Goal: Communication & Community: Answer question/provide support

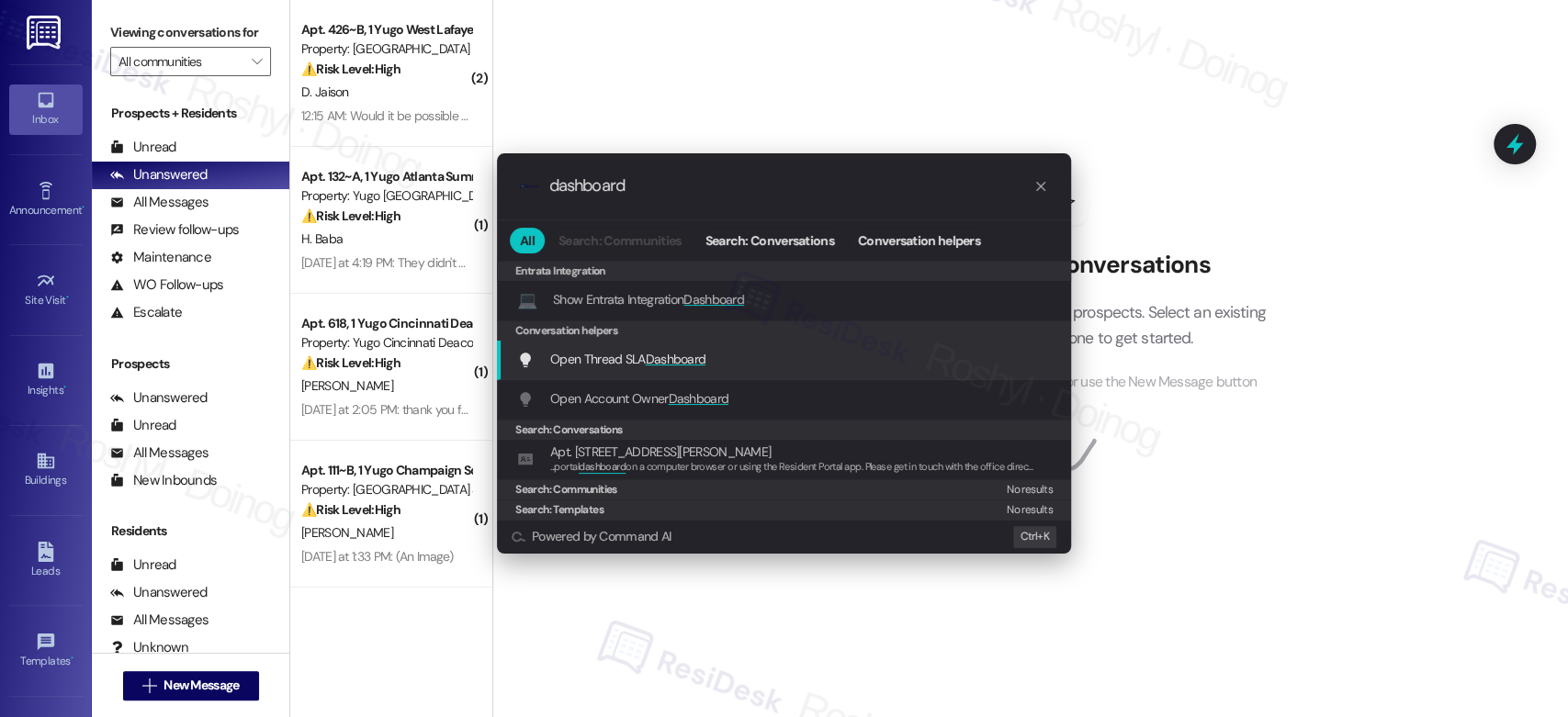
type input "dashboard"
click at [676, 365] on span "Dashboard" at bounding box center [675, 359] width 61 height 17
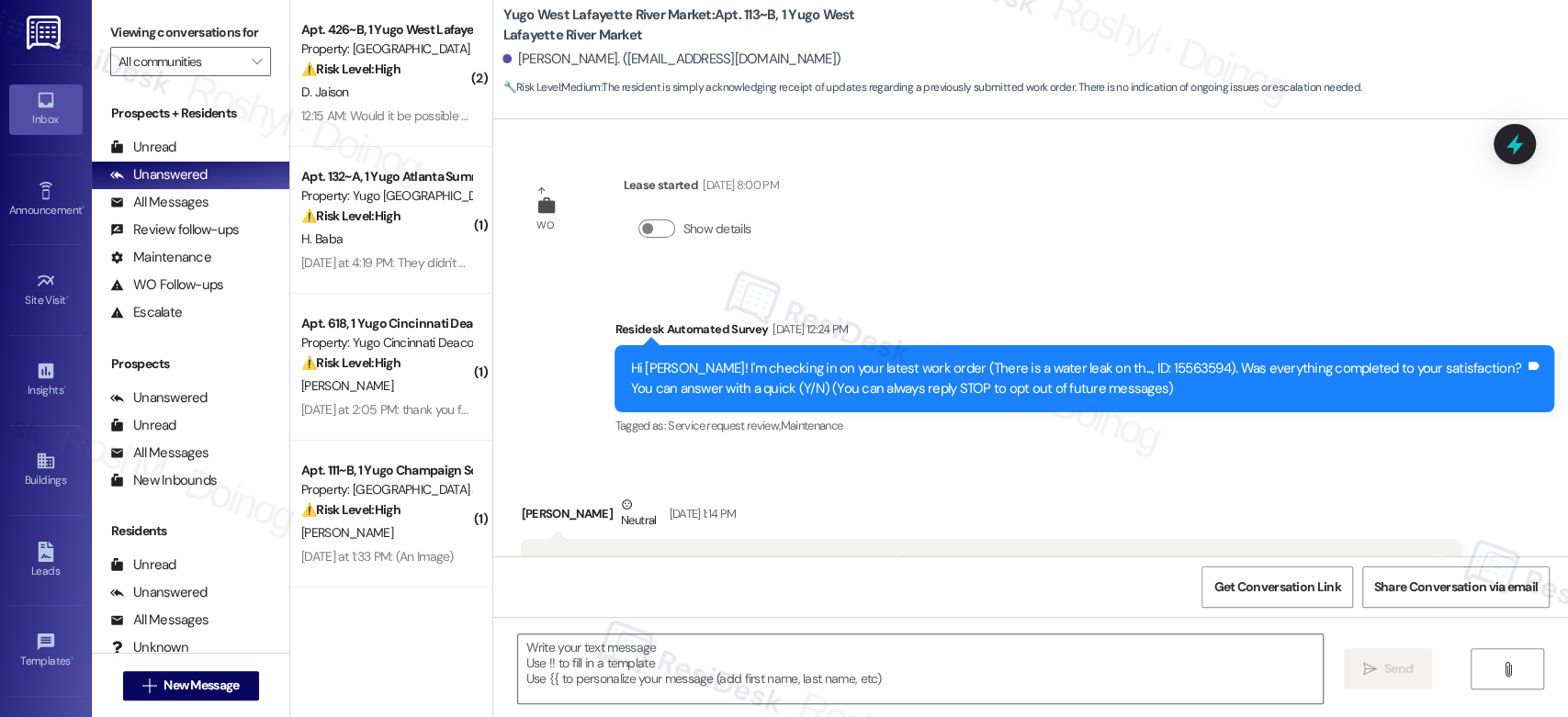
scroll to position [3119, 0]
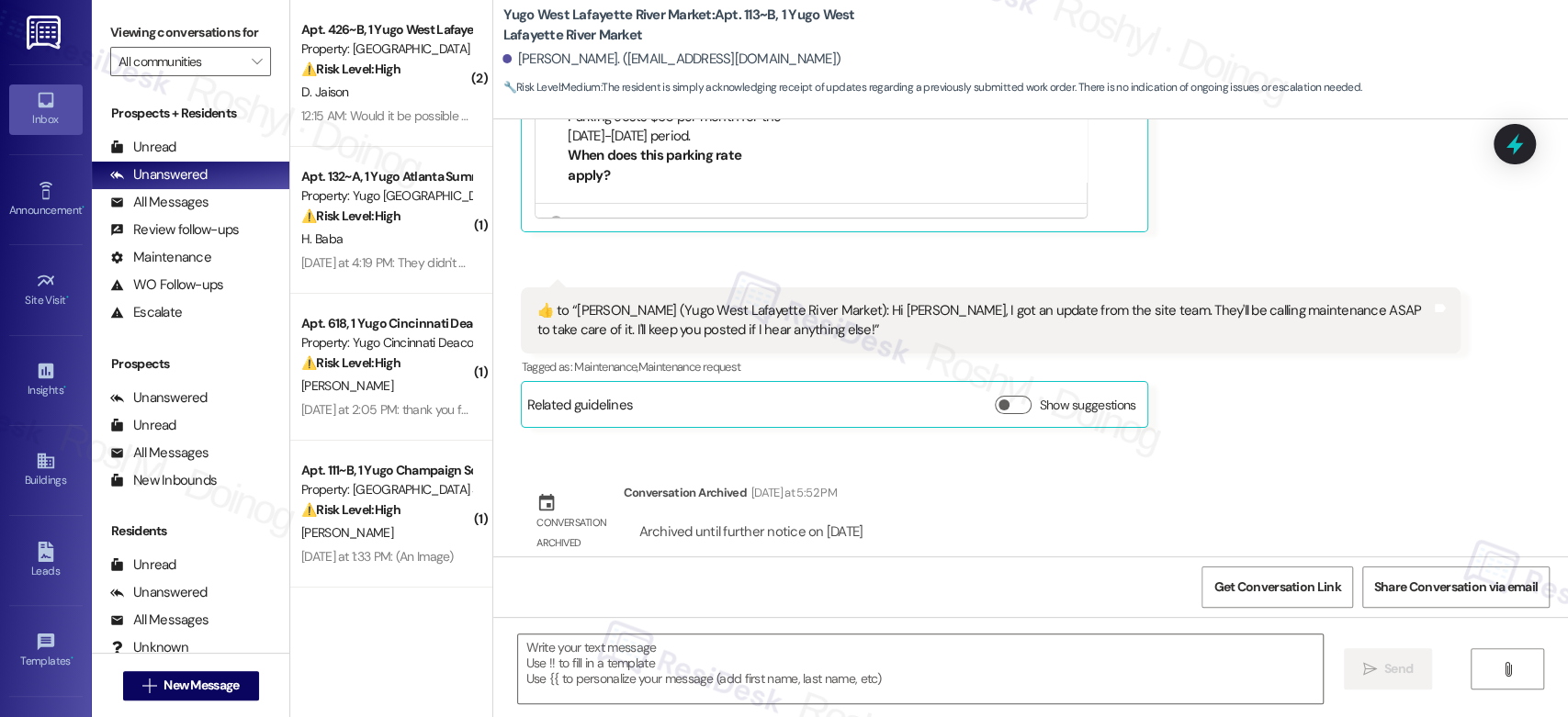
type textarea "Fetching suggested responses. Please feel free to read through the conversation…"
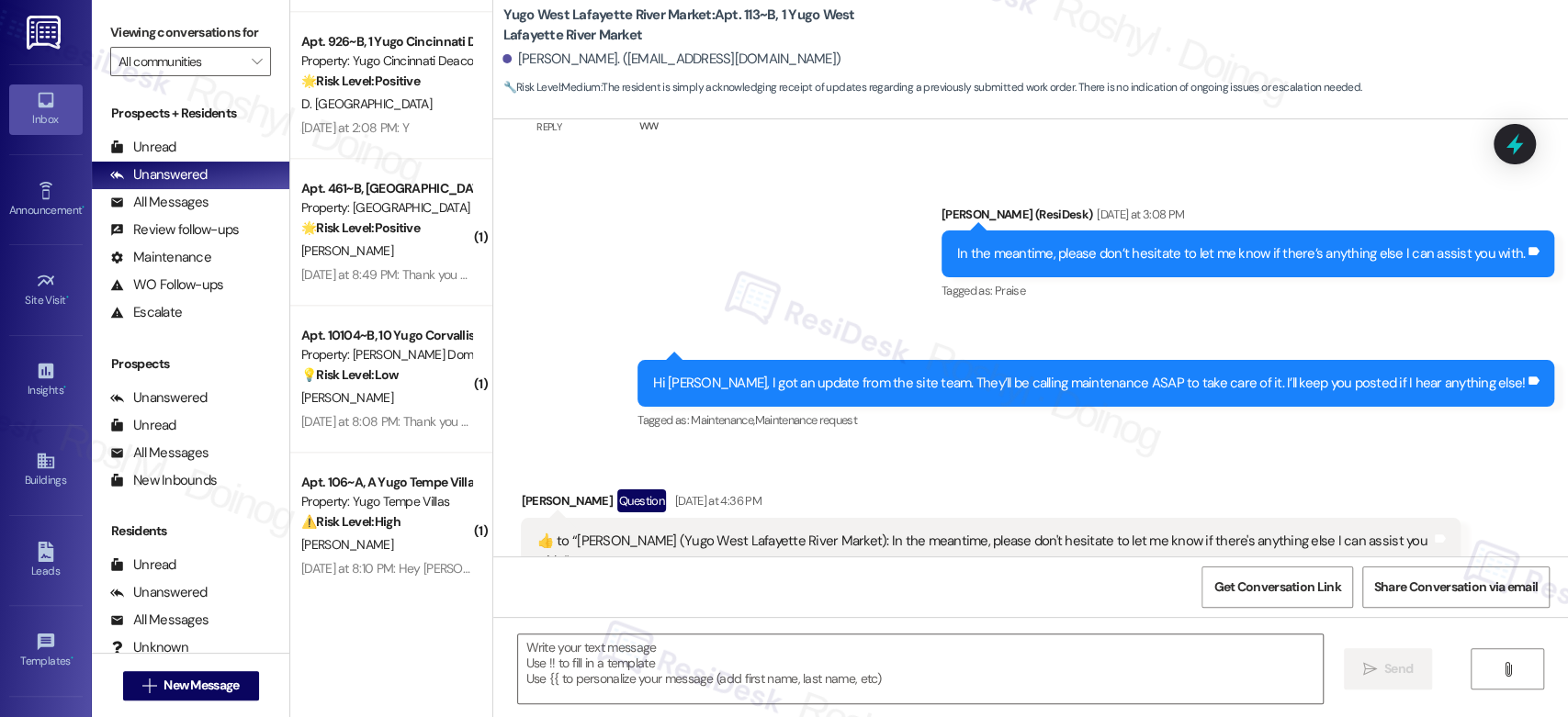
scroll to position [1469, 0]
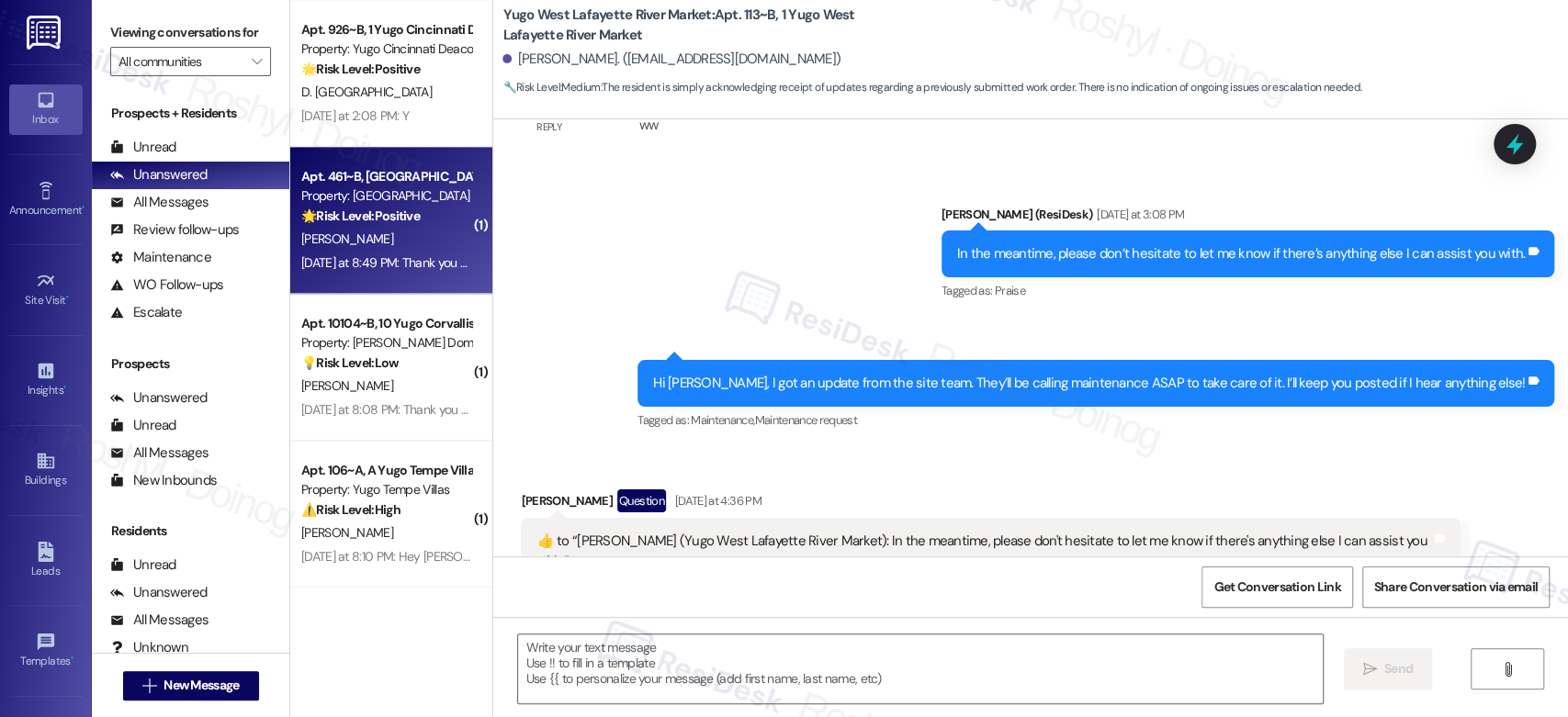
click at [407, 252] on div "Yesterday at 8:49 PM: Thank you for your message. Our offices are currently clo…" at bounding box center [386, 263] width 173 height 23
type textarea "Fetching suggested responses. Please feel free to read through the conversation…"
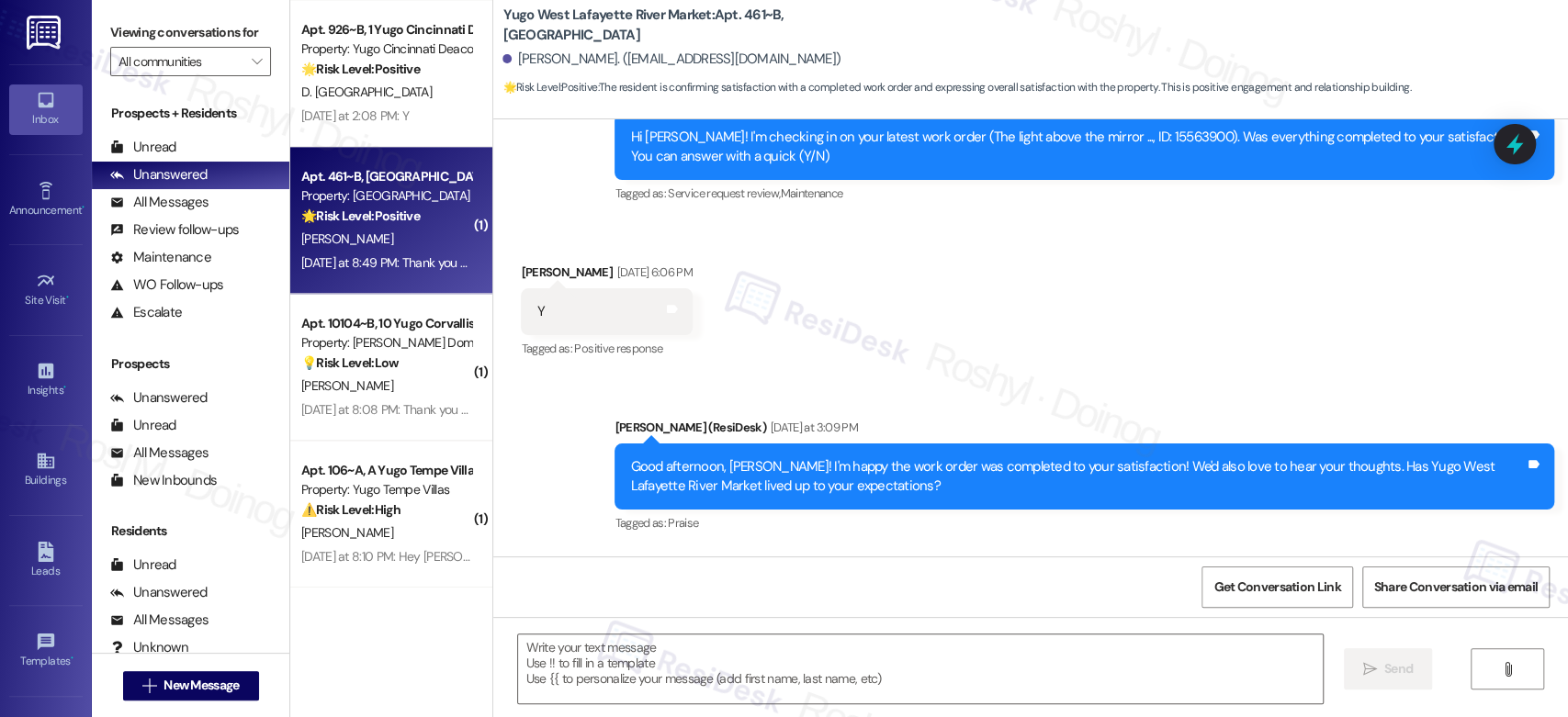
type textarea "Fetching suggested responses. Please feel free to read through the conversation…"
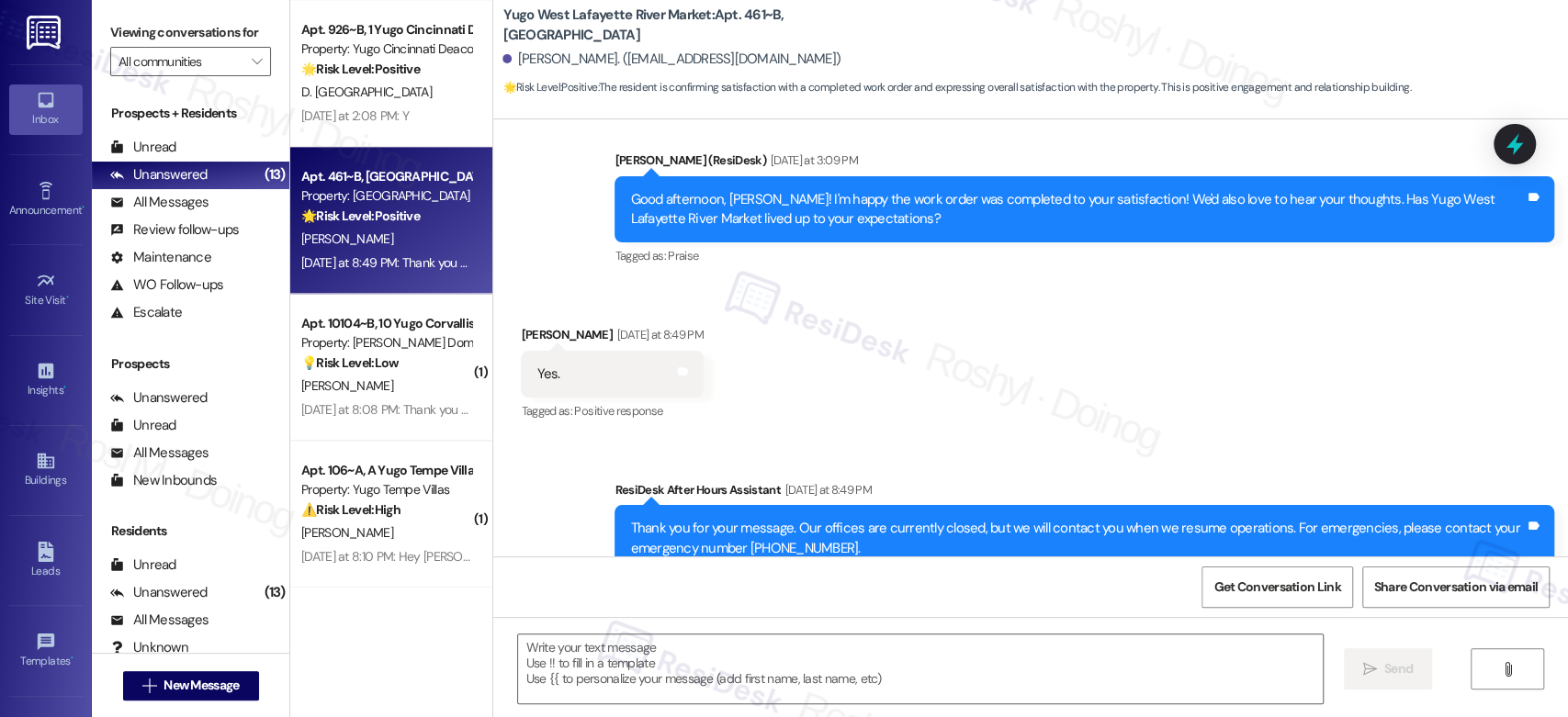
scroll to position [947, 0]
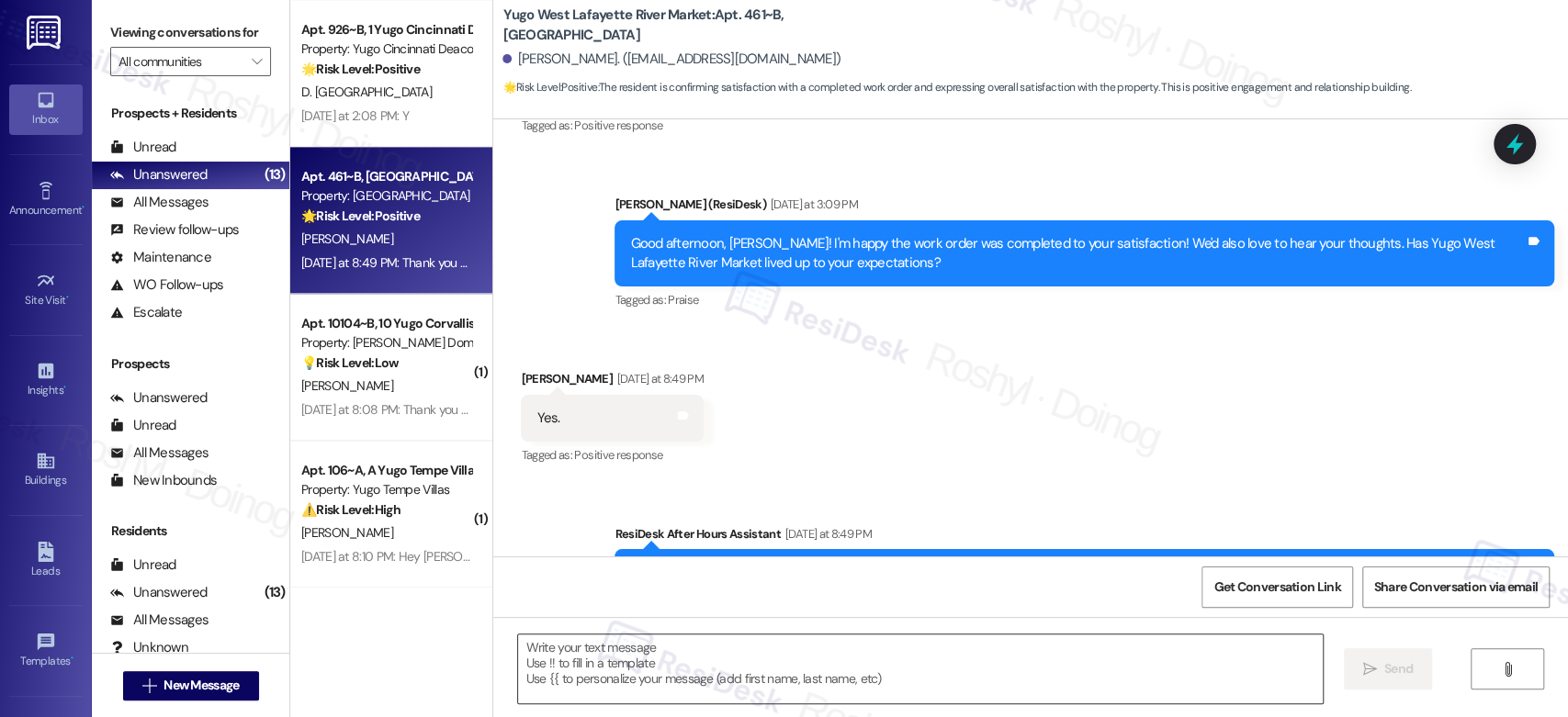
click at [731, 677] on textarea at bounding box center [920, 669] width 804 height 69
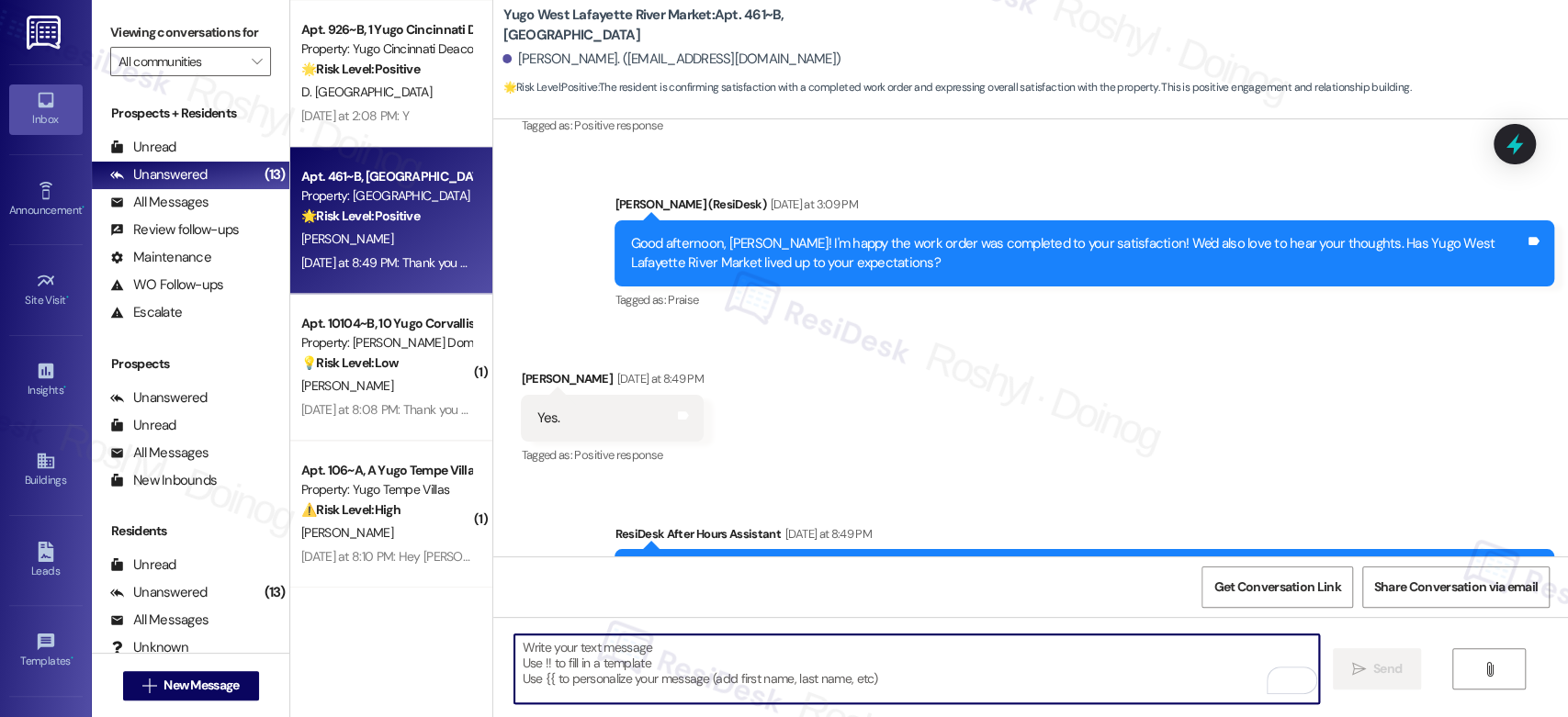
click at [611, 666] on textarea "To enrich screen reader interactions, please activate Accessibility in Grammarl…" at bounding box center [916, 669] width 804 height 69
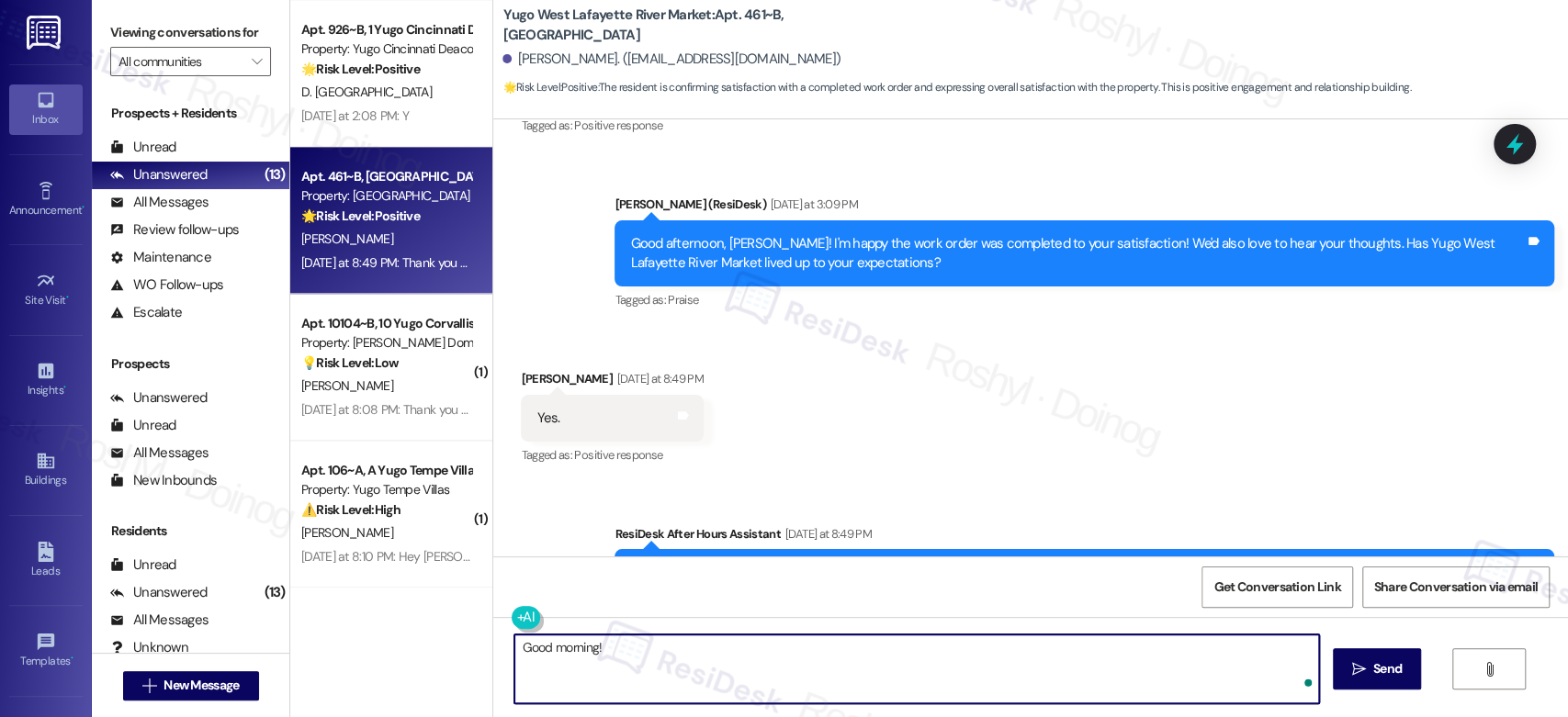
paste textarea "That’s great to hear, {{first_name}}! Thanks for sharing, we’re so glad {{prope…"
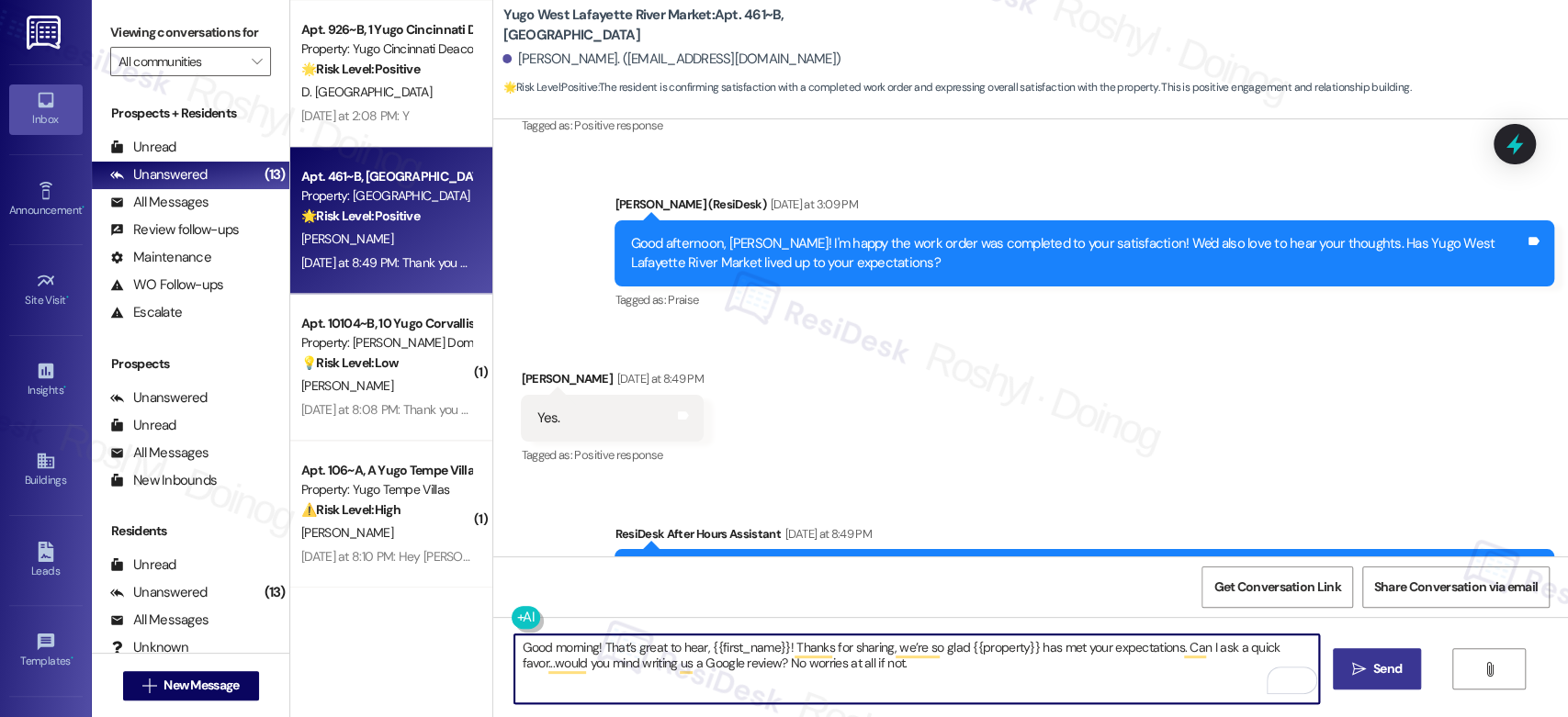
type textarea "Good morning! That’s great to hear, {{first_name}}! Thanks for sharing, we’re s…"
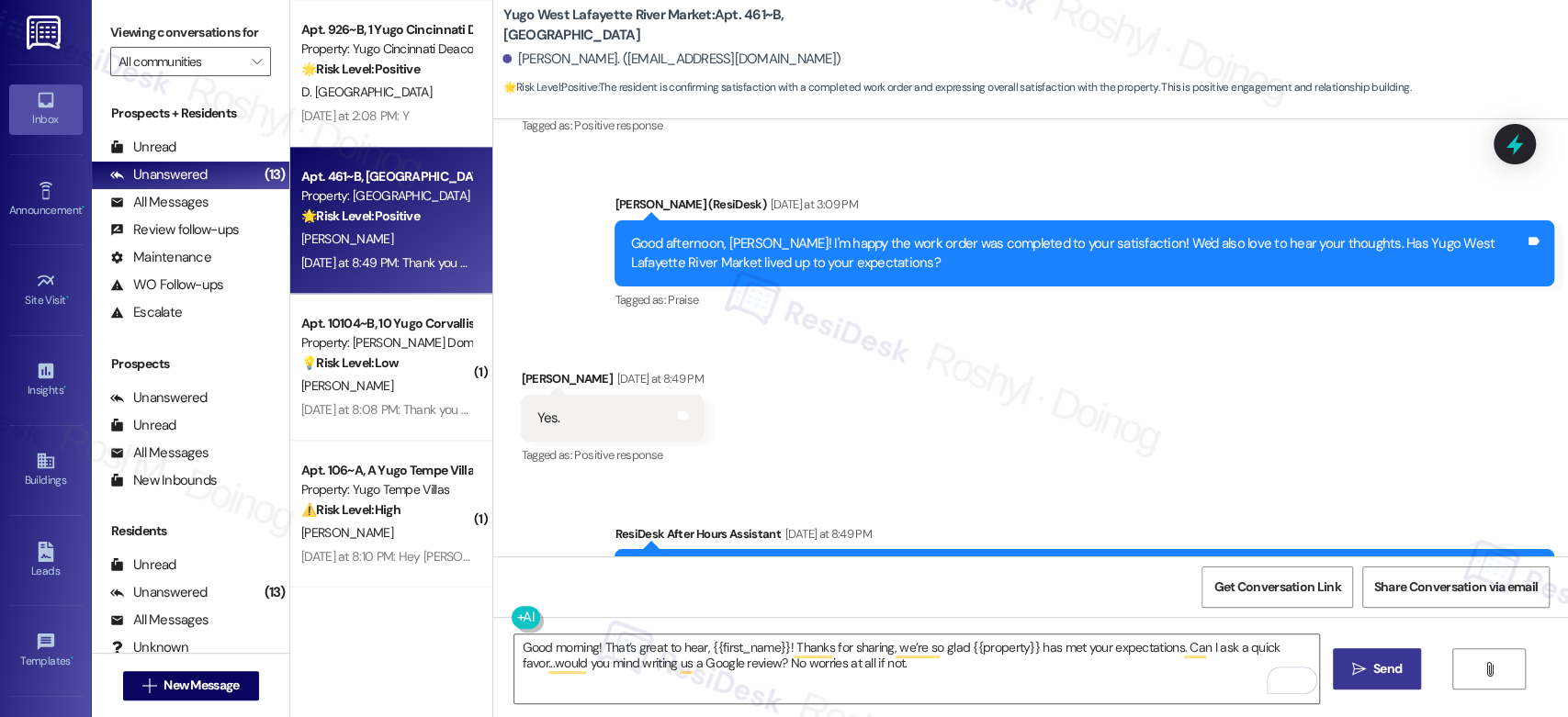
click at [1381, 671] on span "Send" at bounding box center [1387, 668] width 28 height 20
click at [1280, 594] on span "Get Conversation Link" at bounding box center [1276, 587] width 126 height 20
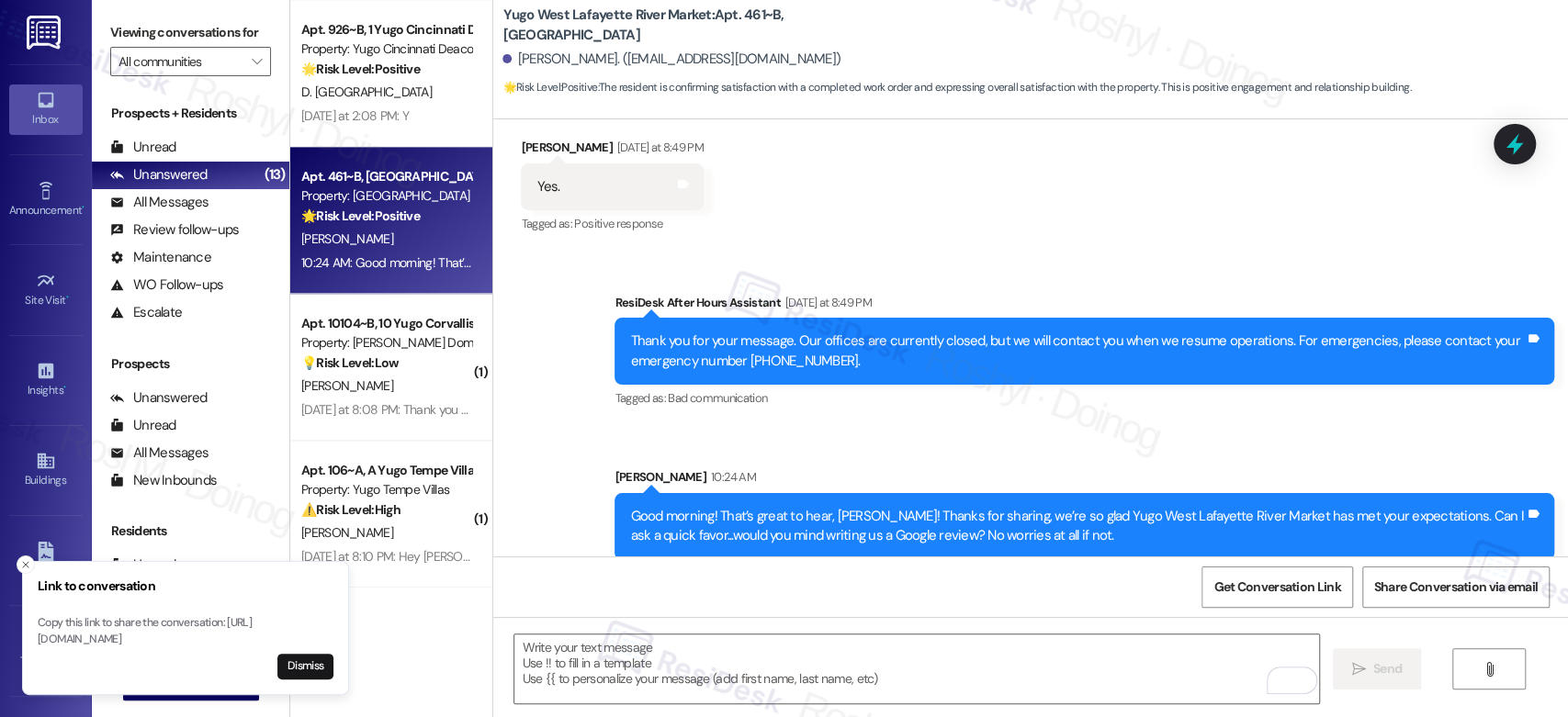
scroll to position [1196, 0]
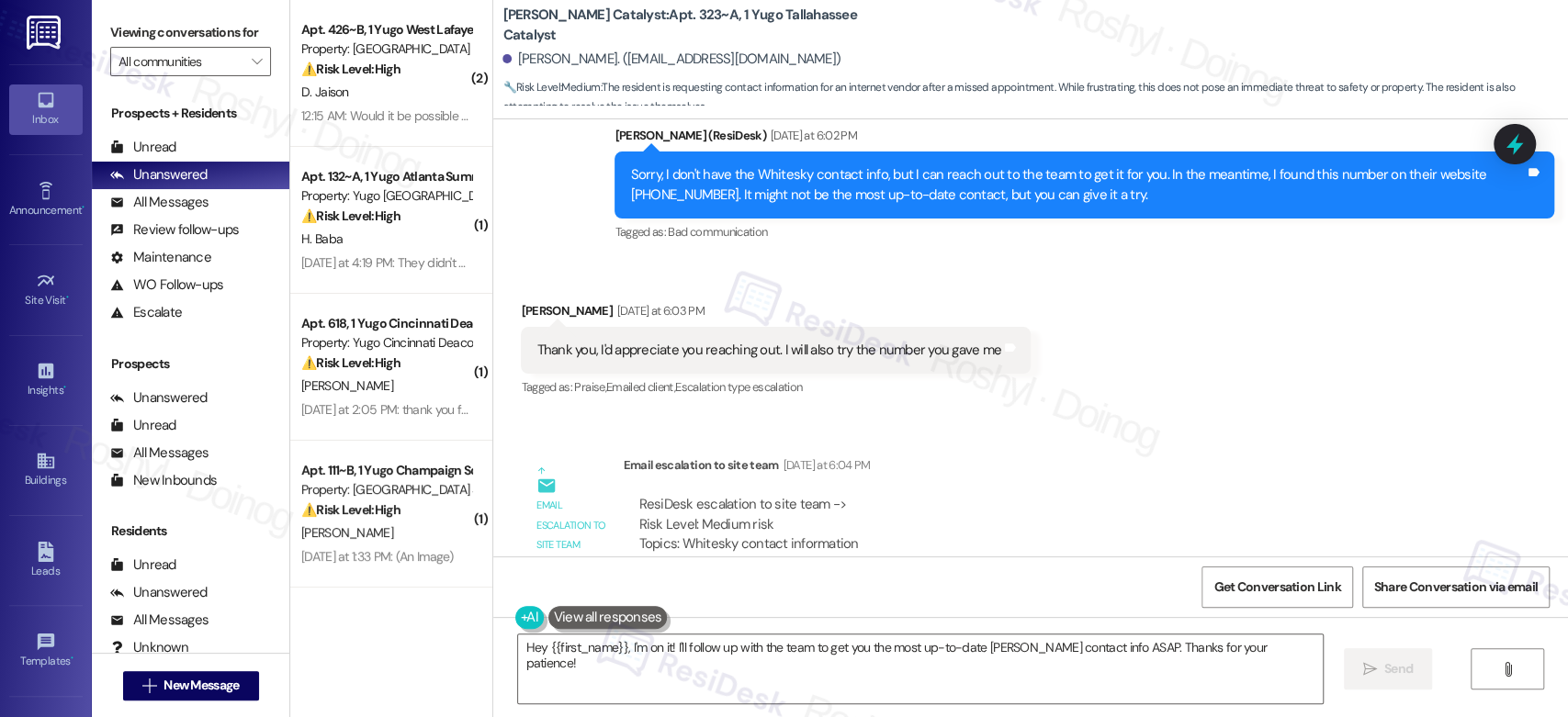
scroll to position [1358, 0]
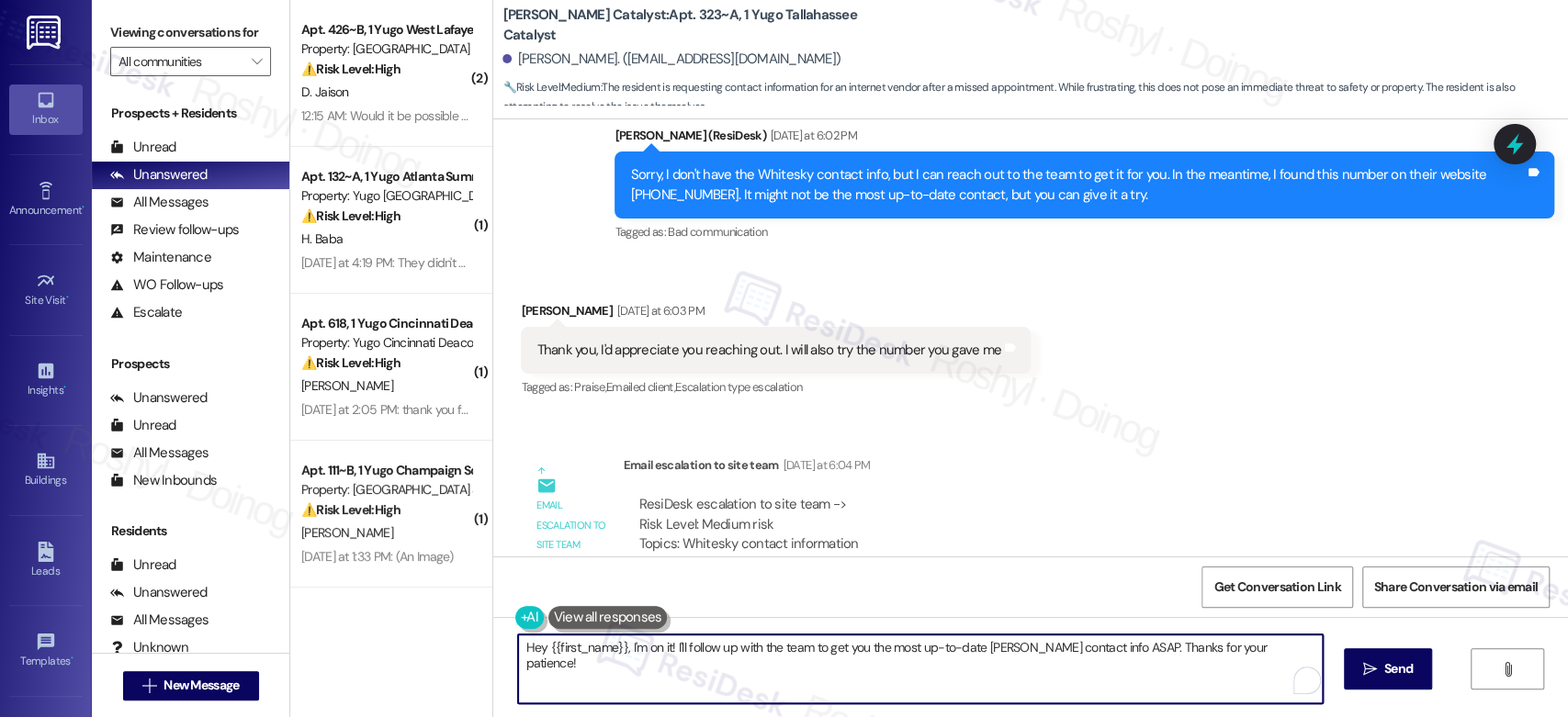
drag, startPoint x: 1269, startPoint y: 648, endPoint x: 493, endPoint y: 640, distance: 776.0
click at [494, 640] on div "Hey {{first_name}}, I'm on it! I'll follow up with the team to get you the most…" at bounding box center [1030, 685] width 1074 height 138
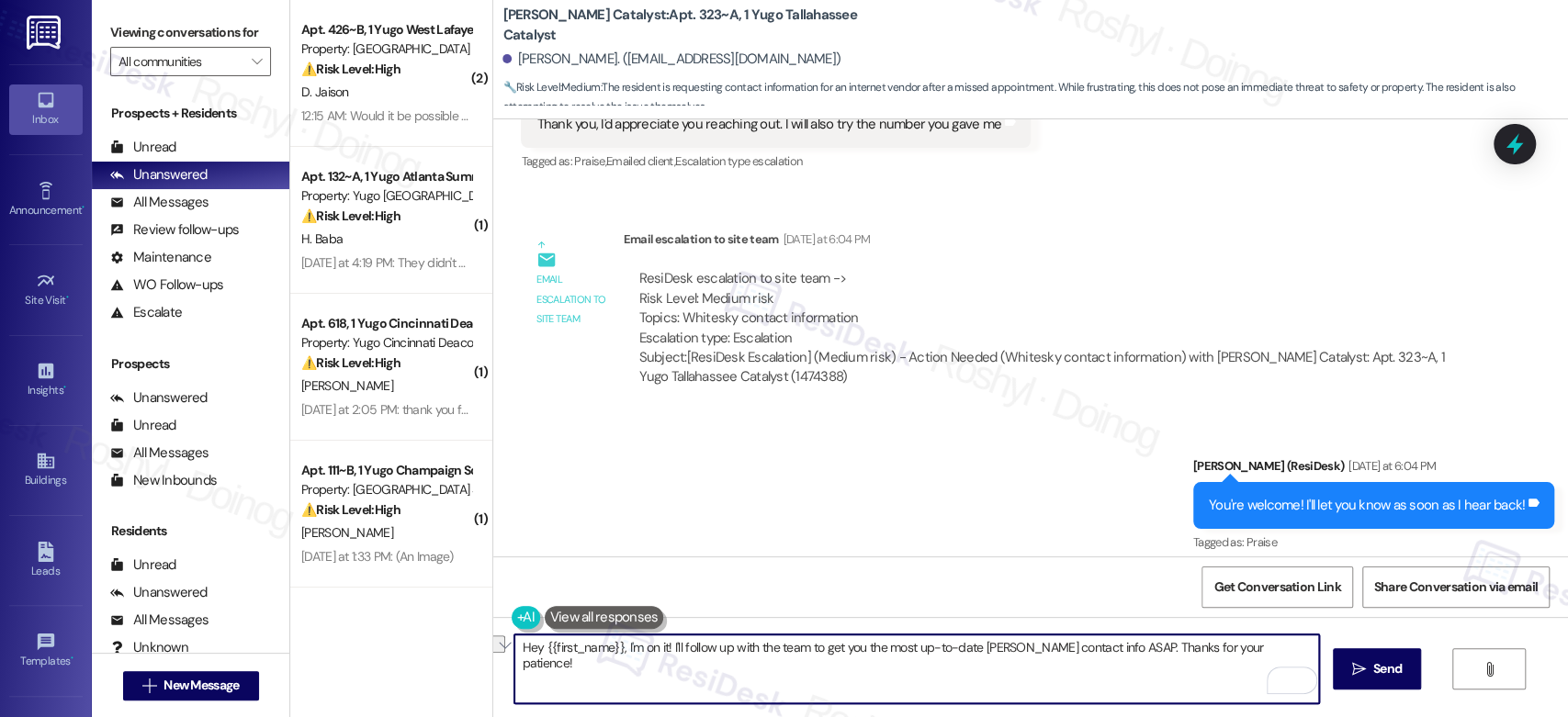
scroll to position [1767, 0]
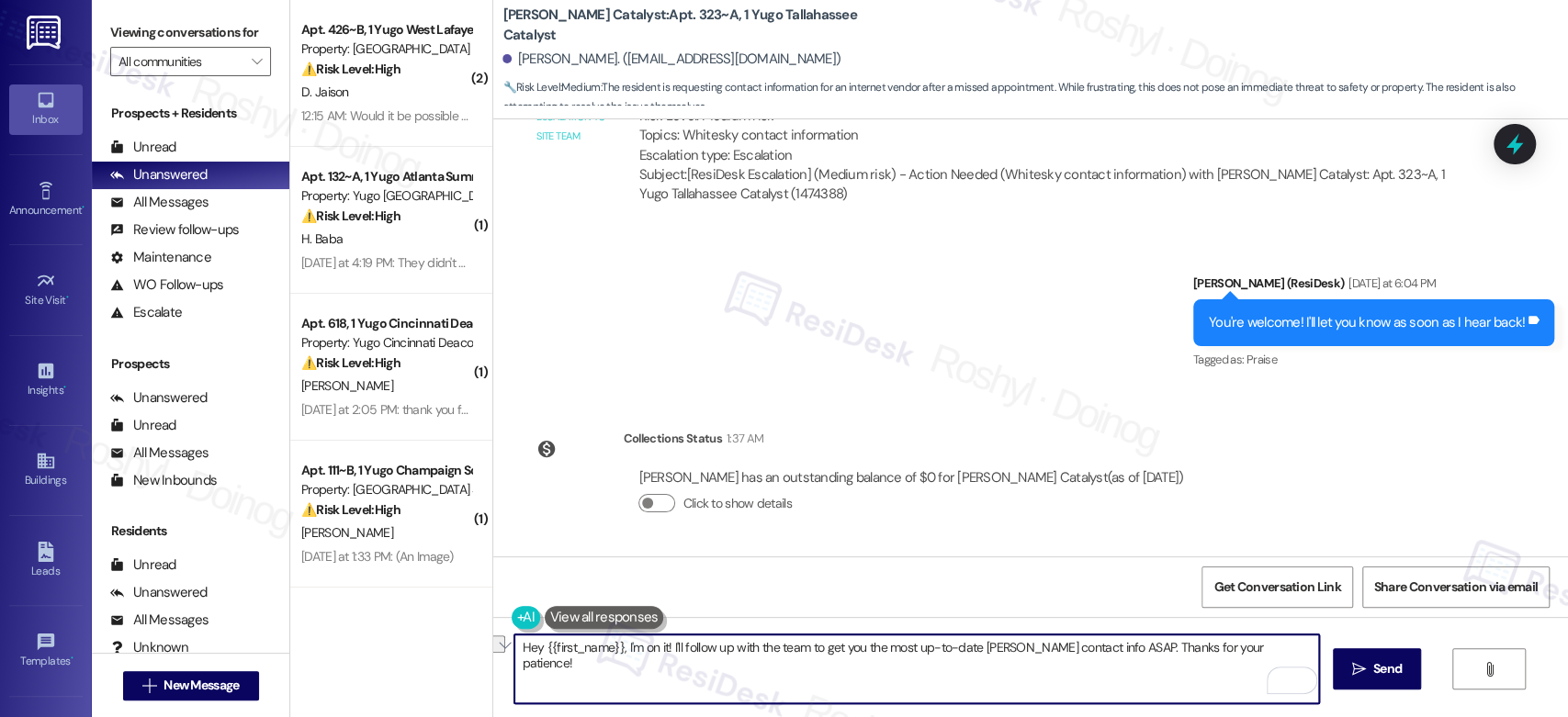
click at [724, 659] on textarea "Hey {{first_name}}, I'm on it! I'll follow up with the team to get you the most…" at bounding box center [916, 669] width 804 height 69
paste textarea "i {{first_name}}, I confirmed that the number for Whitesky is (866) 755-8593. A…"
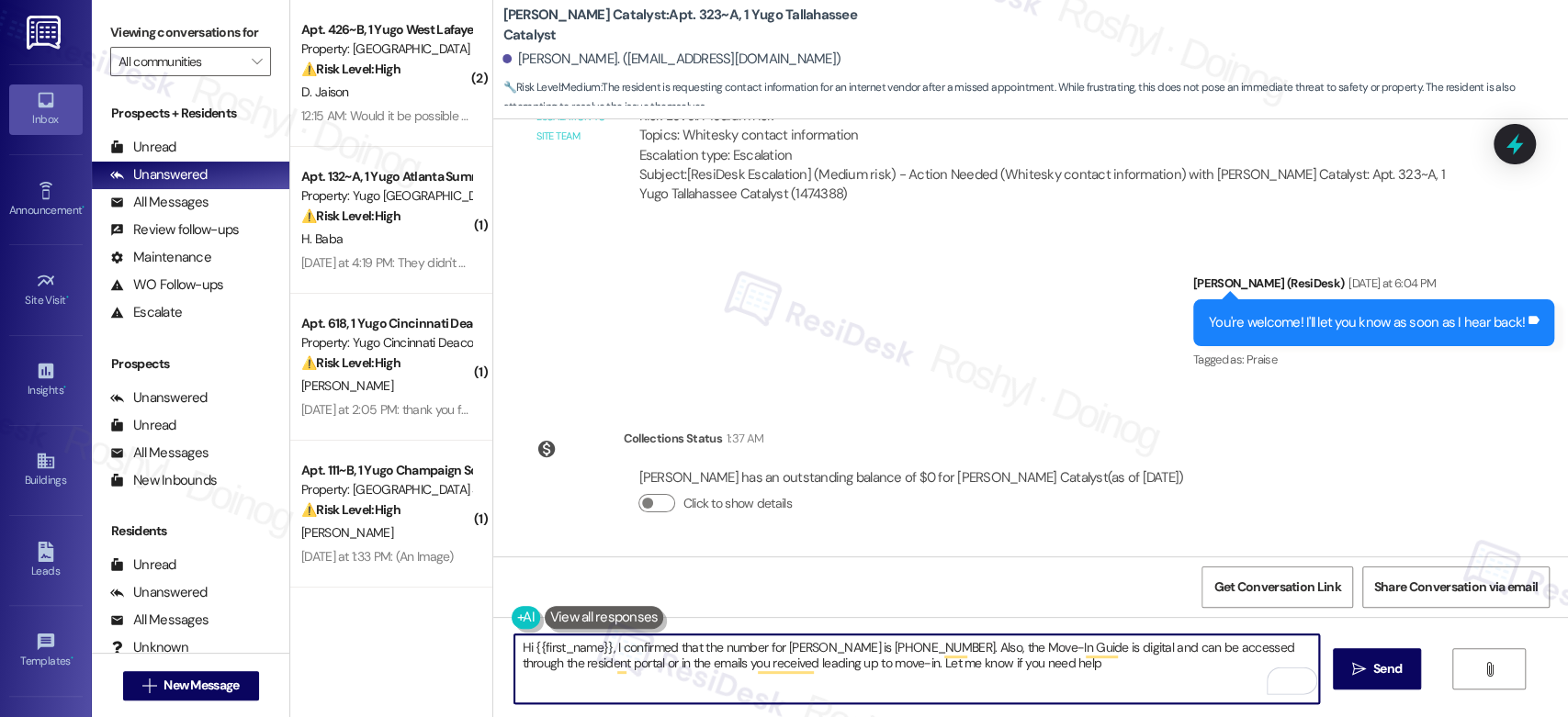
click at [514, 644] on textarea "Hi {{first_name}}, I confirmed that the number for Whitesky is (866) 755-8593. …" at bounding box center [916, 669] width 804 height 69
drag, startPoint x: 1089, startPoint y: 668, endPoint x: 1068, endPoint y: 674, distance: 21.8
click at [1068, 674] on textarea "Good morning {{first_name}}, I confirmed that the number for Whitesky is (866) …" at bounding box center [916, 669] width 804 height 69
type textarea "Good morning {{first_name}}, I confirmed that the number for Whitesky is (866) …"
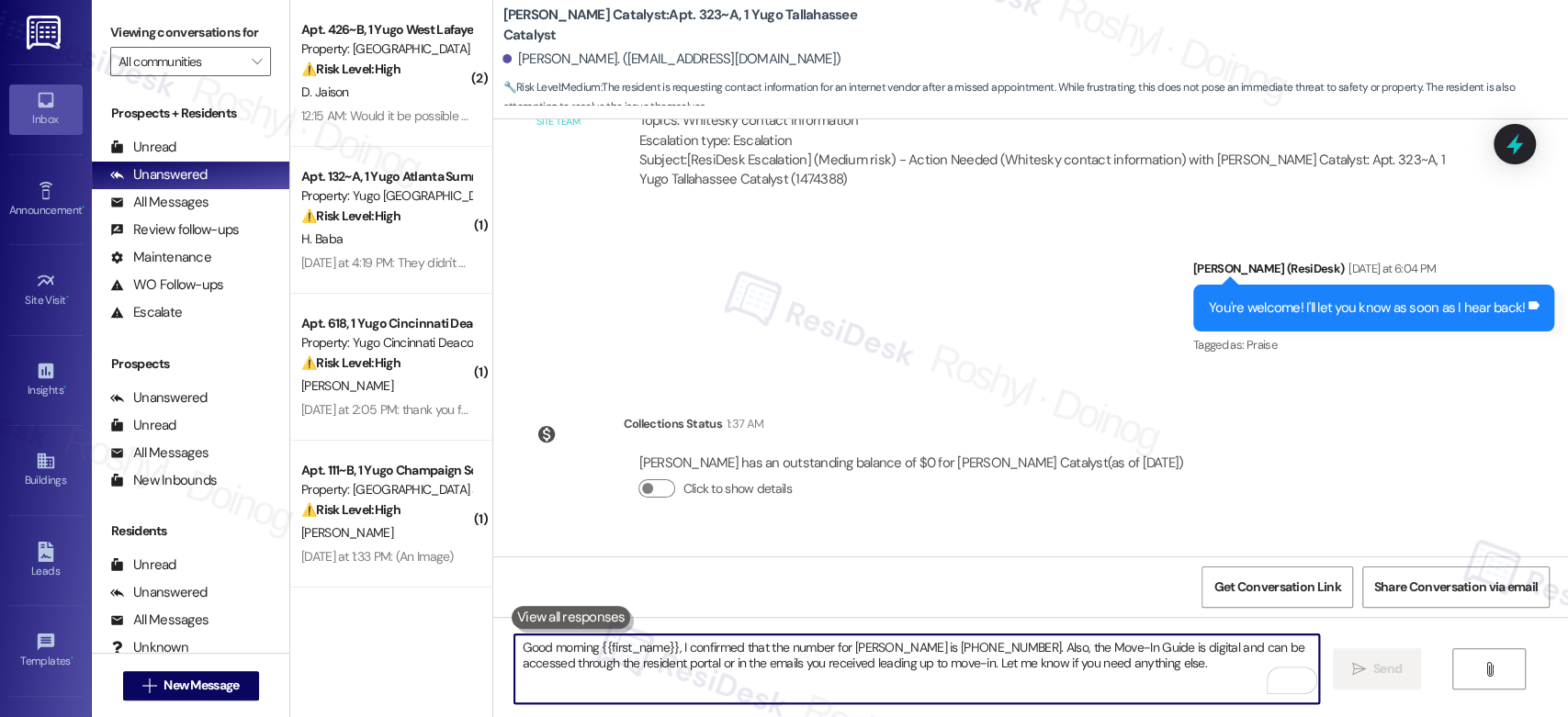
scroll to position [1915, 0]
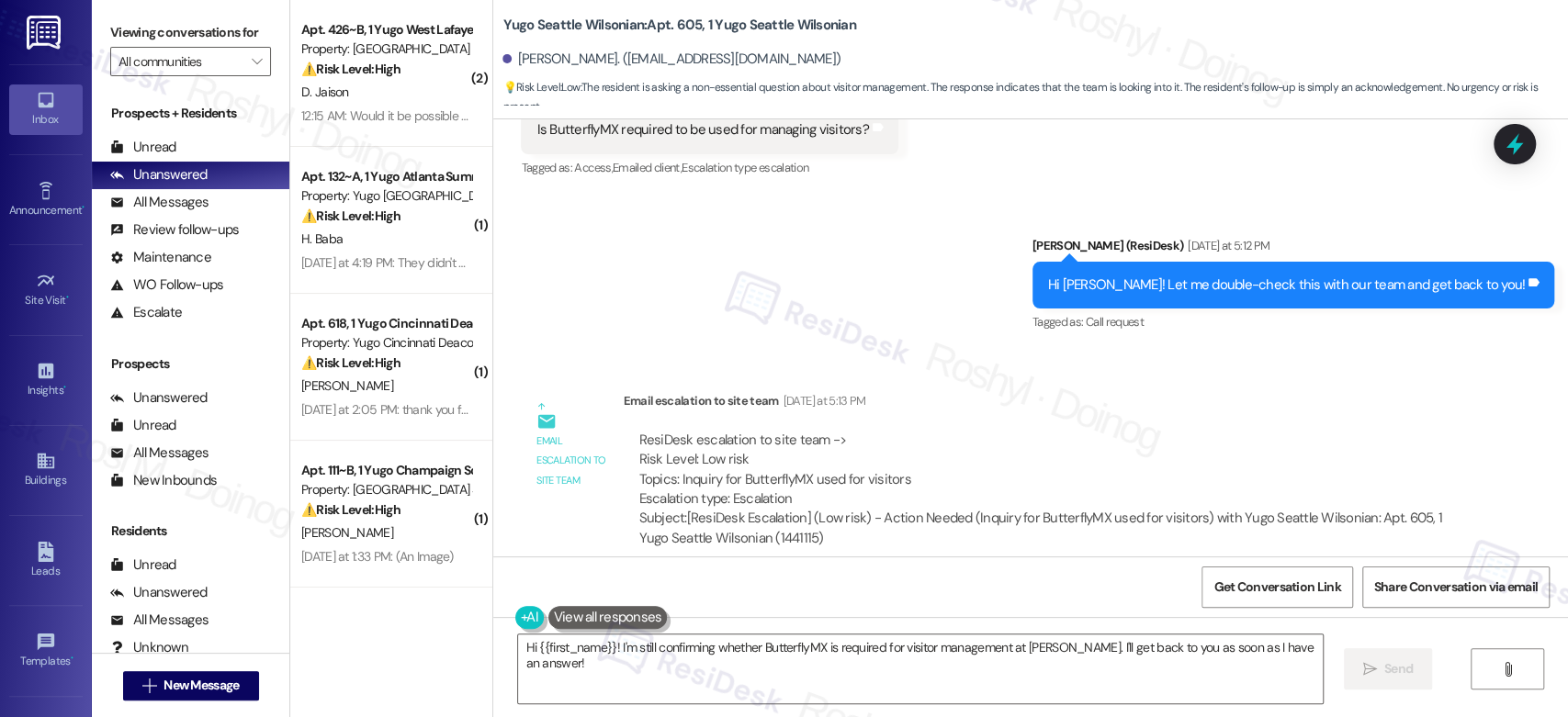
scroll to position [3327, 0]
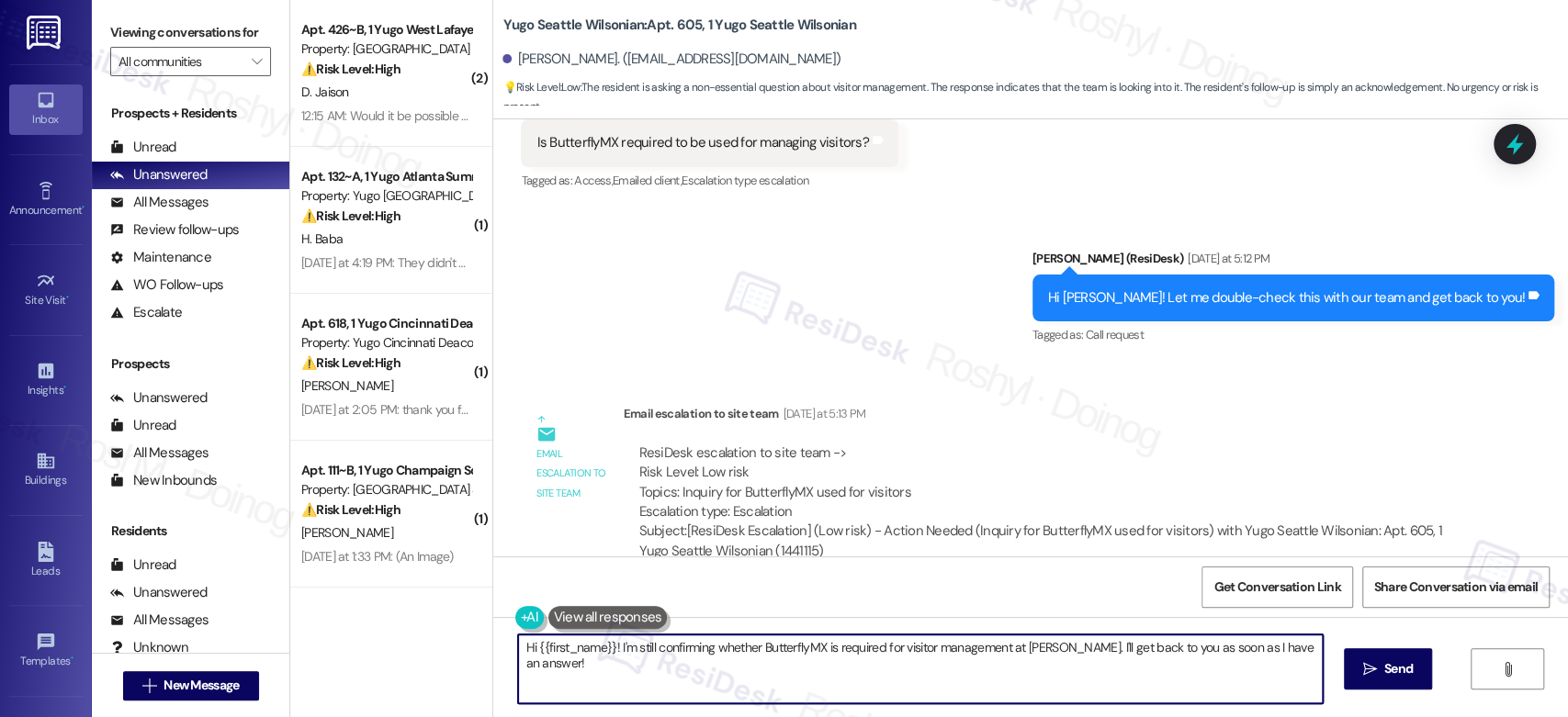
drag, startPoint x: 529, startPoint y: 660, endPoint x: 419, endPoint y: 630, distance: 114.0
click at [420, 630] on div "( 2 ) Apt. 426~B, 1 Yugo West Lafayette River Market Property: Yugo West Lafaye…" at bounding box center [929, 358] width 1278 height 717
click at [689, 651] on textarea "Hi {{first_name}}! I'm still confirming whether ButterflyMX is required for vis…" at bounding box center [920, 669] width 804 height 69
drag, startPoint x: 605, startPoint y: 651, endPoint x: 756, endPoint y: 684, distance: 154.6
click at [756, 684] on textarea "Hi {{first_name}}! I'm still confirming whether ButterflyMX is required for vis…" at bounding box center [916, 669] width 804 height 69
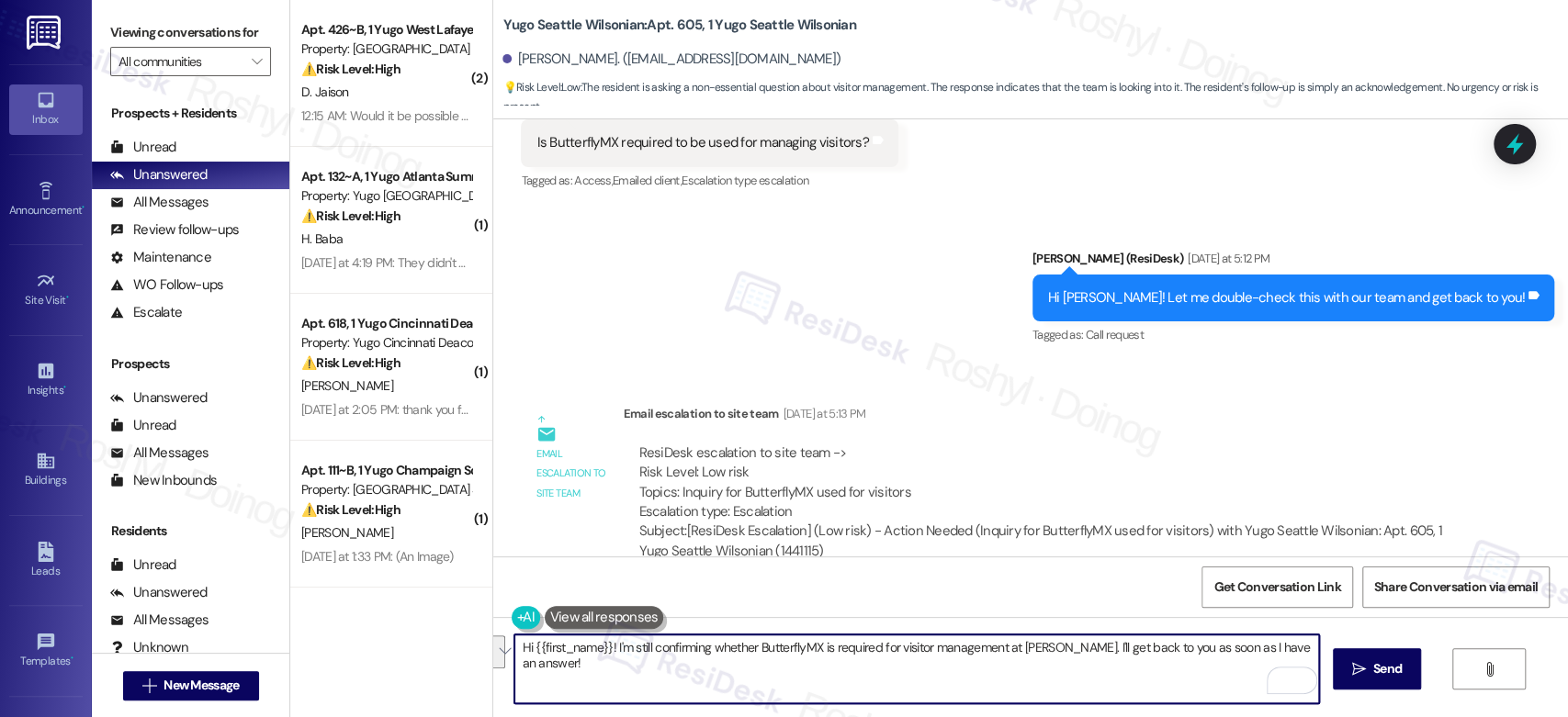
click at [614, 676] on textarea "Hi {{first_name}}! I'm still confirming whether ButterflyMX is required for vis…" at bounding box center [916, 669] width 804 height 69
drag, startPoint x: 607, startPoint y: 651, endPoint x: 686, endPoint y: 685, distance: 86.0
click at [686, 685] on textarea "Hi {{first_name}}! I'm still confirming whether ButterflyMX is required for vis…" at bounding box center [916, 669] width 804 height 69
click at [739, 666] on textarea "Hi {{first_name}}! I'm still confirming whether ButterflyMX is required for vis…" at bounding box center [916, 669] width 804 height 69
drag, startPoint x: 604, startPoint y: 649, endPoint x: 689, endPoint y: 672, distance: 88.1
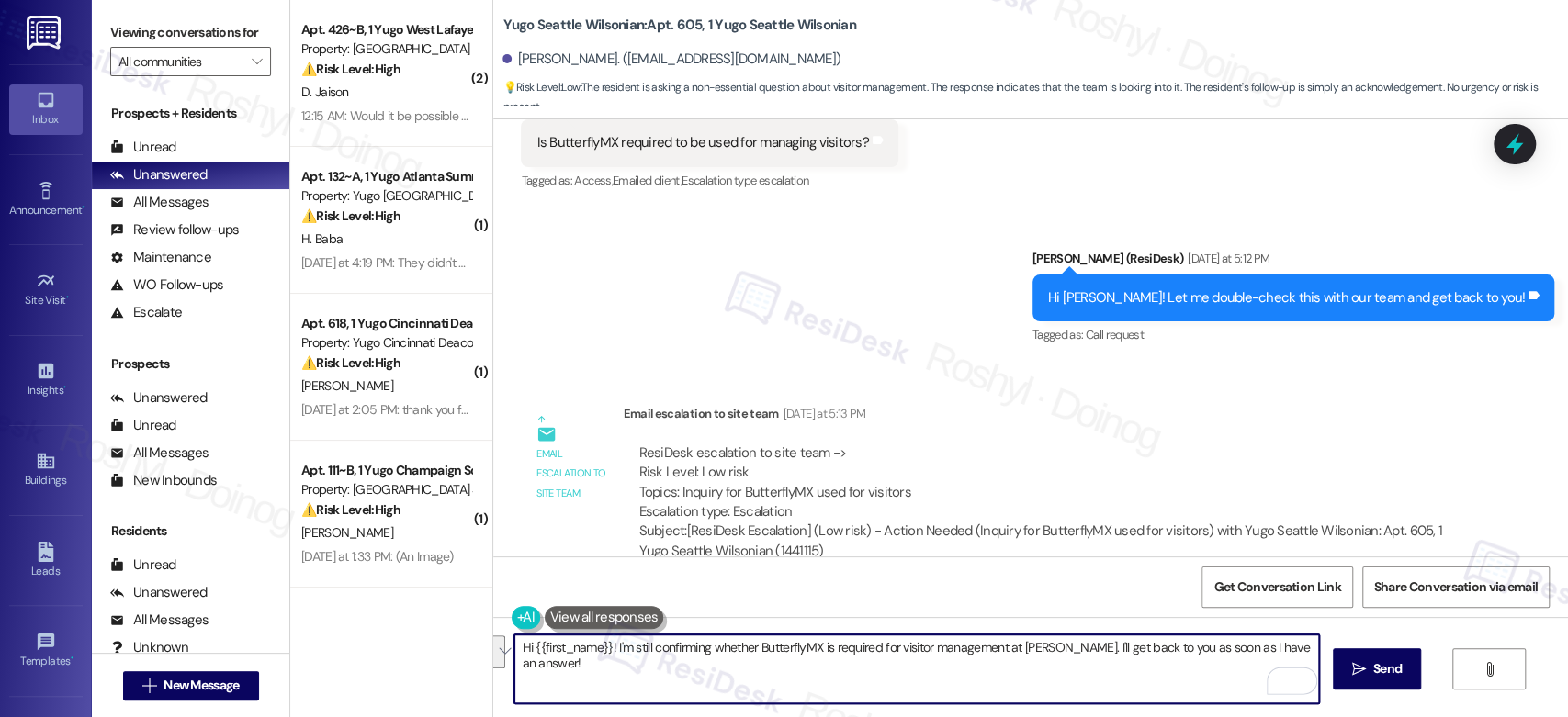
click at [689, 672] on textarea "Hi {{first_name}}! I'm still confirming whether ButterflyMX is required for vis…" at bounding box center [916, 669] width 804 height 69
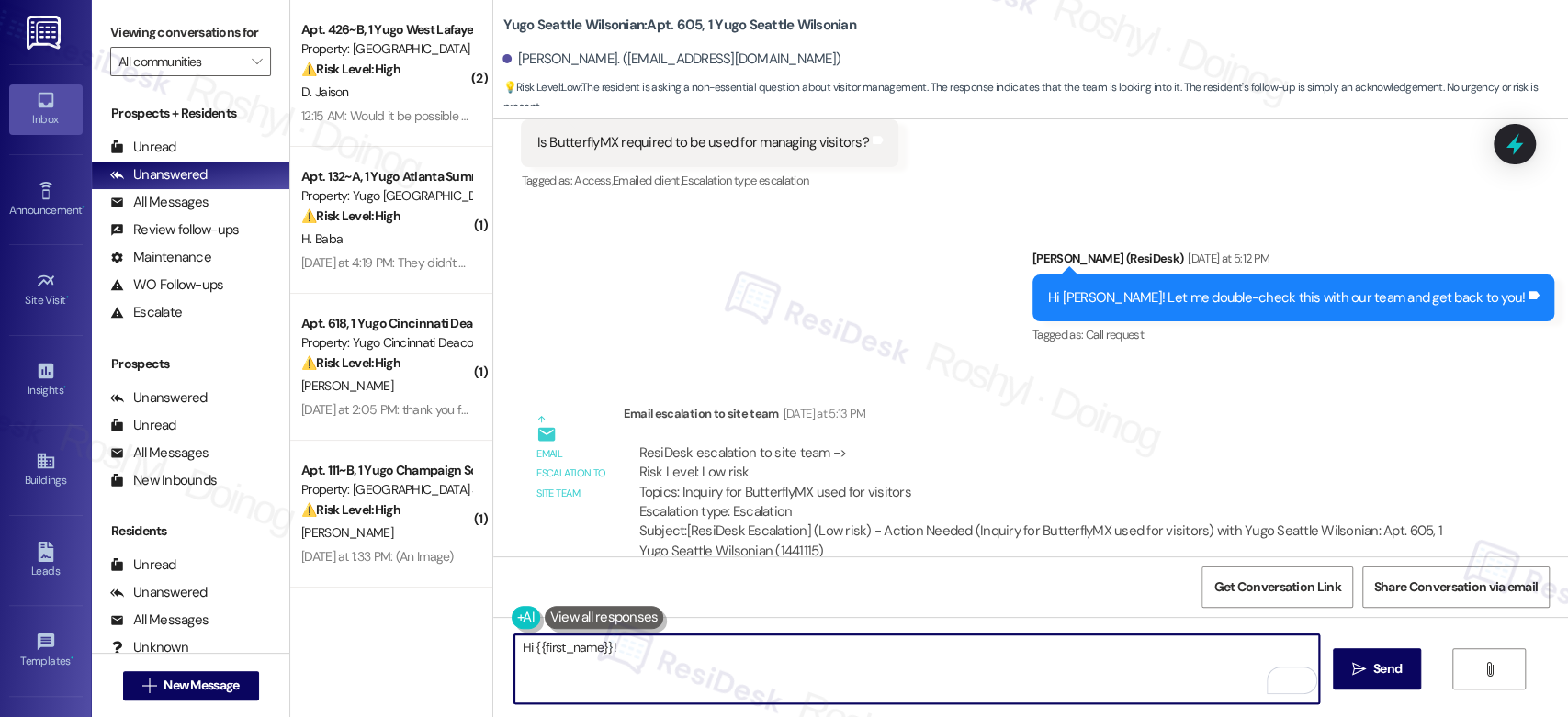
paste textarea "Hi {{first_name}}, I just wanted to let you know that the ButterflyMX app isn’t…"
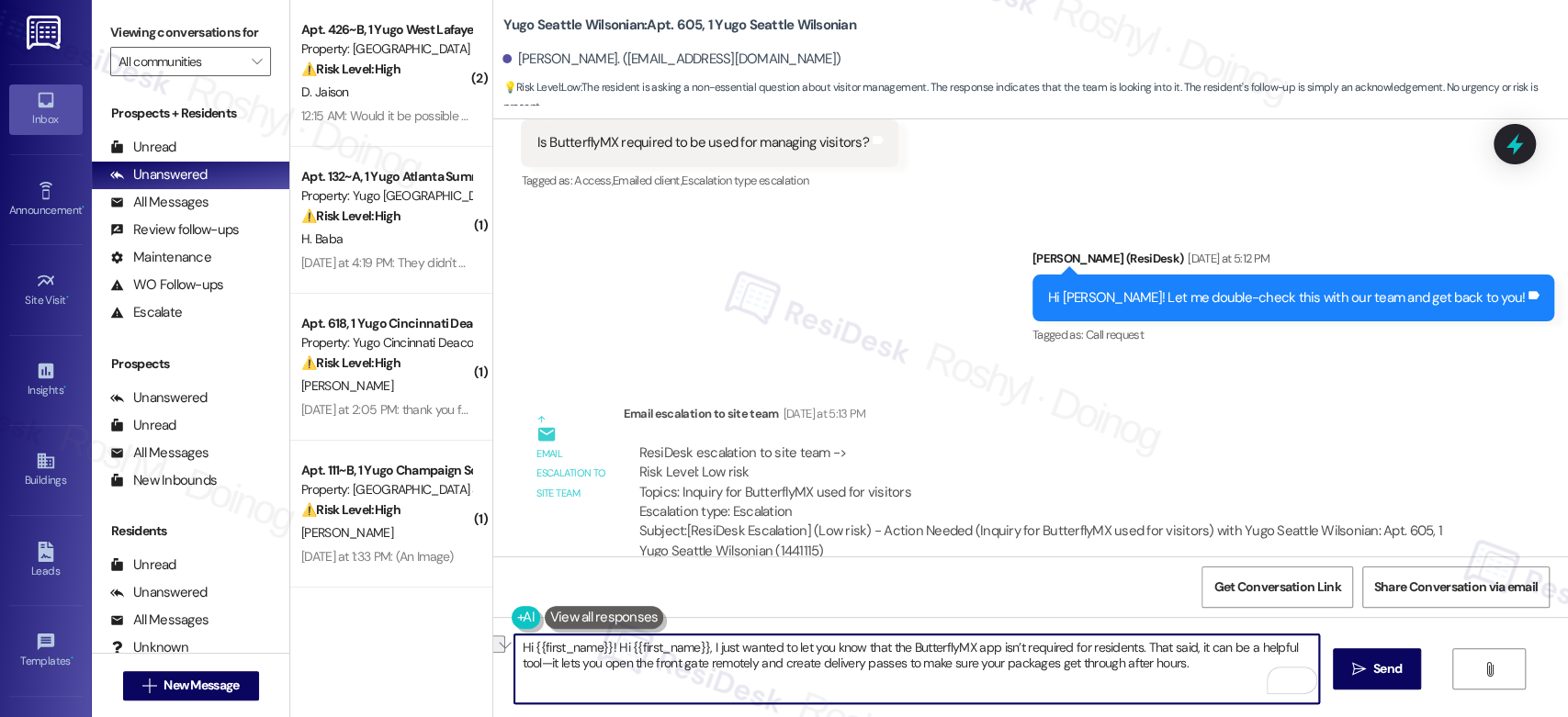
drag, startPoint x: 698, startPoint y: 651, endPoint x: 607, endPoint y: 655, distance: 91.1
click at [607, 655] on textarea "Hi {{first_name}}! Hi {{first_name}}, I just wanted to let you know that the Bu…" at bounding box center [916, 669] width 804 height 69
click at [645, 658] on textarea "Hi {{first_name}}! I just wanted to let you know that the ButterflyMX app isn’t…" at bounding box center [916, 669] width 804 height 69
click at [605, 649] on textarea "Hi {{first_name}}! I just wanted to let you know that the ButterflyMX app isn’t…" at bounding box center [916, 669] width 804 height 69
drag, startPoint x: 1040, startPoint y: 646, endPoint x: 1056, endPoint y: 646, distance: 16.0
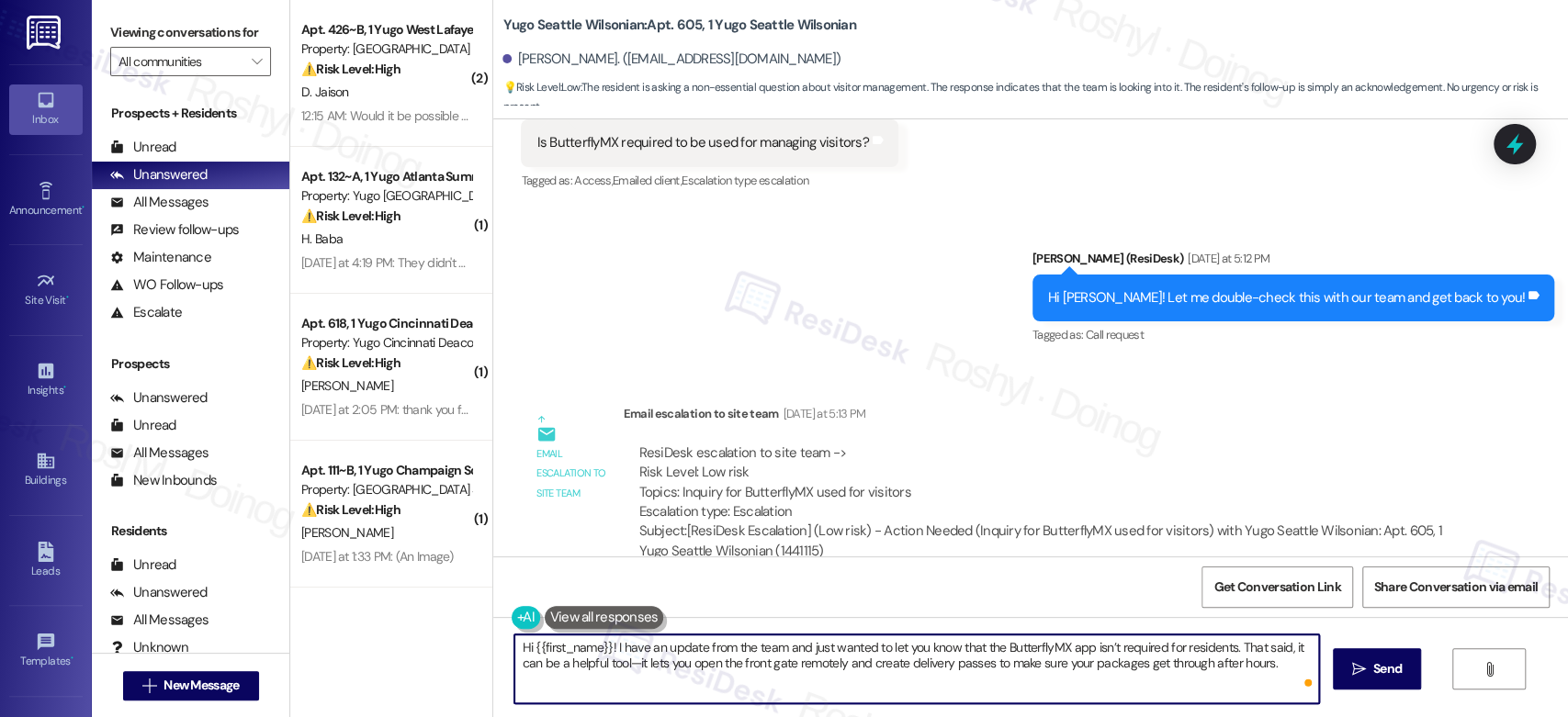
click at [1056, 646] on textarea "Hi {{first_name}}! I have an update from the team and just wanted to let you kn…" at bounding box center [916, 669] width 804 height 69
click at [600, 665] on textarea "Hi {{first_name}}! I have an update from the team and just wanted to let you kn…" at bounding box center [916, 669] width 804 height 69
click at [597, 665] on textarea "Hi {{first_name}}! I have an update from the team and just wanted to let you kn…" at bounding box center [916, 669] width 804 height 69
drag, startPoint x: 574, startPoint y: 665, endPoint x: 603, endPoint y: 666, distance: 29.0
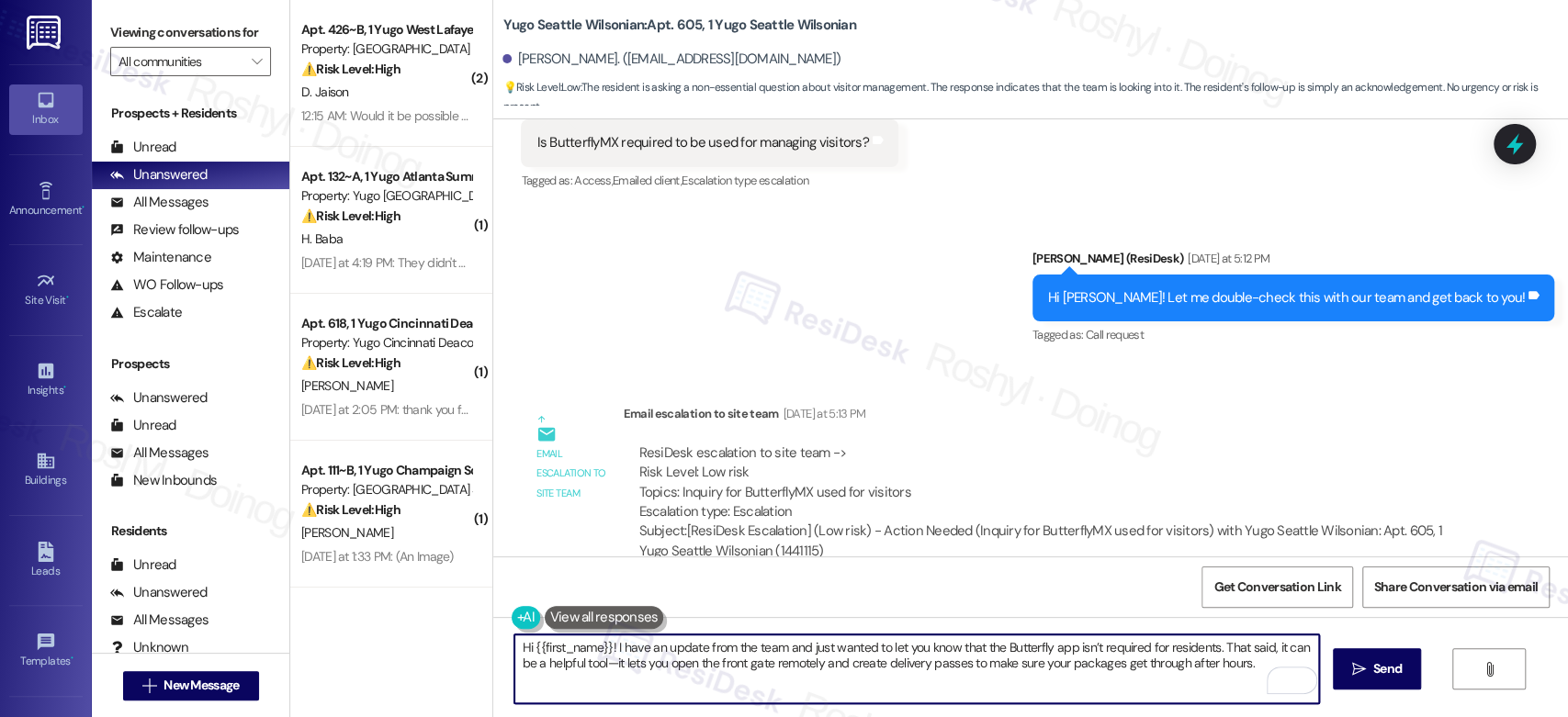
click at [603, 666] on textarea "Hi {{first_name}}! I have an update from the team and just wanted to let you kn…" at bounding box center [916, 669] width 804 height 69
click at [546, 669] on textarea "Hi {{first_name}}! I have an update from the team and just wanted to let you kn…" at bounding box center [916, 669] width 804 height 69
click at [541, 670] on textarea "Hi {{first_name}}! I have an update from the team and just wanted to let you kn…" at bounding box center [916, 669] width 804 height 69
click at [878, 694] on textarea "Hi {{first_name}}! I have an update from the team and just wanted to let you kn…" at bounding box center [916, 669] width 804 height 69
click at [1230, 669] on textarea "Hi {{first_name}}! I have an update from the team and just wanted to let you kn…" at bounding box center [916, 669] width 804 height 69
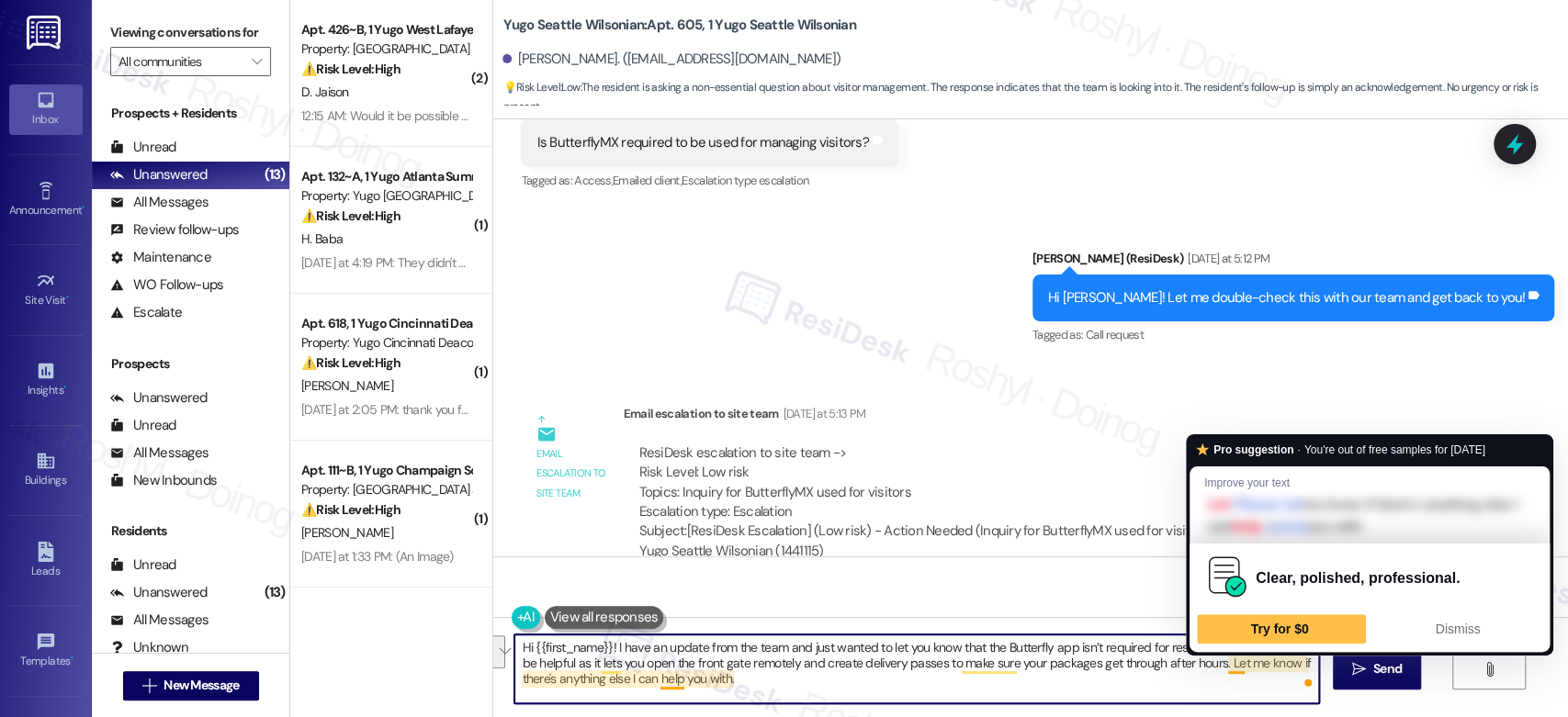
drag, startPoint x: 1218, startPoint y: 666, endPoint x: 1242, endPoint y: 688, distance: 32.6
click at [1242, 688] on textarea "Hi {{first_name}}! I have an update from the team and just wanted to let you kn…" at bounding box center [916, 669] width 804 height 69
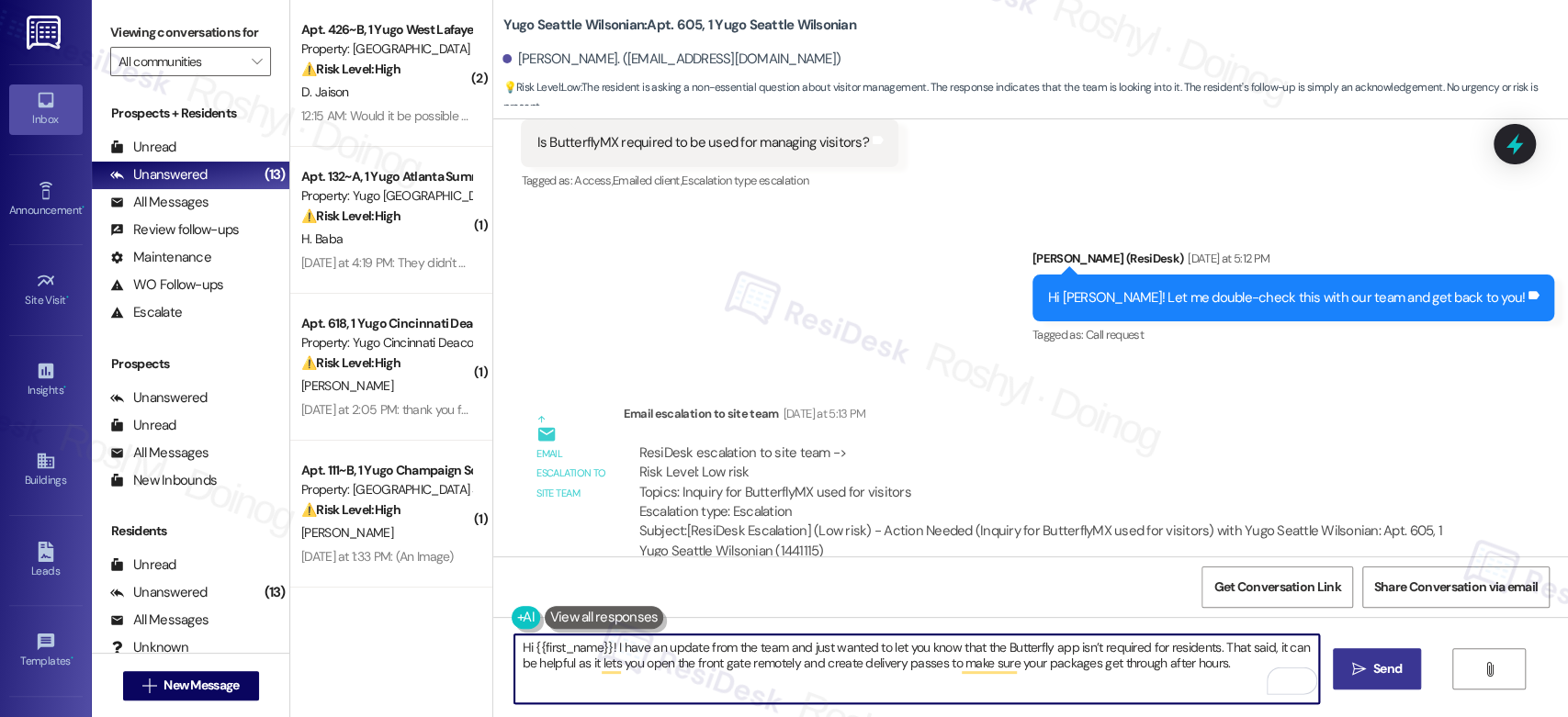
type textarea "Hi {{first_name}}! I have an update from the team and just wanted to let you kn…"
click at [1397, 676] on span "Send" at bounding box center [1387, 668] width 28 height 20
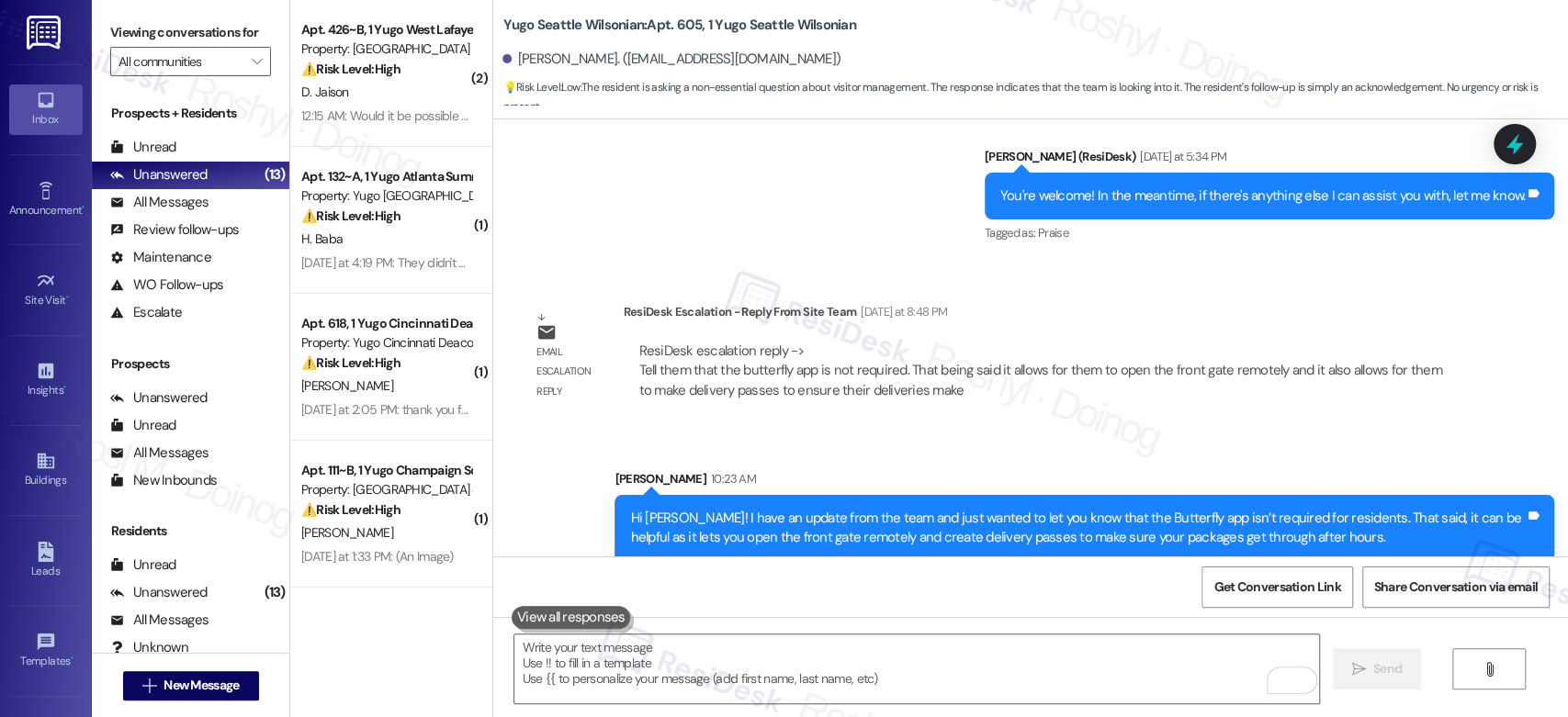
scroll to position [3984, 0]
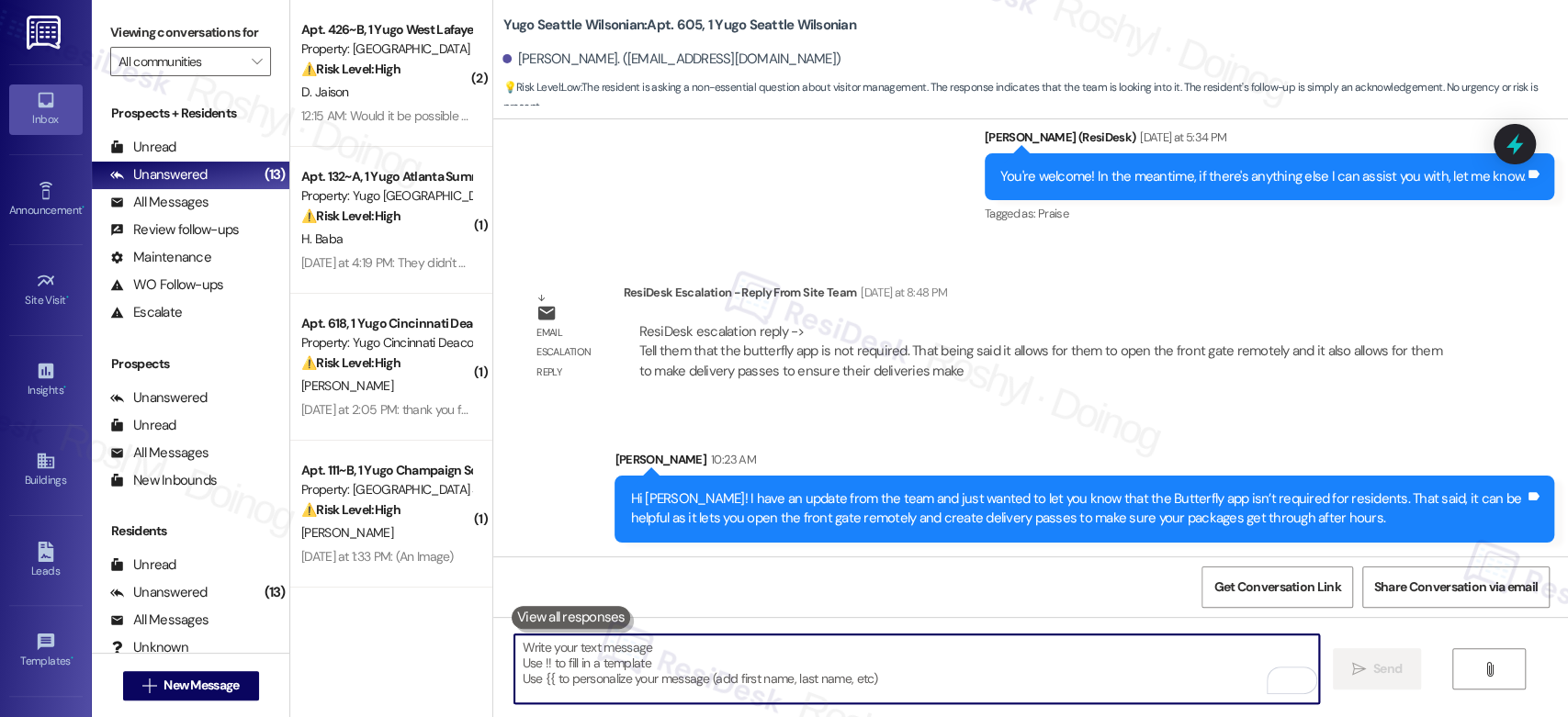
click at [634, 650] on textarea "To enrich screen reader interactions, please activate Accessibility in Grammarl…" at bounding box center [916, 669] width 804 height 69
paste textarea "Let me know if there's anything else I can help you with."
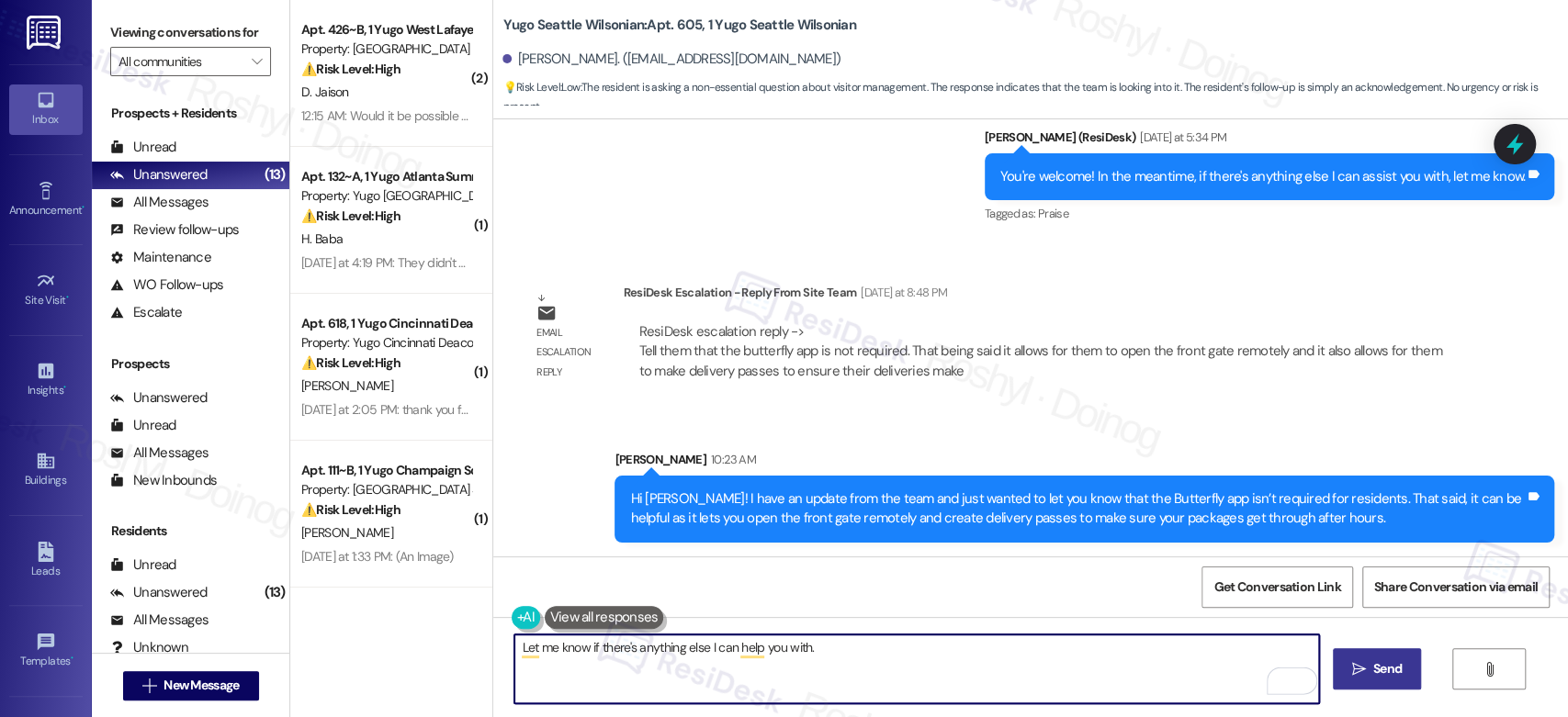
type textarea "Let me know if there's anything else I can help you with."
click at [1373, 669] on span "Send" at bounding box center [1387, 668] width 28 height 20
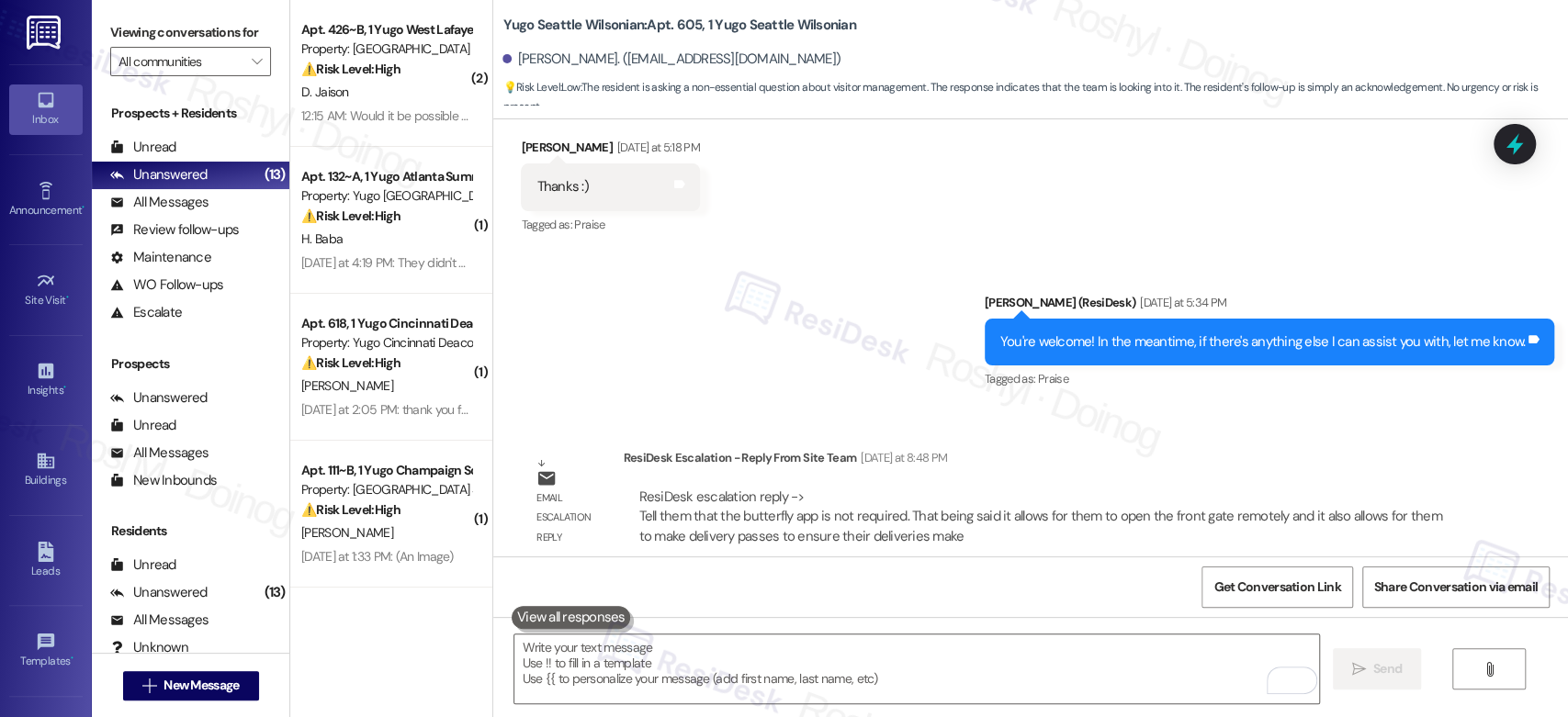
scroll to position [4112, 0]
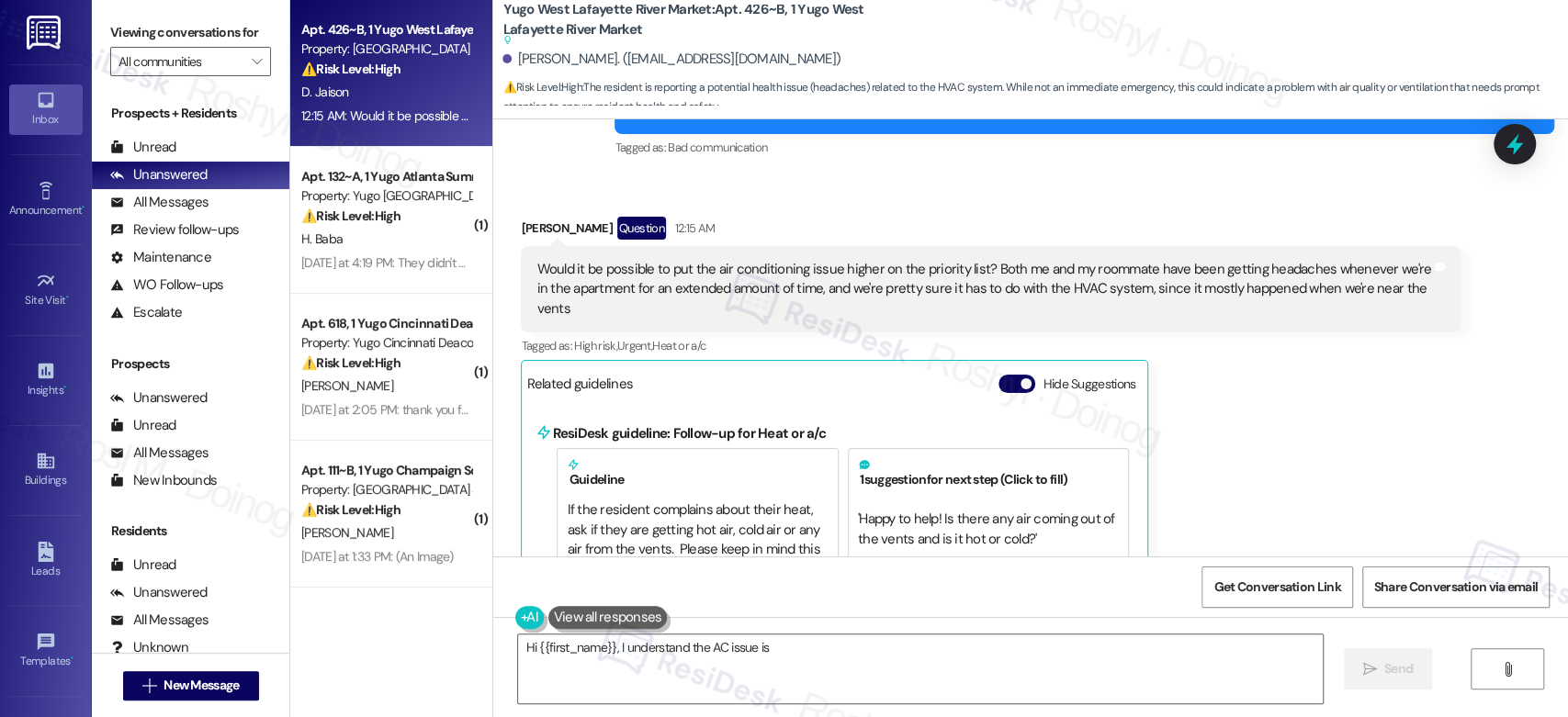
scroll to position [5219, 0]
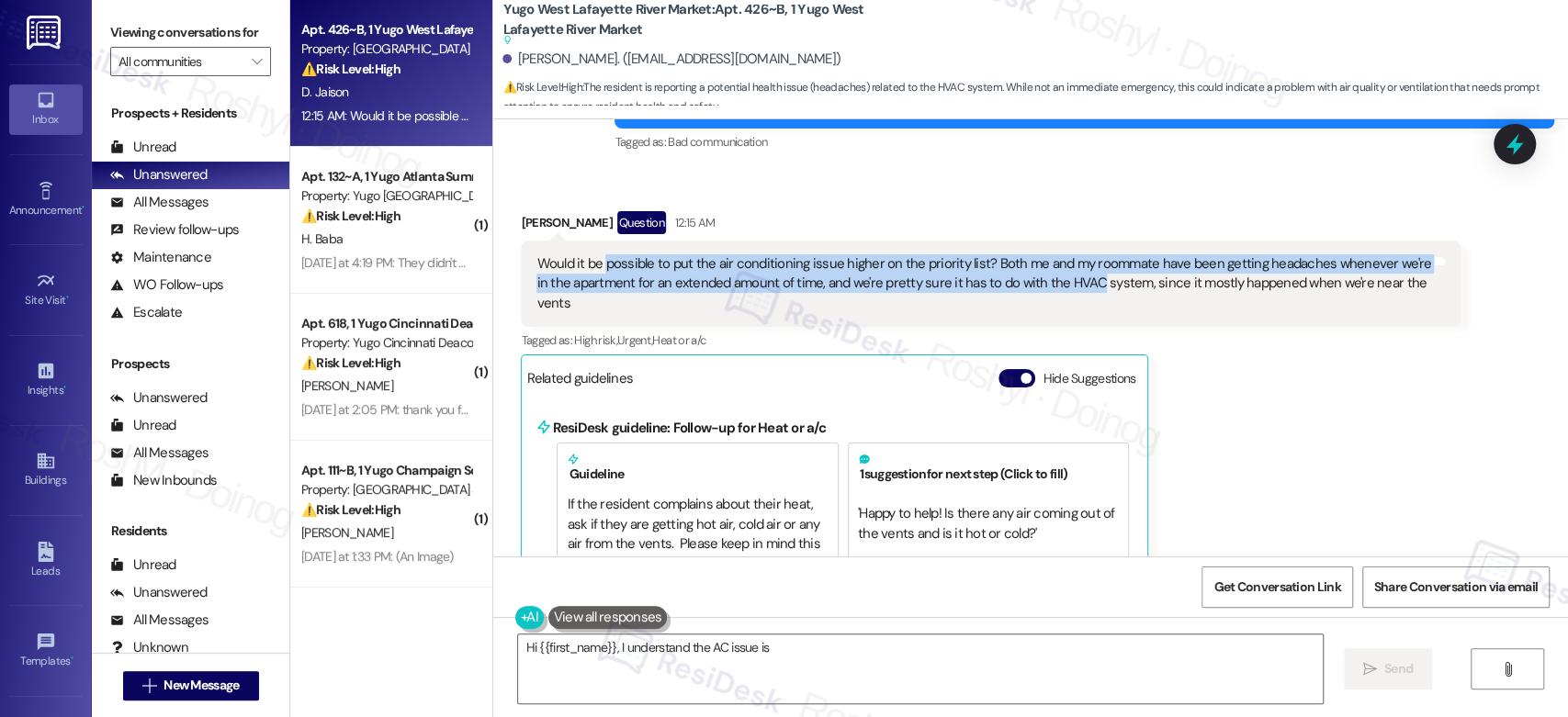
drag, startPoint x: 591, startPoint y: 250, endPoint x: 1066, endPoint y: 268, distance: 475.3
click at [1066, 268] on div "Would it be possible to put the air conditioning issue higher on the priority l…" at bounding box center [984, 284] width 895 height 59
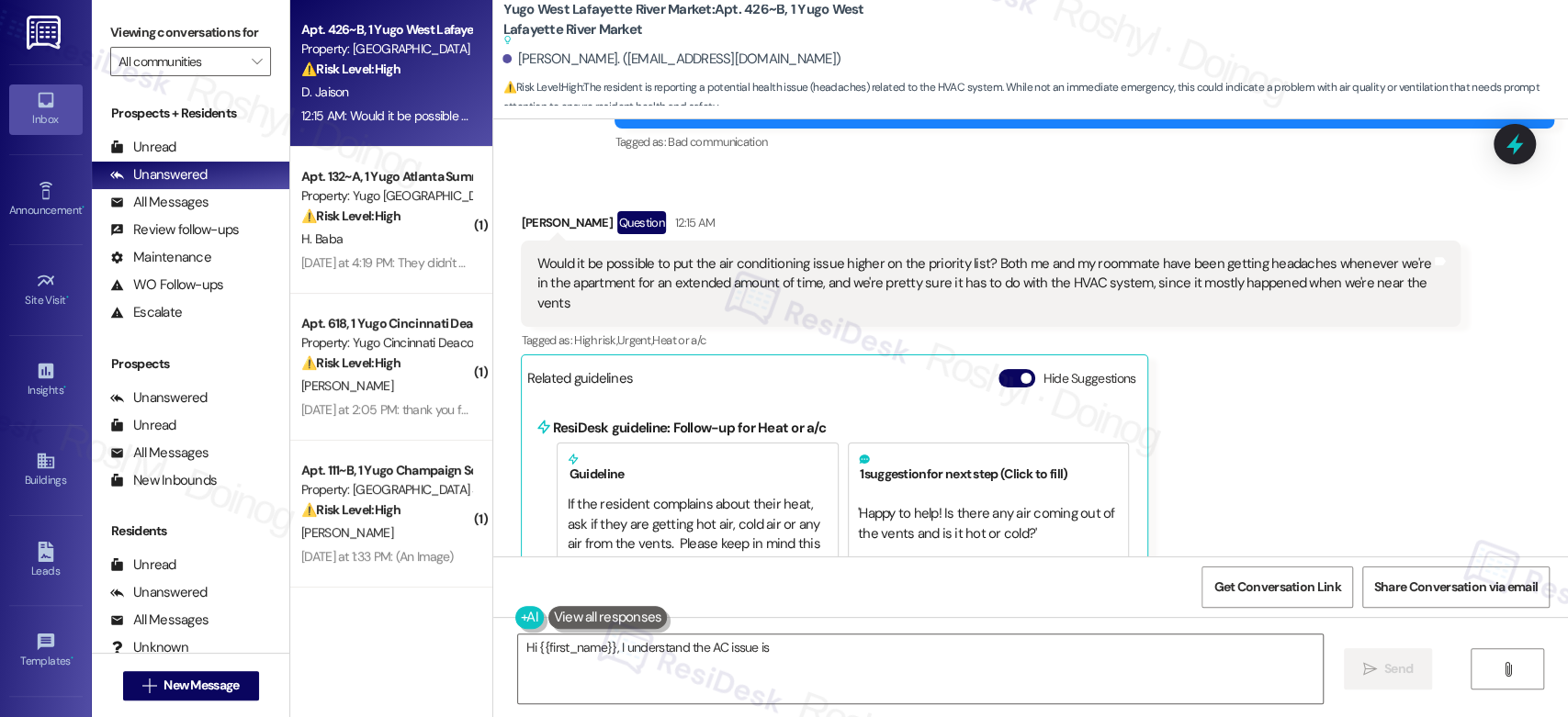
click at [1320, 424] on div "Donna Jaison Question 12:15 AM Would it be possible to put the air conditioning…" at bounding box center [990, 567] width 939 height 712
click at [1160, 426] on div "Donna Jaison Question 12:15 AM Would it be possible to put the air conditioning…" at bounding box center [990, 567] width 939 height 712
click at [1242, 418] on div "Donna Jaison Question 12:15 AM Would it be possible to put the air conditioning…" at bounding box center [990, 567] width 939 height 712
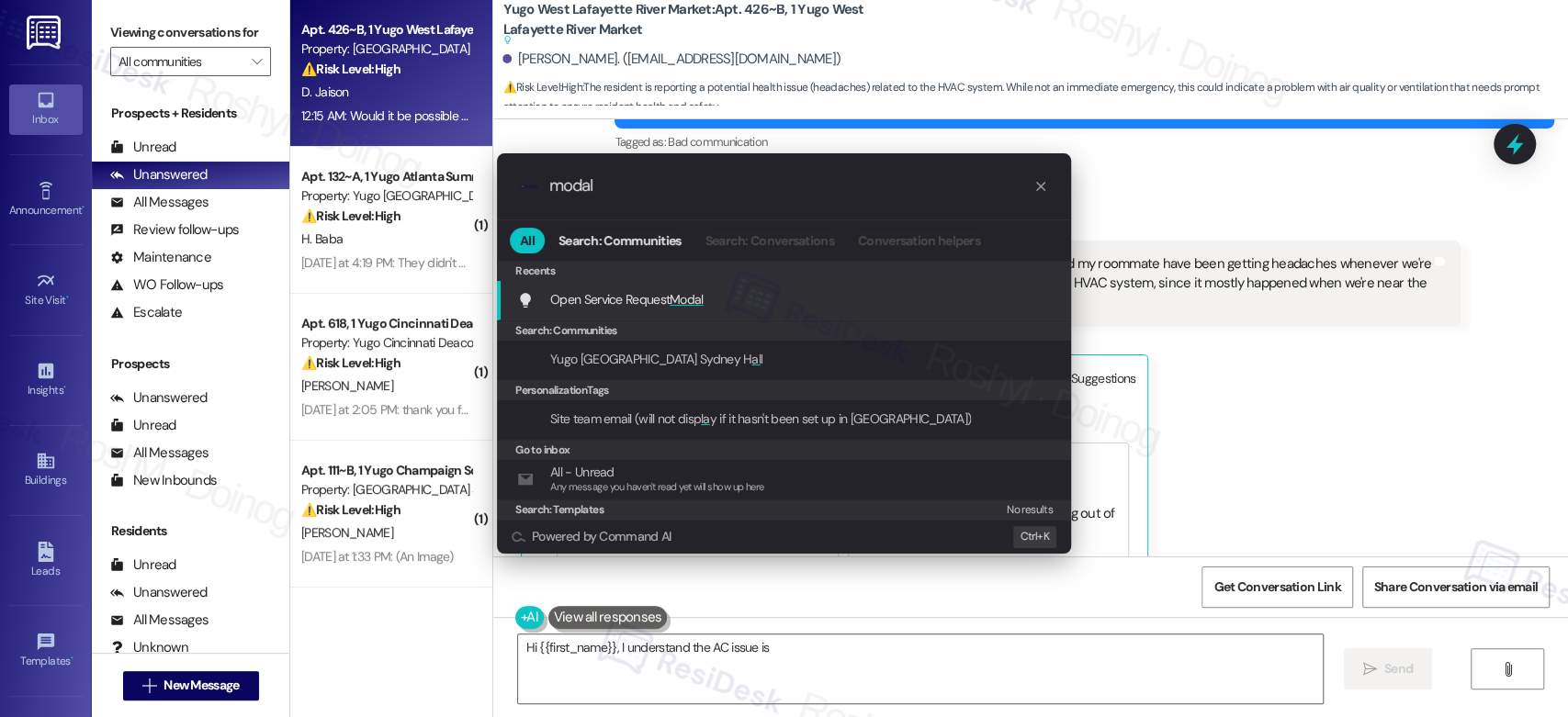
type input "modal"
click at [770, 309] on div "Open Service Request Modal Add shortcut" at bounding box center [786, 300] width 538 height 21
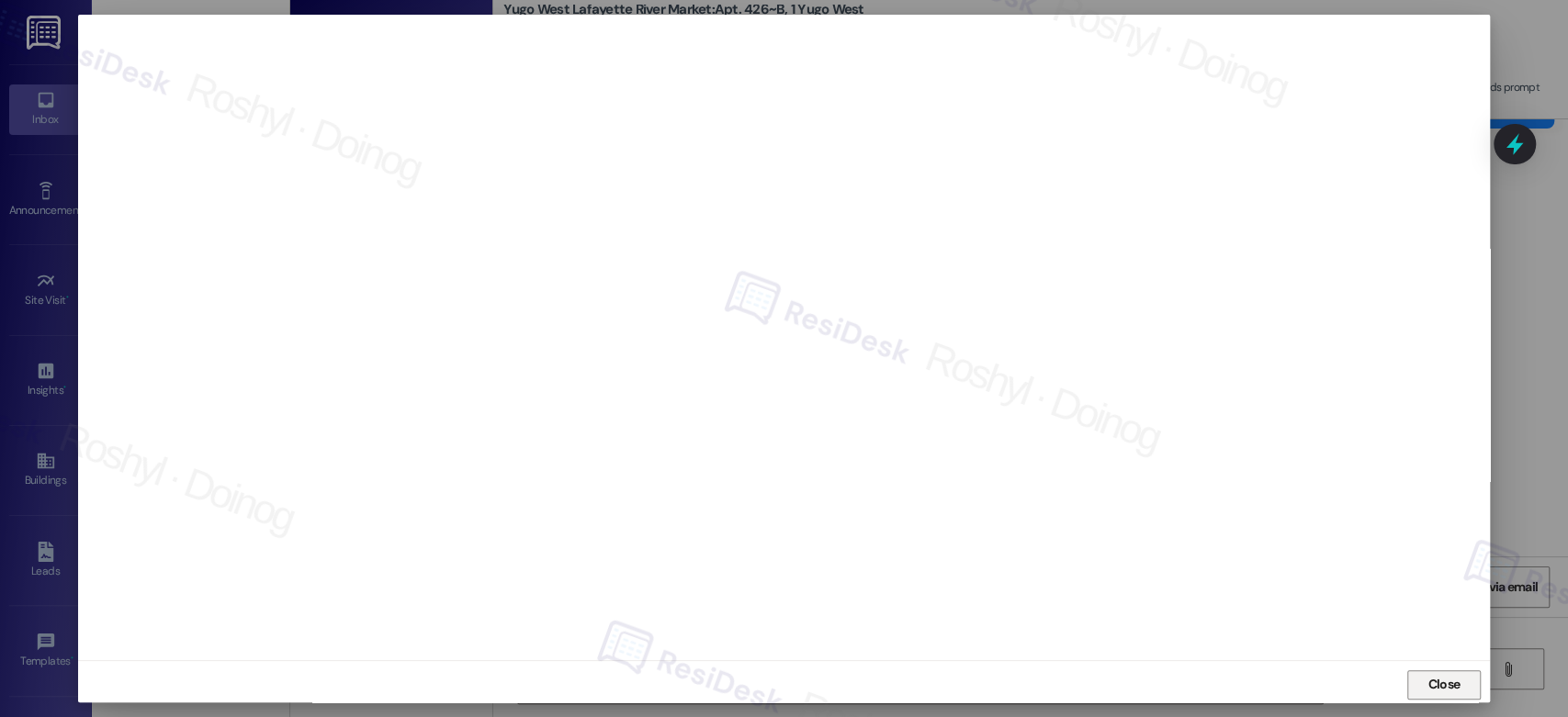
click at [1431, 681] on span "Close" at bounding box center [1443, 684] width 32 height 20
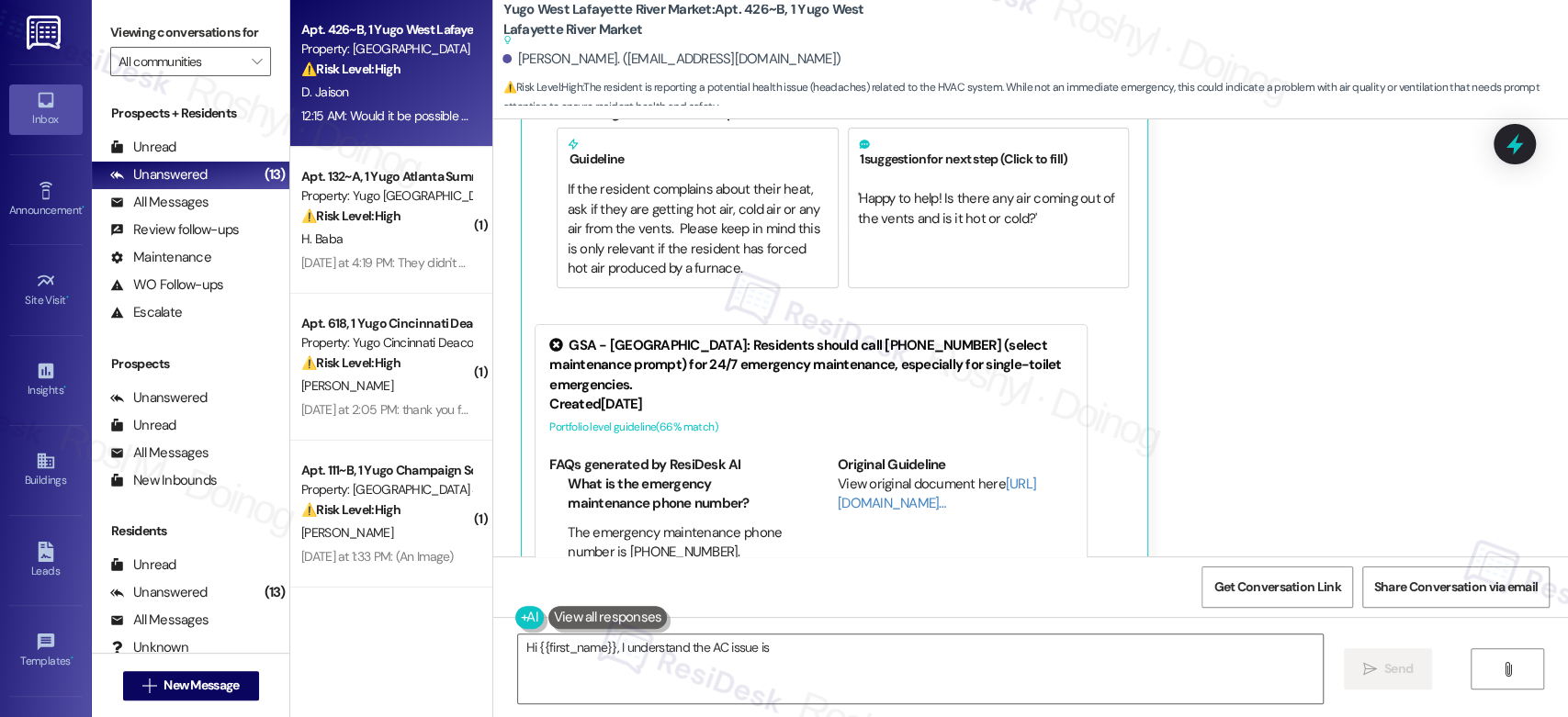
scroll to position [5729, 0]
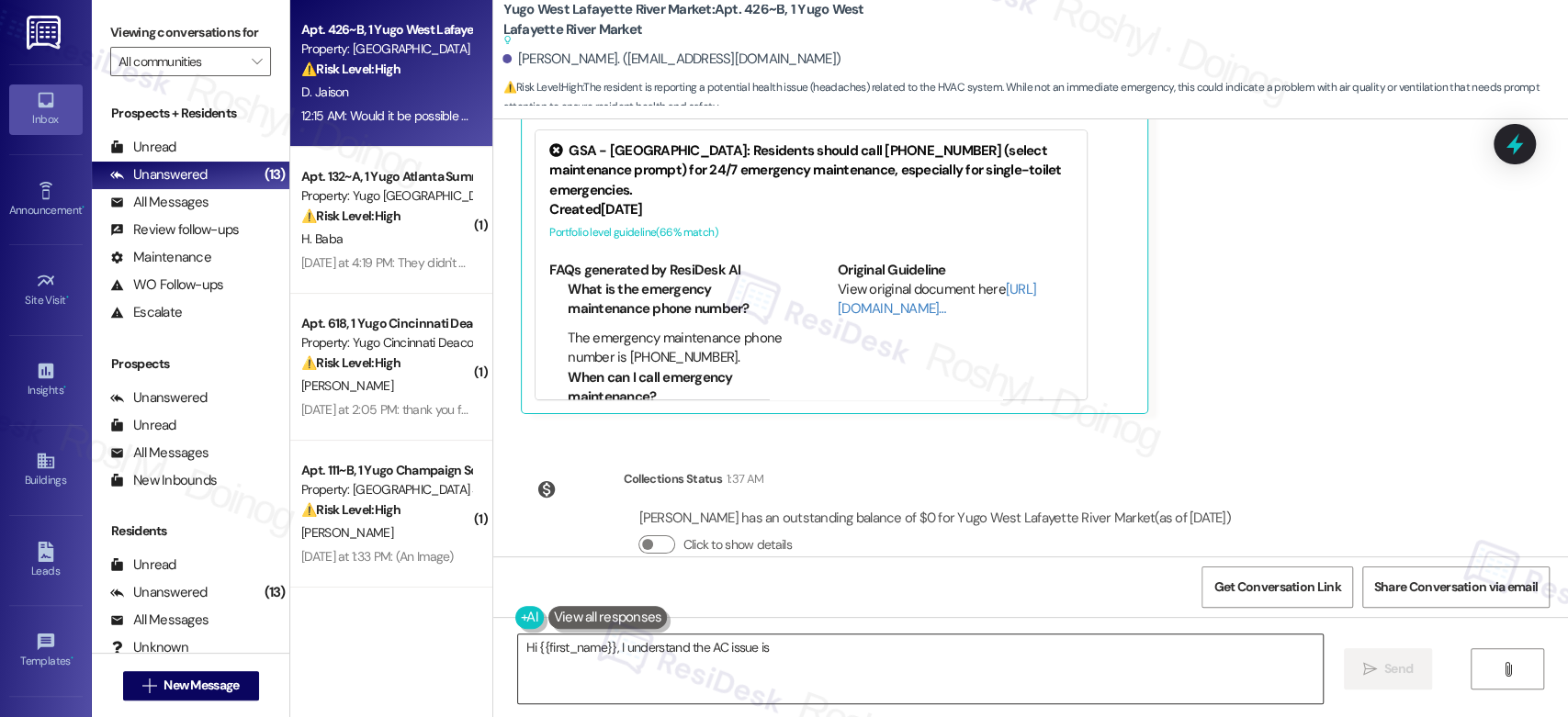
click at [669, 671] on textarea "Hi {{first_name}}, I understand the AC issue is causing headaches. I'll reach o…" at bounding box center [920, 669] width 804 height 69
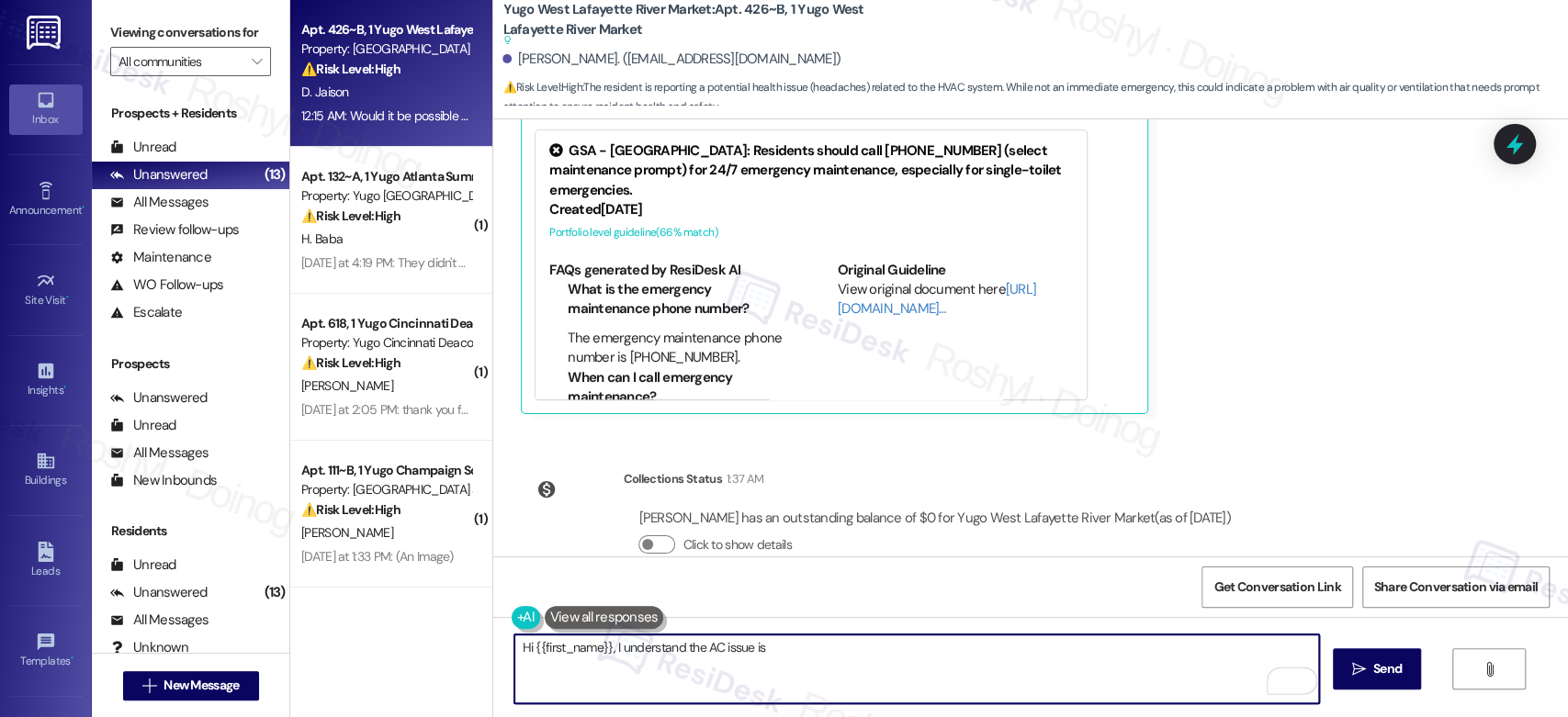
drag, startPoint x: 865, startPoint y: 646, endPoint x: 957, endPoint y: 699, distance: 106.2
click at [957, 699] on textarea "Hi {{first_name}}, I understand the AC issue is causing headaches. I'll reach o…" at bounding box center [916, 669] width 804 height 69
paste textarea "15567572"
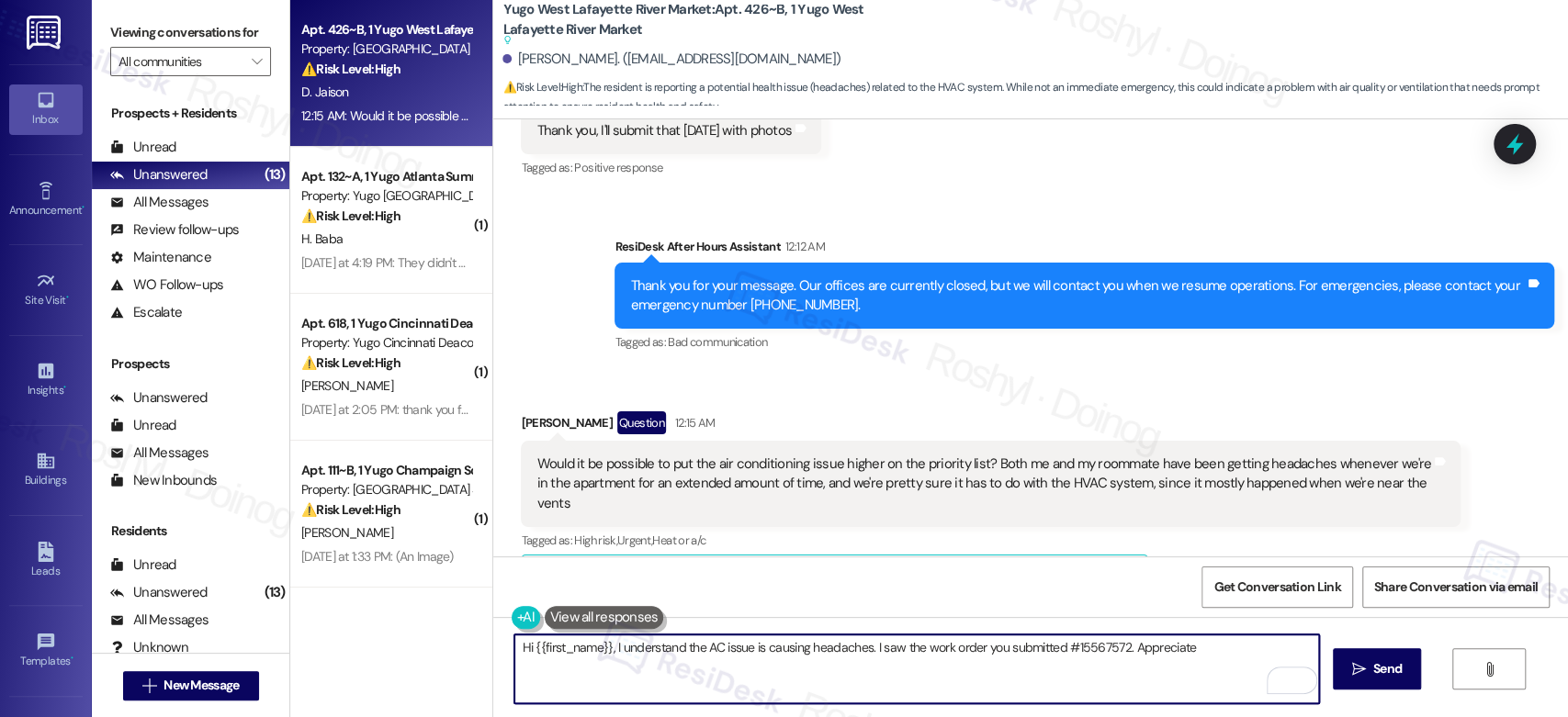
scroll to position [5015, 0]
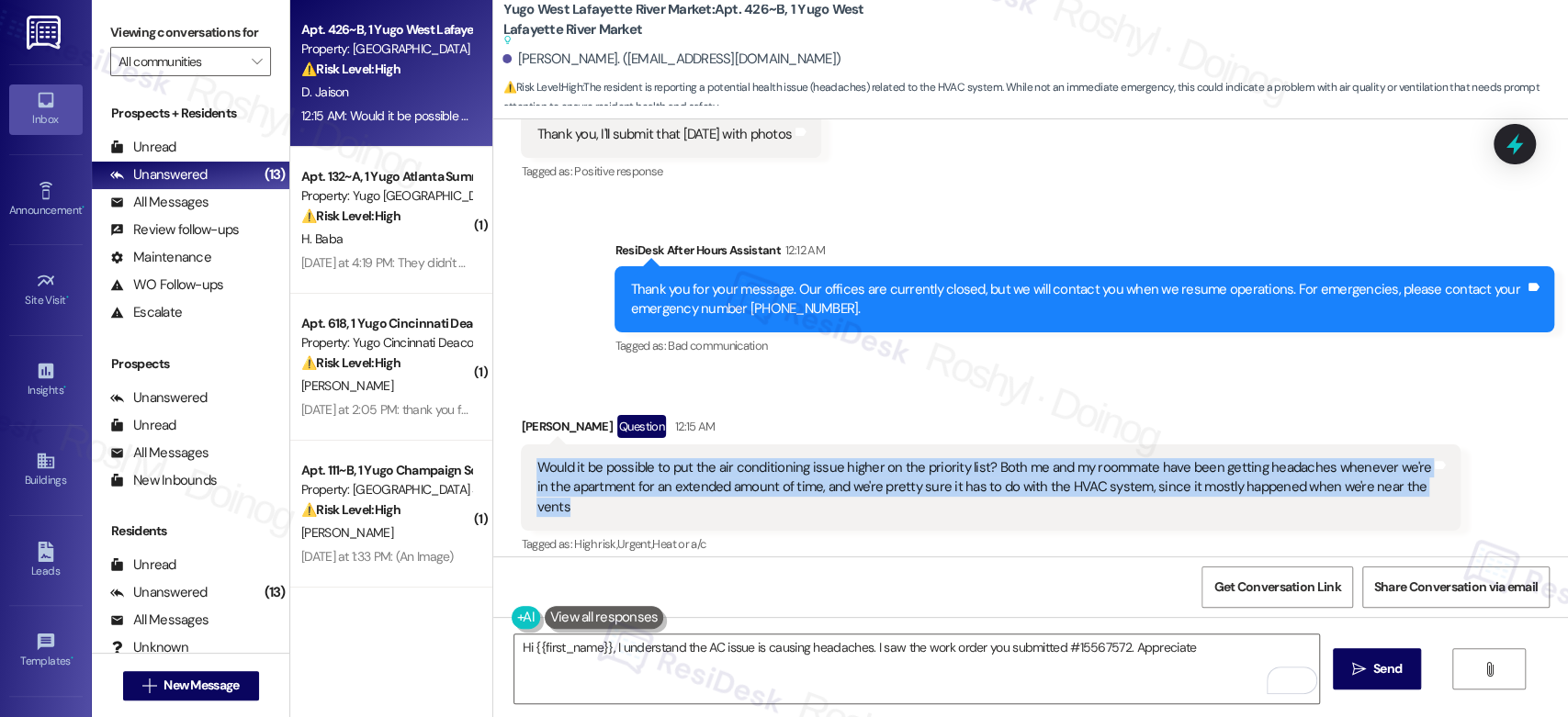
drag, startPoint x: 1422, startPoint y: 469, endPoint x: 520, endPoint y: 444, distance: 902.3
click at [521, 445] on div "Would it be possible to put the air conditioning issue higher on the priority l…" at bounding box center [990, 488] width 939 height 86
copy div "Would it be possible to put the air conditioning issue higher on the priority l…"
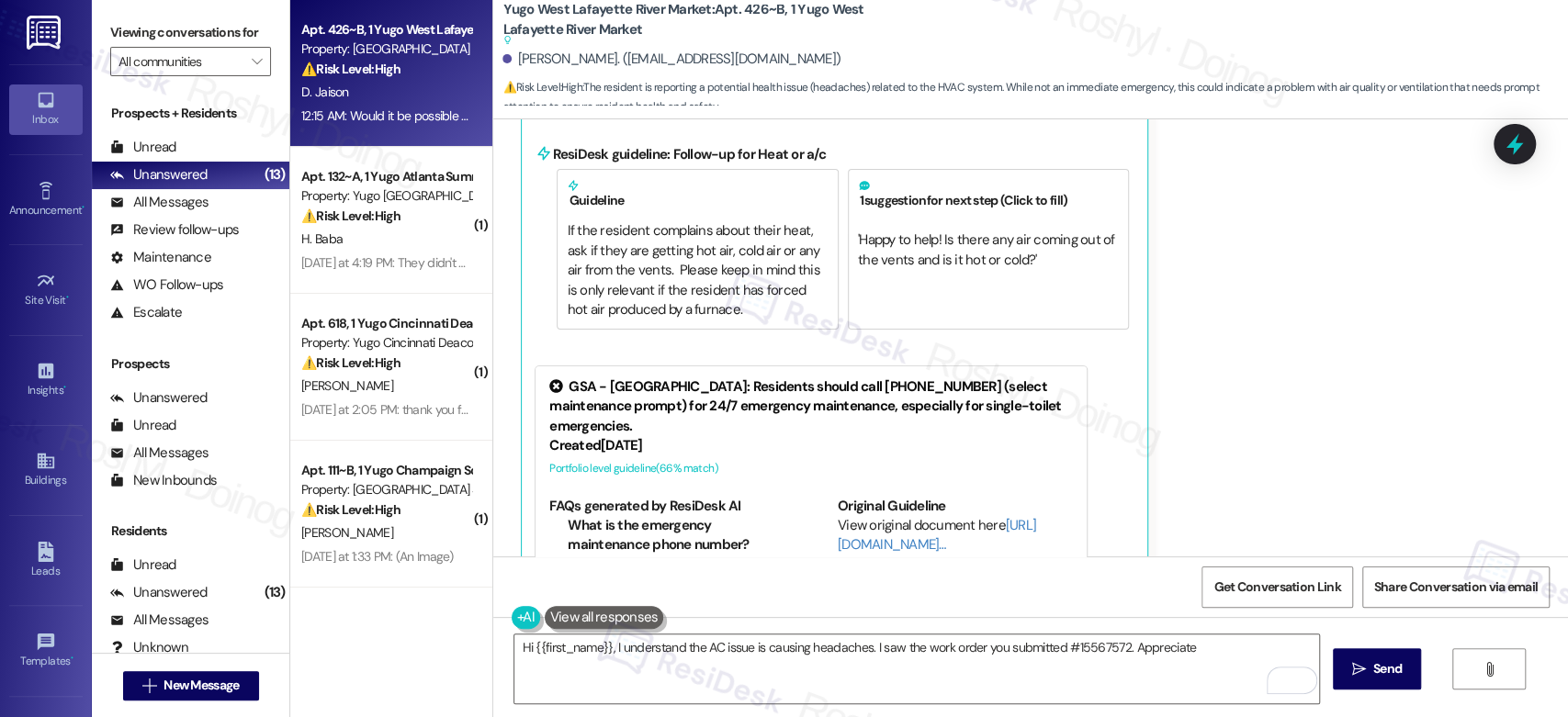
scroll to position [5729, 0]
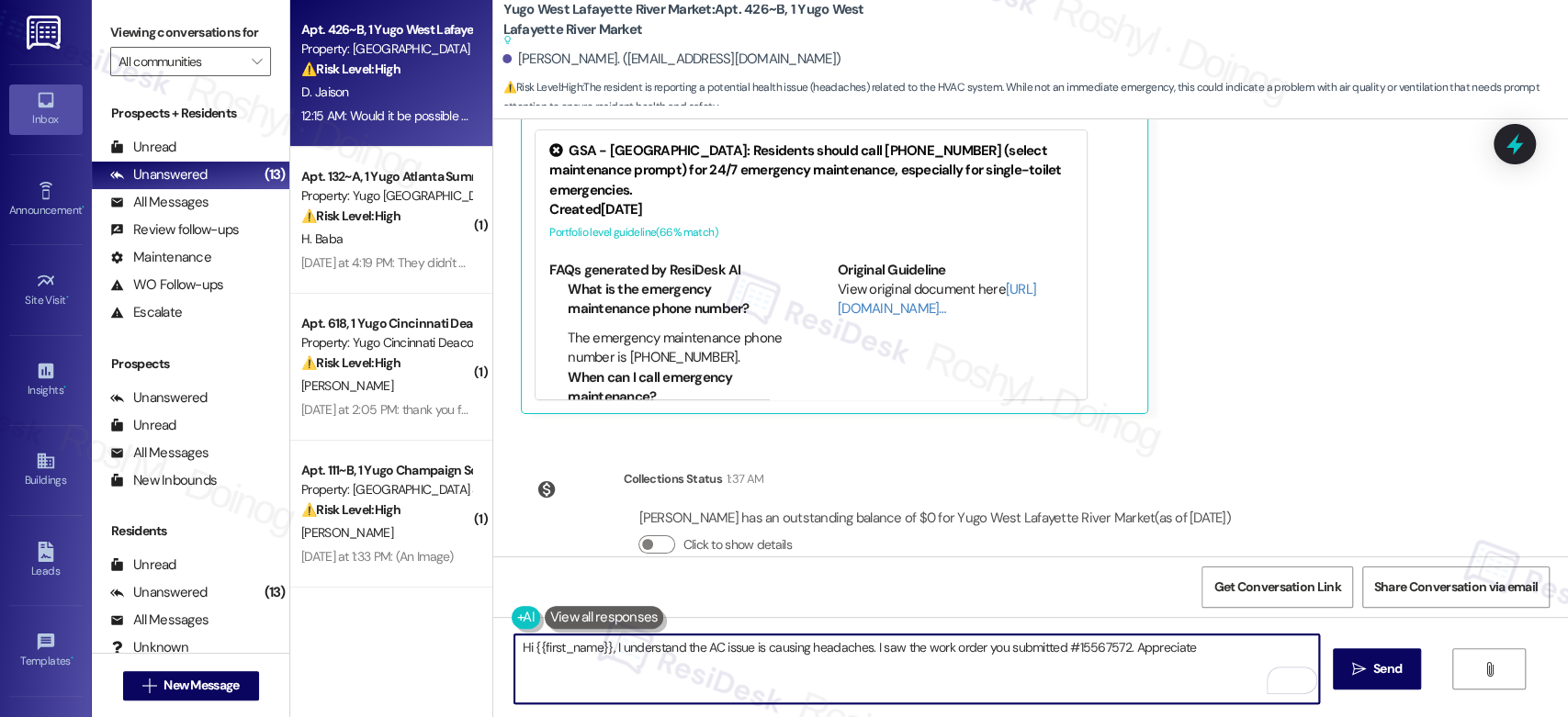
drag, startPoint x: 1194, startPoint y: 653, endPoint x: 1121, endPoint y: 656, distance: 73.1
click at [1121, 656] on textarea "Hi {{first_name}}, I understand the AC issue is causing headaches. I saw the wo…" at bounding box center [916, 669] width 804 height 69
paste textarea "Hi, thank you for letting me know. I understand how concerning it must be to fe…"
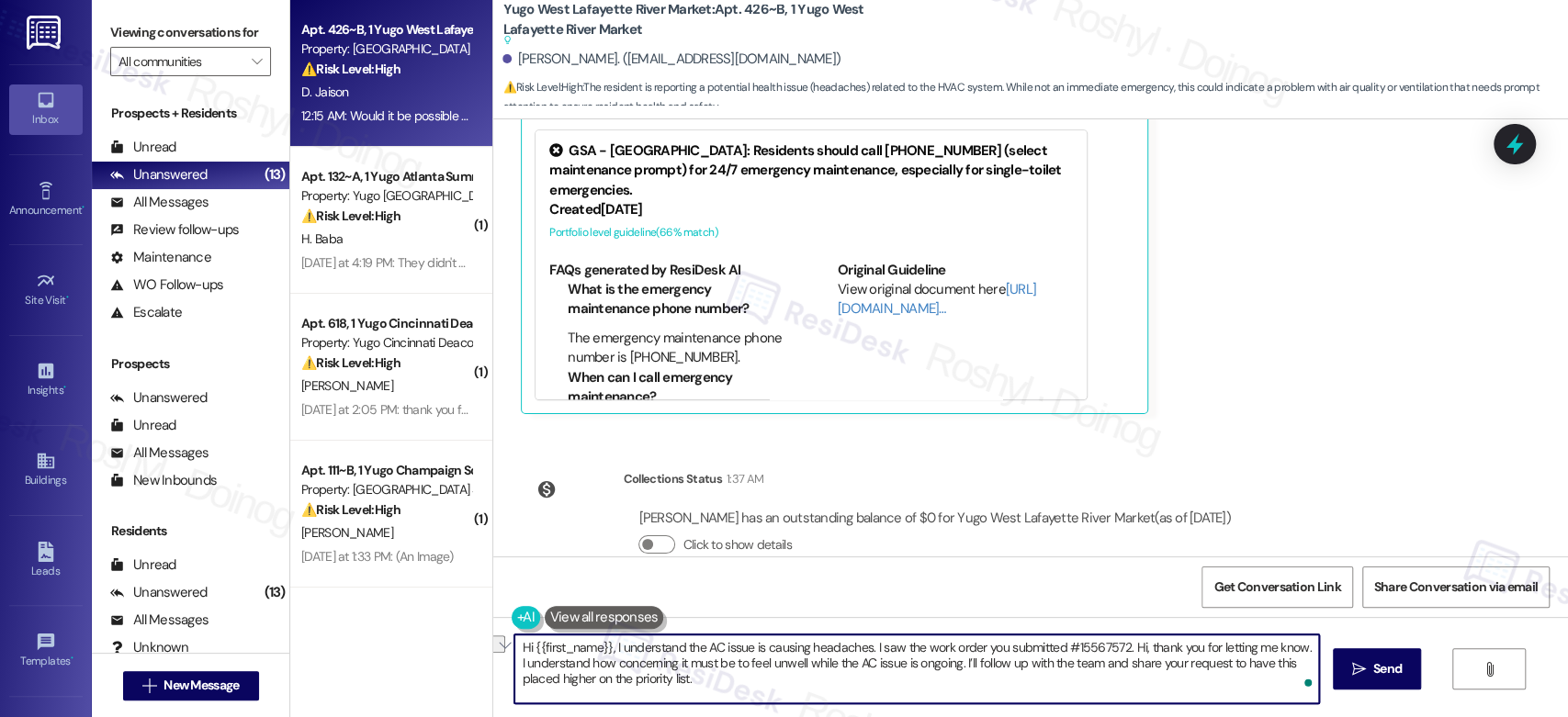
drag, startPoint x: 860, startPoint y: 646, endPoint x: 1116, endPoint y: 651, distance: 256.0
click at [1116, 651] on textarea "Hi {{first_name}}, I understand the AC issue is causing headaches. I saw the wo…" at bounding box center [916, 669] width 804 height 69
drag, startPoint x: 606, startPoint y: 646, endPoint x: 880, endPoint y: 651, distance: 274.0
click at [880, 651] on textarea "Hi {{first_name}}, I understand the AC issue is causing headaches.. Hi, thank y…" at bounding box center [916, 669] width 804 height 69
click at [1211, 649] on textarea "Hi {{first_name}}, thank you for letting me know. I understand how concerning i…" at bounding box center [916, 669] width 804 height 69
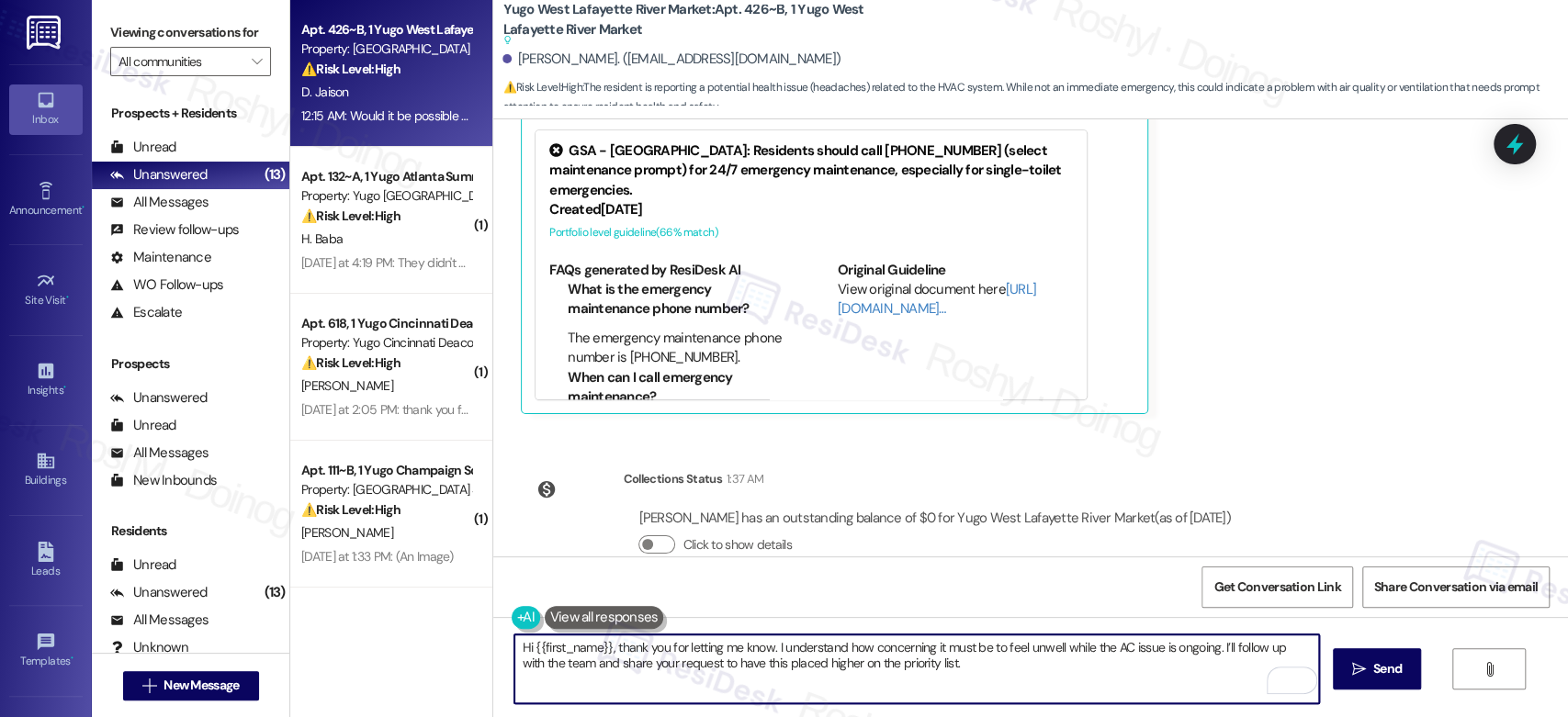
paste textarea "I saw the work order you submitted #15567572"
click at [690, 668] on textarea "Hi {{first_name}}, thank you for letting me know. I understand how concerning i…" at bounding box center [916, 669] width 804 height 69
click at [514, 649] on textarea "Hi {{first_name}}, thank you for letting me know. I understand how concerning i…" at bounding box center [916, 669] width 804 height 69
click at [1281, 645] on textarea "Good morning {{first_name}}, thank you for letting me know. I understand how co…" at bounding box center [916, 669] width 804 height 69
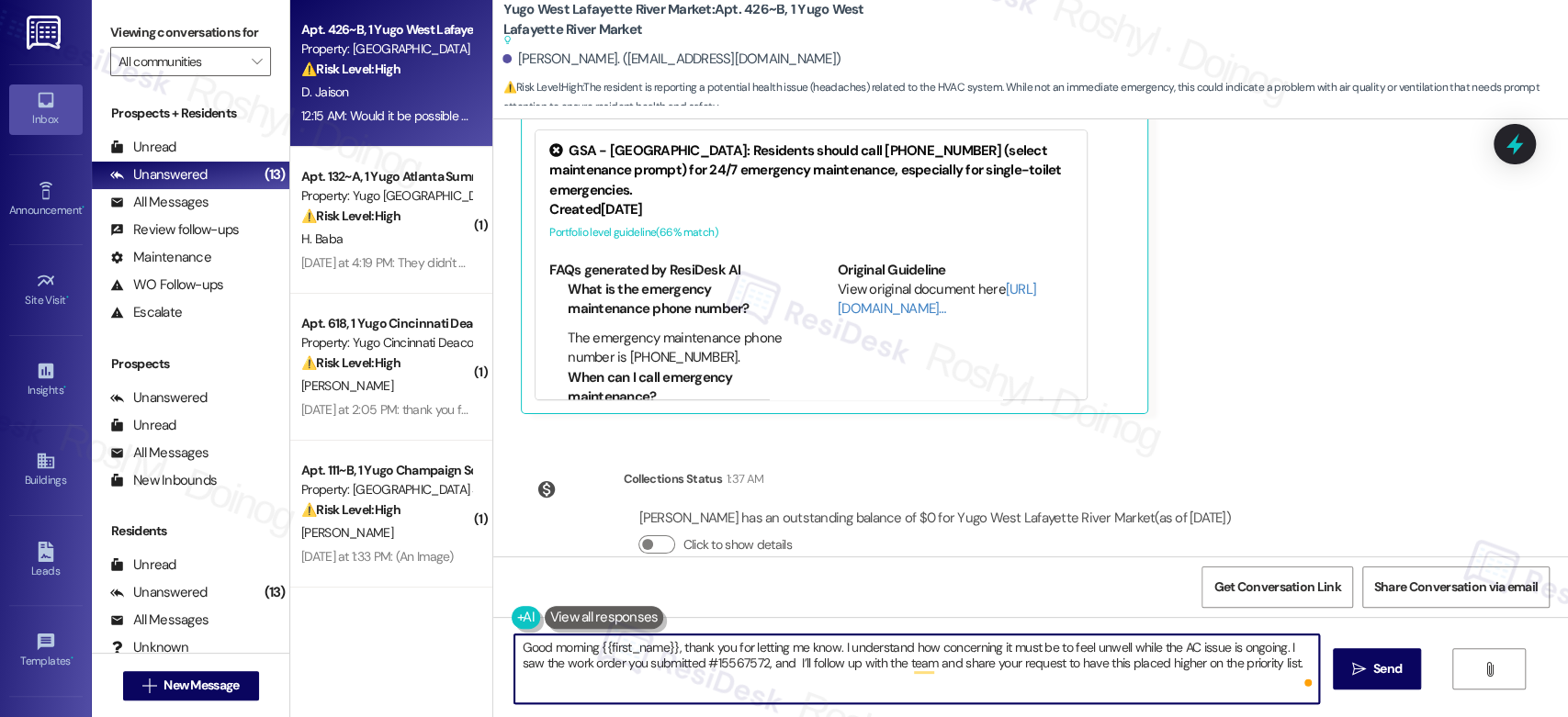
click at [1271, 656] on textarea "Good morning {{first_name}}, thank you for letting me know. I understand how co…" at bounding box center [916, 669] width 804 height 69
click at [640, 689] on textarea "Good morning {{first_name}}, thank you for letting me know. I understand how co…" at bounding box center [916, 669] width 804 height 69
click at [651, 681] on textarea "Good morning {{first_name}}, thank you for letting me know. I understand how co…" at bounding box center [916, 669] width 804 height 69
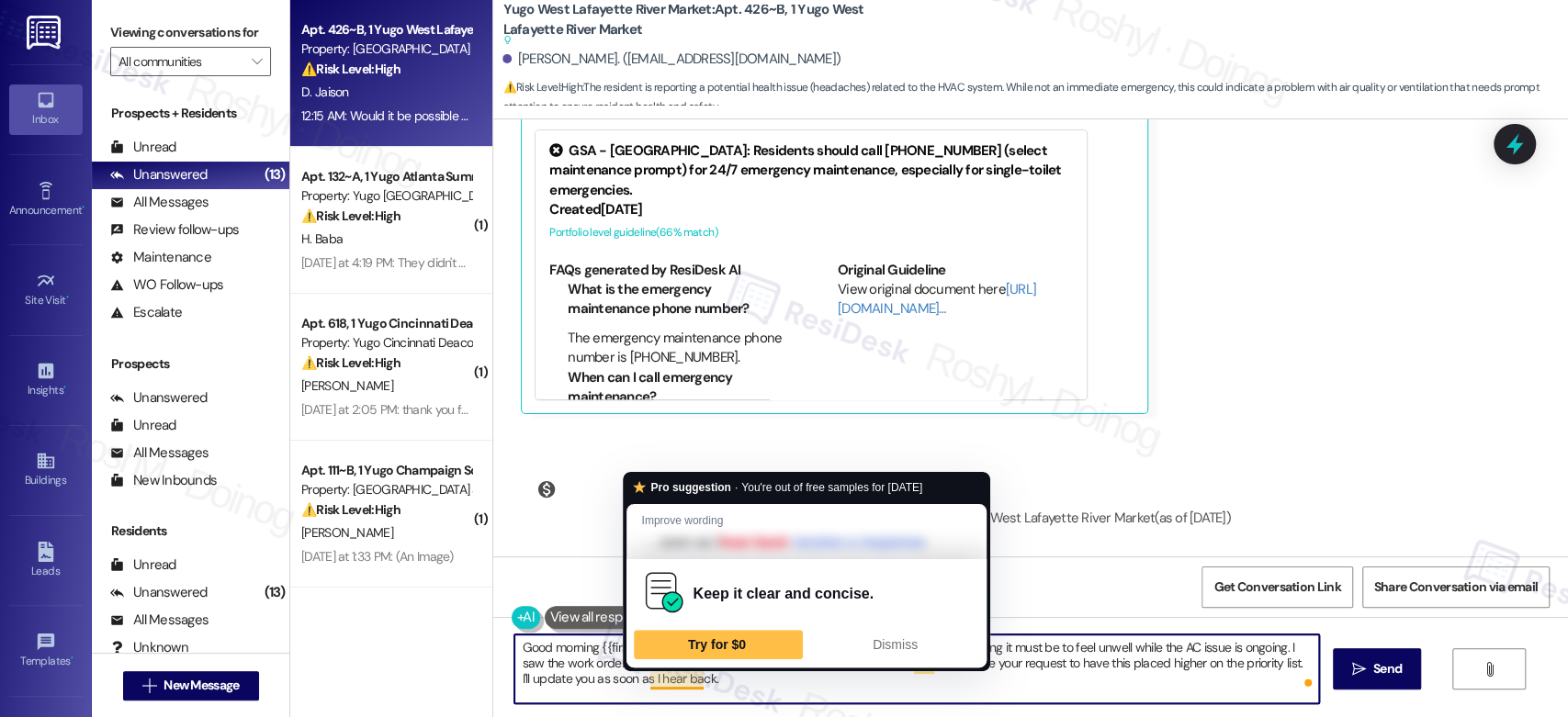
click at [704, 683] on textarea "Good morning {{first_name}}, thank you for letting me know. I understand how co…" at bounding box center [916, 669] width 804 height 69
click at [676, 680] on textarea "Good morning {{first_name}}, thank you for letting me know. I understand how co…" at bounding box center [916, 669] width 804 height 69
click at [651, 681] on textarea "Good morning {{first_name}}, thank you for letting me know. I understand how co…" at bounding box center [916, 669] width 804 height 69
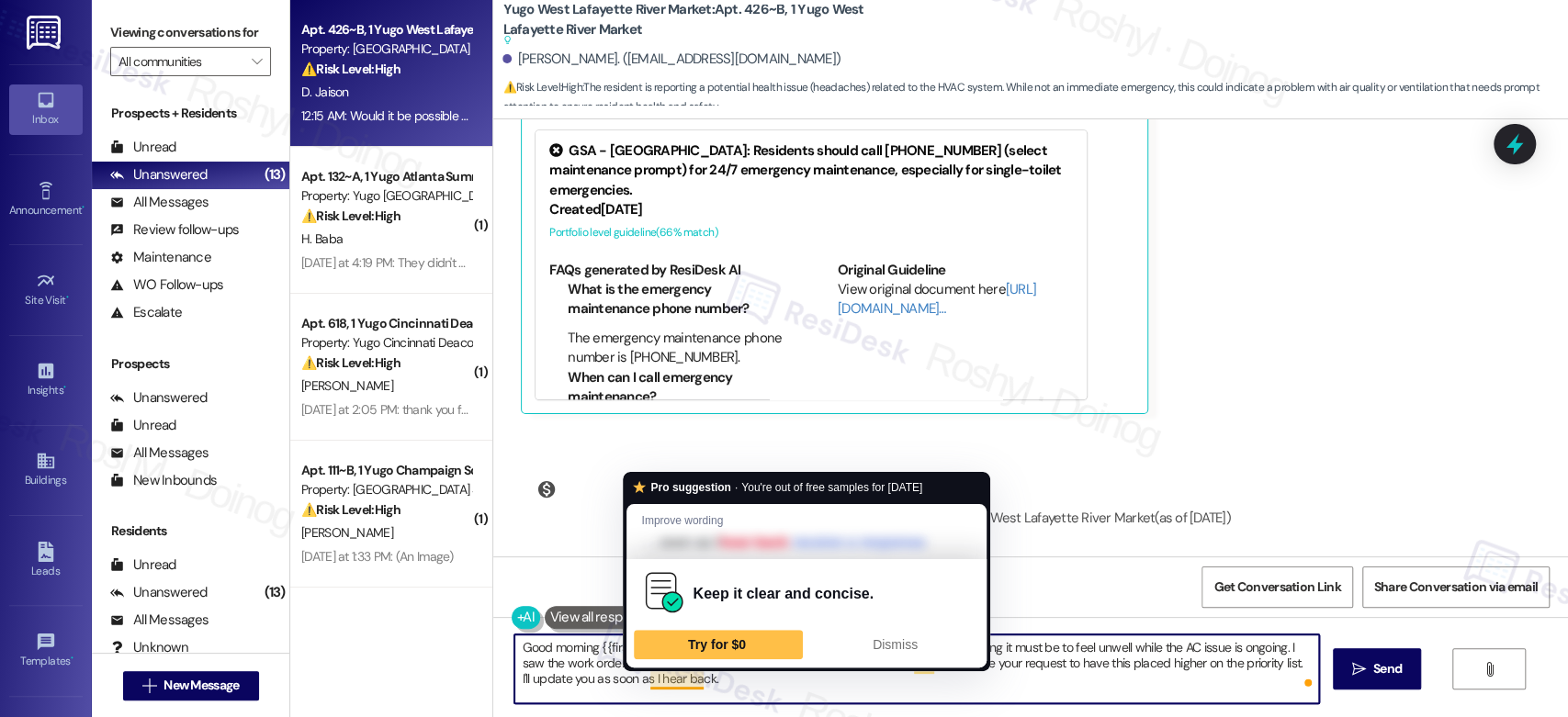
click at [651, 681] on textarea "Good morning {{first_name}}, thank you for letting me know. I understand how co…" at bounding box center [916, 669] width 804 height 69
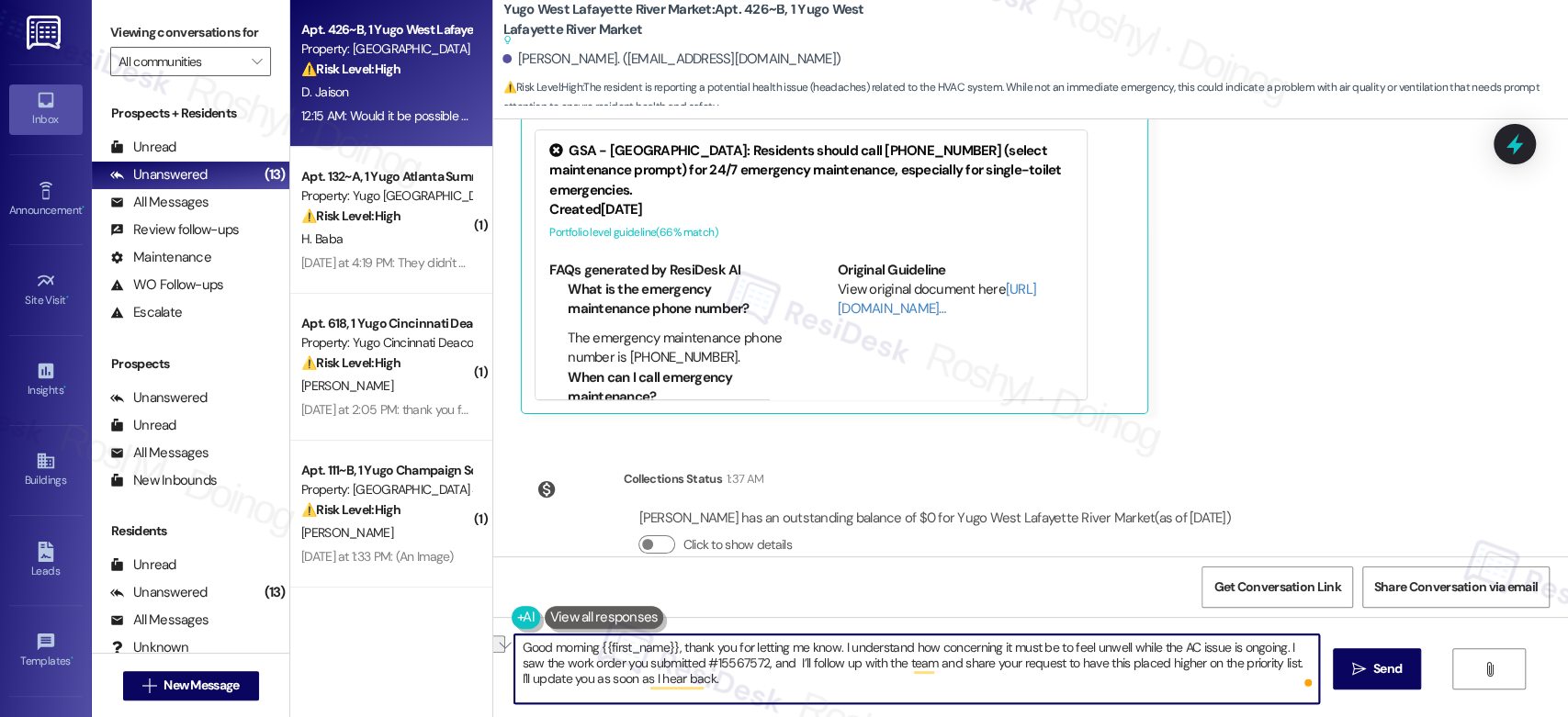
drag, startPoint x: 720, startPoint y: 691, endPoint x: 639, endPoint y: 691, distance: 81.0
click at [639, 691] on textarea "Good morning {{first_name}}, thank you for letting me know. I understand how co…" at bounding box center [916, 669] width 804 height 69
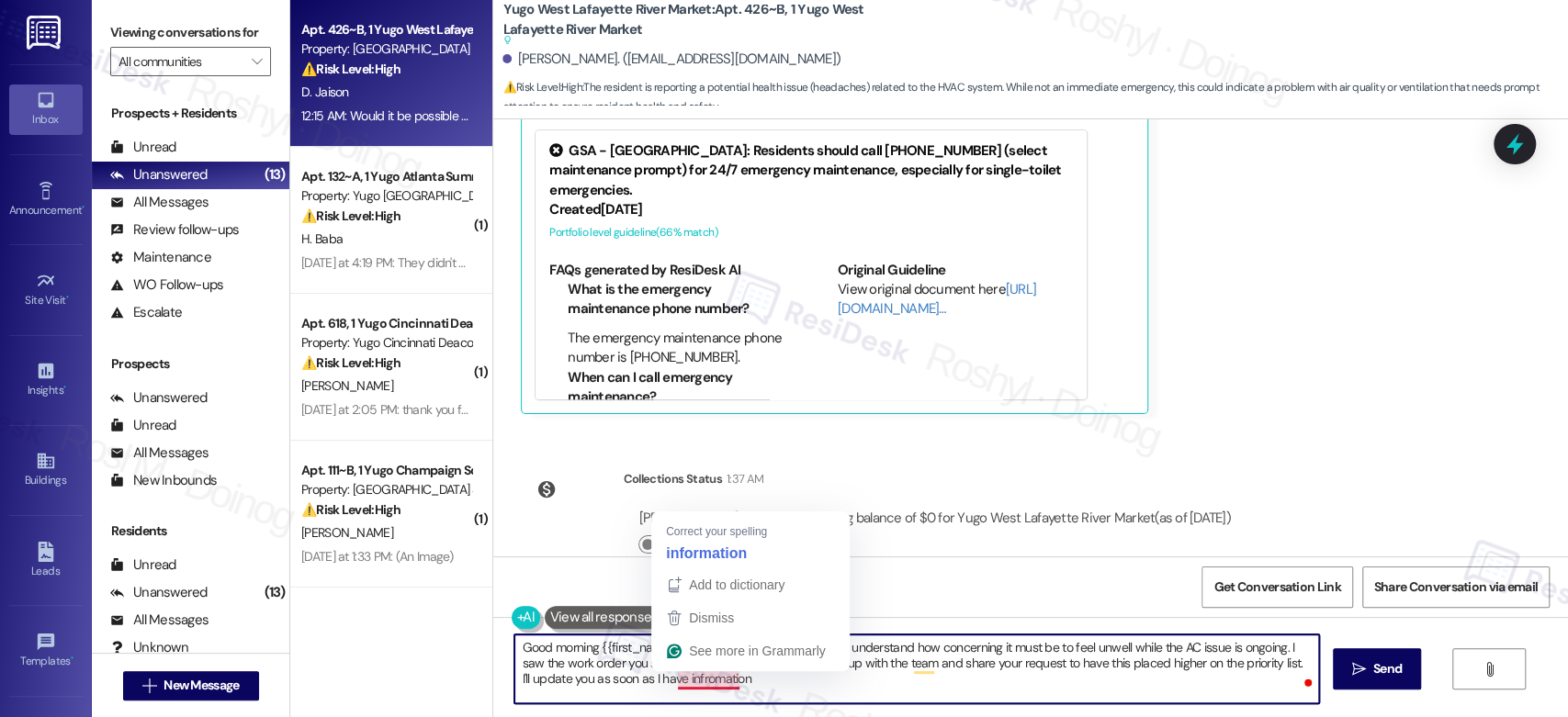
click at [672, 683] on textarea "Good morning {{first_name}}, thank you for letting me know. I understand how co…" at bounding box center [916, 669] width 804 height 69
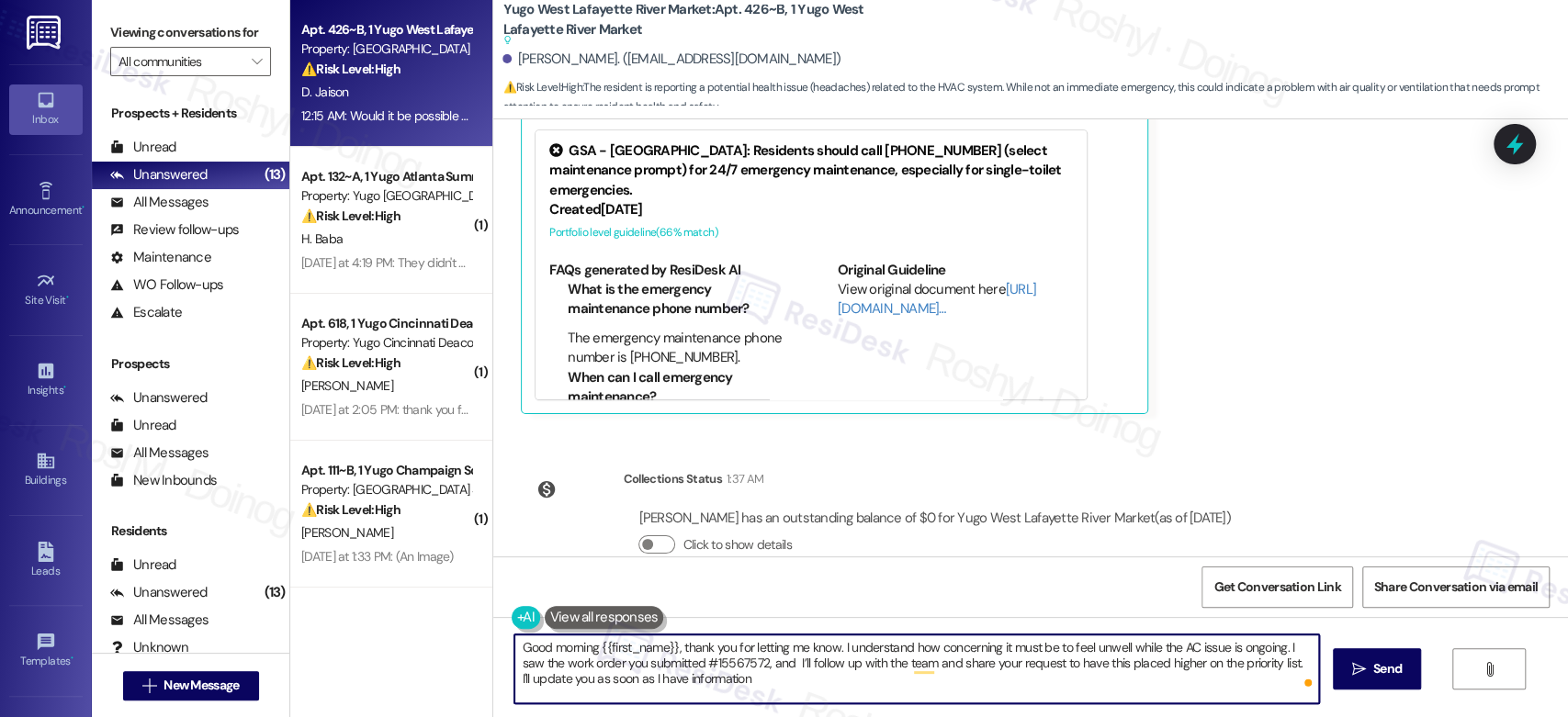
click at [762, 688] on textarea "Good morning {{first_name}}, thank you for letting me know. I understand how co…" at bounding box center [916, 669] width 804 height 69
click at [684, 661] on textarea "Good morning {{first_name}}, thank you for letting me know. I understand how co…" at bounding box center [916, 669] width 804 height 69
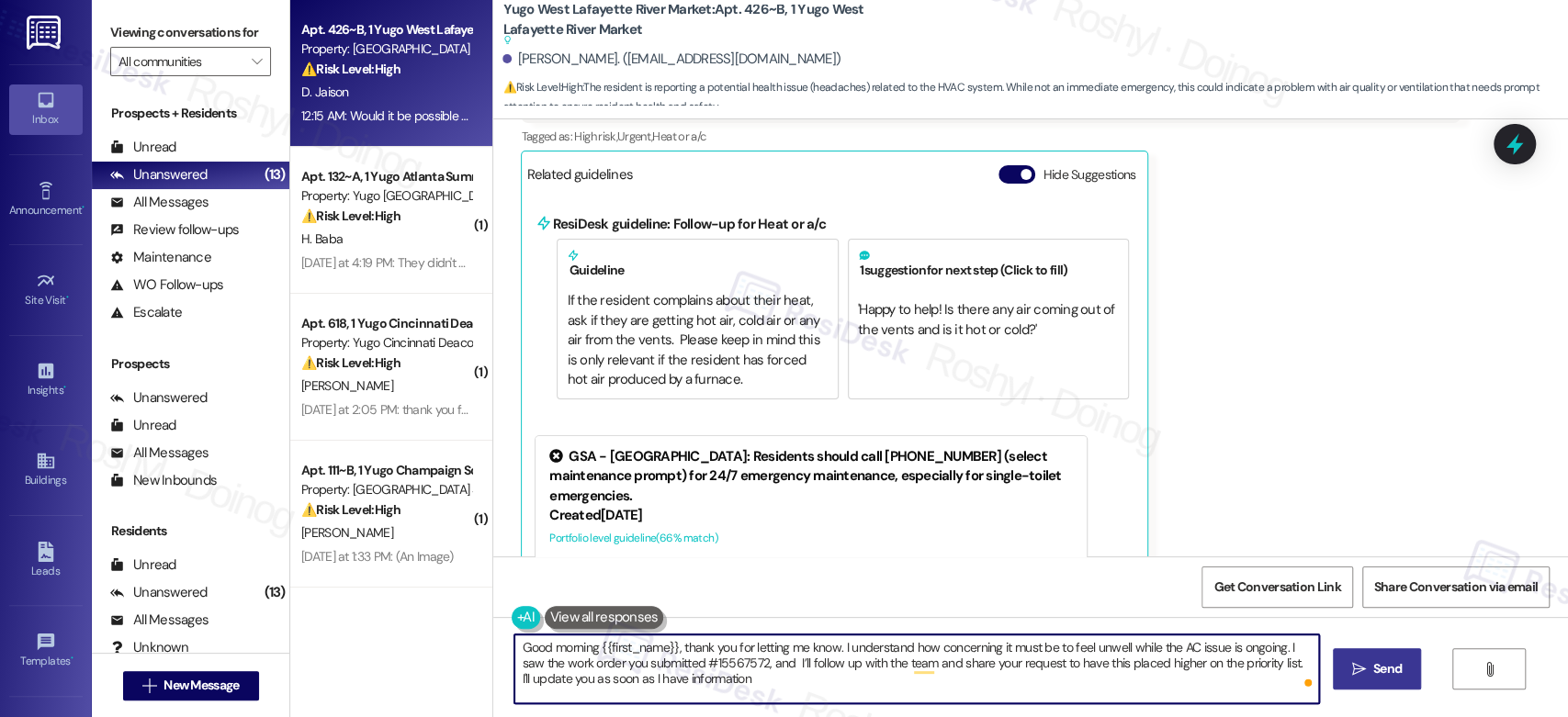
type textarea "Good morning {{first_name}}, thank you for letting me know. I understand how co…"
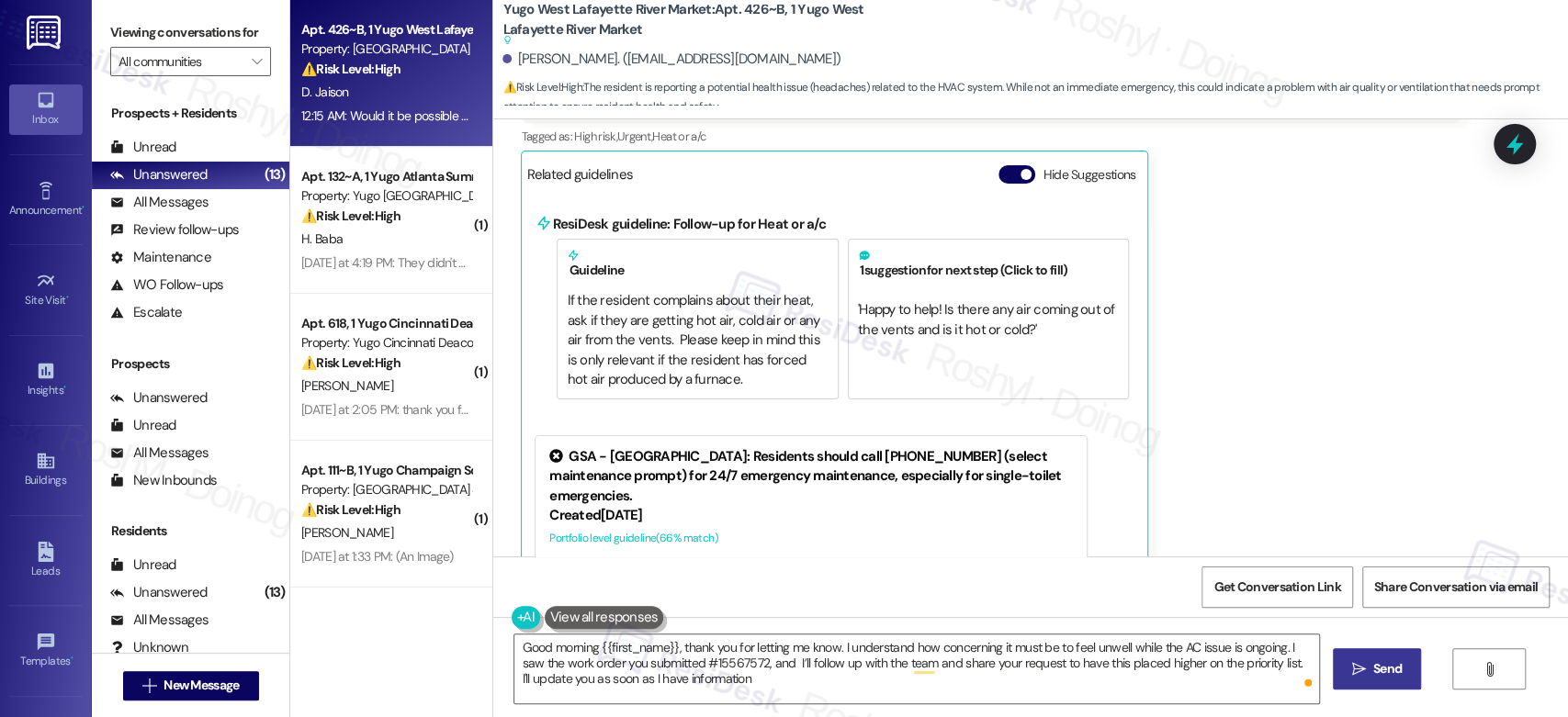
click at [1359, 662] on icon "" at bounding box center [1359, 669] width 14 height 15
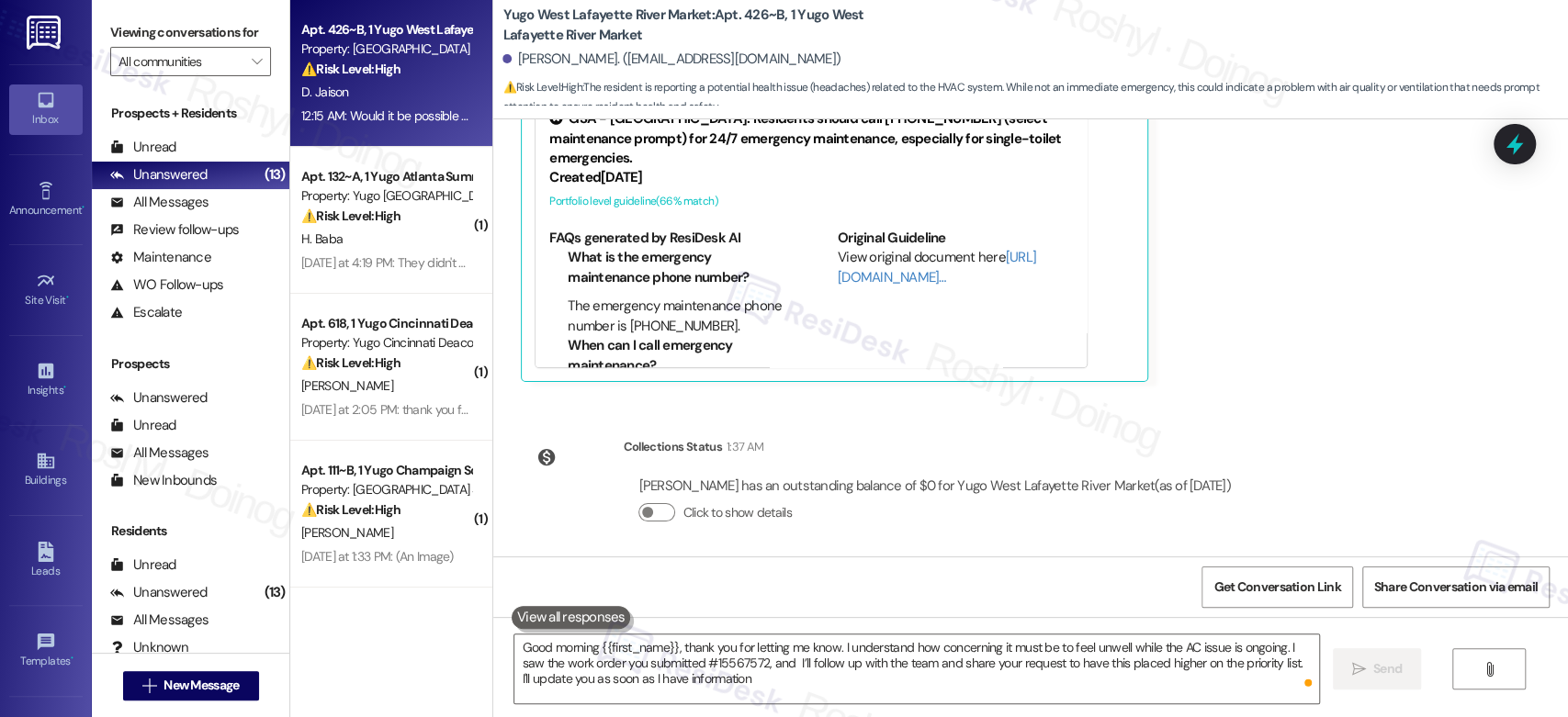
scroll to position [5324, 0]
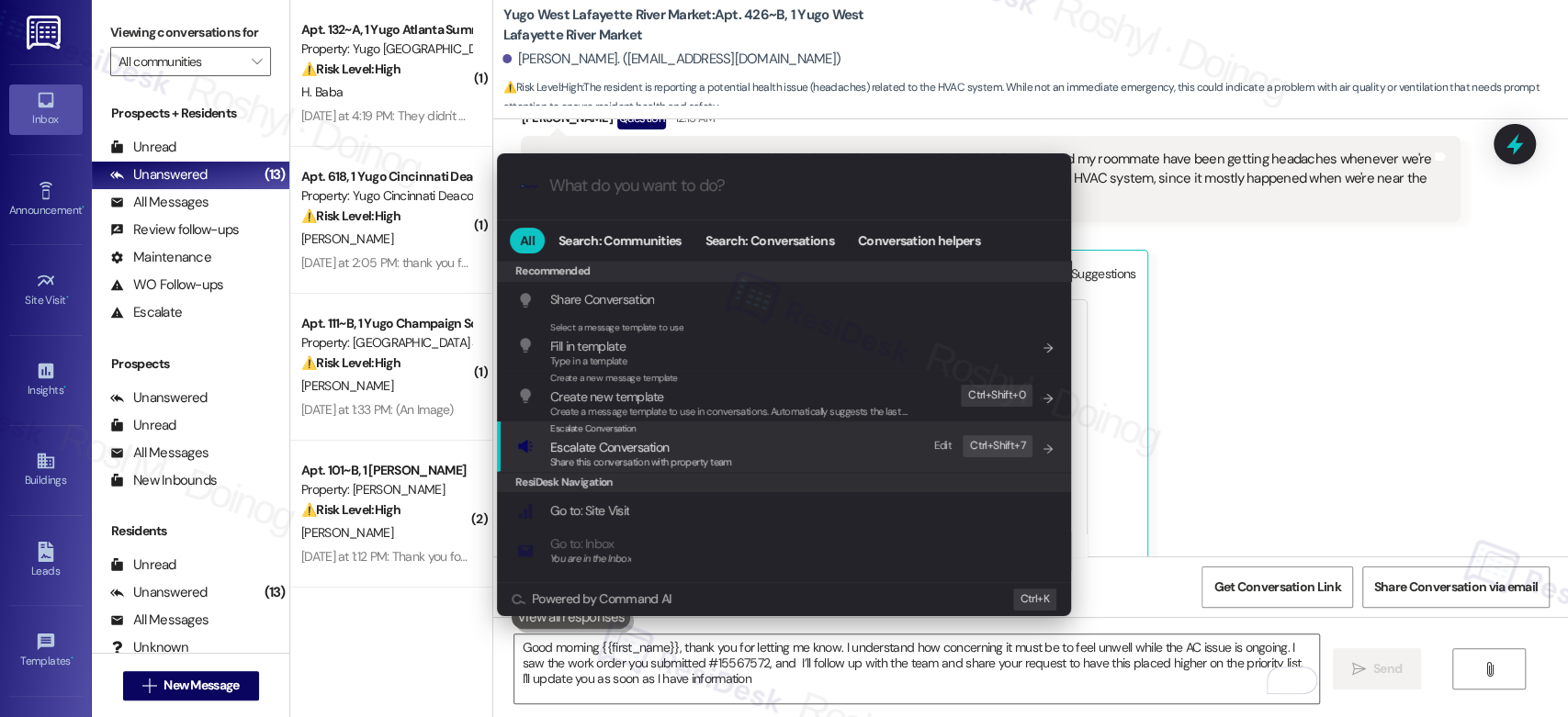
click at [719, 443] on span "Escalate Conversation" at bounding box center [641, 447] width 182 height 21
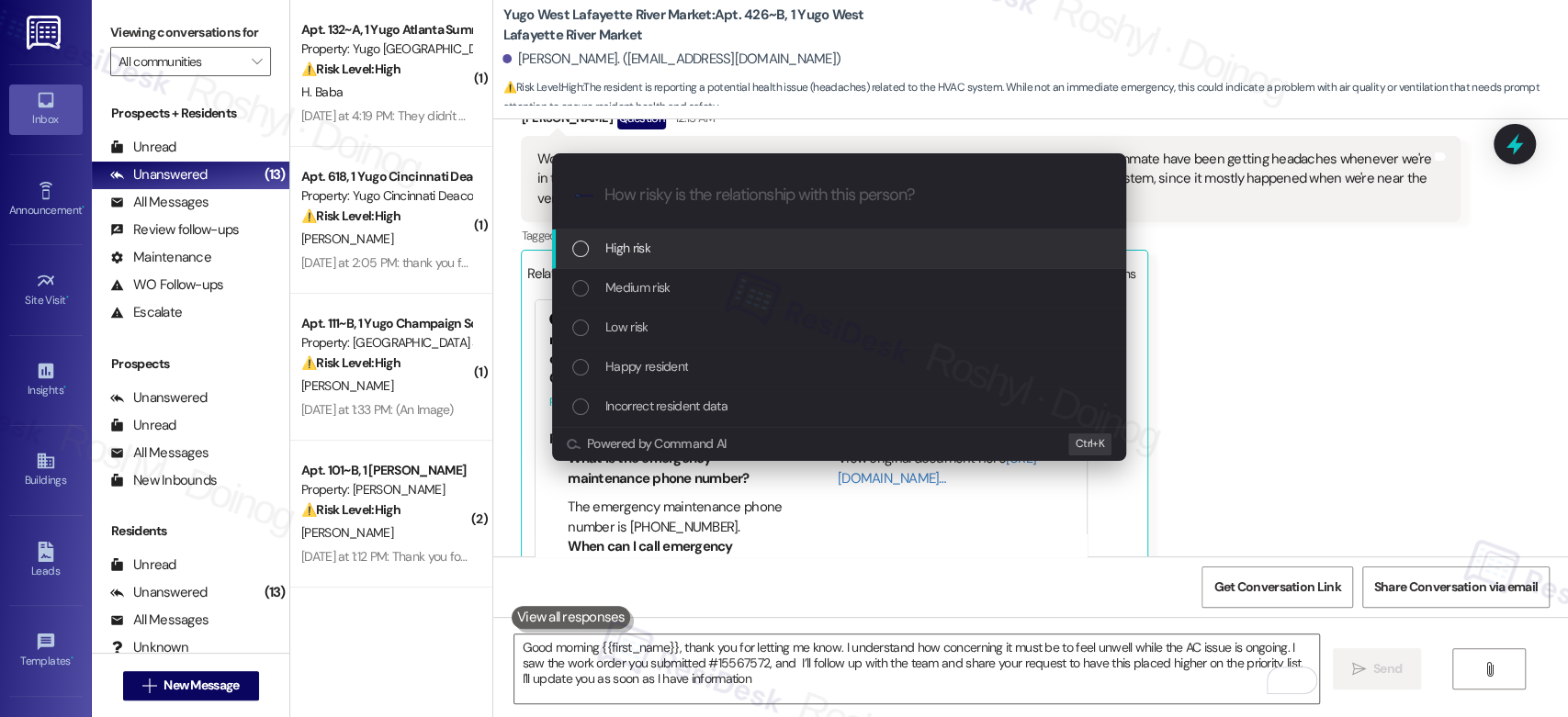
drag, startPoint x: 688, startPoint y: 269, endPoint x: 687, endPoint y: 256, distance: 13.0
click at [687, 256] on div "High risk Medium risk Low risk Happy resident Incorrect resident data" at bounding box center [838, 328] width 574 height 198
click at [687, 256] on div "High risk" at bounding box center [841, 248] width 538 height 21
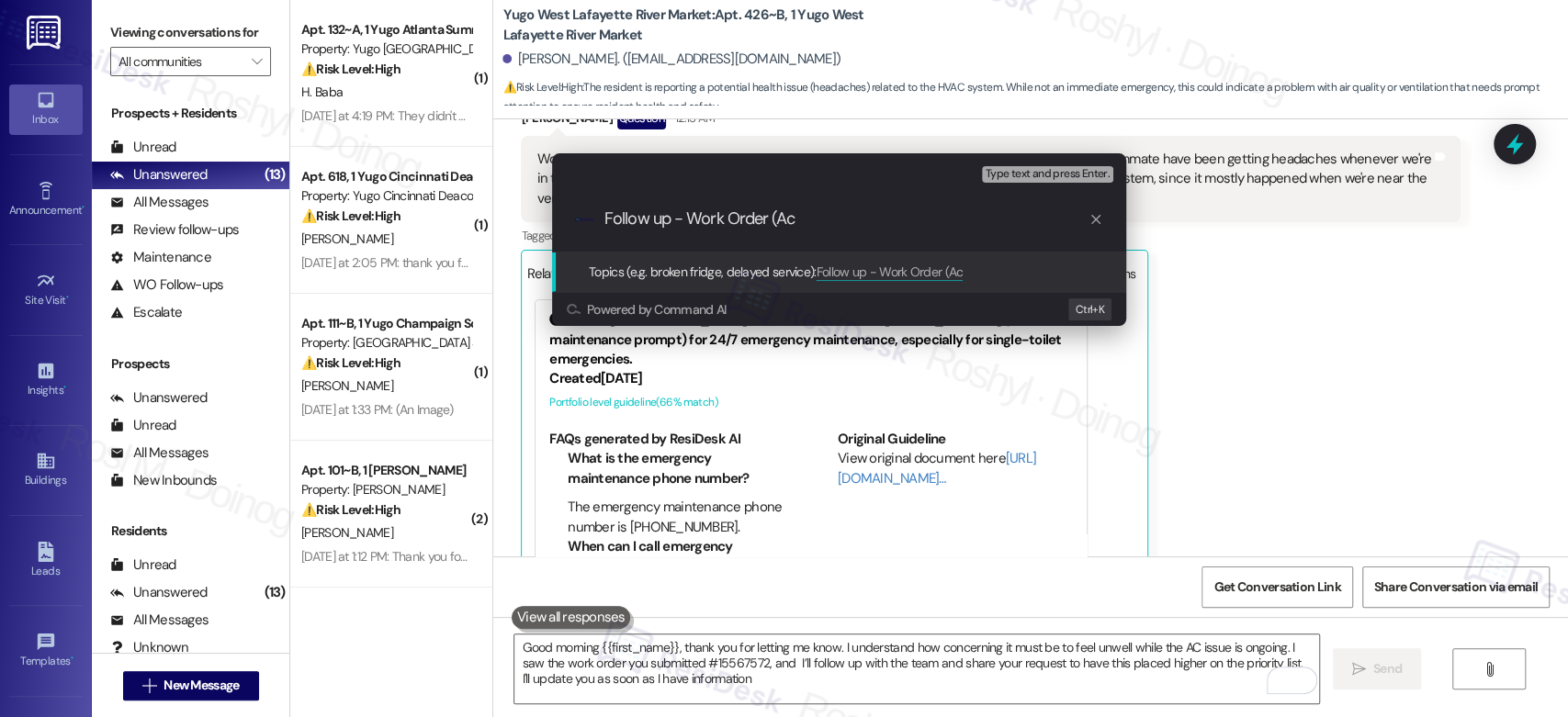
paste input "15567572"
click at [793, 218] on input "Follow up - Work Order (Ac 15567572" at bounding box center [846, 219] width 484 height 20
click at [892, 219] on input "Follow up - Work Order (AC 15567572" at bounding box center [846, 219] width 484 height 20
type input "Follow up - Work Order (AC 15567572)"
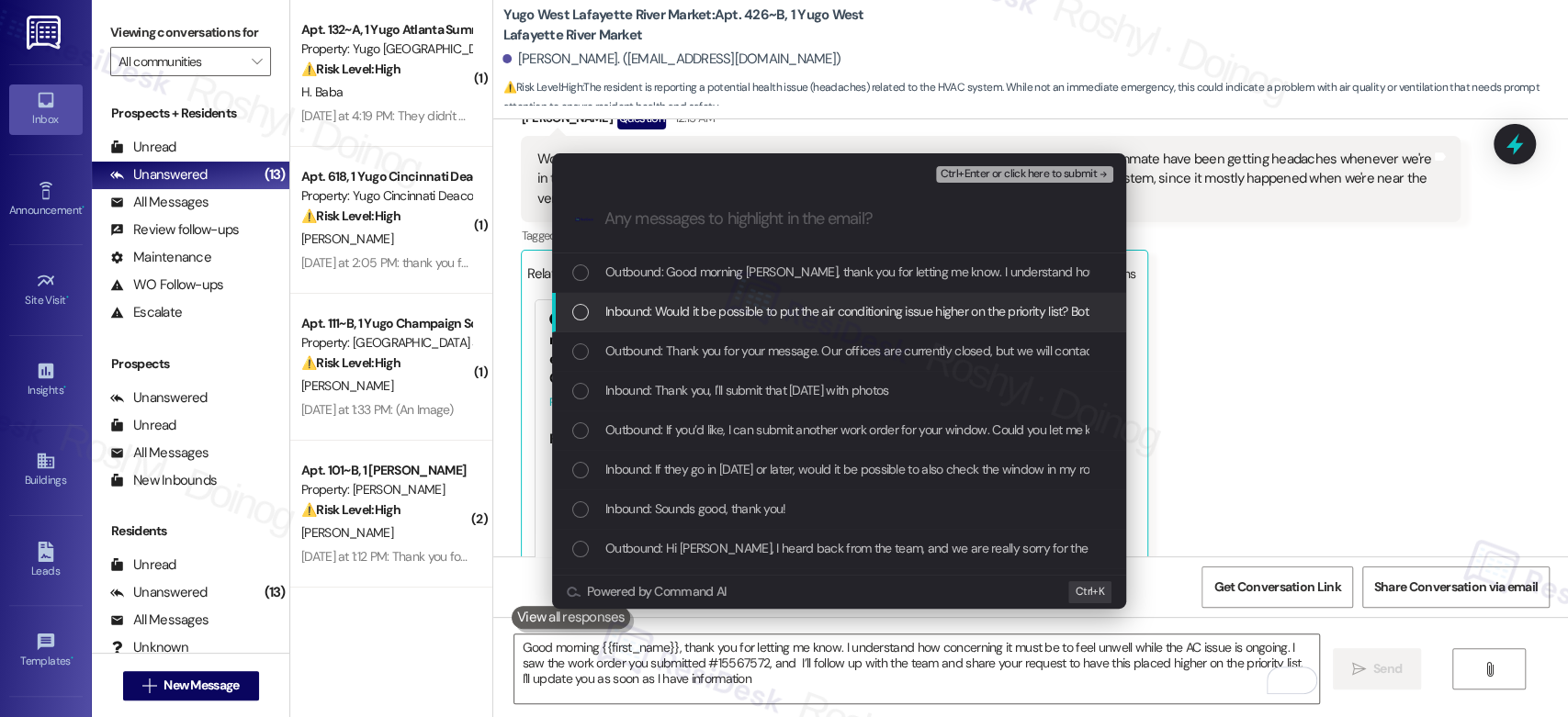
click at [827, 315] on span "Inbound: Would it be possible to put the air conditioning issue higher on the p…" at bounding box center [1460, 312] width 1711 height 21
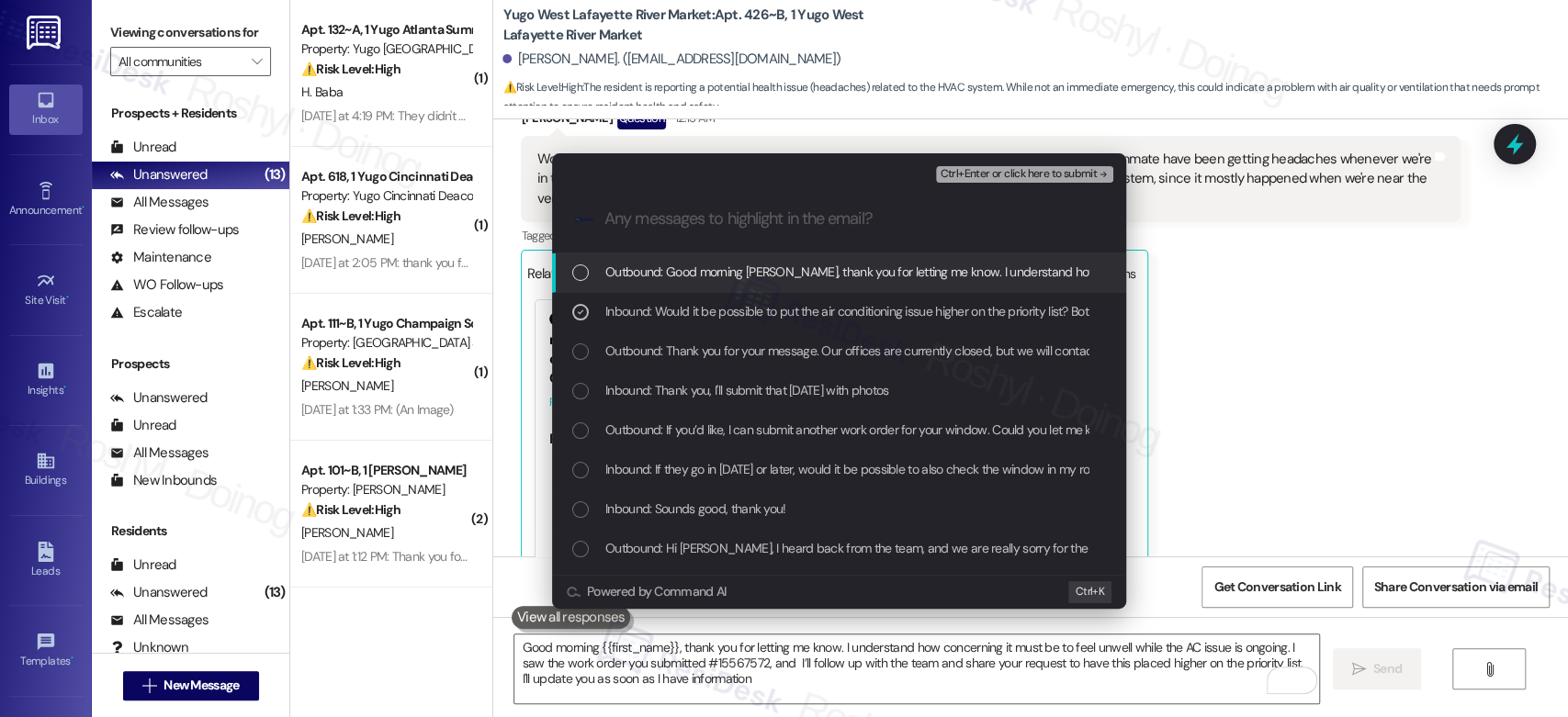
click at [1053, 182] on button "Ctrl+Enter or click here to submit" at bounding box center [1024, 175] width 177 height 17
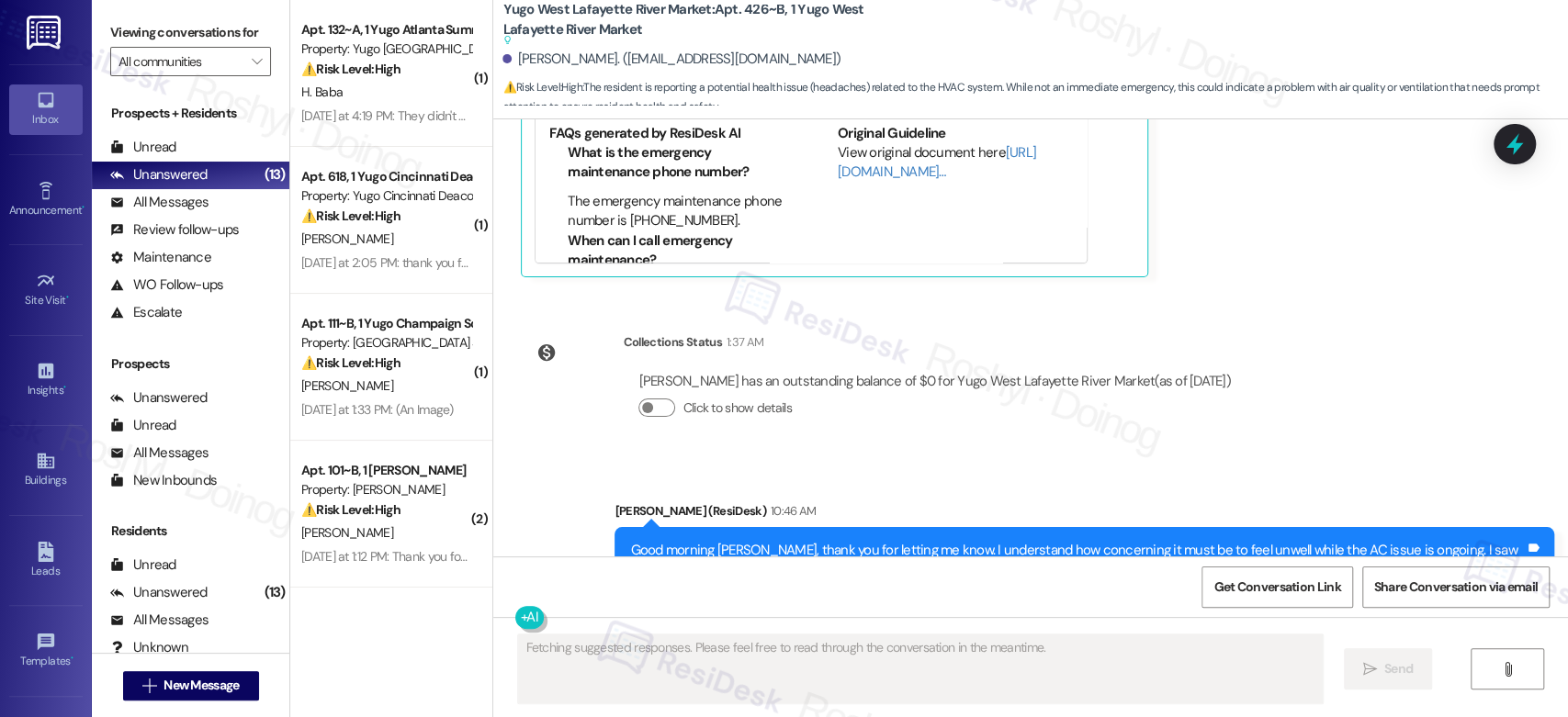
scroll to position [5923, 0]
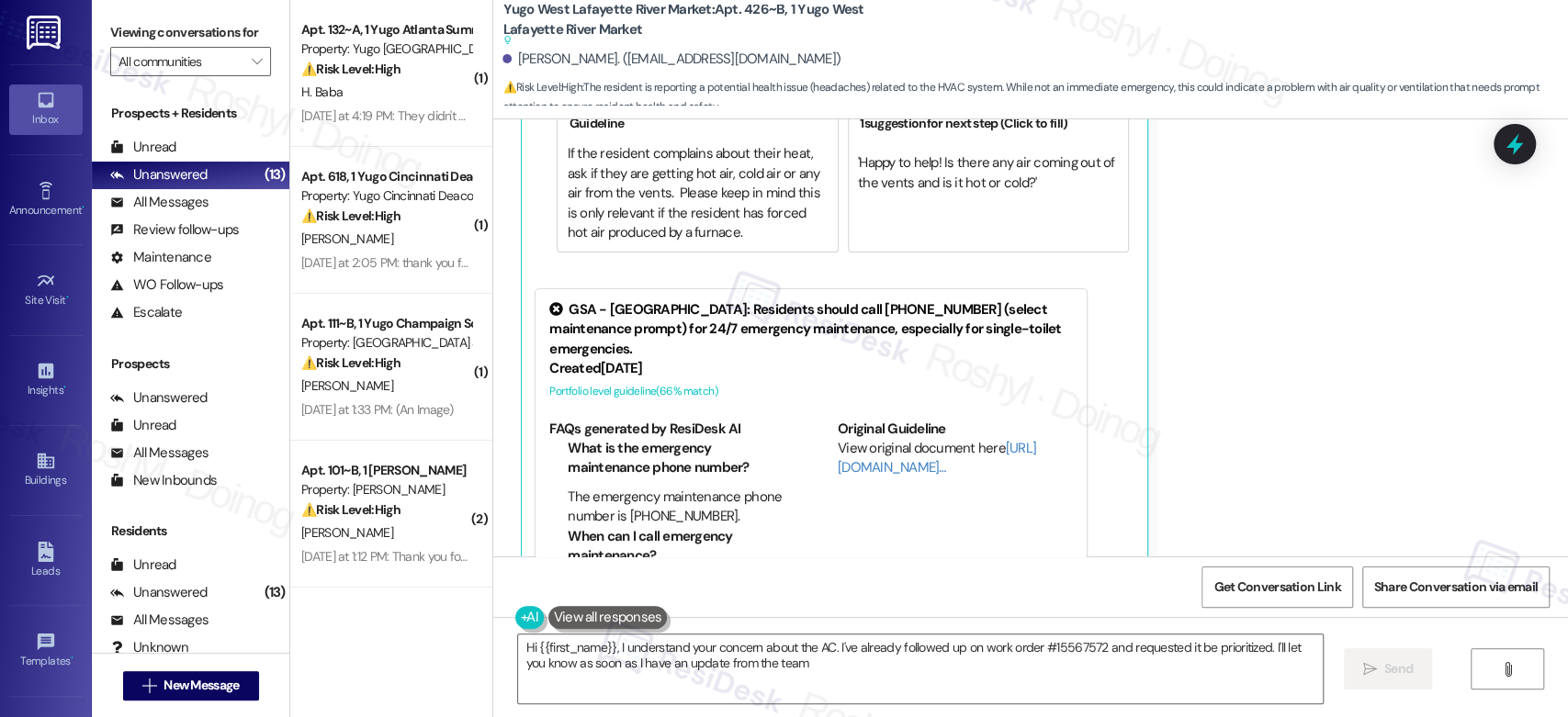
type textarea "Hi {{first_name}}, I understand your concern about the AC. I've already followe…"
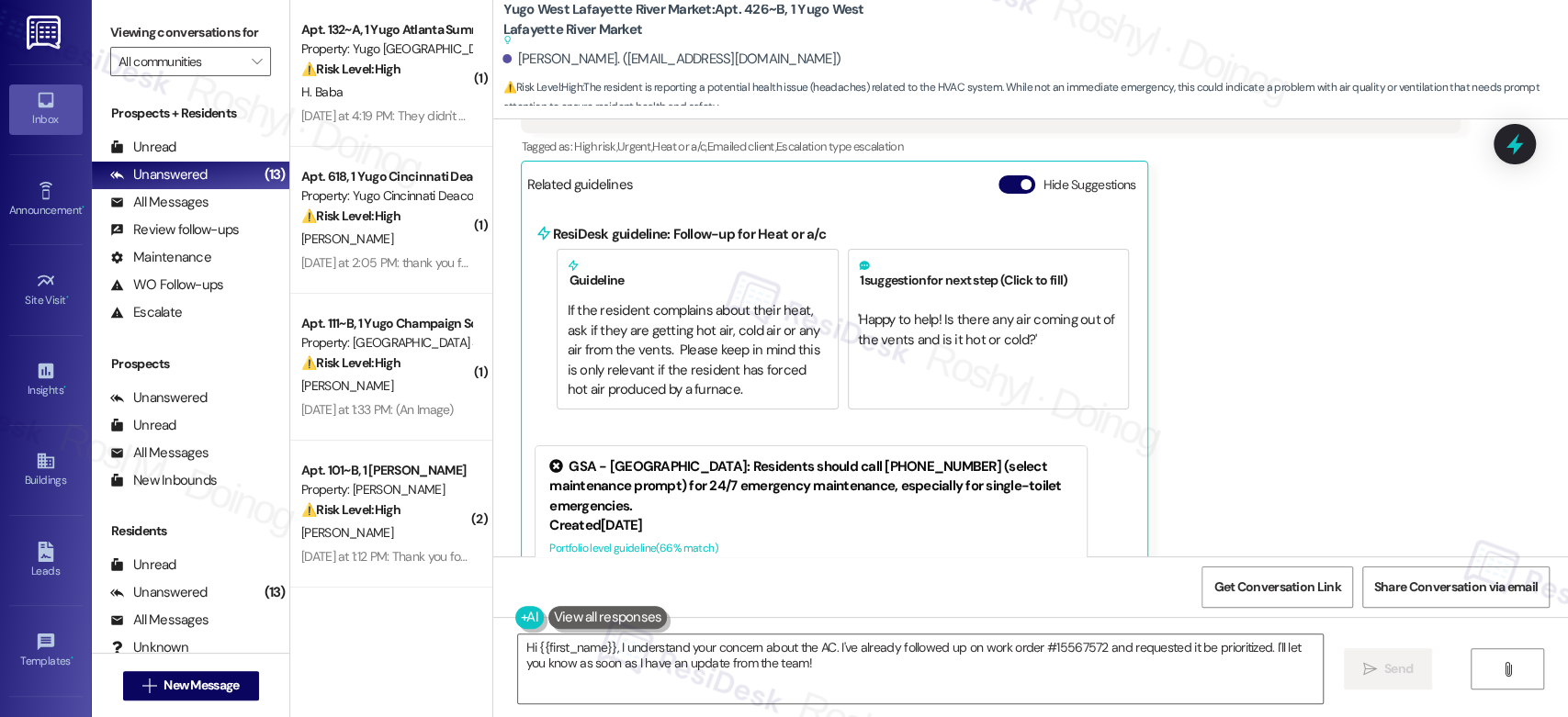
scroll to position [5107, 0]
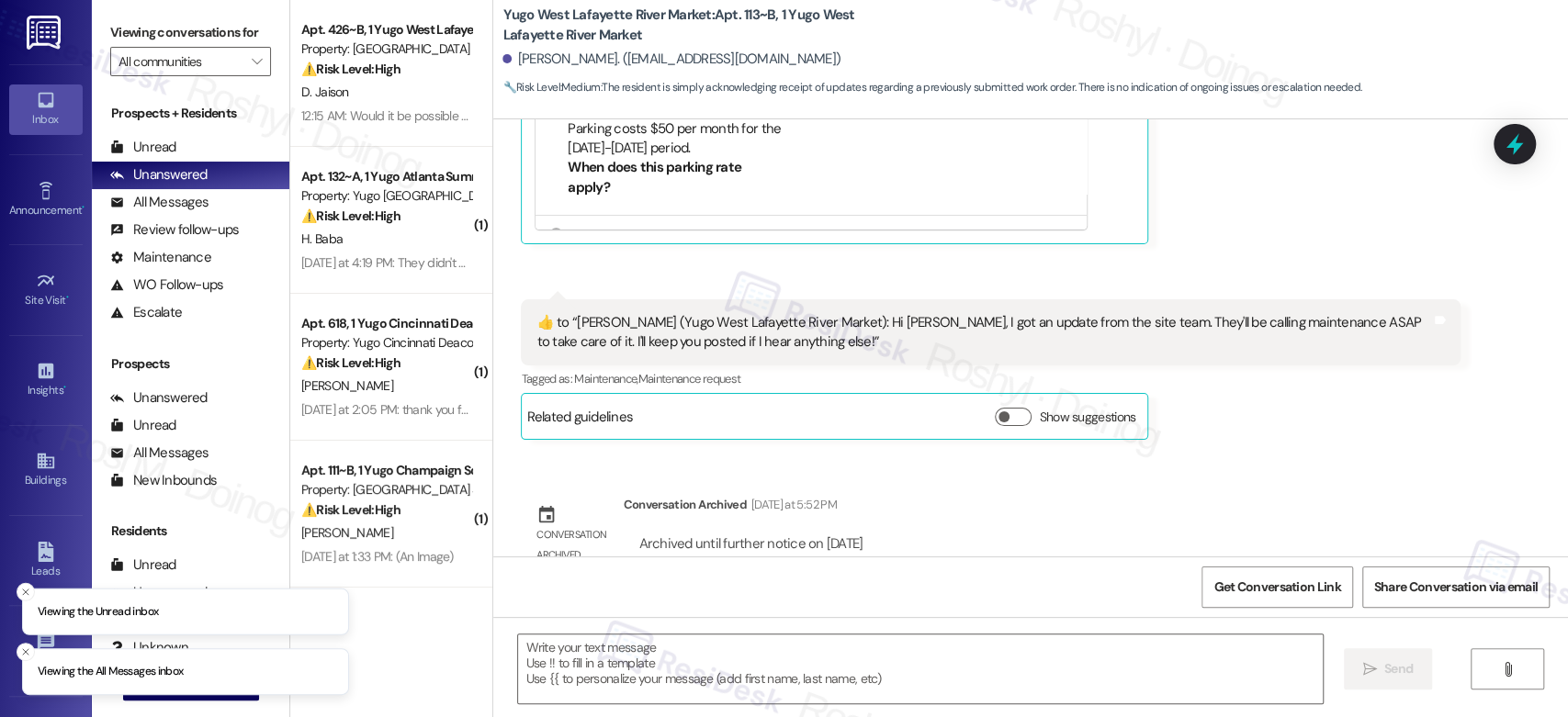
scroll to position [3119, 0]
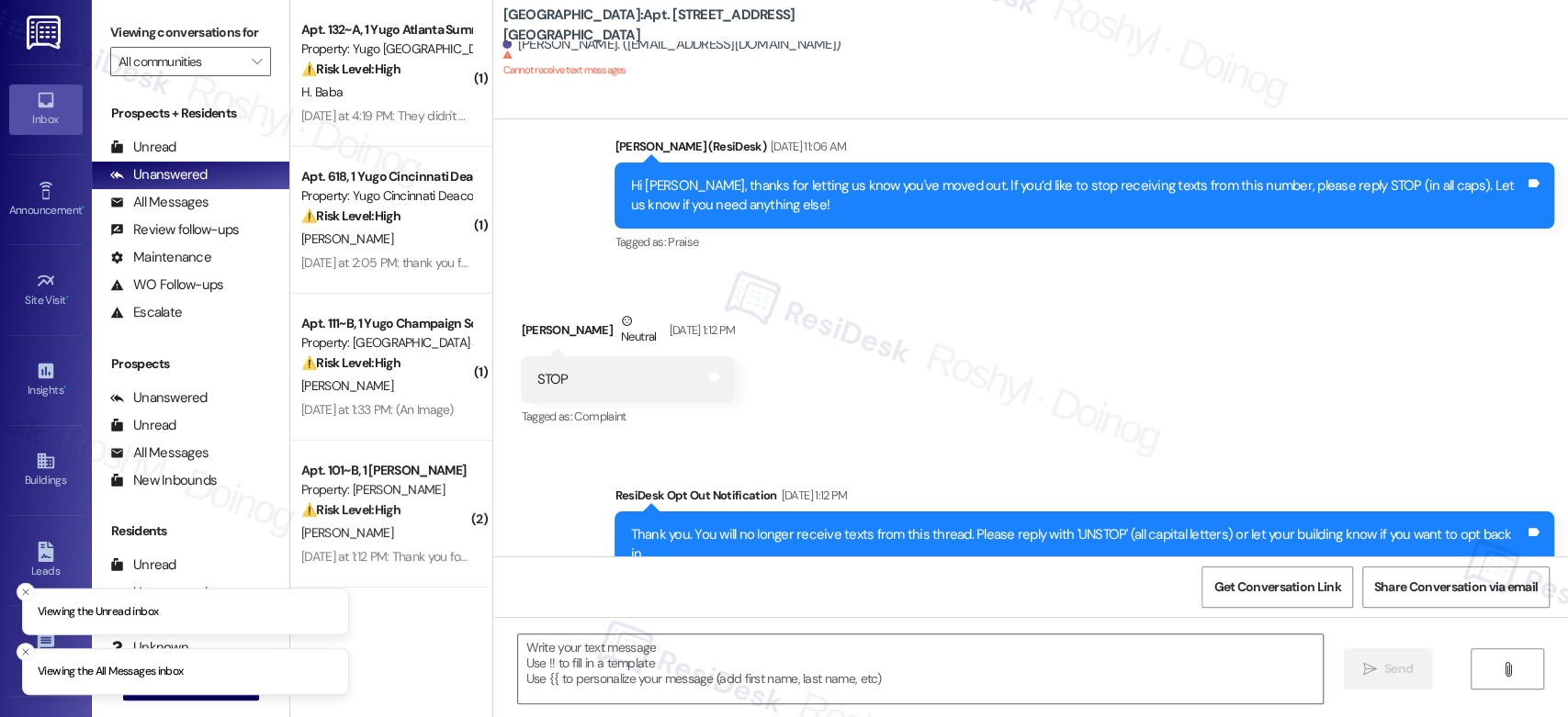
scroll to position [2714, 0]
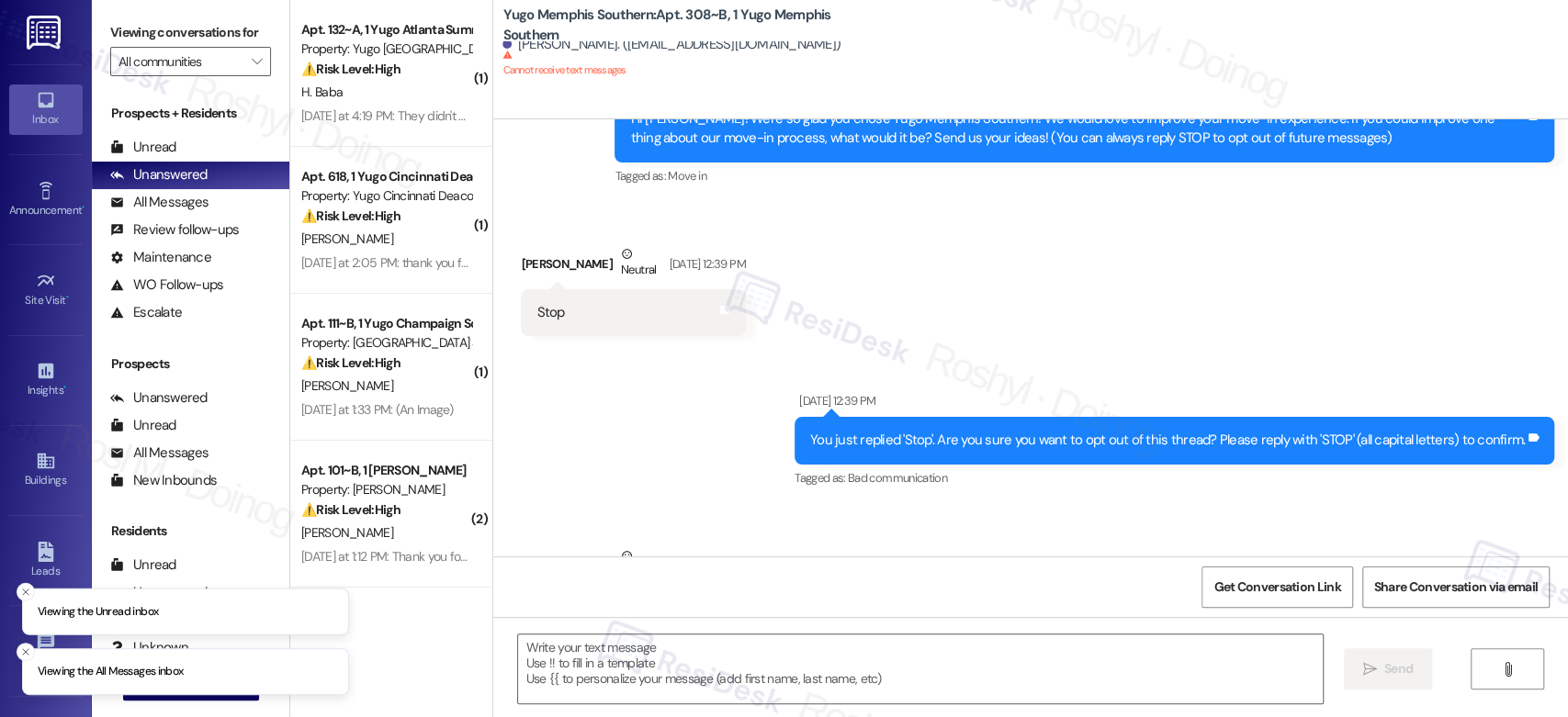
type textarea "Fetching suggested responses. Please feel free to read through the conversation…"
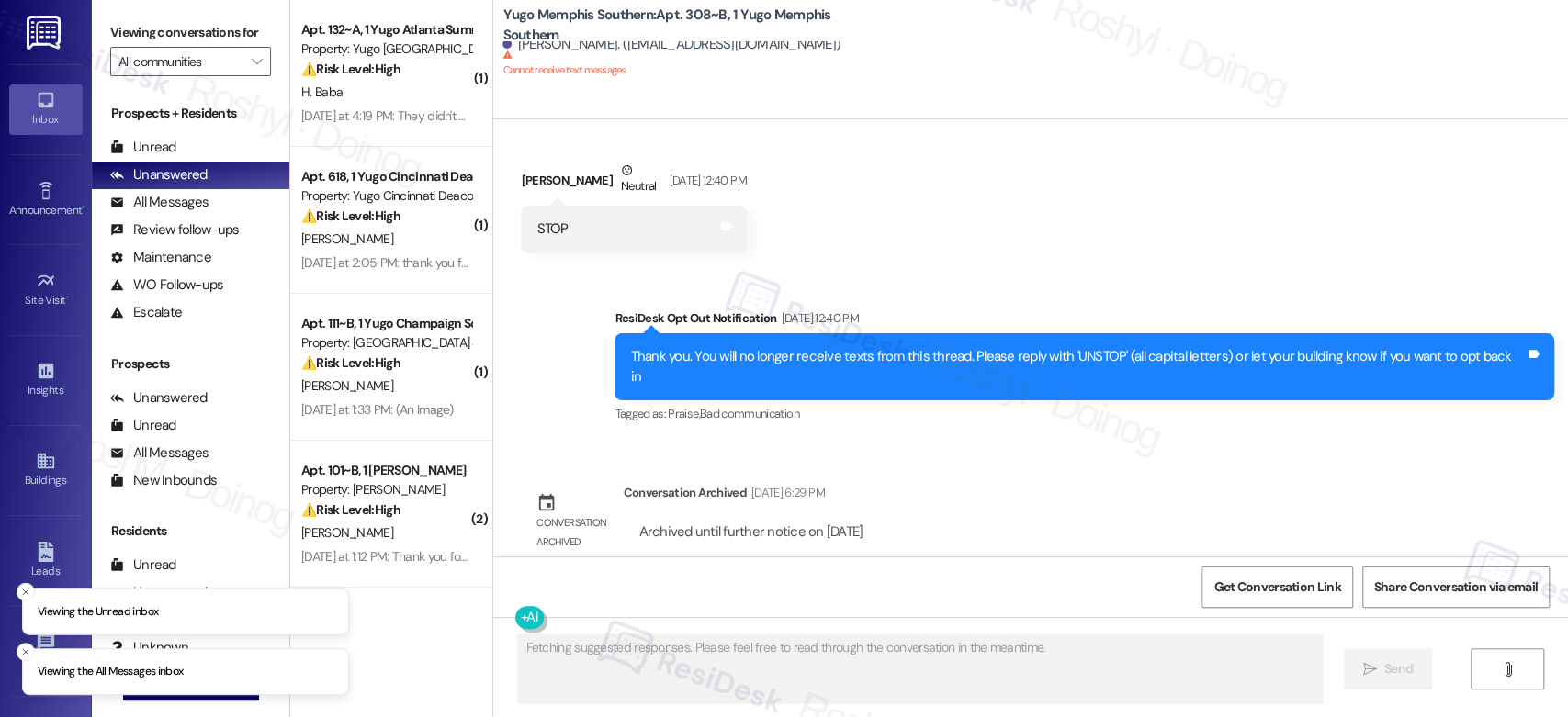
scroll to position [600, 0]
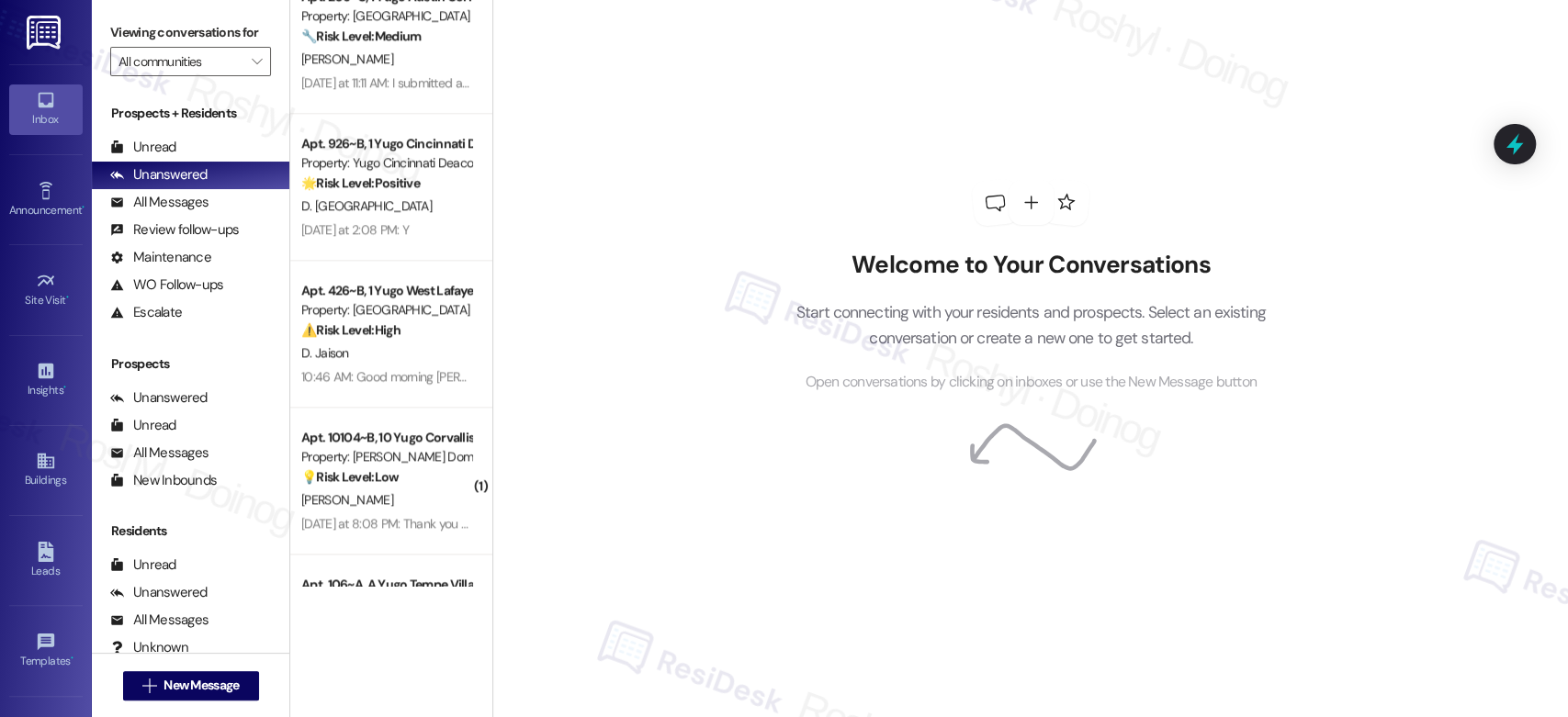
scroll to position [1322, 0]
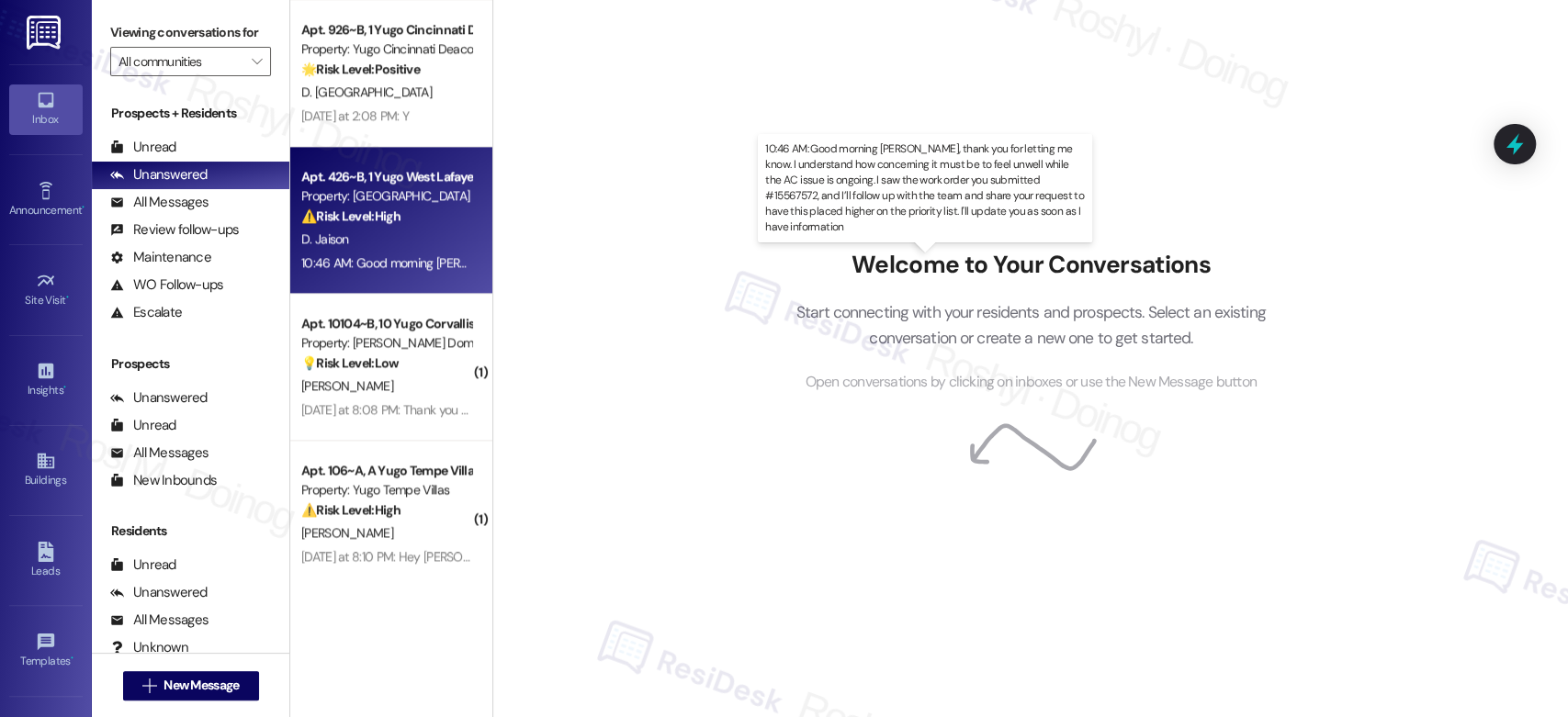
click at [391, 261] on div "10:46 AM: Good morning [PERSON_NAME], thank you for letting me know. I understa…" at bounding box center [1229, 263] width 1855 height 17
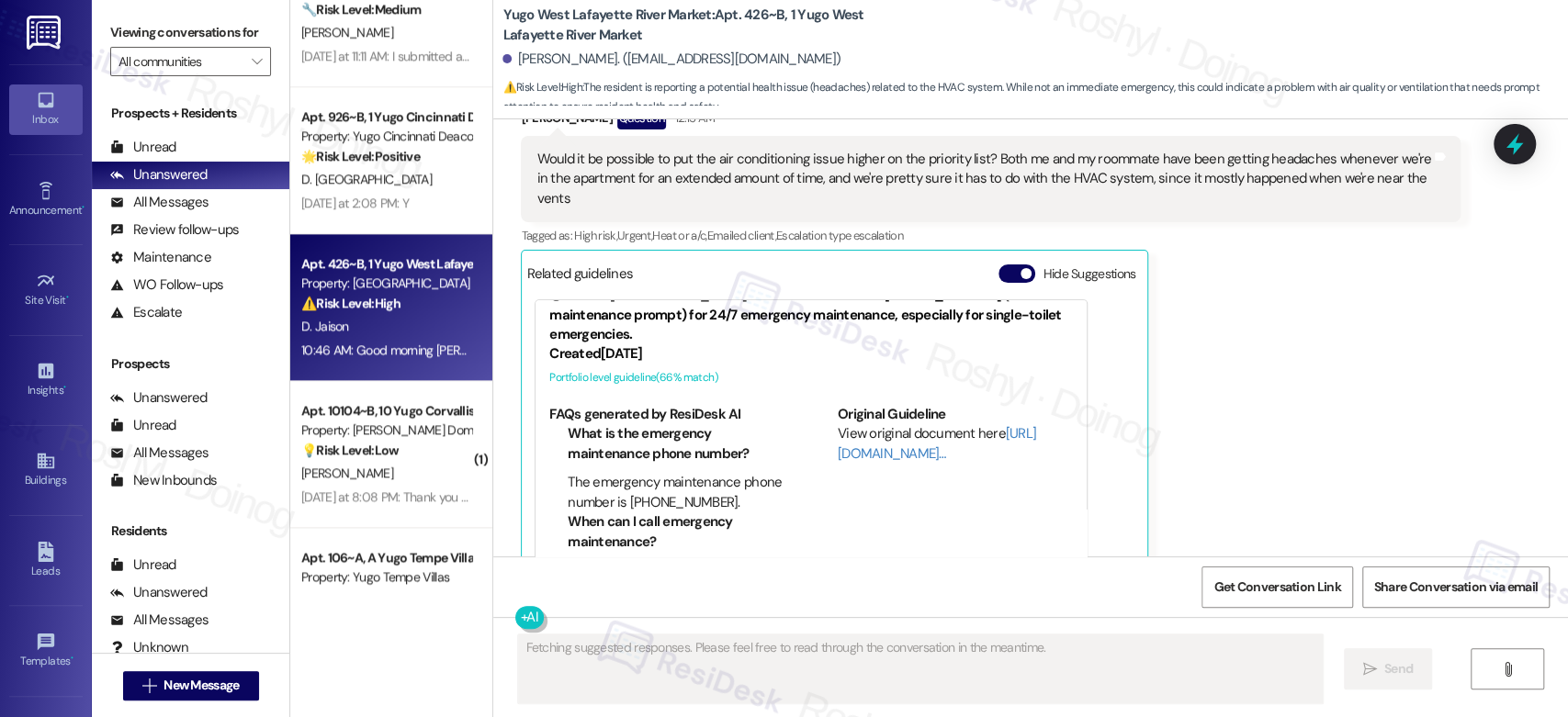
scroll to position [1118, 0]
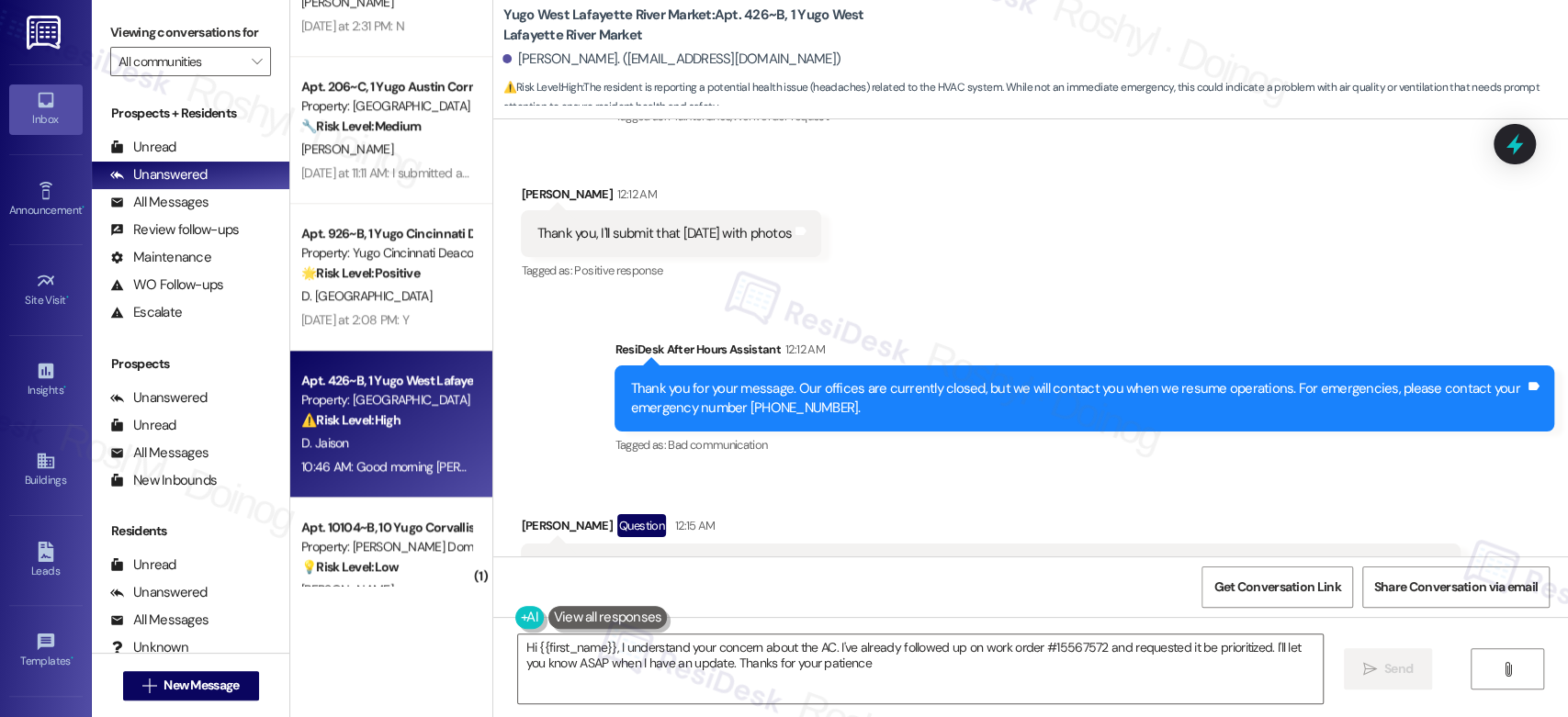
type textarea "Hi {{first_name}}, I understand your concern about the AC. I've already followe…"
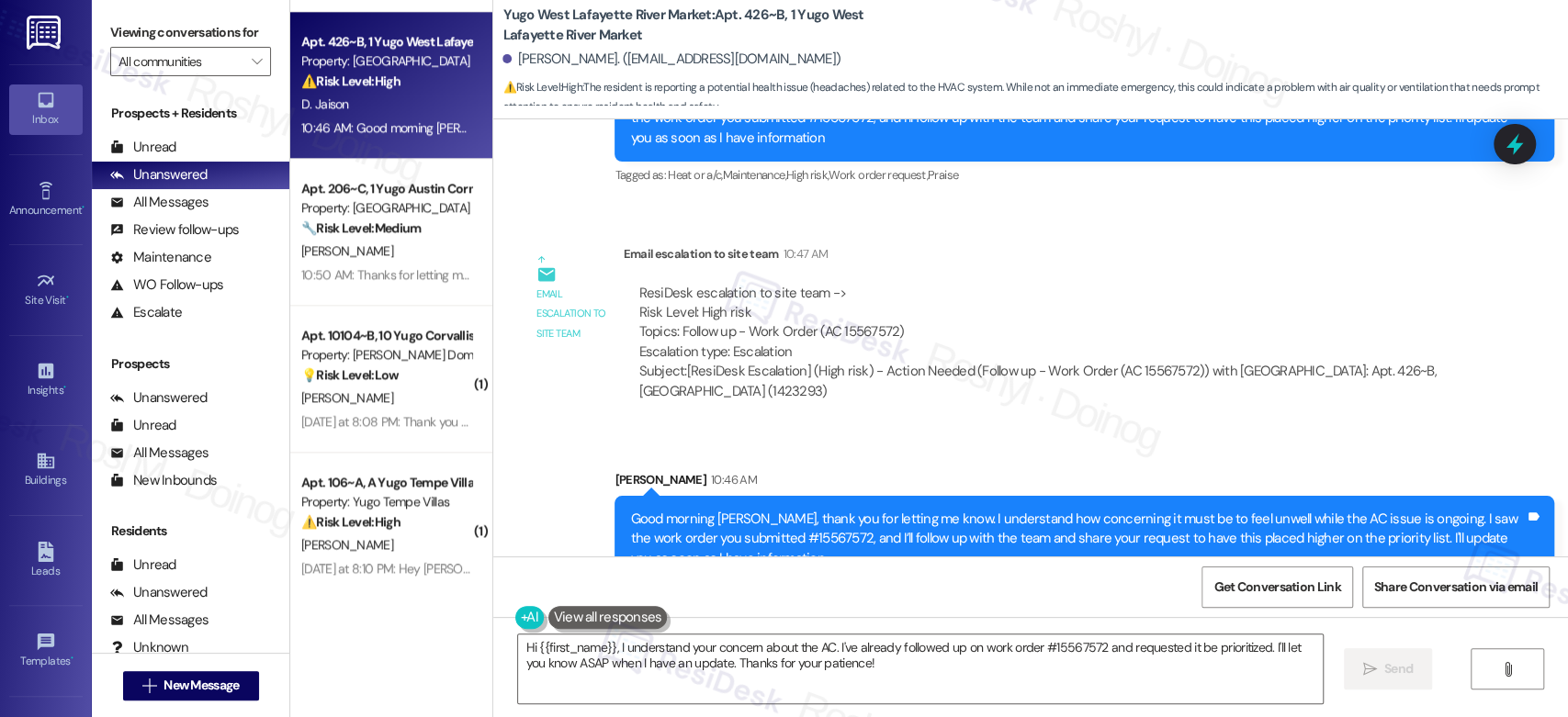
scroll to position [1322, 0]
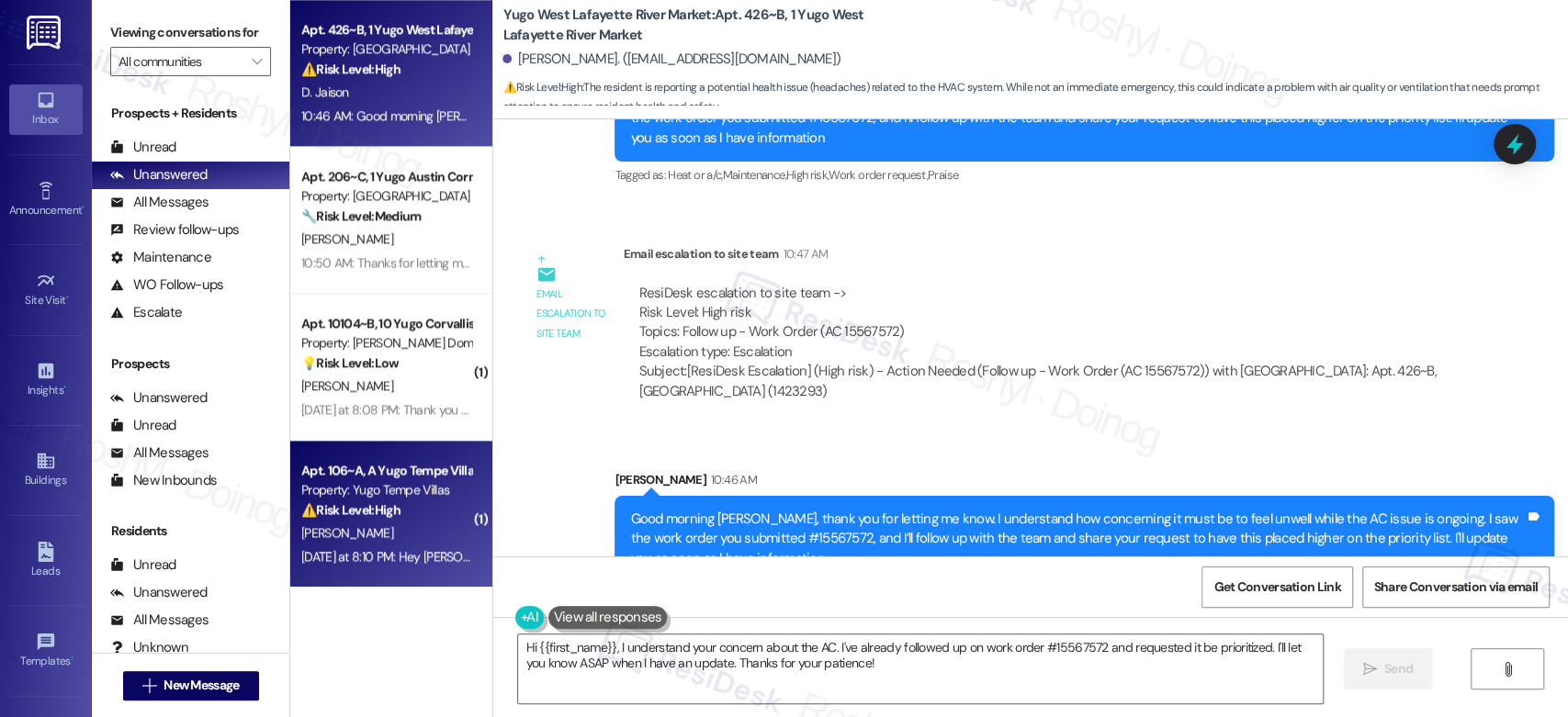
click at [422, 506] on div "⚠️ Risk Level: High The resident reports that the garbage disposal, which was a…" at bounding box center [386, 509] width 170 height 20
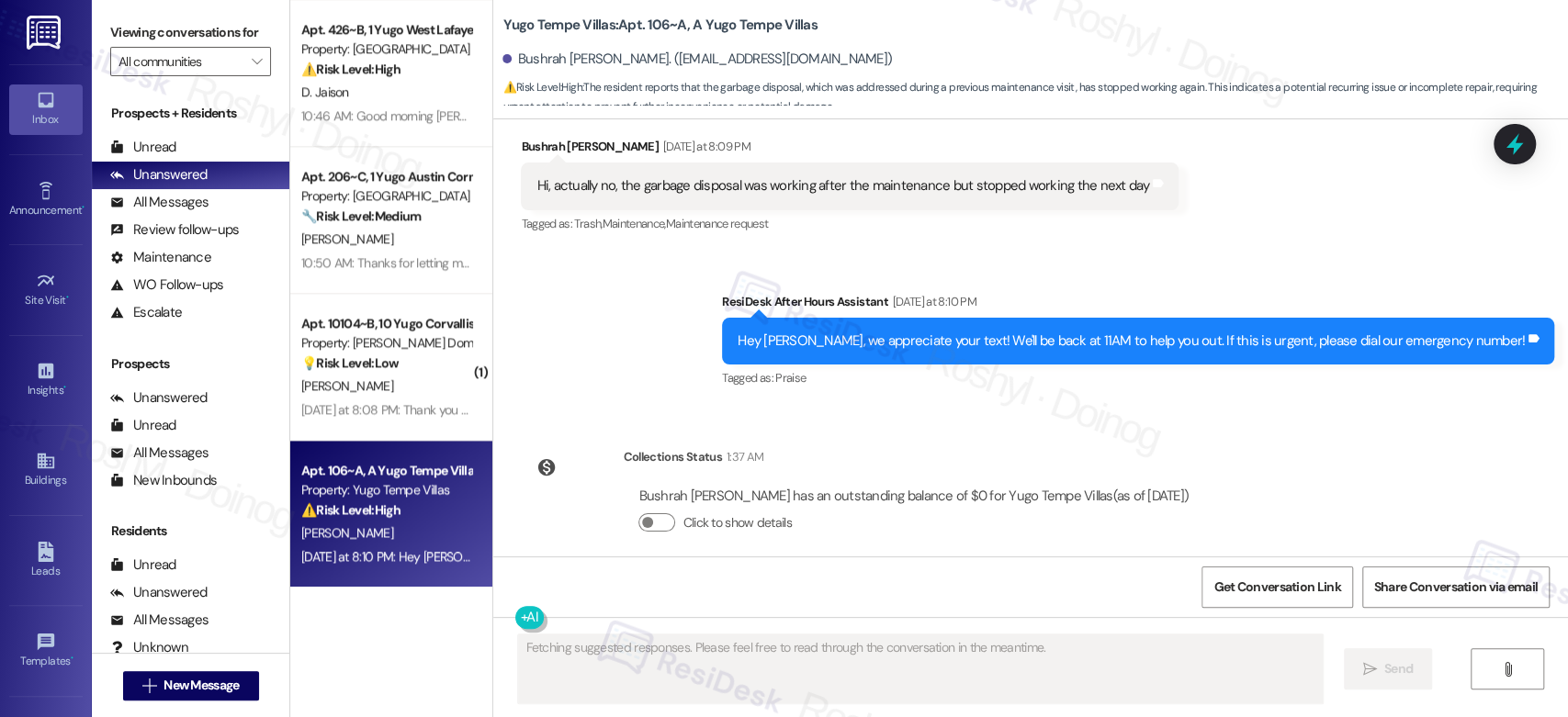
scroll to position [2332, 0]
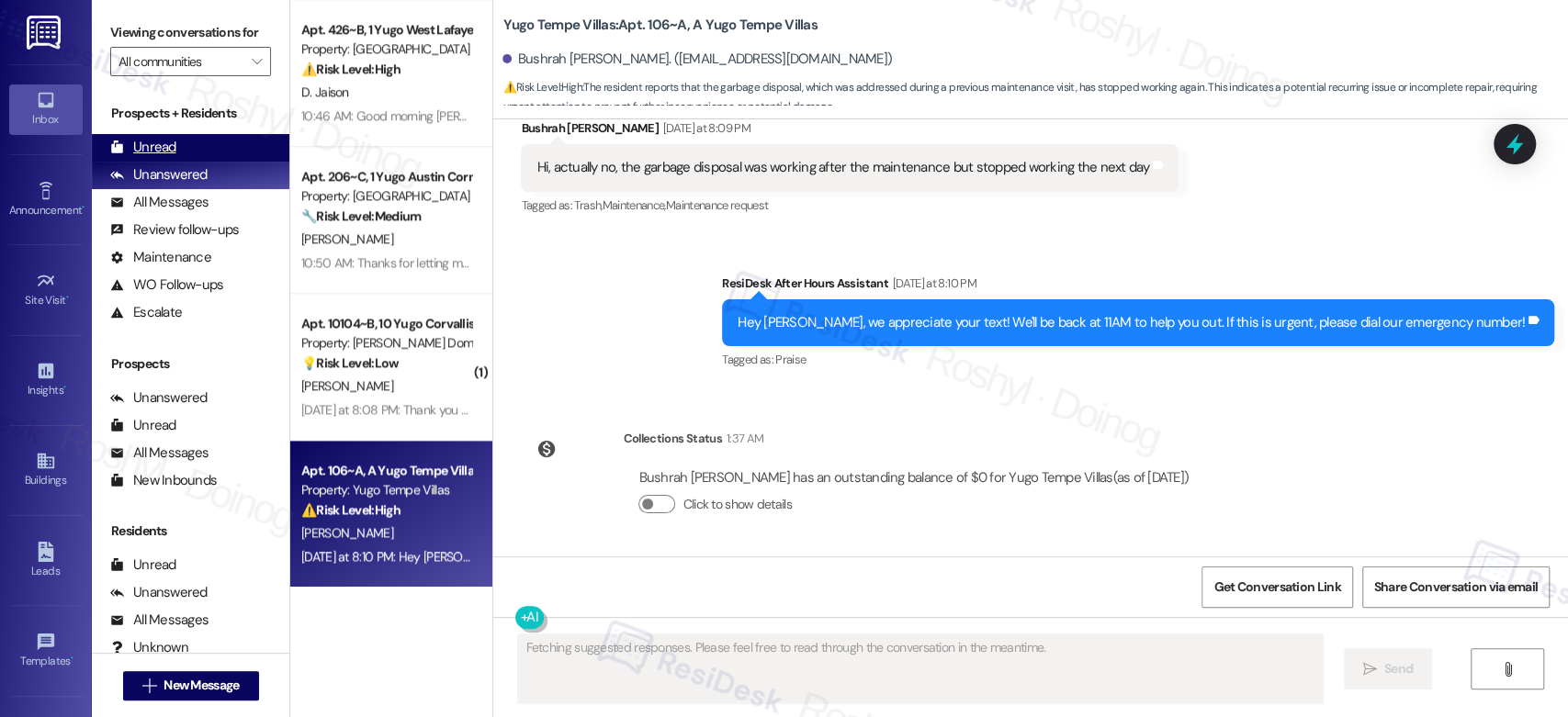
click at [176, 137] on div "Unread (0)" at bounding box center [190, 147] width 198 height 27
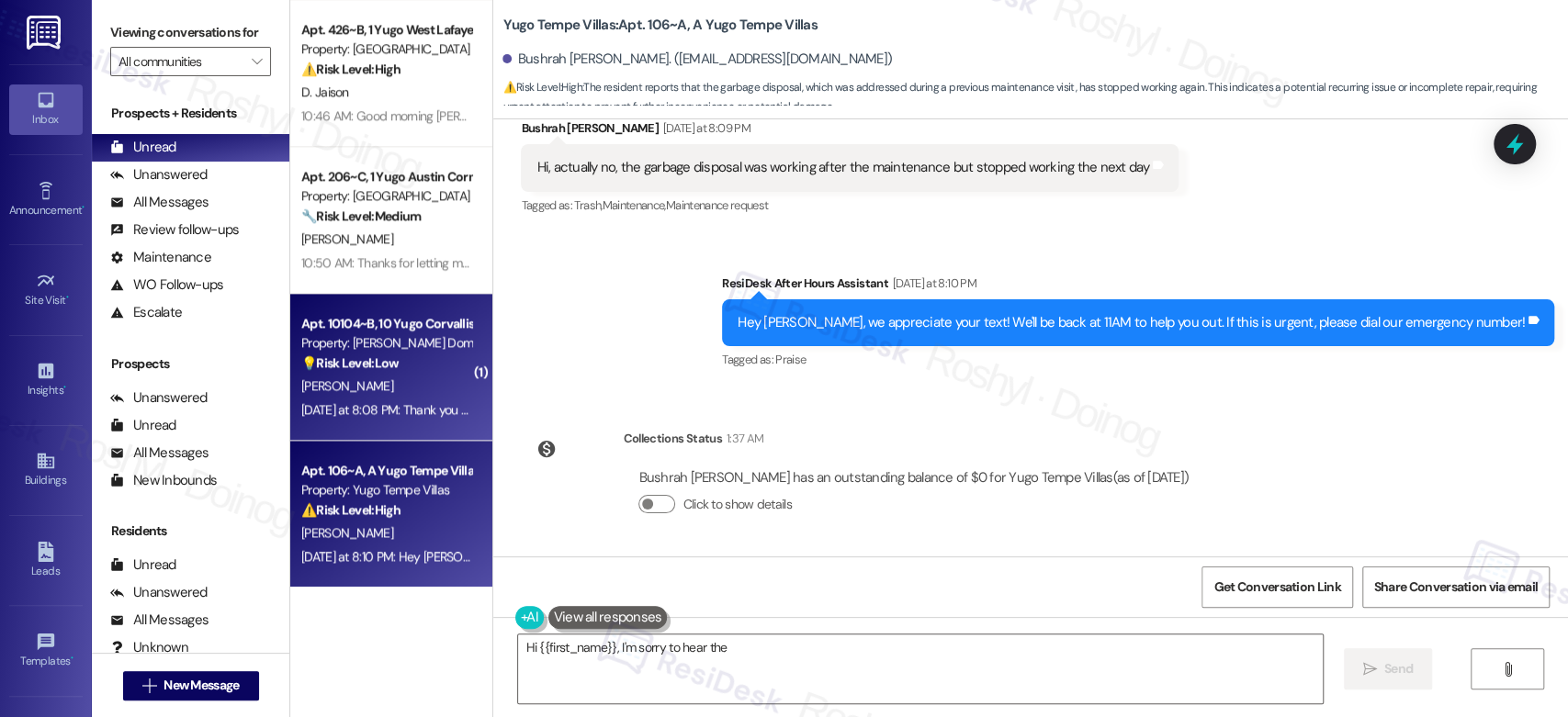
type textarea "Hi {{first_name}}, I'm sorry to hear the"
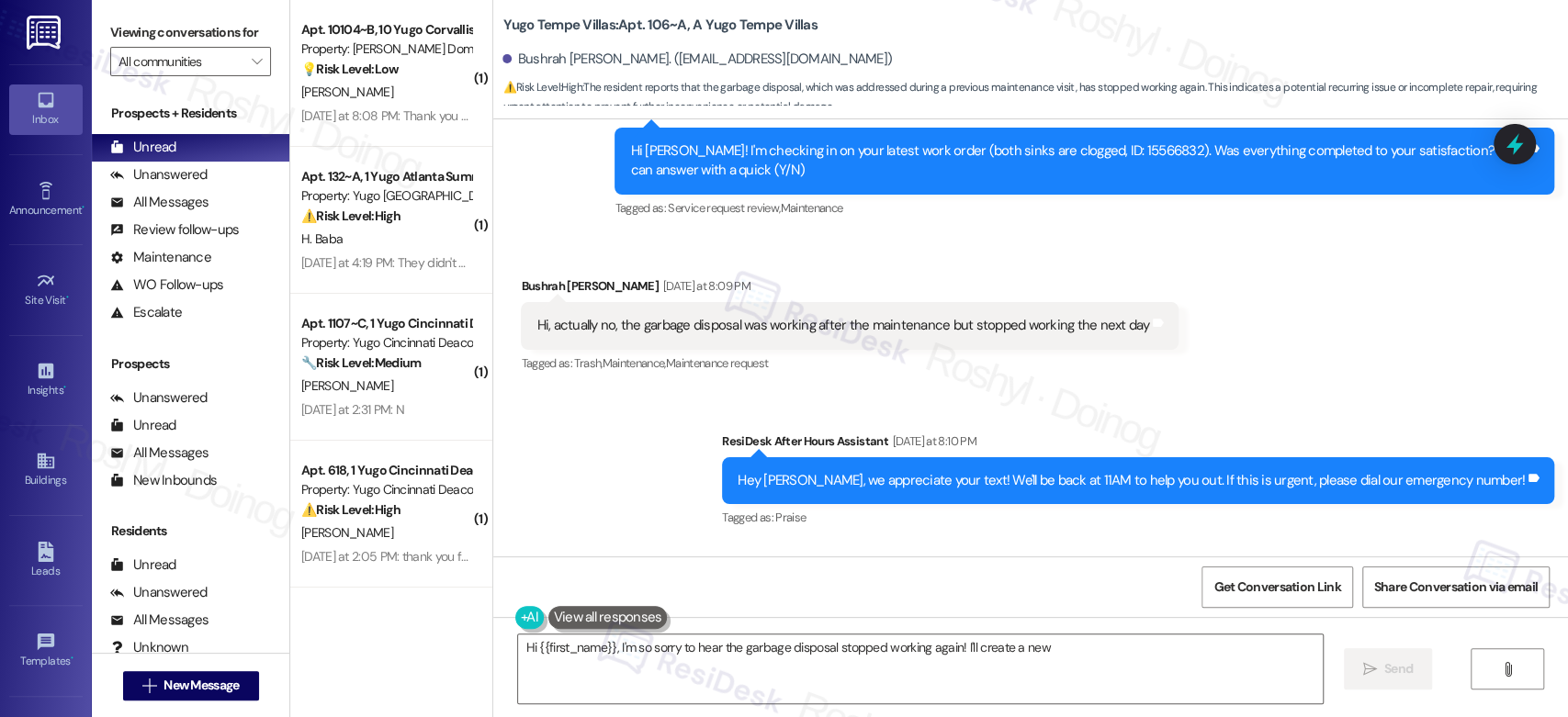
scroll to position [2128, 0]
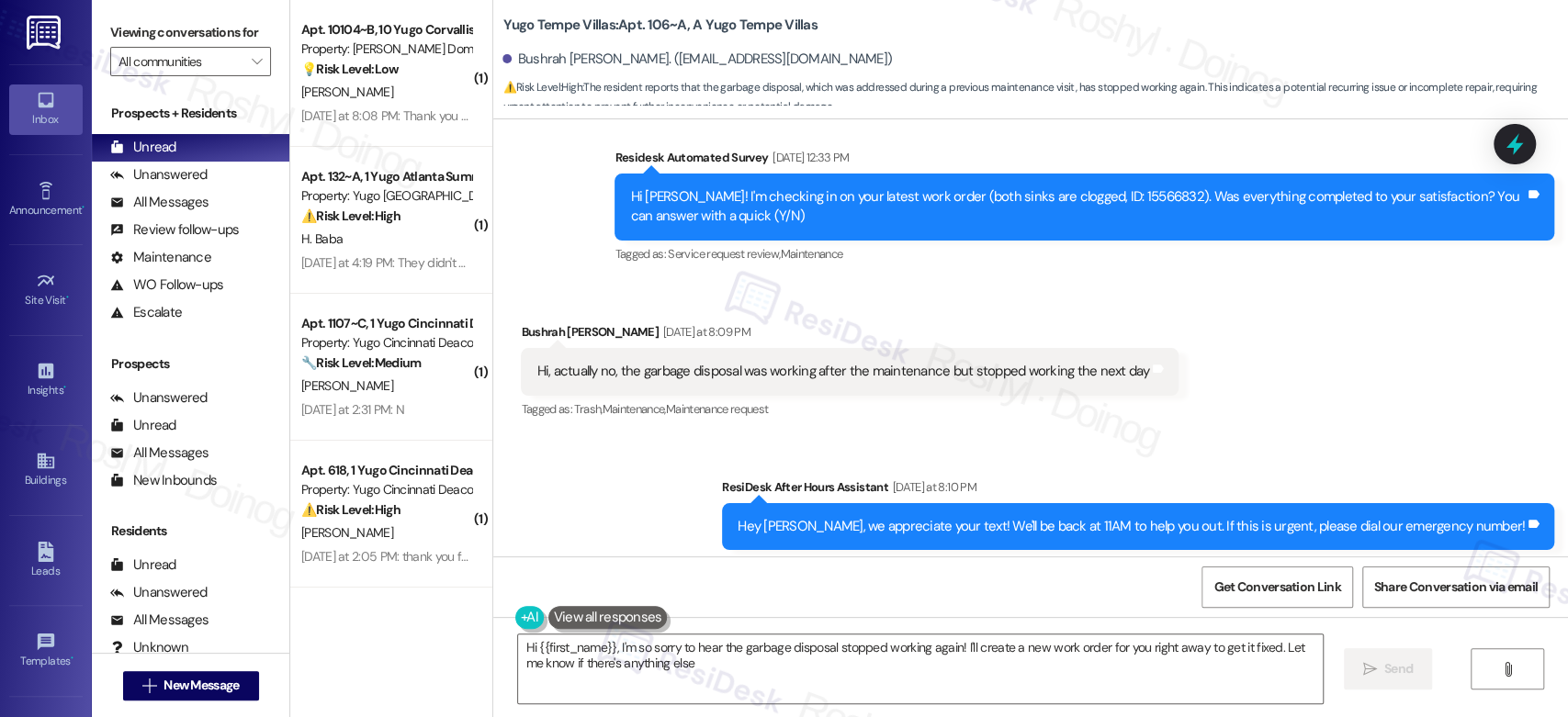
type textarea "Hi {{first_name}}, I'm so sorry to hear the garbage disposal stopped working ag…"
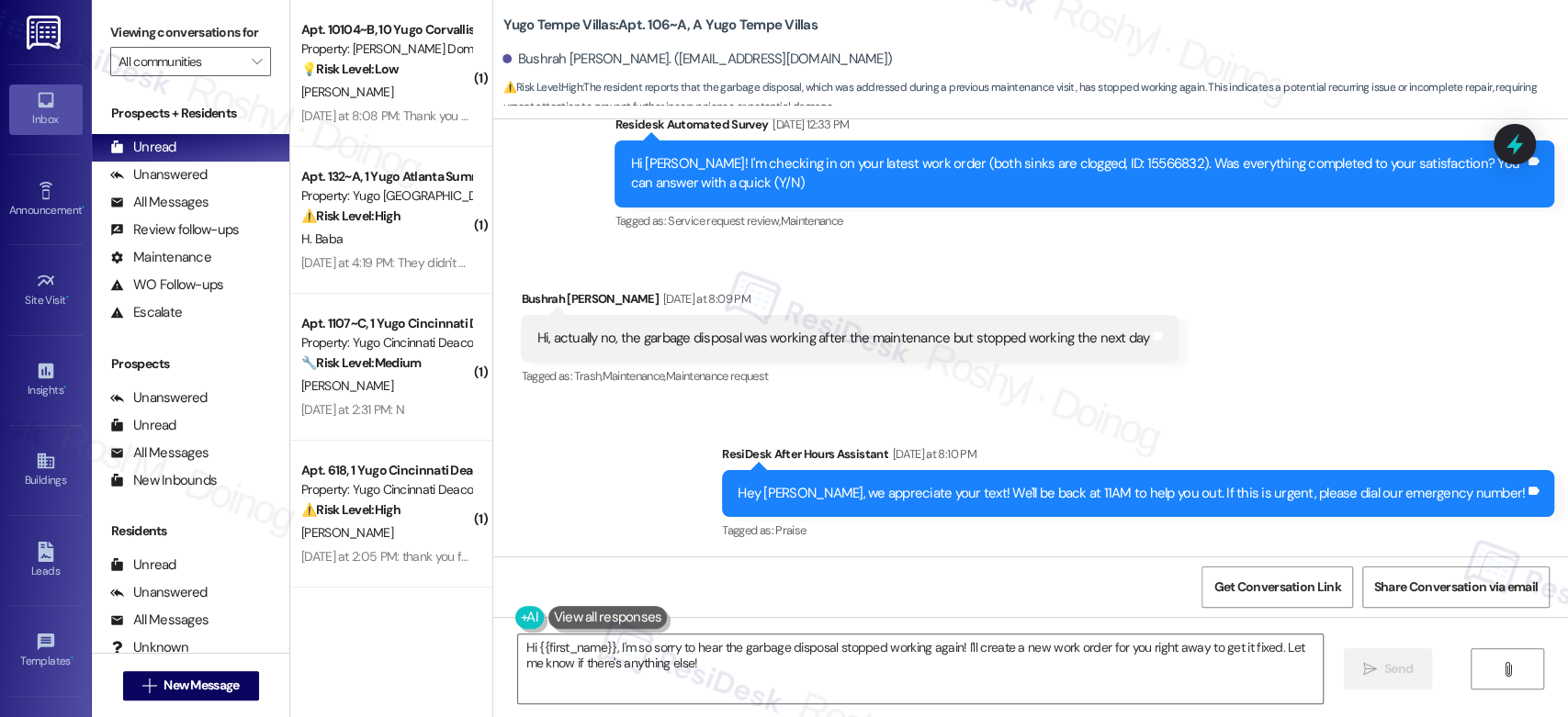
scroll to position [2026, 0]
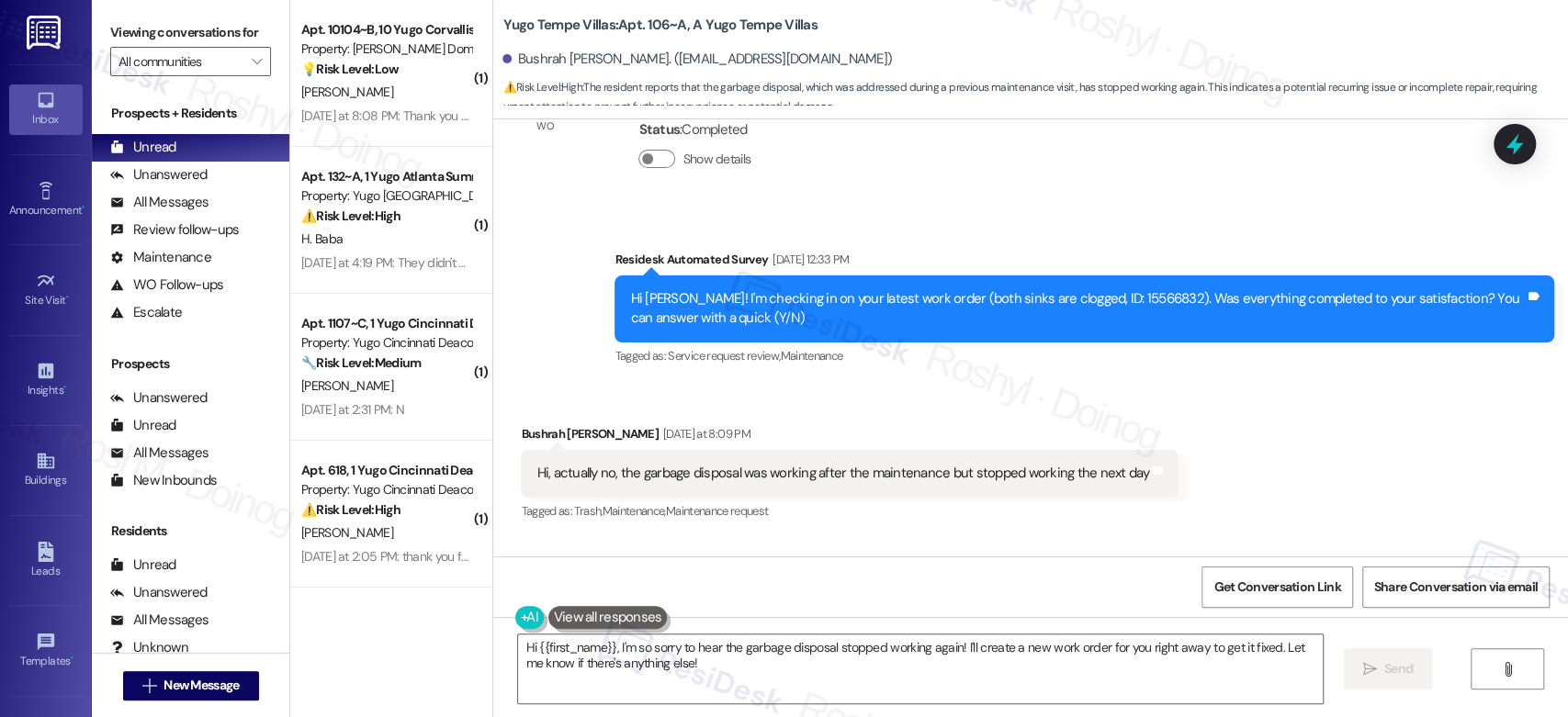
click at [992, 414] on div "Received via SMS Bushrah [PERSON_NAME] [DATE] at 8:09 PM Hi, actually no, the g…" at bounding box center [850, 474] width 686 height 127
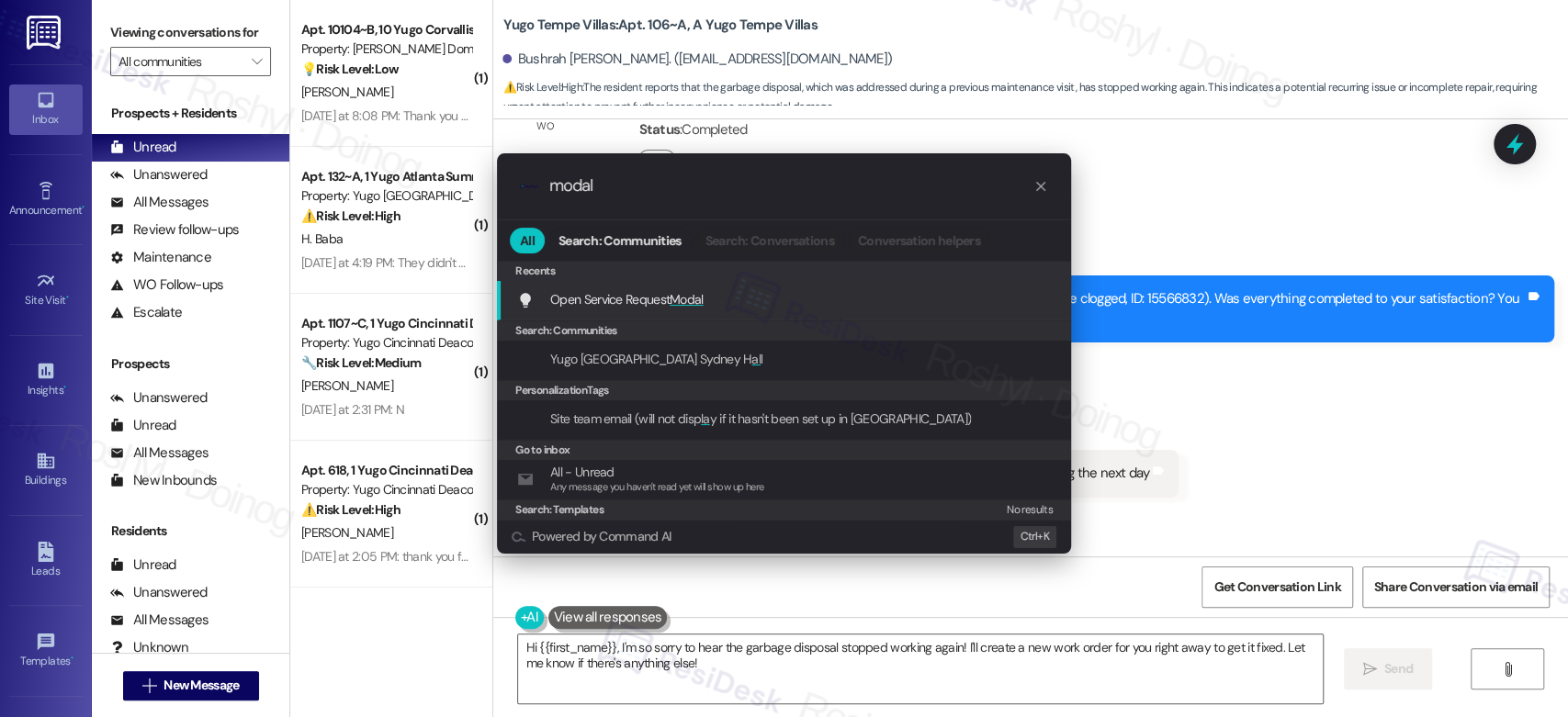
click at [762, 297] on div "Open Service Request Modal Add shortcut" at bounding box center [786, 300] width 538 height 21
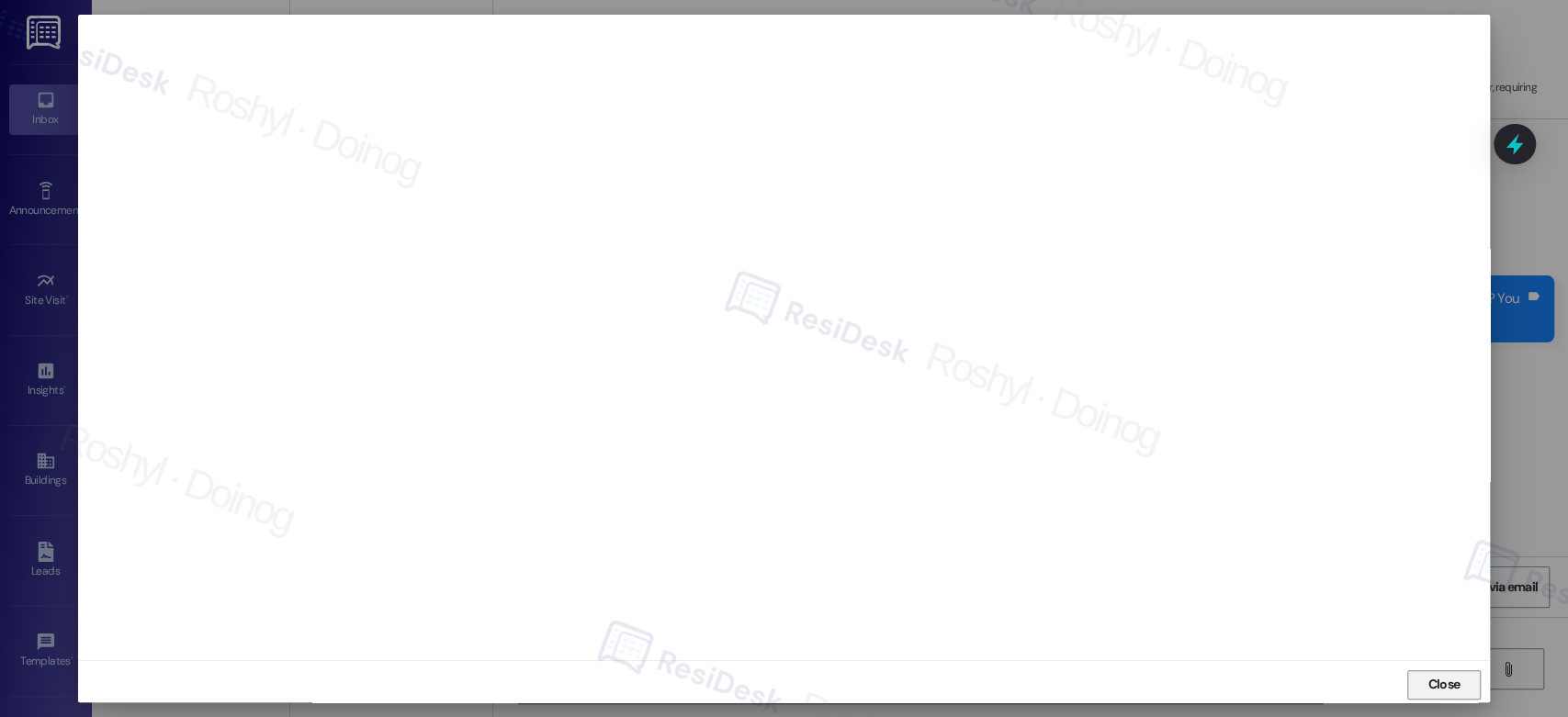
click at [1471, 691] on button "Close" at bounding box center [1443, 684] width 73 height 29
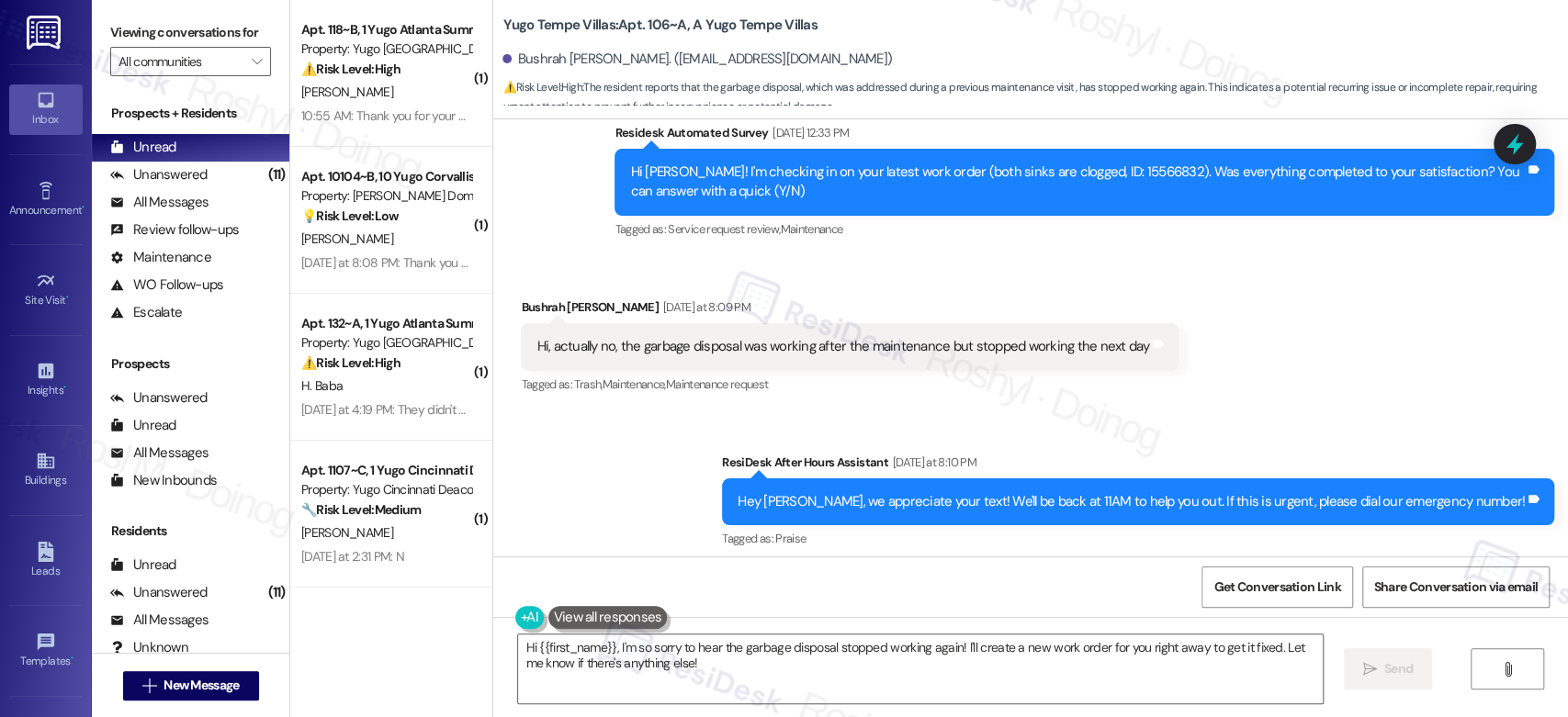
scroll to position [2128, 0]
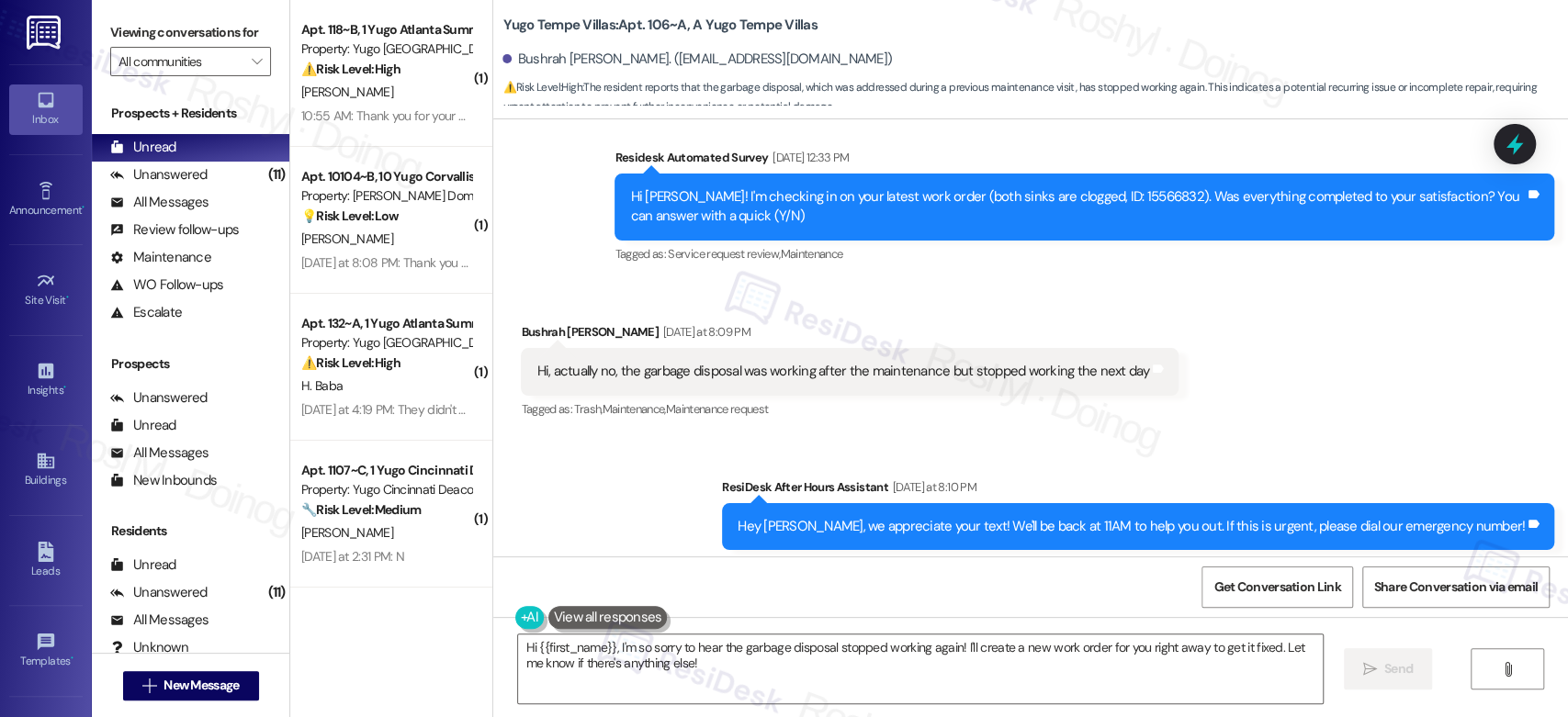
click at [1178, 271] on div "Survey, sent via SMS Residesk Automated Survey Sep 15, 2025 at 12:33 PM Hi Bush…" at bounding box center [1084, 207] width 968 height 147
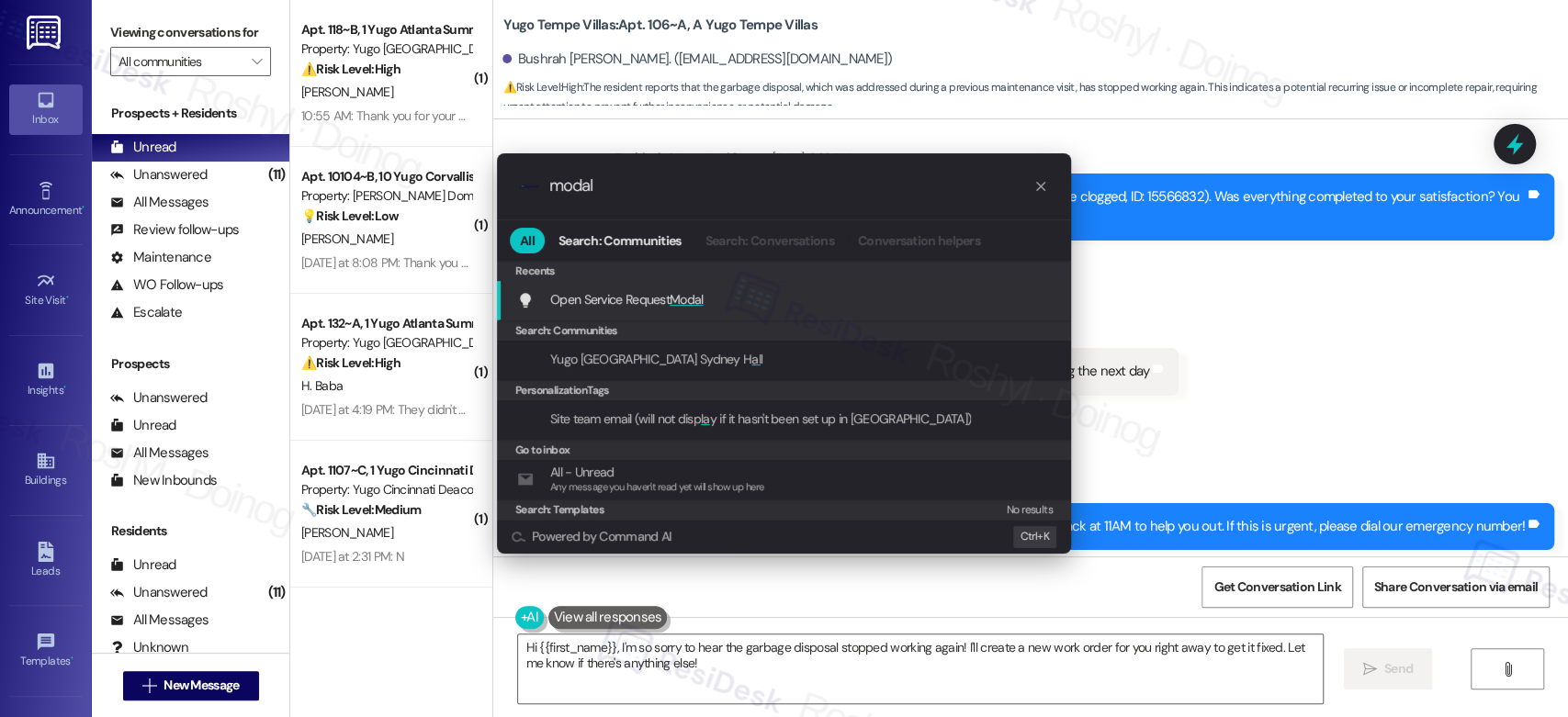
type input "modal"
click at [861, 305] on div "Open Service Request Modal Add shortcut" at bounding box center [786, 300] width 538 height 21
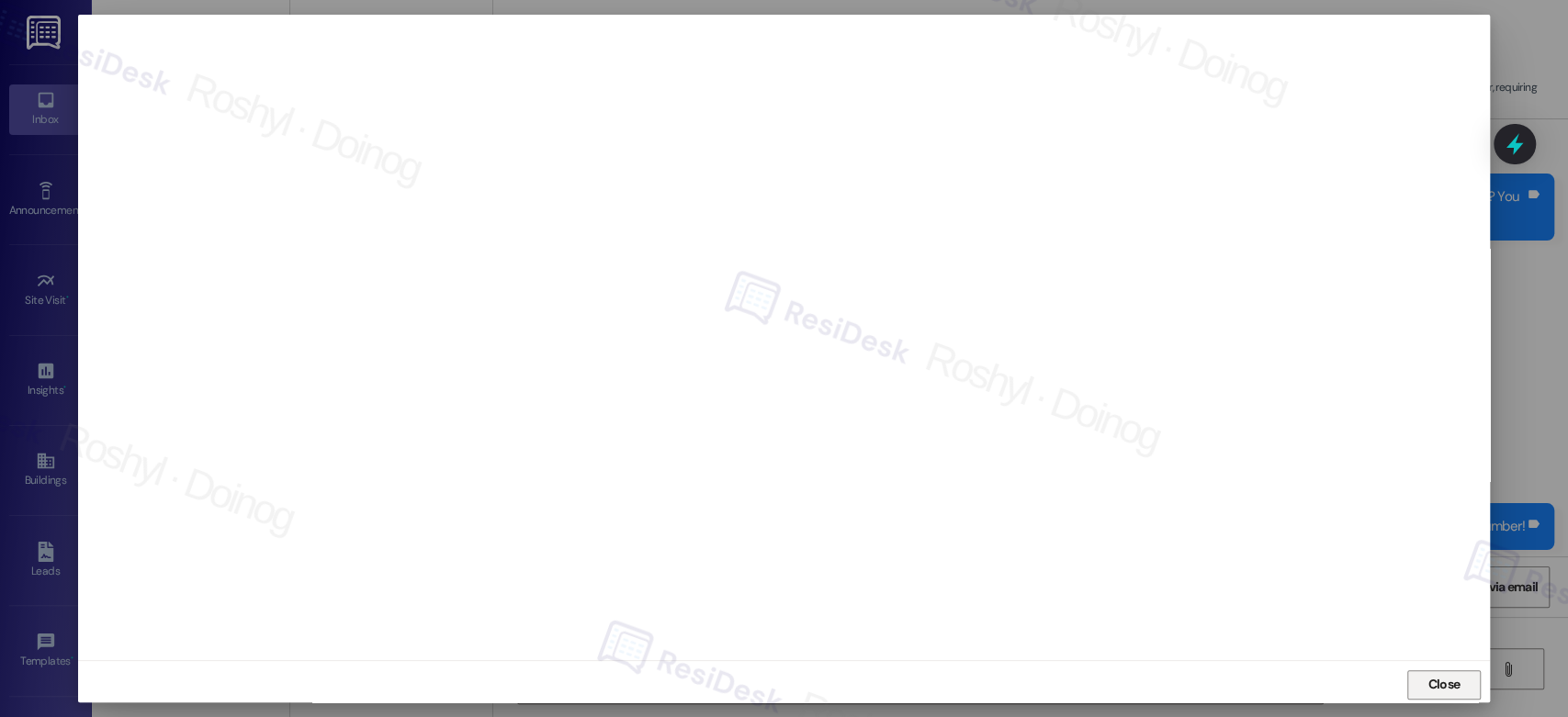
click at [1443, 689] on span "Close" at bounding box center [1443, 684] width 32 height 20
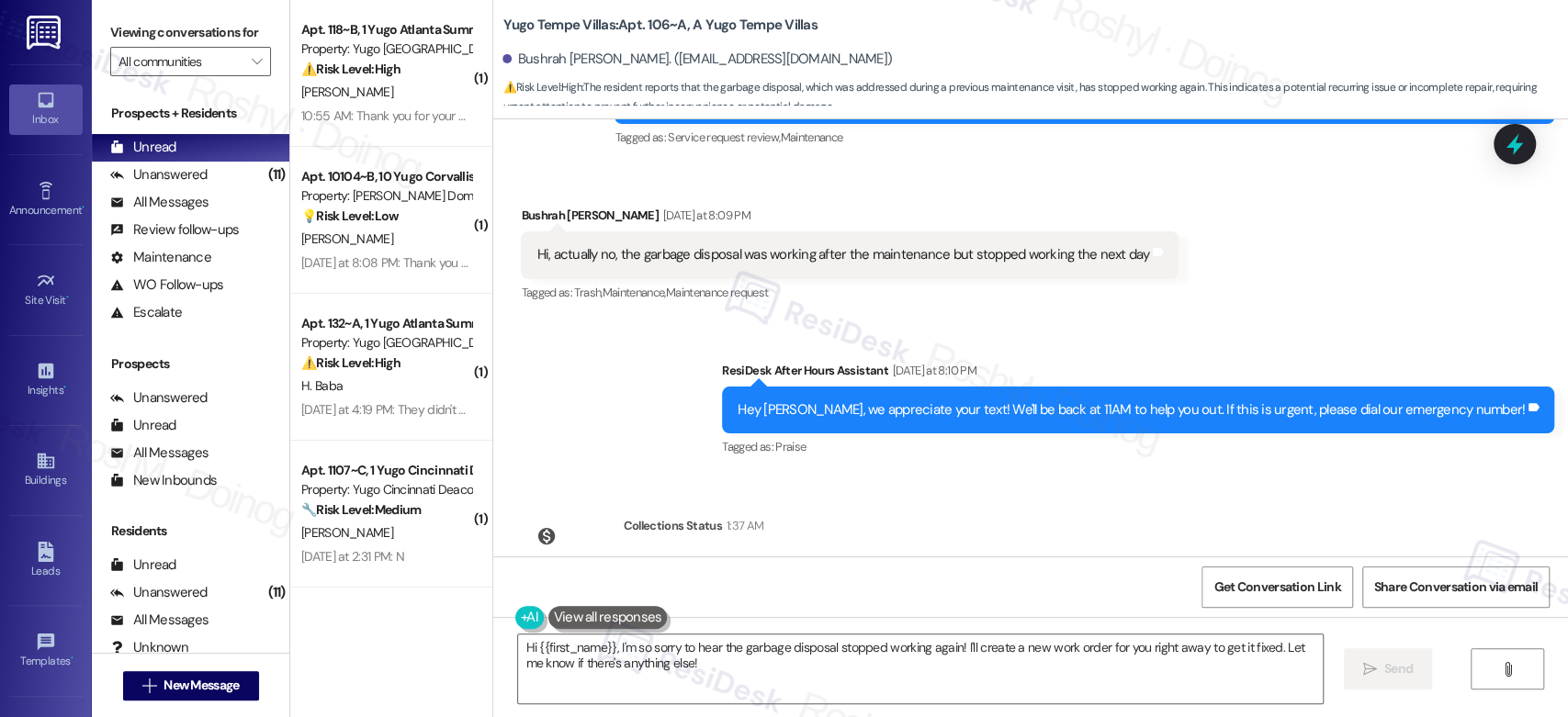
scroll to position [2332, 0]
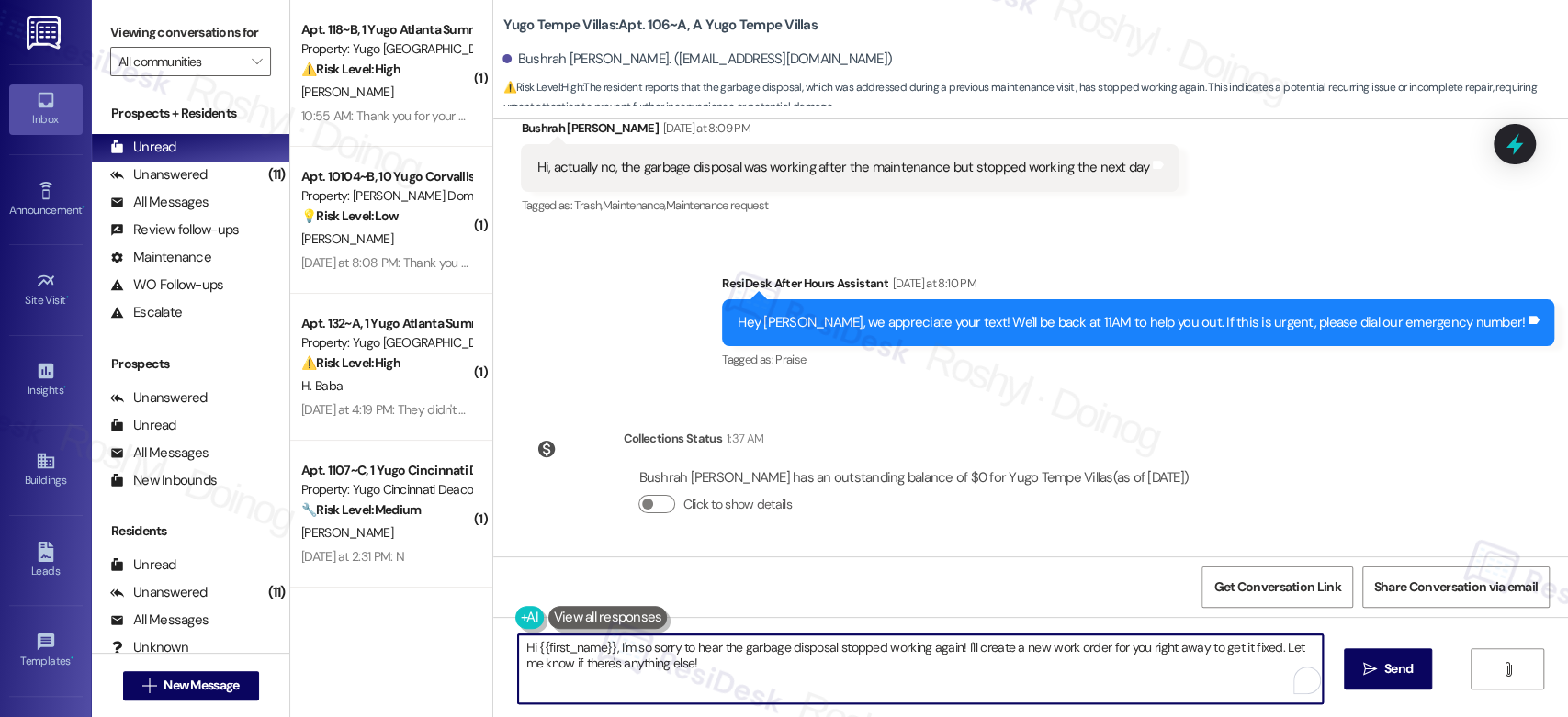
drag, startPoint x: 954, startPoint y: 651, endPoint x: 1112, endPoint y: 687, distance: 162.0
click at [1120, 690] on textarea "Hi {{first_name}}, I'm so sorry to hear the garbage disposal stopped working ag…" at bounding box center [920, 669] width 804 height 69
paste textarea "proceed to submit a work order on your behalf. Could you please confirm if we h…"
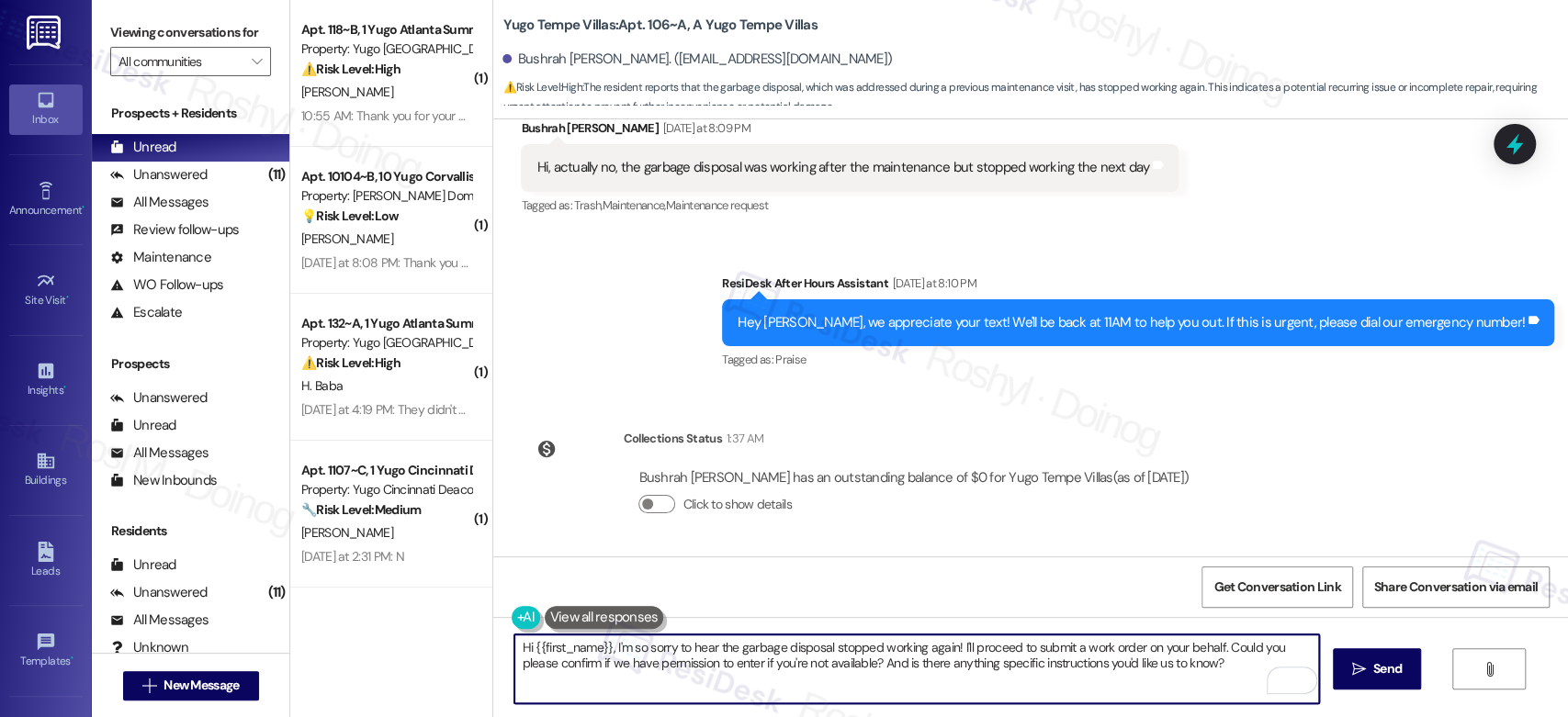
click at [514, 653] on textarea "Hi {{first_name}}, I'm so sorry to hear the garbage disposal stopped working ag…" at bounding box center [916, 669] width 804 height 69
type textarea "Good morning {{first_name}}, I'm so sorry to hear the garbage disposal stopped …"
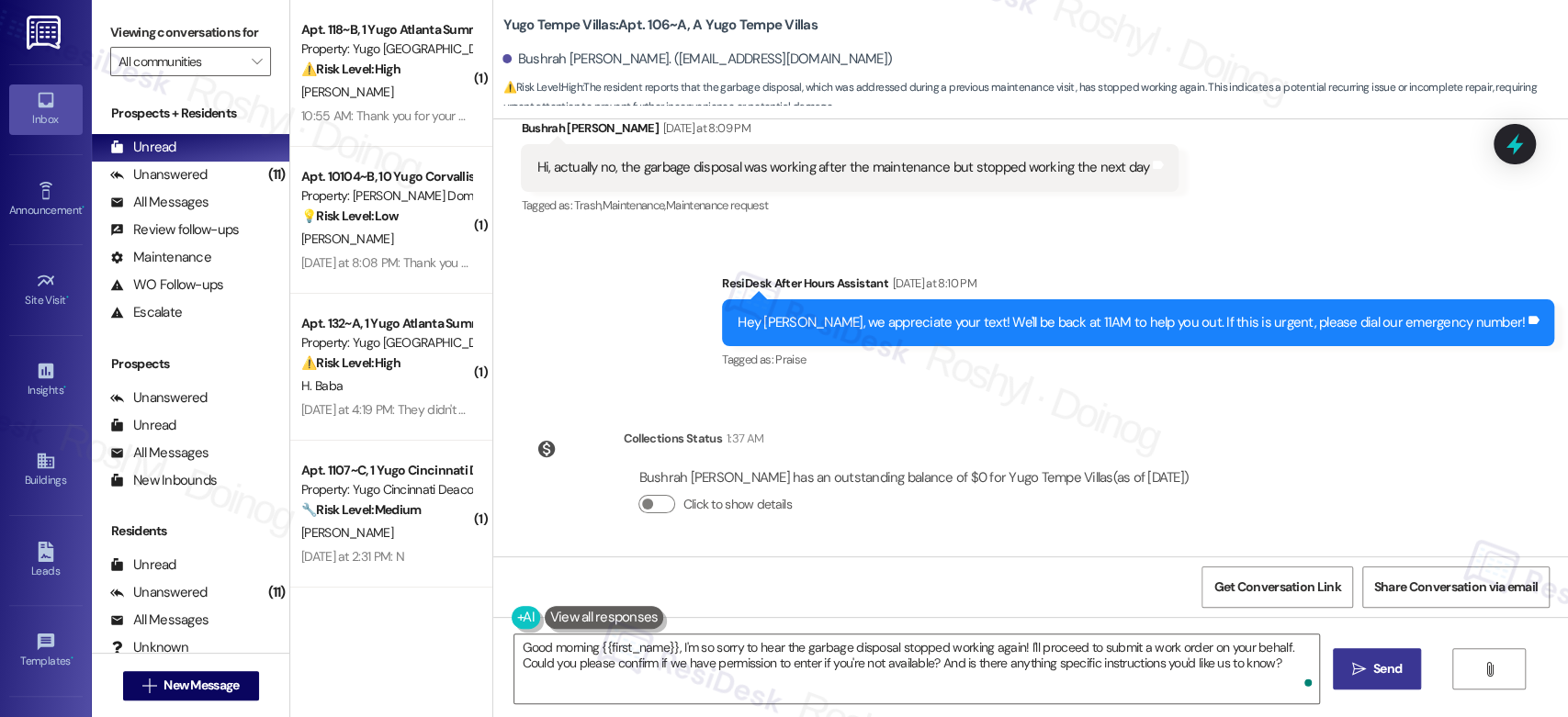
click at [1369, 673] on span "Send" at bounding box center [1387, 668] width 36 height 20
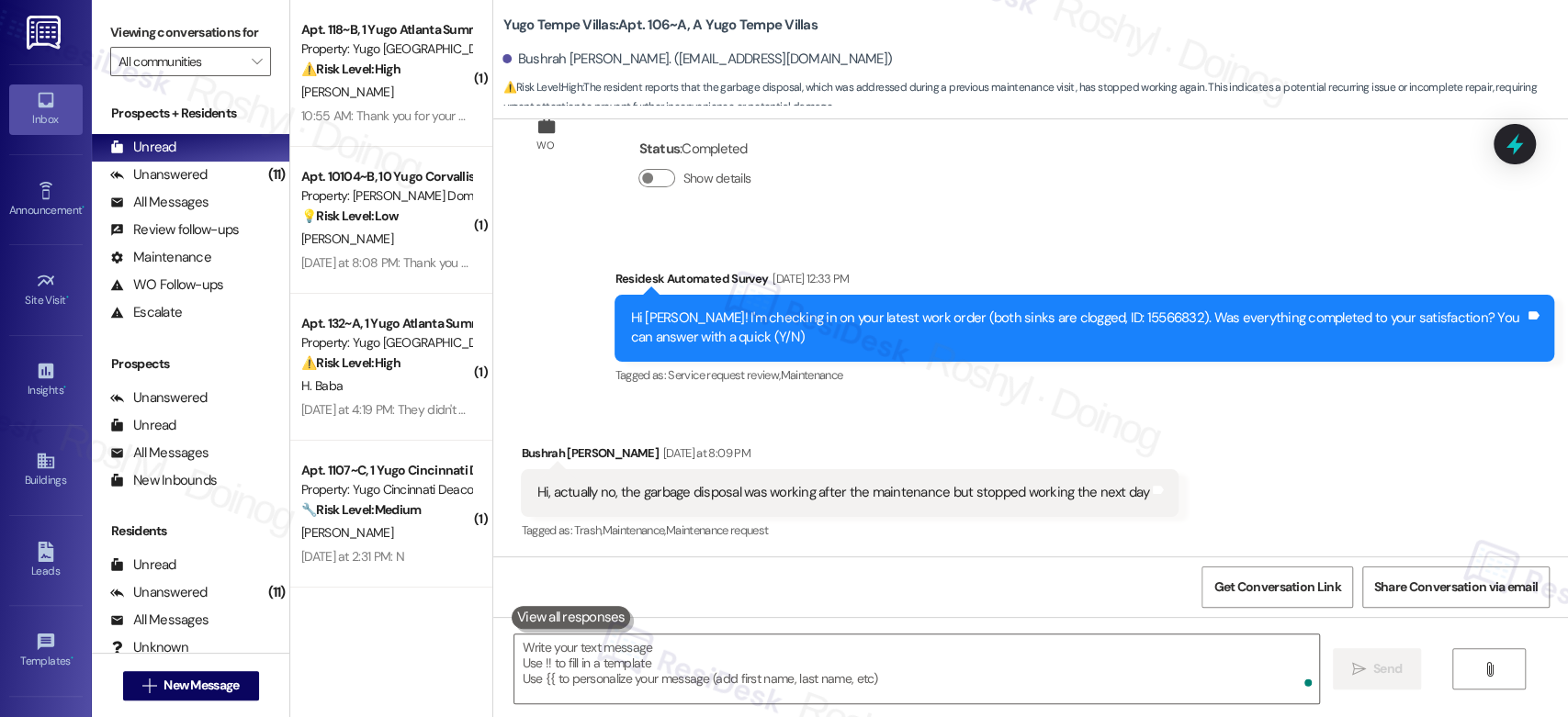
scroll to position [2210, 0]
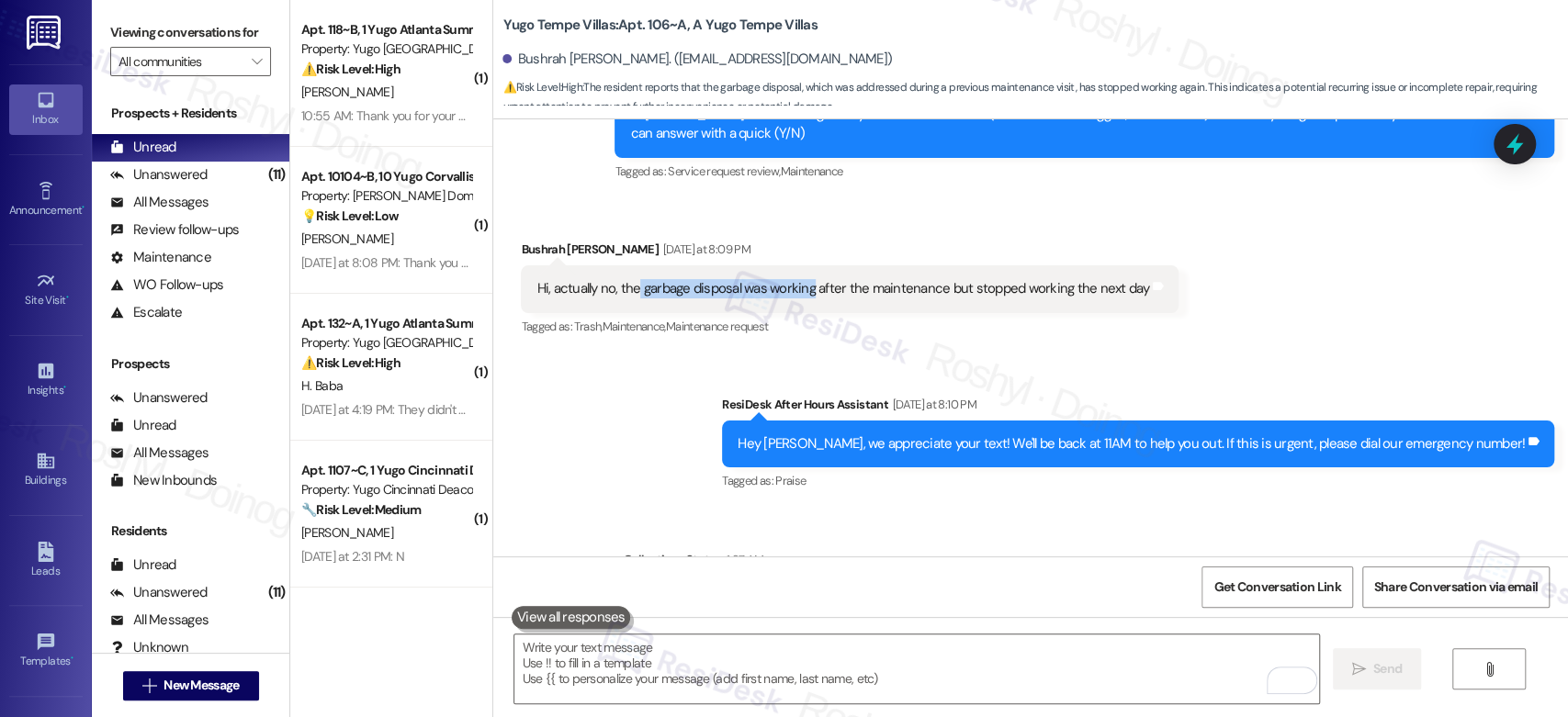
copy div "garbage disposal was working"
drag, startPoint x: 625, startPoint y: 295, endPoint x: 796, endPoint y: 294, distance: 171.0
click at [796, 294] on div "Hi, actually no, the garbage disposal was working after the maintenance but sto…" at bounding box center [843, 288] width 613 height 20
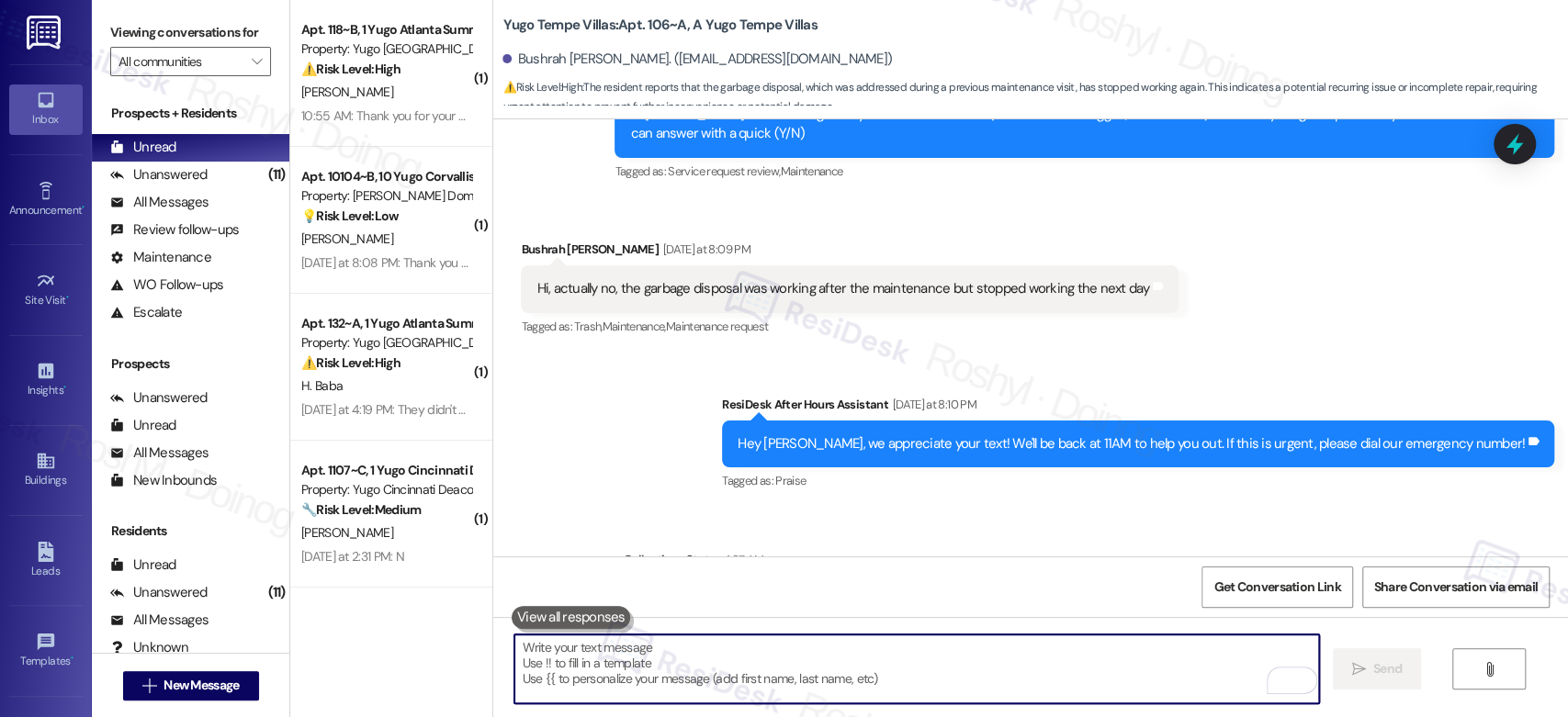
click at [656, 667] on textarea "To enrich screen reader interactions, please activate Accessibility in Grammarl…" at bounding box center [916, 669] width 804 height 69
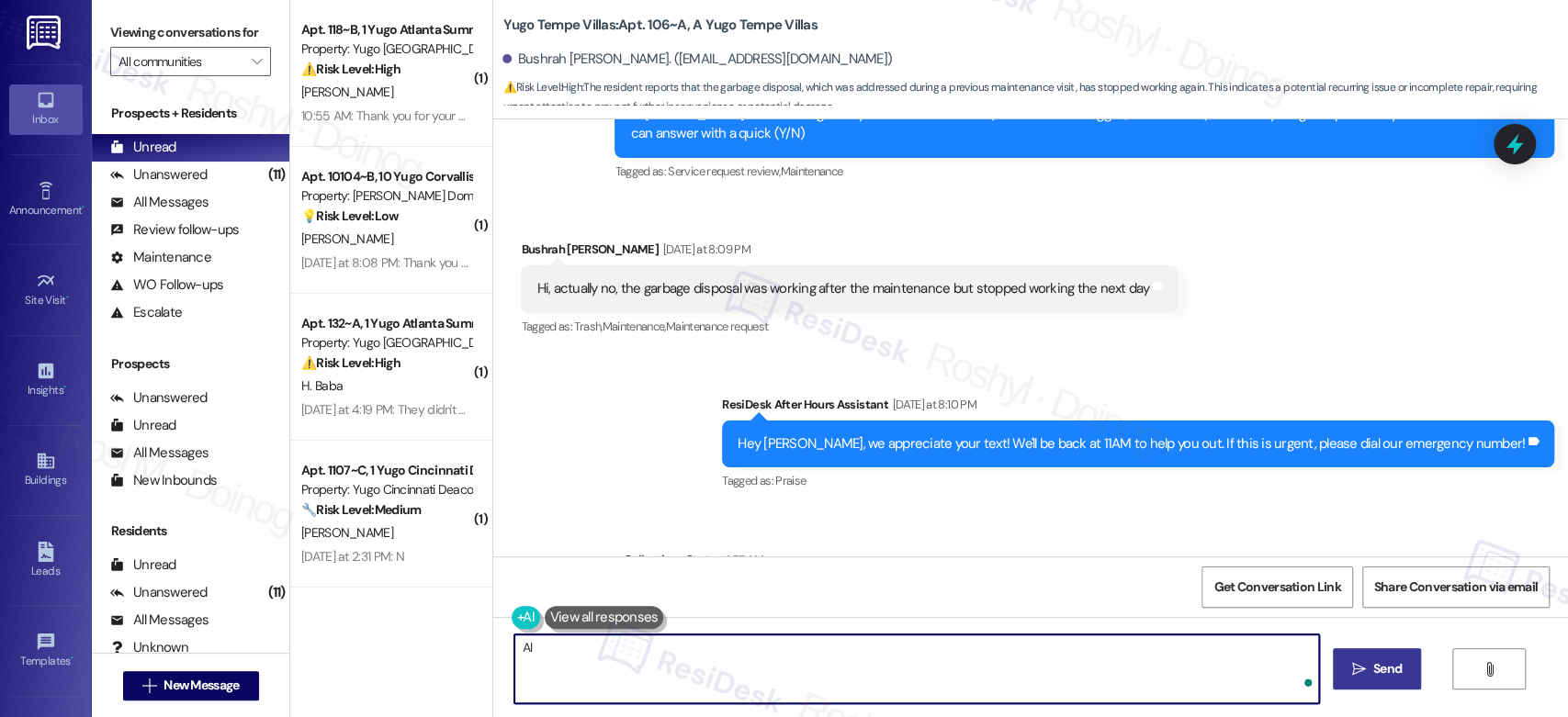
type textarea "A"
paste textarea "garbage disposal was working"
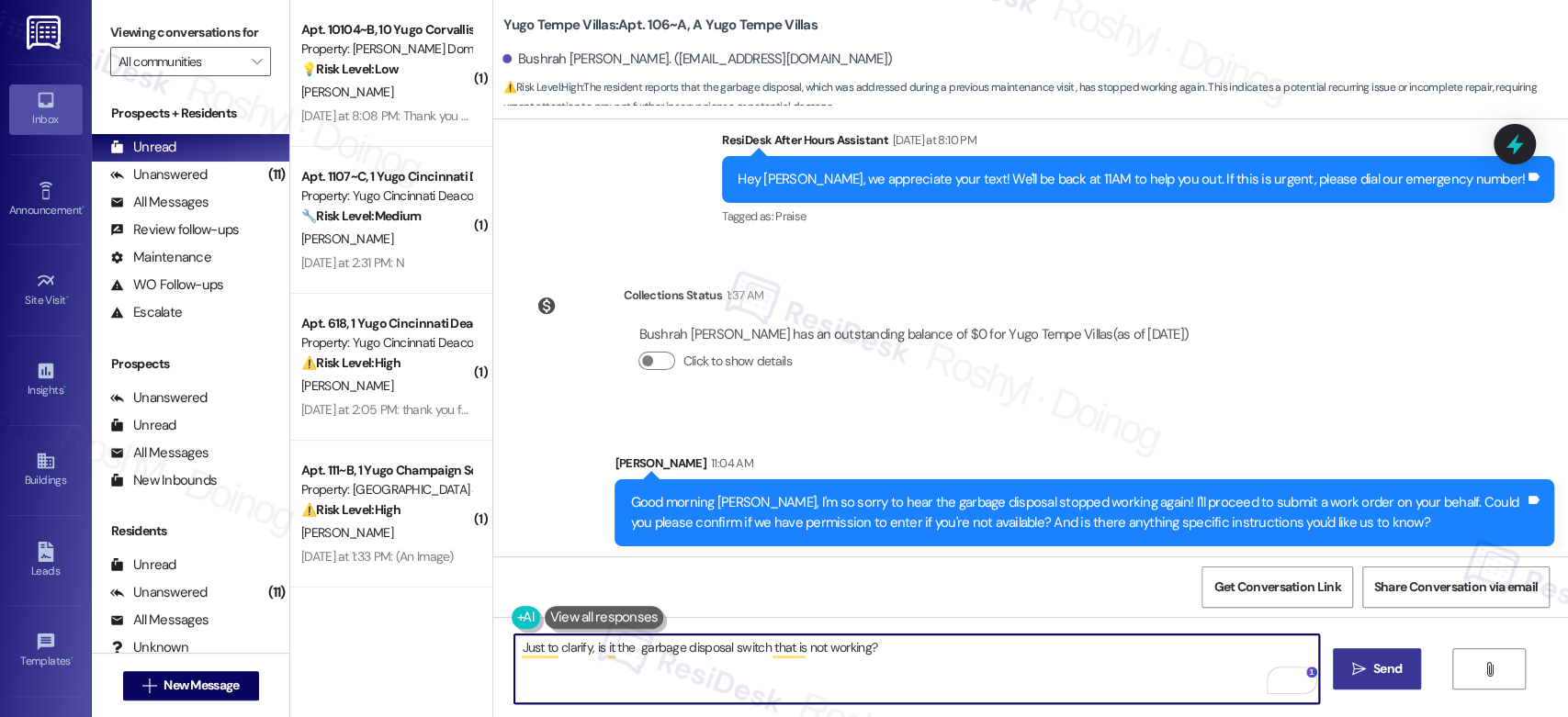
scroll to position [2480, 0]
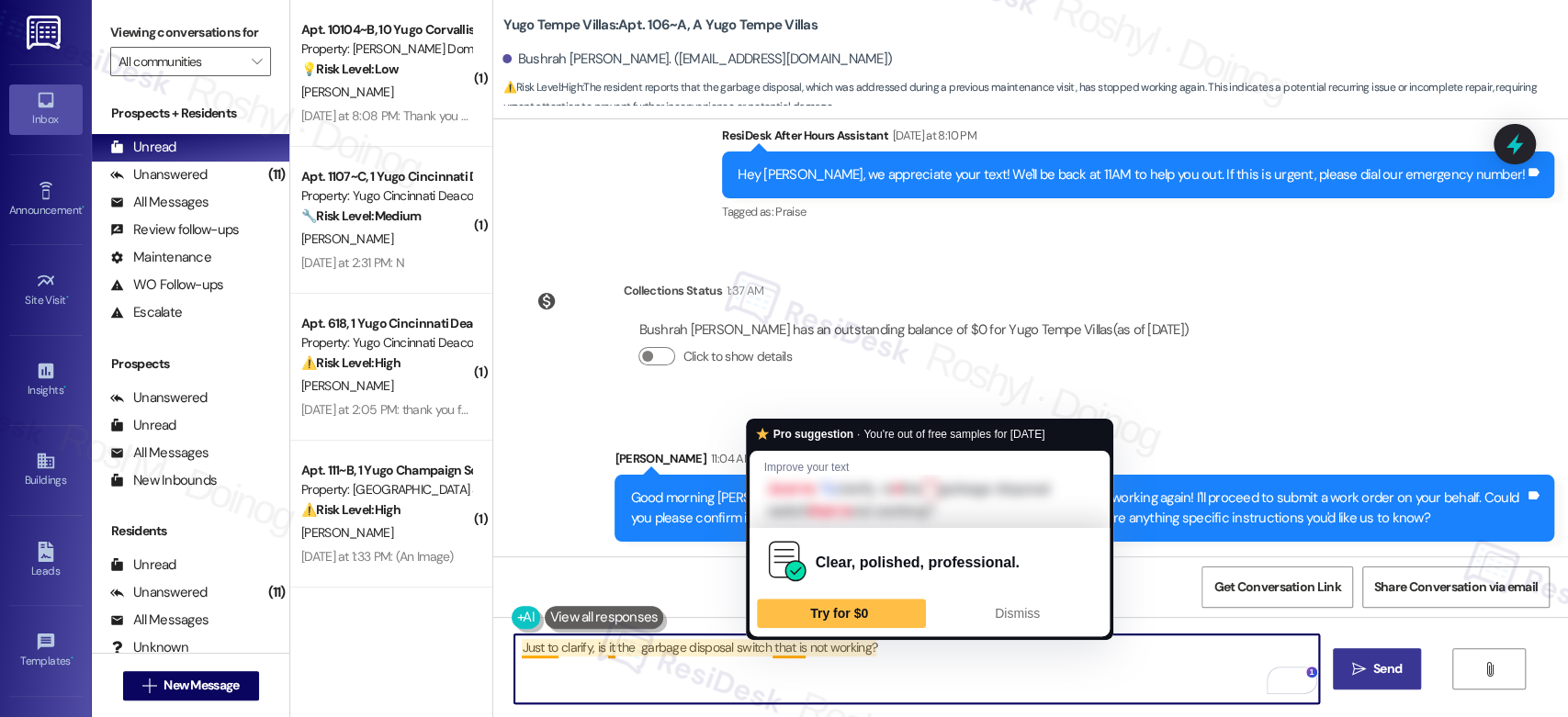
click at [850, 666] on textarea "Just to clarify, is it the garbage disposal switch that is not working?" at bounding box center [916, 669] width 804 height 69
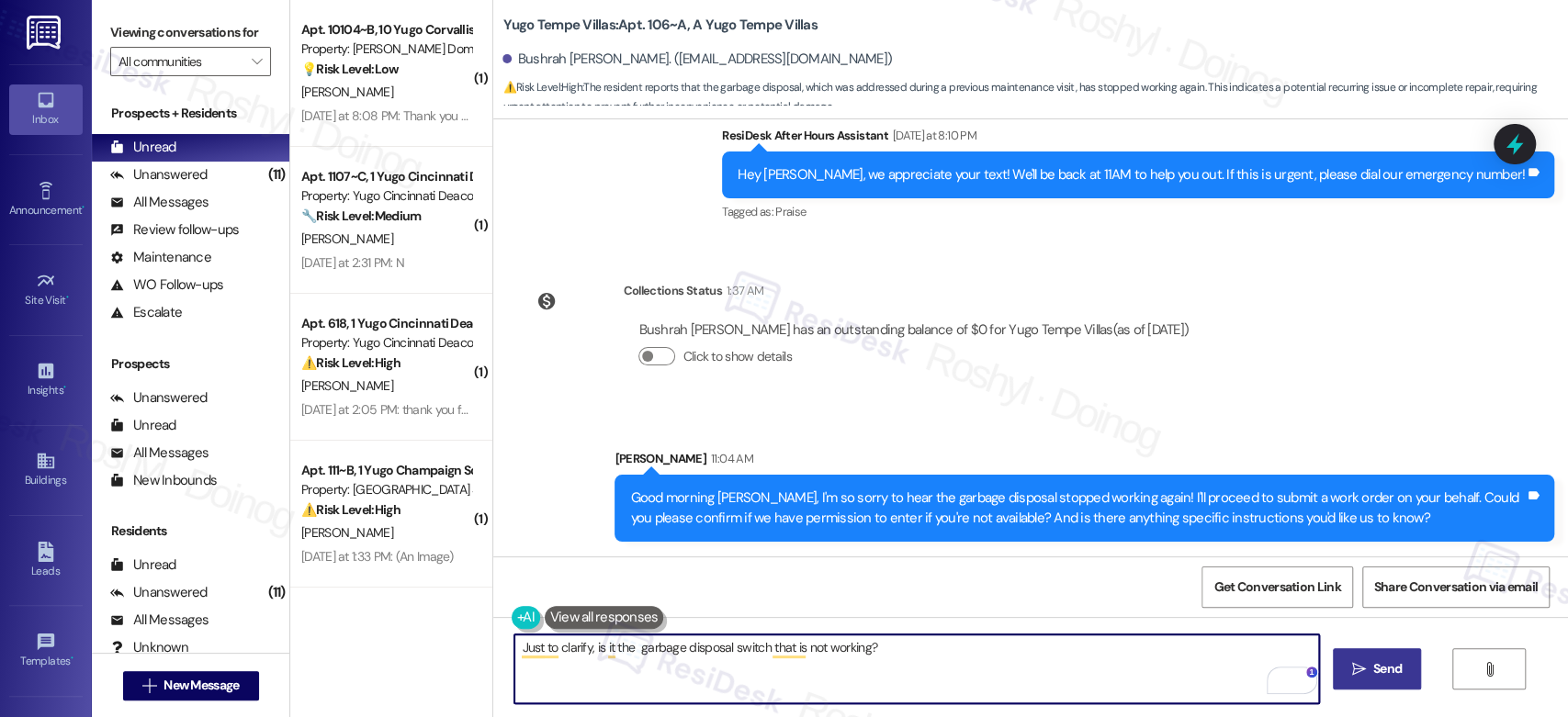
click at [892, 660] on textarea "Just to clarify, is it the garbage disposal switch that is not working?" at bounding box center [916, 669] width 804 height 69
click at [906, 652] on textarea "Just to clarify, is it the garbage disposal switch that is not working?" at bounding box center [916, 669] width 804 height 69
click at [987, 637] on textarea "Just to clarify, is it the garbage disposal switch that is not working?" at bounding box center [916, 669] width 804 height 69
click at [877, 653] on textarea "Just to clarify, is it the garbage disposal switch that is not working?" at bounding box center [916, 669] width 804 height 69
click at [762, 658] on textarea "Just to clarify, is it the garbage disposal switch that is not working?" at bounding box center [916, 669] width 804 height 69
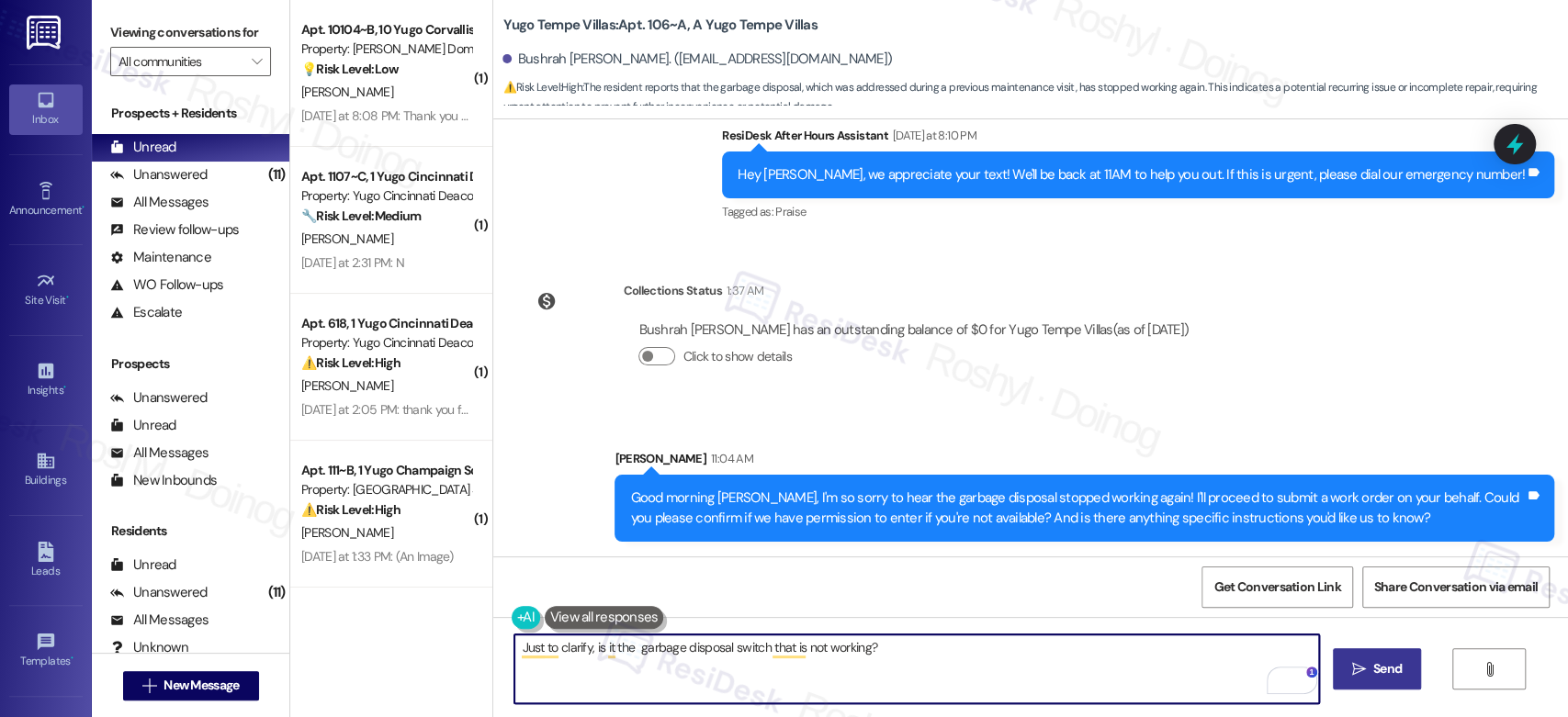
click at [762, 658] on textarea "Just to clarify, is it the garbage disposal switch that is not working?" at bounding box center [916, 669] width 804 height 69
click at [887, 648] on textarea "Just to clarify, is it the garbage disposal switch that is not working?" at bounding box center [916, 669] width 804 height 69
type textarea "Just to clarify, is it the garbage disposal switch that is not working?"
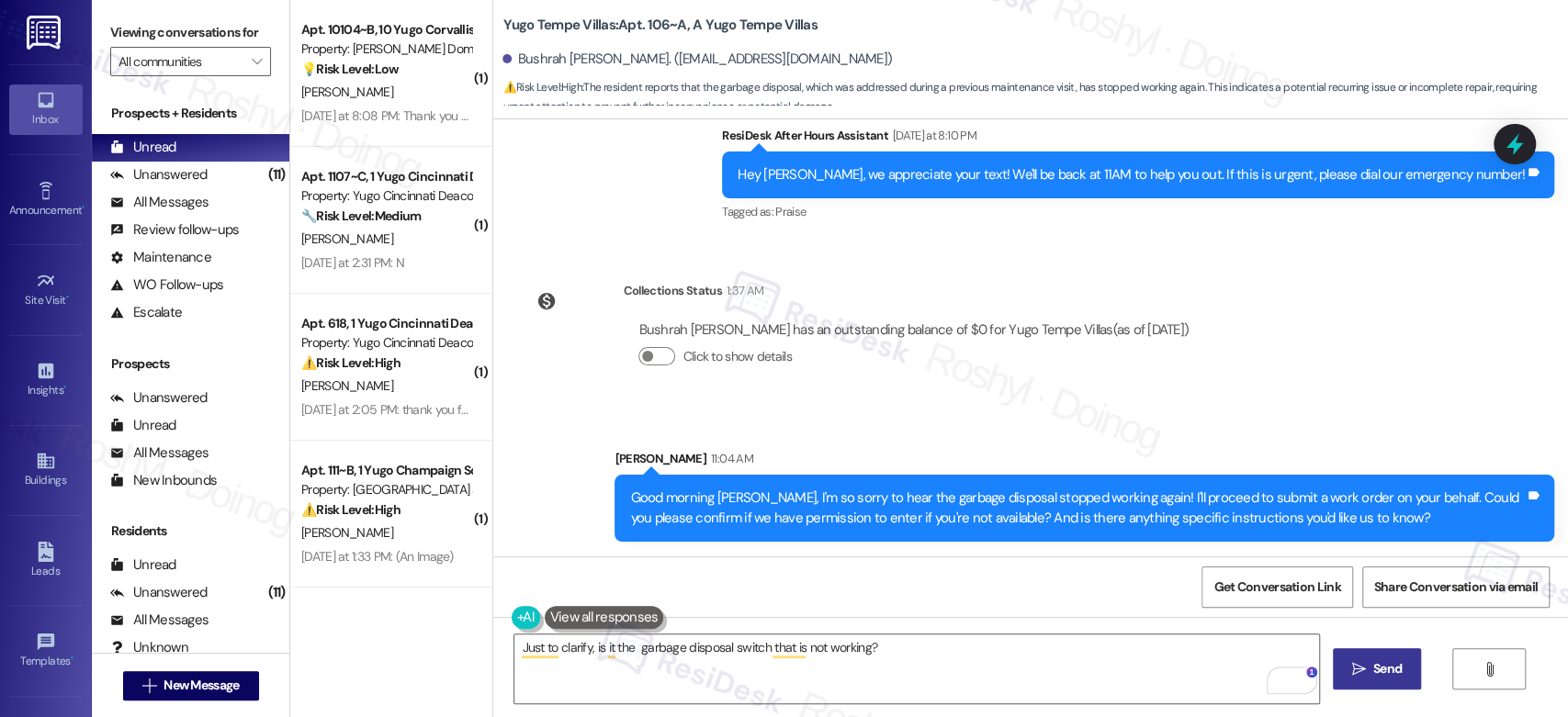
click at [1388, 686] on button " Send" at bounding box center [1377, 668] width 89 height 41
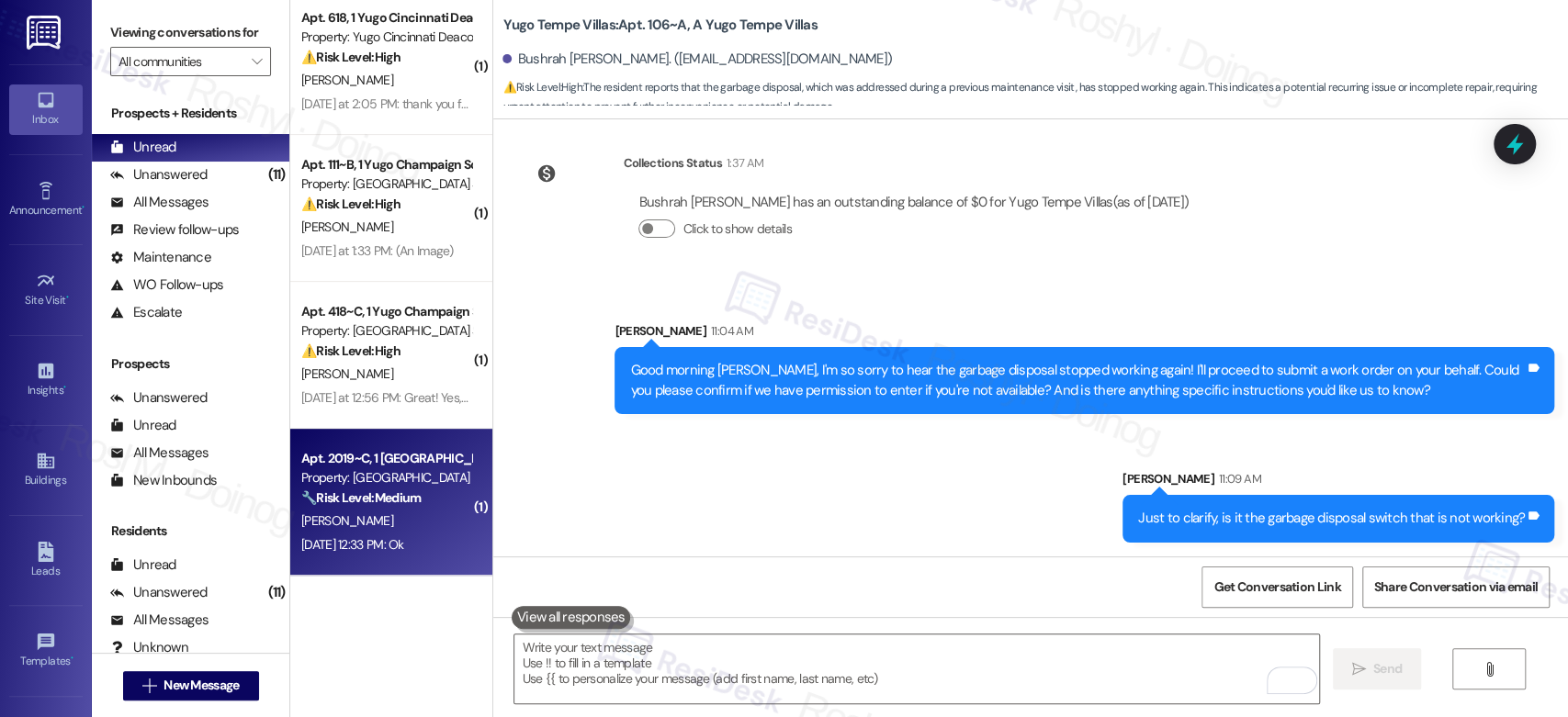
scroll to position [509, 0]
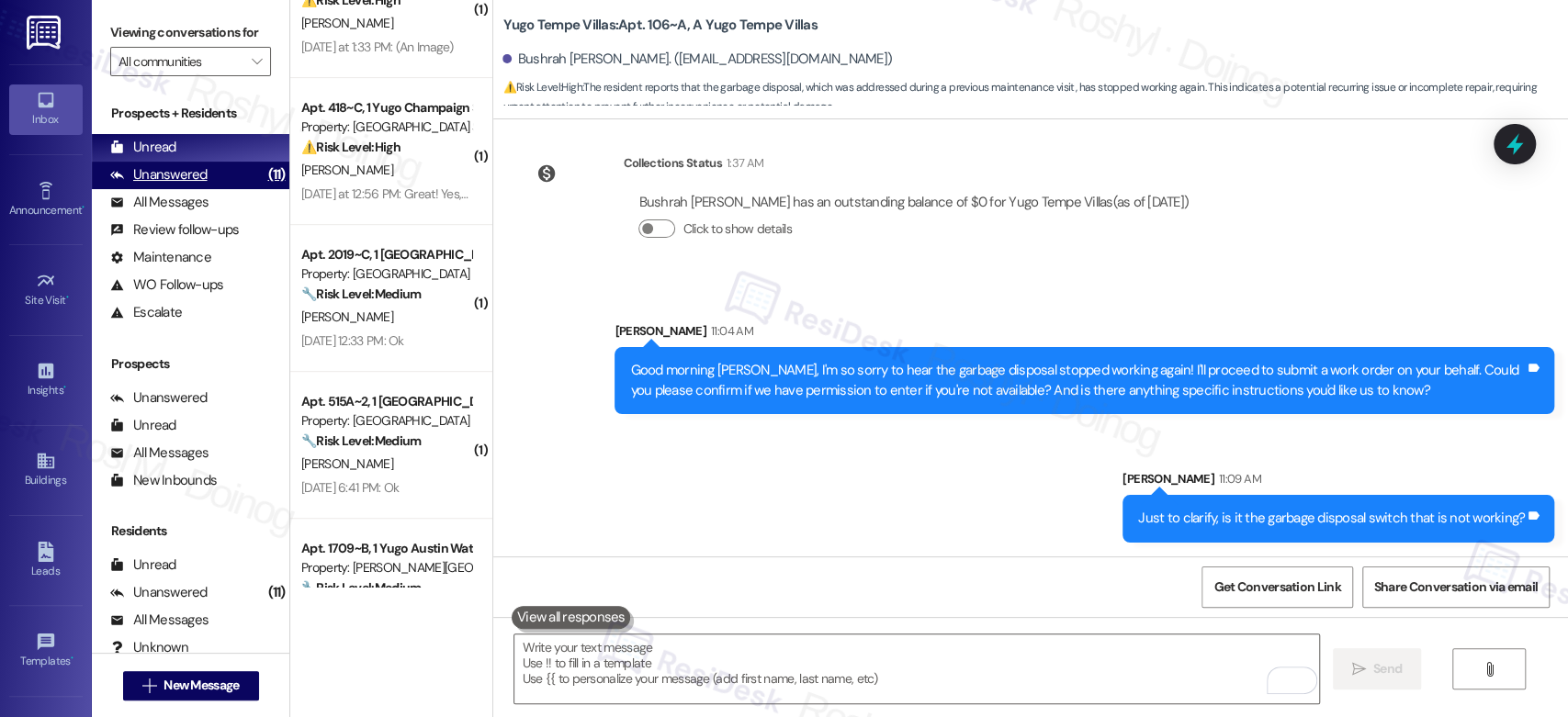
click at [227, 167] on div "Unanswered (11)" at bounding box center [190, 175] width 198 height 27
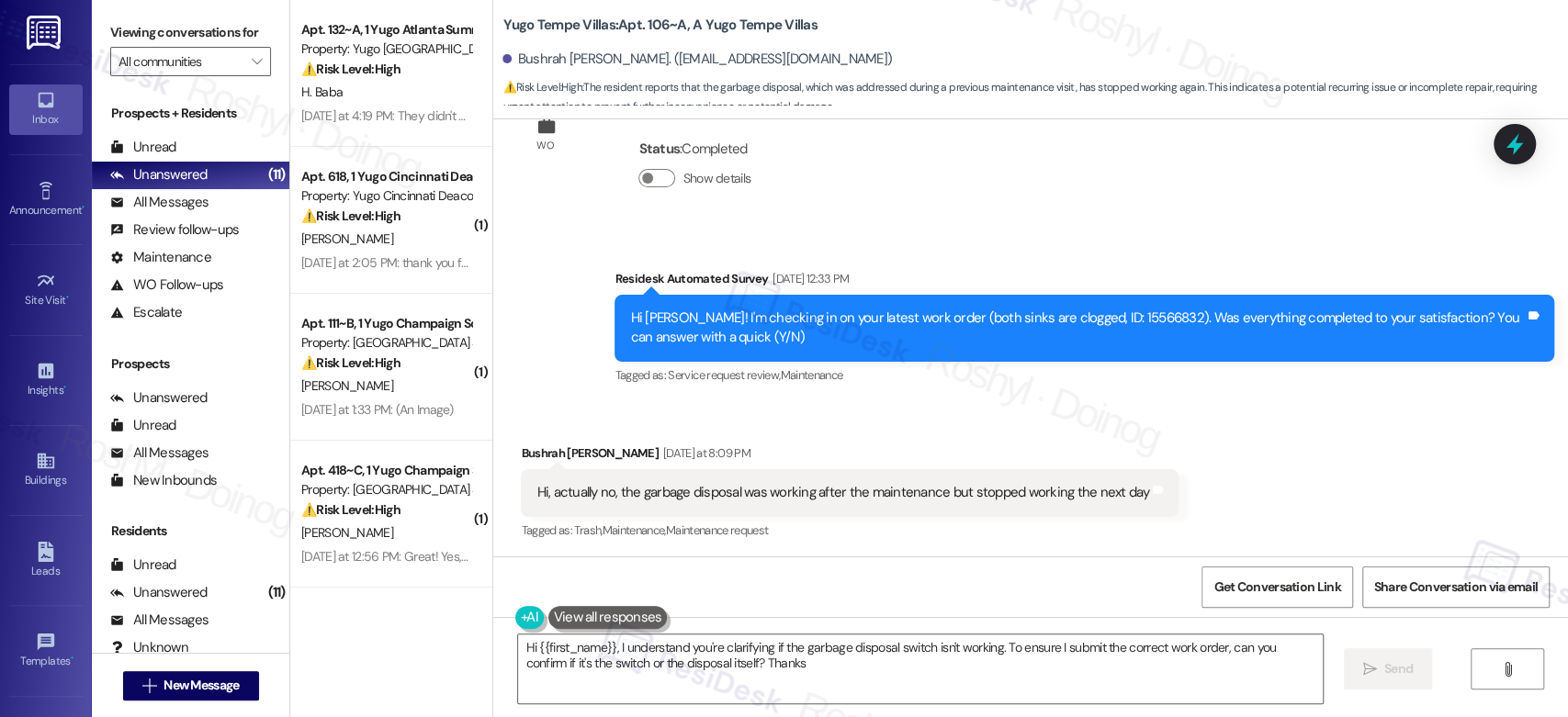
type textarea "Hi {{first_name}}, I understand you're clarifying if the garbage disposal switc…"
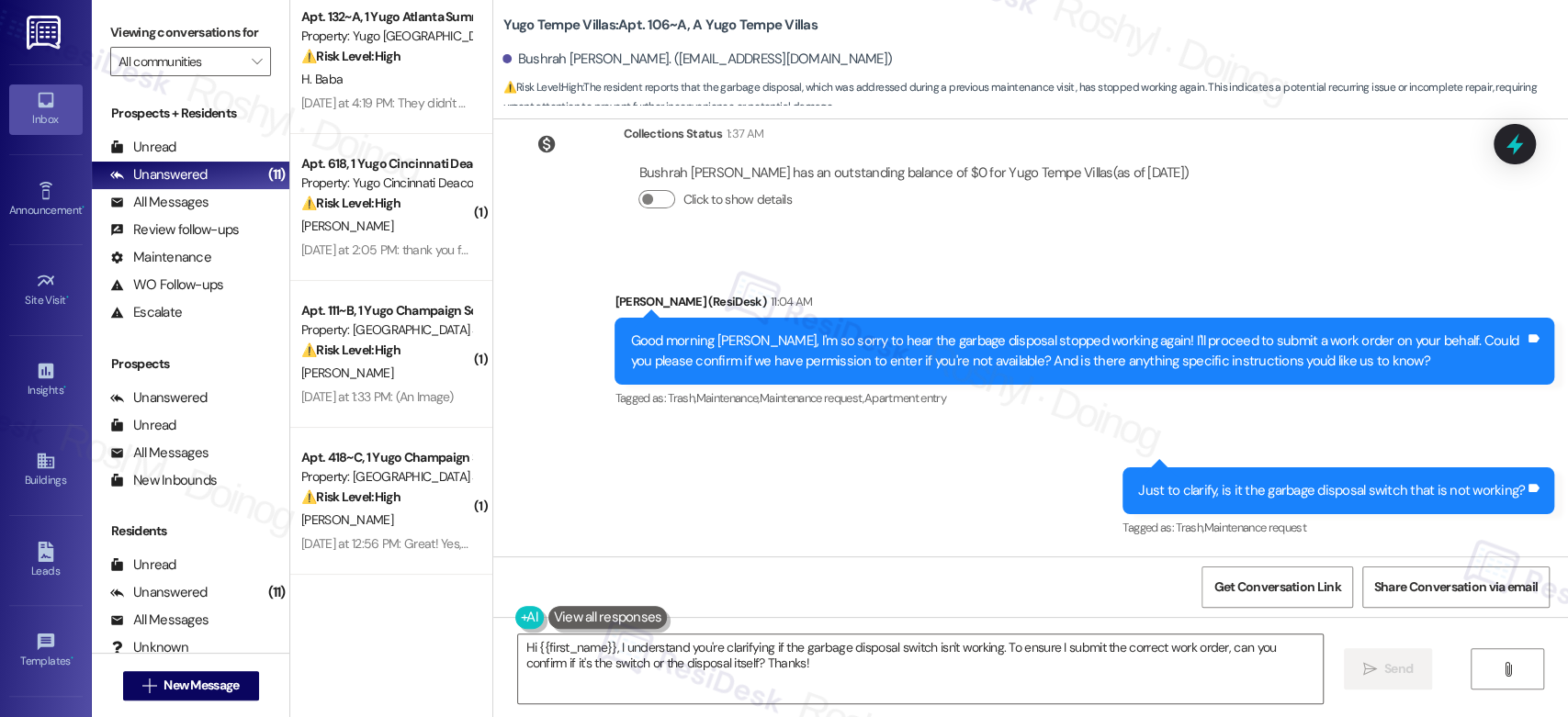
scroll to position [0, 0]
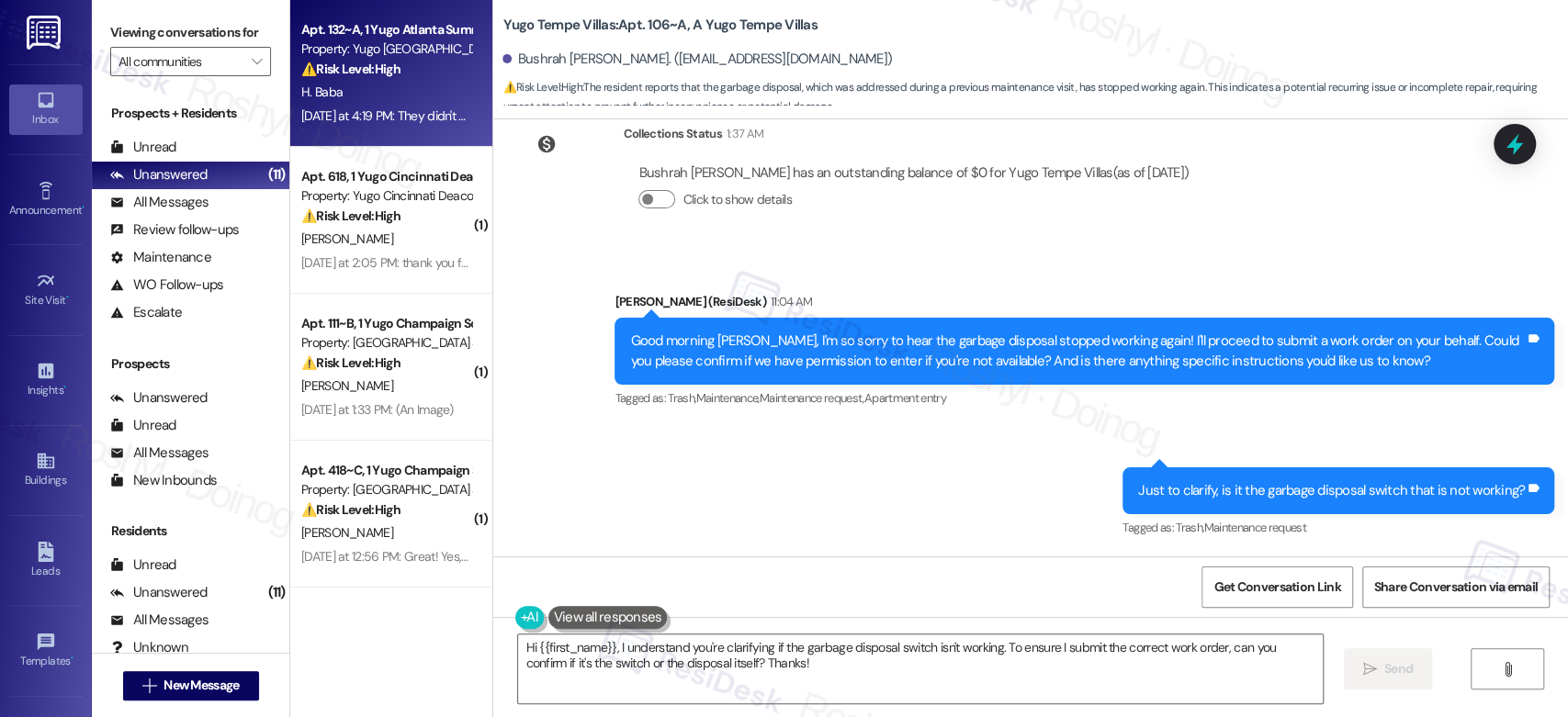
click at [390, 45] on div "Property: Yugo [GEOGRAPHIC_DATA] Summerhill" at bounding box center [386, 49] width 170 height 20
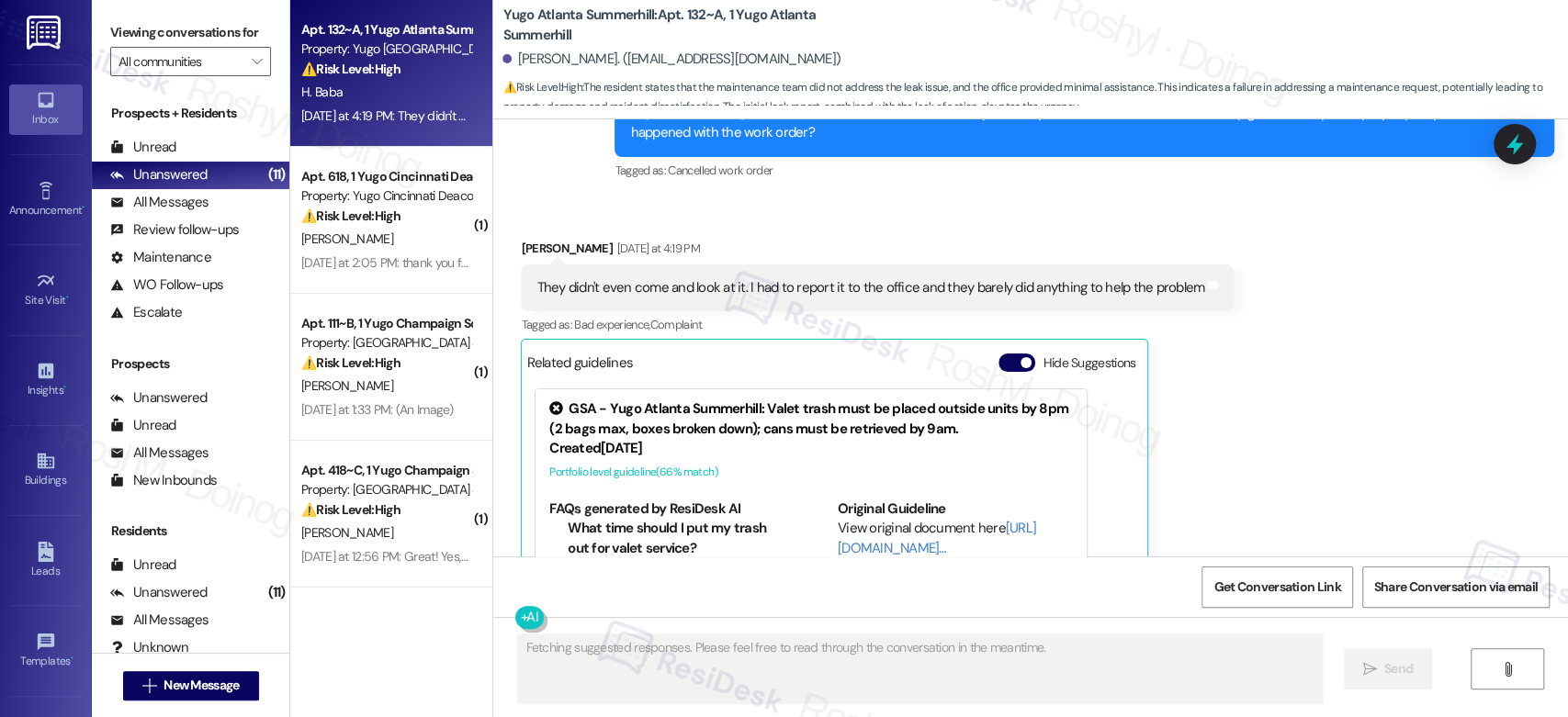
scroll to position [4537, 0]
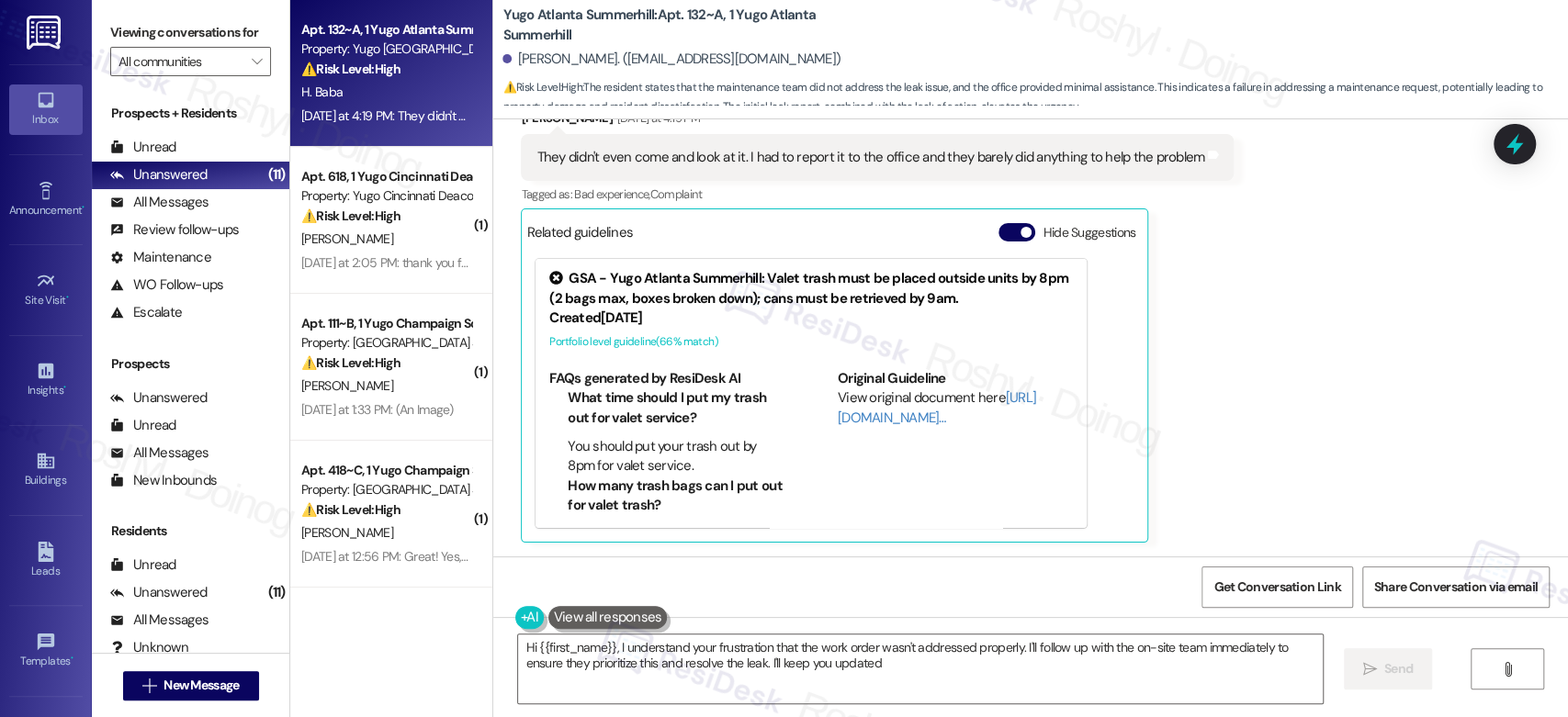
type textarea "Hi {{first_name}}, I understand your frustration that the work order wasn't add…"
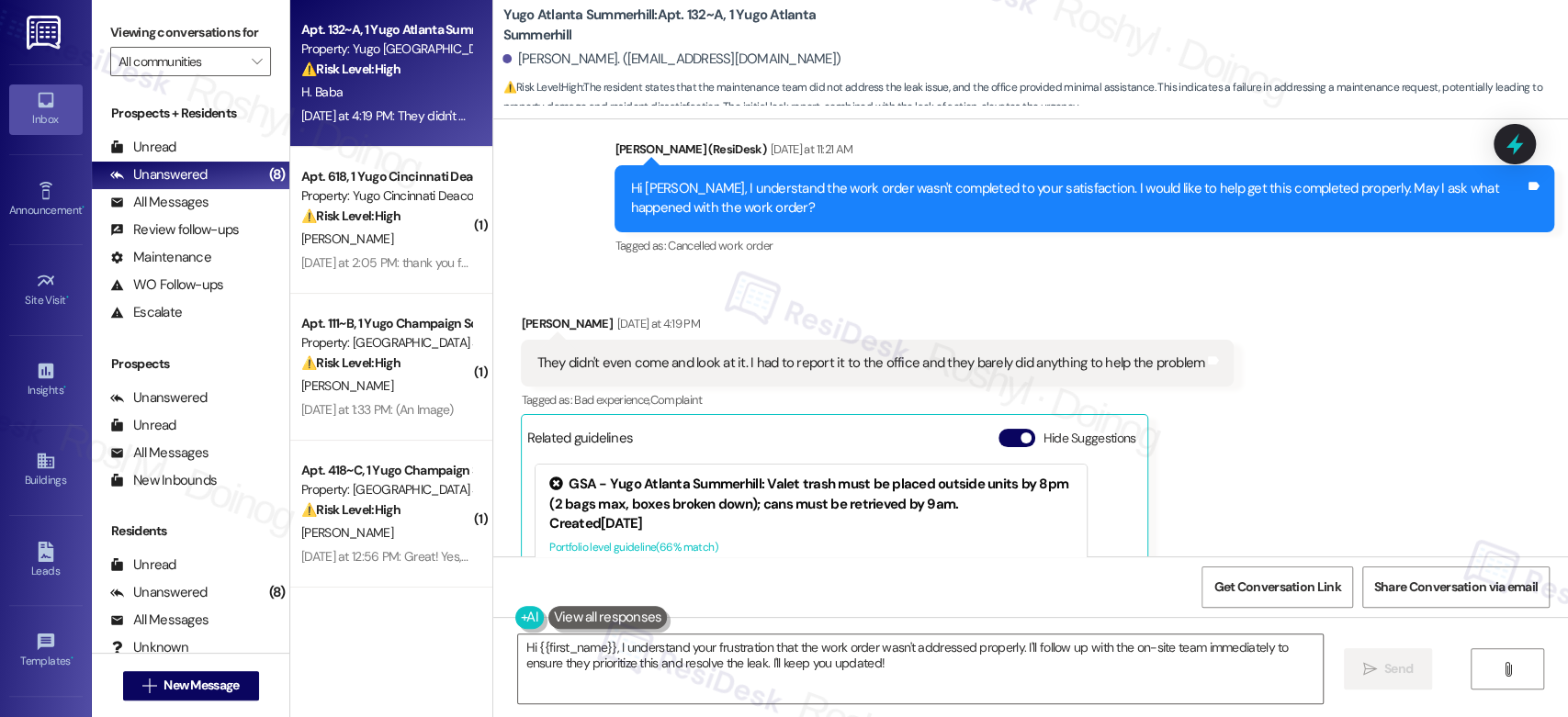
scroll to position [4333, 0]
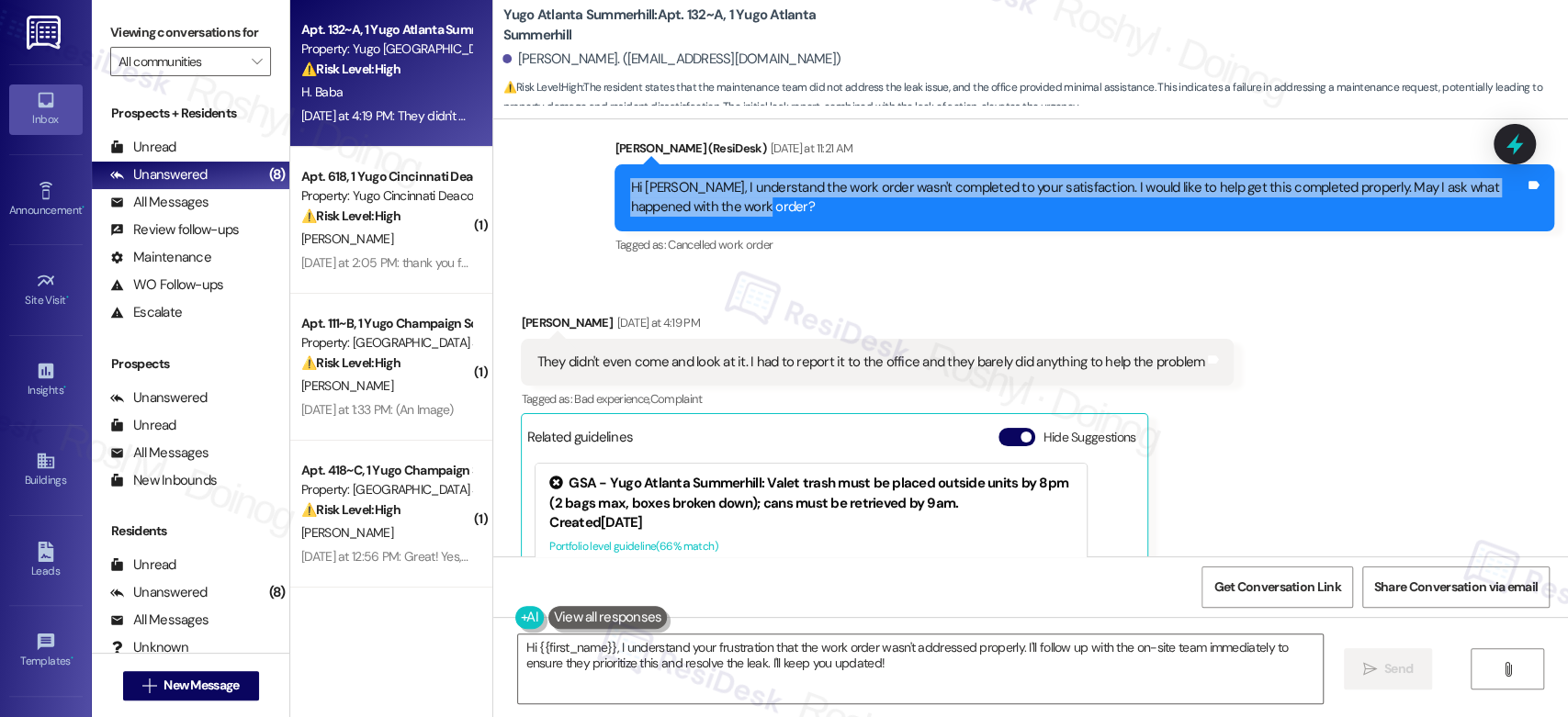
drag, startPoint x: 733, startPoint y: 207, endPoint x: 613, endPoint y: 192, distance: 120.9
click at [614, 192] on div "Hi Habeeb, I understand the work order wasn't completed to your satisfaction. I…" at bounding box center [1084, 198] width 939 height 67
copy div "Hi Habeeb, I understand the work order wasn't completed to your satisfaction. I…"
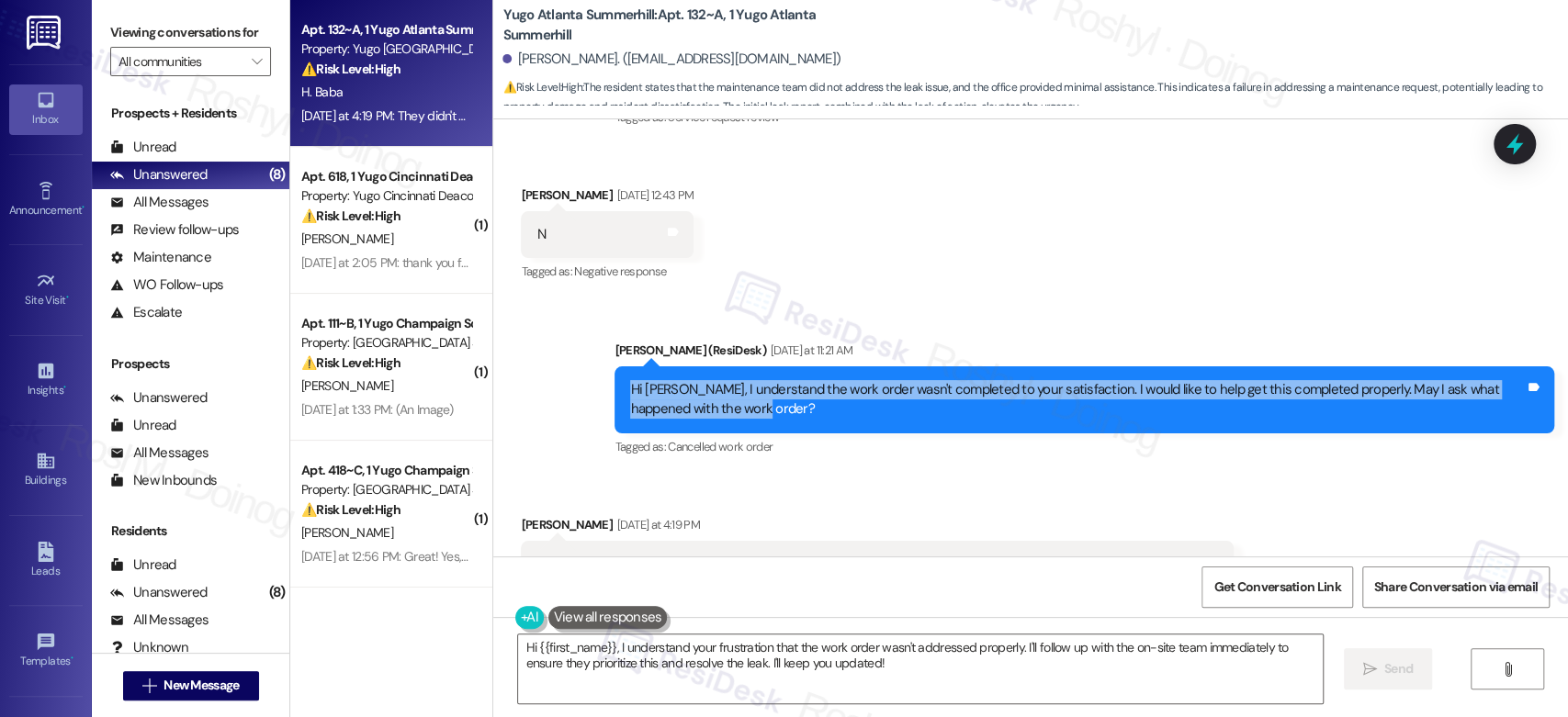
scroll to position [4129, 0]
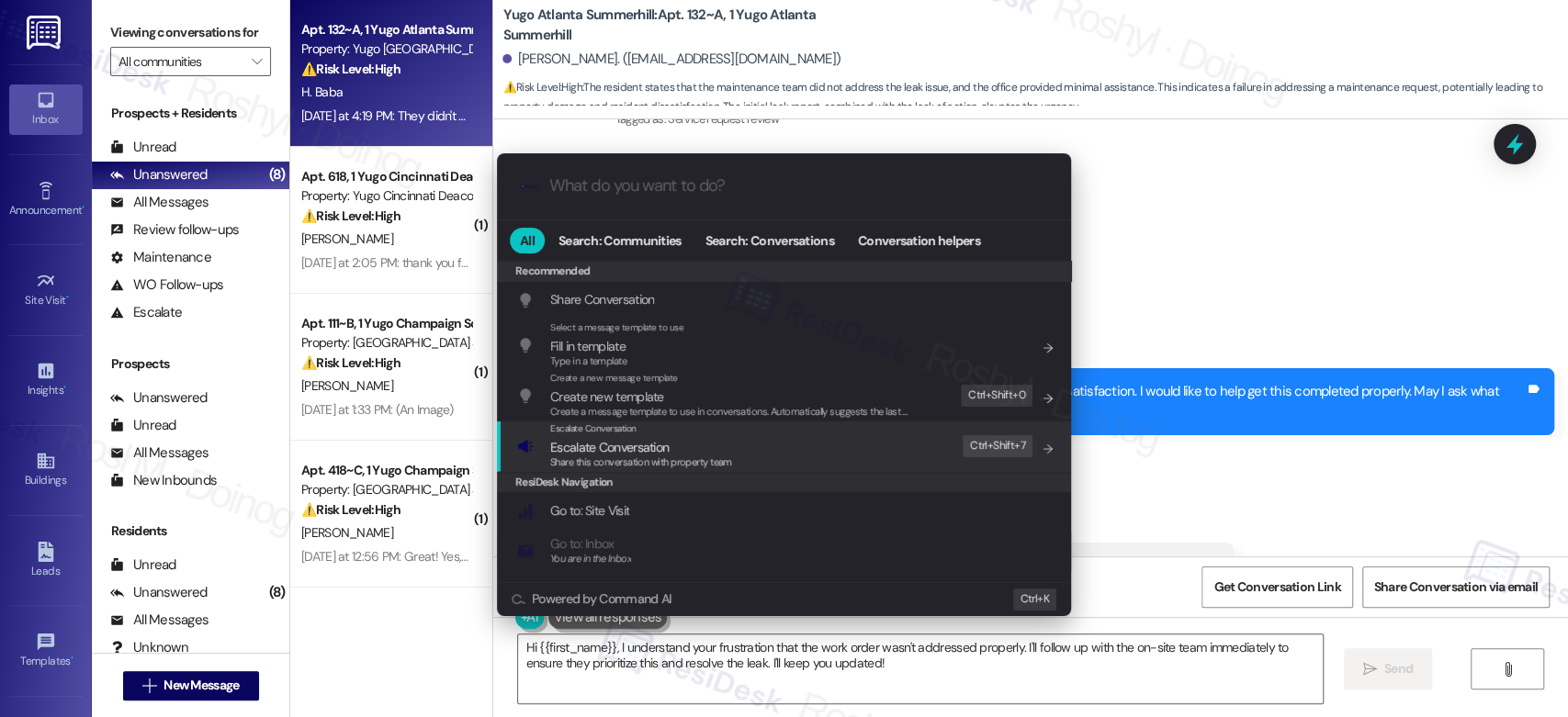
click at [1272, 535] on div ".cls-1{fill:#0a055f;}.cls-2{fill:#0cc4c4;} resideskLogoBlueOrange All Search: C…" at bounding box center [784, 358] width 1568 height 717
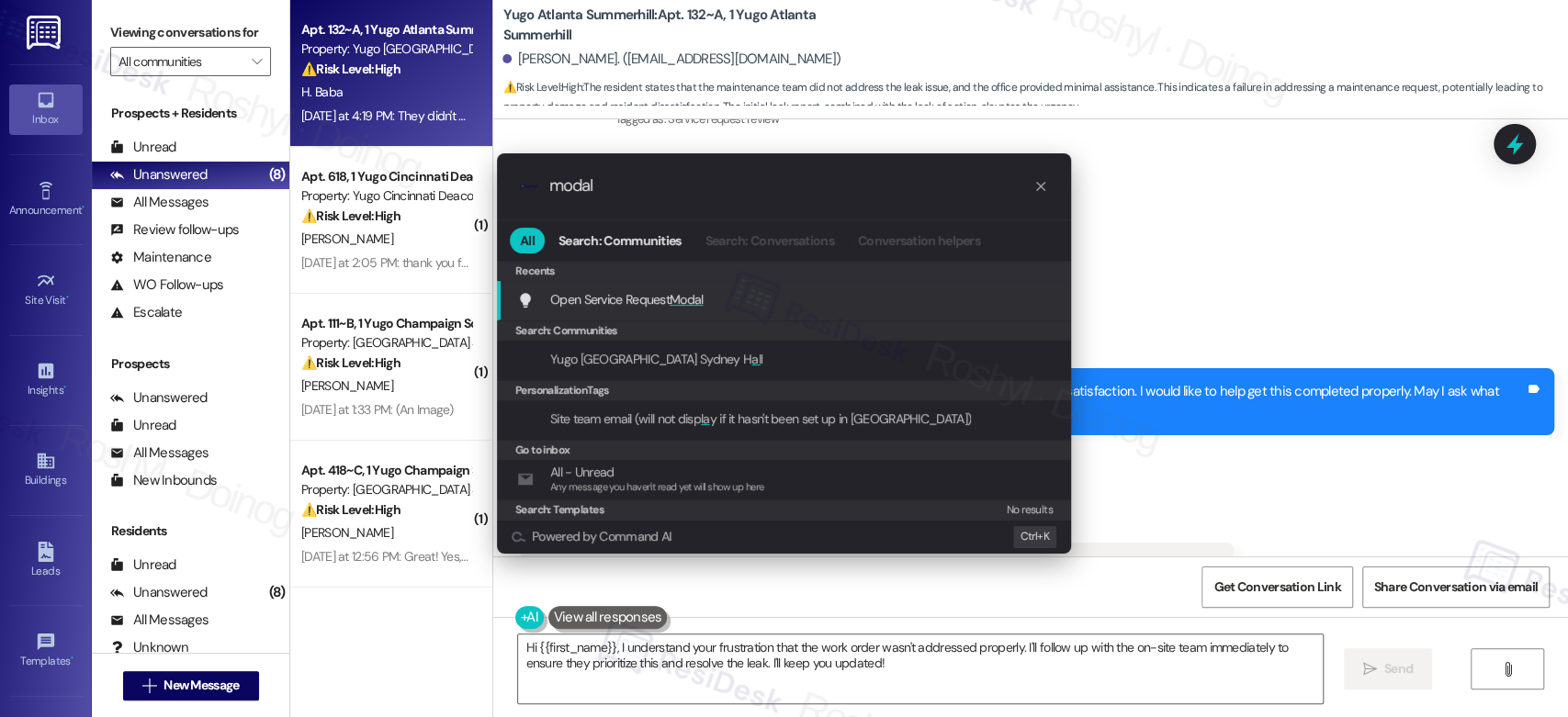
click at [903, 299] on div "Open Service Request Modal Add shortcut" at bounding box center [786, 300] width 538 height 21
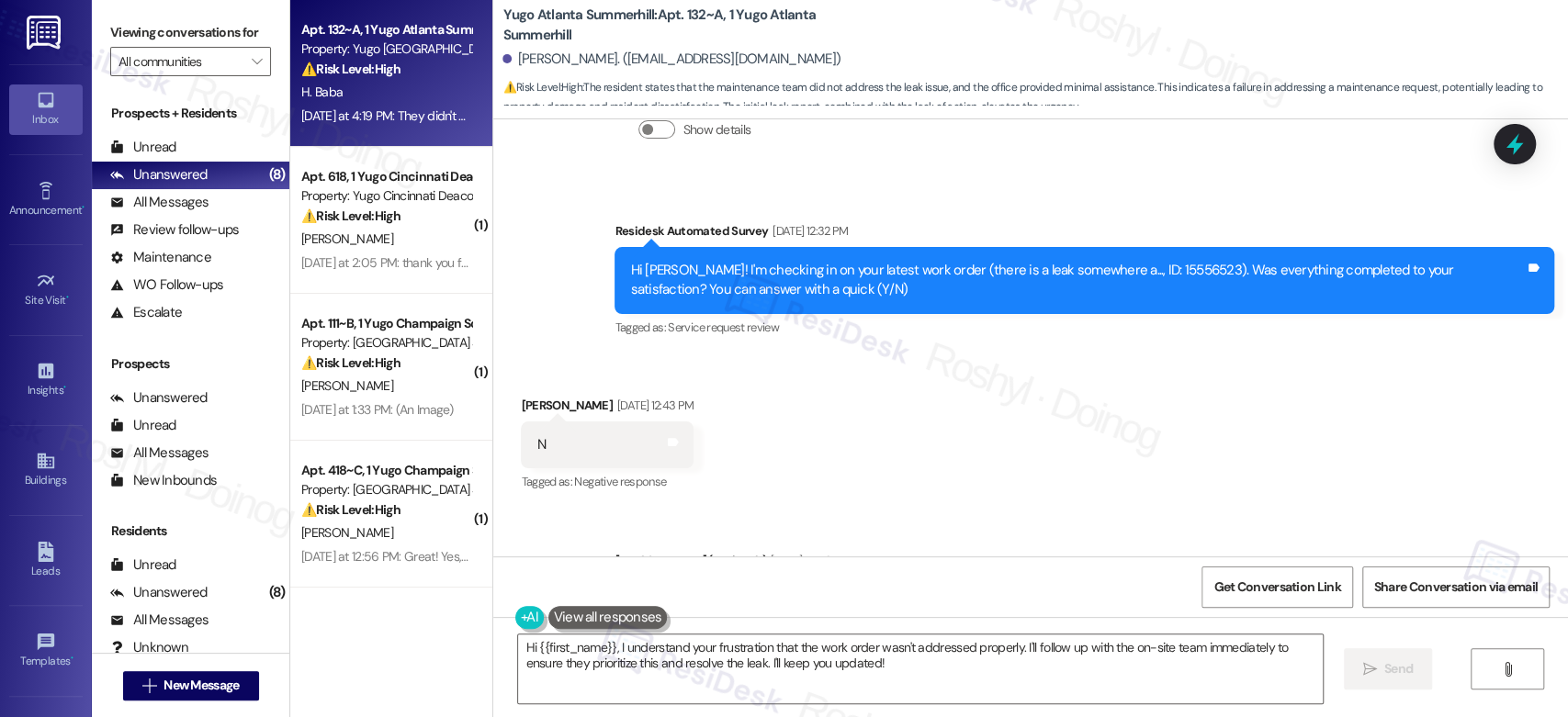
scroll to position [3925, 0]
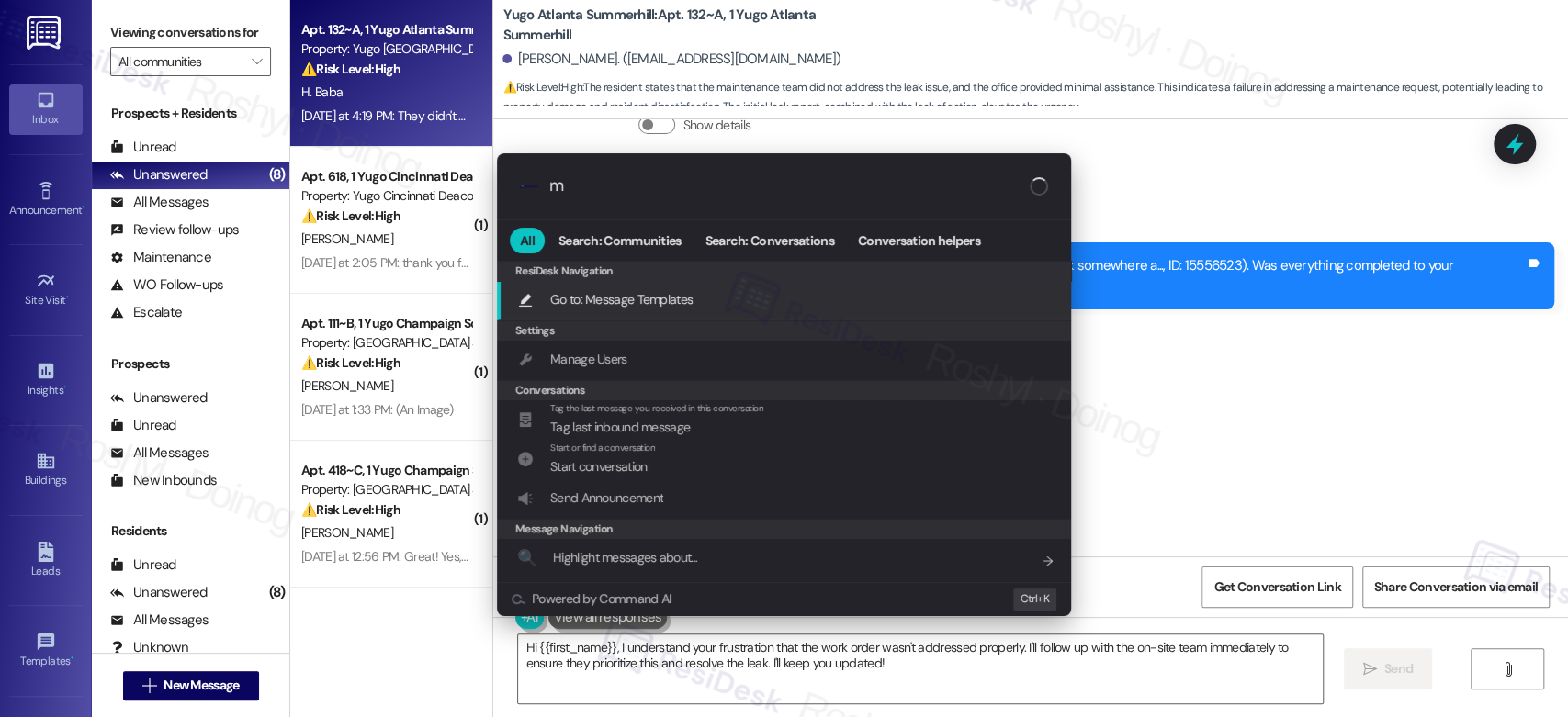
type input "m"
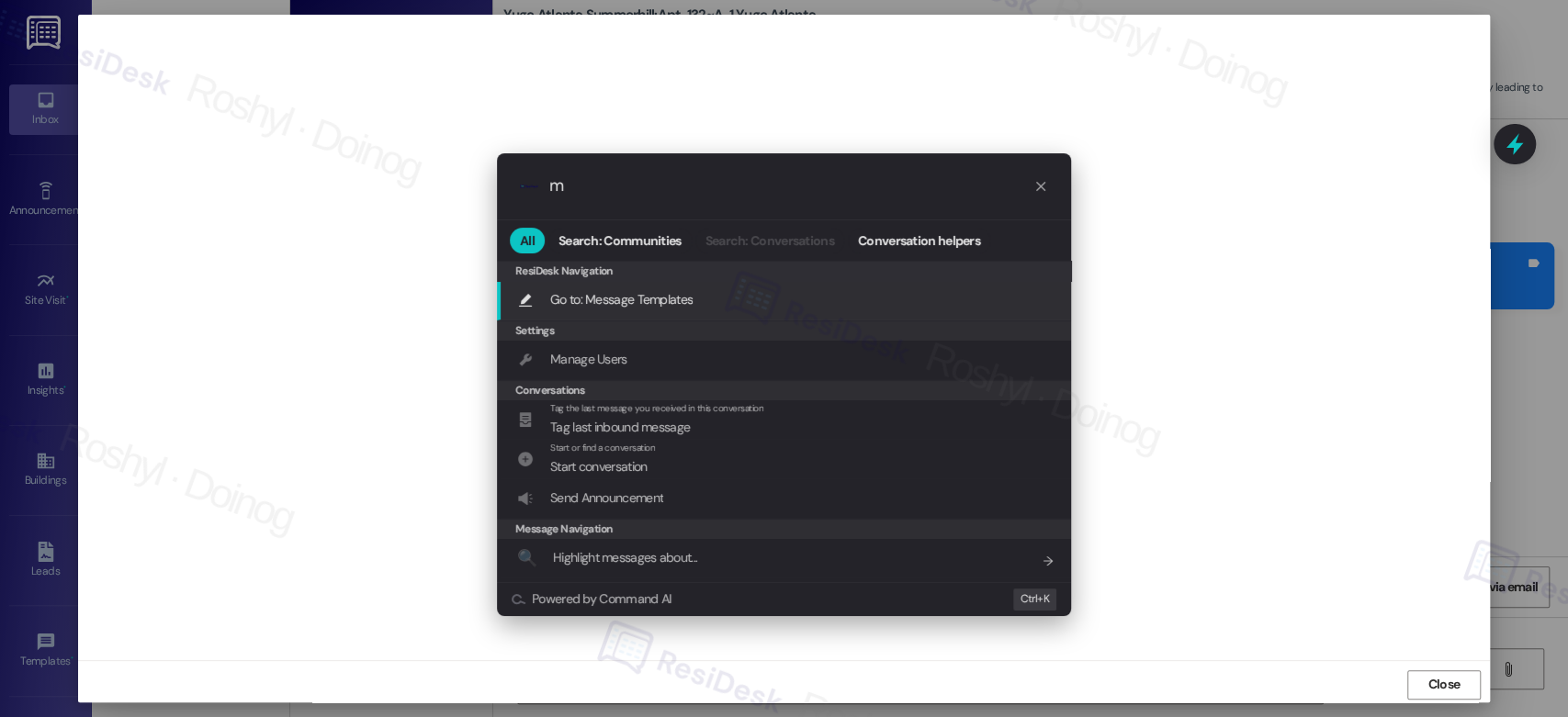
click at [676, 187] on input "m" at bounding box center [791, 185] width 484 height 20
click at [676, 186] on input "m" at bounding box center [791, 185] width 484 height 20
click at [1323, 344] on div ".cls-1{fill:#0a055f;}.cls-2{fill:#0cc4c4;} resideskLogoBlueOrange m All Search:…" at bounding box center [784, 358] width 1568 height 717
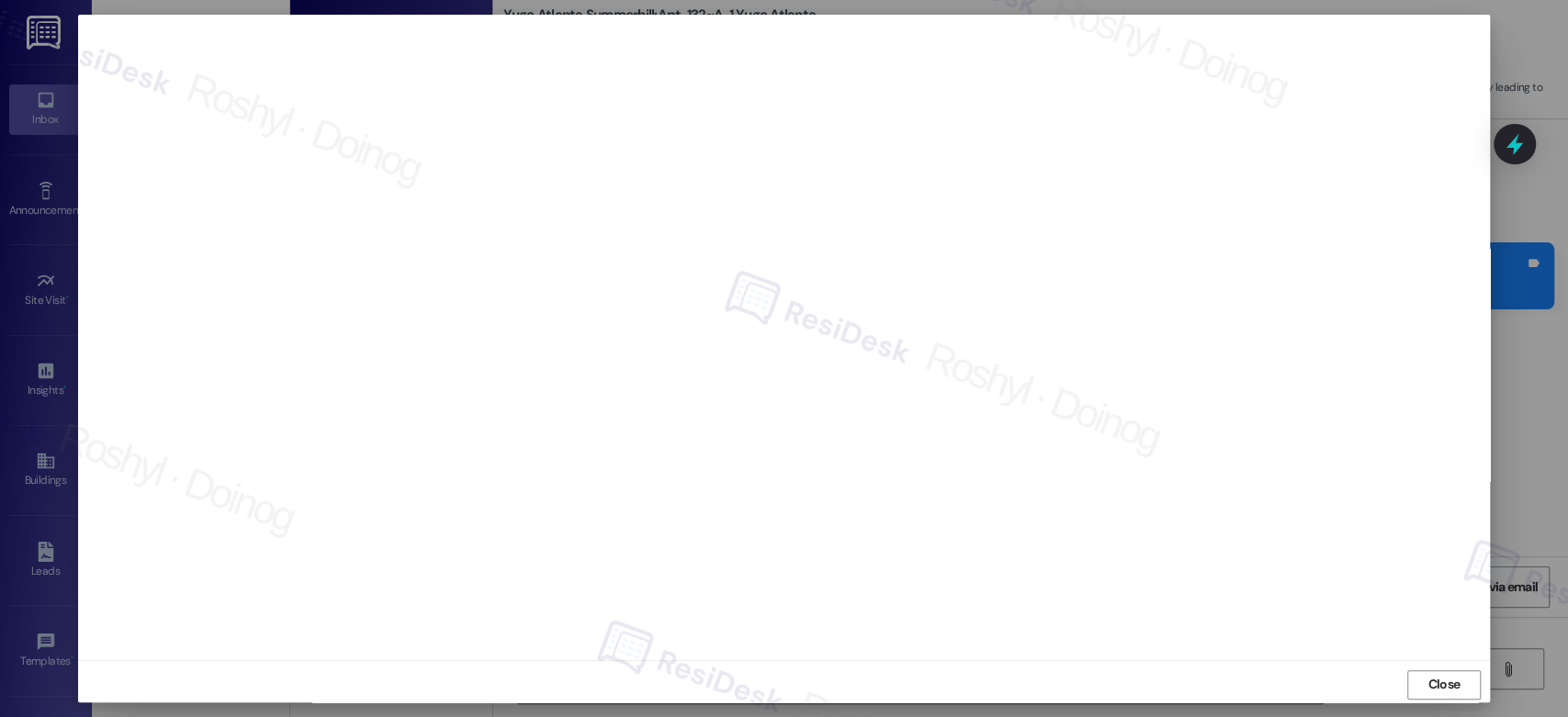
click at [1462, 668] on div "Close" at bounding box center [783, 684] width 1411 height 49
click at [1438, 684] on span "Close" at bounding box center [1443, 684] width 32 height 20
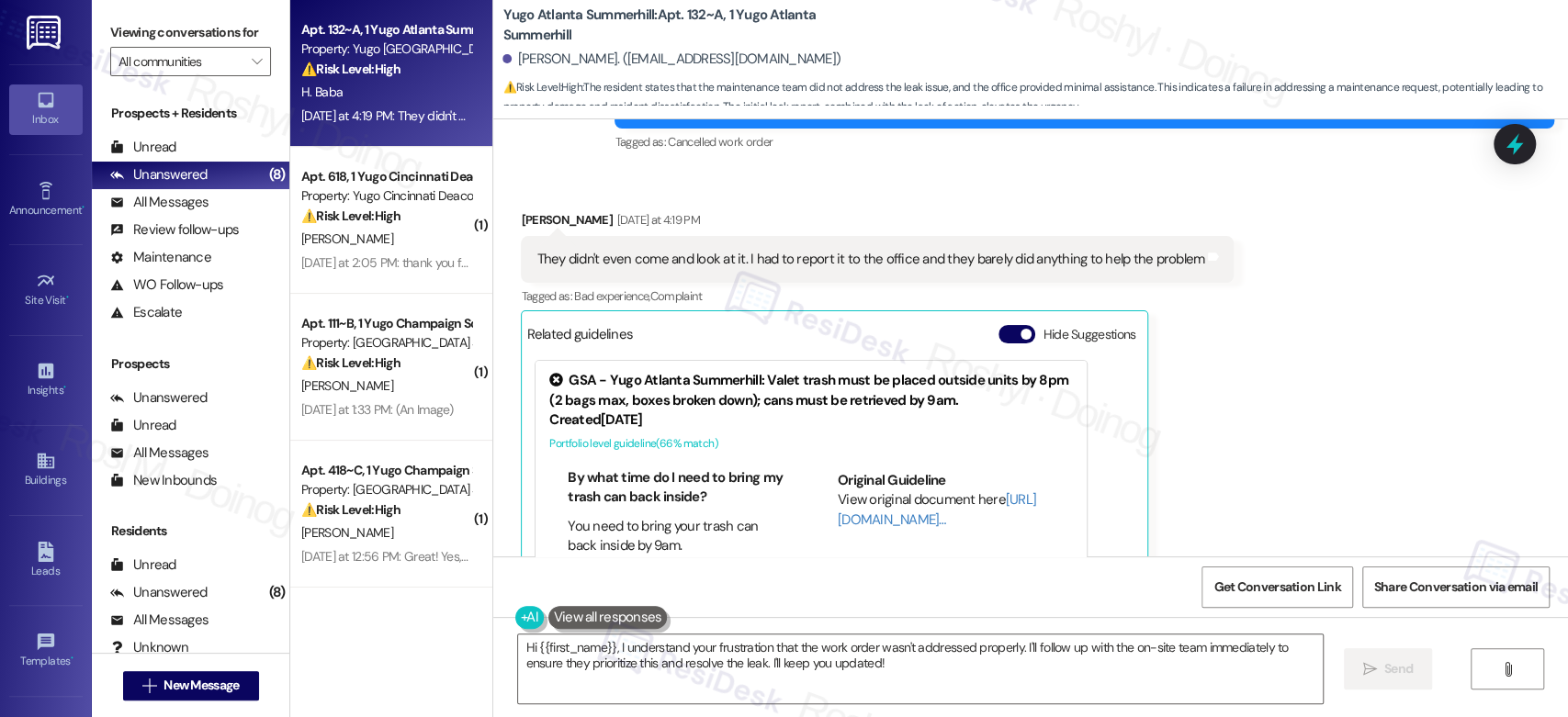
scroll to position [4231, 0]
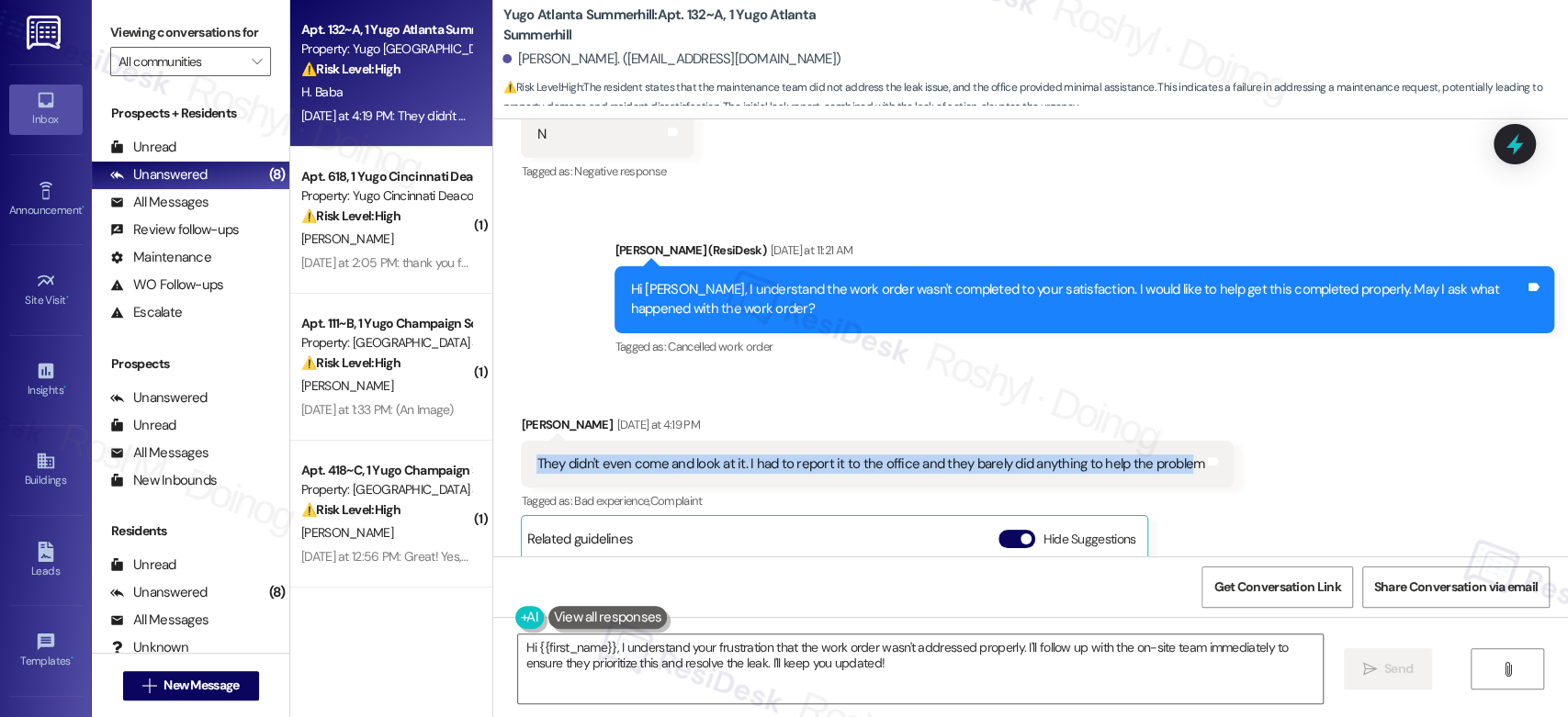
copy div "They didn't even come and look at it. I had to report it to the office and they…"
drag, startPoint x: 517, startPoint y: 461, endPoint x: 1176, endPoint y: 467, distance: 659.0
click at [1176, 467] on div "They didn't even come and look at it. I had to report it to the office and they…" at bounding box center [877, 464] width 713 height 47
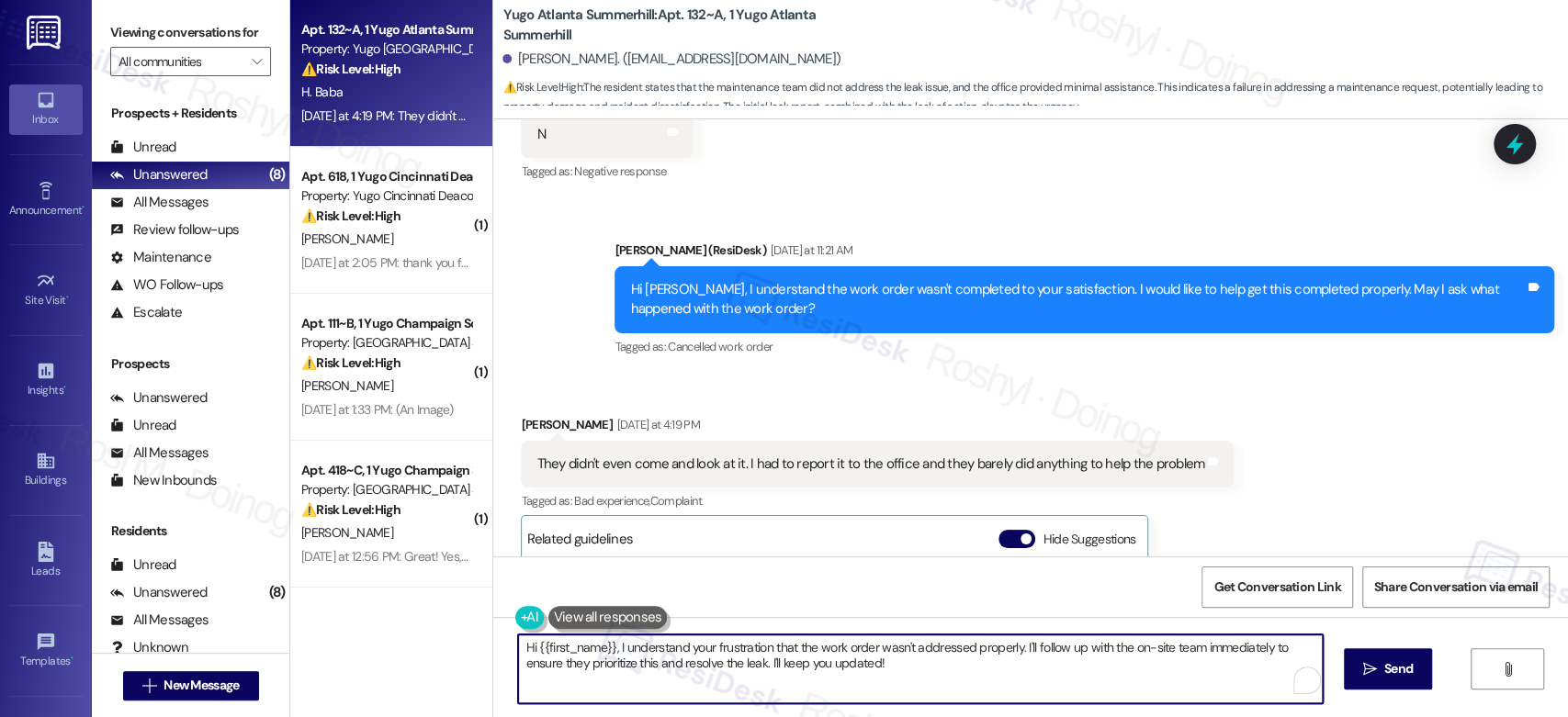
drag, startPoint x: 878, startPoint y: 674, endPoint x: 405, endPoint y: 631, distance: 475.0
click at [405, 631] on div "Apt. 132~A, 1 Yugo Atlanta Summerhill Property: Yugo Atlanta Summerhill ⚠️ Risk…" at bounding box center [929, 358] width 1278 height 717
paste textarea ", thank you for sharing this with me. I understand it hasn’t been easy that no …"
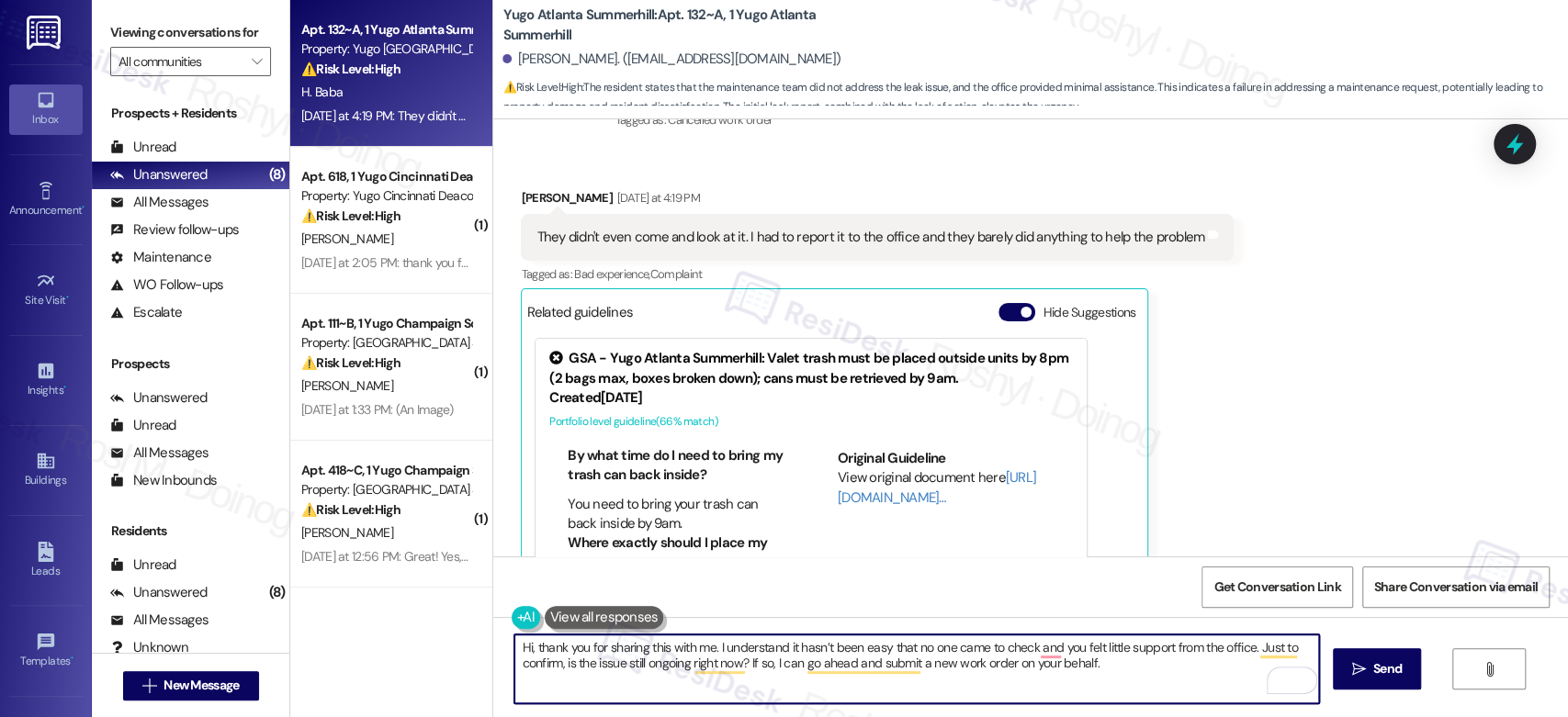
scroll to position [4299, 0]
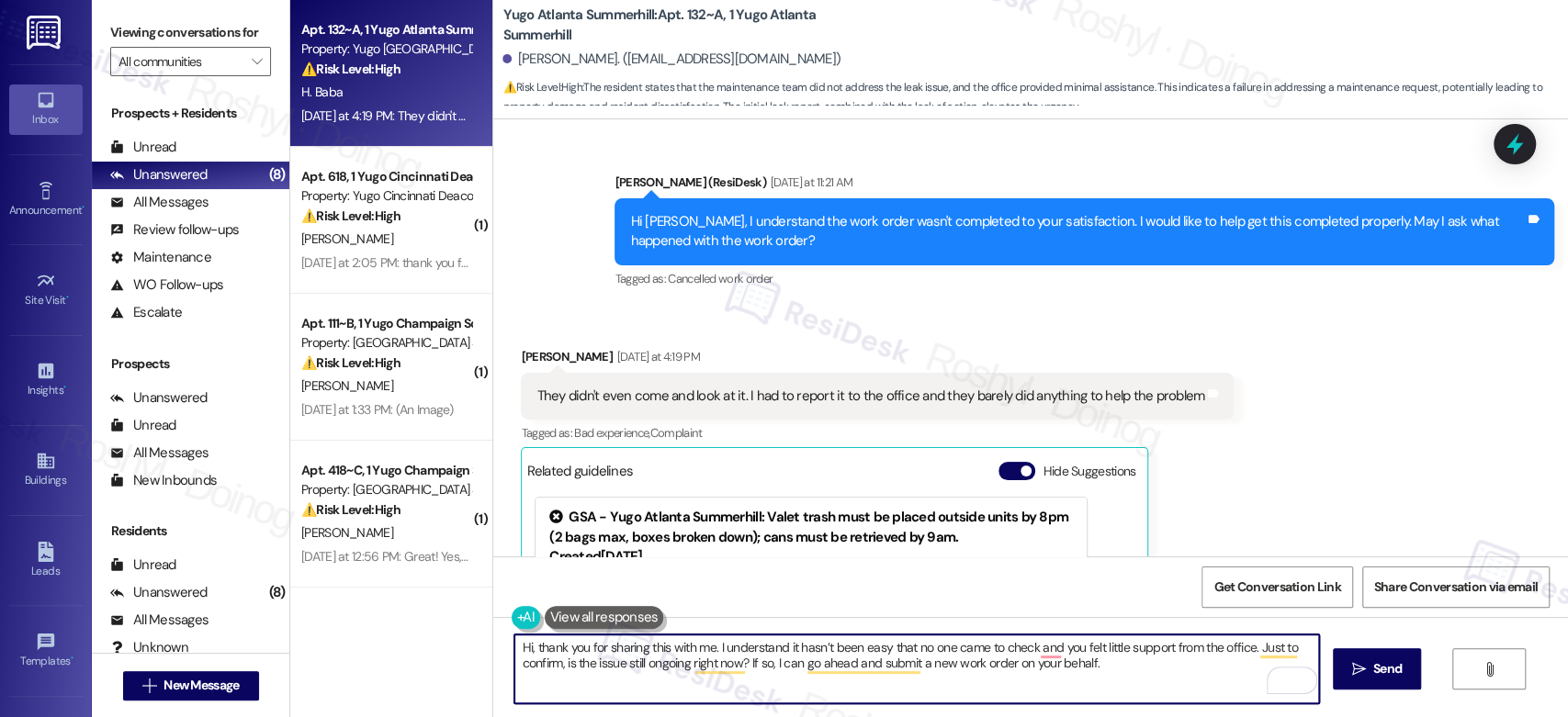
click at [514, 655] on textarea "Hi, thank you for sharing this with me. I understand it hasn’t been easy that n…" at bounding box center [916, 669] width 804 height 69
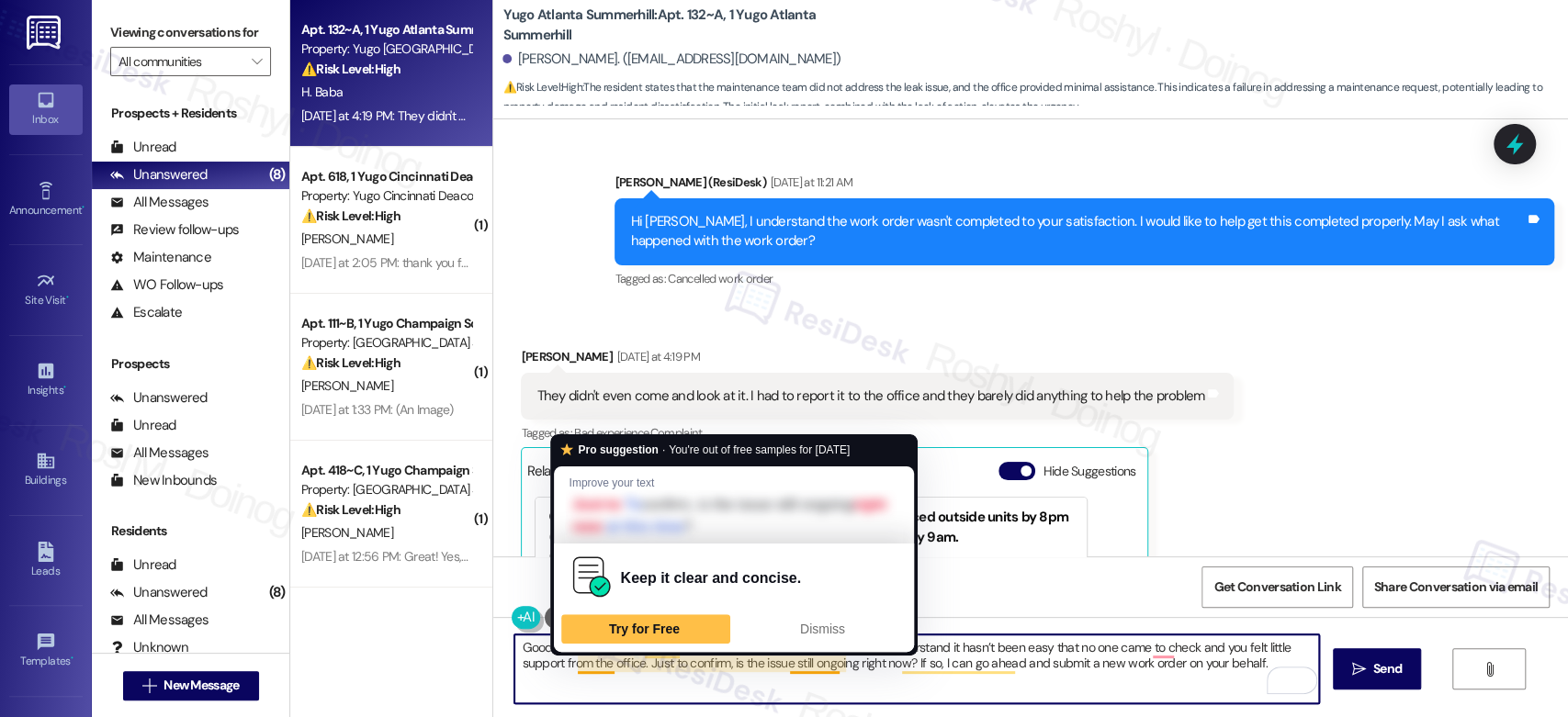
click at [658, 681] on textarea "Good morning Habeeb, thank you for sharing this with me. I understand it hasn’t…" at bounding box center [916, 669] width 804 height 69
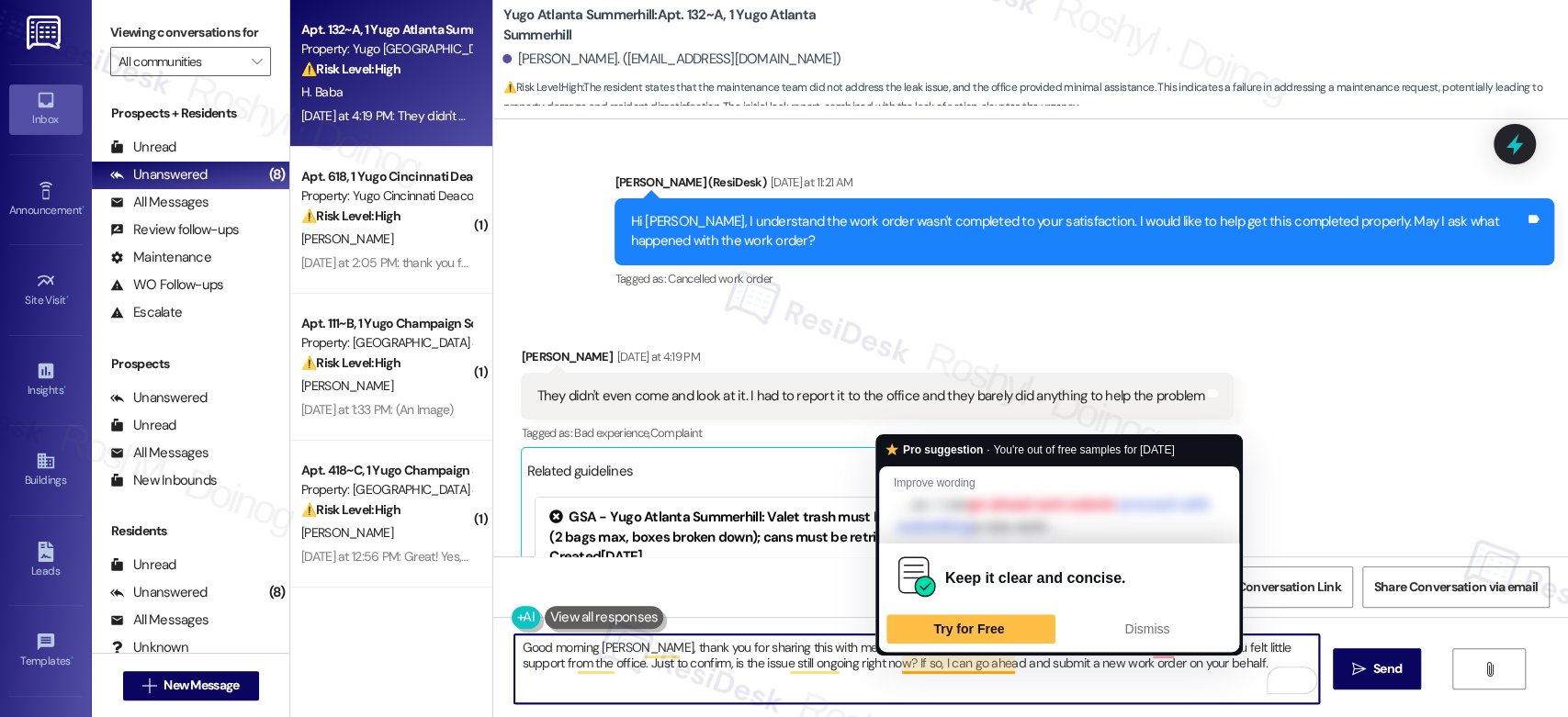
click at [1161, 680] on textarea "Good morning Habeeb, thank you for sharing this with me. I understand it hasn’t…" at bounding box center [916, 669] width 804 height 69
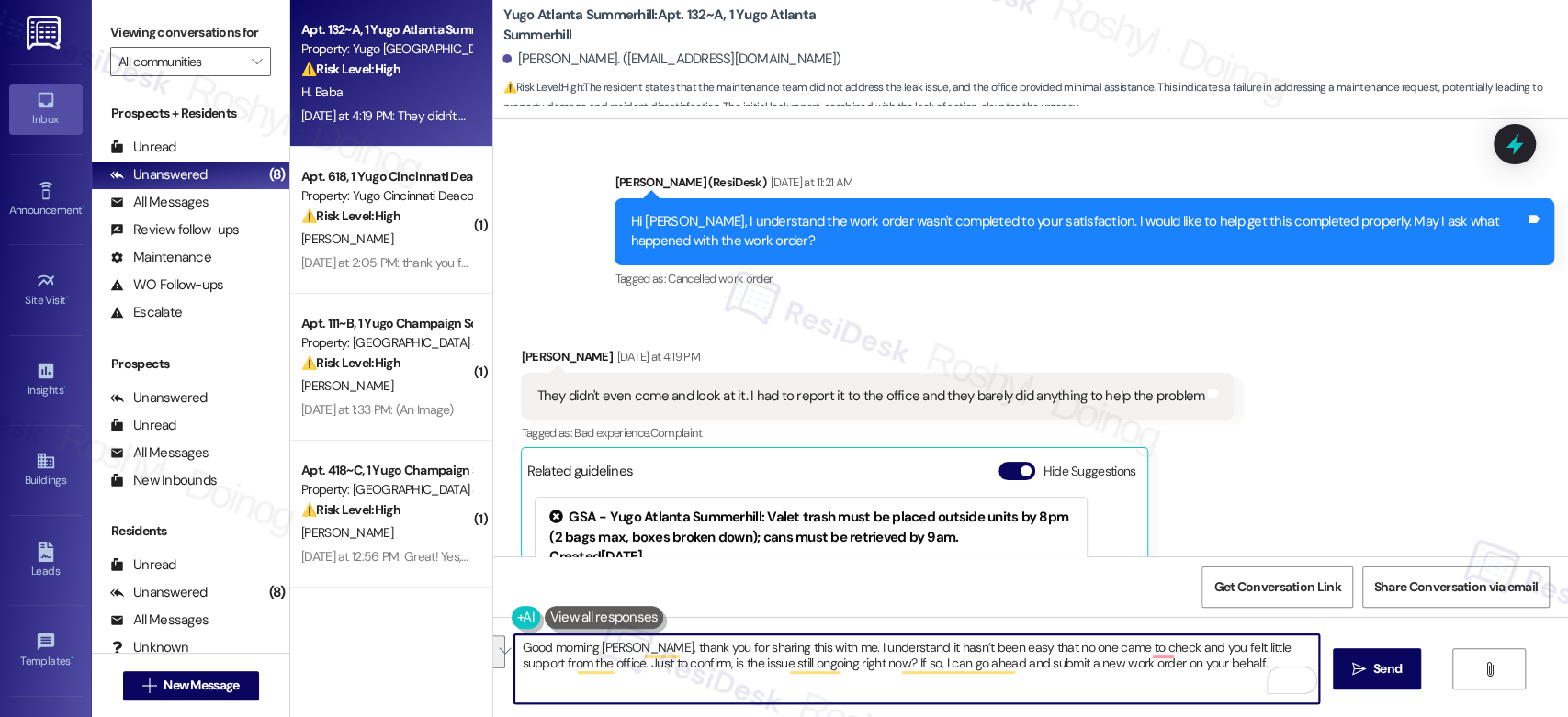
drag, startPoint x: 1139, startPoint y: 651, endPoint x: 560, endPoint y: 673, distance: 579.4
click at [560, 673] on textarea "Good morning Habeeb, thank you for sharing this with me. I understand it hasn’t…" at bounding box center [916, 669] width 804 height 69
type textarea "Good morning Habeeb, thank you for sharing this with me. I understand it hasn’t…"
click at [975, 669] on textarea "Good morning Habeeb, thank you for sharing this with me. I understand it hasn’t…" at bounding box center [916, 669] width 804 height 69
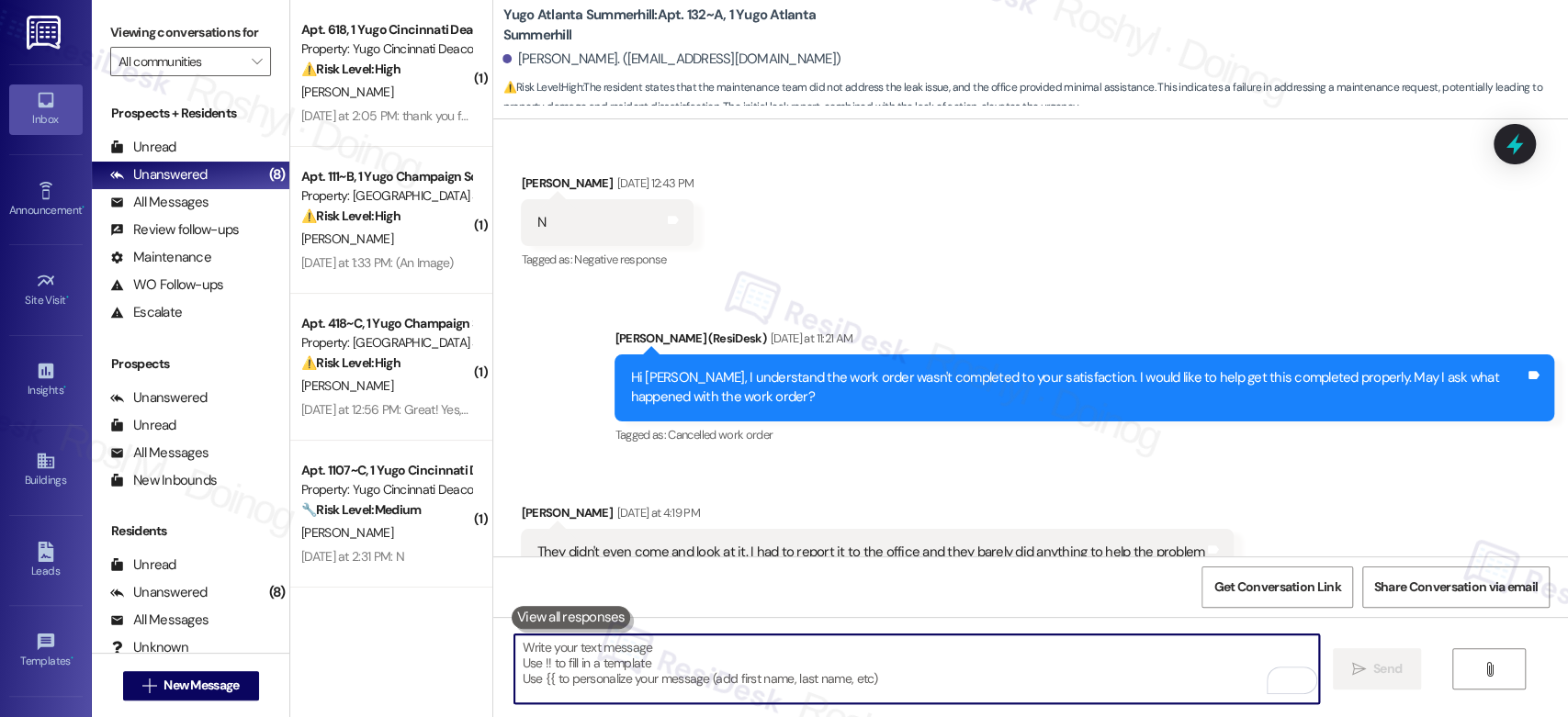
scroll to position [4027, 0]
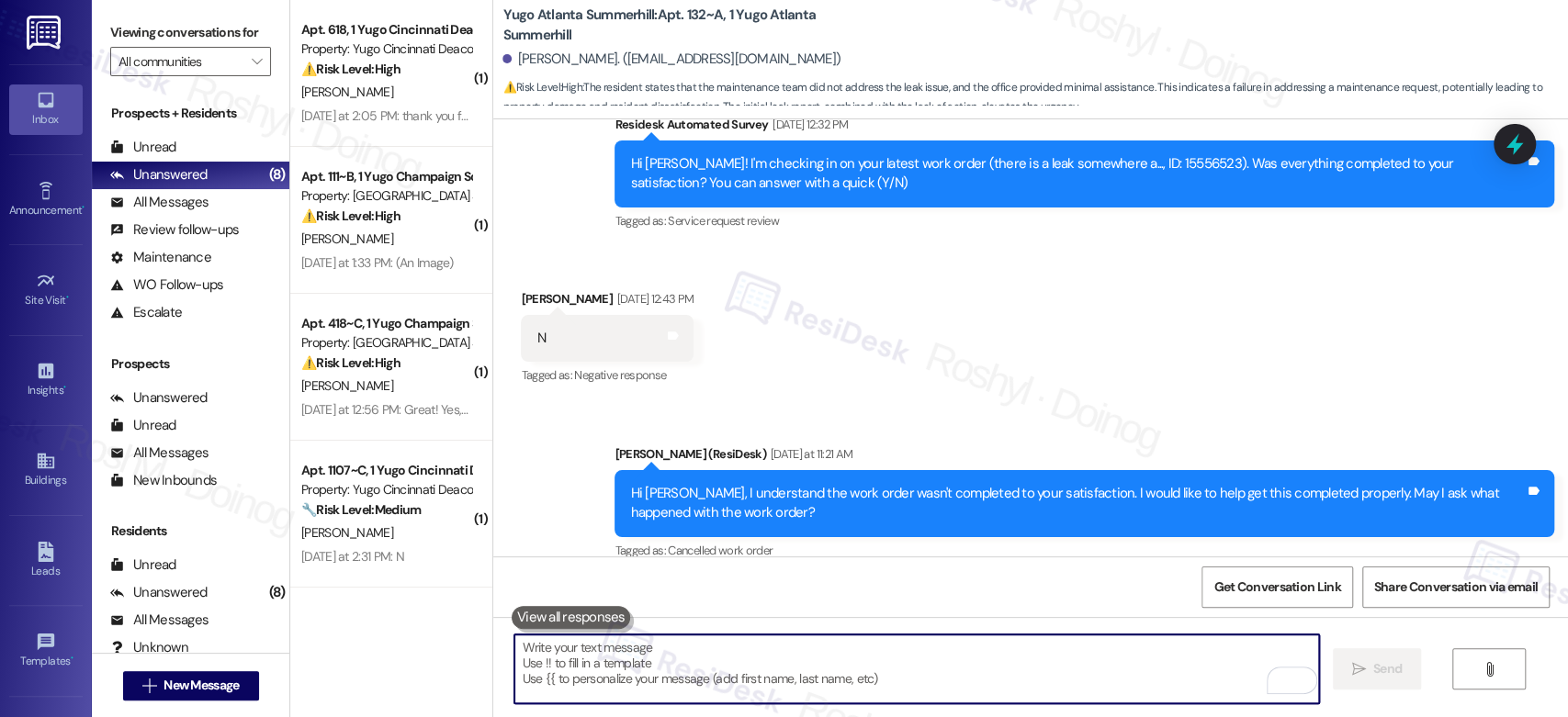
paste textarea "Can you tell us a bit more about the leak? For example—where in your unit are y…"
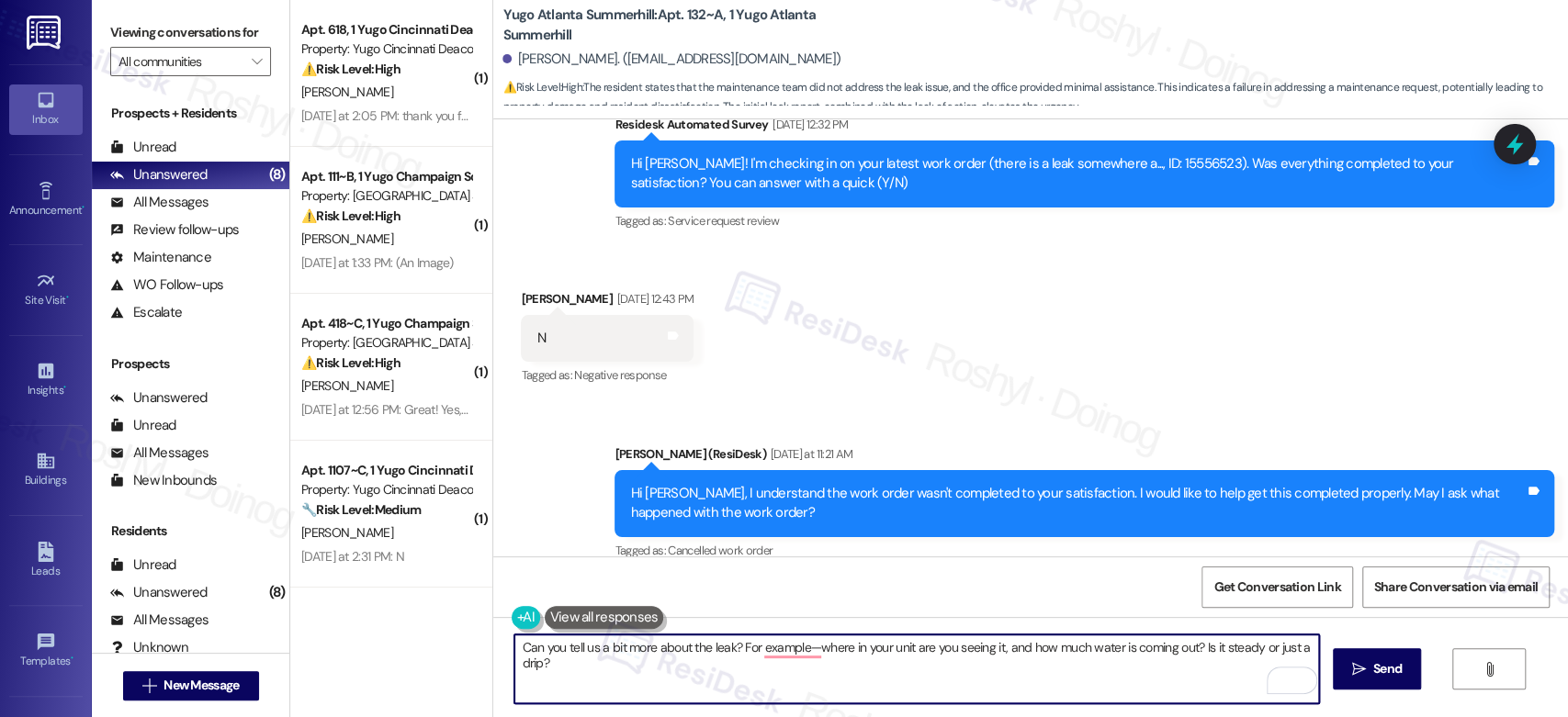
click at [514, 650] on textarea "Can you tell us a bit more about the leak? For example—where in your unit are y…" at bounding box center [916, 669] width 804 height 69
type textarea "AlsoCan you tell us a bit more about the leak? For example—where in your unit a…"
drag, startPoint x: 614, startPoint y: 672, endPoint x: 338, endPoint y: 605, distance: 284.0
click at [338, 605] on div "( 1 ) Apt. 618, 1 Yugo Cincinnati Deacon Property: Yugo Cincinnati Deacon ⚠️ Ri…" at bounding box center [929, 358] width 1278 height 717
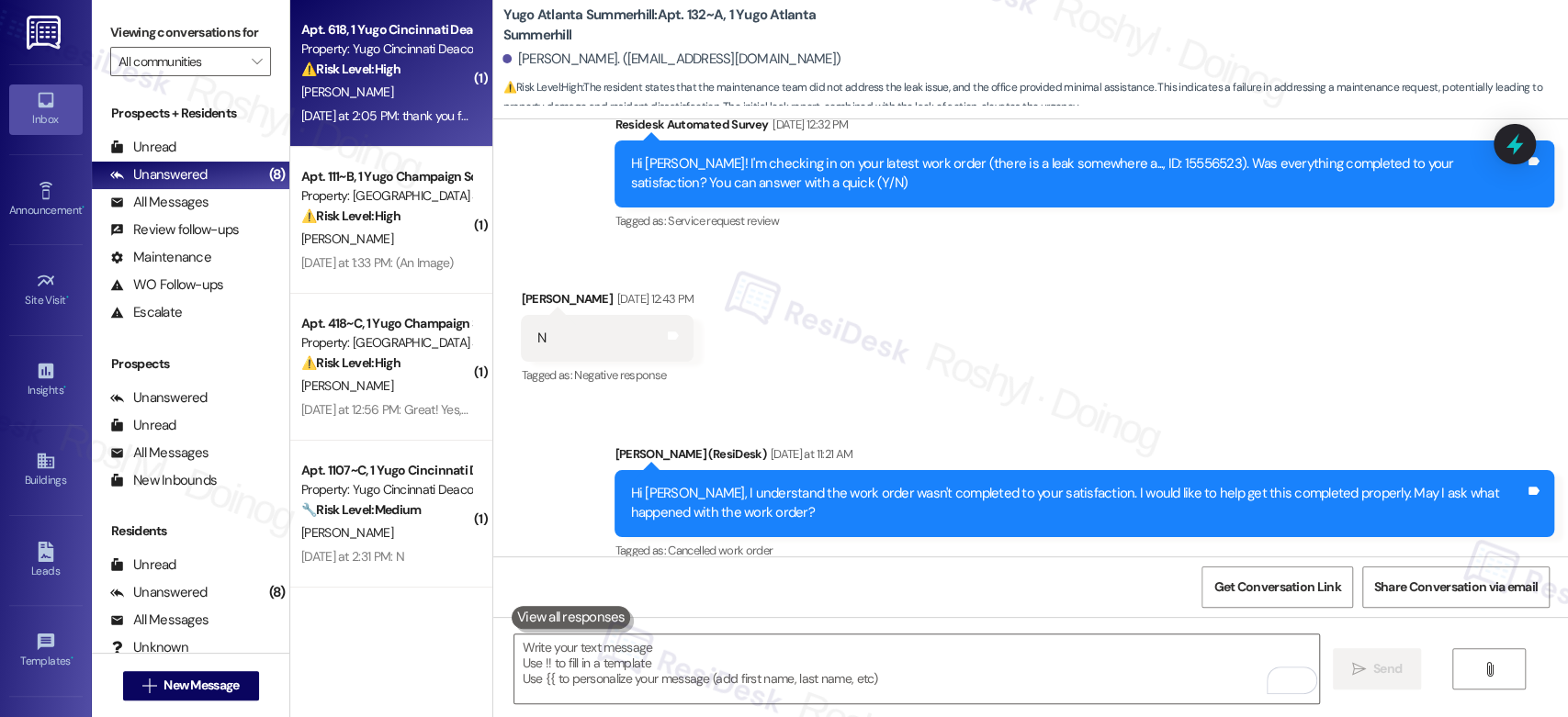
click at [418, 84] on div "S. Glaser" at bounding box center [386, 92] width 173 height 23
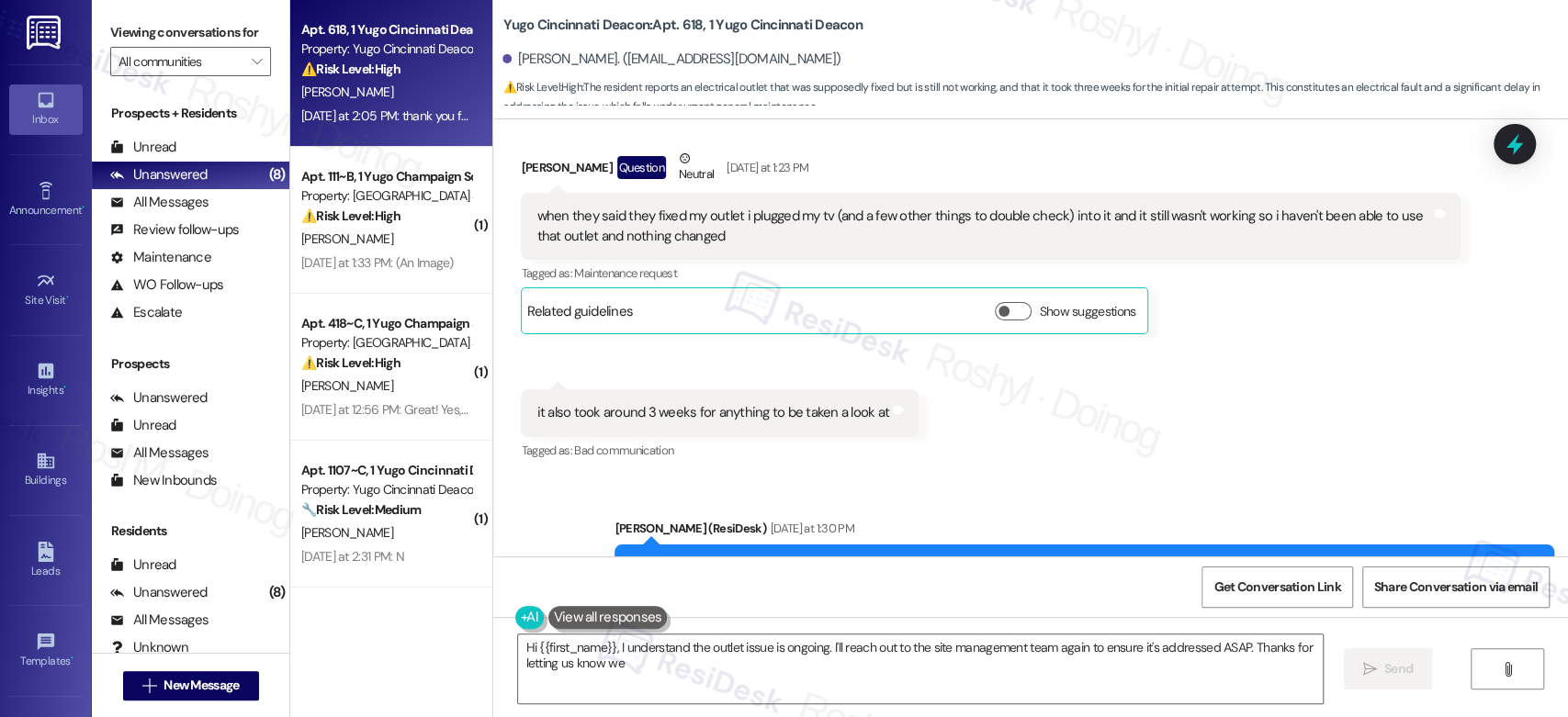
scroll to position [1892, 0]
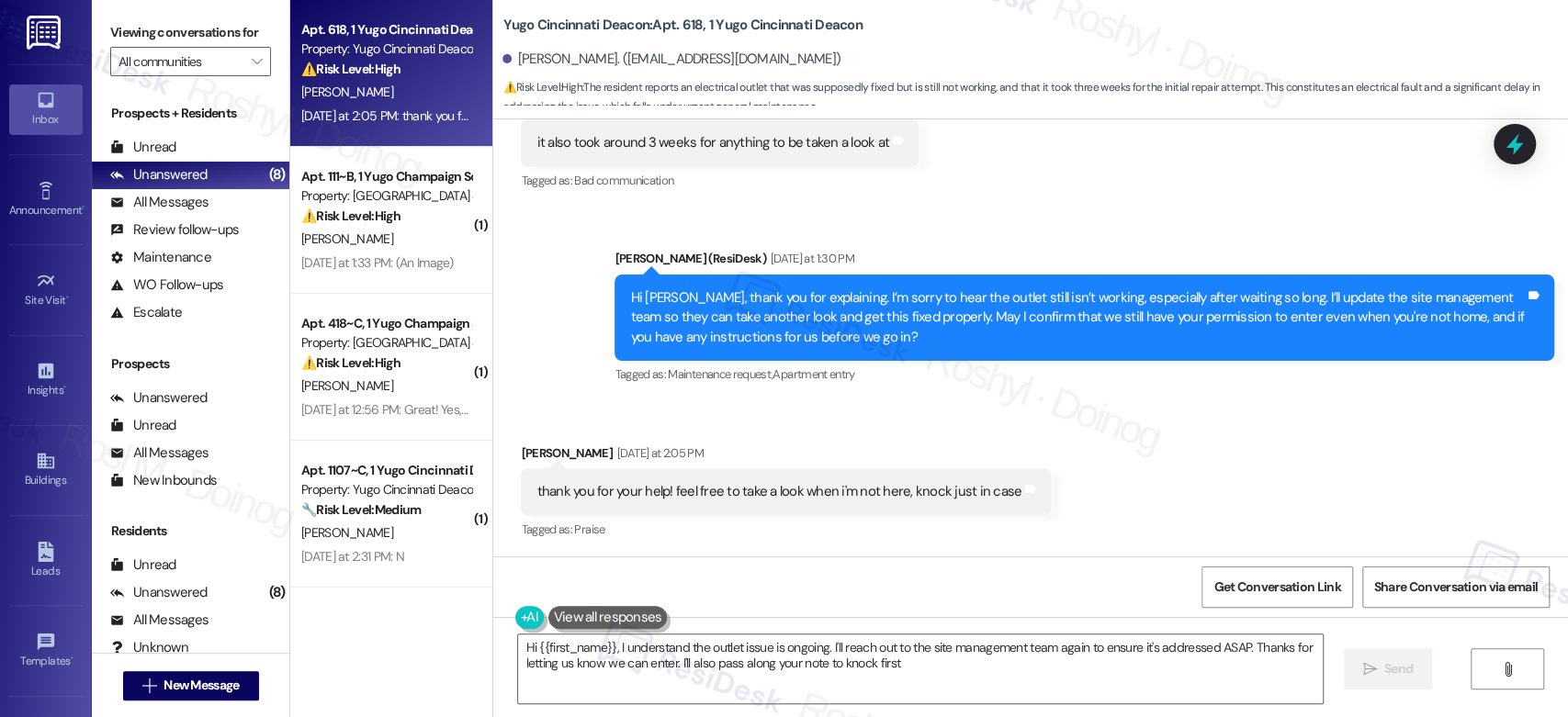
type textarea "Hi {{first_name}}, I understand the outlet issue is ongoing. I'll reach out to …"
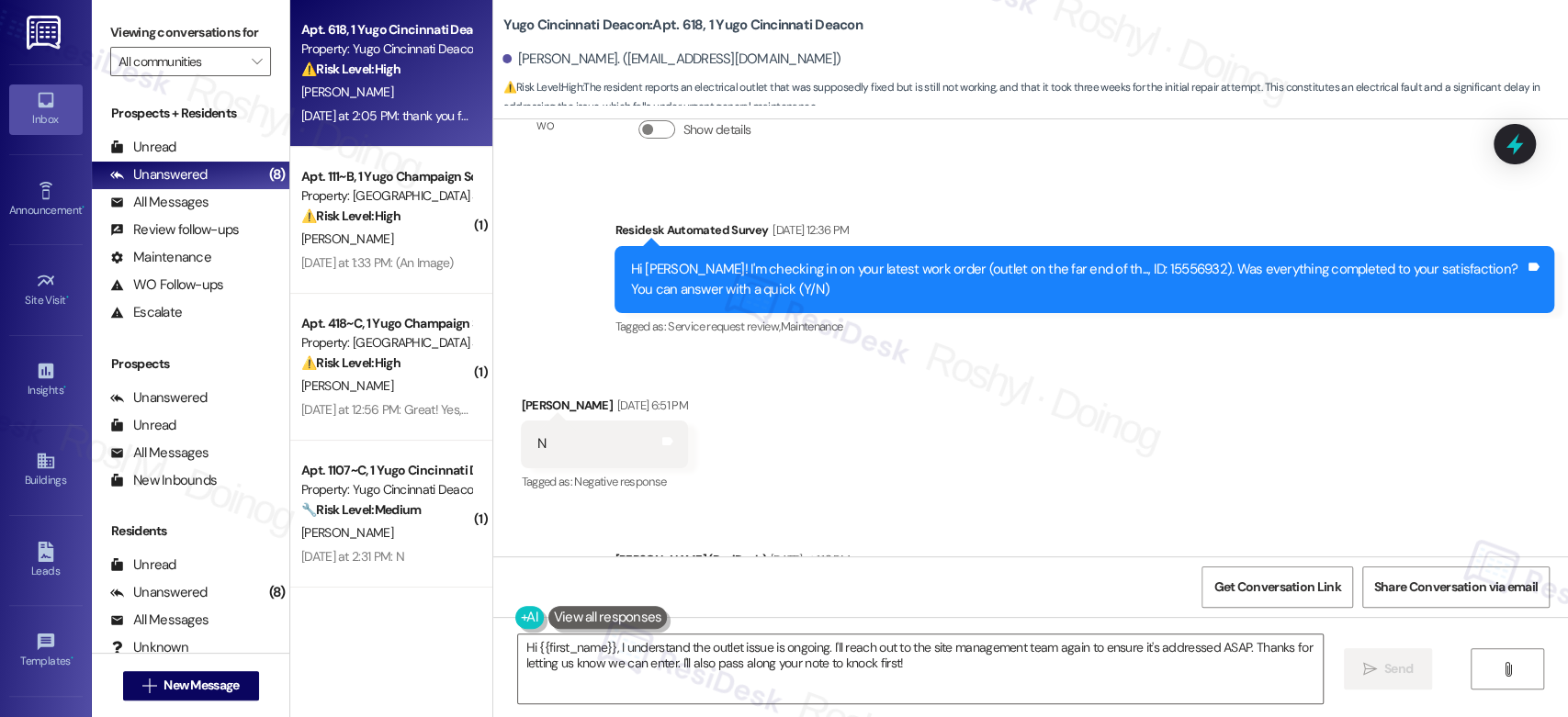
scroll to position [974, 0]
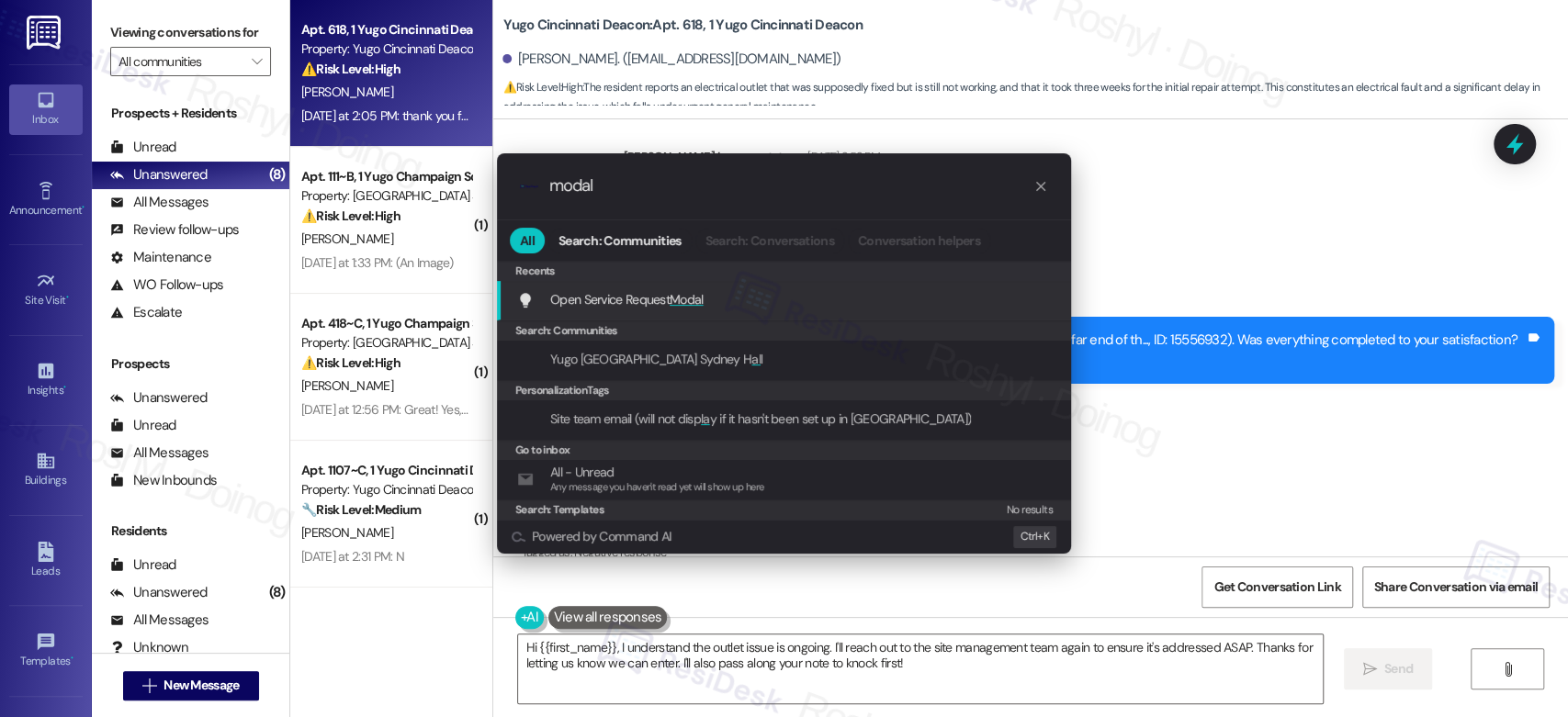
click at [777, 293] on div "Open Service Request Modal Add shortcut" at bounding box center [786, 300] width 538 height 21
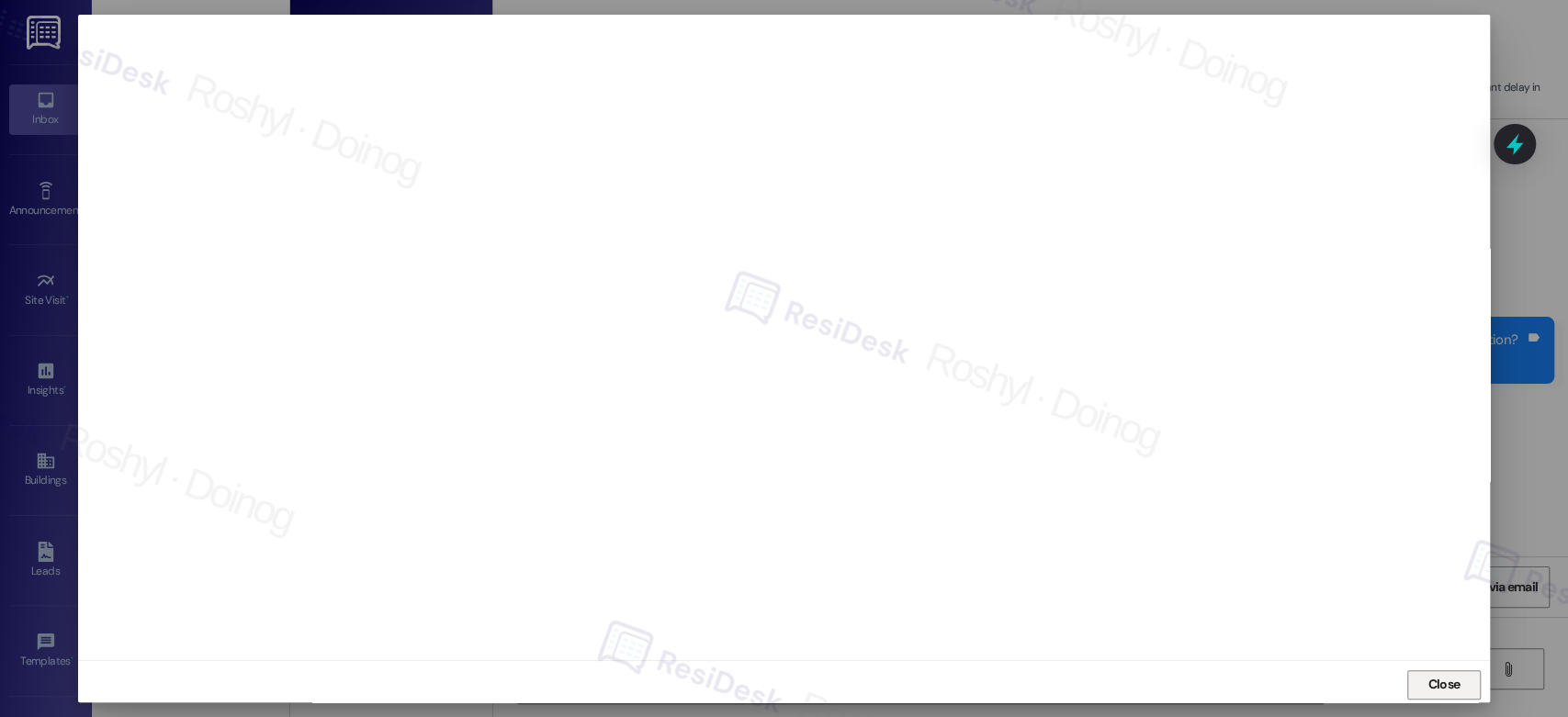
click at [1458, 676] on span "Close" at bounding box center [1443, 684] width 39 height 20
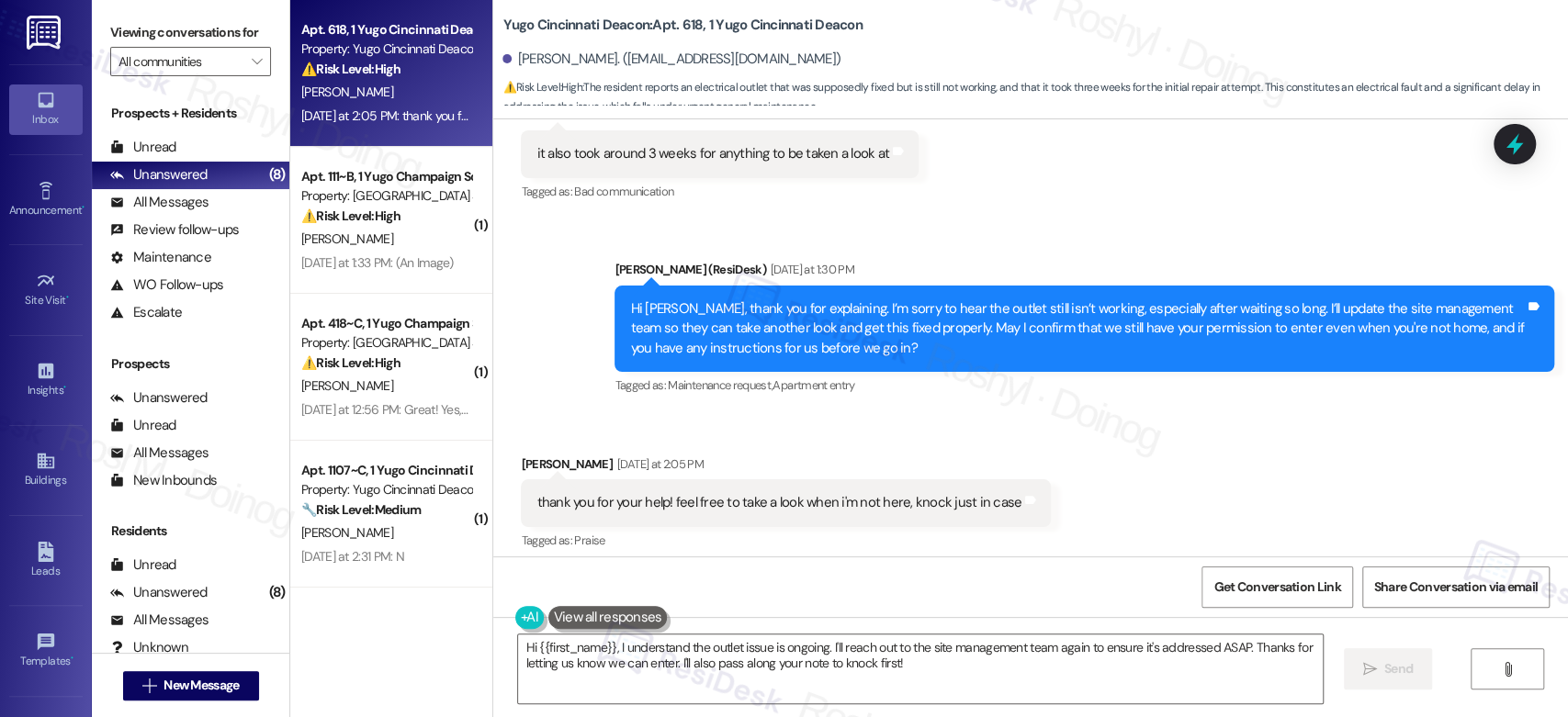
scroll to position [1893, 0]
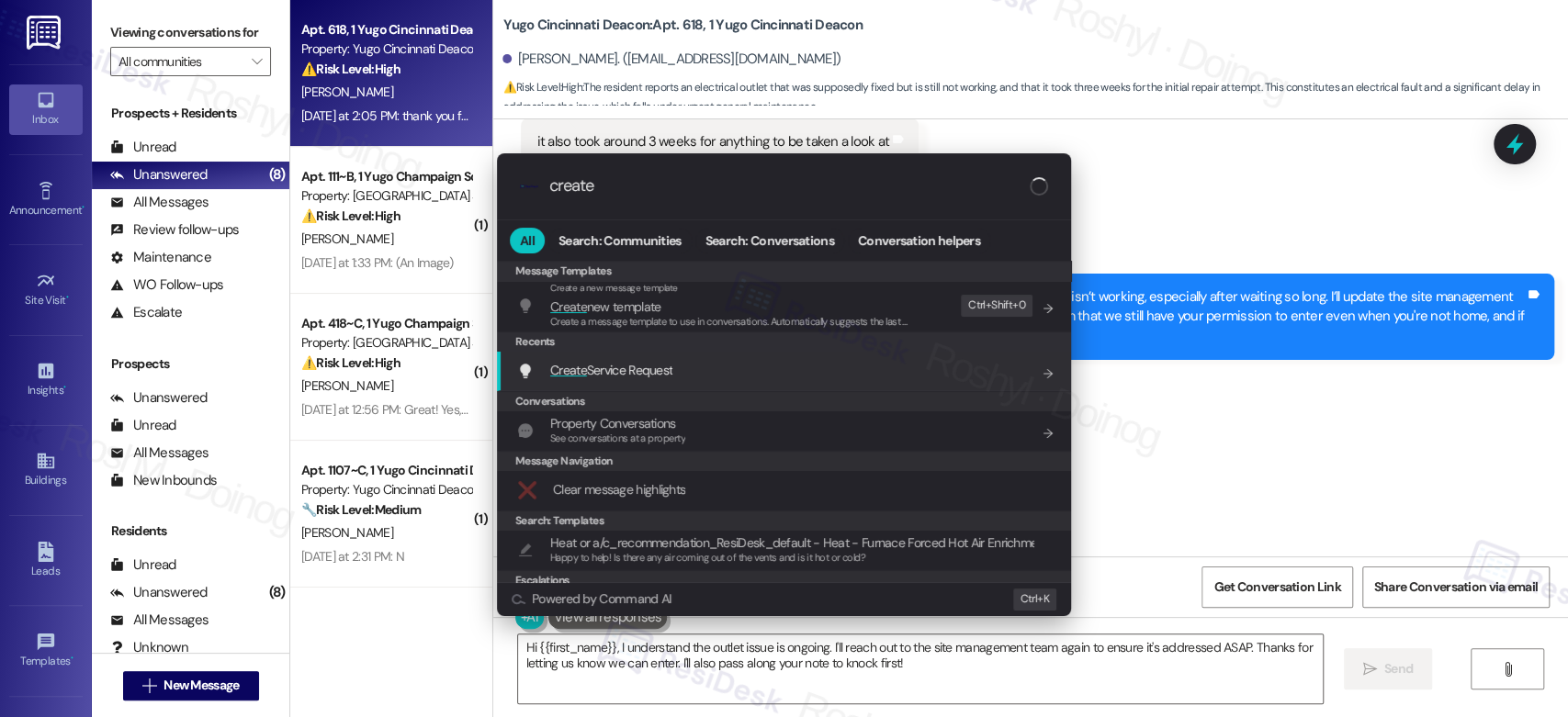
type input "create"
click at [668, 369] on span "Create Service Request" at bounding box center [611, 370] width 122 height 17
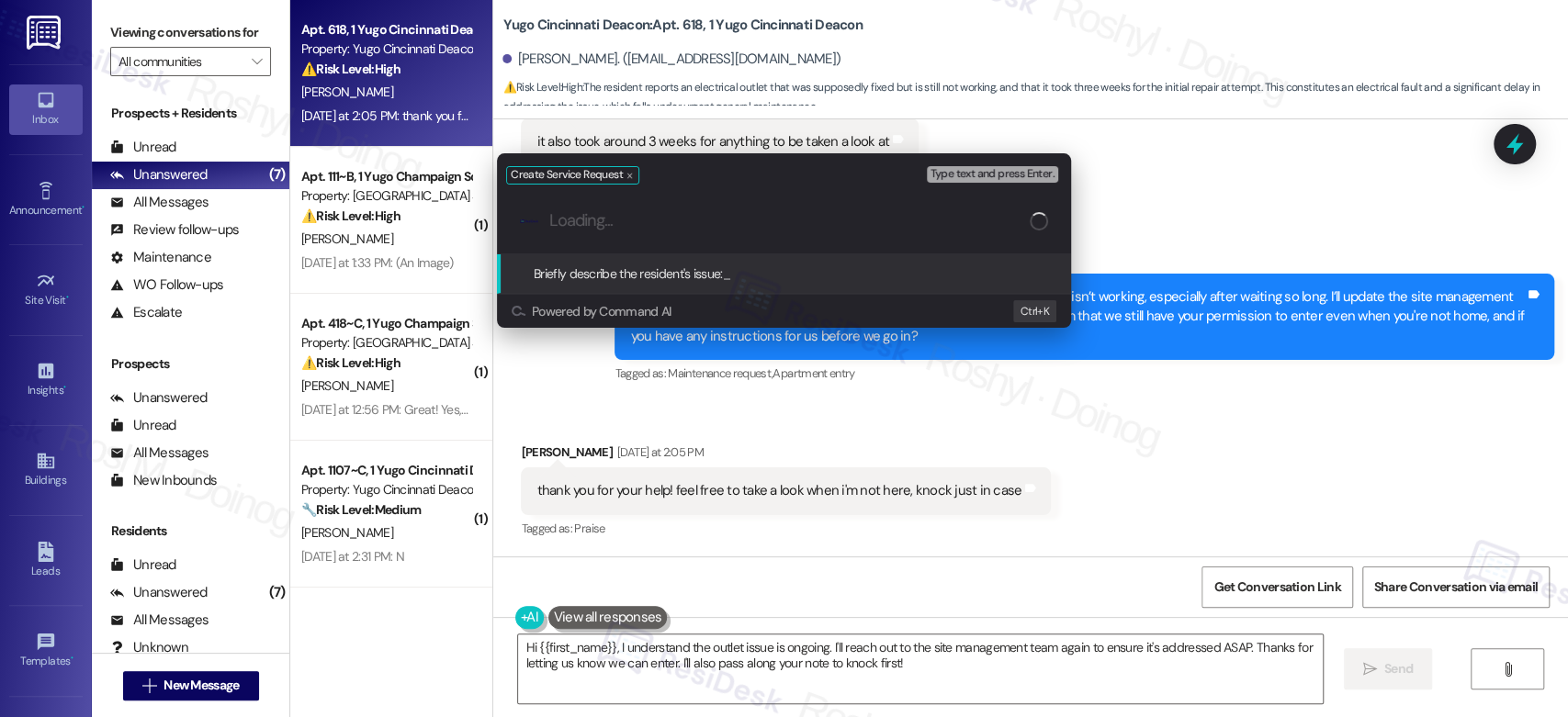
paste input "outlet on the far end of the room doesn t work"
click at [560, 226] on input "outlet on the far end of the room doesn t work" at bounding box center [789, 221] width 481 height 20
click at [780, 224] on input "Outlet on the far end of the room doesn t work" at bounding box center [789, 221] width 481 height 20
click at [831, 215] on input "Outlet on the far end of the room still doesn t work" at bounding box center [791, 221] width 484 height 20
click at [852, 226] on input "Outlet on the far end of the room still doesn t work" at bounding box center [791, 221] width 484 height 20
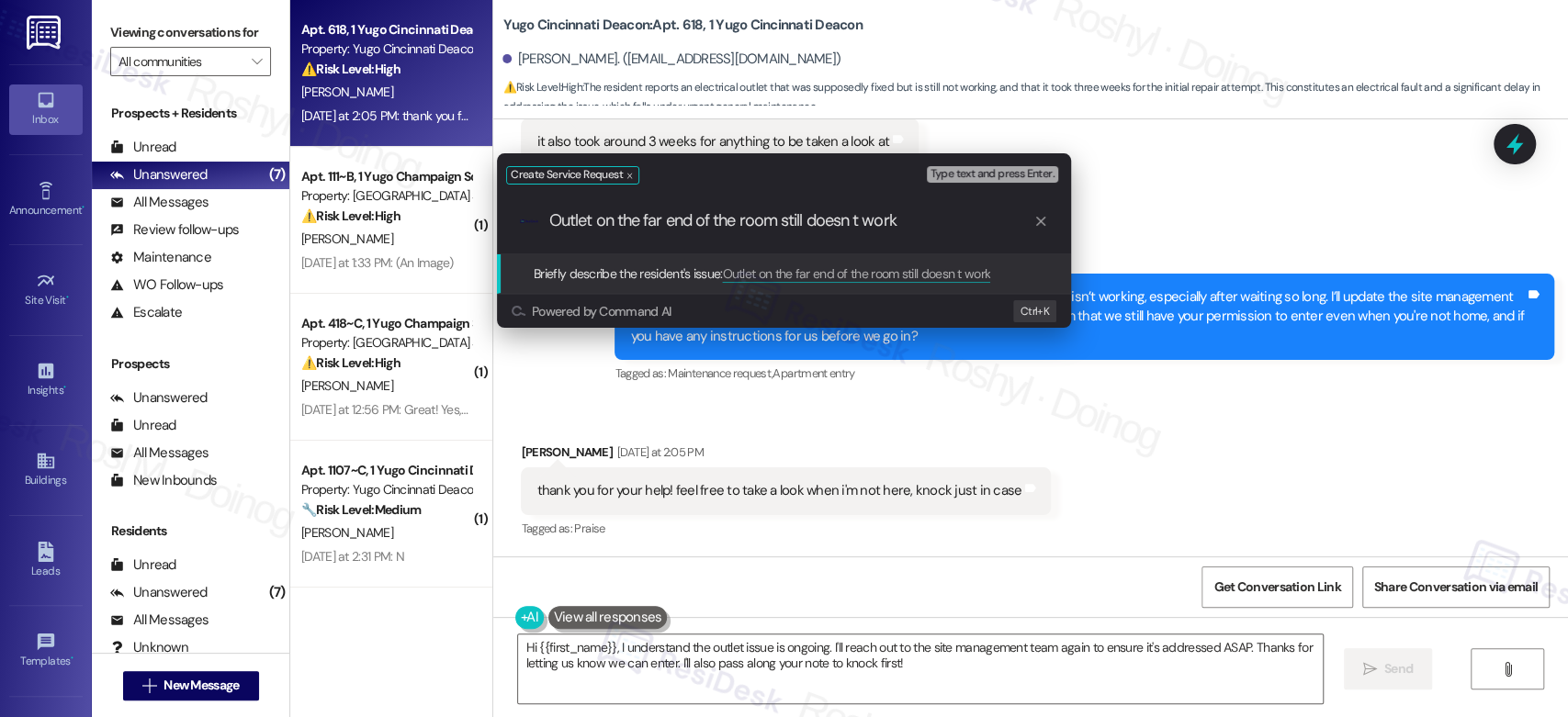
click at [855, 227] on input "Outlet on the far end of the room still doesn t work" at bounding box center [791, 221] width 484 height 20
type input "Outlet on the far end of the room still doesn't work"
click at [950, 222] on input "Outlet on the far end of the room still doesn't work" at bounding box center [791, 221] width 484 height 20
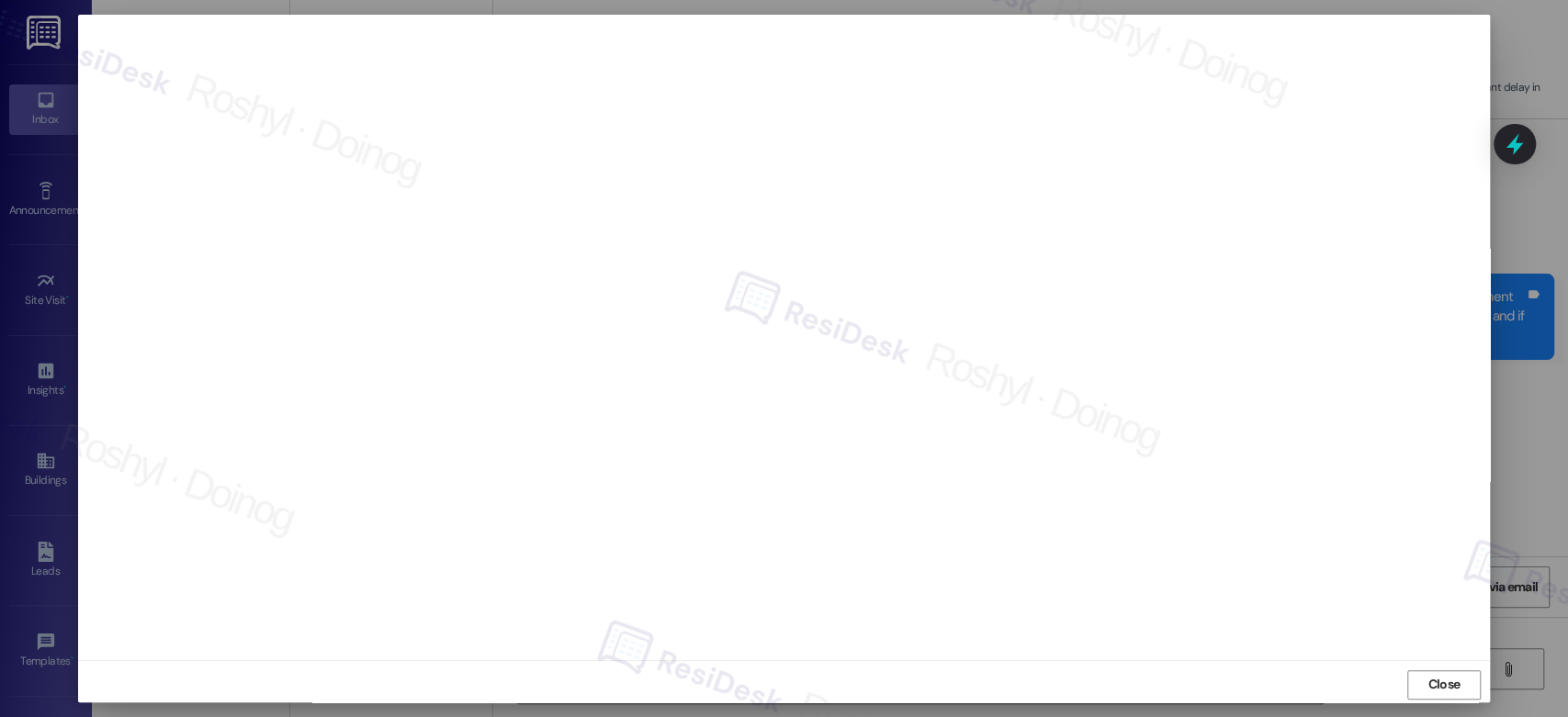
scroll to position [1892, 0]
click at [1457, 682] on span "Close" at bounding box center [1443, 684] width 39 height 20
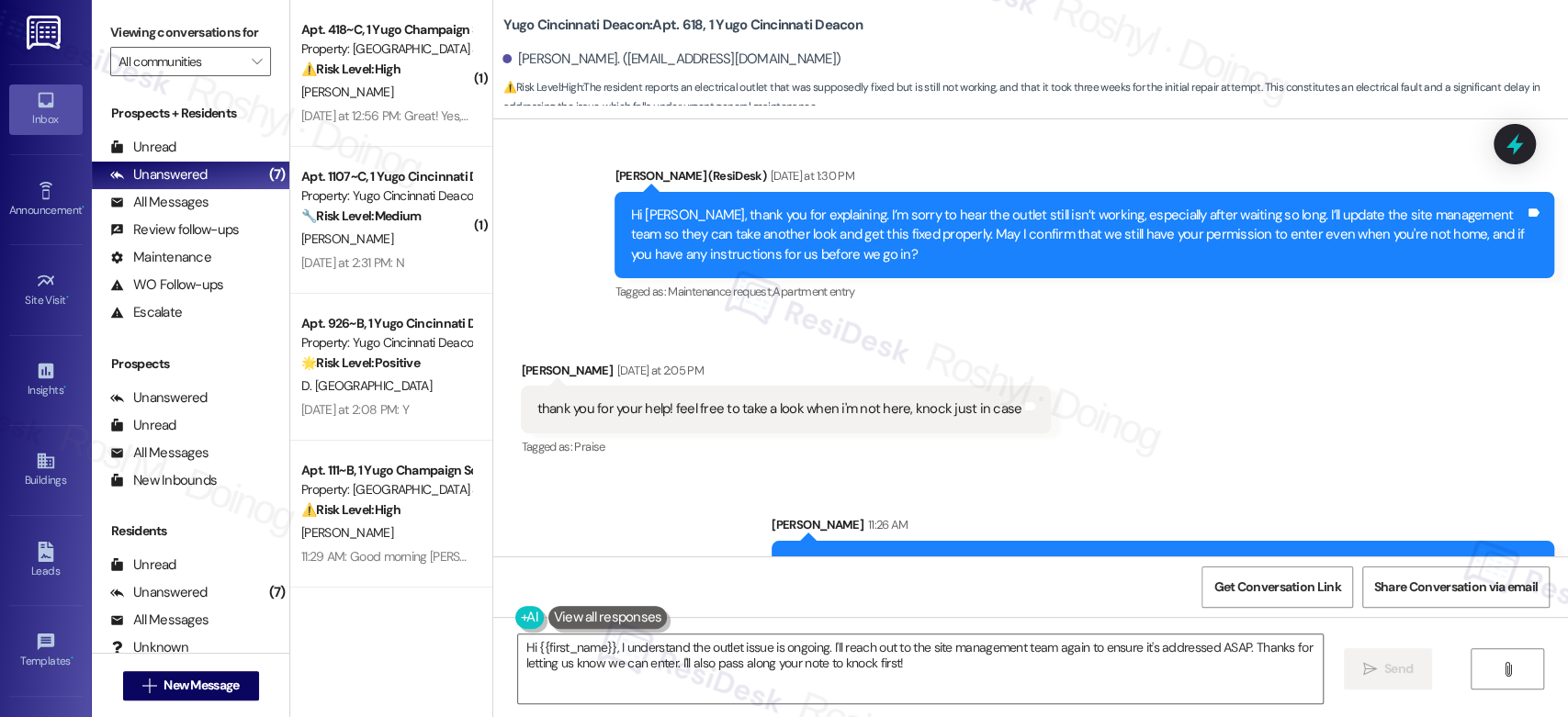
scroll to position [2020, 0]
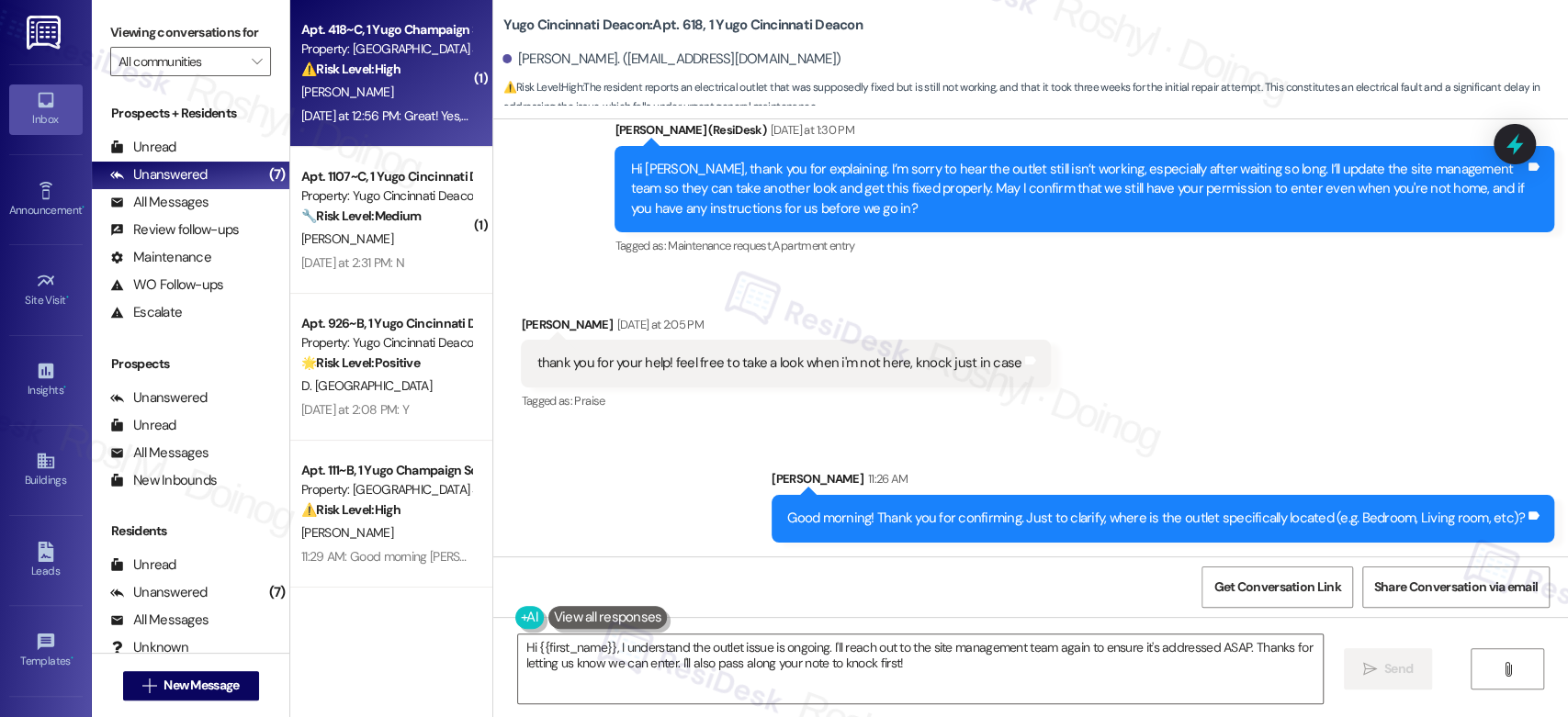
click at [394, 73] on strong "⚠️ Risk Level: High" at bounding box center [351, 69] width 99 height 17
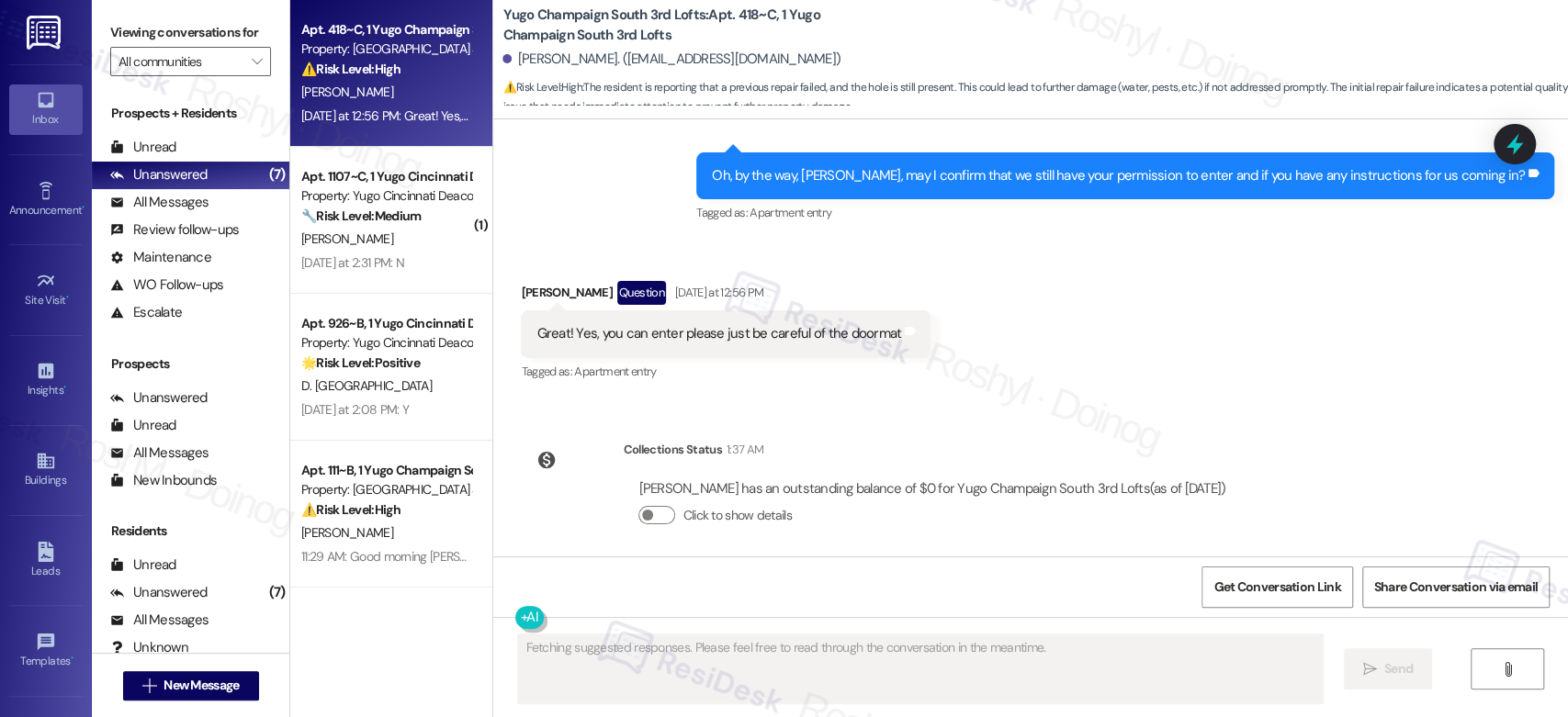
scroll to position [1535, 0]
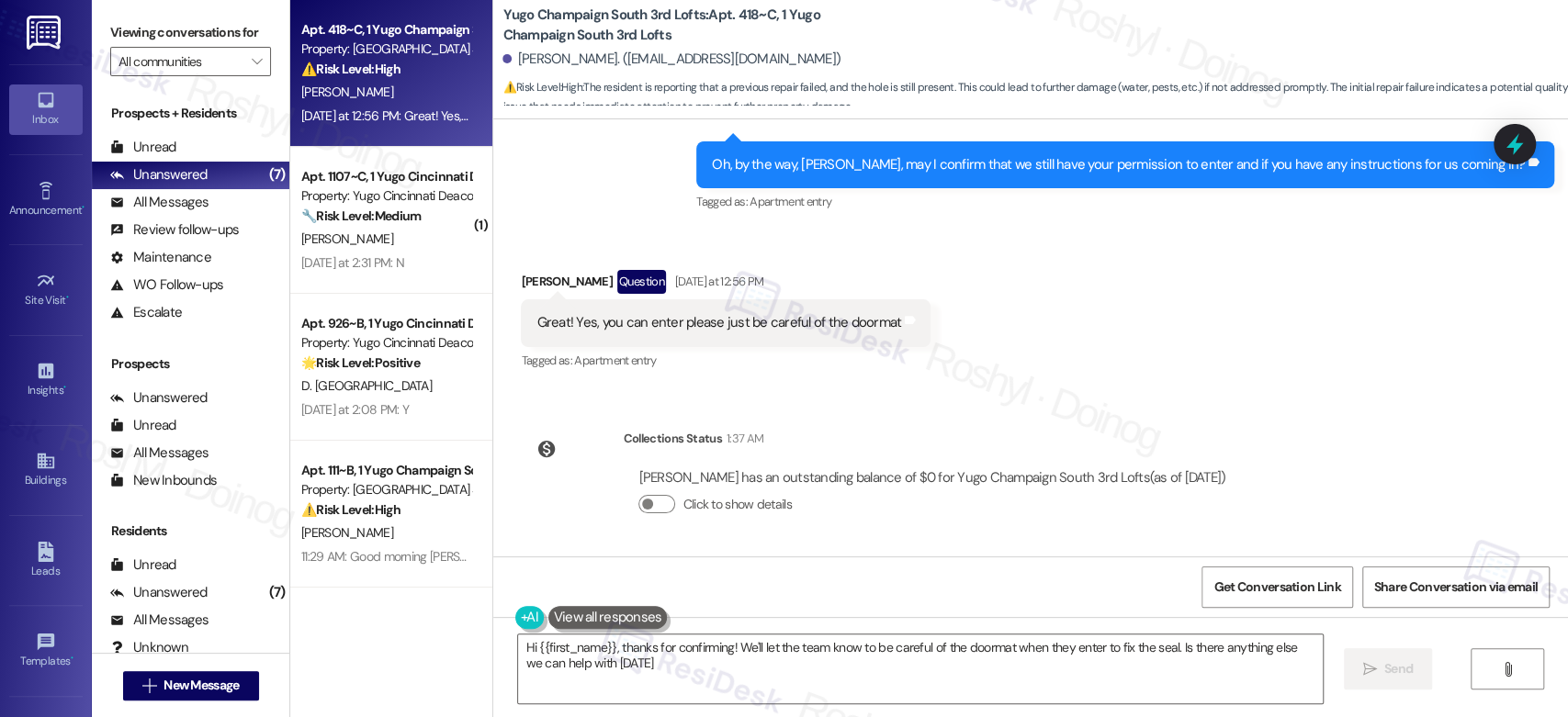
type textarea "Hi {{first_name}}, thanks for confirming! We'll let the team know to be careful…"
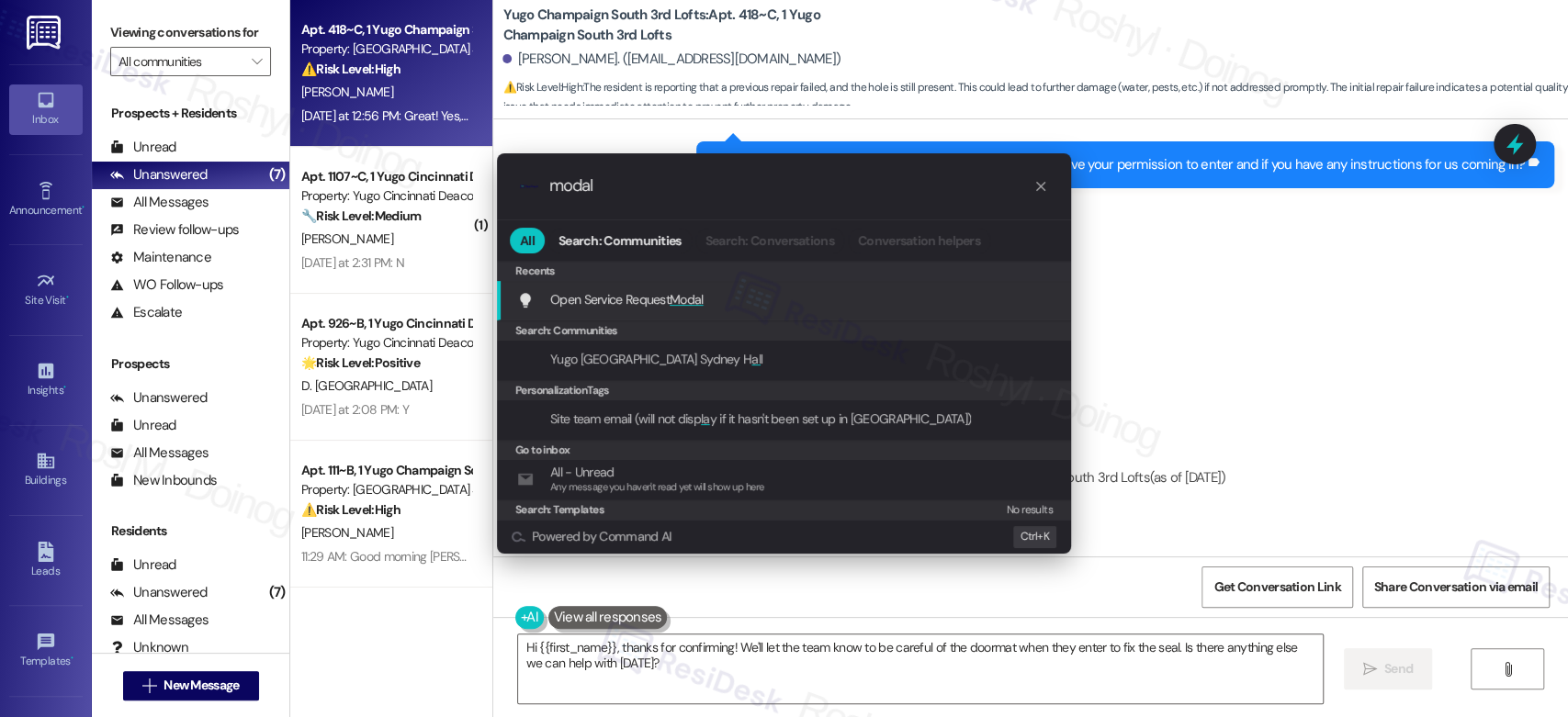
click at [911, 302] on div "Open Service Request Modal Add shortcut" at bounding box center [786, 300] width 538 height 21
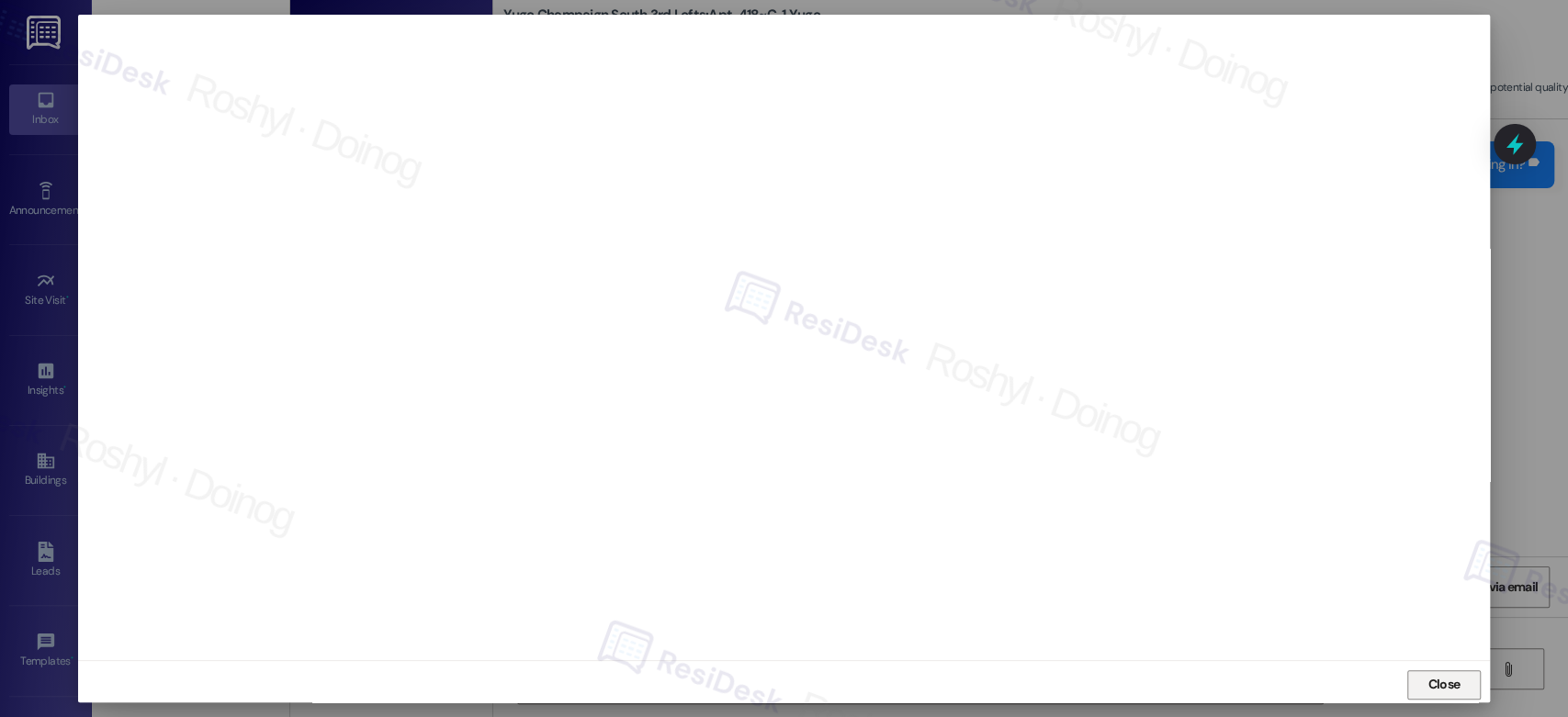
click at [1469, 685] on button "Close" at bounding box center [1443, 684] width 73 height 29
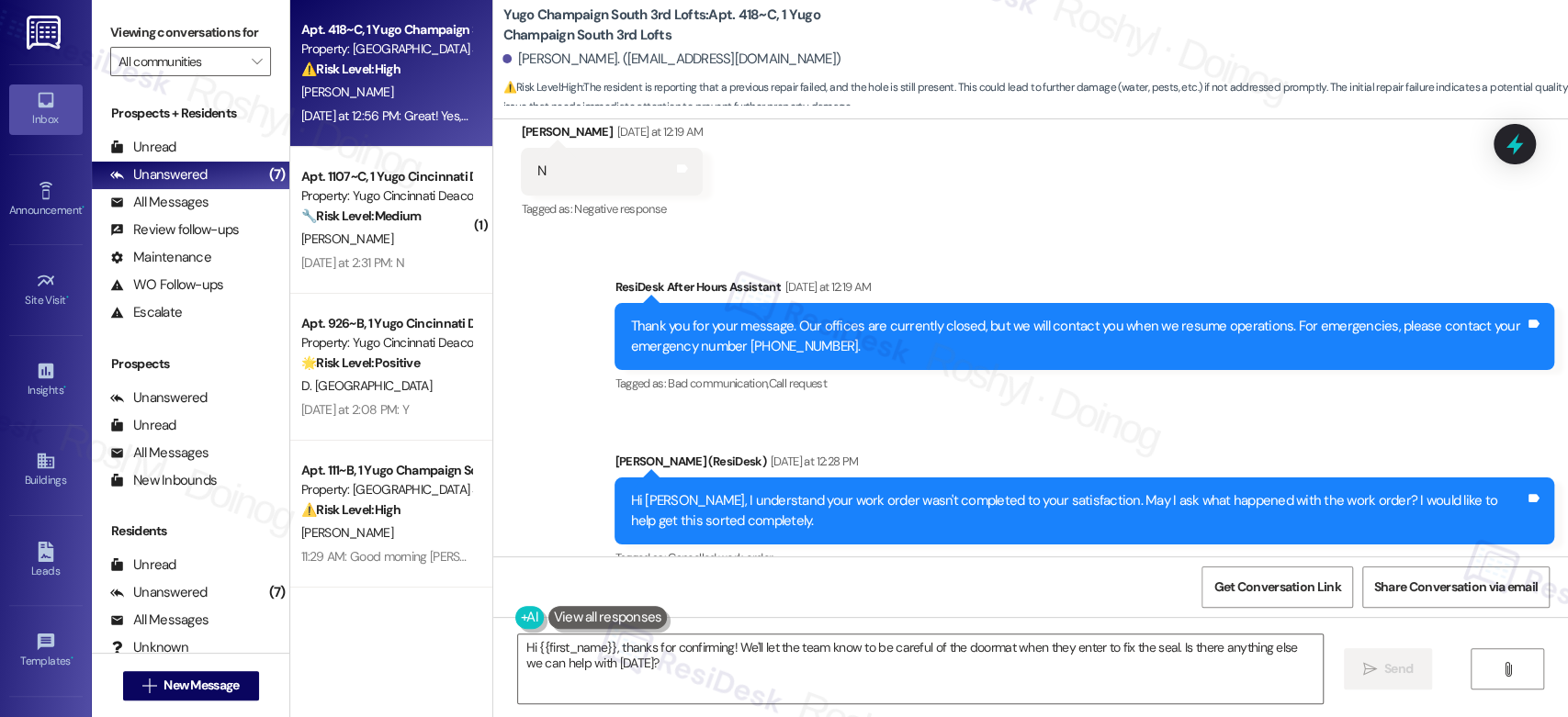
scroll to position [515, 0]
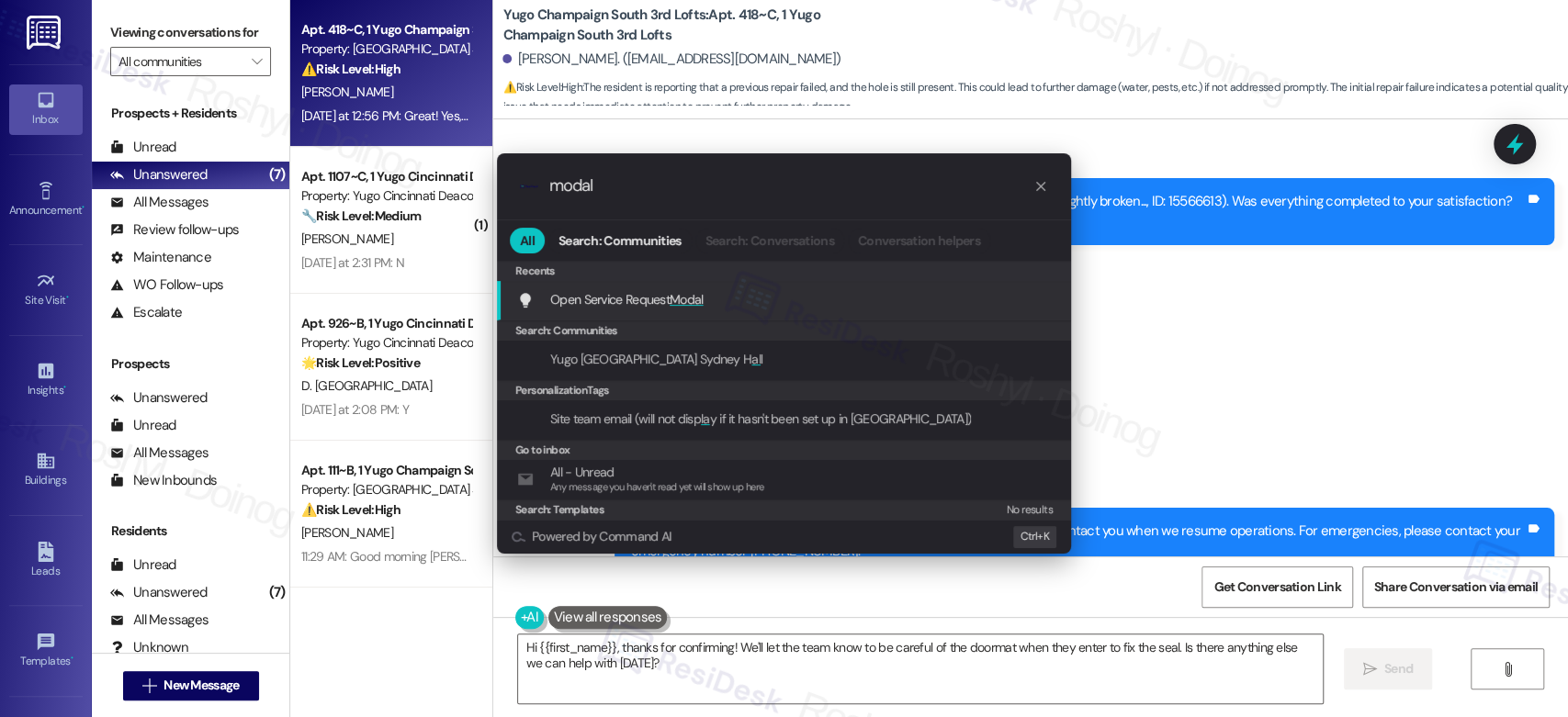
click at [736, 289] on div "Open Service Request Modal Add shortcut" at bounding box center [786, 300] width 538 height 21
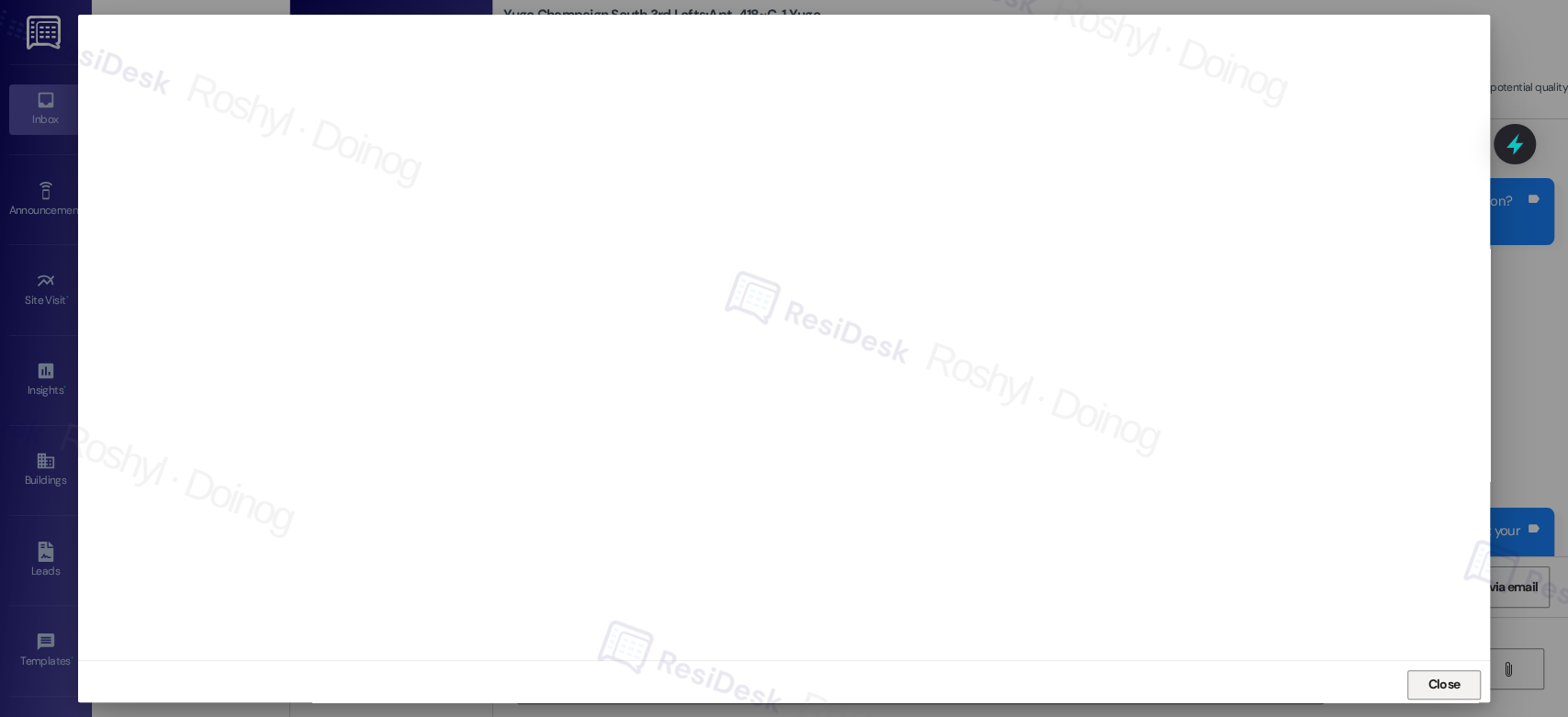
click at [1461, 688] on button "Close" at bounding box center [1443, 684] width 73 height 29
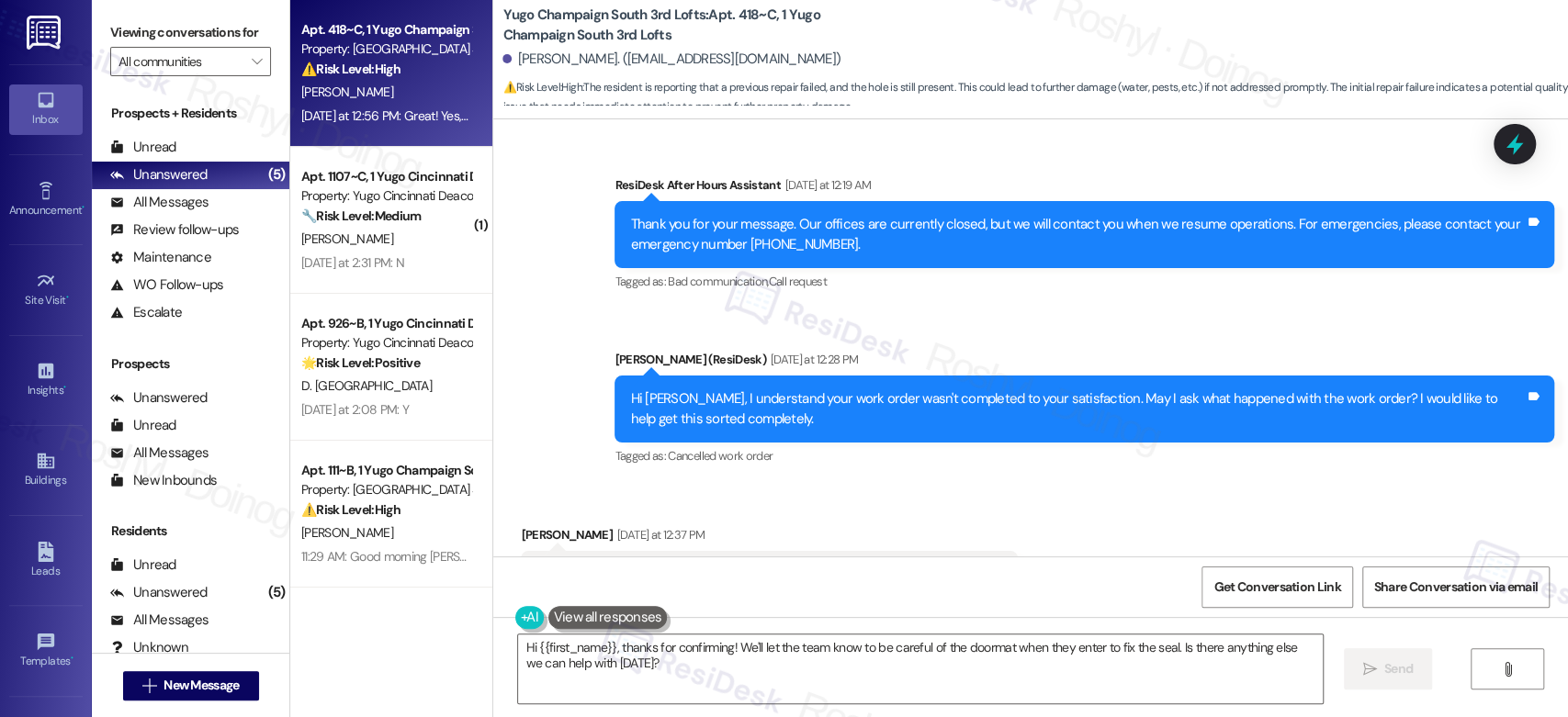
scroll to position [1127, 0]
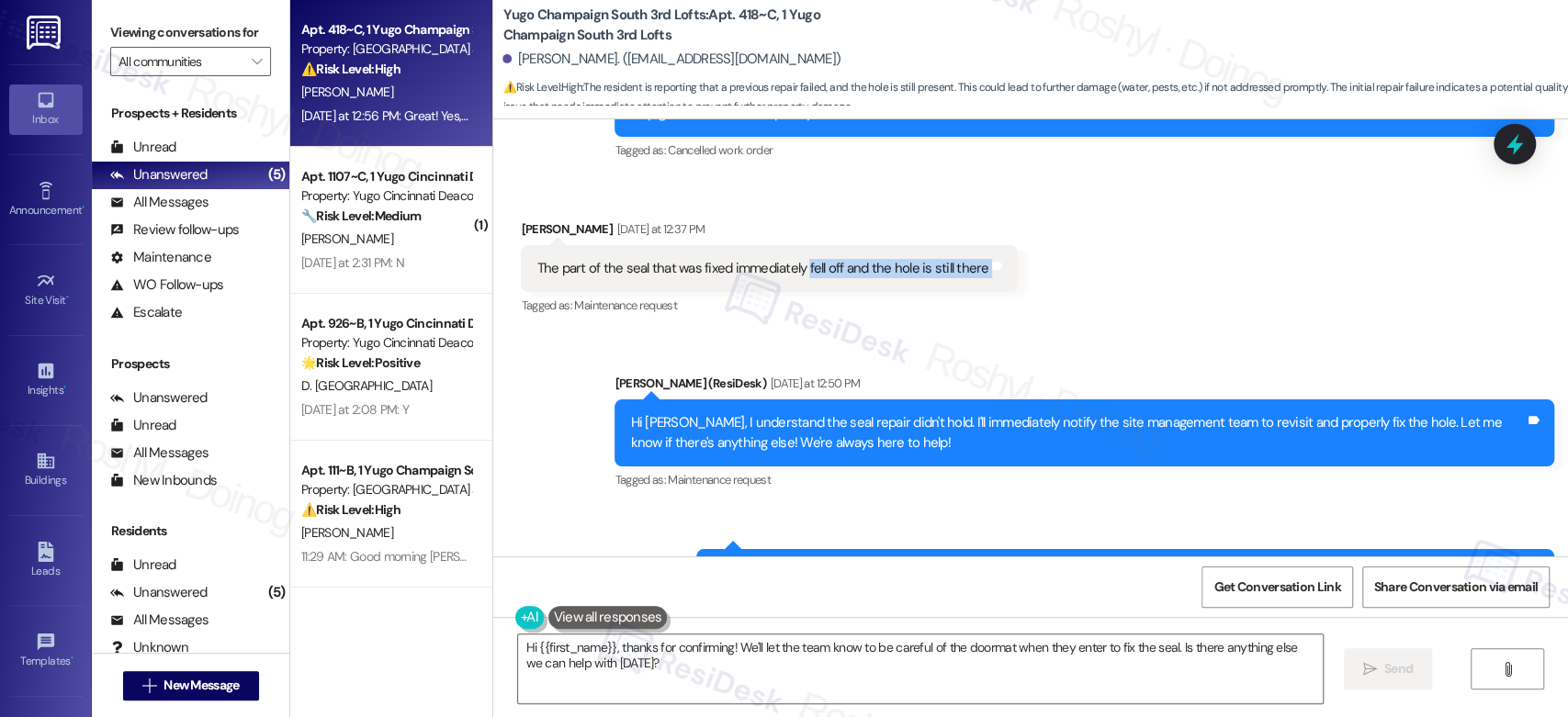
drag, startPoint x: 793, startPoint y: 270, endPoint x: 1040, endPoint y: 270, distance: 247.0
click at [1040, 270] on div "Received via SMS Natalie Yu Yesterday at 12:37 PM The part of the seal that was…" at bounding box center [1030, 256] width 1074 height 155
click at [625, 264] on div "The part of the seal that was fixed immediately fell off and the hole is still …" at bounding box center [762, 269] width 451 height 20
copy div "part of the seal that was fixed immediately fell off and the hole is still ther…"
drag, startPoint x: 544, startPoint y: 271, endPoint x: 970, endPoint y: 270, distance: 426.0
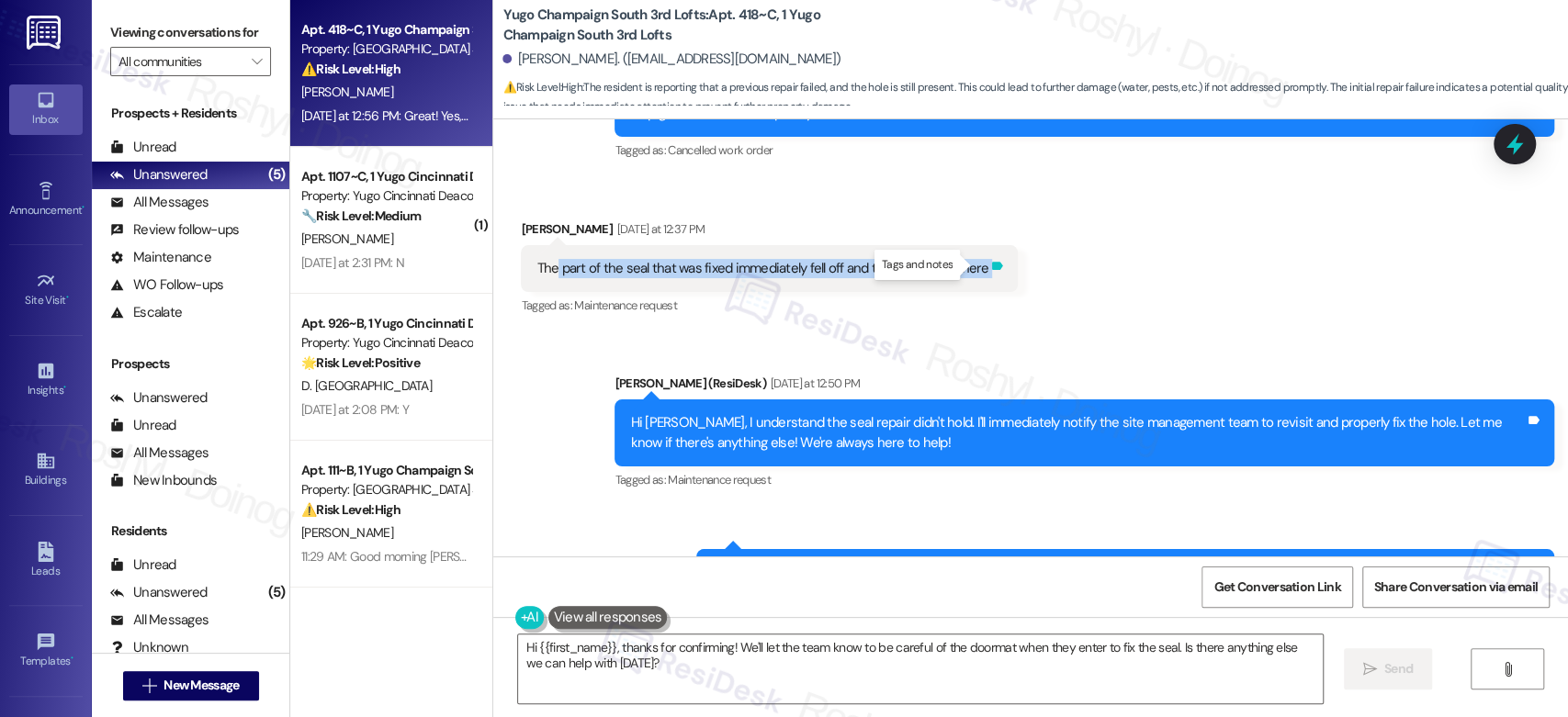
click at [970, 270] on div "The part of the seal that was fixed immediately fell off and the hole is still …" at bounding box center [769, 269] width 497 height 47
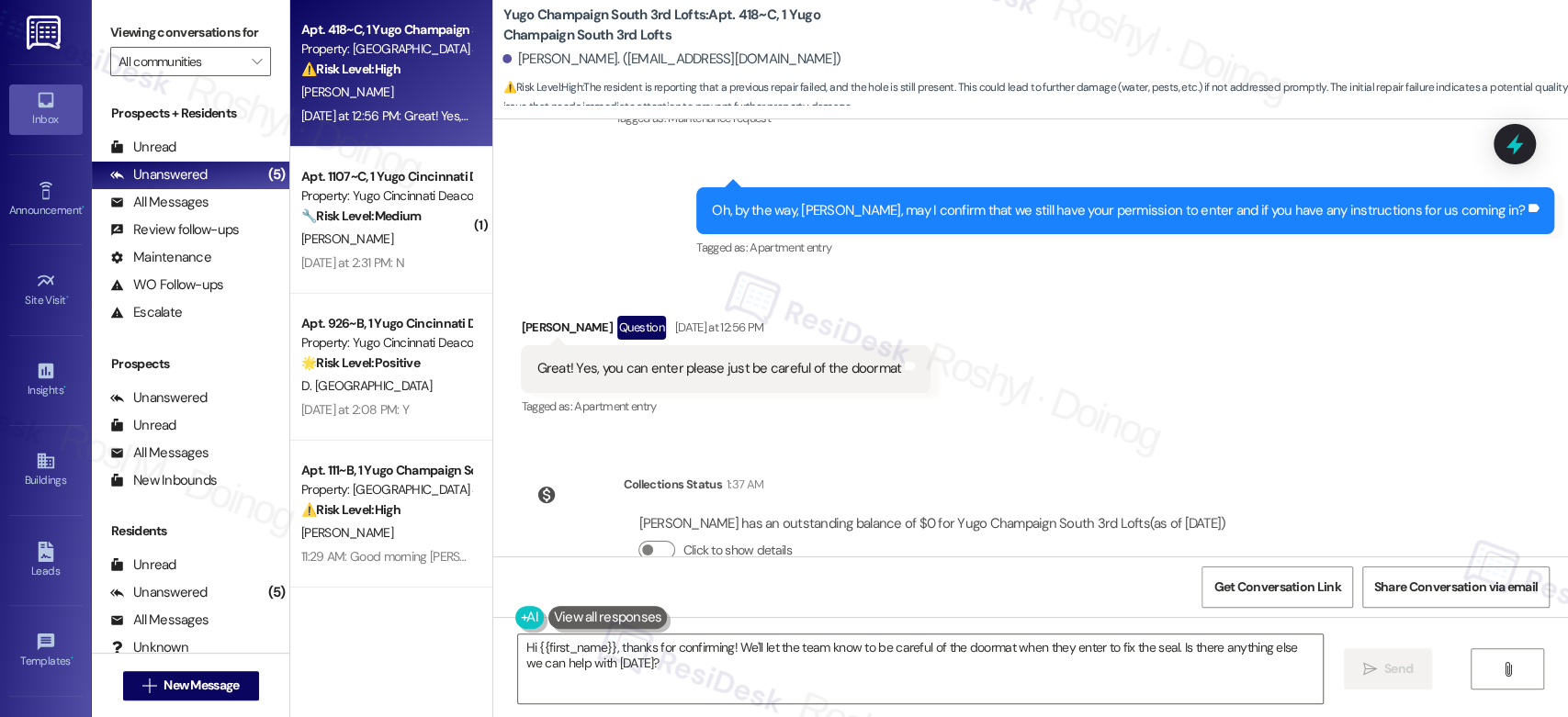
scroll to position [1535, 0]
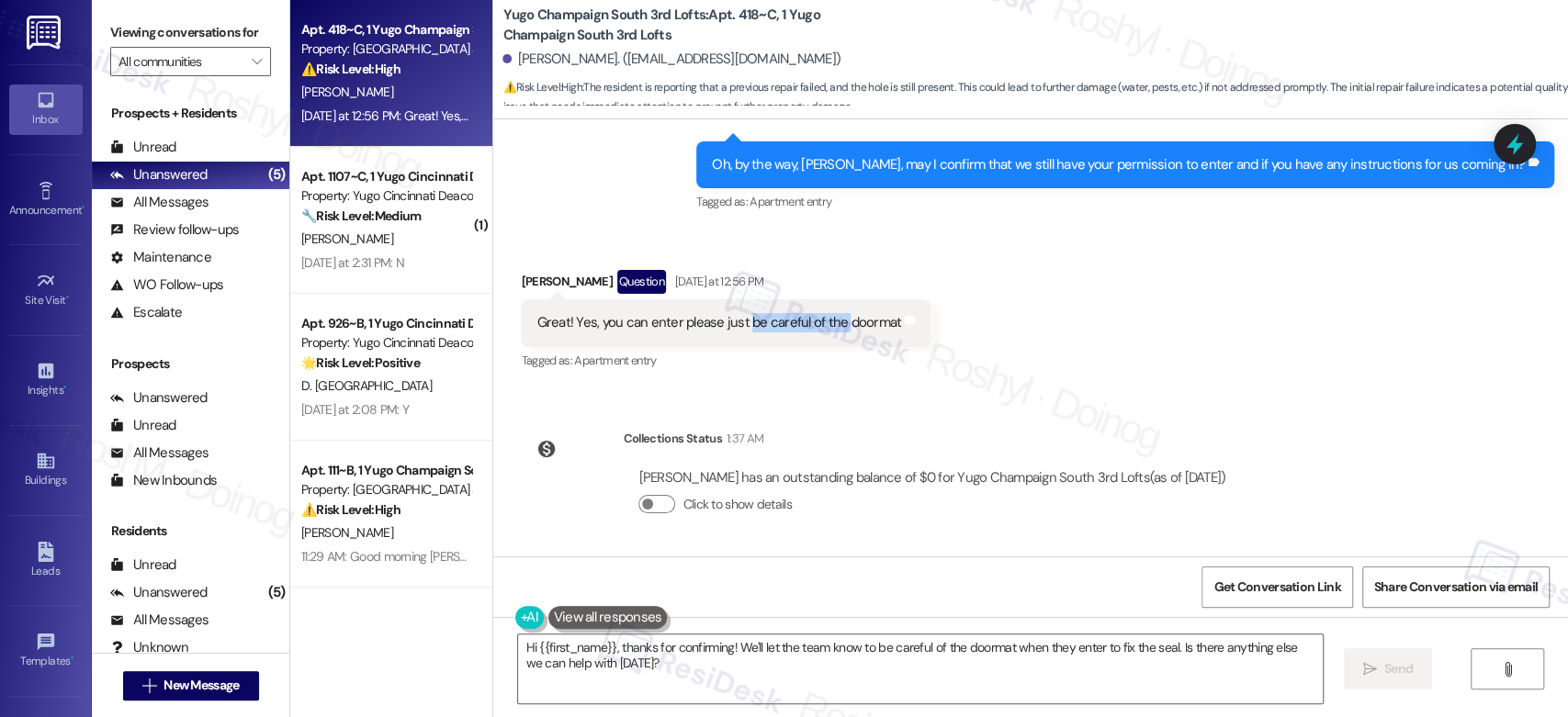
drag, startPoint x: 732, startPoint y: 324, endPoint x: 832, endPoint y: 322, distance: 100.0
click at [832, 322] on div "Great! Yes, you can enter please just be careful of the doormat" at bounding box center [718, 322] width 364 height 20
copy div "please just be careful of the doormat Tags and notes"
drag, startPoint x: 671, startPoint y: 327, endPoint x: 926, endPoint y: 323, distance: 255.0
click at [926, 323] on div "Received via SMS Natalie Yu Question Yesterday at 12:56 PM Great! Yes, you can …" at bounding box center [1030, 308] width 1074 height 159
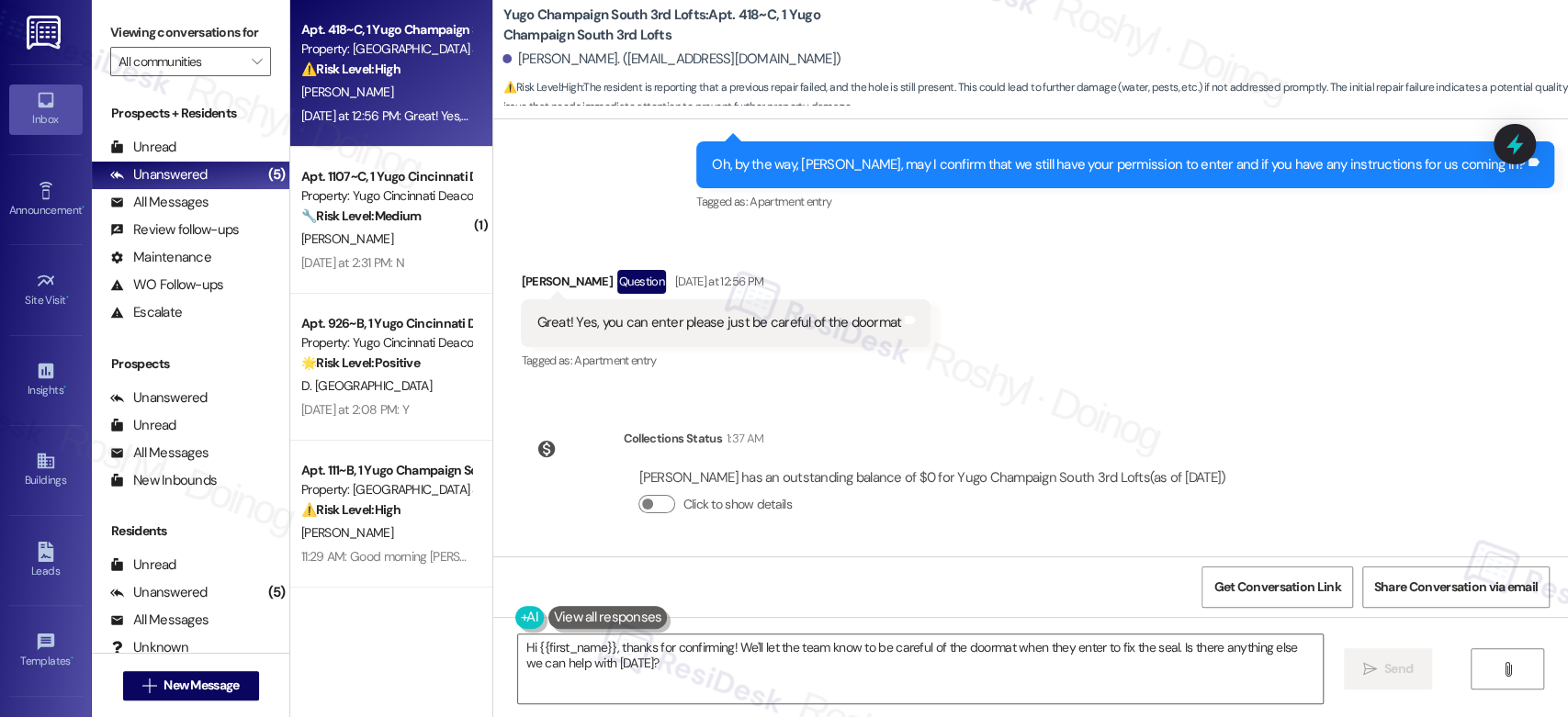
click at [932, 370] on div "Received via SMS Natalie Yu Question Yesterday at 12:56 PM Great! Yes, you can …" at bounding box center [1030, 308] width 1074 height 159
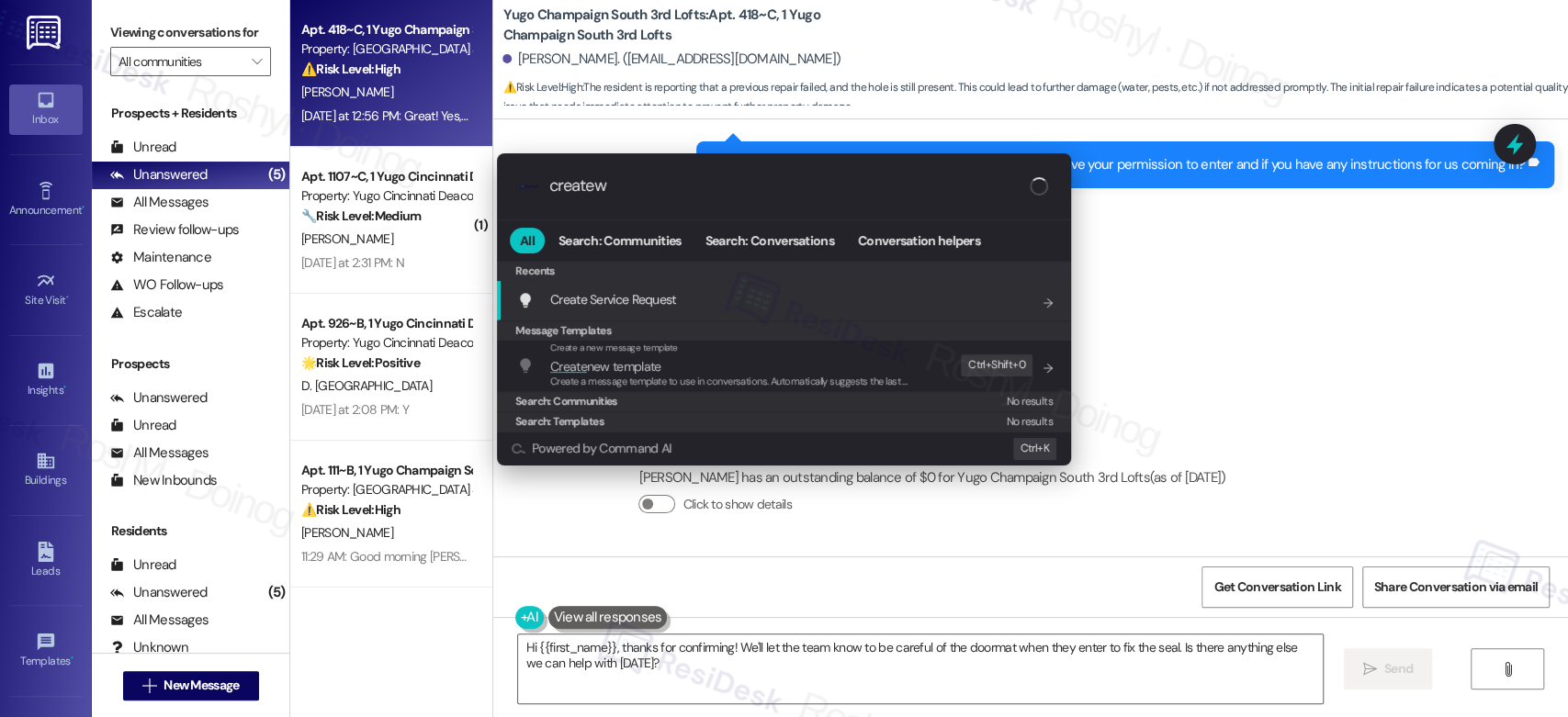
type input "createw"
click at [762, 285] on div "Create Service Request Add shortcut" at bounding box center [784, 300] width 574 height 39
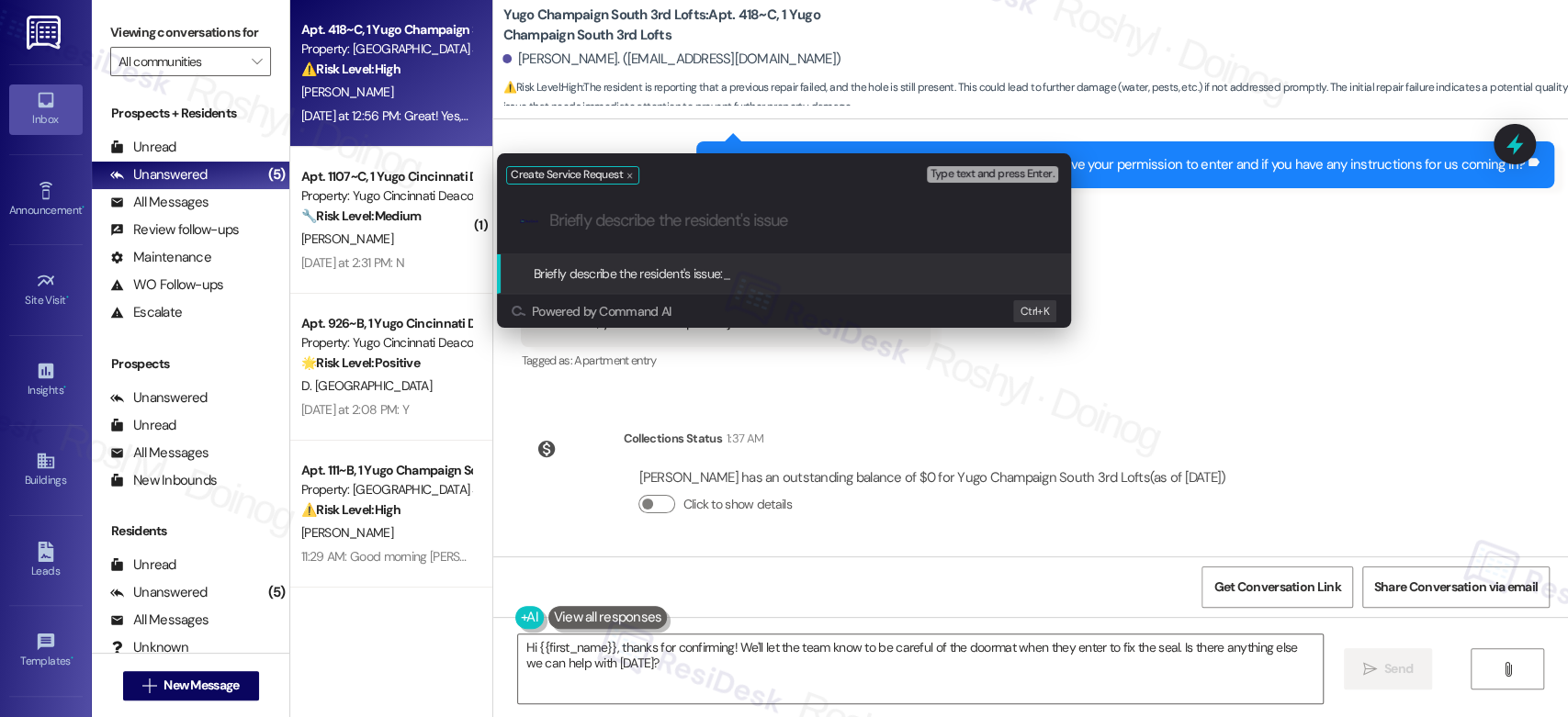
paste input "please just be careful of the doormat"
type input "please just be careful of the doormat"
paste input "part of the seal that was fixed immediately fell off and the hole is still there"
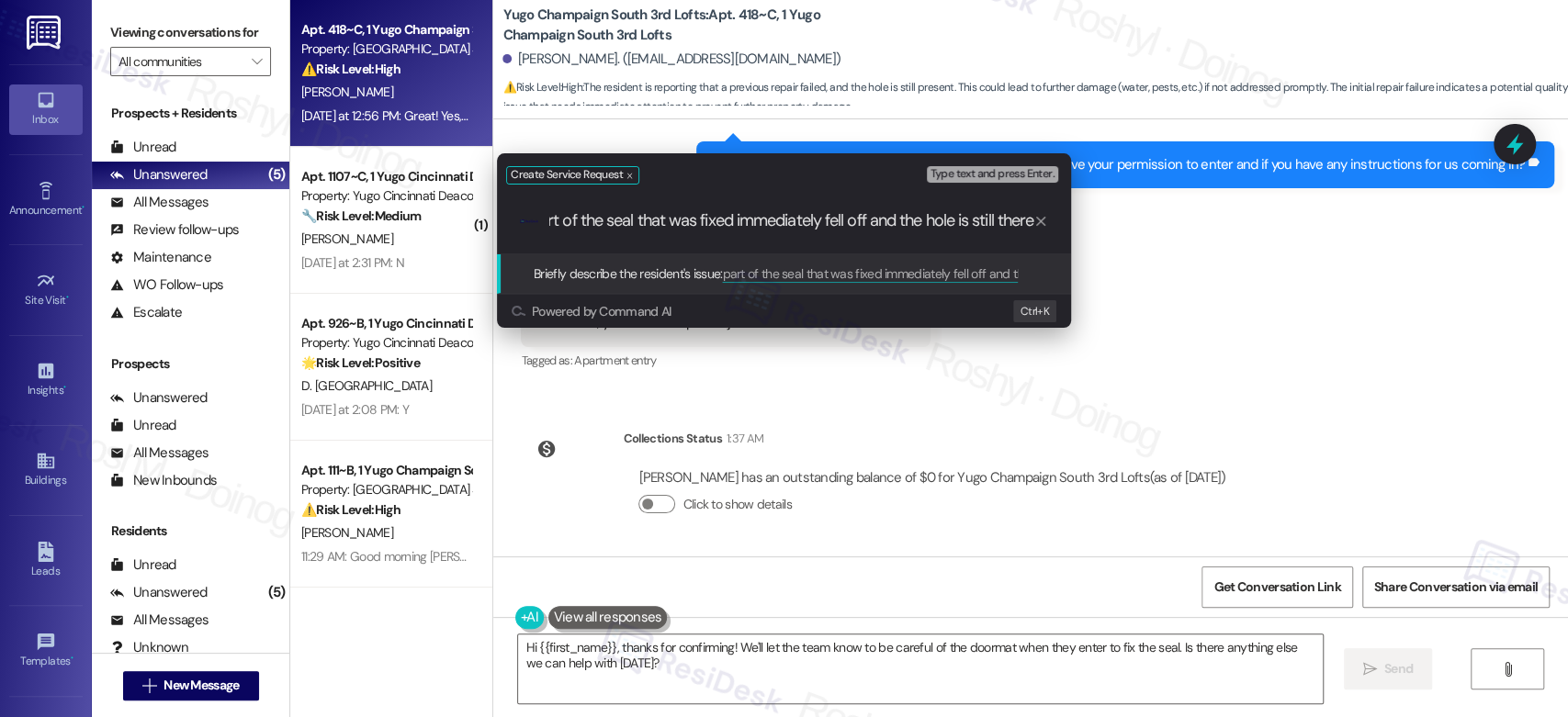
drag, startPoint x: 633, startPoint y: 224, endPoint x: 667, endPoint y: 222, distance: 34.1
click at [667, 222] on input "part of the seal that was fixed immediately fell off and the hole is still there" at bounding box center [791, 221] width 484 height 20
click at [757, 222] on input "part of the seal was fixed immediately fell off and the hole is still there" at bounding box center [791, 221] width 484 height 20
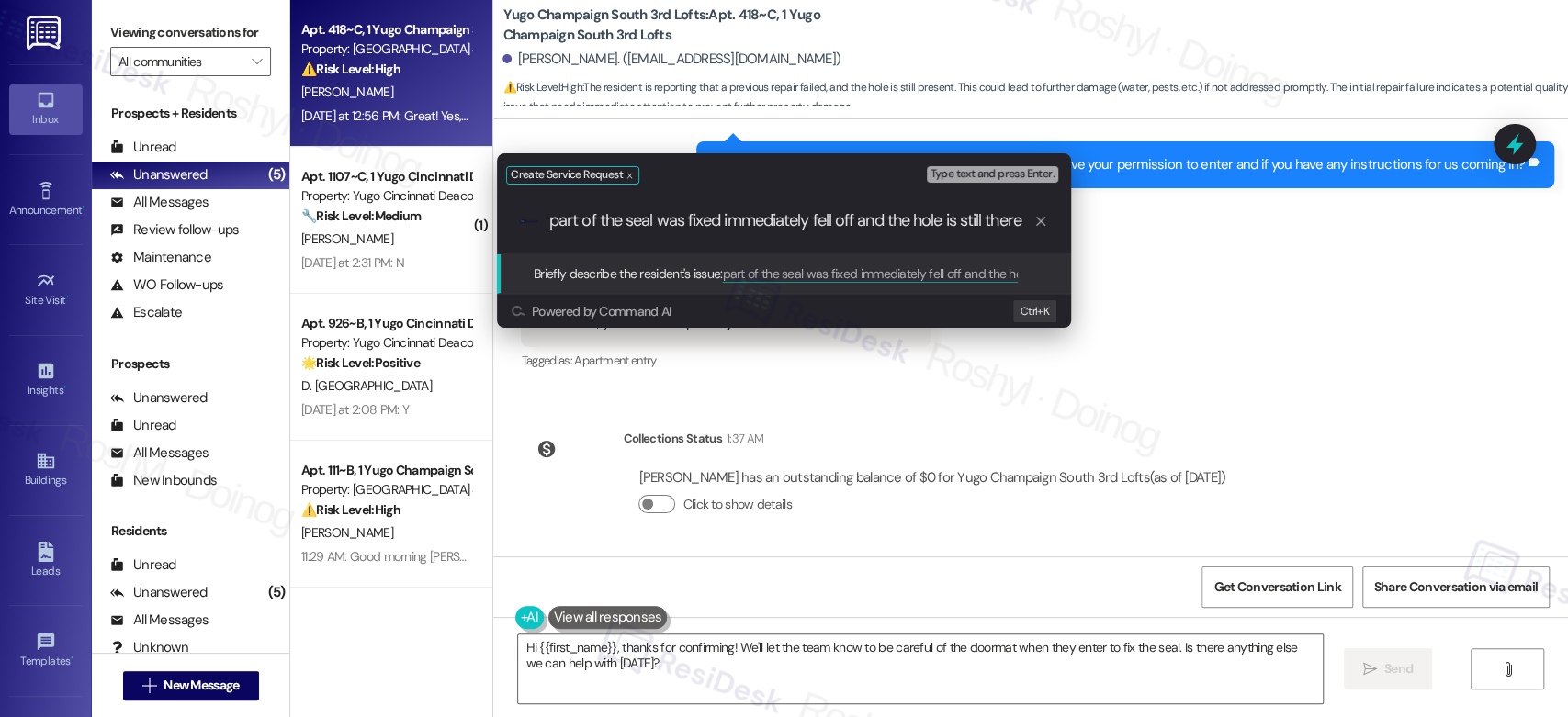
click at [712, 222] on input "part of the seal was fixed immediately fell off and the hole is still there" at bounding box center [791, 221] width 484 height 20
click at [559, 221] on input "part of the seal was immediately fell off and the hole is still there" at bounding box center [791, 221] width 484 height 20
type input "Part of the seal was immediately fell off and the hole is still there"
click at [623, 235] on div ".cls-1{fill:#0a055f;}.cls-2{fill:#0cc4c4;} resideskLogoBlueOrange Part of the s…" at bounding box center [784, 221] width 574 height 66
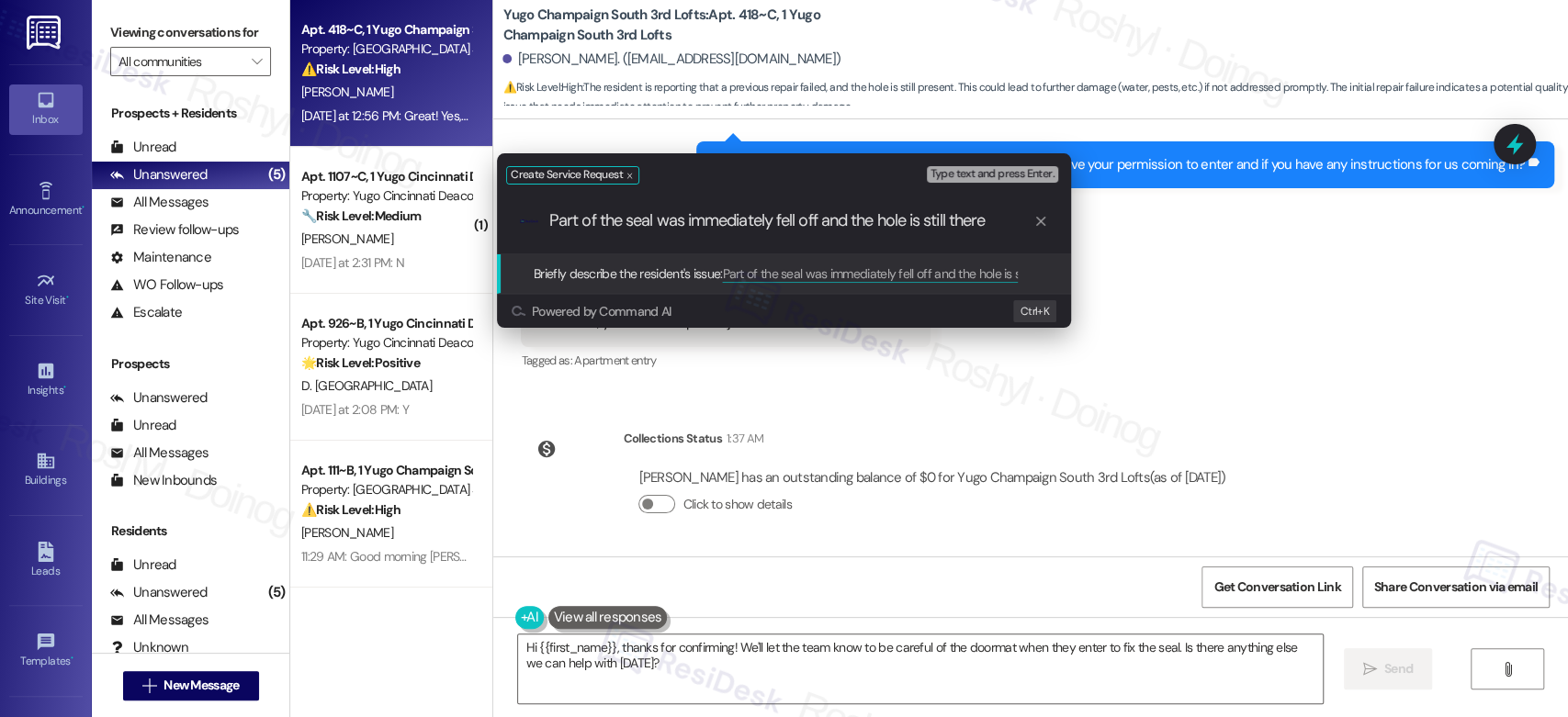
click at [674, 219] on input "Part of the seal was immediately fell off and the hole is still there" at bounding box center [791, 221] width 484 height 20
click at [757, 218] on input "Part of the seal was immediately fell off and the hole is still there" at bounding box center [791, 221] width 484 height 20
click at [601, 228] on input "Part of the seal was immediately fell off and the hole is still there" at bounding box center [791, 221] width 484 height 20
click at [762, 227] on input "Part of the seal was immediately fell off and the hole is still there" at bounding box center [791, 221] width 484 height 20
click at [801, 215] on input "Part of the seal was immediately fell off and the hole is still there" at bounding box center [791, 221] width 484 height 20
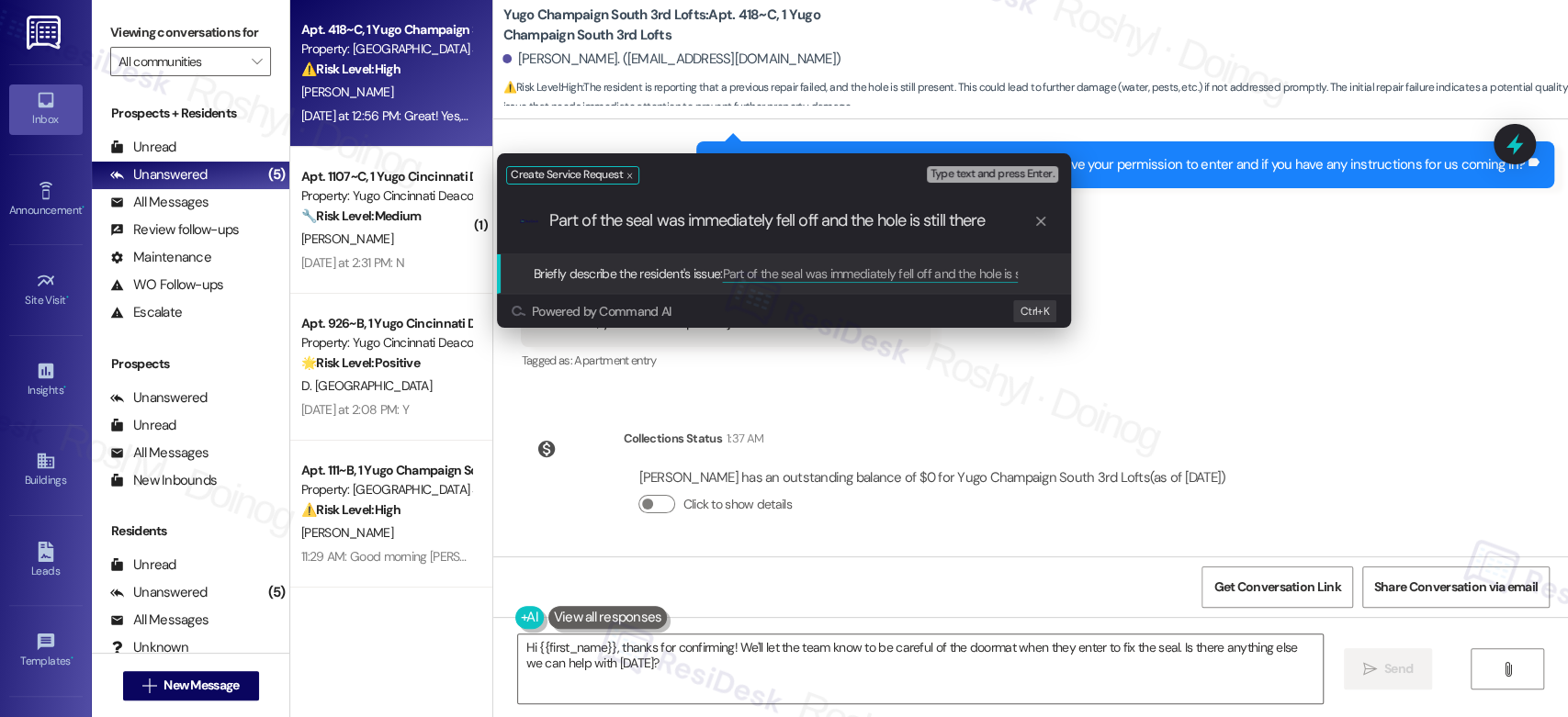
click at [822, 228] on input "Part of the seal was immediately fell off and the hole is still there" at bounding box center [791, 221] width 484 height 20
click at [1009, 173] on span "Type text and press Enter." at bounding box center [992, 174] width 124 height 13
click at [830, 225] on input "Part of the seal was immediately fell off and the hole is still there" at bounding box center [791, 221] width 484 height 20
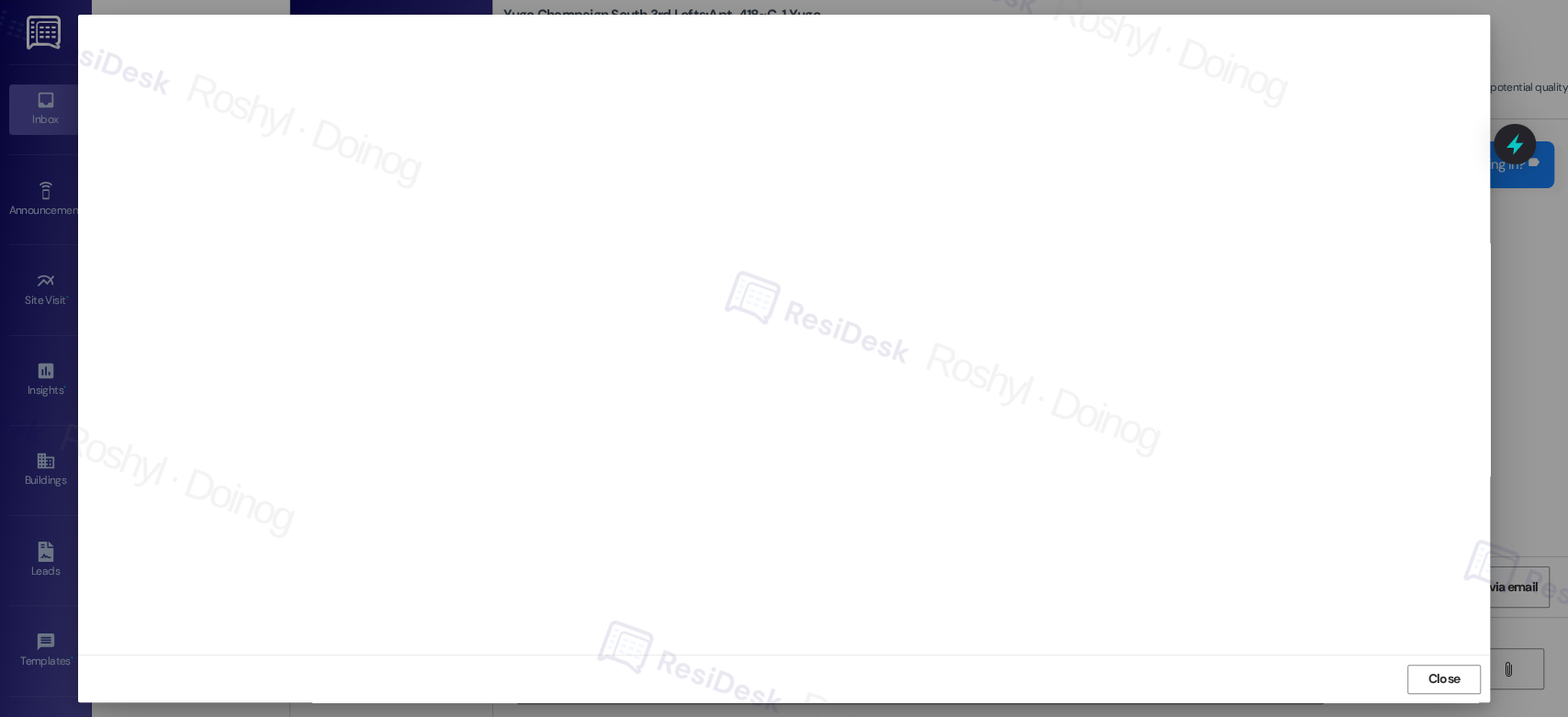
scroll to position [7, 0]
click at [1435, 680] on span "Close" at bounding box center [1443, 678] width 32 height 20
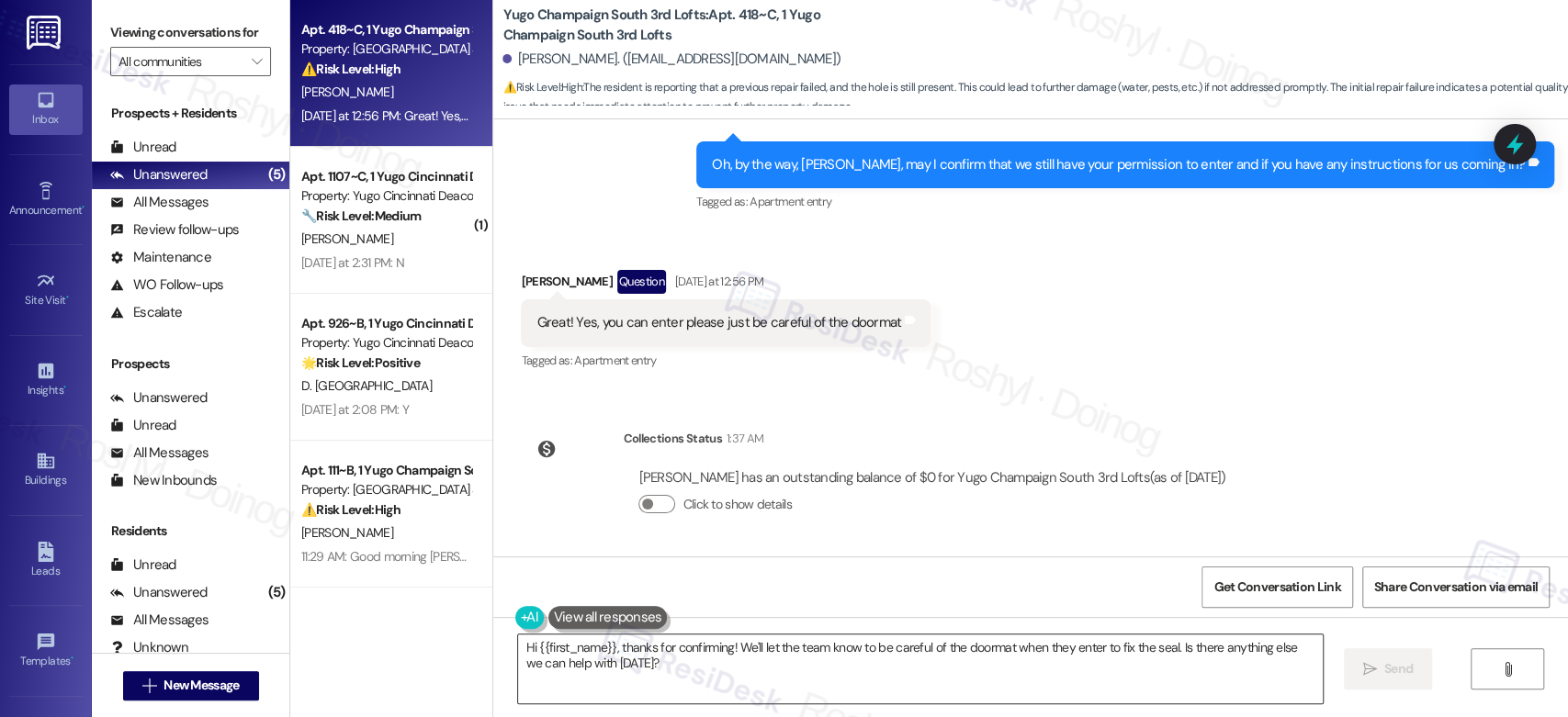
click at [519, 651] on textarea "Hi {{first_name}}, thanks for confirming! We'll let the team know to be careful…" at bounding box center [920, 669] width 804 height 69
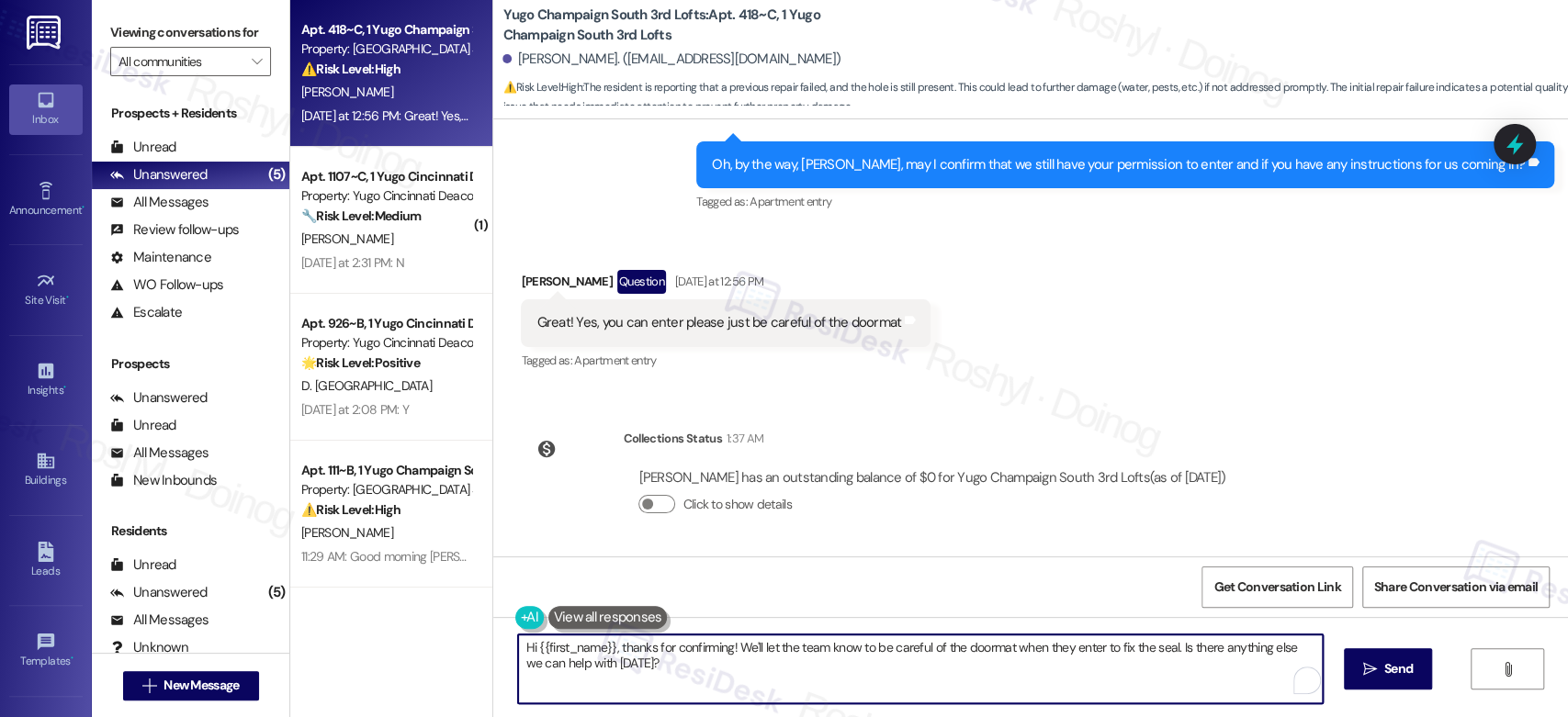
click at [519, 651] on textarea "Hi {{first_name}}, thanks for confirming! We'll let the team know to be careful…" at bounding box center [920, 669] width 804 height 69
click at [1234, 646] on textarea "Good morning {{first_name}}, thanks for confirming! We'll let the team know to …" at bounding box center [916, 669] width 804 height 69
click at [783, 664] on textarea "Good morning {{first_name}}, thanks for confirming! We'll let the team know to …" at bounding box center [916, 669] width 804 height 69
type textarea "Good morning {{first_name}}, thanks for confirming! We'll let the team know to …"
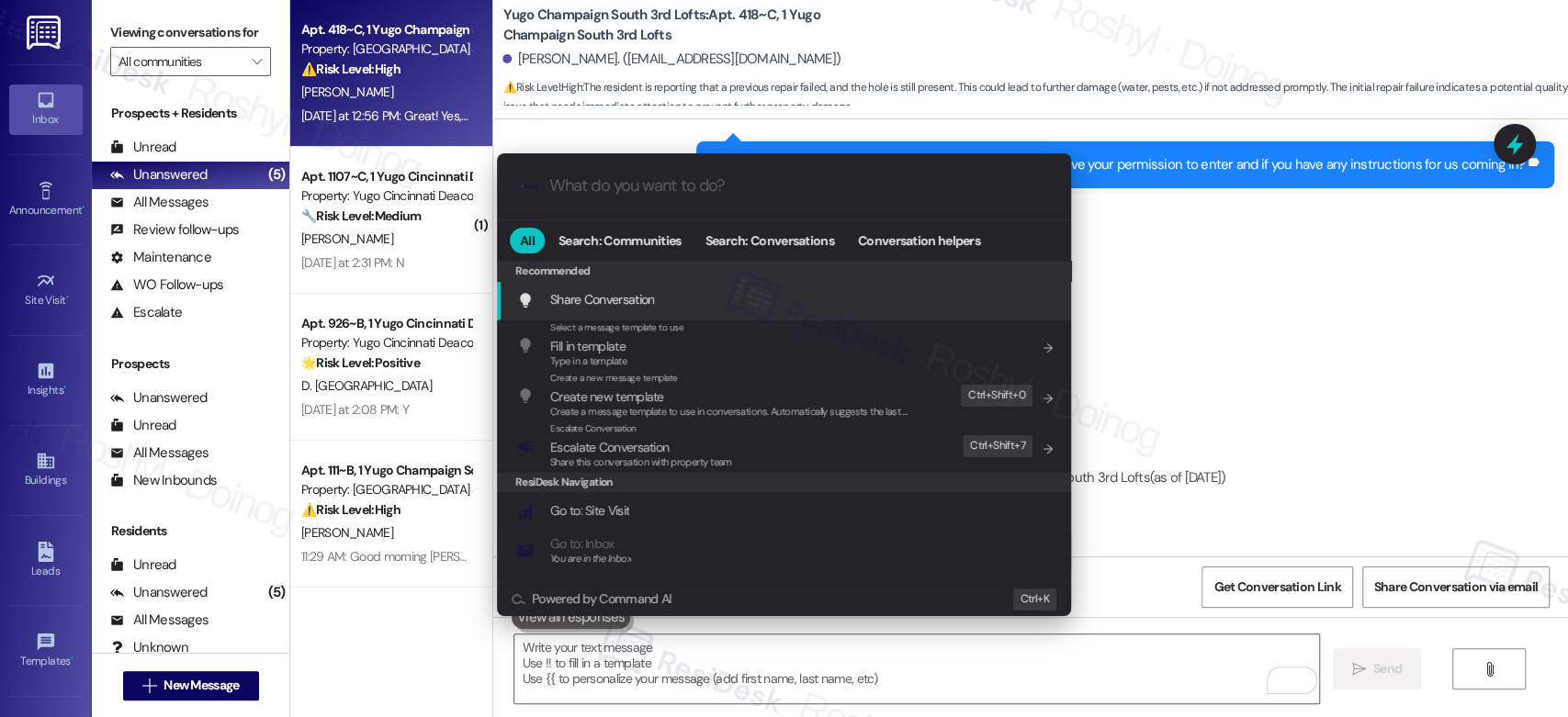
scroll to position [1366, 0]
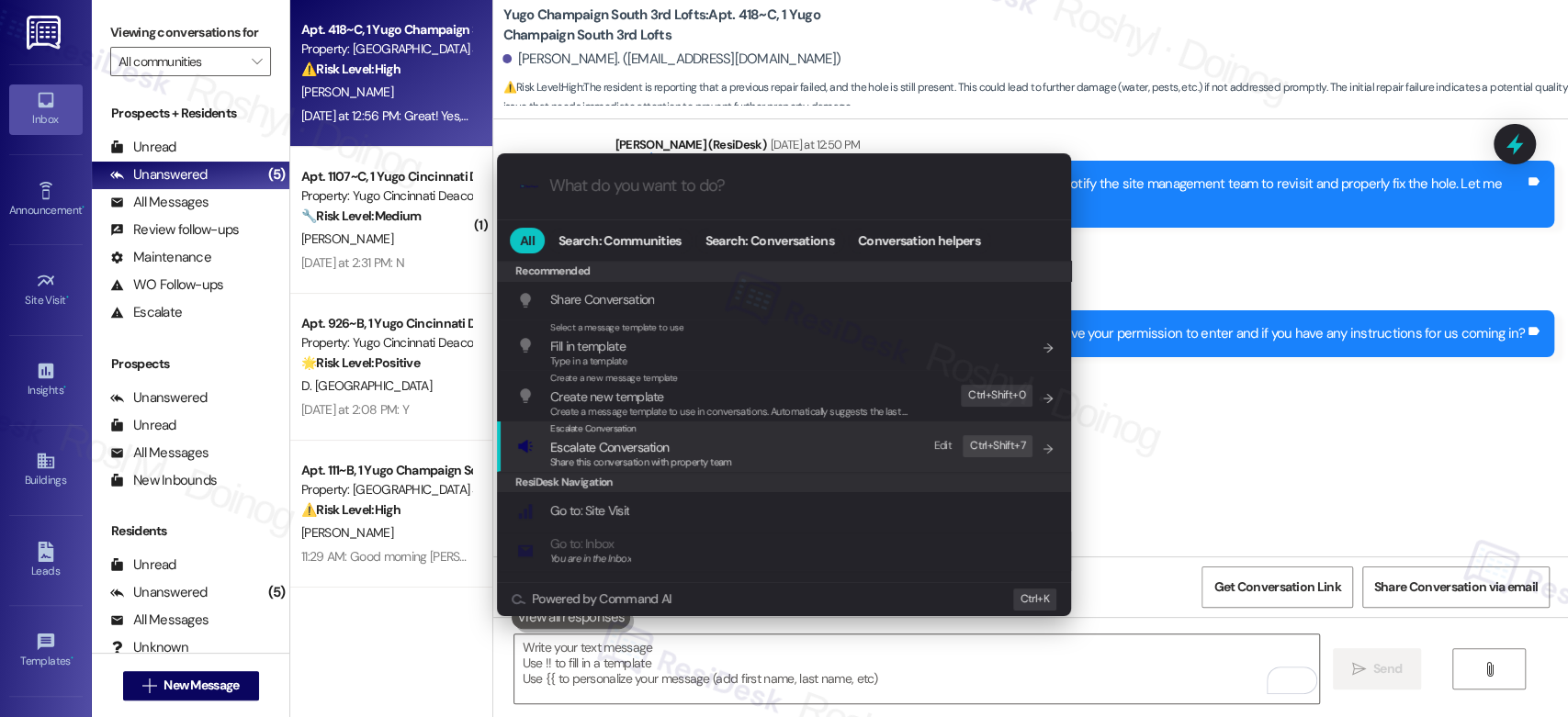
click at [670, 461] on span "Share this conversation with property team" at bounding box center [641, 461] width 182 height 13
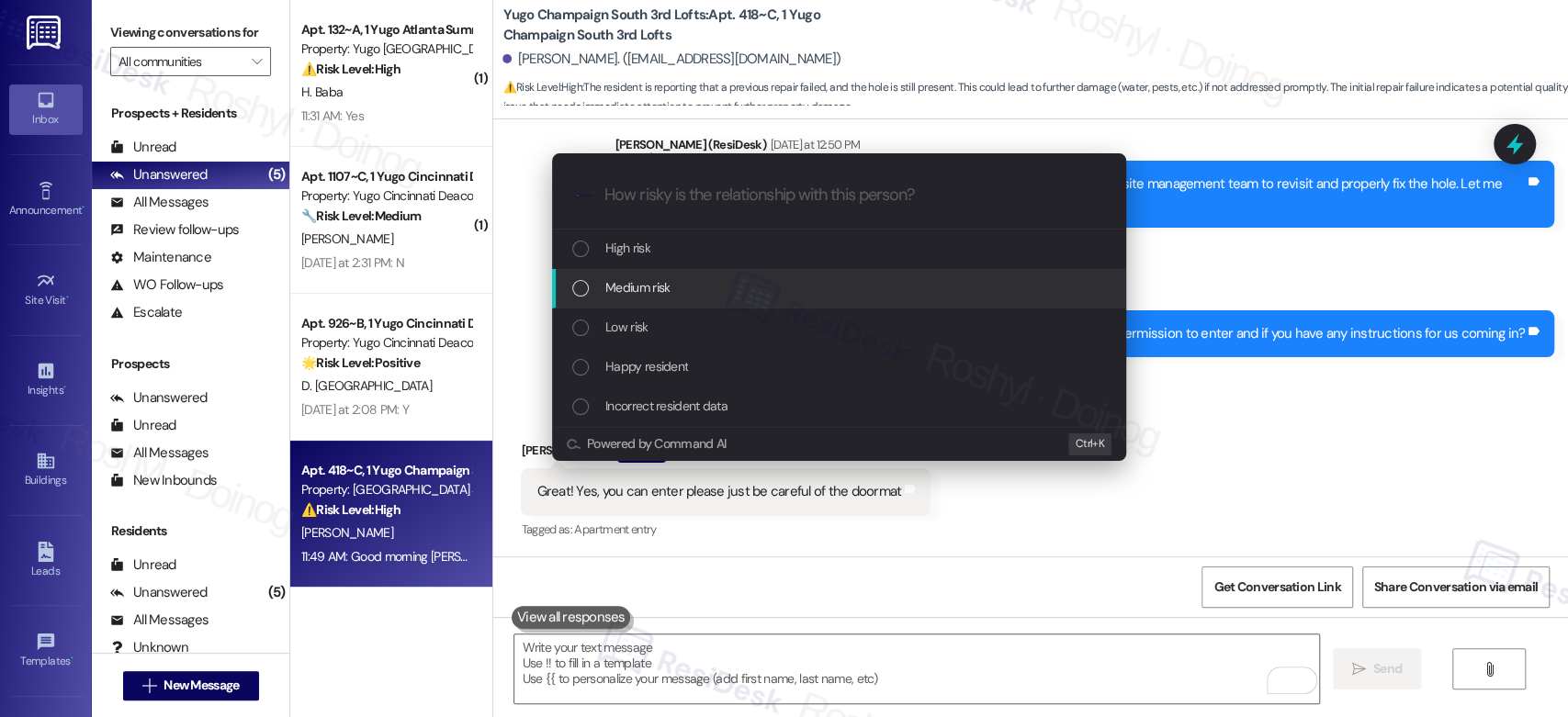
click at [672, 304] on div "Medium risk" at bounding box center [838, 288] width 574 height 39
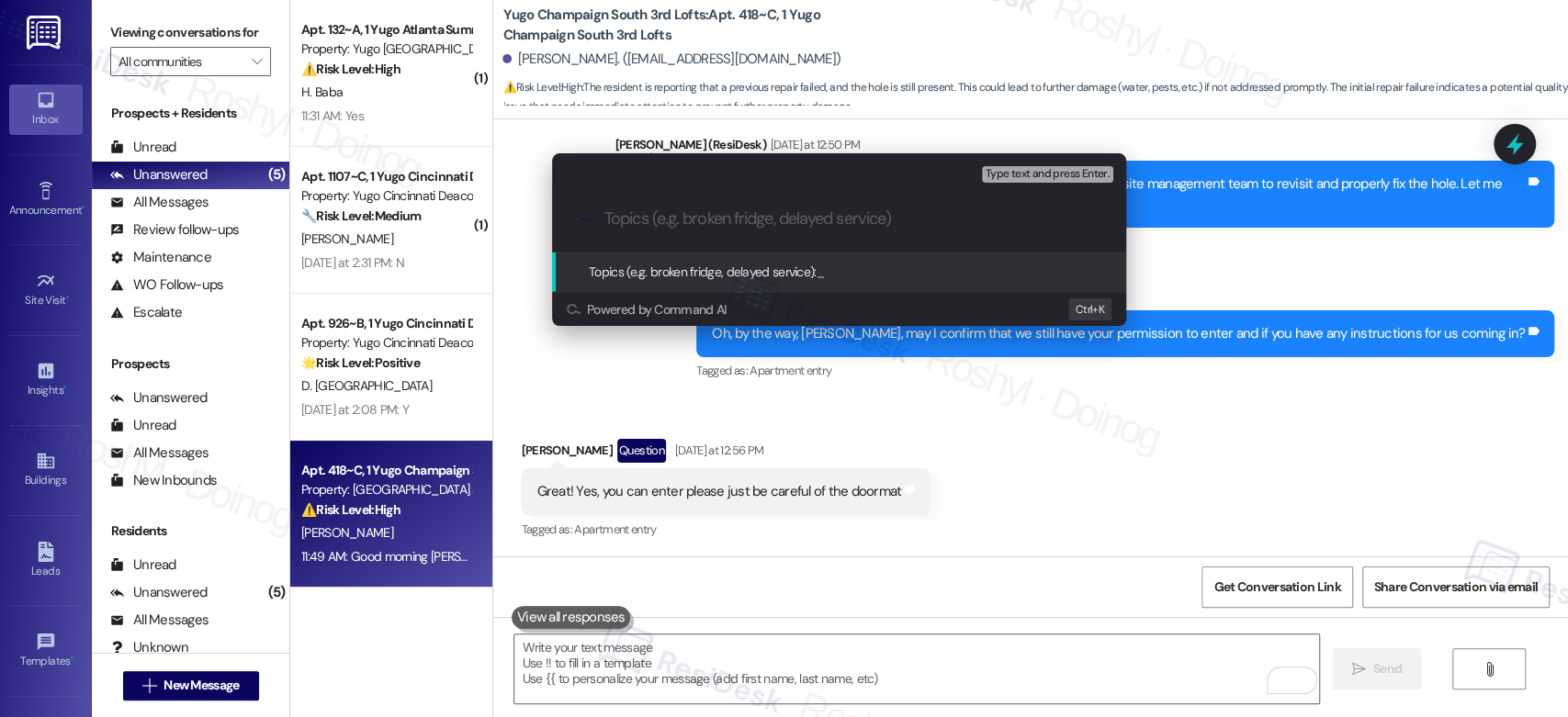
paste input "Work Order (number) filed by ResiDesk - issue"
drag, startPoint x: 897, startPoint y: 205, endPoint x: 895, endPoint y: 229, distance: 24.1
click at [897, 208] on div ".cls-1{fill:#0a055f;}.cls-2{fill:#0cc4c4;} resideskLogoBlueOrange Work Order (n…" at bounding box center [838, 219] width 574 height 66
click at [895, 229] on div ".cls-1{fill:#0a055f;}.cls-2{fill:#0cc4c4;} resideskLogoBlueOrange Work Order (n…" at bounding box center [838, 219] width 574 height 66
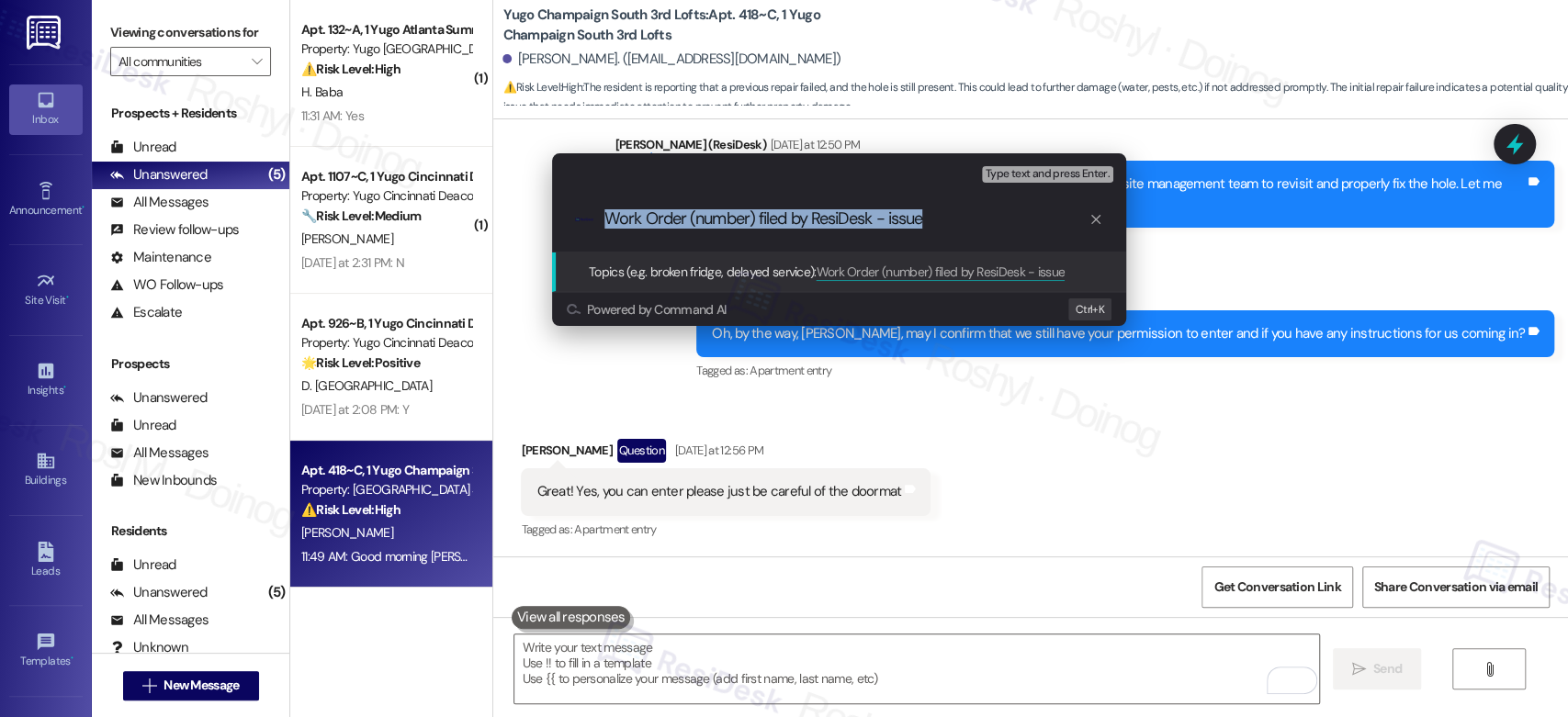
click at [895, 229] on div ".cls-1{fill:#0a055f;}.cls-2{fill:#0cc4c4;} resideskLogoBlueOrange Work Order (n…" at bounding box center [838, 219] width 574 height 66
click at [900, 223] on input "Work Order (number) filed by ResiDesk - issue" at bounding box center [846, 219] width 484 height 20
paste input "Seal is damaged and has a hole. 15568112"
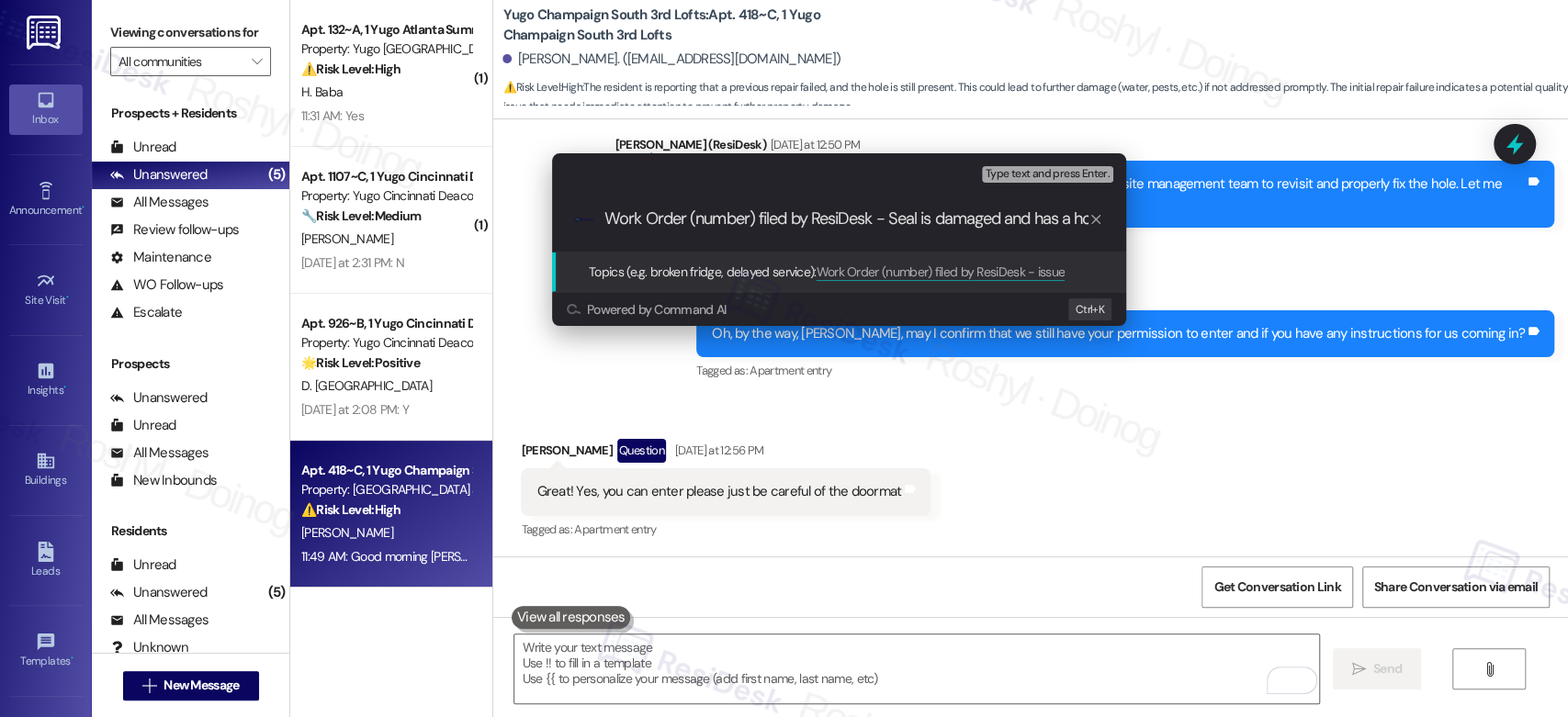
scroll to position [0, 82]
click at [1066, 218] on input "Work Order (number) filed by ResiDesk - Seal is damaged and has a hole. 15568112" at bounding box center [846, 219] width 484 height 20
click at [1065, 218] on input "Work Order (number) filed by ResiDesk - Seal is damaged and has a hole. 15568112" at bounding box center [846, 219] width 484 height 20
drag, startPoint x: 673, startPoint y: 222, endPoint x: 735, endPoint y: 226, distance: 62.1
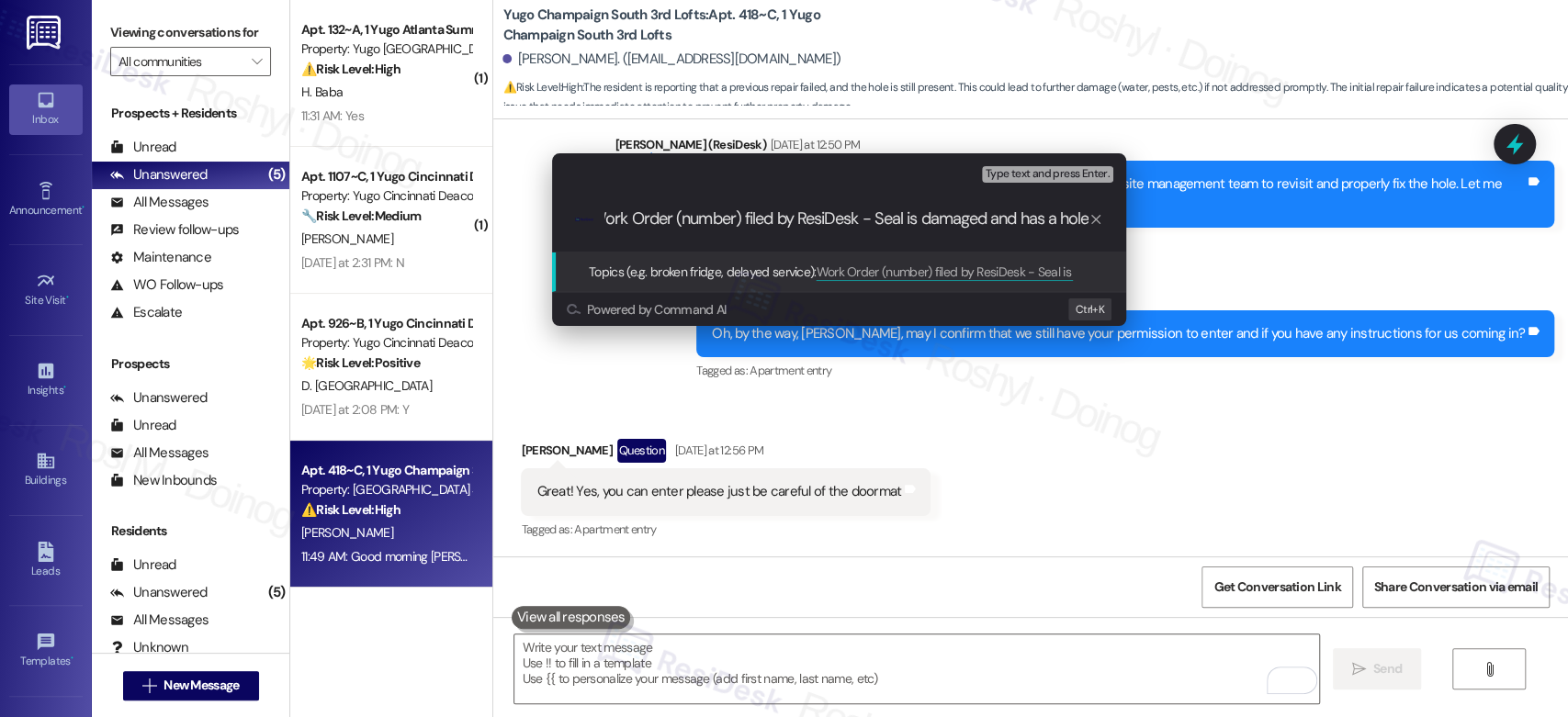
click at [735, 226] on input "Work Order (number) filed by ResiDesk - Seal is damaged and has a hole" at bounding box center [846, 219] width 484 height 20
paste input "15568112"
type input "Work Order 15568112 filed by ResiDesk - Seal is damaged and has a hole"
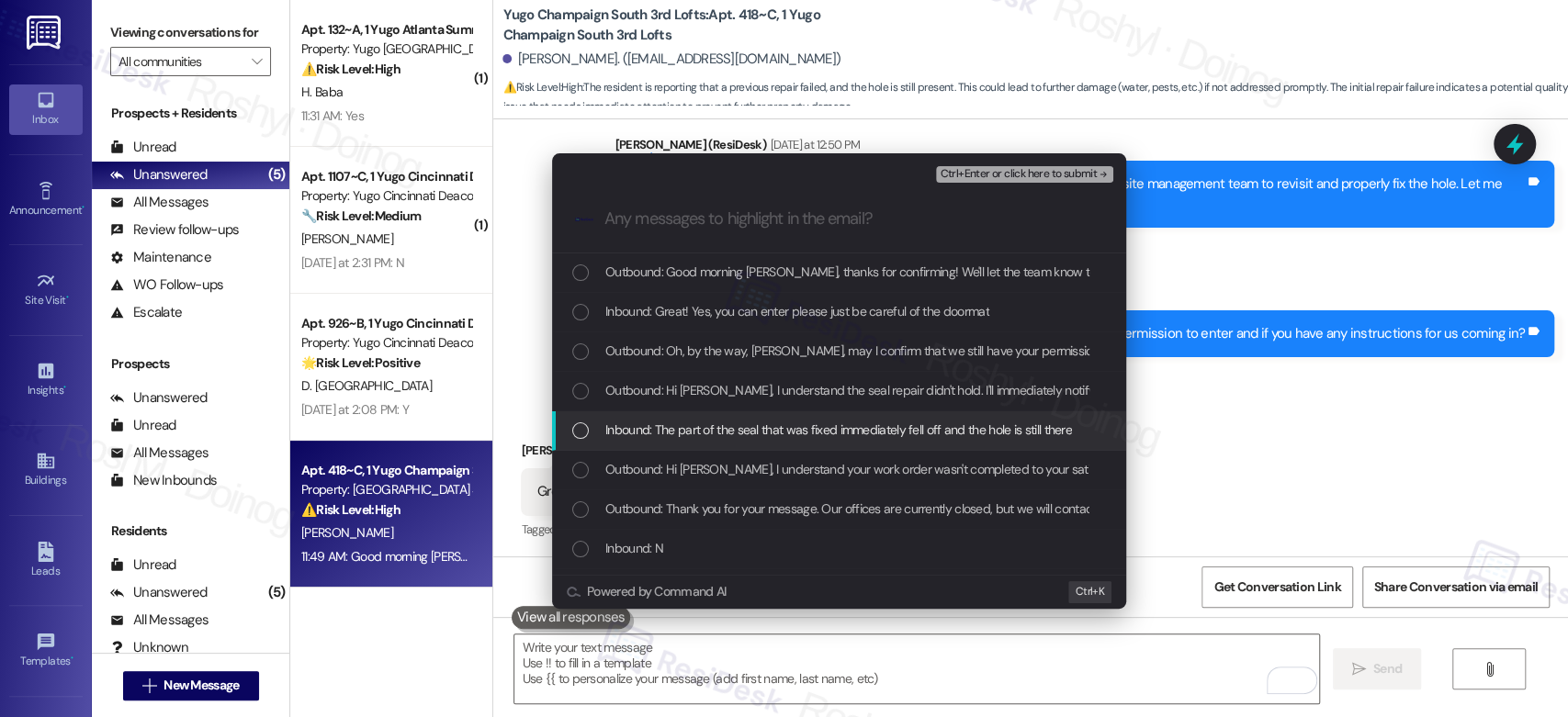
click at [745, 439] on span "Inbound: The part of the seal that was fixed immediately fell off and the hole …" at bounding box center [838, 430] width 466 height 21
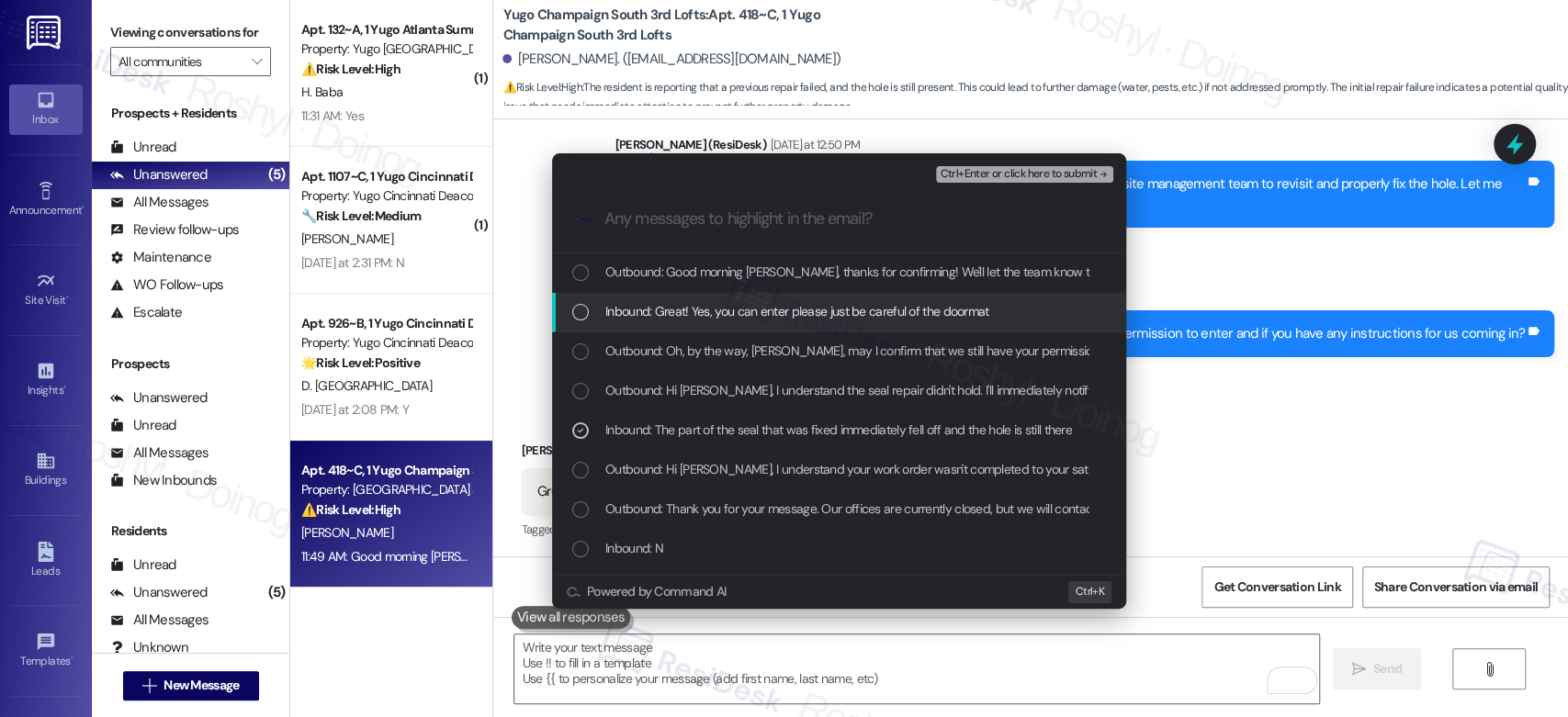
click at [787, 315] on span "Inbound: Great! Yes, you can enter please just be careful of the doormat" at bounding box center [797, 312] width 384 height 21
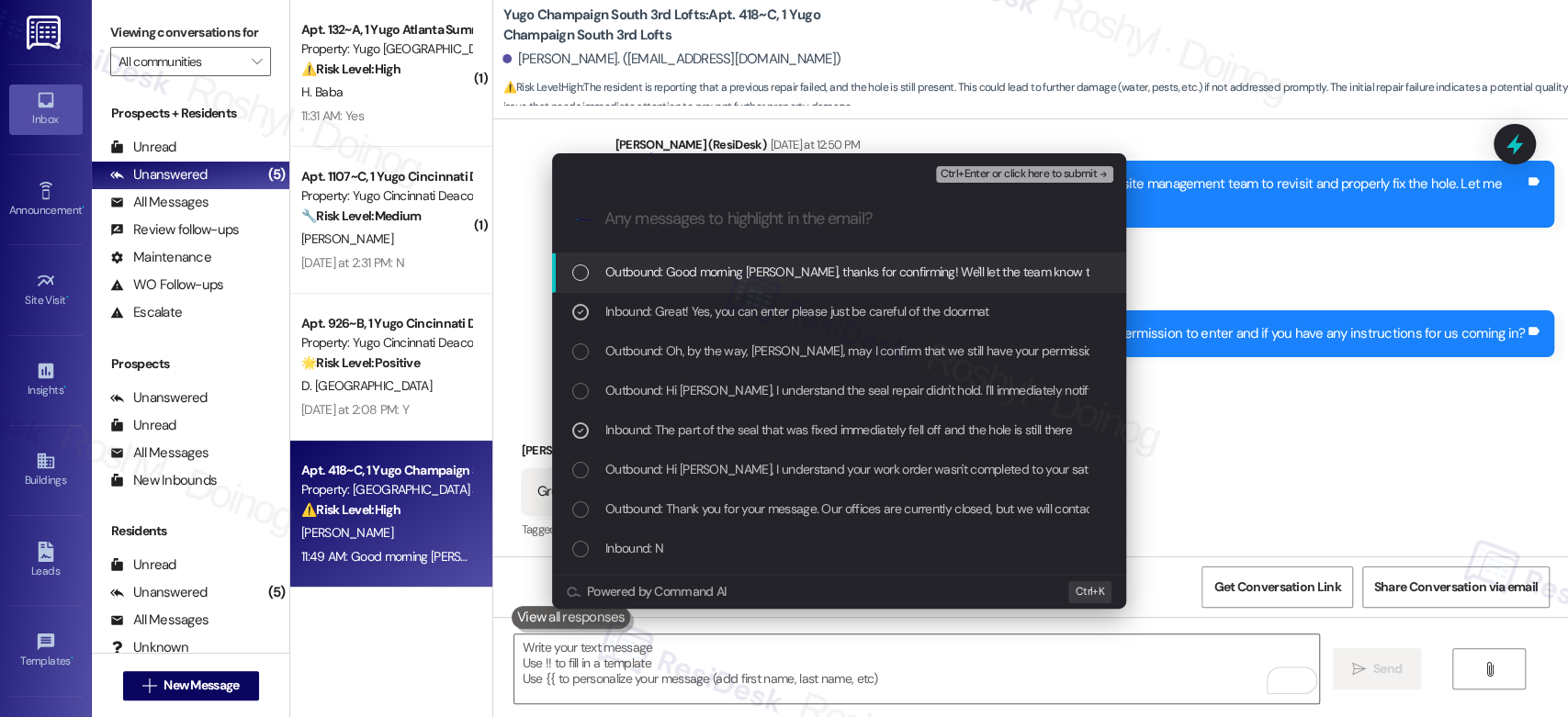
click at [1031, 172] on span "Ctrl+Enter or click here to submit" at bounding box center [1018, 174] width 157 height 13
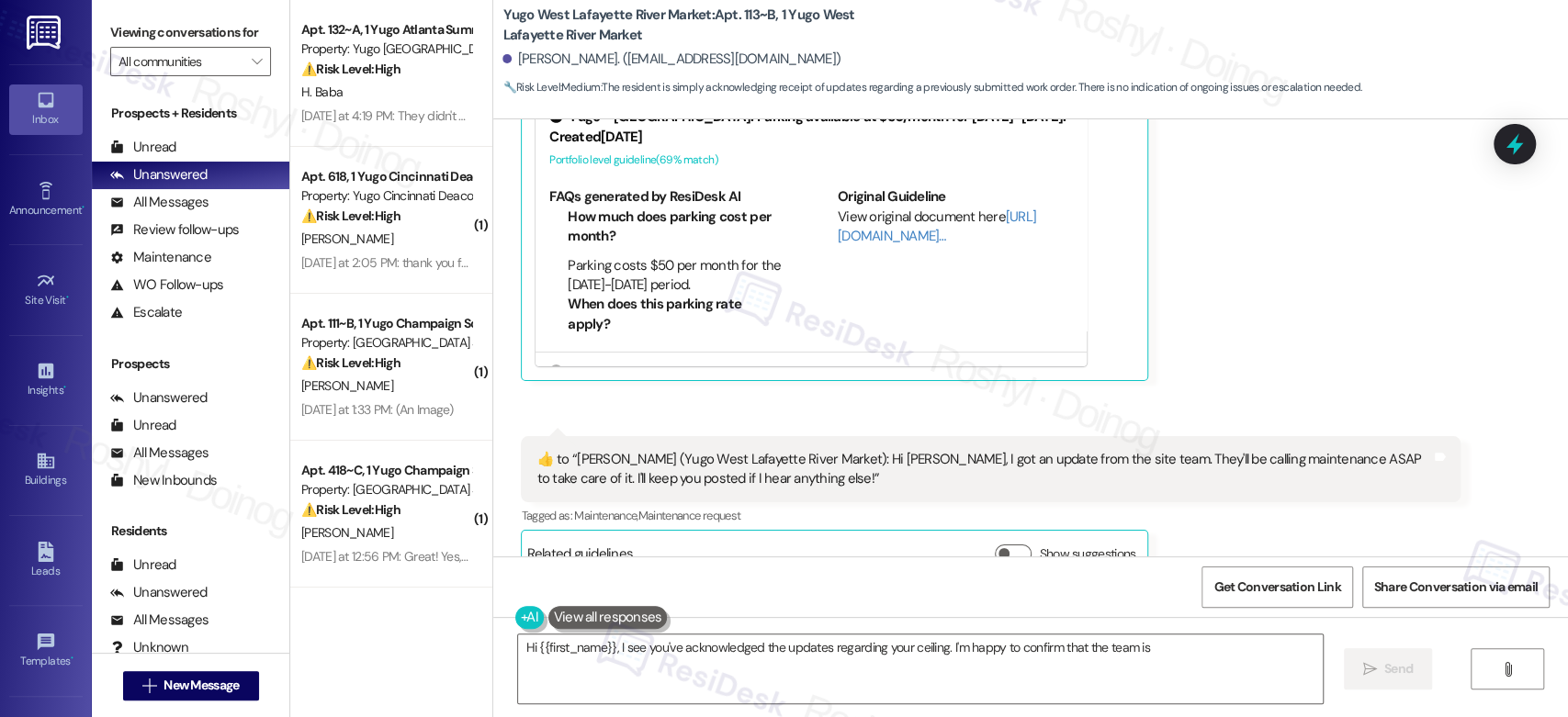
scroll to position [3119, 0]
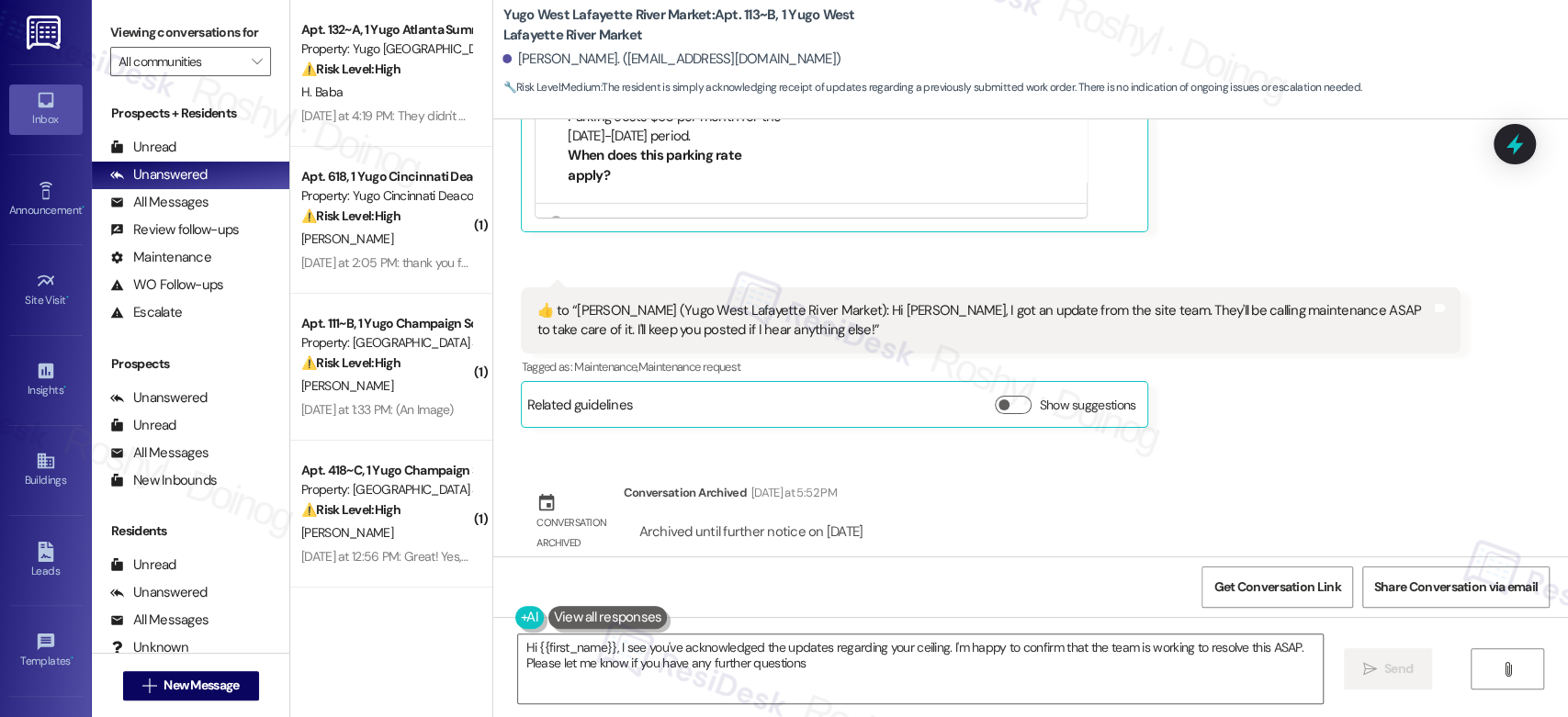
type textarea "Hi {{first_name}}, I see you've acknowledged the updates regarding your ceiling…"
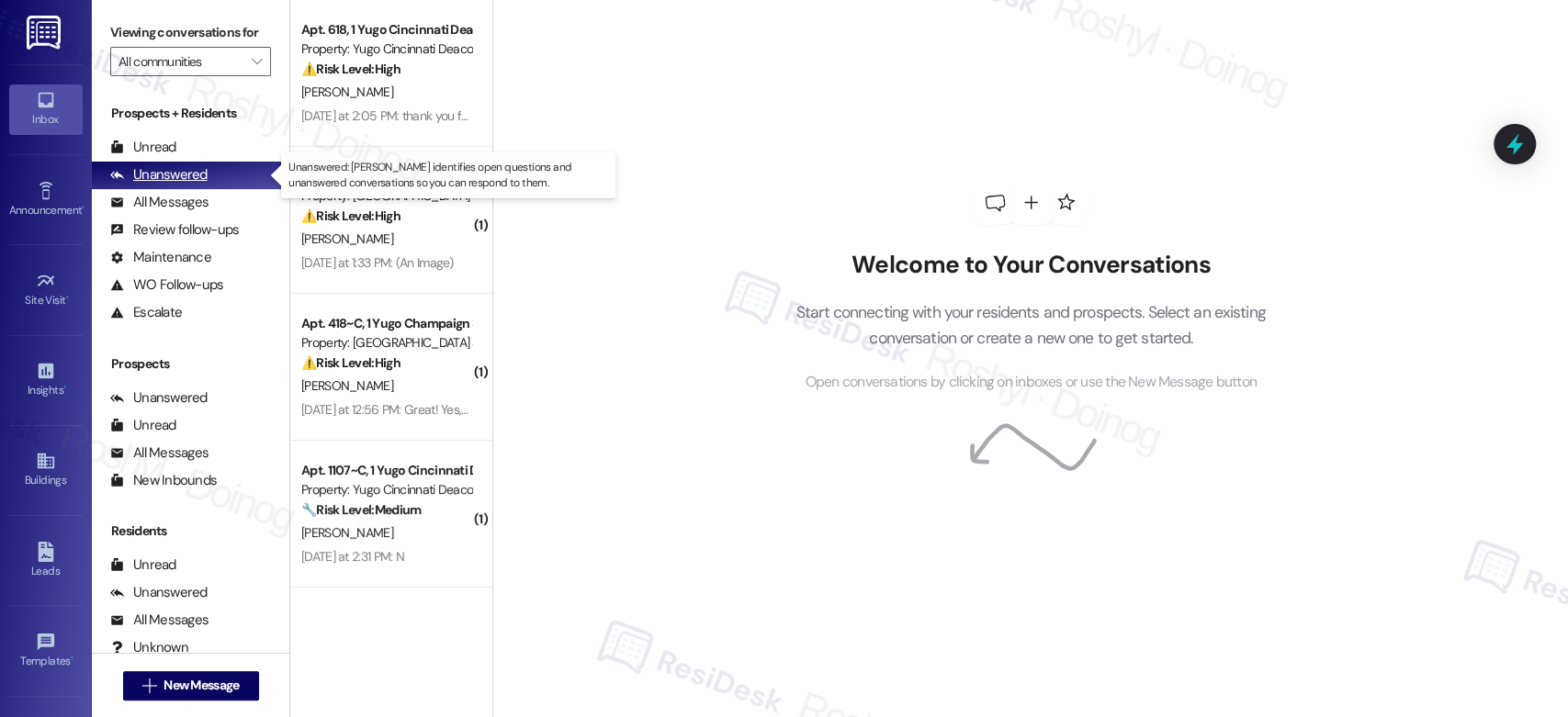
click at [203, 182] on div "Unanswered" at bounding box center [159, 175] width 97 height 20
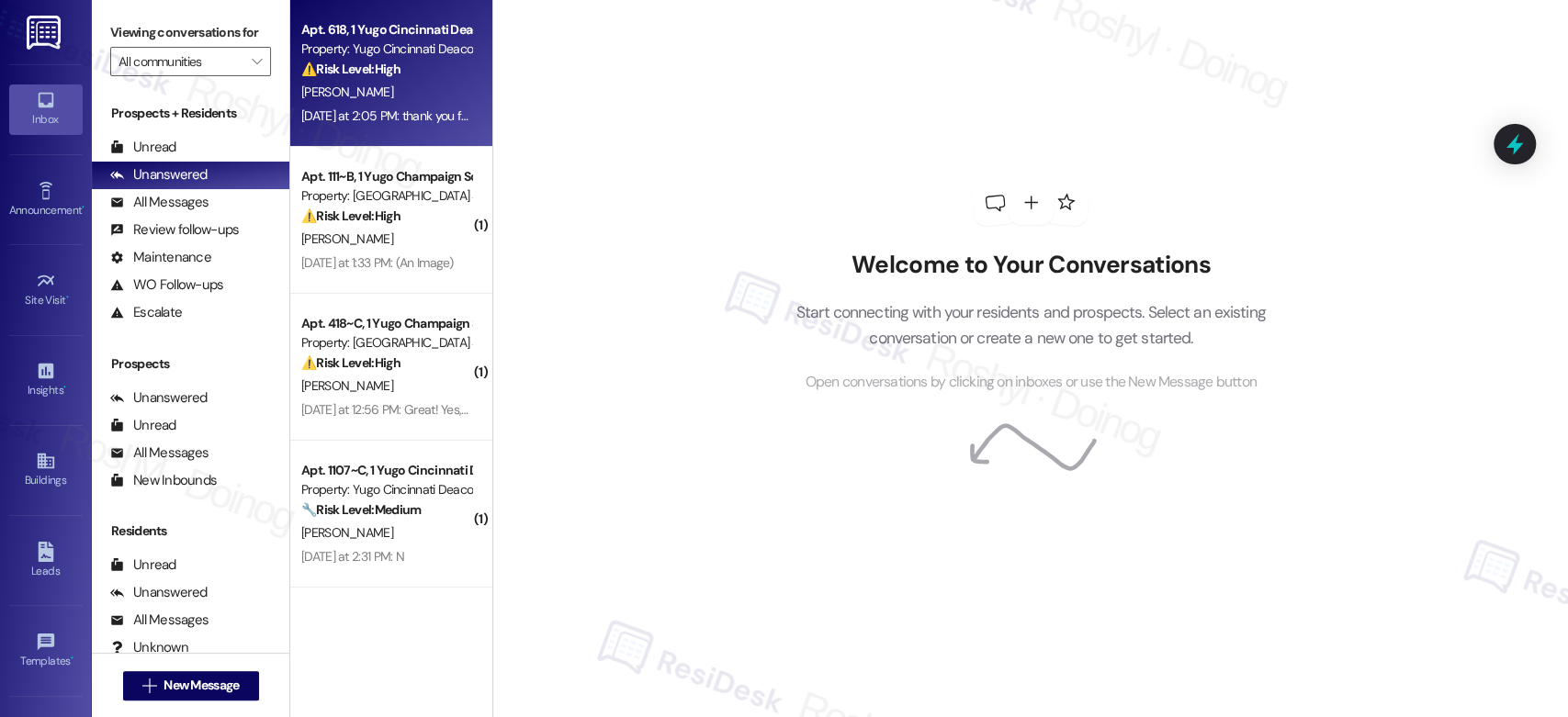
click at [387, 94] on div "S. Glaser" at bounding box center [386, 92] width 173 height 23
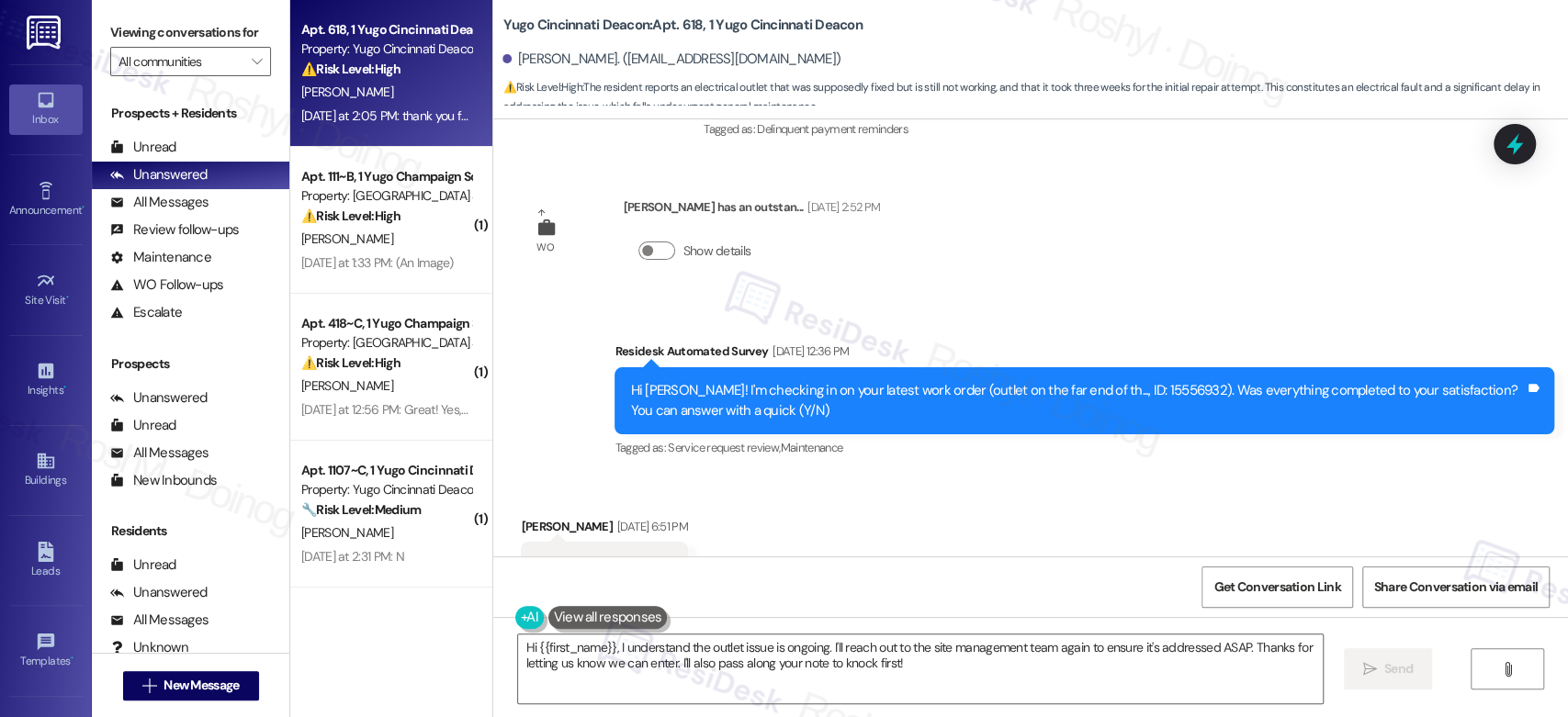
scroll to position [974, 0]
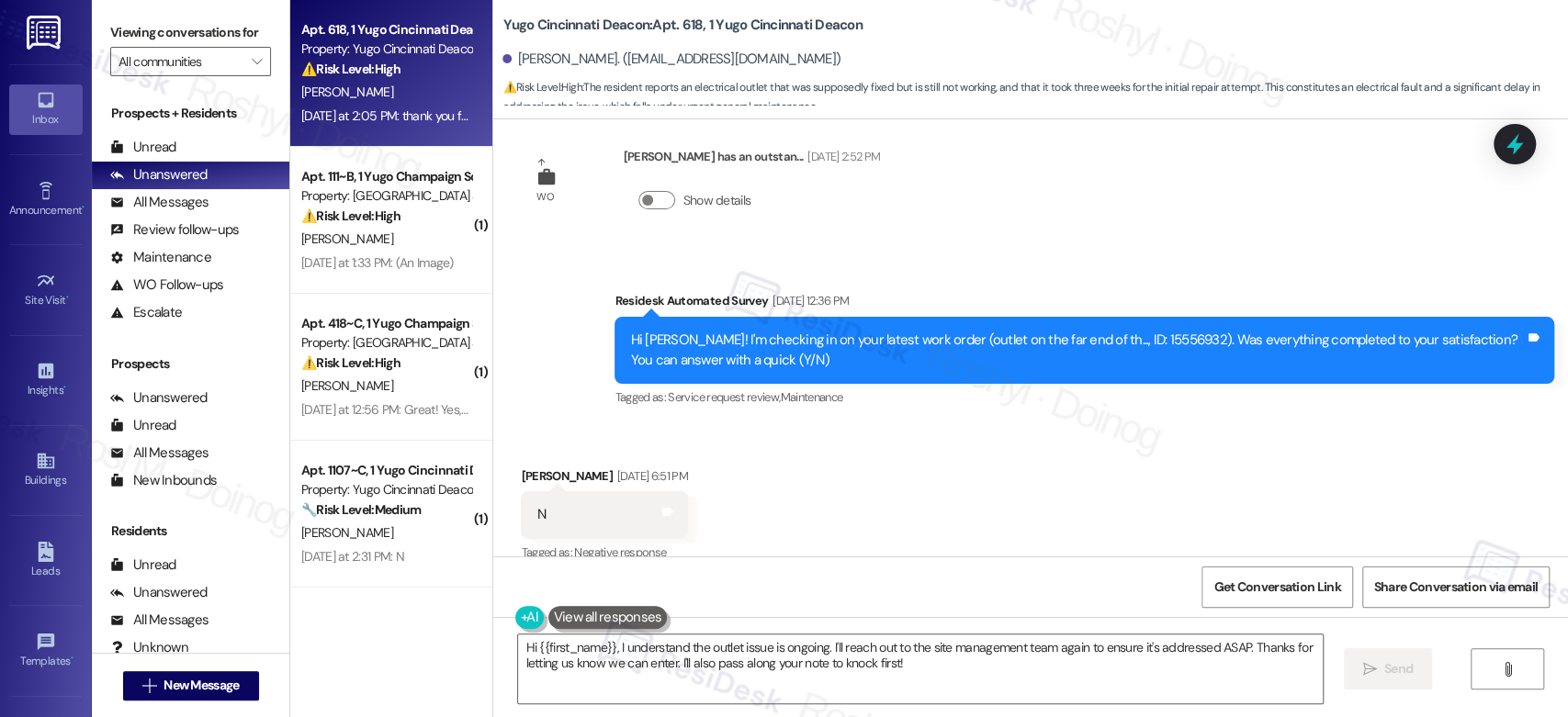
click at [986, 433] on div "Received via SMS Simon Glaser Sep 15, 2025 at 6:51 PM N Tags and notes Tagged a…" at bounding box center [1030, 503] width 1074 height 155
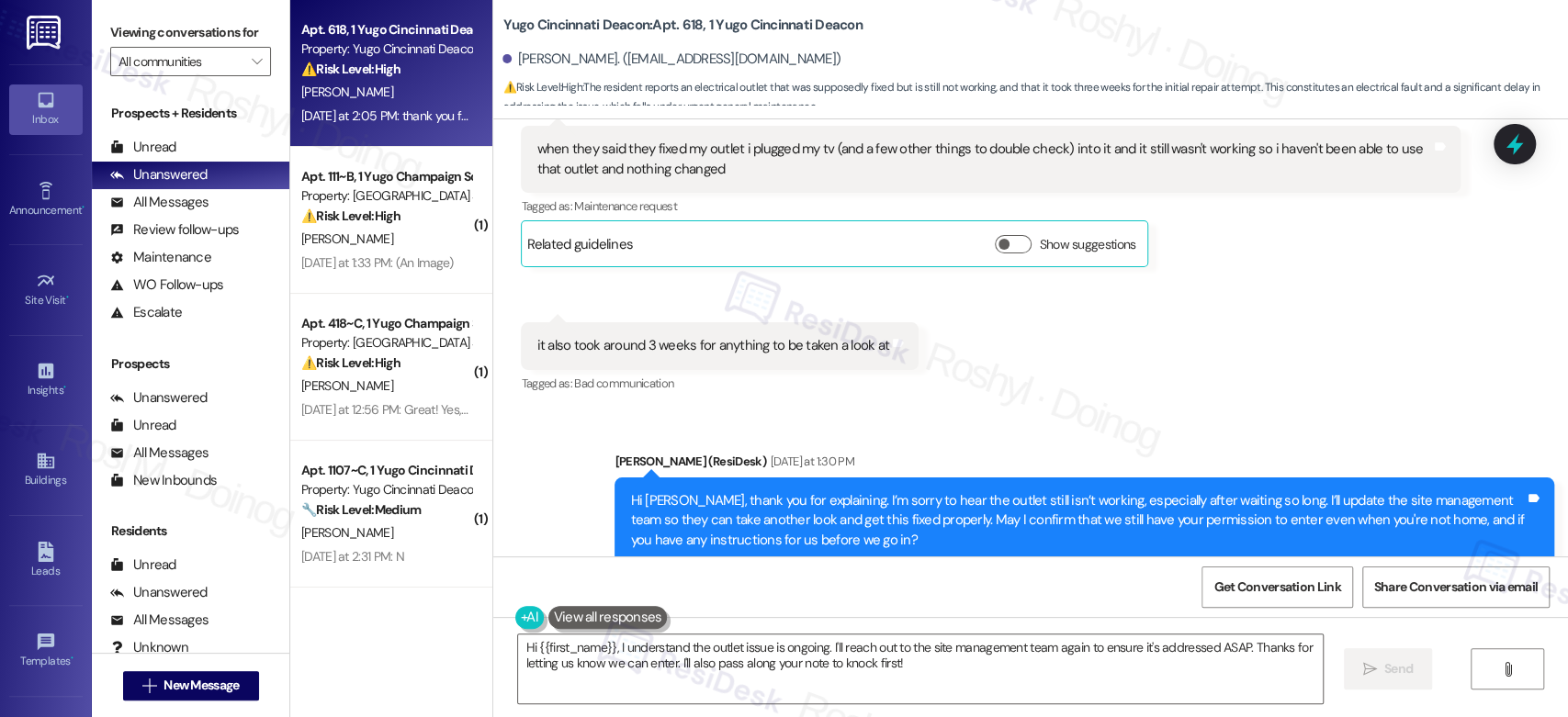
scroll to position [1893, 0]
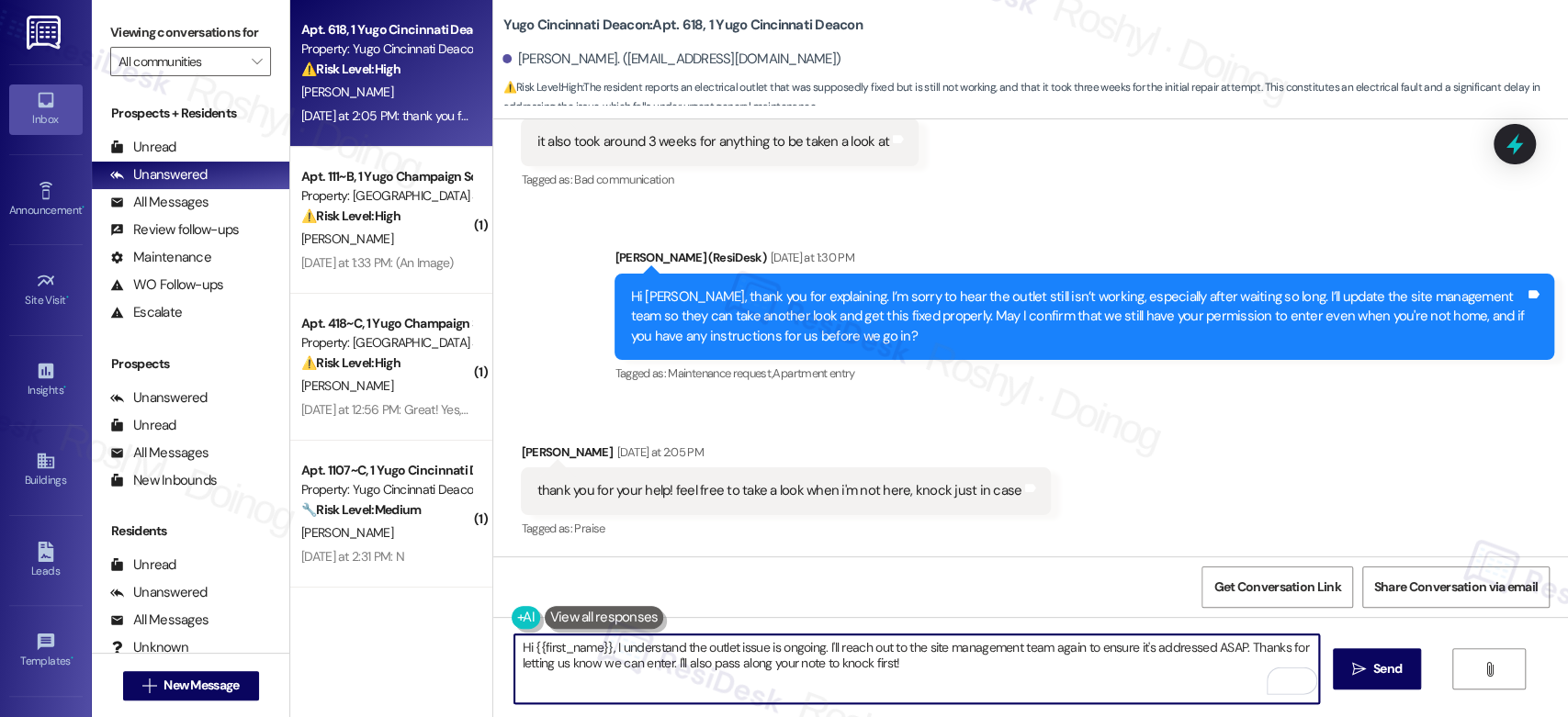
drag, startPoint x: 958, startPoint y: 667, endPoint x: 411, endPoint y: 613, distance: 549.7
click at [411, 613] on div "Apt. 618, 1 Yugo Cincinnati Deacon Property: Yugo Cincinnati Deacon ⚠️ Risk Lev…" at bounding box center [929, 358] width 1278 height 717
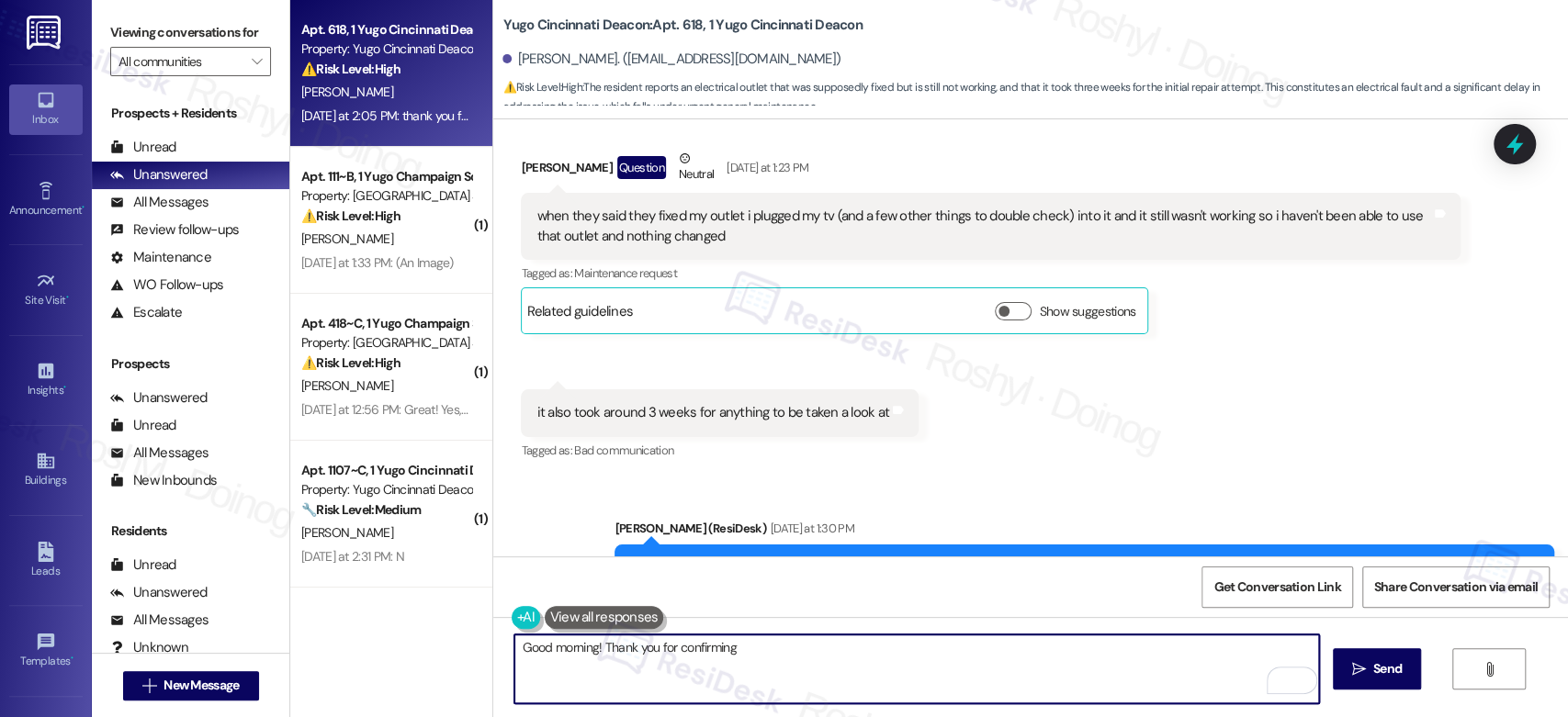
scroll to position [1587, 0]
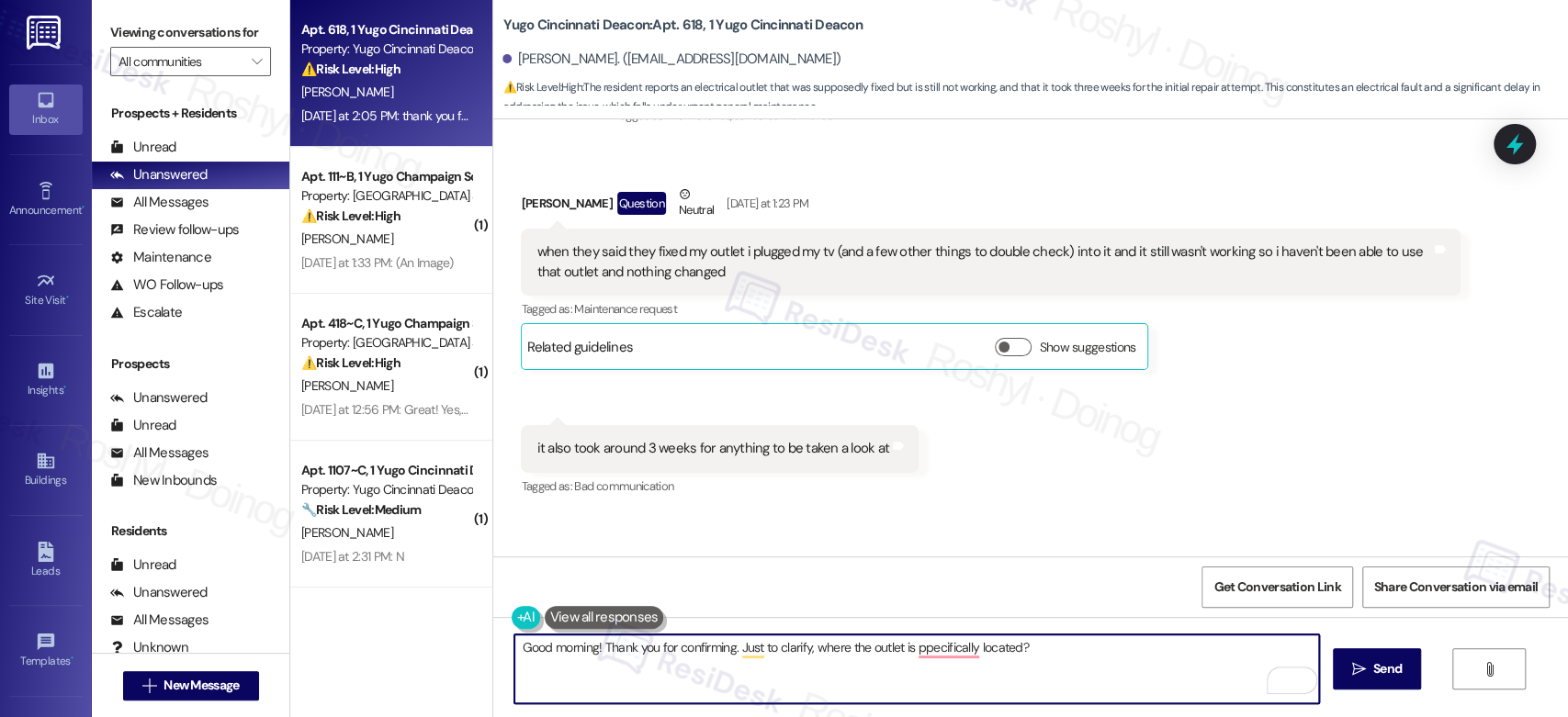
click at [921, 662] on textarea "Good morning! Thank you for confirming. Just to clarify, where the outlet is pp…" at bounding box center [916, 669] width 804 height 69
click at [926, 657] on textarea "Good morning! Thank you for confirming. Just to clarify, where the outlet is pp…" at bounding box center [916, 669] width 804 height 69
click at [926, 659] on textarea "Good morning! Thank you for confirming. Just to clarify, where the outlet is pp…" at bounding box center [916, 669] width 804 height 69
click at [926, 645] on textarea "Good morning! Thank you for confirming. Just to clarify, where the outlet is pp…" at bounding box center [916, 669] width 804 height 69
click at [875, 655] on textarea "Good morning! Thank you for confirming. Just to clarify, where the outlet is sp…" at bounding box center [916, 669] width 804 height 69
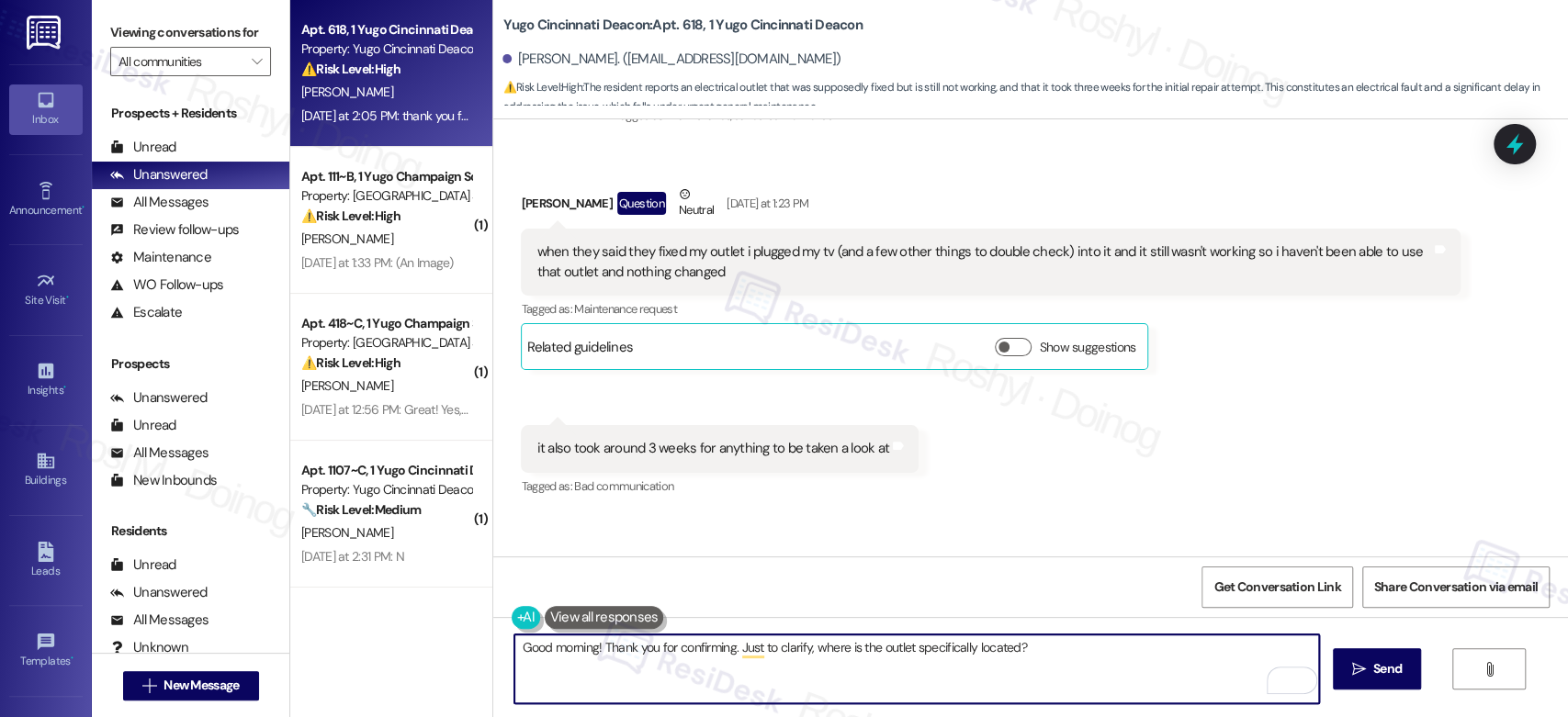
click at [1058, 642] on textarea "Good morning! Thank you for confirming. Just to clarify, where is the outlet sp…" at bounding box center [916, 669] width 804 height 69
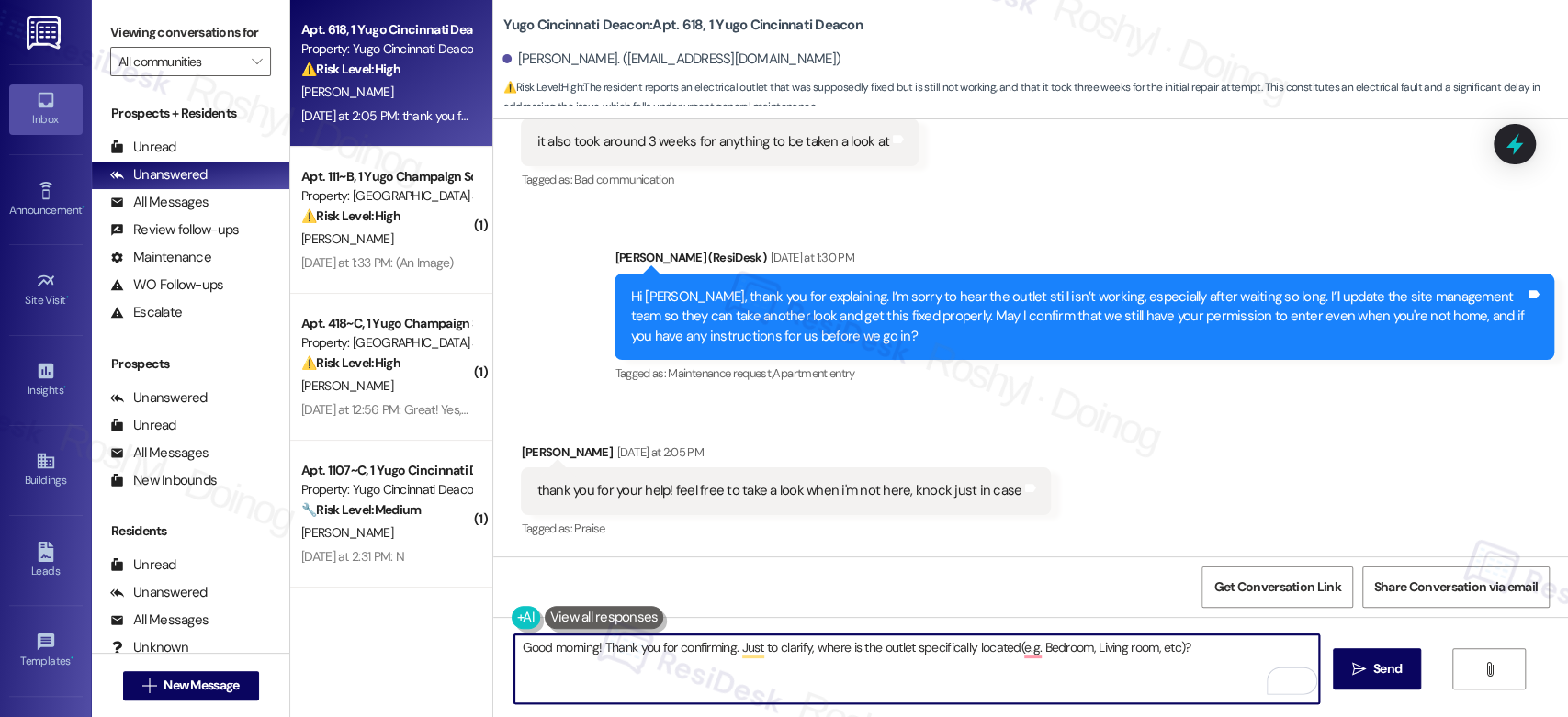
click at [955, 644] on textarea "Good morning! Thank you for confirming. Just to clarify, where is the outlet sp…" at bounding box center [916, 669] width 804 height 69
click at [1108, 658] on textarea "Good morning! Thank you for confirming. Just to clarify, where is the outlet sp…" at bounding box center [916, 669] width 804 height 69
click at [1008, 652] on textarea "Good morning! Thank you for confirming. Just to clarify, where is the outlet sp…" at bounding box center [916, 669] width 804 height 69
type textarea "Good morning! Thank you for confirming. Just to clarify, where is the outlet sp…"
click at [1411, 656] on button " Send" at bounding box center [1377, 668] width 89 height 41
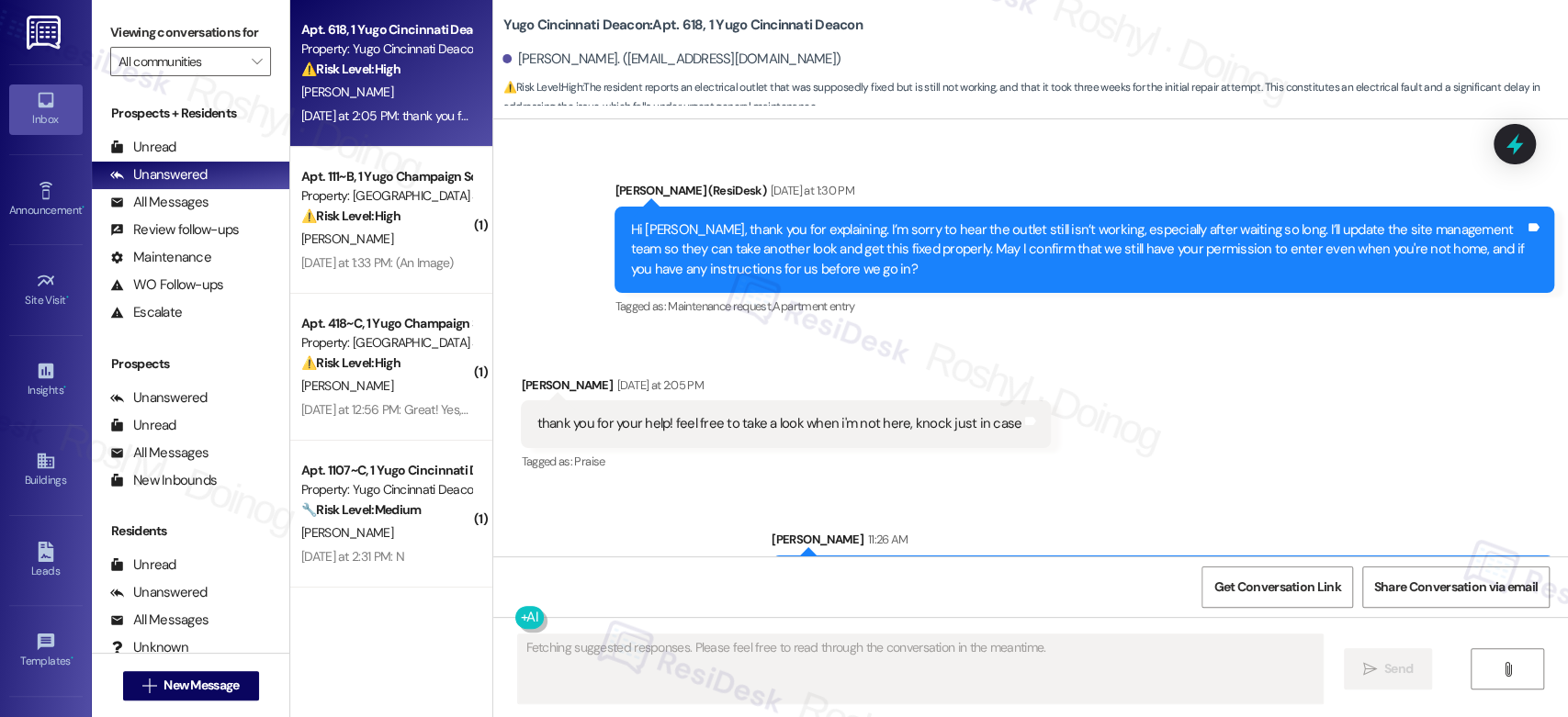
scroll to position [2020, 0]
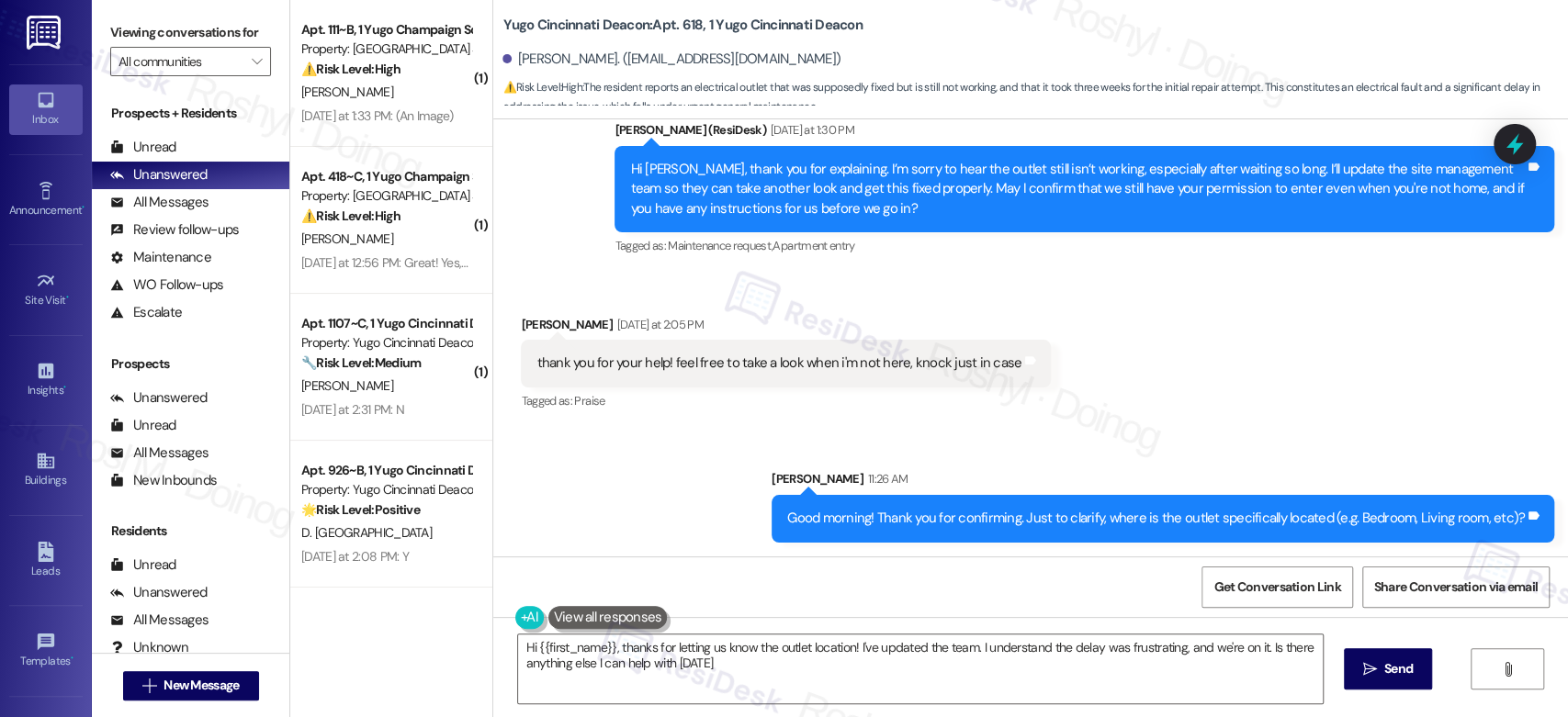
type textarea "Hi {{first_name}}, thanks for letting us know the outlet location! I've updated…"
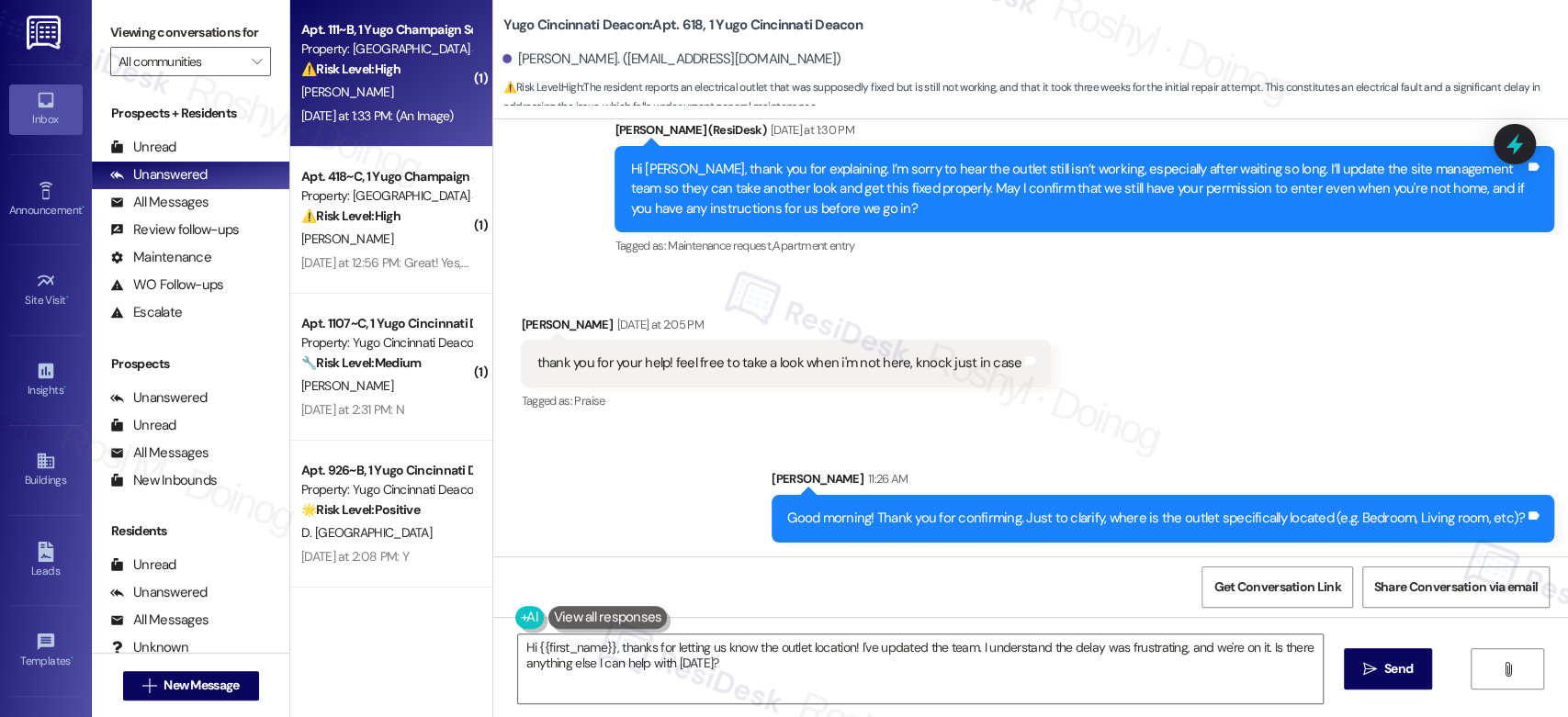
click at [402, 96] on div "[PERSON_NAME]" at bounding box center [386, 92] width 173 height 23
type textarea "Fetching suggested responses. Please feel free to read through the conversation…"
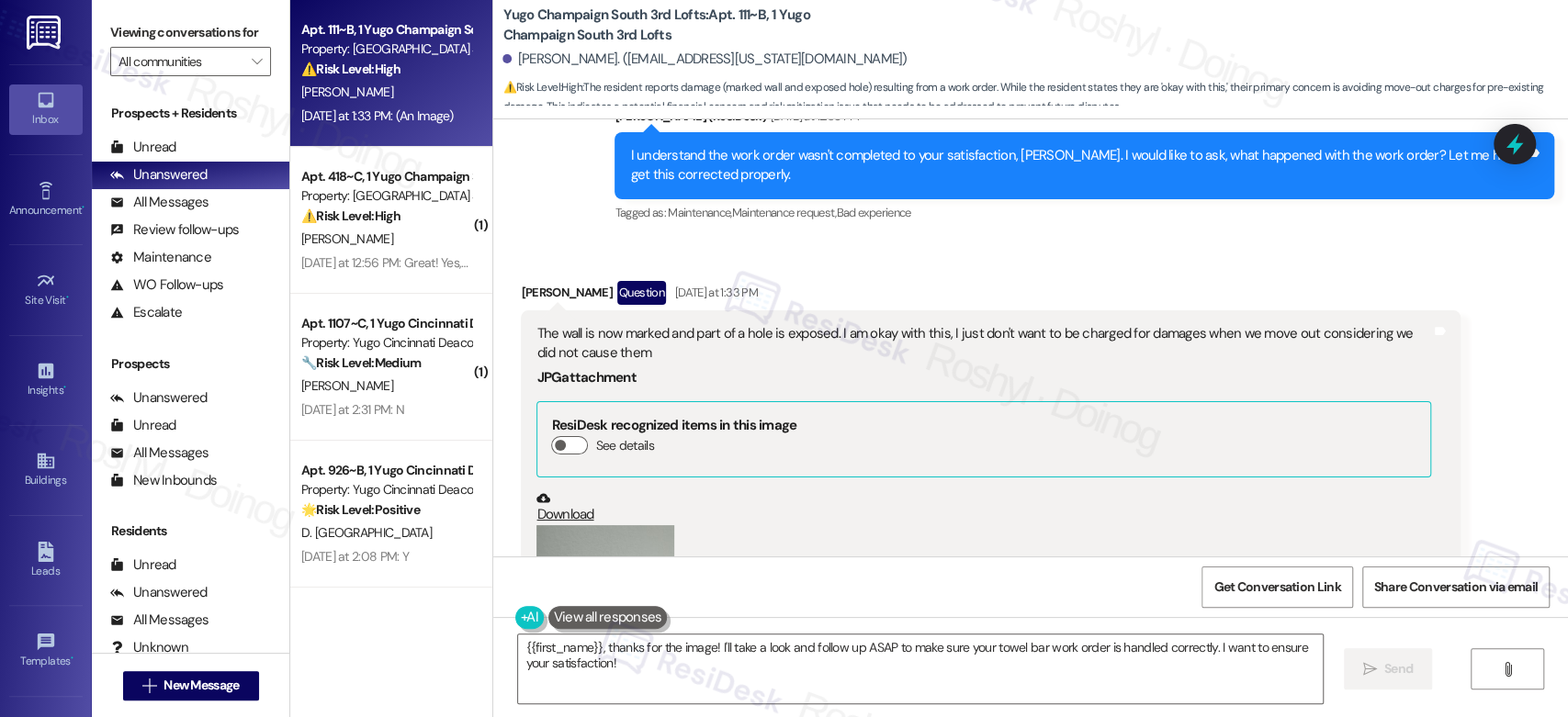
scroll to position [1916, 0]
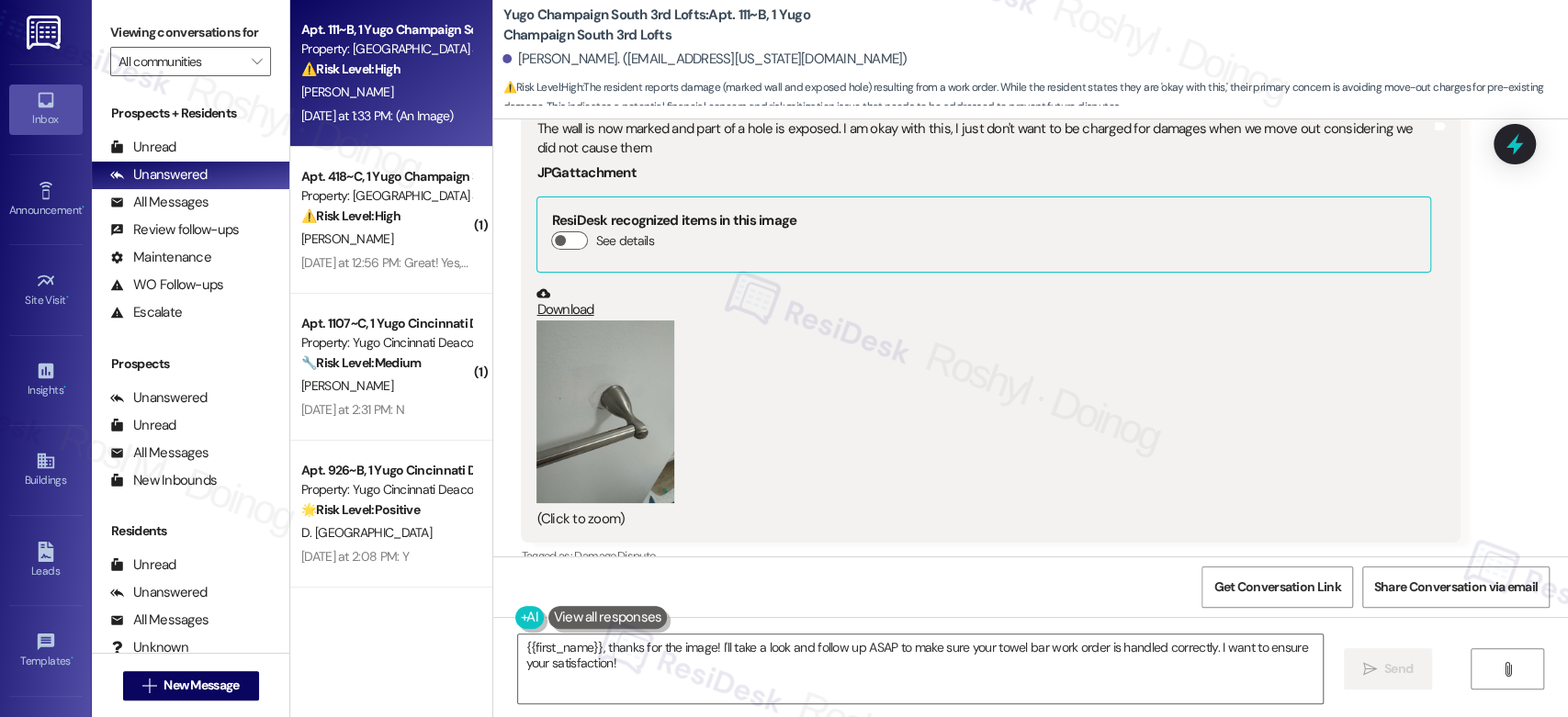
click at [570, 424] on button "Zoom image" at bounding box center [605, 412] width 138 height 183
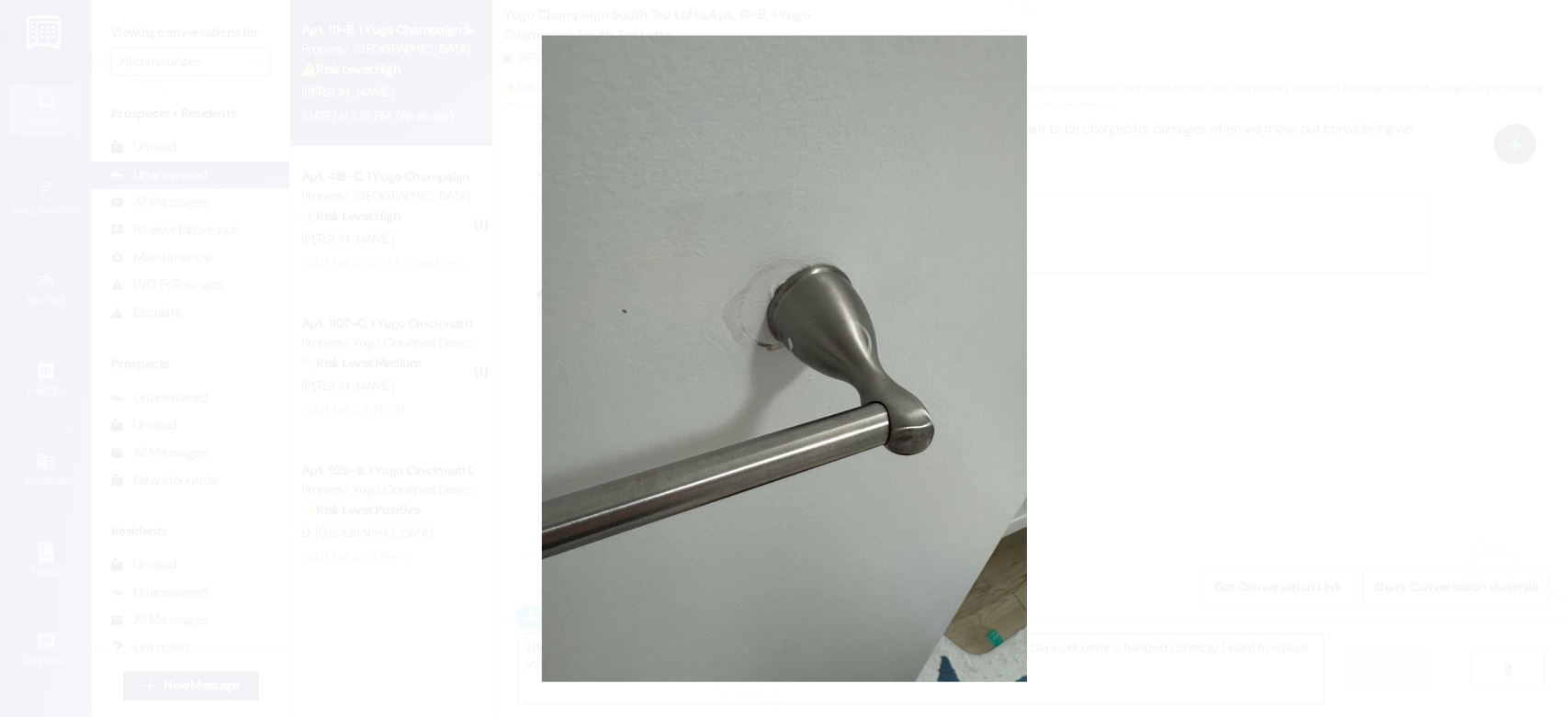
click at [1317, 382] on button "Unzoom image" at bounding box center [784, 358] width 1568 height 717
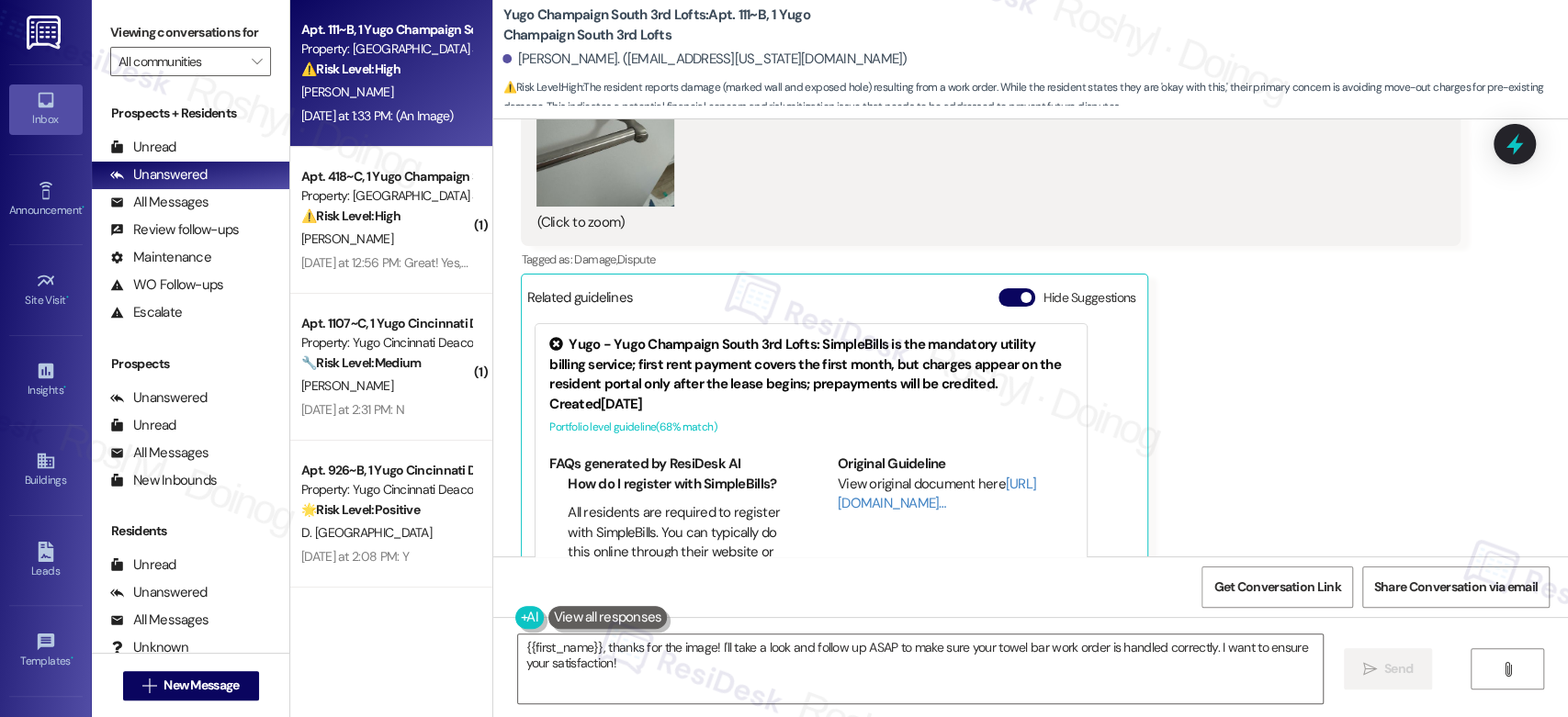
scroll to position [2018, 0]
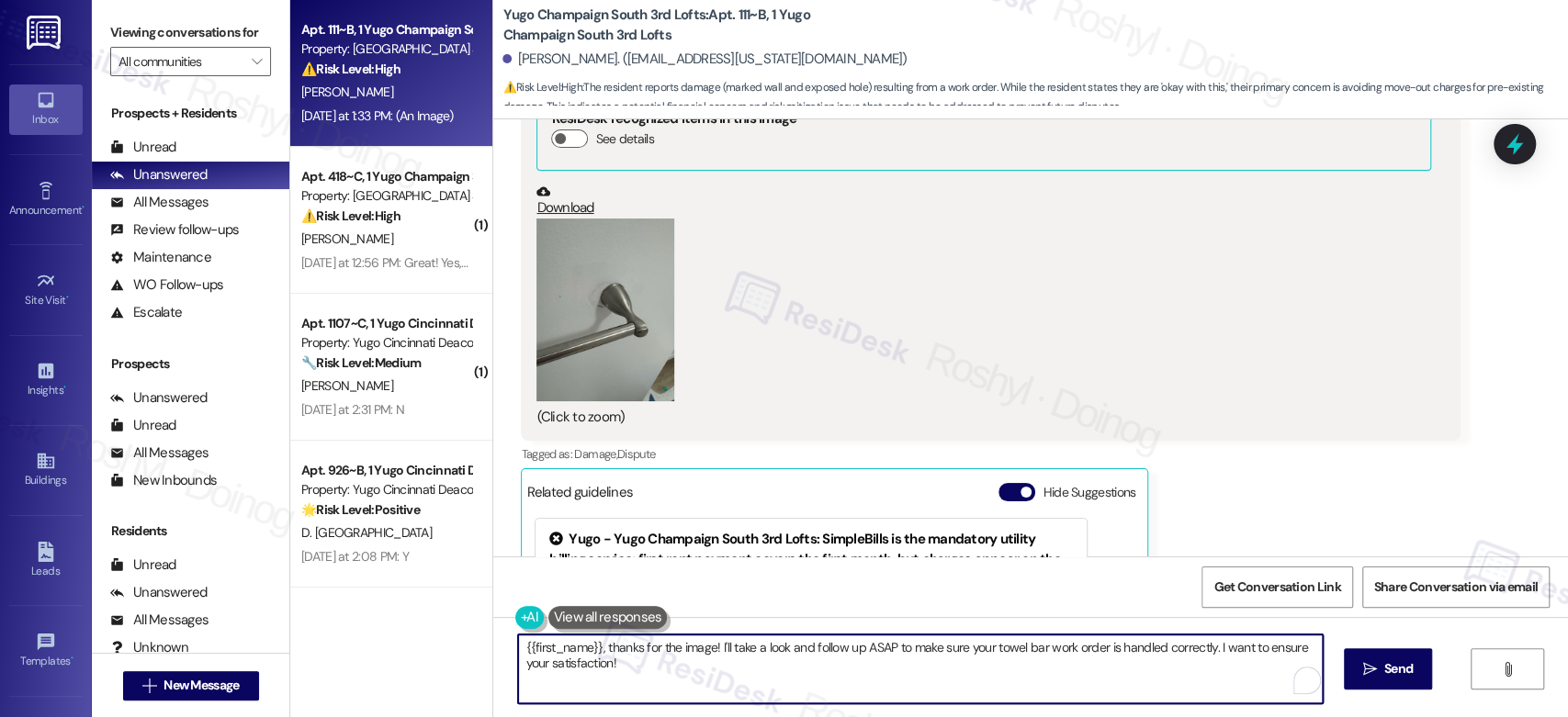
drag, startPoint x: 720, startPoint y: 650, endPoint x: 831, endPoint y: 668, distance: 112.4
click at [831, 668] on textarea "{{first_name}}, thanks for the image! I'll take a look and follow up ASAP to ma…" at bounding box center [920, 669] width 804 height 69
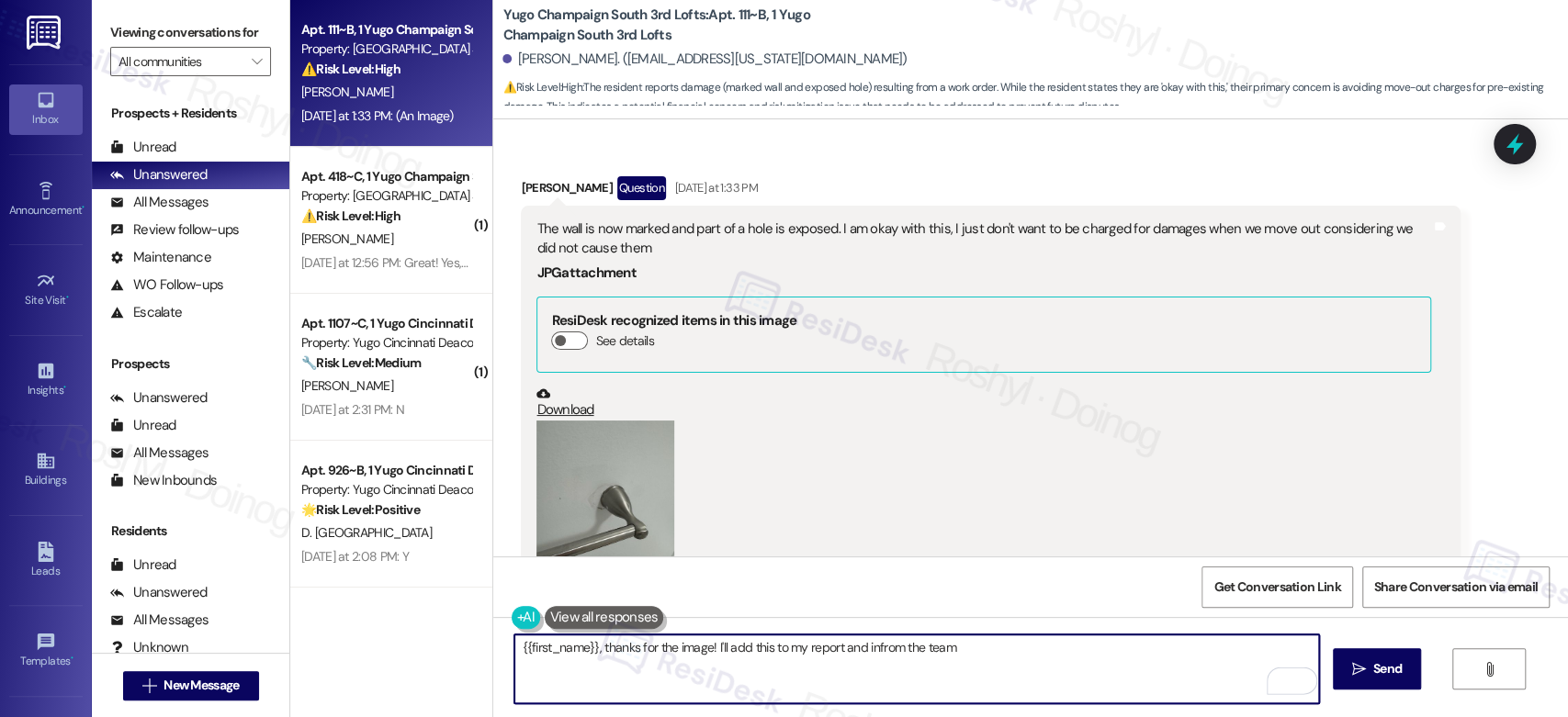
scroll to position [1814, 0]
click at [874, 642] on textarea "{{first_name}}, thanks for the image! I'll add this to my report and infrom the…" at bounding box center [916, 669] width 804 height 69
click at [514, 652] on textarea "{{first_name}}, thanks for the image! I'll add this to my report and inform the…" at bounding box center [916, 669] width 804 height 69
click at [1083, 644] on textarea "Good morning {{first_name}}, thanks for the image! I'll add this to my report a…" at bounding box center [916, 669] width 804 height 69
click at [586, 619] on button at bounding box center [604, 617] width 119 height 23
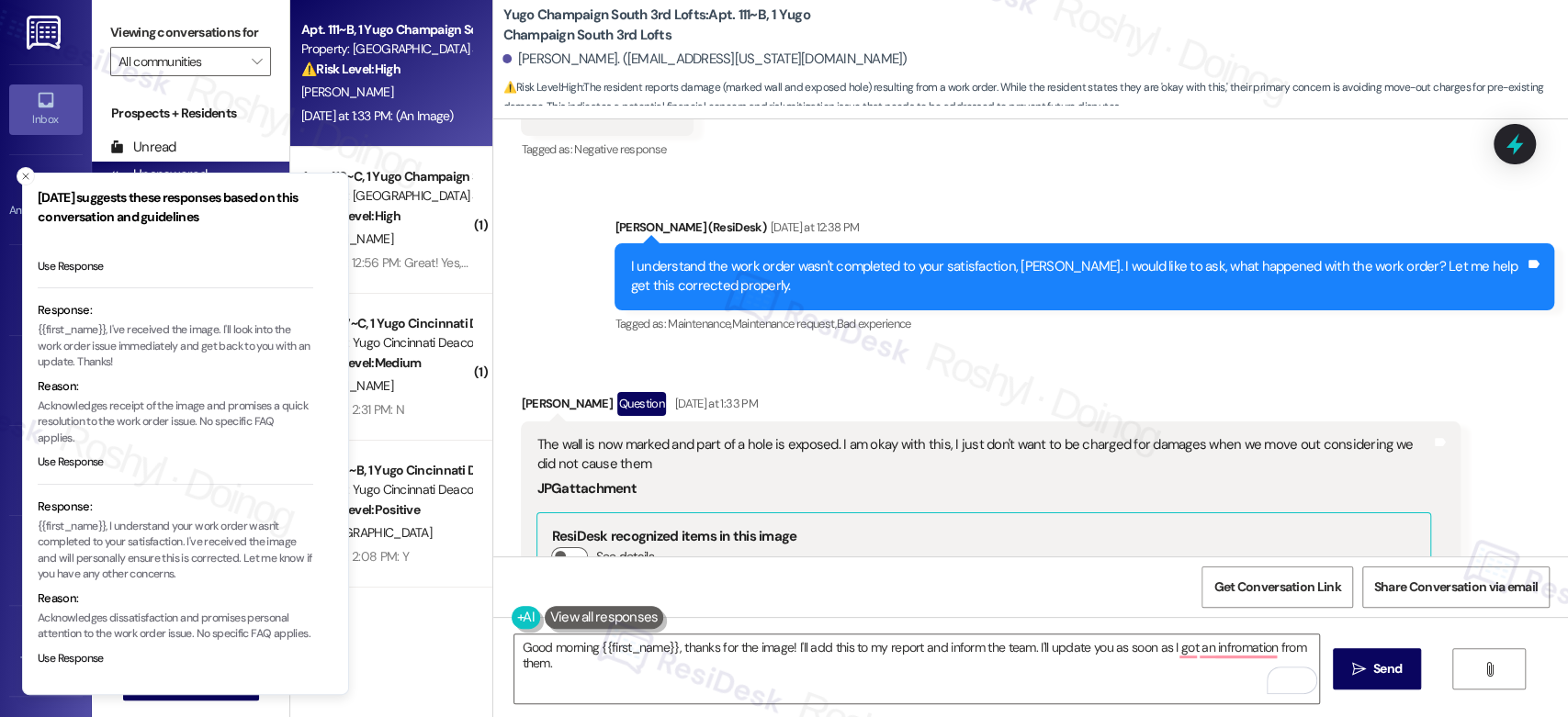
scroll to position [1609, 0]
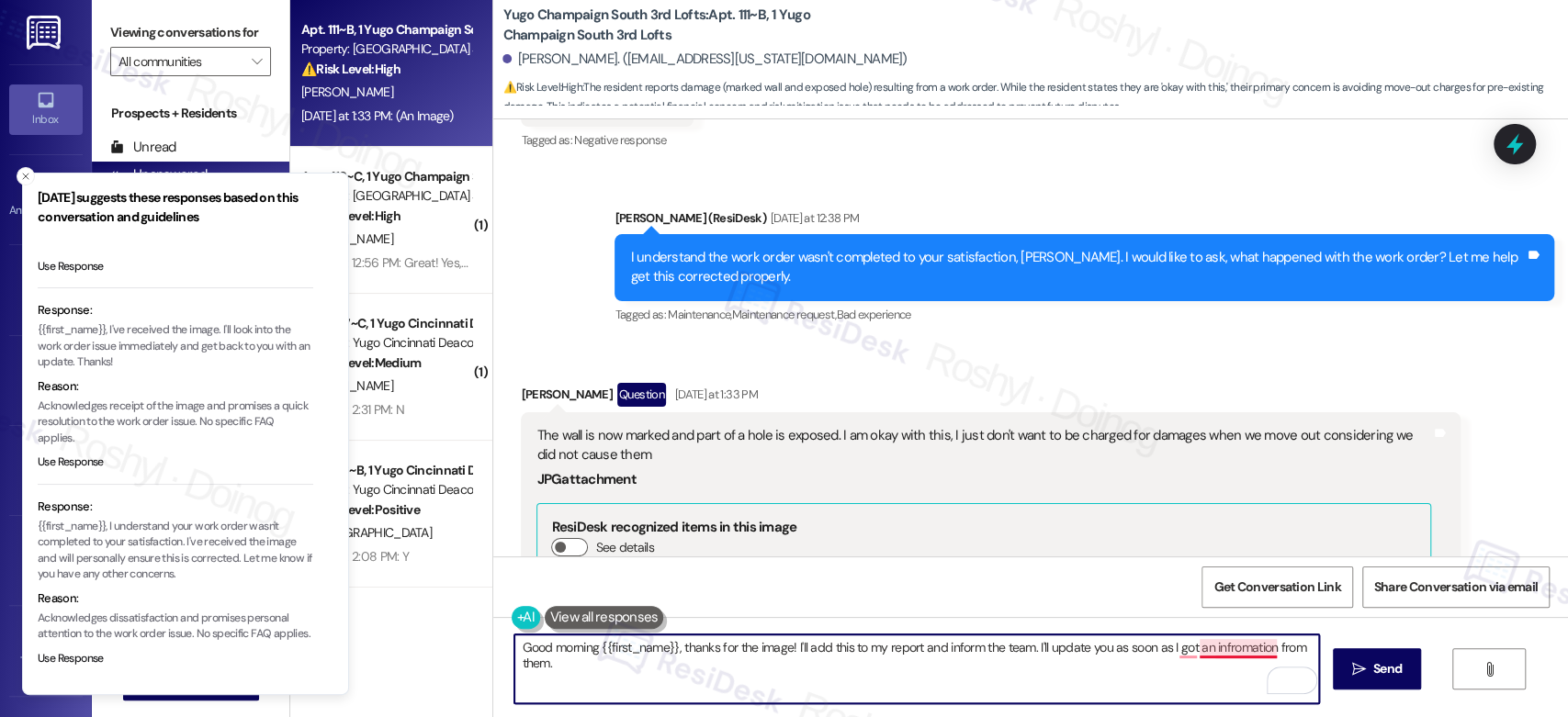
click at [1198, 654] on textarea "Good morning {{first_name}}, thanks for the image! I'll add this to my report a…" at bounding box center [916, 669] width 804 height 69
click at [1165, 653] on textarea "Good morning {{first_name}}, thanks for the image! I'll add this to my report a…" at bounding box center [916, 669] width 804 height 69
click at [1174, 653] on textarea "Good morning {{first_name}}, thanks for the image! I'll add this to my report a…" at bounding box center [916, 669] width 804 height 69
click at [1218, 651] on textarea "Good morning {{first_name}}, thanks for the image! I'll add this to my report a…" at bounding box center [916, 669] width 804 height 69
click at [588, 660] on textarea "Good morning {{first_name}}, thanks for the image! I'll add this to my report a…" at bounding box center [916, 669] width 804 height 69
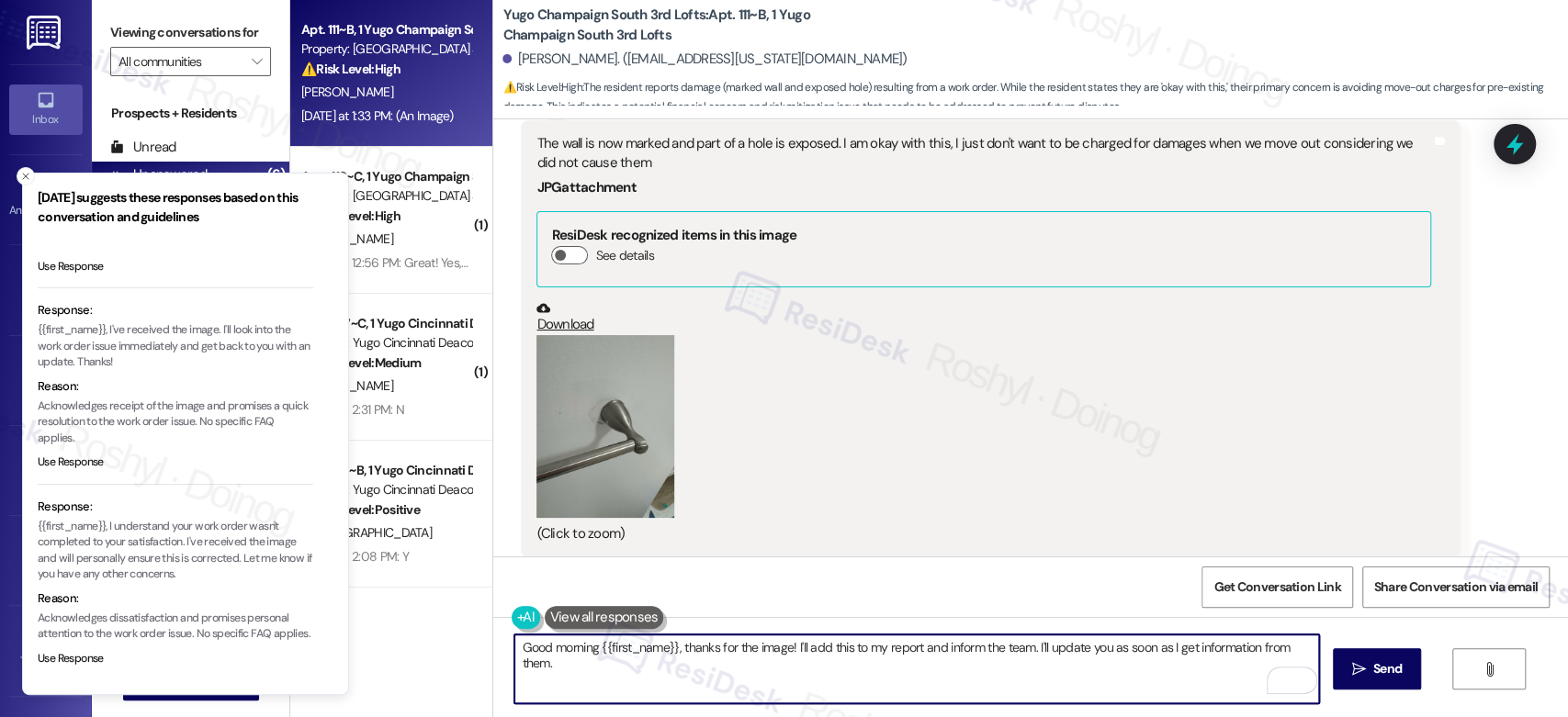
scroll to position [1814, 0]
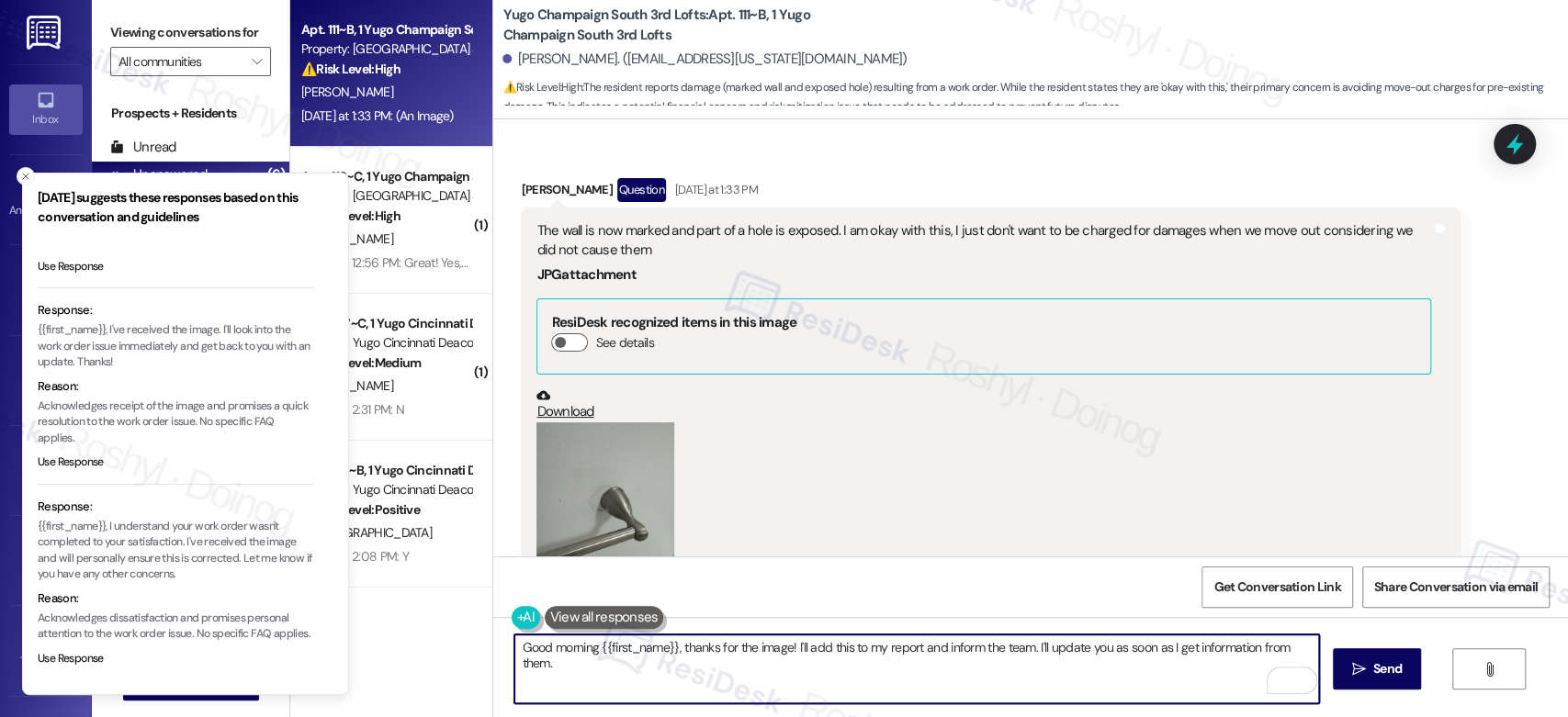
click at [786, 646] on textarea "Good morning {{first_name}}, thanks for the image! I'll add this to my report a…" at bounding box center [916, 669] width 804 height 69
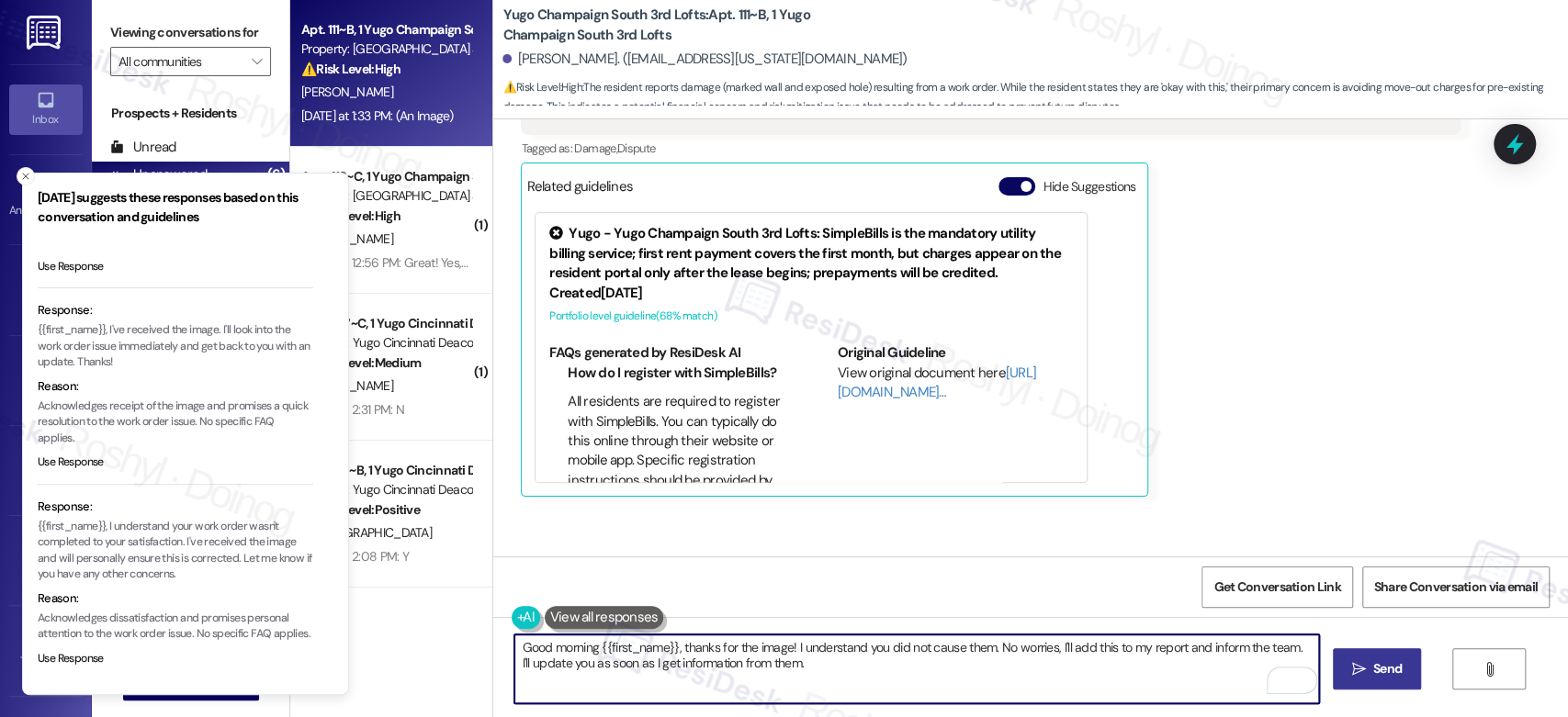
type textarea "Good morning {{first_name}}, thanks for the image! I understand you did not cau…"
click at [1396, 673] on span "Send" at bounding box center [1387, 668] width 28 height 20
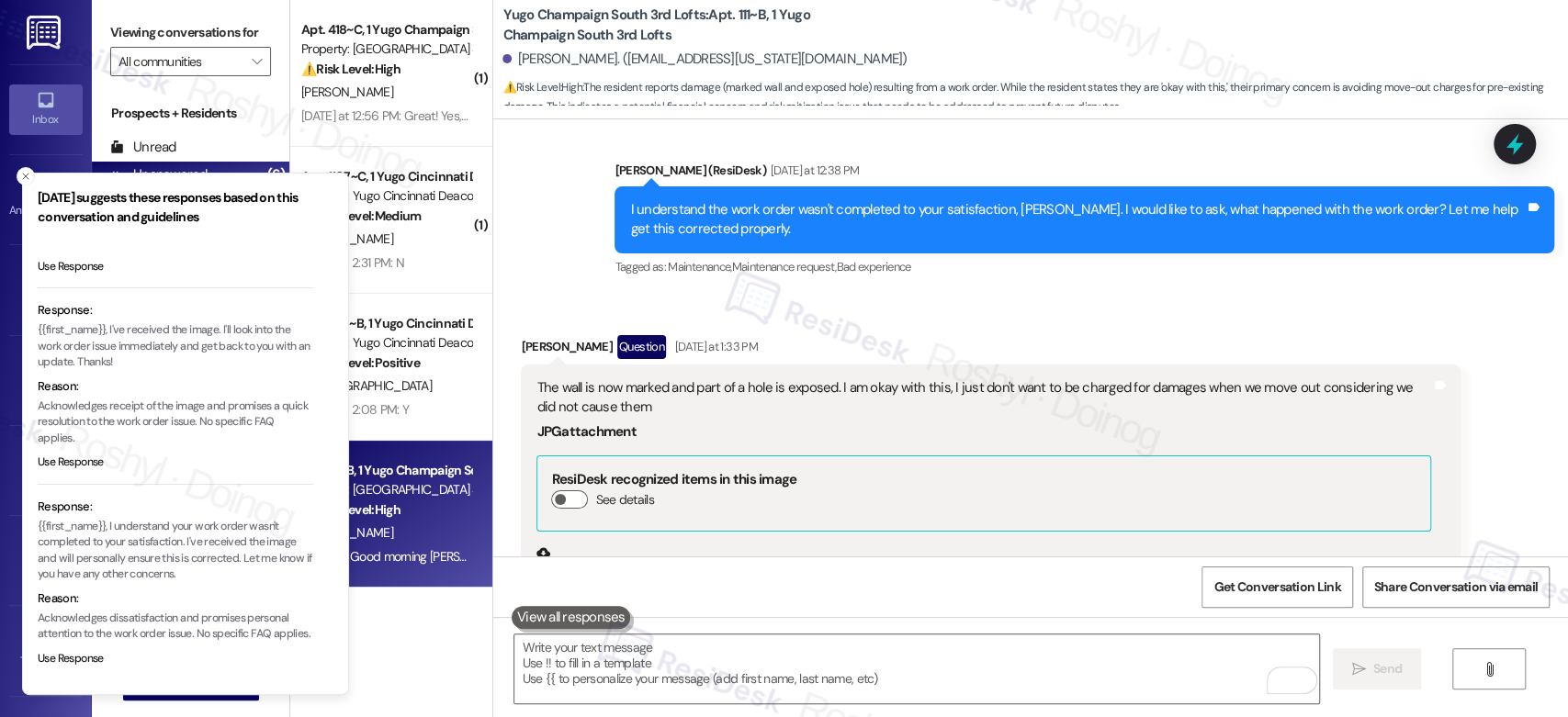
scroll to position [1655, 0]
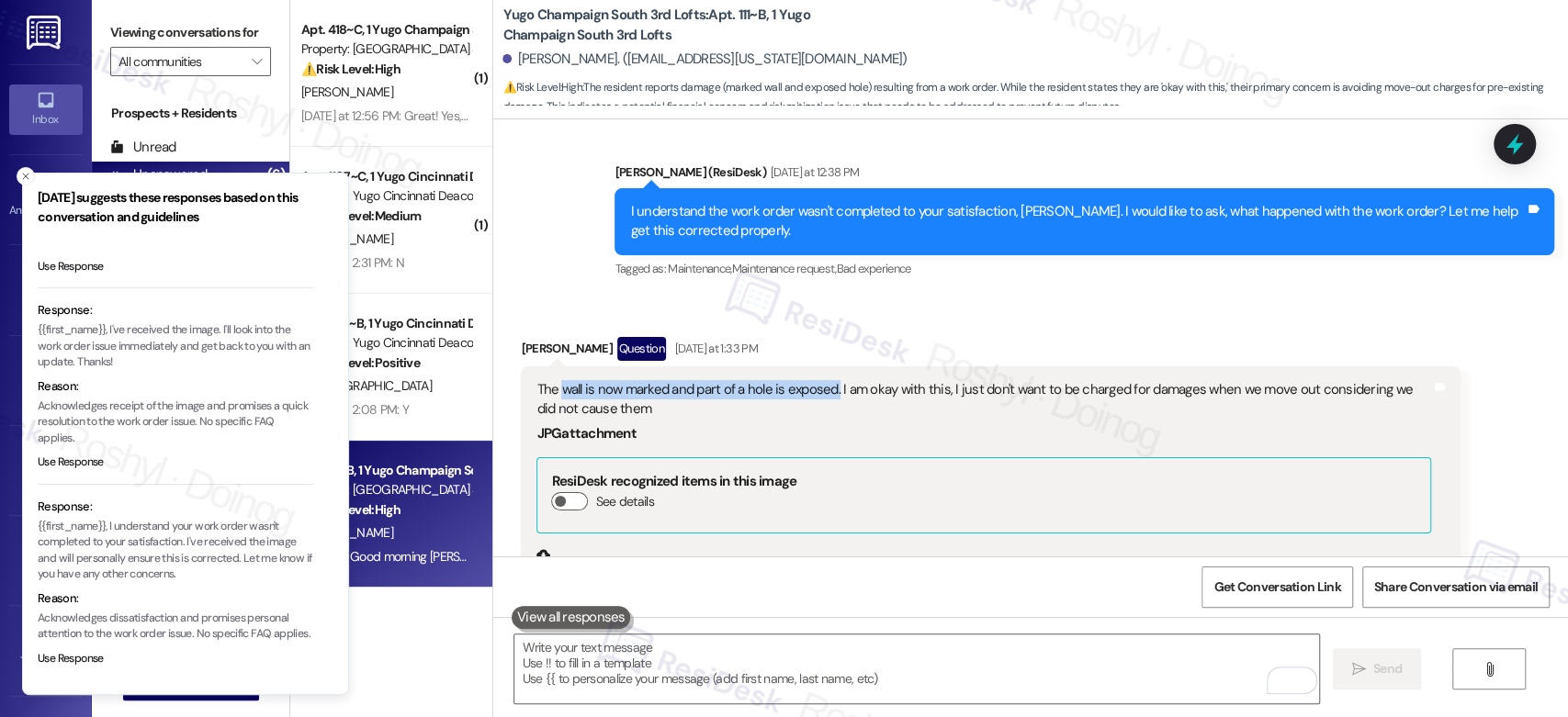
copy div "wall is now marked and part of a hole is exposed."
drag, startPoint x: 552, startPoint y: 371, endPoint x: 824, endPoint y: 372, distance: 272.0
click at [824, 380] on div "The wall is now marked and part of a hole is exposed. I am okay with this, I ju…" at bounding box center [984, 400] width 895 height 39
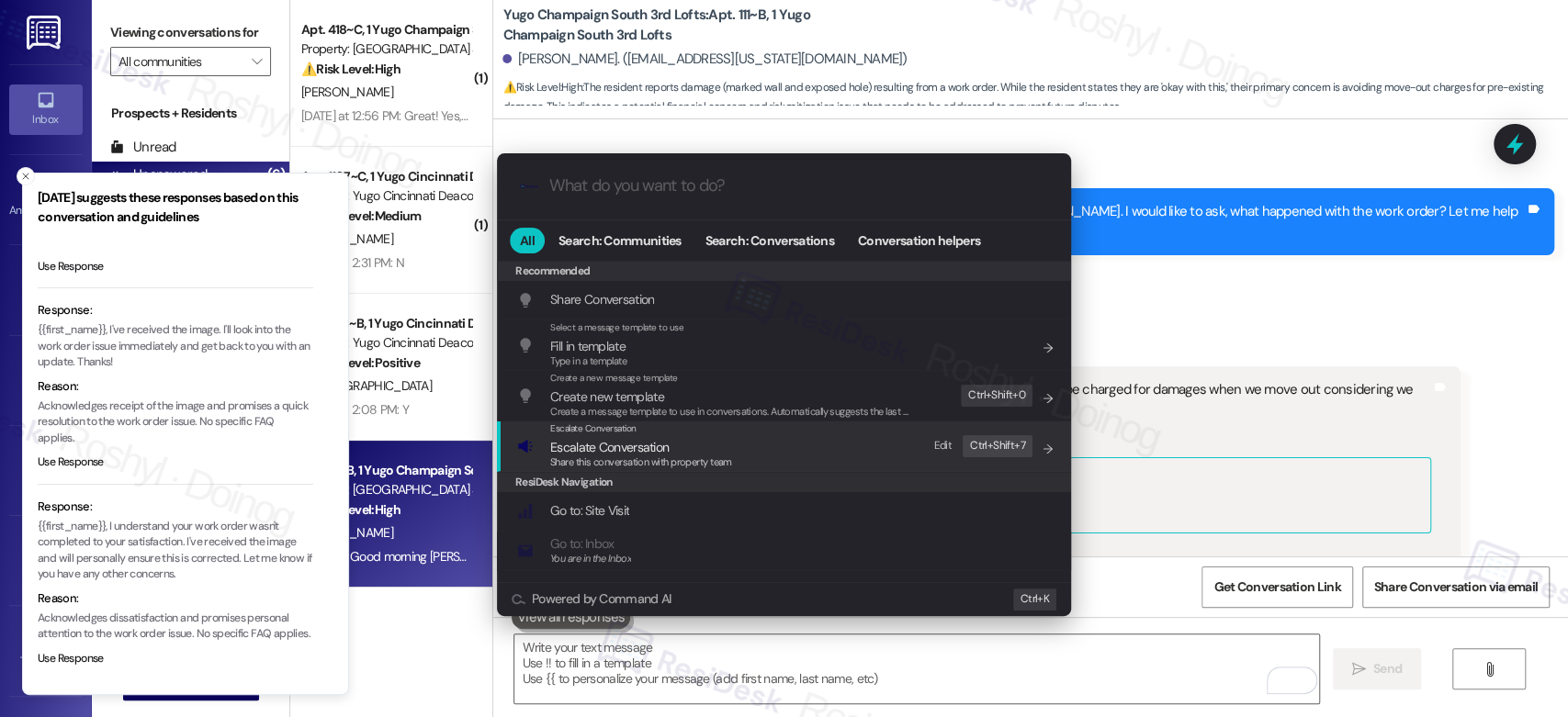
click at [672, 464] on span "Share this conversation with property team" at bounding box center [641, 461] width 182 height 13
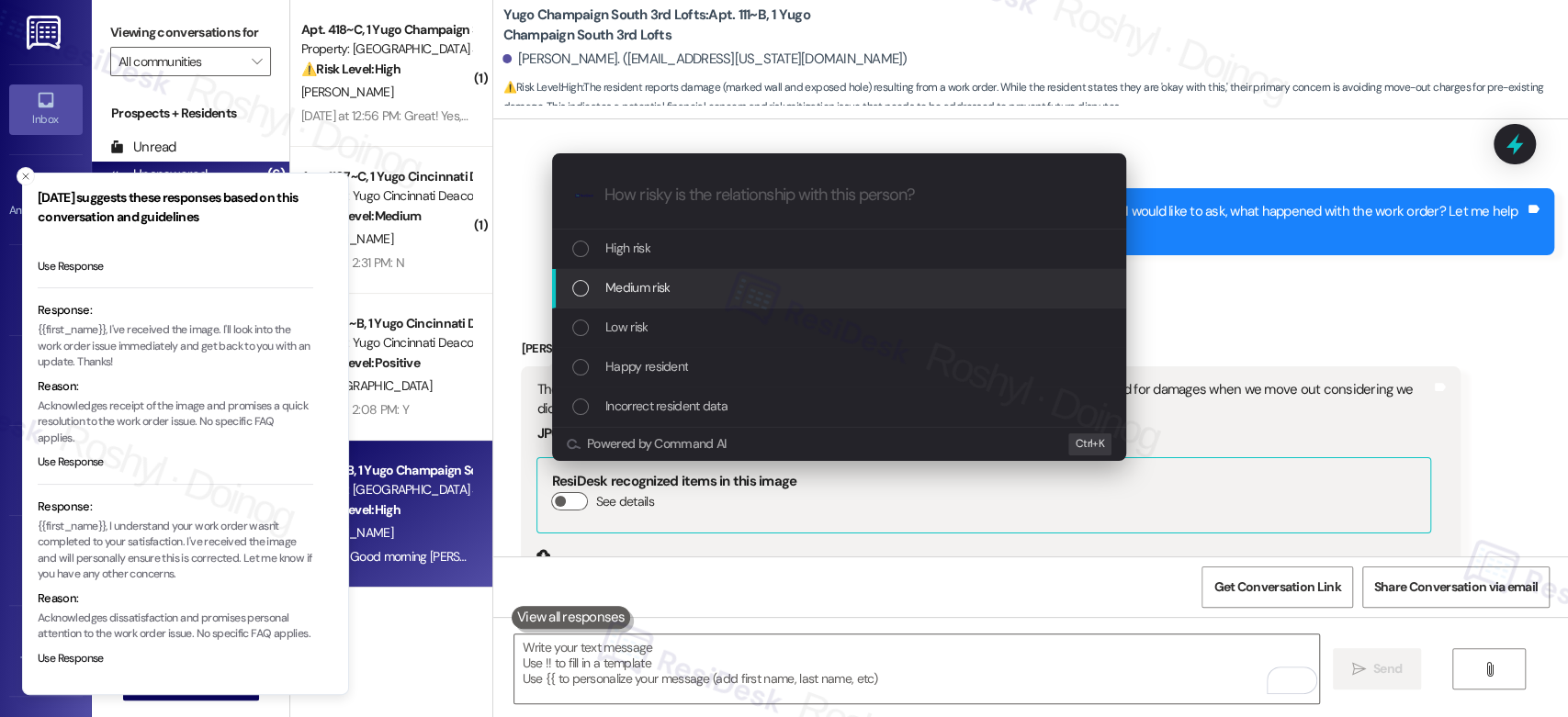
click at [732, 273] on div "Medium risk" at bounding box center [838, 288] width 574 height 39
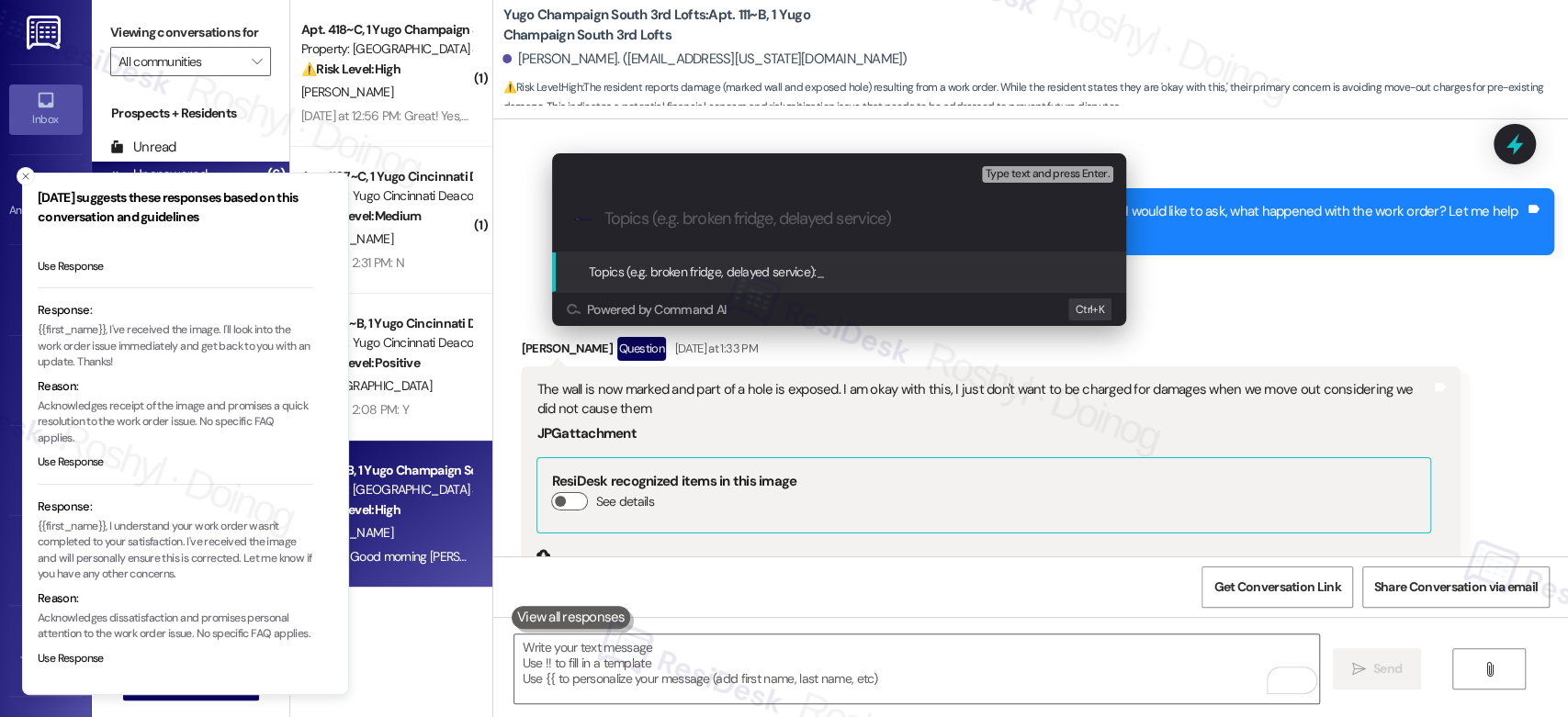
paste input "wall is now marked and part of a hole is exposed."
click at [605, 223] on input "wall is now marked and part of a hole is exposed." at bounding box center [846, 219] width 484 height 20
click at [749, 217] on input "Wall is now marked and part of a hole is exposed." at bounding box center [846, 219] width 484 height 20
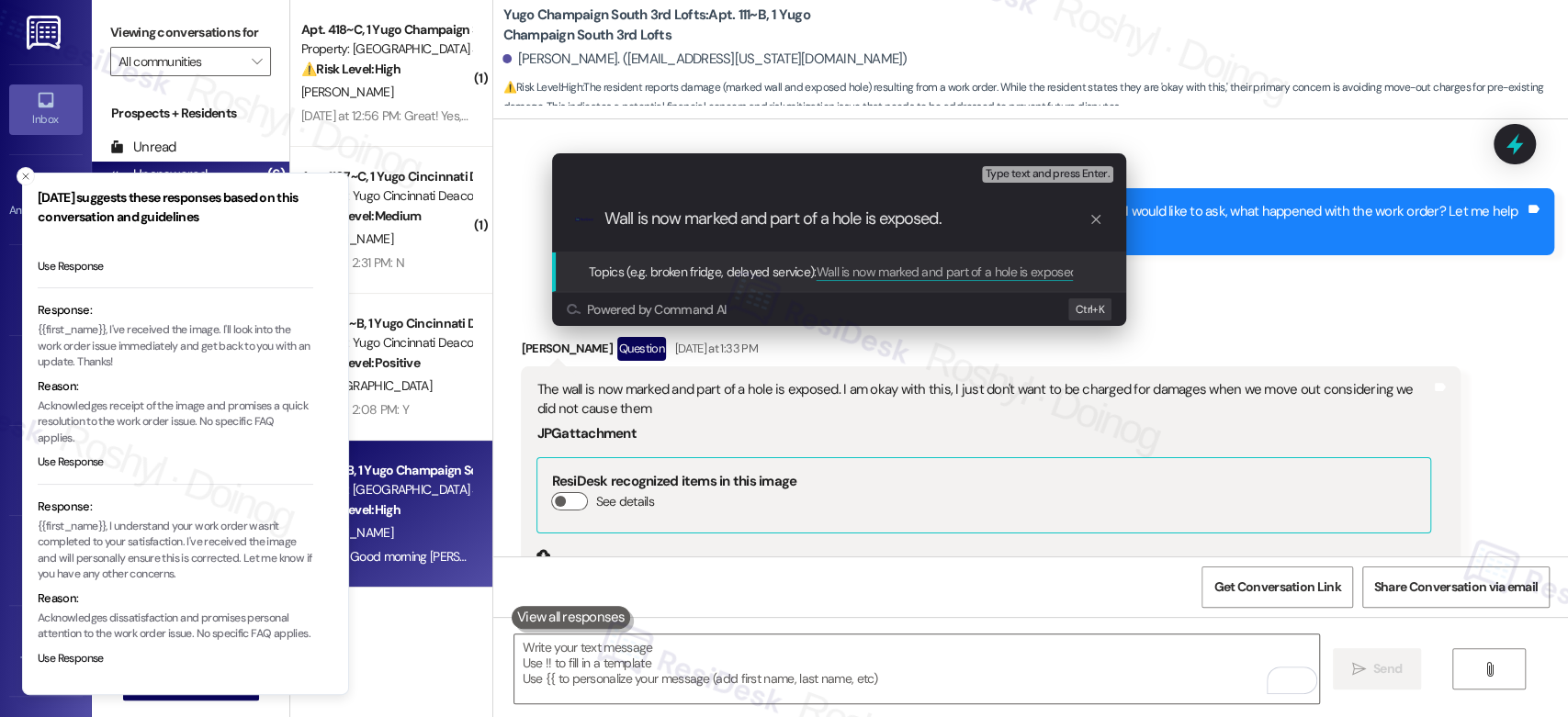
click at [865, 217] on input "Wall is now marked and part of a hole is exposed." at bounding box center [846, 219] width 484 height 20
click at [955, 225] on input "Wall is now marked and part of a hole is exposed." at bounding box center [846, 219] width 484 height 20
click at [632, 231] on div ".cls-1{fill:#0a055f;}.cls-2{fill:#0cc4c4;} resideskLogoBlueOrange Wall is now m…" at bounding box center [838, 219] width 574 height 66
click at [743, 212] on input "Wall is now marked and part of a hole is exposed." at bounding box center [846, 219] width 484 height 20
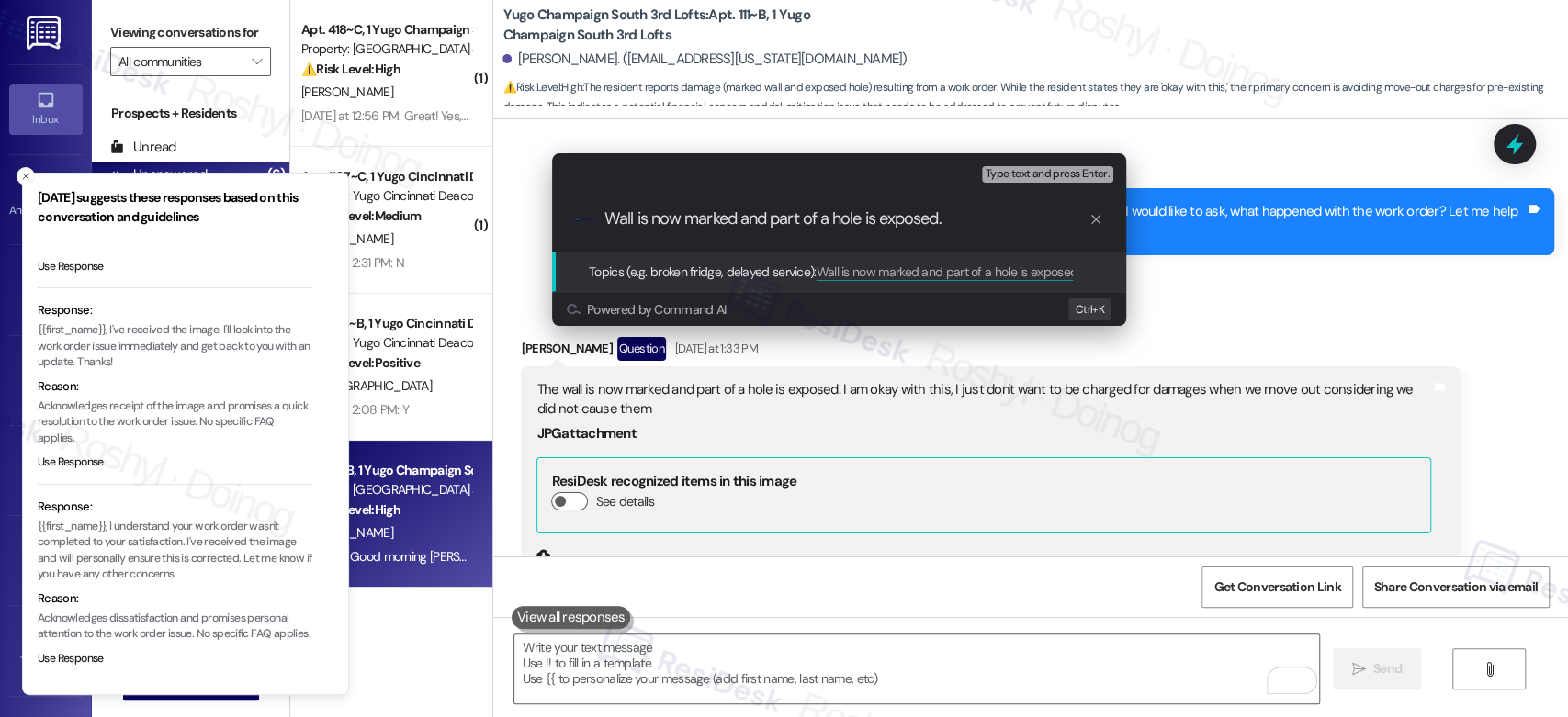
click at [743, 212] on input "Wall is now marked and part of a hole is exposed." at bounding box center [846, 219] width 484 height 20
click at [664, 234] on div ".cls-1{fill:#0a055f;}.cls-2{fill:#0cc4c4;} resideskLogoBlueOrange Wall is now m…" at bounding box center [838, 219] width 574 height 66
click at [661, 229] on div ".cls-1{fill:#0a055f;}.cls-2{fill:#0cc4c4;} resideskLogoBlueOrange Wall is now m…" at bounding box center [838, 219] width 574 height 66
click at [816, 212] on input "Wall is now marked and part of a hole is exposed." at bounding box center [846, 219] width 484 height 20
click at [983, 226] on input "Wall is now marked and part of a hole is exposed." at bounding box center [846, 219] width 484 height 20
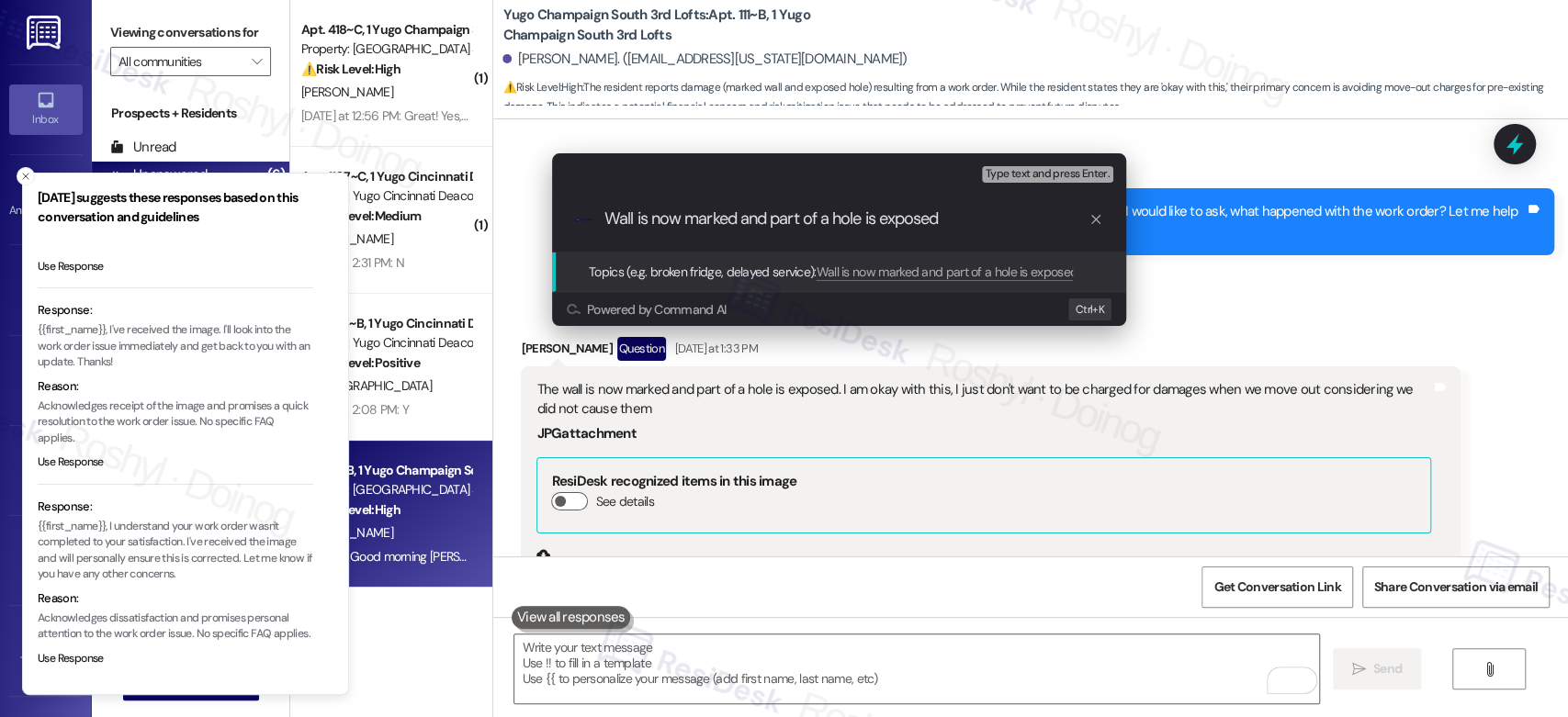
type input "Wall is now marked and part of a hole is exposed"
click at [1050, 177] on span "Type text and press Enter." at bounding box center [1047, 174] width 124 height 13
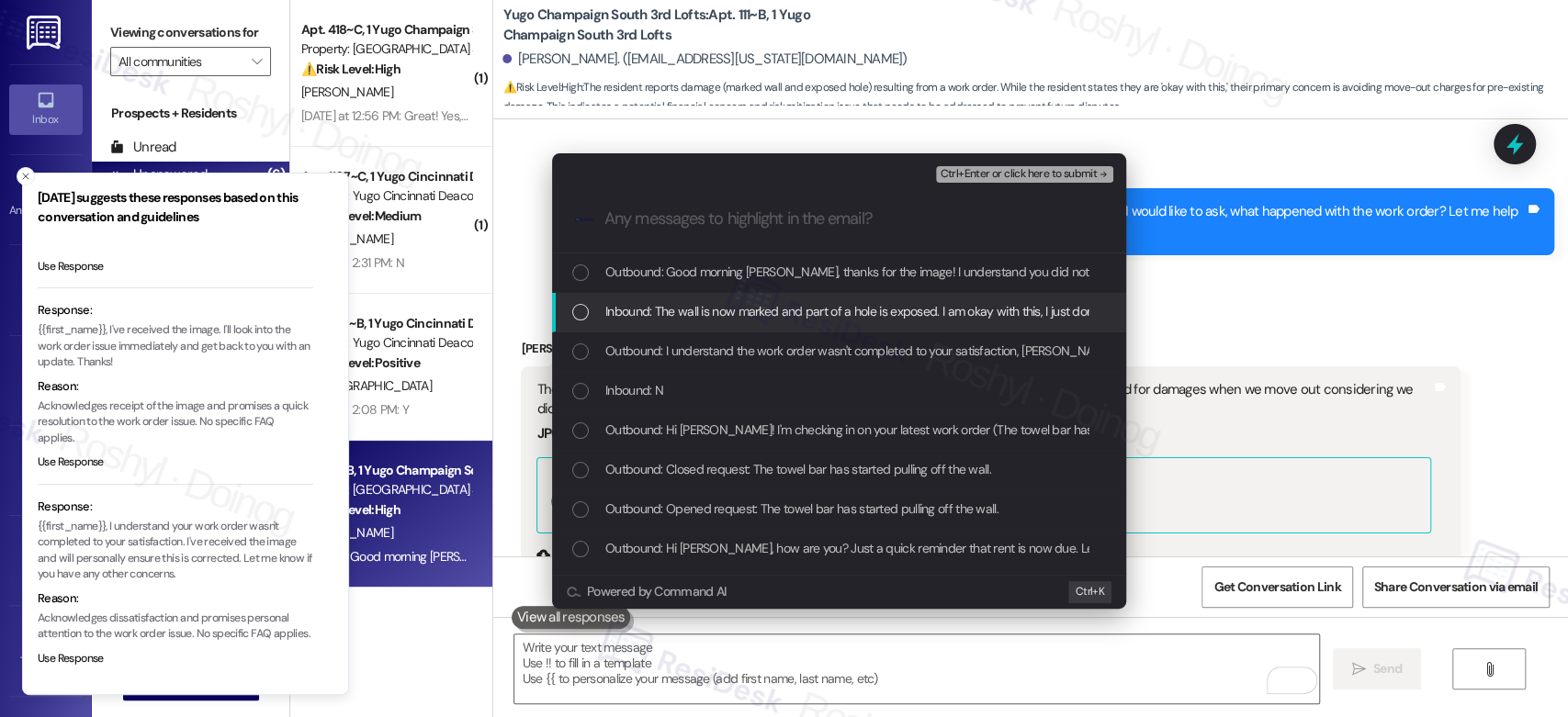
click at [814, 317] on span "Inbound: The wall is now marked and part of a hole is exposed. I am okay with t…" at bounding box center [1089, 312] width 969 height 21
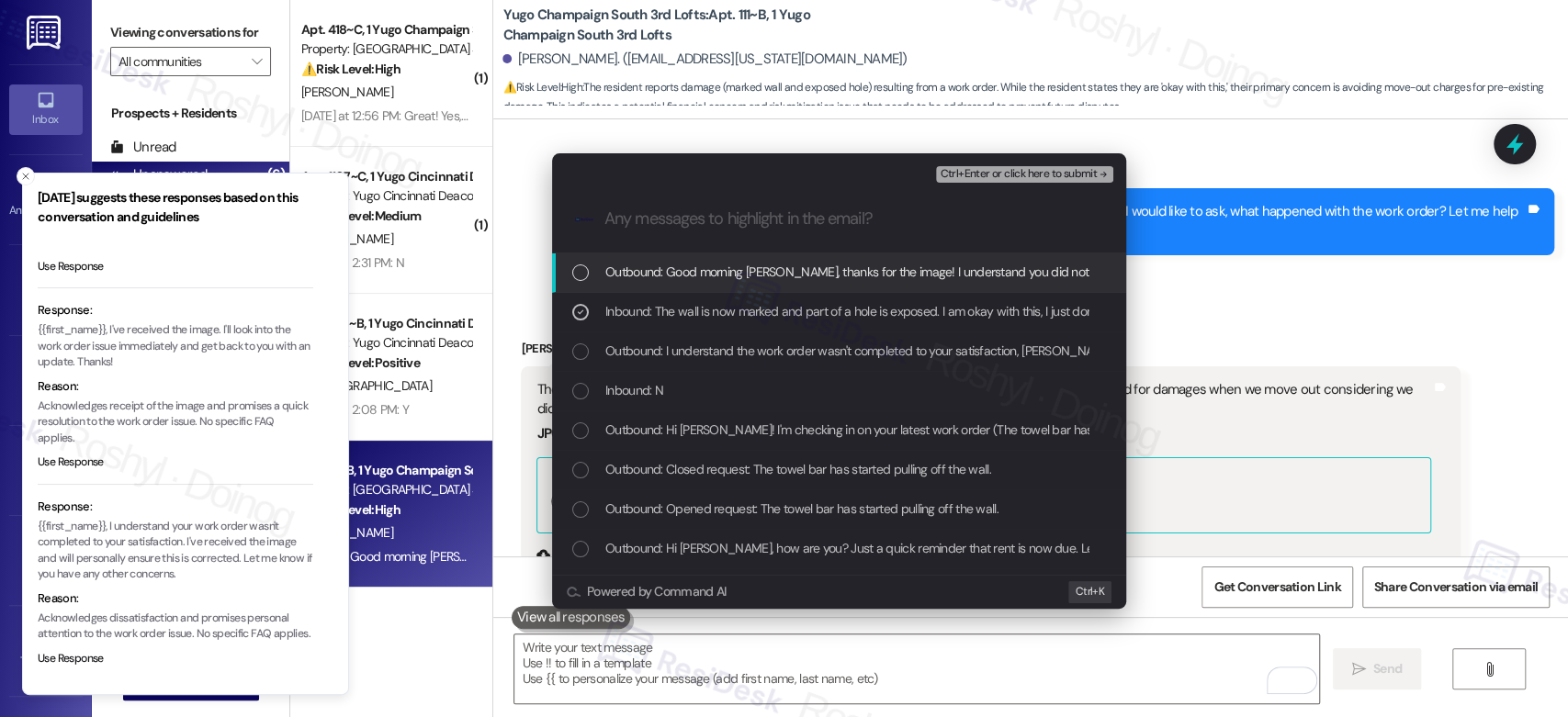
click at [1081, 174] on span "Ctrl+Enter or click here to submit" at bounding box center [1018, 174] width 157 height 13
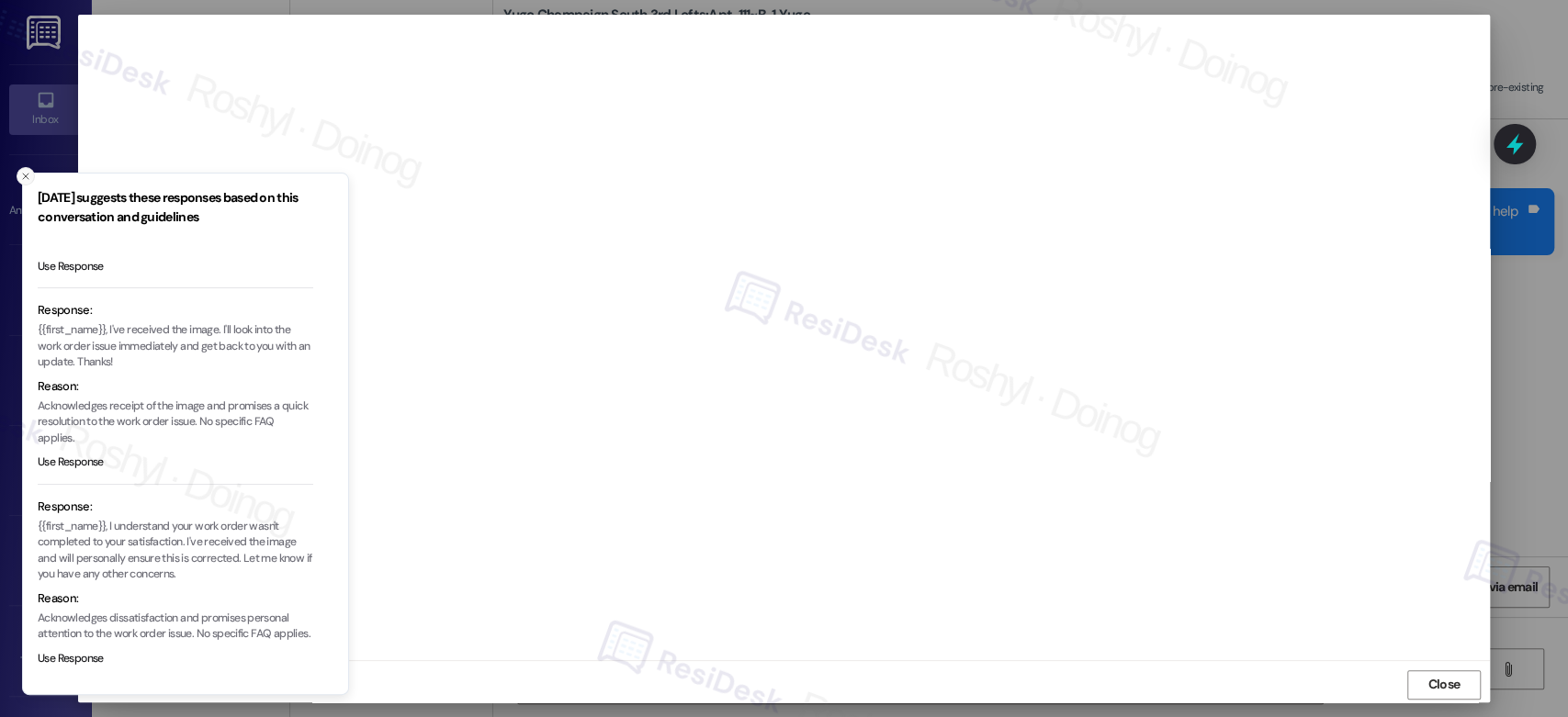
click at [25, 174] on icon "Close toast" at bounding box center [26, 176] width 11 height 11
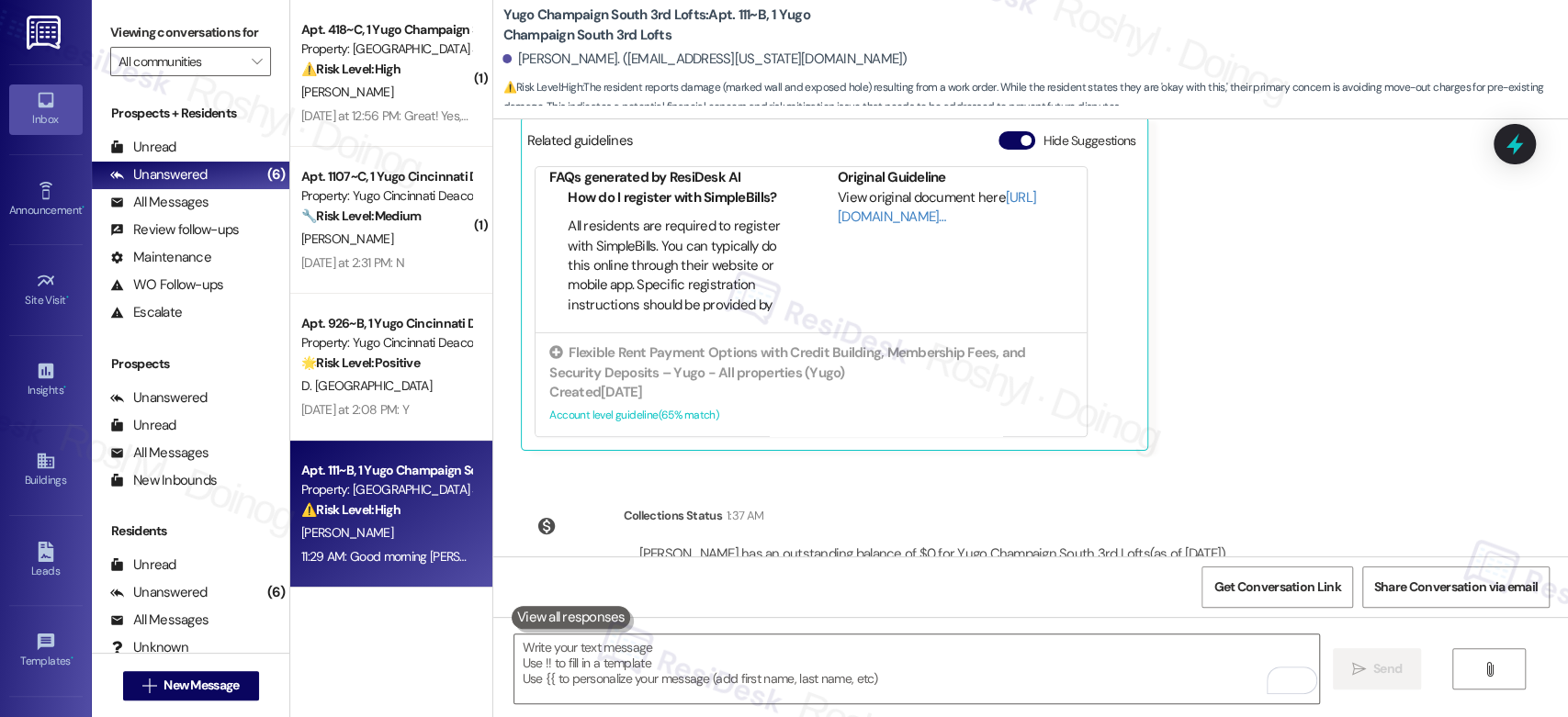
scroll to position [2599, 0]
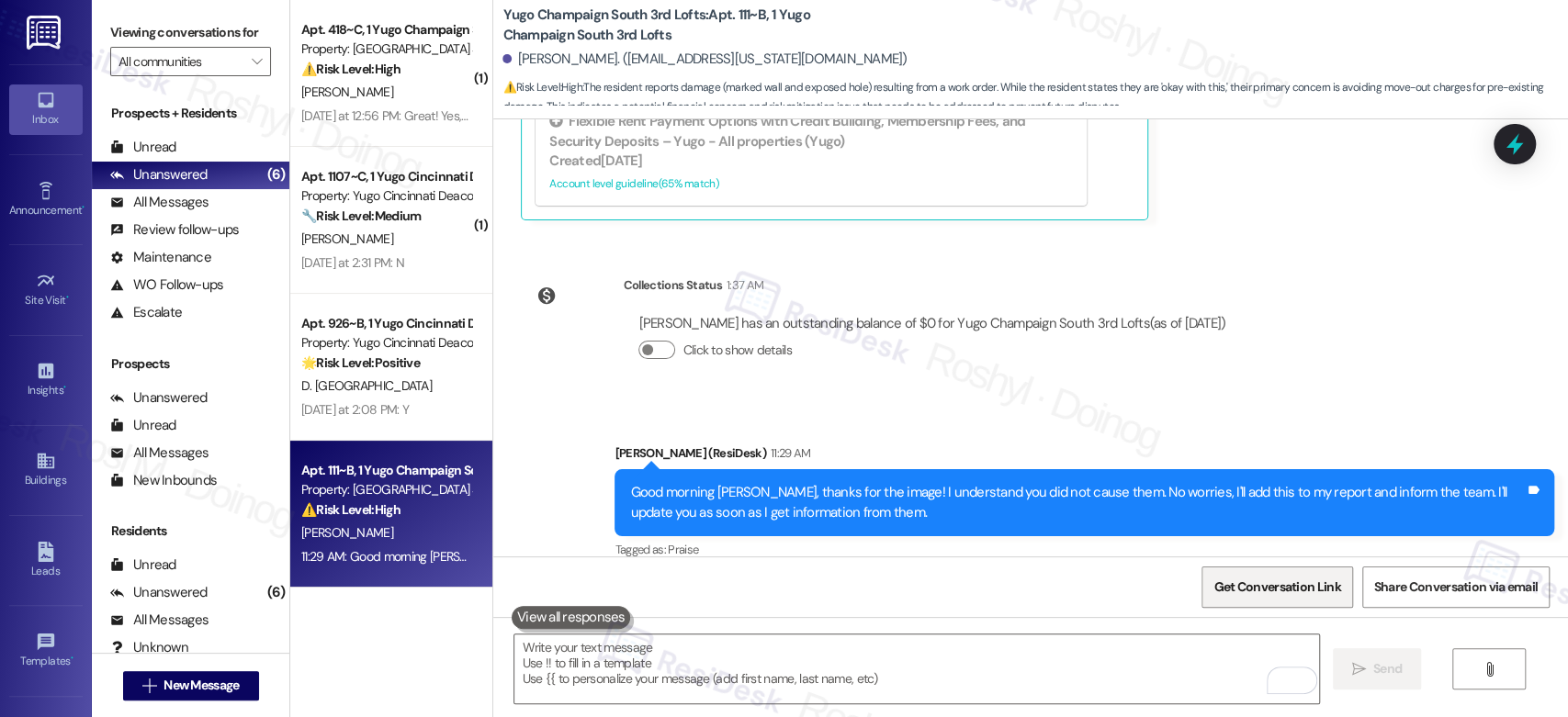
click at [1278, 596] on span "Get Conversation Link" at bounding box center [1277, 587] width 134 height 39
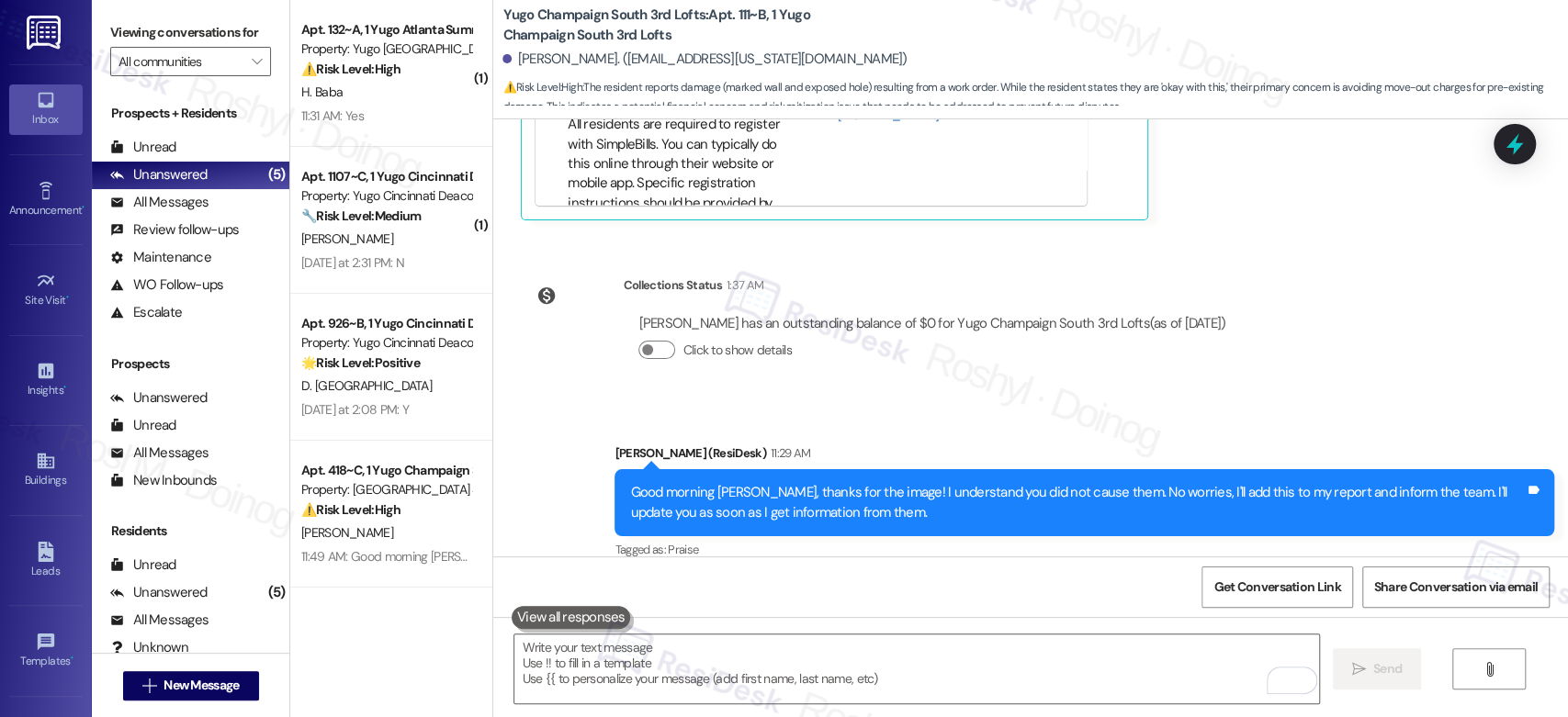
click at [687, 630] on div " Send " at bounding box center [1030, 685] width 1074 height 138
click at [655, 644] on textarea "To enrich screen reader interactions, please activate Accessibility in Grammarl…" at bounding box center [916, 669] width 804 height 69
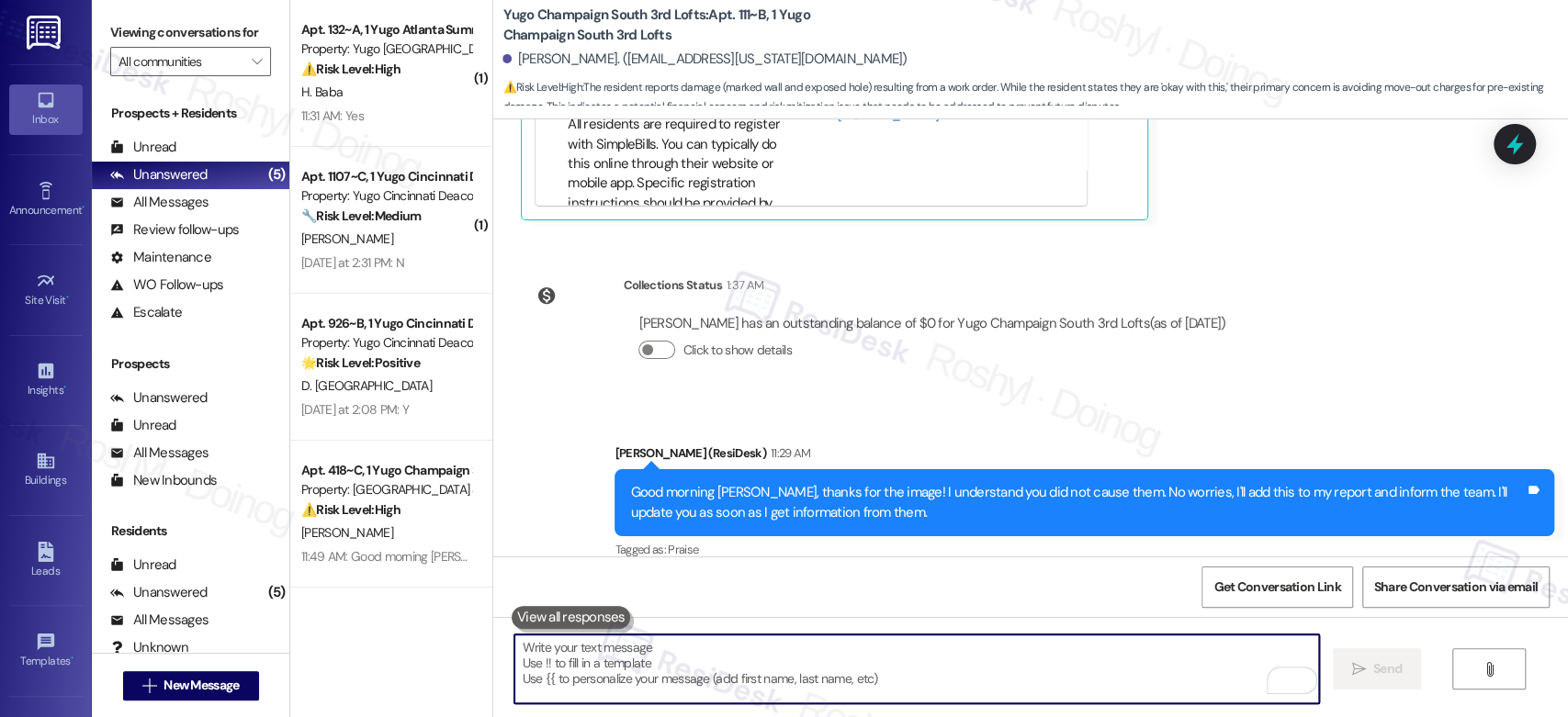
scroll to position [2497, 0]
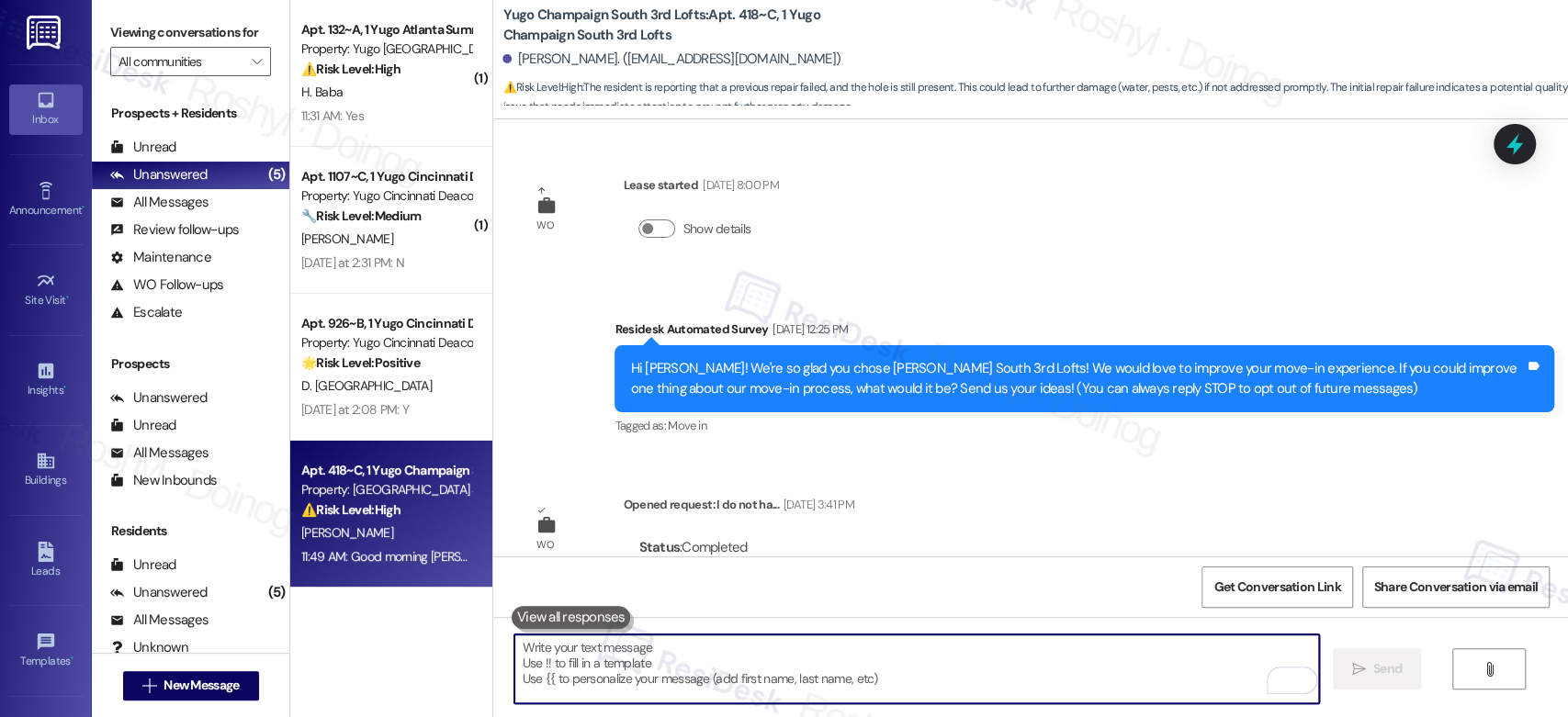
scroll to position [1366, 0]
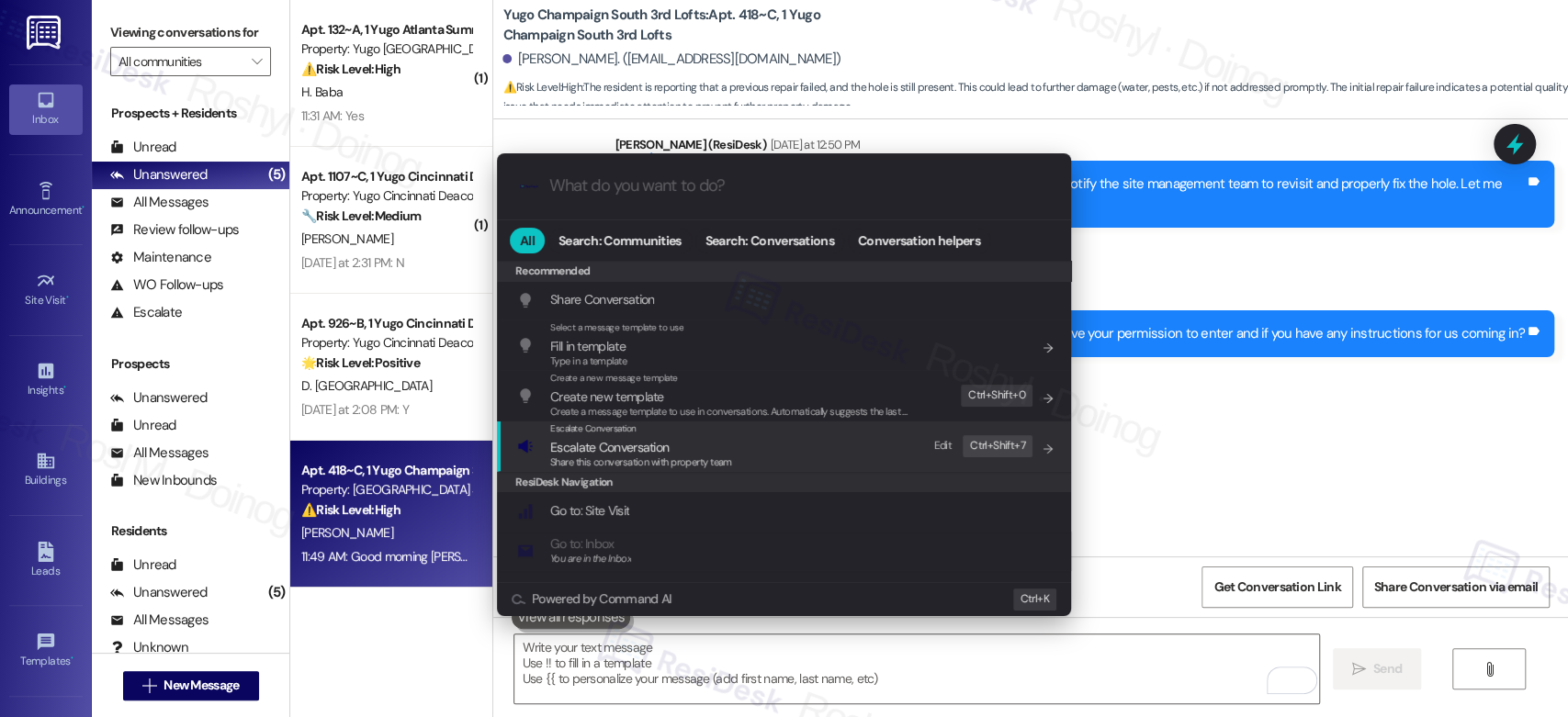
click at [736, 457] on div "Escalate Conversation Escalate Conversation Share this conversation with proper…" at bounding box center [786, 446] width 538 height 50
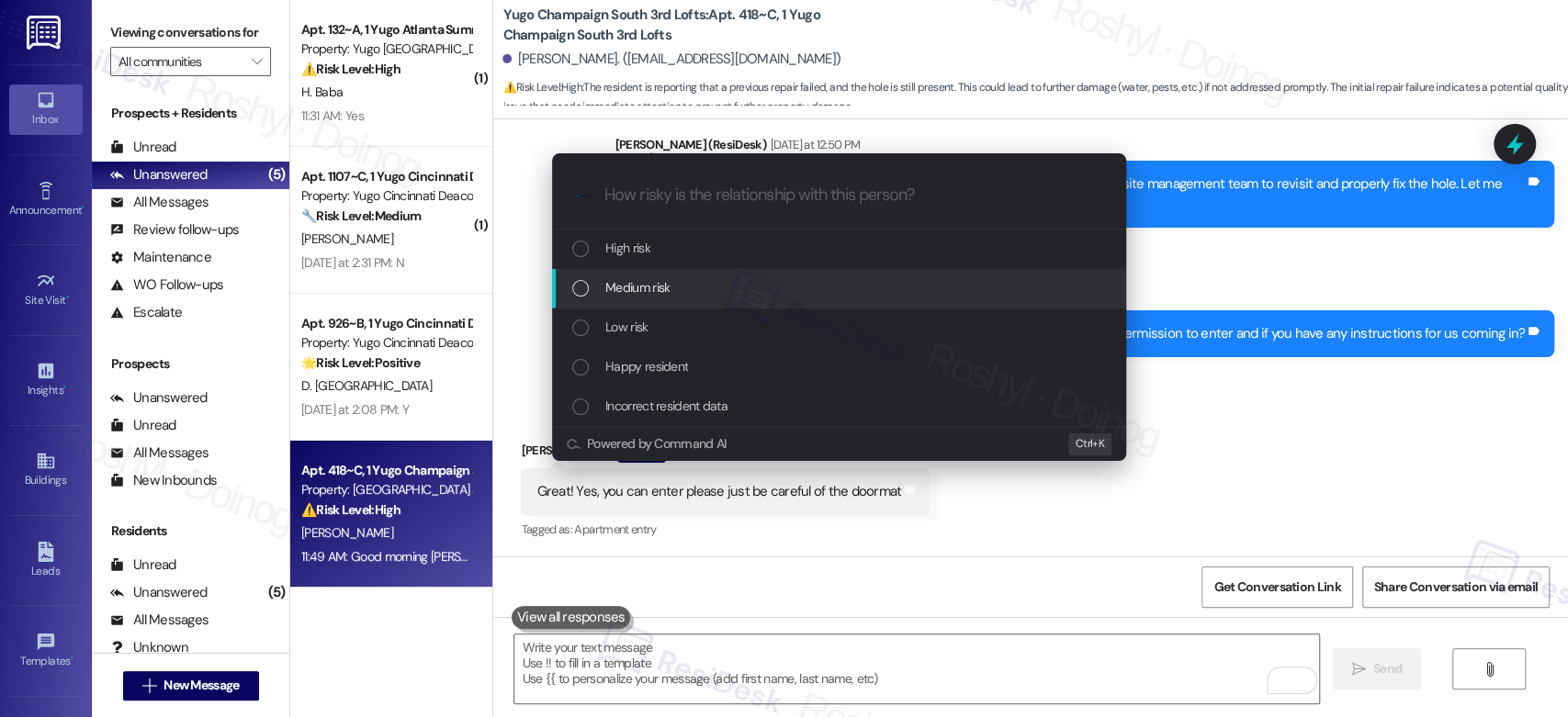
paste input "Work Order 15568112 filed by ResiDesk - Seal is damaged and has a hole""
type input "Work Order 15568112 filed by ResiDesk - Seal is damaged and has a hole""
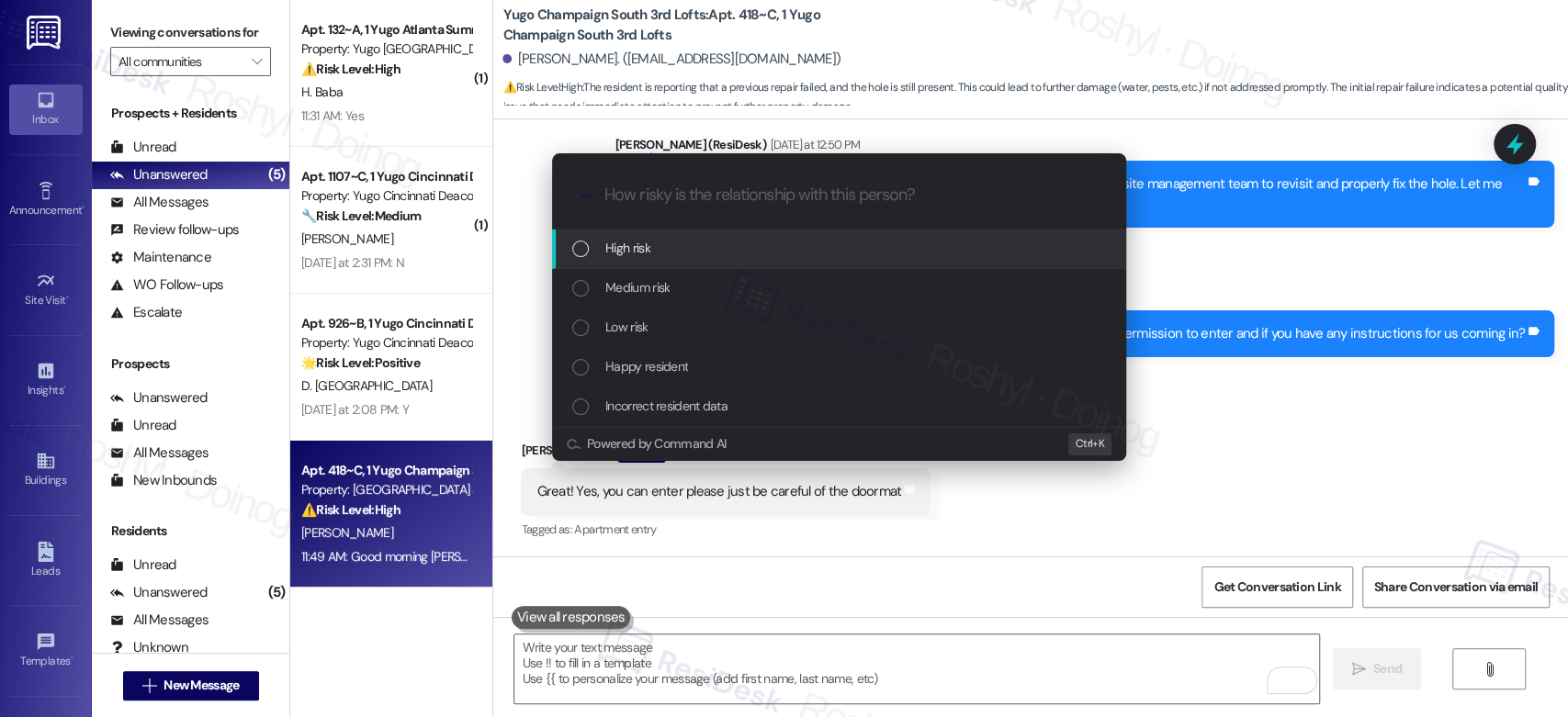
scroll to position [0, 0]
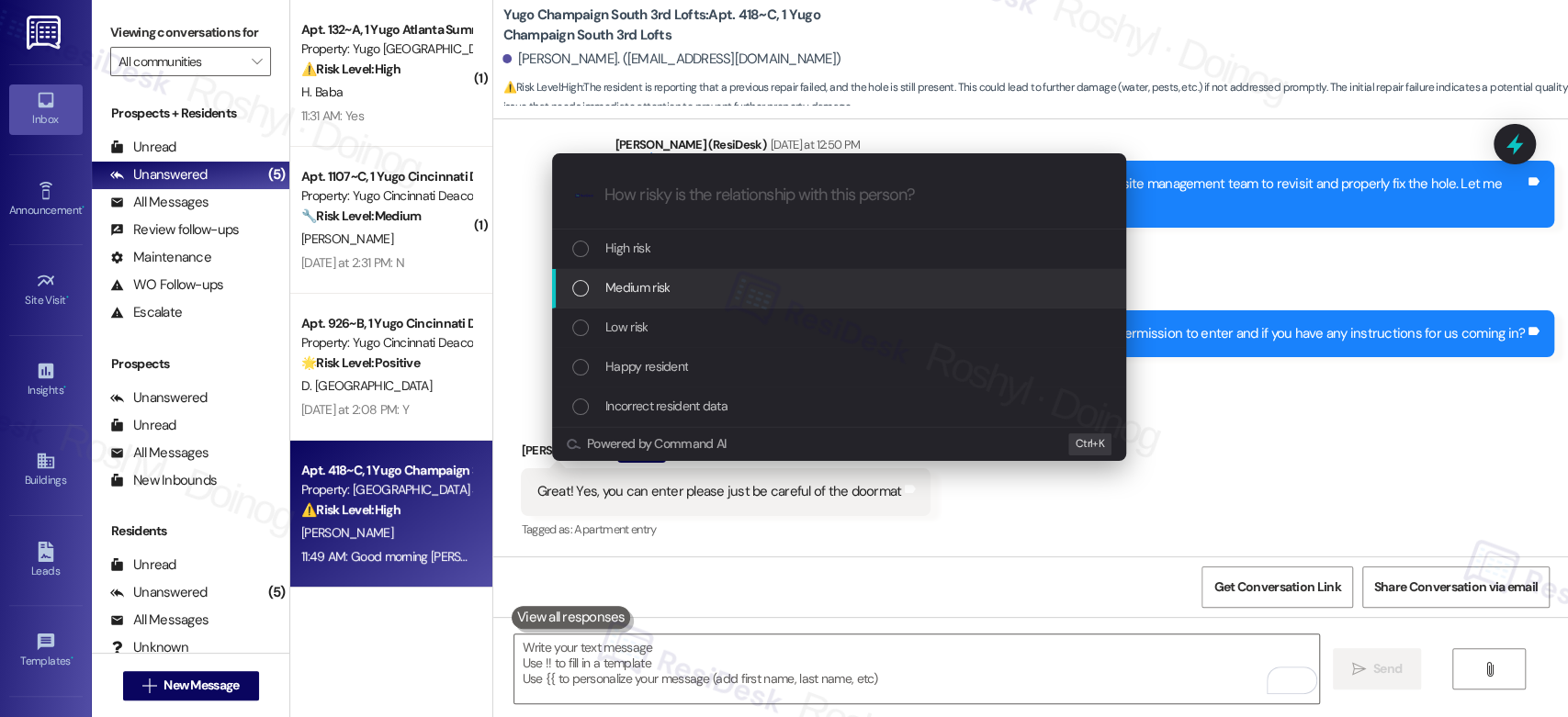
click at [721, 290] on div "Medium risk" at bounding box center [841, 287] width 538 height 21
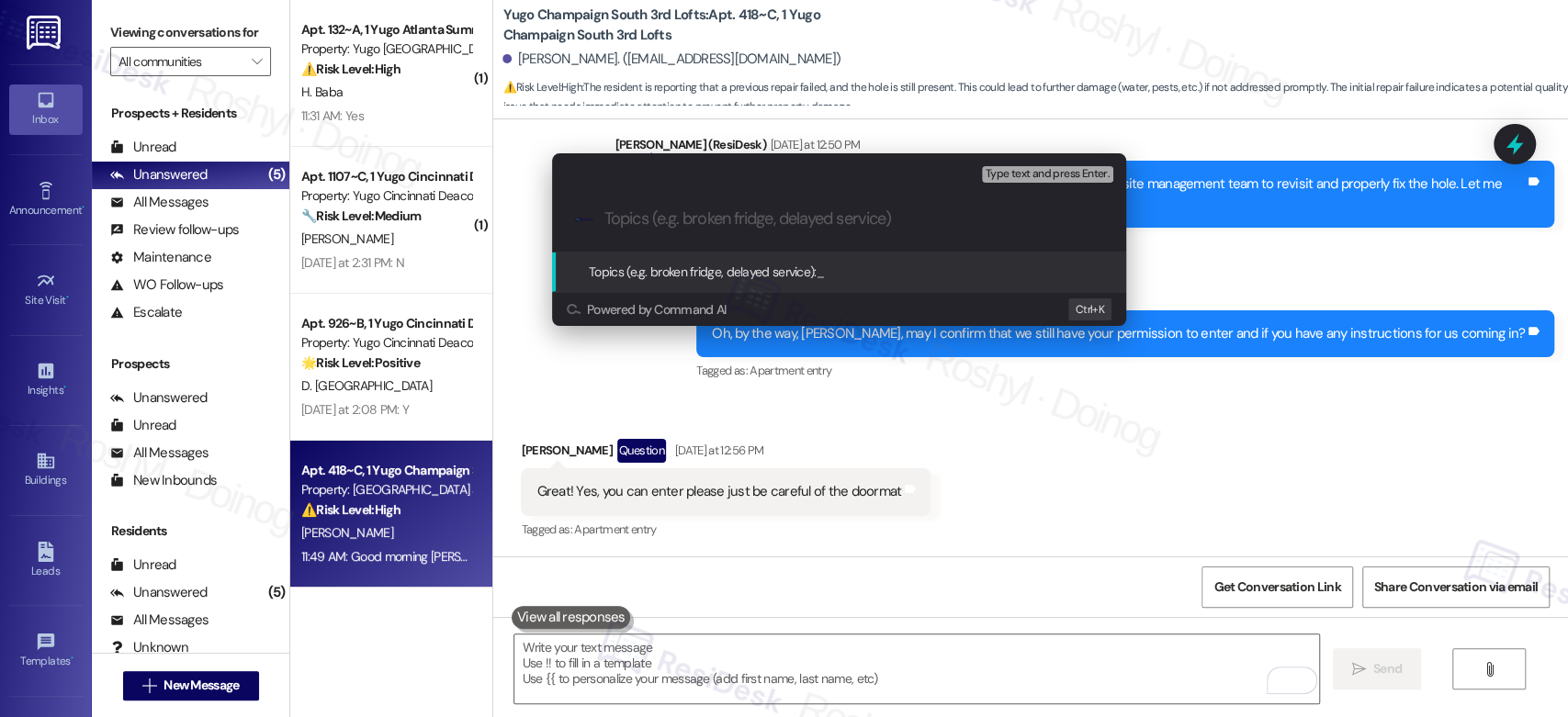
paste input "Work Order 15568112 filed by ResiDesk - Seal is damaged and has a hole""
type input "Work Order 15568112 filed by ResiDesk - Seal is damaged and has a hole""
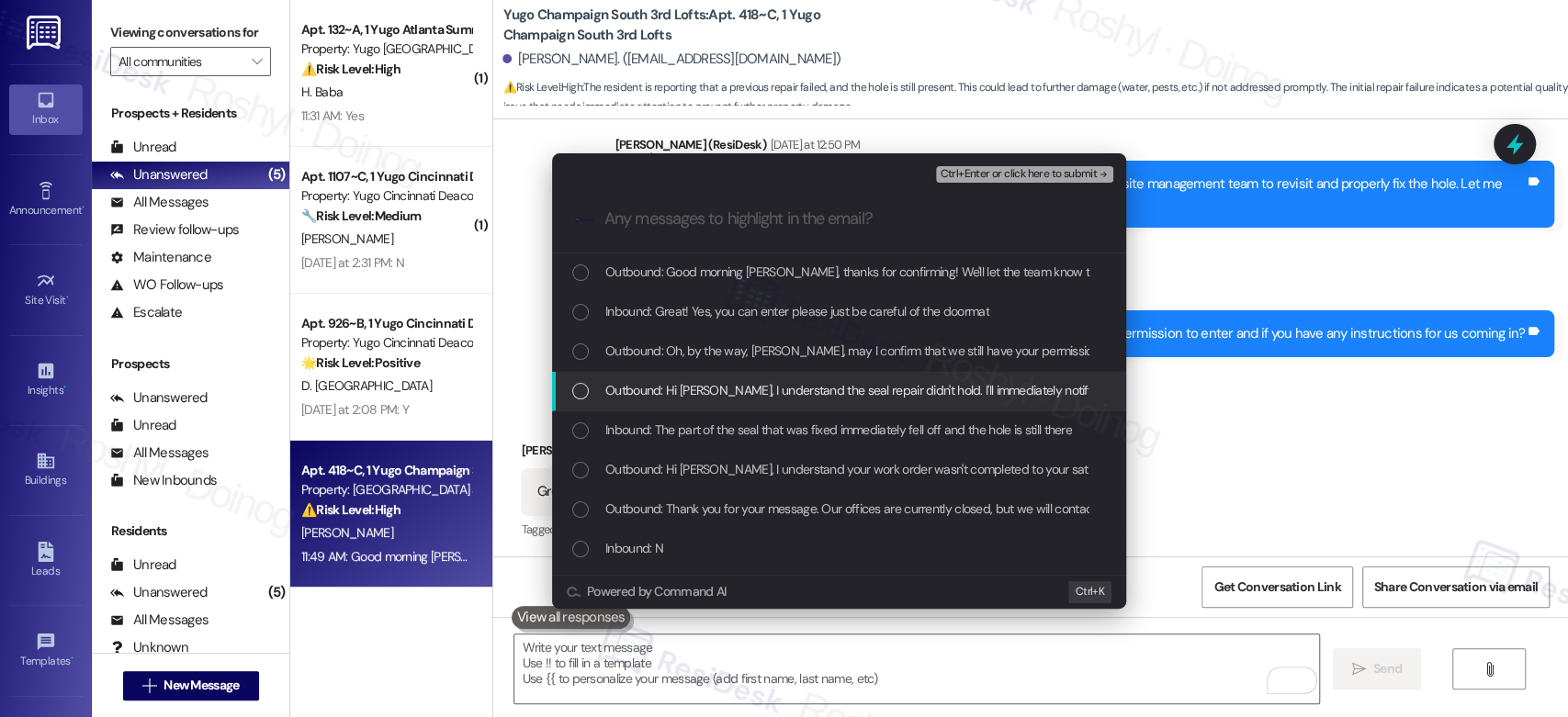
click at [746, 392] on span "Outbound: Hi [PERSON_NAME], I understand the seal repair didn't hold. I'll imme…" at bounding box center [1183, 390] width 1156 height 21
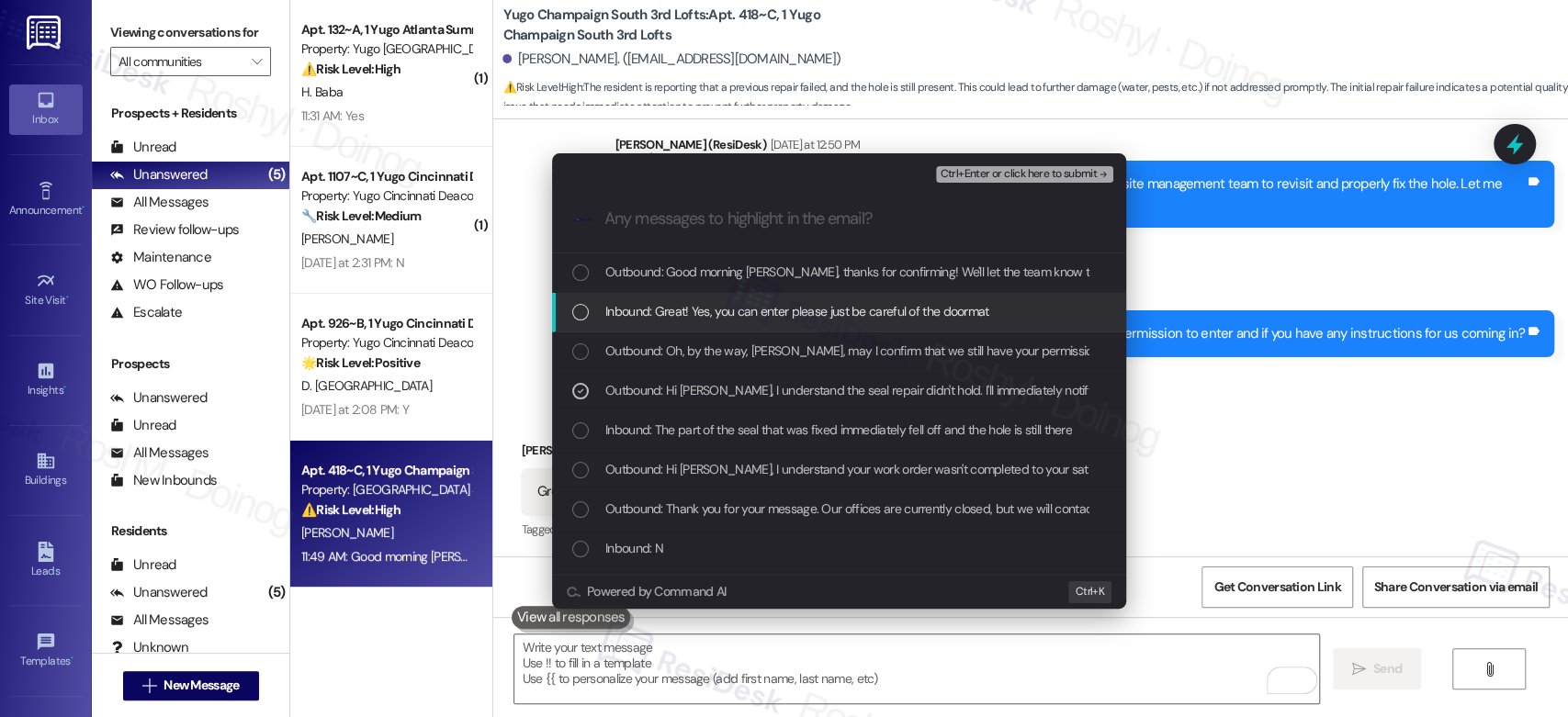
click at [787, 320] on span "Inbound: Great! Yes, you can enter please just be careful of the doormat" at bounding box center [797, 312] width 384 height 21
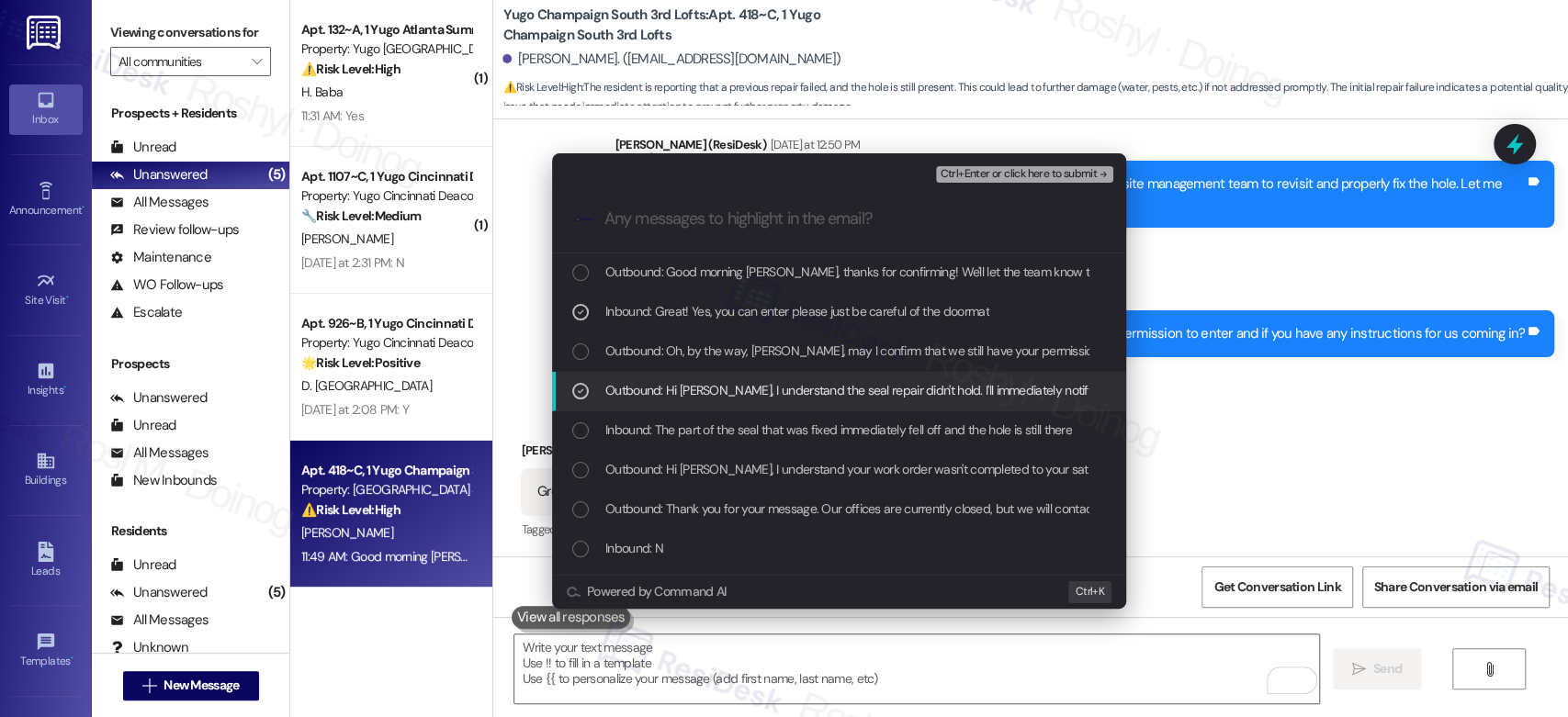
click at [766, 383] on span "Outbound: Hi [PERSON_NAME], I understand the seal repair didn't hold. I'll imme…" at bounding box center [1183, 390] width 1156 height 21
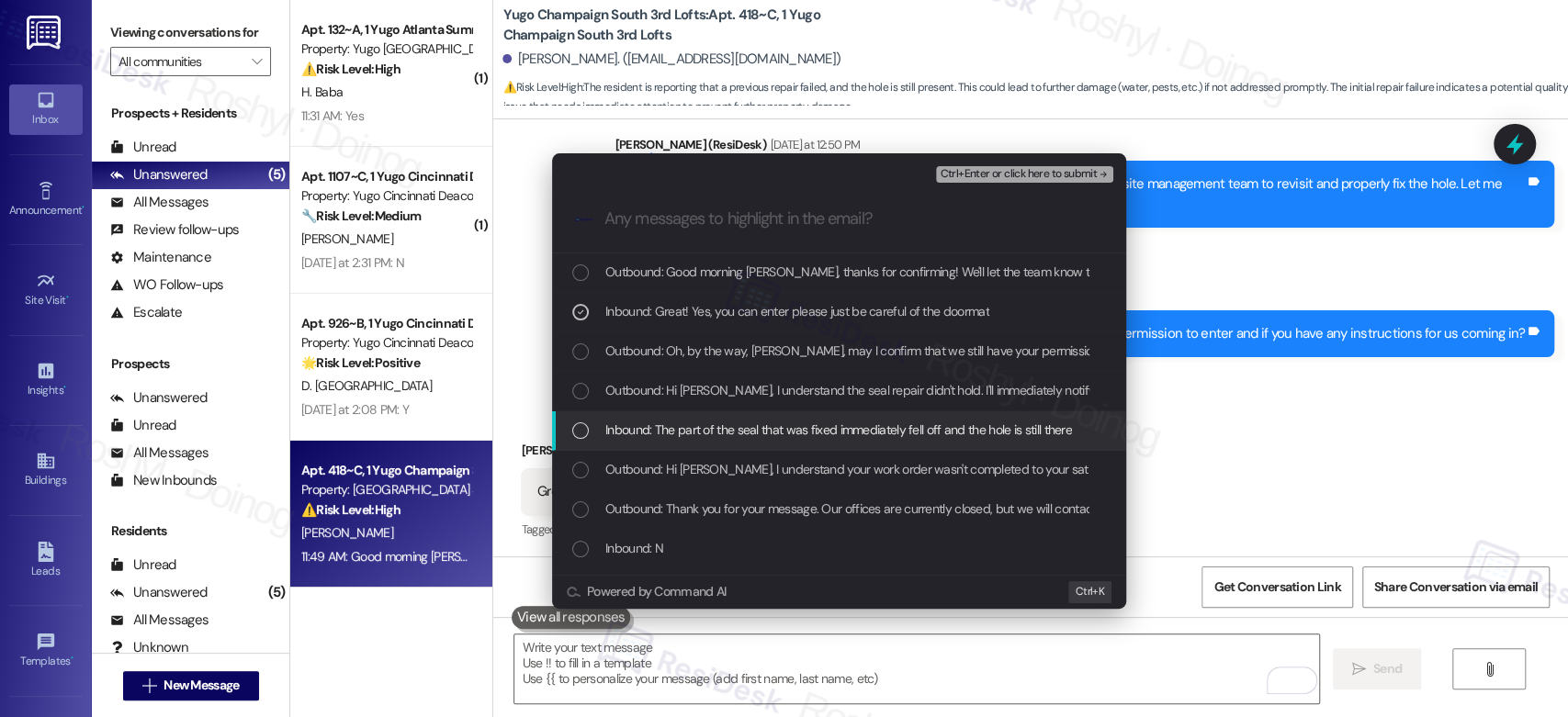
click at [734, 429] on span "Inbound: The part of the seal that was fixed immediately fell off and the hole …" at bounding box center [838, 430] width 466 height 21
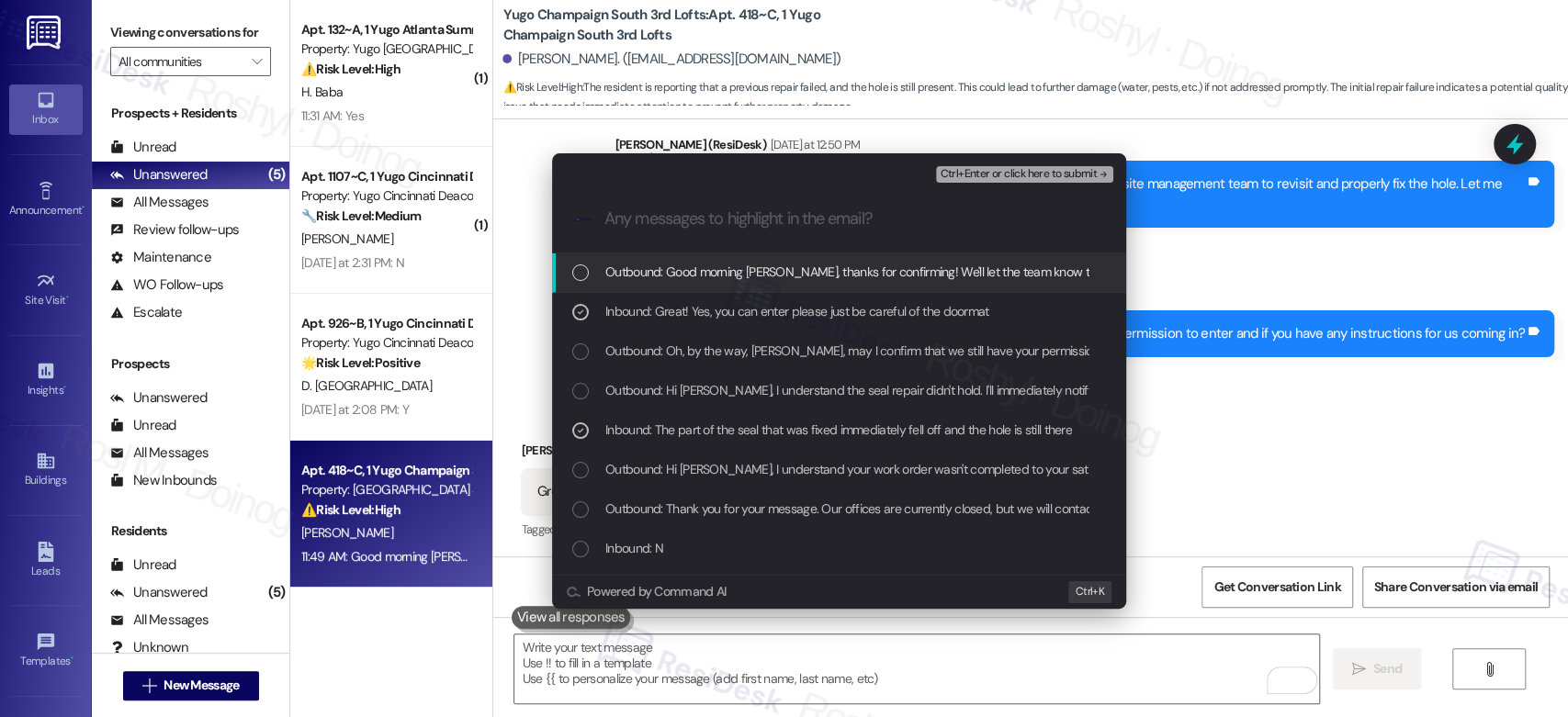
click at [1004, 168] on span "Ctrl+Enter or click here to submit" at bounding box center [1018, 174] width 157 height 13
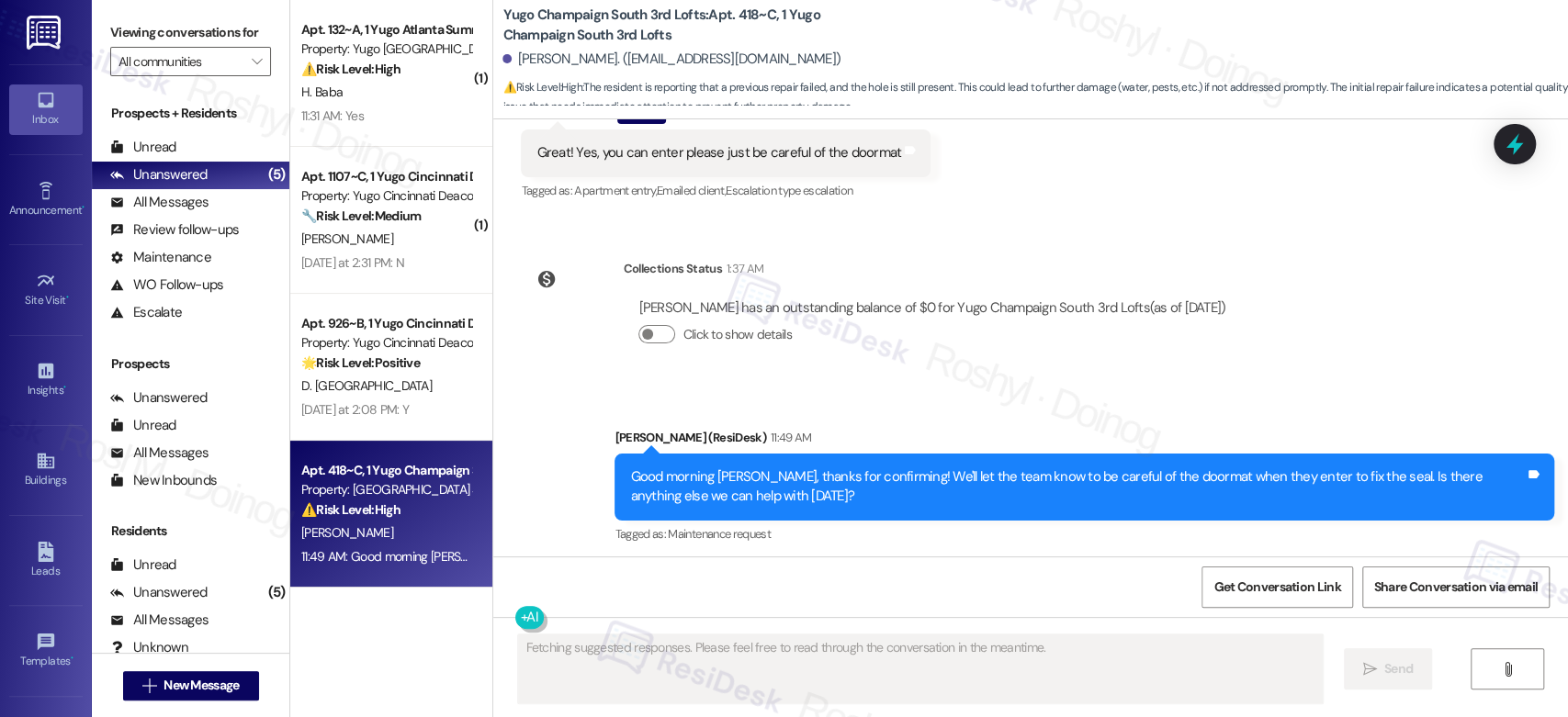
scroll to position [1710, 0]
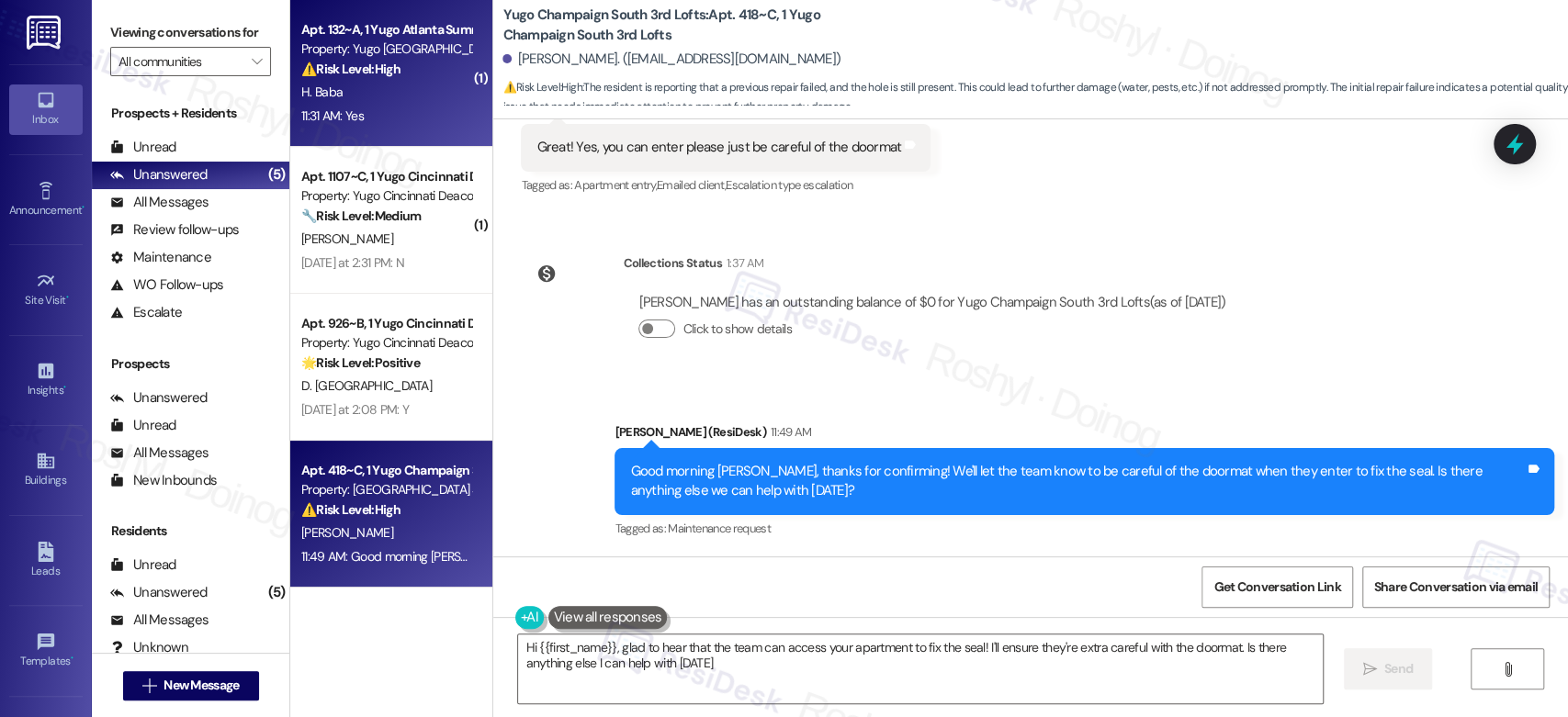
type textarea "Hi {{first_name}}, glad to hear that the team can access your apartment to fix …"
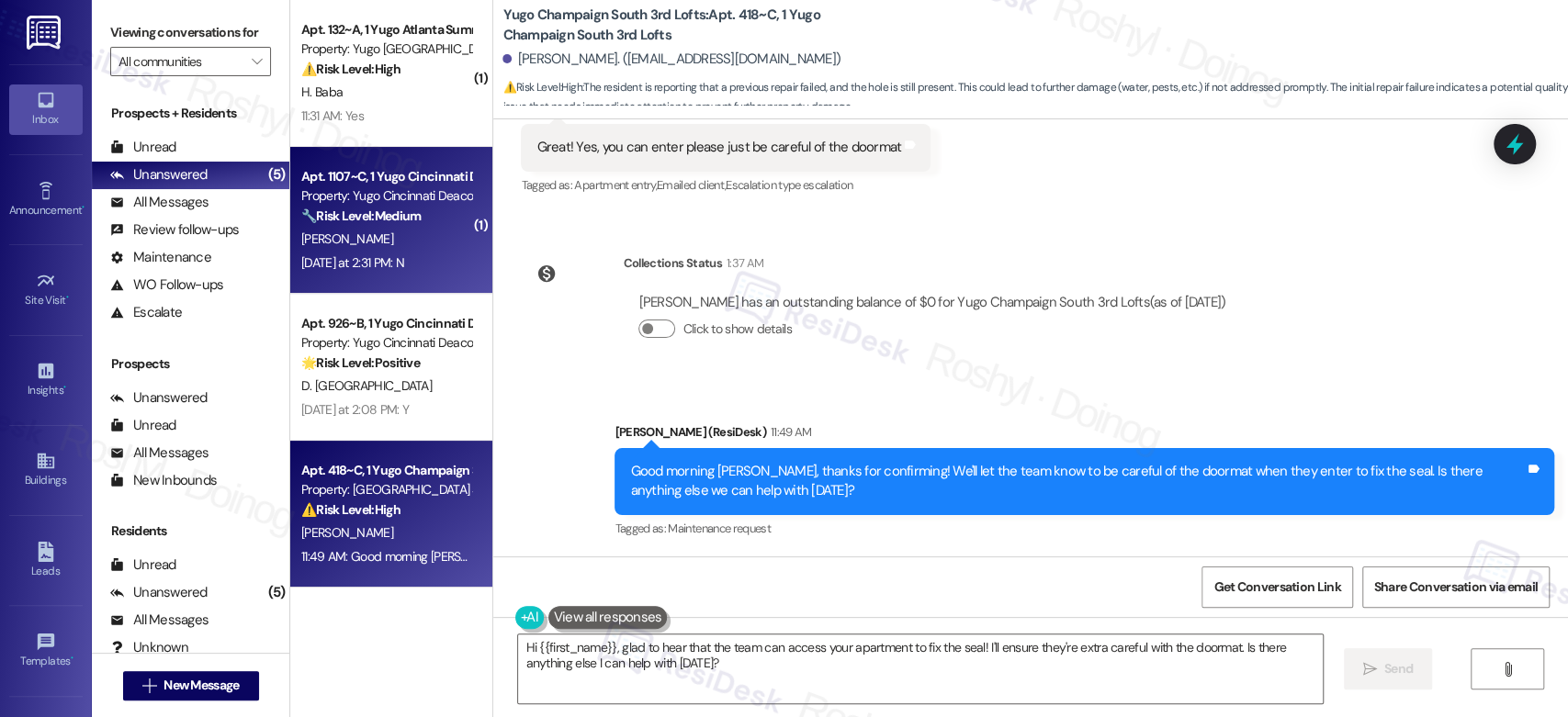
click at [387, 262] on div "Yesterday at 2:31 PM: N Yesterday at 2:31 PM: N" at bounding box center [353, 263] width 103 height 17
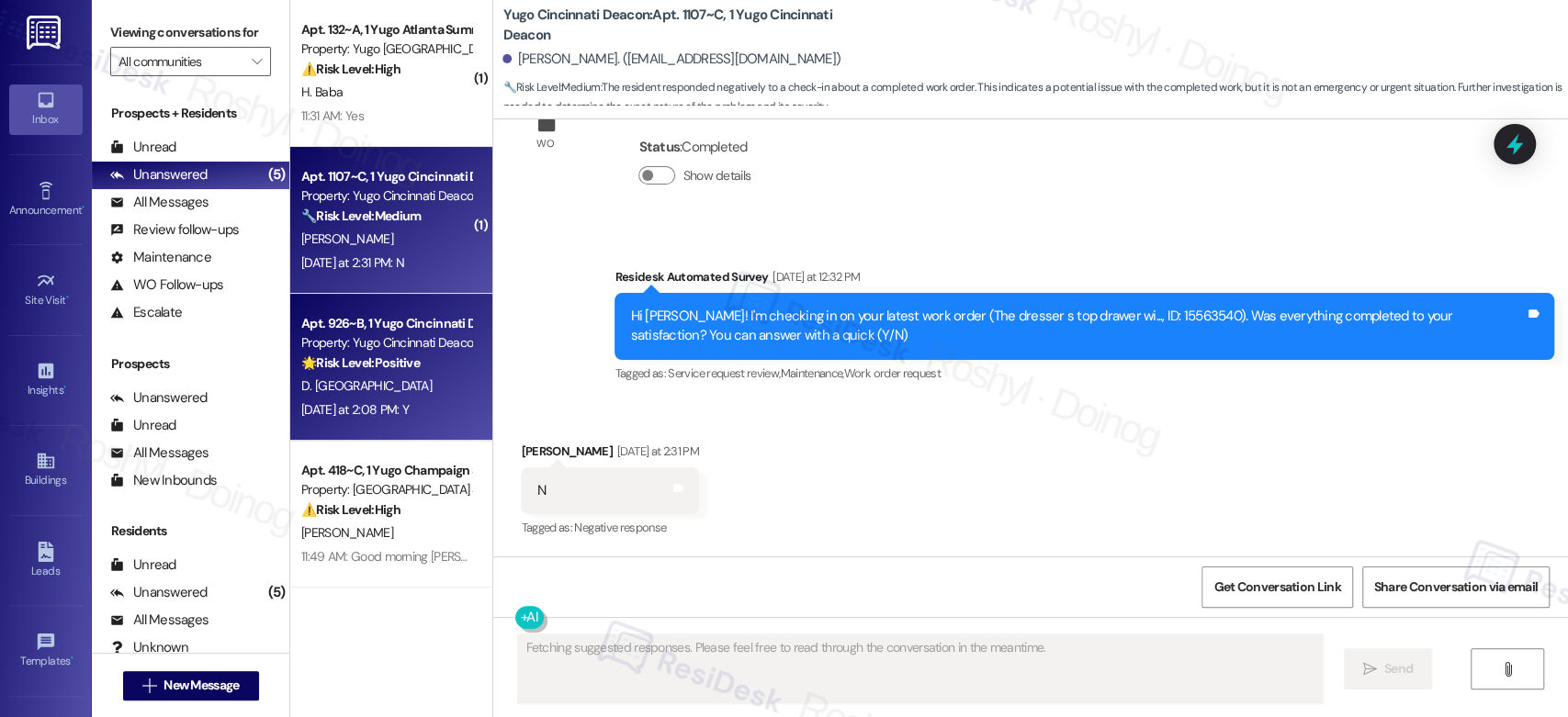
scroll to position [363, 0]
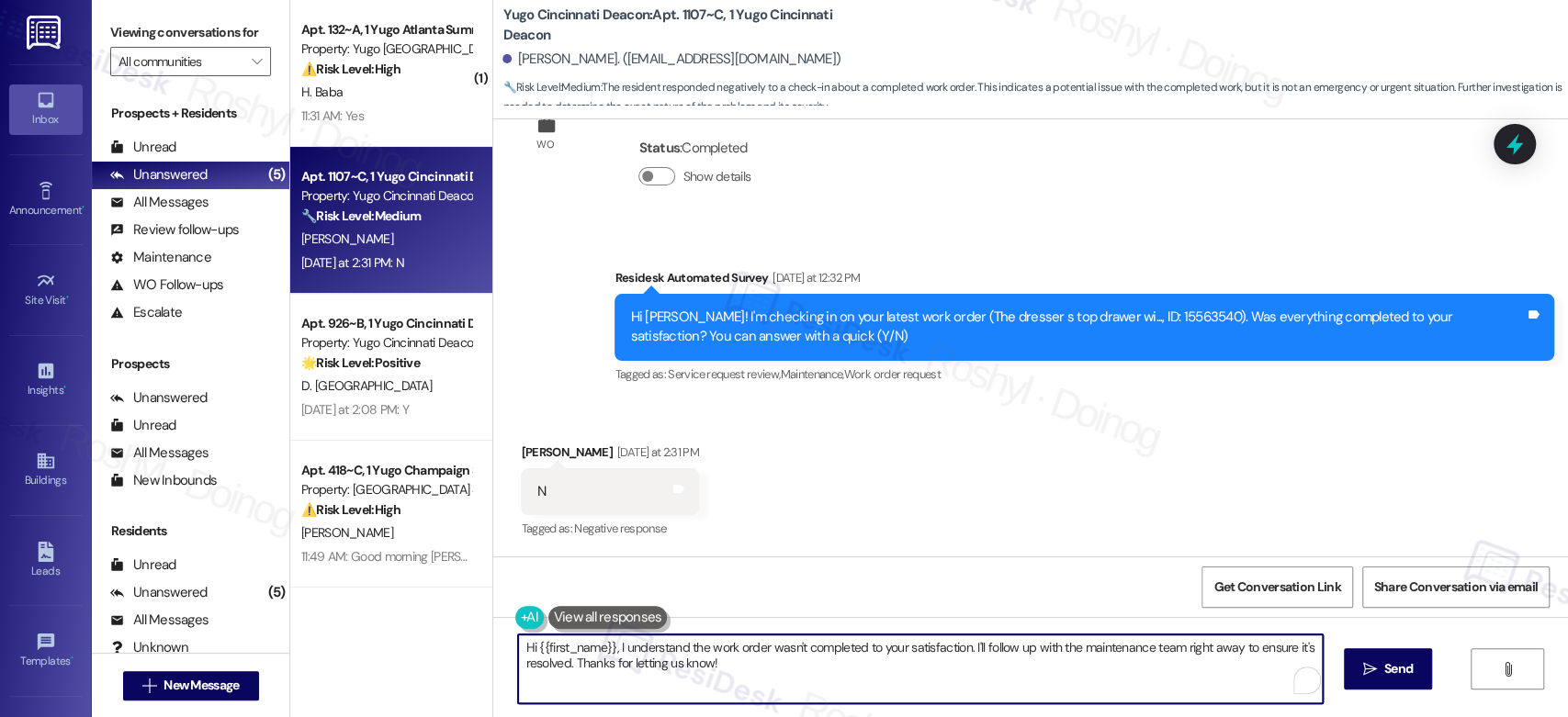
drag, startPoint x: 704, startPoint y: 670, endPoint x: 404, endPoint y: 630, distance: 302.7
click at [404, 630] on div "( 1 ) Apt. 132~A, 1 Yugo Atlanta Summerhill Property: Yugo Atlanta Summerhill ⚠…" at bounding box center [929, 358] width 1278 height 717
paste textarea "would like to help get this completed properly. May I ask what happened with th…"
click at [514, 646] on textarea "Hi {{first_name}}, I understand the work order wasn't completed to your satisfa…" at bounding box center [916, 669] width 804 height 69
click at [514, 647] on textarea "Hi {{first_name}}, I understand the work order wasn't completed to your satisfa…" at bounding box center [916, 669] width 804 height 69
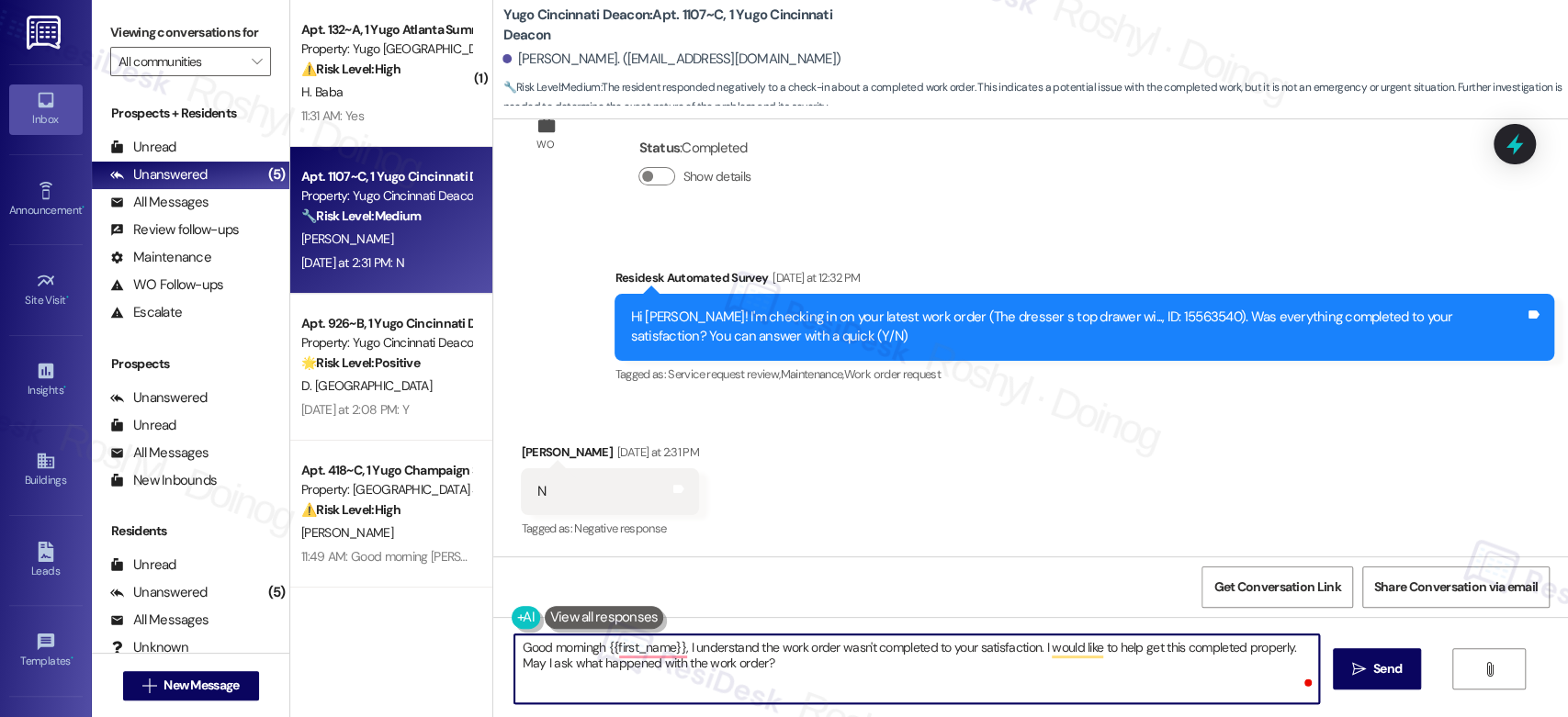
type textarea "Good morning {{first_name}}, I understand the work order wasn't completed to yo…"
click at [1022, 664] on textarea "Good morning {{first_name}}, I understand the work order wasn't completed to yo…" at bounding box center [916, 669] width 804 height 69
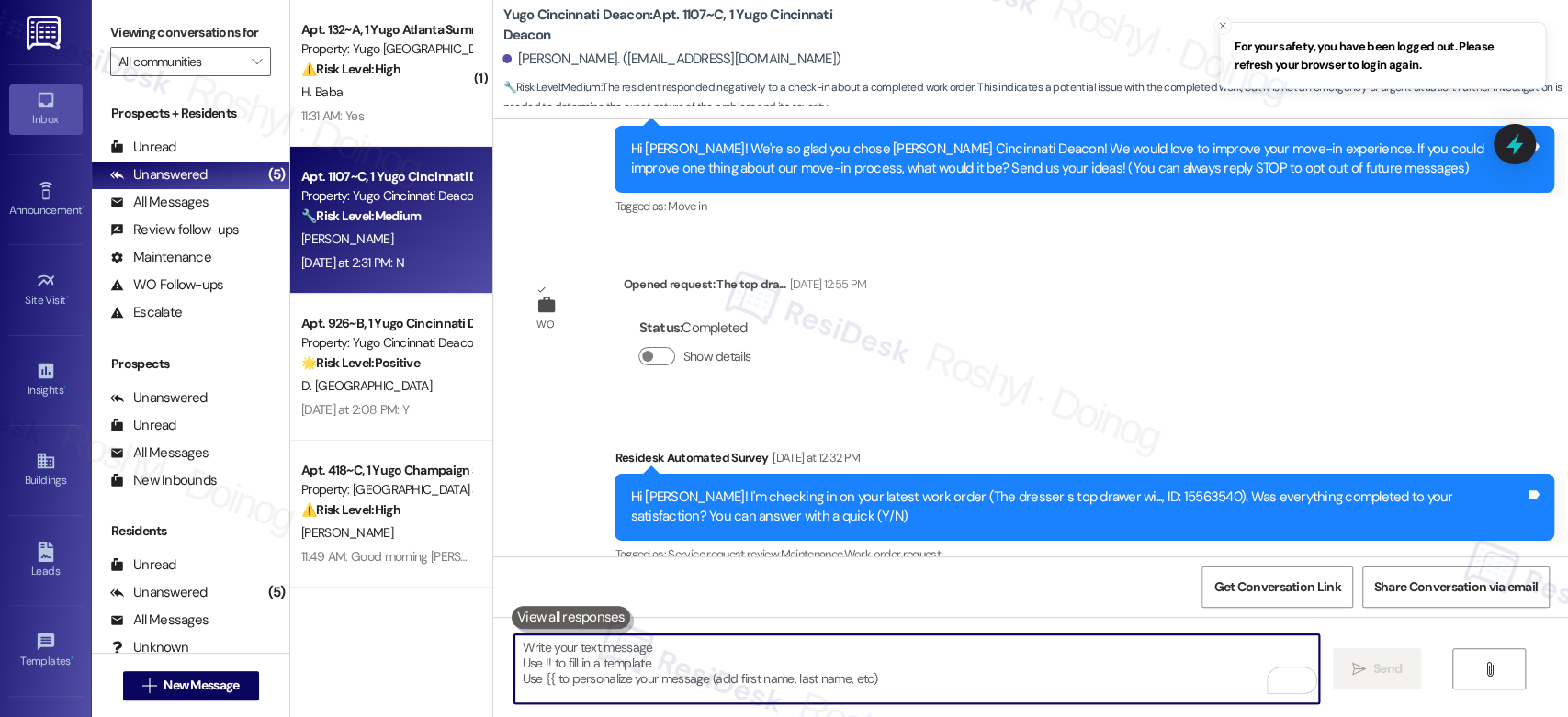
scroll to position [58, 0]
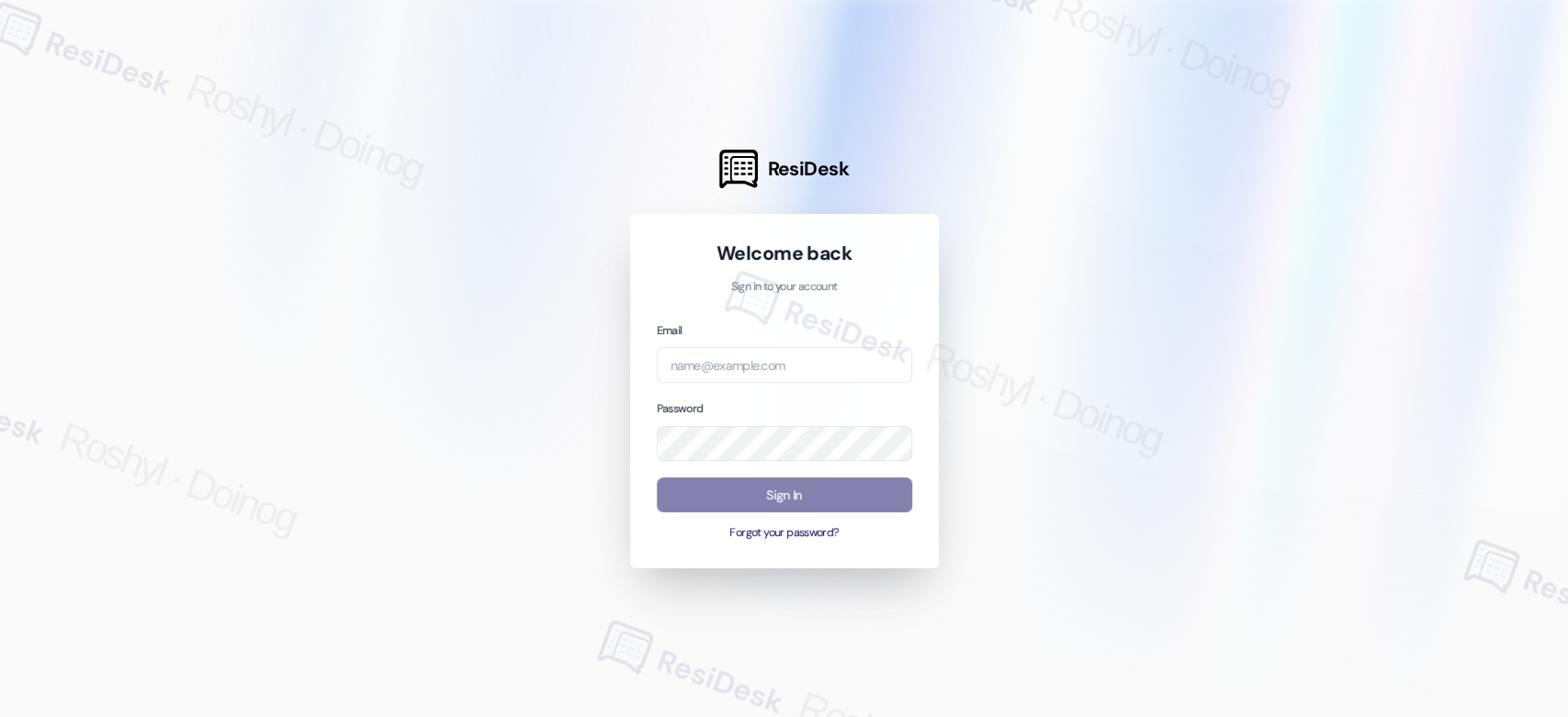
type input "[EMAIL_ADDRESS][DOMAIN_NAME]"
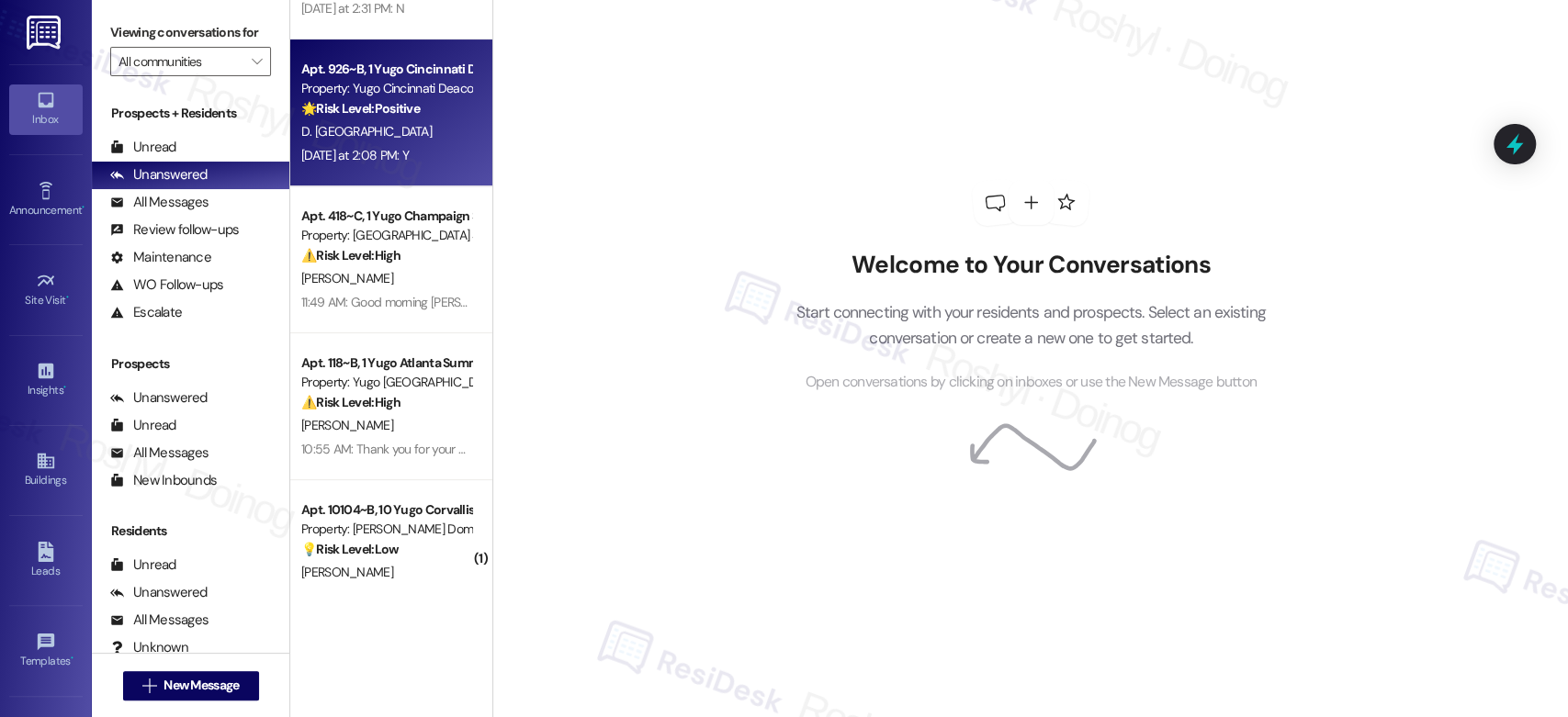
scroll to position [294, 0]
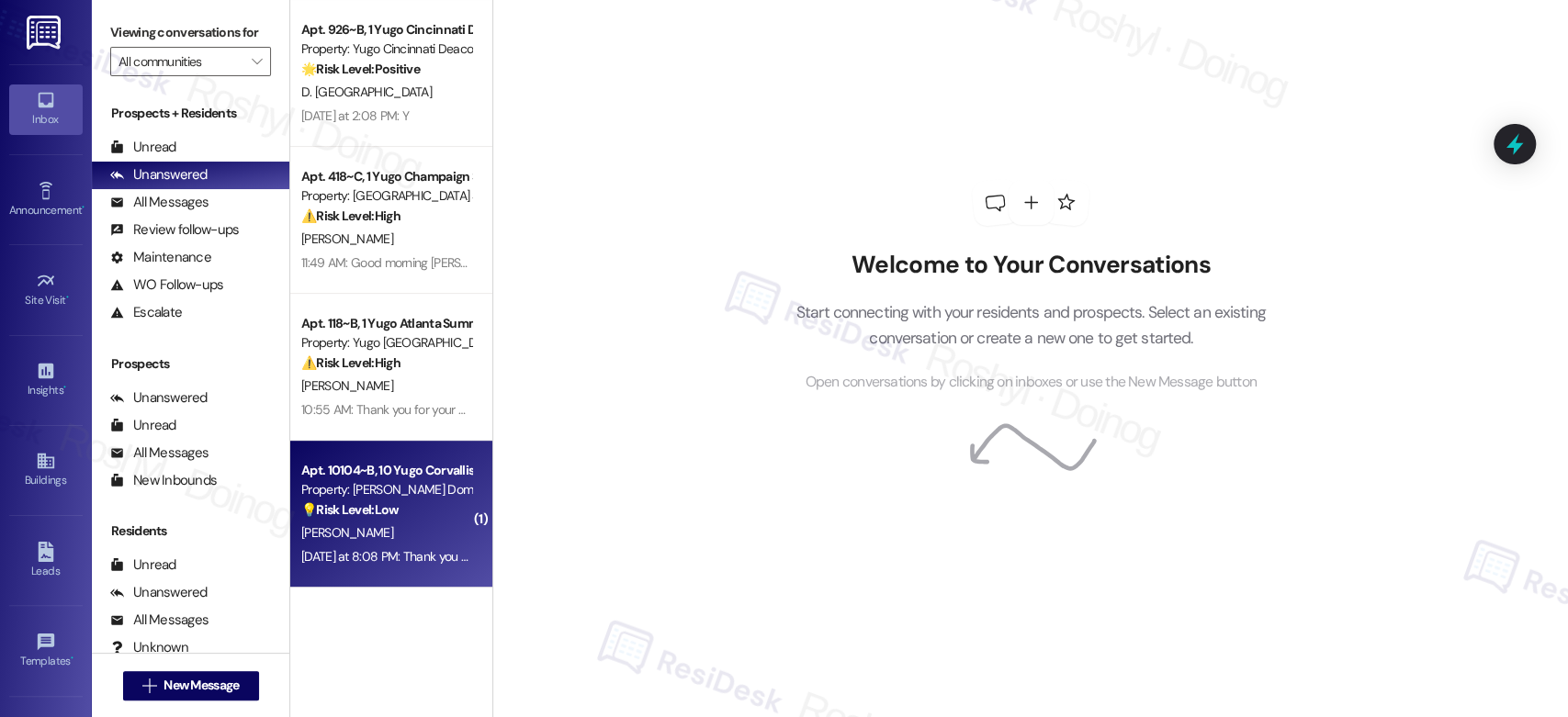
click at [377, 502] on strong "💡 Risk Level: Low" at bounding box center [350, 509] width 97 height 17
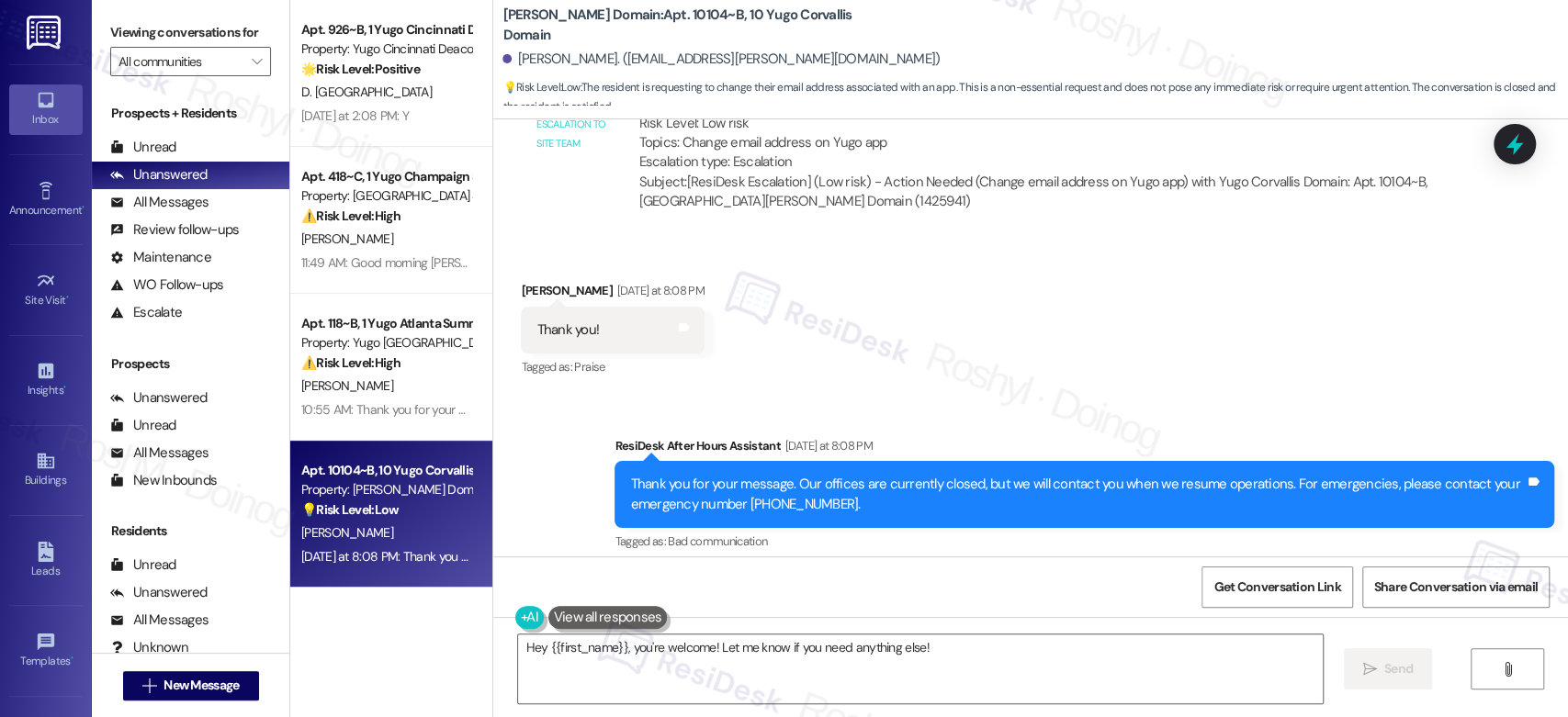
scroll to position [2471, 0]
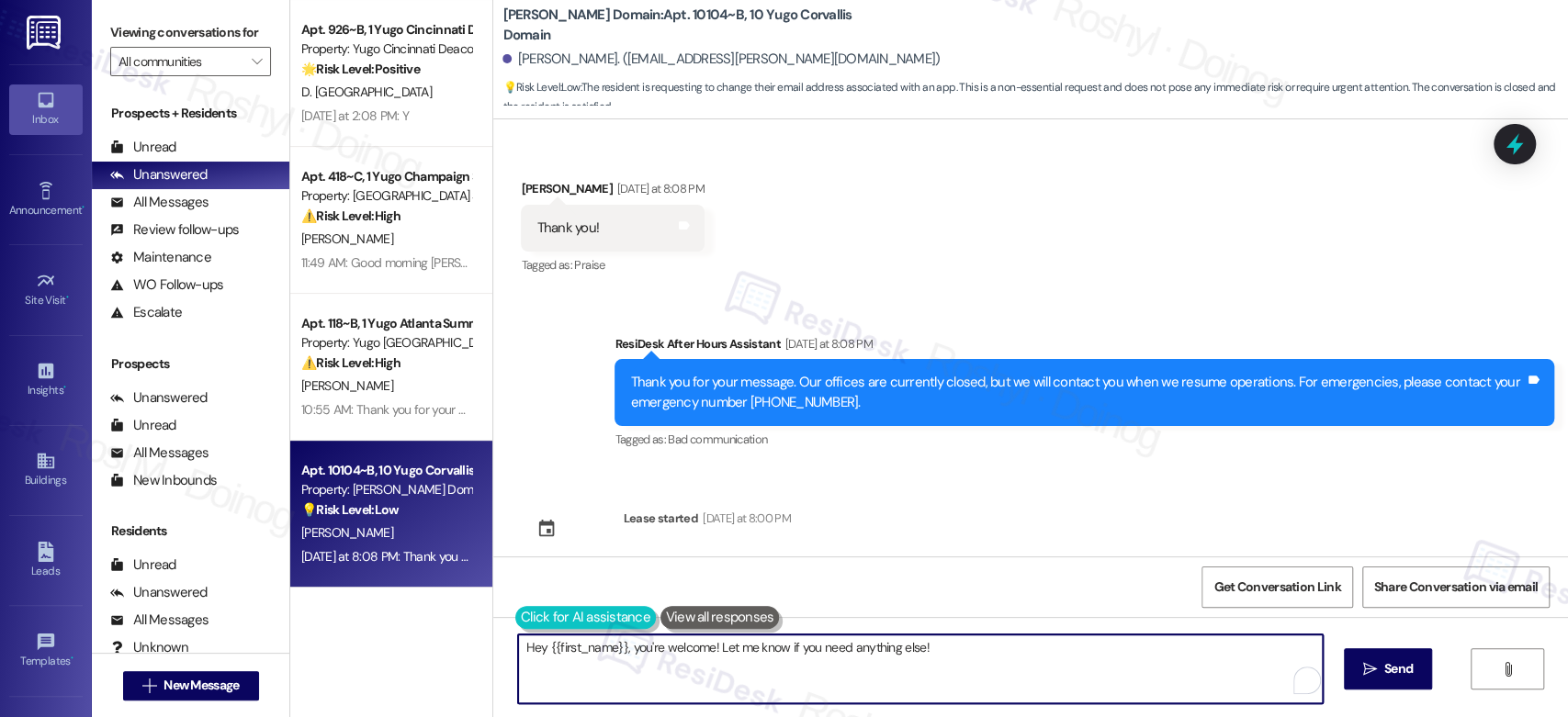
drag, startPoint x: 640, startPoint y: 634, endPoint x: 510, endPoint y: 620, distance: 130.8
click at [510, 634] on div "Hey {{first_name}}, you're welcome! Let me know if you need anything else!" at bounding box center [910, 669] width 806 height 71
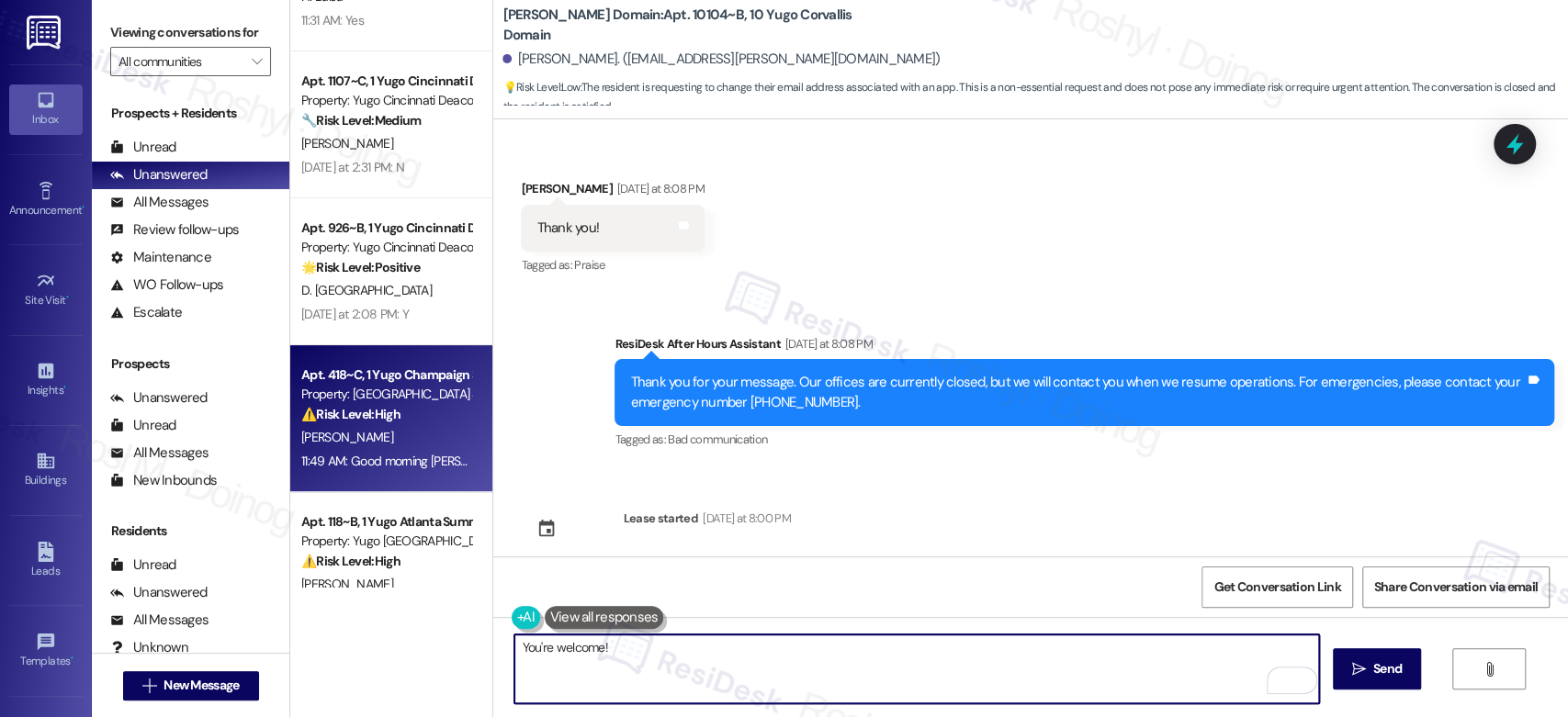
scroll to position [0, 0]
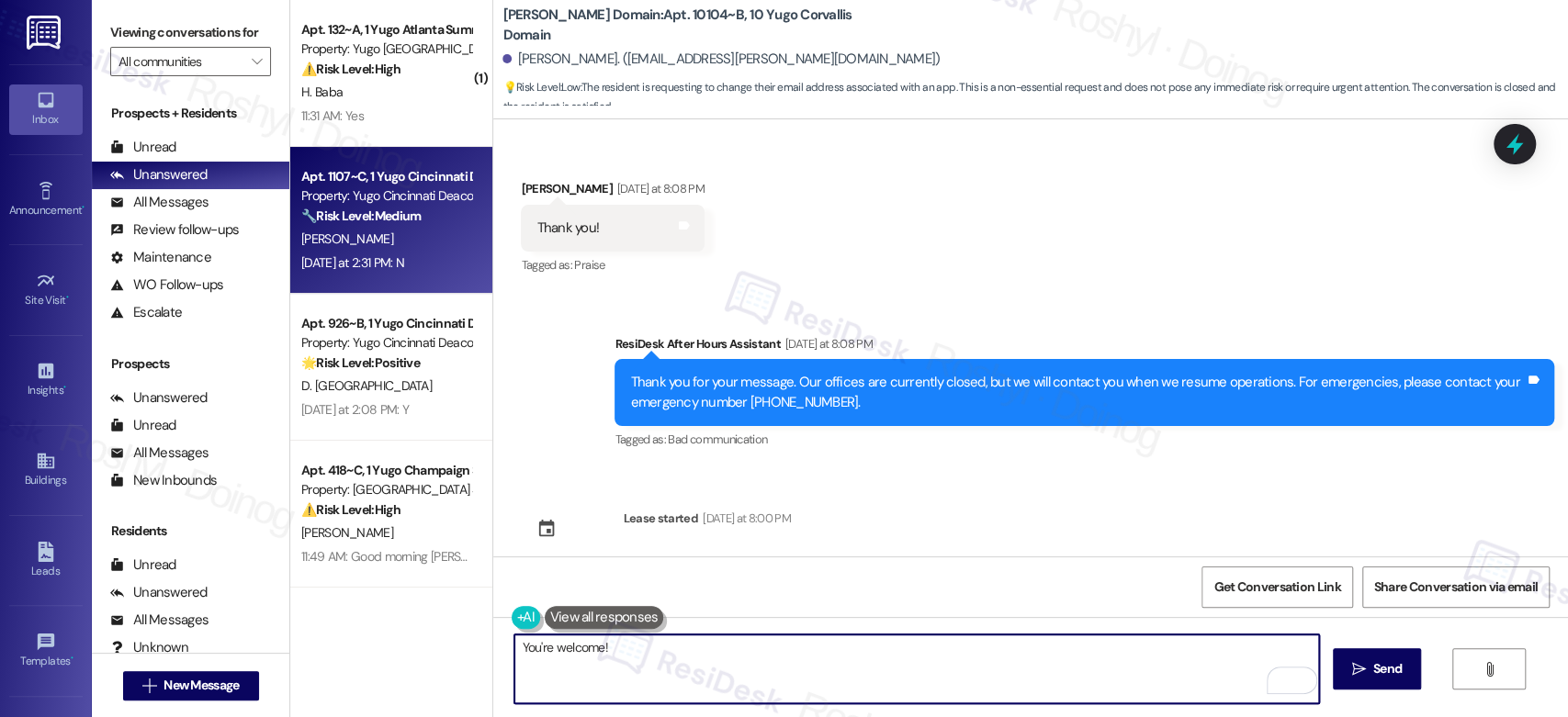
type textarea "You're welcome!"
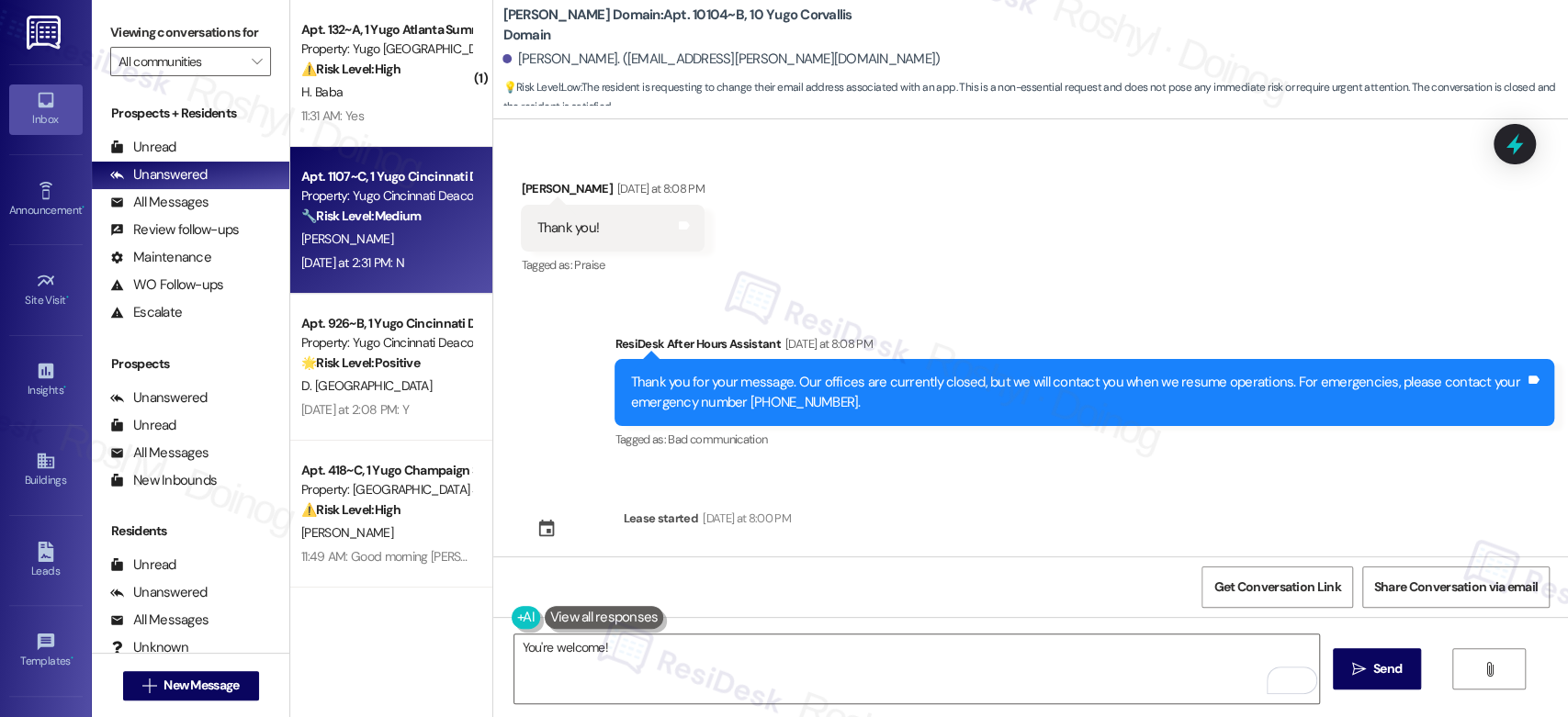
click at [426, 201] on div "Property: Yugo Cincinnati Deacon" at bounding box center [386, 196] width 170 height 20
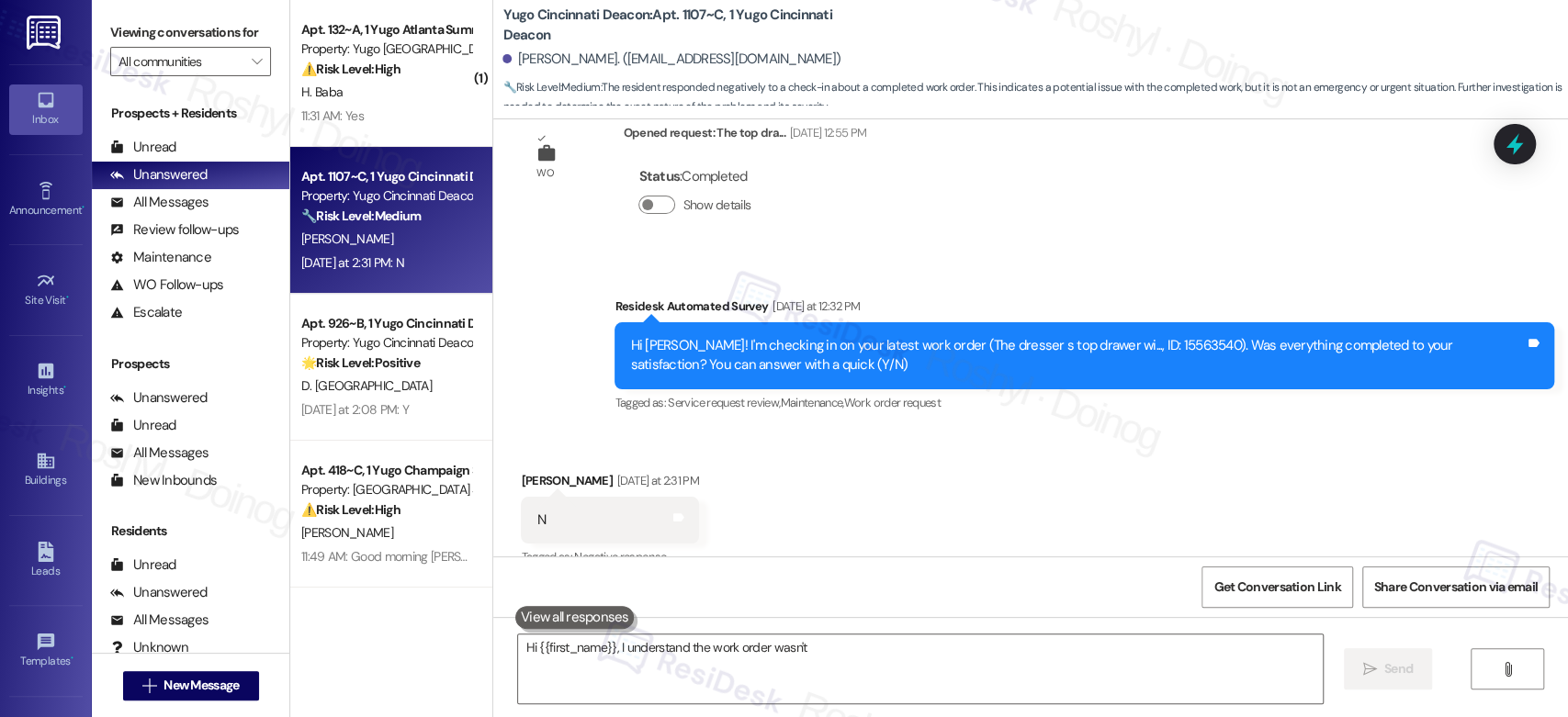
scroll to position [362, 0]
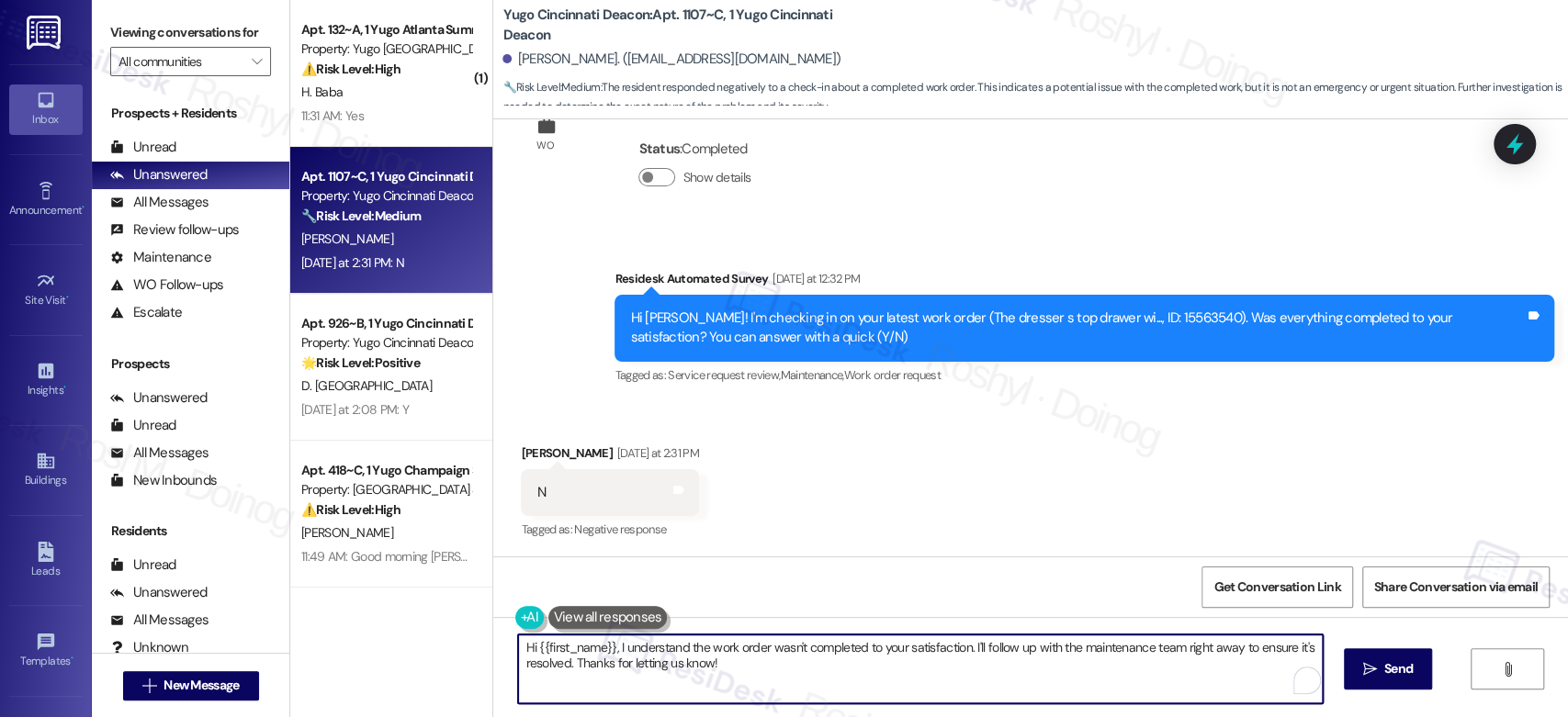
drag, startPoint x: 609, startPoint y: 653, endPoint x: 433, endPoint y: 628, distance: 177.8
click at [433, 628] on div "( 1 ) Apt. 132~A, 1 Yugo Atlanta Summerhill Property: Yugo Atlanta Summerhill ⚠…" at bounding box center [929, 358] width 1278 height 717
paste textarea "would like to help get this completed properly. May I ask what happened with th…"
click at [516, 651] on textarea "Hi {{first_name}}, I understand the work order wasn't completed to your satisfa…" at bounding box center [916, 669] width 804 height 69
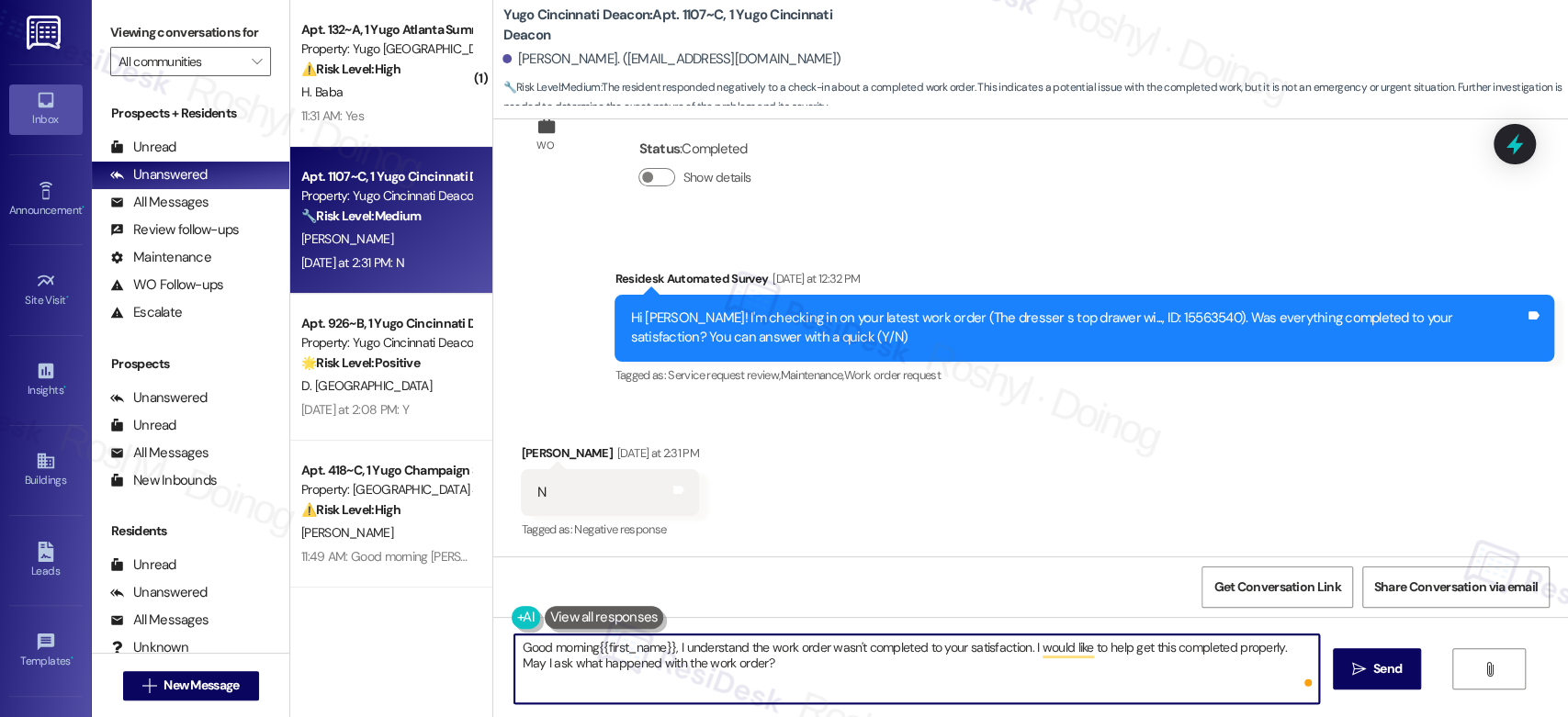
type textarea "Good morning {{first_name}}, I understand the work order wasn't completed to yo…"
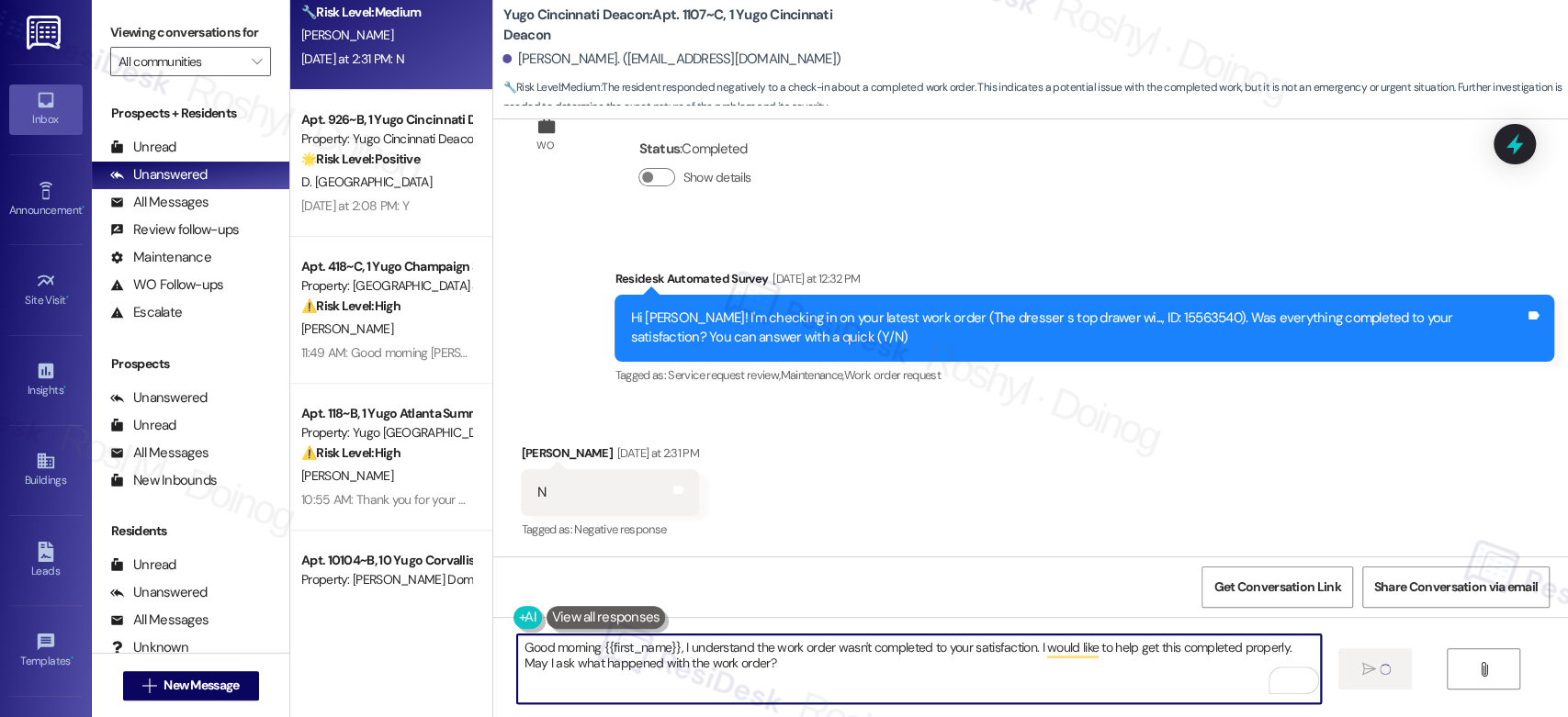
scroll to position [294, 0]
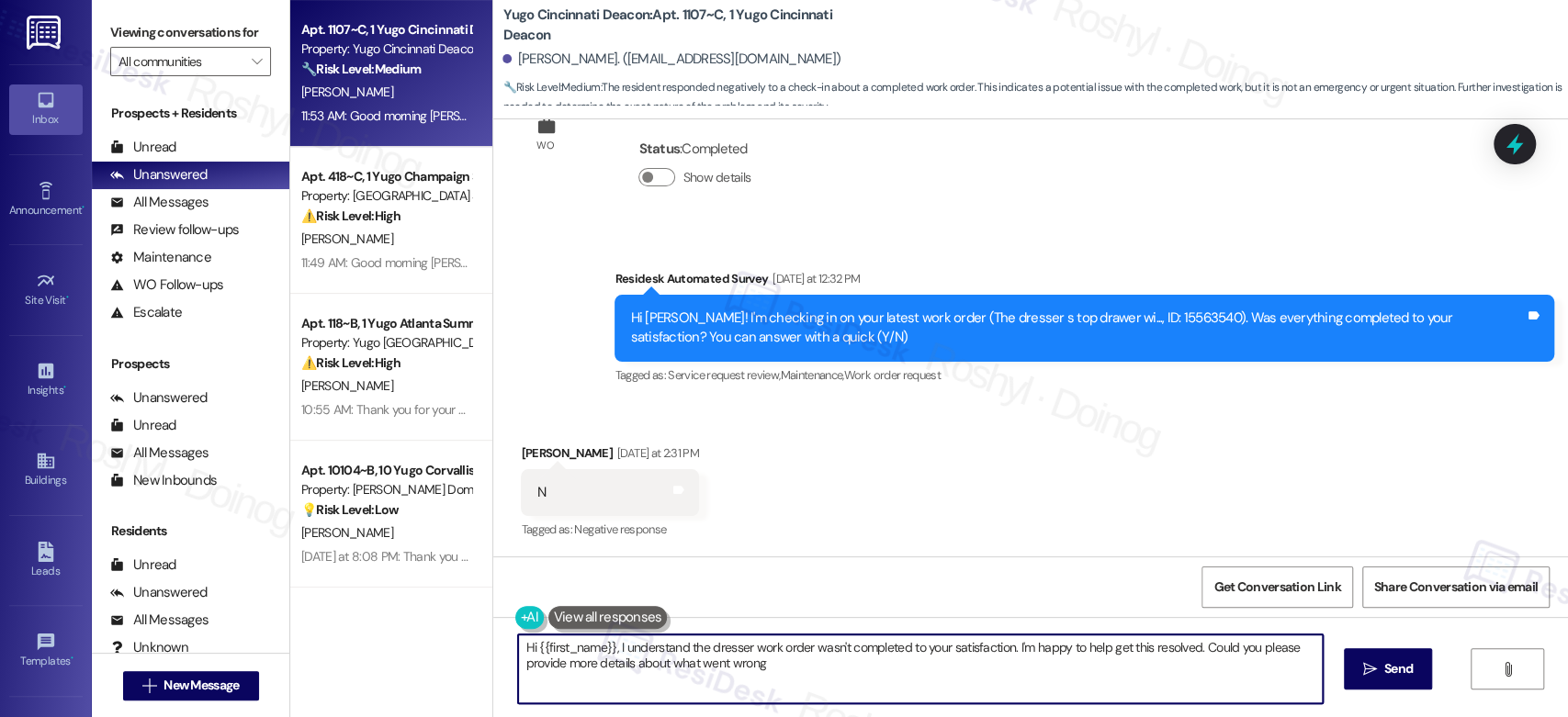
type textarea "Hi {{first_name}}, I understand the dresser work order wasn't completed to your…"
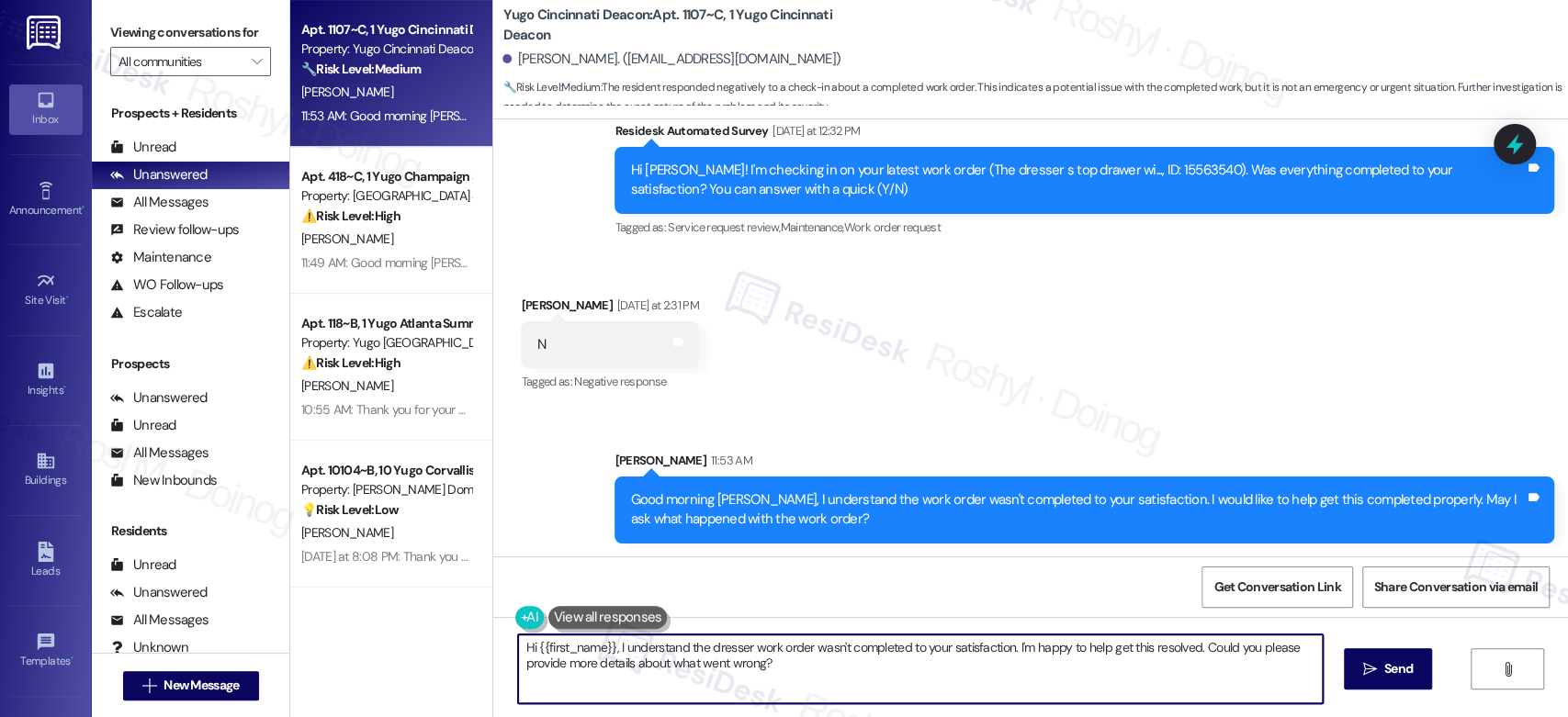
scroll to position [511, 0]
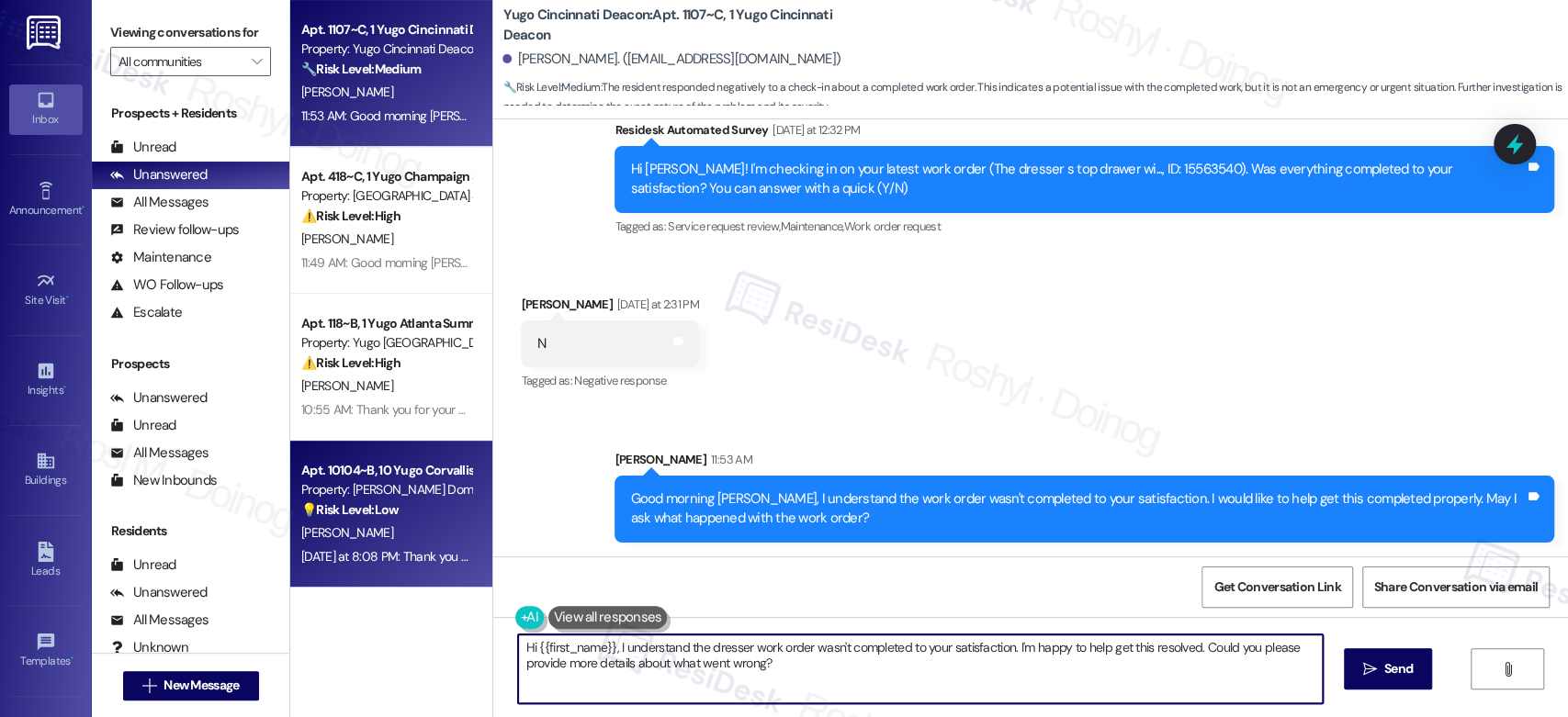
click at [372, 555] on div "[DATE] at 8:08 PM: Thank you for your message. Our offices are currently closed…" at bounding box center [865, 556] width 1129 height 17
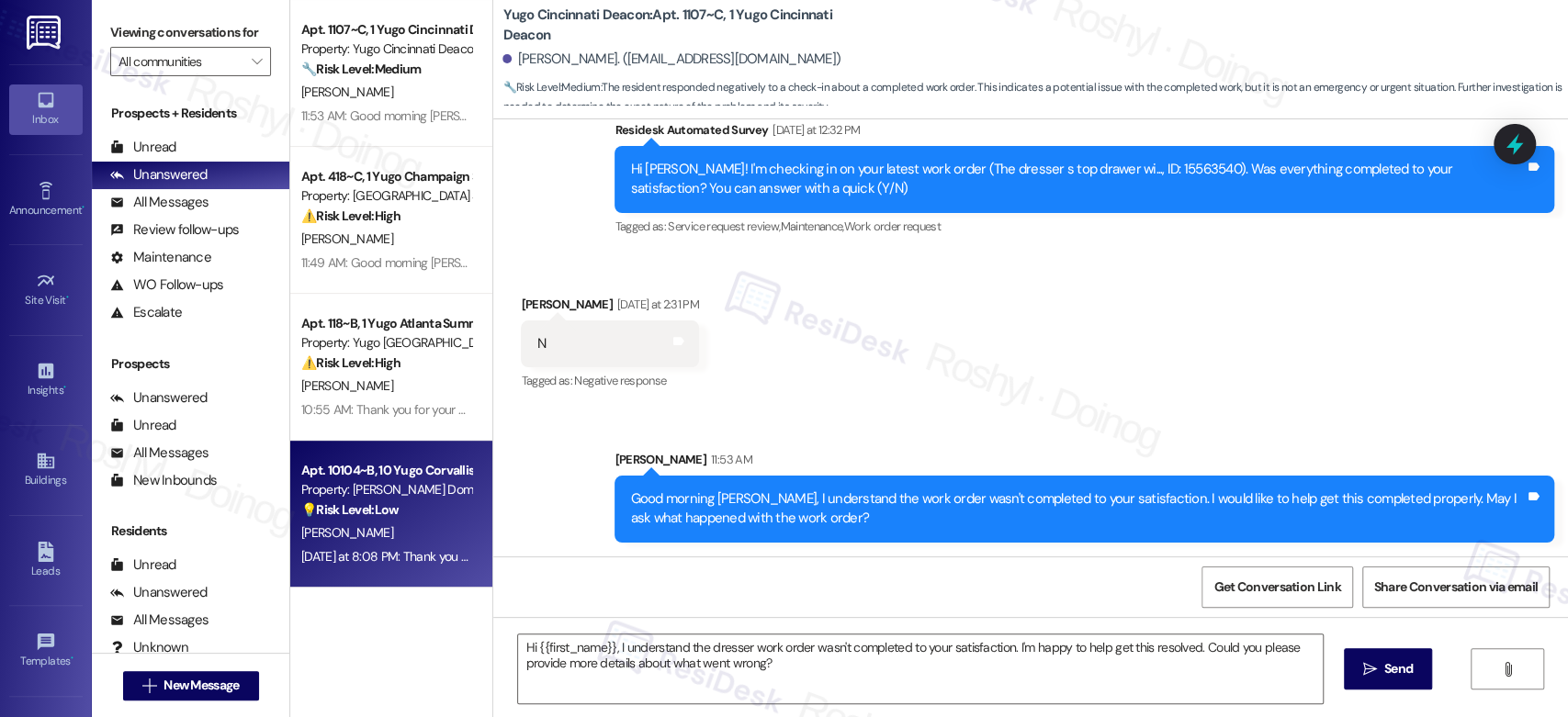
type textarea "Fetching suggested responses. Please feel free to read through the conversation…"
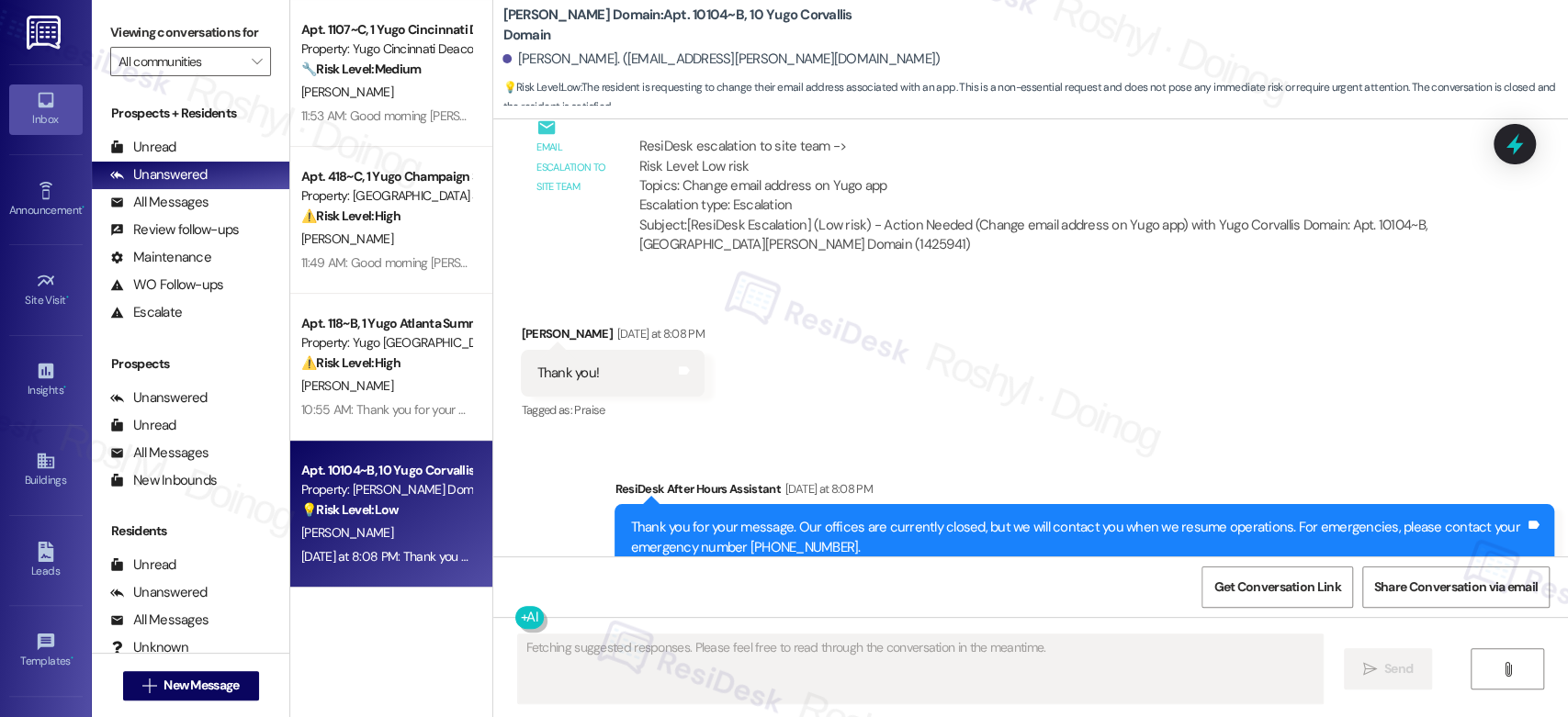
scroll to position [2471, 0]
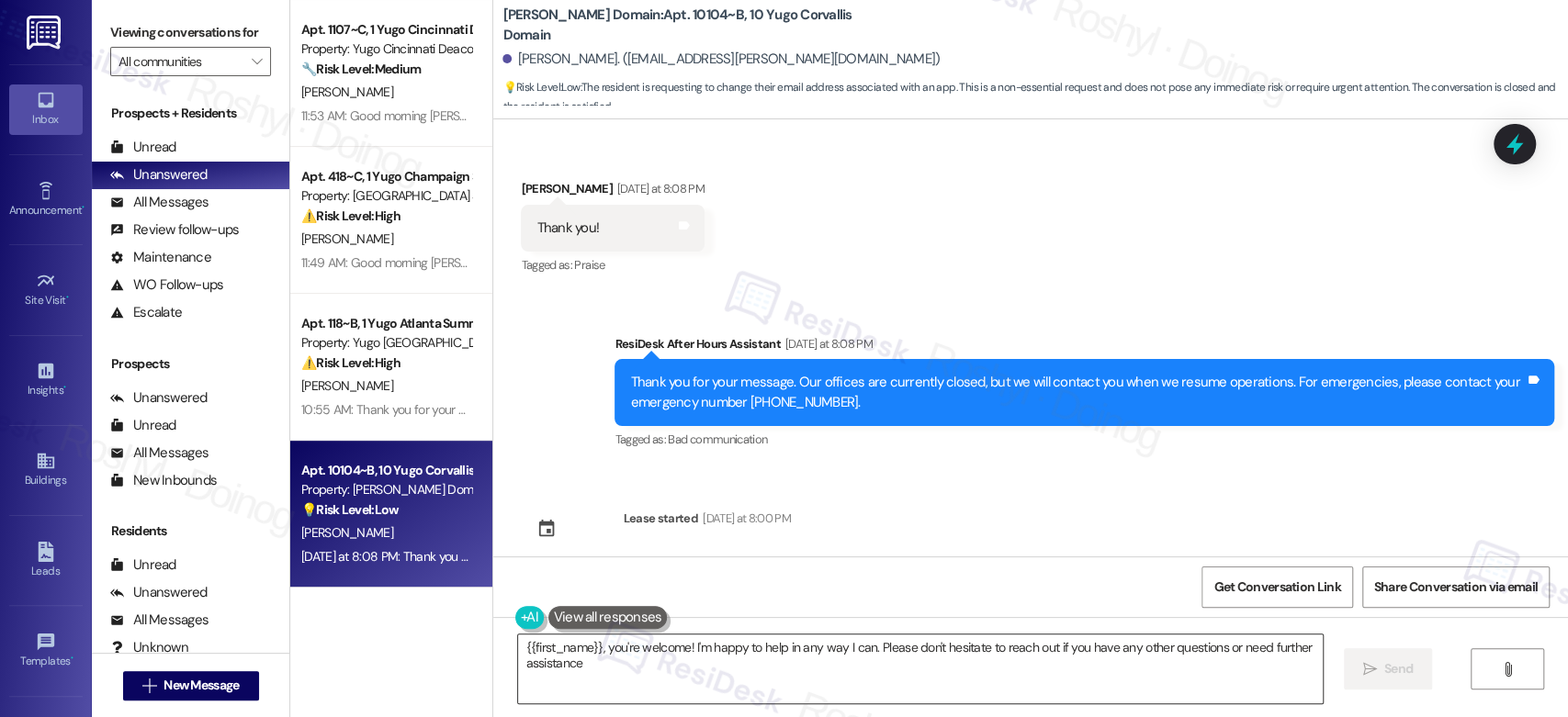
type textarea "{{first_name}}, you're welcome! I'm happy to help in any way I can. Please don'…"
click at [910, 673] on textarea "{{first_name}}, you're welcome! I'm happy to help in any way I can. Please don'…" at bounding box center [920, 669] width 804 height 69
click at [1359, 681] on button " Send" at bounding box center [1377, 668] width 89 height 41
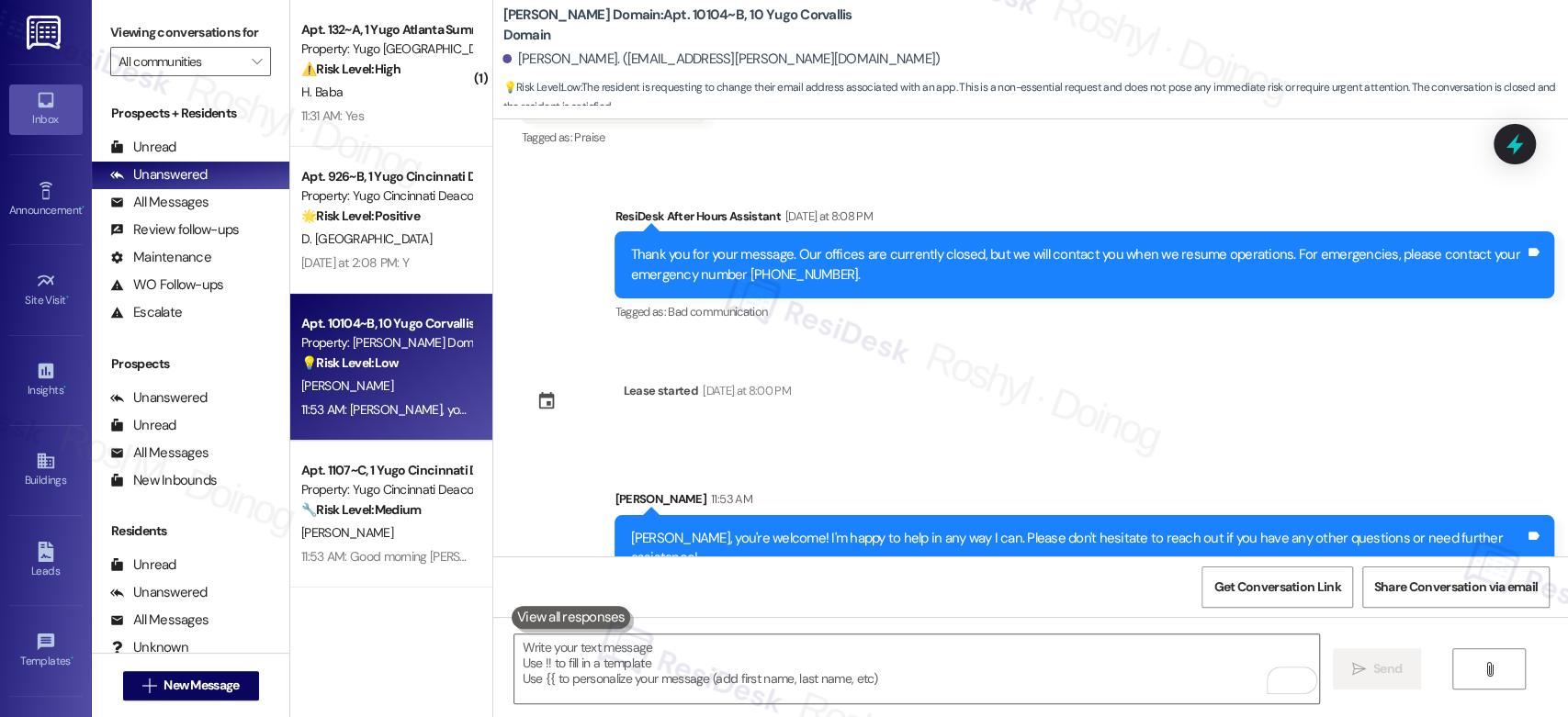
scroll to position [0, 0]
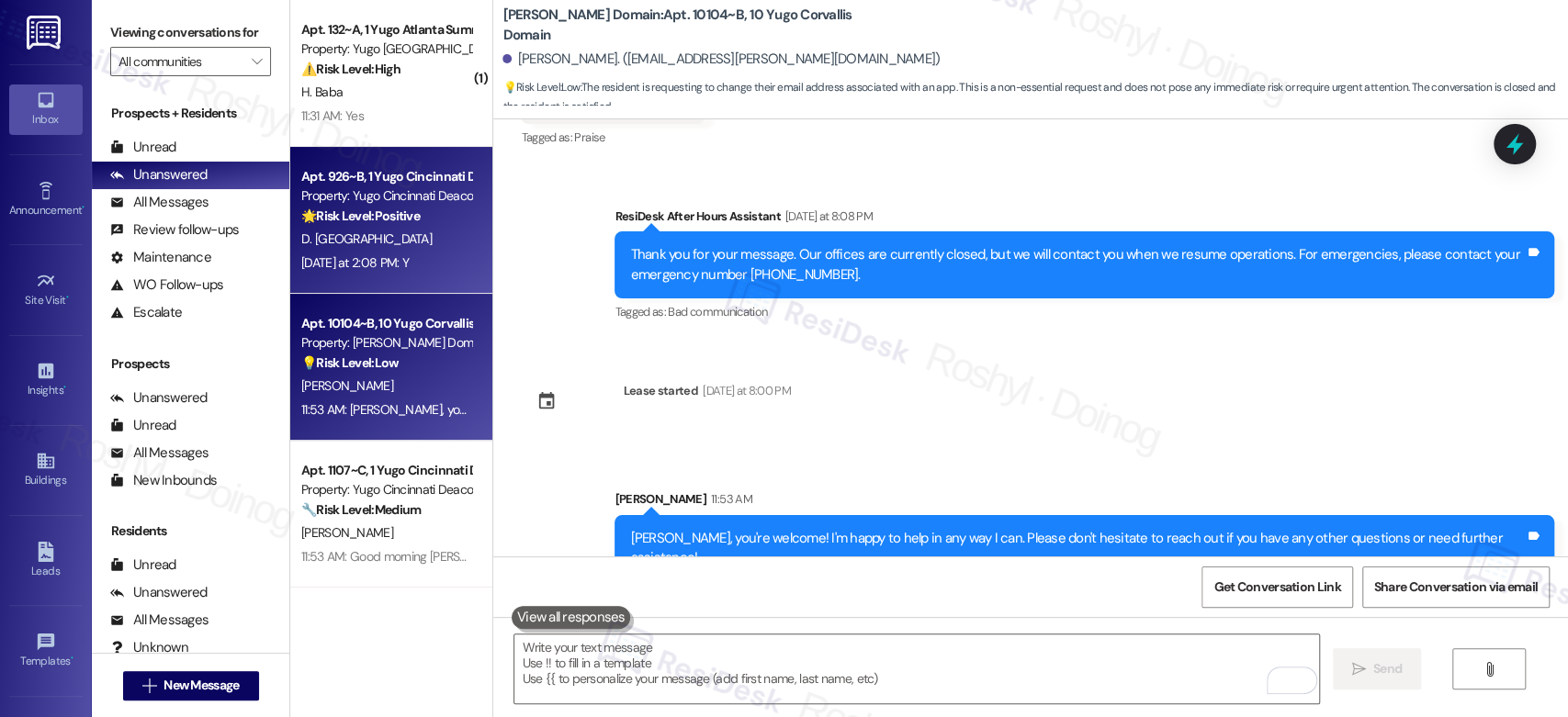
click at [404, 233] on div "D. [GEOGRAPHIC_DATA]" at bounding box center [386, 239] width 173 height 23
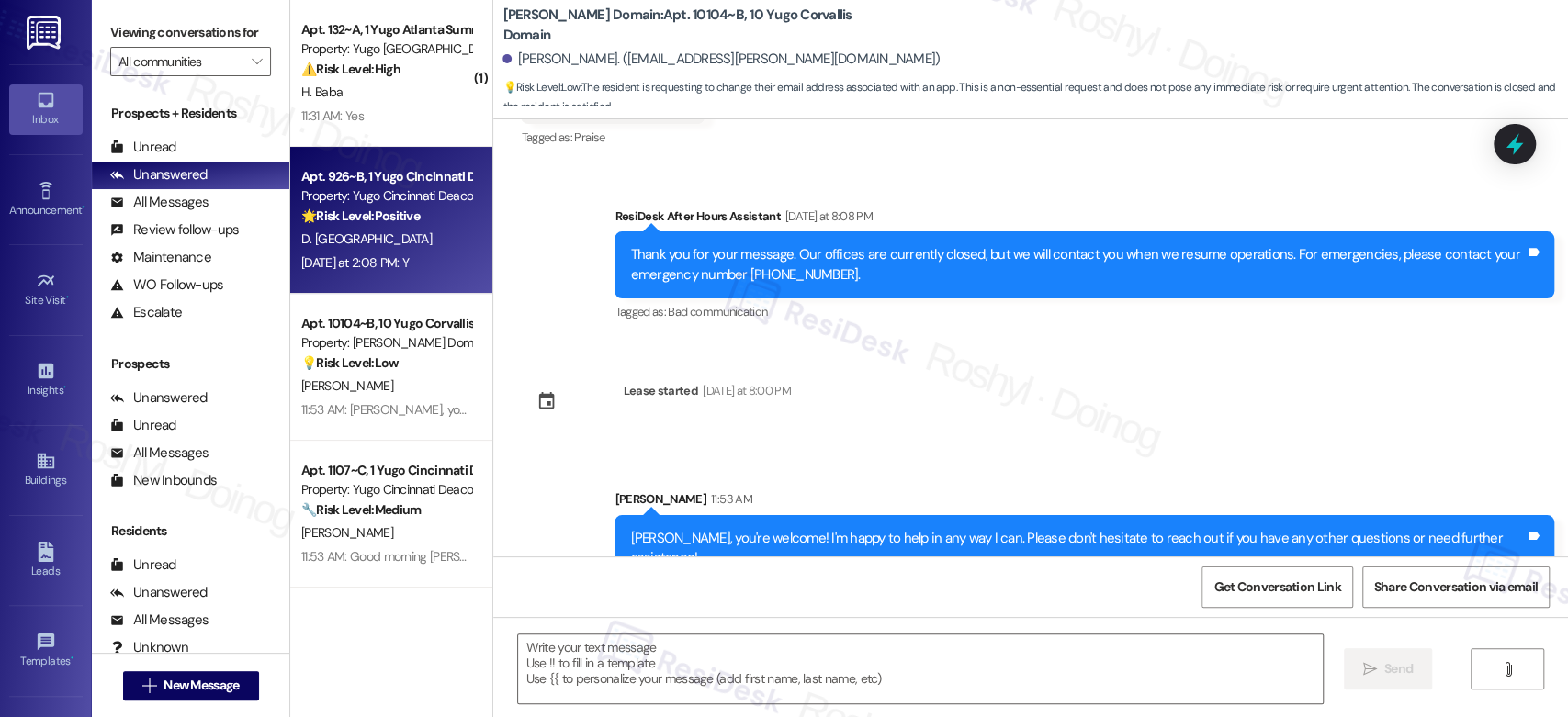
type textarea "Fetching suggested responses. Please feel free to read through the conversation…"
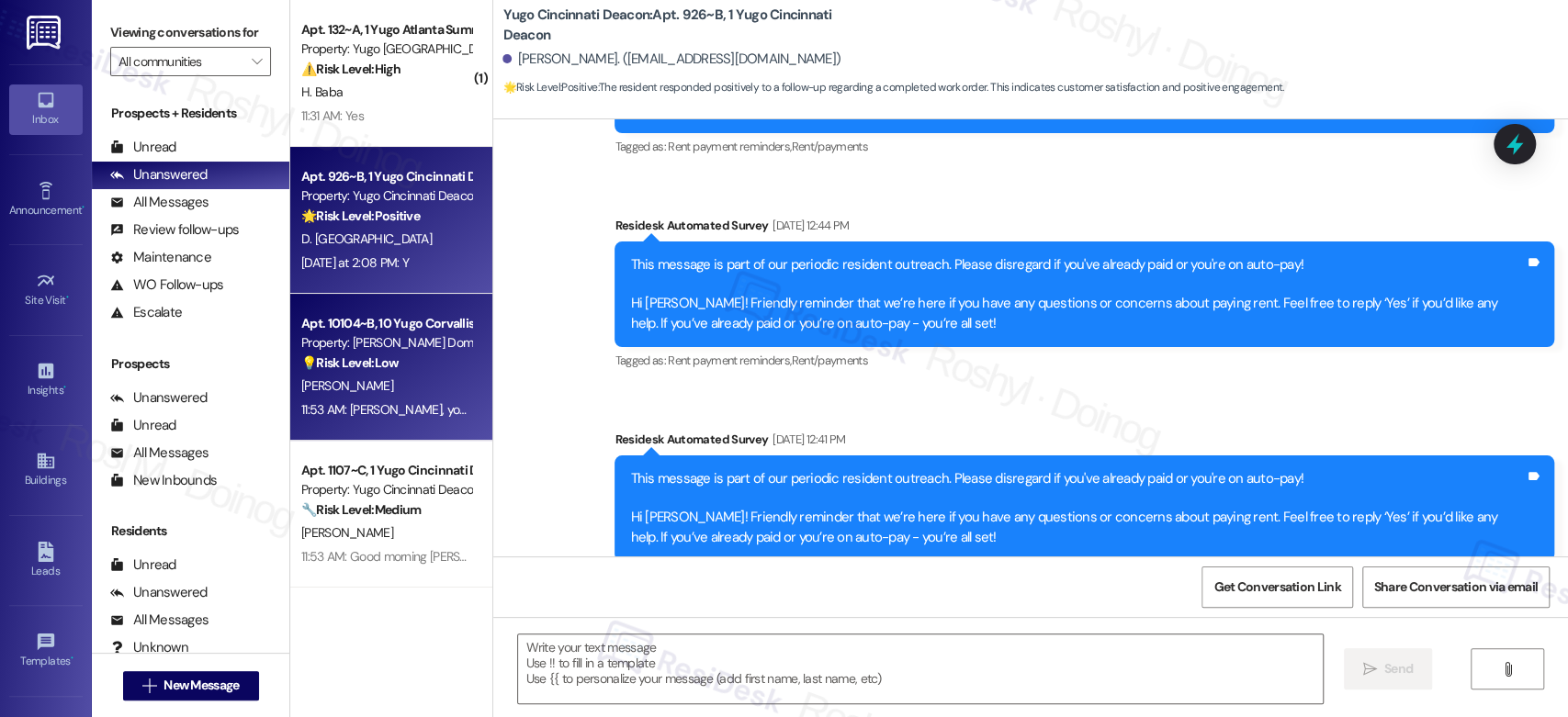
type textarea "Fetching suggested responses. Please feel free to read through the conversation…"
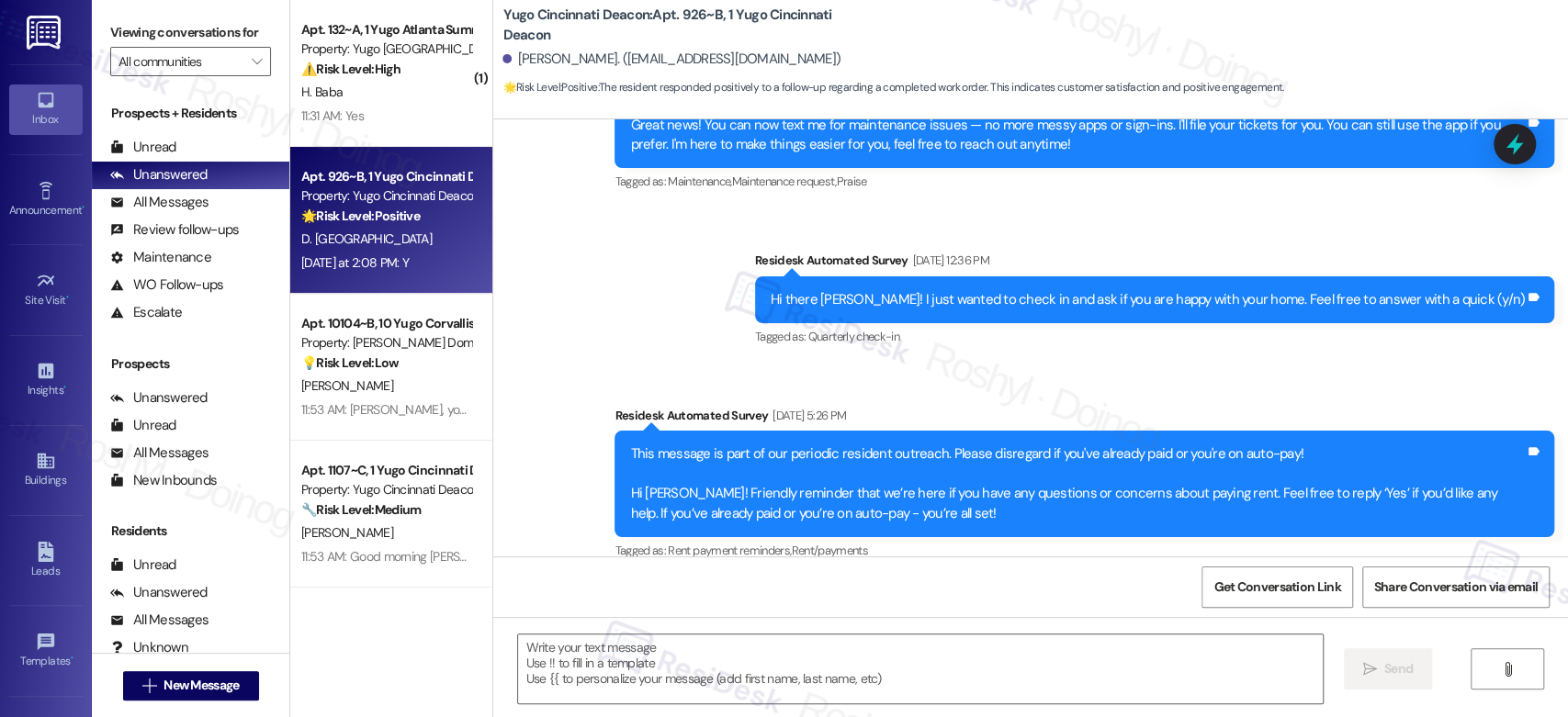
scroll to position [407, 0]
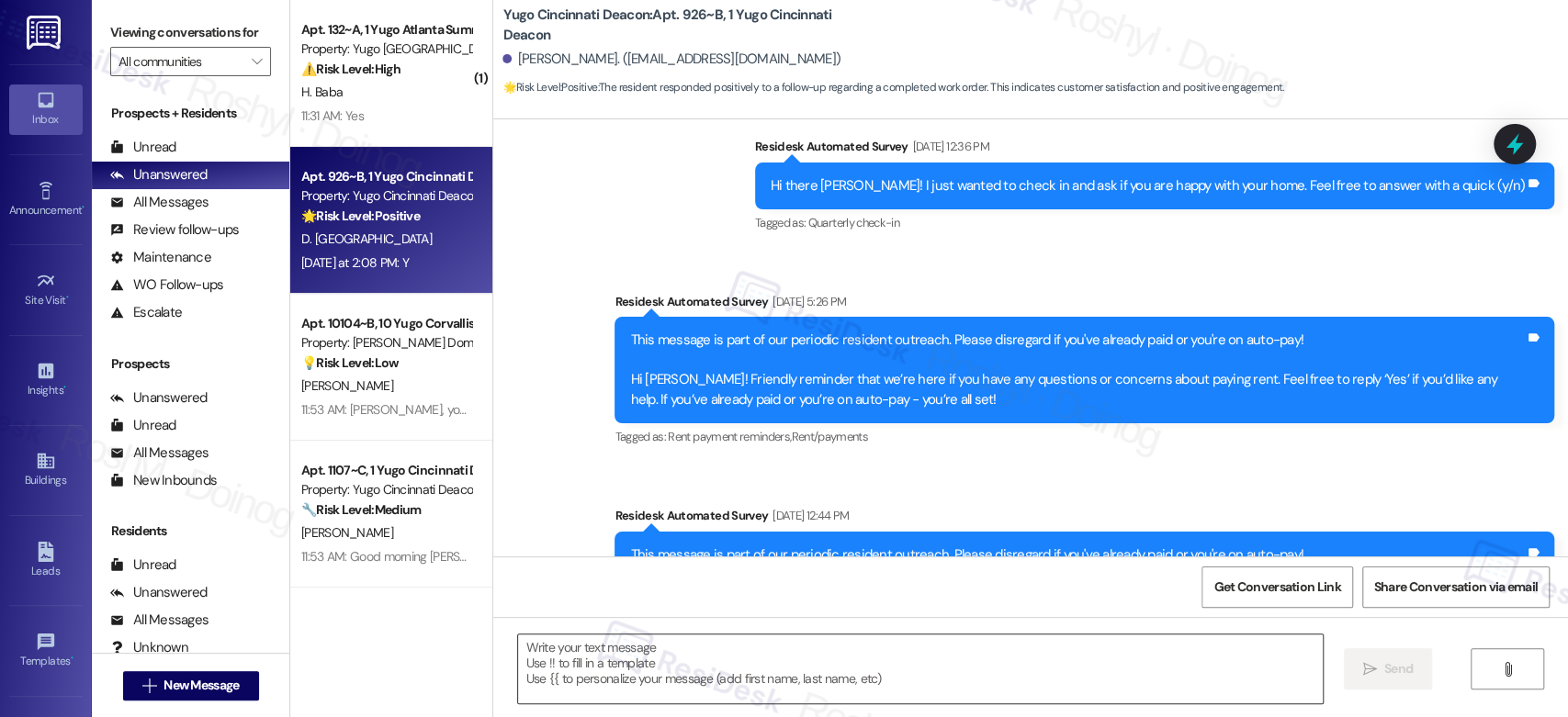
click at [685, 646] on textarea at bounding box center [920, 669] width 804 height 69
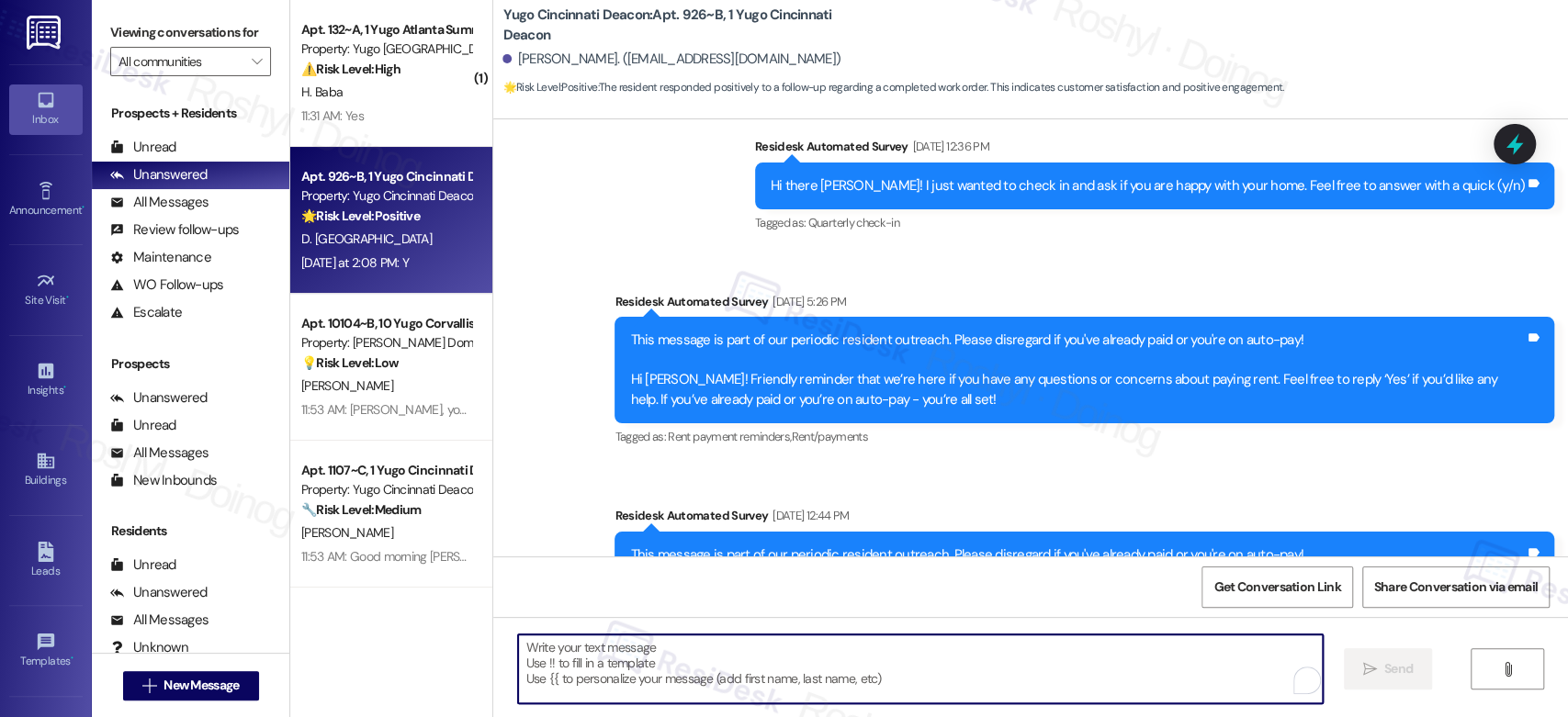
paste textarea "Good day, {{first_name}}! I'm happy the work order was completed to your satisf…"
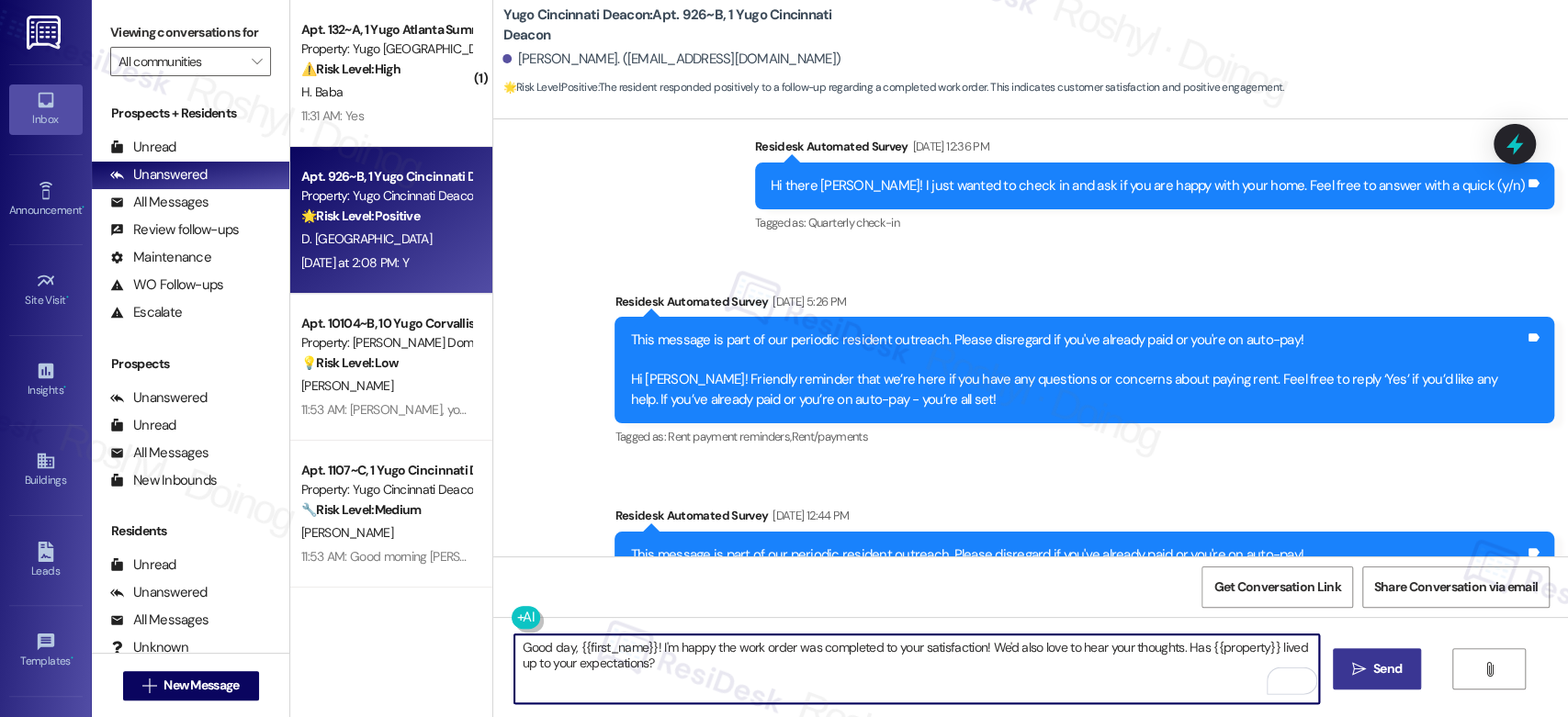
type textarea "Good day, {{first_name}}! I'm happy the work order was completed to your satisf…"
click at [1375, 666] on span "Send" at bounding box center [1387, 668] width 28 height 20
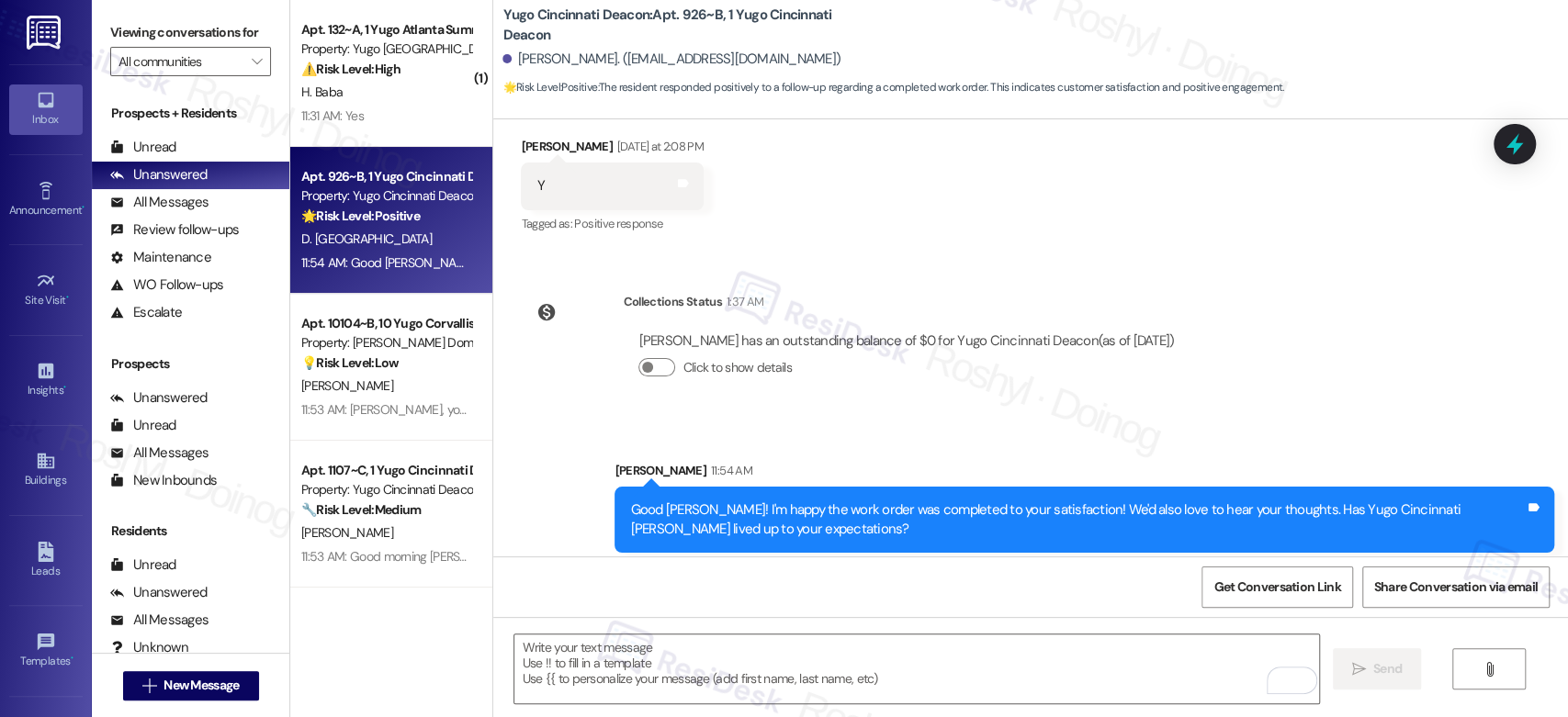
scroll to position [2834, 0]
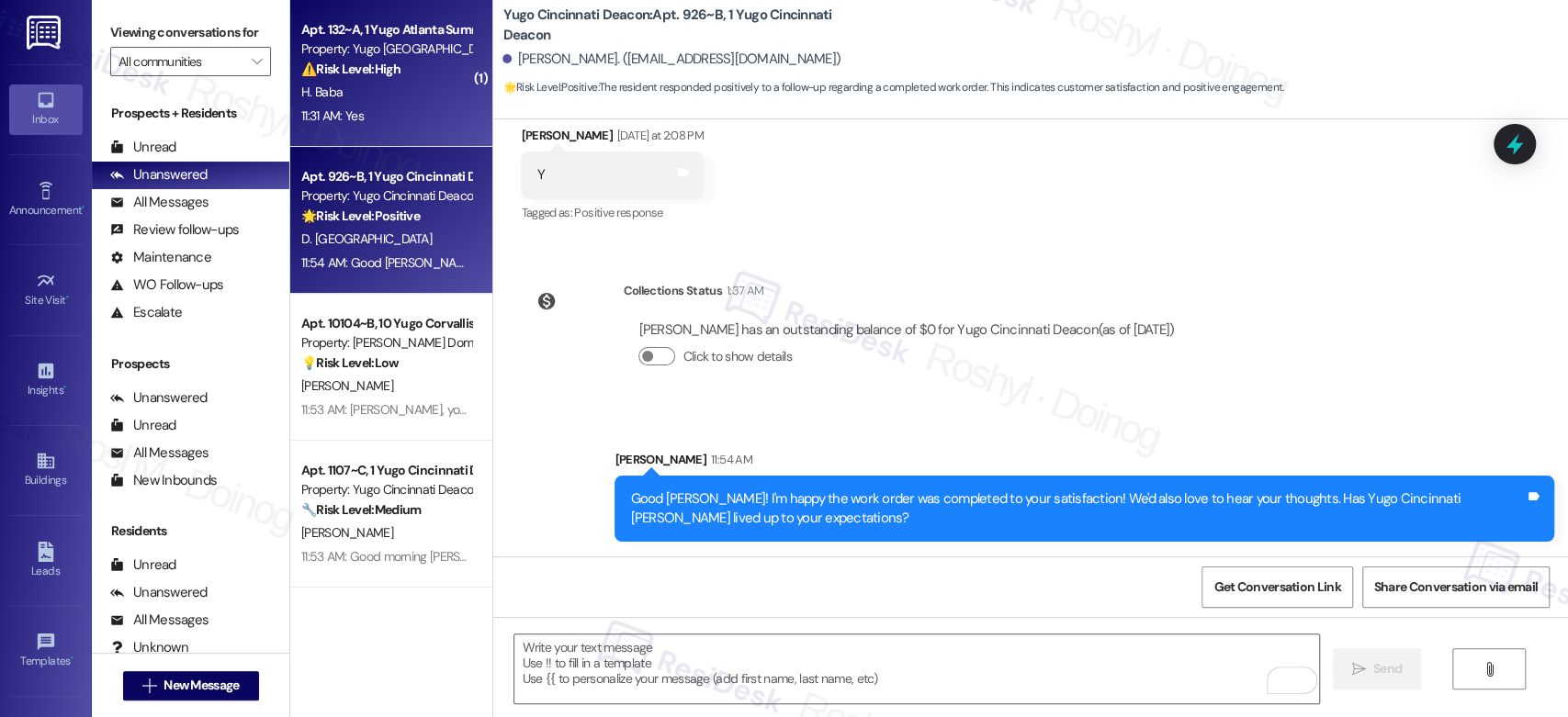
click at [386, 90] on div "H. Baba" at bounding box center [386, 92] width 173 height 23
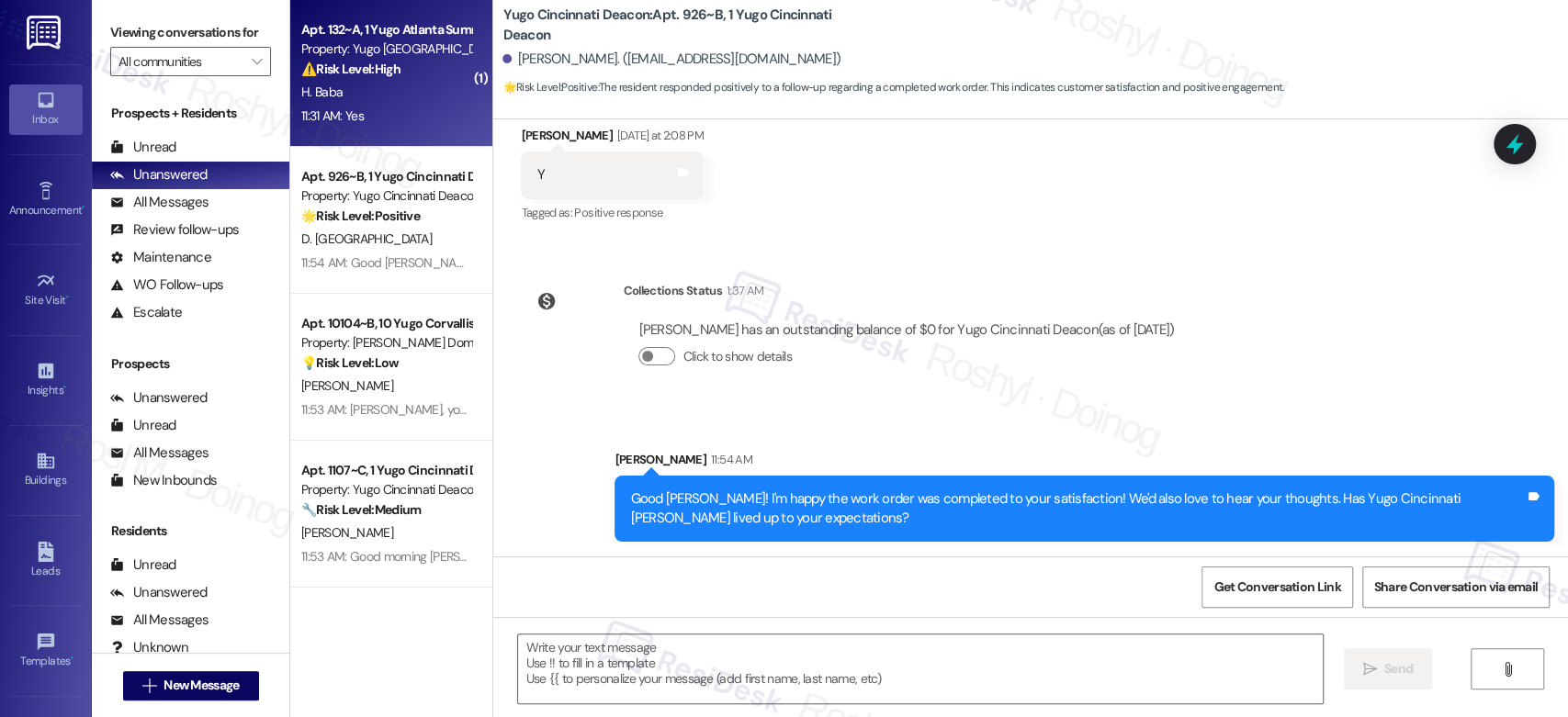
type textarea "Fetching suggested responses. Please feel free to read through the conversation…"
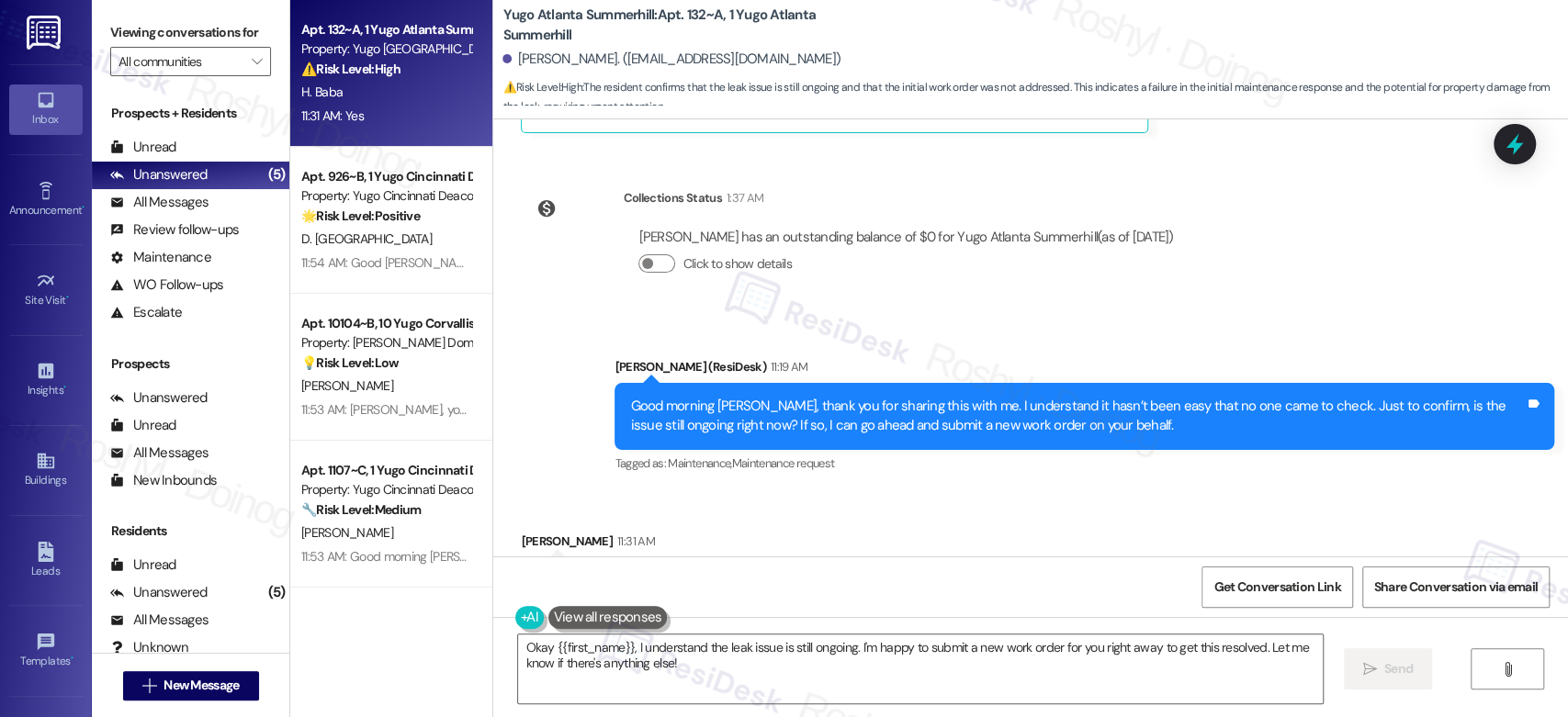
scroll to position [4749, 0]
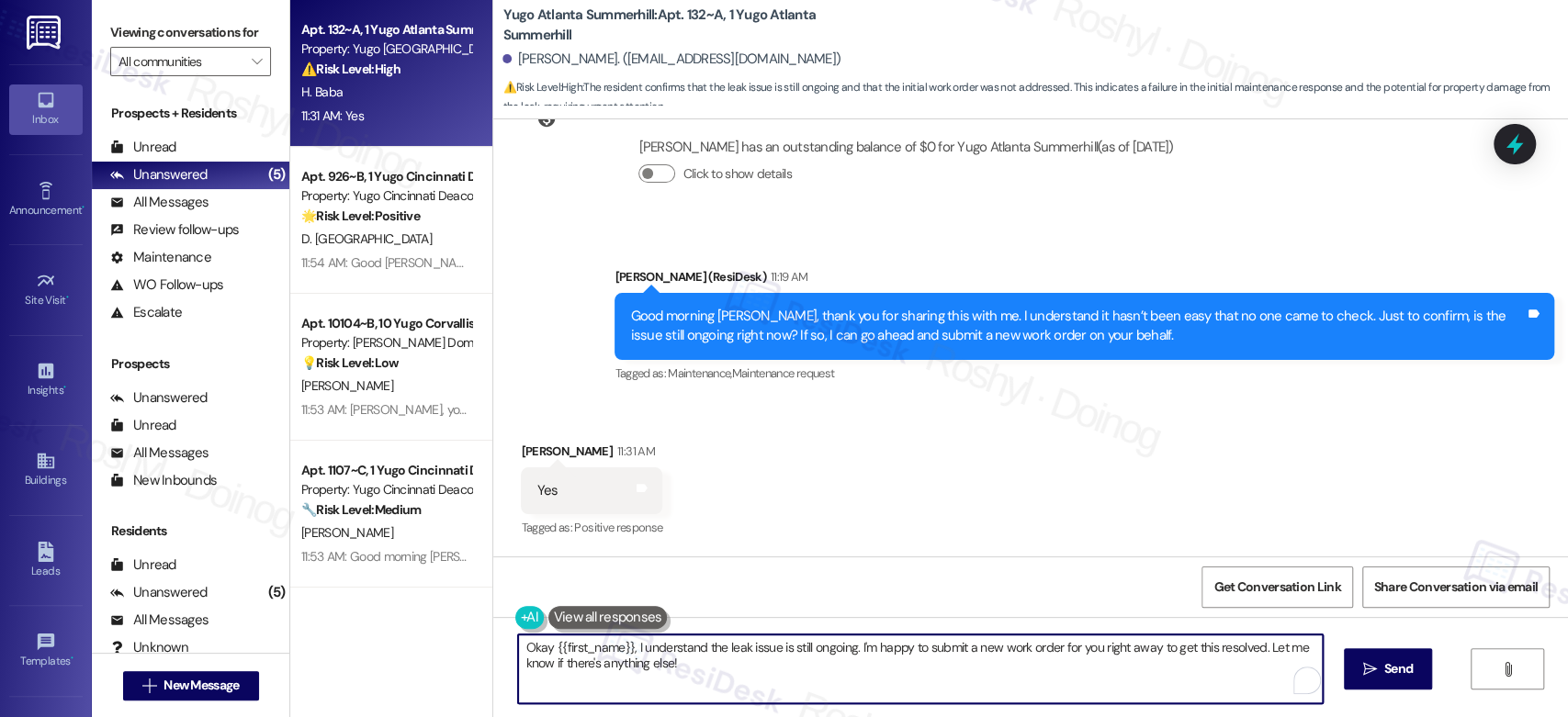
drag, startPoint x: 689, startPoint y: 663, endPoint x: 444, endPoint y: 630, distance: 247.2
click at [444, 630] on div "Apt. 132~A, 1 Yugo Atlanta Summerhill Property: Yugo Atlanta Summerhill ⚠️ Risk…" at bounding box center [929, 358] width 1278 height 717
paste textarea "Can you tell us a bit more about the leak? For example—where in your unit are y…"
click at [516, 650] on textarea "Can you tell us a bit more about the leak? For example—where in your unit are y…" at bounding box center [916, 669] width 804 height 69
click at [514, 650] on textarea "Can you tell us a bit more about the leak? For example—where in your unit are y…" at bounding box center [916, 669] width 804 height 69
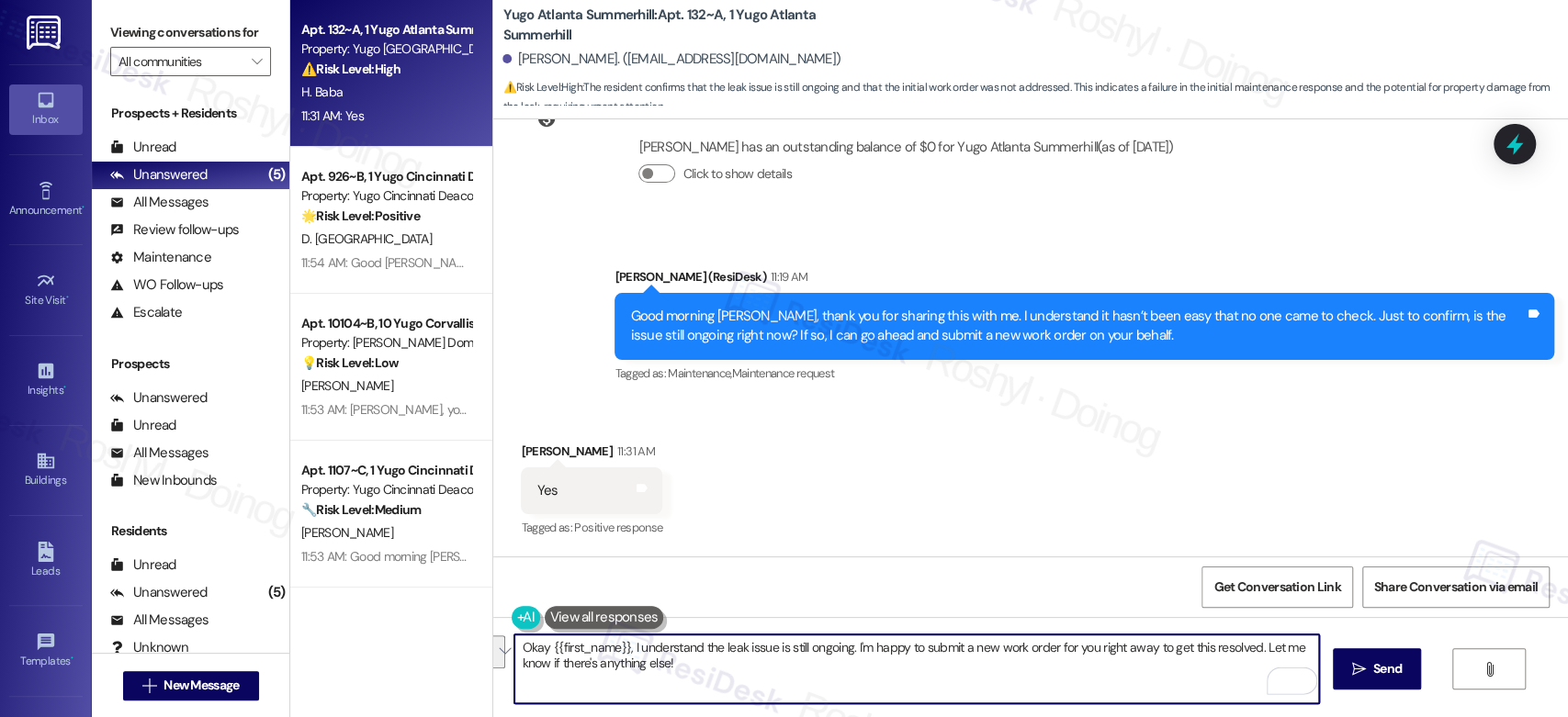
click at [643, 674] on textarea "Okay {{first_name}}, I understand the leak issue is still ongoing. I'm happy to…" at bounding box center [916, 669] width 804 height 69
drag, startPoint x: 689, startPoint y: 651, endPoint x: 496, endPoint y: 637, distance: 193.5
click at [504, 637] on div "Okay {{first_name}}, I understand the leak issue is still ongoing. I'm happy to…" at bounding box center [907, 669] width 806 height 71
drag, startPoint x: 963, startPoint y: 651, endPoint x: 1063, endPoint y: 666, distance: 101.1
click at [1063, 666] on textarea "Sorry to hear that the leak issue is still ongoing. I'm happy to submit a new w…" at bounding box center [916, 669] width 804 height 69
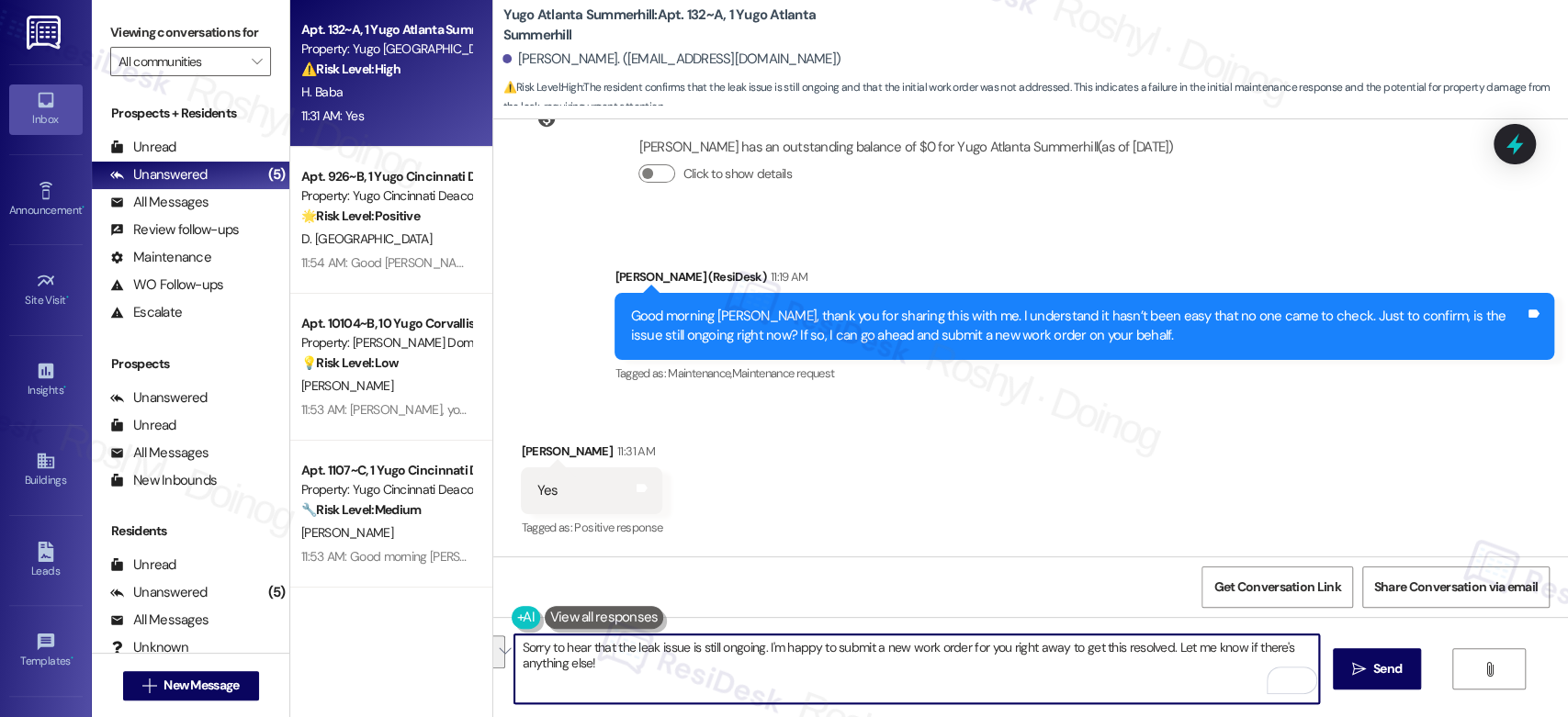
paste textarea "Can you tell us a bit more about the leak? For example—where in your unit are y…"
click at [964, 656] on textarea "Sorry to hear that the leak issue is still ongoing. I'm happy to submit a new w…" at bounding box center [916, 669] width 804 height 69
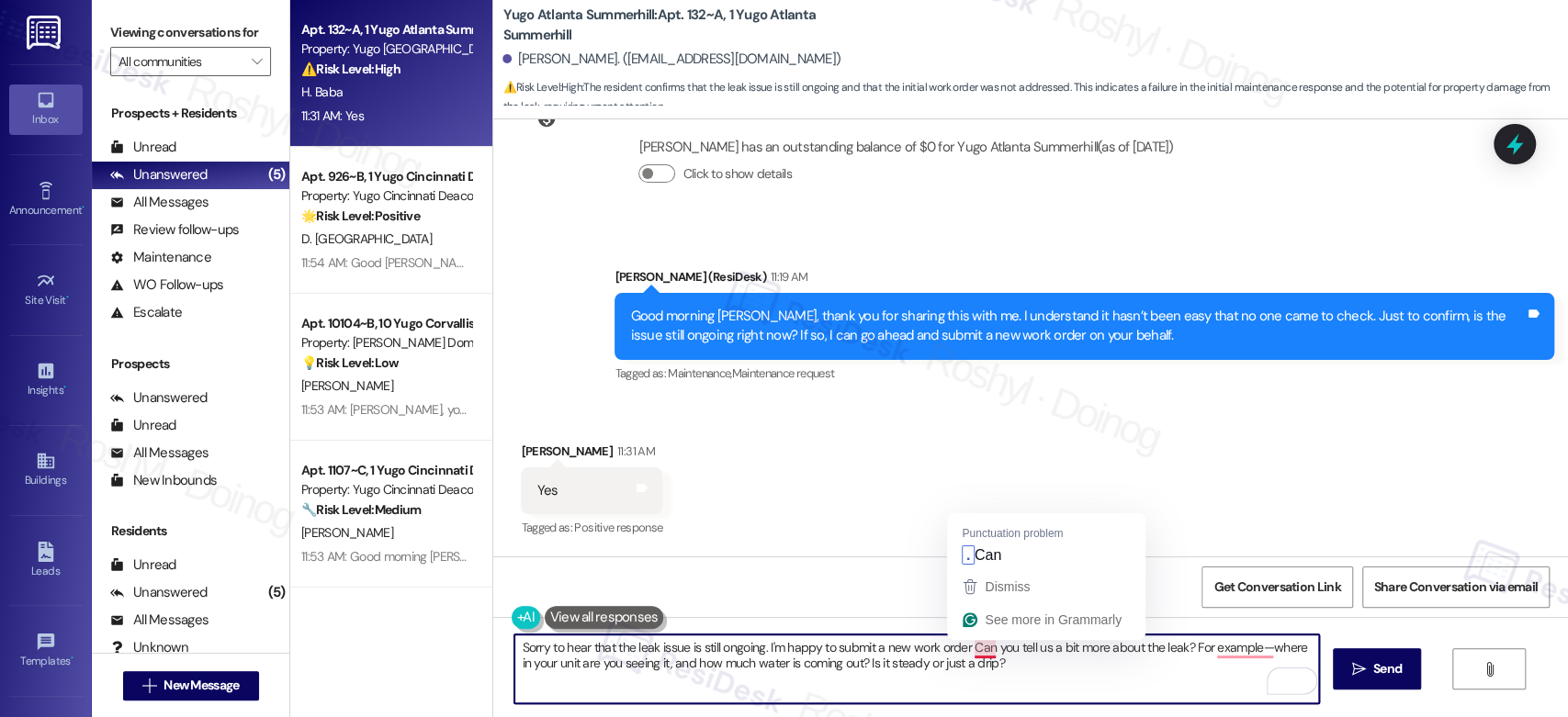
click at [961, 645] on textarea "Sorry to hear that the leak issue is still ongoing. I'm happy to submit a new w…" at bounding box center [916, 669] width 804 height 69
click at [945, 647] on textarea "Sorry to hear that the leak issue is still ongoing. I'm happy to submit a new w…" at bounding box center [916, 669] width 804 height 69
click at [1043, 644] on textarea "Sorry to hear that the leak issue is still ongoing. I'm happy to submit a new w…" at bounding box center [916, 669] width 804 height 69
click at [1038, 650] on textarea "Sorry to hear that the leak issue is still ongoing. I'm happy to submit a new w…" at bounding box center [916, 669] width 804 height 69
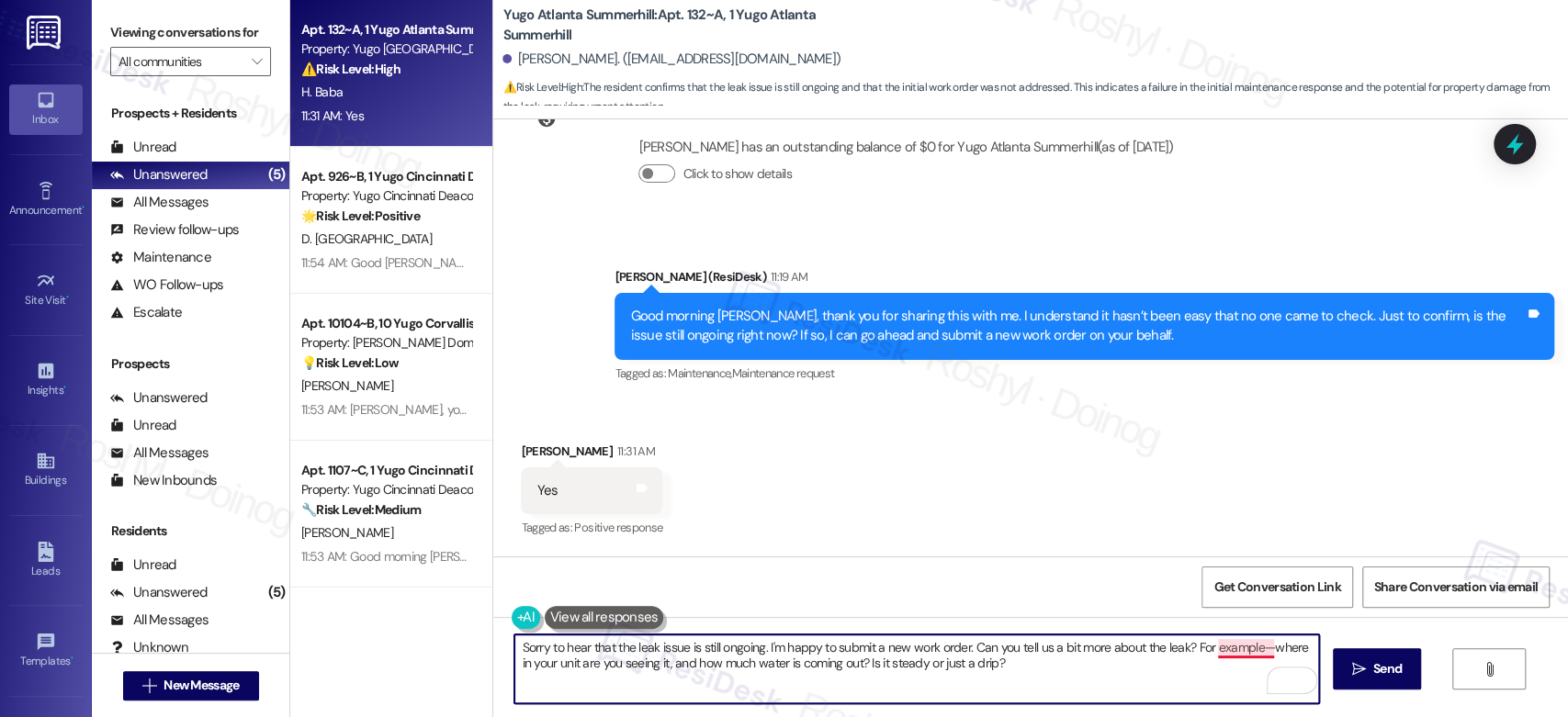
click at [1210, 649] on textarea "Sorry to hear that the leak issue is still ongoing. I'm happy to submit a new w…" at bounding box center [916, 669] width 804 height 69
type textarea "Sorry to hear that the leak issue is still ongoing. I'm happy to submit a new w…"
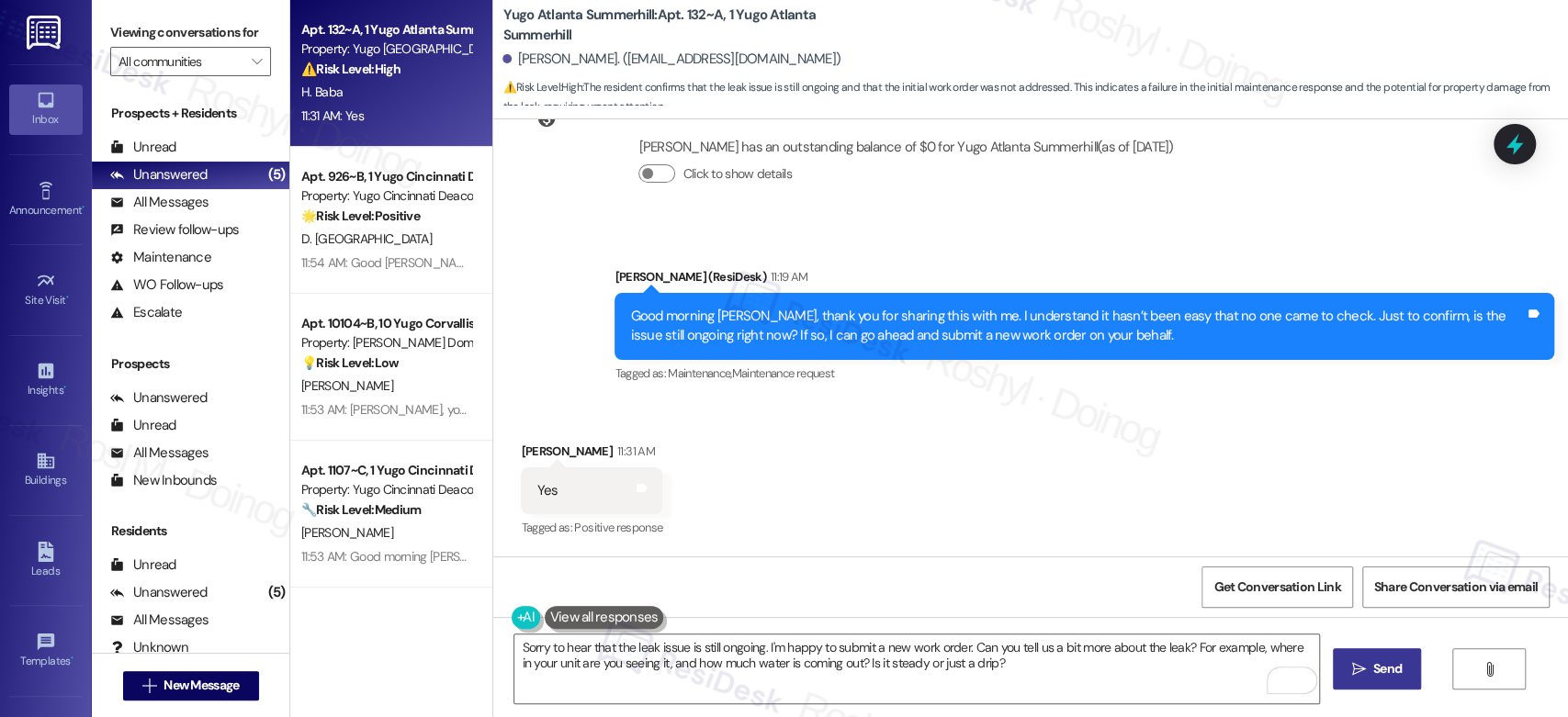
click at [1373, 660] on span "Send" at bounding box center [1387, 668] width 28 height 20
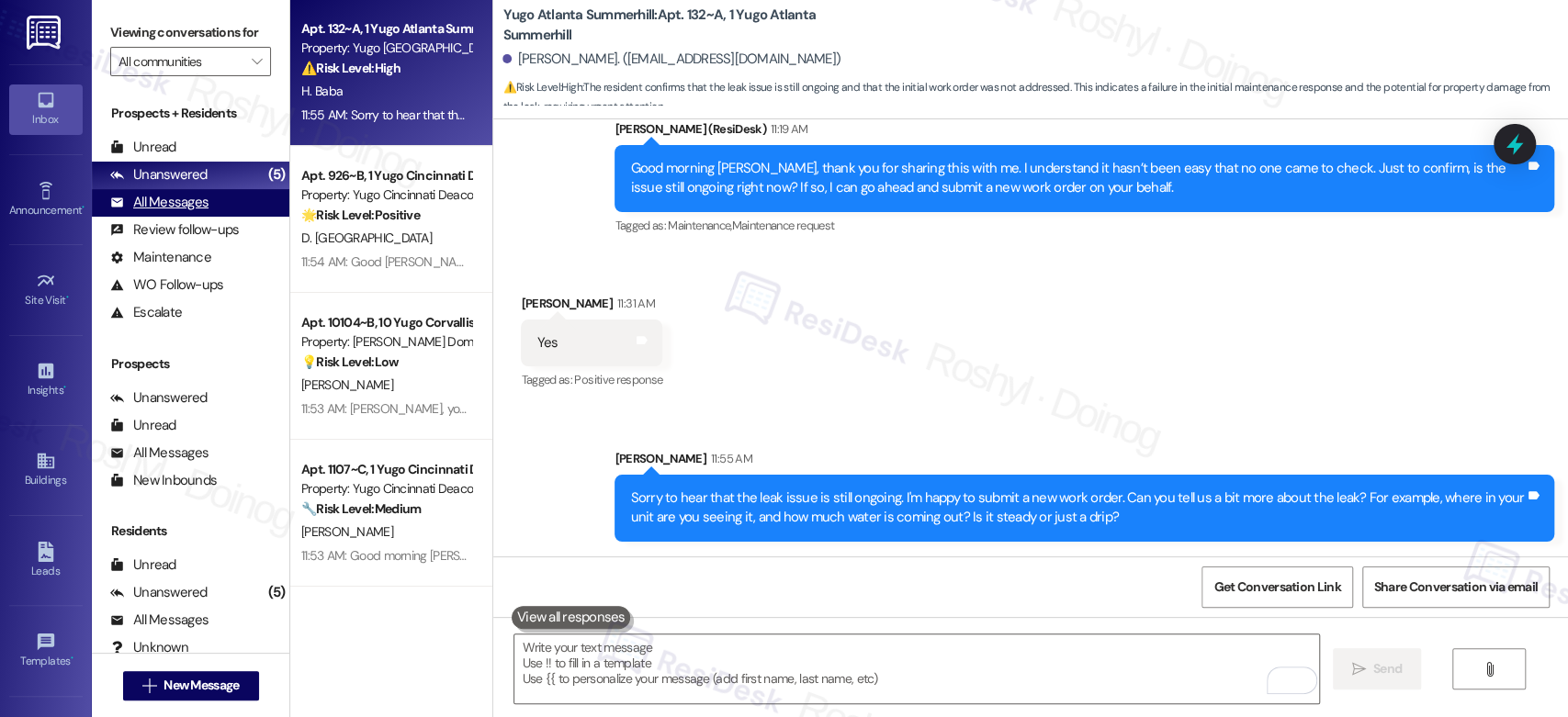
scroll to position [0, 0]
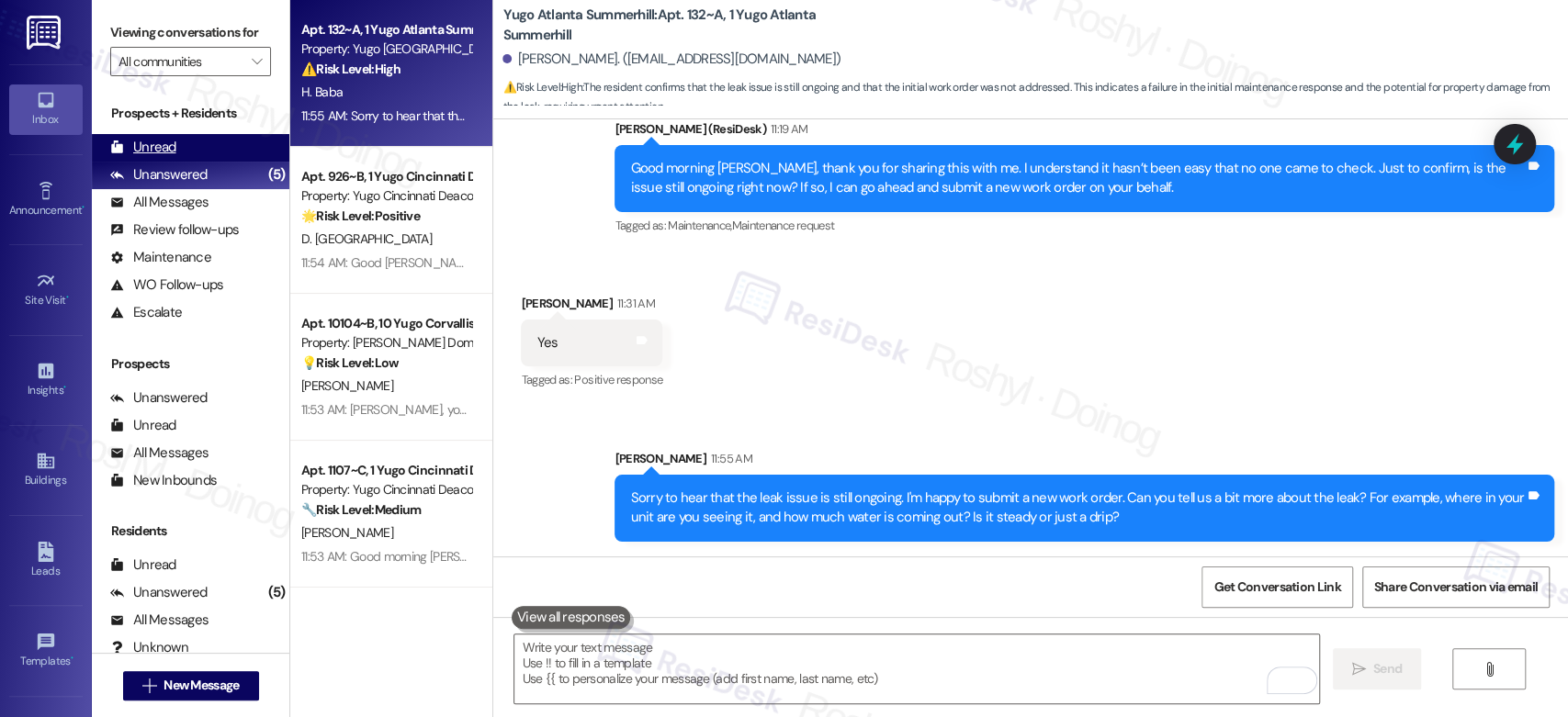
click at [216, 158] on div "Unread (0)" at bounding box center [190, 147] width 198 height 27
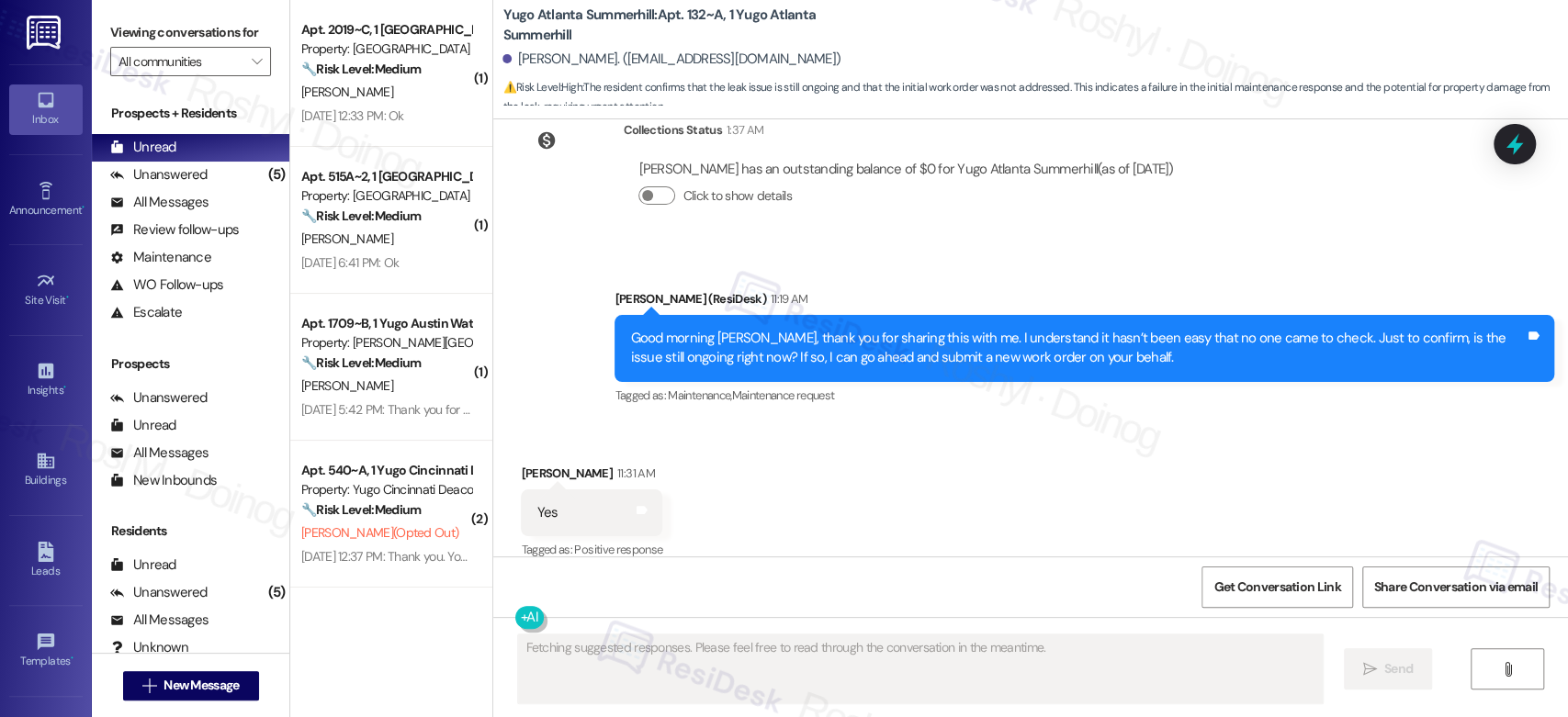
scroll to position [4748, 0]
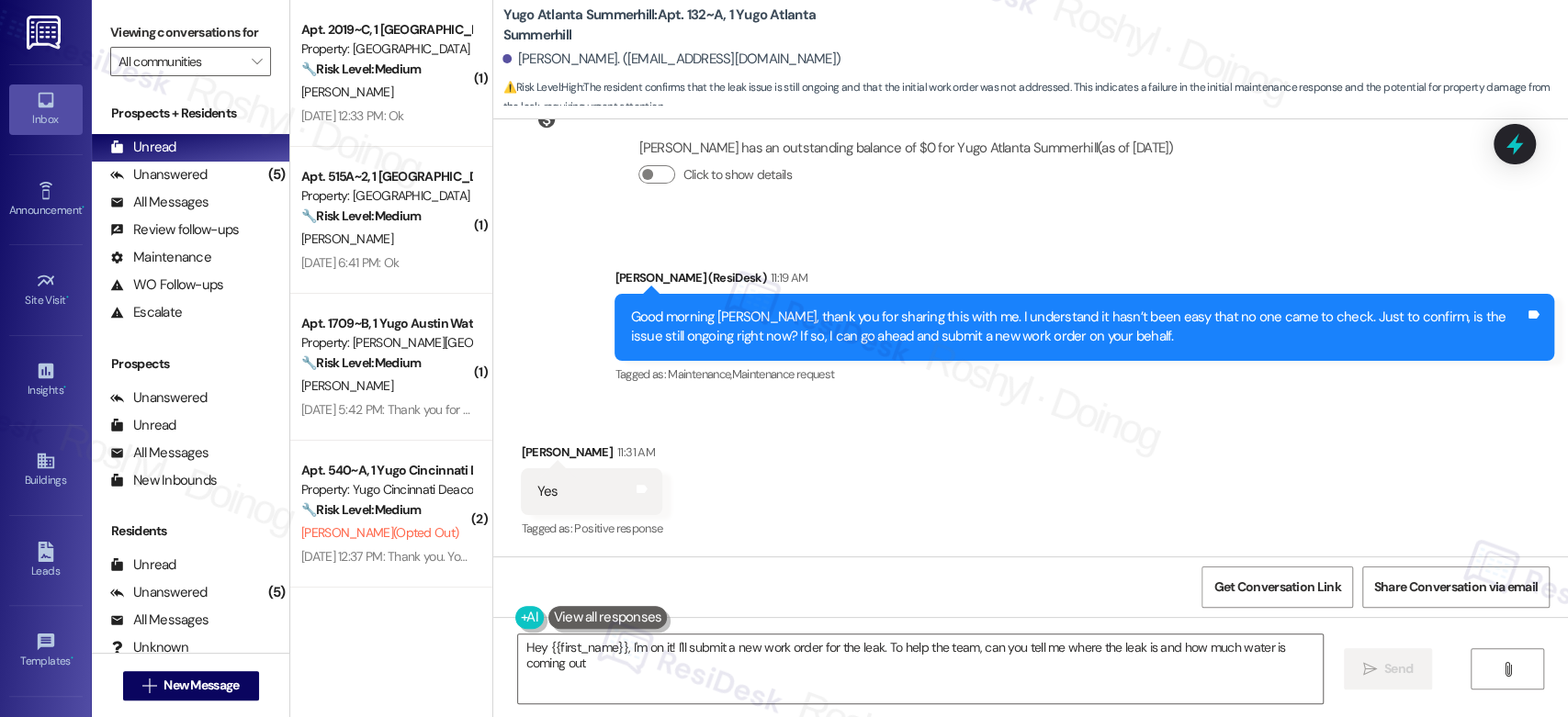
type textarea "Hey {{first_name}}, I'm on it! I'll submit a new work order for the leak. To he…"
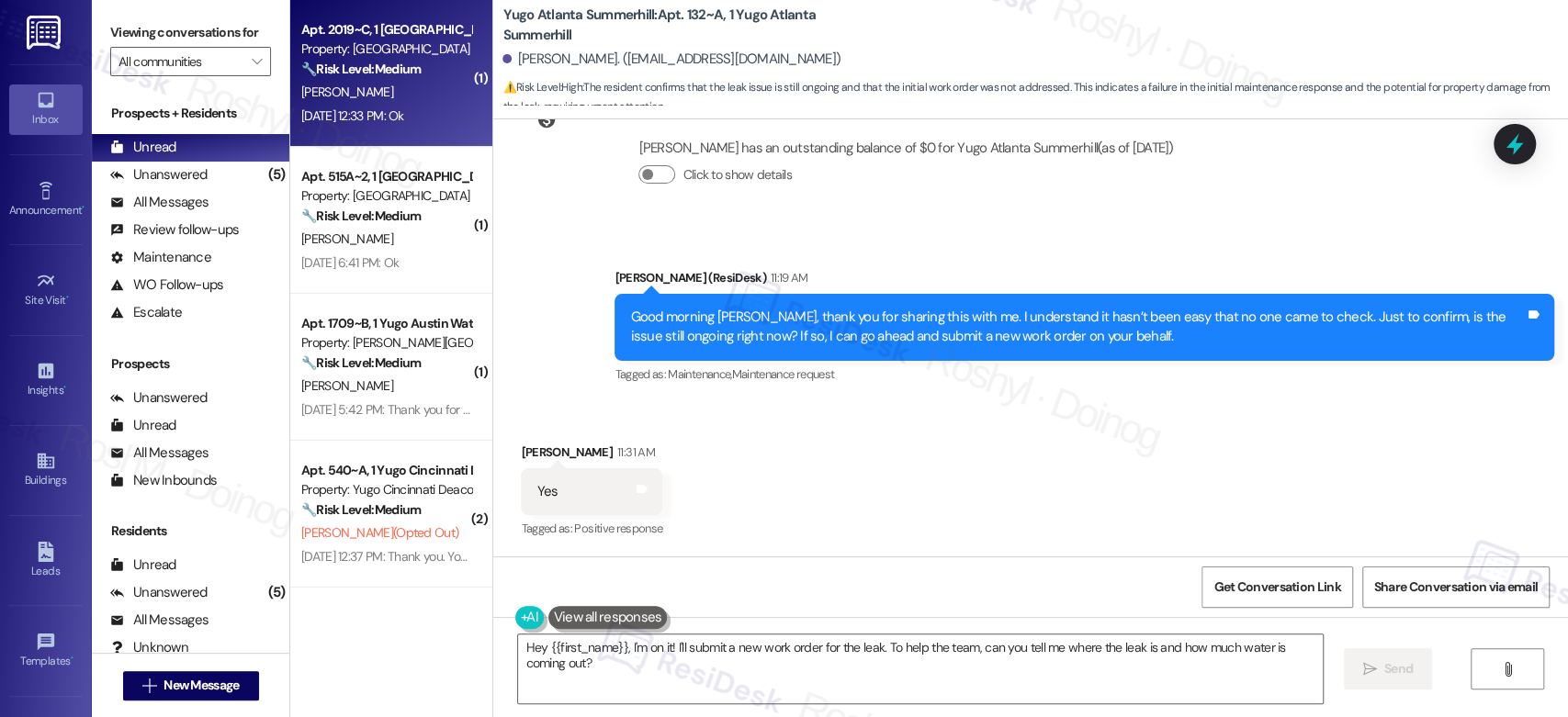
click at [391, 101] on div "S. Daniels" at bounding box center [386, 92] width 173 height 23
type textarea "Fetching suggested responses. Please feel free to read through the conversation…"
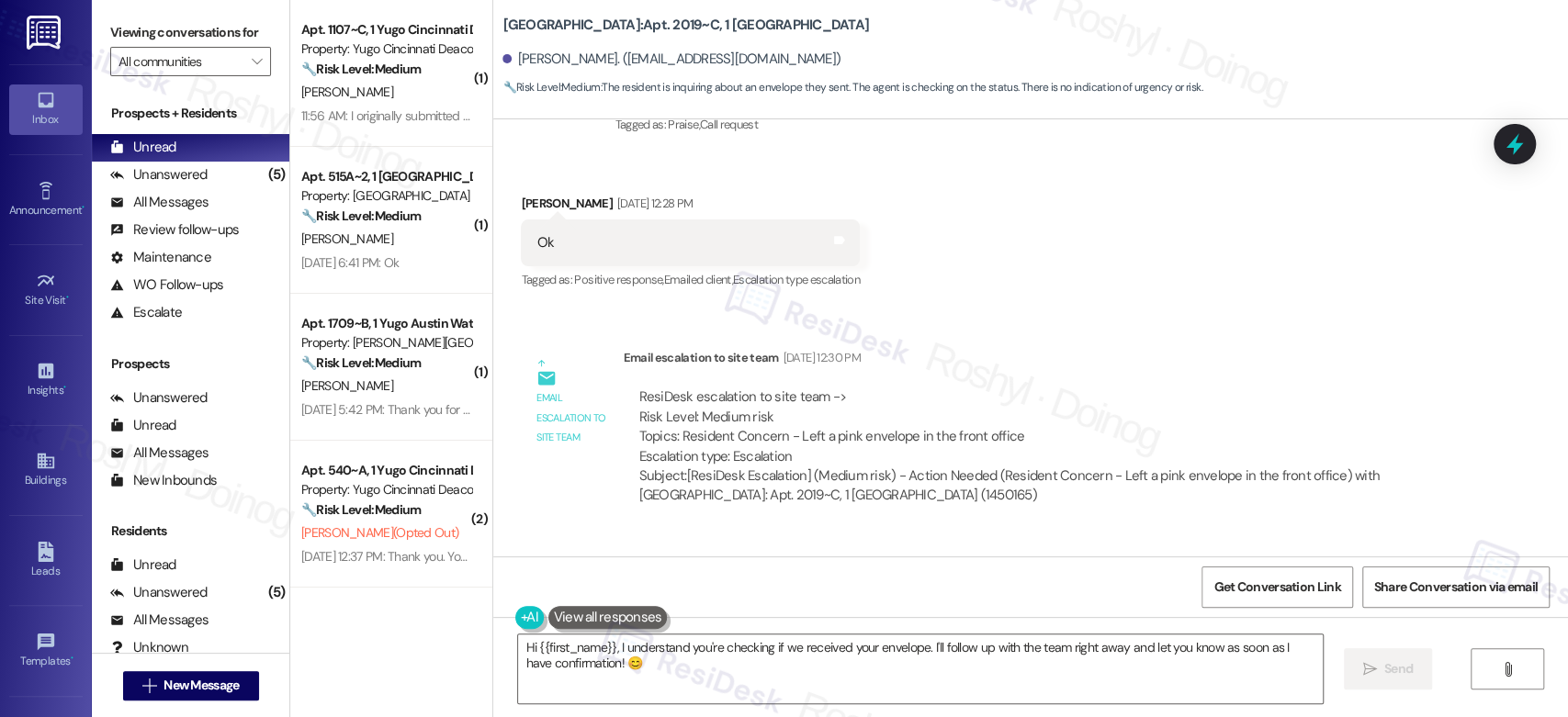
scroll to position [3769, 0]
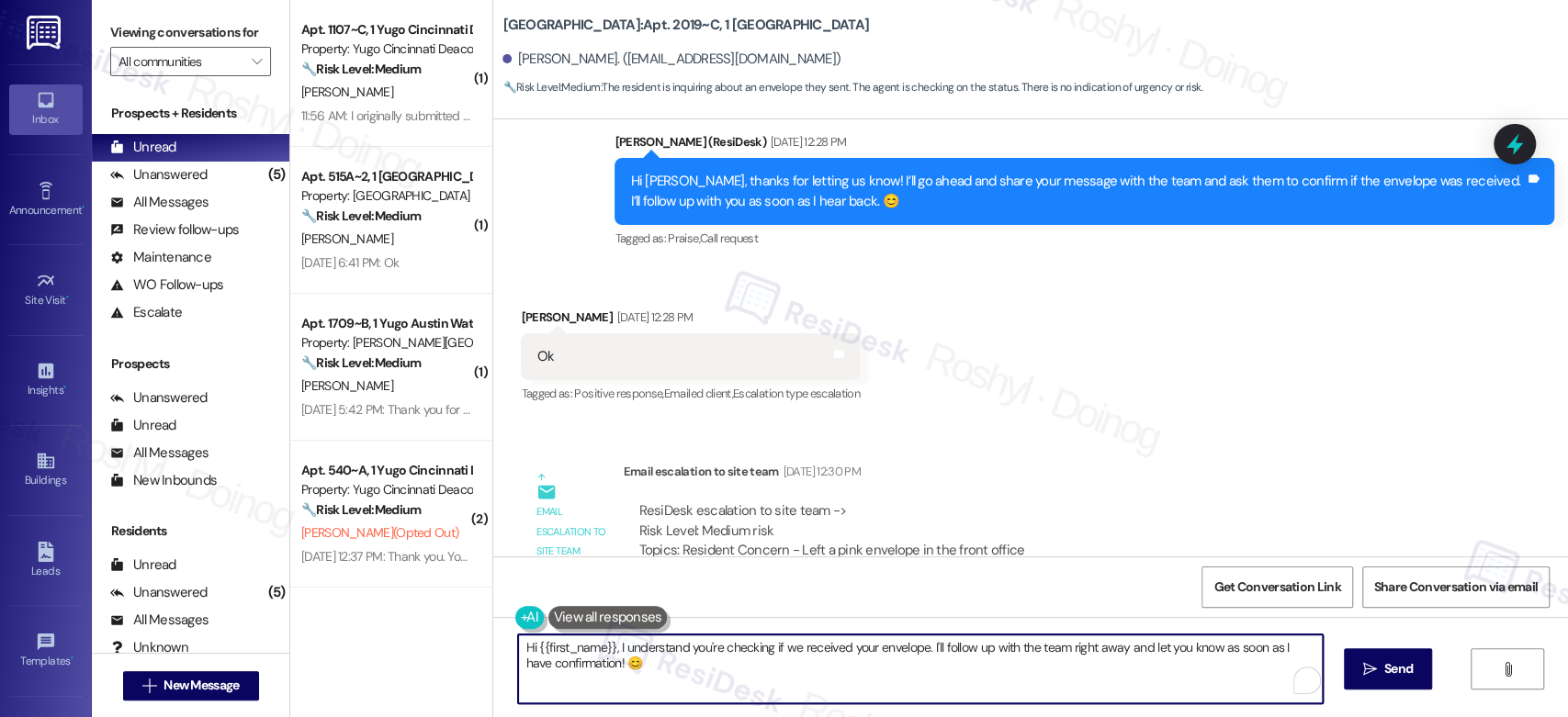
drag, startPoint x: 642, startPoint y: 661, endPoint x: 614, endPoint y: 647, distance: 31.3
click at [614, 647] on textarea "Hi {{first_name}}, I understand you're checking if we received your envelope. I…" at bounding box center [920, 669] width 804 height 69
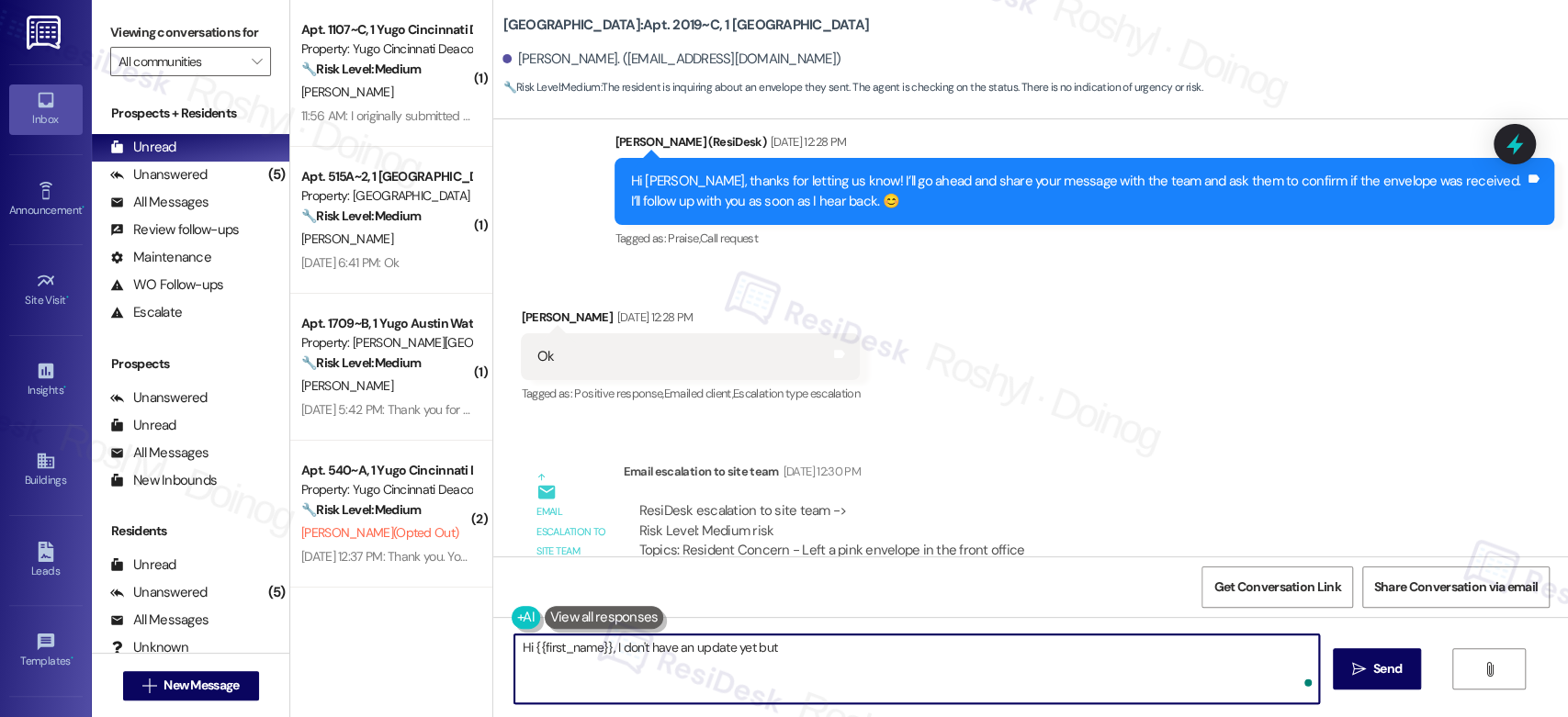
paste textarea "In the meantime, if there's anything else I can assist you with, let me know."
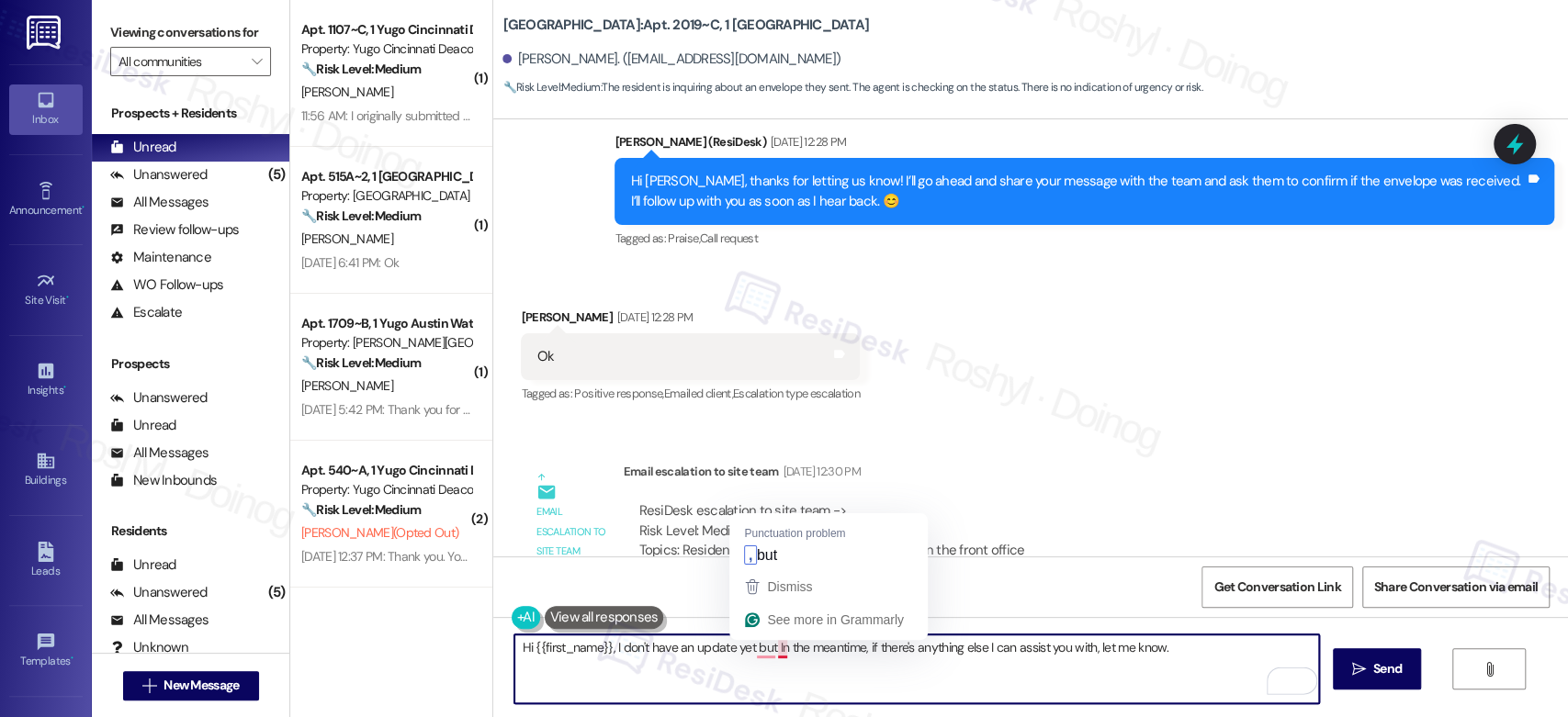
click at [766, 648] on textarea "Hi {{first_name}}, I don't have an update yet but In the meantime, if there's a…" at bounding box center [916, 669] width 804 height 69
click at [764, 651] on textarea "Hi {{first_name}}, I don't have an update yet but In the meantime, if there's a…" at bounding box center [916, 669] width 804 height 69
click at [766, 650] on textarea "Hi {{first_name}}, I don't have an update yet but In the meantime, if there's a…" at bounding box center [916, 669] width 804 height 69
type textarea "Hi {{first_name}}, I don't have an update yet but in the meantime, if there's a…"
click at [744, 650] on textarea "Hi {{first_name}}, I don't have an update yet but in the meantime, if there's a…" at bounding box center [916, 669] width 804 height 69
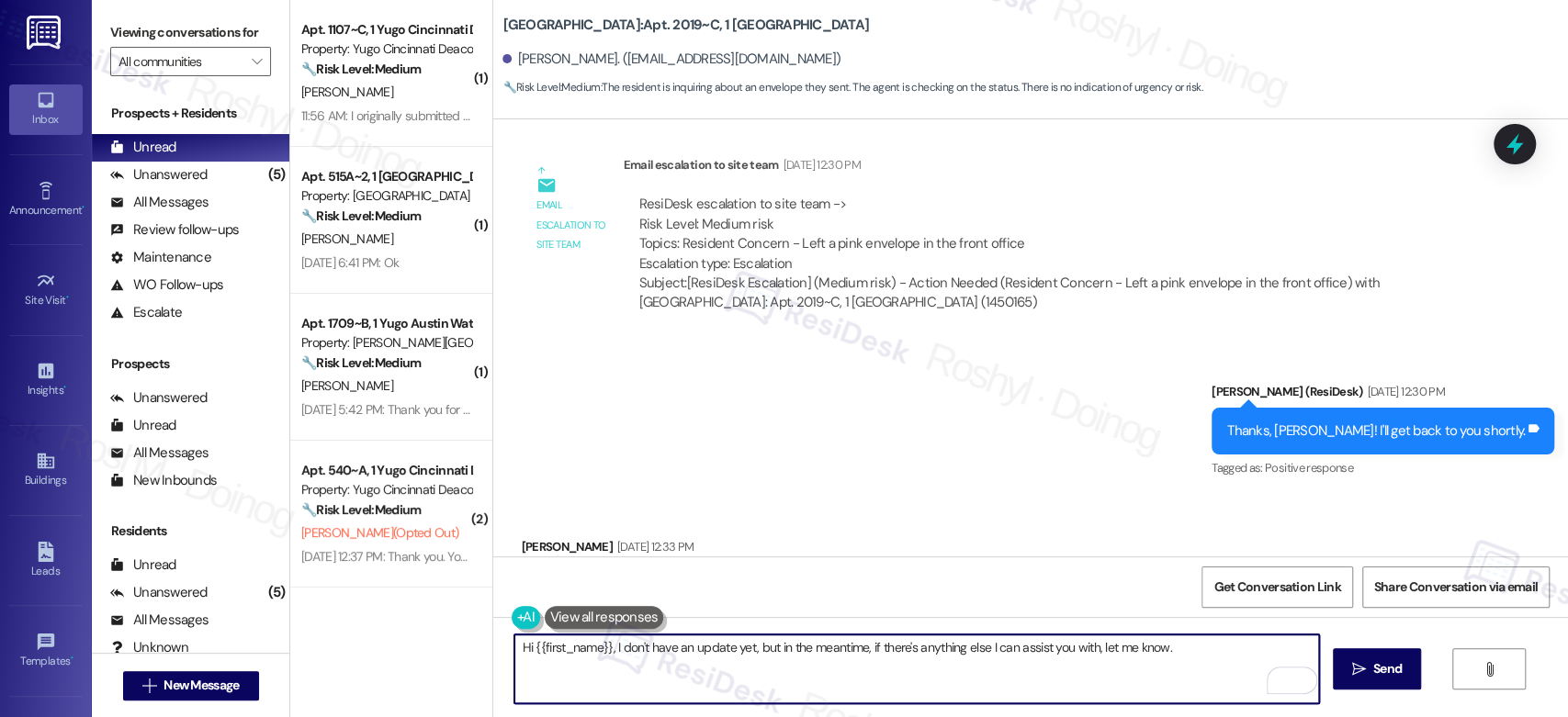
scroll to position [4280, 0]
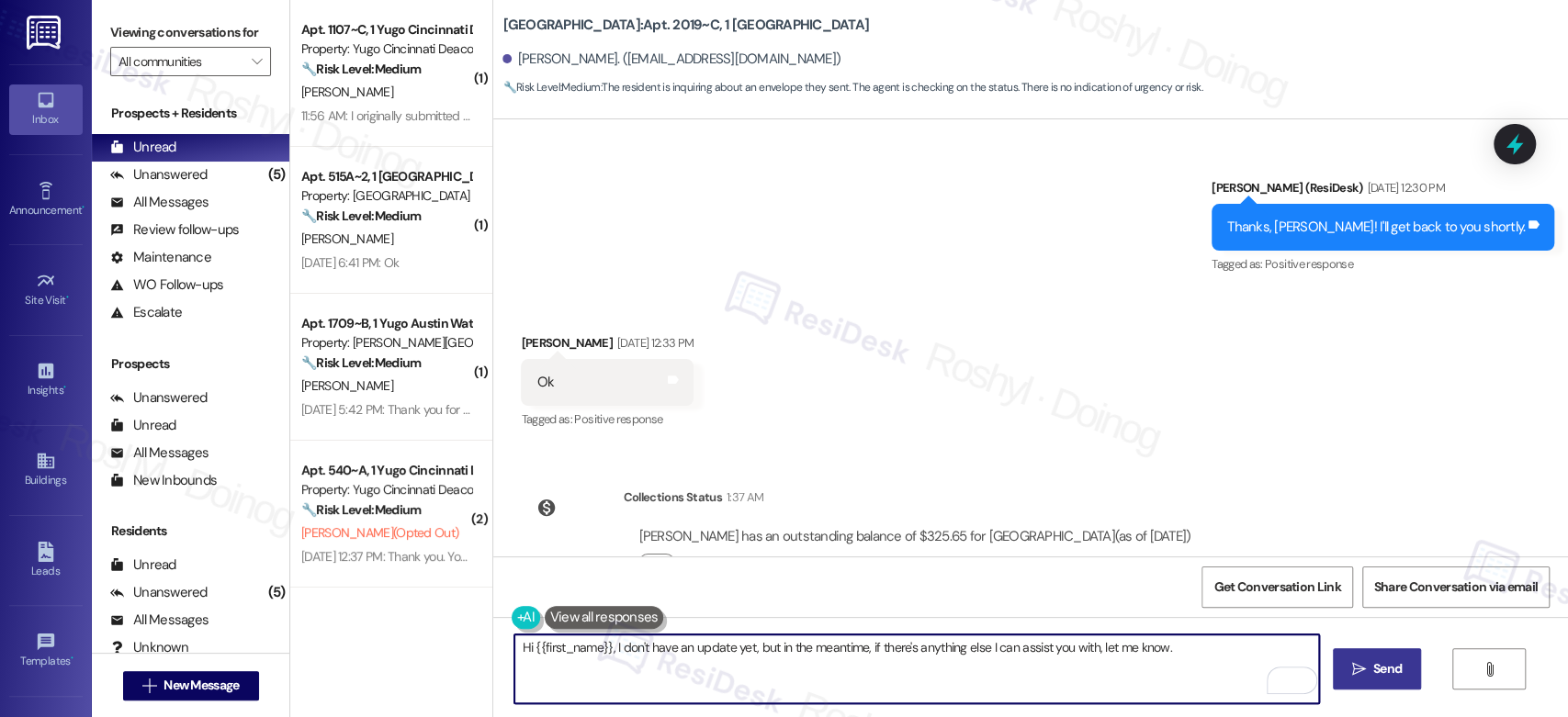
type textarea "Hi {{first_name}}, I don't have an update yet, but in the meantime, if there's …"
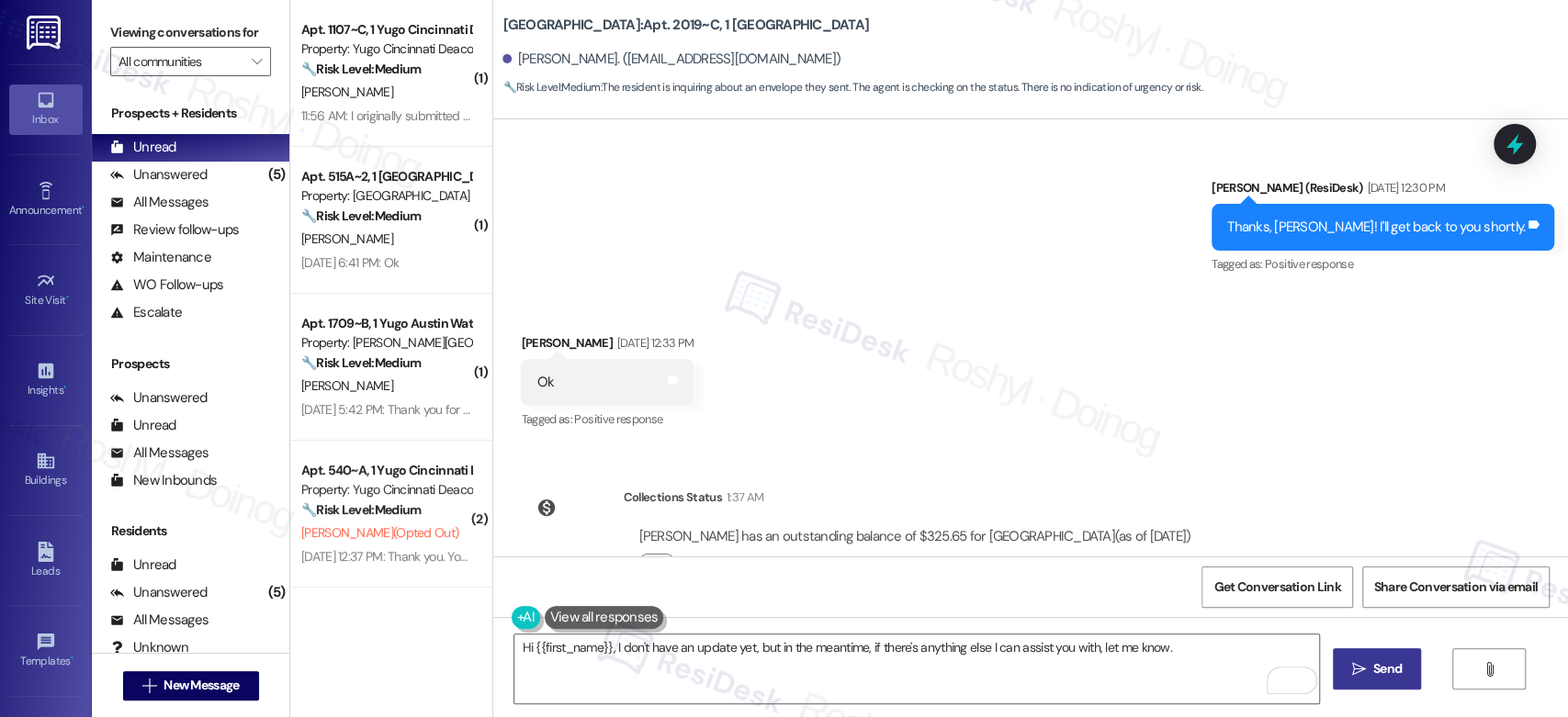
click at [1349, 665] on span " Send" at bounding box center [1378, 668] width 58 height 20
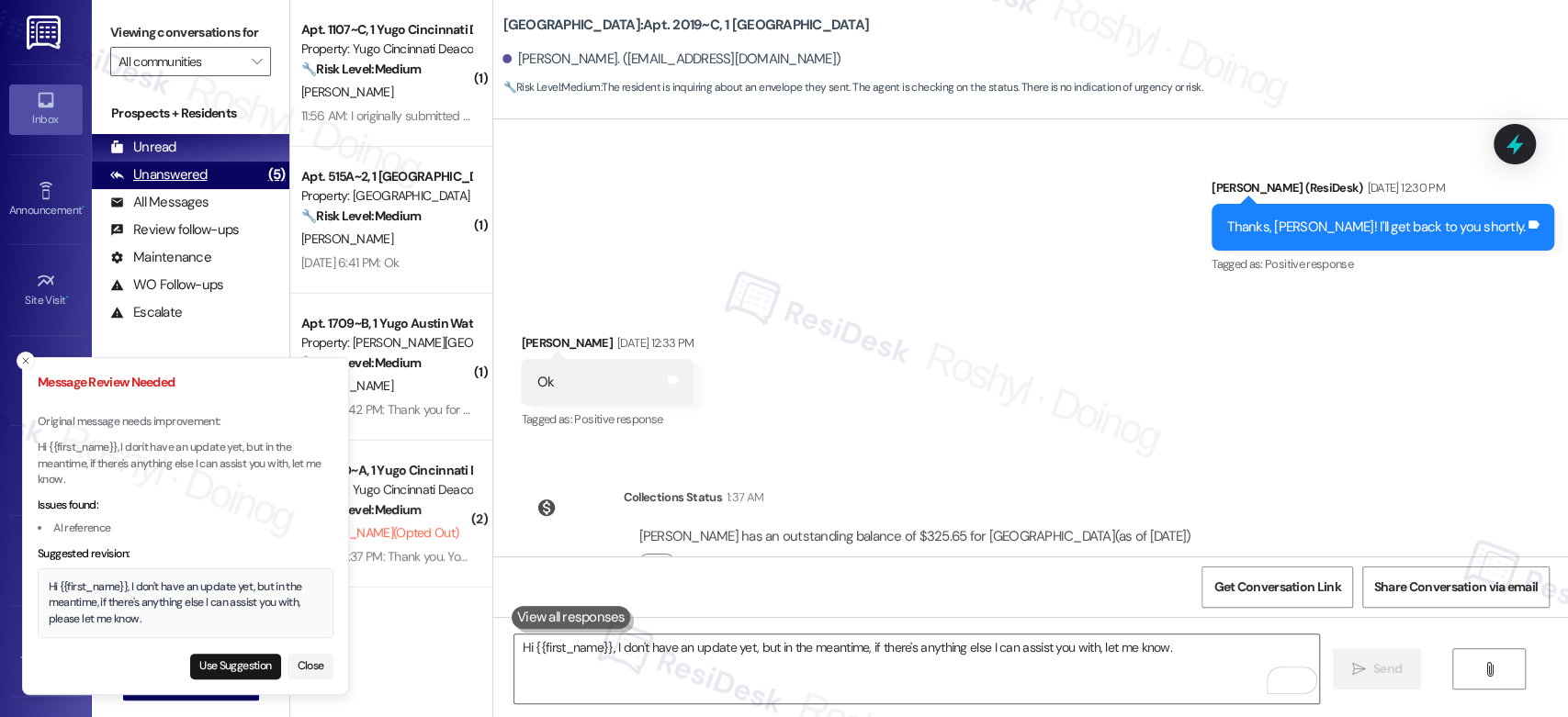
click at [207, 176] on div "Unanswered (5)" at bounding box center [190, 175] width 198 height 27
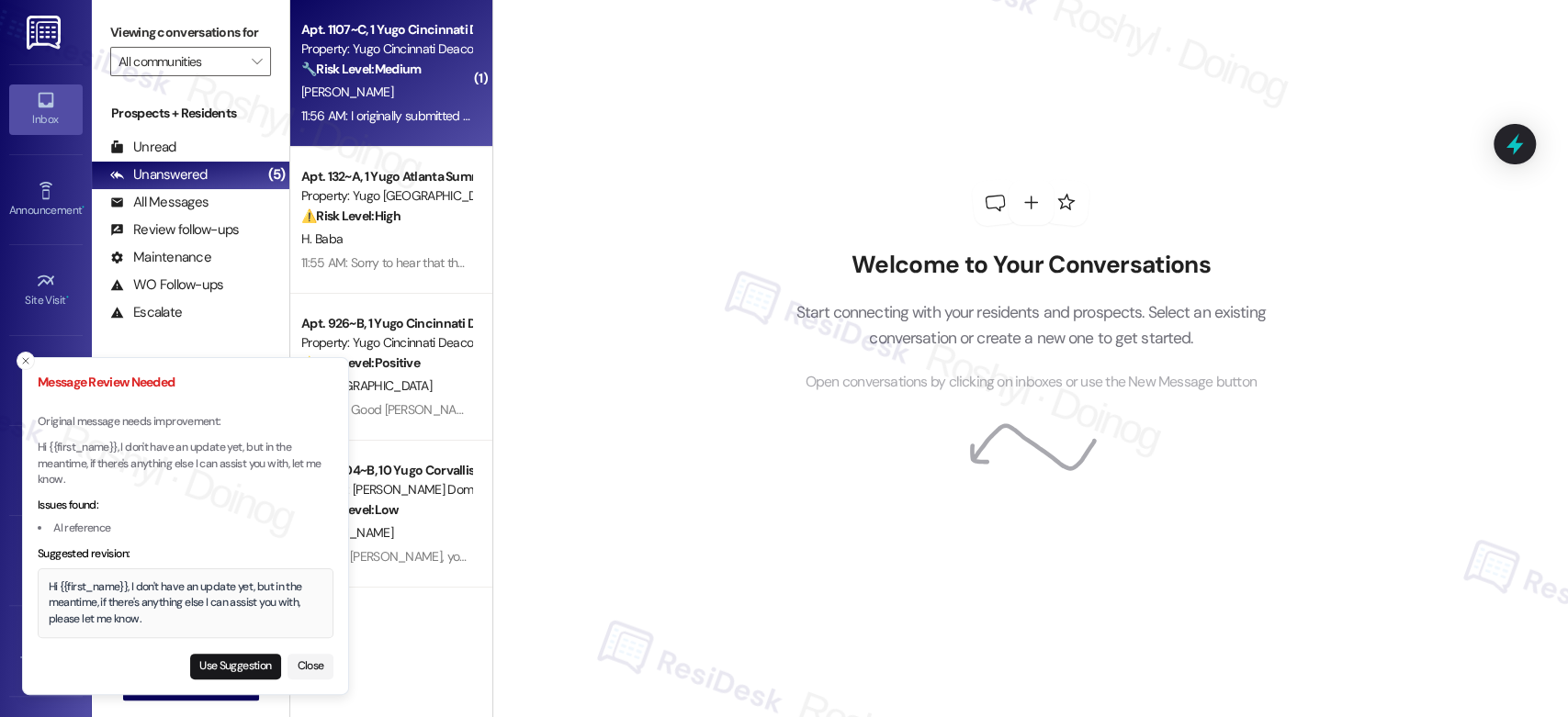
click at [416, 86] on div "[PERSON_NAME]" at bounding box center [386, 92] width 173 height 23
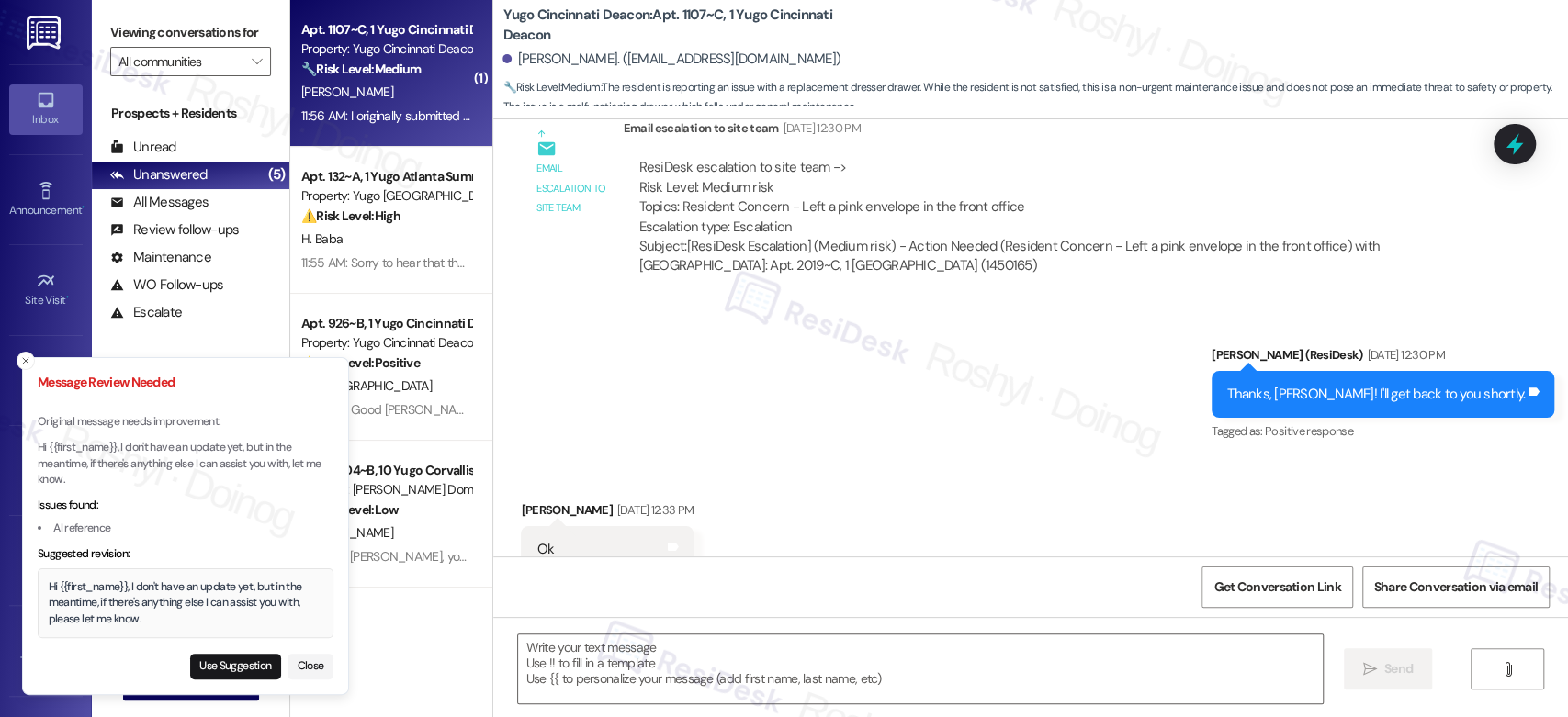
scroll to position [733, 0]
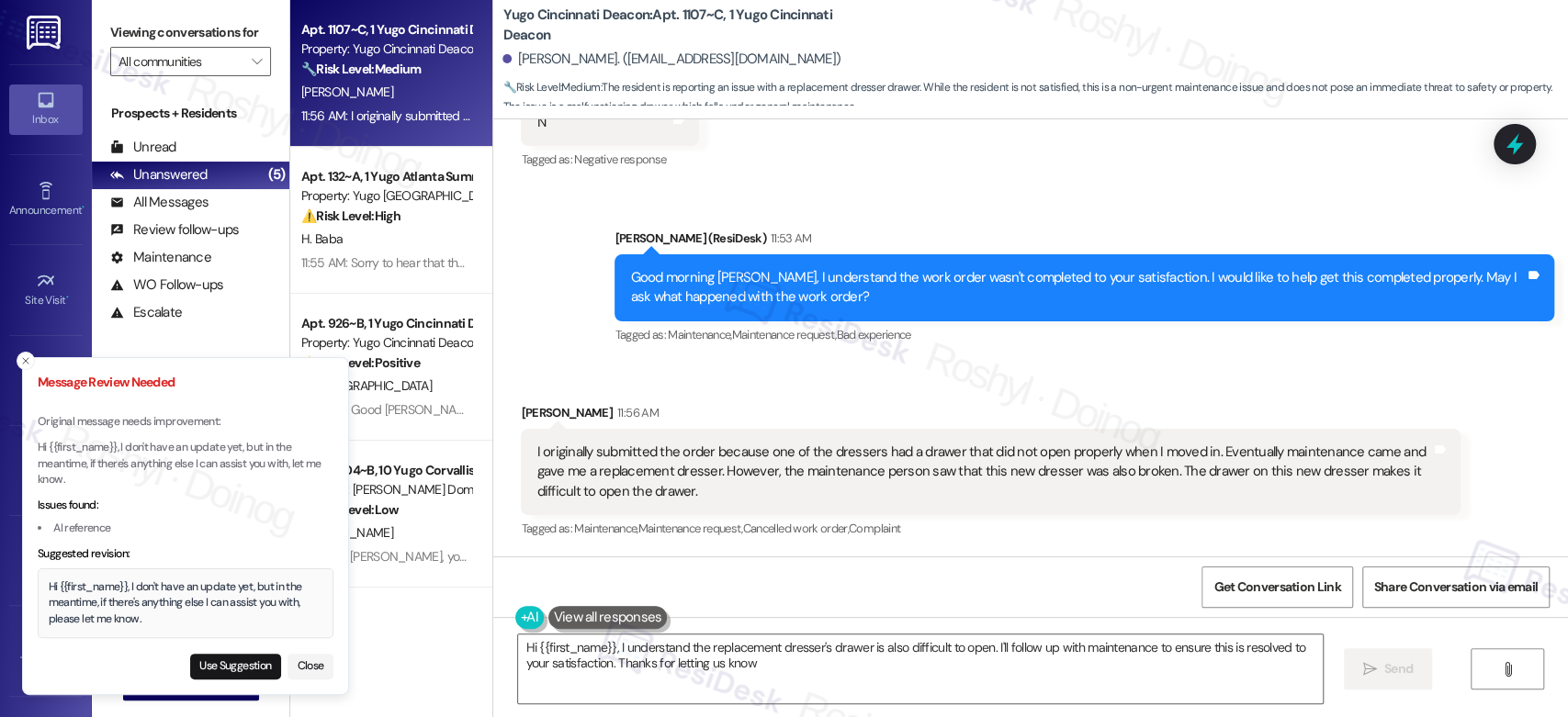
type textarea "Hi {{first_name}}, I understand the replacement dresser's drawer is also diffic…"
drag, startPoint x: 662, startPoint y: 457, endPoint x: 968, endPoint y: 459, distance: 306.0
click at [968, 459] on div "I originally submitted the order because one of the dressers had a drawer that …" at bounding box center [984, 472] width 895 height 59
click at [1033, 454] on div "I originally submitted the order because one of the dressers had a drawer that …" at bounding box center [984, 472] width 895 height 59
click at [1022, 402] on div "Received via SMS Julia Leenellett 11:56 AM I originally submitted the order bec…" at bounding box center [990, 473] width 968 height 167
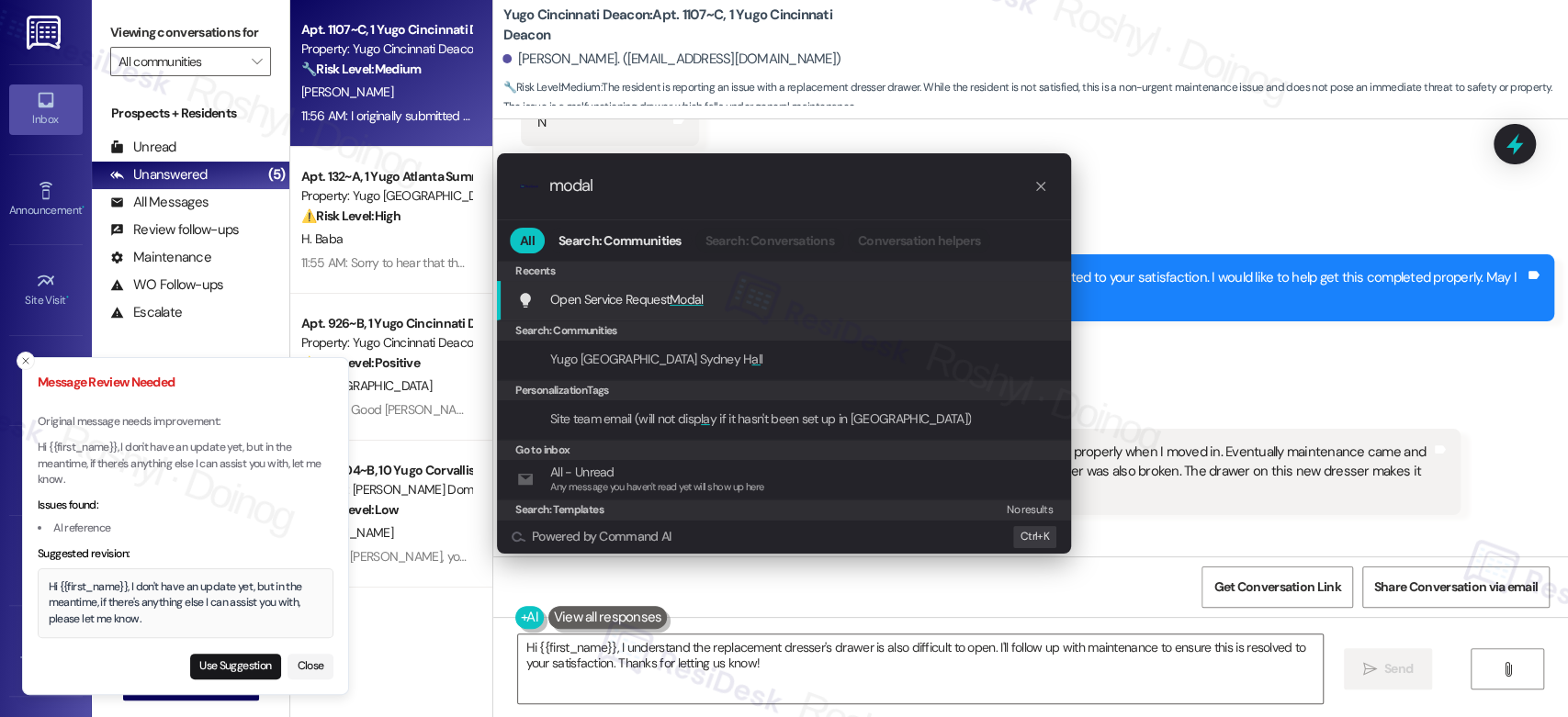
type input "modal"
click at [799, 303] on div "Open Service Request Modal Add shortcut" at bounding box center [786, 300] width 538 height 21
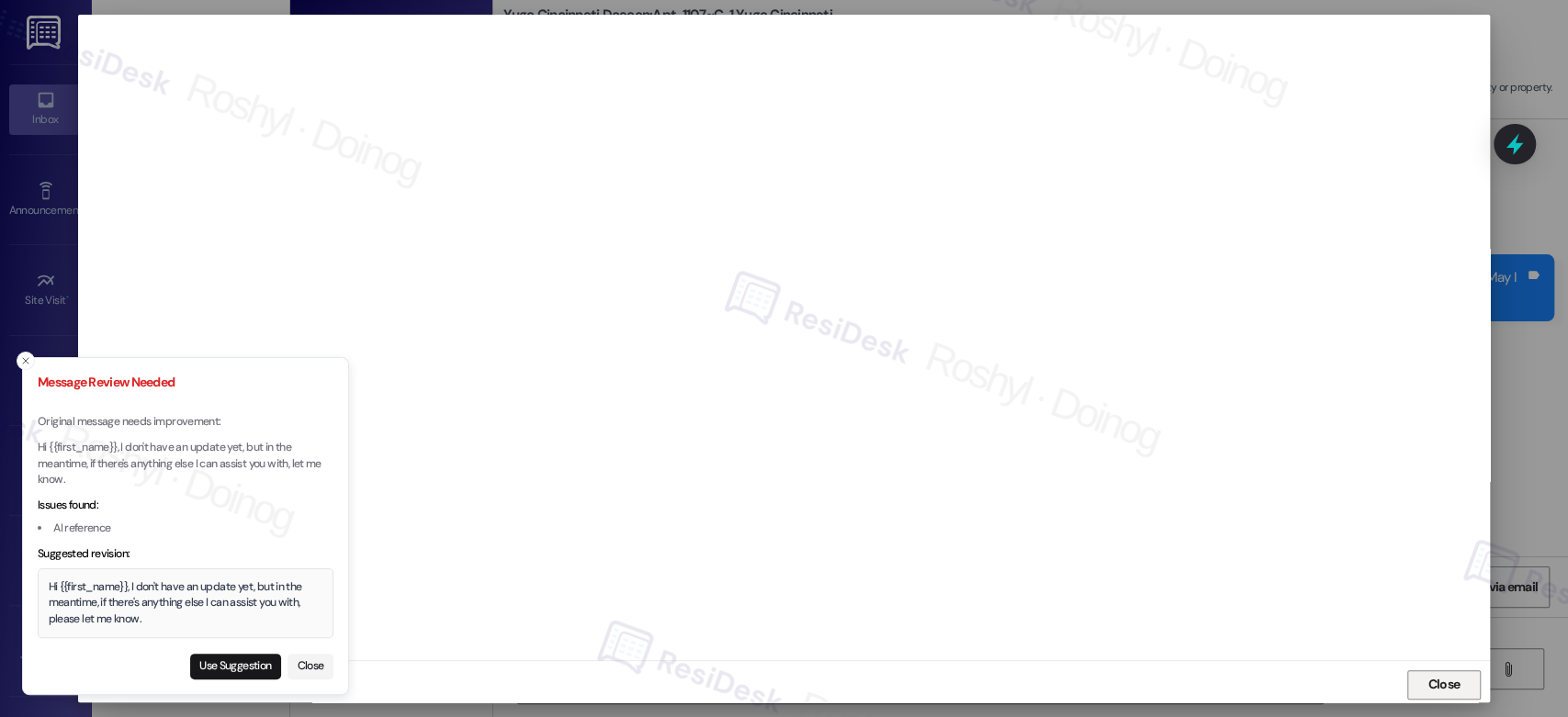
click at [1458, 679] on span "Close" at bounding box center [1443, 684] width 39 height 20
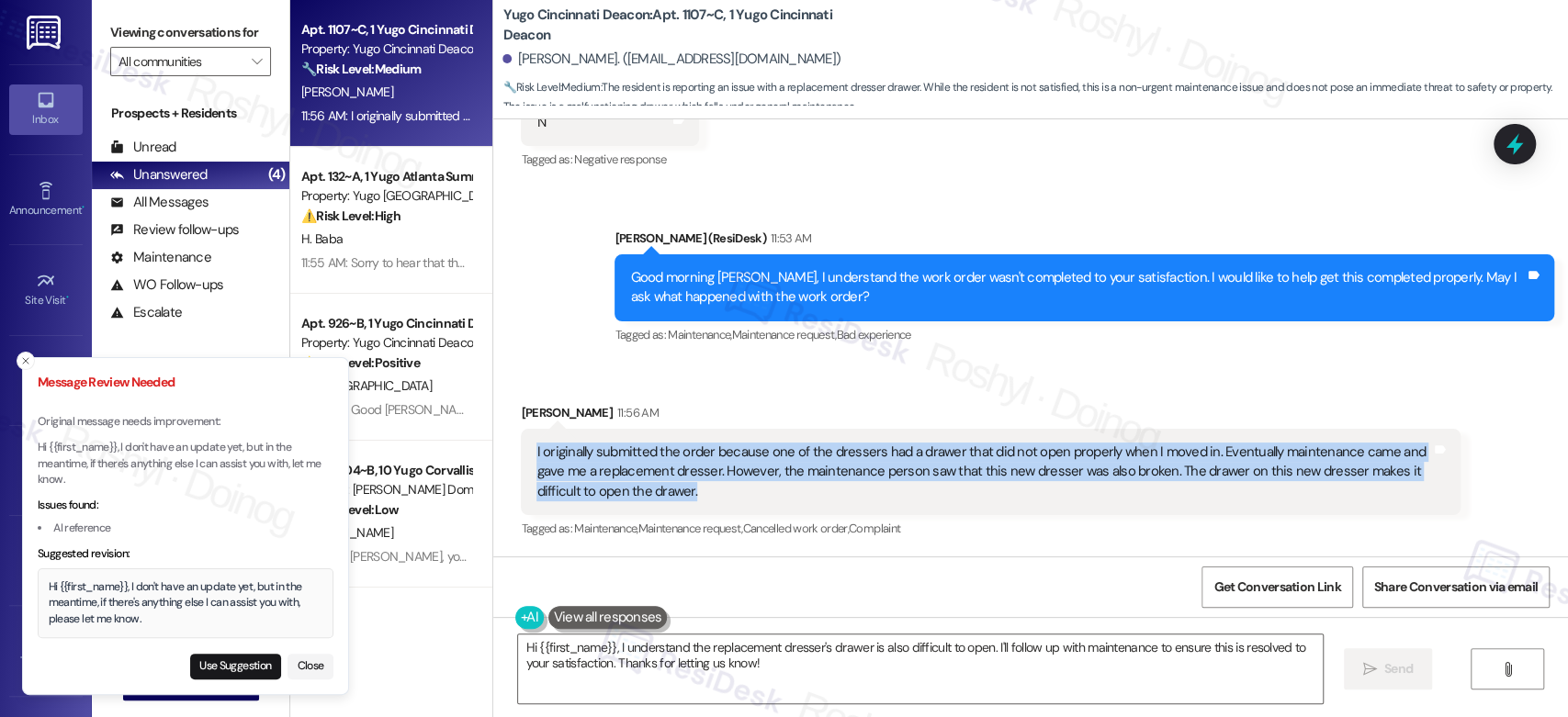
copy div "I originally submitted the order because one of the dressers had a drawer that …"
drag, startPoint x: 802, startPoint y: 507, endPoint x: 509, endPoint y: 446, distance: 299.3
click at [521, 446] on div "I originally submitted the order because one of the dressers had a drawer that …" at bounding box center [990, 472] width 939 height 86
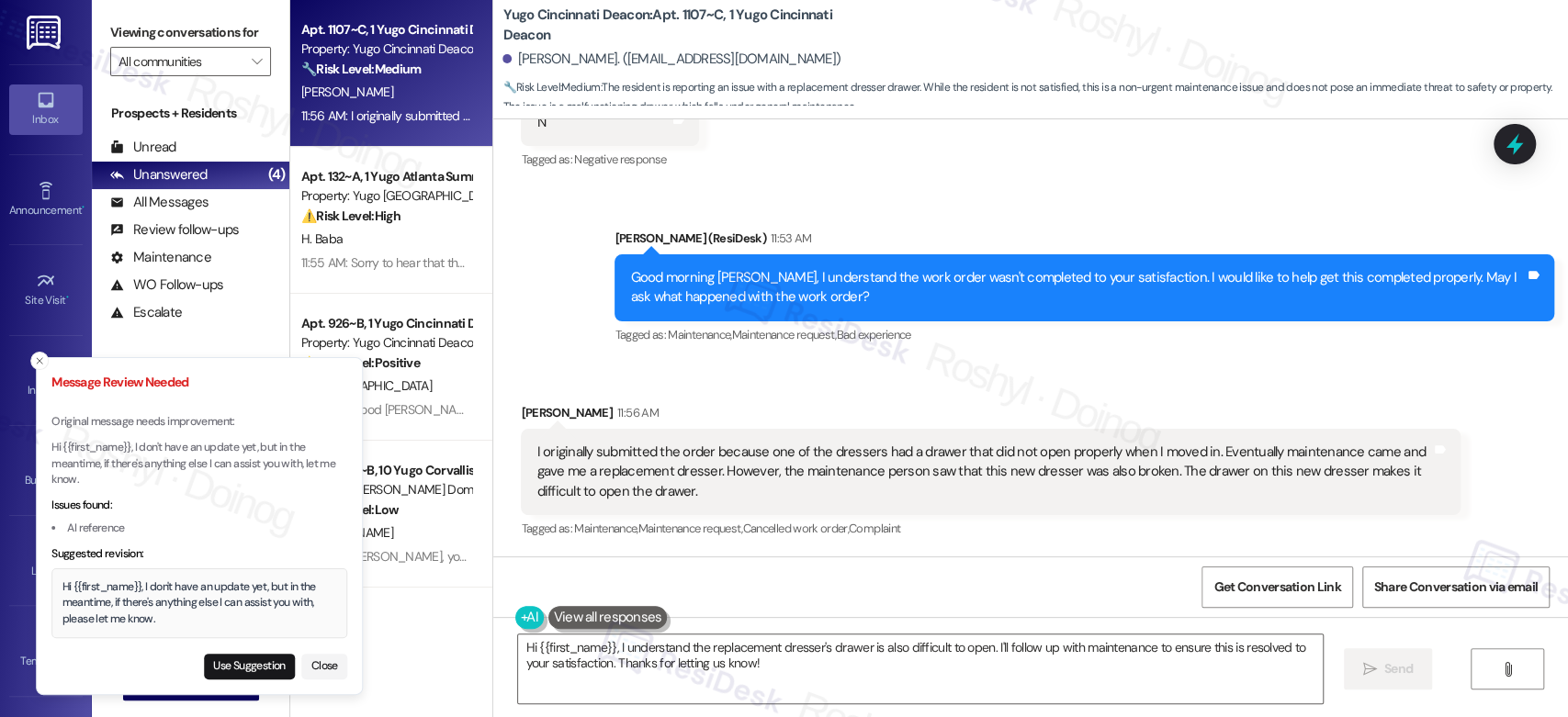
drag, startPoint x: 161, startPoint y: 619, endPoint x: 202, endPoint y: 629, distance: 42.2
click at [246, 628] on div "Hi {{first_name}}, I don't have an update yet, but in the meantime, if there's …" at bounding box center [200, 604] width 274 height 49
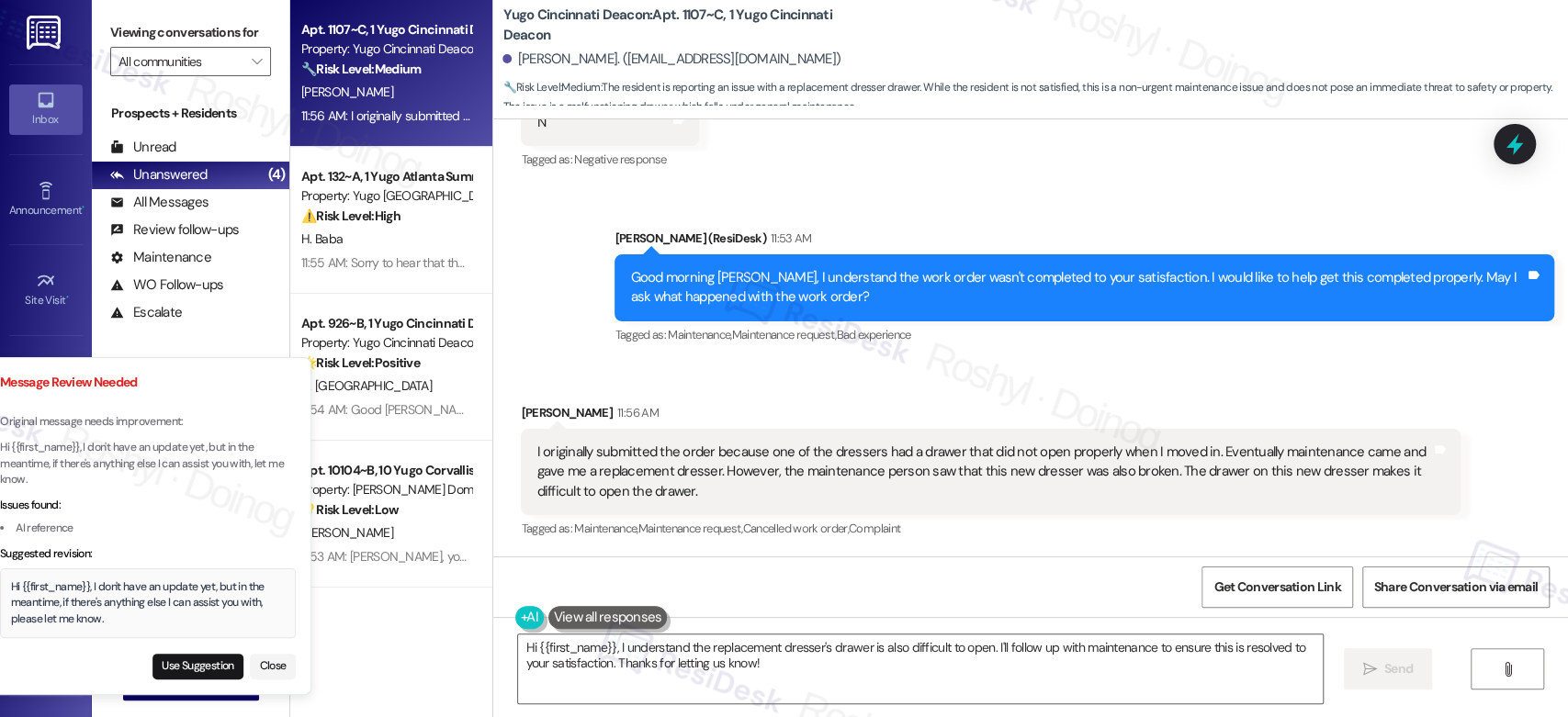
drag, startPoint x: 136, startPoint y: 621, endPoint x: 108, endPoint y: 616, distance: 28.4
click at [108, 616] on div "Hi {{first_name}}, I don't have an update yet, but in the meantime, if there's …" at bounding box center [148, 604] width 274 height 49
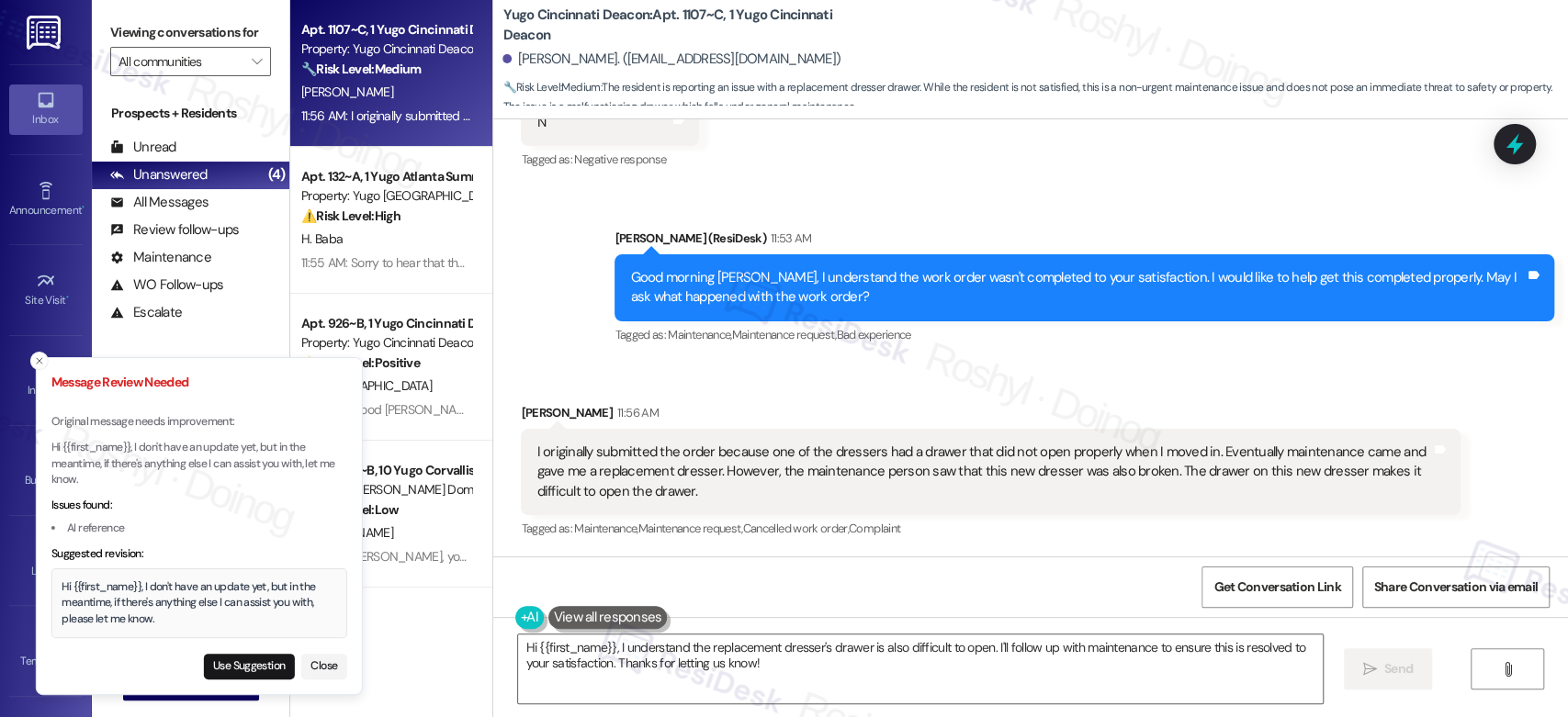
drag, startPoint x: 49, startPoint y: 586, endPoint x: 127, endPoint y: 612, distance: 82.2
click at [127, 612] on div "Hi {{first_name}}, I don't have an update yet, but in the meantime, if there's …" at bounding box center [199, 604] width 274 height 49
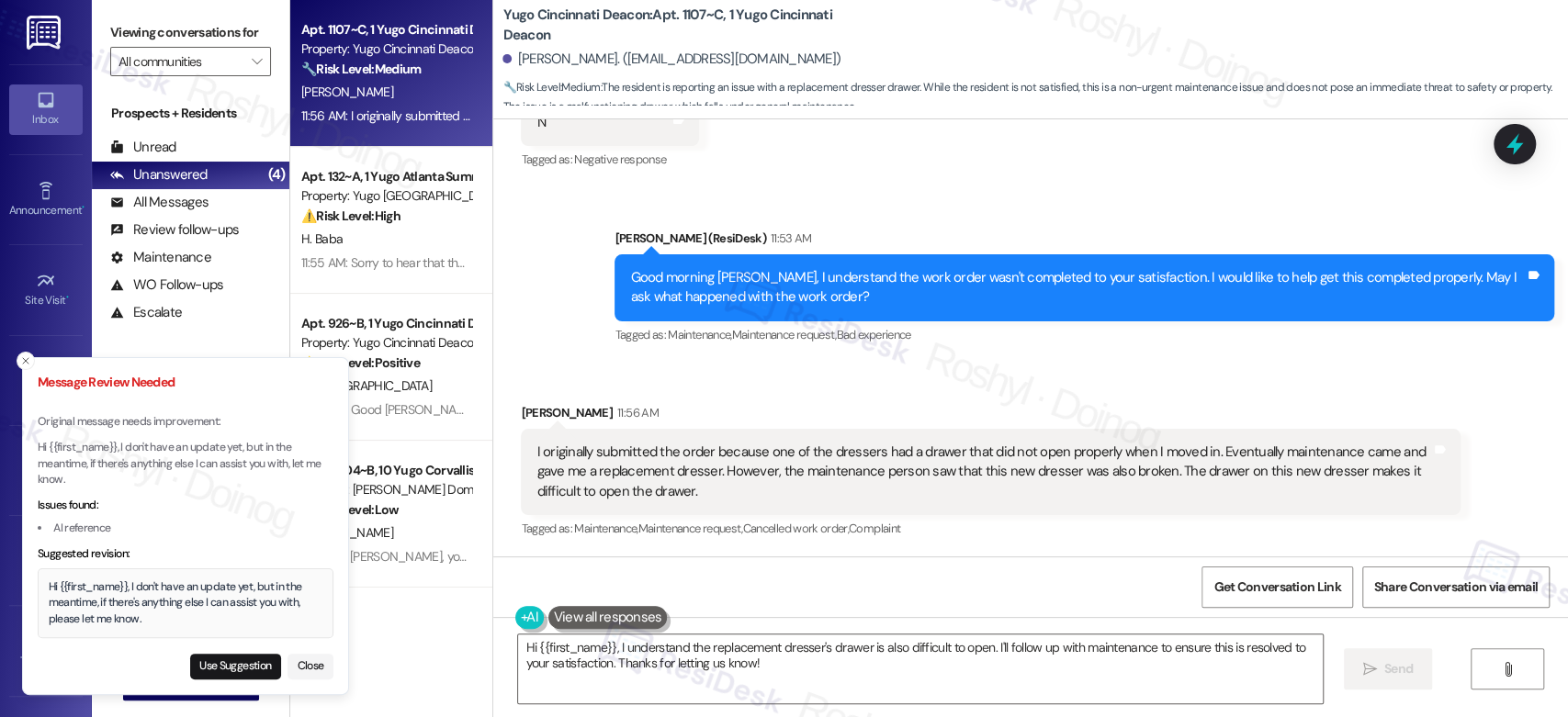
click at [122, 616] on div "Hi {{first_name}}, I don't have an update yet, but in the meantime, if there's …" at bounding box center [185, 604] width 274 height 49
copy div "Hi {{first_name}}, I don't have an update yet, but in the meantime, if there's …"
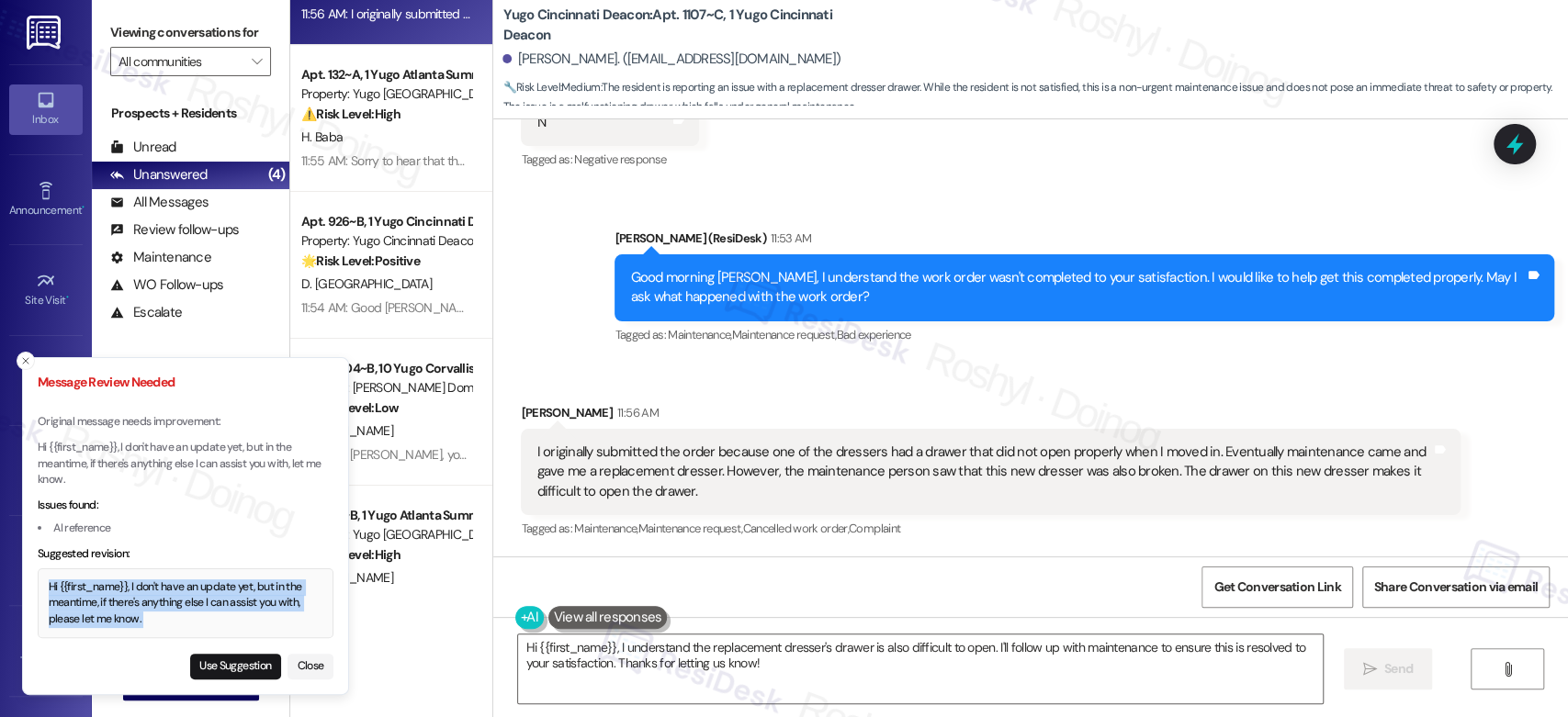
scroll to position [147, 0]
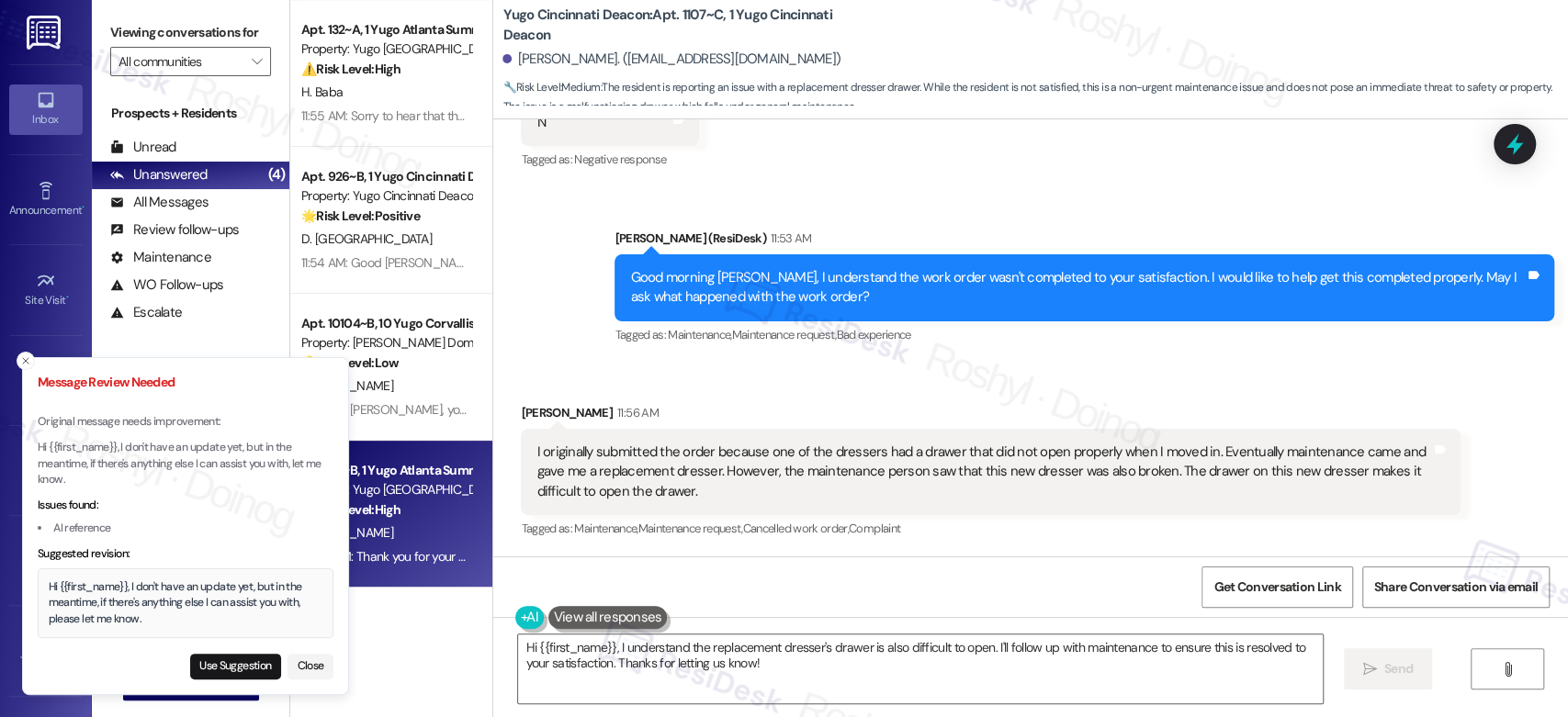
click at [418, 512] on div "⚠️ Risk Level: High The resident reports a ceiling light in their room has been…" at bounding box center [386, 509] width 170 height 20
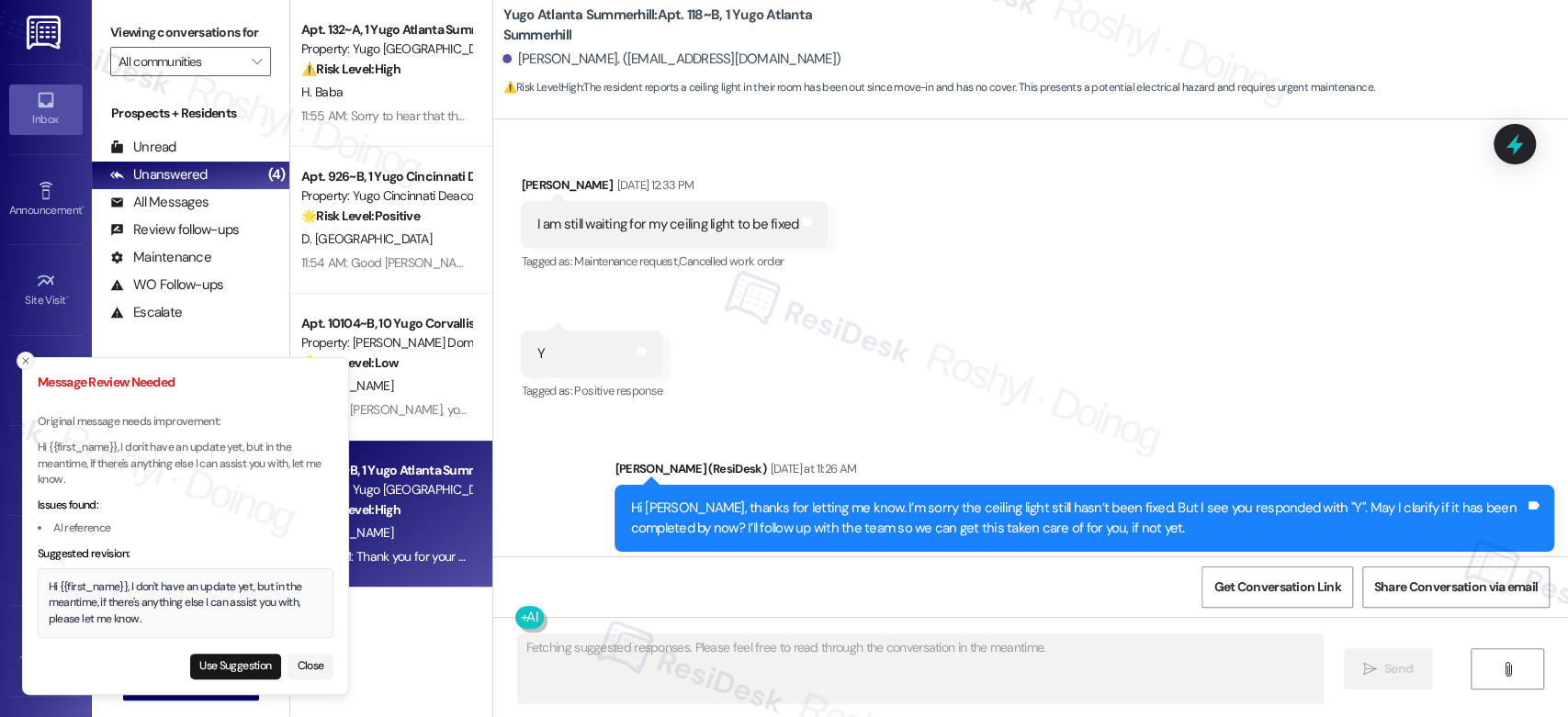
click at [25, 358] on icon "Close toast" at bounding box center [26, 361] width 11 height 11
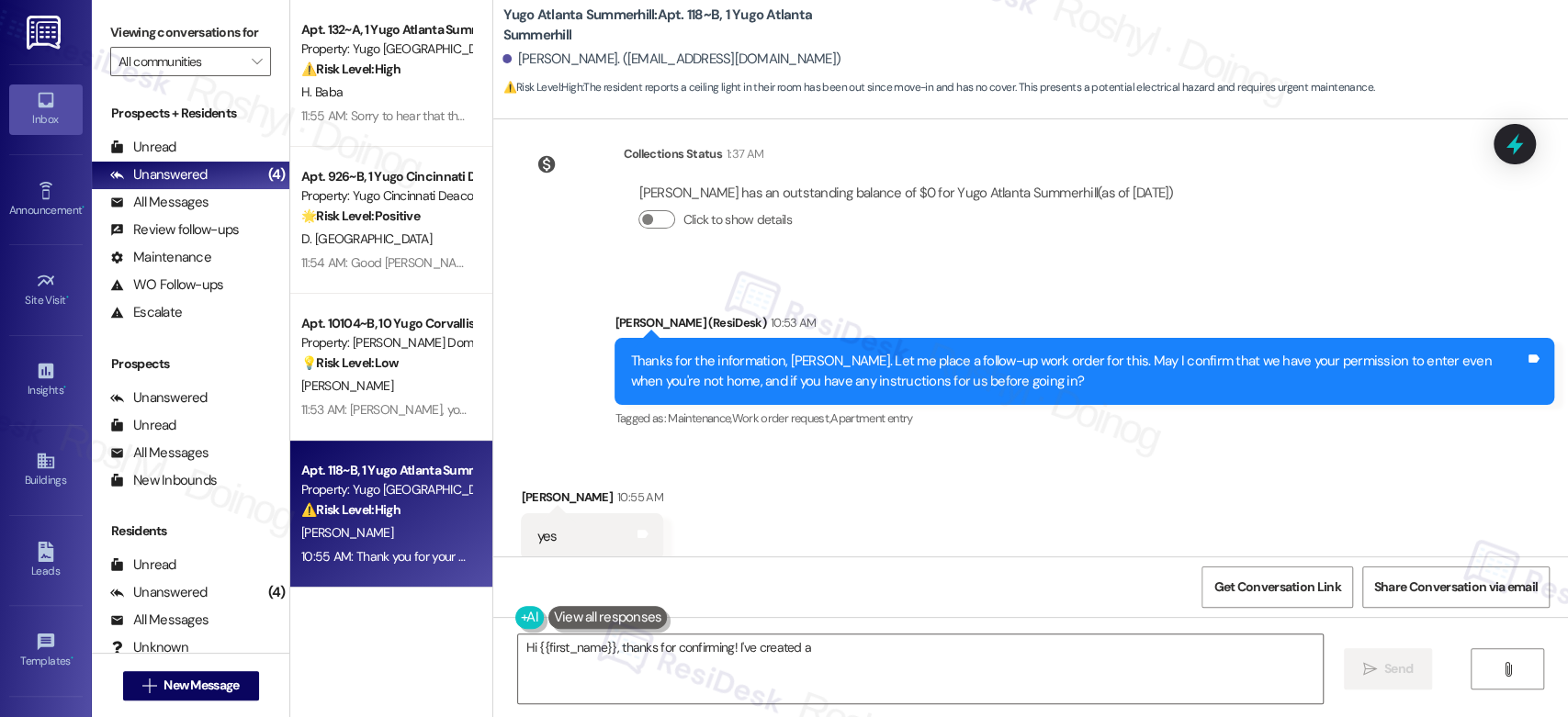
scroll to position [4739, 0]
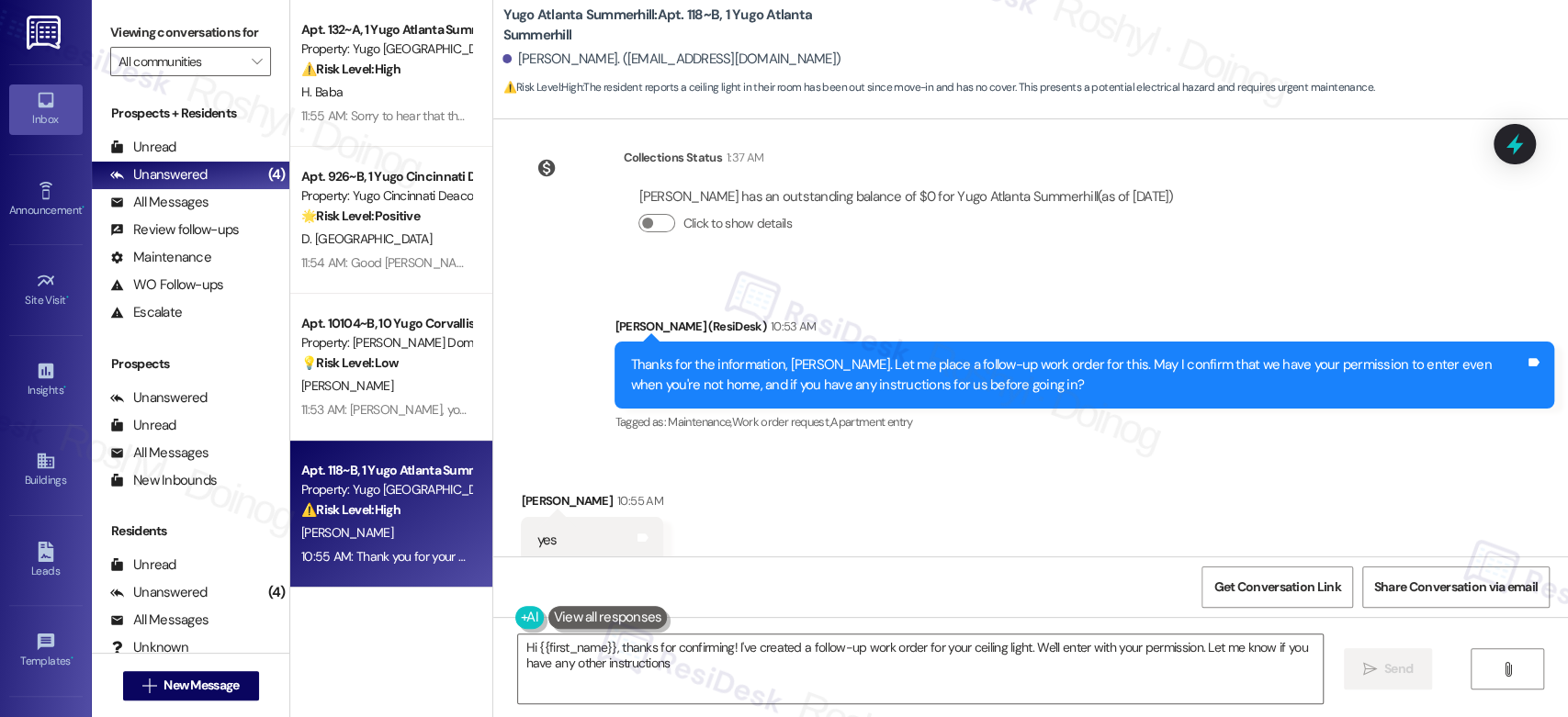
type textarea "Hi {{first_name}}, thanks for confirming! I've created a follow-up work order f…"
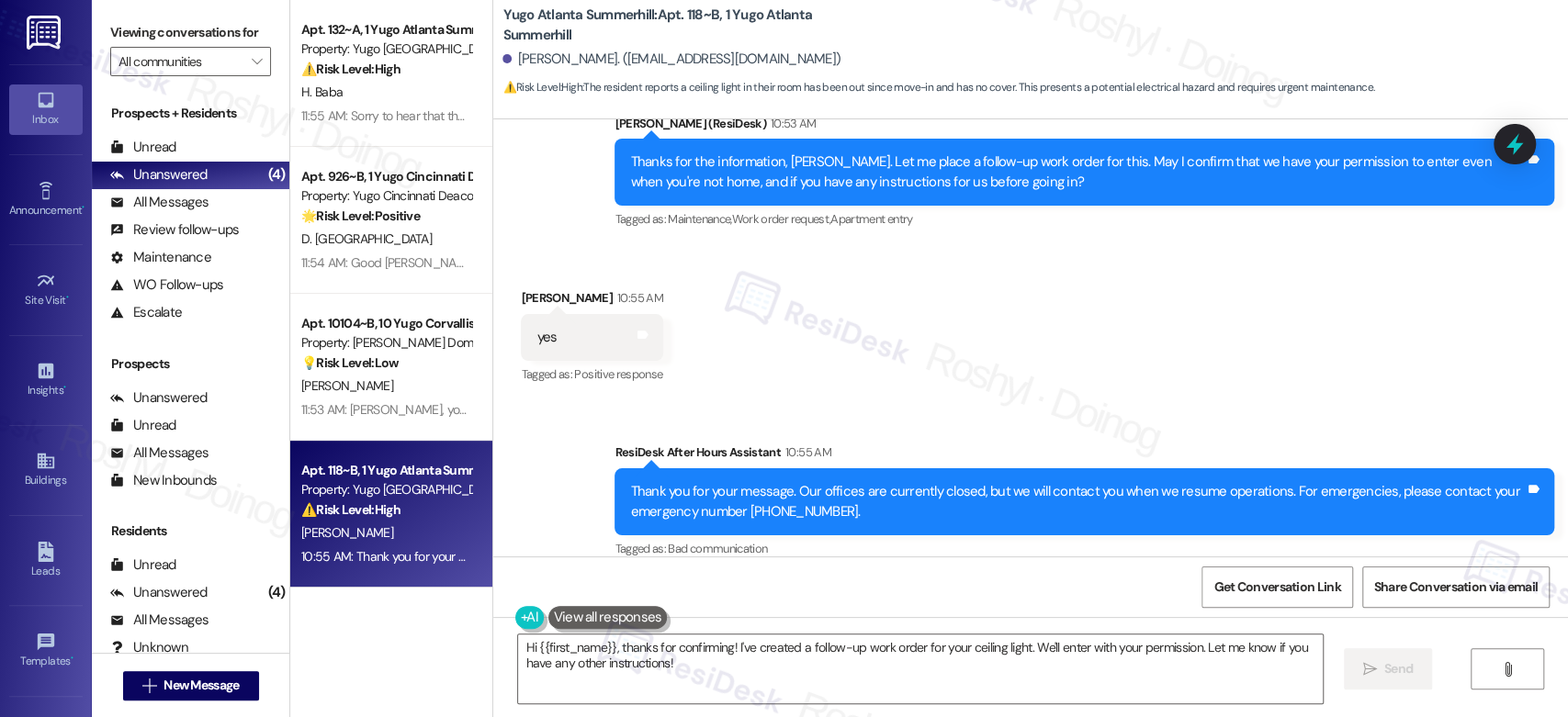
scroll to position [4943, 0]
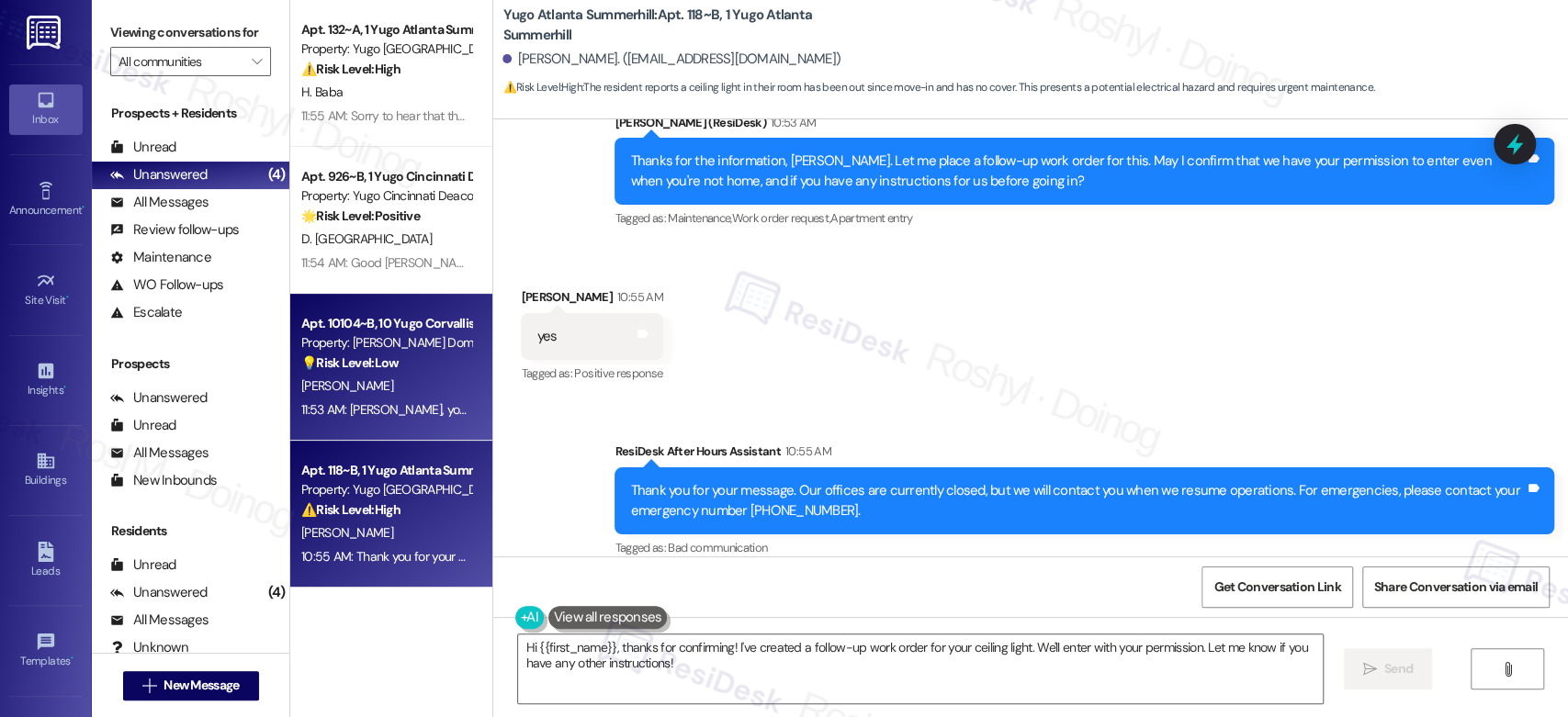
click at [367, 399] on div "11:53 AM: Esa, you're welcome! I'm happy to help in any way I can. Please don't…" at bounding box center [386, 410] width 173 height 23
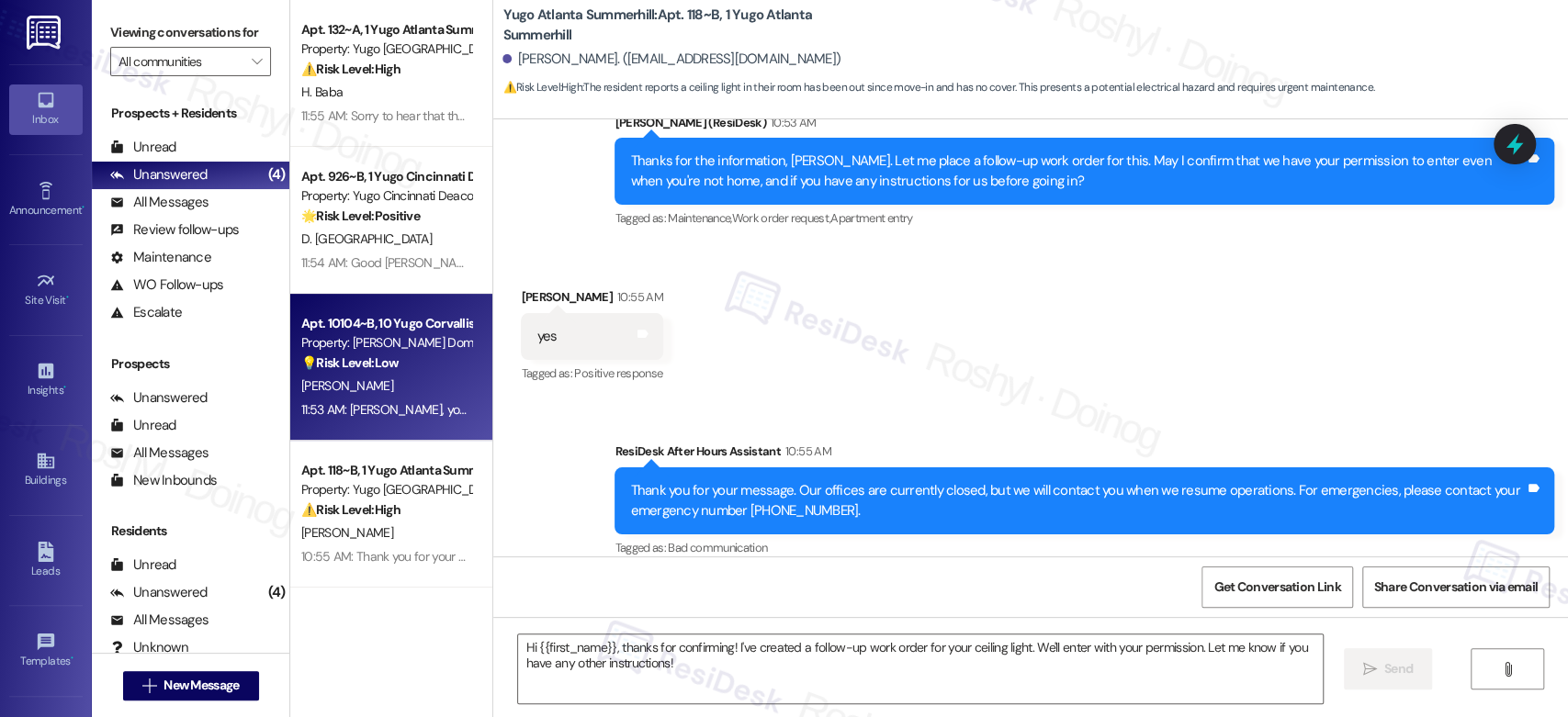
type textarea "Fetching suggested responses. Please feel free to read through the conversation…"
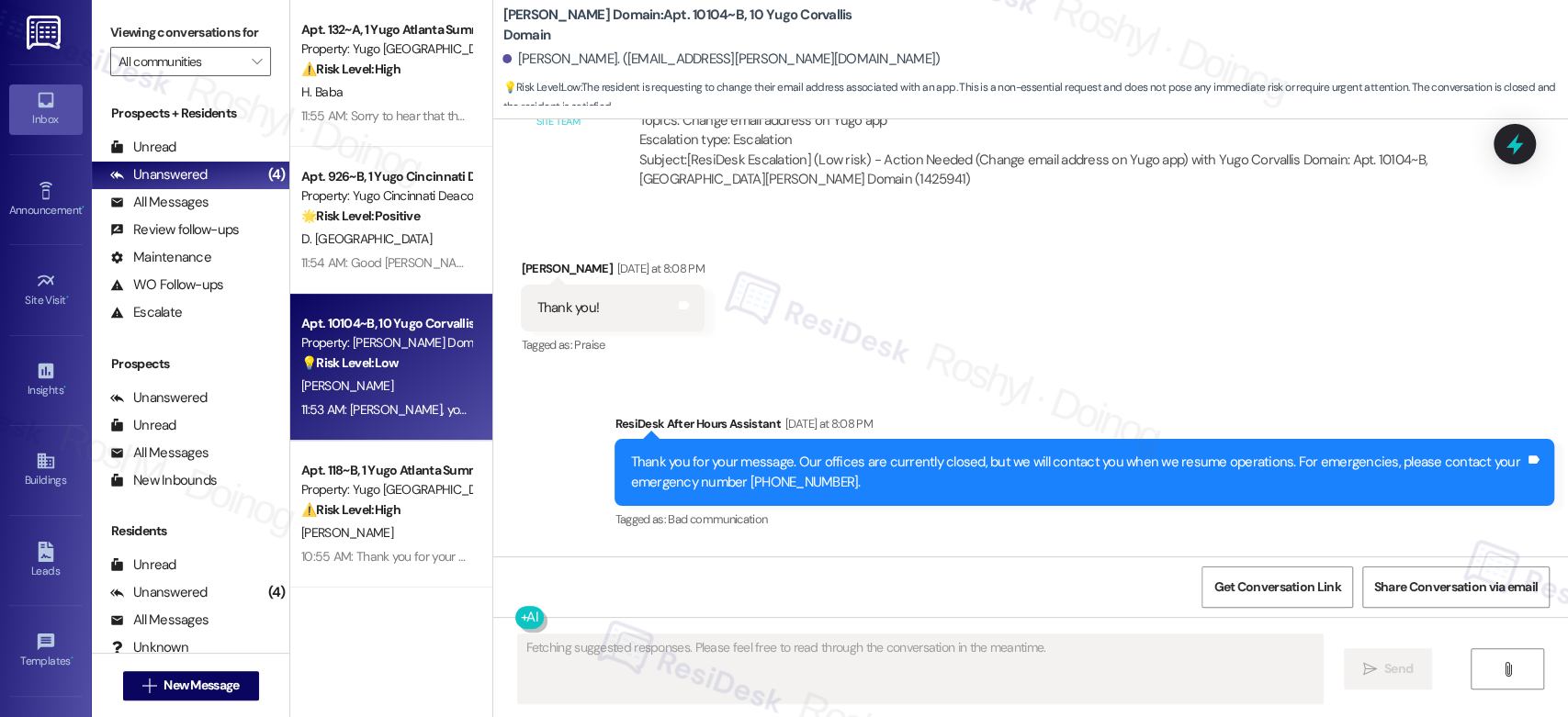
scroll to position [2627, 0]
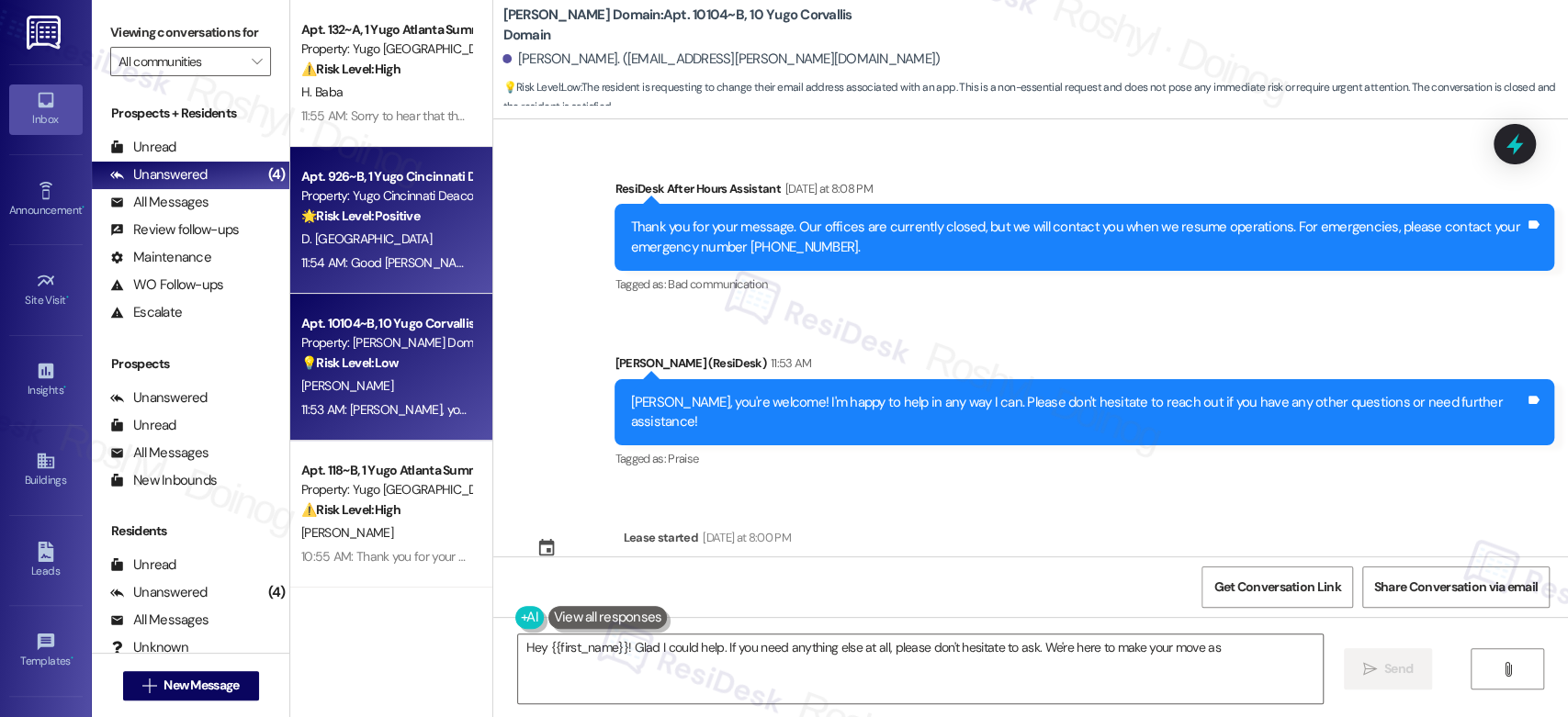
type textarea "Hey {{first_name}}! Glad I could help. If you need anything else at all, please…"
click at [377, 272] on div "11:54 AM: Good day, David! I'm happy the work order was completed to your satis…" at bounding box center [386, 263] width 173 height 23
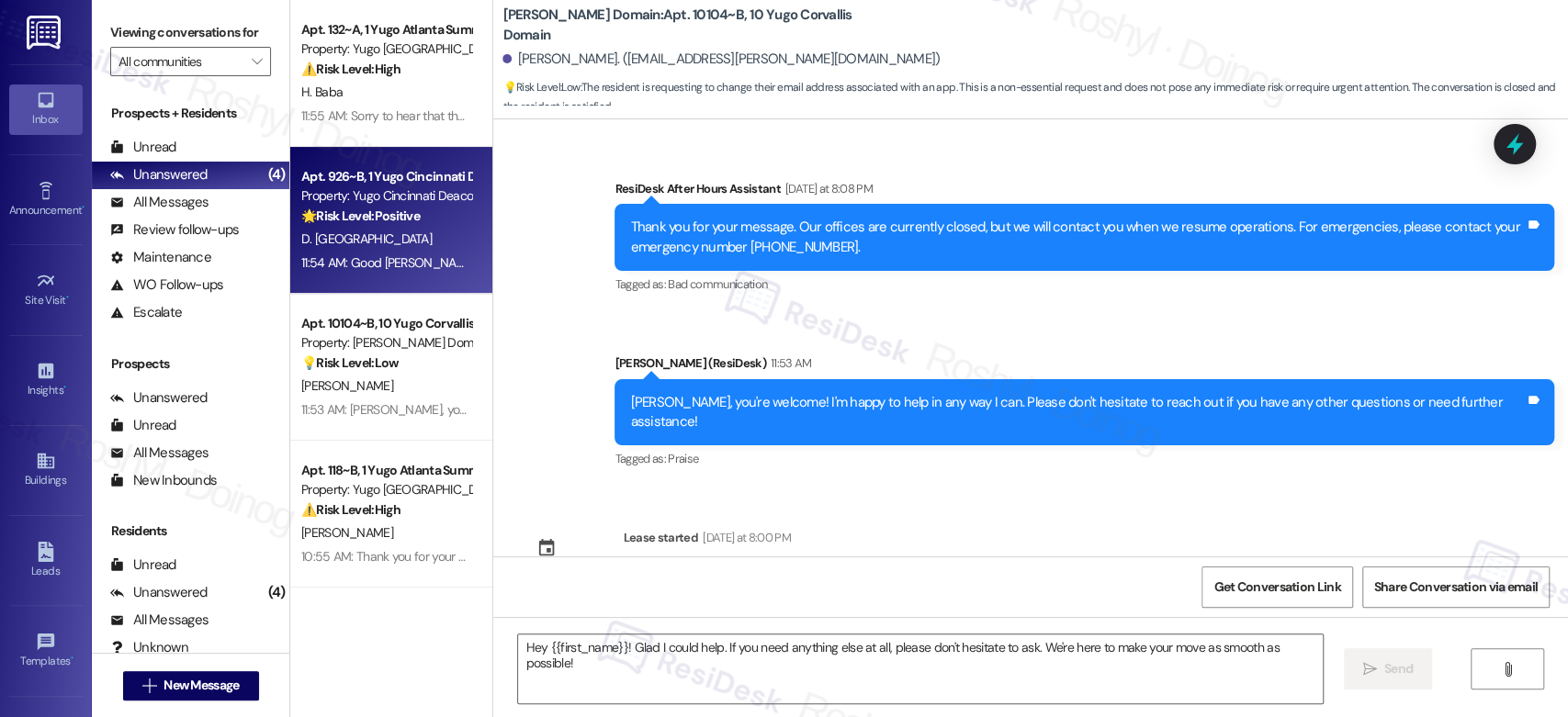
type textarea "Fetching suggested responses. Please feel free to read through the conversation…"
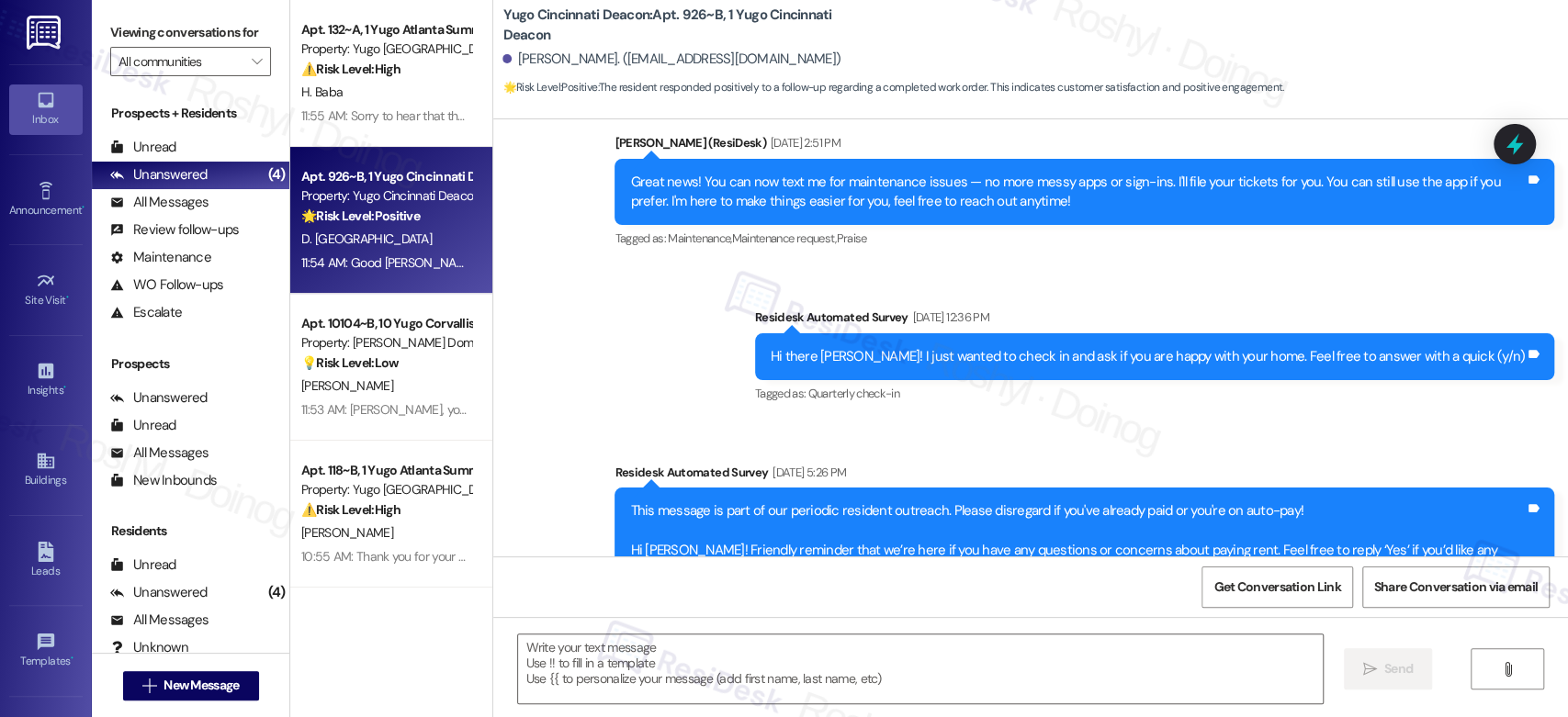
type textarea "Fetching suggested responses. Please feel free to read through the conversation…"
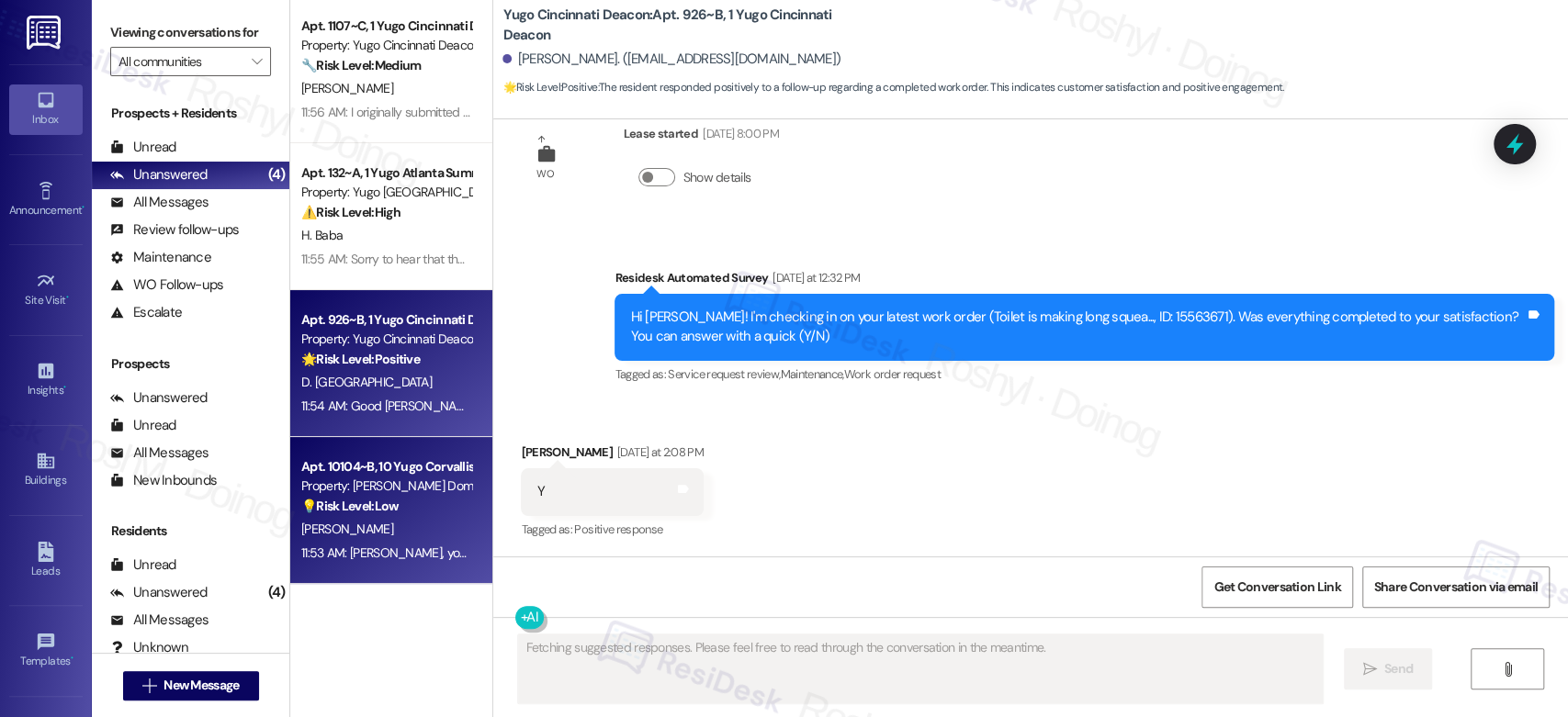
scroll to position [0, 0]
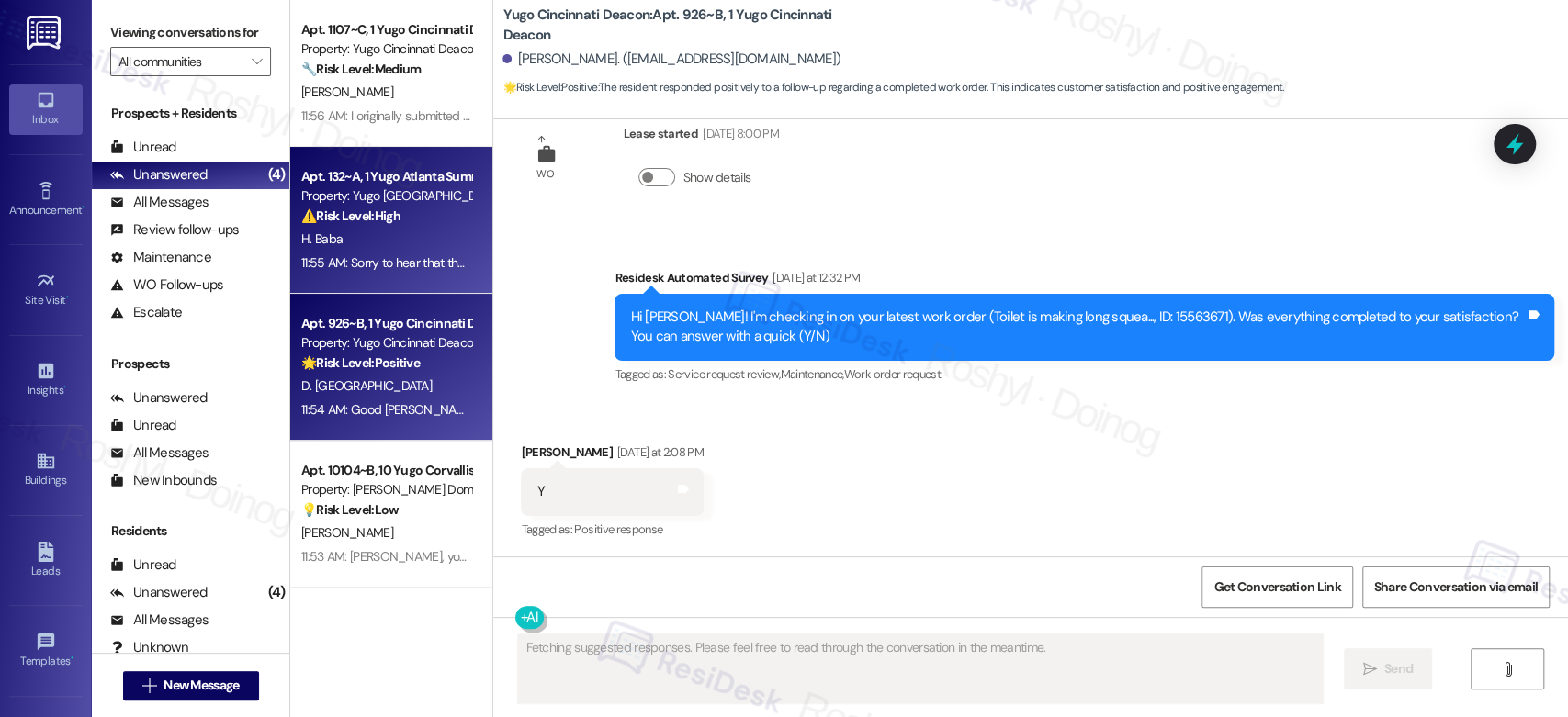
click at [369, 260] on div "11:55 AM: Sorry to hear that the leak issue is still ongoing. I'm happy to subm…" at bounding box center [959, 263] width 1316 height 17
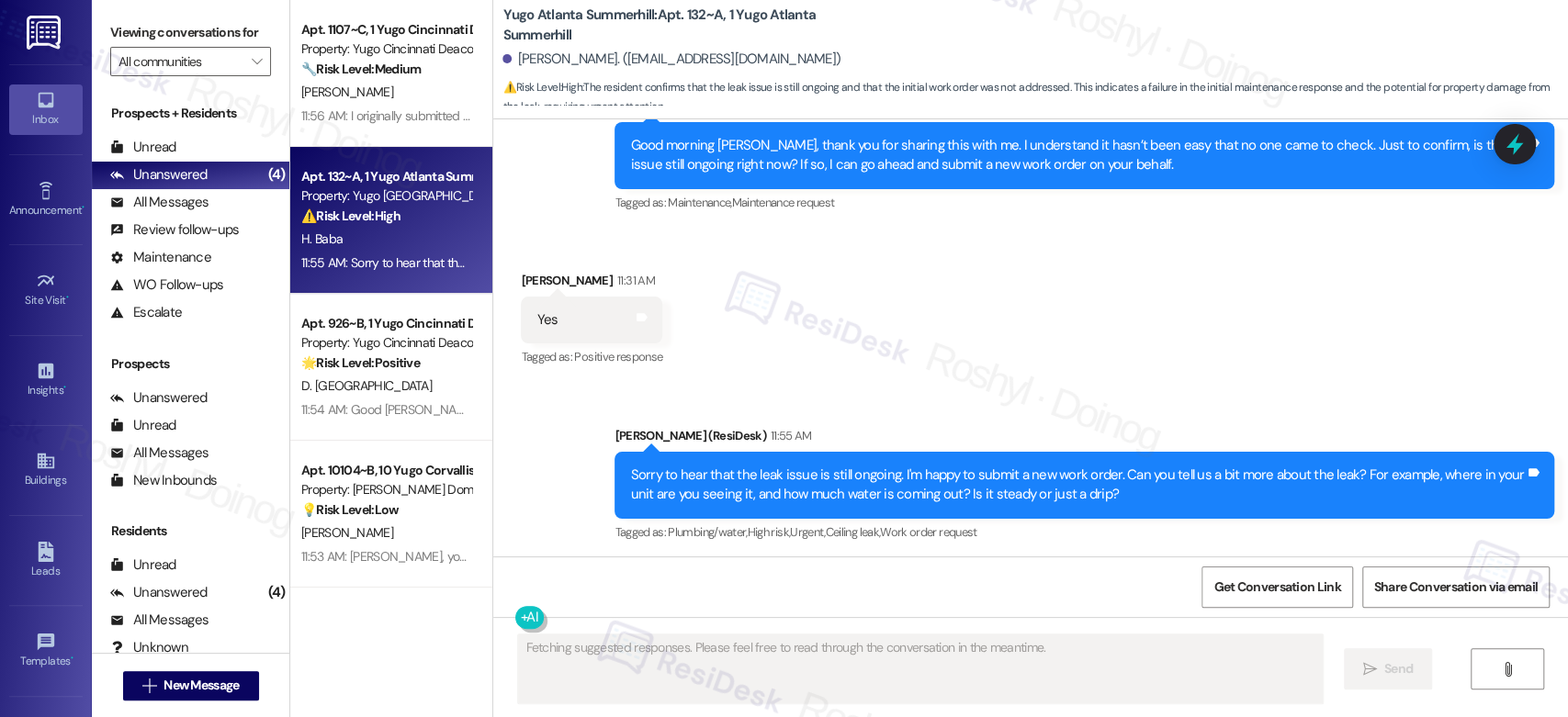
scroll to position [4924, 0]
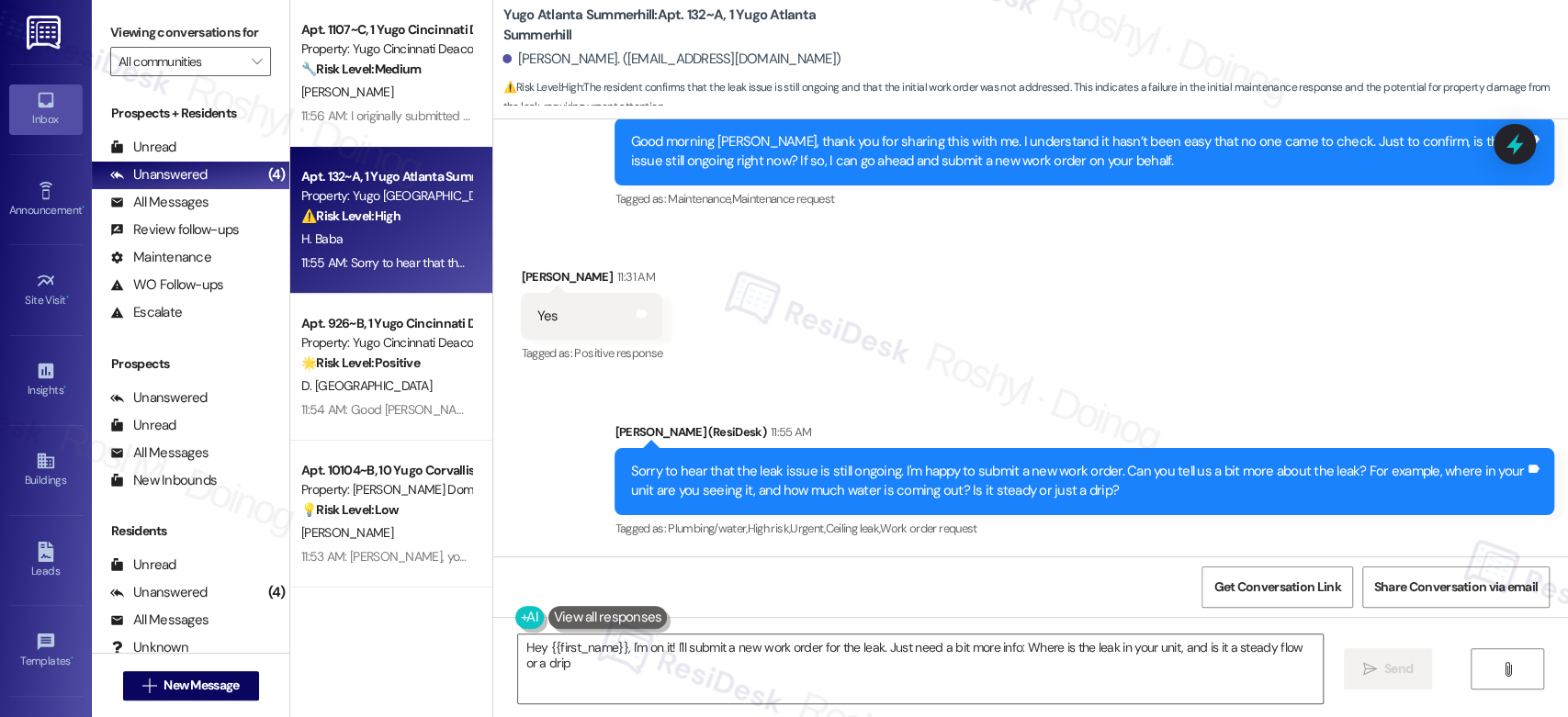
type textarea "Hey {{first_name}}, I'm on it! I'll submit a new work order for the leak. Just …"
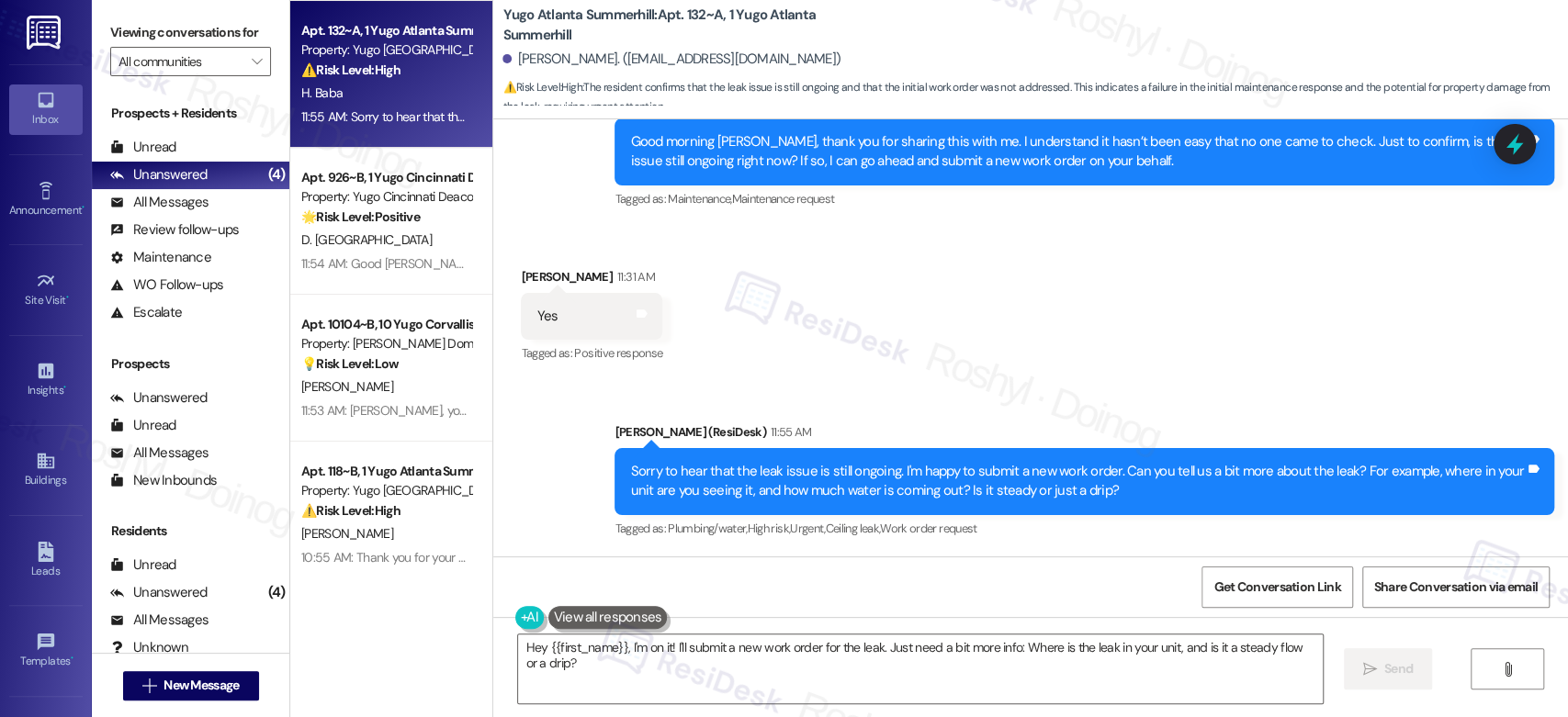
scroll to position [147, 0]
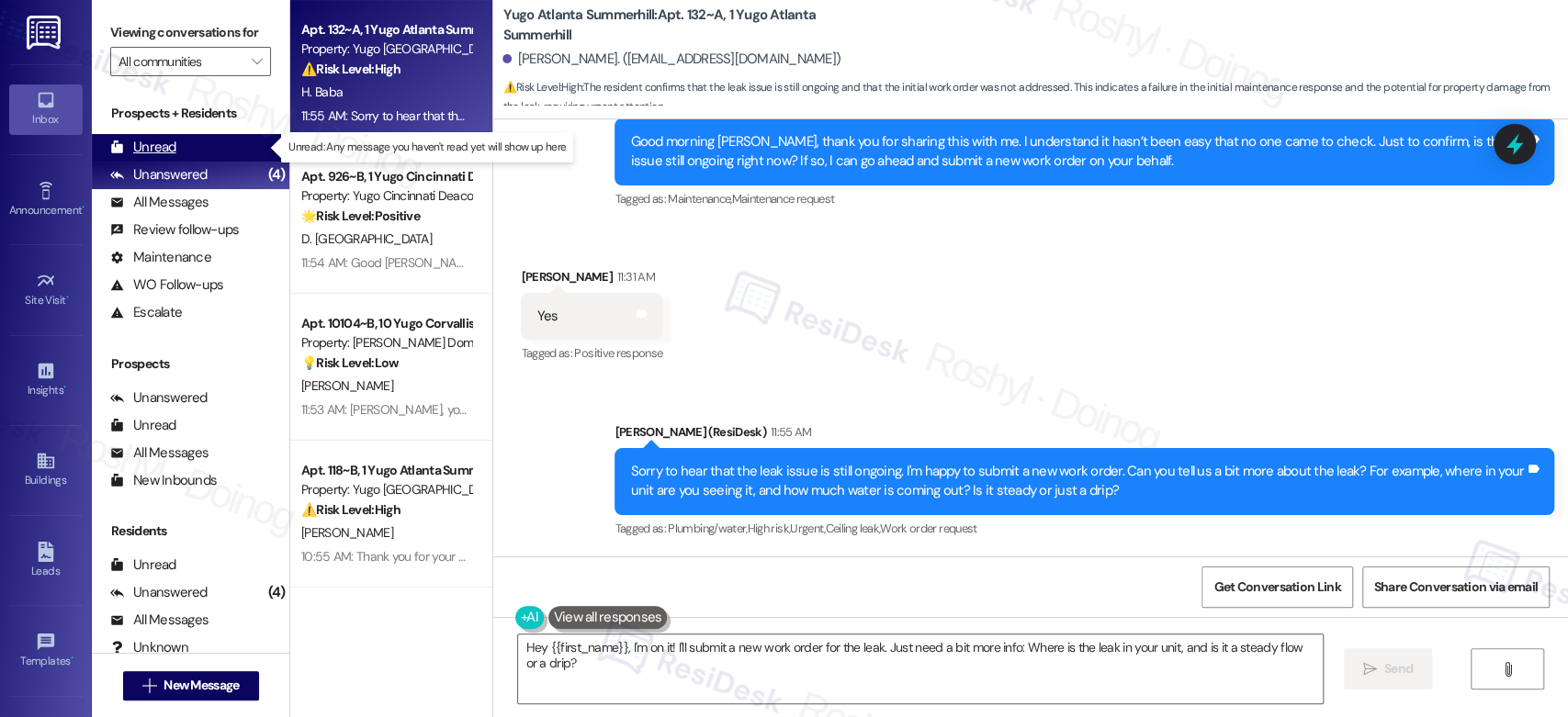
click at [201, 136] on div "Unread (0)" at bounding box center [190, 147] width 198 height 27
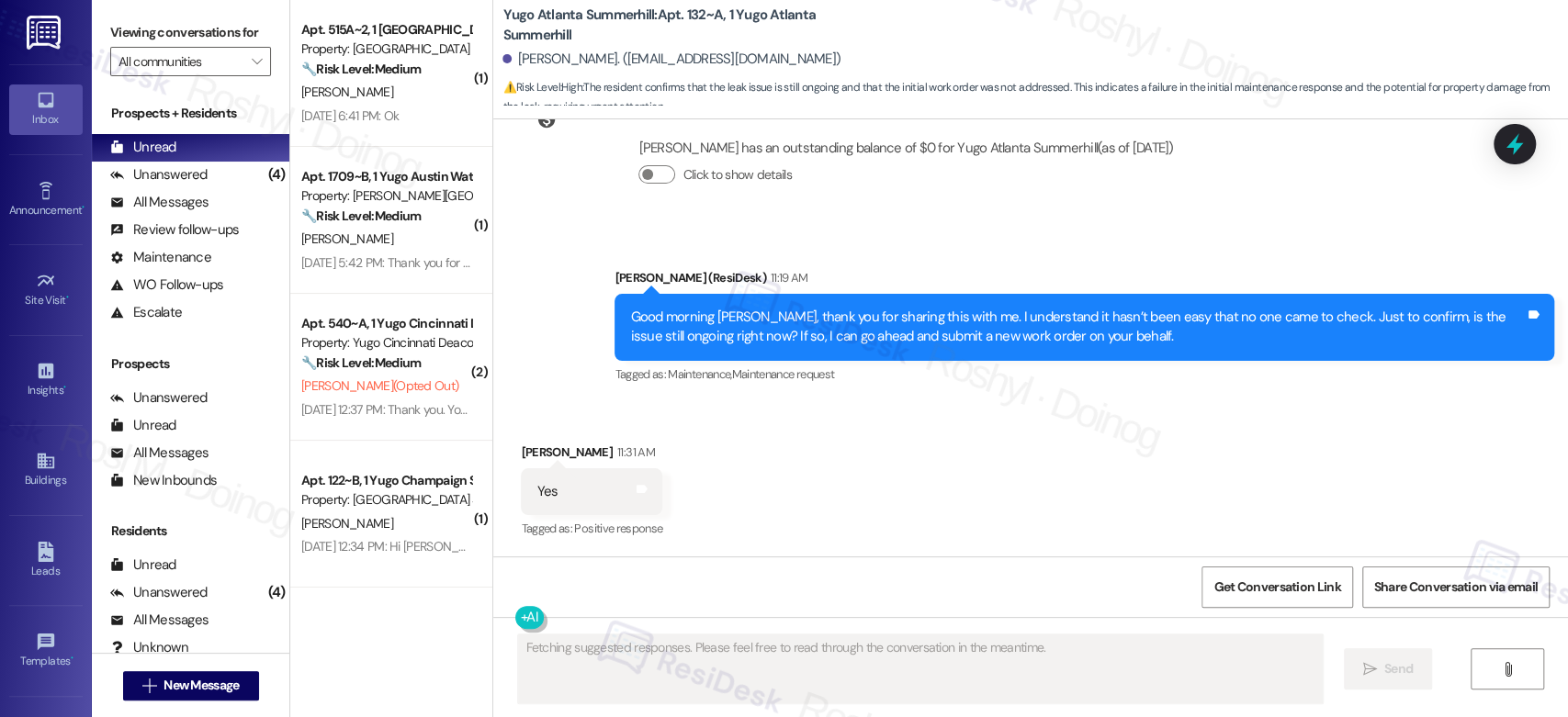
scroll to position [4924, 0]
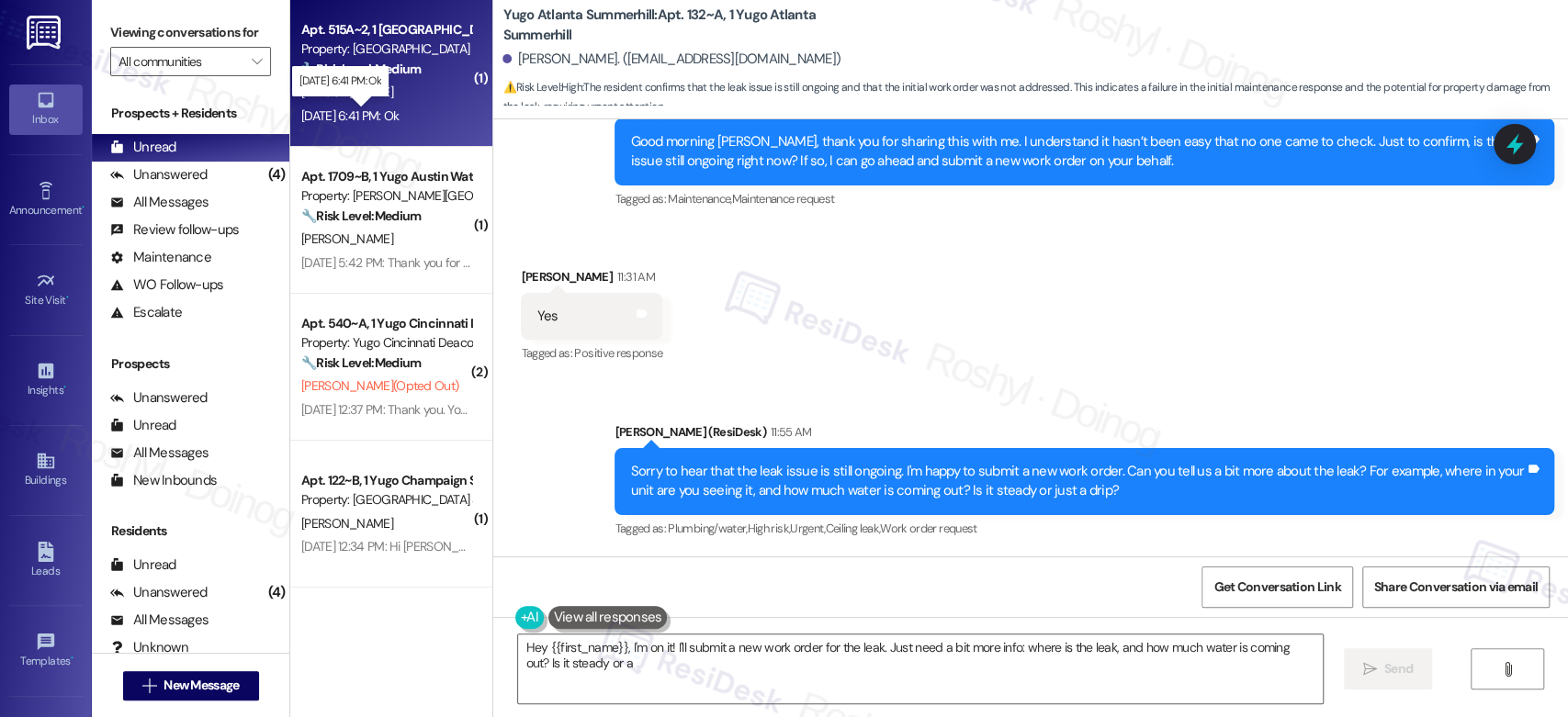
type textarea "Hey {{first_name}}, I'm on it! I'll submit a new work order for the leak. Just …"
click at [399, 110] on div "Sep 12, 2025 at 6:41 PM: Ok Sep 12, 2025 at 6:41 PM: Ok" at bounding box center [350, 116] width 97 height 17
type textarea "Fetching suggested responses. Please feel free to read through the conversation…"
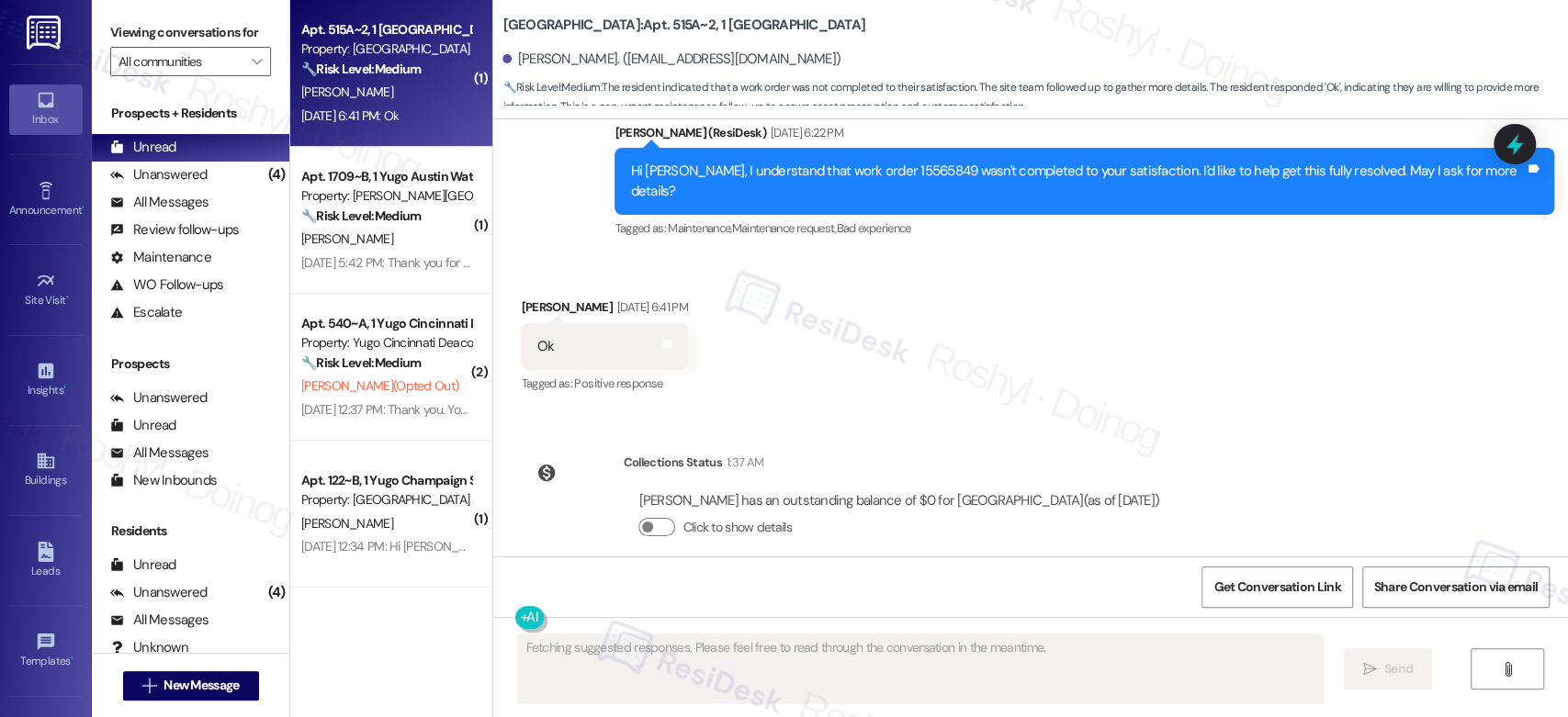
scroll to position [1314, 0]
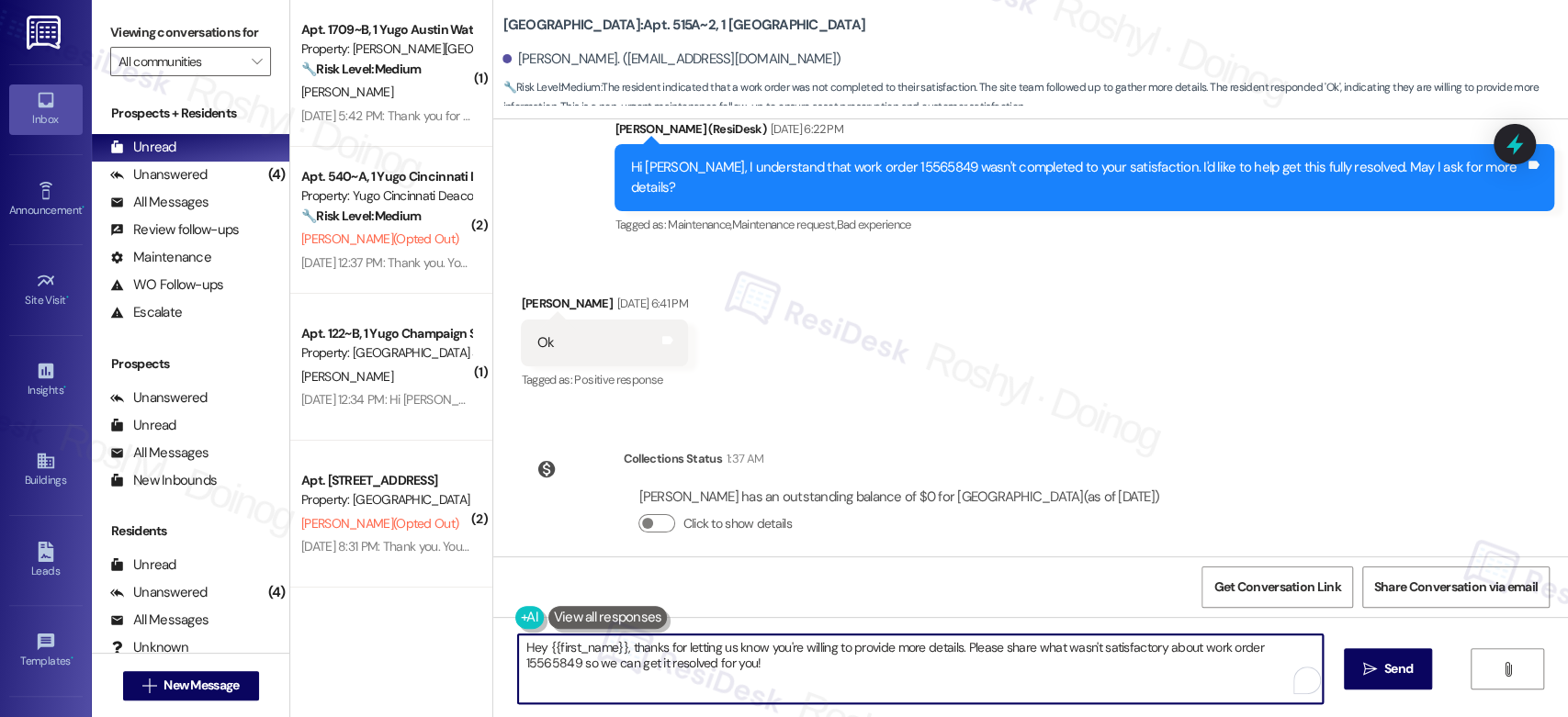
drag, startPoint x: 650, startPoint y: 665, endPoint x: 507, endPoint y: 640, distance: 145.2
click at [518, 640] on textarea "Hey {{first_name}}, thanks for letting us know you're willing to provide more d…" at bounding box center [920, 669] width 804 height 69
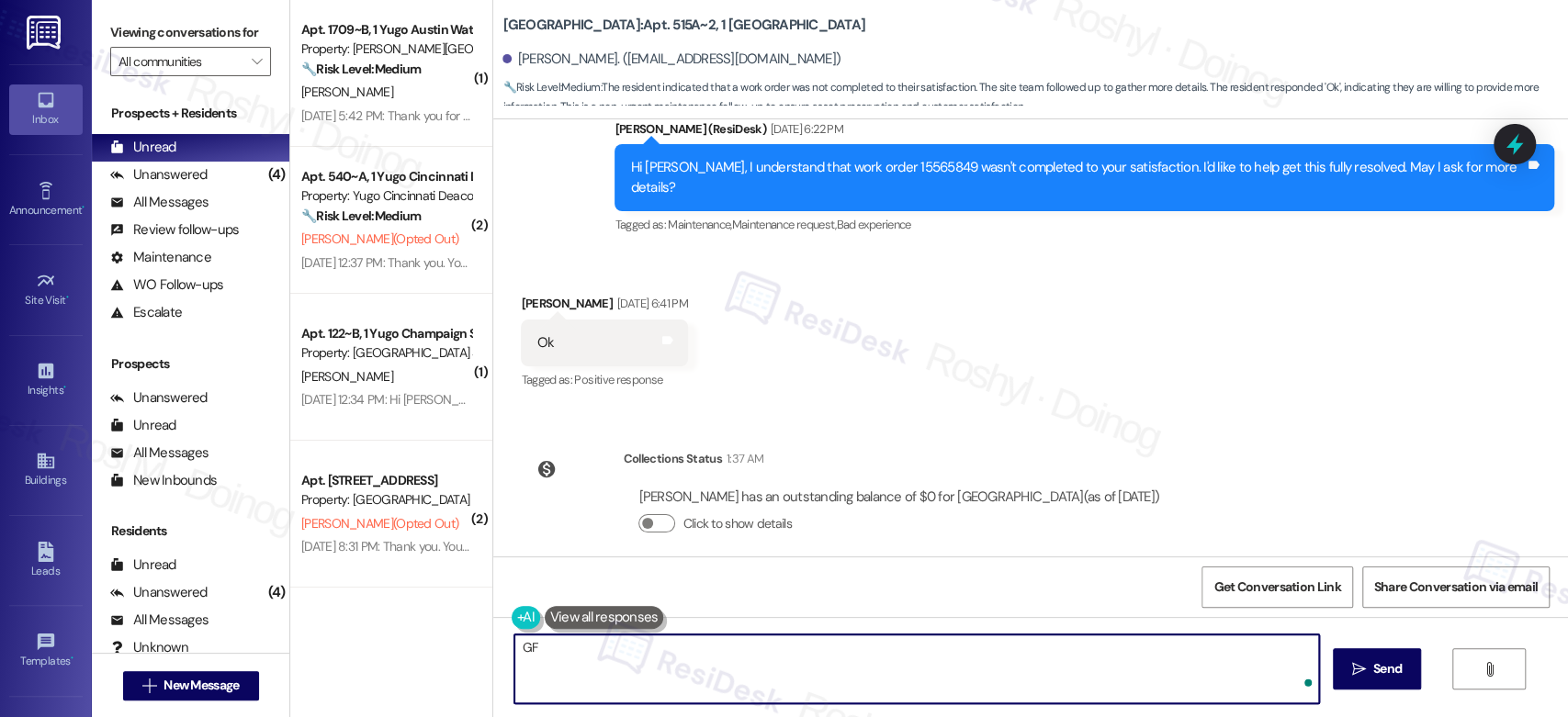
type textarea "G"
click at [704, 641] on textarea "Good afternoon, sorry for the delayed response" at bounding box center [916, 669] width 804 height 69
click at [796, 658] on textarea "Good afternoon, sorry for the delayed response" at bounding box center [916, 669] width 804 height 69
paste textarea "Could you share a few more details about what’s still pending? I’ll follow up w…"
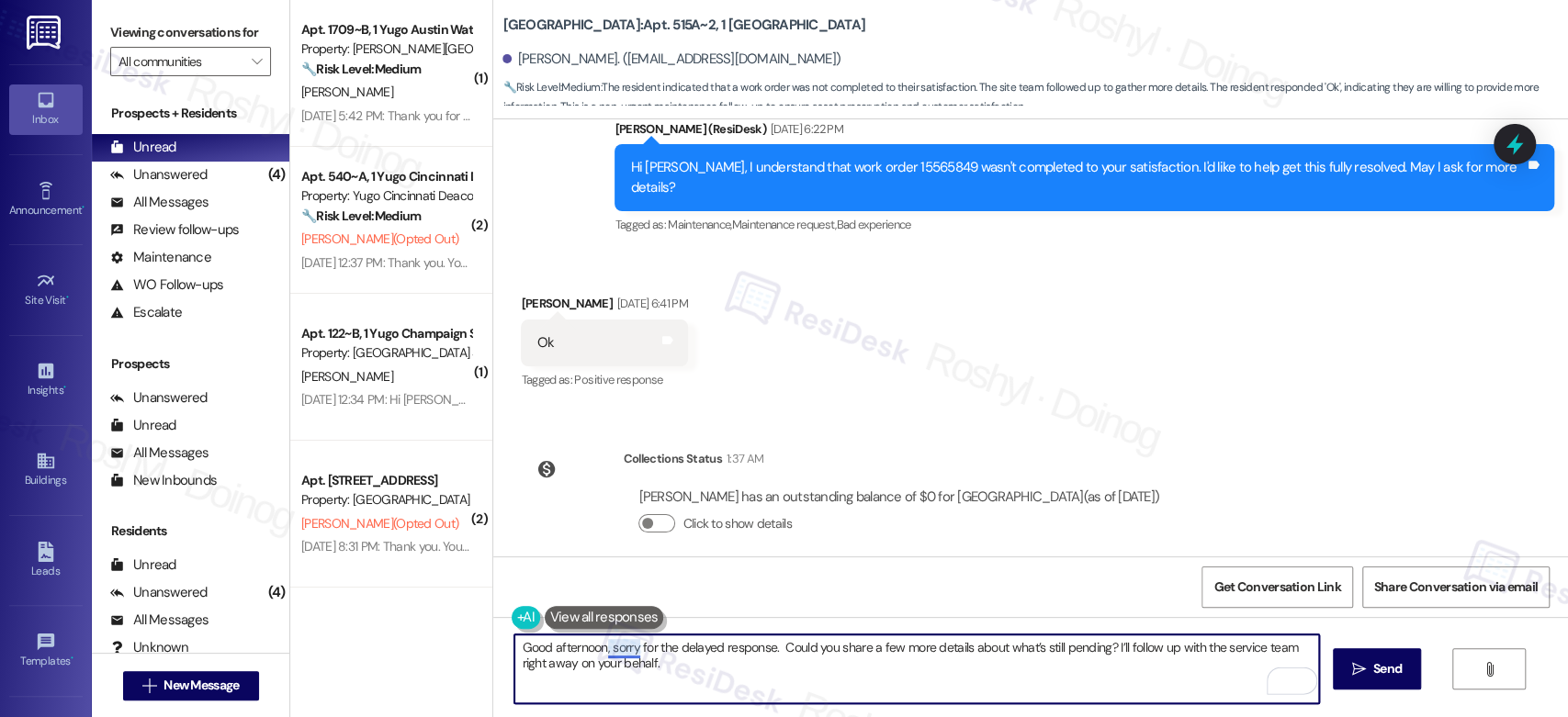
click at [612, 651] on textarea "Good afternoon, sorry for the delayed response. Could you share a few more deta…" at bounding box center [916, 669] width 804 height 69
type textarea "Good afternoon. I apologize for the delayed response. Could you share a few mor…"
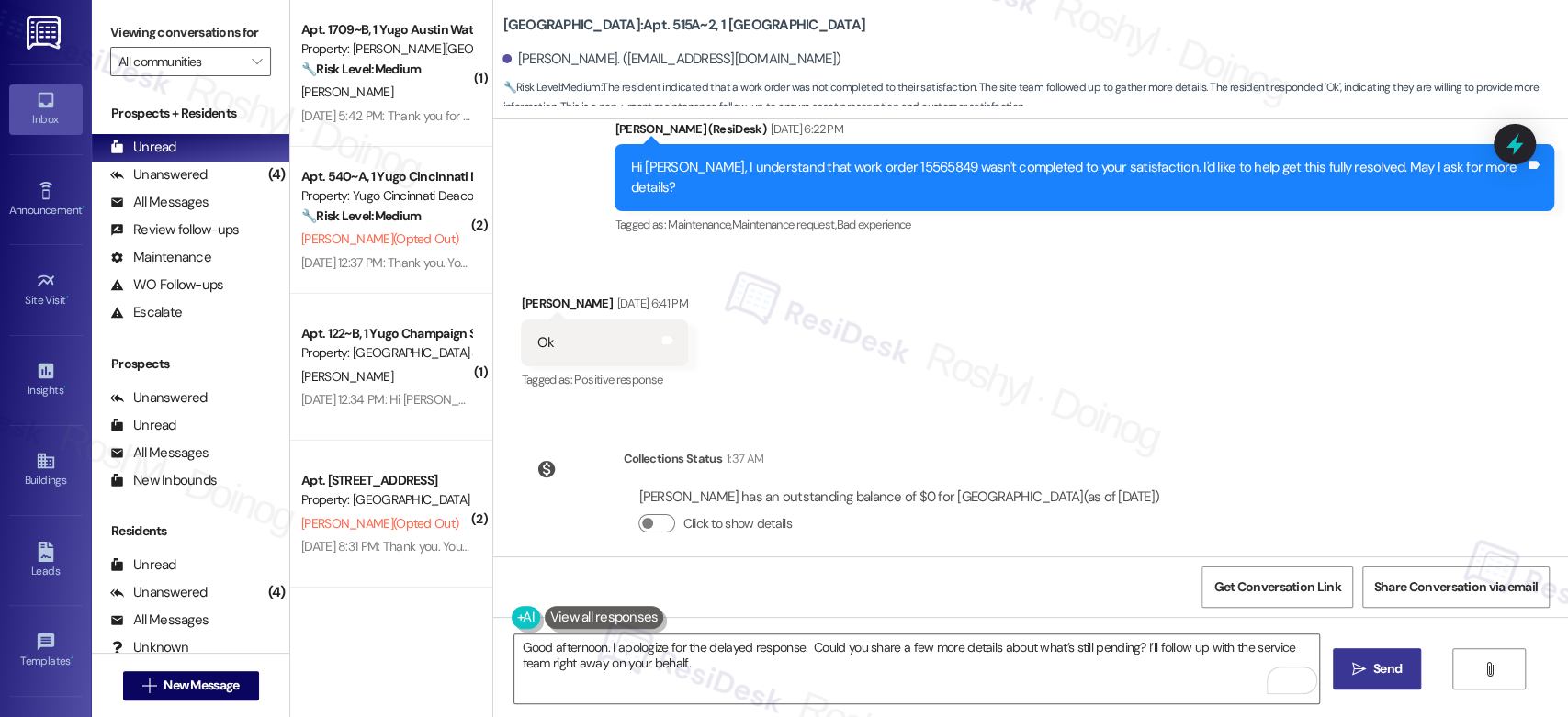
click at [1405, 674] on button " Send" at bounding box center [1377, 668] width 89 height 41
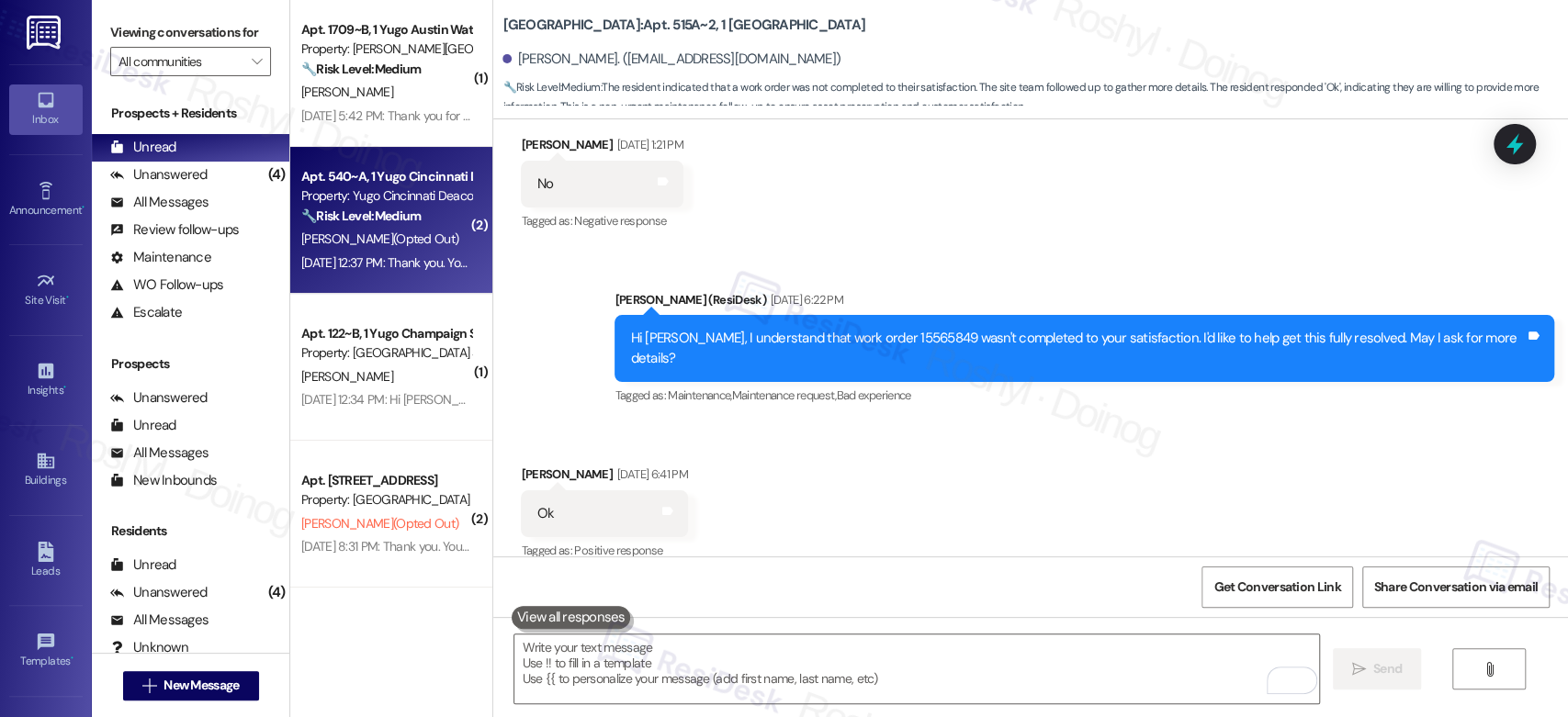
scroll to position [1146, 0]
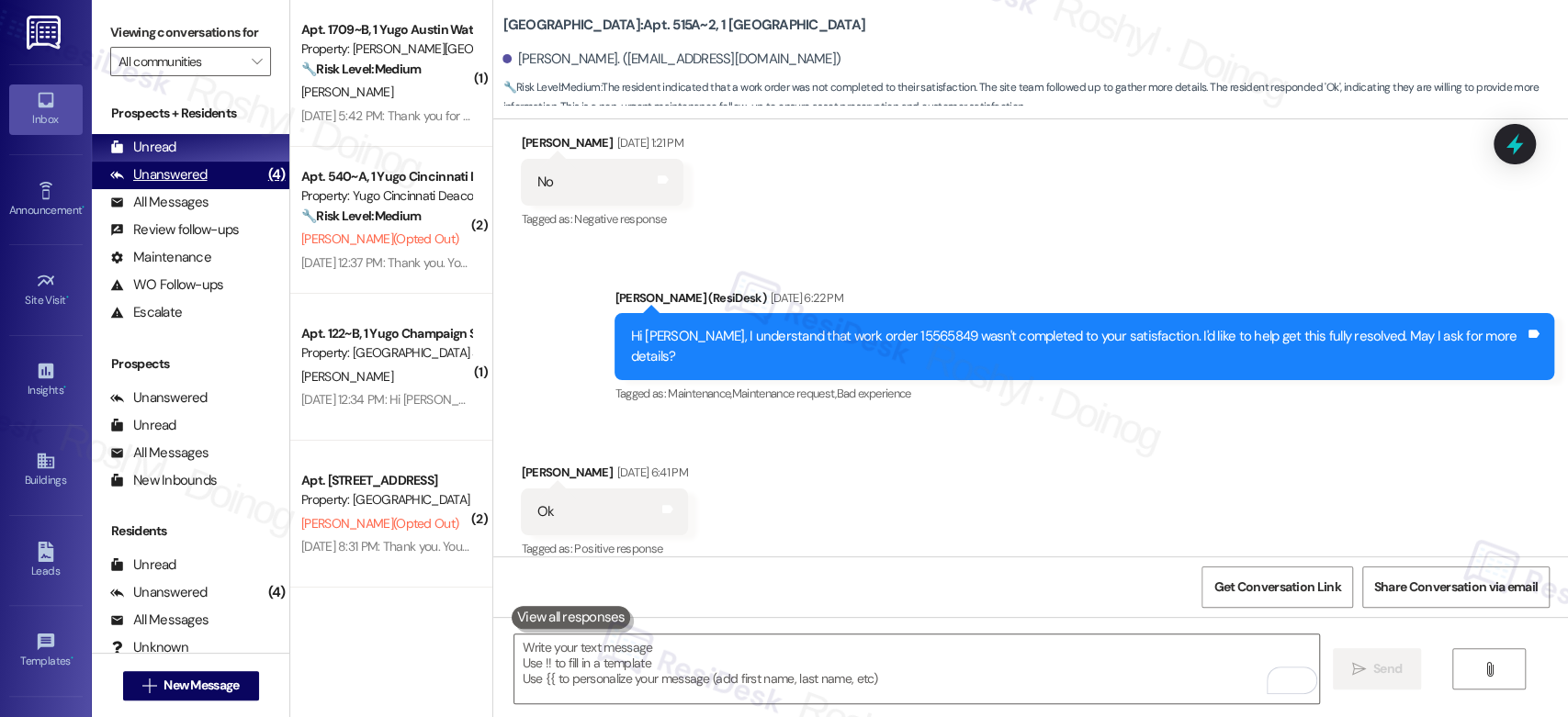
click at [200, 169] on div "Unanswered" at bounding box center [159, 175] width 97 height 20
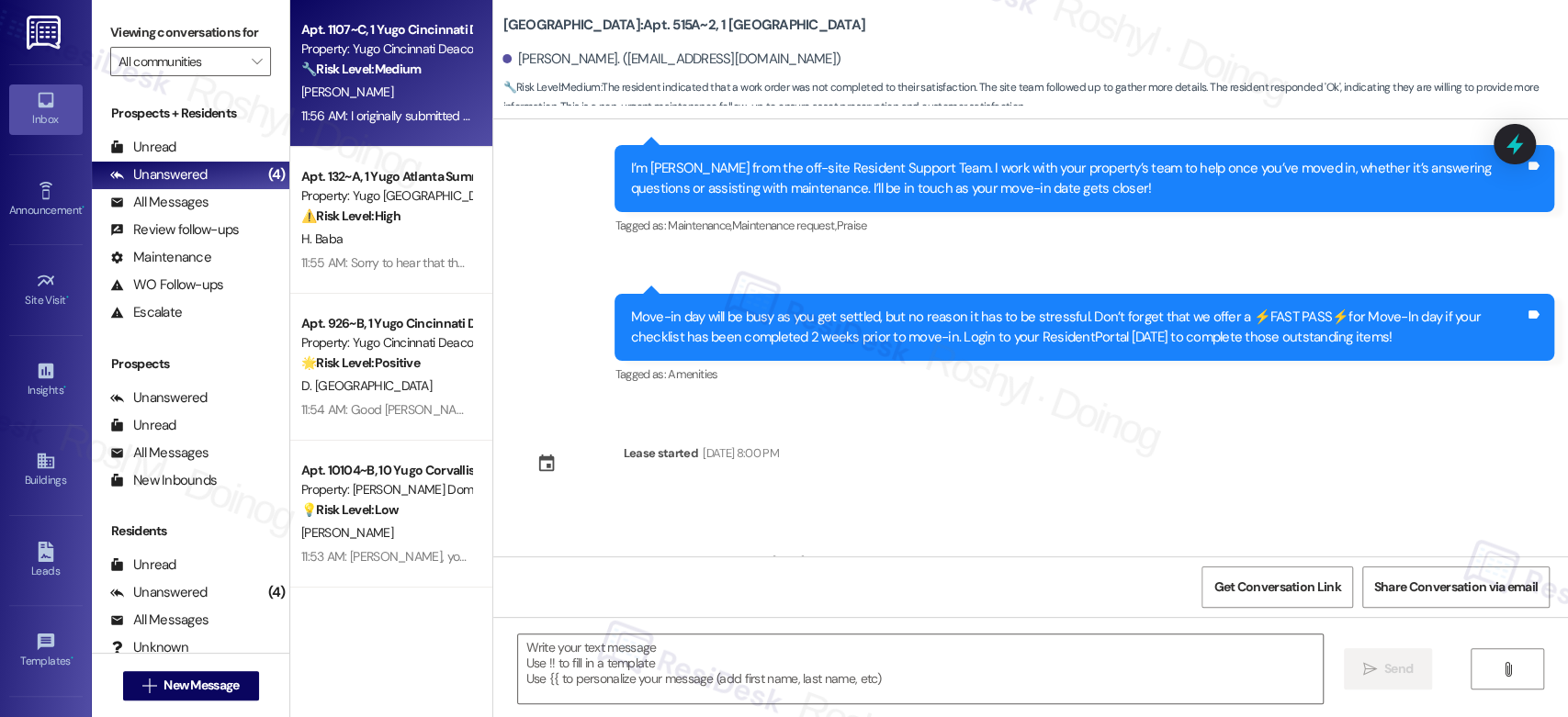
type textarea "Fetching suggested responses. Please feel free to read through the conversation…"
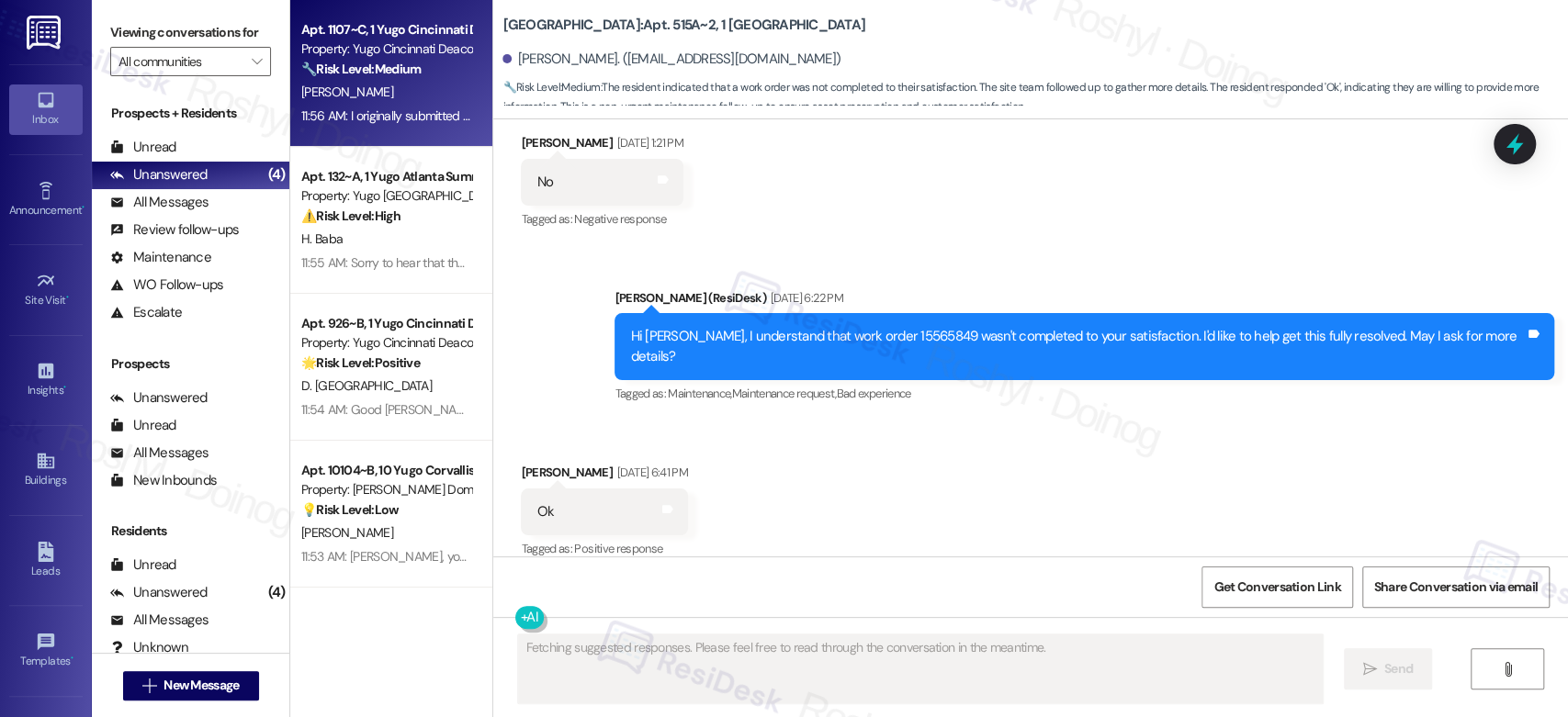
click at [377, 97] on div "[PERSON_NAME]" at bounding box center [386, 92] width 173 height 23
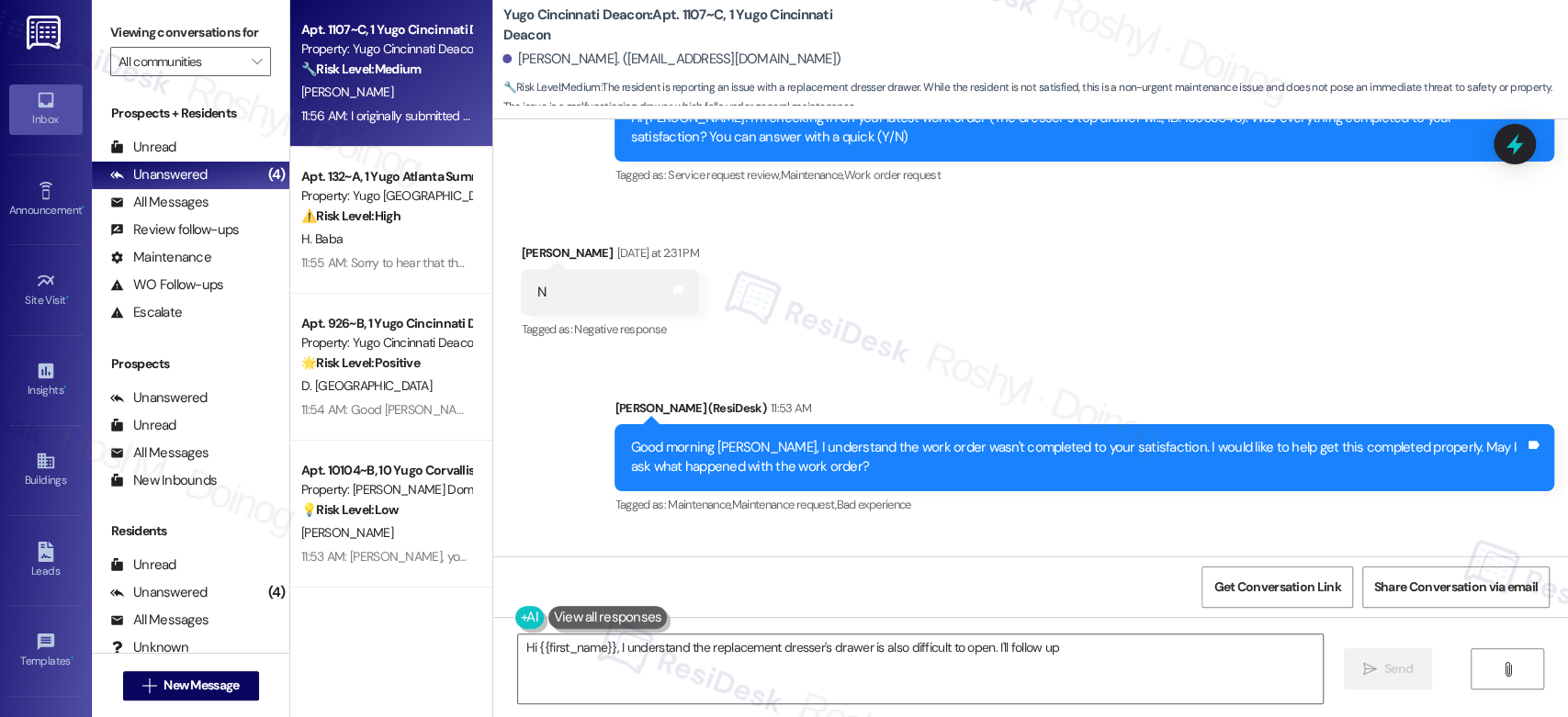
scroll to position [732, 0]
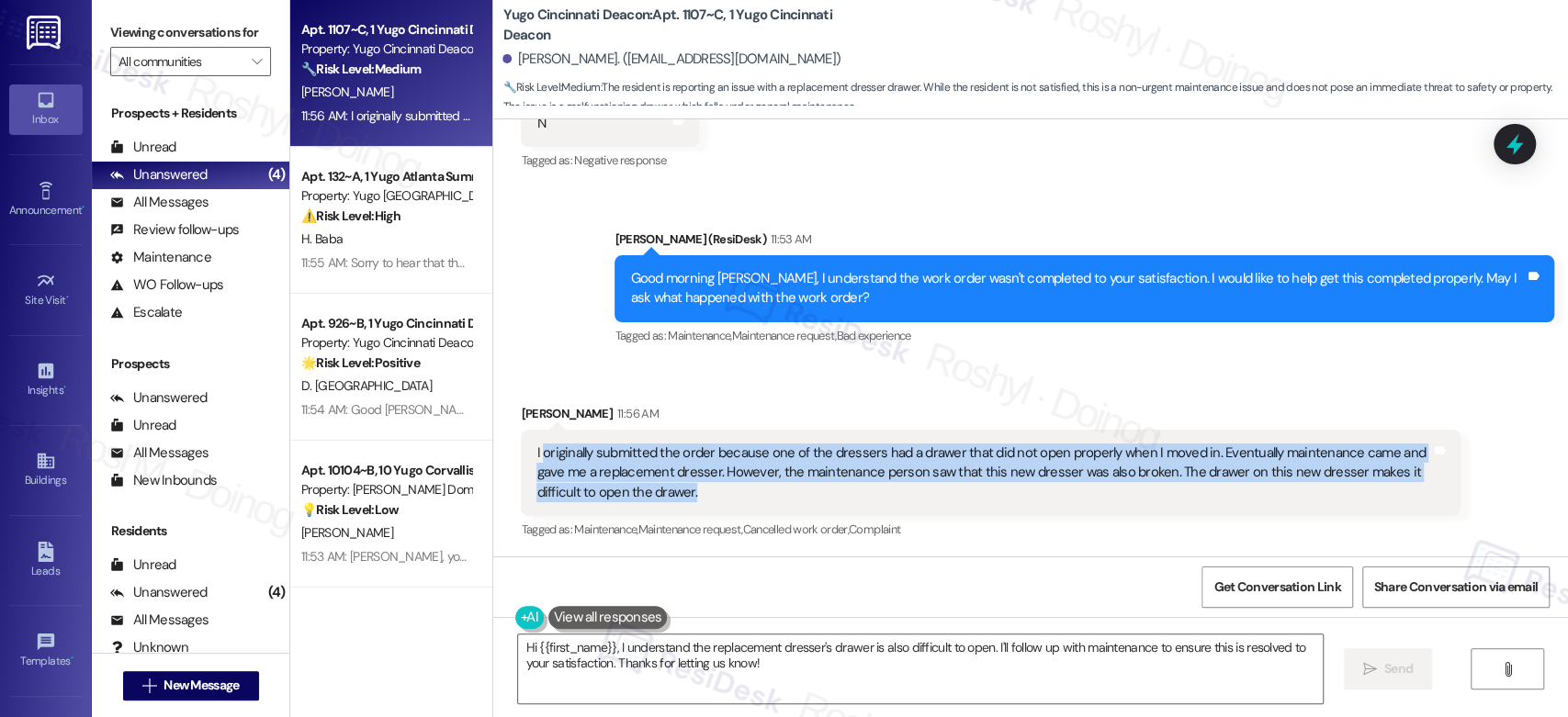
copy div "originally submitted the order because one of the dressers had a drawer that di…"
drag, startPoint x: 707, startPoint y: 497, endPoint x: 526, endPoint y: 451, distance: 186.8
click at [537, 451] on div "I originally submitted the order because one of the dressers had a drawer that …" at bounding box center [984, 473] width 895 height 59
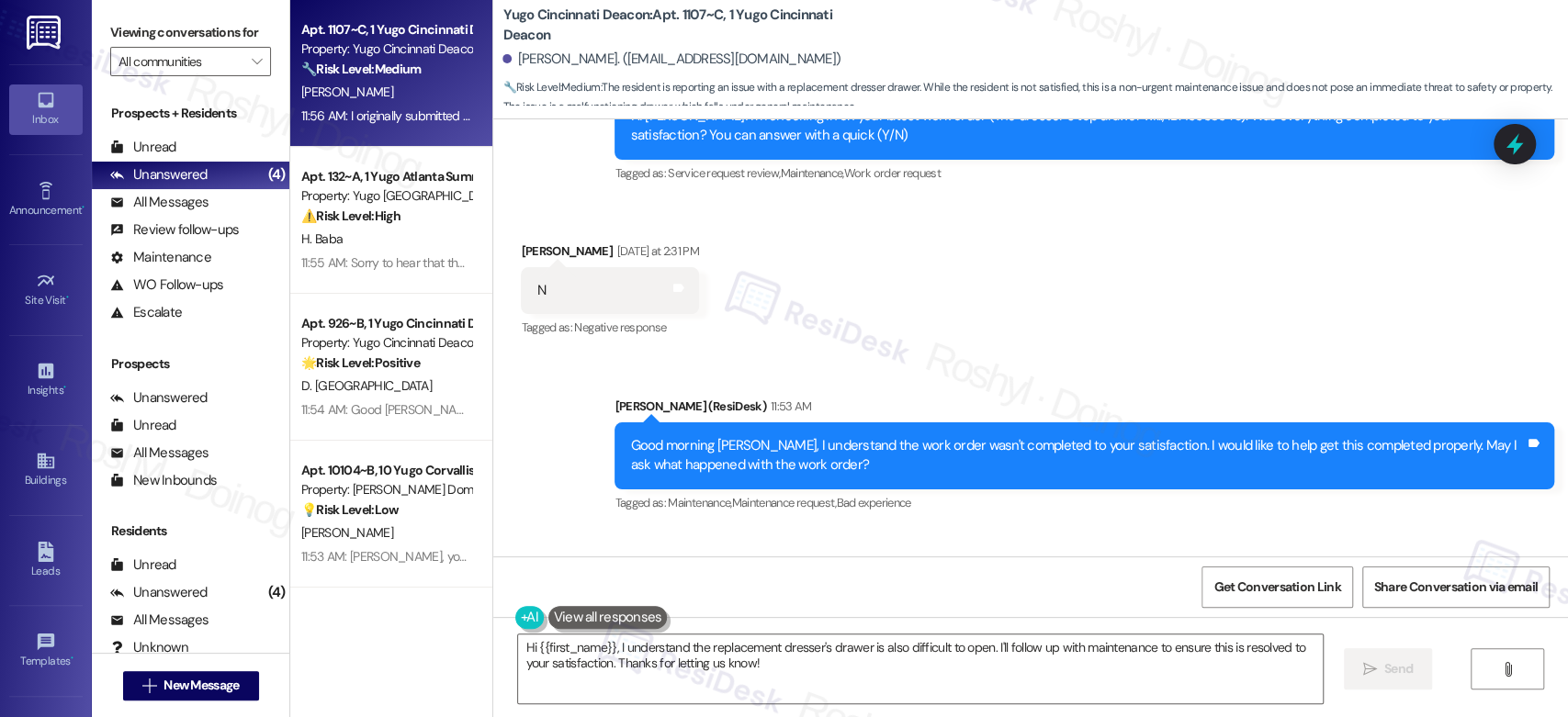
scroll to position [733, 0]
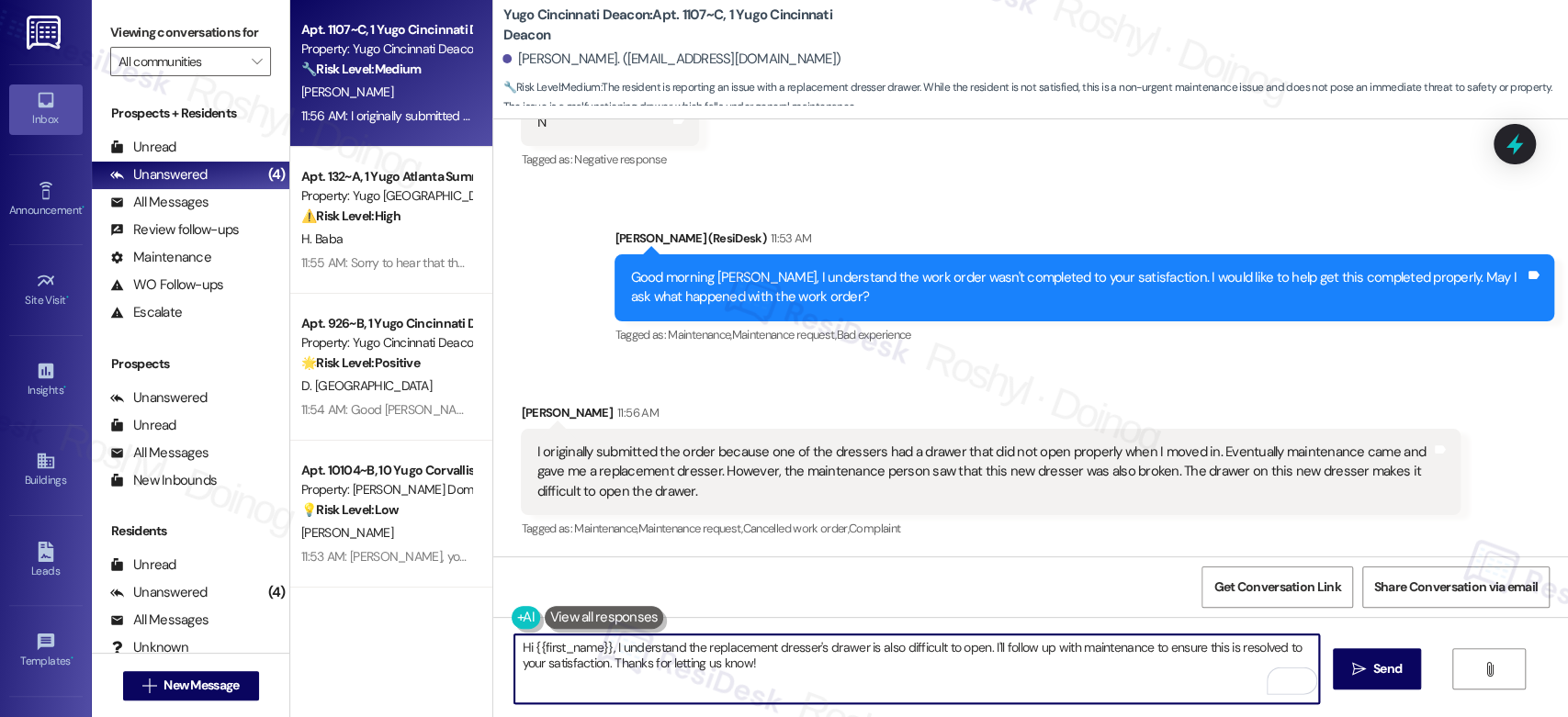
drag, startPoint x: 391, startPoint y: 656, endPoint x: 607, endPoint y: 647, distance: 216.2
click at [607, 647] on textarea "Hi {{first_name}}, I understand the replacement dresser's drawer is also diffic…" at bounding box center [916, 669] width 804 height 69
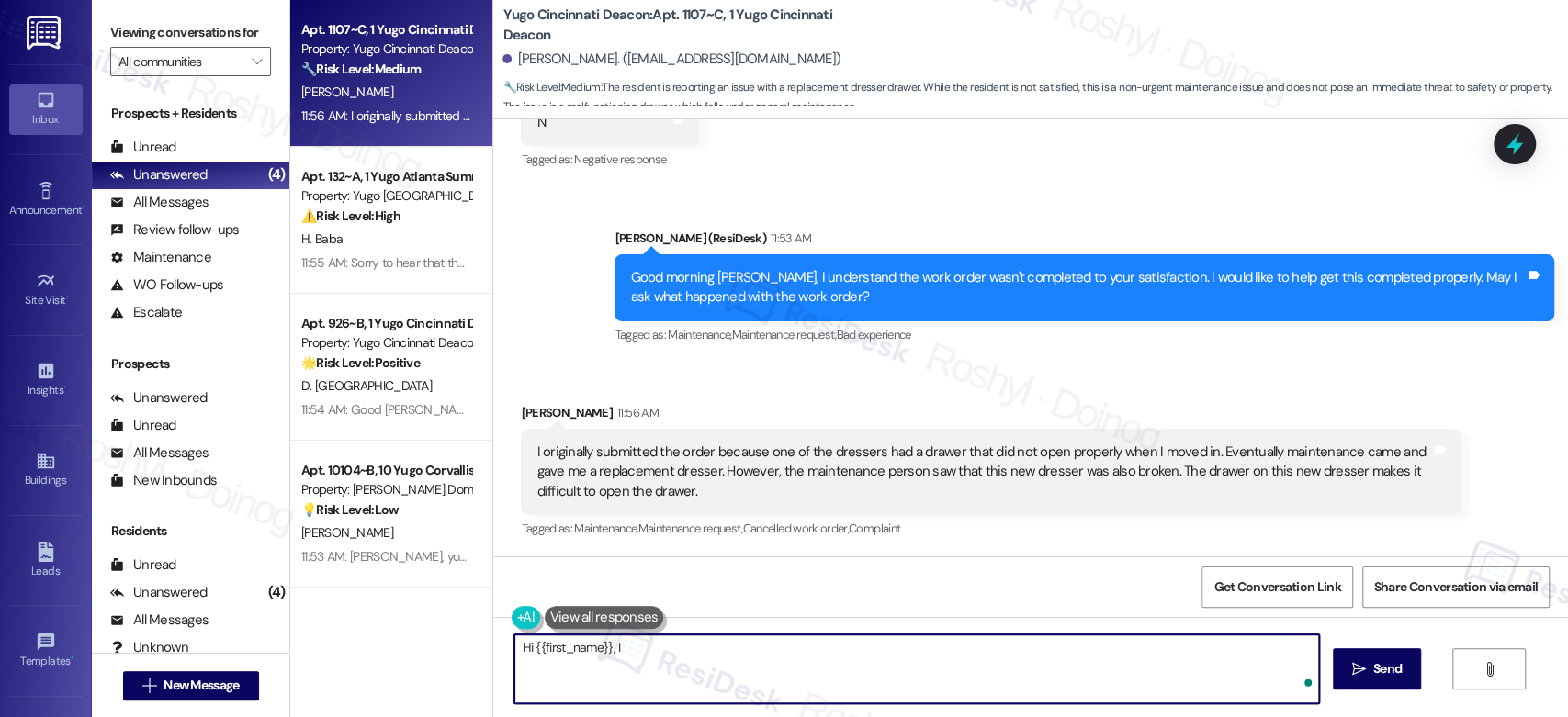
paste textarea "Hi, thank you for sharing this with me. It’s definitely not ideal that the repl…"
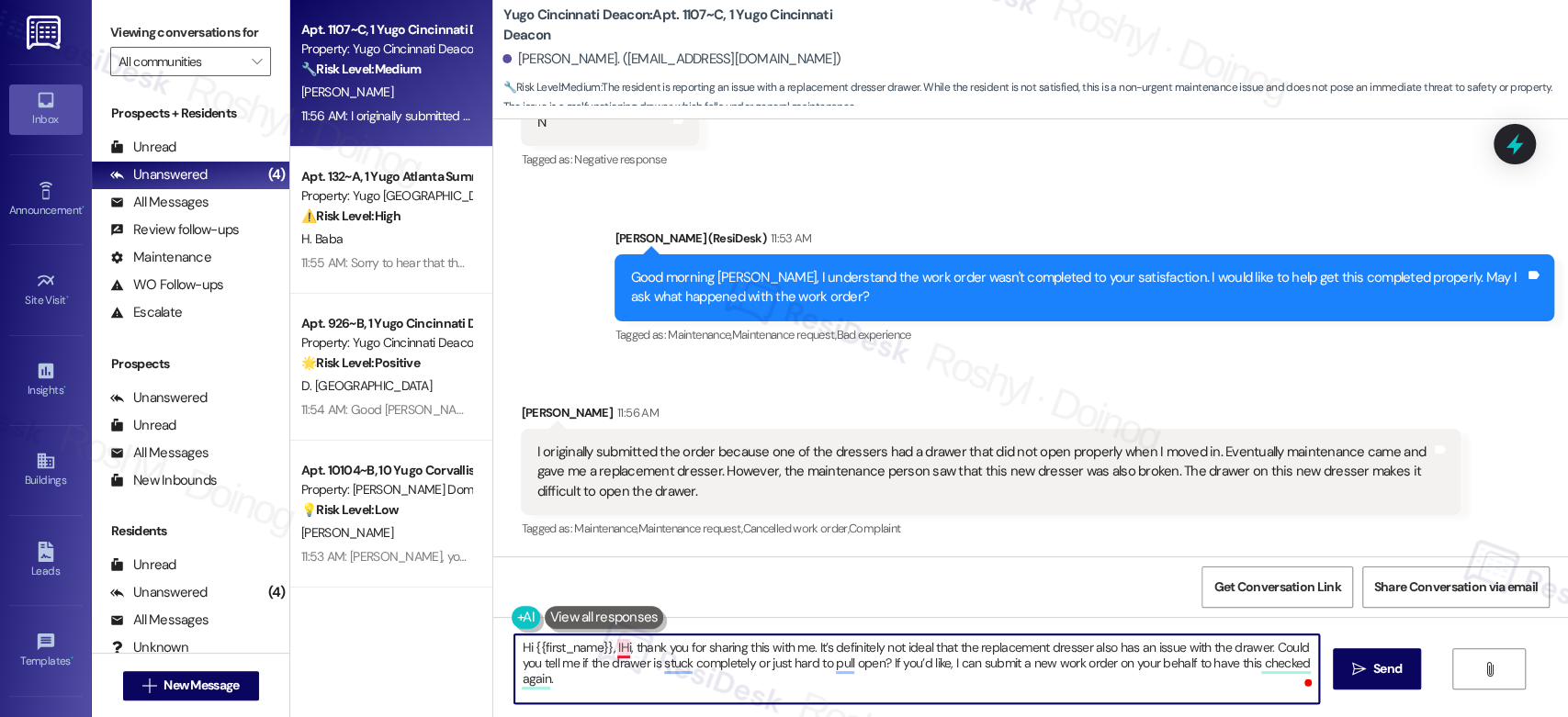
click at [613, 650] on textarea "Hi {{first_name}}, IHi, thank you for sharing this with me. It’s definitely not…" at bounding box center [916, 669] width 804 height 69
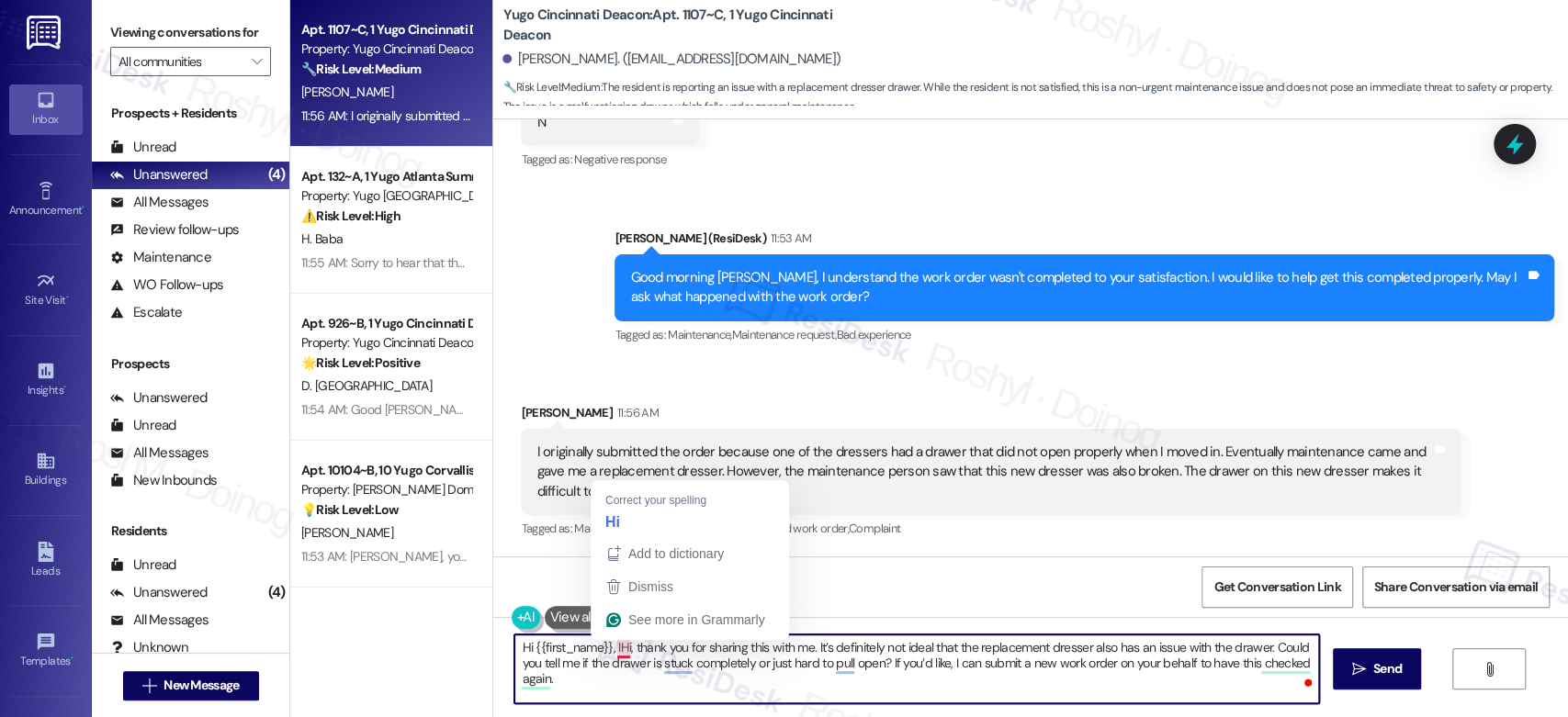
click at [613, 650] on textarea "Hi {{first_name}}, IHi, thank you for sharing this with me. It’s definitely not…" at bounding box center [916, 669] width 804 height 69
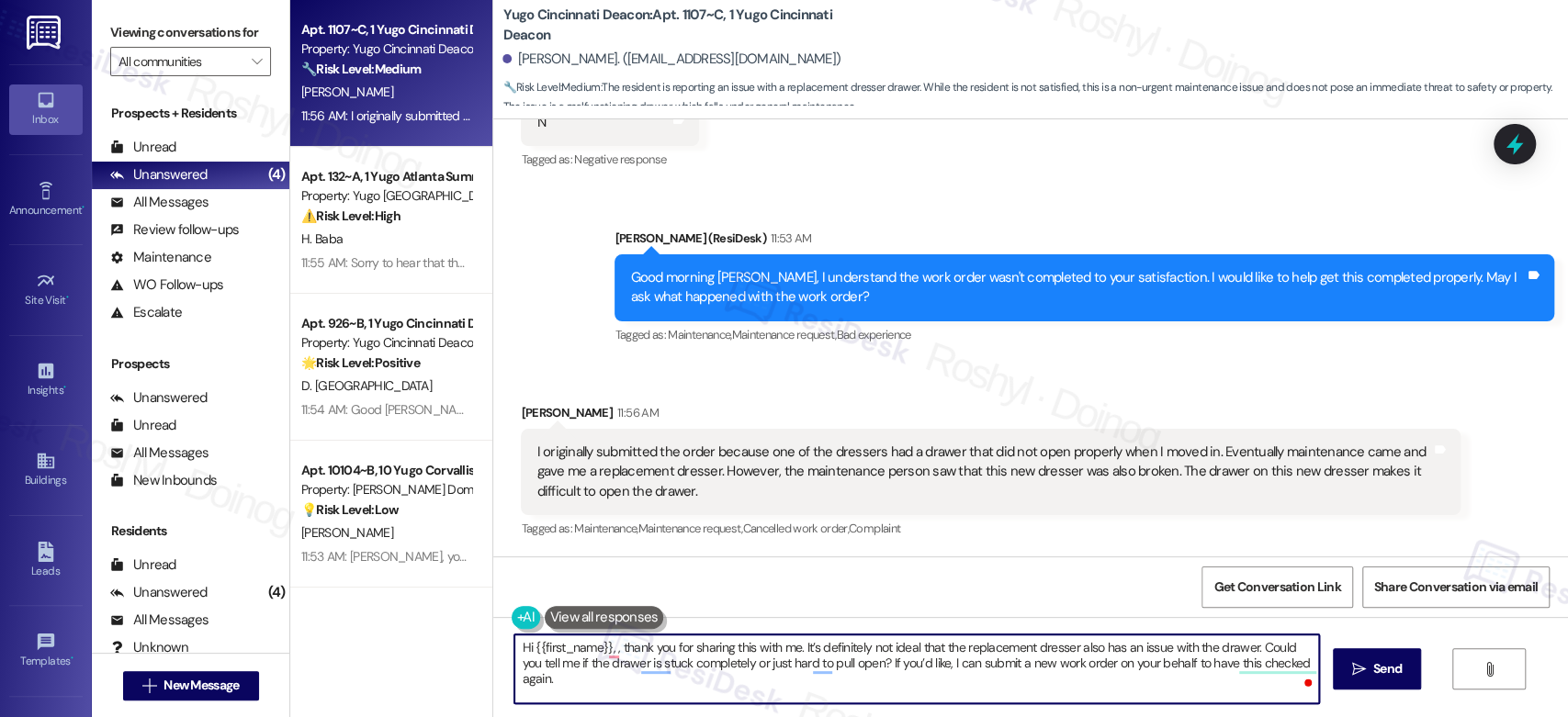
click at [606, 649] on textarea "Hi {{first_name}}, , thank you for sharing this with me. It’s definitely not id…" at bounding box center [916, 669] width 804 height 69
click at [514, 644] on textarea "Hi {{first_name}}, thank you for sharing this with me. It’s definitely not idea…" at bounding box center [916, 669] width 804 height 69
drag, startPoint x: 603, startPoint y: 648, endPoint x: 291, endPoint y: 655, distance: 312.1
click at [291, 655] on div "Apt. 1107~C, 1 Yugo Cincinnati Deacon Property: Yugo Cincinnati Deacon 🔧 Risk L…" at bounding box center [929, 358] width 1278 height 717
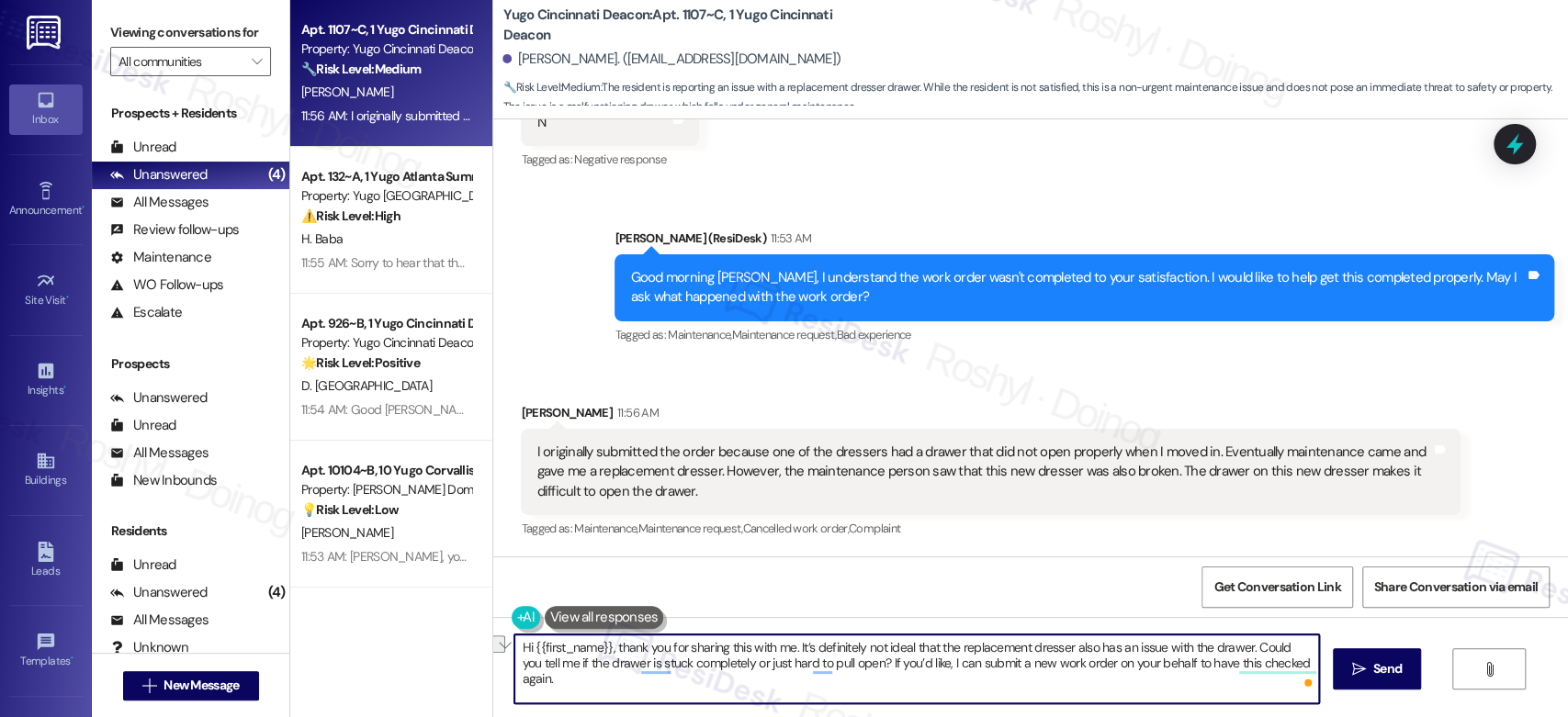
click at [597, 662] on textarea "Hi {{first_name}}, thank you for sharing this with me. It’s definitely not idea…" at bounding box center [916, 669] width 804 height 69
drag, startPoint x: 603, startPoint y: 645, endPoint x: 382, endPoint y: 644, distance: 221.0
click at [382, 644] on div "Apt. 1107~C, 1 Yugo Cincinnati Deacon Property: Yugo Cincinnati Deacon 🔧 Risk L…" at bounding box center [929, 358] width 1278 height 717
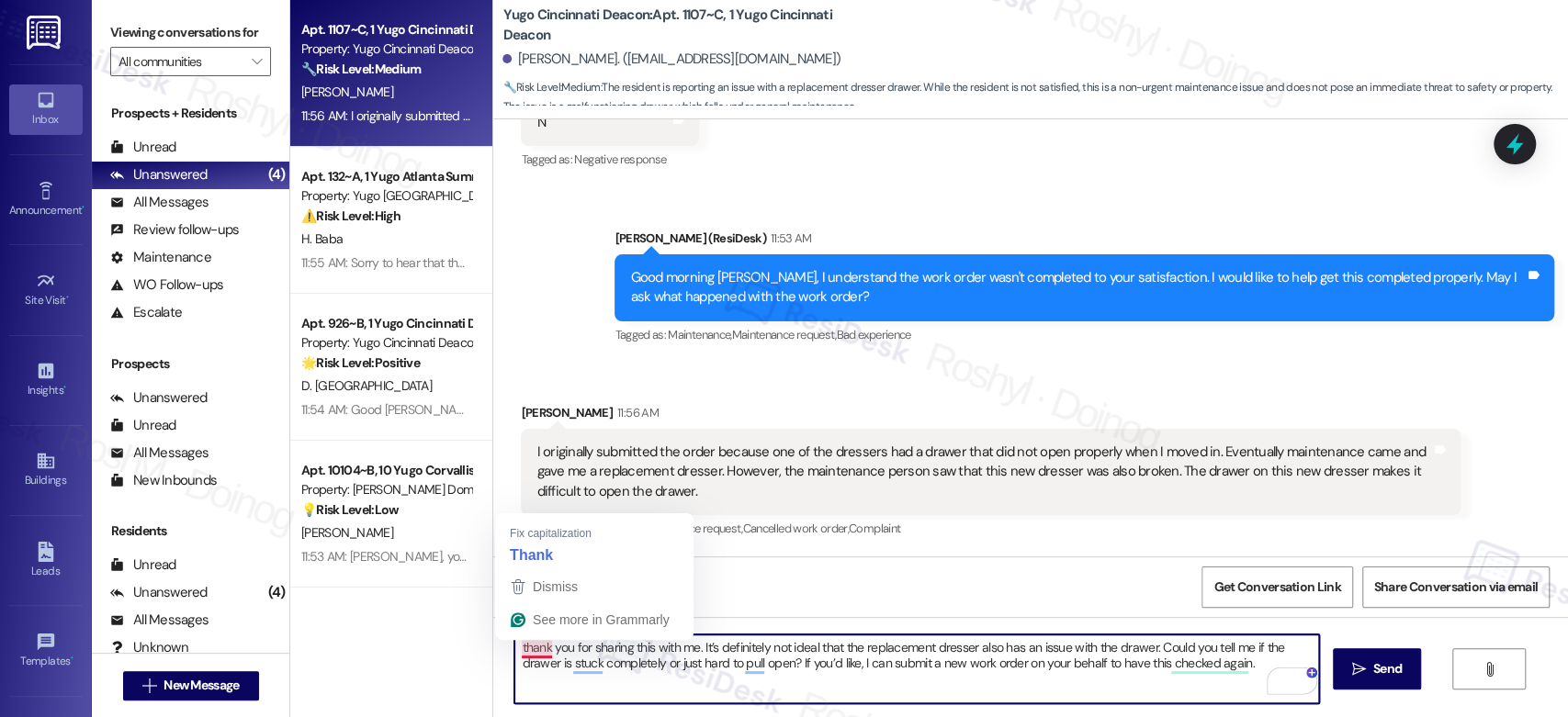
click at [517, 650] on textarea "thank you for sharing this with me. It’s definitely not ideal that the replacem…" at bounding box center [916, 669] width 804 height 69
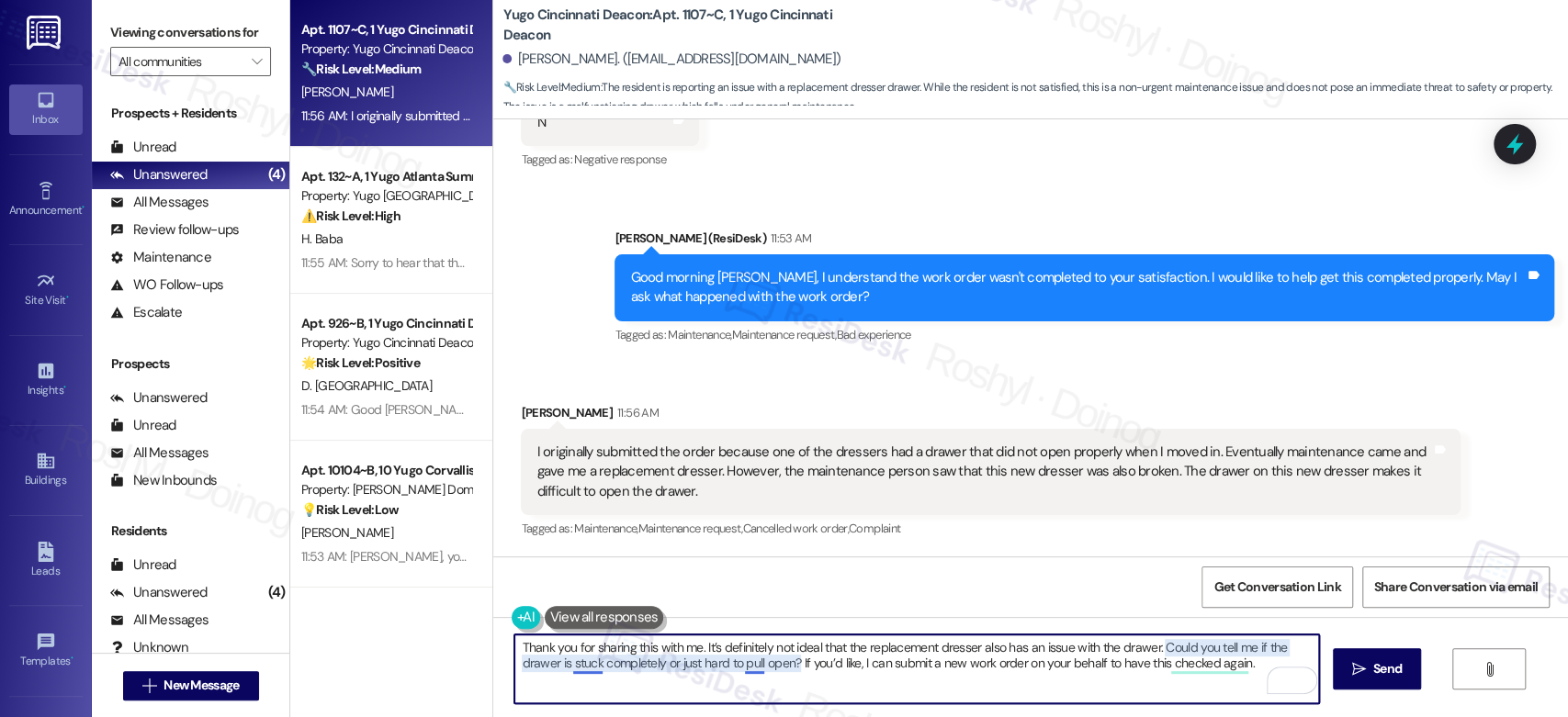
click at [566, 666] on textarea "Thank you for sharing this with me. It’s definitely not ideal that the replacem…" at bounding box center [916, 669] width 804 height 69
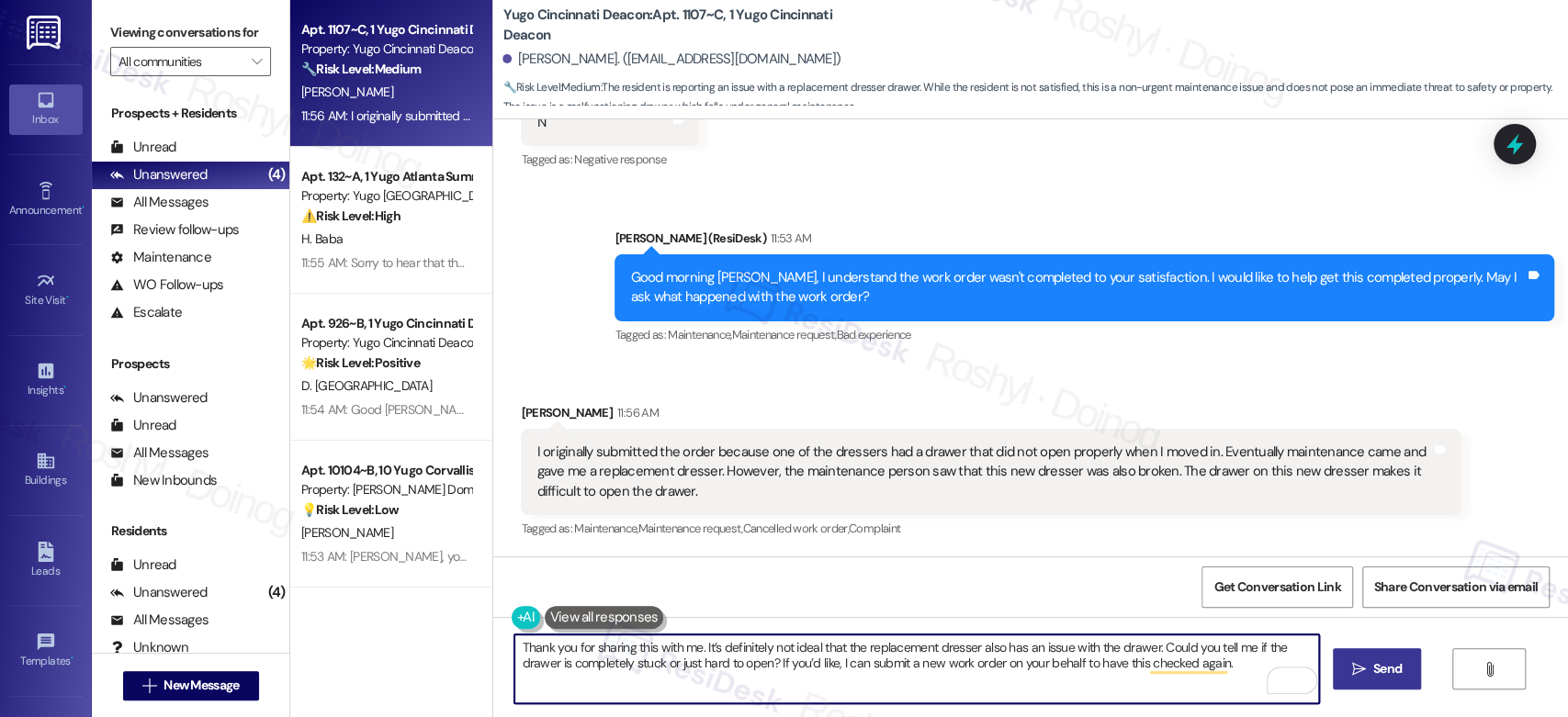
type textarea "Thank you for sharing this with me. It’s definitely not ideal that the replacem…"
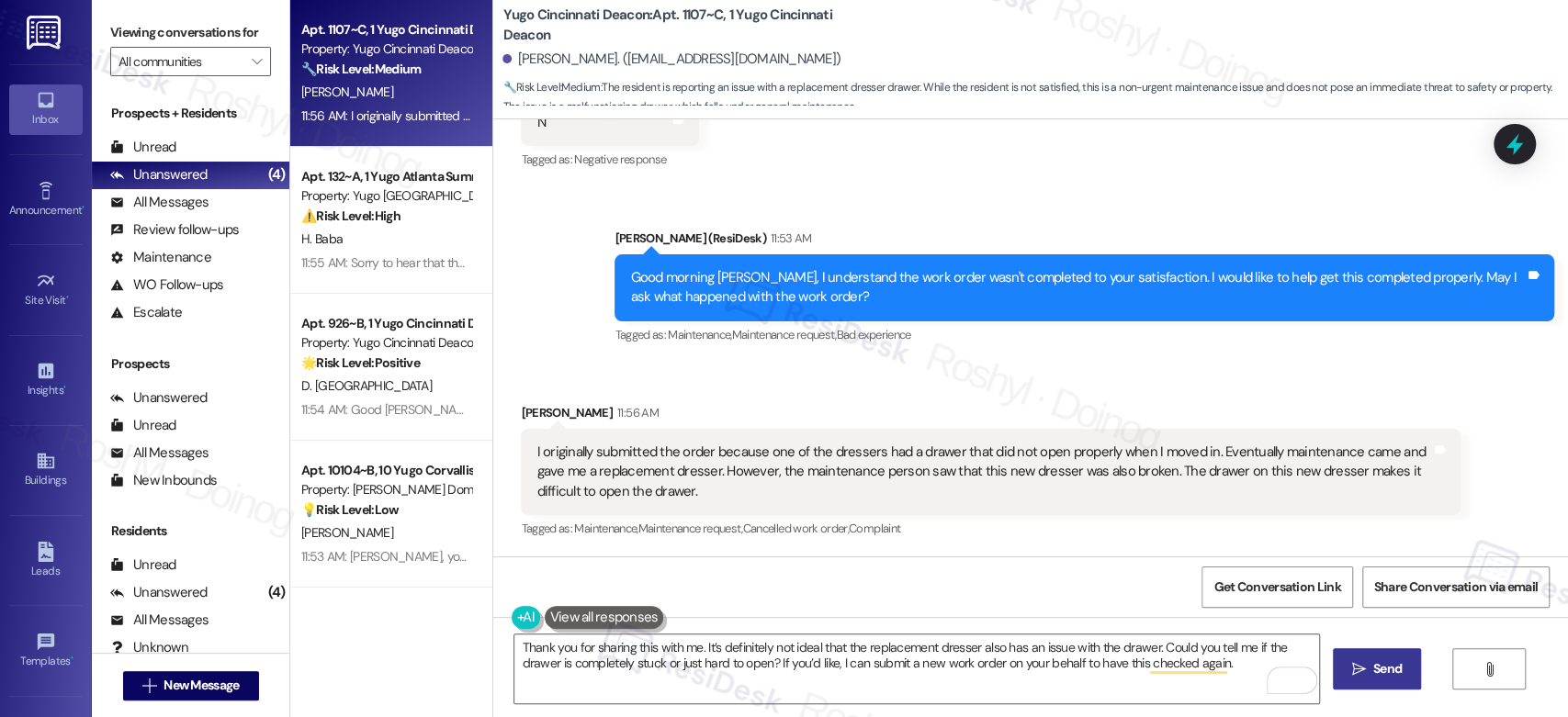
click at [1353, 662] on icon "" at bounding box center [1359, 669] width 14 height 15
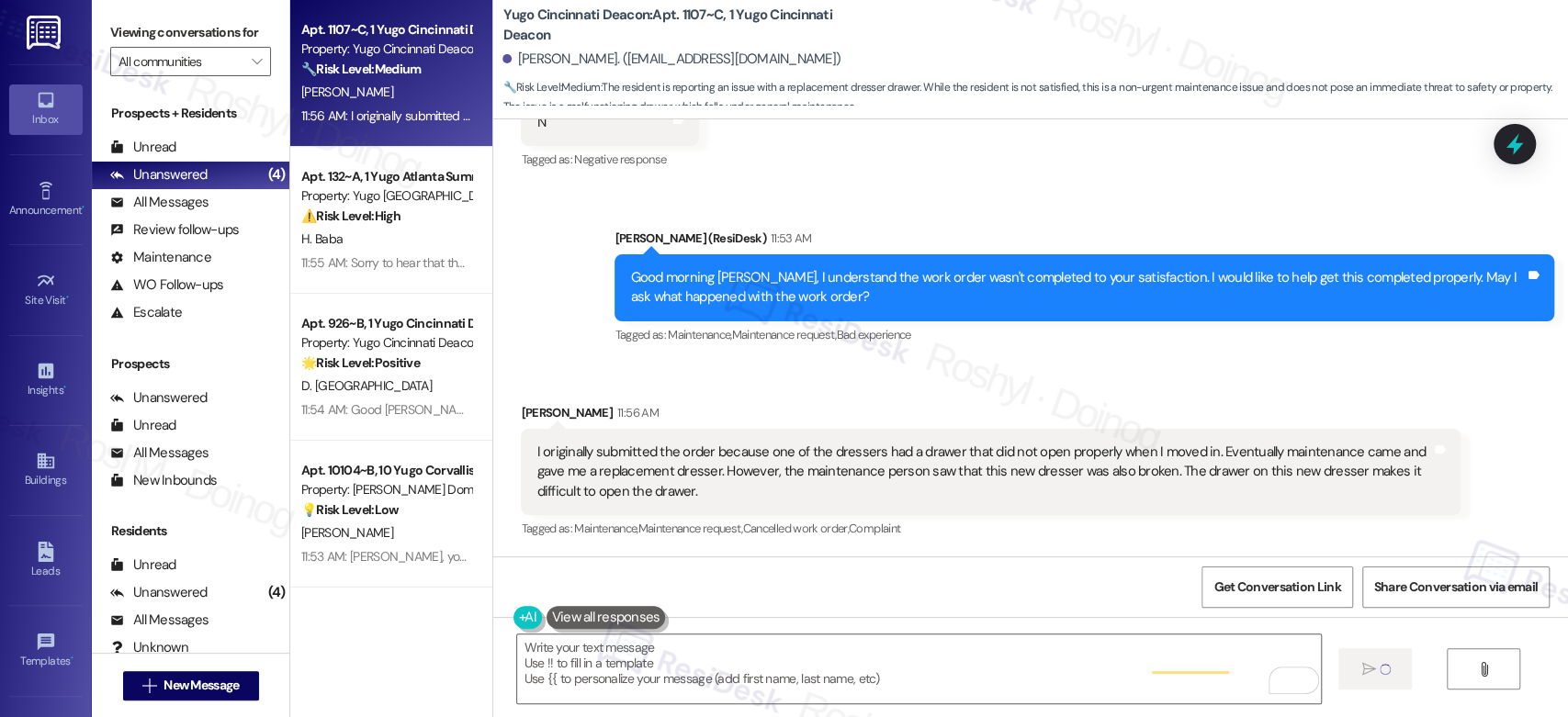
type textarea "Fetching suggested responses. Please feel free to read through the conversation…"
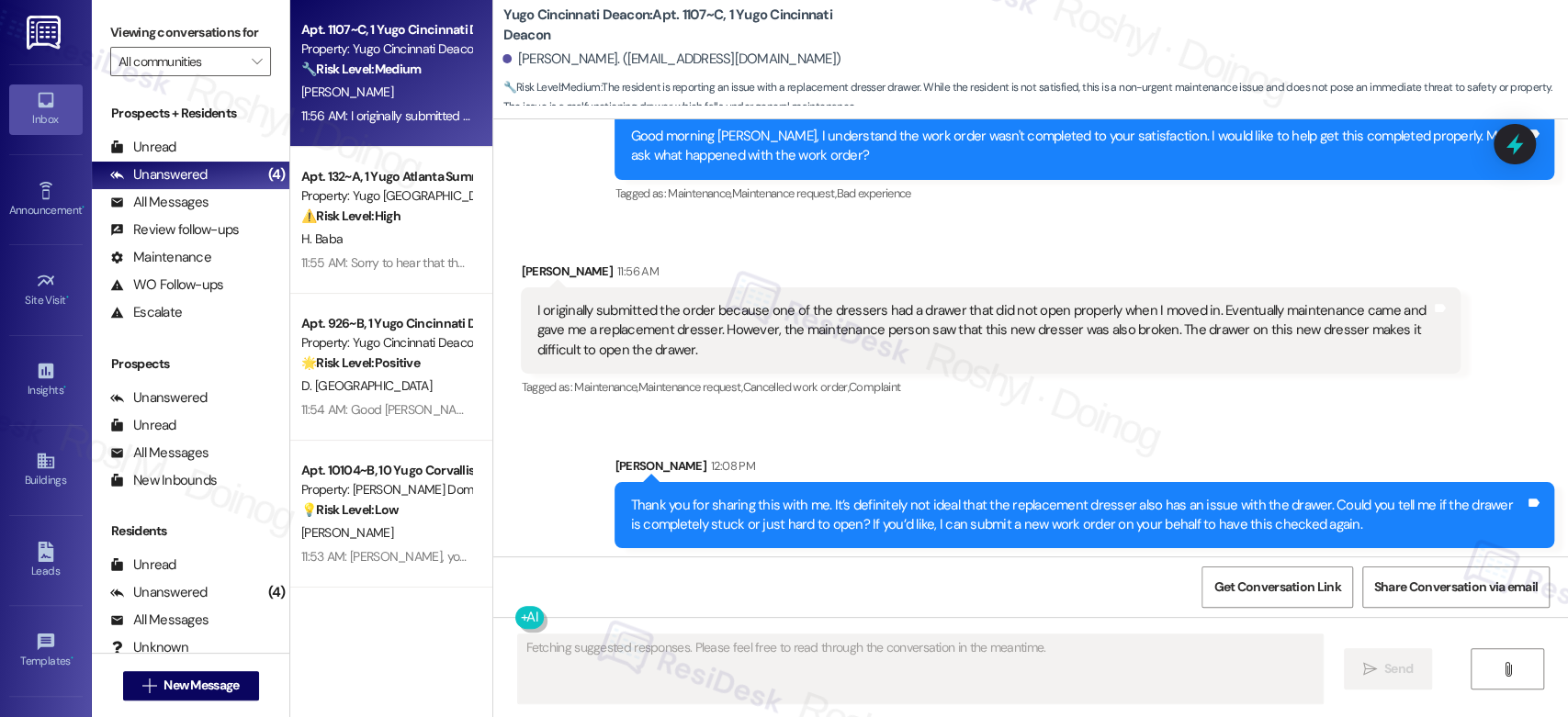
scroll to position [880, 0]
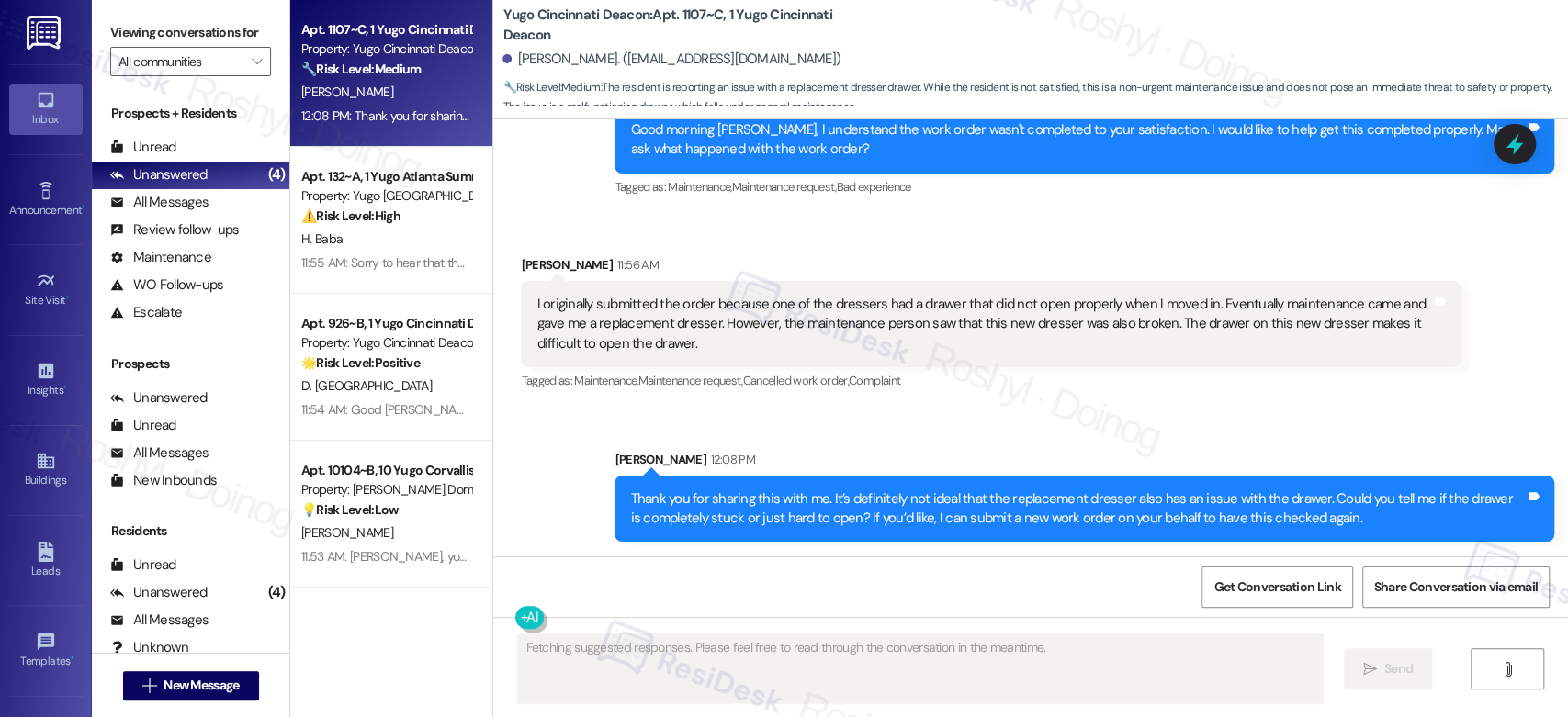
click at [358, 277] on div "Apt. 132~A, 1 Yugo Atlanta Summerhill Property: Yugo Atlanta Summerhill ⚠️ Risk…" at bounding box center [392, 220] width 202 height 147
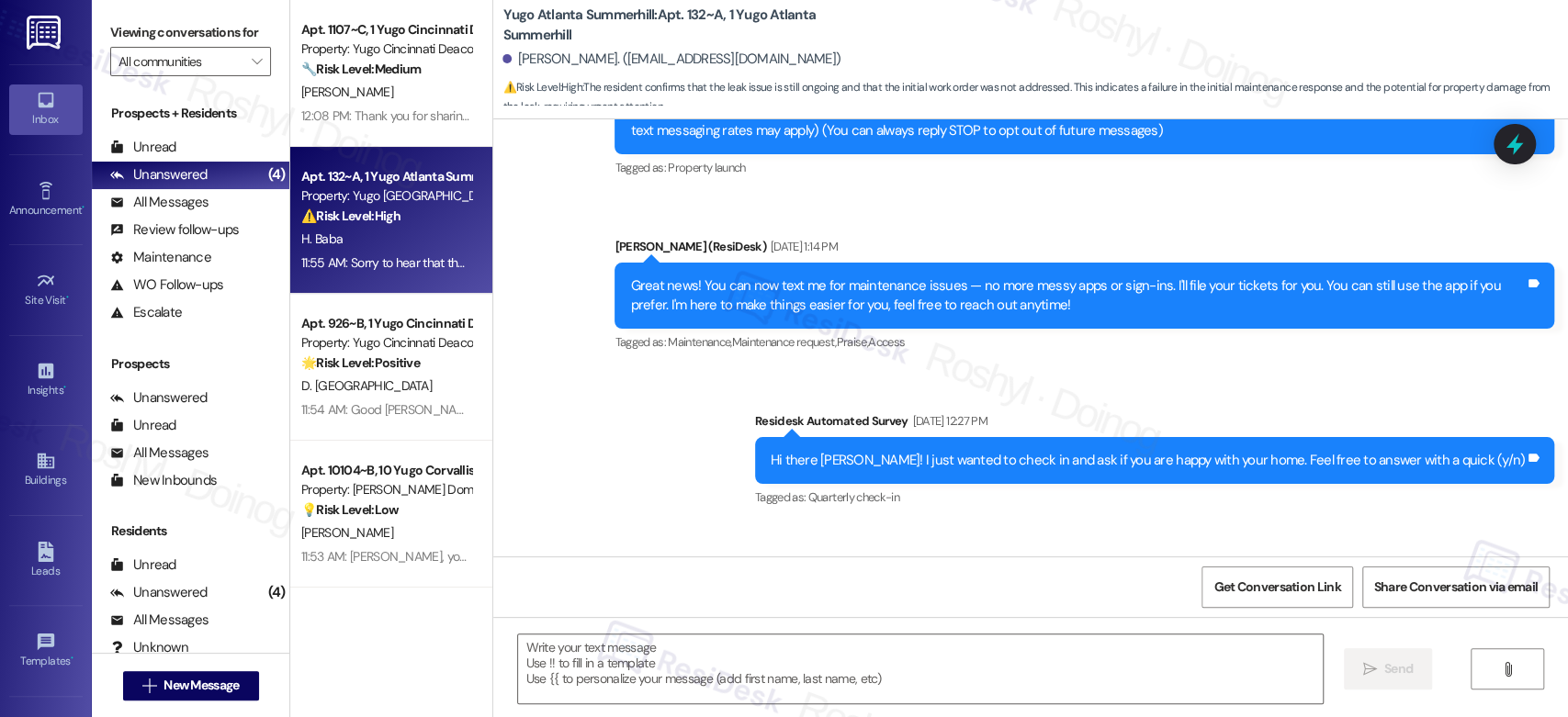
type textarea "Fetching suggested responses. Please feel free to read through the conversation…"
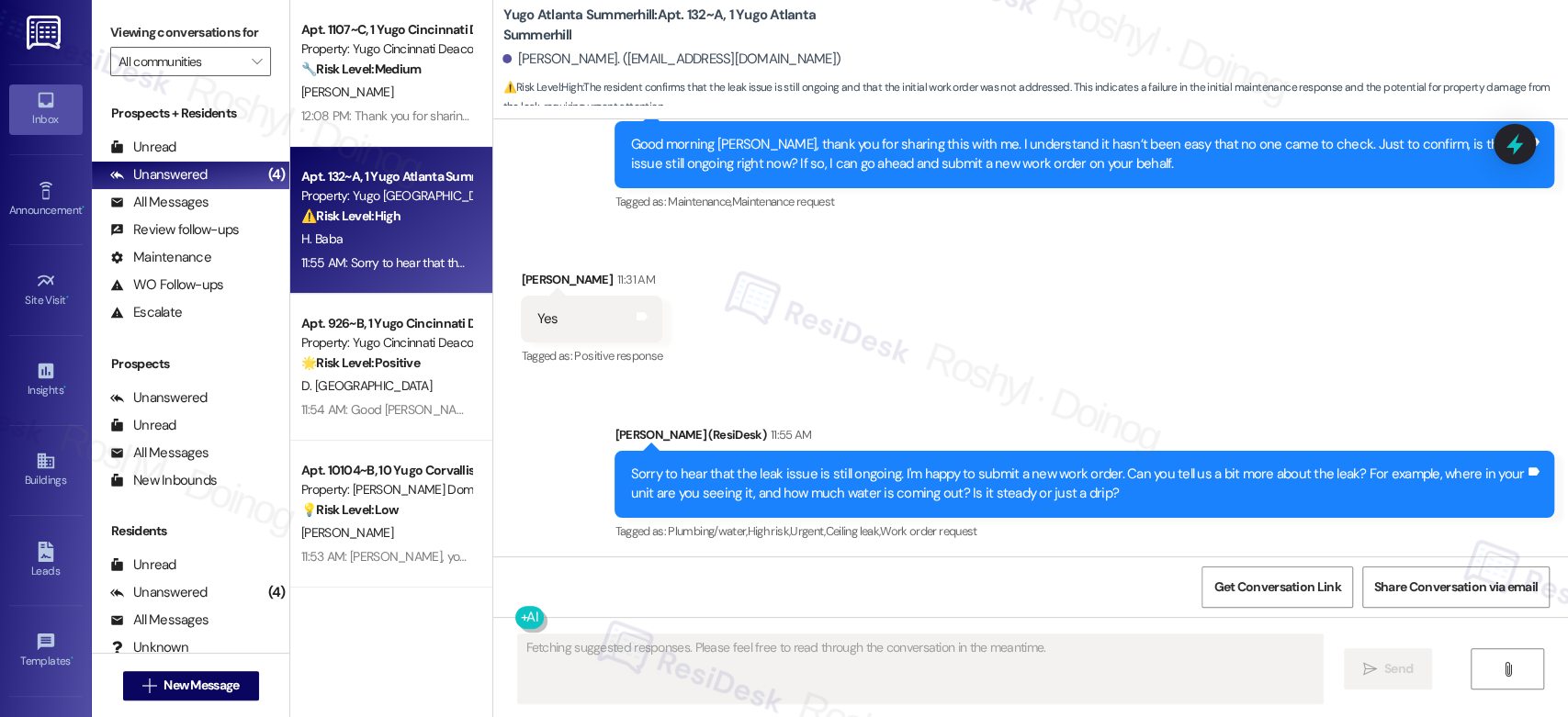
scroll to position [4924, 0]
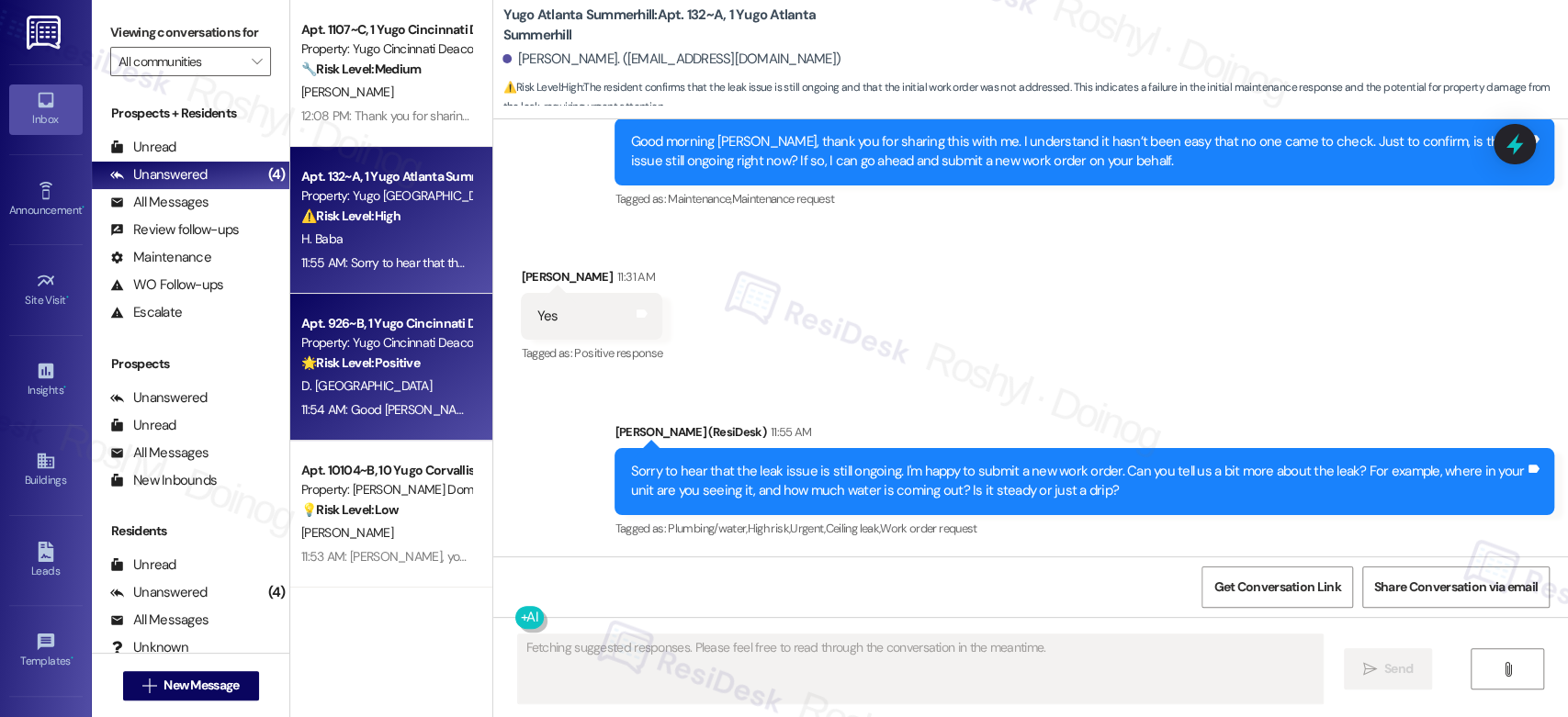
click at [344, 357] on strong "🌟 Risk Level: Positive" at bounding box center [361, 363] width 119 height 17
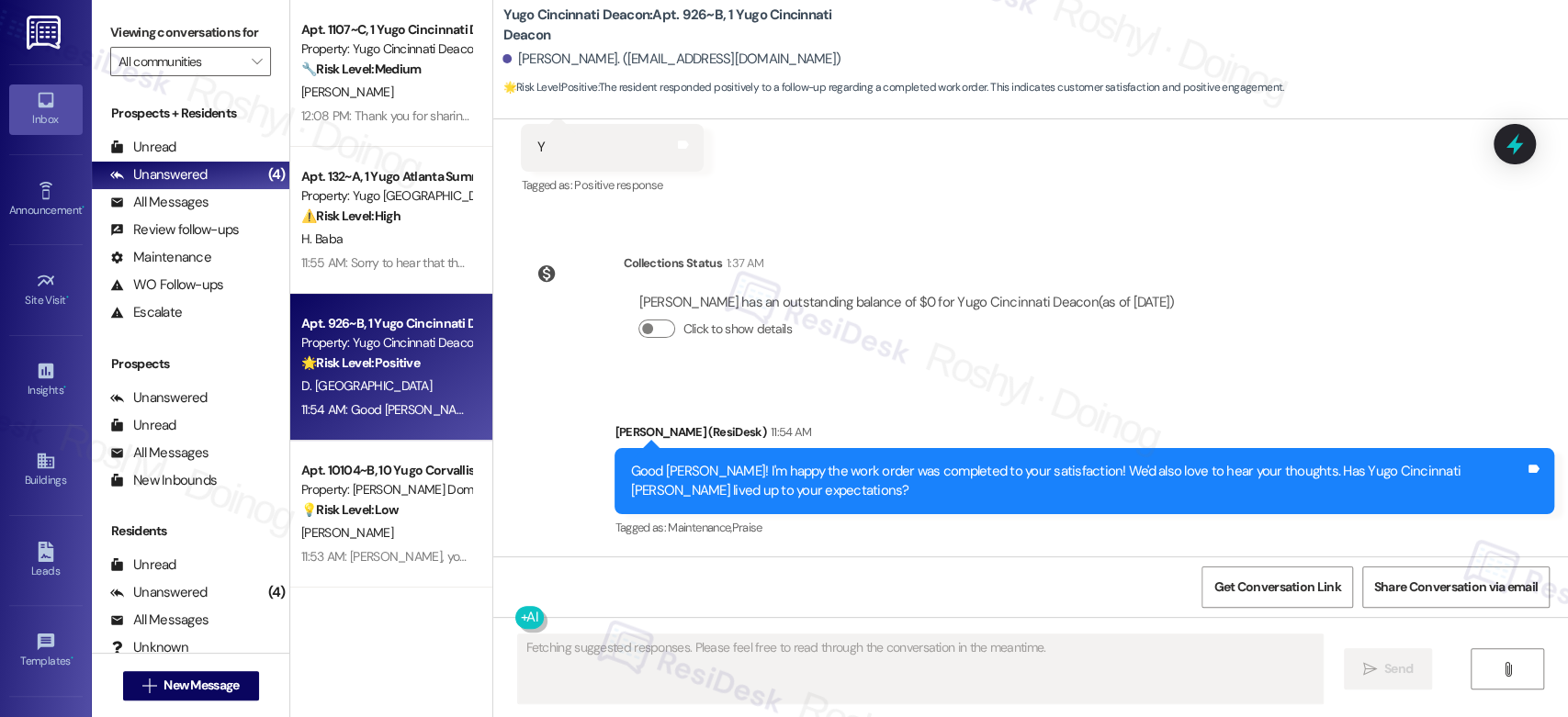
scroll to position [2862, 0]
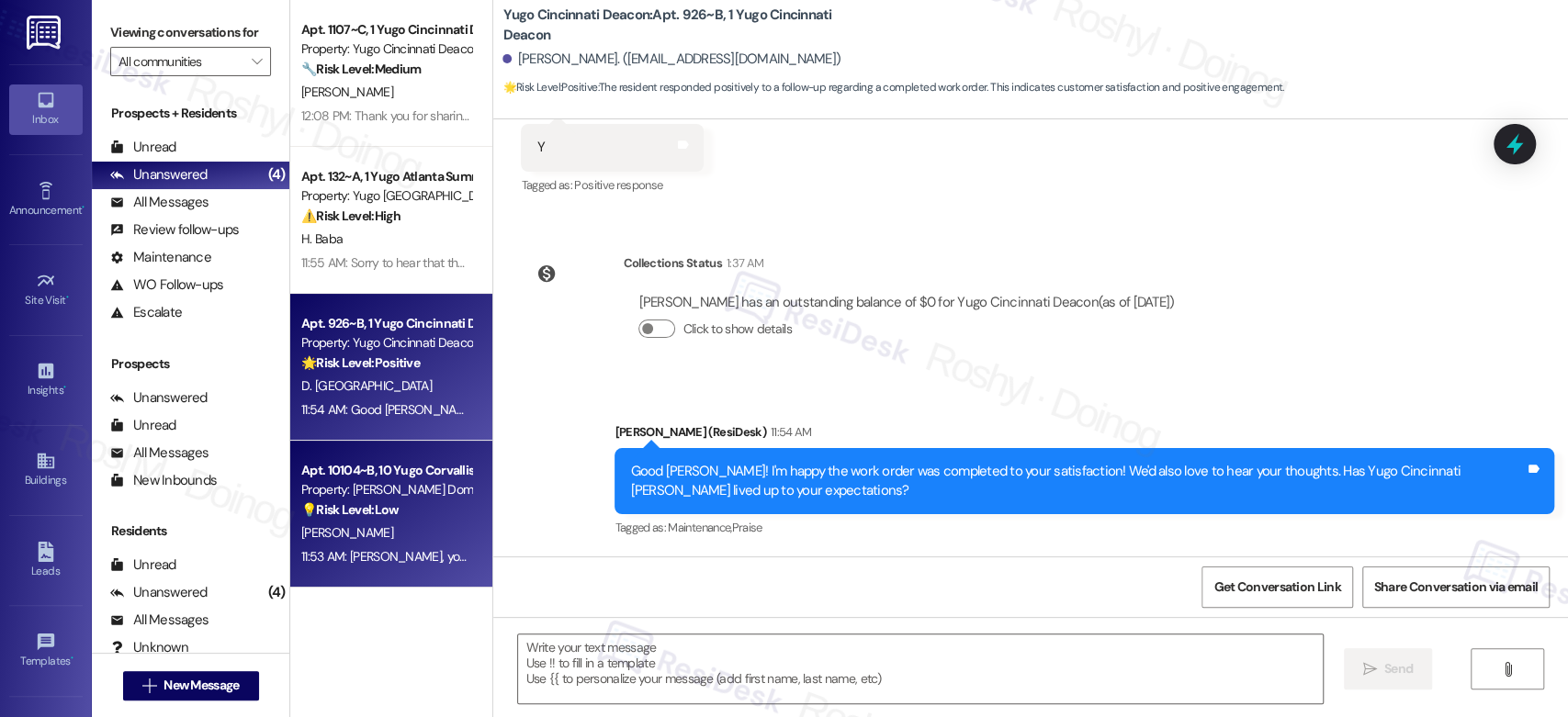
click at [418, 475] on div "Apt. 10104~B, 10 Yugo Corvallis Domain" at bounding box center [386, 470] width 170 height 20
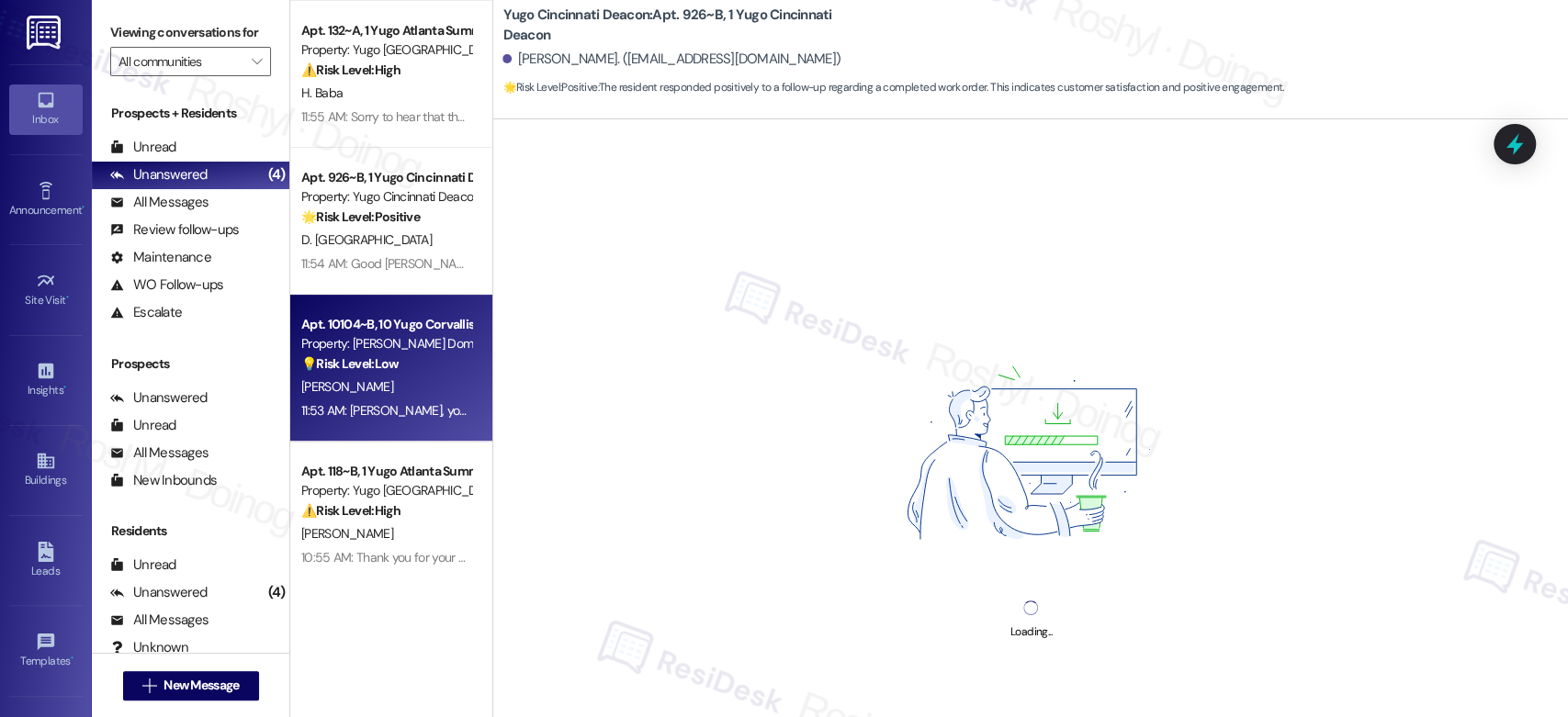
scroll to position [147, 0]
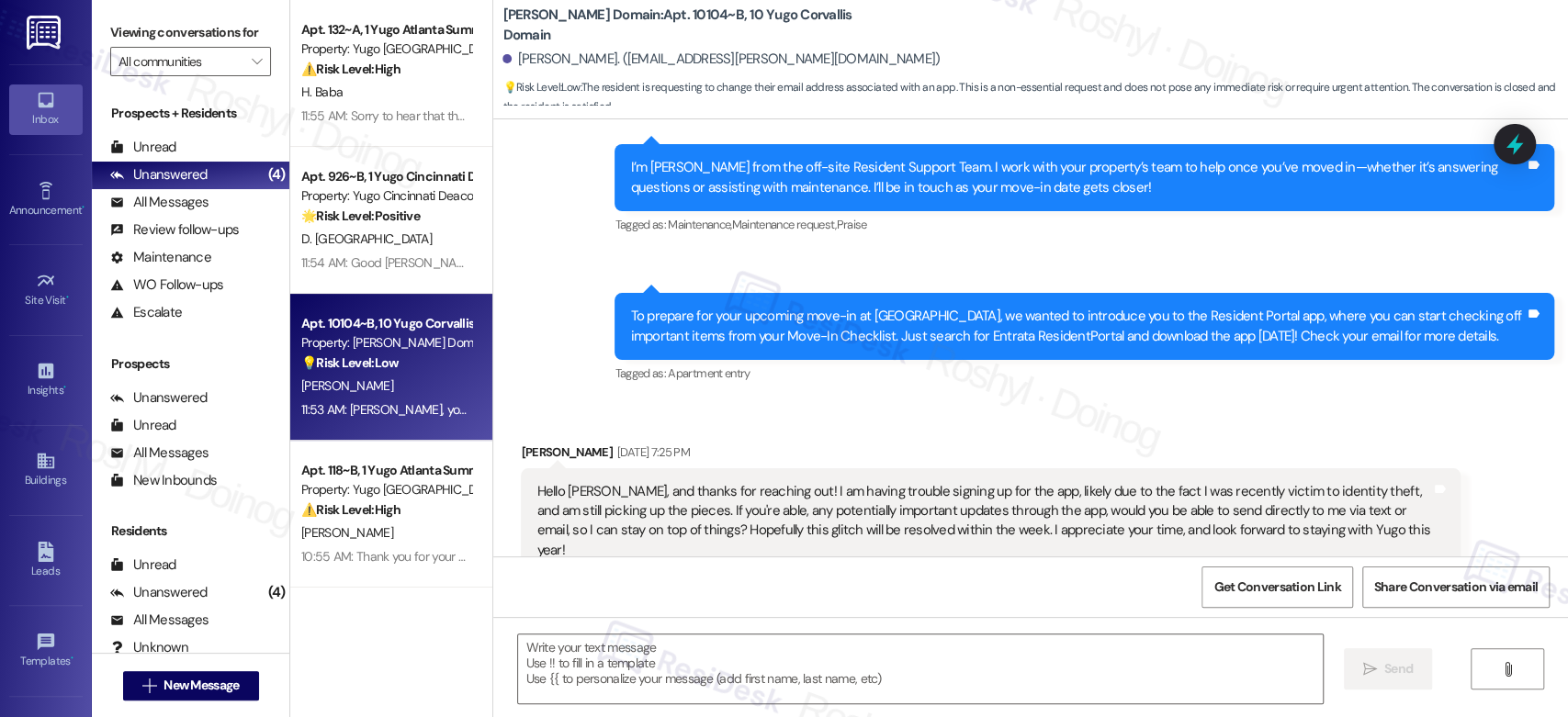
type textarea "Fetching suggested responses. Please feel free to read through the conversation…"
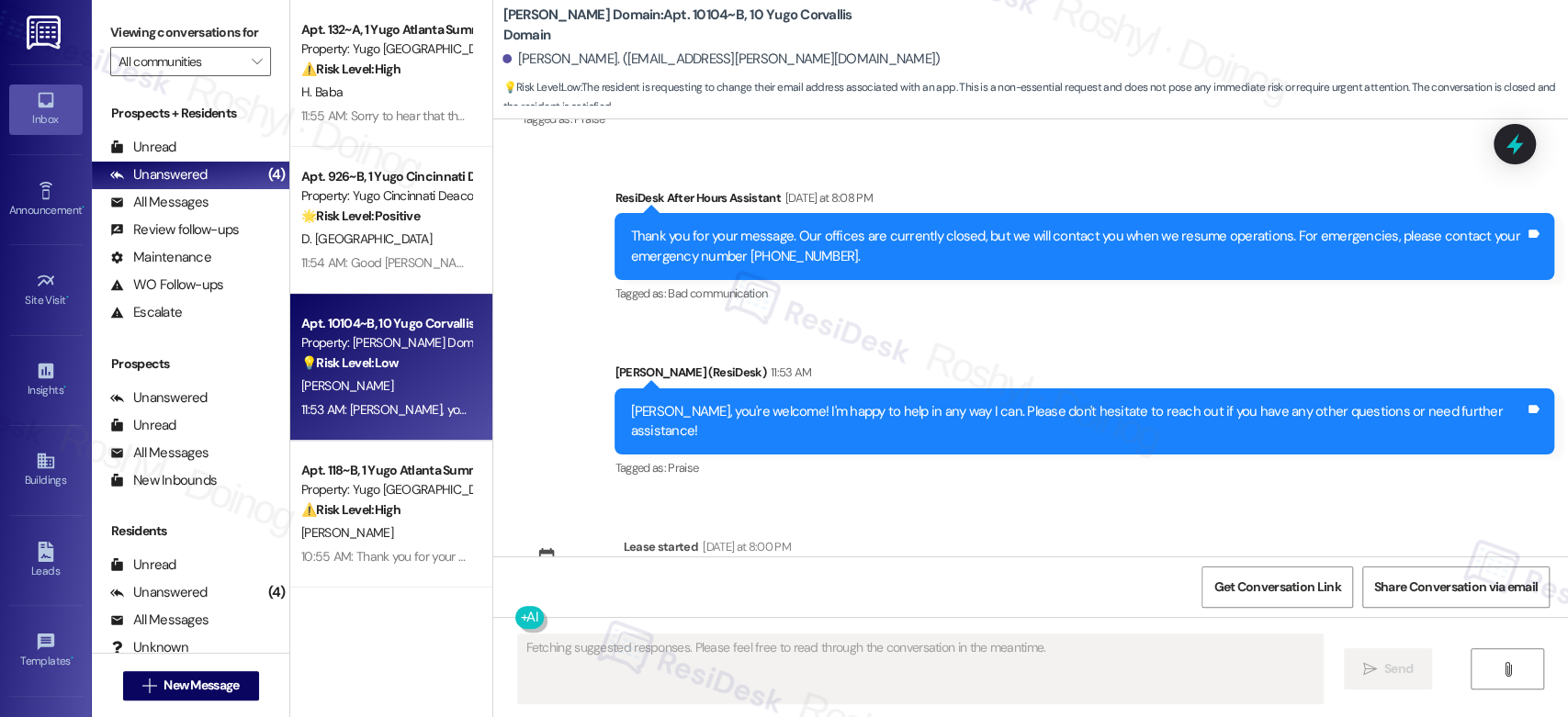
scroll to position [2627, 0]
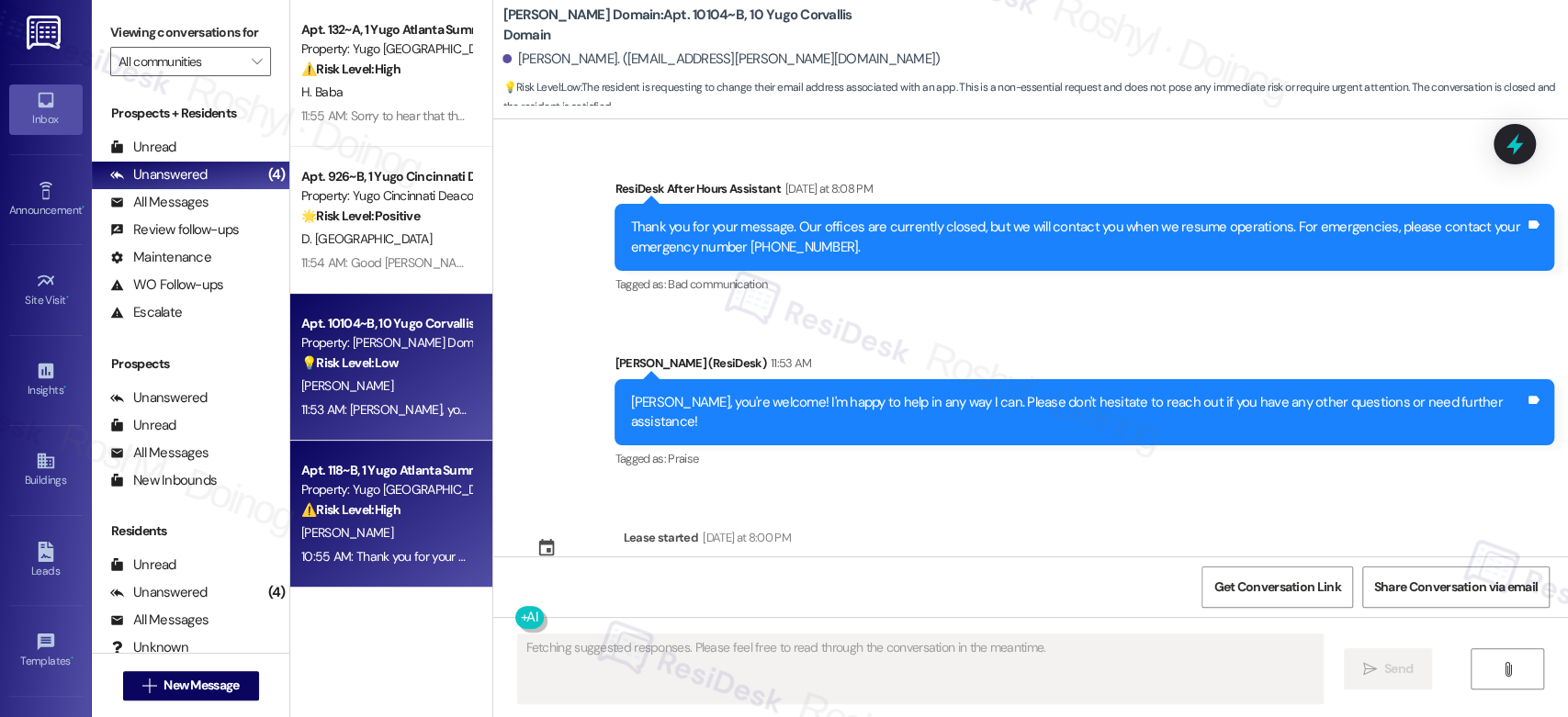
click at [411, 519] on div "Apt. 118~B, 1 Yugo Atlanta Summerhill Property: Yugo Atlanta Summerhill ⚠️ Risk…" at bounding box center [386, 490] width 173 height 63
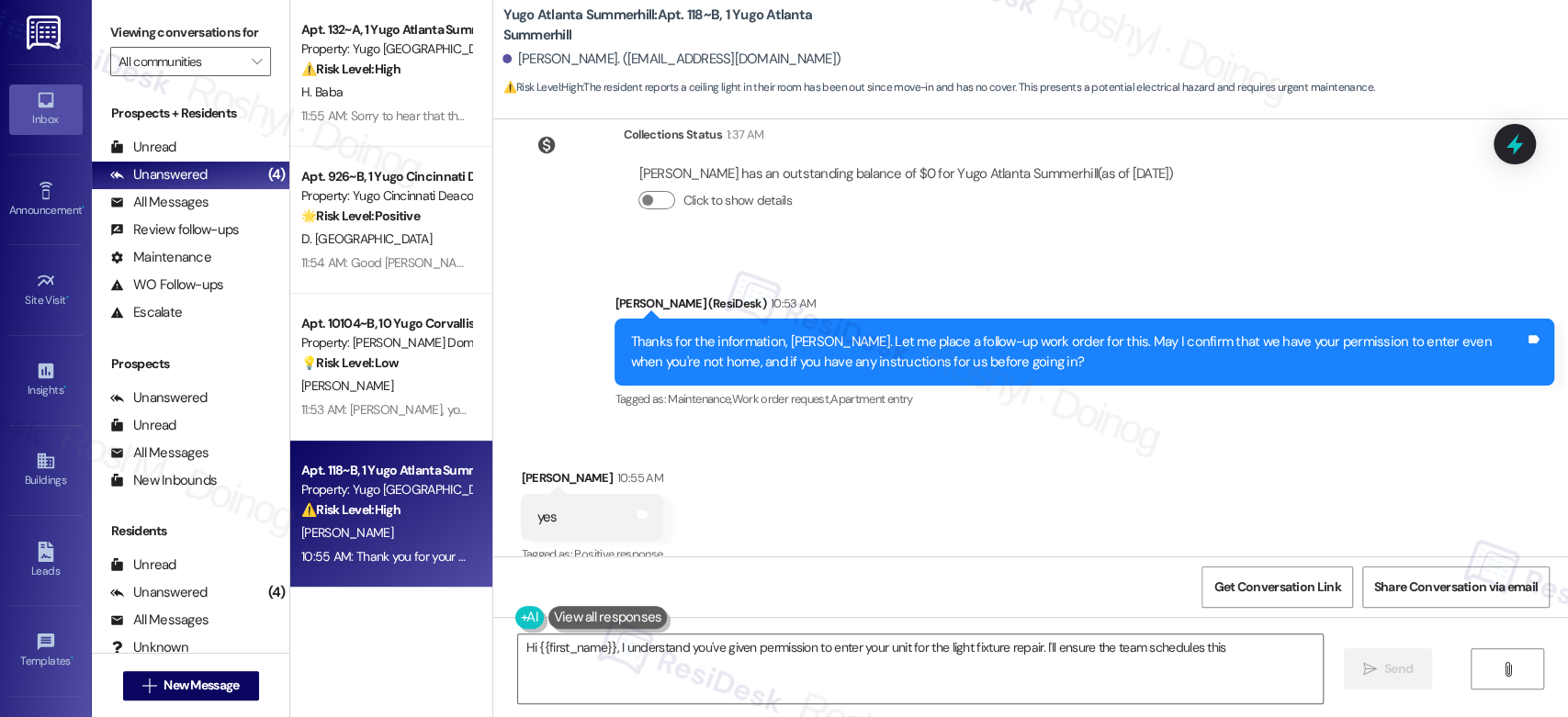
scroll to position [4739, 0]
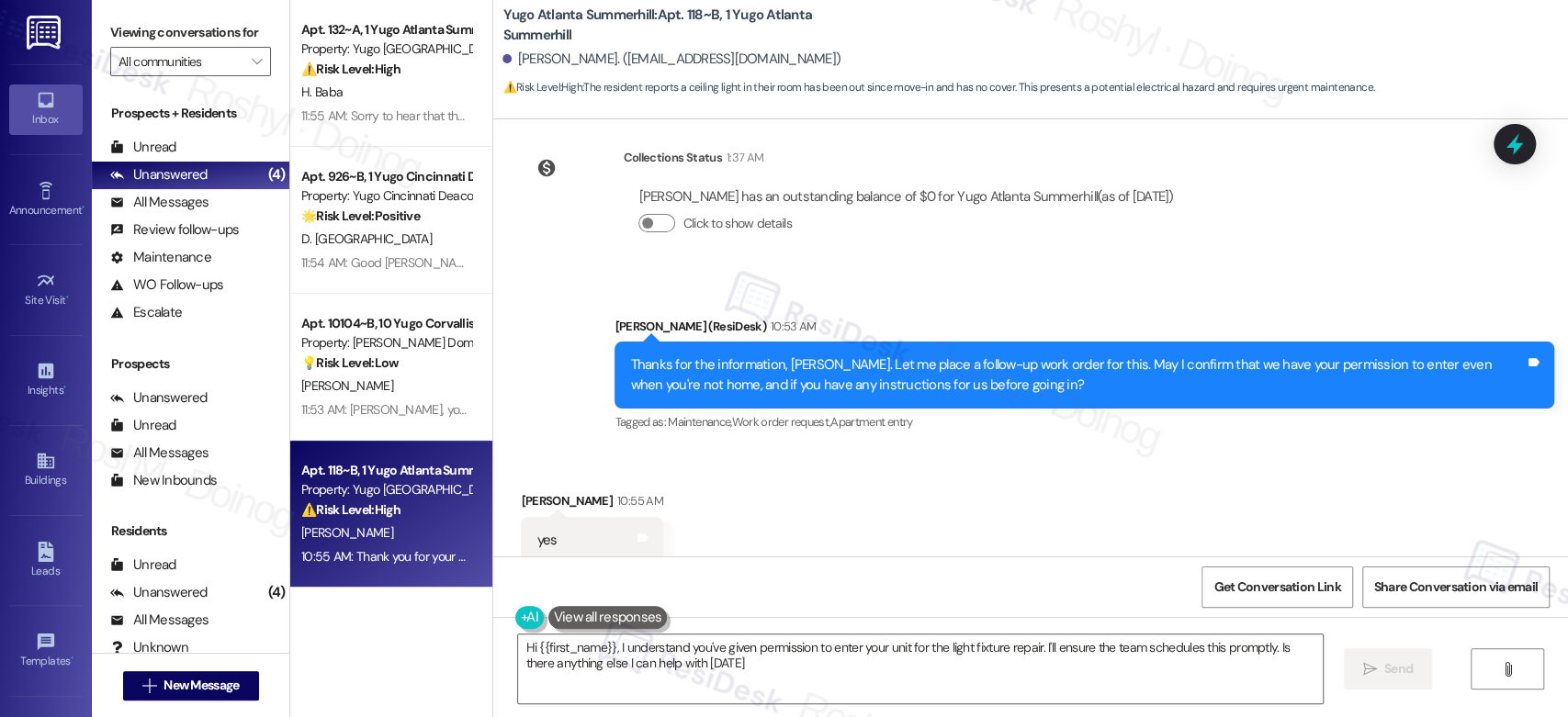
type textarea "Hi {{first_name}}, I understand you've given permission to enter your unit for …"
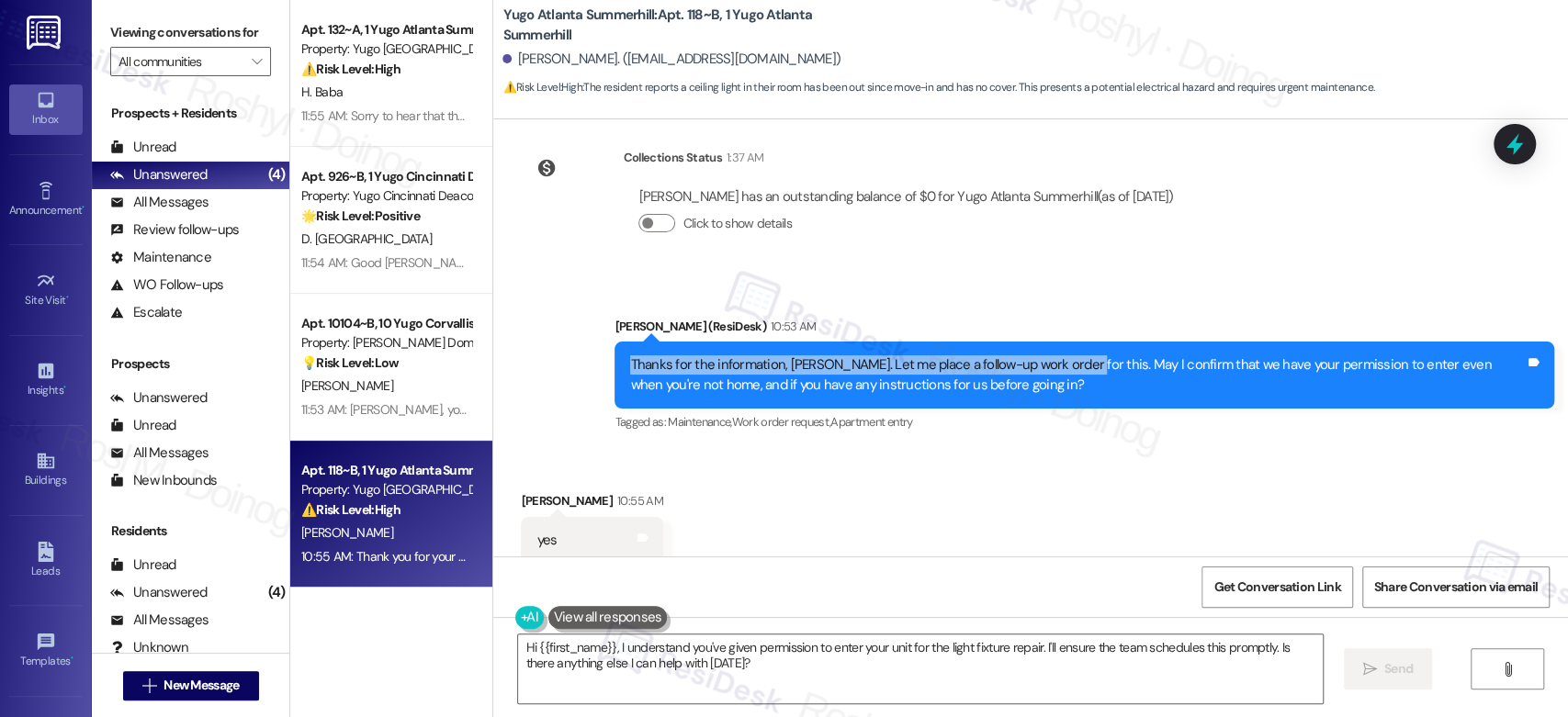
drag, startPoint x: 610, startPoint y: 344, endPoint x: 1066, endPoint y: 353, distance: 456.1
click at [1066, 353] on div "Thanks for the information, Jasmine. Let me place a follow-up work order for th…" at bounding box center [1084, 375] width 939 height 67
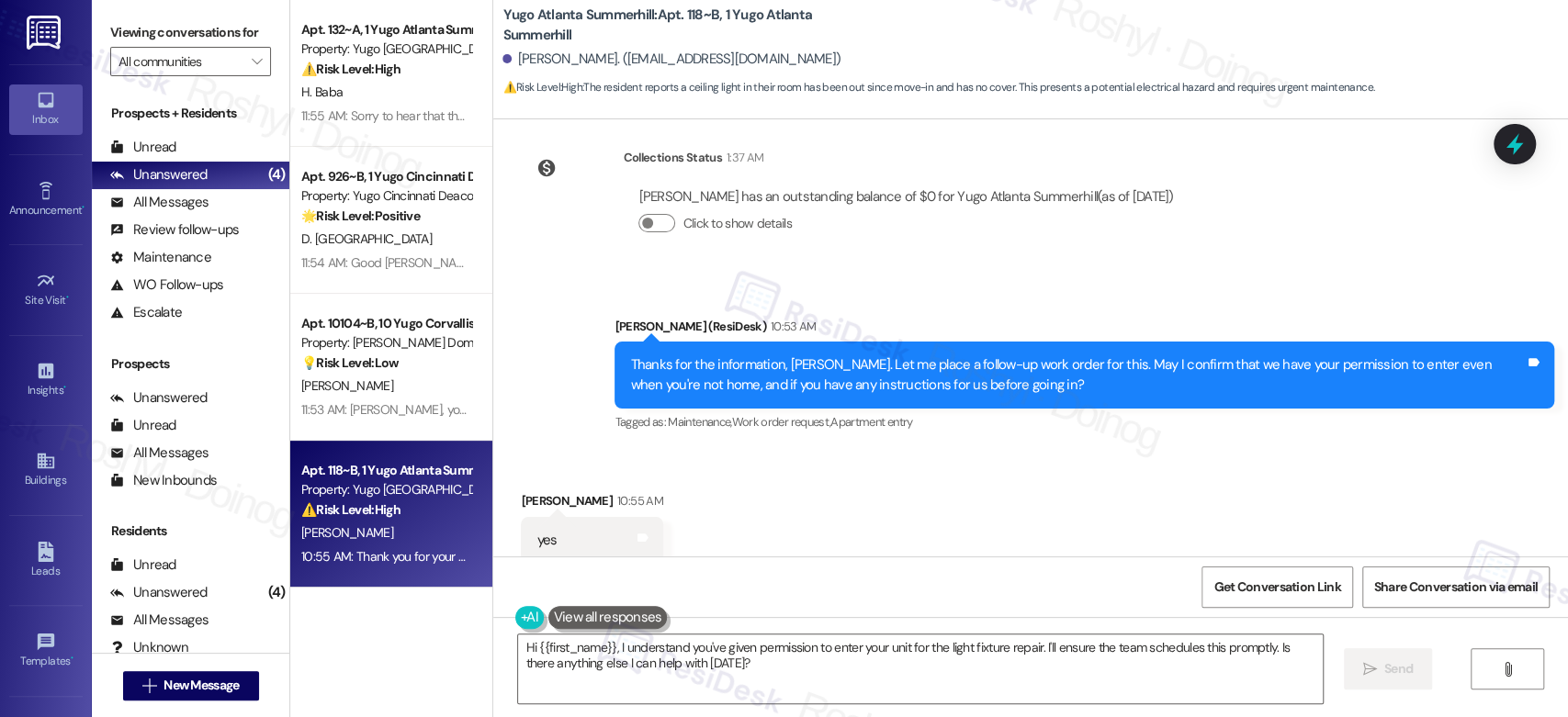
click at [1152, 421] on div "Sent via SMS Sarah (ResiDesk) 10:53 AM Thanks for the information, Jasmine. Let…" at bounding box center [1084, 376] width 968 height 147
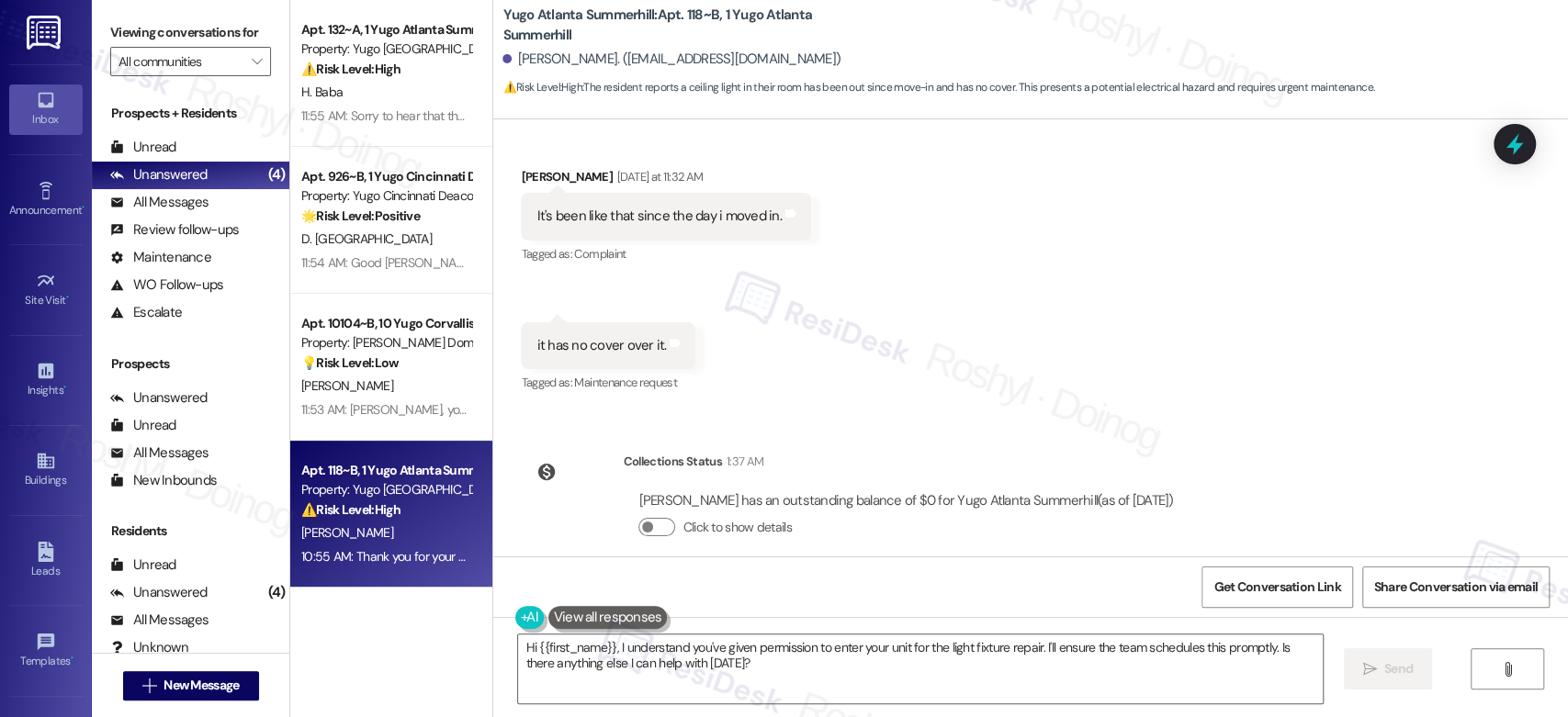
scroll to position [4434, 0]
click at [736, 674] on textarea "Hi {{first_name}}, I understand you've given permission to enter your unit for …" at bounding box center [920, 669] width 804 height 69
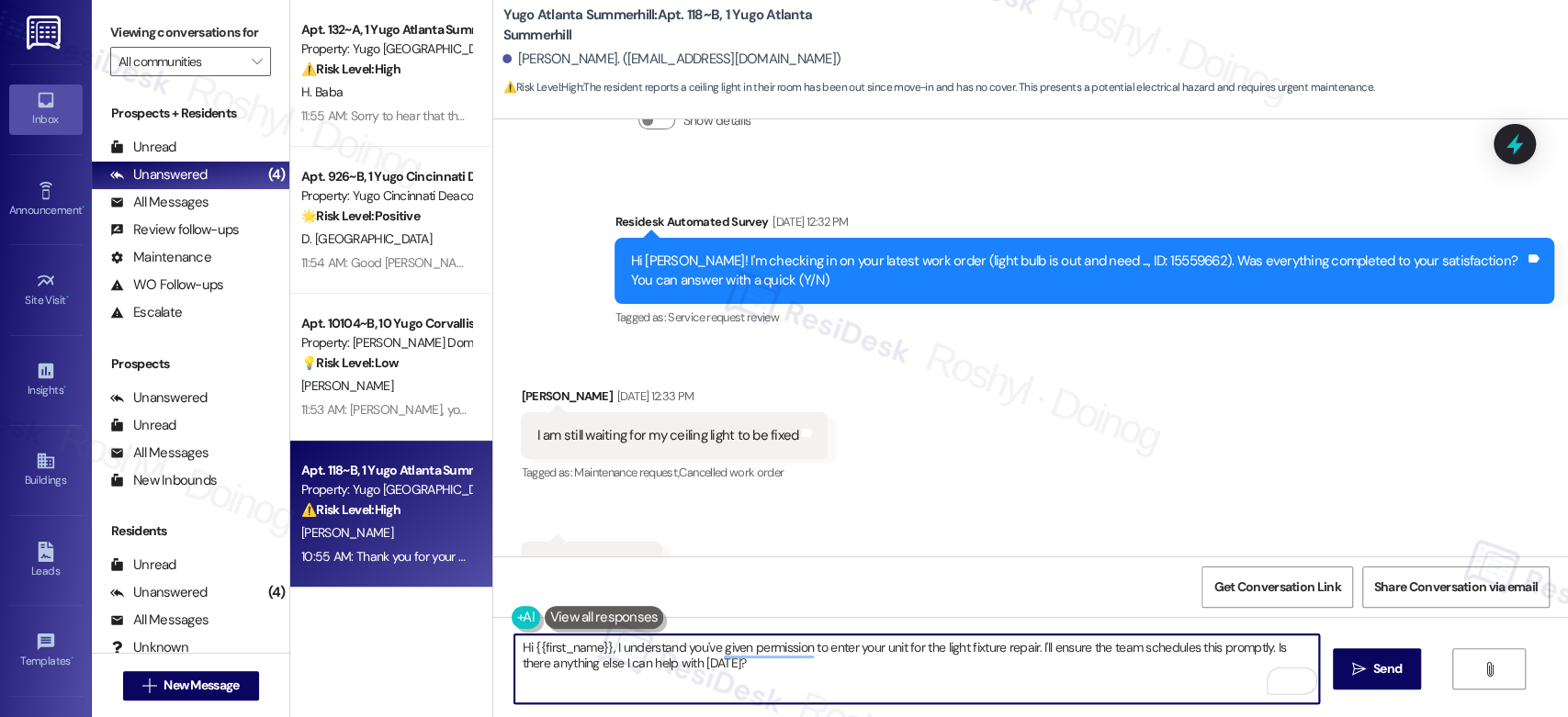
scroll to position [3414, 0]
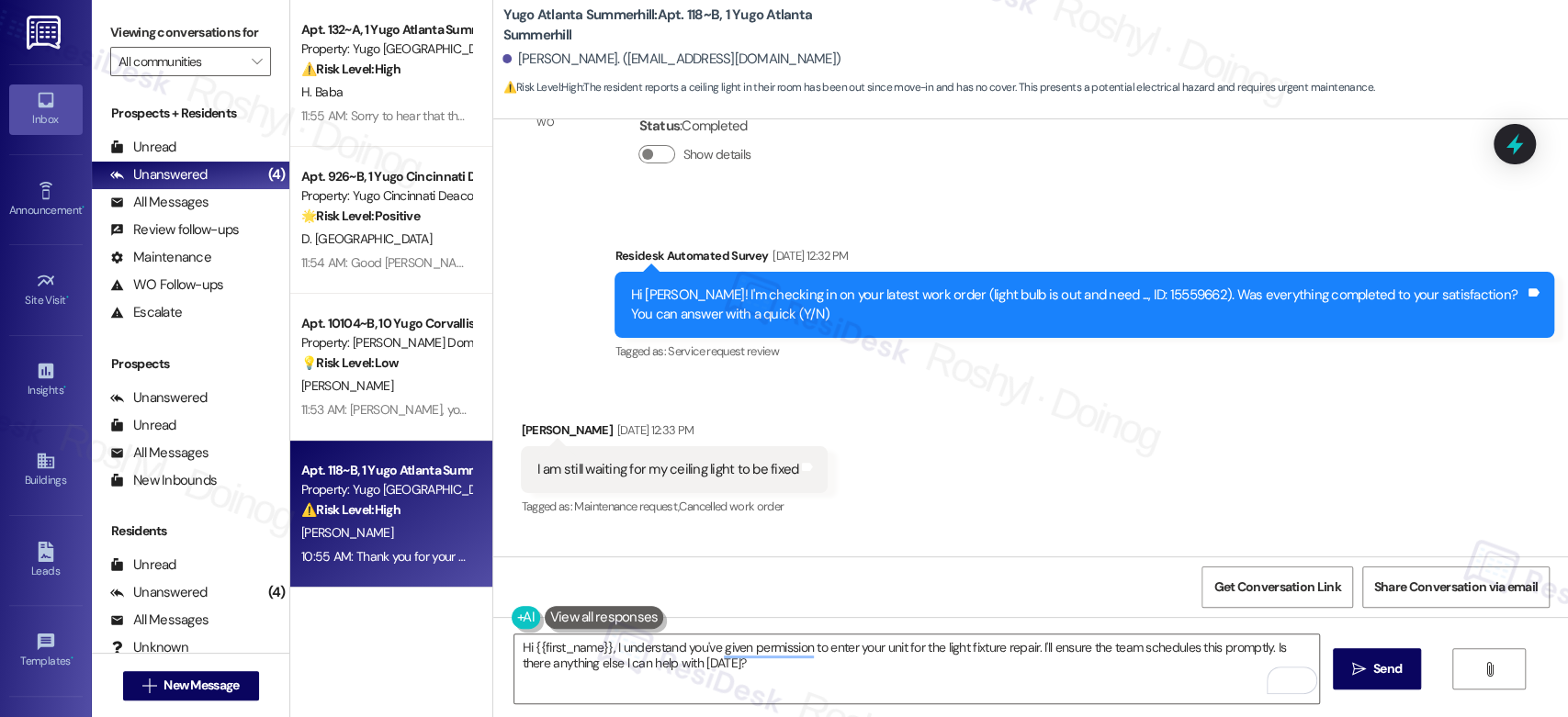
click at [976, 479] on div "Received via SMS Jasmine Darville Sep 15, 2025 at 12:33 PM I am still waiting f…" at bounding box center [1030, 521] width 1074 height 285
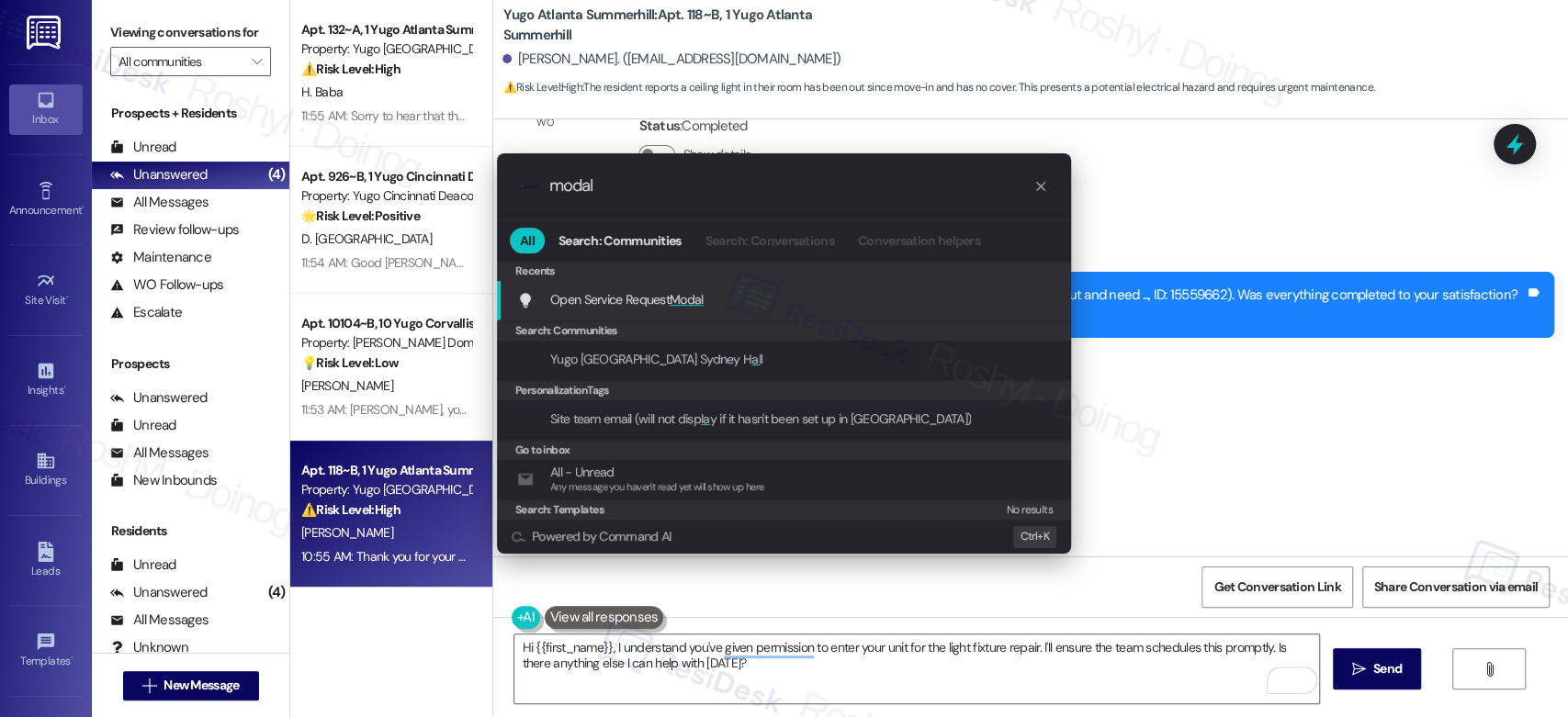
click at [762, 289] on div "Open Service Request Modal Add shortcut" at bounding box center [786, 300] width 538 height 21
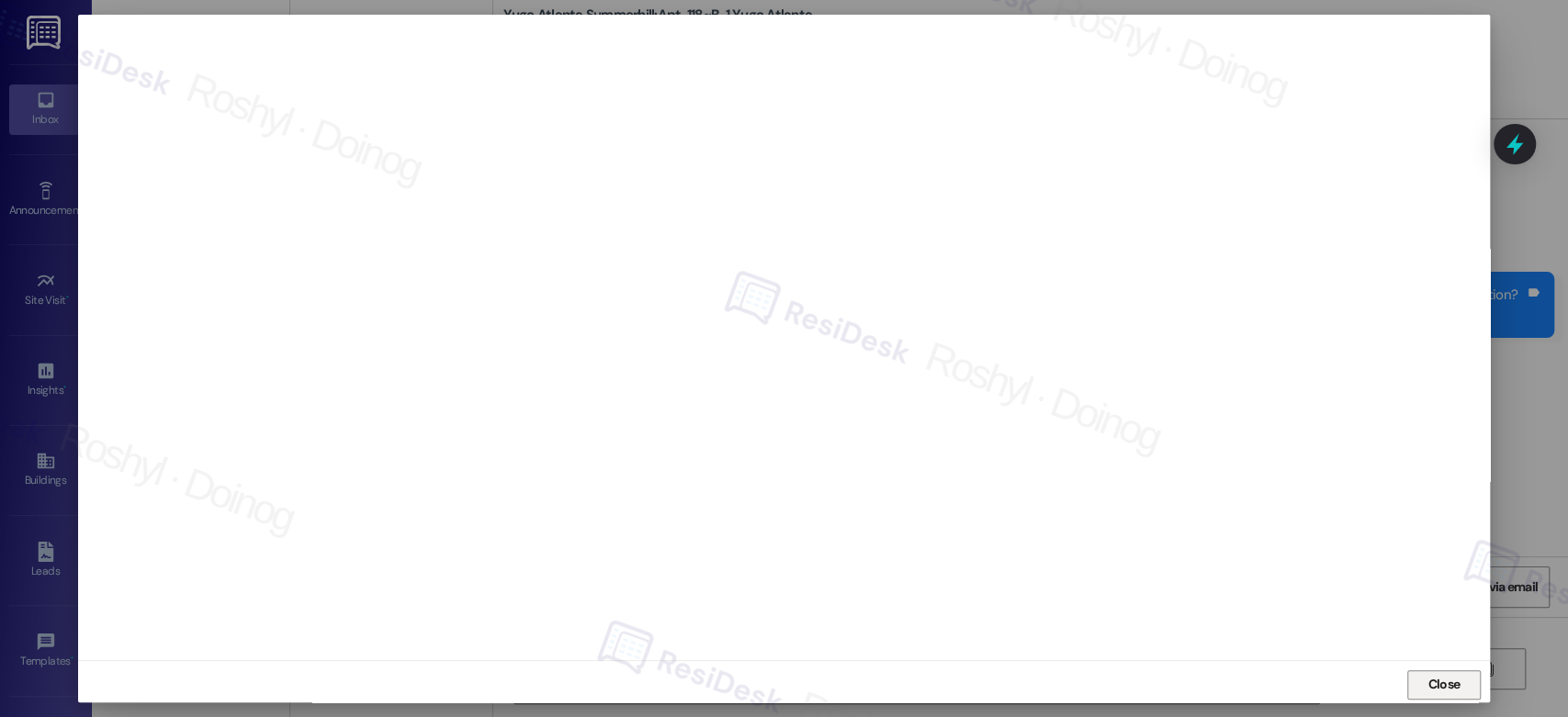
click at [1457, 685] on span "Close" at bounding box center [1443, 684] width 39 height 20
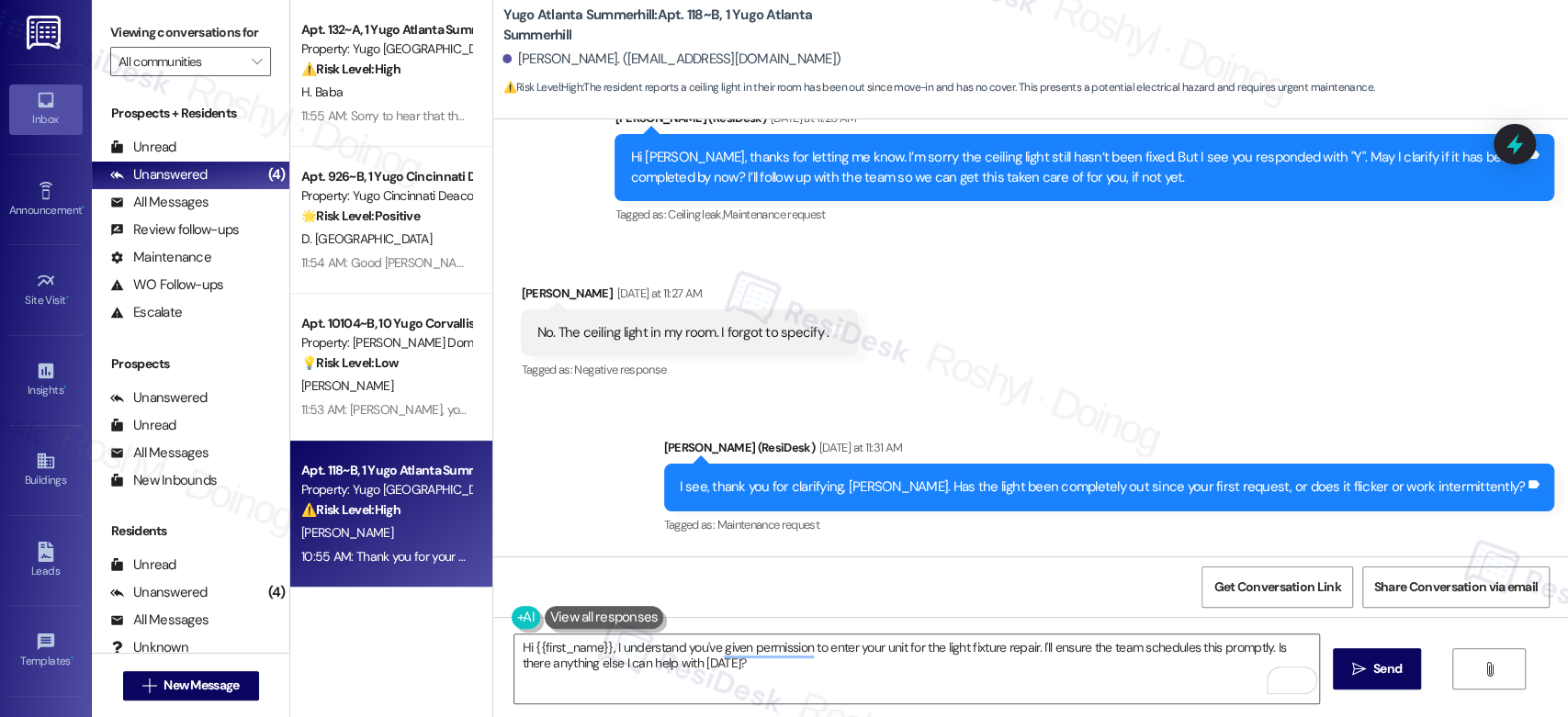
scroll to position [3822, 0]
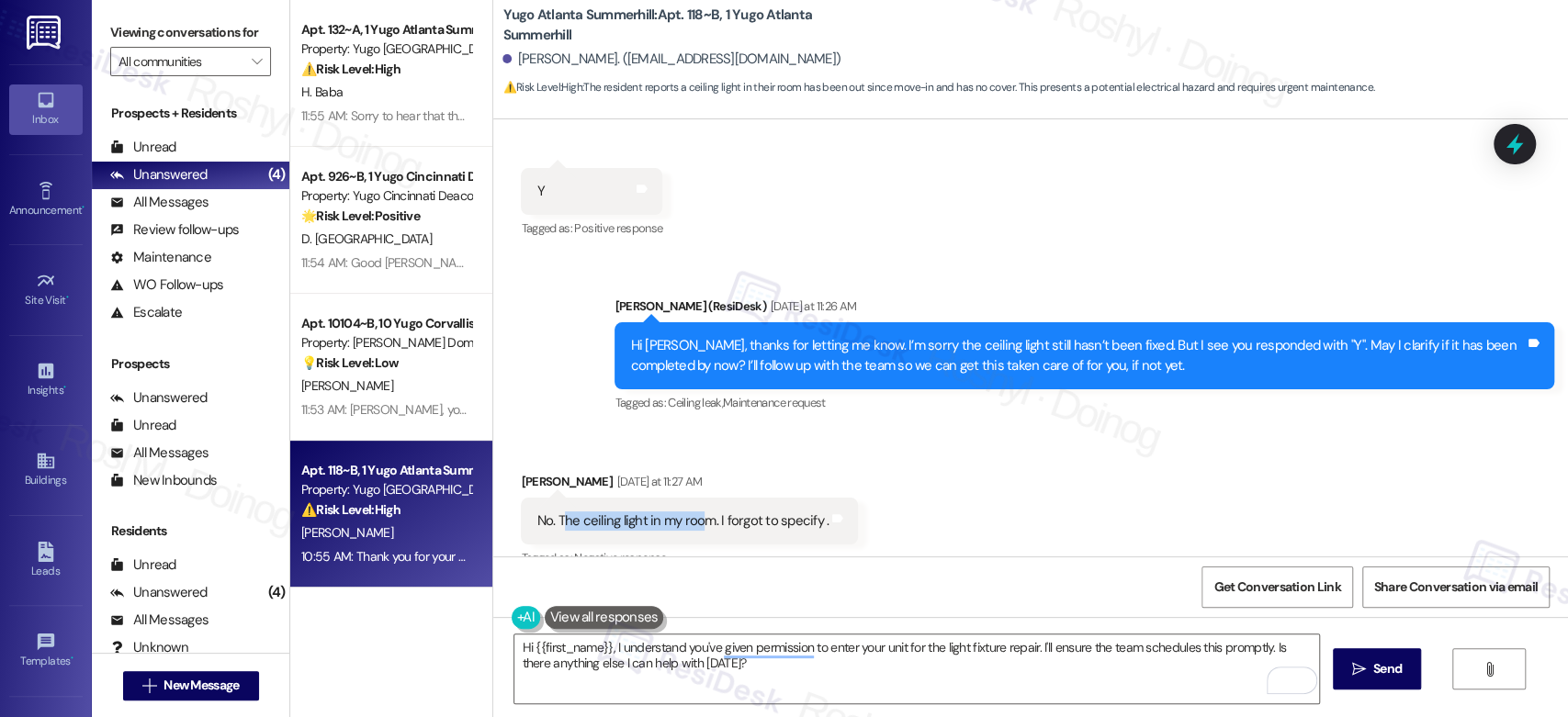
copy div "he ceiling light in my roo"
drag, startPoint x: 552, startPoint y: 503, endPoint x: 692, endPoint y: 502, distance: 140.0
click at [692, 511] on div "No. The ceiling light in my room. I forgot to specify ." at bounding box center [683, 520] width 292 height 20
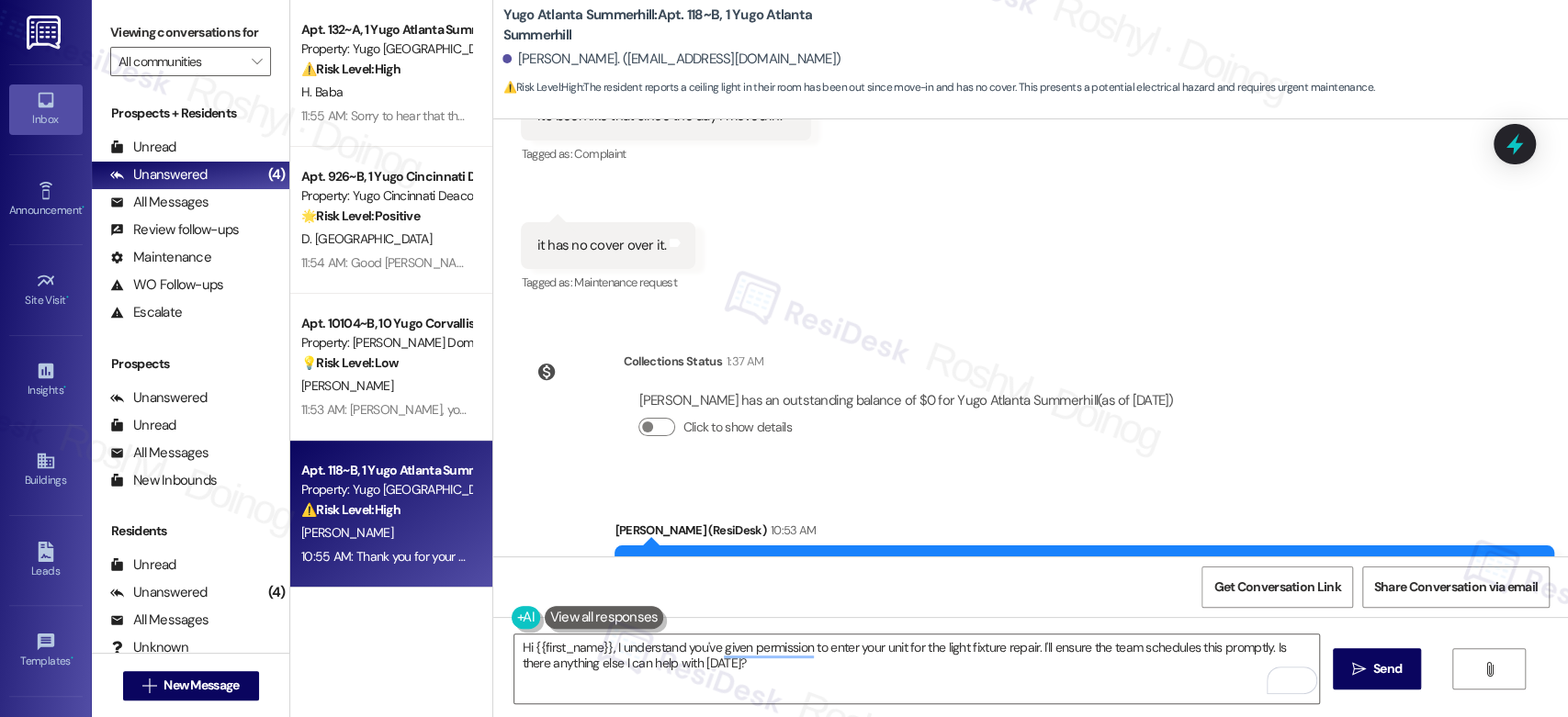
scroll to position [4943, 0]
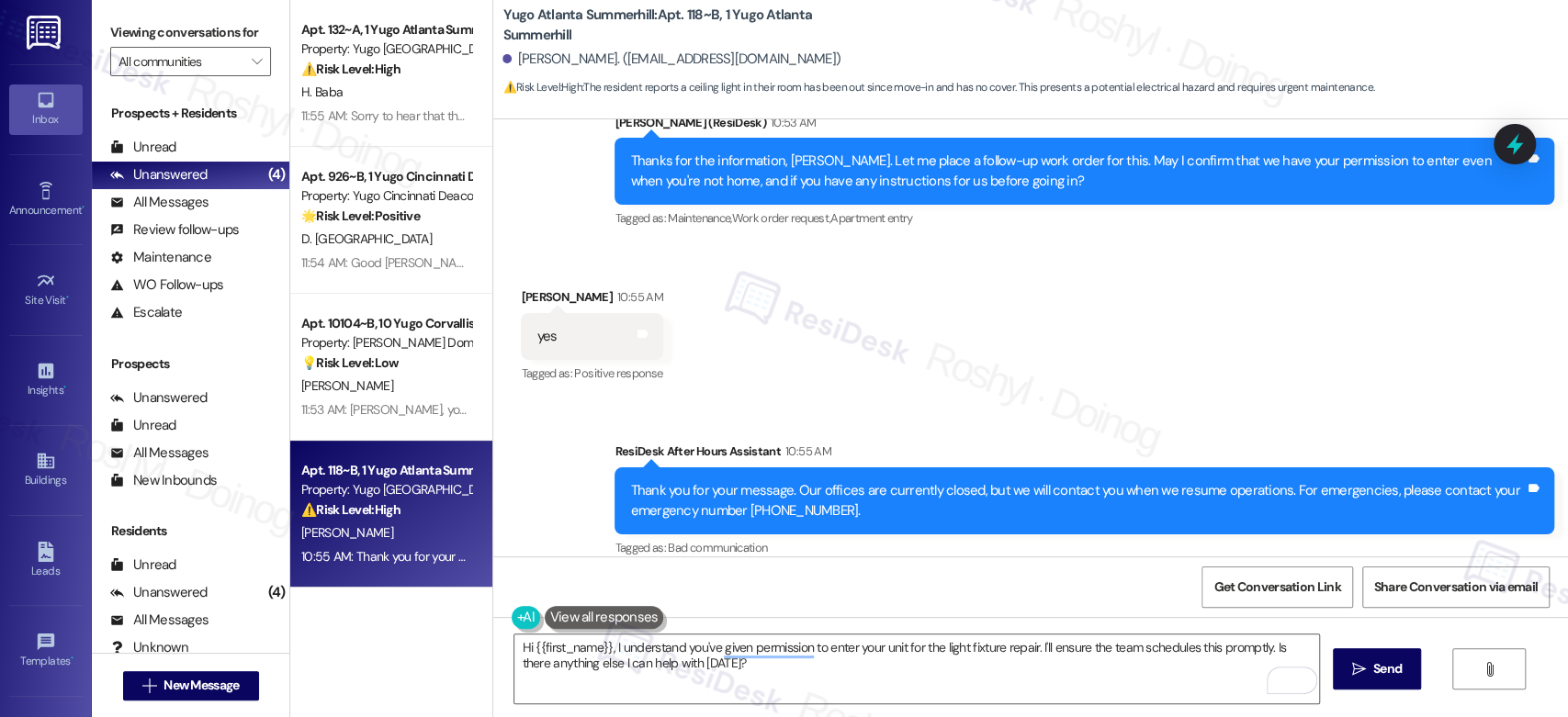
click at [1072, 371] on div "Received via SMS Jasmine Darville 10:55 AM yes Tags and notes Tagged as: Positi…" at bounding box center [1030, 324] width 1074 height 155
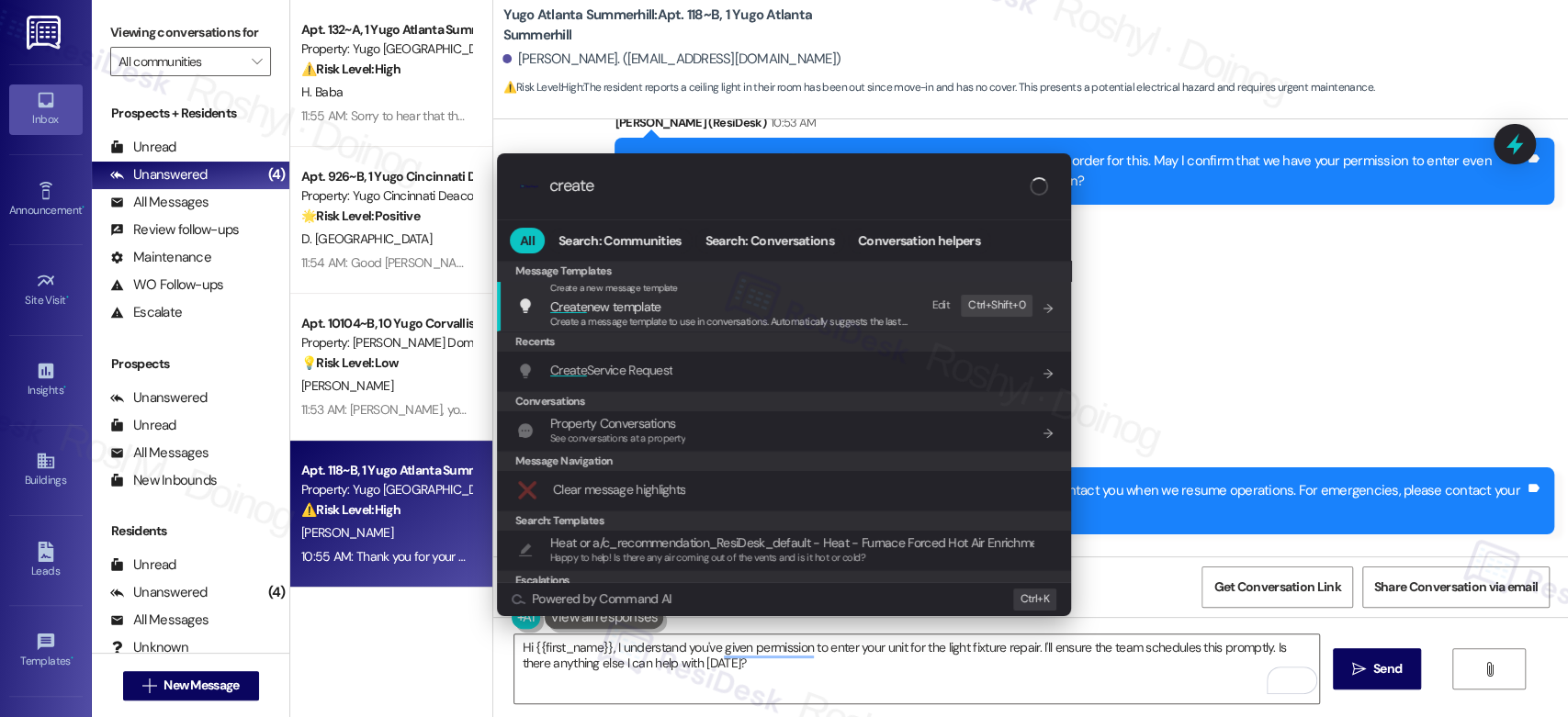
type input "create"
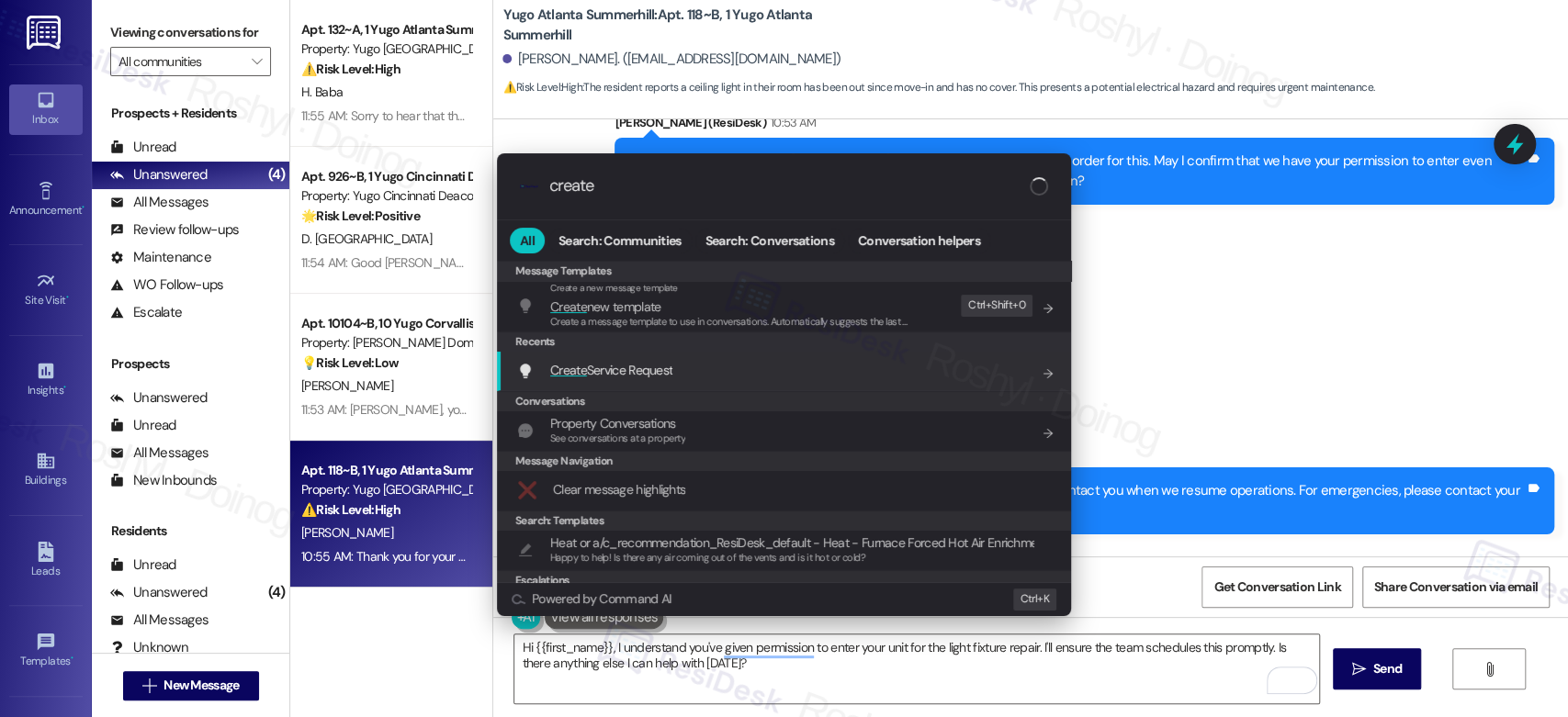
click at [642, 375] on span "Create Service Request" at bounding box center [611, 370] width 122 height 17
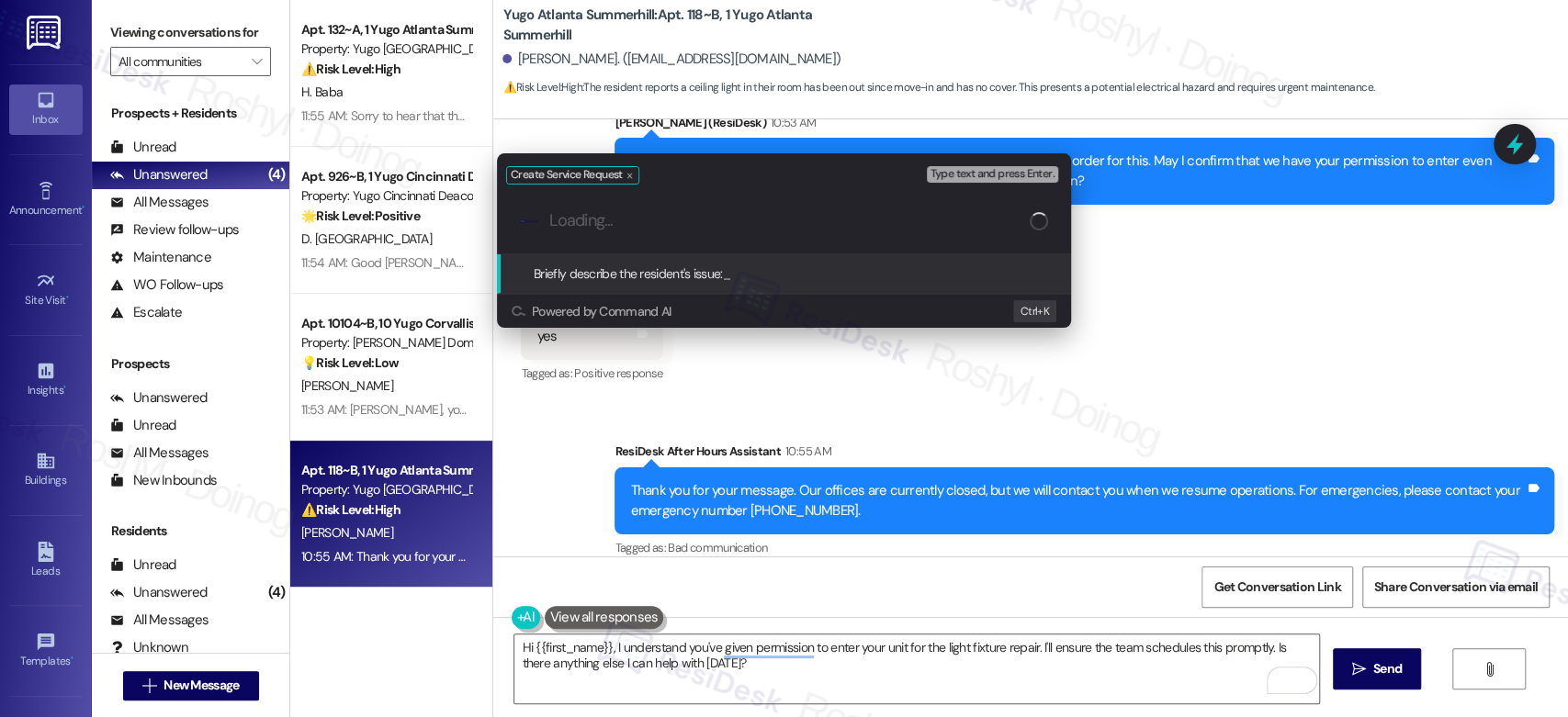
scroll to position [0, 0]
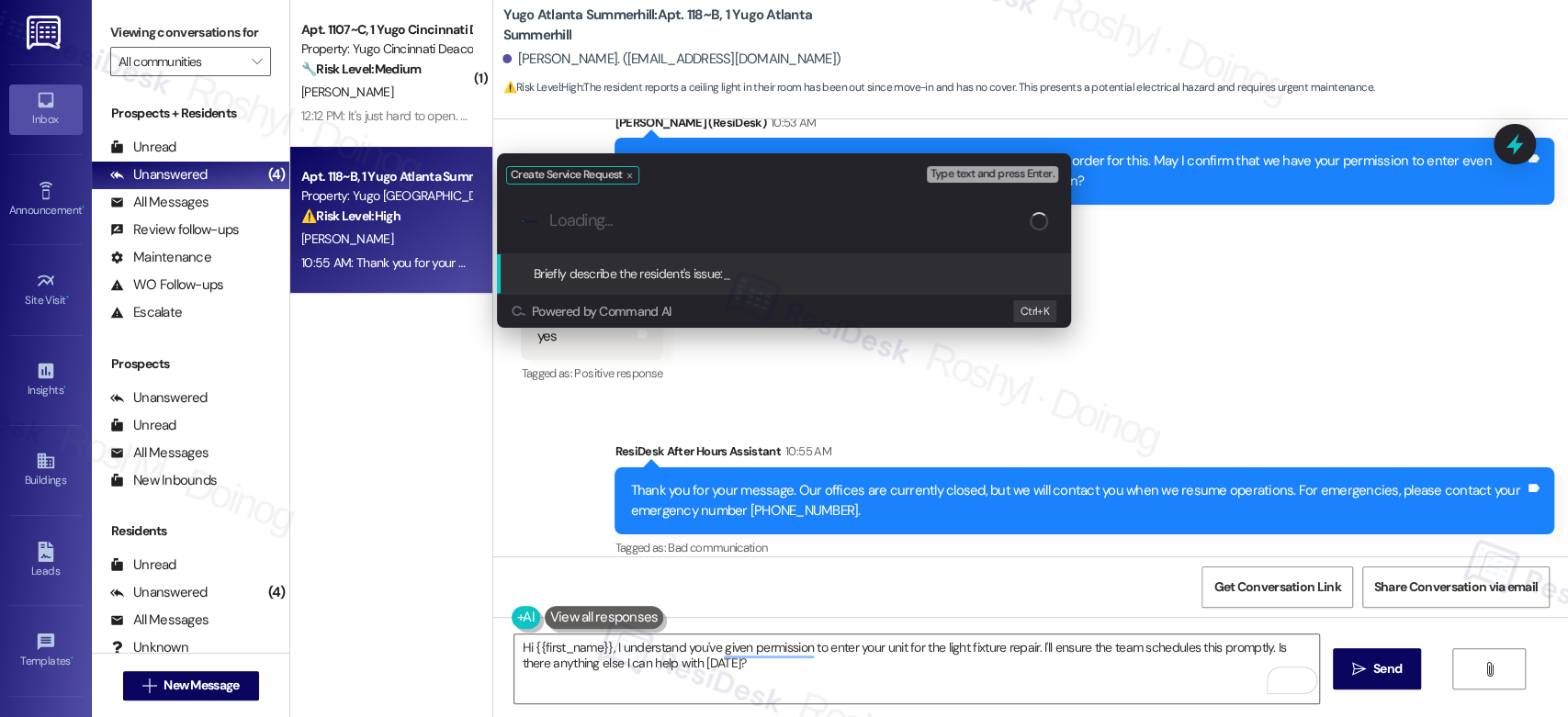
paste input "he ceiling light in my room has no ceover on it"
click at [555, 220] on input "he ceiling light in my room has no ceover on it" at bounding box center [789, 221] width 481 height 20
click at [552, 219] on input "he ceiling light in my room has no ceover on it" at bounding box center [789, 221] width 481 height 20
click at [684, 217] on input "The ceiling light in my room has no ceover on it" at bounding box center [789, 221] width 481 height 20
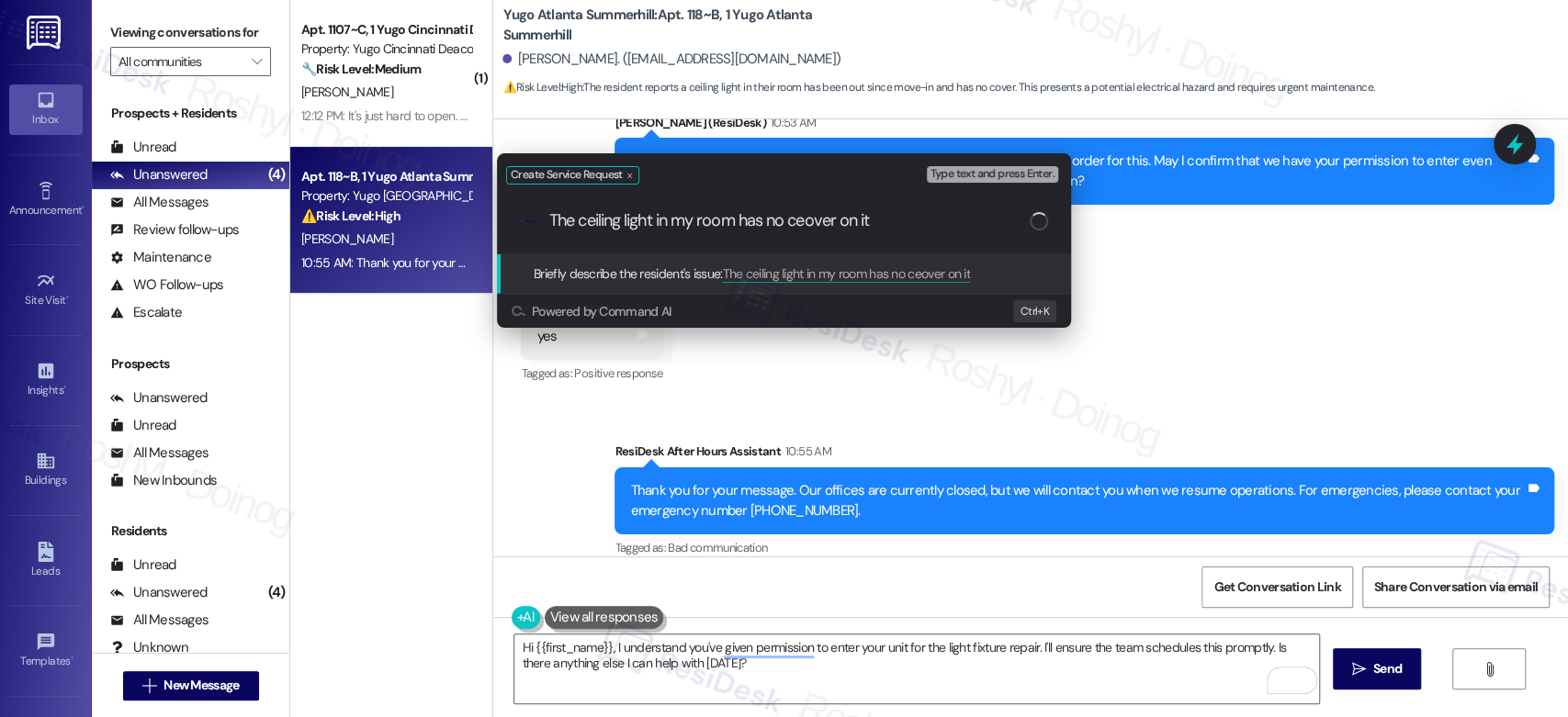
click at [810, 214] on input "The ceiling light in my room has no ceover on it" at bounding box center [789, 221] width 481 height 20
type input "The ceiling light in my room has no cover on it"
click at [955, 234] on div ".cls-1{fill:#0a055f;}.cls-2{fill:#0cc4c4;} resideskLogoBlueOrange The ceiling l…" at bounding box center [784, 221] width 574 height 66
click at [893, 220] on input "The ceiling light in my room has no cover on it" at bounding box center [791, 221] width 484 height 20
click at [977, 174] on span "Type text and press Enter." at bounding box center [992, 174] width 124 height 13
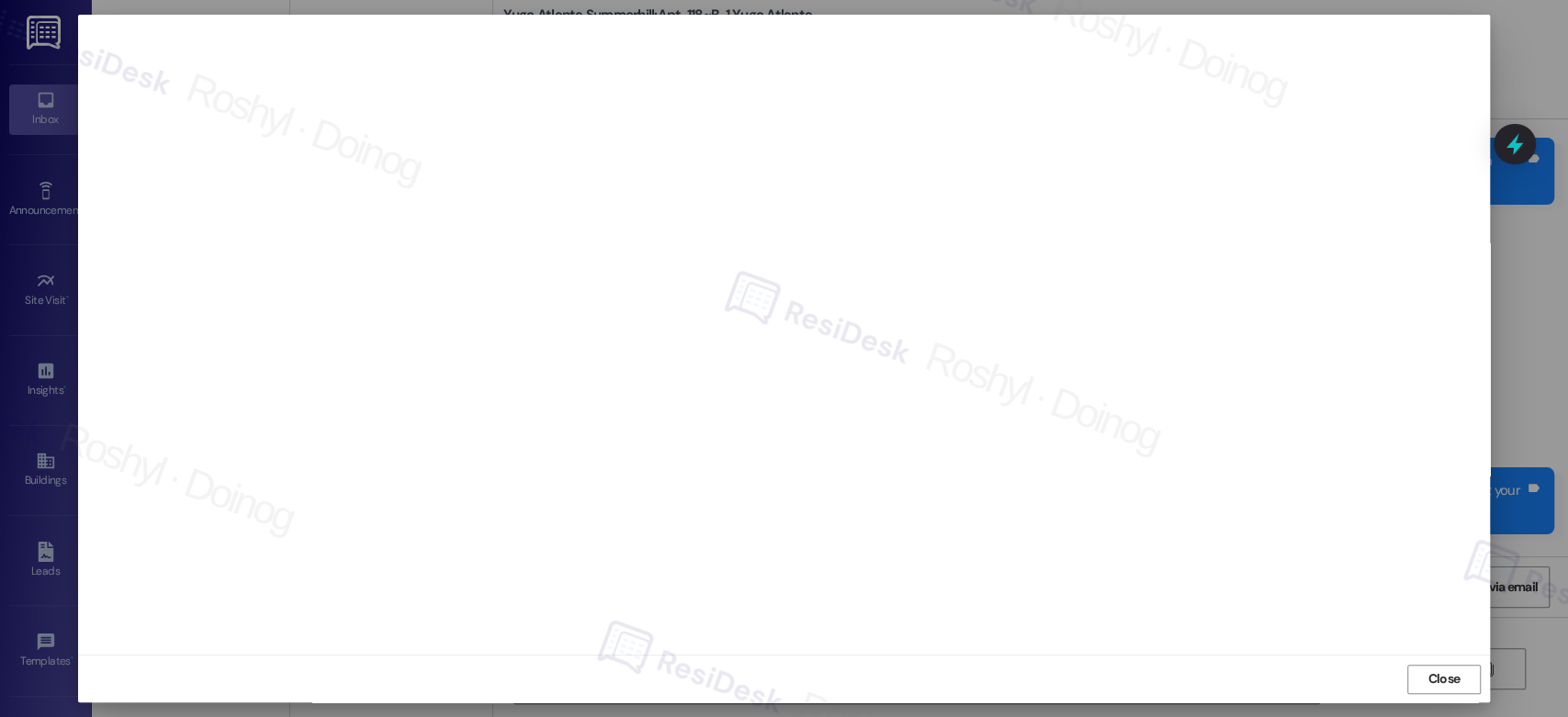
scroll to position [7, 0]
click at [1454, 676] on span "Close" at bounding box center [1443, 678] width 32 height 20
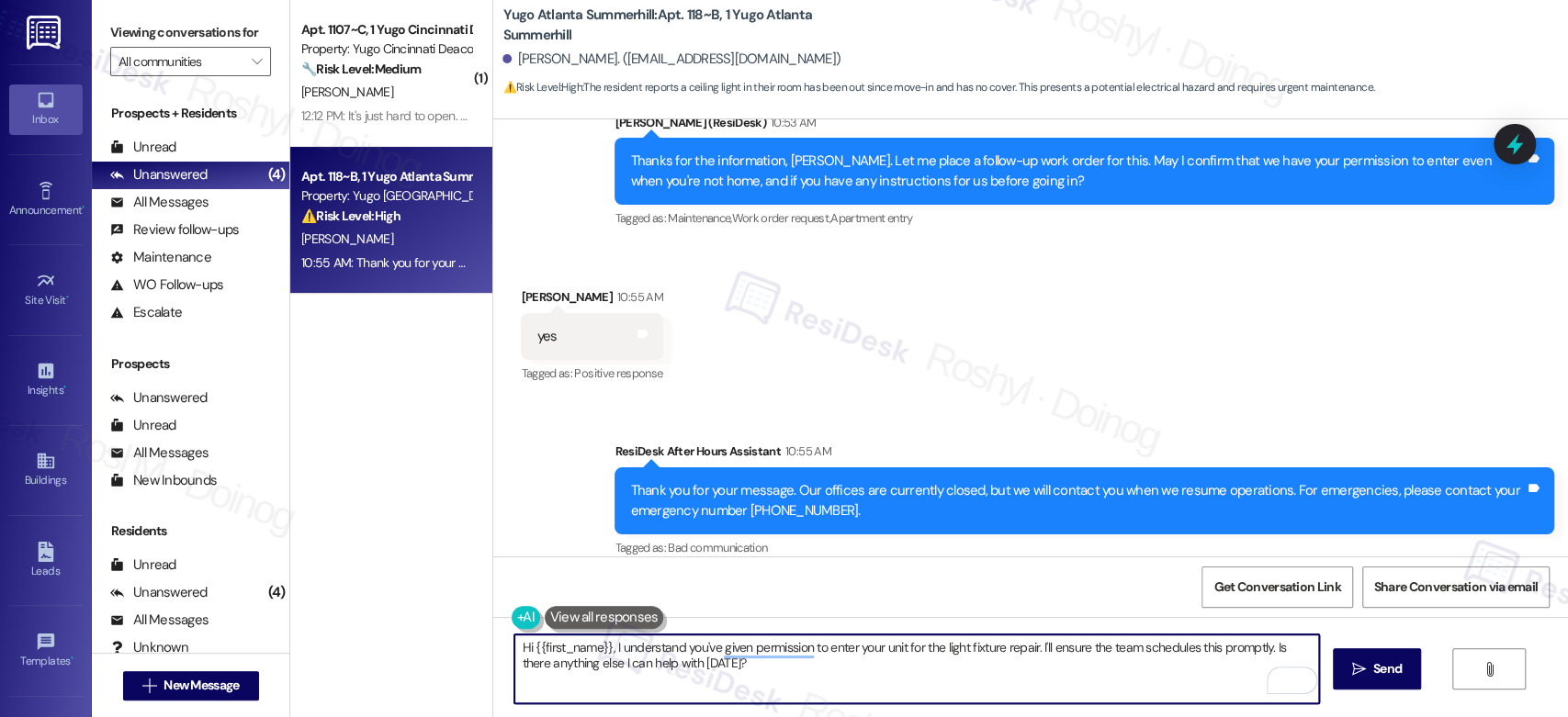
click at [720, 670] on textarea "Hi {{first_name}}, I understand you've given permission to enter your unit for …" at bounding box center [916, 669] width 804 height 69
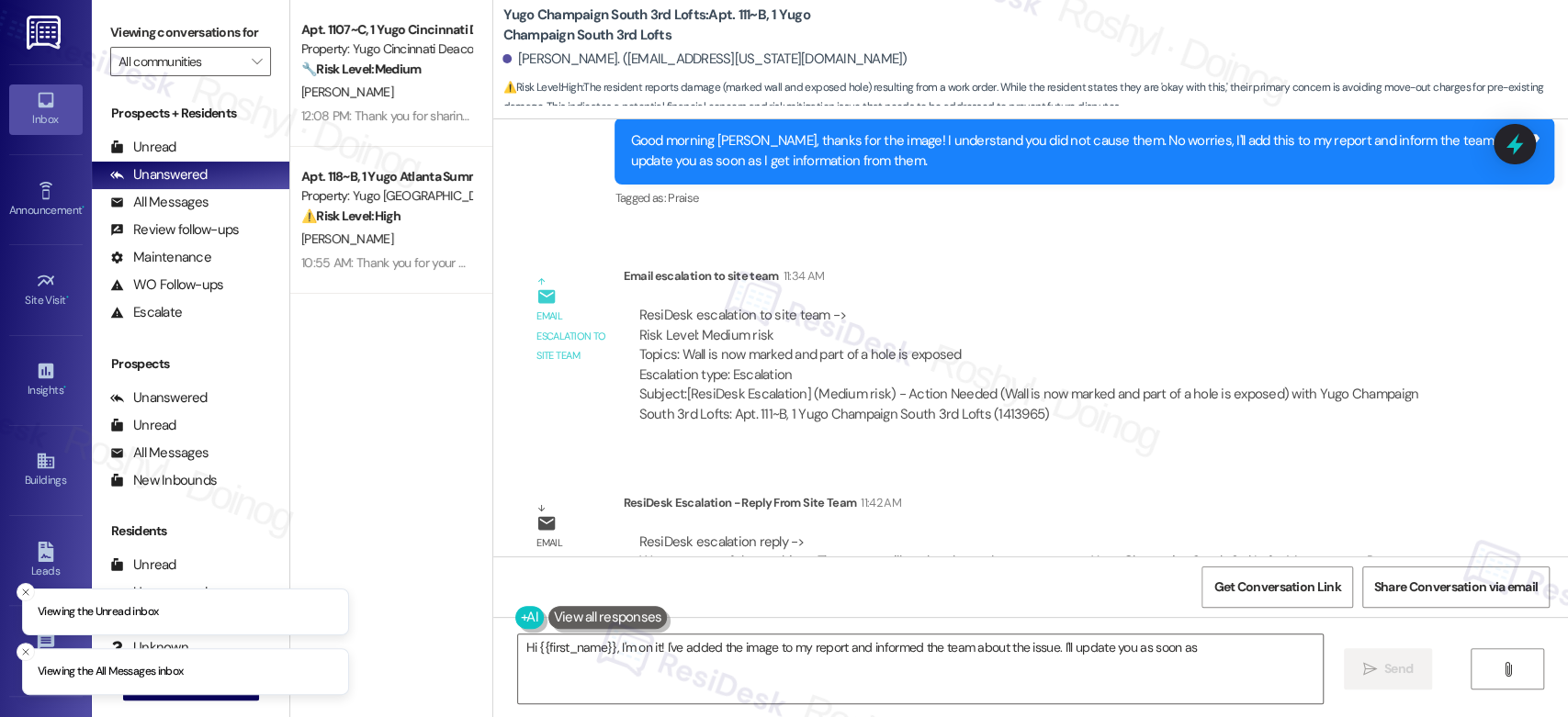
scroll to position [2993, 0]
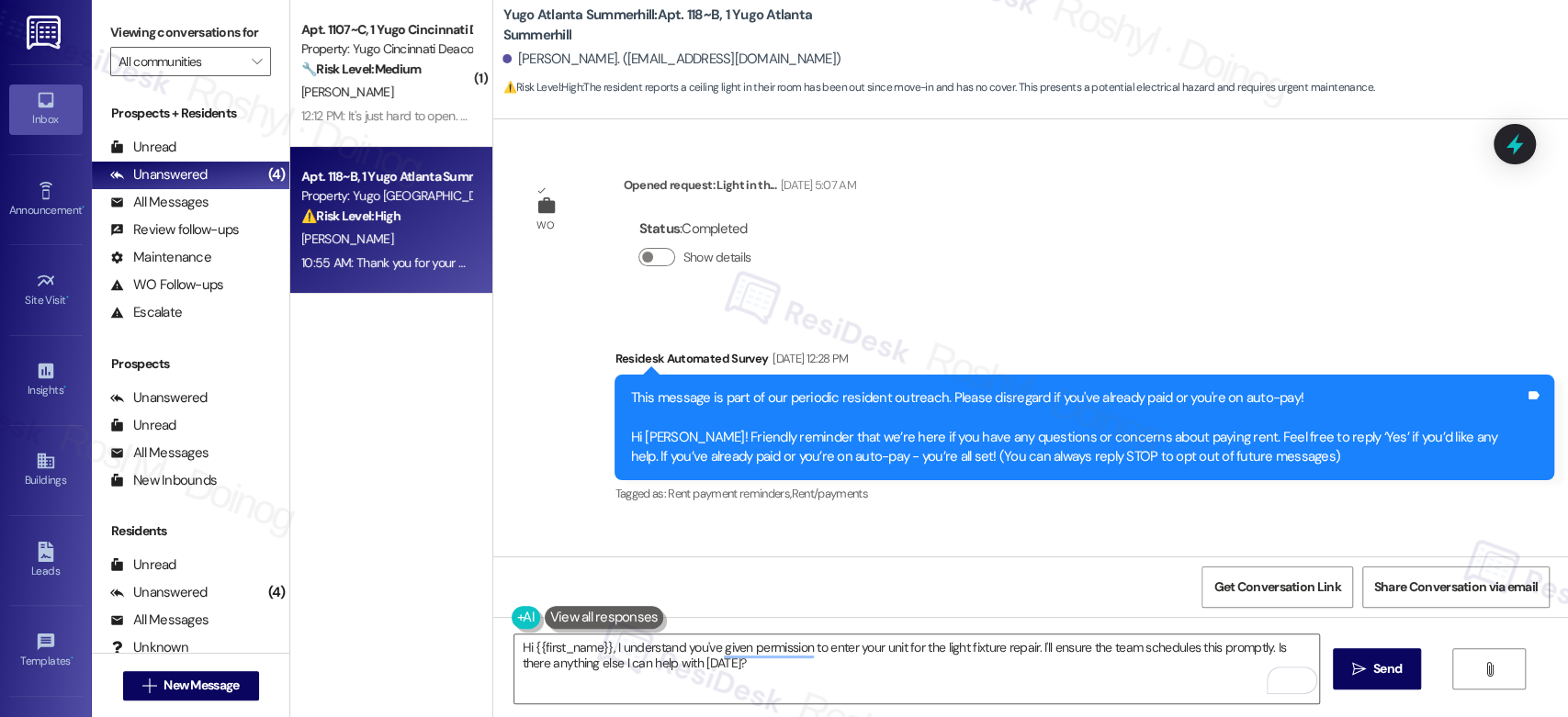
scroll to position [4943, 0]
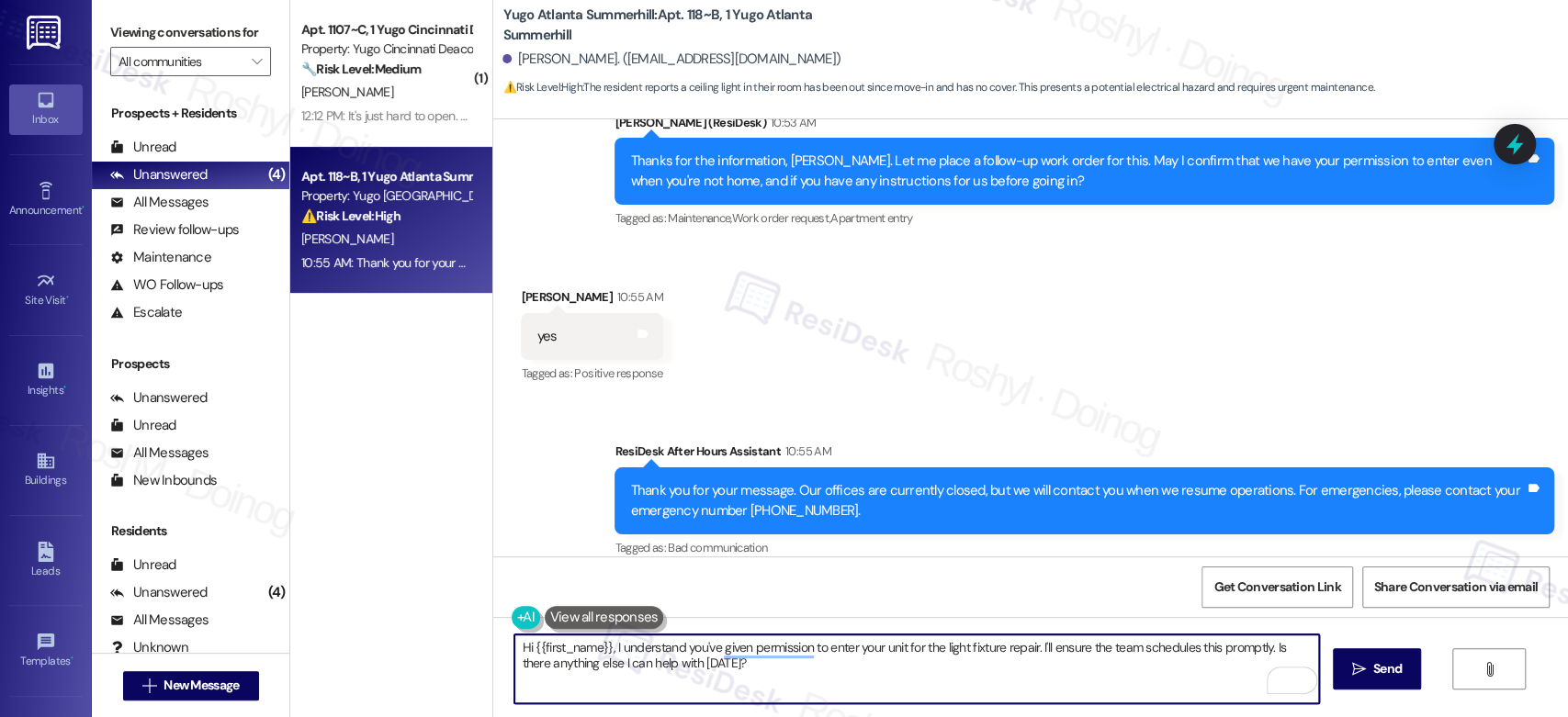
click at [1026, 302] on div "Received via SMS [PERSON_NAME] 10:55 AM yes Tags and notes Tagged as: Positive …" at bounding box center [1030, 324] width 1074 height 155
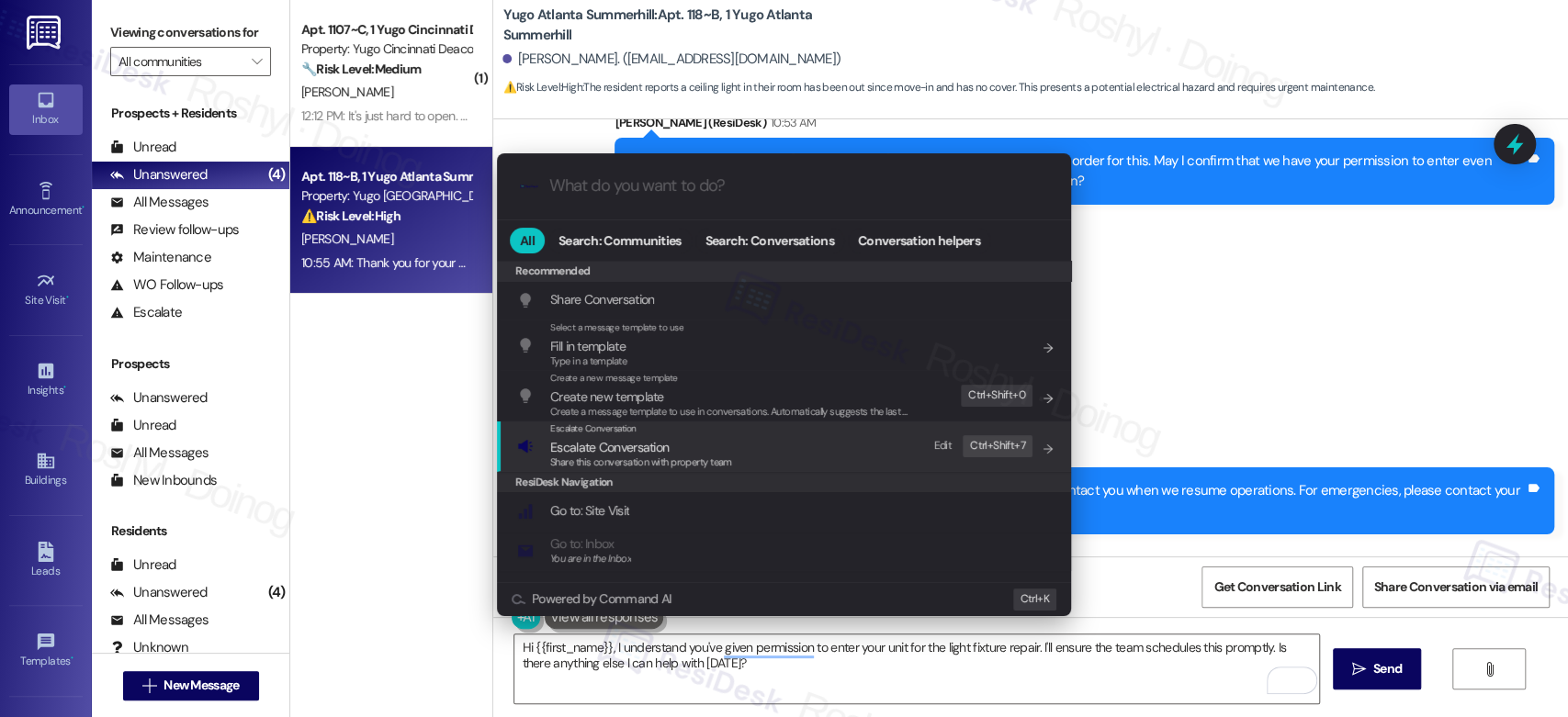
click at [842, 442] on div "Escalate Conversation Escalate Conversation Share this conversation with proper…" at bounding box center [786, 446] width 538 height 50
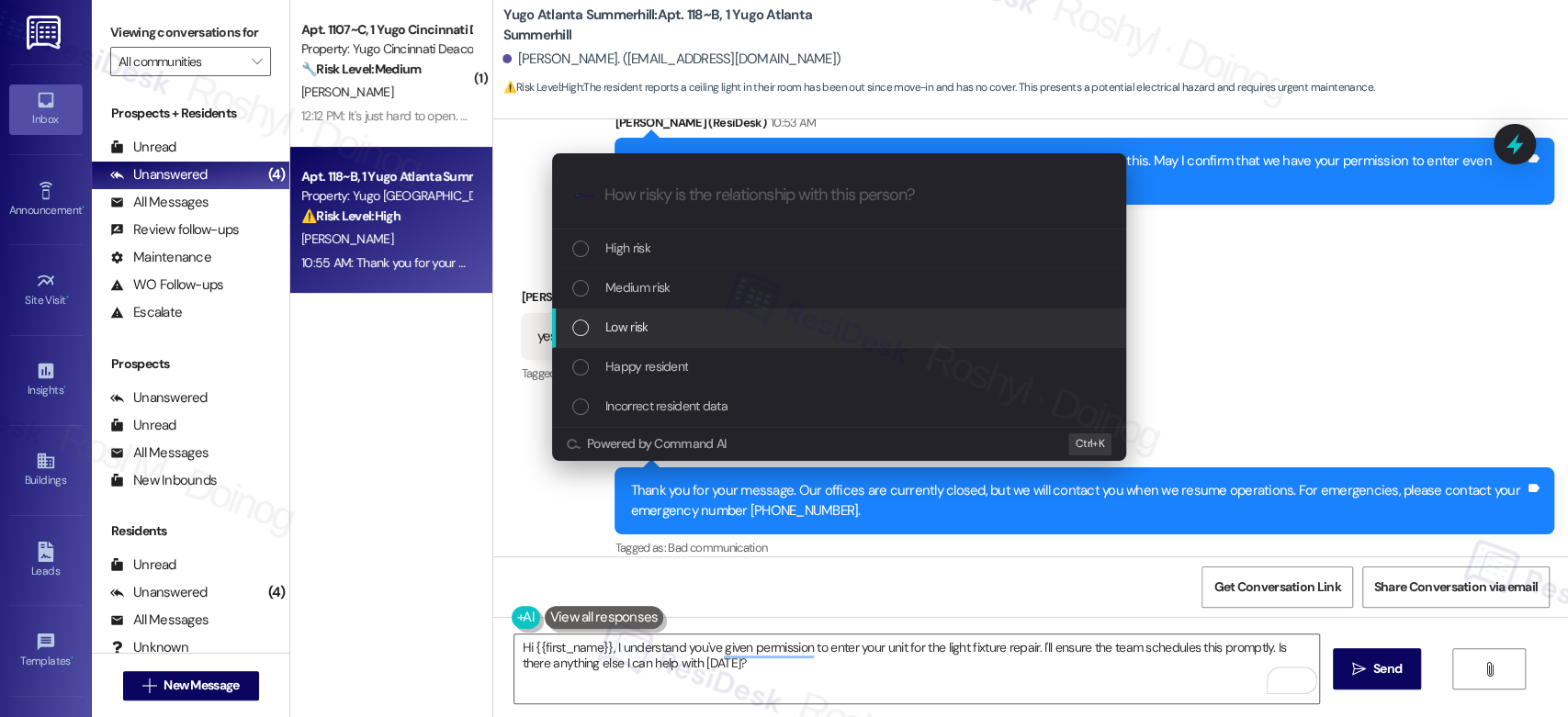
click at [636, 314] on div "Low risk" at bounding box center [838, 329] width 574 height 39
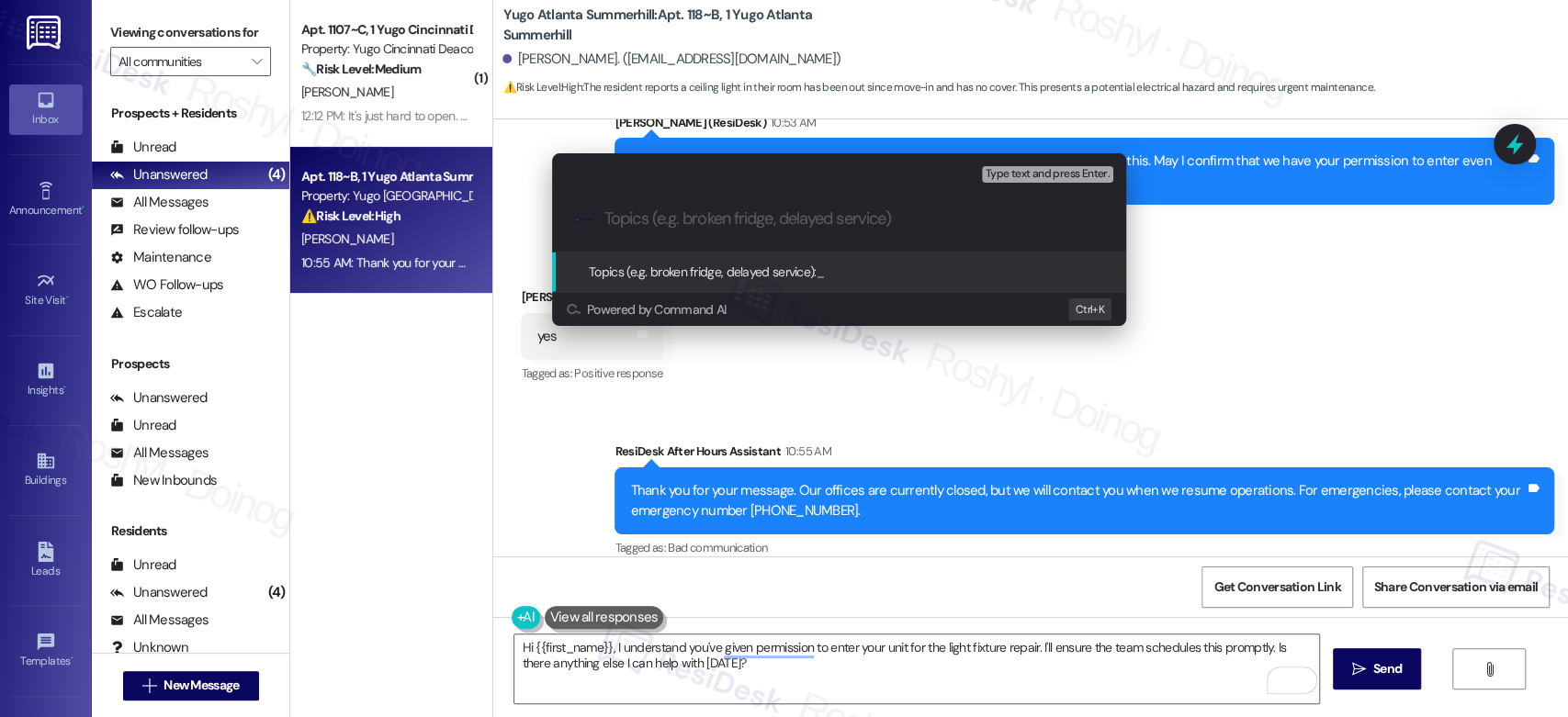
paste input "Work Order (number) filed by ResiDesk - issue"
drag, startPoint x: 690, startPoint y: 218, endPoint x: 753, endPoint y: 216, distance: 63.0
click at [753, 216] on input "Work Order (number) filed by ResiDesk - issue" at bounding box center [846, 219] width 484 height 20
paste input "15568117"
click at [894, 215] on input "Work Order 15568117 filed by ResiDesk - issue" at bounding box center [846, 219] width 484 height 20
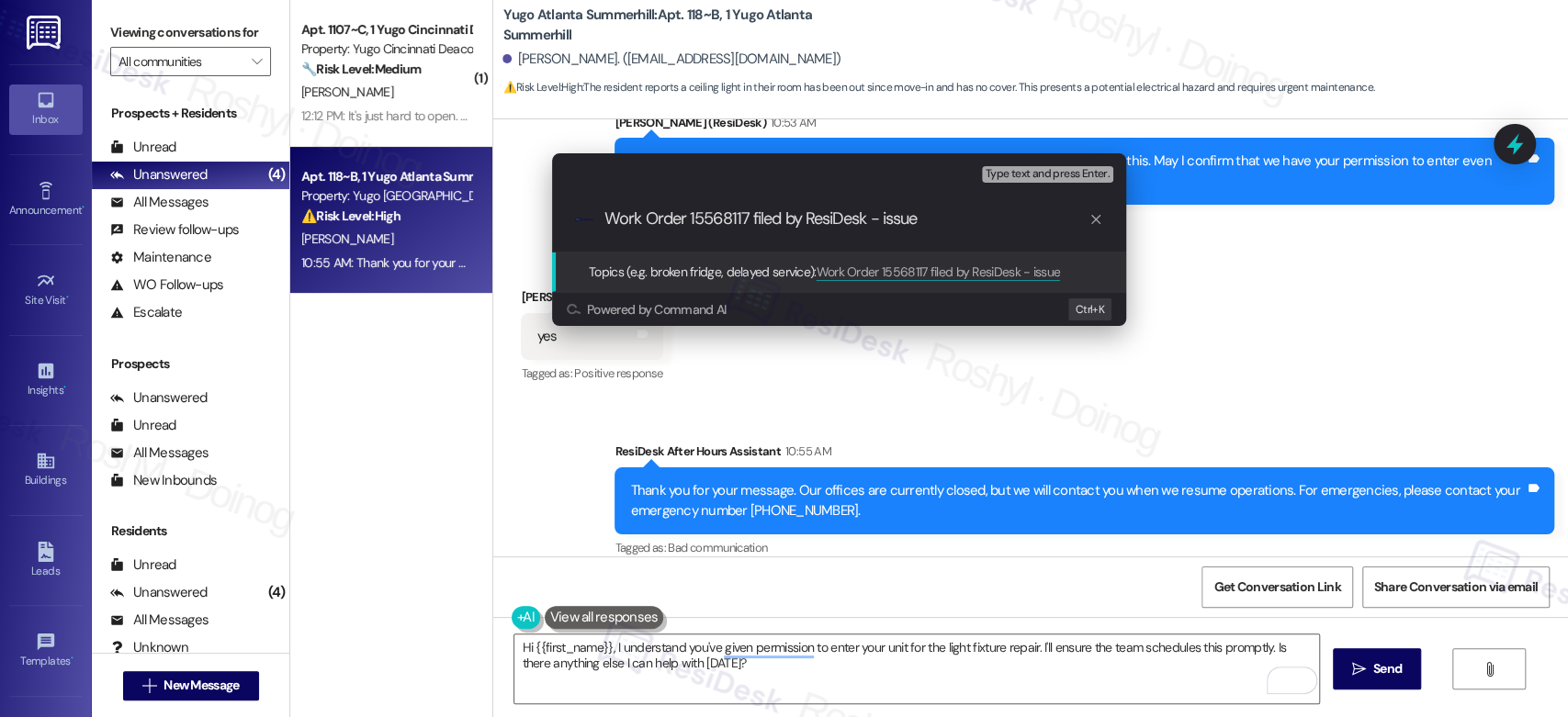
click at [894, 215] on input "Work Order 15568117 filed by ResiDesk - issue" at bounding box center [846, 219] width 484 height 20
paste input "Ceiling light in unit is missing its cover"
type input "Work Order 15568117 filed by ResiDesk - Ceiling light in unit is missing its co…"
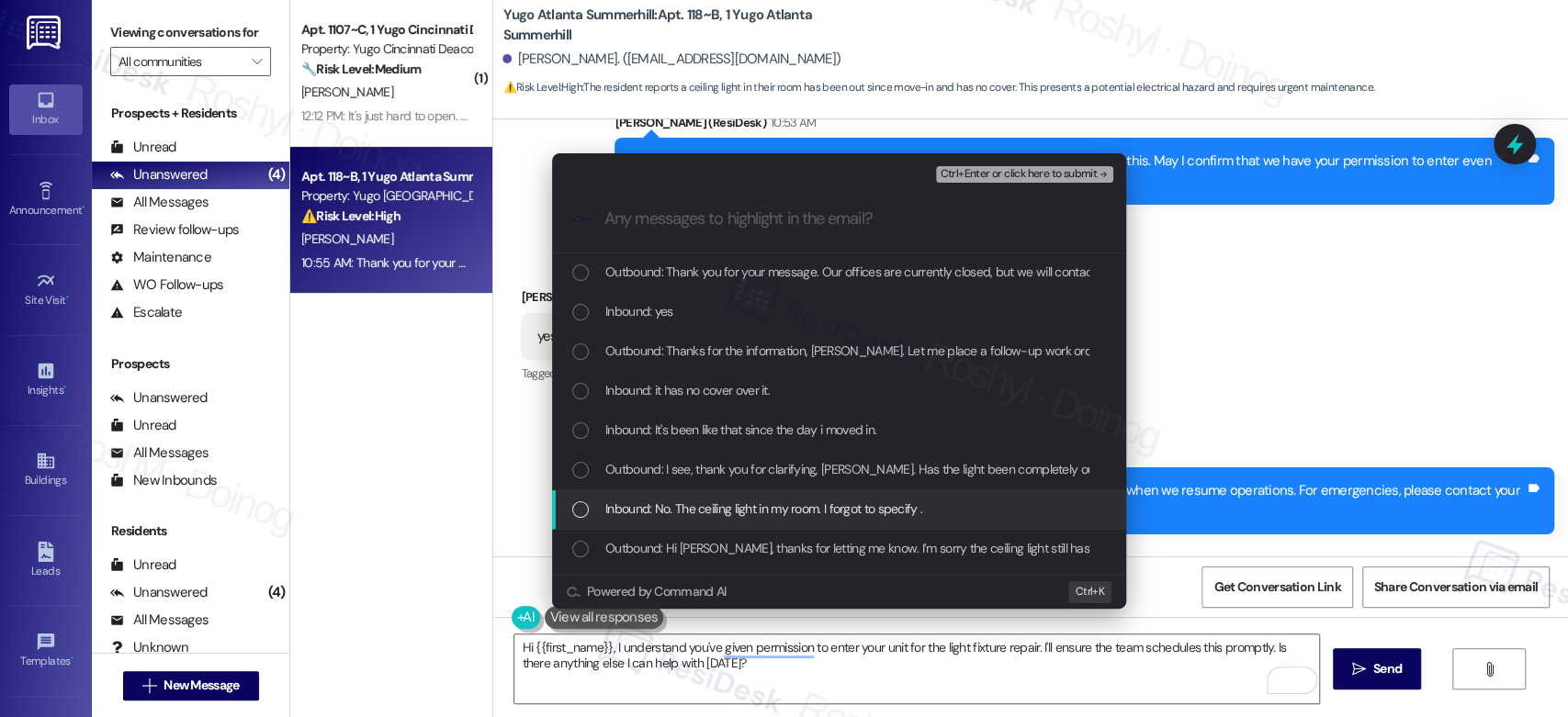
click at [710, 505] on span "Inbound: No. The ceiling light in my room. I forgot to specify ." at bounding box center [763, 509] width 317 height 21
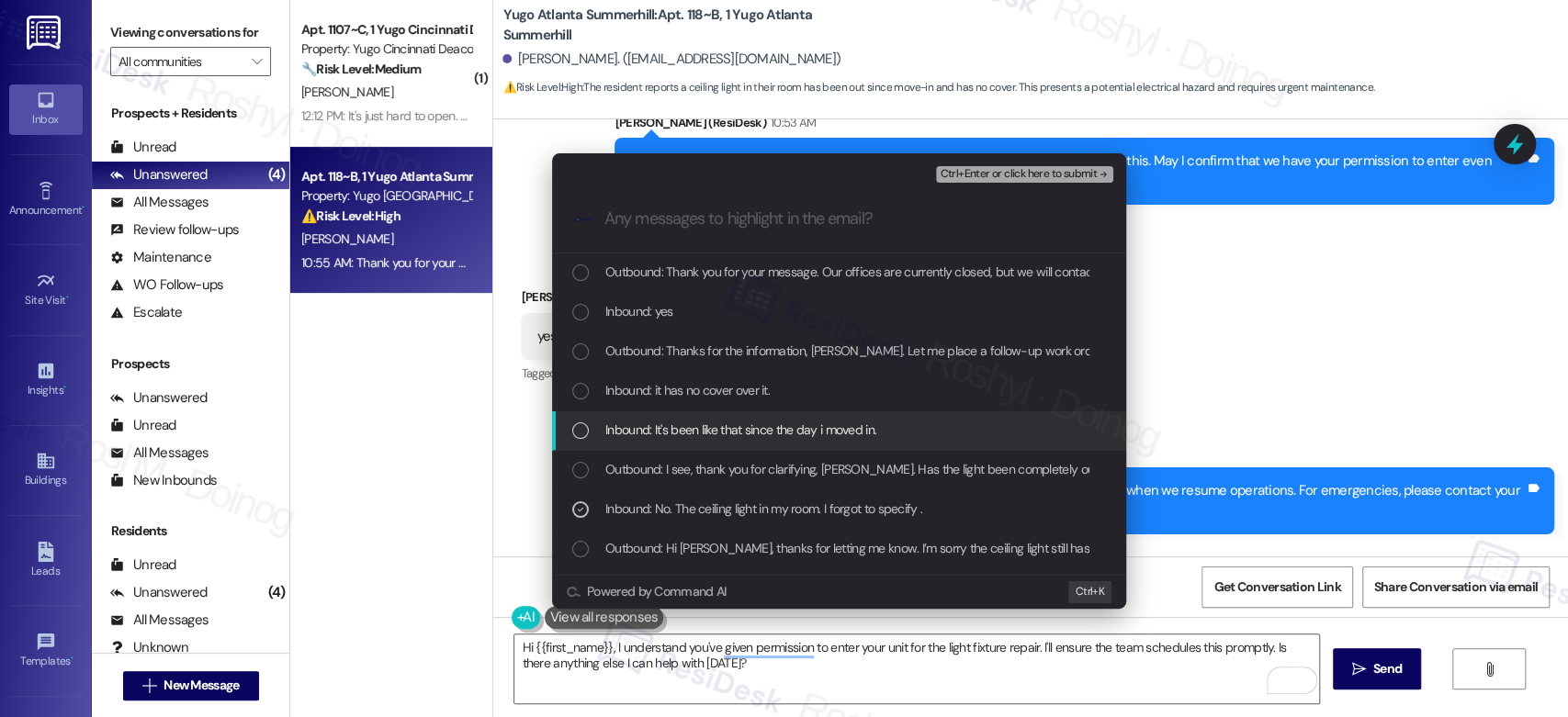
click at [703, 420] on span "Inbound: It's been like that since the day i moved in." at bounding box center [740, 430] width 271 height 21
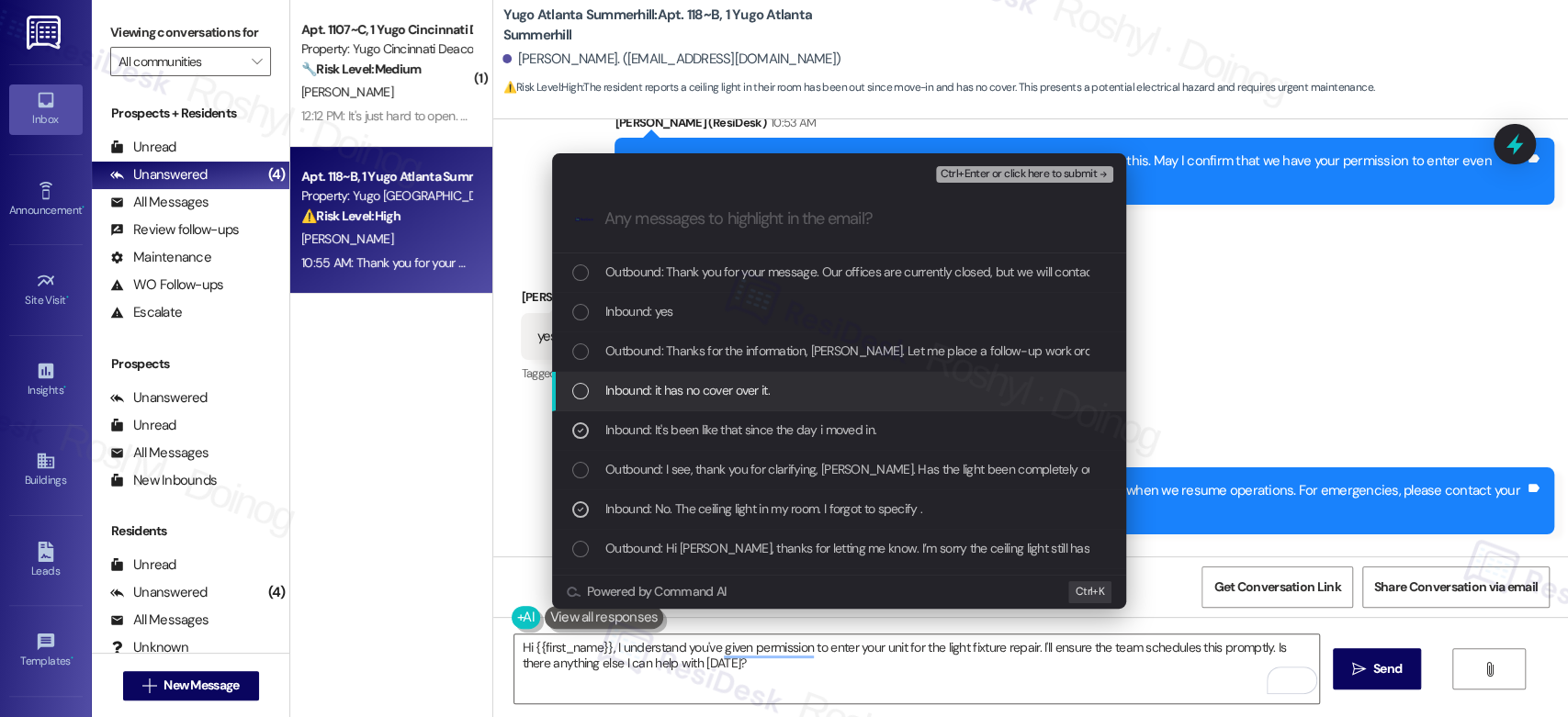
click at [692, 391] on span "Inbound: it has no cover over it." at bounding box center [688, 390] width 165 height 21
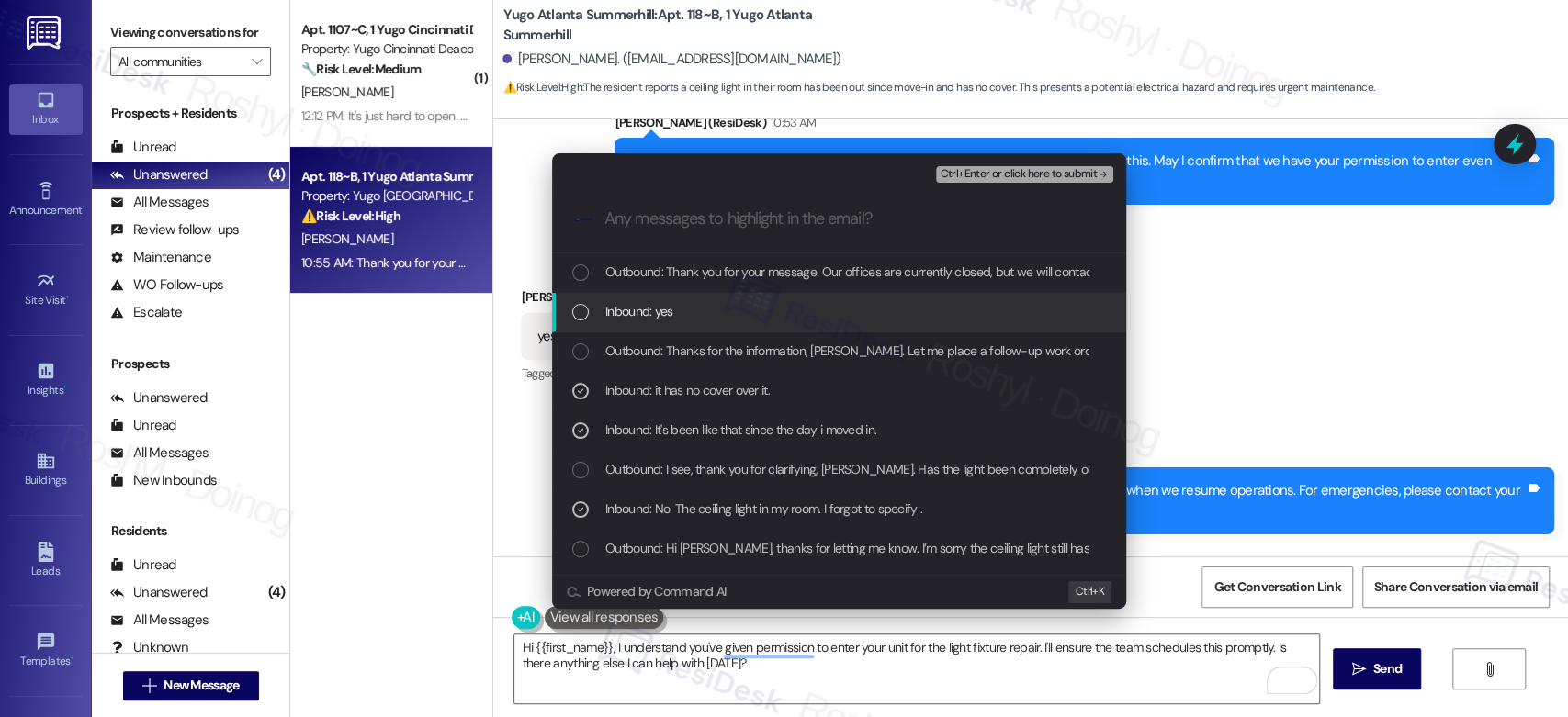
click at [766, 321] on div "Inbound: yes" at bounding box center [838, 313] width 574 height 39
click at [720, 312] on div "Inbound: yes" at bounding box center [841, 312] width 538 height 21
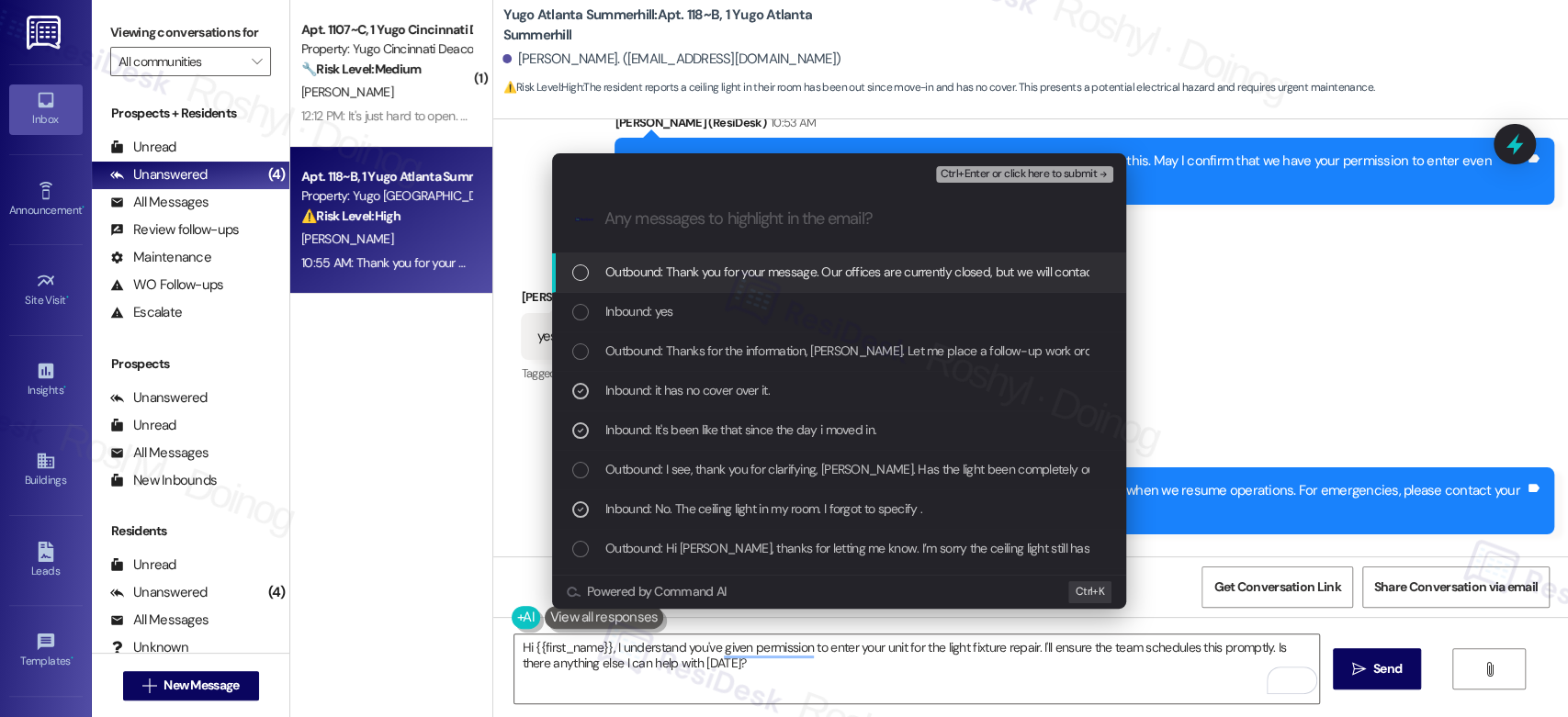
click at [1037, 177] on span "Ctrl+Enter or click here to submit" at bounding box center [1018, 174] width 157 height 13
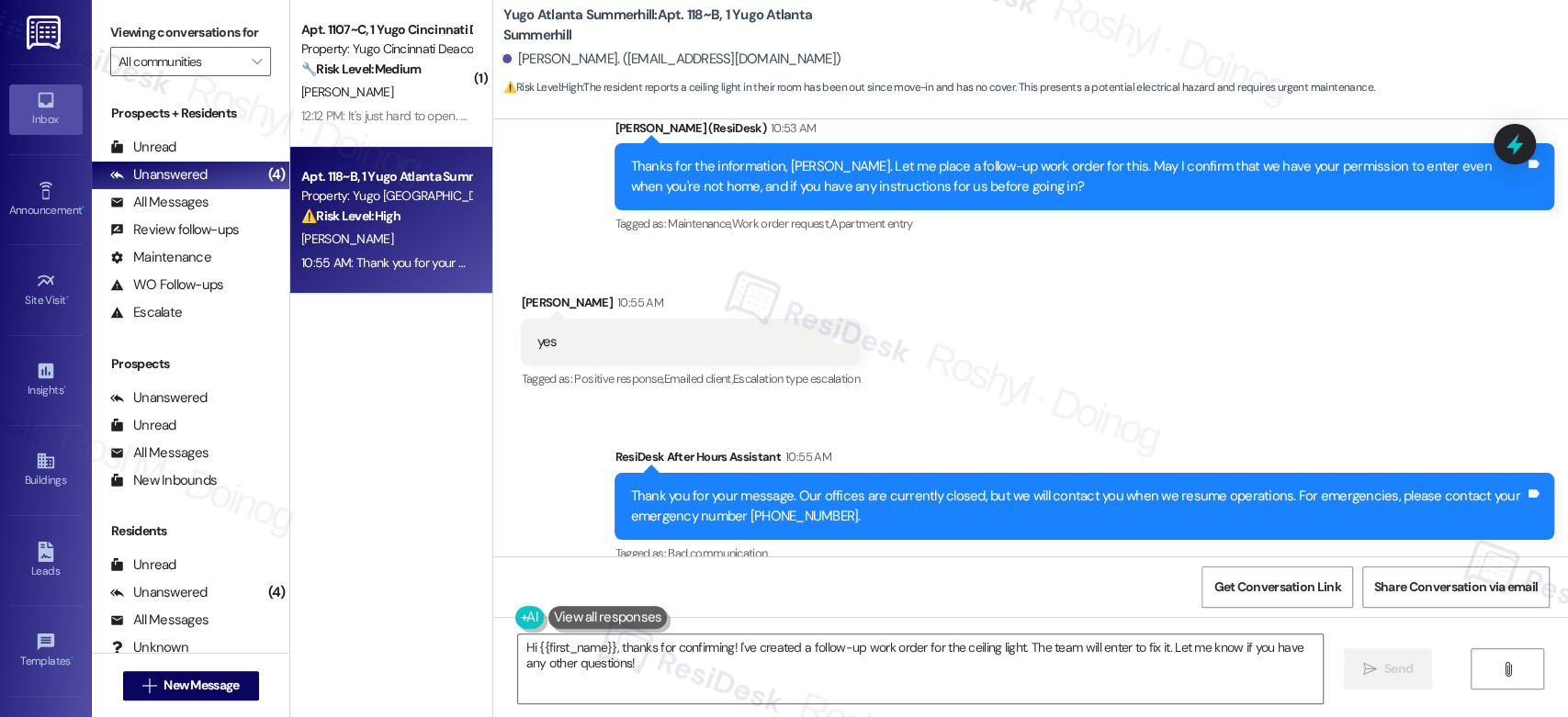
scroll to position [4943, 0]
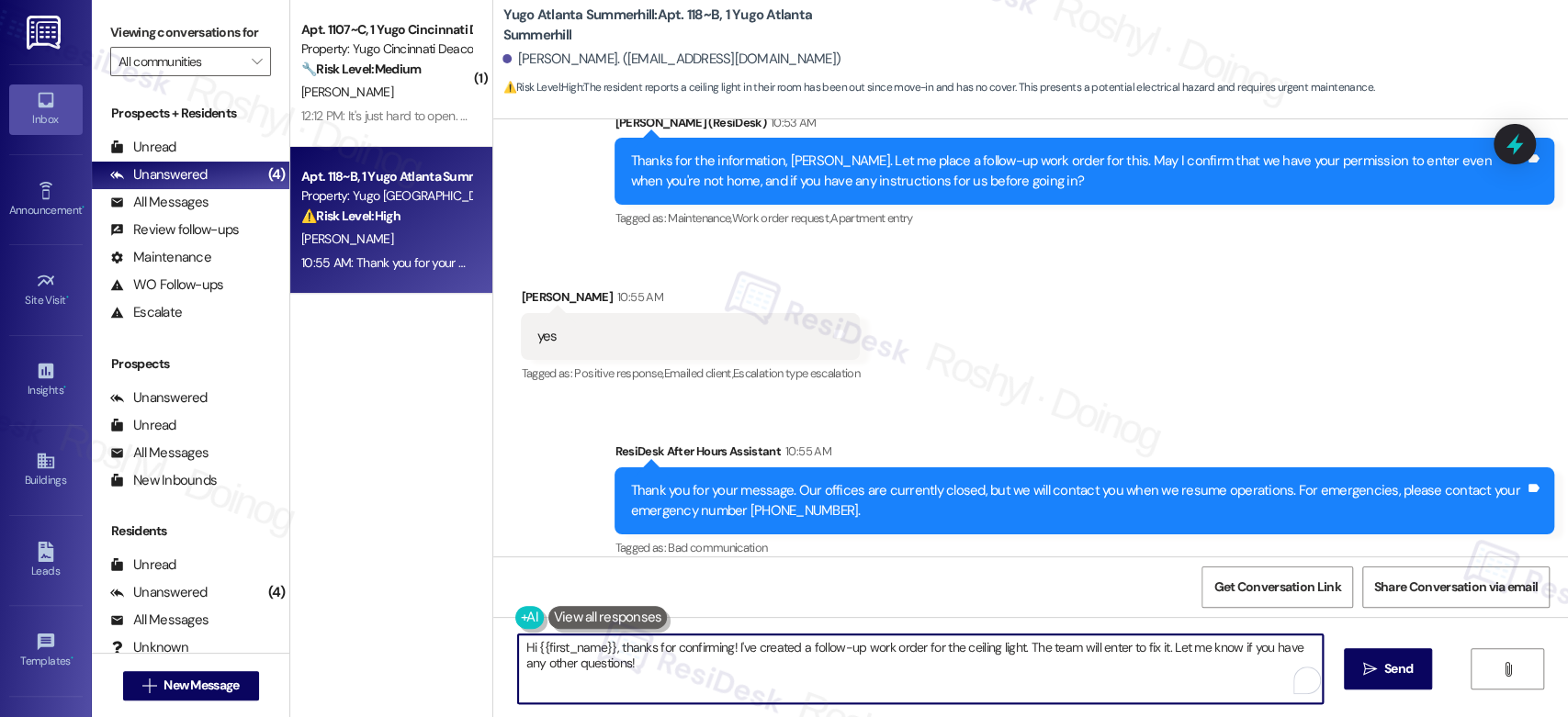
drag, startPoint x: 619, startPoint y: 670, endPoint x: 463, endPoint y: 624, distance: 162.6
click at [463, 624] on div "( 1 ) Apt. 1107~C, 1 Yugo Cincinnati Deacon Property: Yugo Cincinnati Deacon 🔧 …" at bounding box center [929, 358] width 1278 height 717
paste textarea "Thank you, {{first_name}}! I’ve submitted your request, and our maintenance tea…"
type textarea "Thank you, {{first_name}}! I’ve submitted your request, and our maintenance tea…"
click at [1374, 667] on span "Send" at bounding box center [1387, 668] width 28 height 20
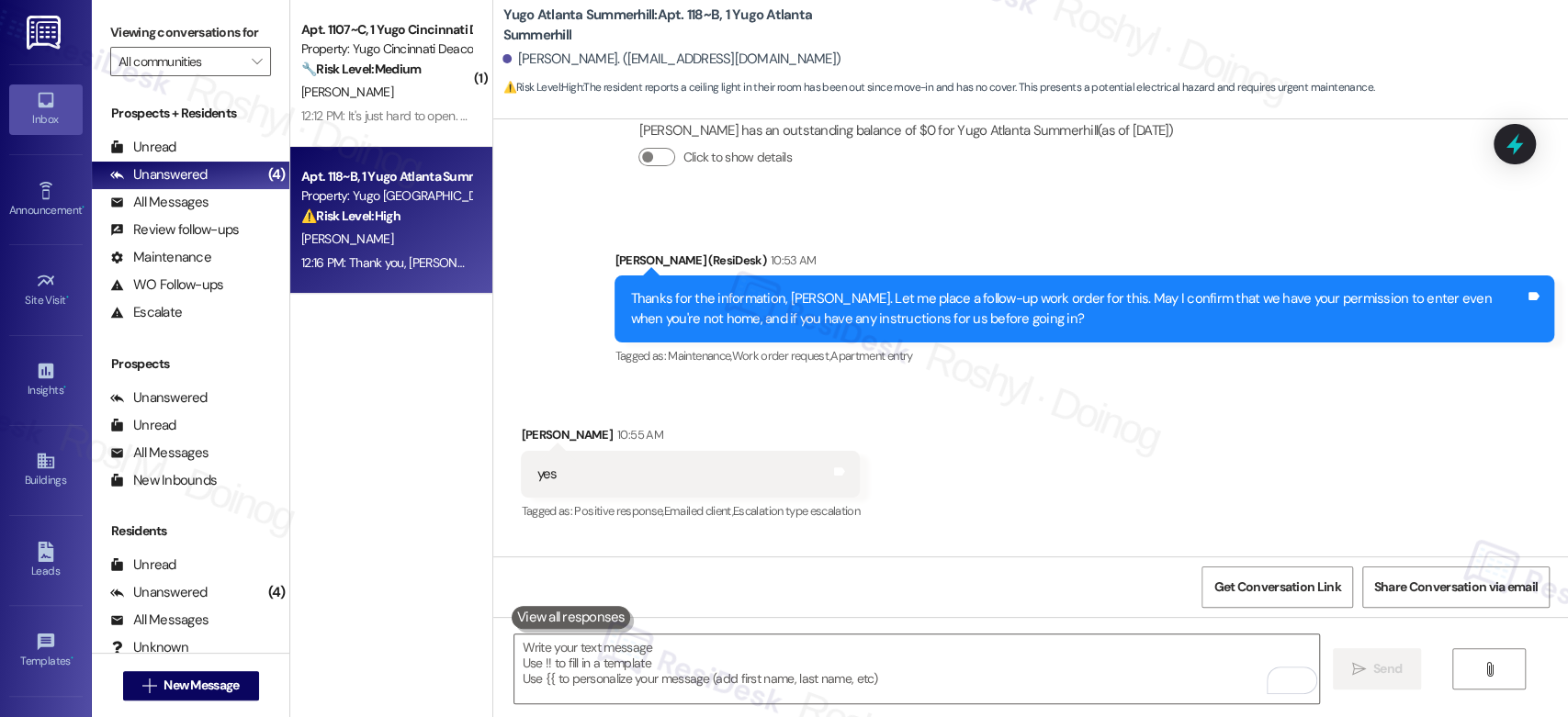
scroll to position [4766, 0]
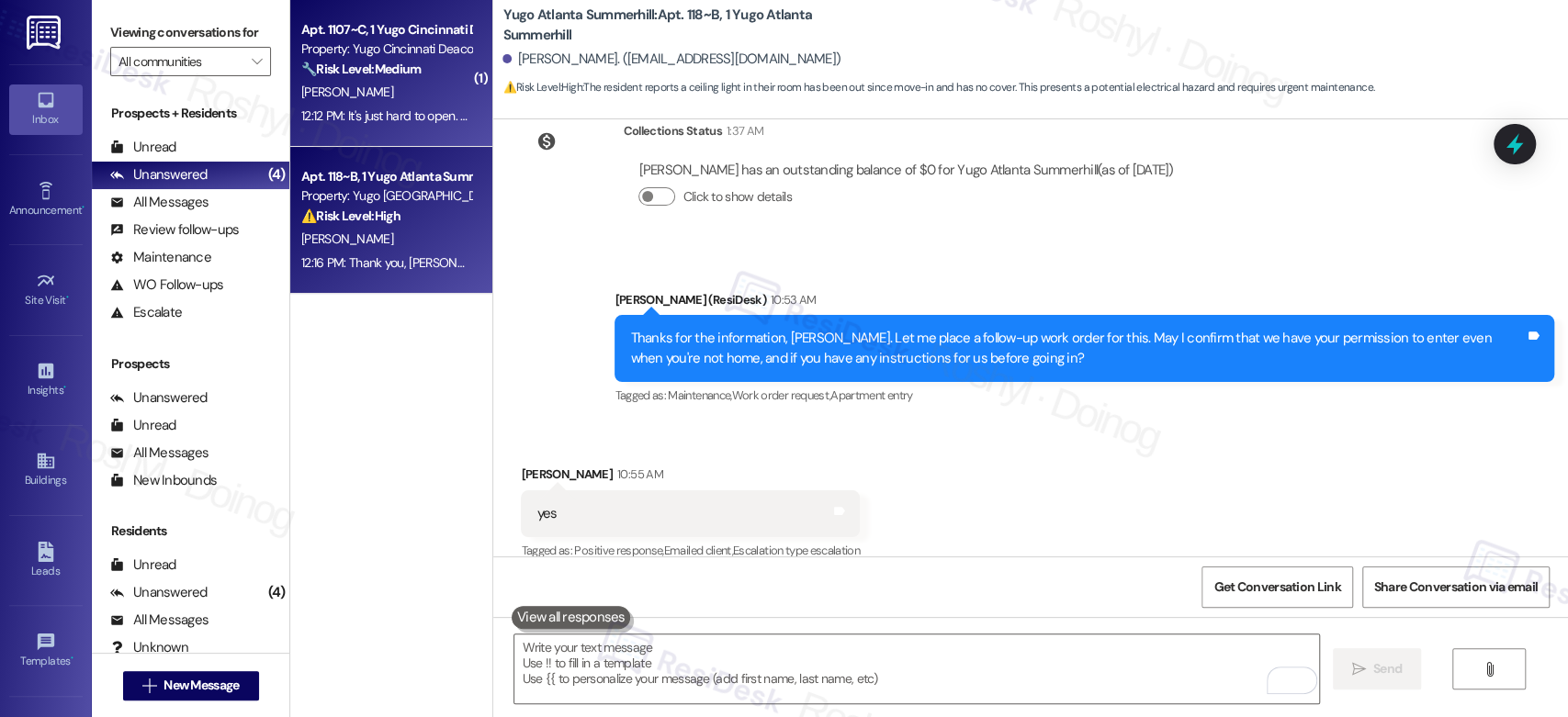
click at [333, 98] on span "[PERSON_NAME]" at bounding box center [348, 92] width 92 height 17
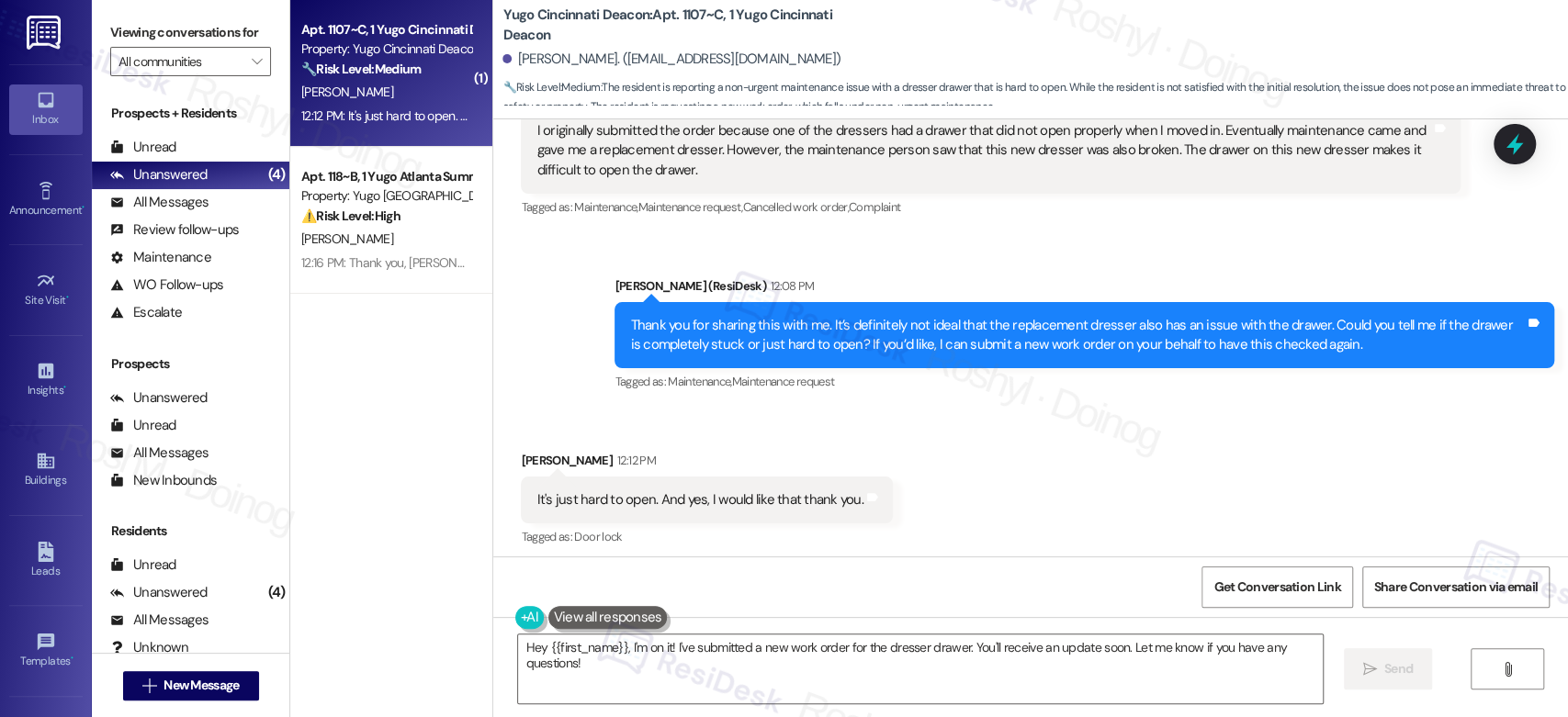
scroll to position [1061, 0]
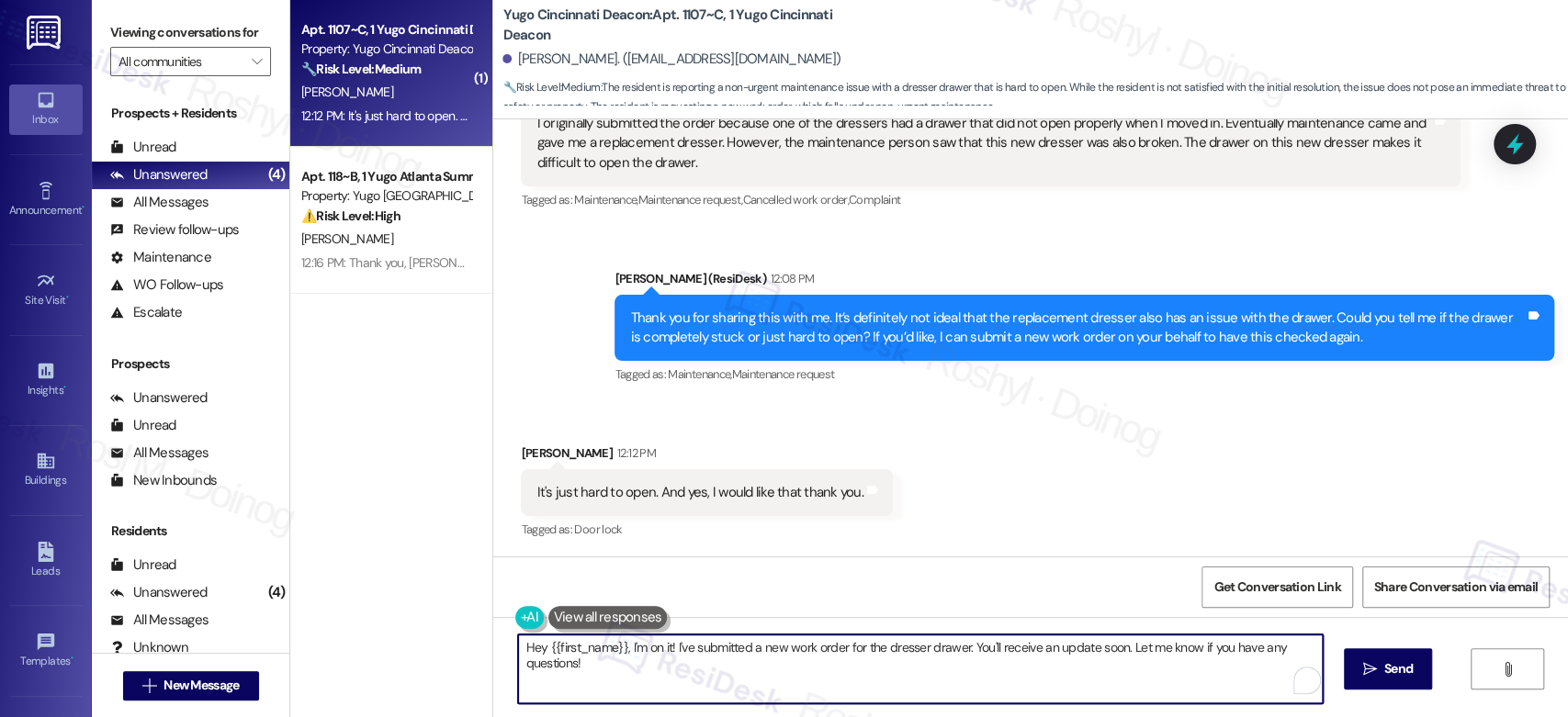
drag, startPoint x: 609, startPoint y: 674, endPoint x: 463, endPoint y: 651, distance: 147.8
click at [463, 651] on div "( 1 ) Apt. 1107~C, 1 Yugo Cincinnati Deacon Property: Yugo Cincinnati Deacon 🔧 …" at bounding box center [929, 358] width 1278 height 717
paste textarea "I'll proceed to submit a work order on your behalf. Could you please confirm if…"
click at [514, 644] on textarea "I'll proceed to submit a work order on your behalf. Could you please confirm if…" at bounding box center [916, 669] width 804 height 69
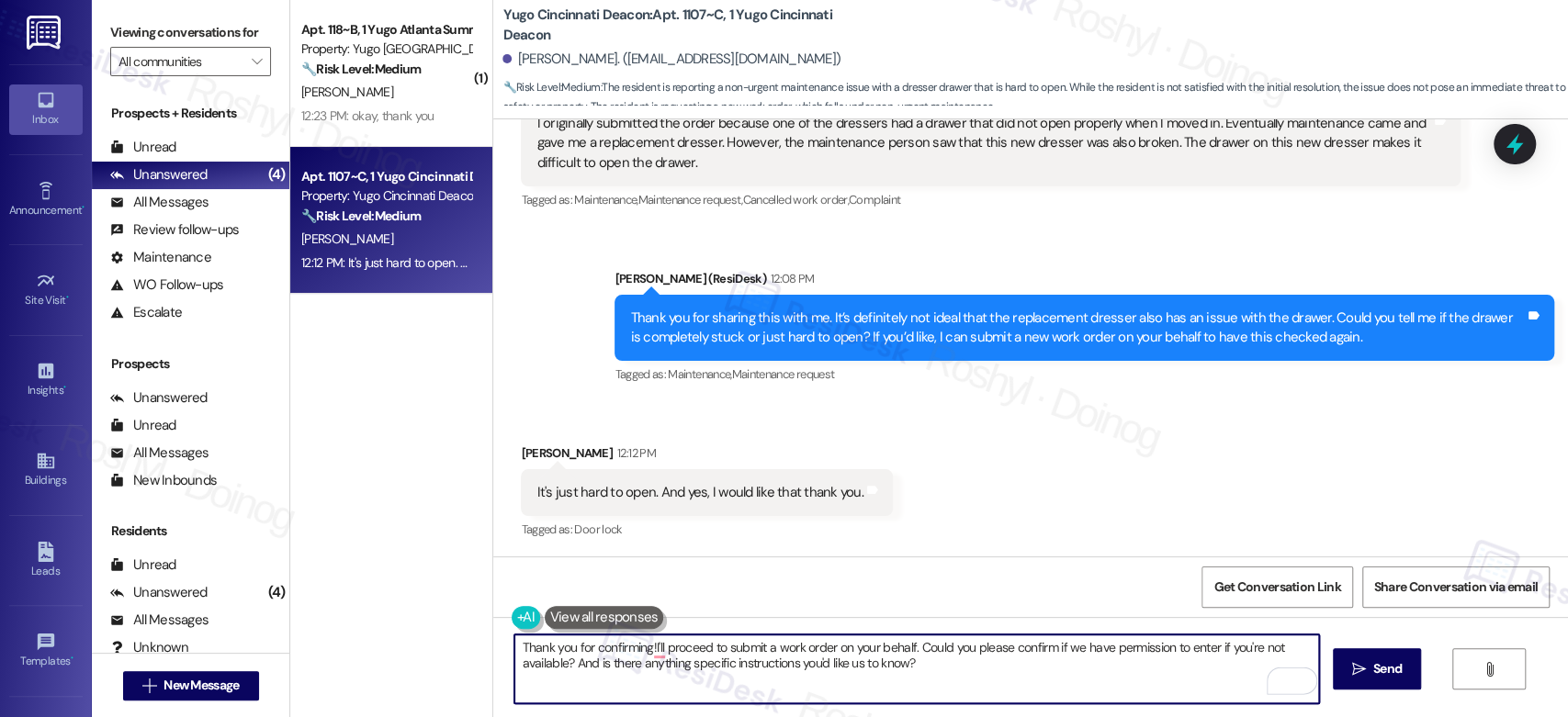
type textarea "Thank you for confirming! I'll proceed to submit a work order on your behalf. C…"
click at [988, 665] on textarea "Thank you for confirming! I'll proceed to submit a work order on your behalf. C…" at bounding box center [916, 669] width 804 height 69
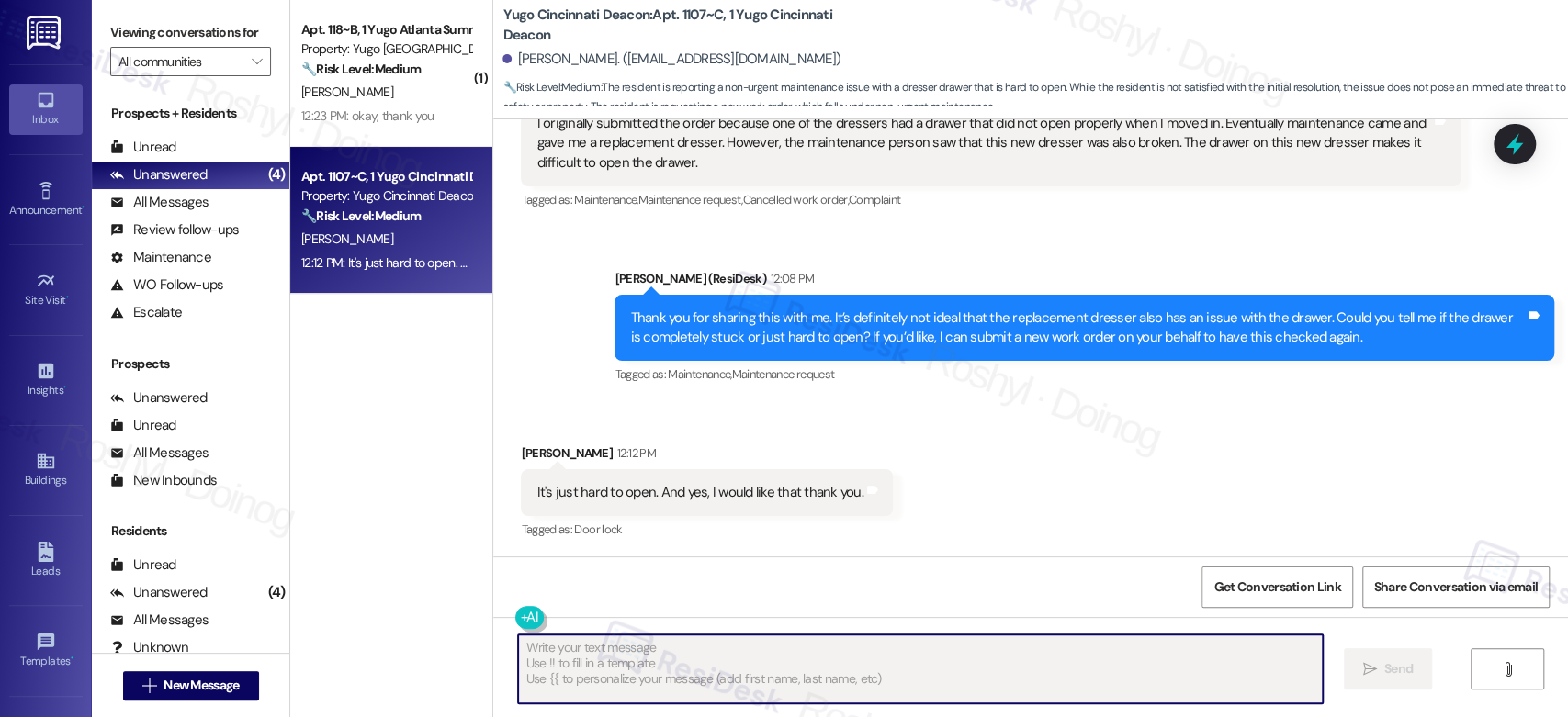
type textarea "Fetching suggested responses. Please feel free to read through the conversation…"
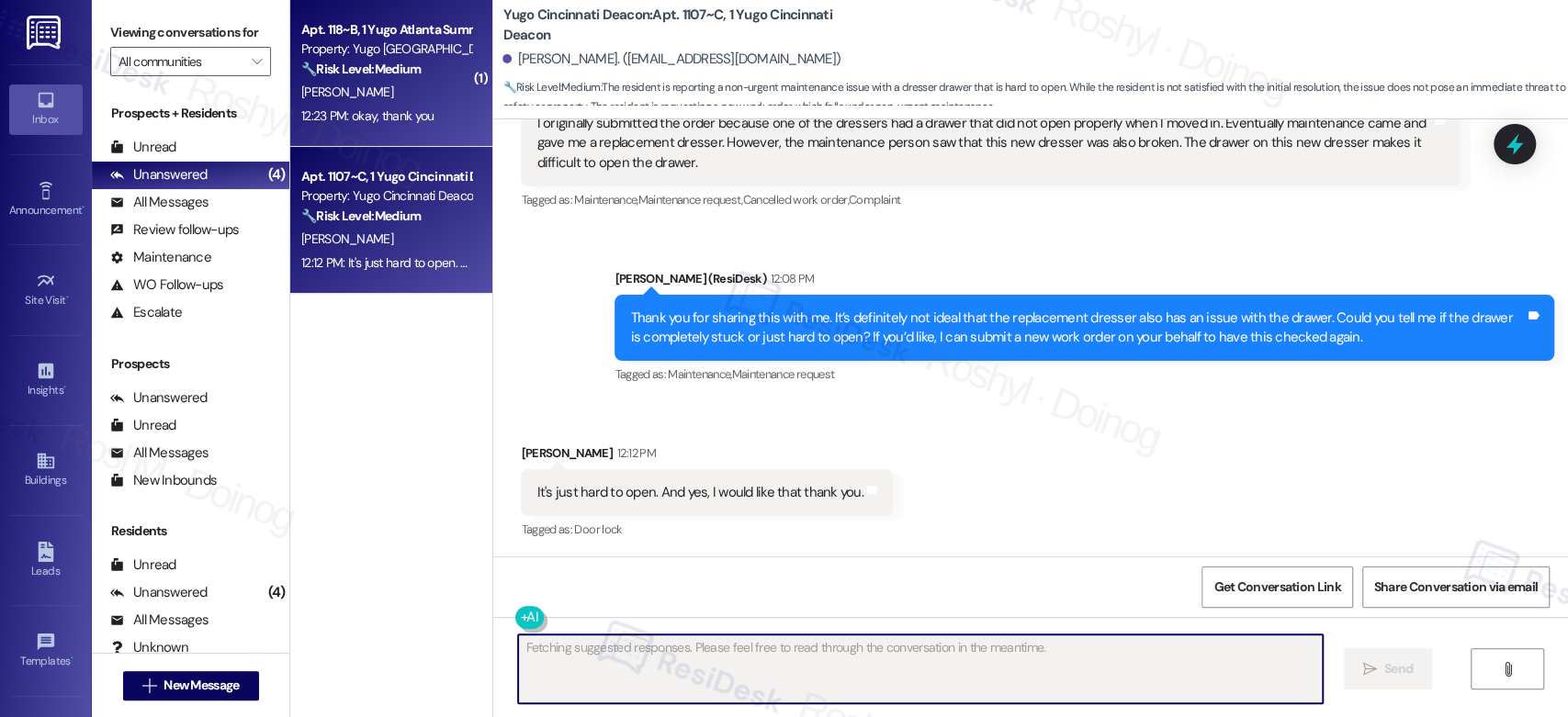
click at [331, 80] on div "[PERSON_NAME]" at bounding box center [386, 92] width 173 height 23
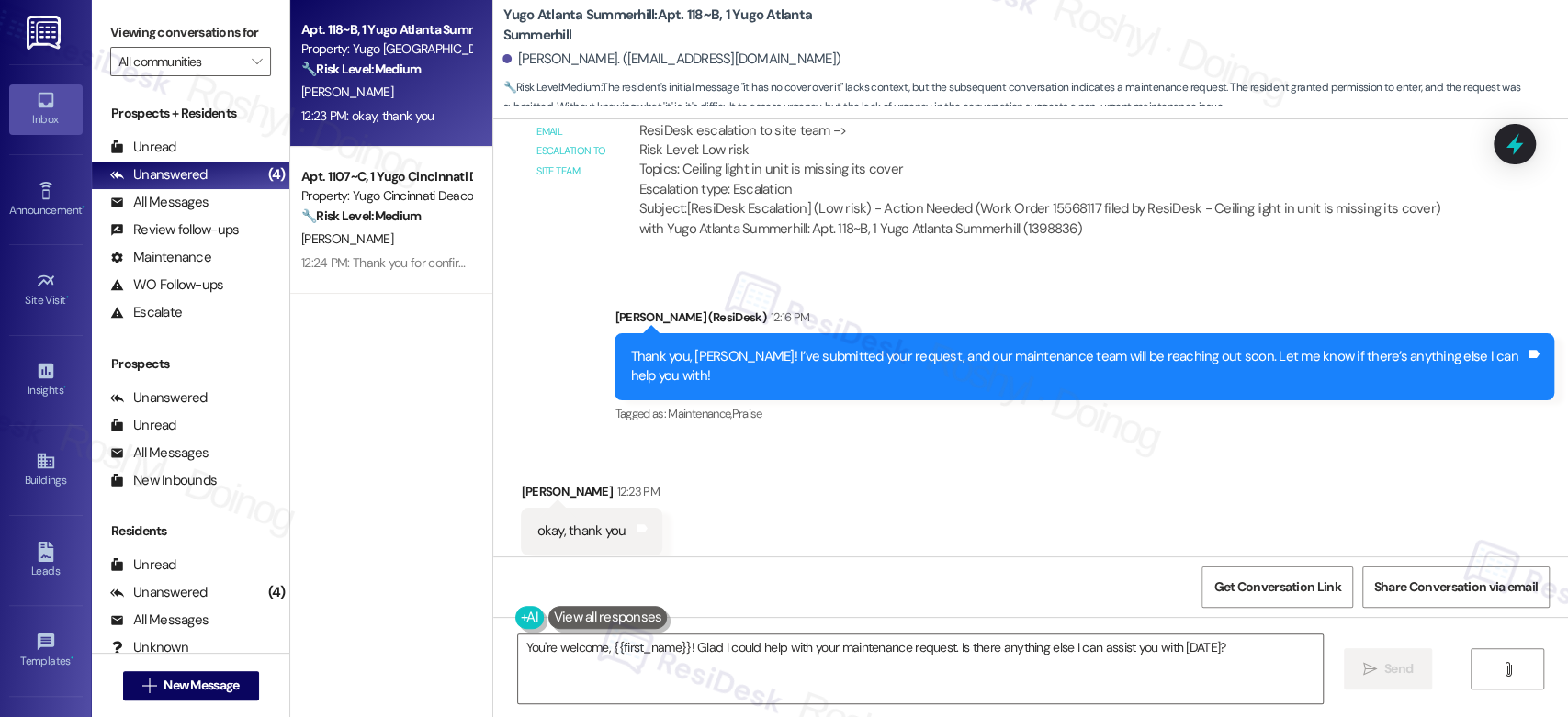
scroll to position [5480, 0]
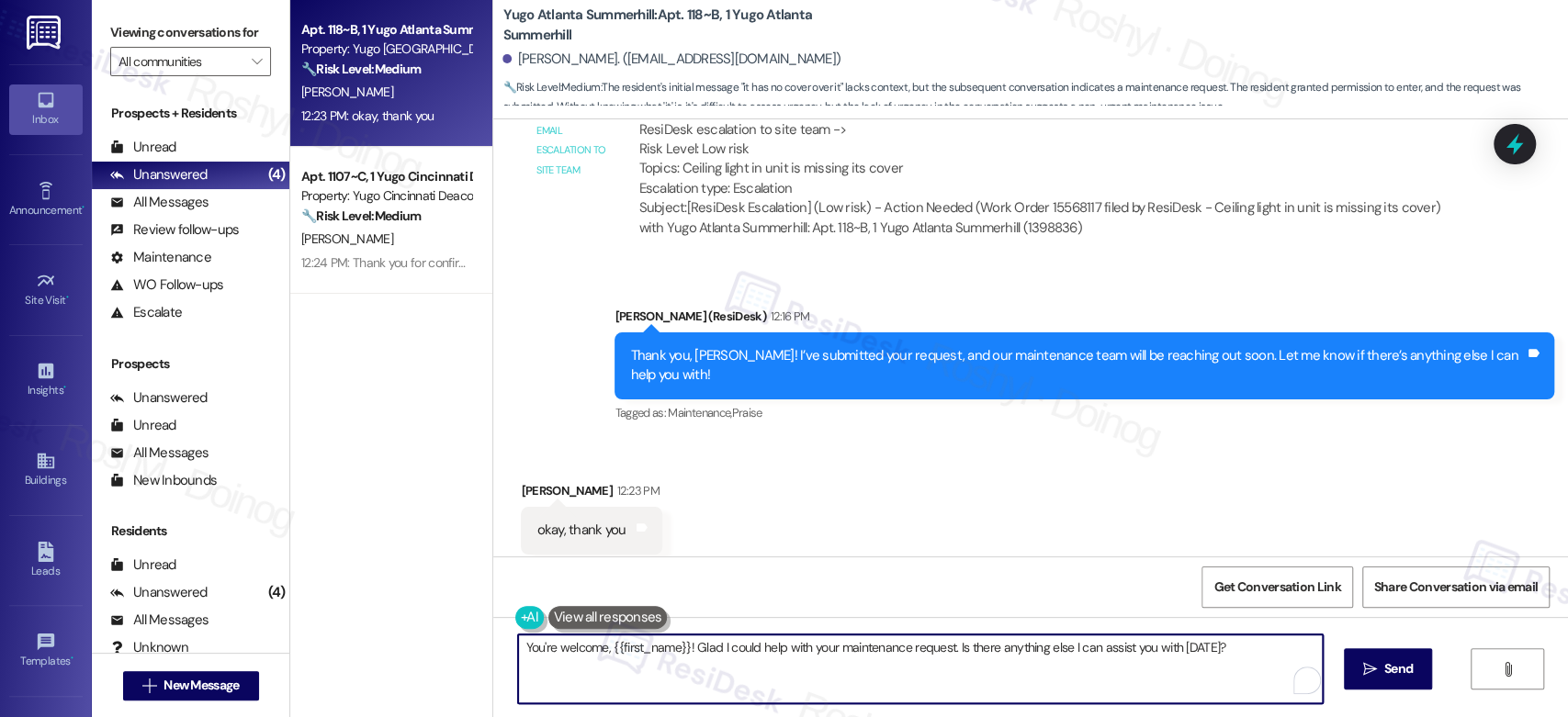
drag, startPoint x: 1241, startPoint y: 659, endPoint x: 498, endPoint y: 655, distance: 743.0
click at [508, 655] on div "You're welcome, {{first_name}}! Glad I could help with your maintenance request…" at bounding box center [910, 669] width 806 height 71
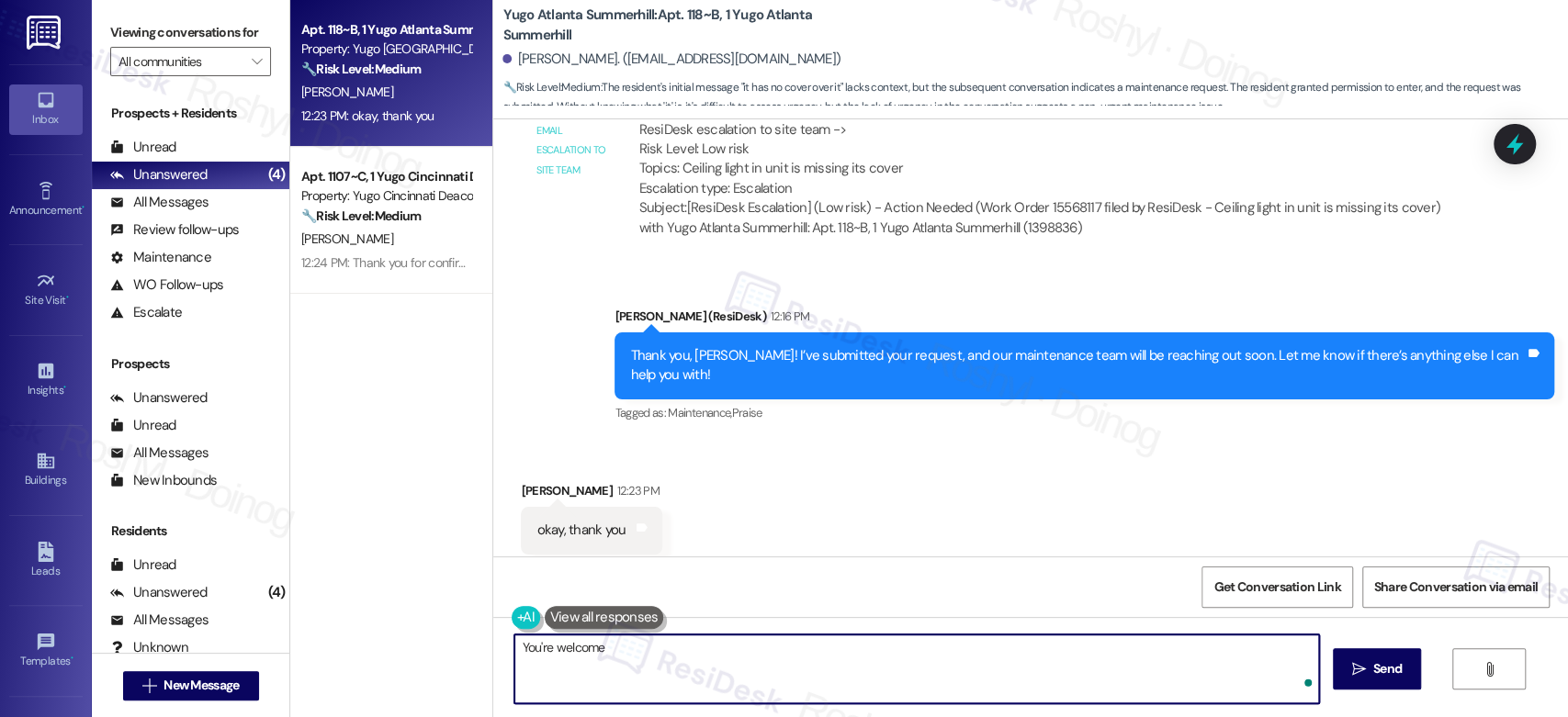
type textarea "You're welcome!"
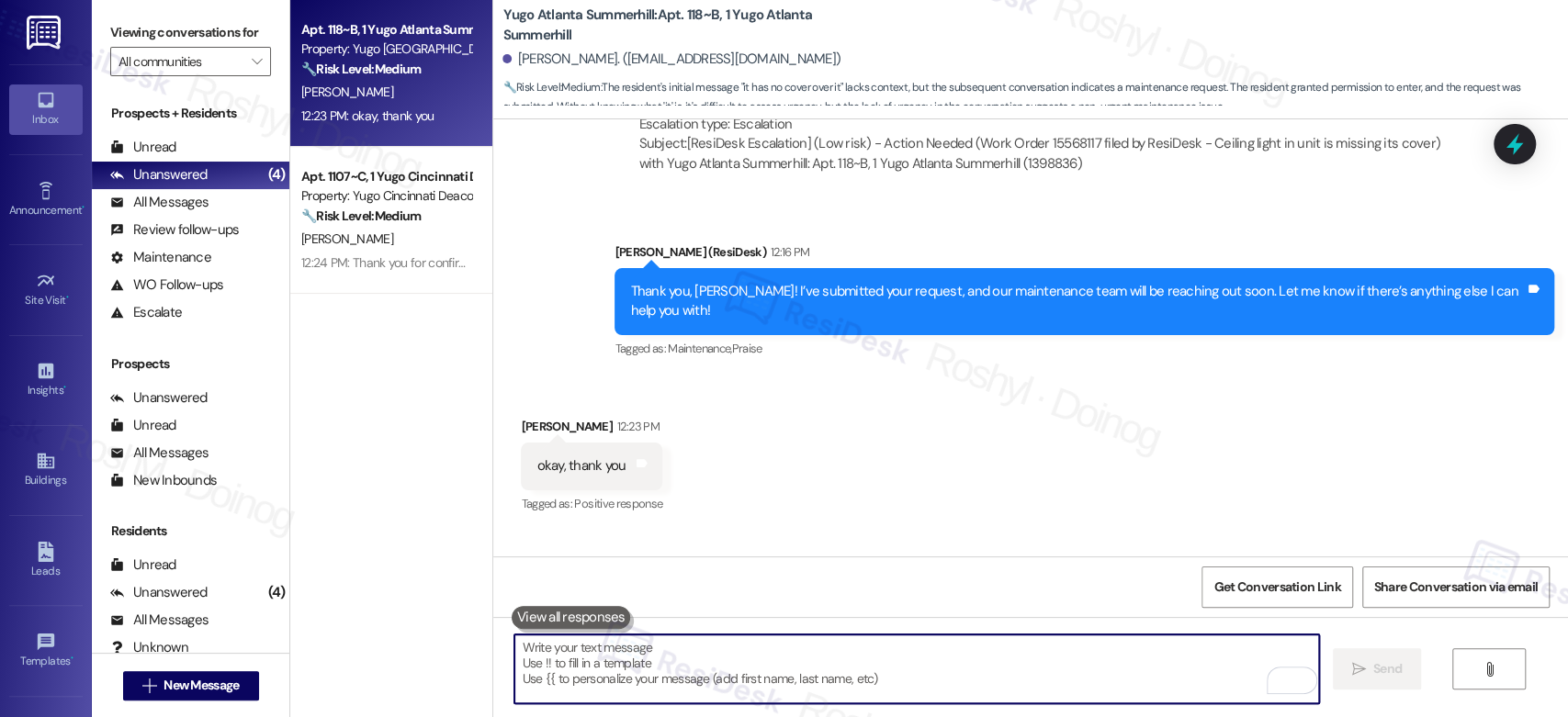
scroll to position [5608, 0]
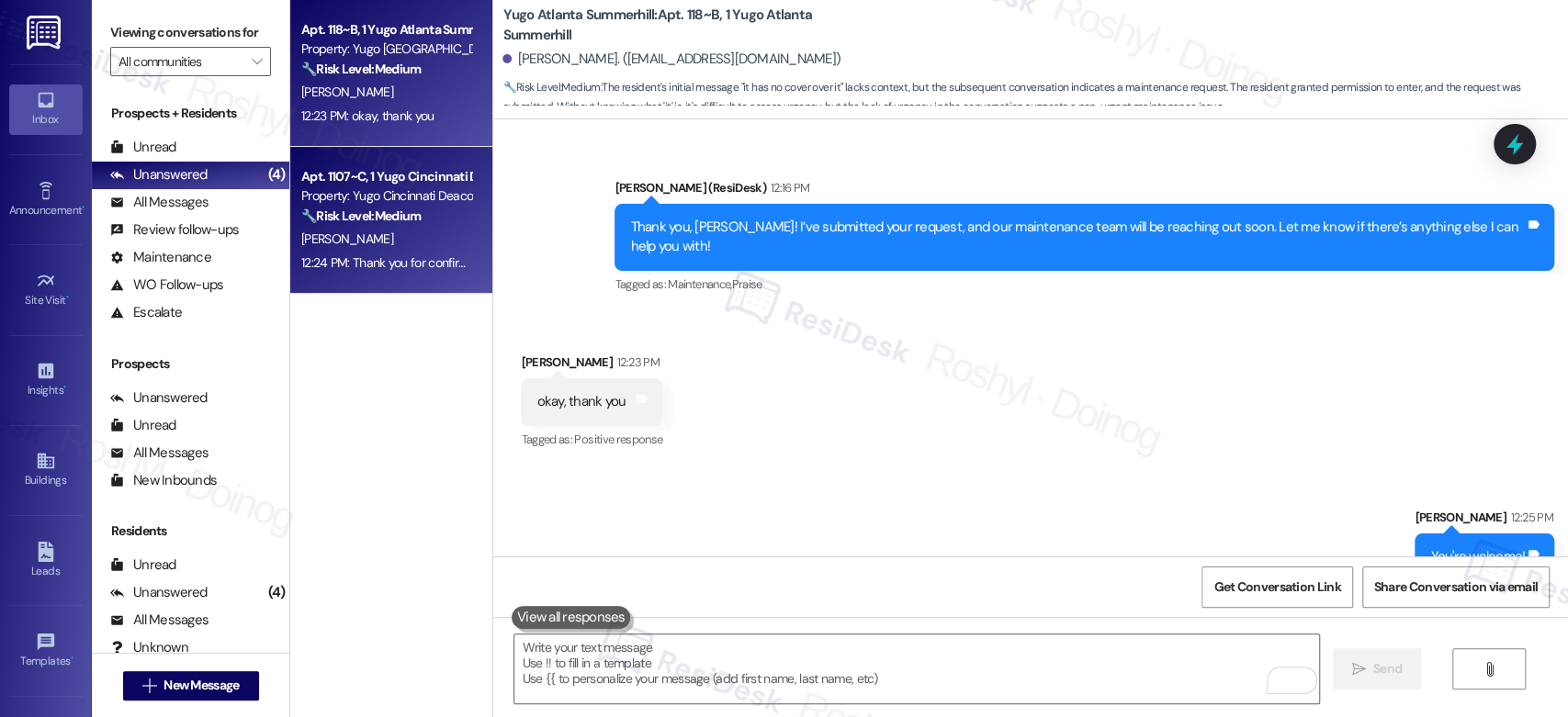
click at [416, 270] on div "12:24 PM: Thank you for confirming! I'll proceed to submit a work order on your…" at bounding box center [908, 263] width 1213 height 17
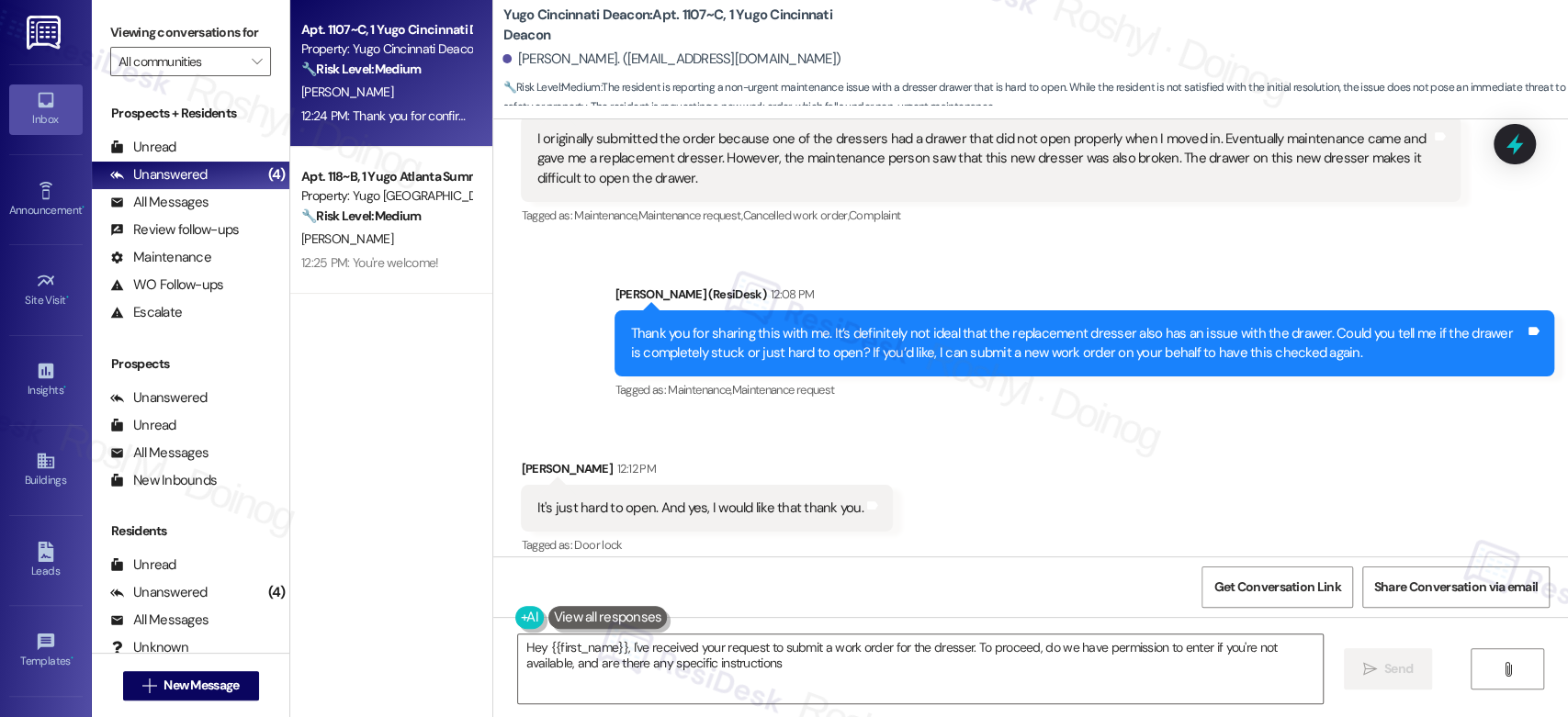
type textarea "Hey {{first_name}}, I've received your request to submit a work order for the d…"
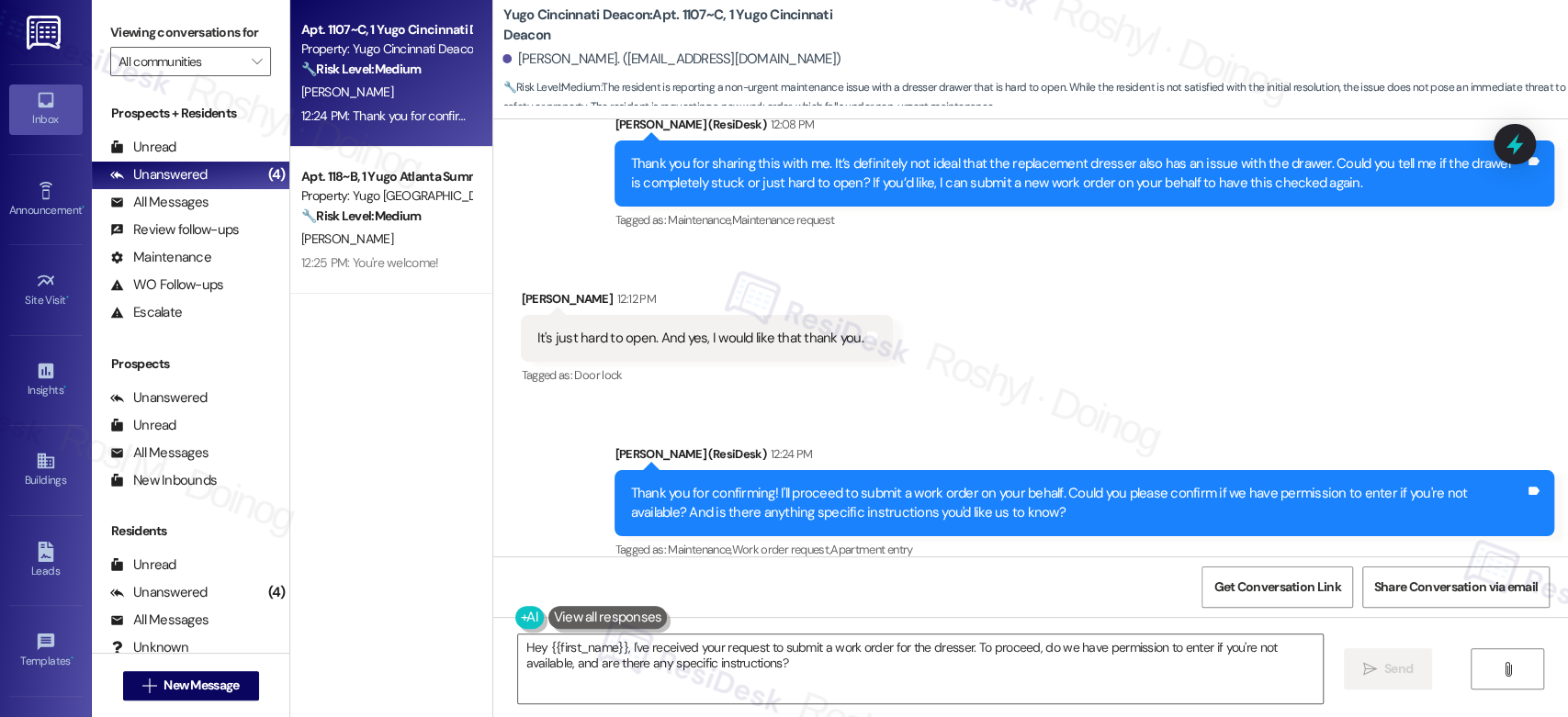
scroll to position [1236, 0]
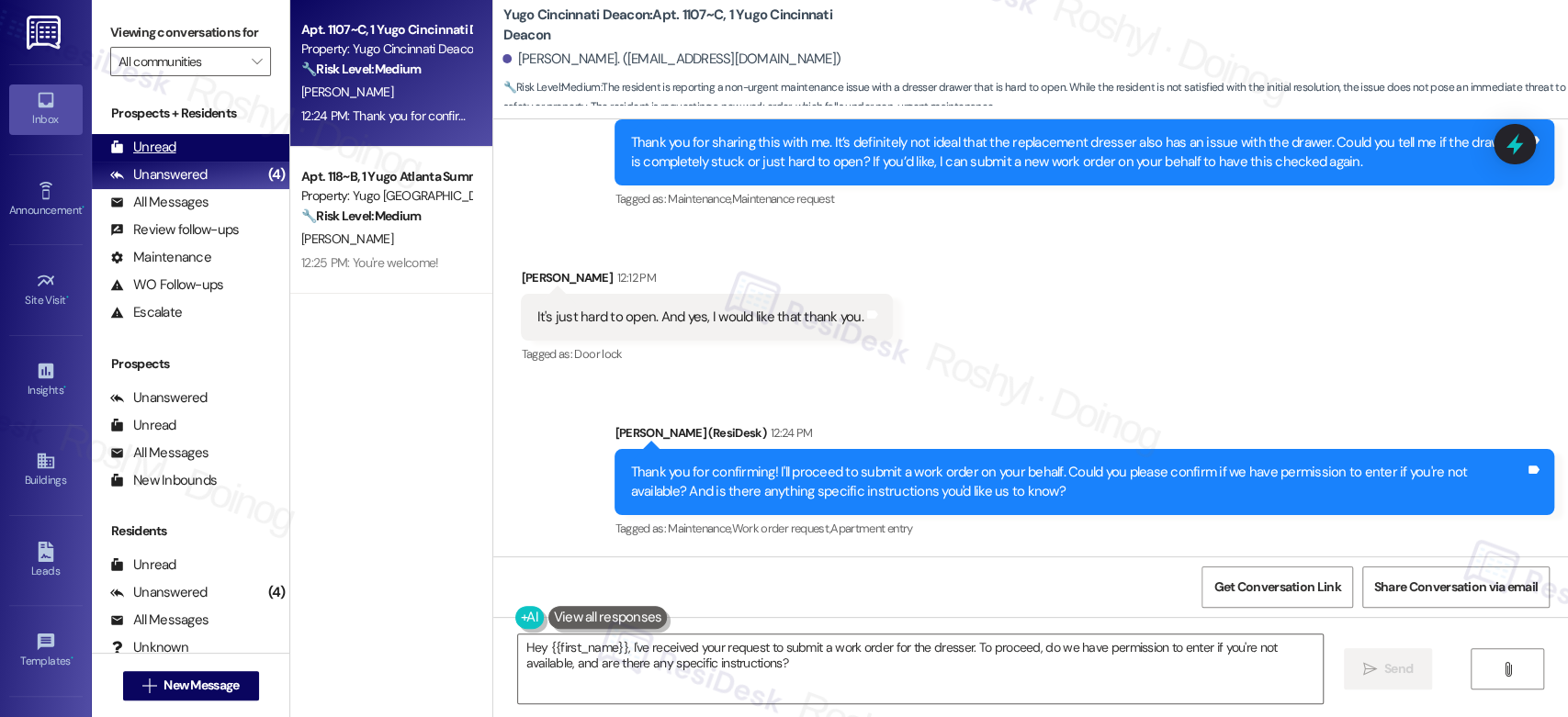
click at [220, 145] on div "Unread (0)" at bounding box center [190, 147] width 198 height 27
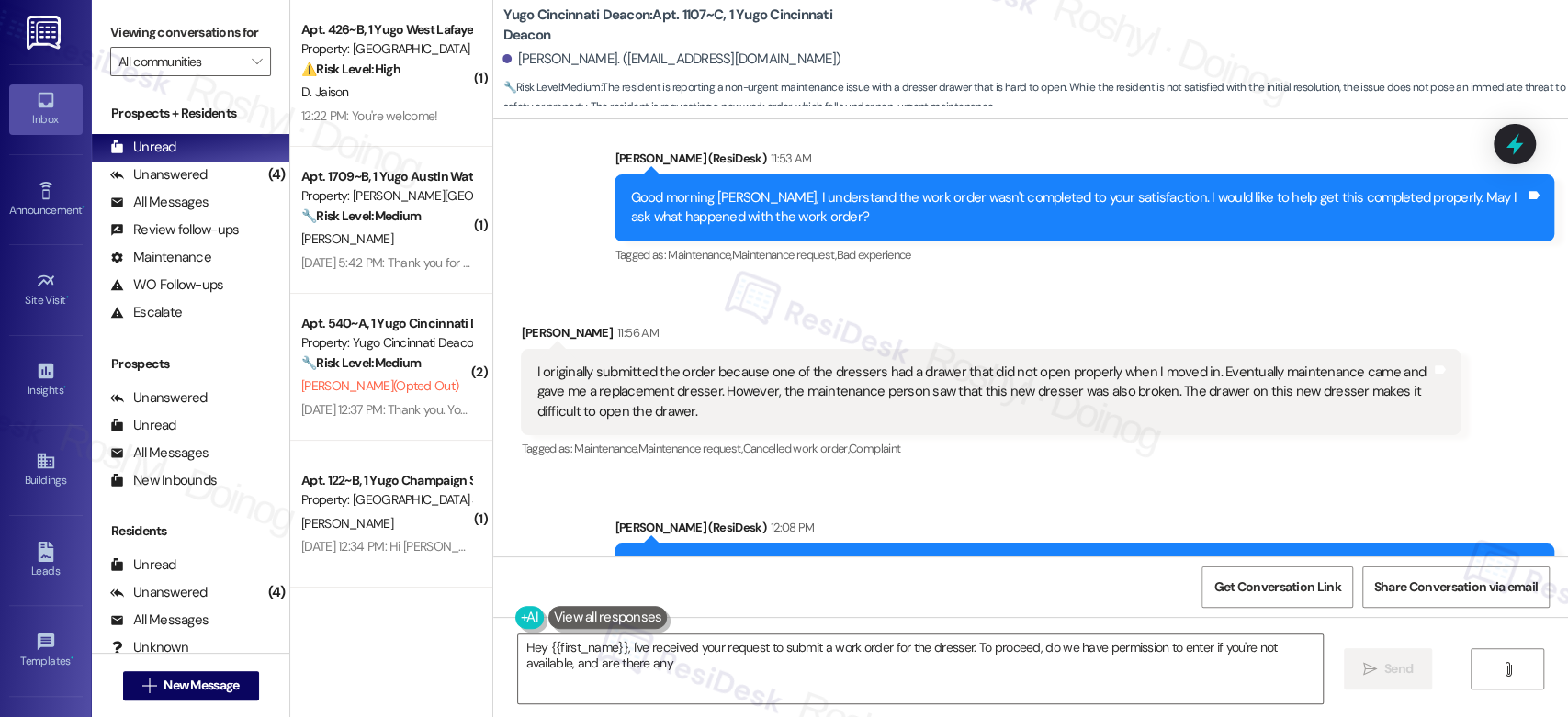
scroll to position [1061, 0]
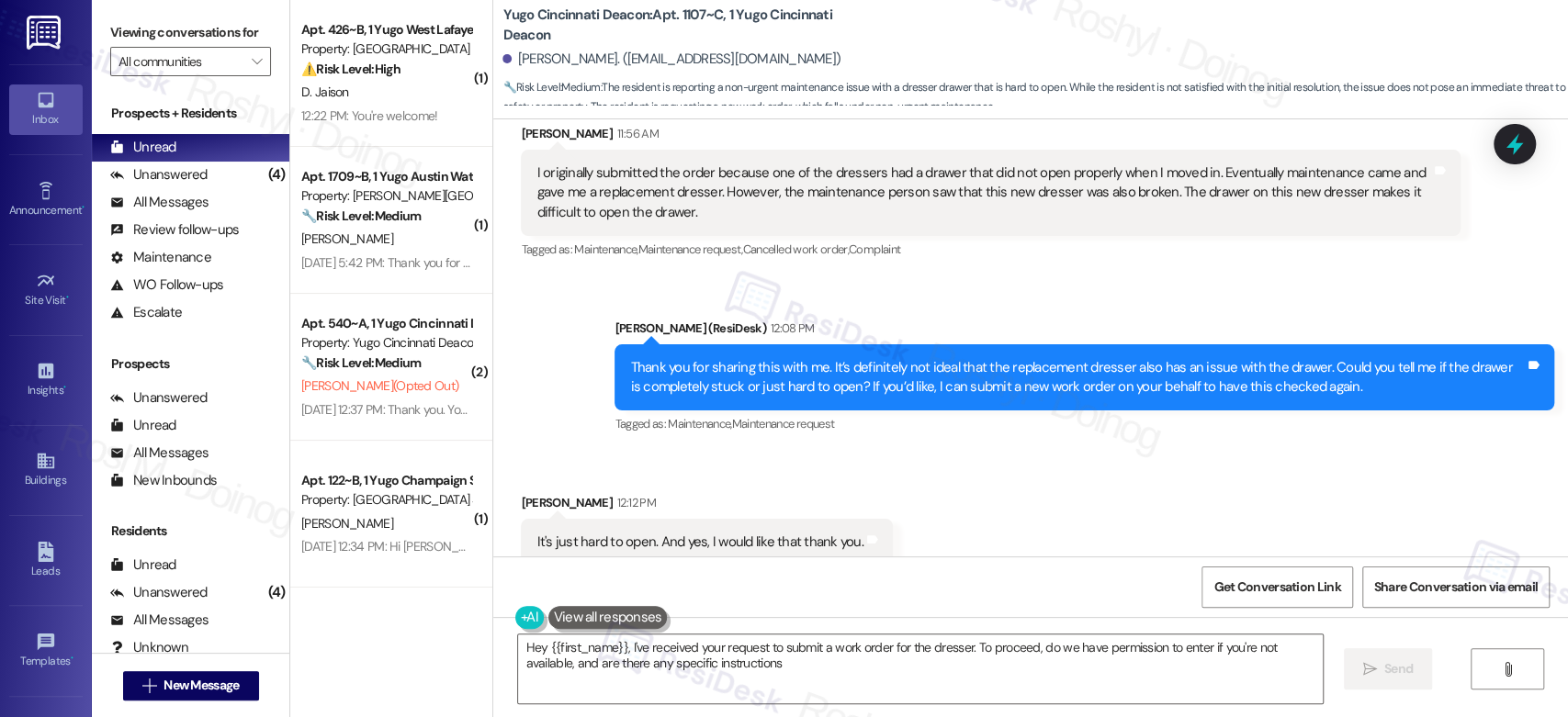
type textarea "Hey {{first_name}}, I've received your request to submit a work order for the d…"
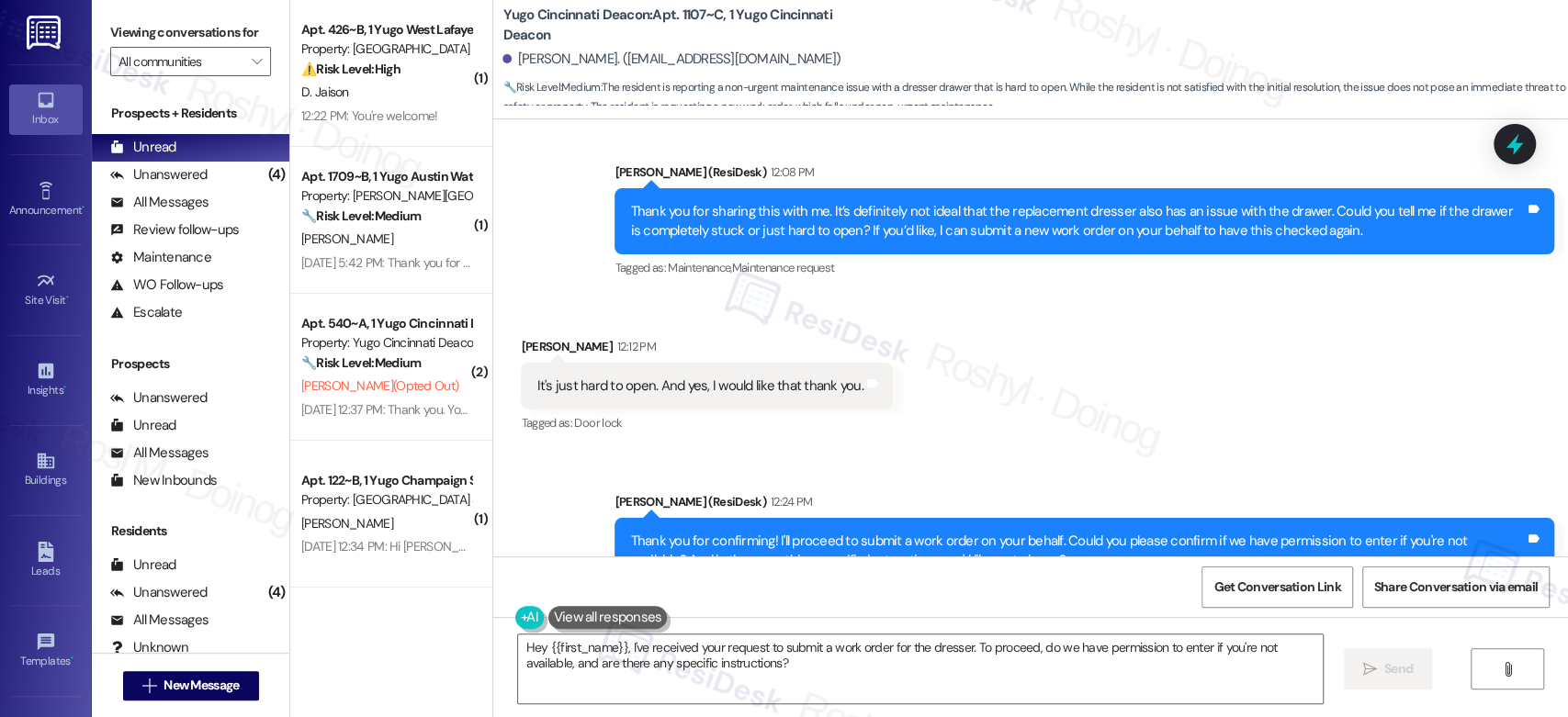
scroll to position [1236, 0]
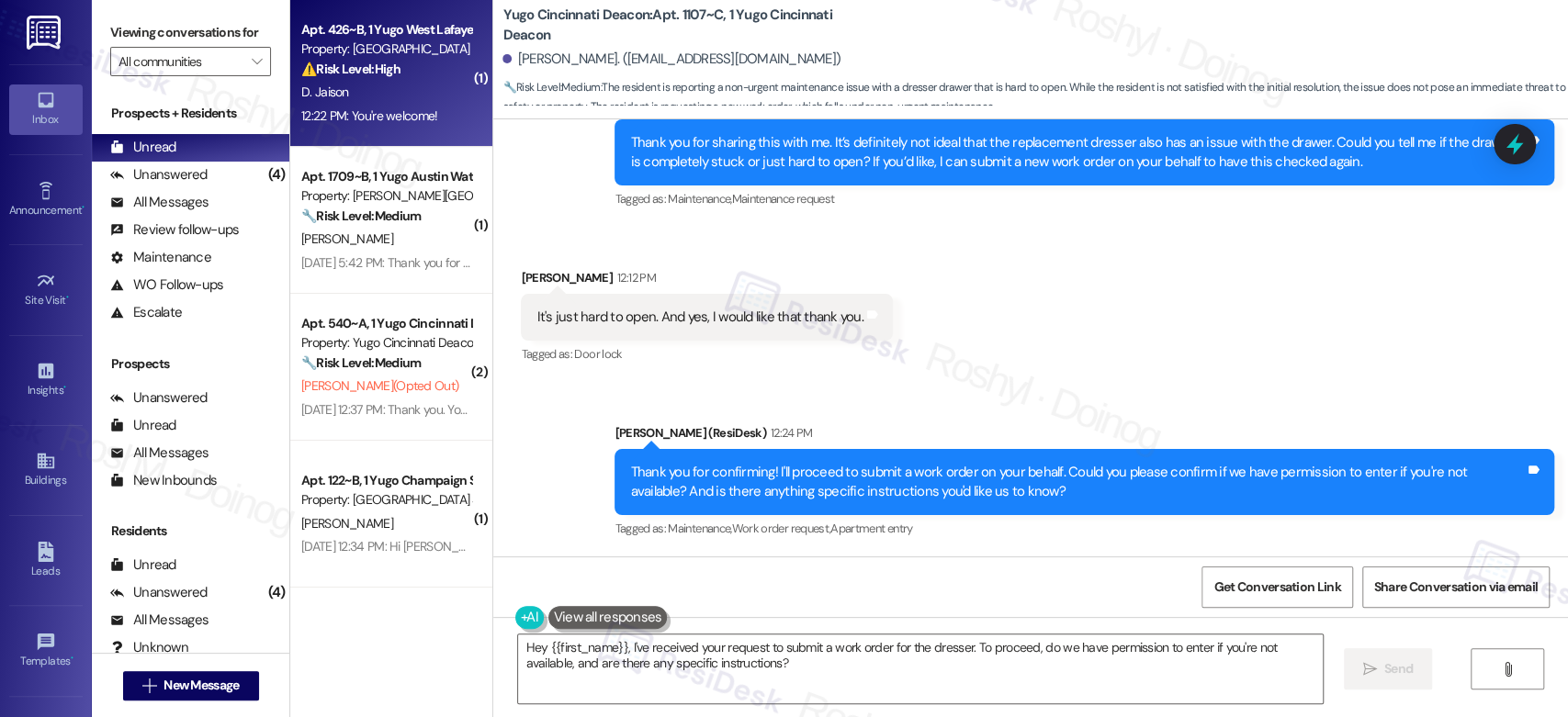
click at [397, 91] on div "D. Jaison" at bounding box center [386, 92] width 173 height 23
type textarea "Hey {{first_name}}, I've received your request to submit a work order for the d…"
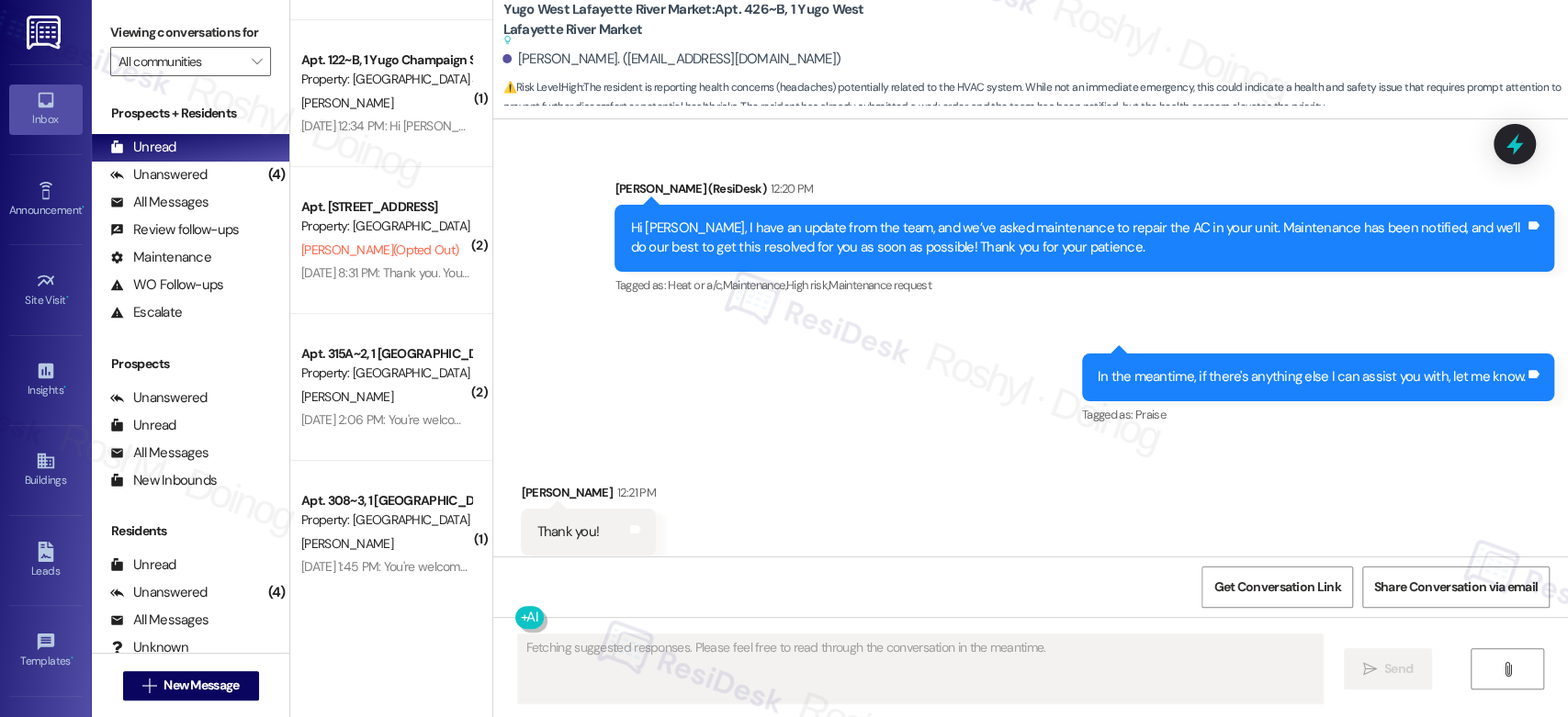
scroll to position [611, 0]
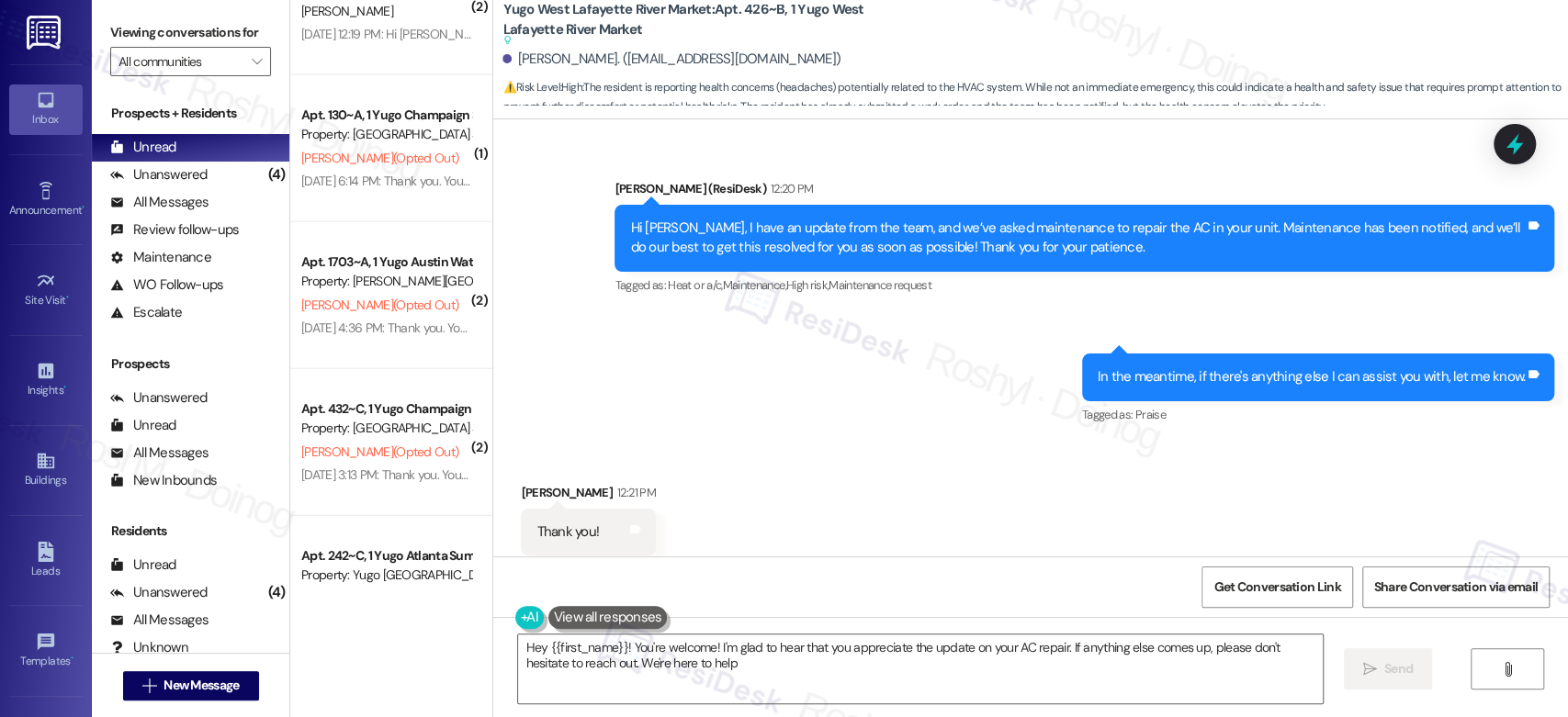
type textarea "Hey {{first_name}}! You're welcome! I'm glad to hear that you appreciate the up…"
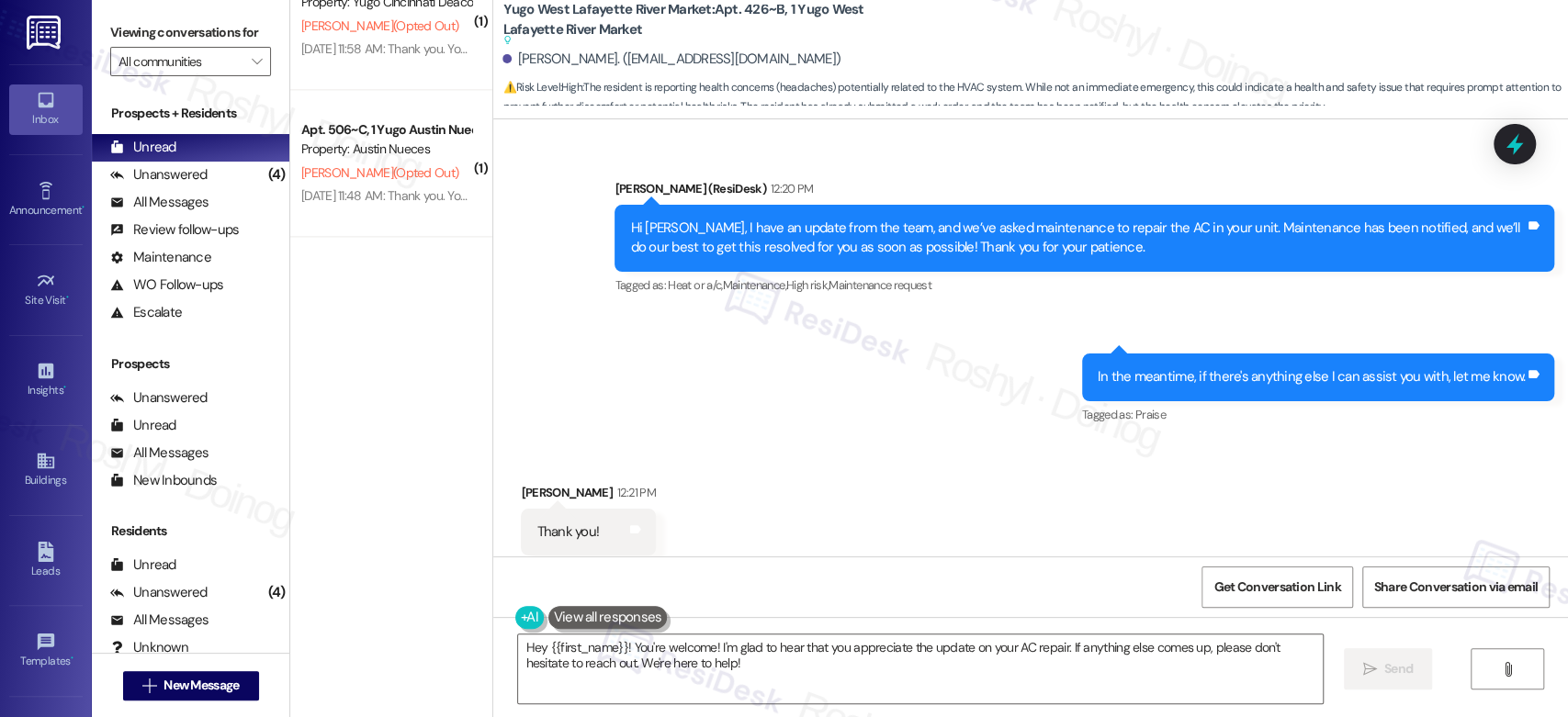
scroll to position [0, 0]
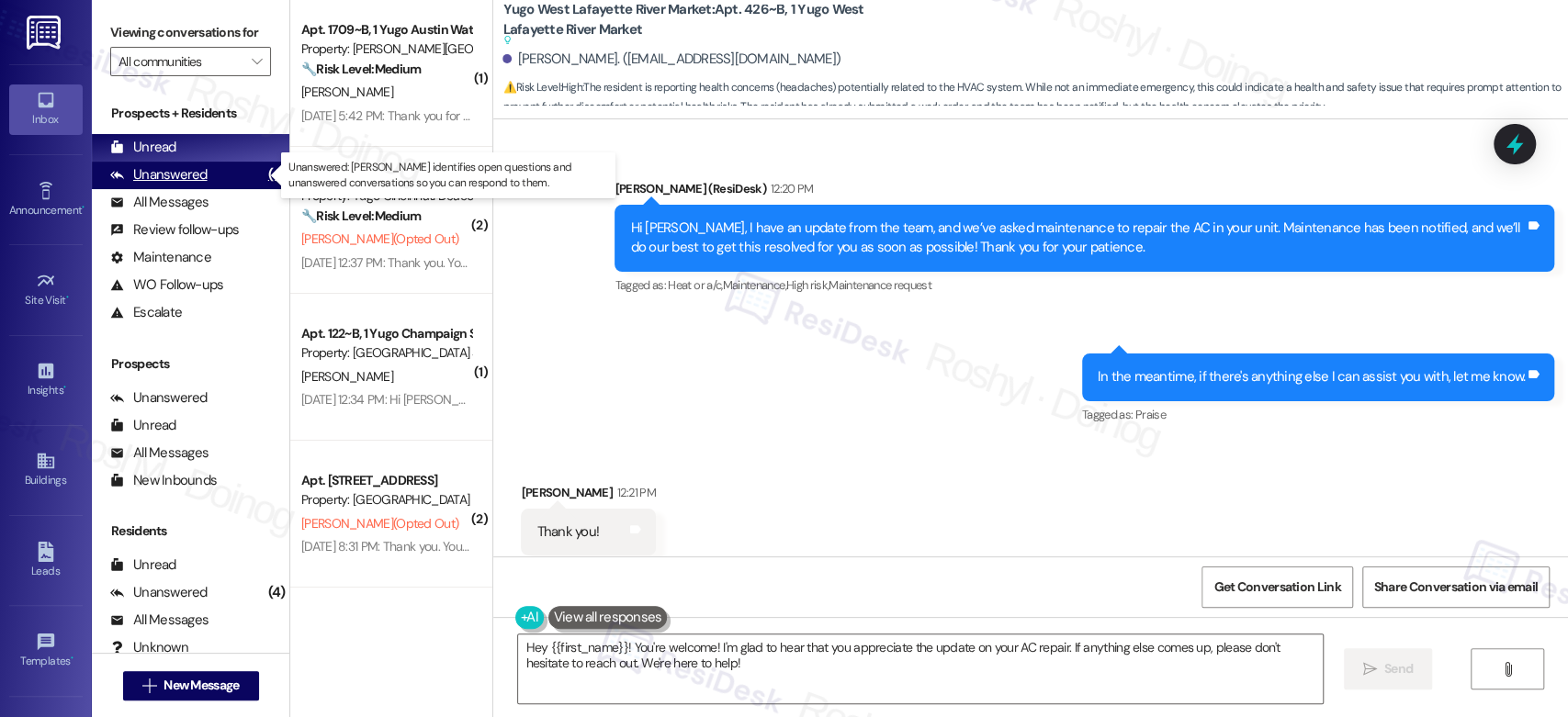
click at [239, 173] on div "Unanswered (4)" at bounding box center [190, 175] width 198 height 27
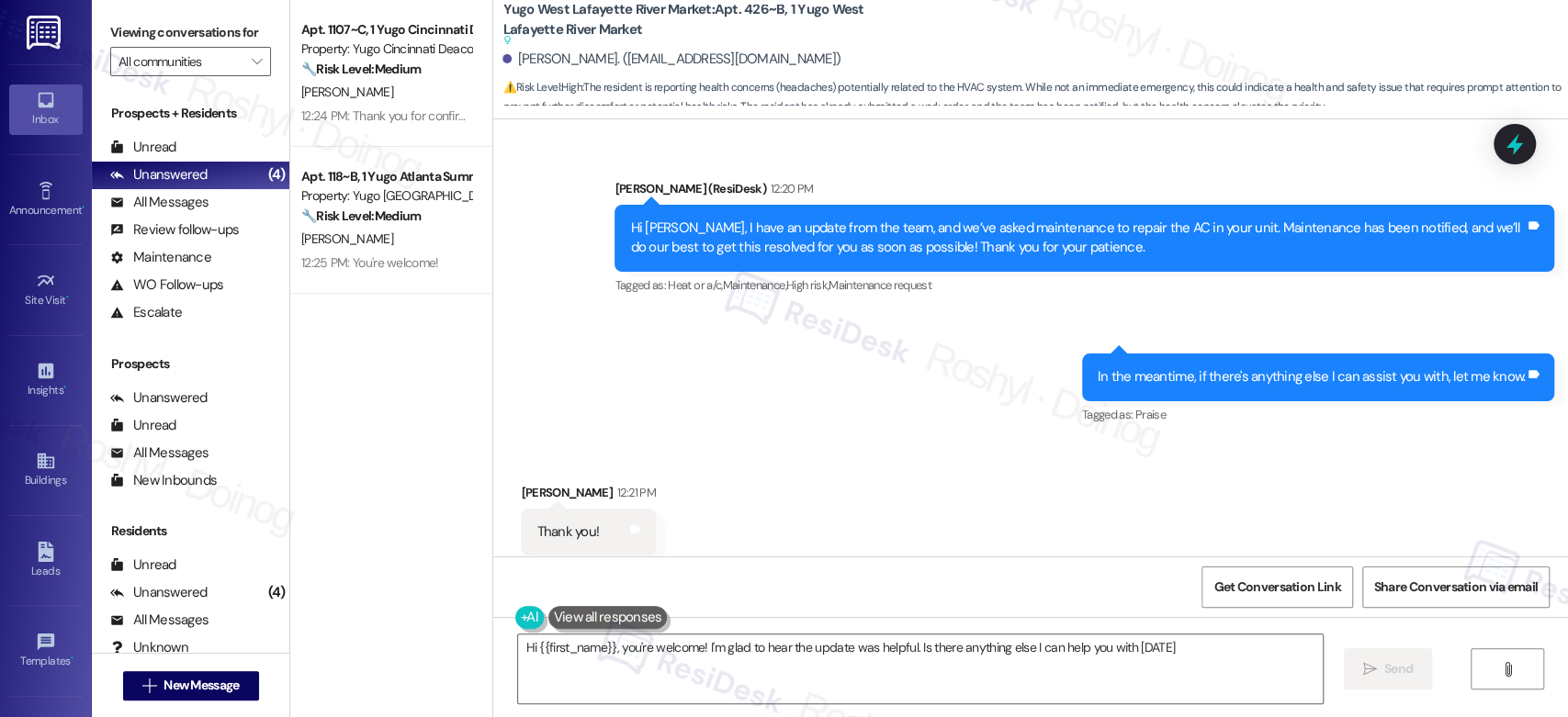
type textarea "Hi {{first_name}}, you're welcome! I'm glad to hear the update was helpful. Is …"
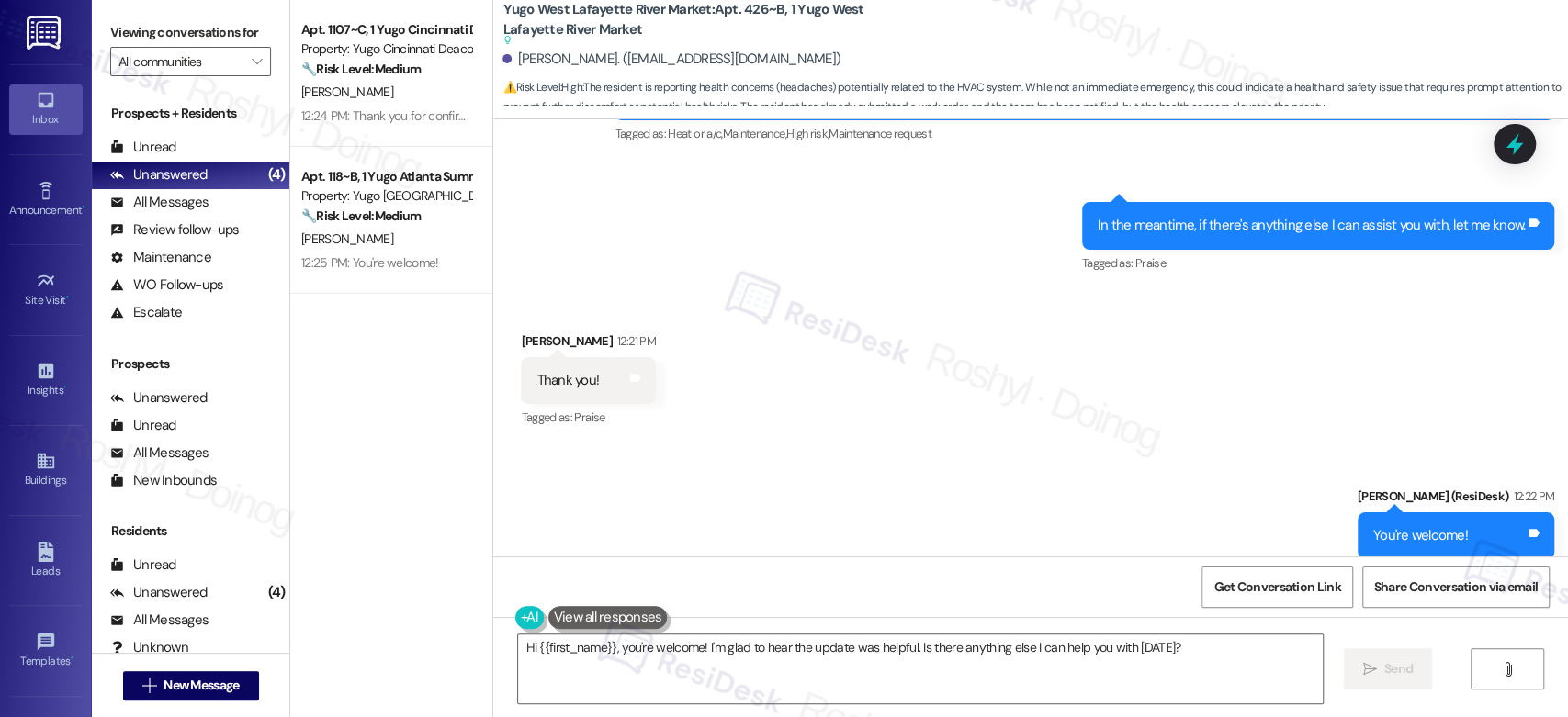
scroll to position [6409, 0]
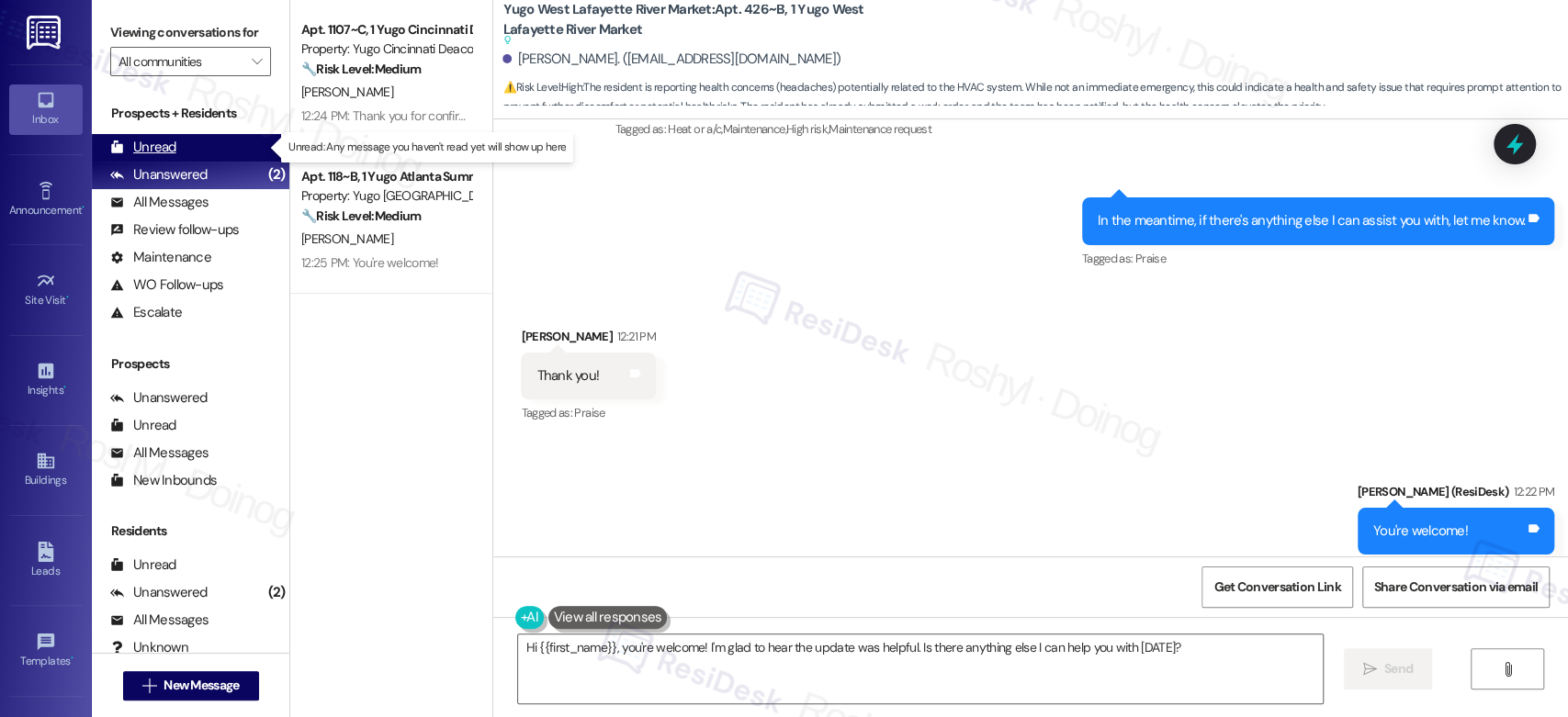
click at [168, 139] on div "Unread" at bounding box center [143, 147] width 67 height 20
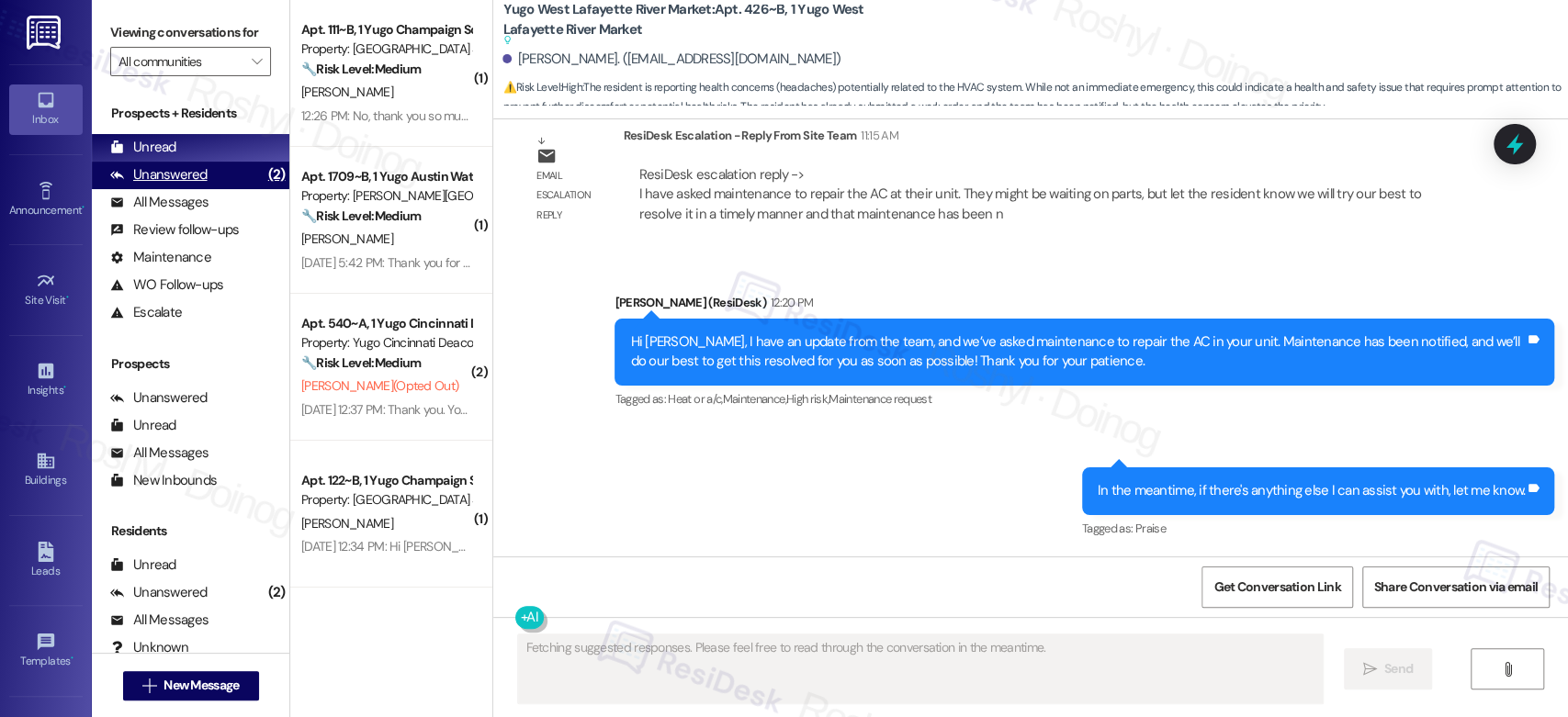
scroll to position [6253, 0]
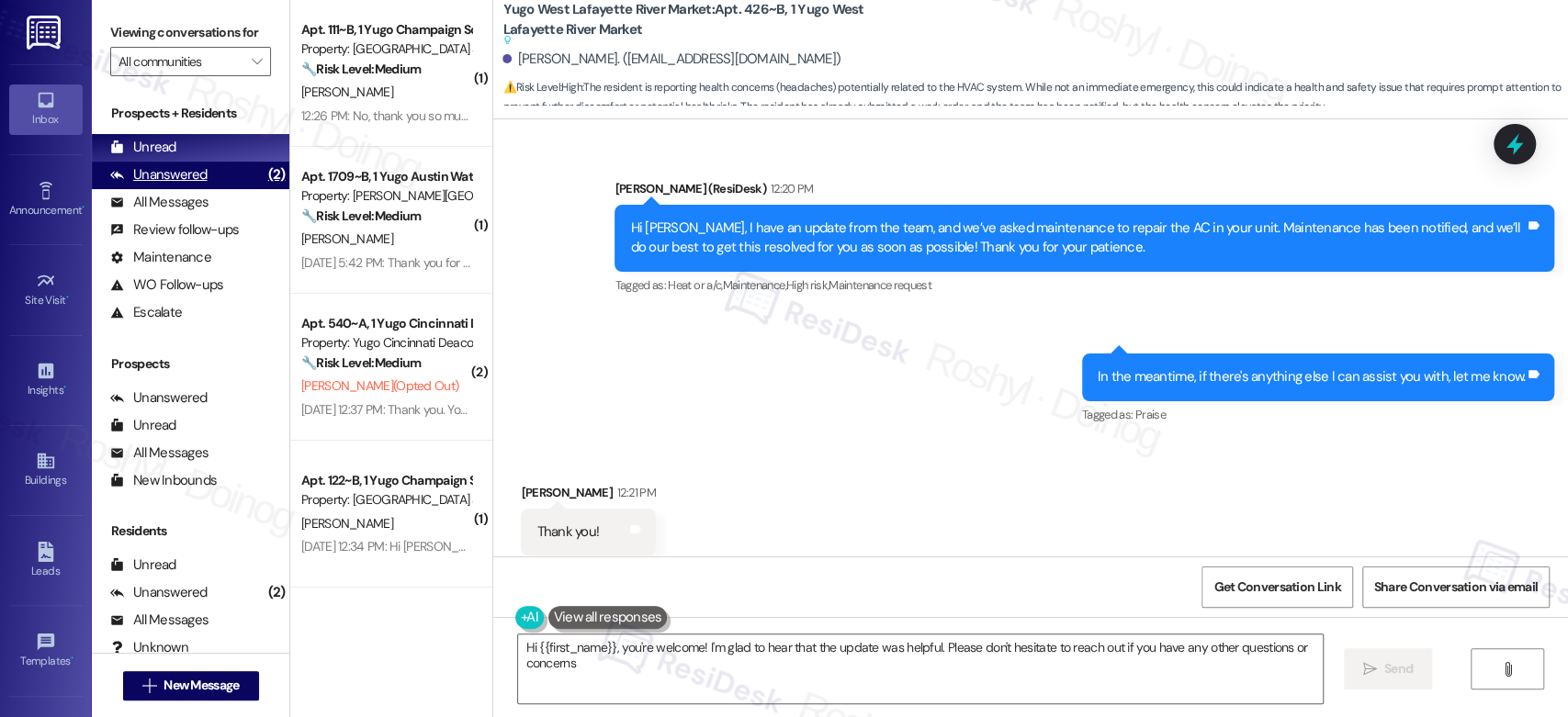
type textarea "Hi {{first_name}}, you're welcome! I'm glad to hear that the update was helpful…"
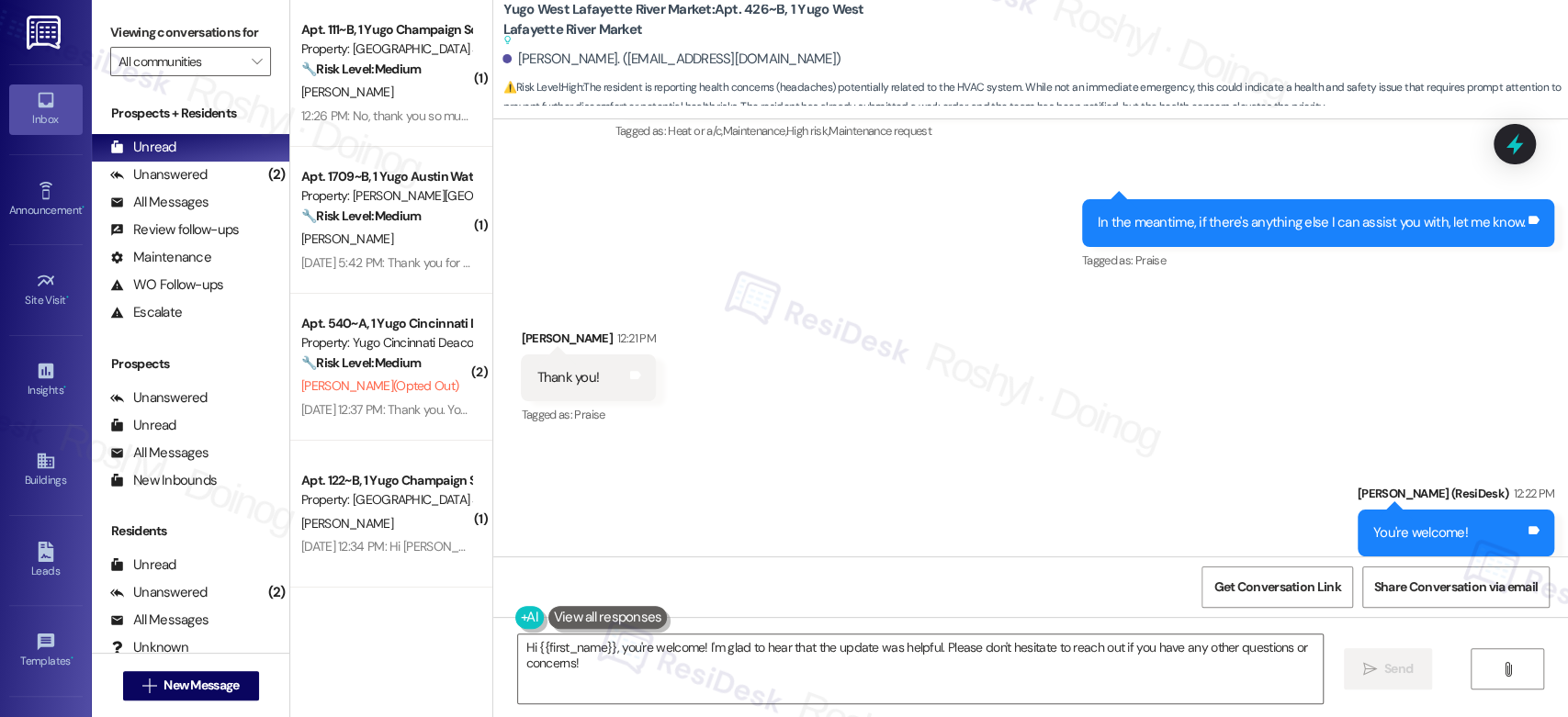
scroll to position [6409, 0]
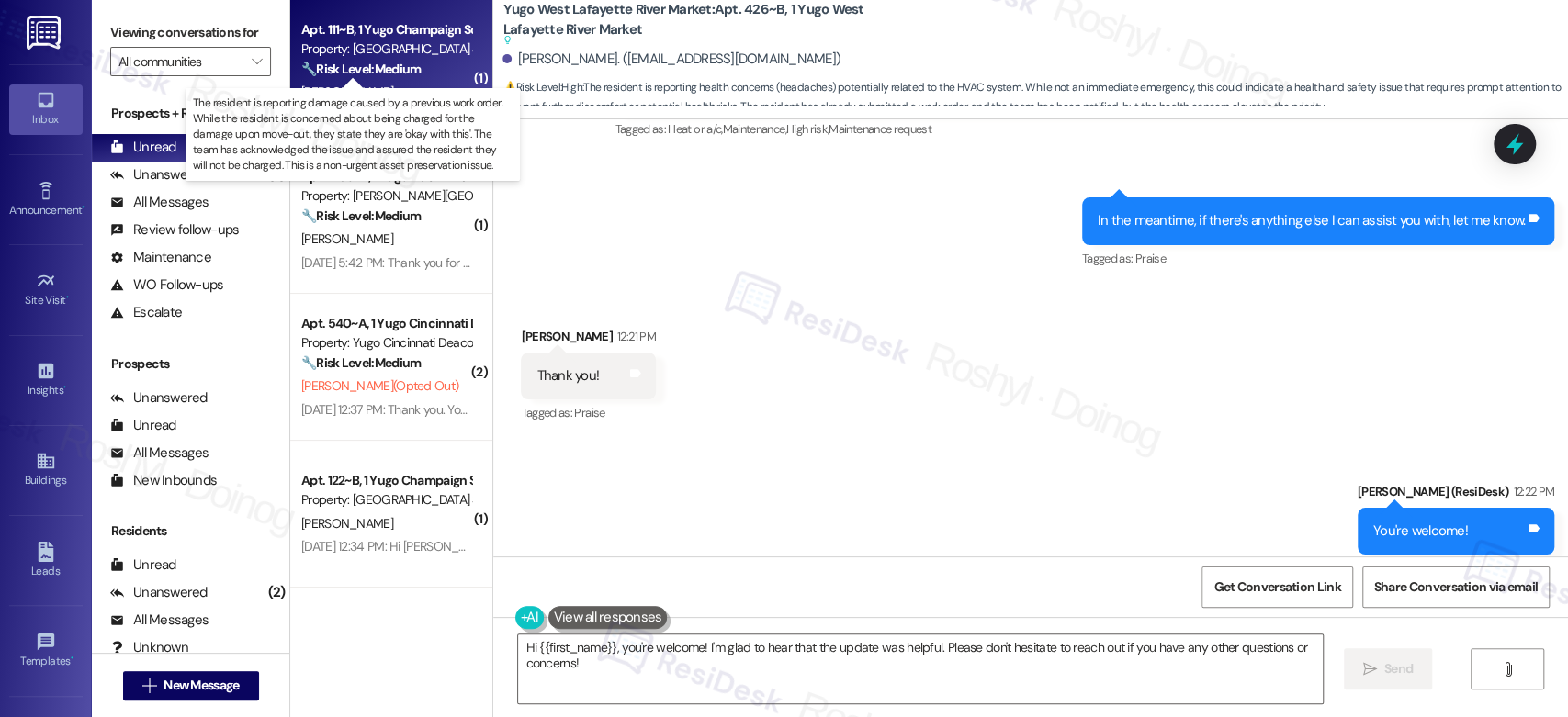
click at [366, 70] on strong "🔧 Risk Level: Medium" at bounding box center [361, 69] width 119 height 17
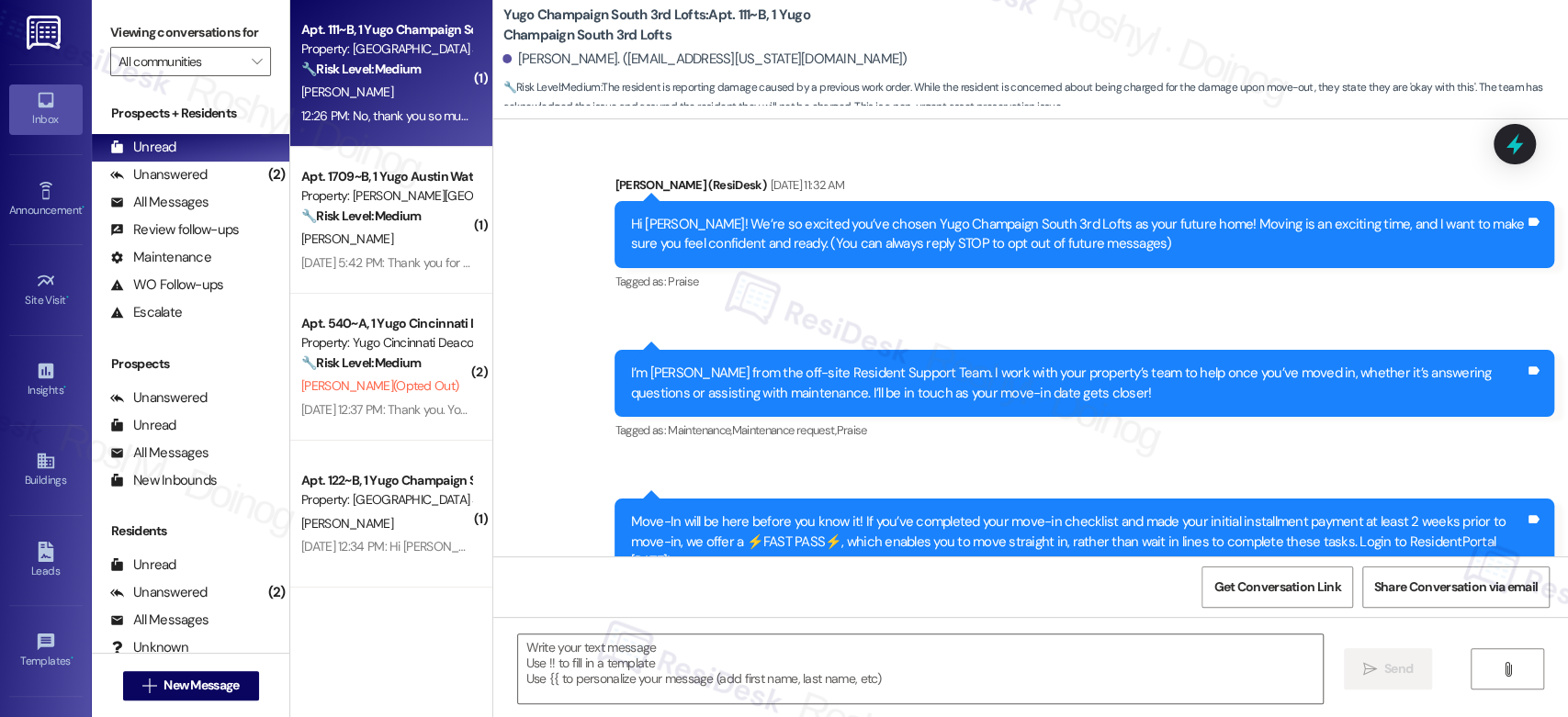
scroll to position [3055, 0]
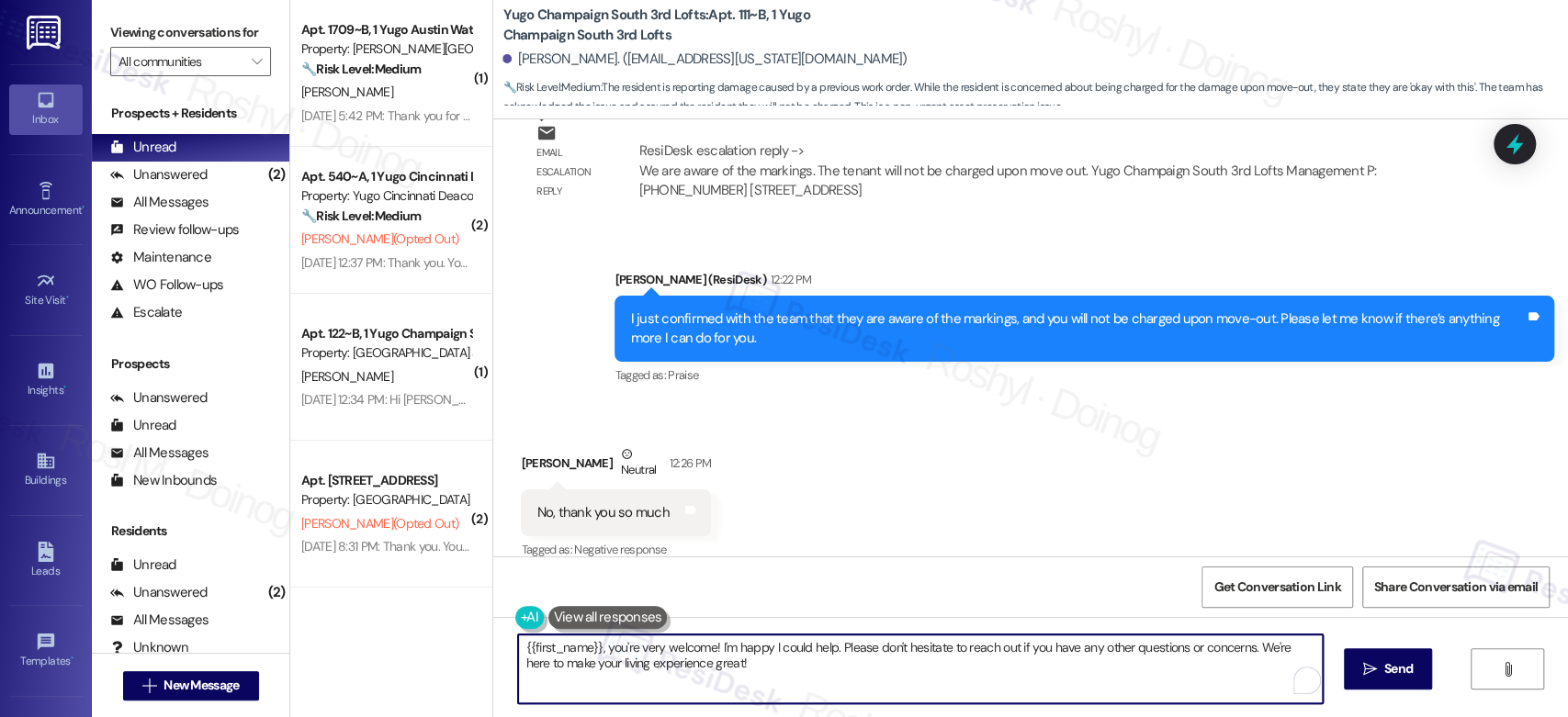
drag, startPoint x: 1247, startPoint y: 651, endPoint x: 1301, endPoint y: 693, distance: 68.4
click at [1301, 693] on div "{{first_name}}, you're very welcome! I'm happy I could help. Please don't hesit…" at bounding box center [920, 669] width 806 height 71
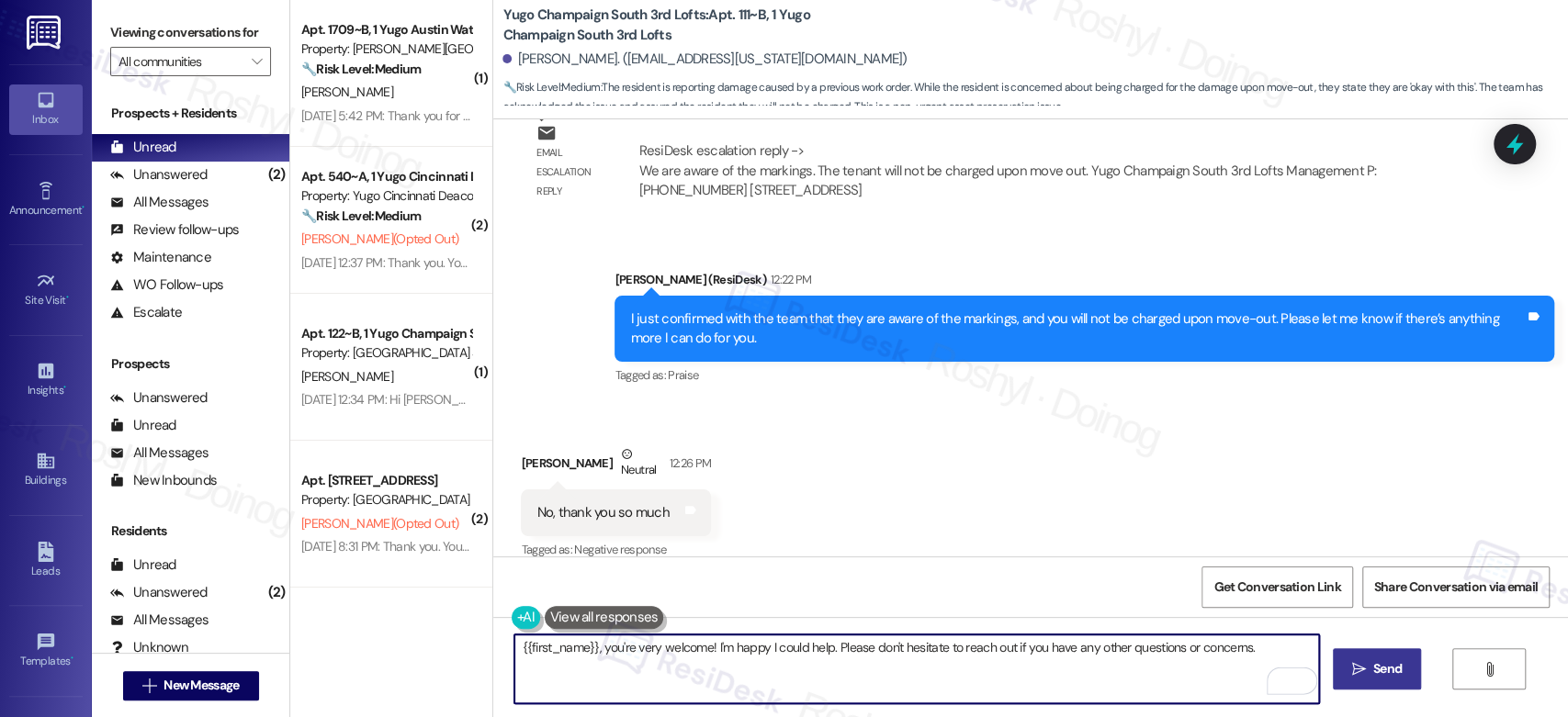
type textarea "{{first_name}}, you're very welcome! I'm happy I could help. Please don't hesit…"
click at [1379, 668] on span "Send" at bounding box center [1387, 668] width 28 height 20
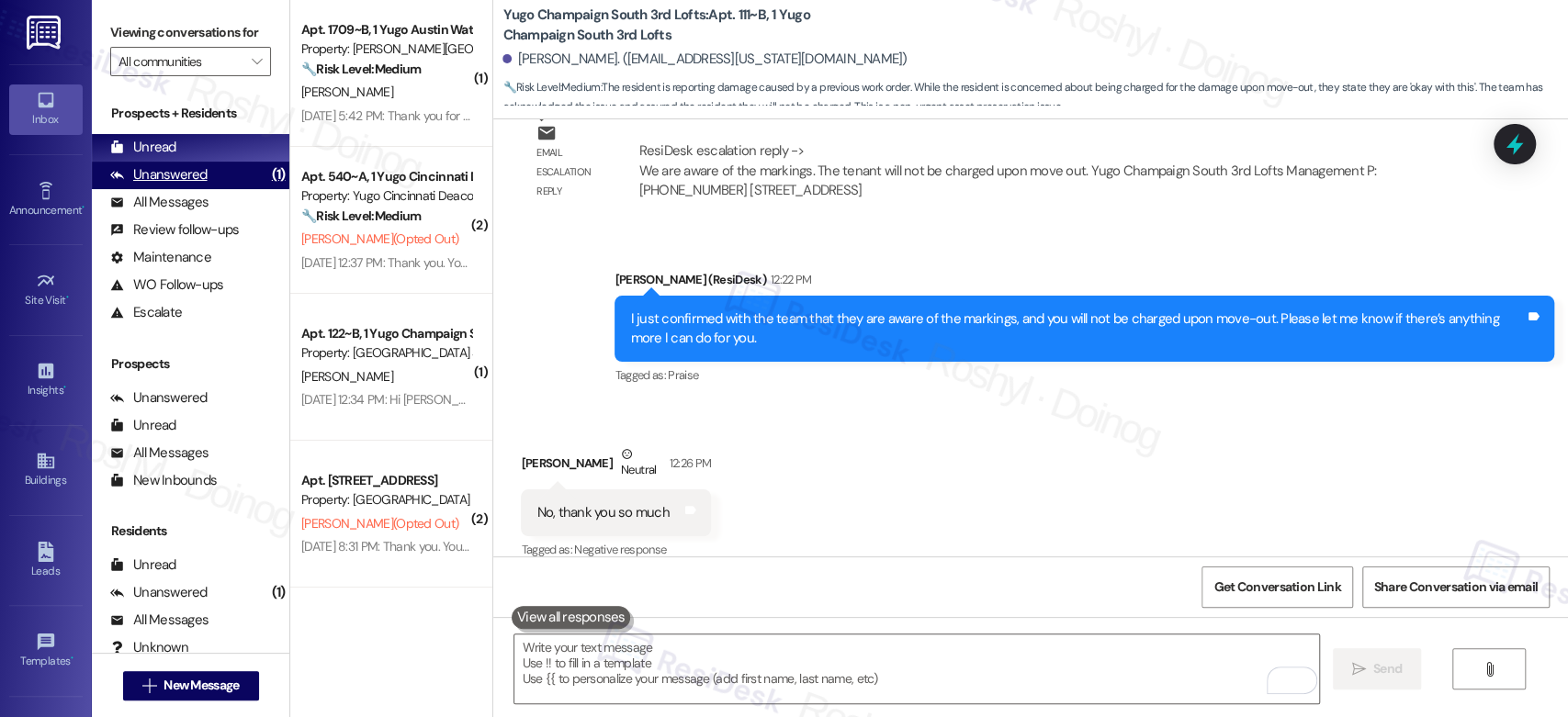
click at [229, 178] on div "Unanswered (1)" at bounding box center [190, 175] width 198 height 27
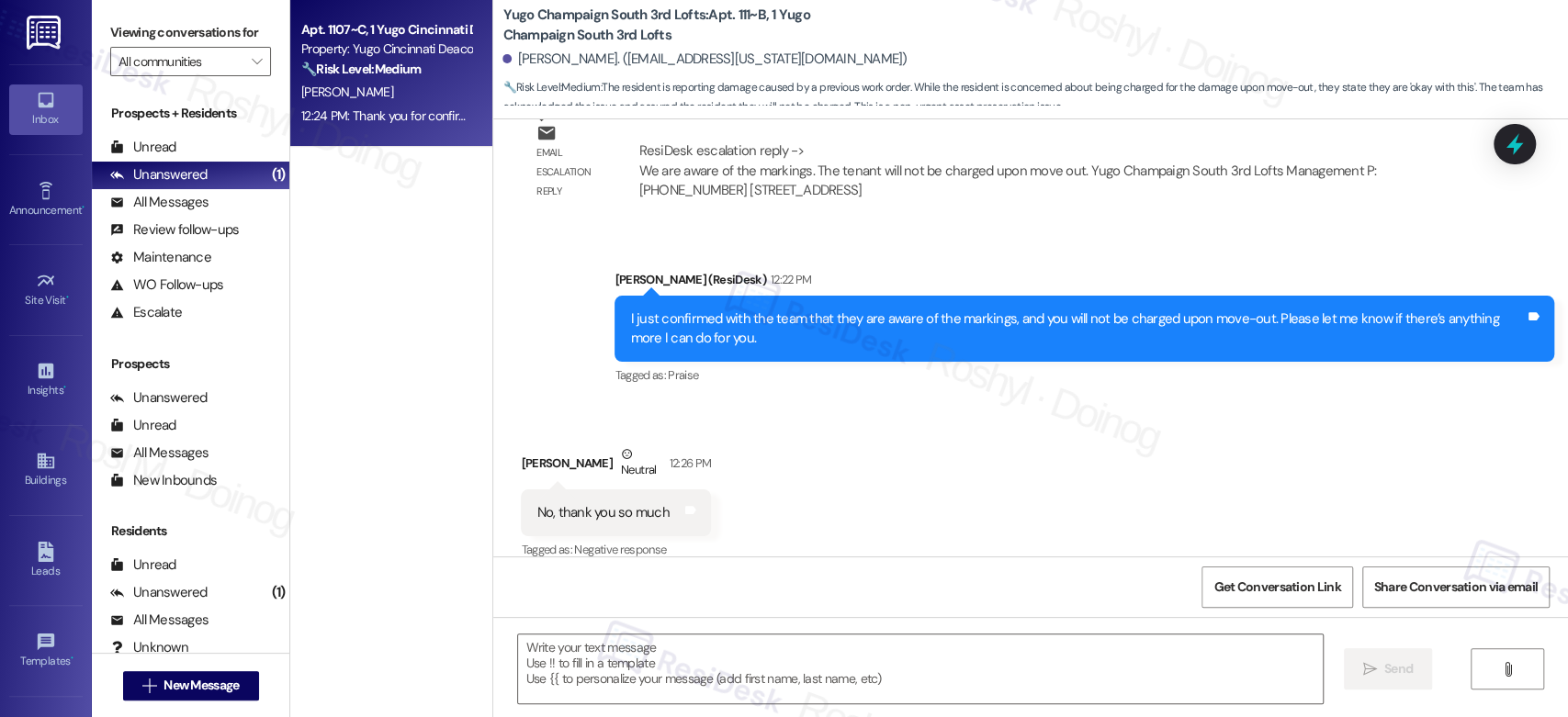
type textarea "Fetching suggested responses. Please feel free to read through the conversation…"
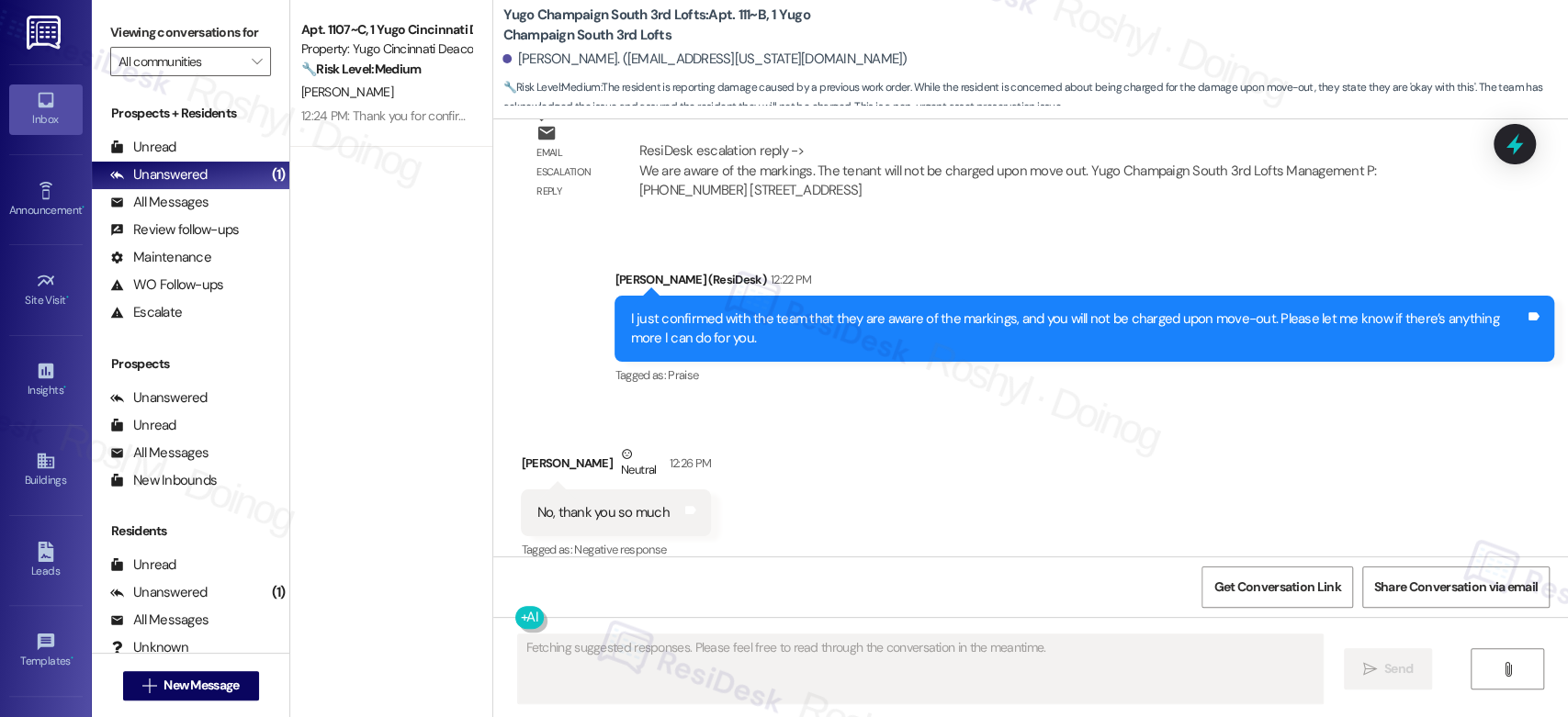
click at [392, 89] on div "[PERSON_NAME]" at bounding box center [386, 92] width 173 height 23
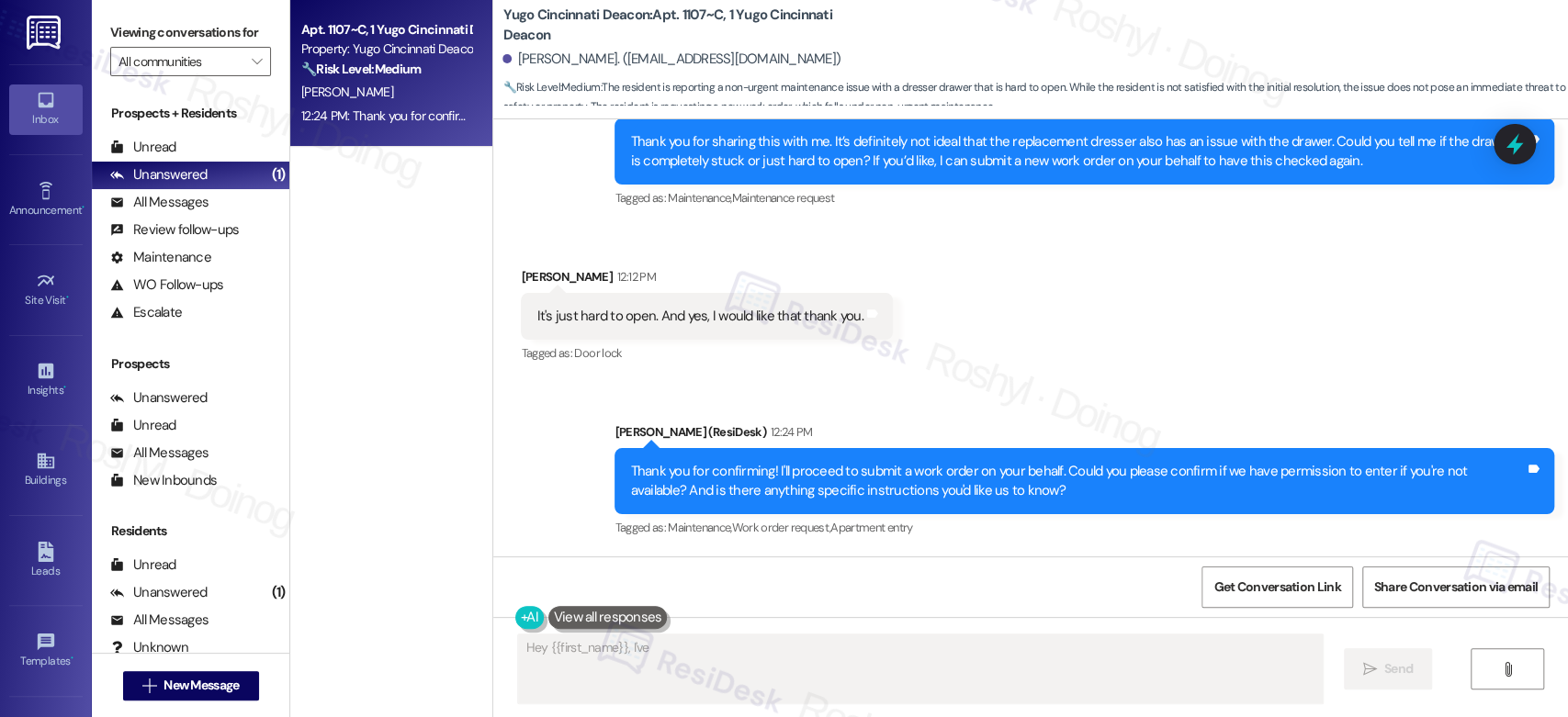
scroll to position [1236, 0]
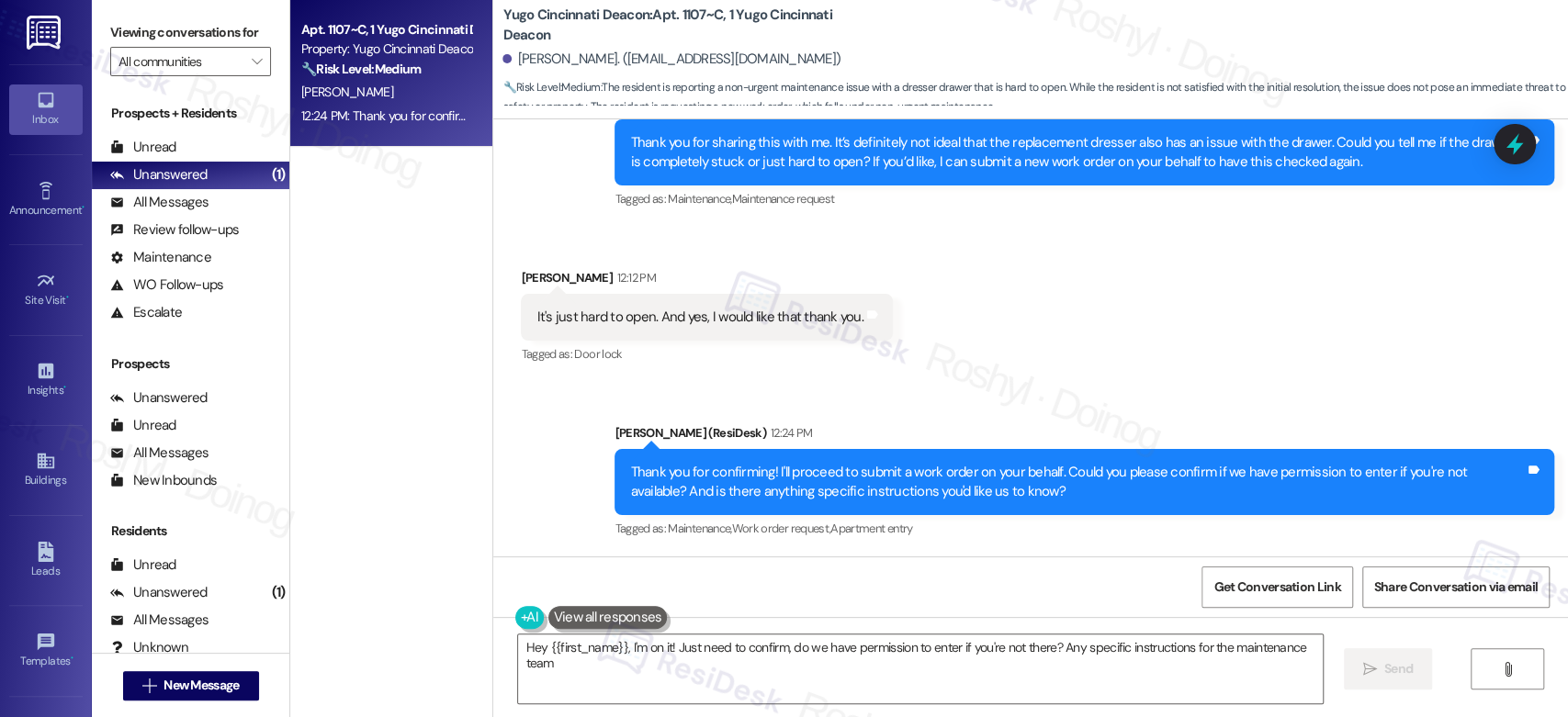
type textarea "Hey {{first_name}}, I'm on it! Just need to confirm, do we have permission to e…"
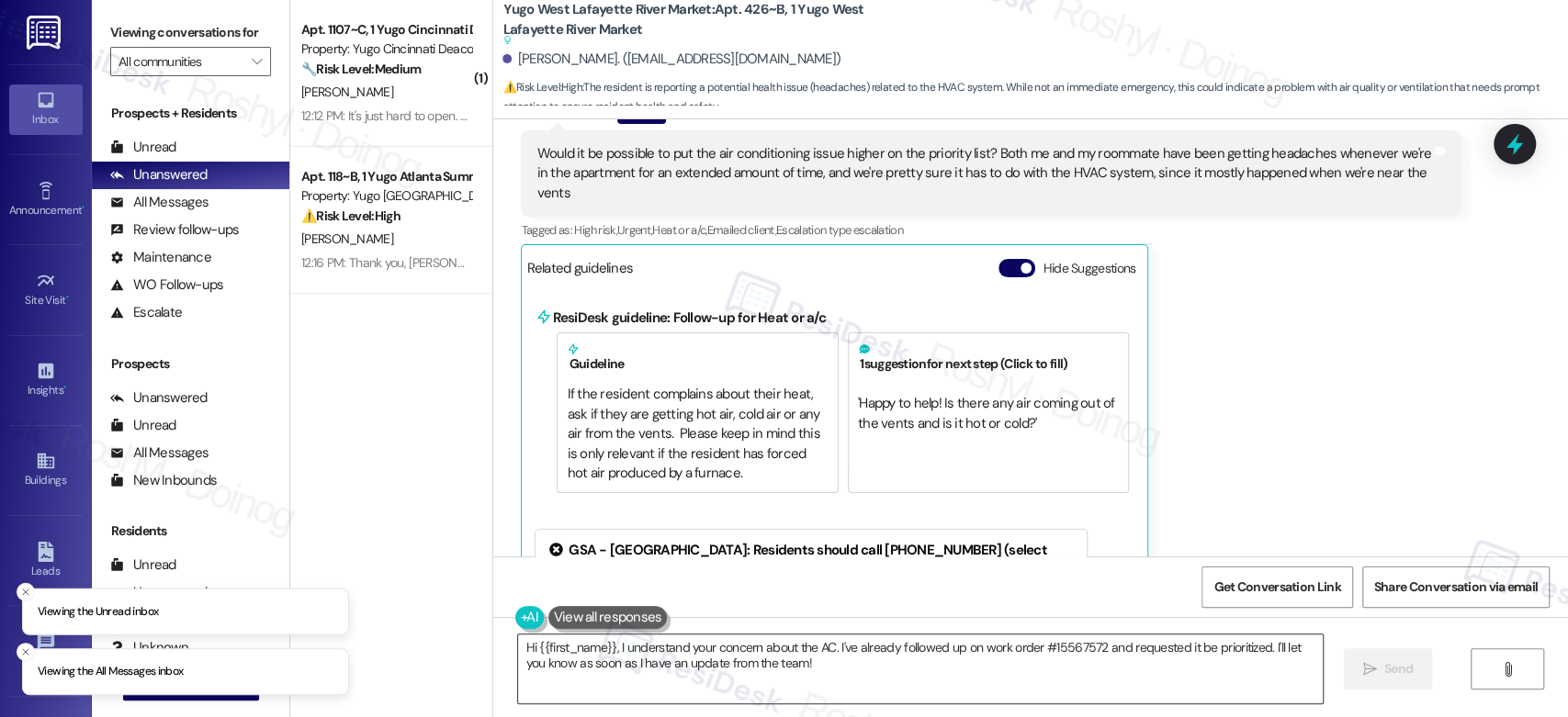
scroll to position [5559, 0]
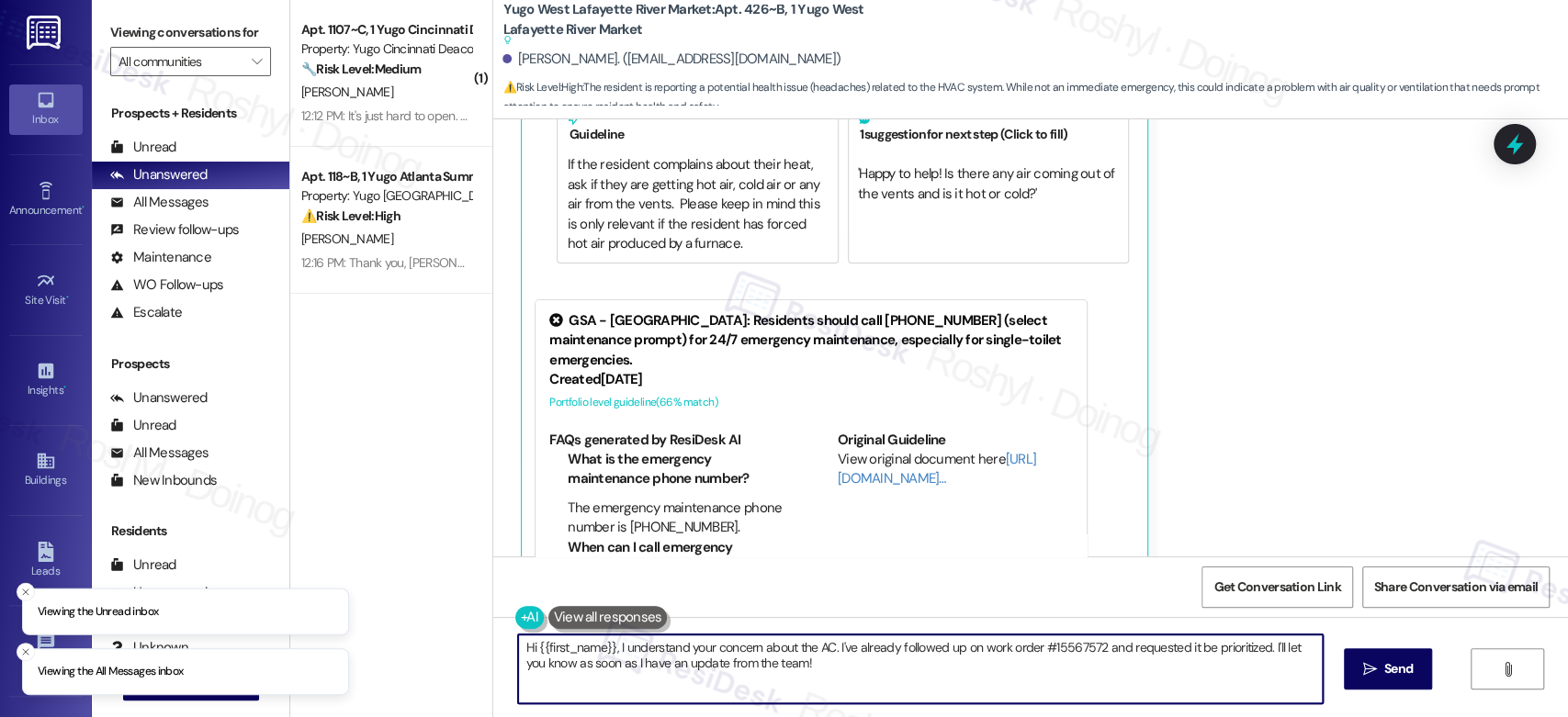
drag, startPoint x: 504, startPoint y: 632, endPoint x: 480, endPoint y: 629, distance: 24.2
click at [493, 629] on div "Yugo West Lafayette River Market: Apt. 426~B, 1 Yugo West Lafayette River Marke…" at bounding box center [1030, 358] width 1075 height 717
paste textarea "have an update from the team—we’ve asked maintenance to repair the AC in your u…"
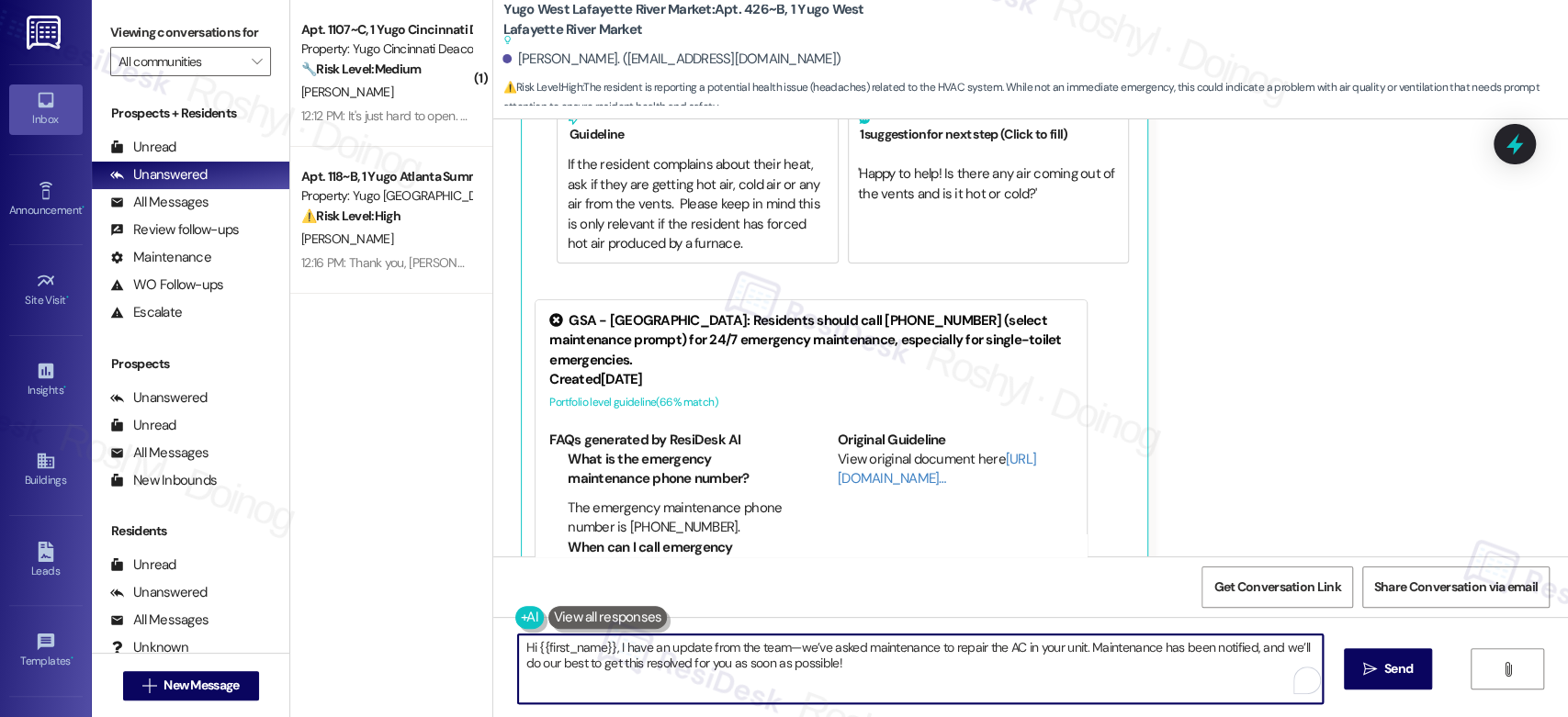
drag, startPoint x: 708, startPoint y: 668, endPoint x: 806, endPoint y: 669, distance: 98.0
click at [806, 669] on textarea "Hi {{first_name}}, I have an update from the team—we’ve asked maintenance to re…" at bounding box center [920, 669] width 804 height 69
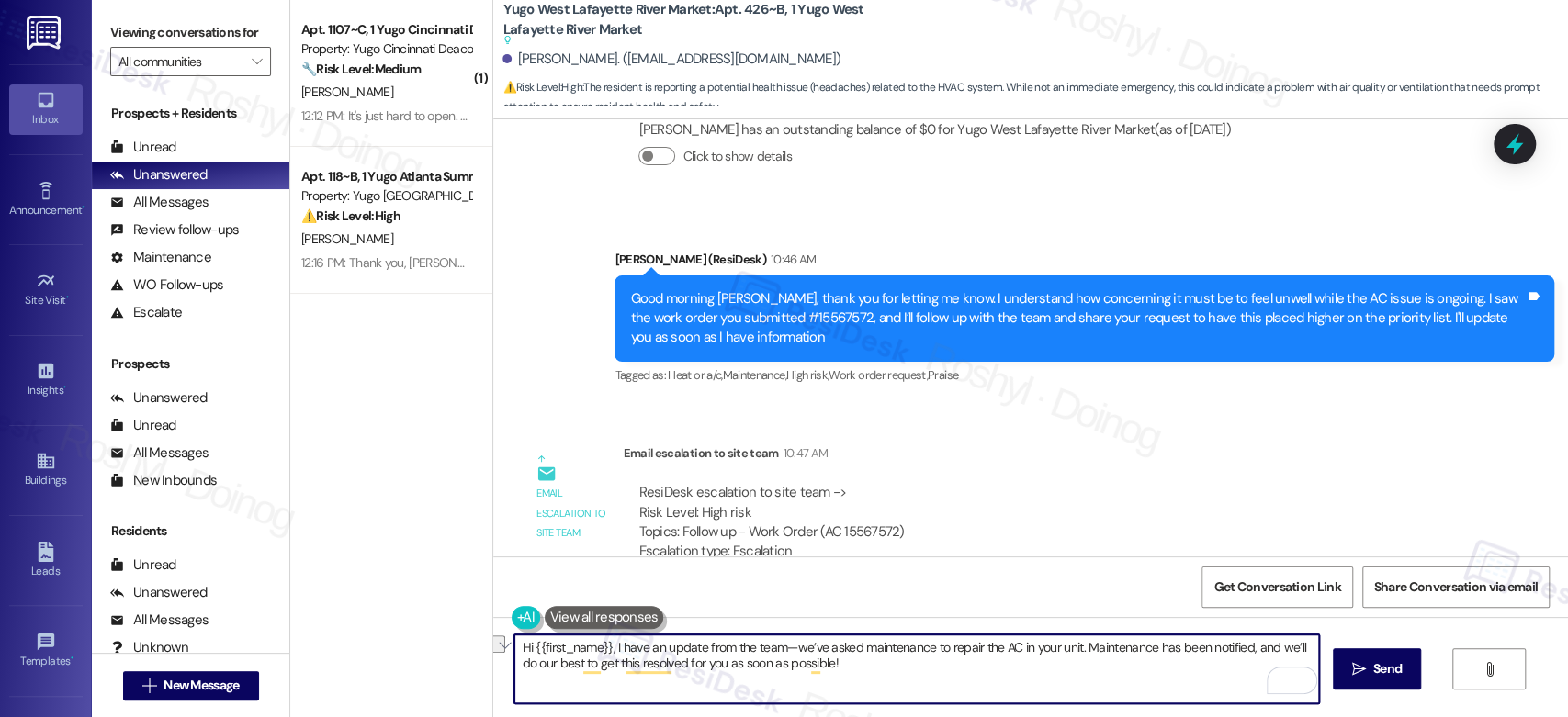
scroll to position [6113, 0]
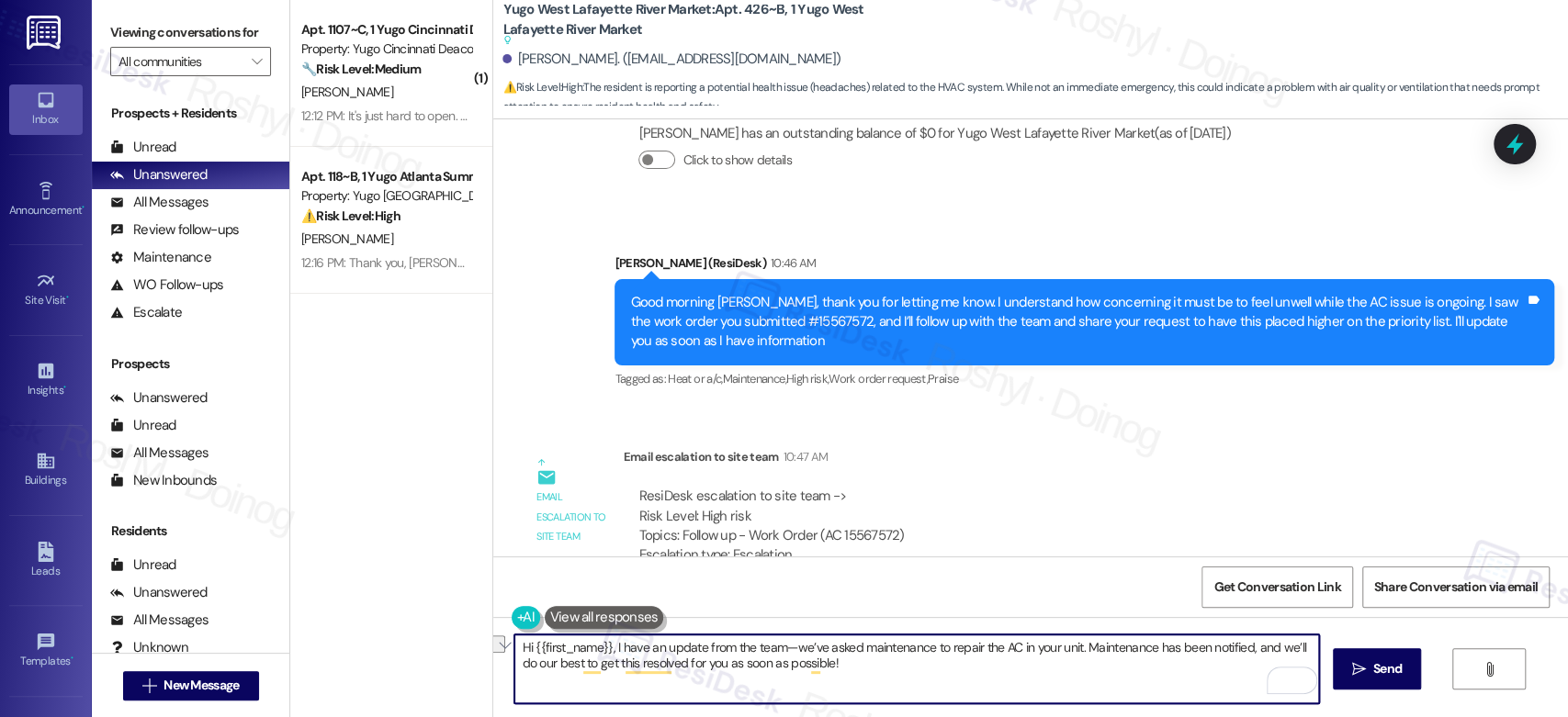
click at [703, 667] on textarea "Hi {{first_name}}, I have an update from the team—we’ve asked maintenance to re…" at bounding box center [916, 669] width 804 height 69
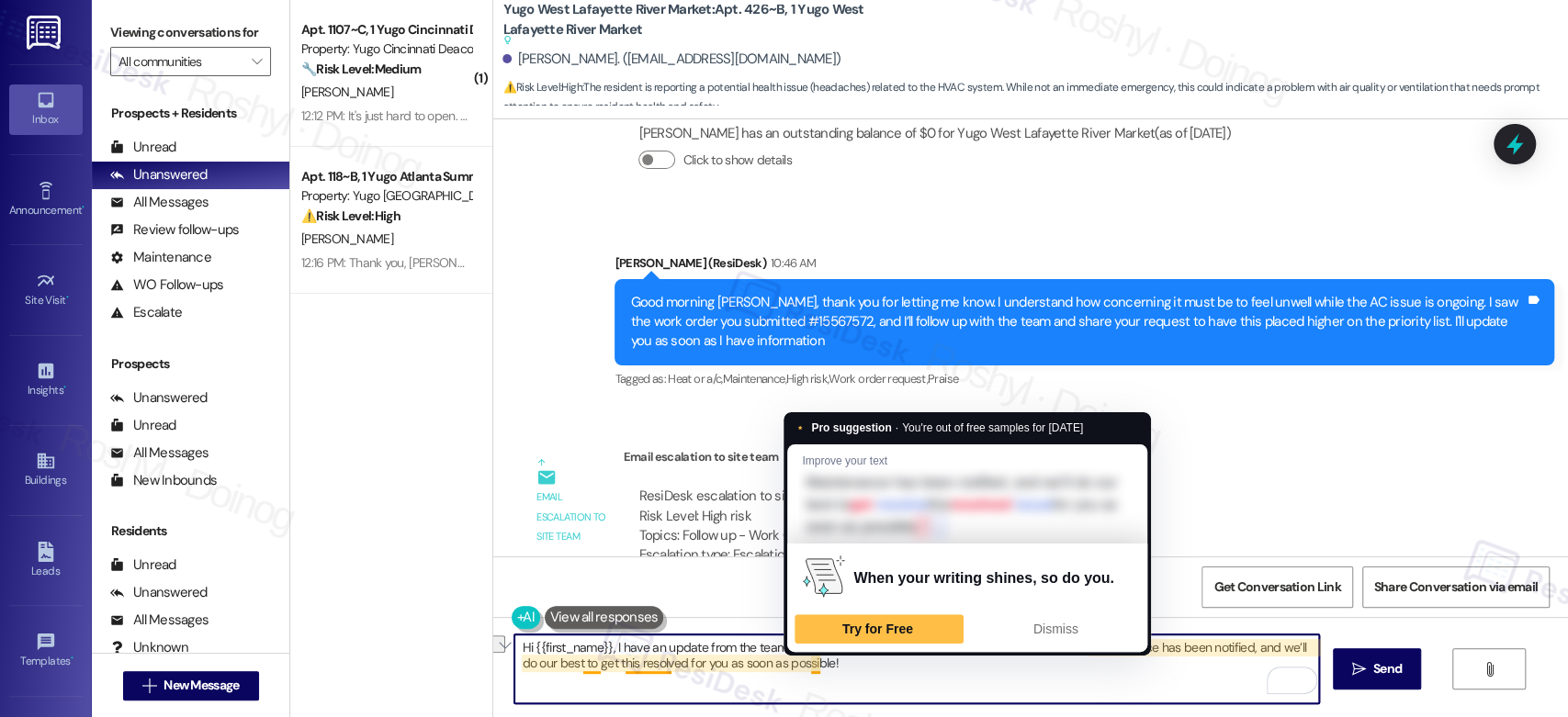
drag, startPoint x: 703, startPoint y: 667, endPoint x: 806, endPoint y: 669, distance: 103.0
click at [806, 669] on textarea "Hi {{first_name}}, I have an update from the team—we’ve asked maintenance to re…" at bounding box center [916, 669] width 804 height 69
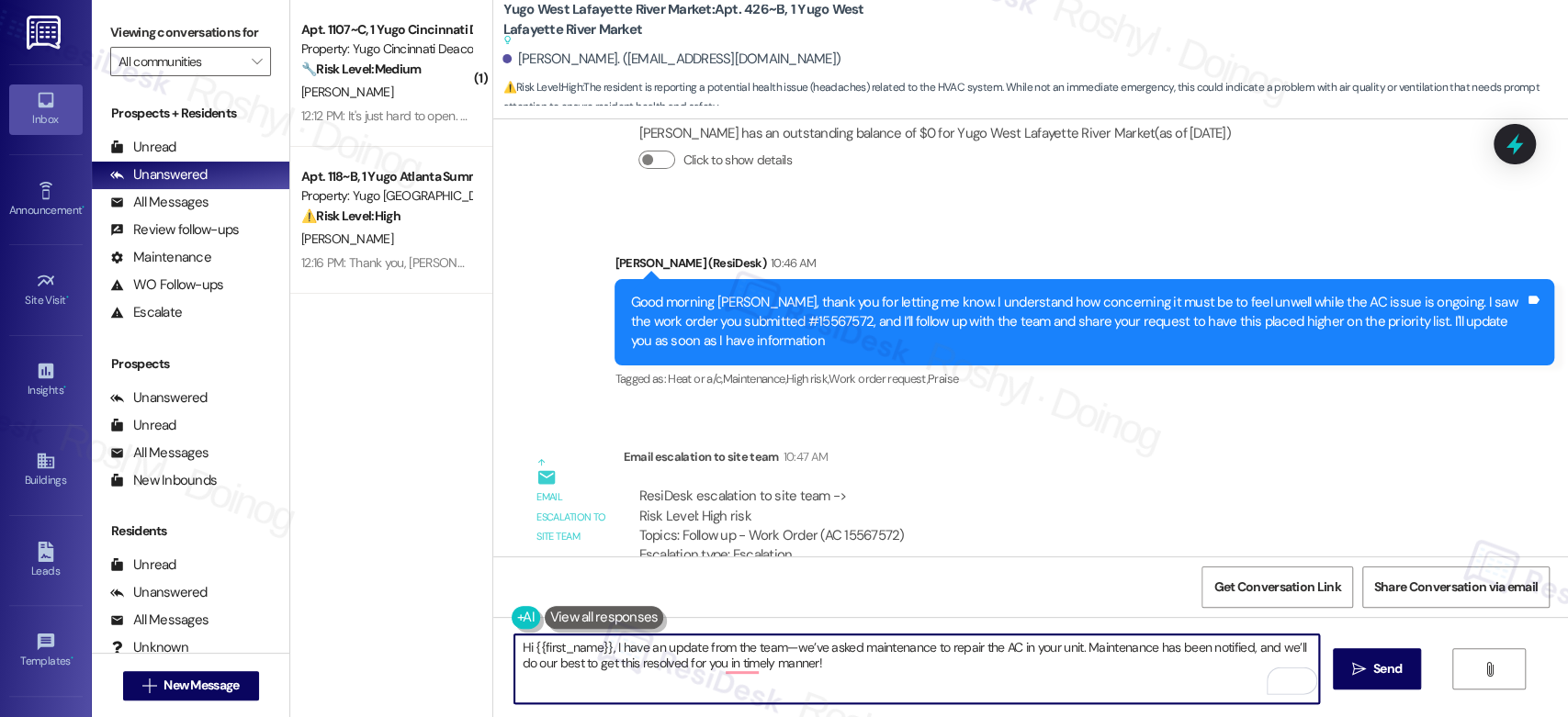
click at [722, 672] on textarea "Hi {{first_name}}, I have an update from the team—we’ve asked maintenance to re…" at bounding box center [916, 669] width 804 height 69
click at [733, 666] on textarea "Hi {{first_name}}, I have an update from the team—we’ve asked maintenance to re…" at bounding box center [916, 669] width 804 height 69
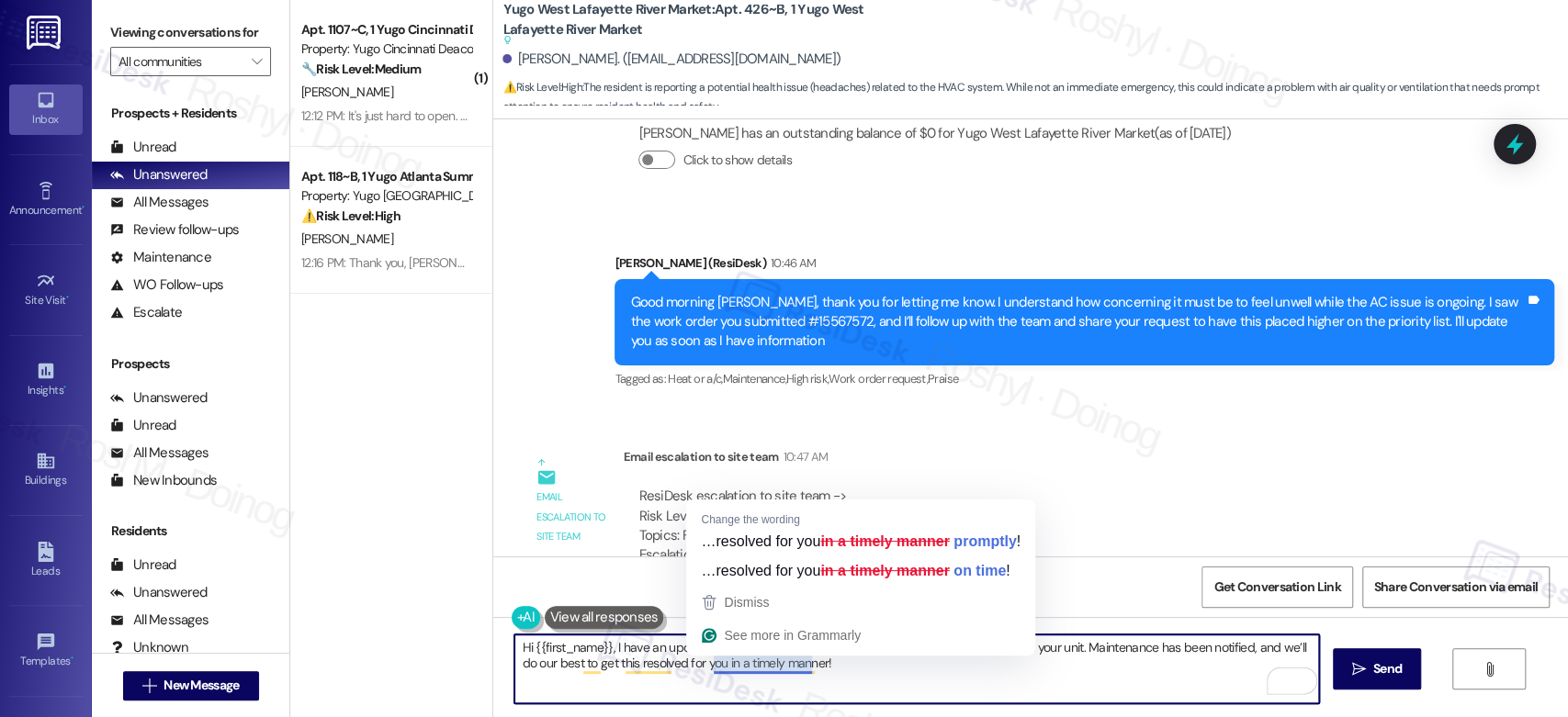
click at [890, 679] on textarea "Hi {{first_name}}, I have an update from the team—we’ve asked maintenance to re…" at bounding box center [916, 669] width 804 height 69
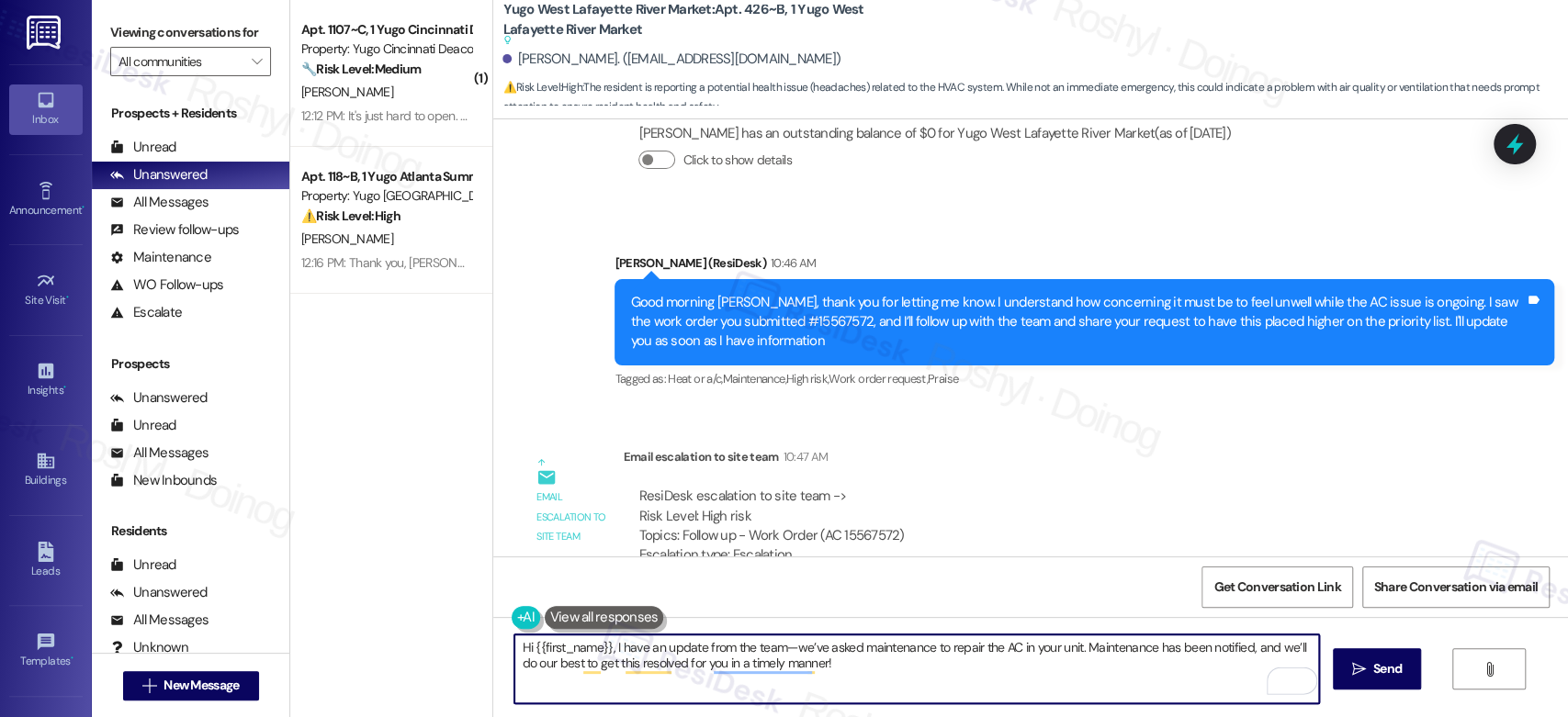
click at [748, 681] on textarea "Hi {{first_name}}, I have an update from the team—we’ve asked maintenance to re…" at bounding box center [916, 669] width 804 height 69
click at [742, 674] on textarea "Hi {{first_name}}, I have an update from the team—we’ve asked maintenance to re…" at bounding box center [916, 669] width 804 height 69
click at [720, 662] on textarea "Hi {{first_name}}, I have an update from the team—we’ve asked maintenance to re…" at bounding box center [916, 669] width 804 height 69
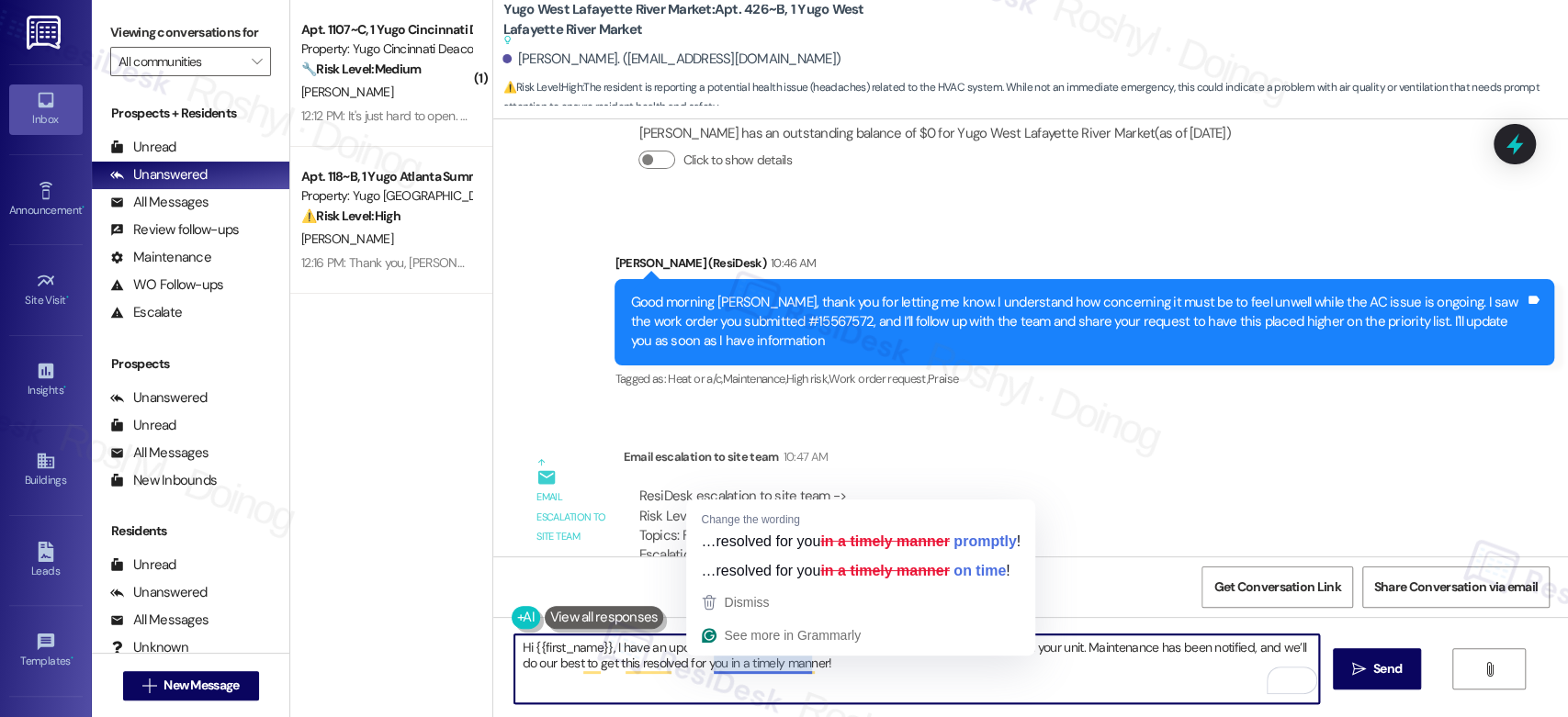
click at [843, 694] on textarea "Hi {{first_name}}, I have an update from the team—we’ve asked maintenance to re…" at bounding box center [916, 669] width 804 height 69
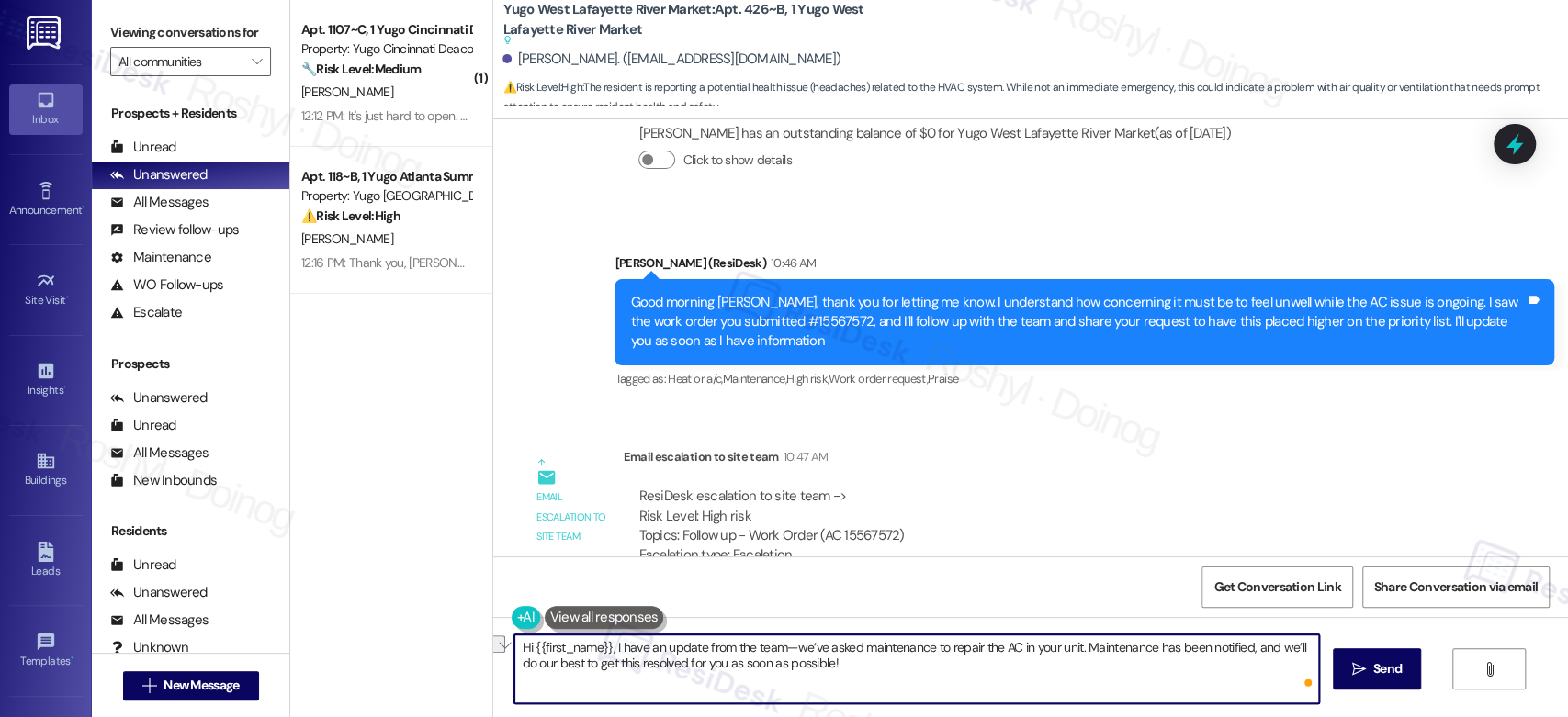
click at [928, 679] on textarea "Hi {{first_name}}, I have an update from the team—we’ve asked maintenance to re…" at bounding box center [916, 669] width 804 height 69
click at [777, 652] on textarea "Hi {{first_name}}, I have an update from the team—we’ve asked maintenance to re…" at bounding box center [916, 669] width 804 height 69
click at [760, 644] on textarea "Hi {{first_name}}, I have an update from the team, we’ve asked maintenance to r…" at bounding box center [916, 669] width 804 height 69
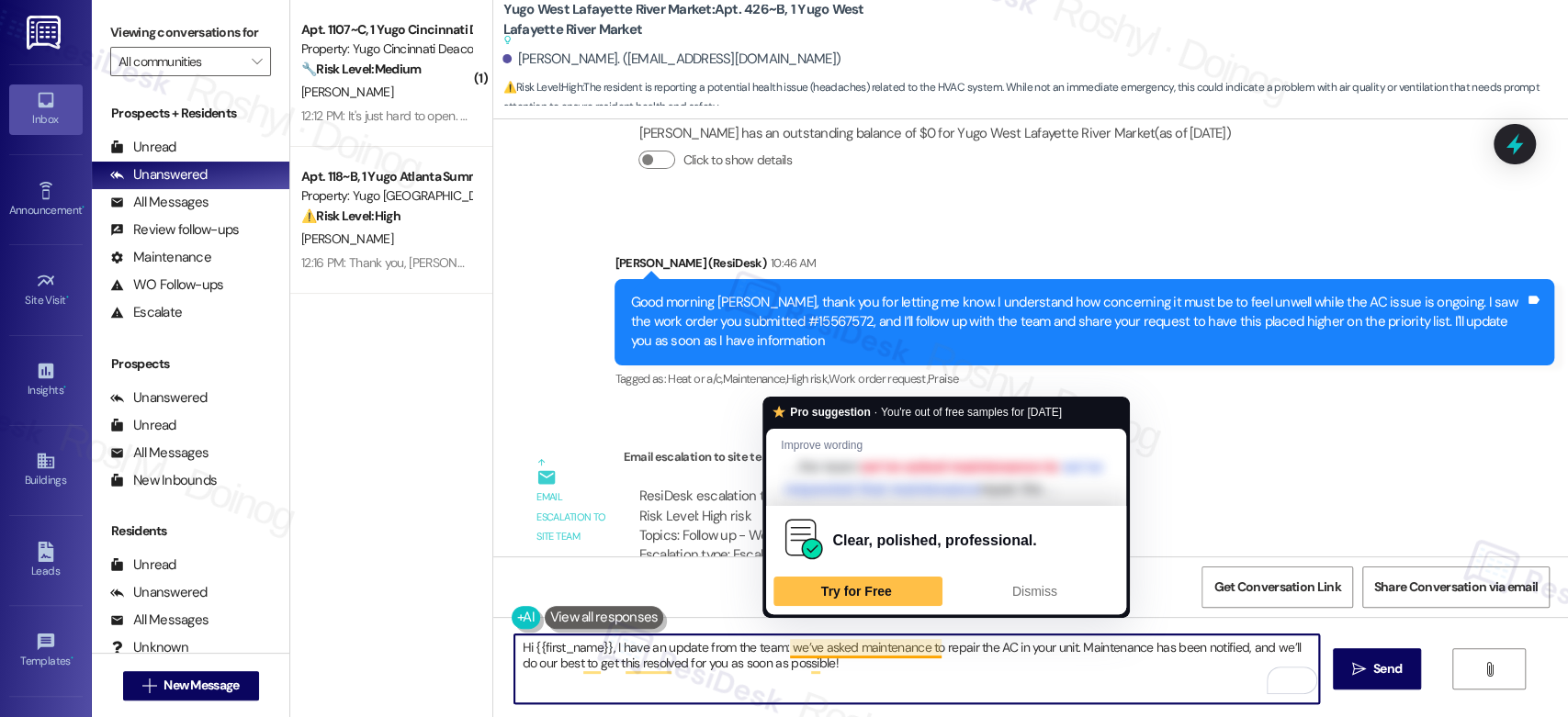
click at [780, 655] on textarea "Hi {{first_name}}, I have an update from the team: we’ve asked maintenance to r…" at bounding box center [916, 669] width 804 height 69
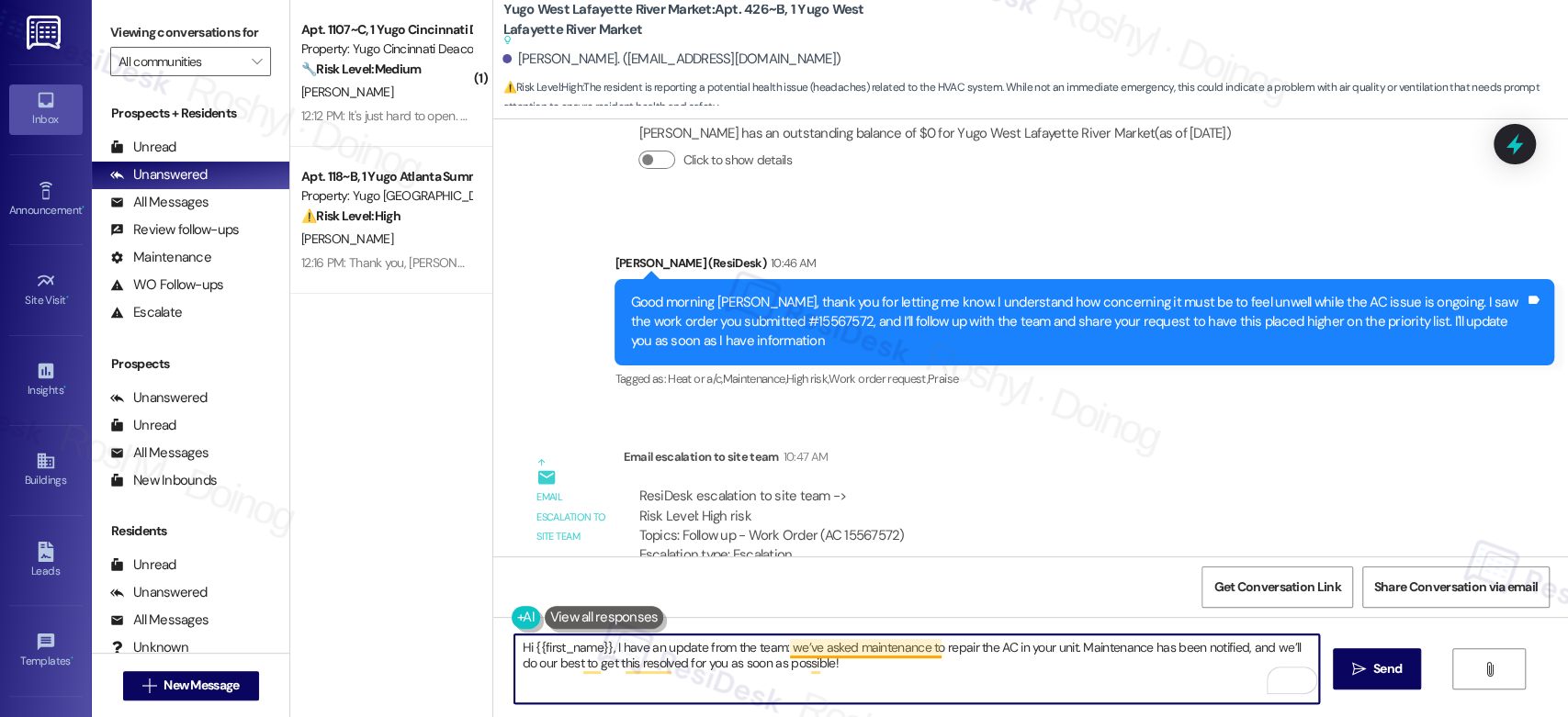
click at [784, 657] on textarea "Hi {{first_name}}, I have an update from the team: we’ve asked maintenance to r…" at bounding box center [916, 669] width 804 height 69
click at [777, 649] on textarea "Hi {{first_name}}, I have an update from the team: we’ve asked maintenance to r…" at bounding box center [916, 669] width 804 height 69
click at [777, 649] on textarea "Hi {{first_name}}, I have an update from the team and we’ve asked maintenance t…" at bounding box center [916, 669] width 804 height 69
click at [782, 651] on textarea "Hi {{first_name}}, I have an update from the team and we’ve asked maintenance t…" at bounding box center [916, 669] width 804 height 69
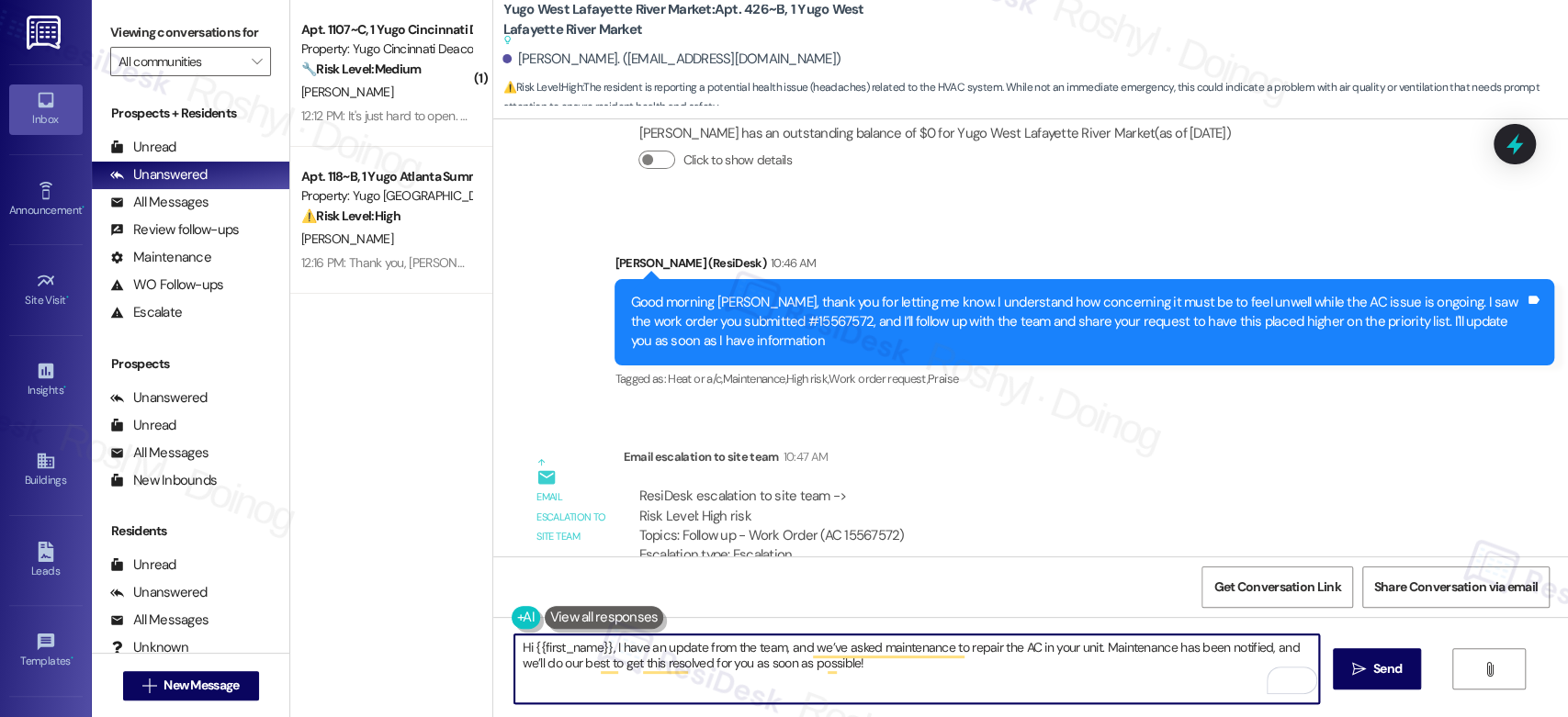
click at [847, 676] on textarea "Hi {{first_name}}, I have an update from the team, and we’ve asked maintenance …" at bounding box center [916, 669] width 804 height 69
type textarea "Hi {{first_name}}, I have an update from the team, and we’ve asked maintenance …"
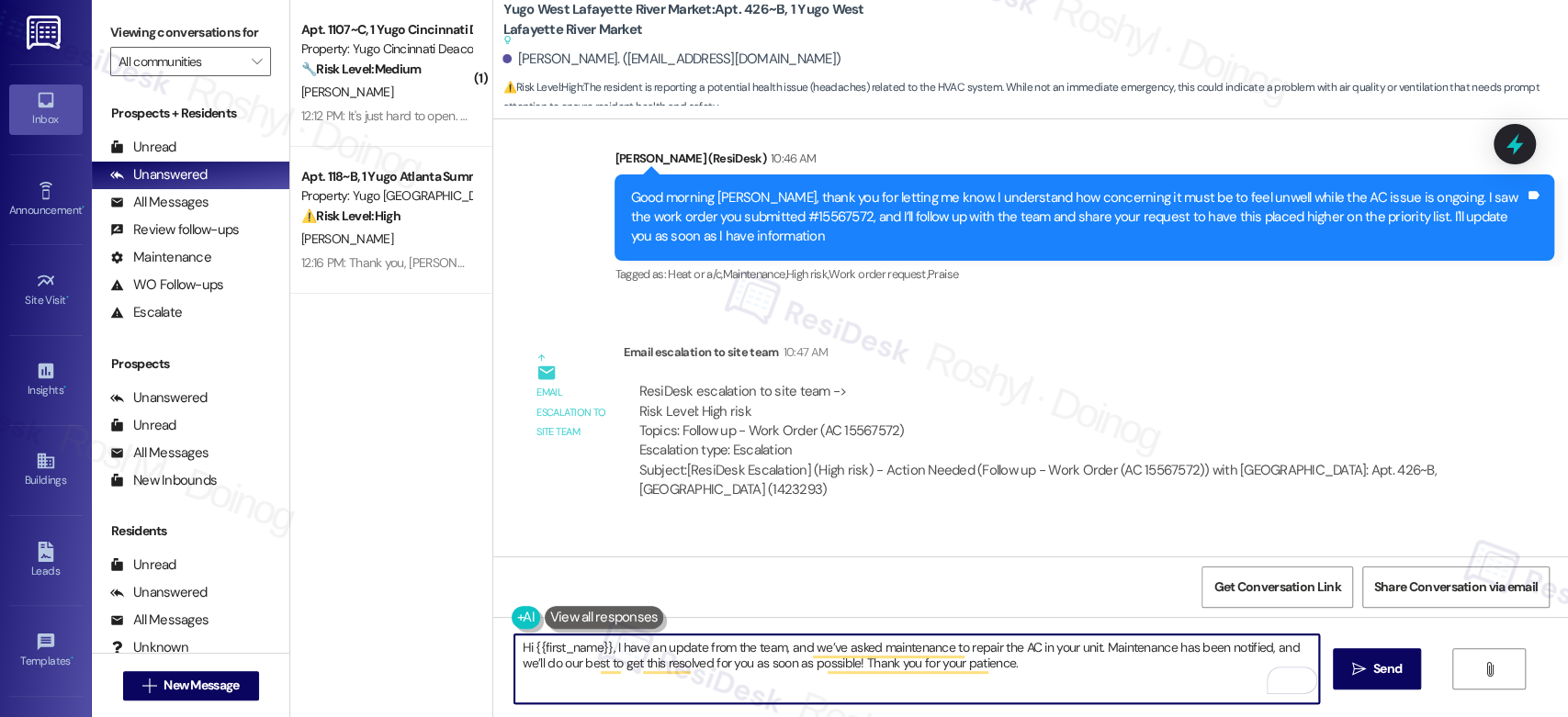
scroll to position [6316, 0]
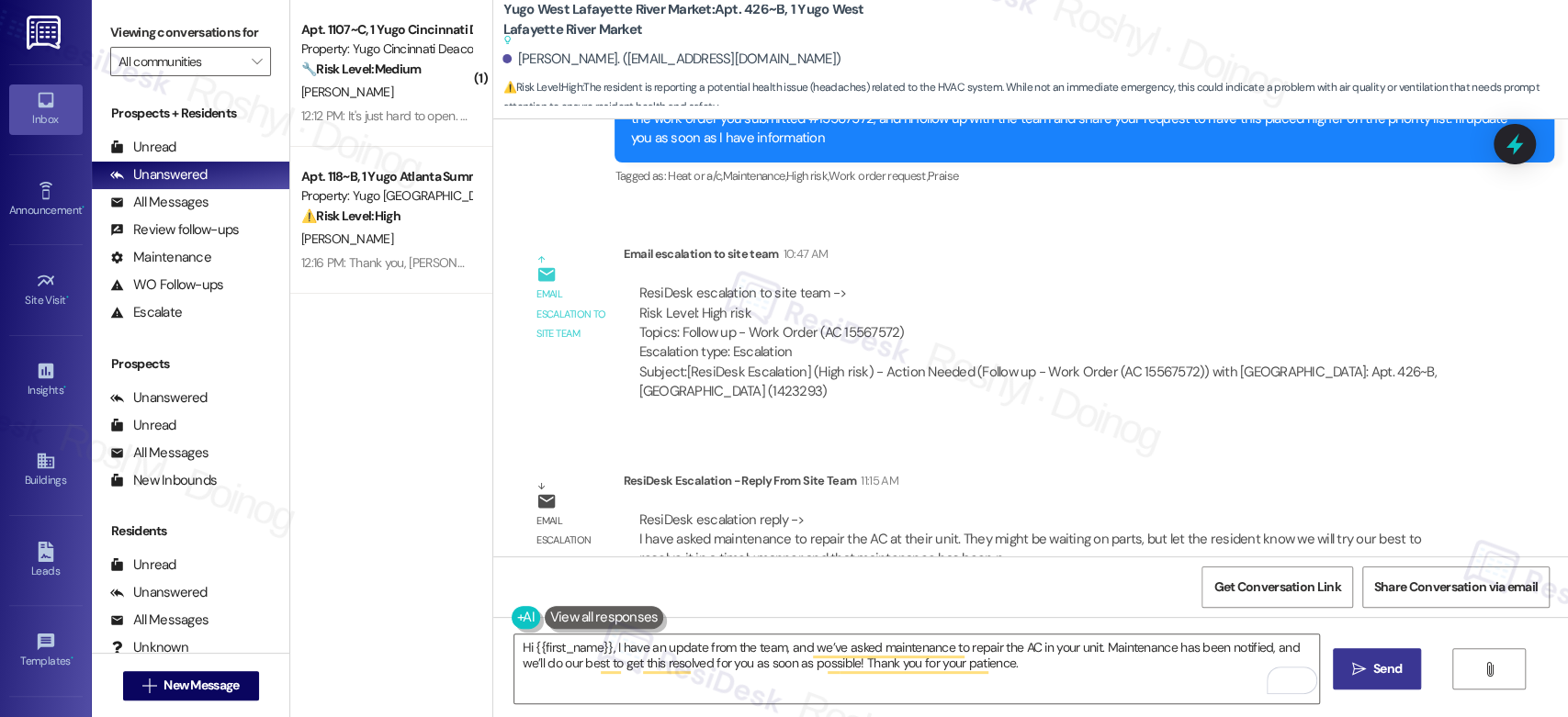
click at [1360, 677] on span " Send" at bounding box center [1378, 668] width 58 height 20
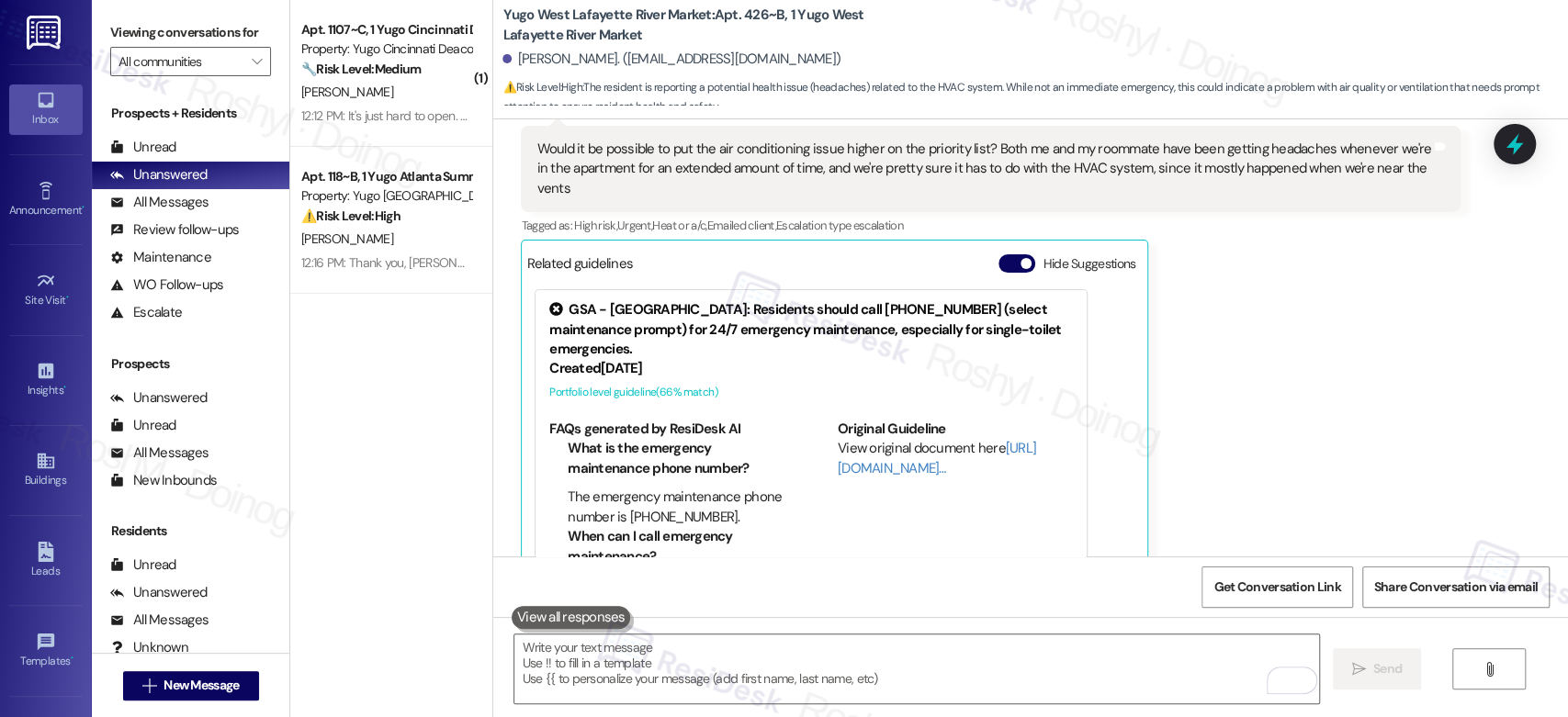
scroll to position [5324, 0]
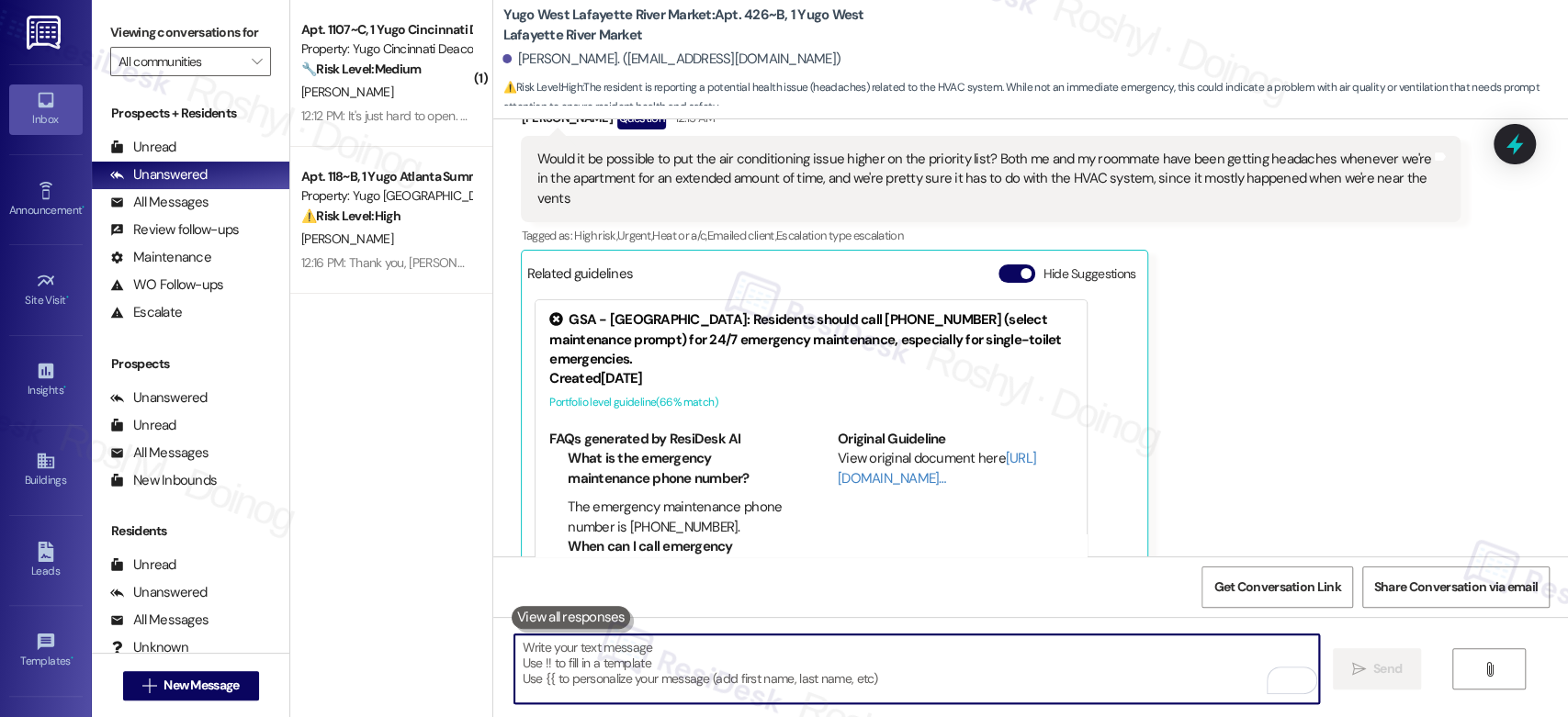
click at [637, 660] on textarea "To enrich screen reader interactions, please activate Accessibility in Grammarl…" at bounding box center [916, 669] width 804 height 69
paste textarea "In the meantime, if there's anything else I can assist you with, let me know."
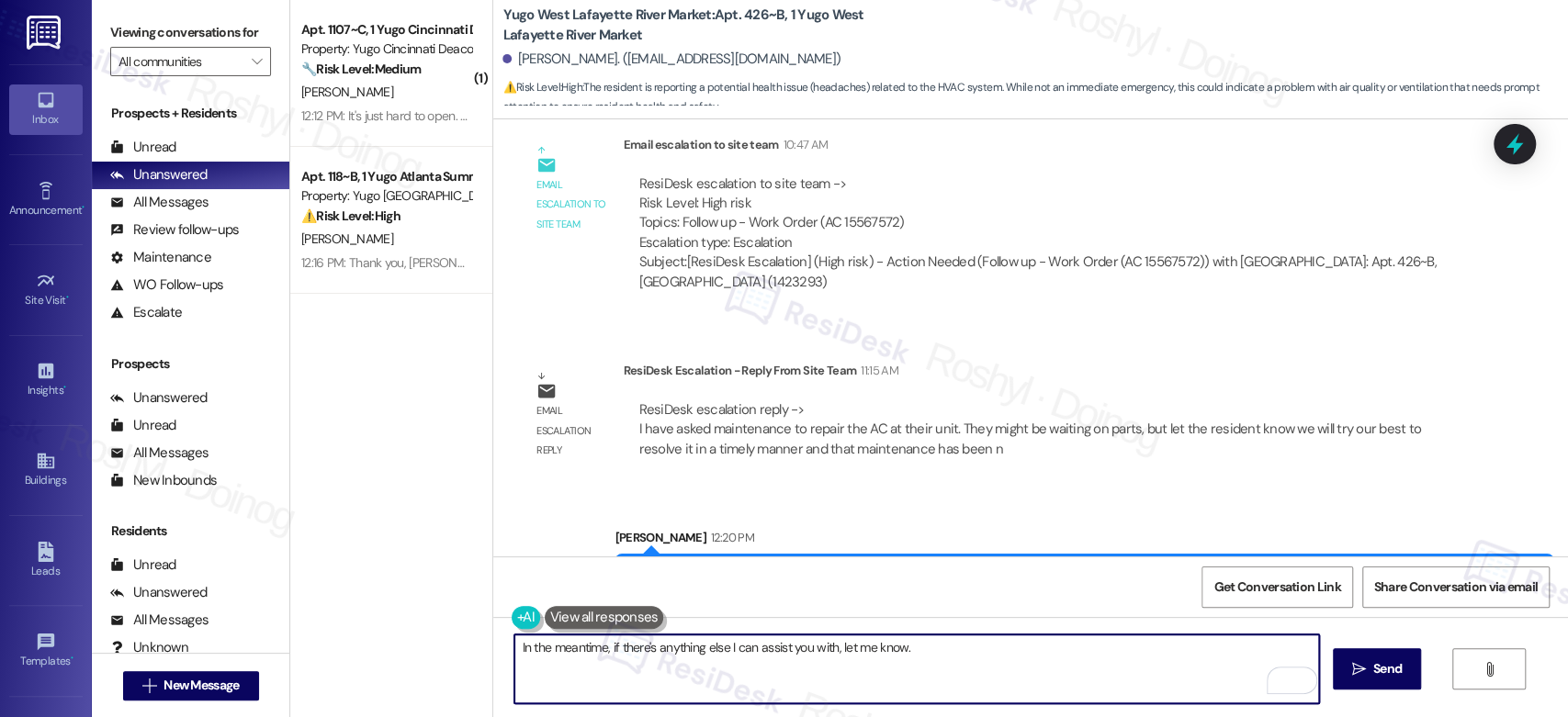
scroll to position [6229, 0]
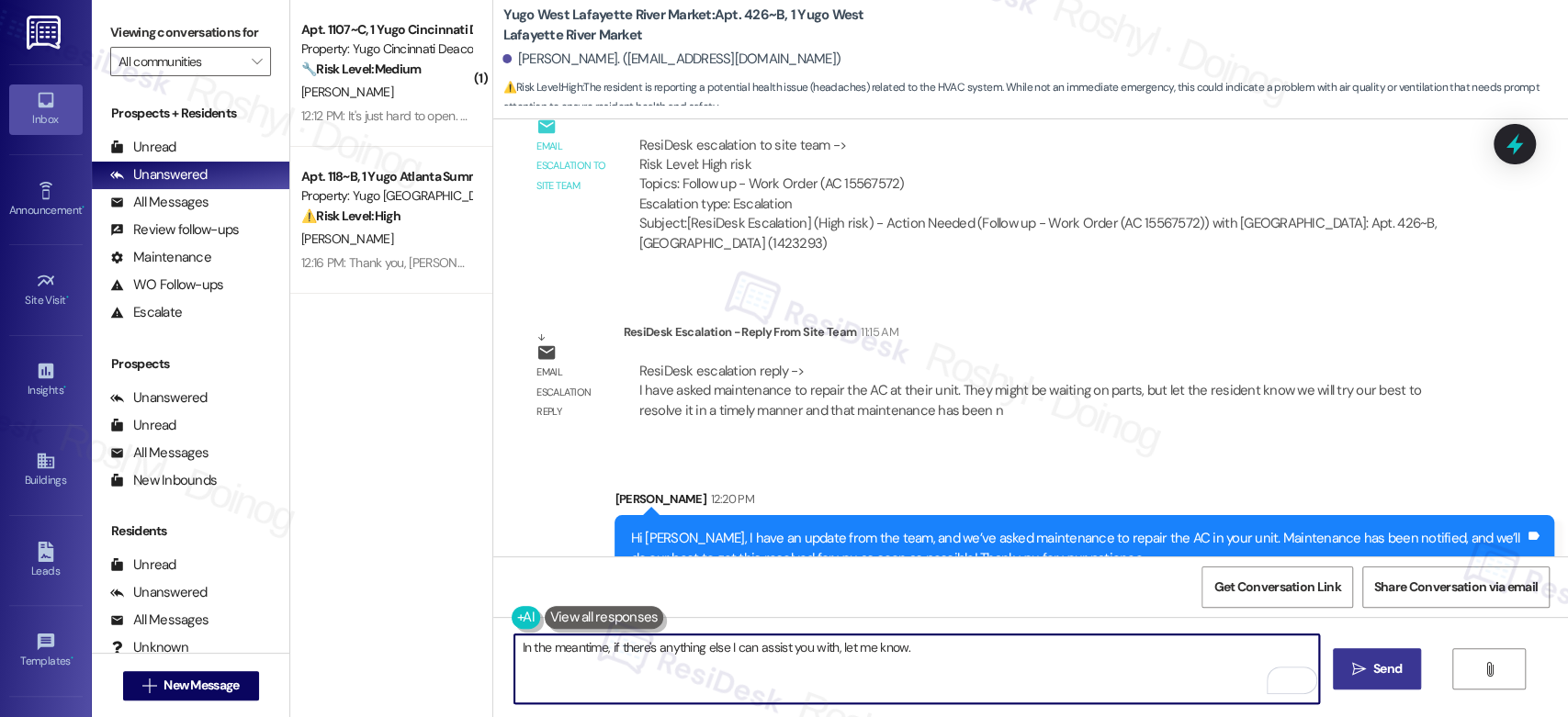
type textarea "In the meantime, if there's anything else I can assist you with, let me know."
click at [1349, 676] on span " Send" at bounding box center [1378, 668] width 58 height 20
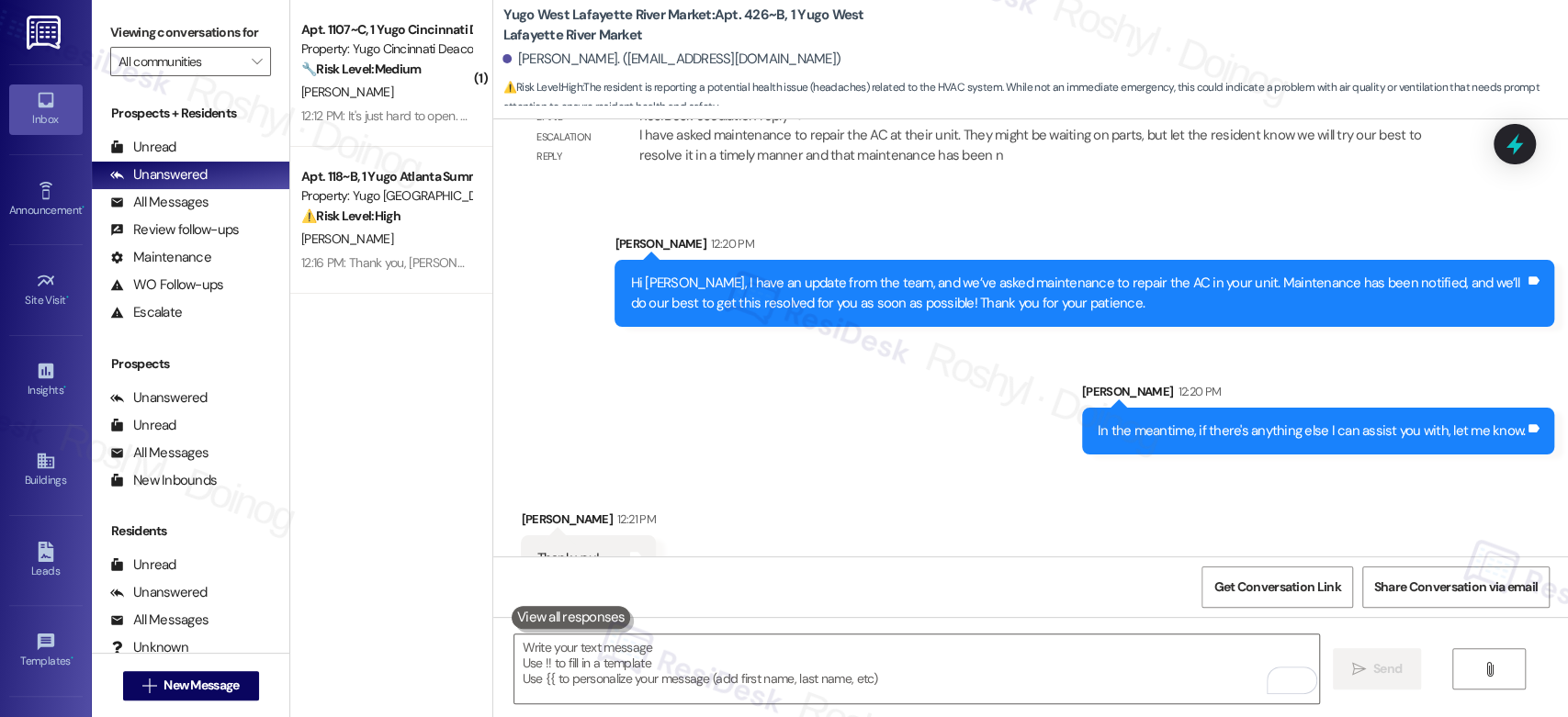
scroll to position [6485, 0]
click at [592, 681] on textarea "To enrich screen reader interactions, please activate Accessibility in Grammarl…" at bounding box center [916, 669] width 804 height 69
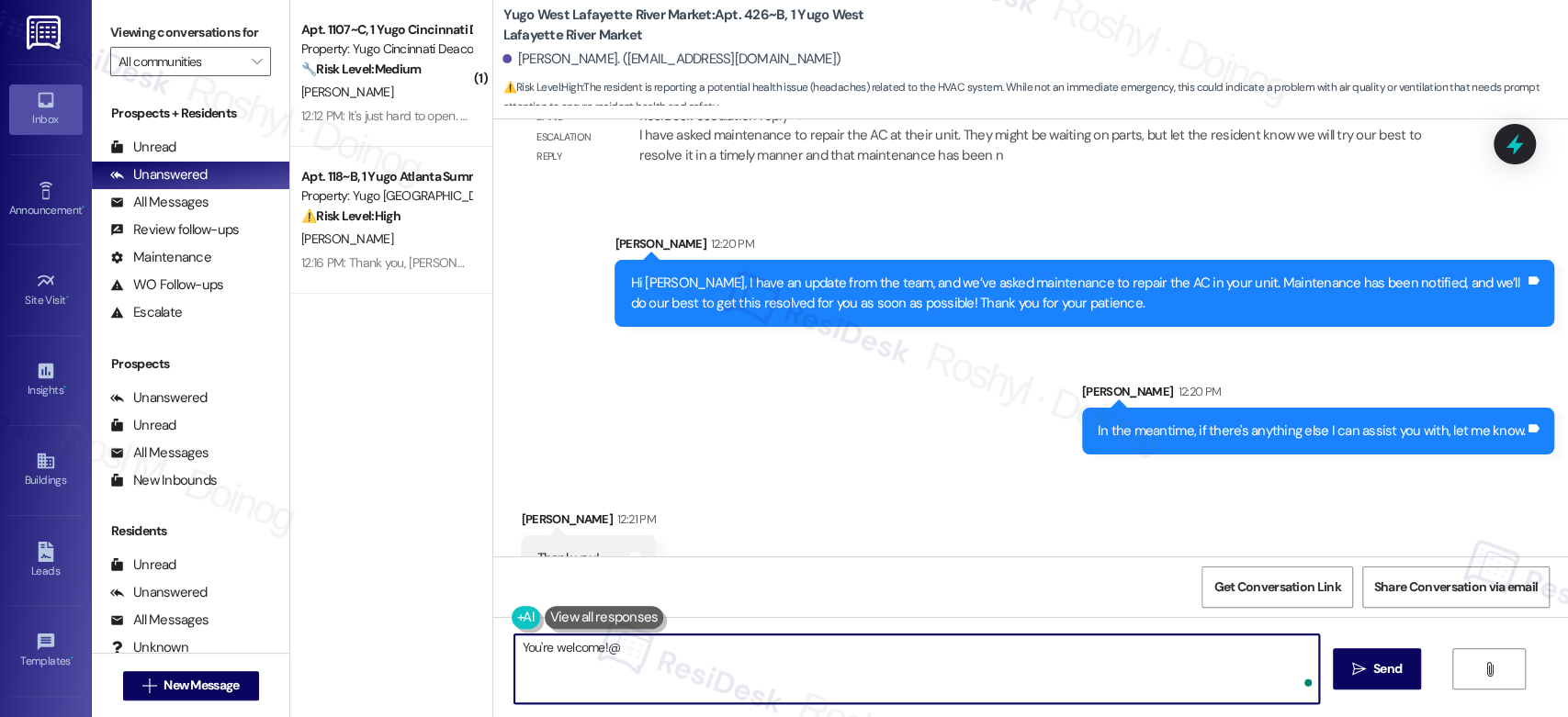
type textarea "You're welcome!"
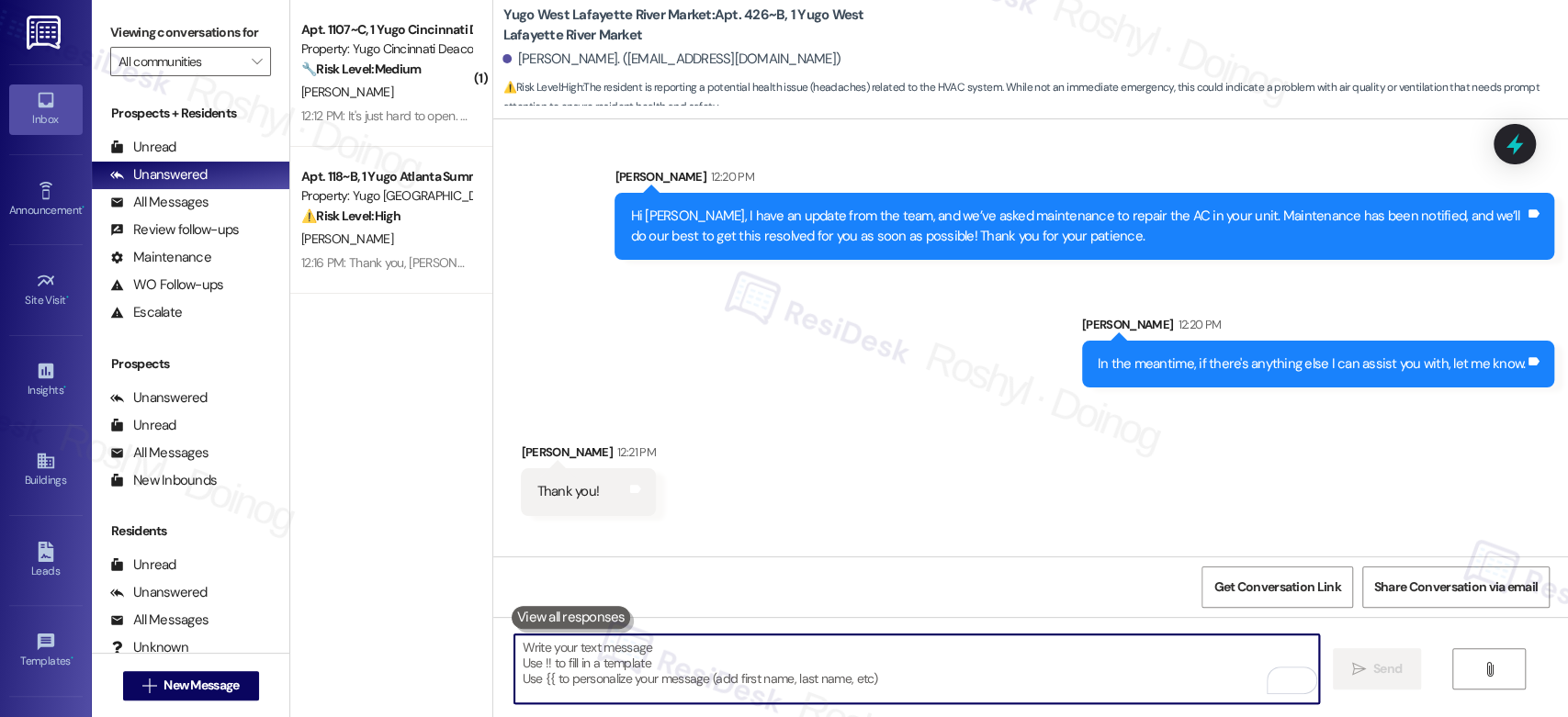
scroll to position [6613, 0]
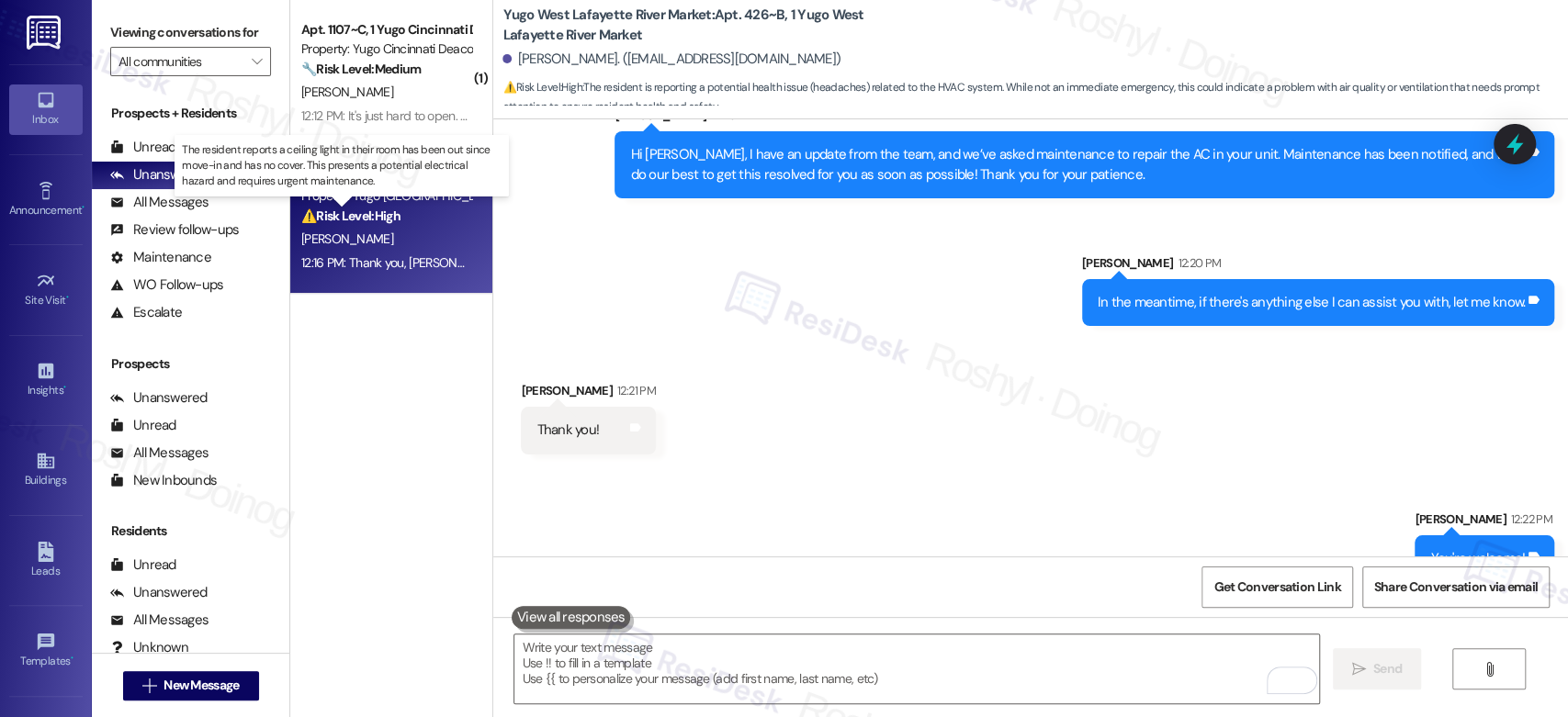
click at [377, 221] on strong "⚠️ Risk Level: High" at bounding box center [351, 216] width 99 height 17
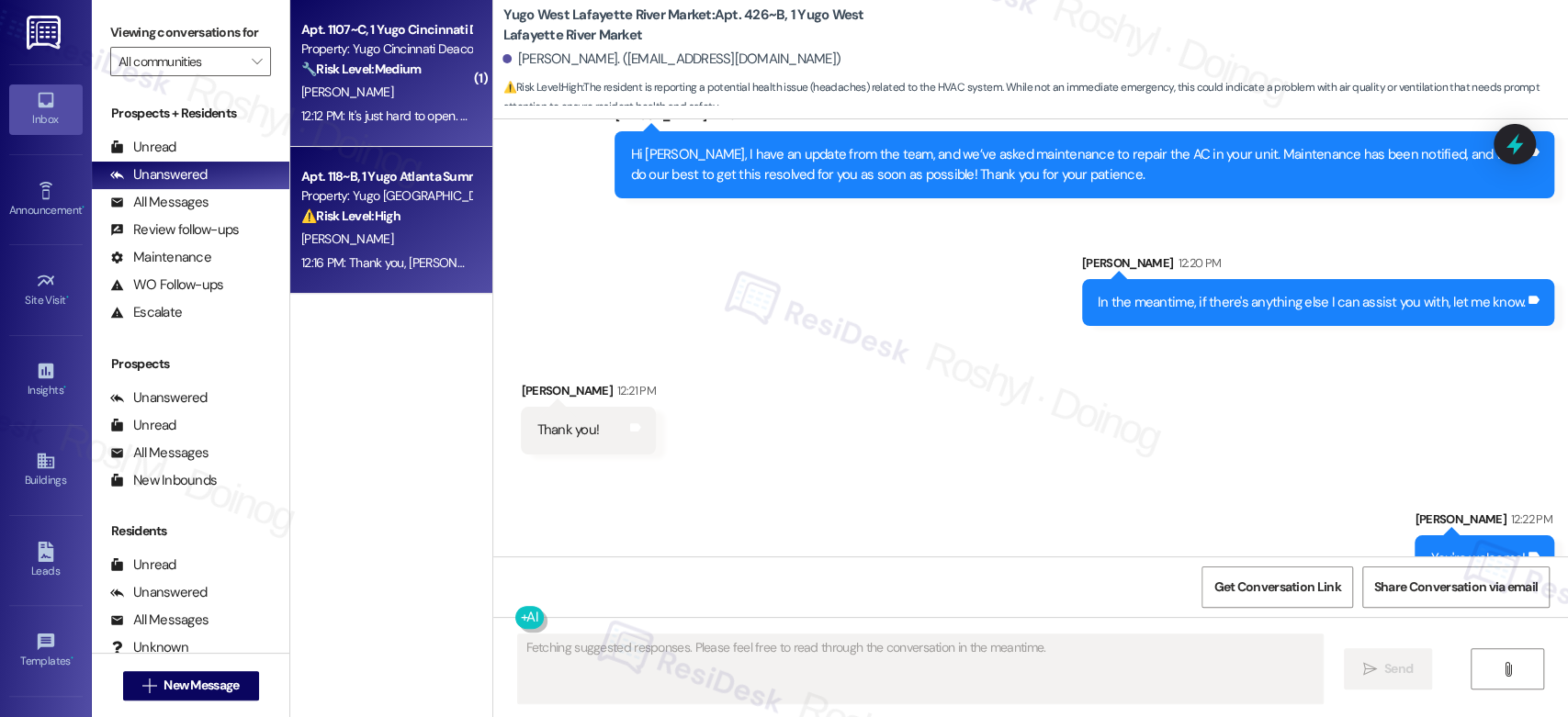
type textarea "Fetching suggested responses. Please feel free to read through the conversation…"
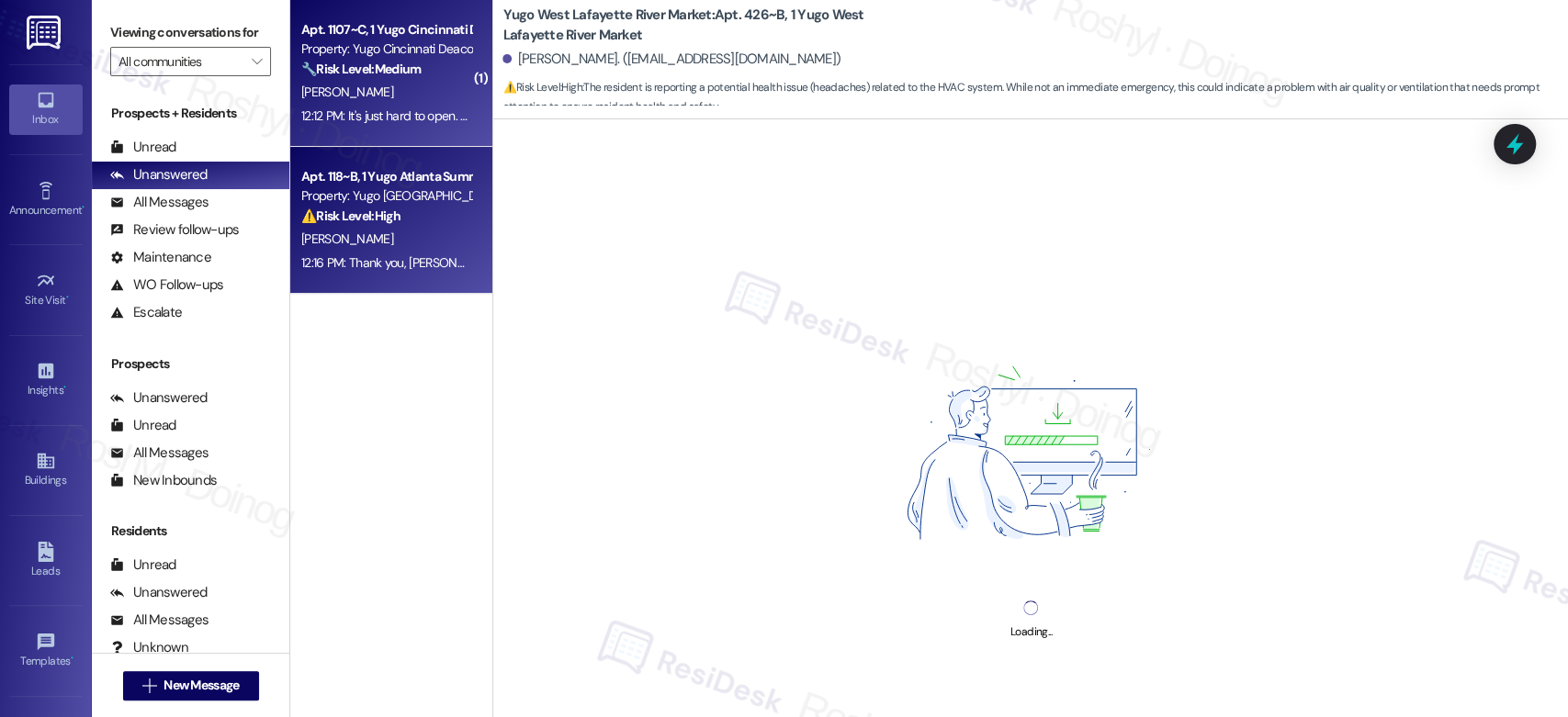
click at [392, 102] on div "[PERSON_NAME]" at bounding box center [386, 92] width 173 height 23
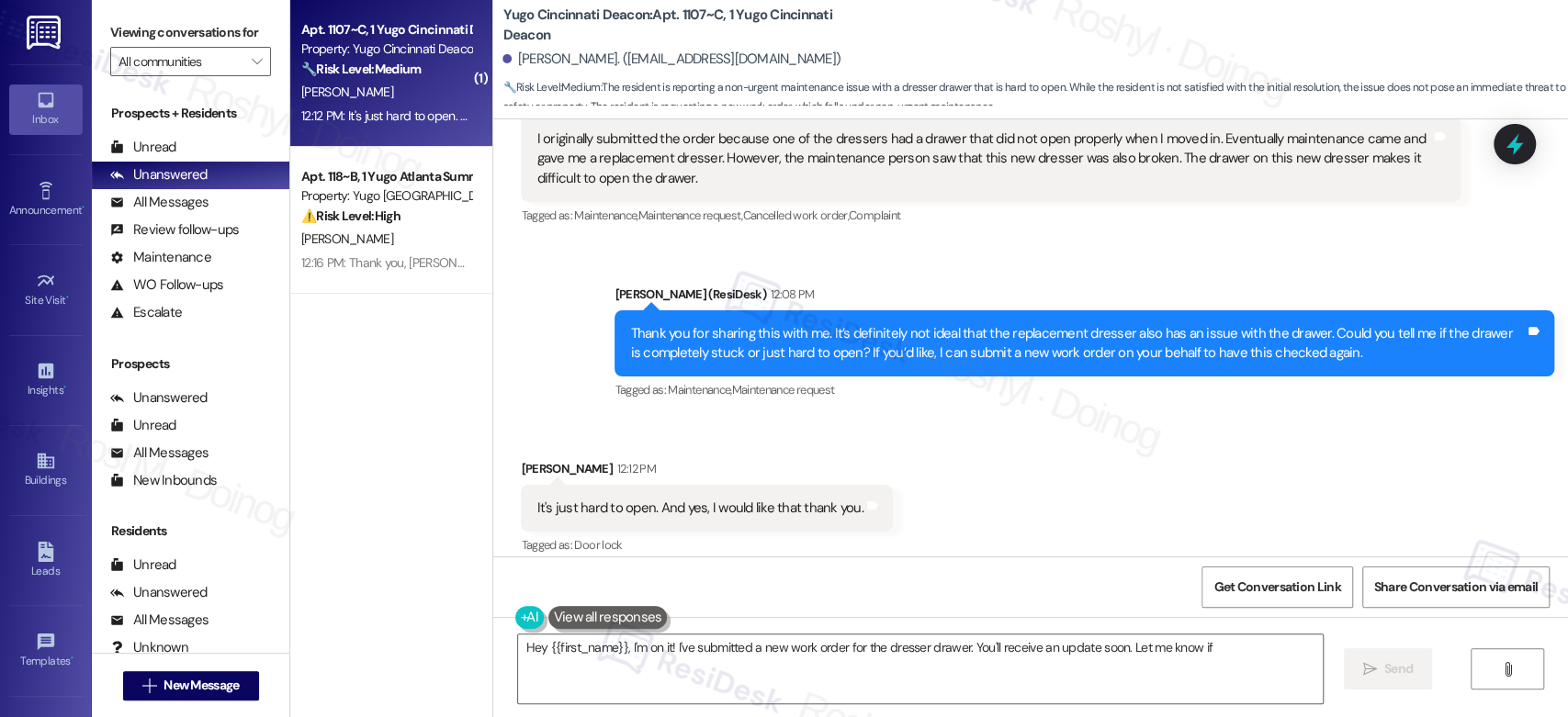
scroll to position [1061, 0]
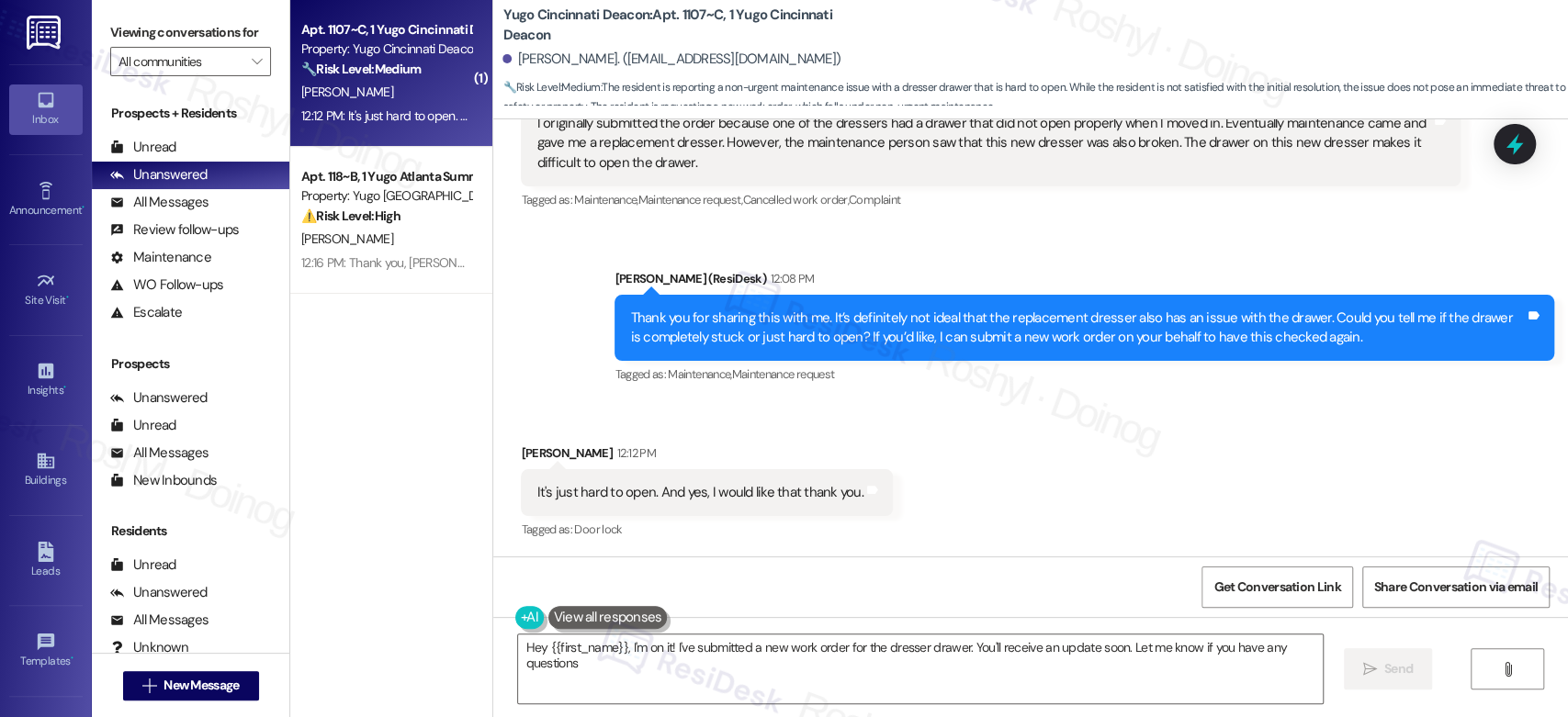
type textarea "Hey {{first_name}}, I'm on it! I've submitted a new work order for the dresser …"
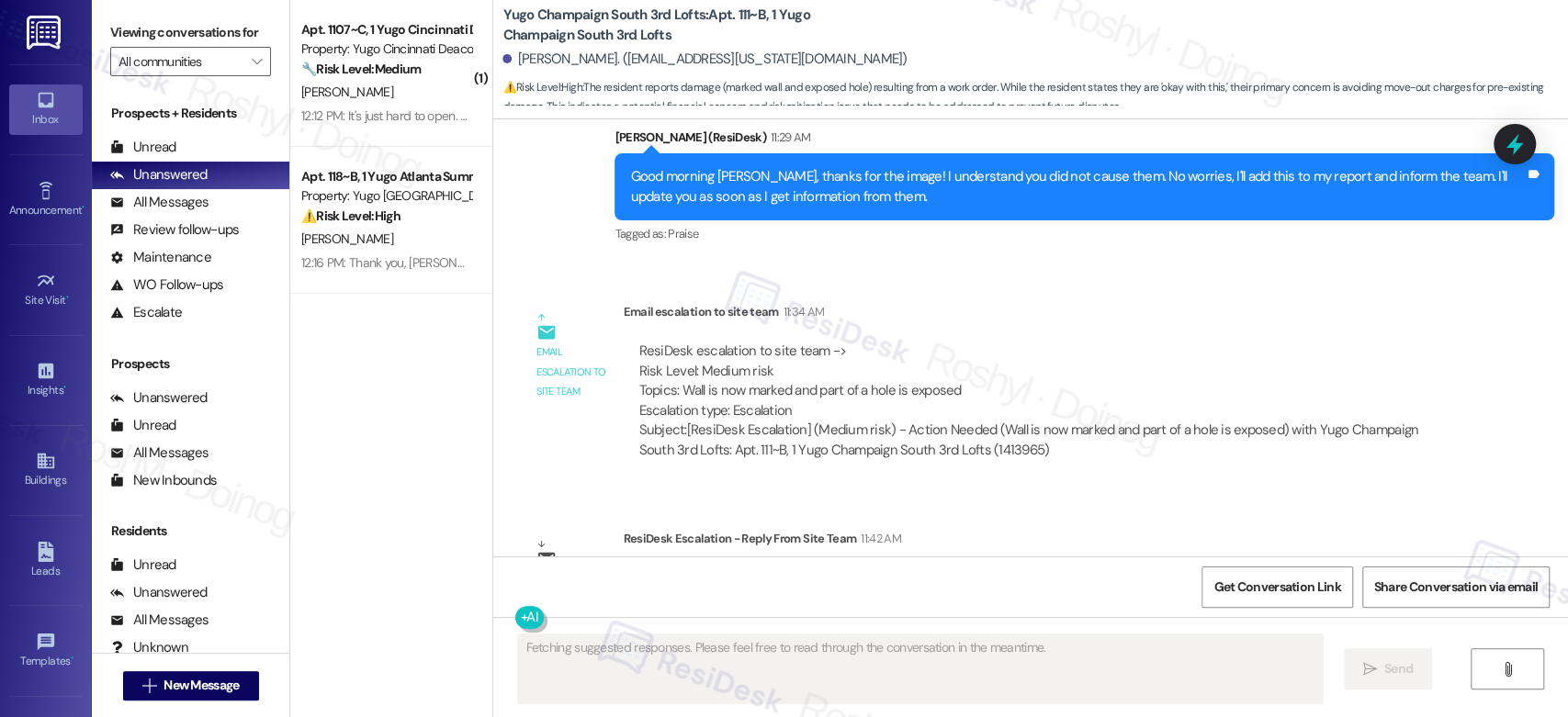
scroll to position [2687, 0]
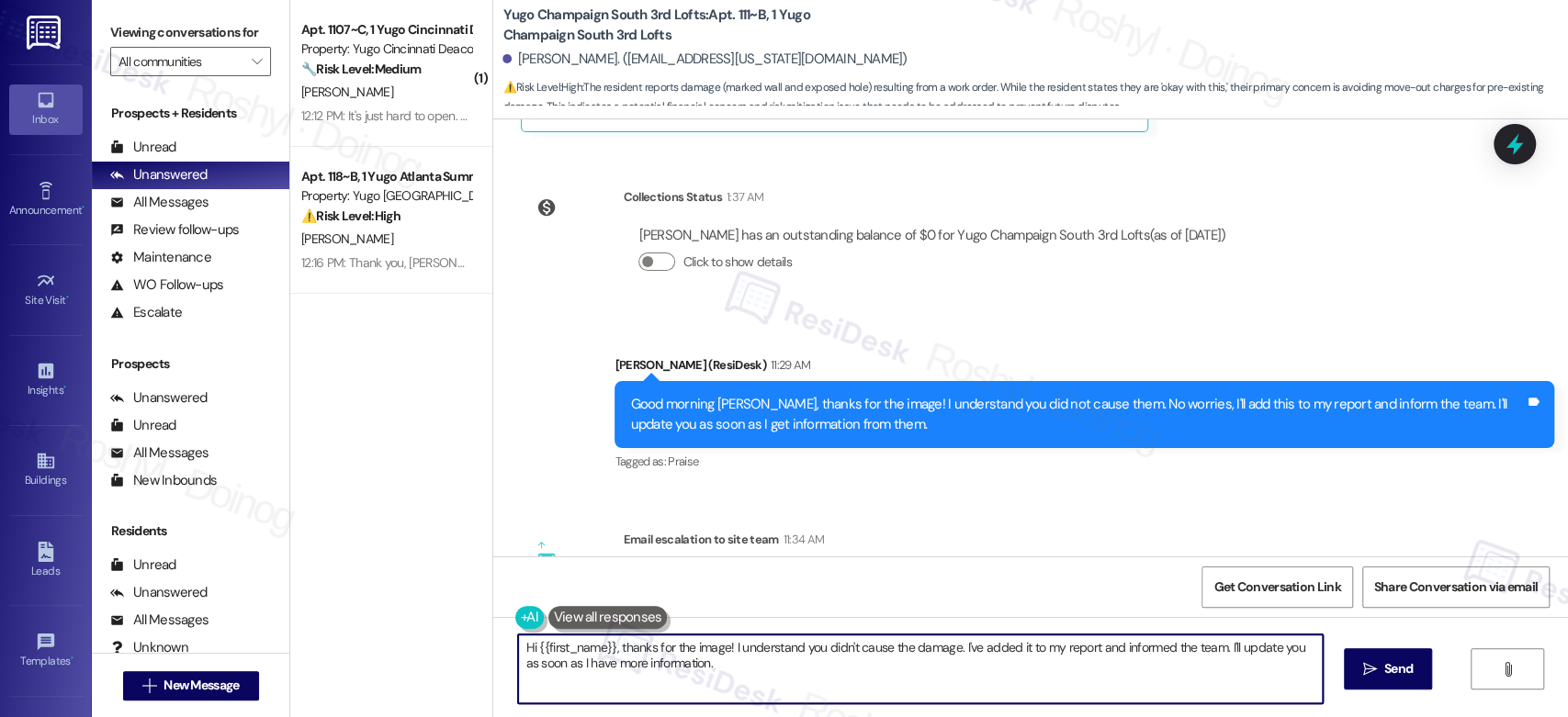
click at [428, 635] on div "( 1 ) Apt. 1107~C, 1 Yugo Cincinnati Deacon Property: Yugo Cincinnati Deacon 🔧 …" at bounding box center [929, 358] width 1278 height 717
paste textarea "We are aware of the markings. The tenant will not be charged upon move out."
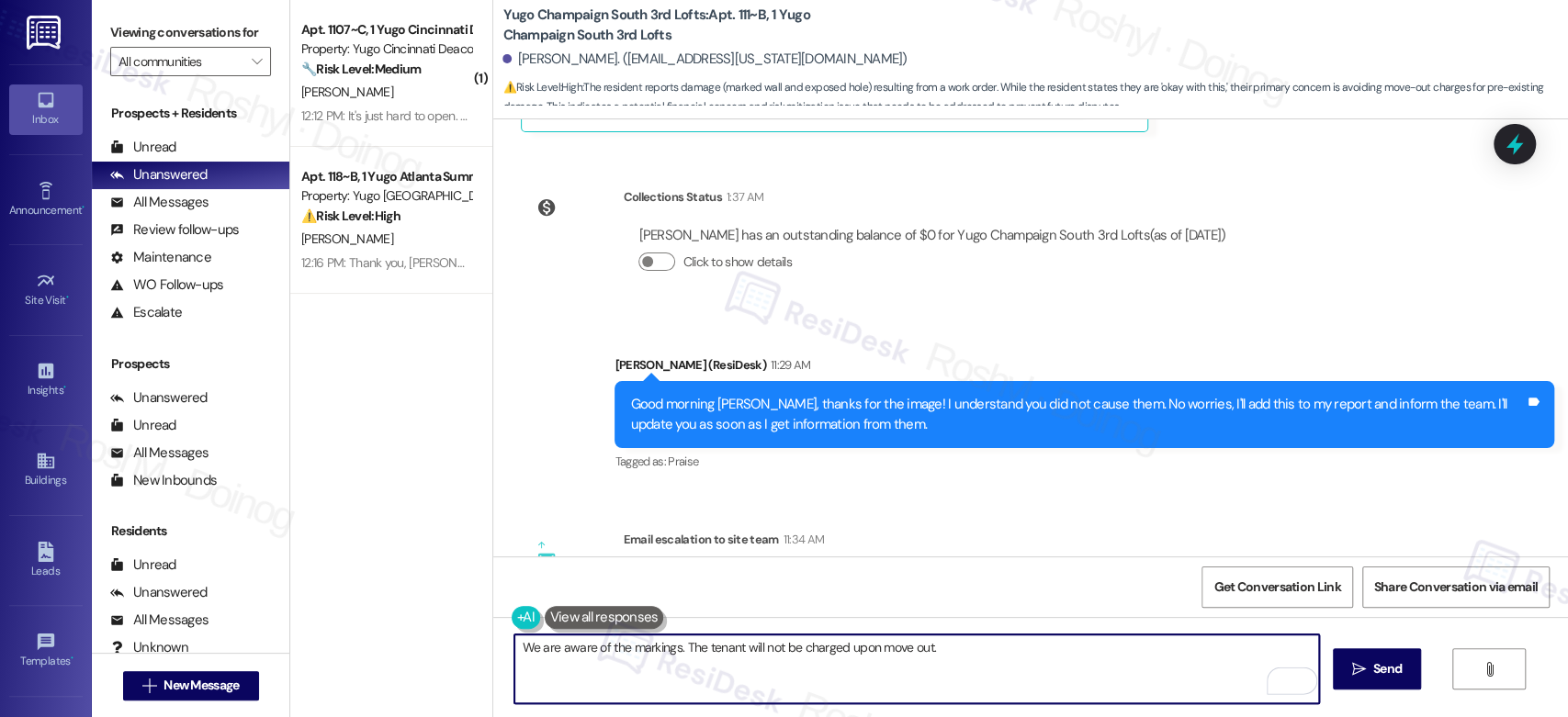
click at [518, 655] on textarea "We are aware of the markings. The tenant will not be charged upon move out." at bounding box center [916, 669] width 804 height 69
click at [721, 652] on textarea "I just confirmed with team and they are aware of the markings. The tenant will …" at bounding box center [916, 669] width 804 height 69
click at [645, 647] on textarea "I just confirmed with team and they are now aware of the markings. The tenant w…" at bounding box center [916, 669] width 804 height 69
click at [690, 641] on textarea "I just confirmed with the team and they are now aware of the markings. The tena…" at bounding box center [916, 669] width 804 height 69
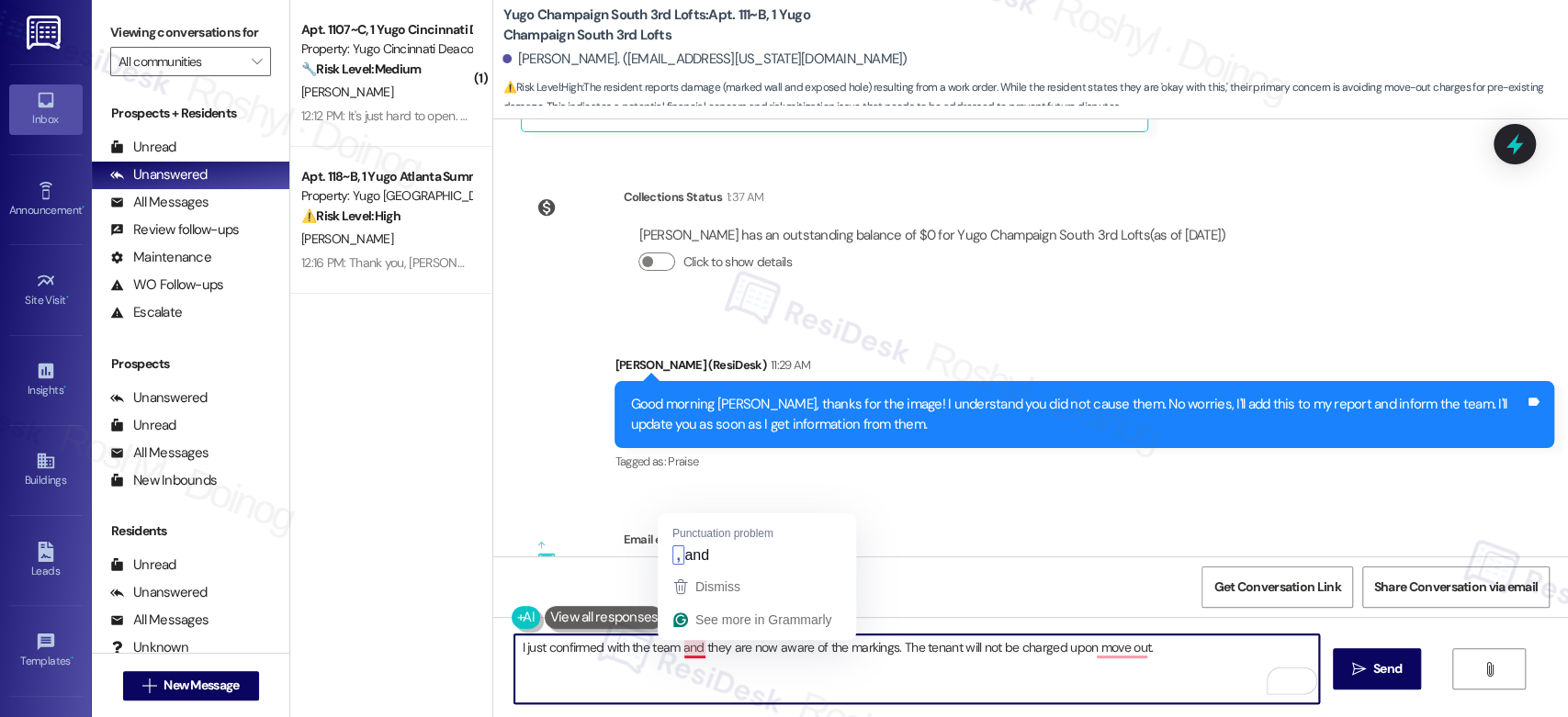
click at [704, 646] on textarea "I just confirmed with the team and they are now aware of the markings. The tena…" at bounding box center [916, 669] width 804 height 69
click at [748, 643] on textarea "I just confirmed with the team and they are now aware of the markings. The tena…" at bounding box center [916, 669] width 804 height 69
drag, startPoint x: 925, startPoint y: 651, endPoint x: 860, endPoint y: 643, distance: 65.5
click at [860, 643] on textarea "I just confirmed with the team and they are aware of the markings. The tenant w…" at bounding box center [916, 669] width 804 height 69
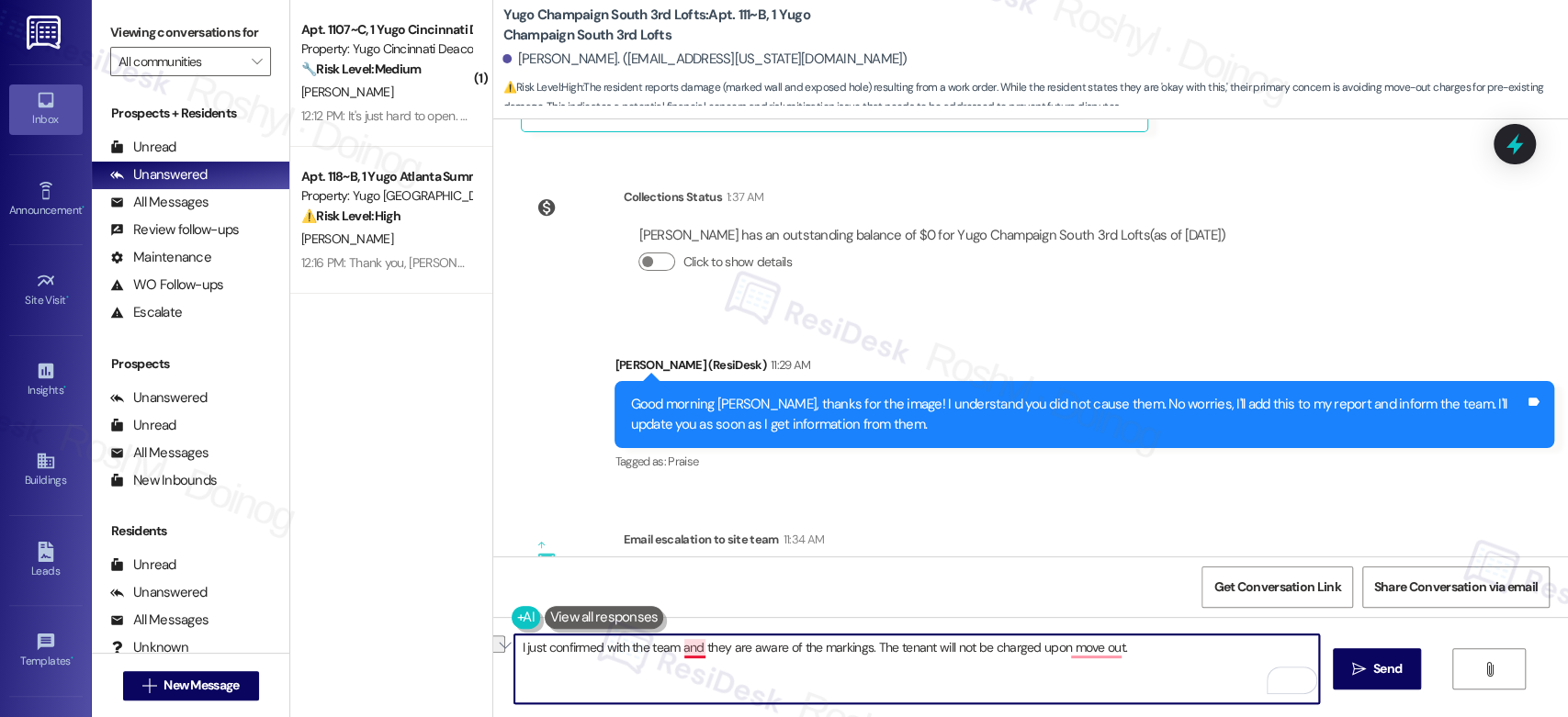
click at [689, 651] on textarea "I just confirmed with the team and they are aware of the markings. The tenant w…" at bounding box center [916, 669] width 804 height 69
drag, startPoint x: 923, startPoint y: 644, endPoint x: 860, endPoint y: 647, distance: 63.1
click at [860, 647] on textarea "I just confirmed with the team that they are aware of the markings. The tenant …" at bounding box center [916, 669] width 804 height 69
click at [1070, 644] on textarea "I just confirmed with the team that they are aware of the markings and you will…" at bounding box center [916, 669] width 804 height 69
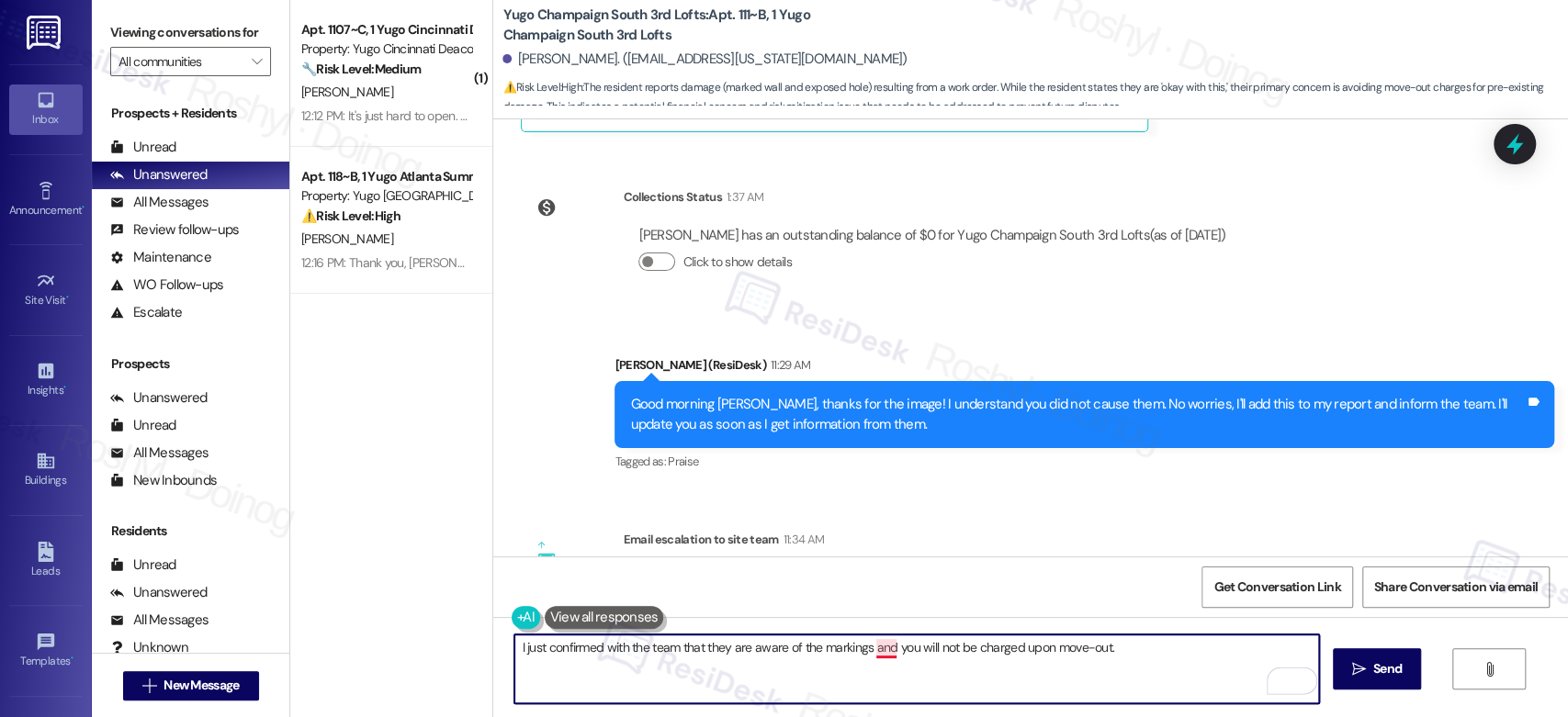
click at [878, 652] on textarea "I just confirmed with the team that they are aware of the markings and you will…" at bounding box center [916, 669] width 804 height 69
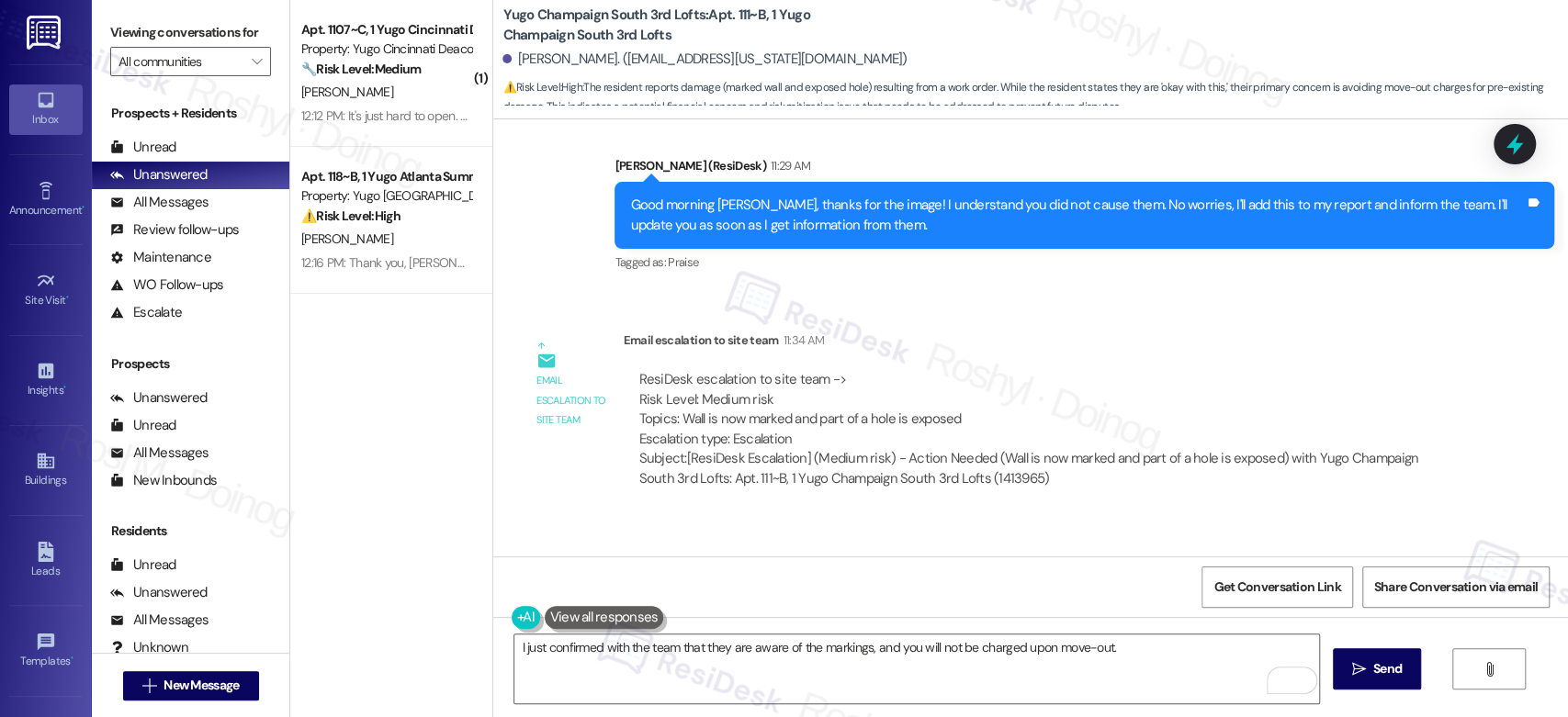
scroll to position [2891, 0]
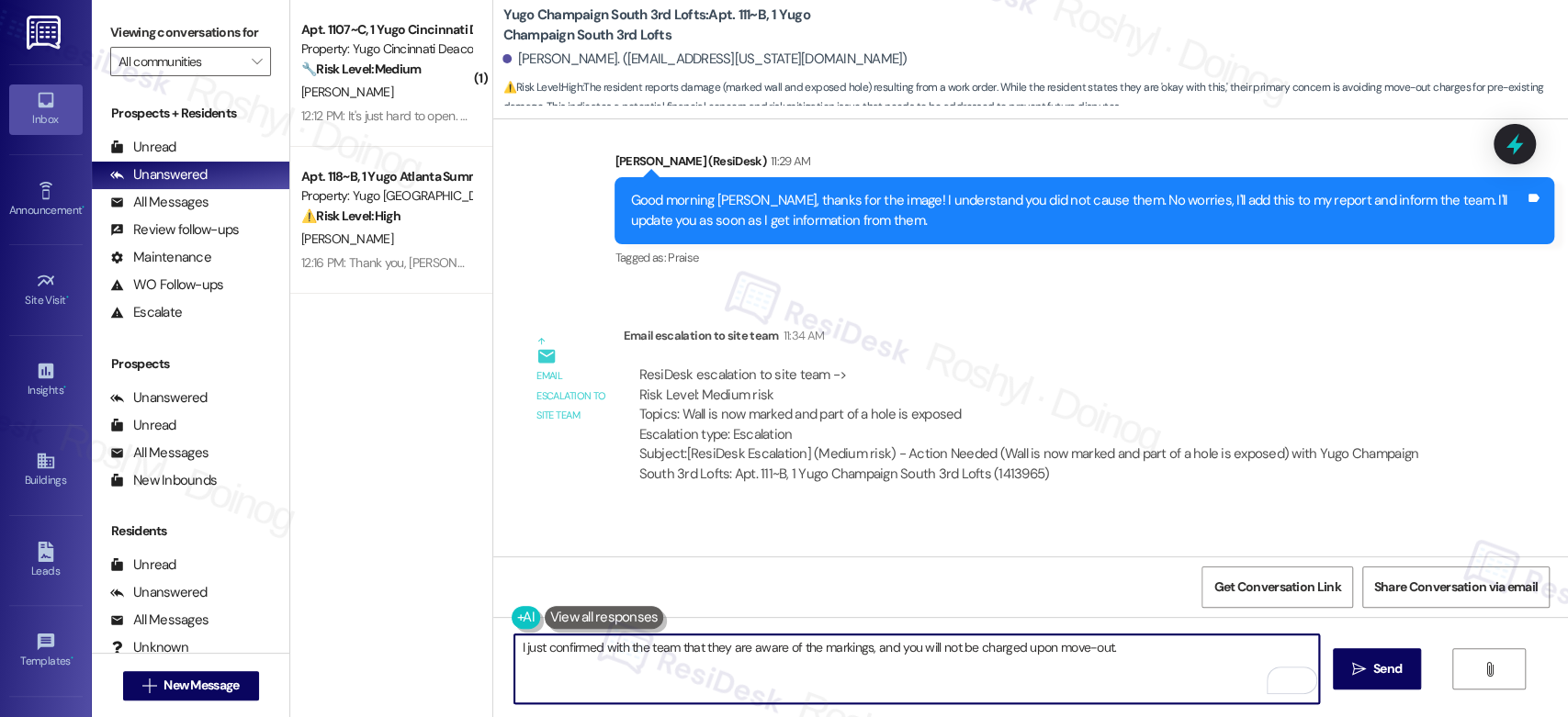
click at [1106, 649] on textarea "I just confirmed with the team that they are aware of the markings, and you wil…" at bounding box center [916, 669] width 804 height 69
paste textarea "Please let me know if there’s anything more I can do for you."
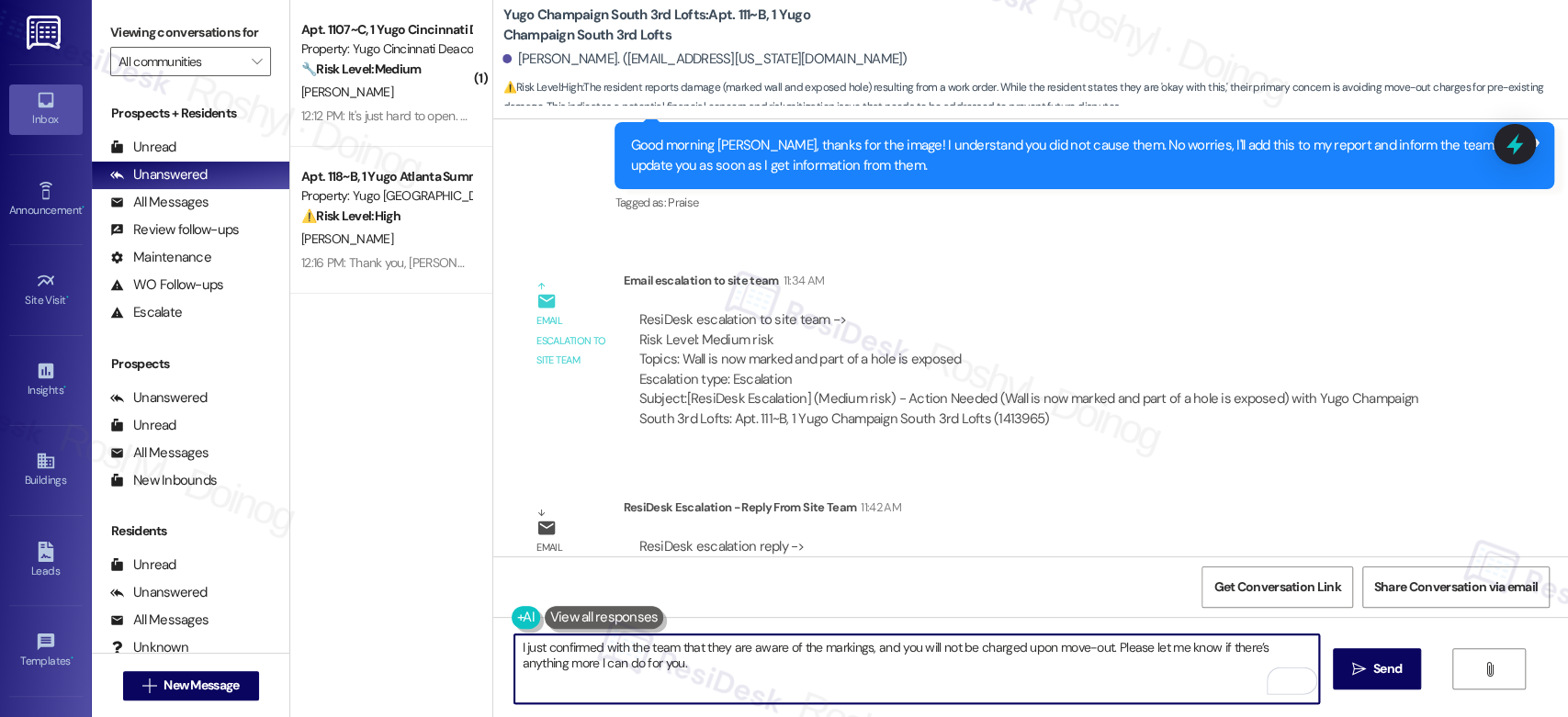
scroll to position [2993, 0]
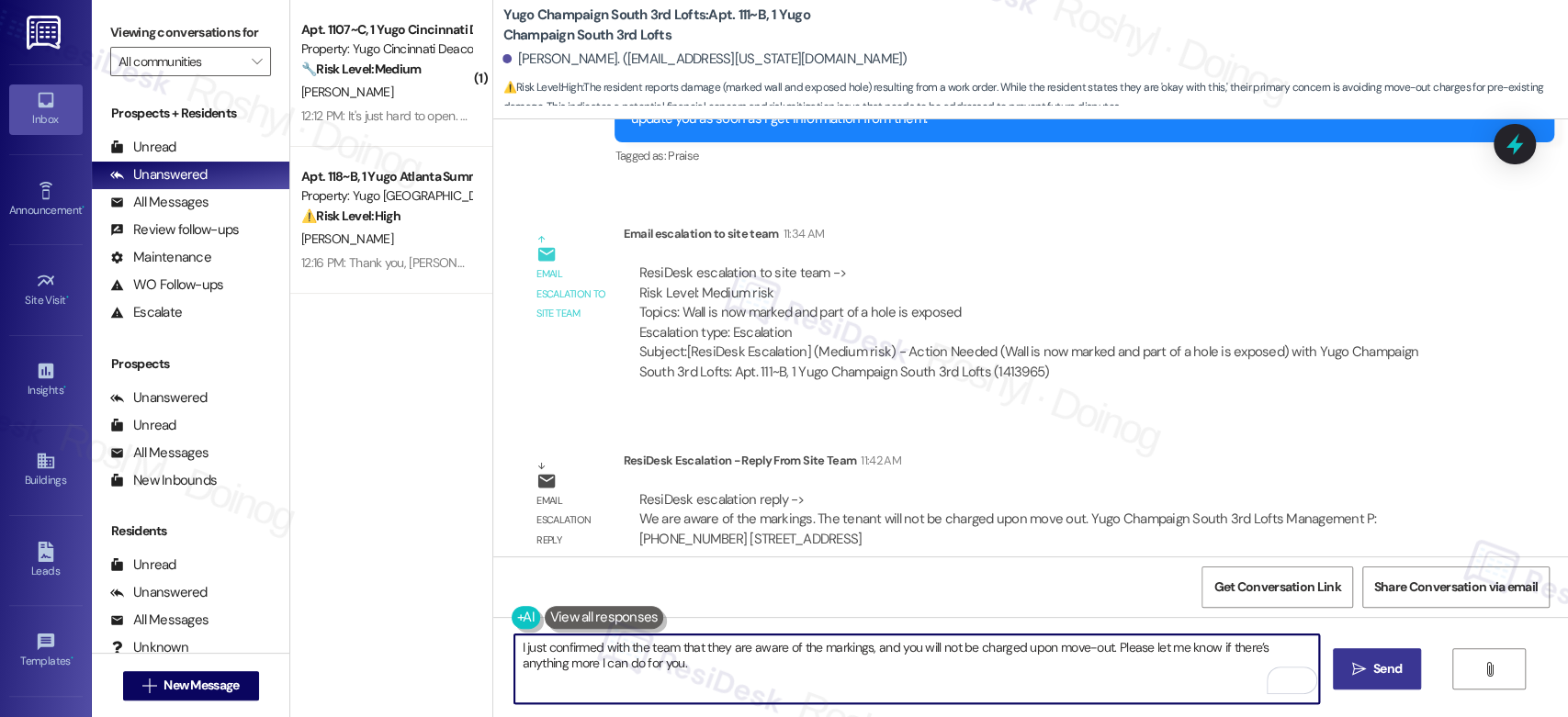
type textarea "I just confirmed with the team that they are aware of the markings, and you wil…"
click at [1404, 686] on button " Send" at bounding box center [1377, 668] width 89 height 41
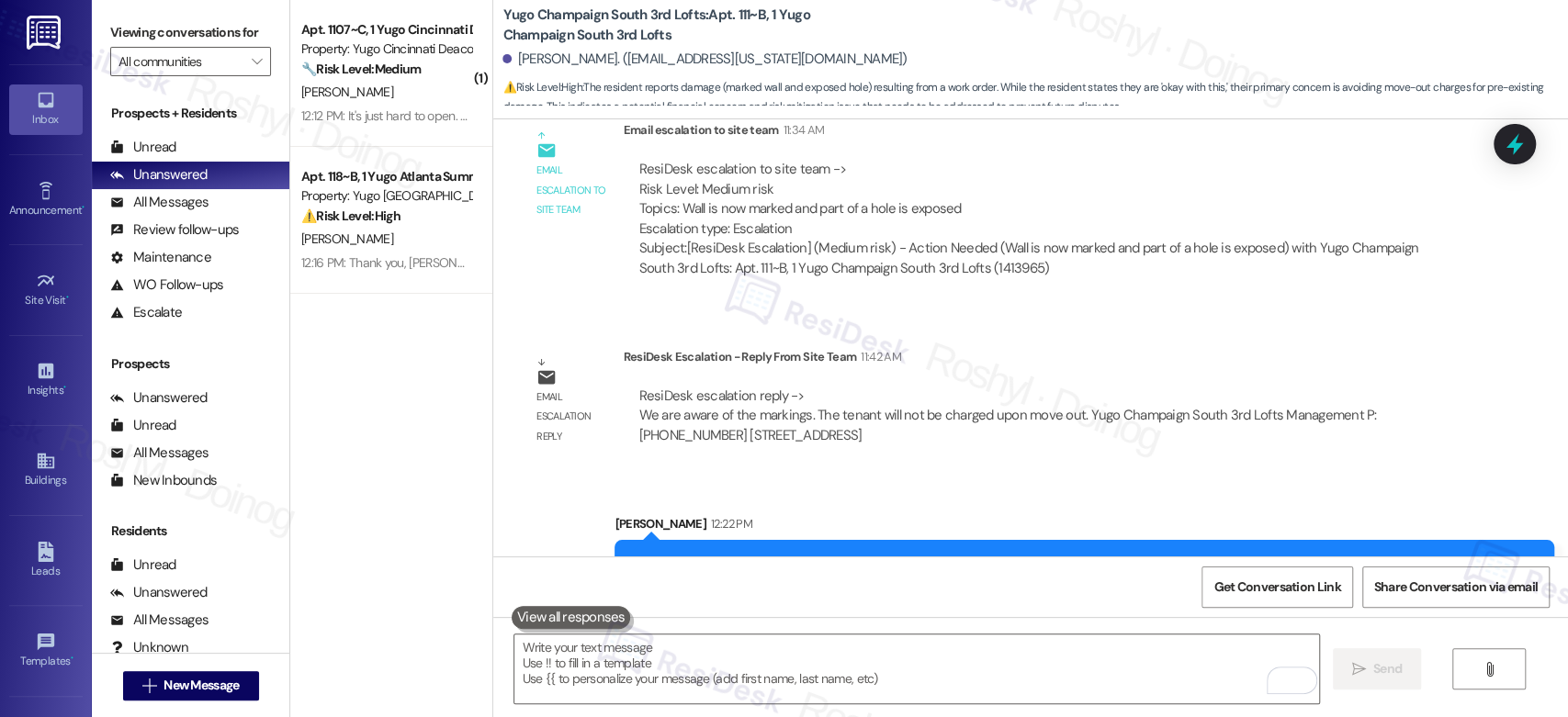
scroll to position [3141, 0]
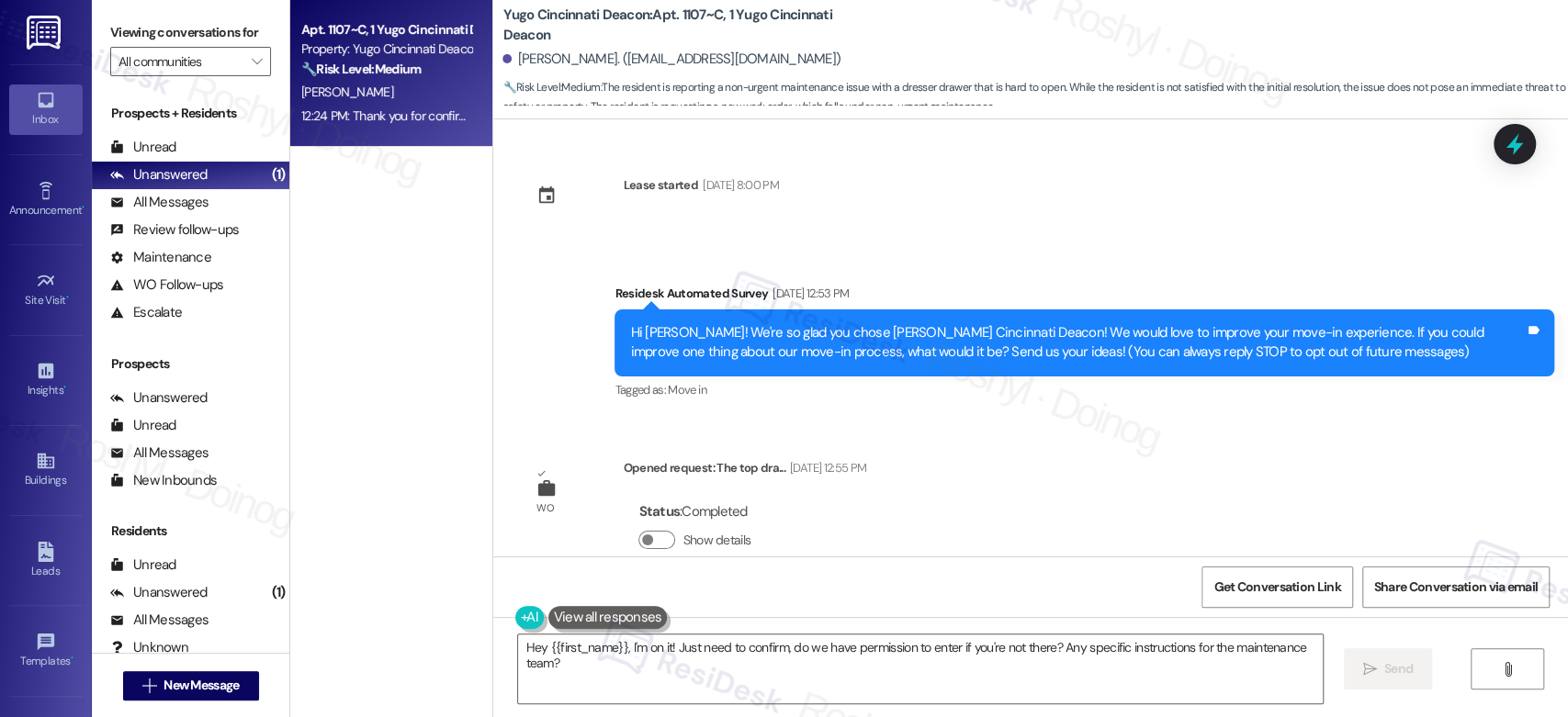
scroll to position [1236, 0]
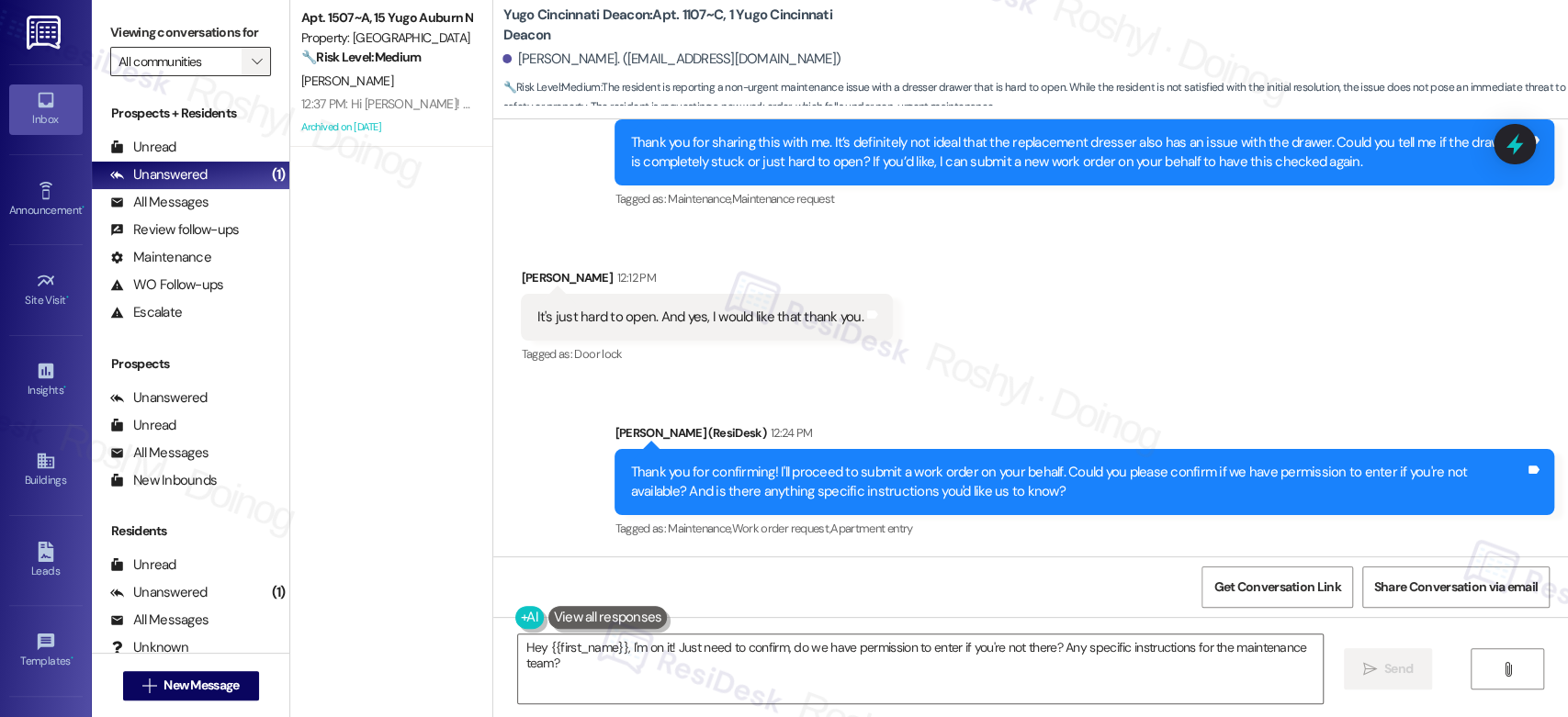
click at [252, 65] on icon "" at bounding box center [257, 62] width 10 height 15
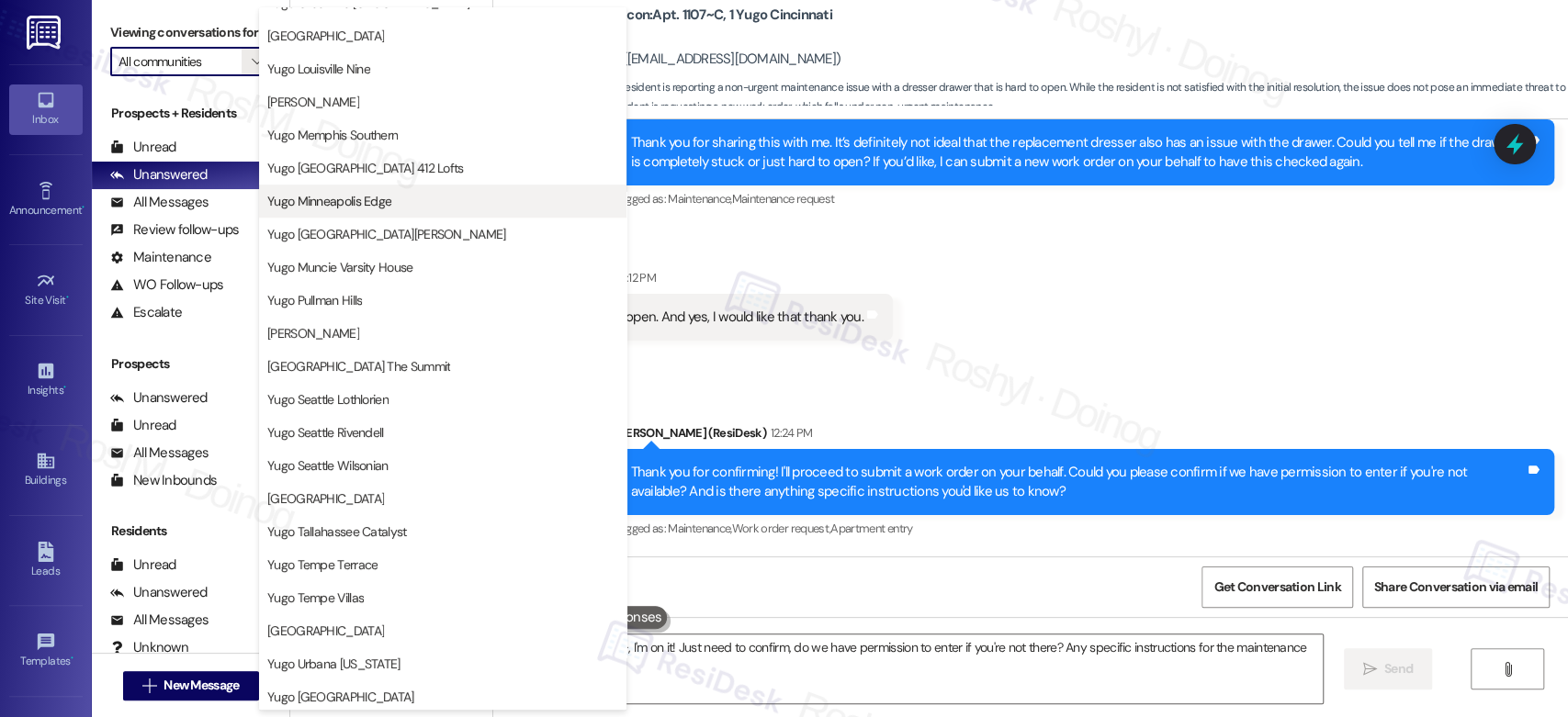
scroll to position [752, 0]
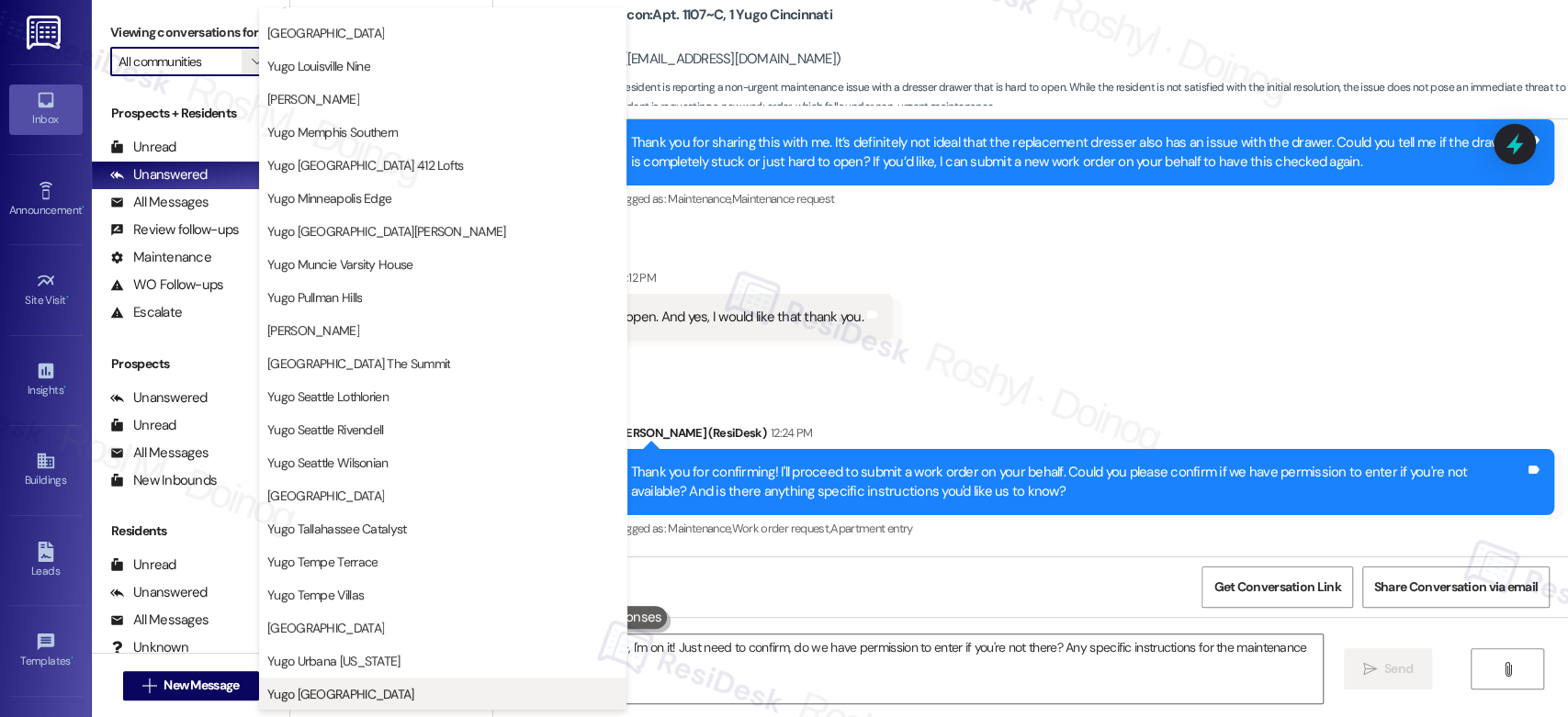
click at [349, 692] on span "Yugo [GEOGRAPHIC_DATA]" at bounding box center [340, 695] width 147 height 19
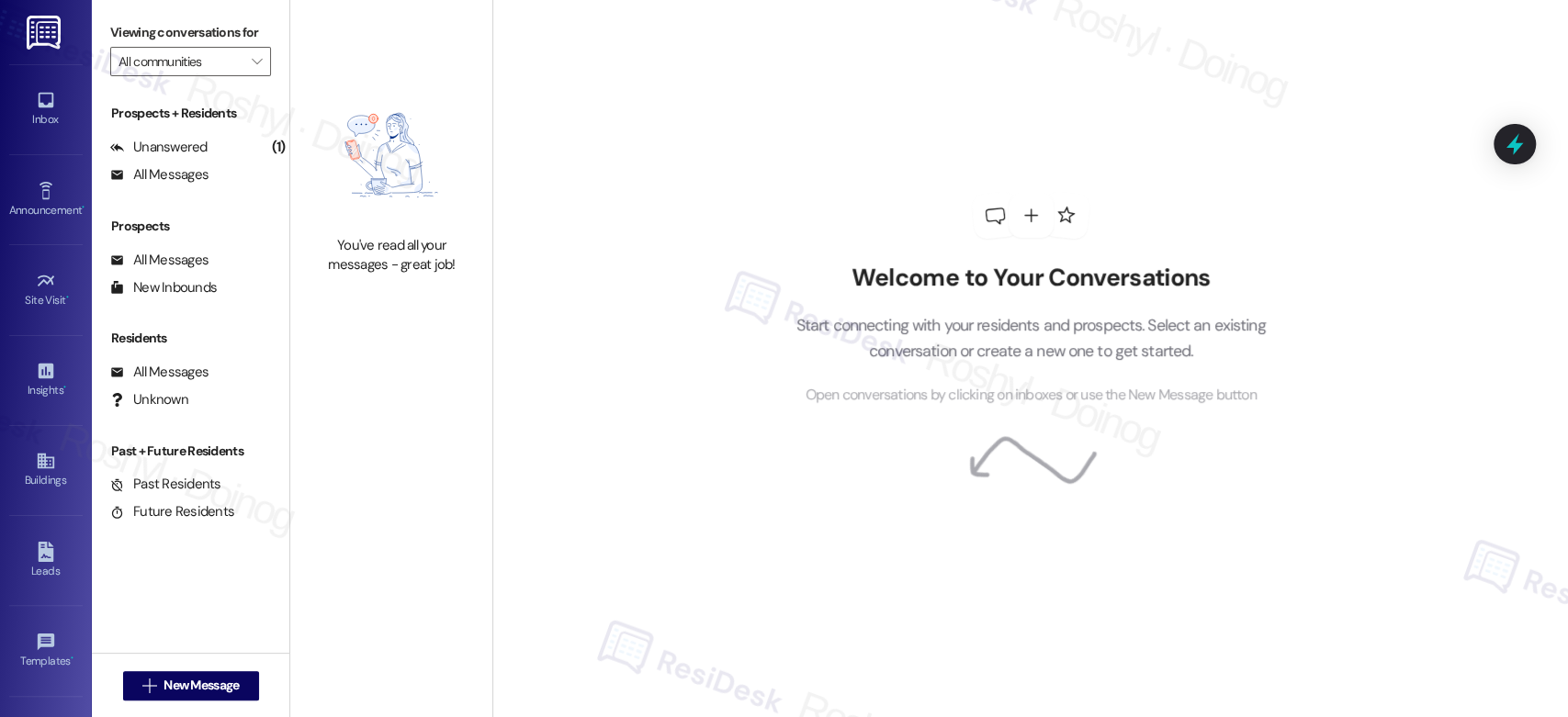
type input "Yugo [GEOGRAPHIC_DATA]"
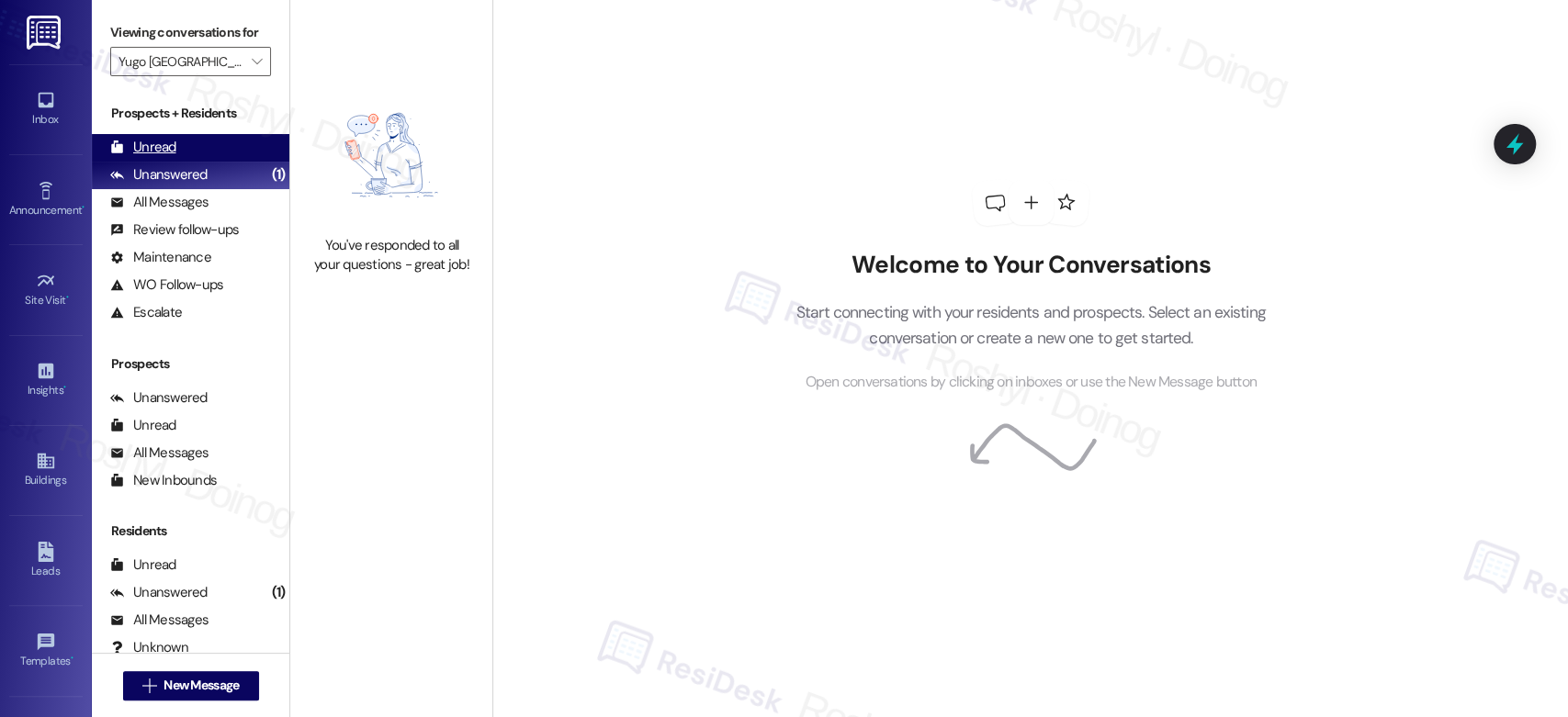
click at [223, 150] on div "Unread (0)" at bounding box center [190, 147] width 198 height 27
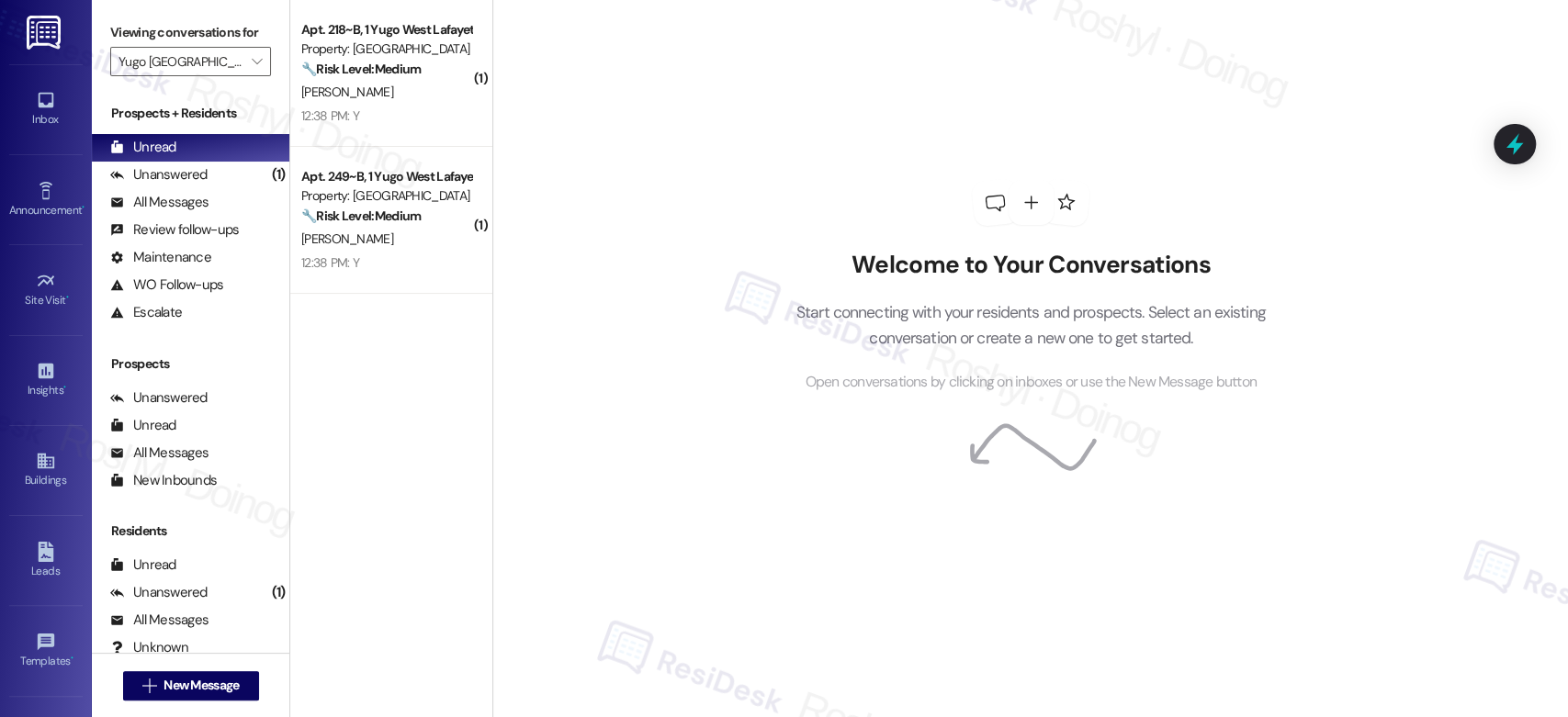
click at [347, 267] on div "12:38 PM: Y 12:38 PM: Y" at bounding box center [386, 263] width 173 height 23
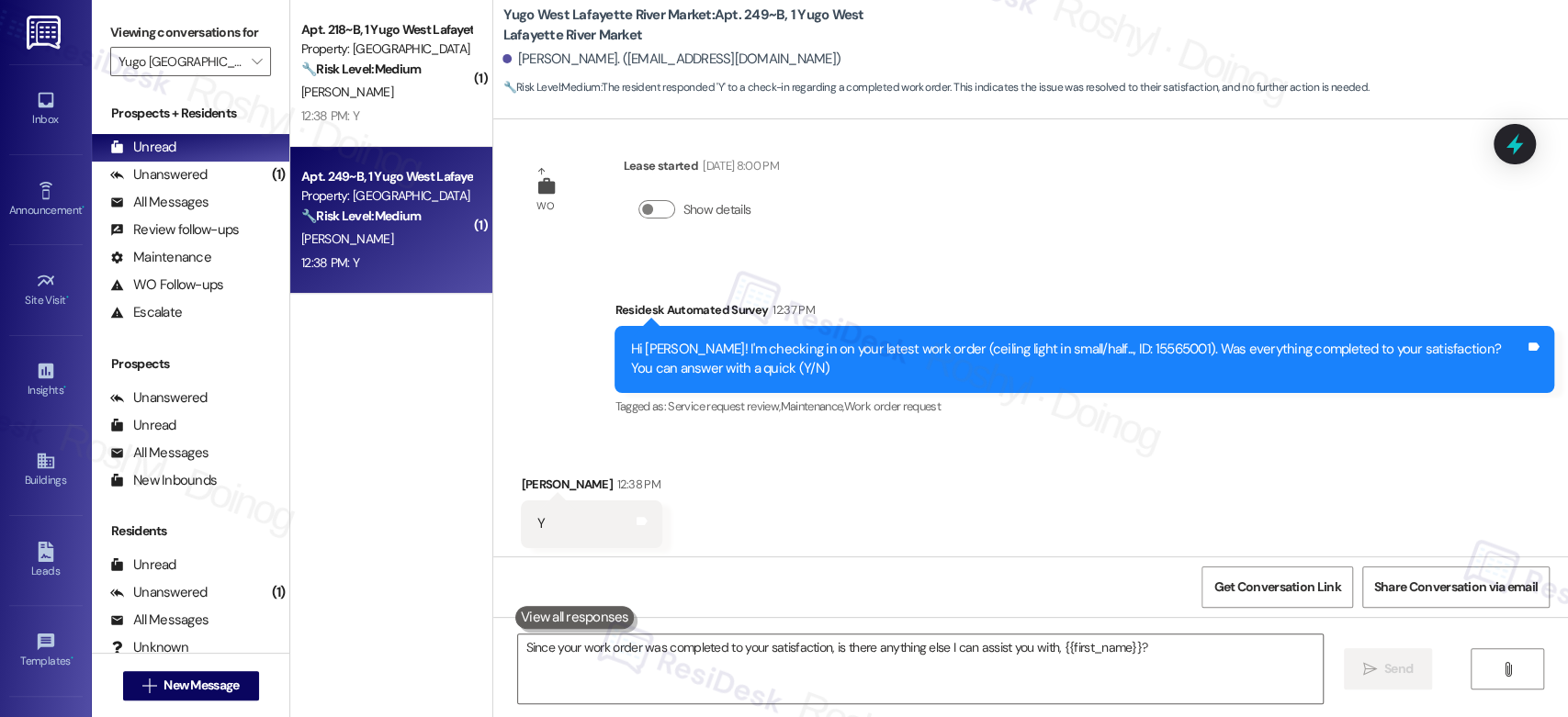
scroll to position [523, 0]
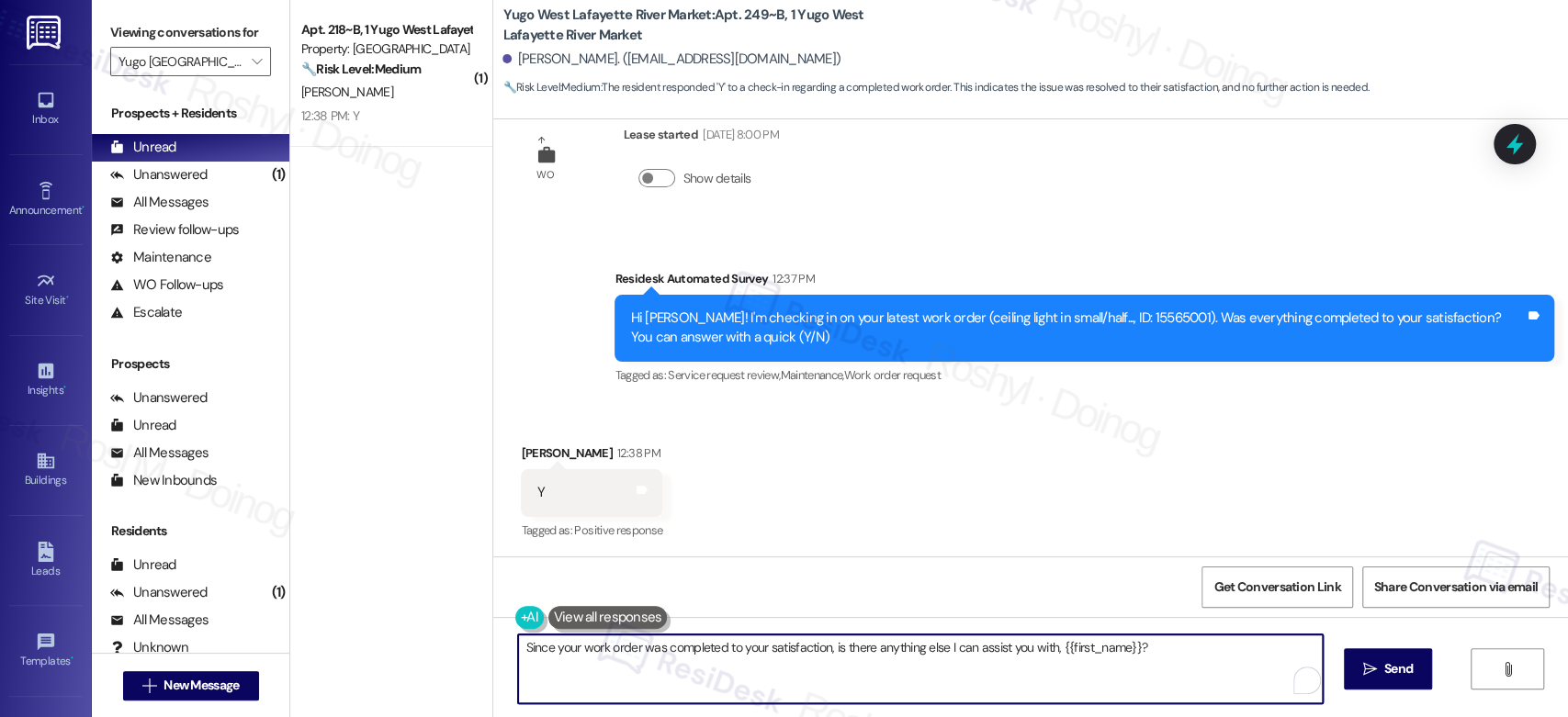
drag, startPoint x: 1138, startPoint y: 647, endPoint x: 440, endPoint y: 662, distance: 698.2
click at [440, 662] on div "( 1 ) Apt. 218~B, 1 Yugo West Lafayette River Market Property: Yugo West Lafaye…" at bounding box center [929, 358] width 1278 height 717
paste textarea "Thanks so much for letting us know! I'm happy to hear your work order was compl…"
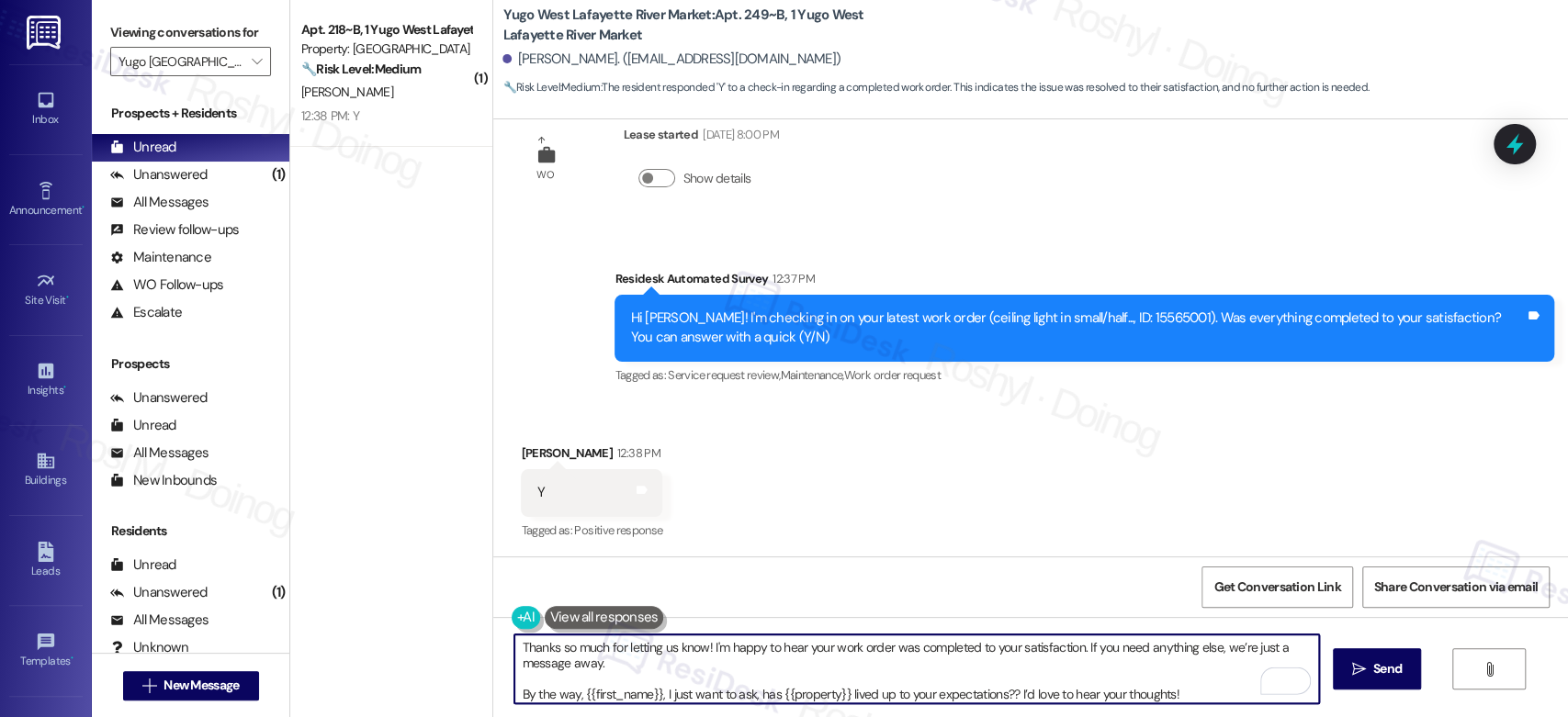
scroll to position [5, 0]
drag, startPoint x: 508, startPoint y: 693, endPoint x: 1168, endPoint y: 729, distance: 661.0
click at [1168, 716] on html "Inbox Go to Inbox Announcement • Send A Text Announcement Site Visit • Go to Si…" at bounding box center [784, 358] width 1568 height 717
click at [450, 326] on div "( 1 ) Apt. 218~B, 1 Yugo West Lafayette River Market Property: Yugo West Lafaye…" at bounding box center [392, 293] width 202 height 587
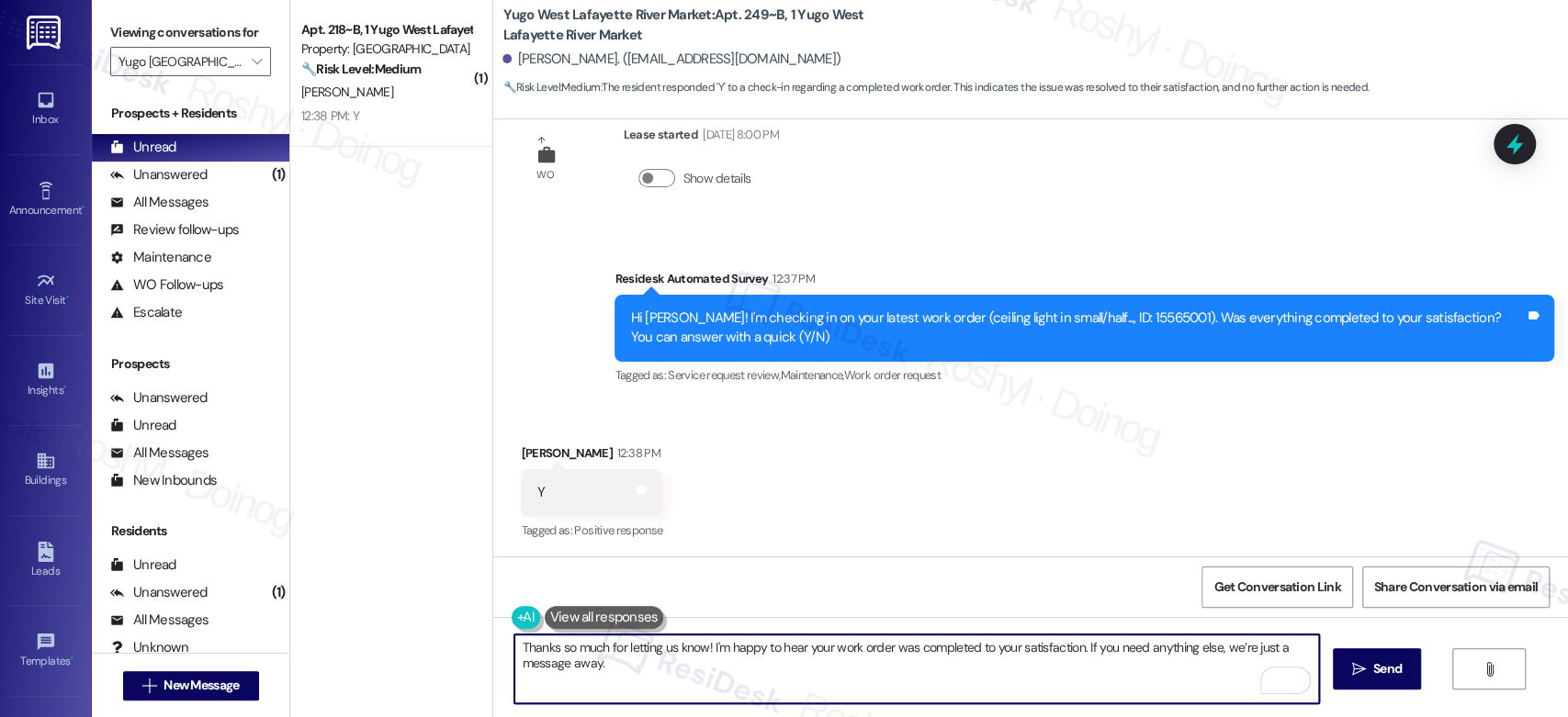
click at [728, 698] on textarea "Thanks so much for letting us know! I'm happy to hear your work order was compl…" at bounding box center [916, 669] width 804 height 69
type textarea "Thanks so much for letting us know! I'm happy to hear your work order was compl…"
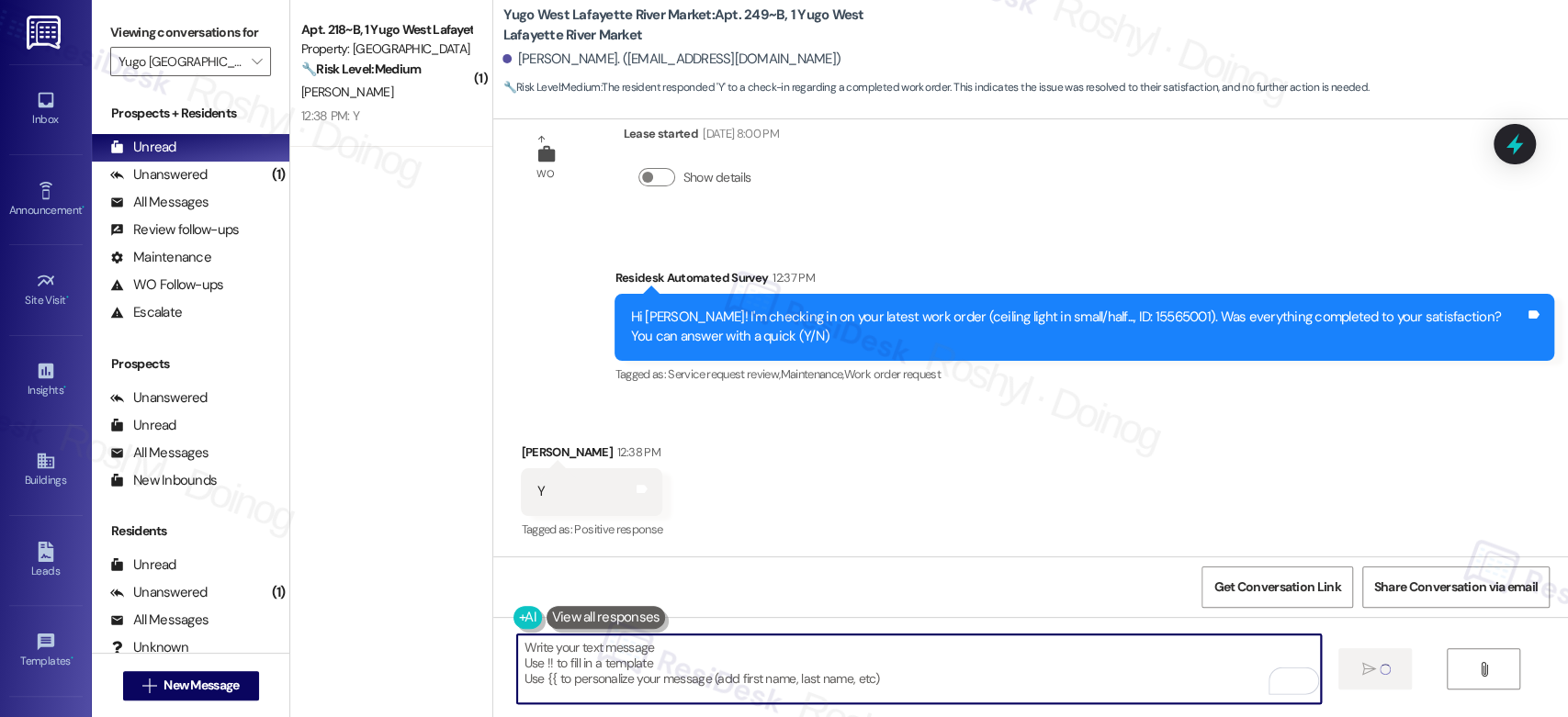
type textarea "Fetching suggested responses. Please feel free to read through the conversation…"
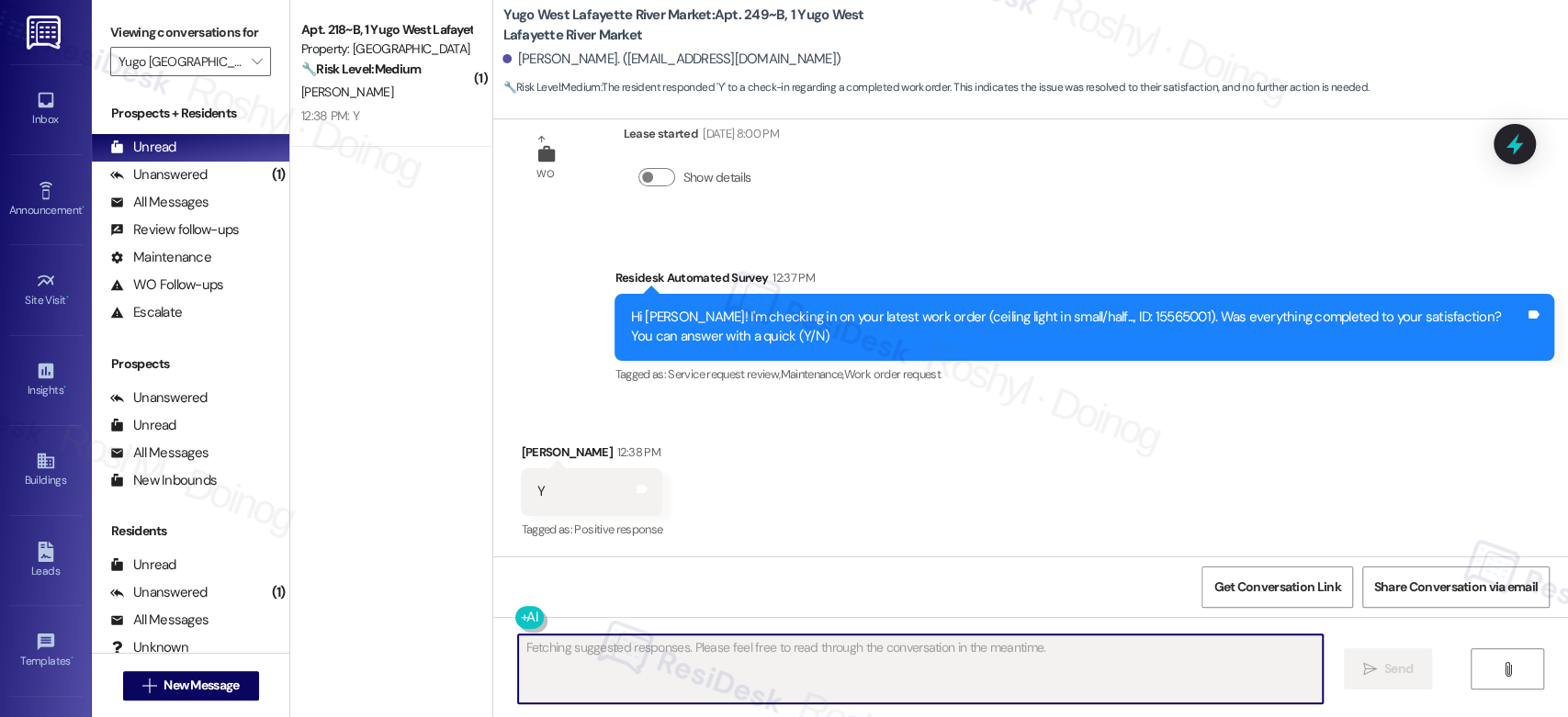
scroll to position [672, 0]
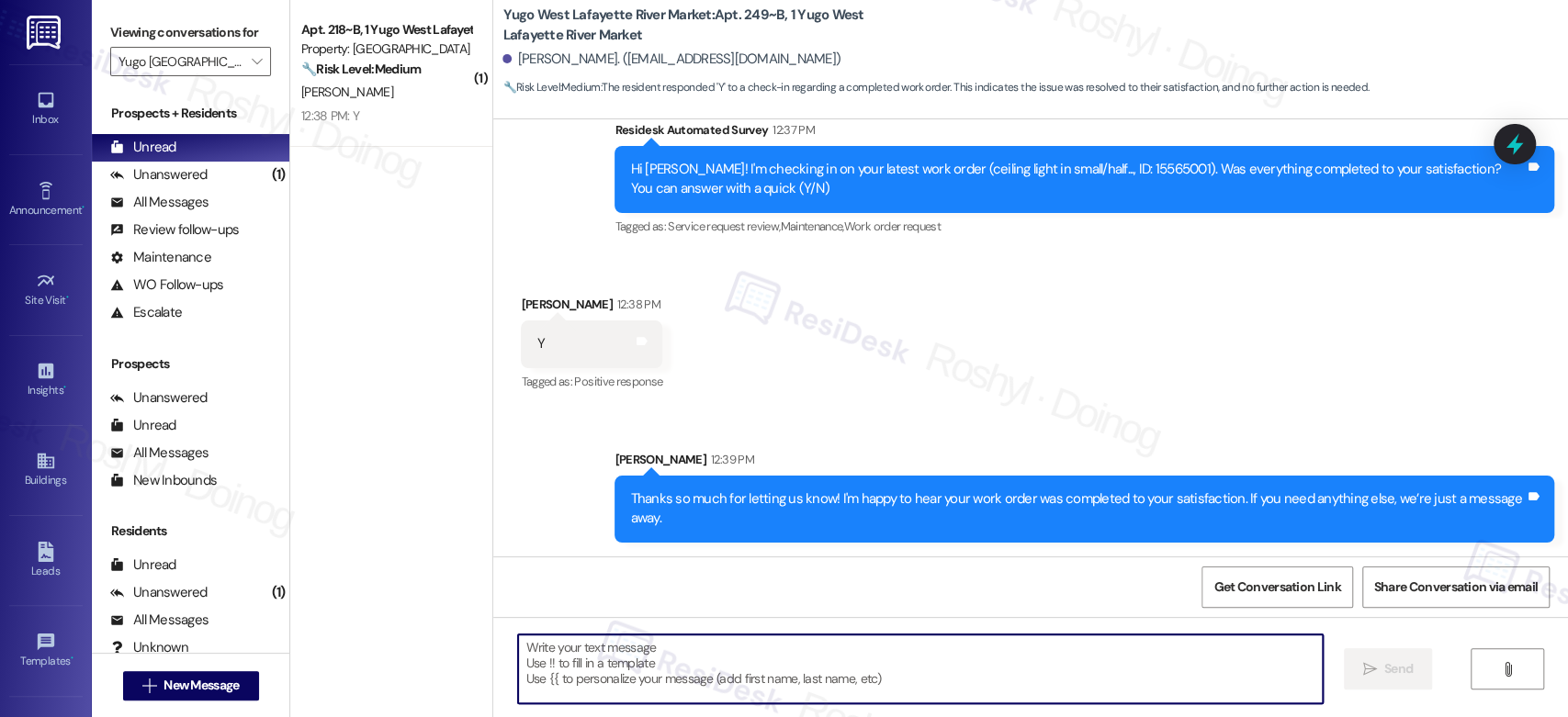
click at [665, 655] on textarea "To enrich screen reader interactions, please activate Accessibility in Grammarl…" at bounding box center [920, 669] width 804 height 69
paste textarea "By the way, {{first_name}}, I just want to ask, has {{property}} lived up to yo…"
type textarea "By the way, {{first_name}}, I just want to ask, has {{property}} lived up to yo…"
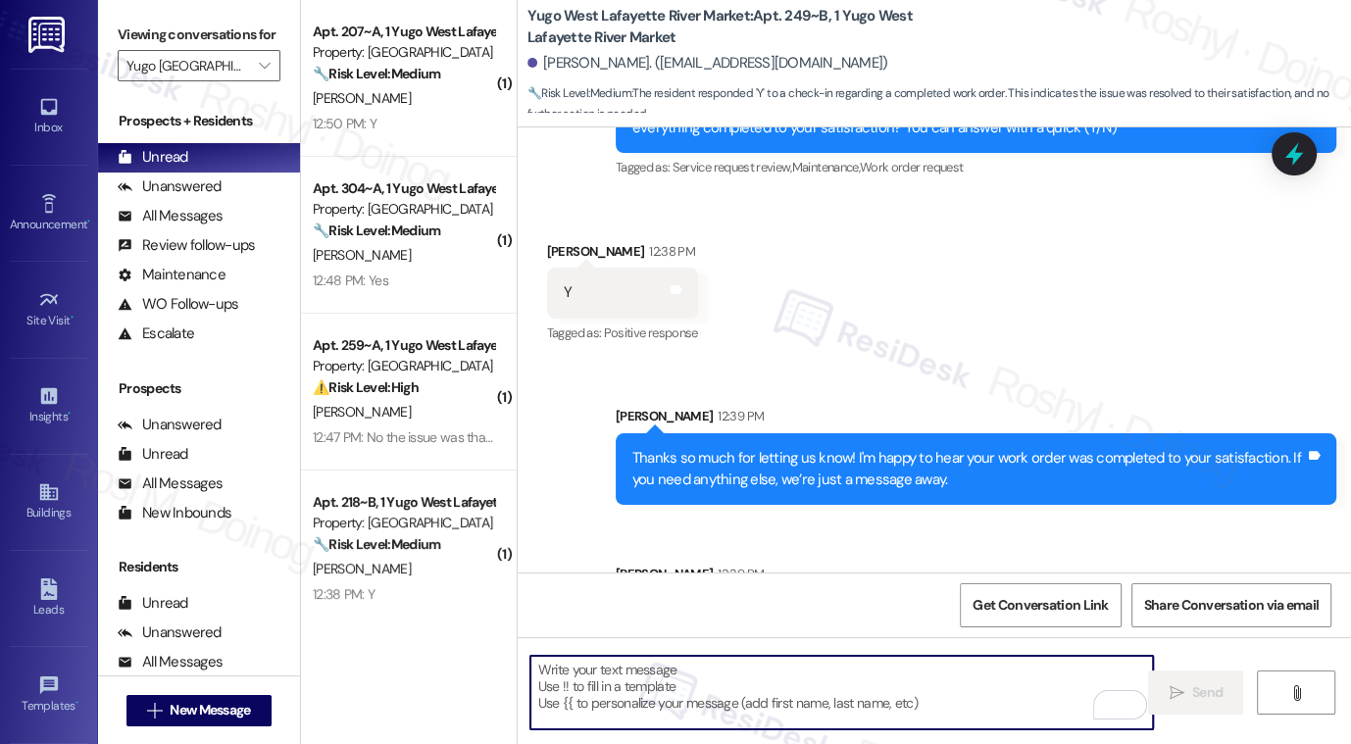
scroll to position [918, 0]
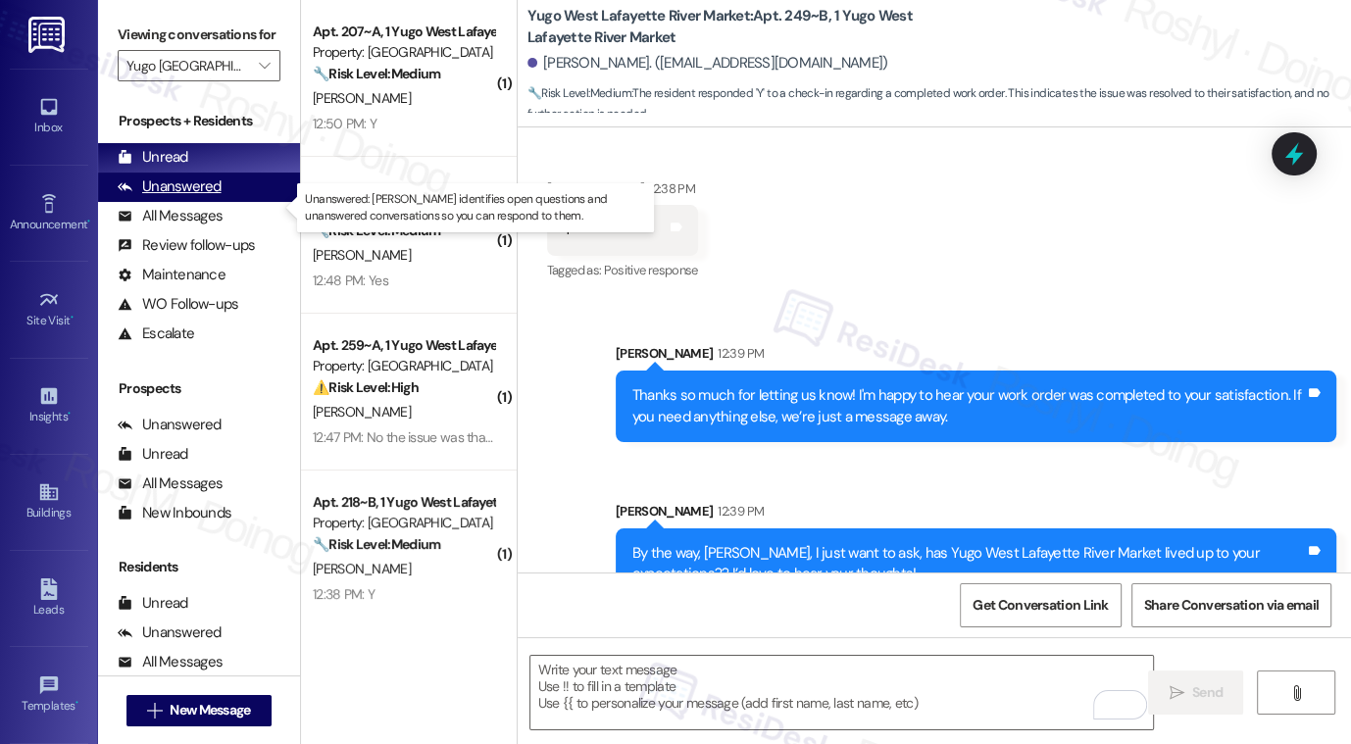
click at [250, 202] on div "Unanswered (0)" at bounding box center [199, 187] width 202 height 29
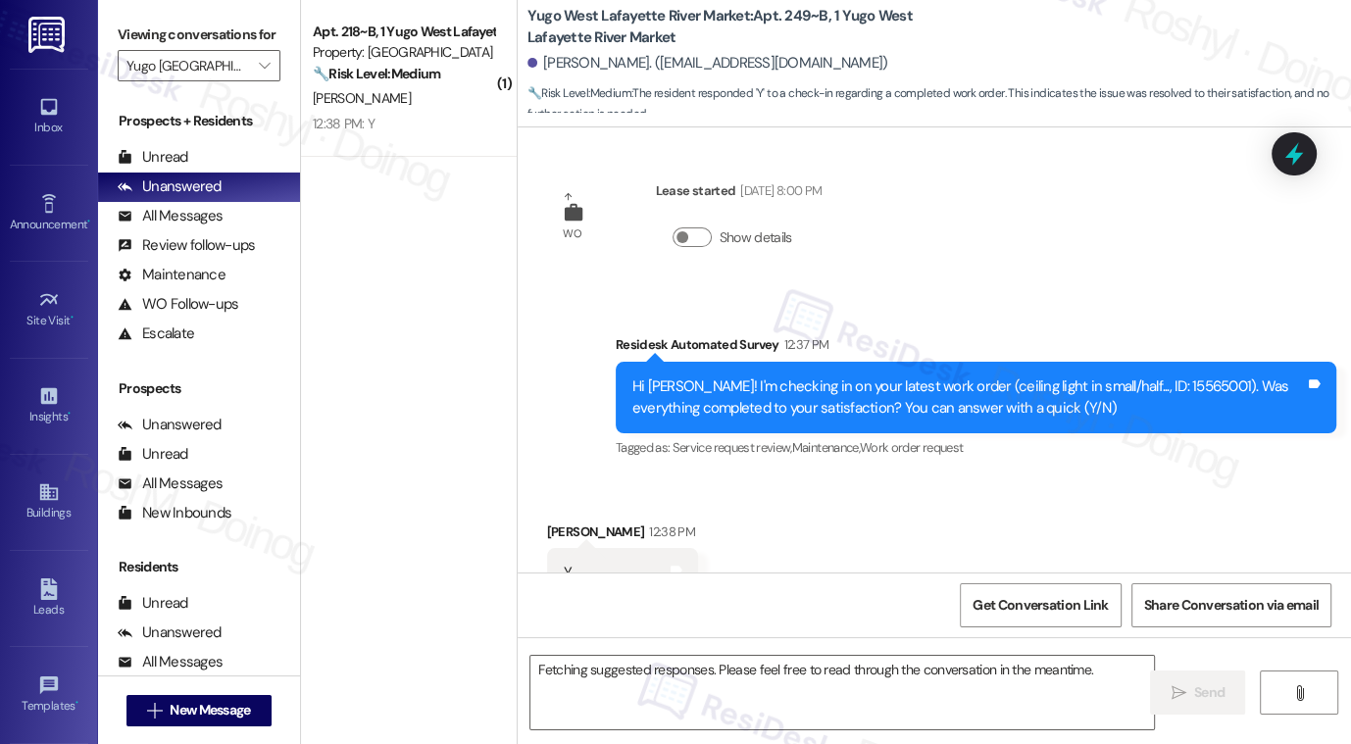
scroll to position [644, 0]
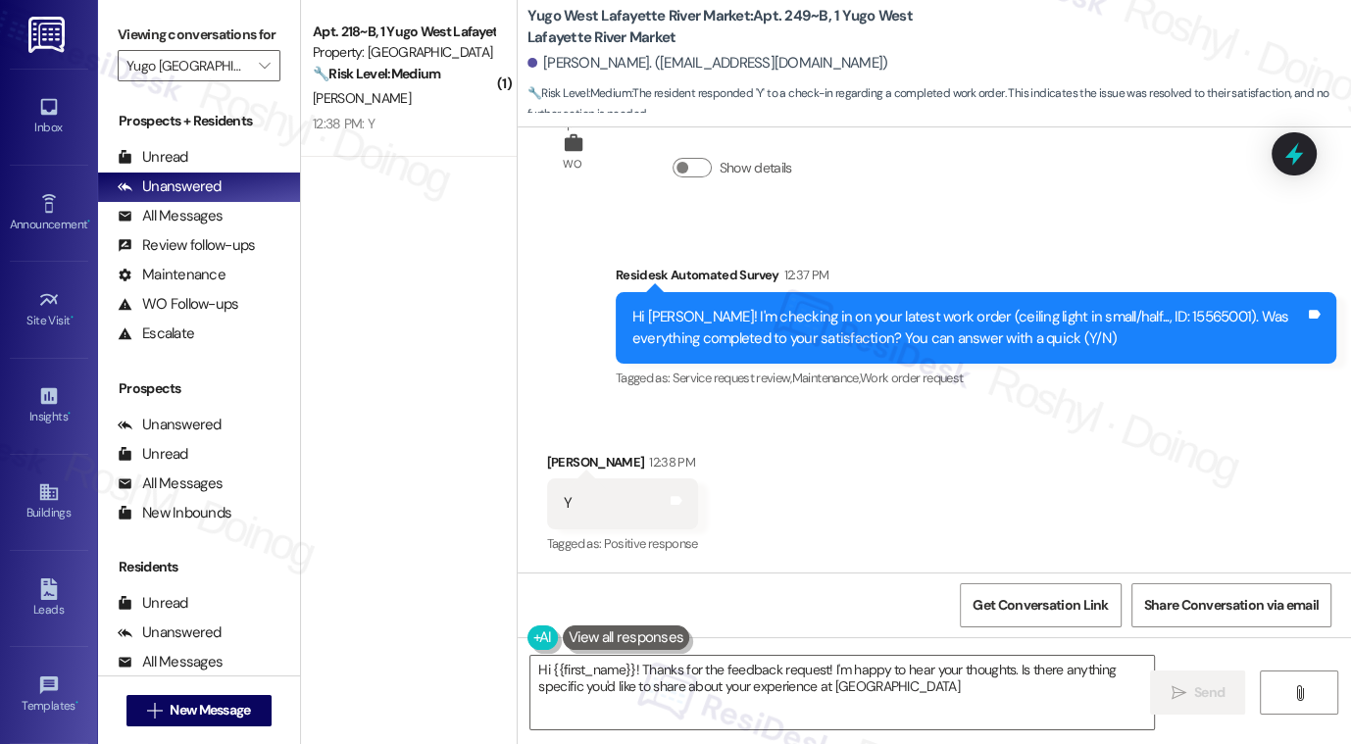
type textarea "Hi {{first_name}}! Thanks for the feedback request! I'm happy to hear your thou…"
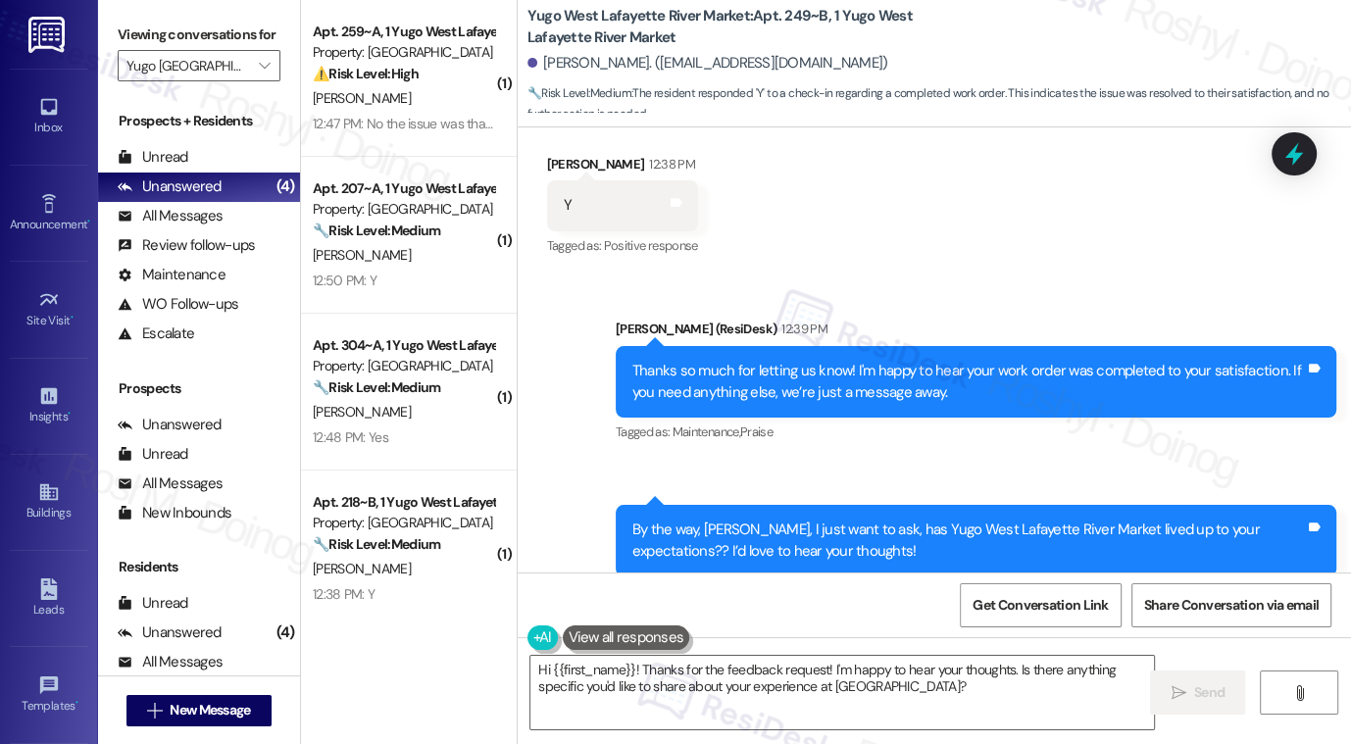
scroll to position [990, 0]
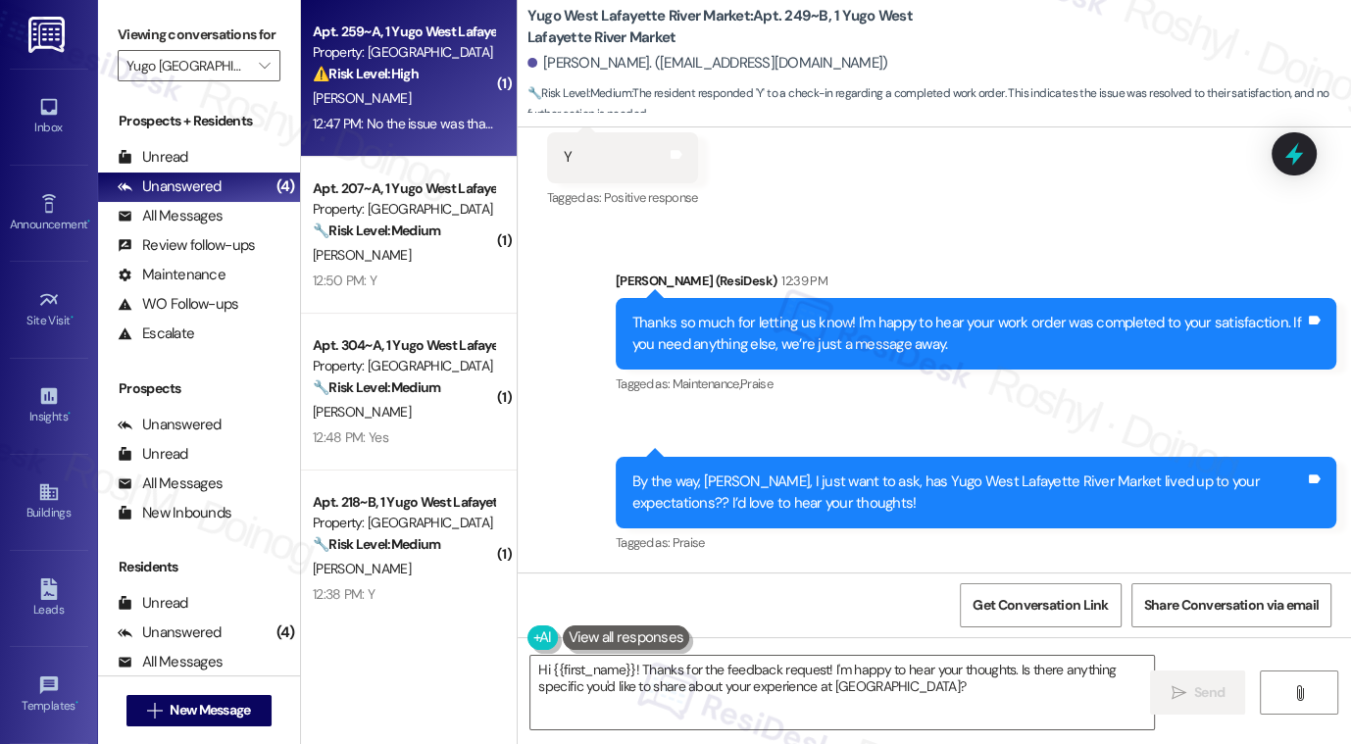
click at [429, 100] on div "[PERSON_NAME]" at bounding box center [403, 98] width 185 height 25
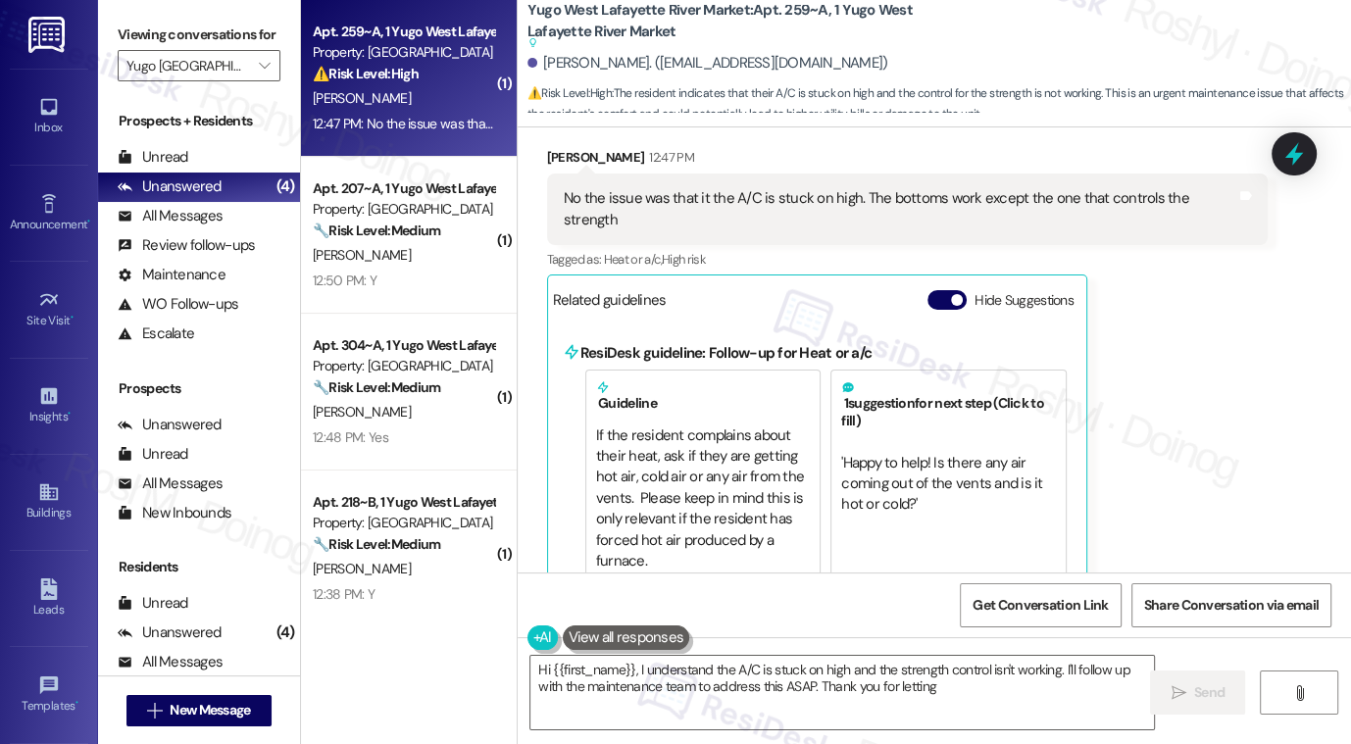
scroll to position [989, 0]
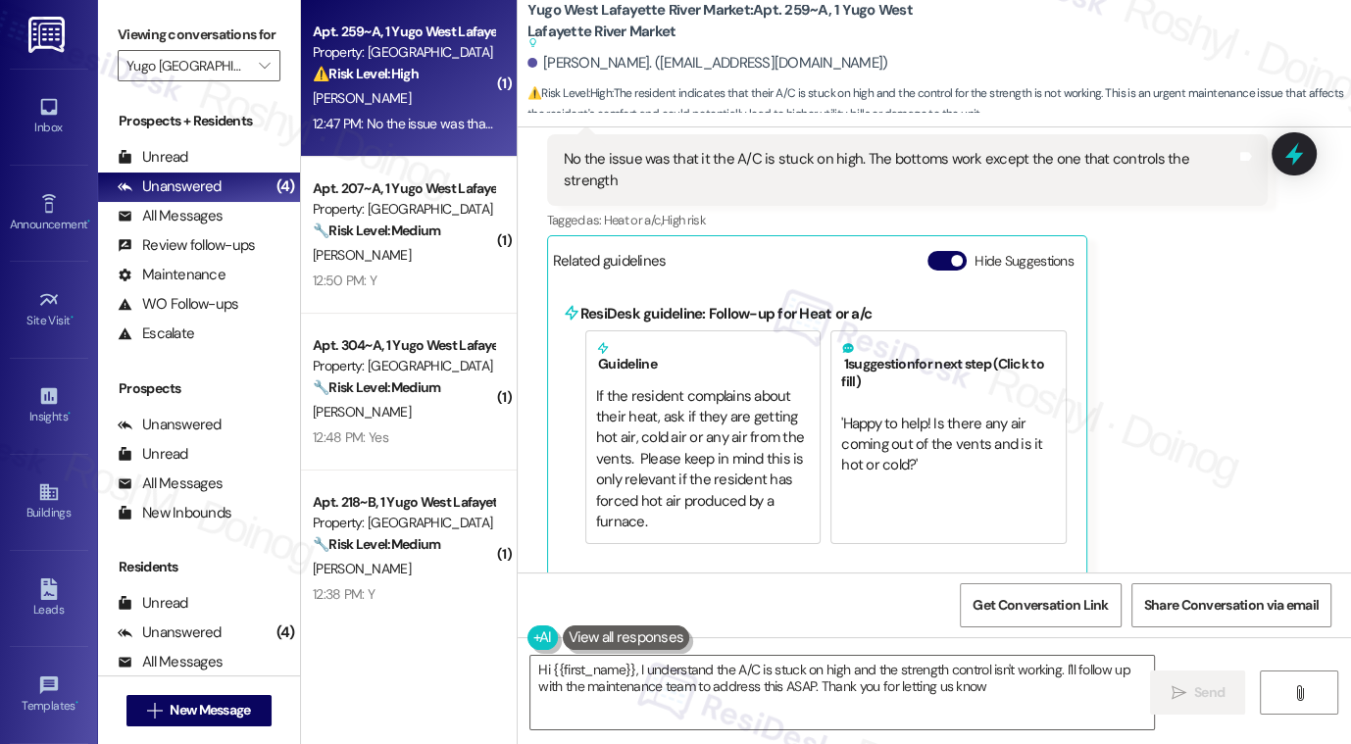
type textarea "Hi {{first_name}}, I understand the A/C is stuck on high and the strength contr…"
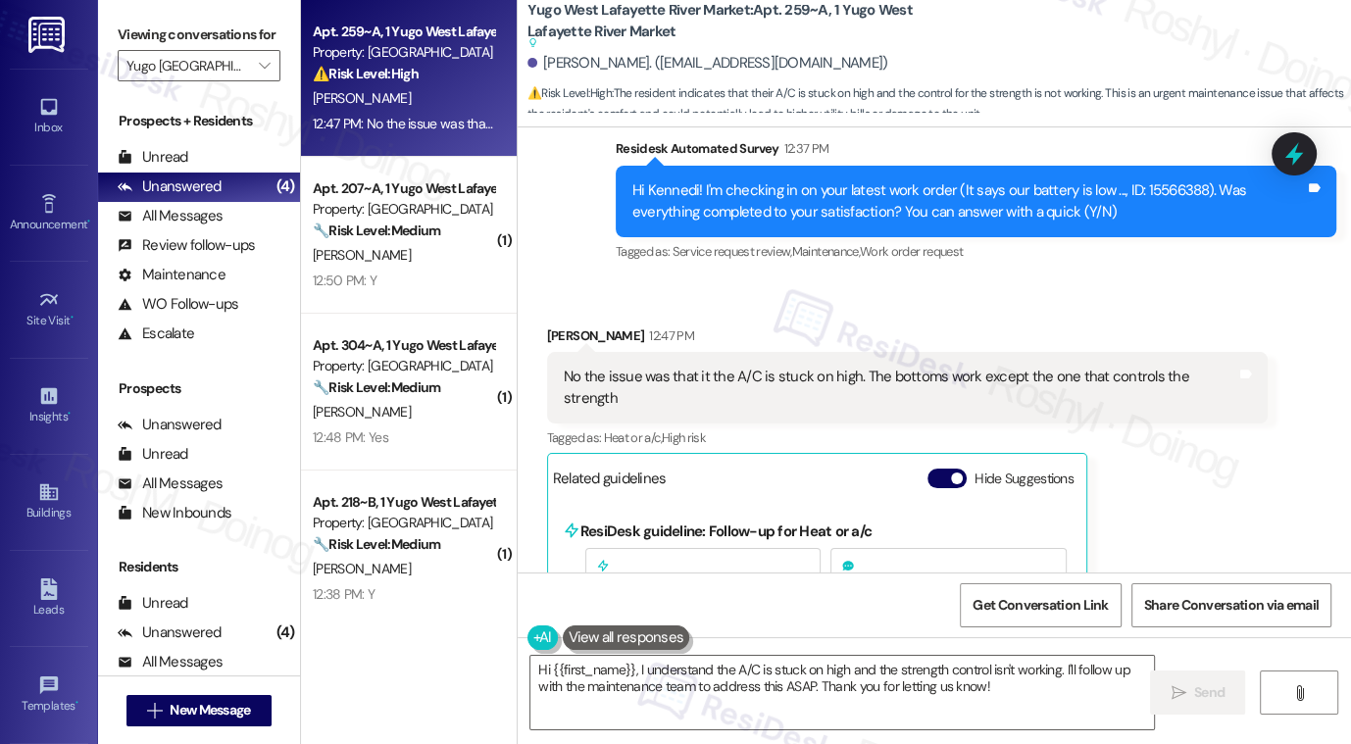
click at [1007, 329] on div "[PERSON_NAME] 12:47 PM" at bounding box center [907, 339] width 721 height 27
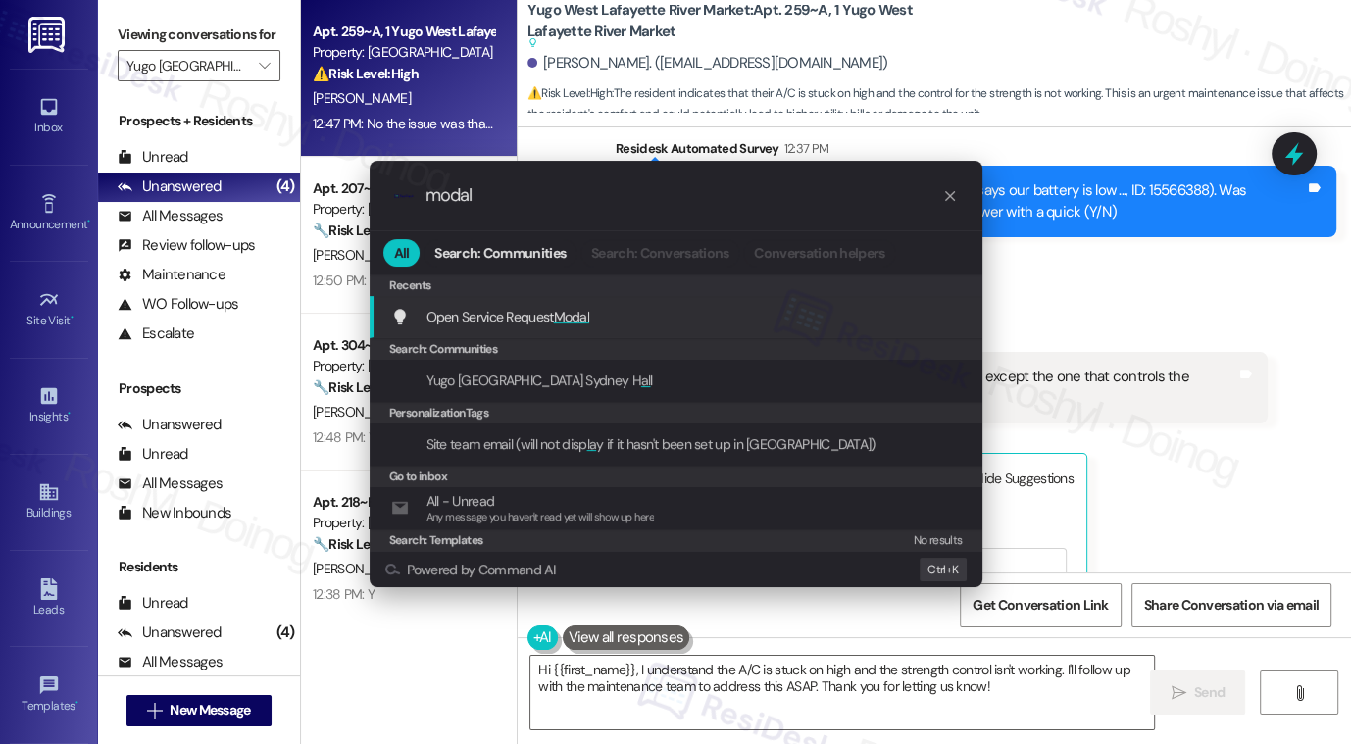
type input "modal"
click at [637, 309] on div "Open Service Request Modal Add shortcut" at bounding box center [678, 317] width 574 height 22
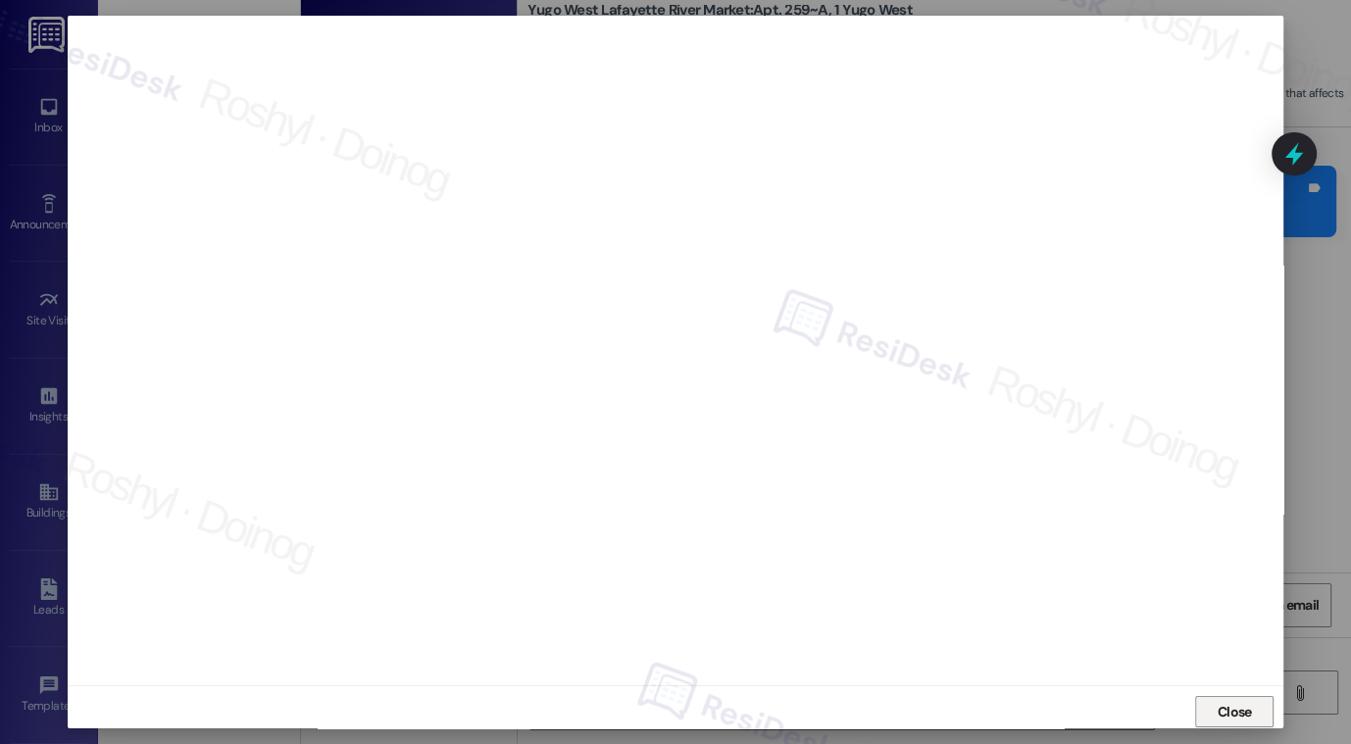
click at [1247, 720] on span "Close" at bounding box center [1235, 712] width 34 height 21
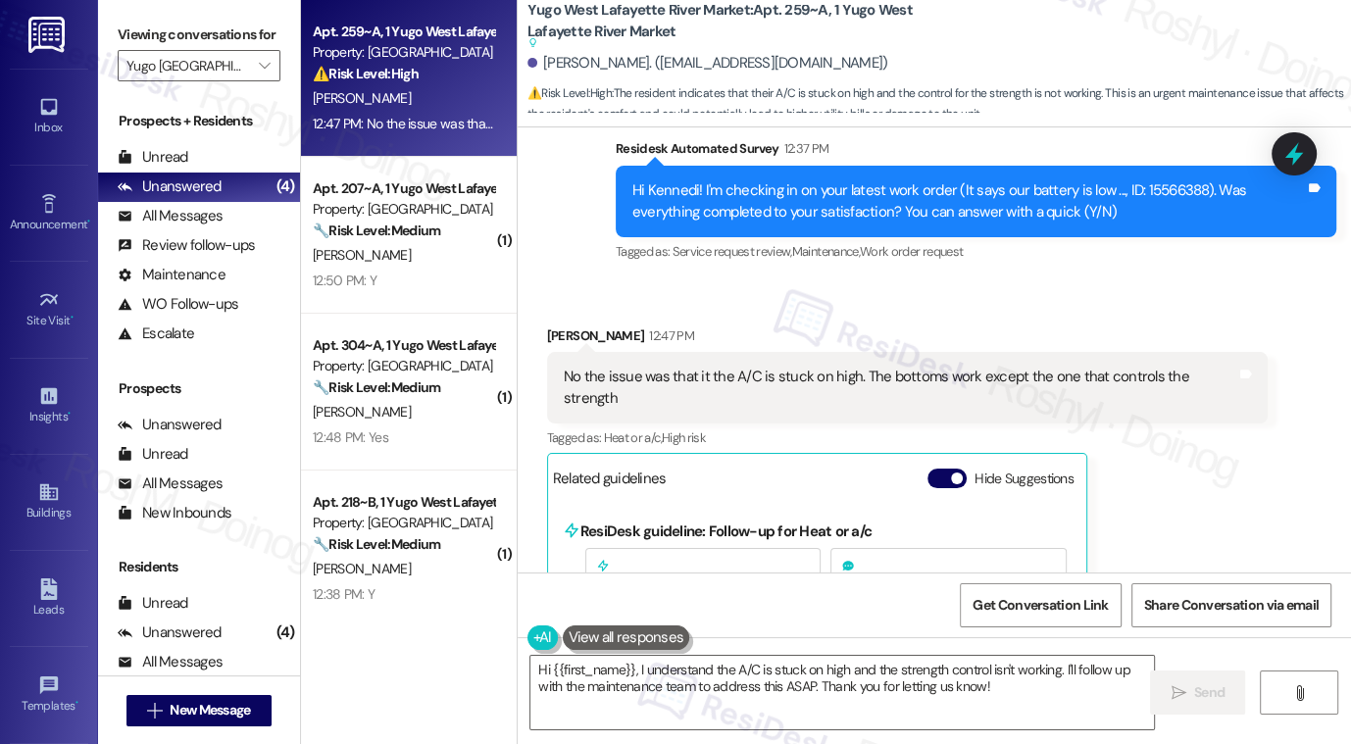
click at [874, 377] on div "No the issue was that it the A/C is stuck on high. The bottoms work except the …" at bounding box center [900, 388] width 673 height 42
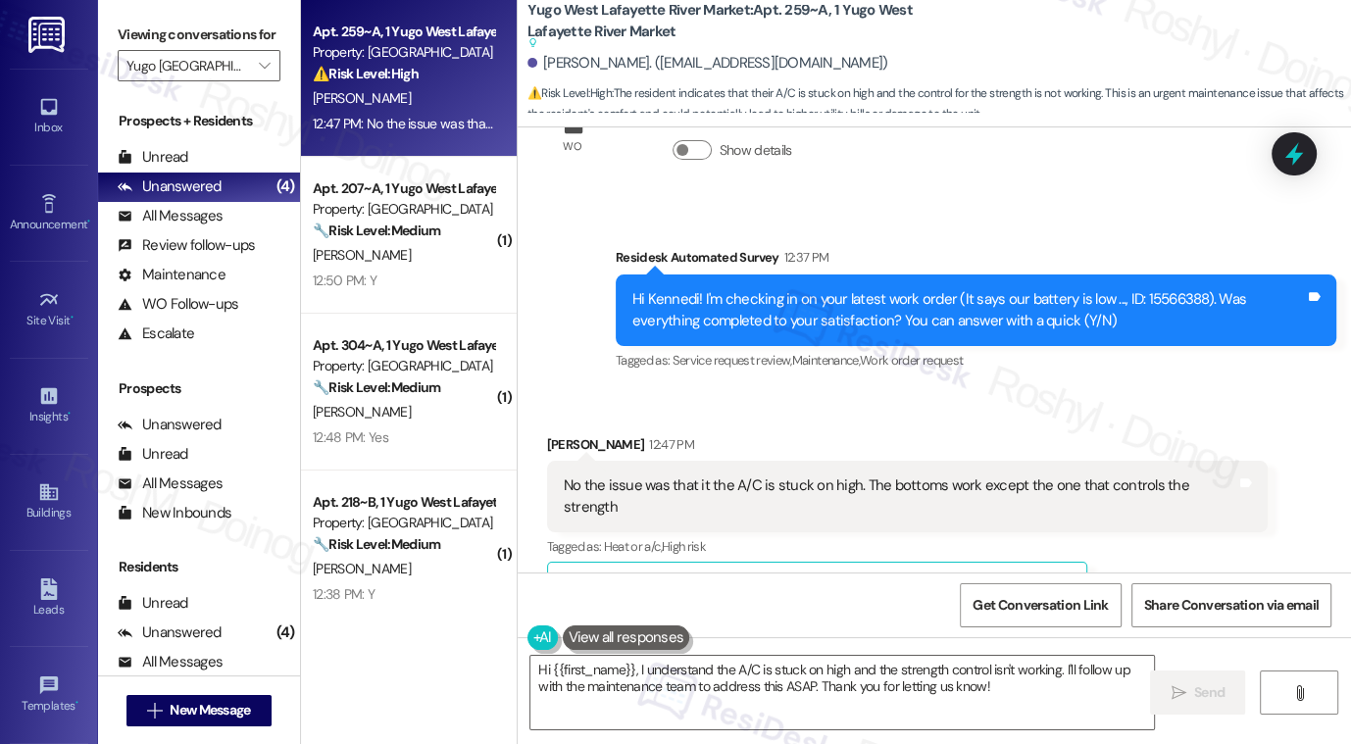
scroll to position [989, 0]
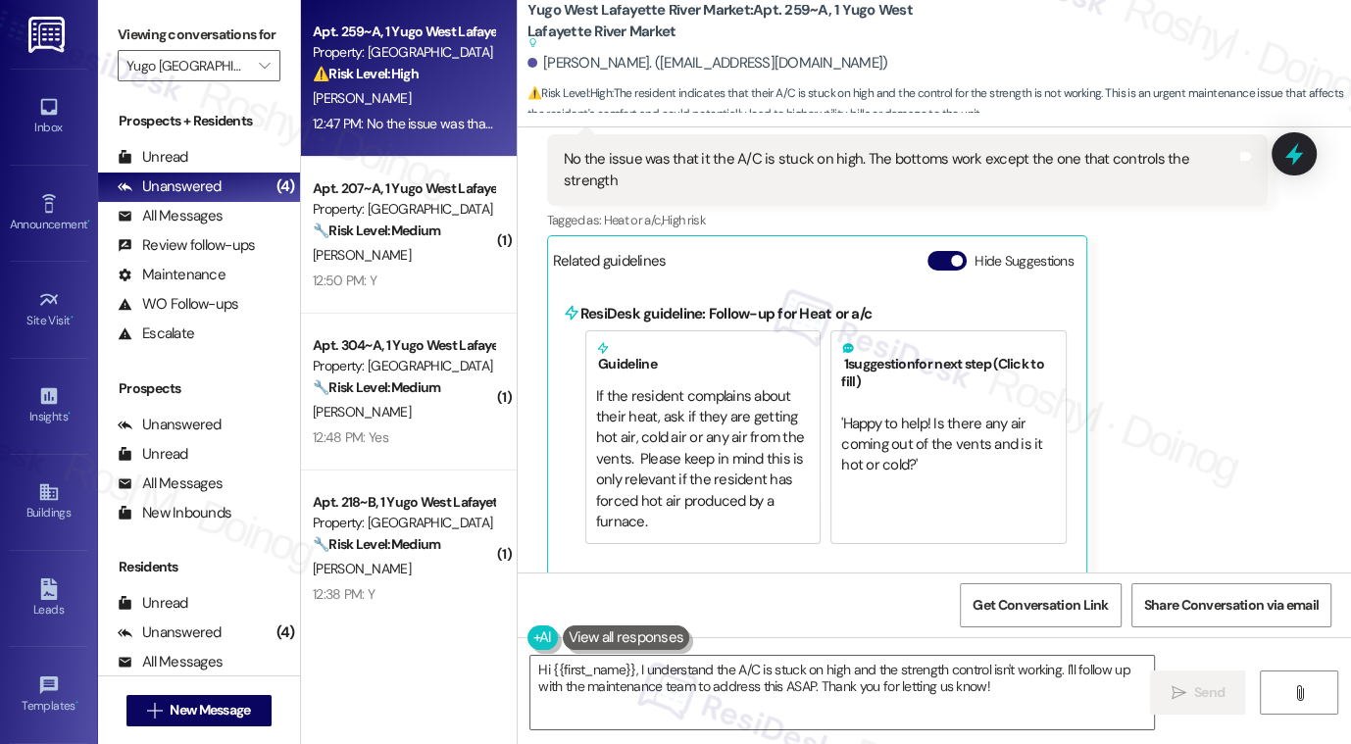
click at [706, 159] on div "No the issue was that it the A/C is stuck on high. The bottoms work except the …" at bounding box center [900, 170] width 673 height 42
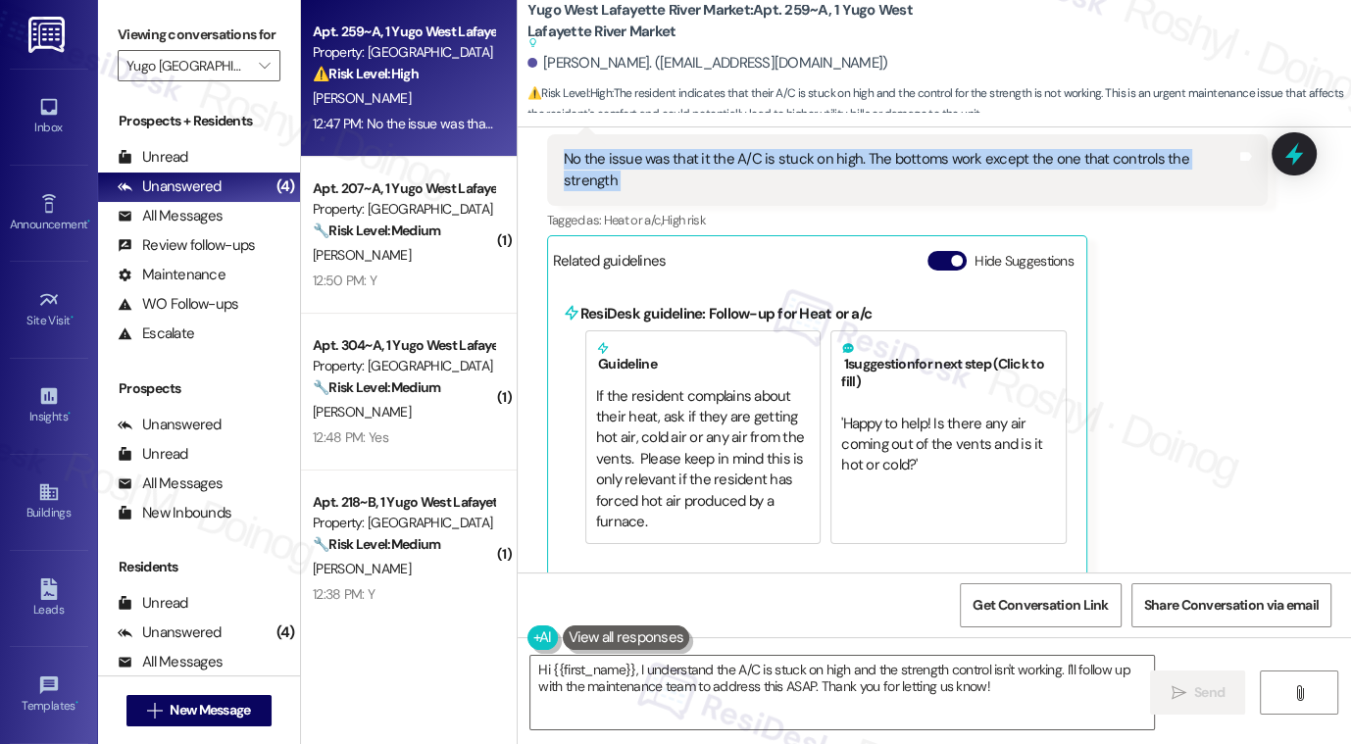
click at [706, 159] on div "No the issue was that it the A/C is stuck on high. The bottoms work except the …" at bounding box center [900, 170] width 673 height 42
copy div "No the issue was that it the A/C is stuck on high. The bottoms work except the …"
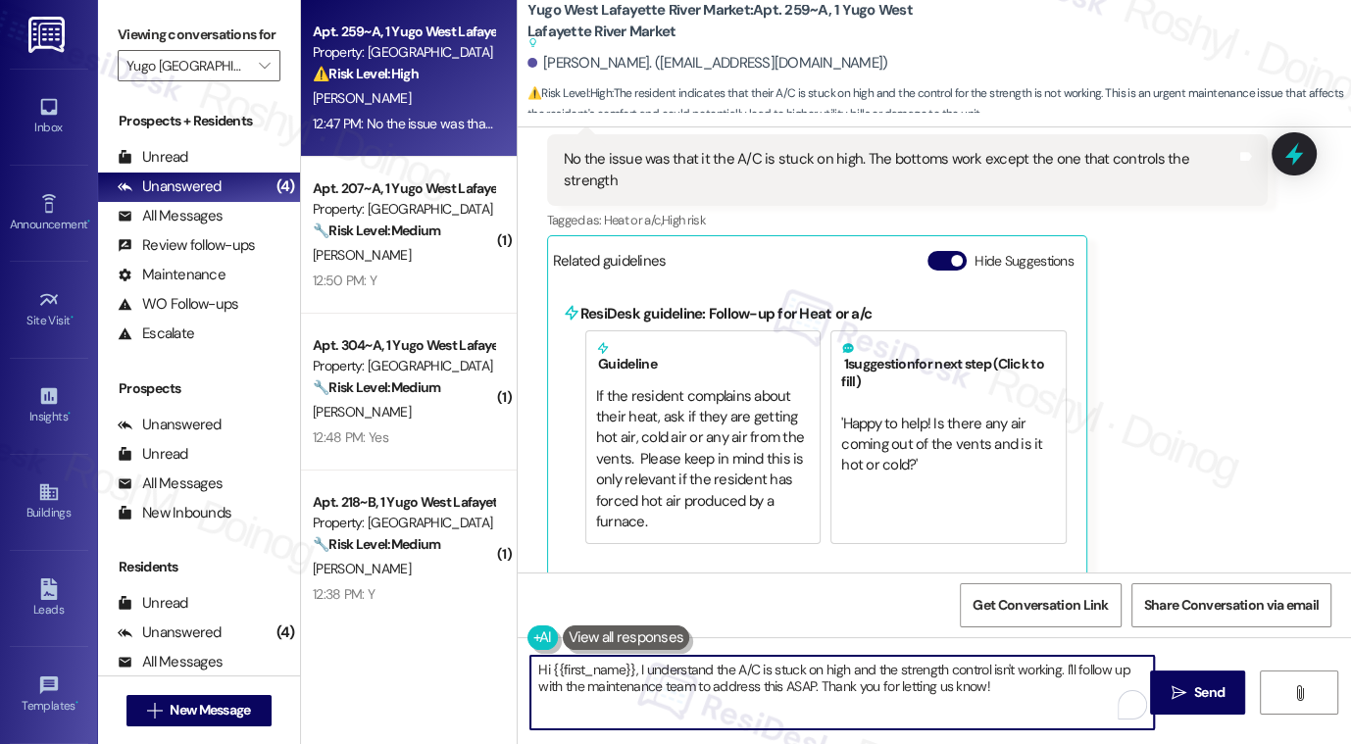
drag, startPoint x: 1059, startPoint y: 677, endPoint x: 1123, endPoint y: 717, distance: 75.4
click at [1123, 717] on div "Hi {{first_name}}, I understand the A/C is stuck on high and the strength contr…" at bounding box center [843, 693] width 626 height 76
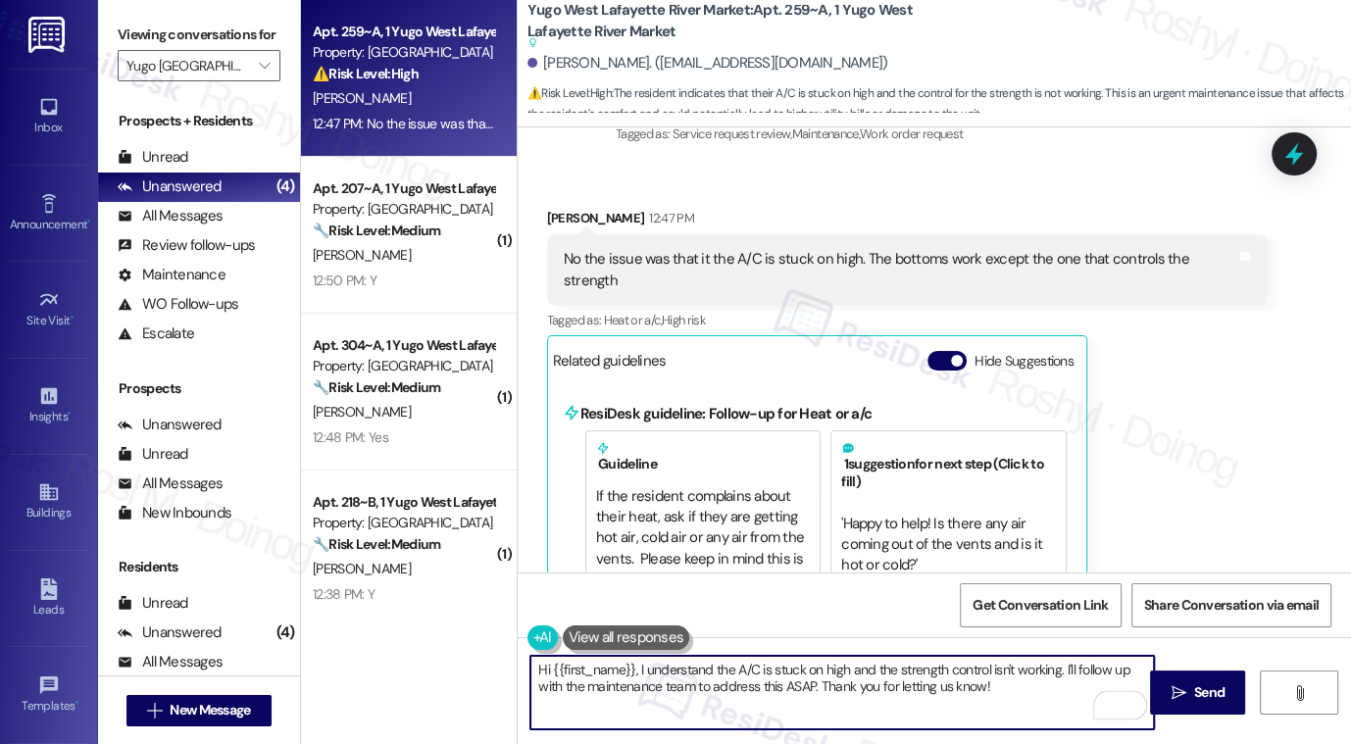
scroll to position [771, 0]
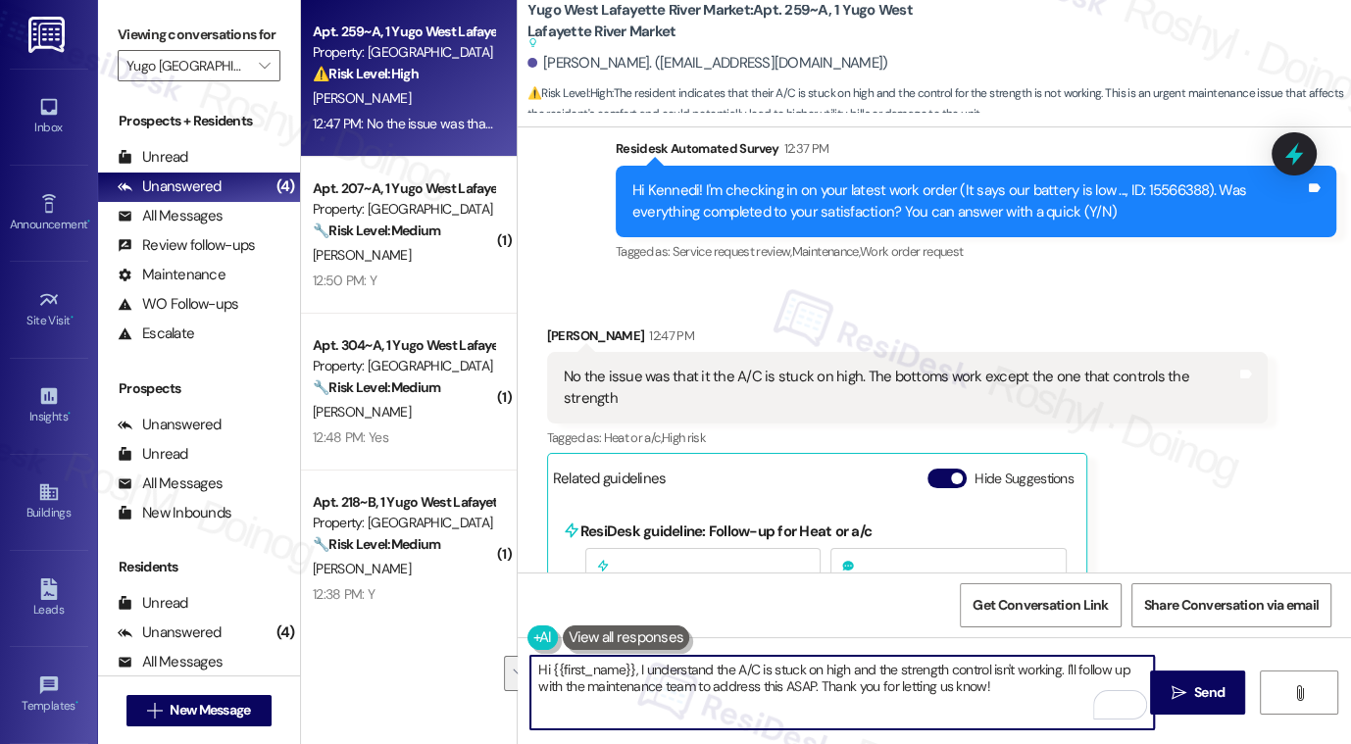
click at [629, 678] on textarea "Hi {{first_name}}, I understand the A/C is stuck on high and the strength contr…" at bounding box center [843, 693] width 624 height 74
drag, startPoint x: 632, startPoint y: 671, endPoint x: 310, endPoint y: 633, distance: 323.9
click at [310, 633] on div "Apt. 259~A, 1 Yugo West Lafayette River Market Property: Yugo West Lafayette Ri…" at bounding box center [826, 372] width 1050 height 744
drag, startPoint x: 957, startPoint y: 690, endPoint x: 959, endPoint y: 674, distance: 16.8
click at [959, 674] on textarea "I understand the A/C is stuck on high and the strength control isn't working. I…" at bounding box center [843, 693] width 624 height 74
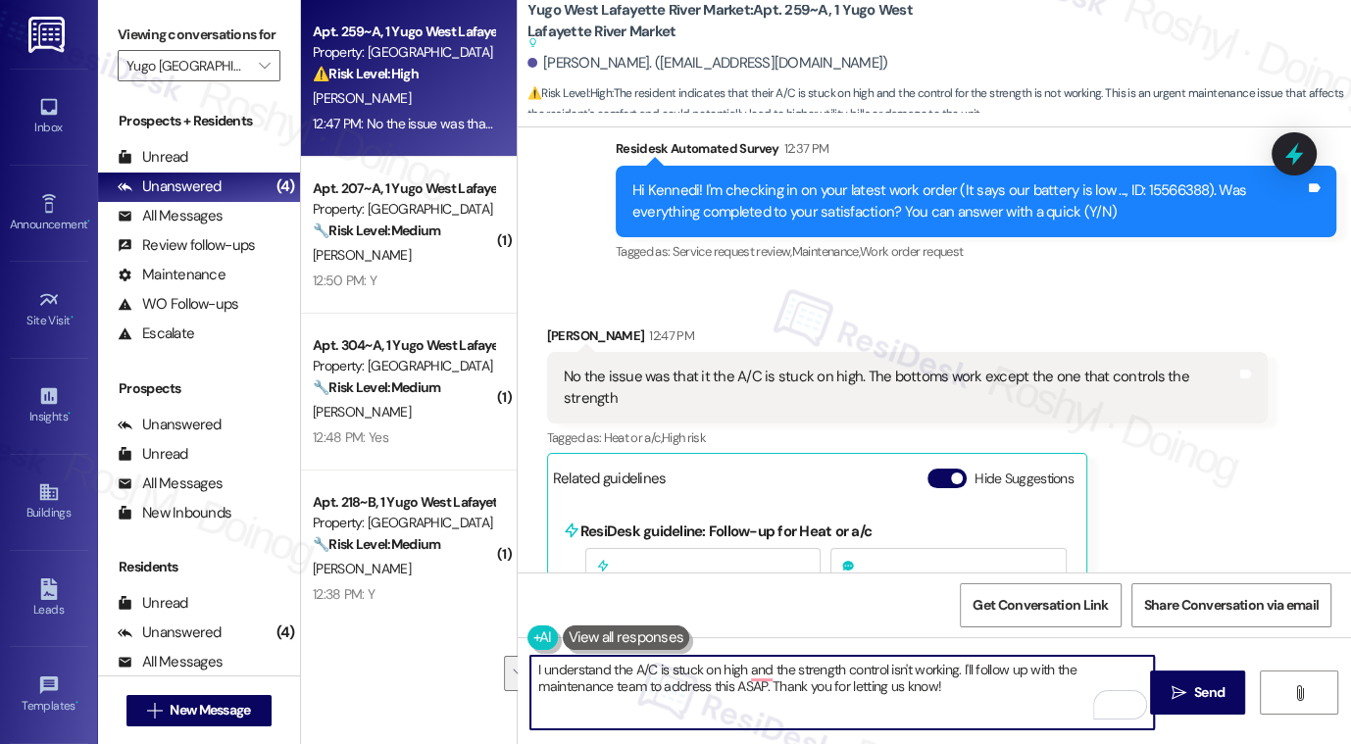
paste textarea "can submit a work order in behalf of you , Could you please confirm if we have …"
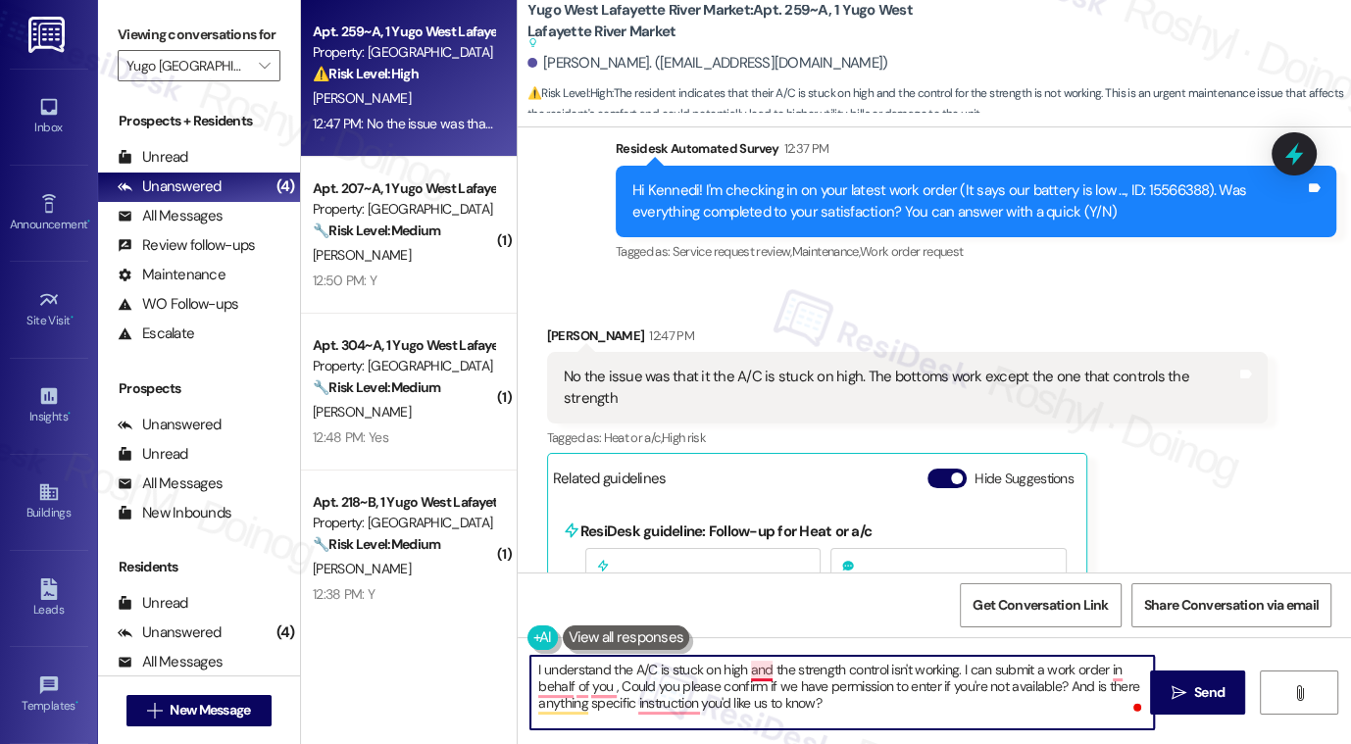
click at [752, 674] on textarea "I understand the A/C is stuck on high and the strength control isn't working. I…" at bounding box center [843, 693] width 624 height 74
click at [554, 688] on textarea "I understand the A/C is stuck on high, and the strength control isn't working. …" at bounding box center [843, 693] width 624 height 74
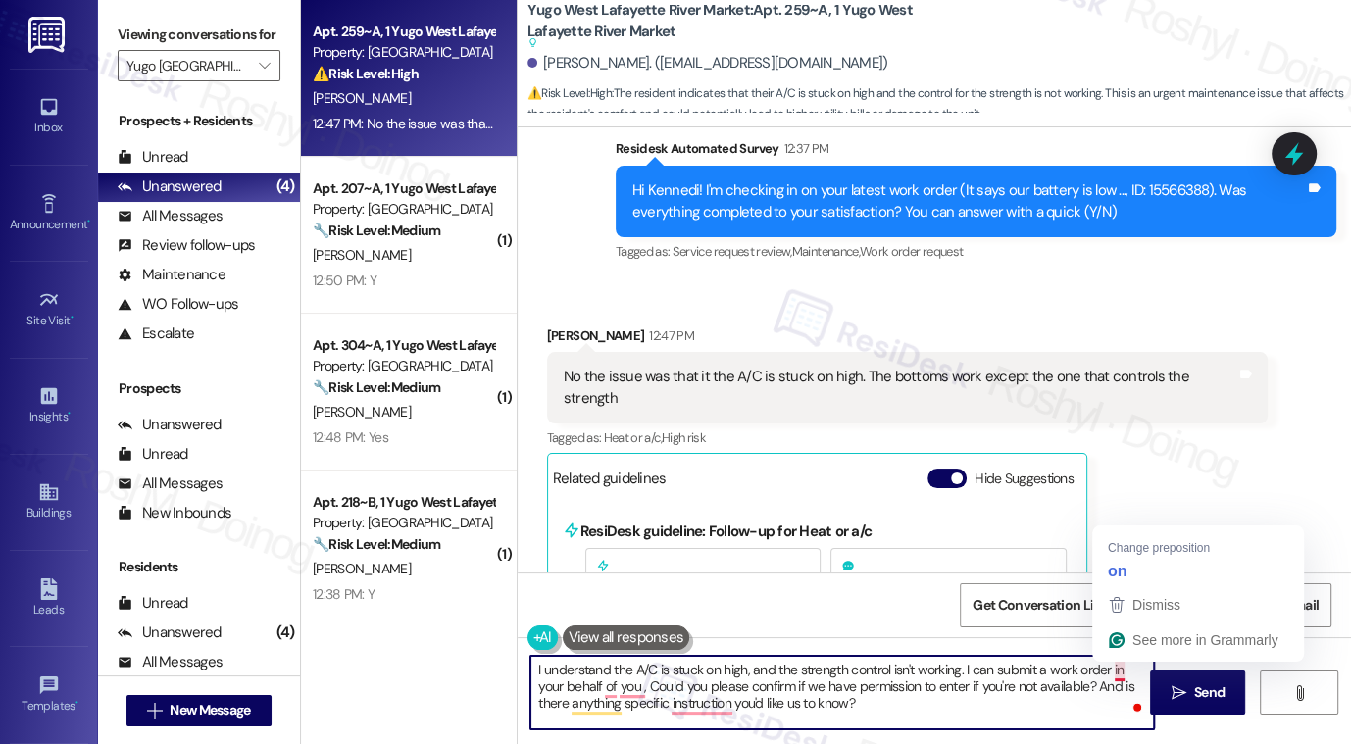
click at [1110, 664] on textarea "I understand the A/C is stuck on high, and the strength control isn't working. …" at bounding box center [843, 693] width 624 height 74
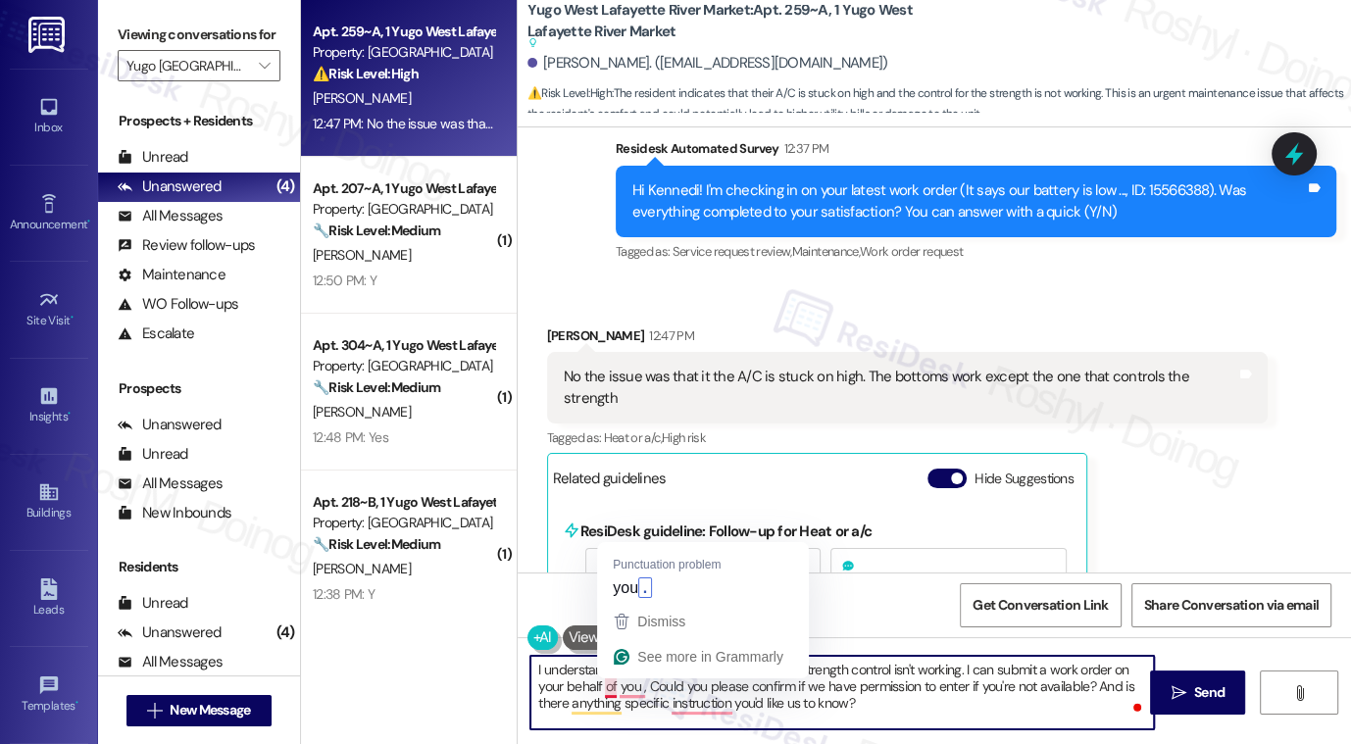
click at [596, 686] on textarea "I understand the A/C is stuck on high, and the strength control isn't working. …" at bounding box center [843, 693] width 624 height 74
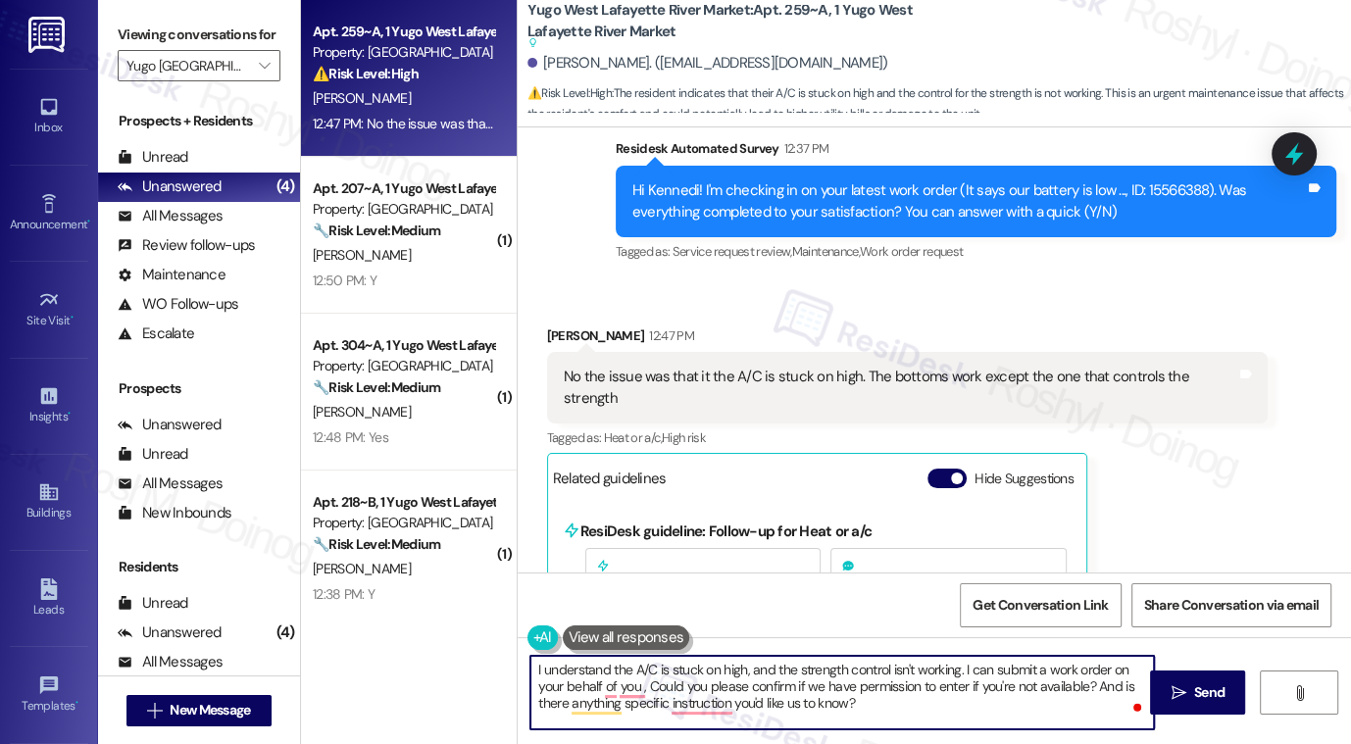
click at [606, 683] on textarea "I understand the A/C is stuck on high, and the strength control isn't working. …" at bounding box center [843, 693] width 624 height 74
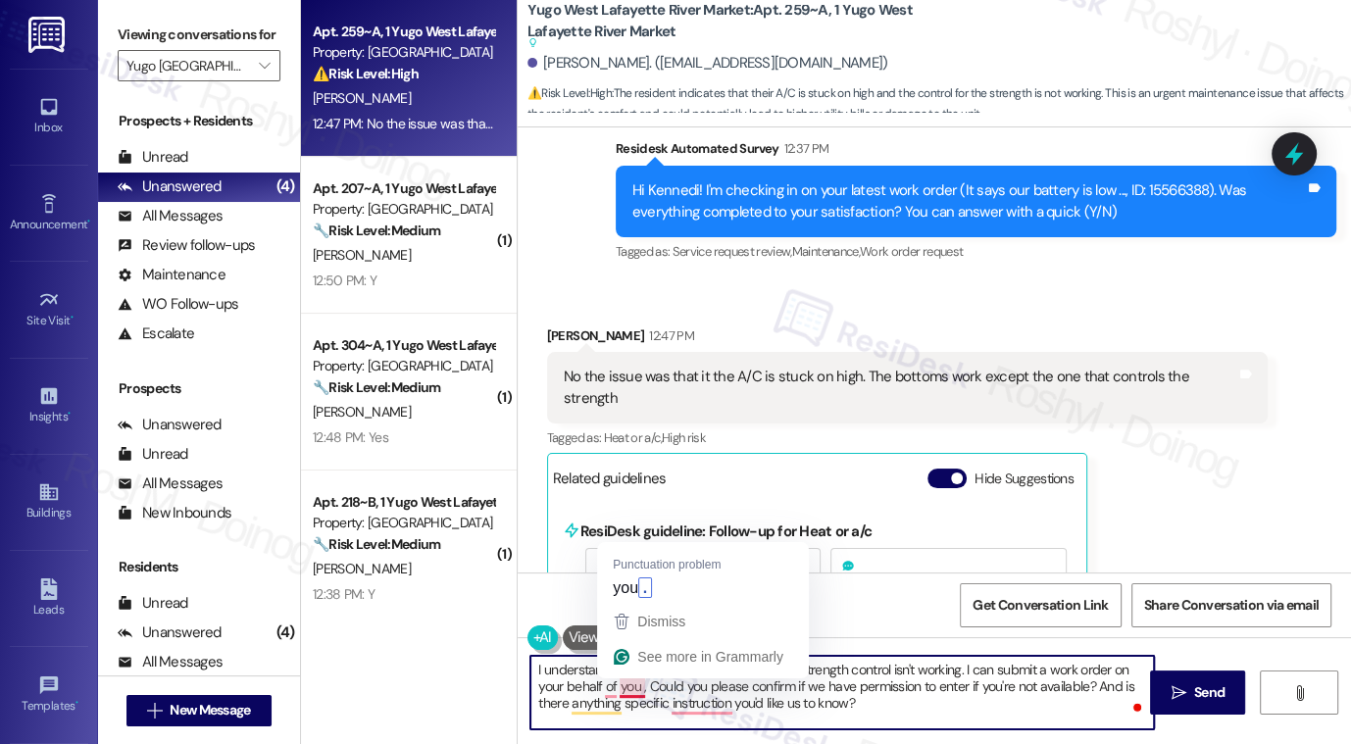
click at [626, 689] on textarea "I understand the A/C is stuck on high, and the strength control isn't working. …" at bounding box center [843, 693] width 624 height 74
click at [603, 691] on textarea "I understand the A/C is stuck on high, and the strength control isn't working. …" at bounding box center [843, 693] width 624 height 74
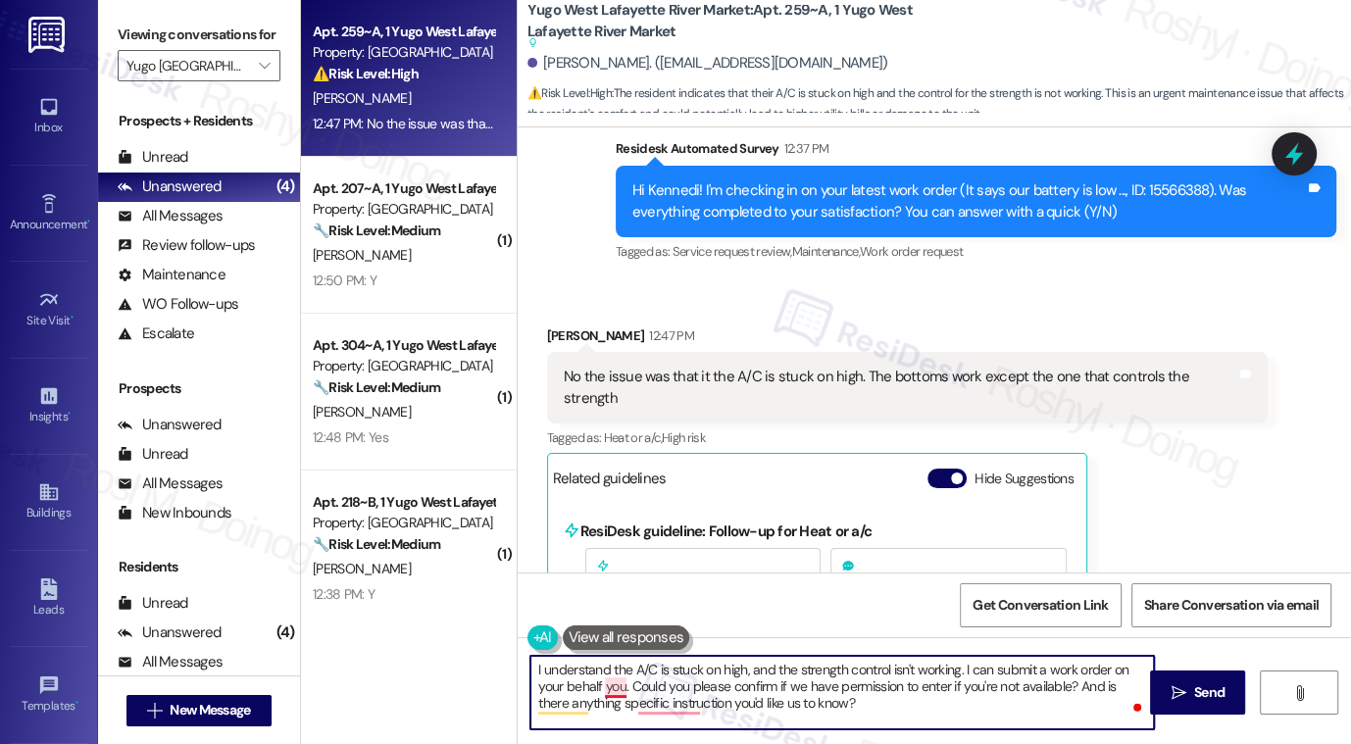
click at [602, 690] on textarea "I understand the A/C is stuck on high, and the strength control isn't working. …" at bounding box center [843, 693] width 624 height 74
click at [679, 704] on textarea "I understand the A/C is stuck on high, and the strength control isn't working. …" at bounding box center [843, 693] width 624 height 74
drag, startPoint x: 901, startPoint y: 712, endPoint x: 960, endPoint y: 666, distance: 74.7
click at [960, 666] on textarea "I understand the A/C is stuck on high, and the strength control isn't working. …" at bounding box center [843, 693] width 624 height 74
type textarea "I understand the A/C is stuck on high, and the strength control isn't working. …"
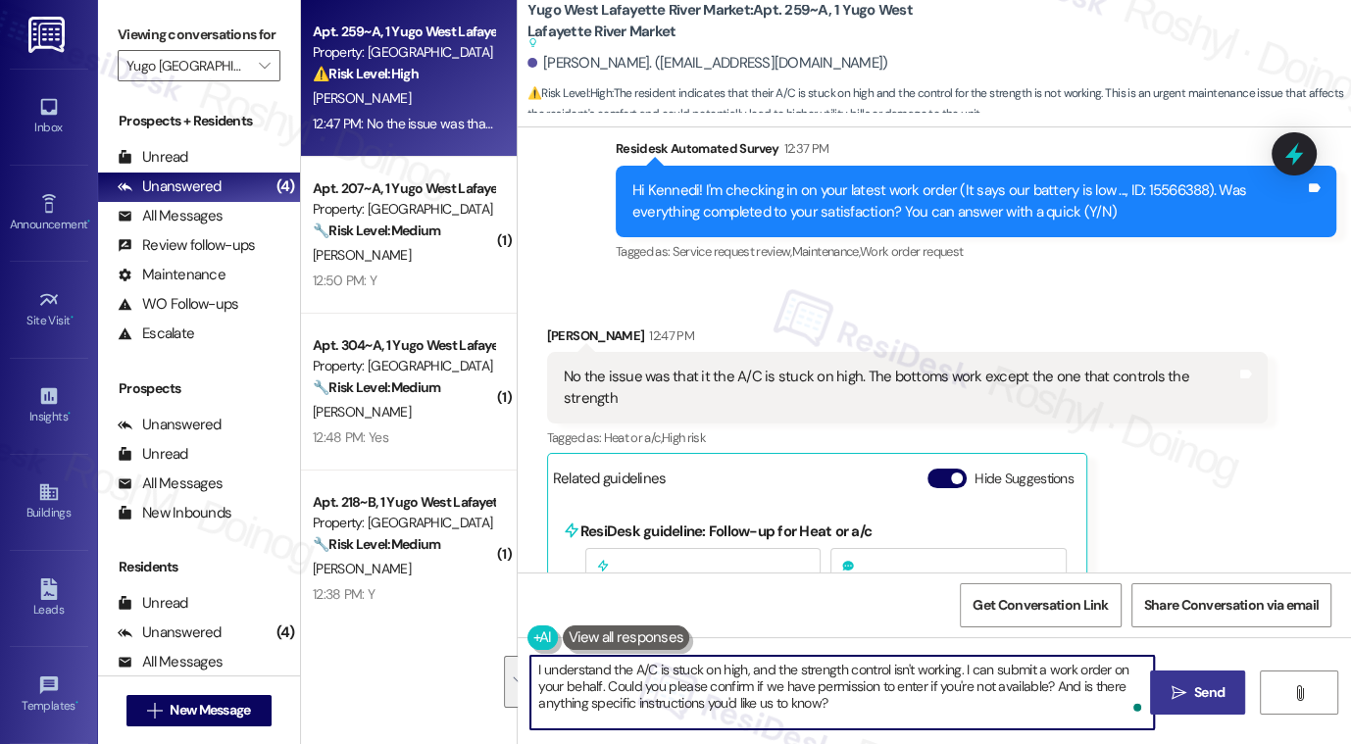
click at [1192, 701] on span "Send" at bounding box center [1210, 693] width 38 height 21
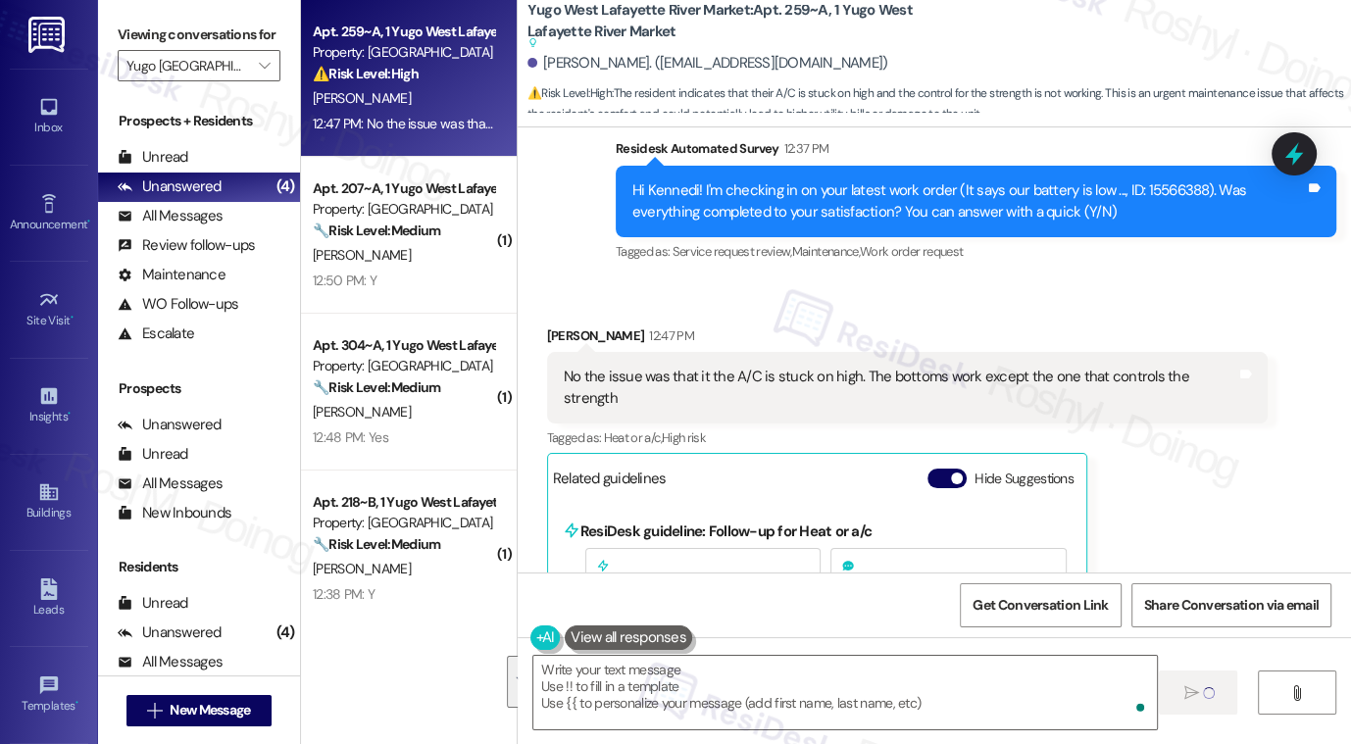
type textarea "Fetching suggested responses. Please feel free to read through the conversation…"
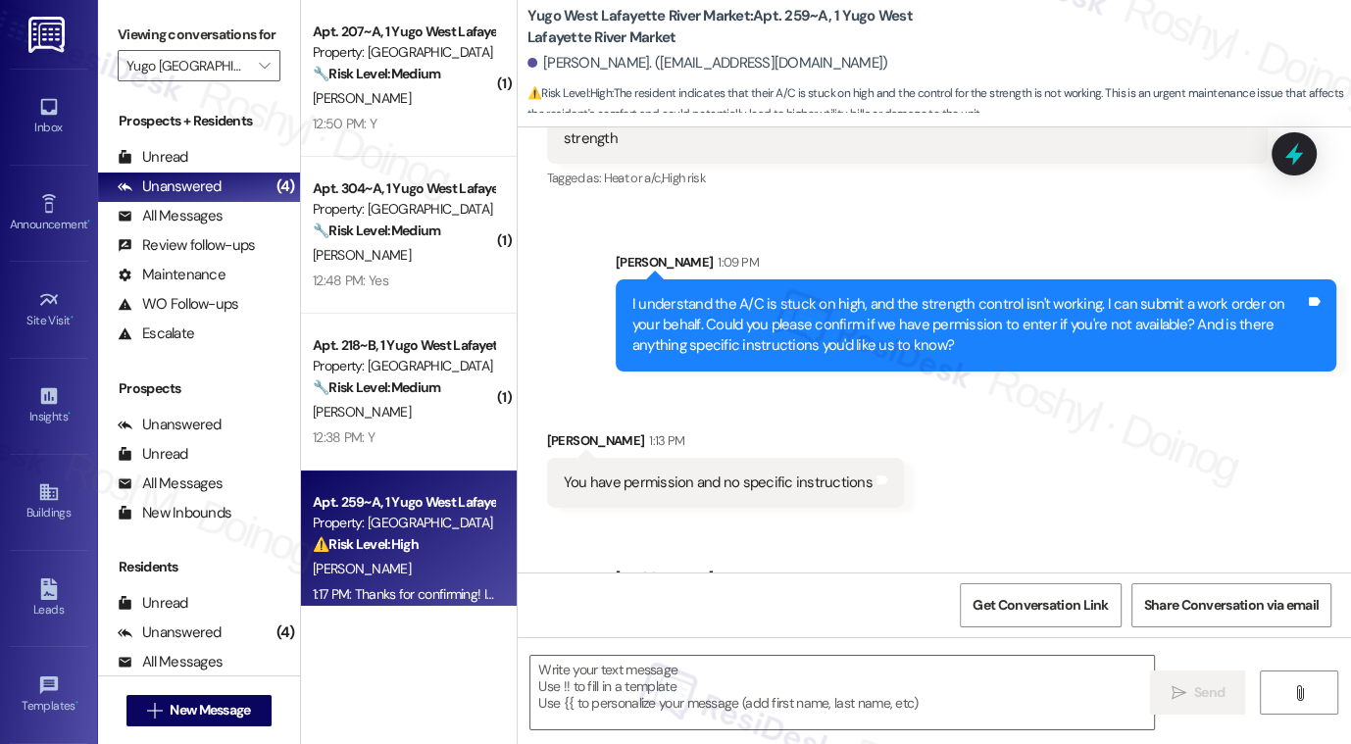
scroll to position [1097, 0]
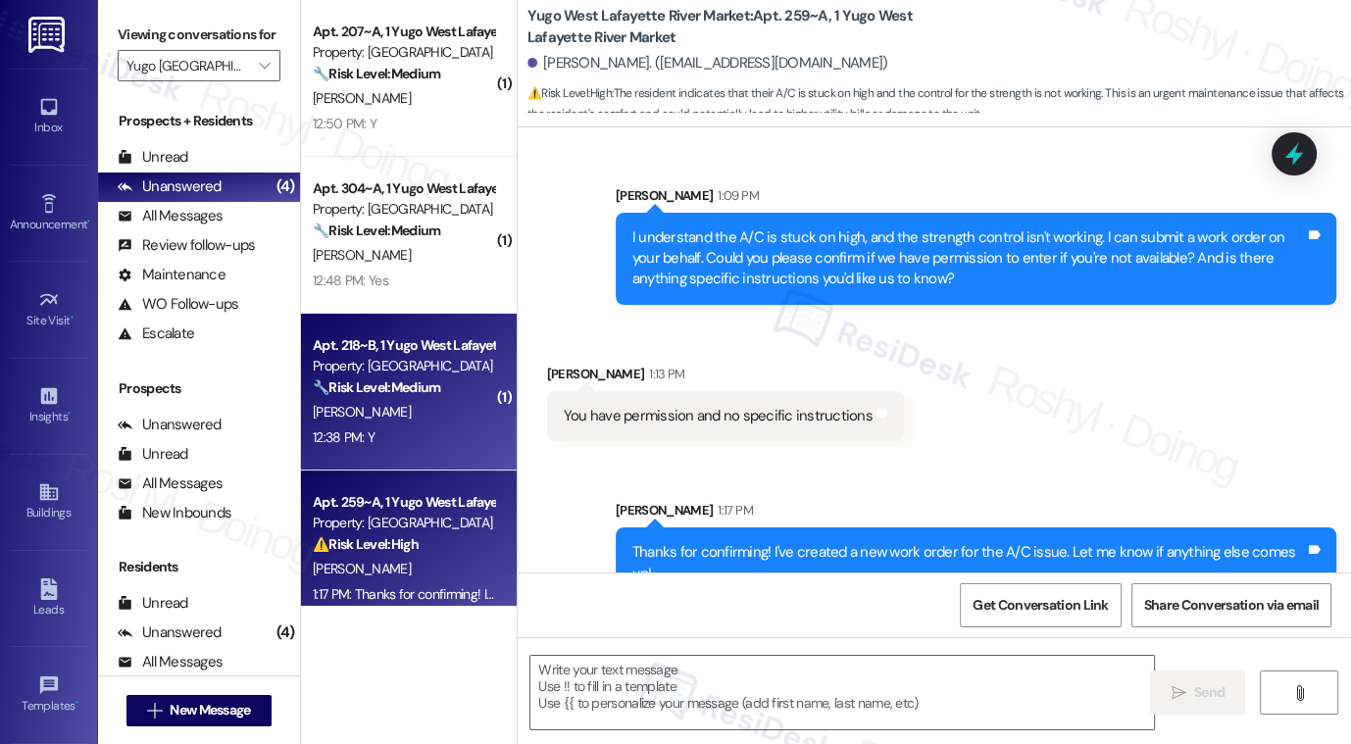
click at [400, 445] on div "12:38 PM: Y 12:38 PM: Y" at bounding box center [403, 438] width 185 height 25
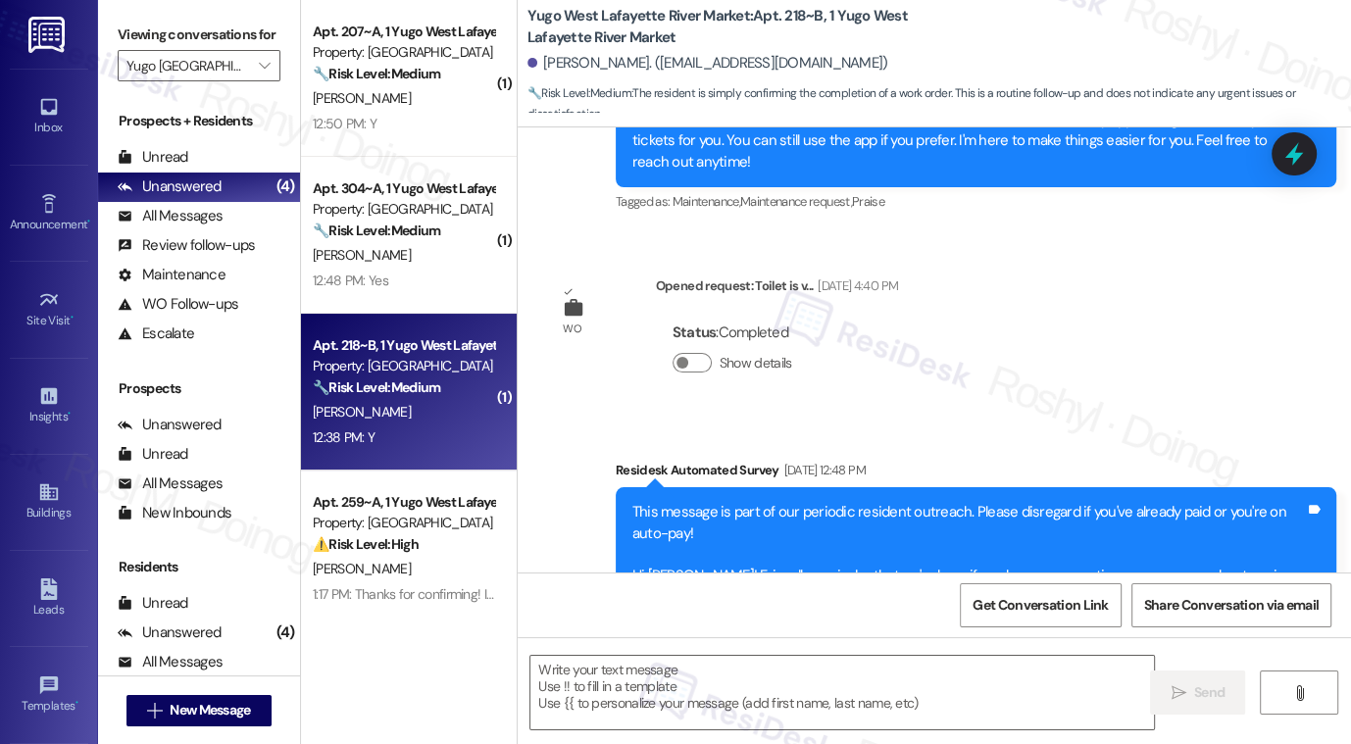
type textarea "Fetching suggested responses. Please feel free to read through the conversation…"
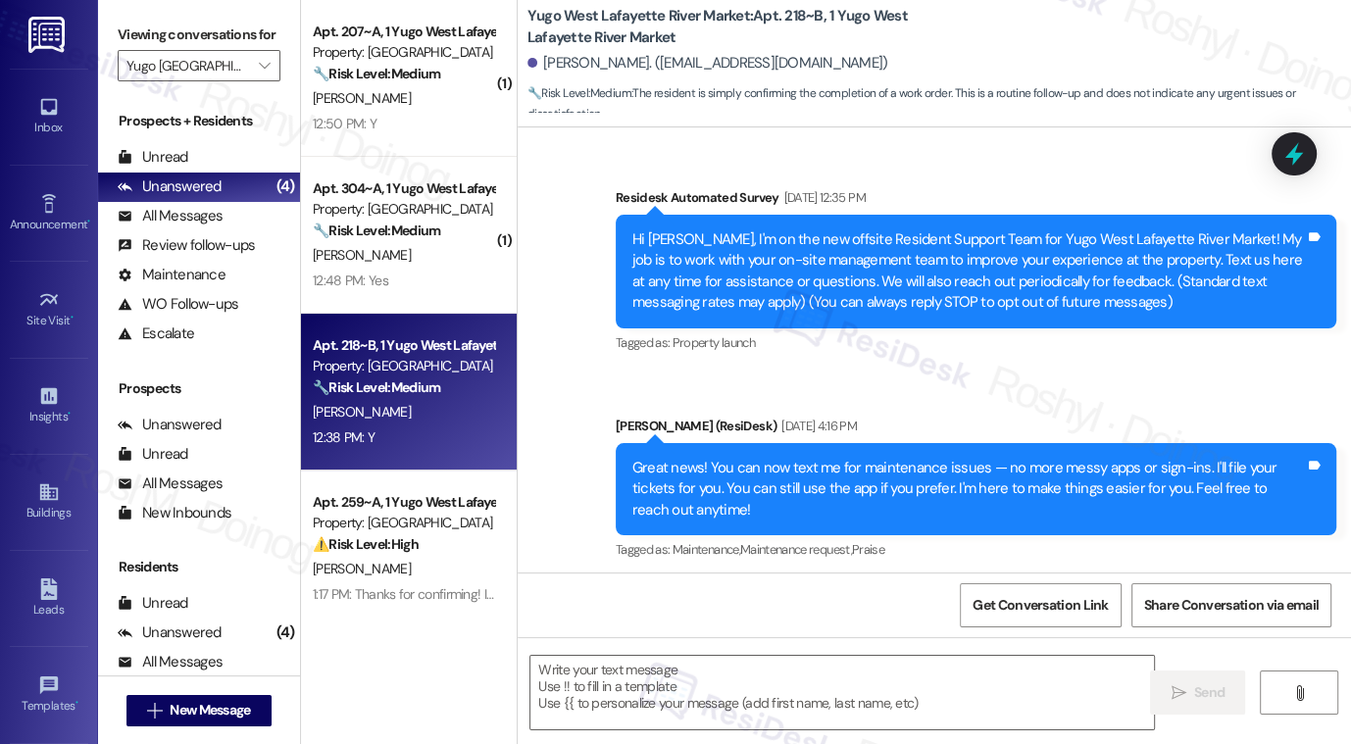
scroll to position [327, 0]
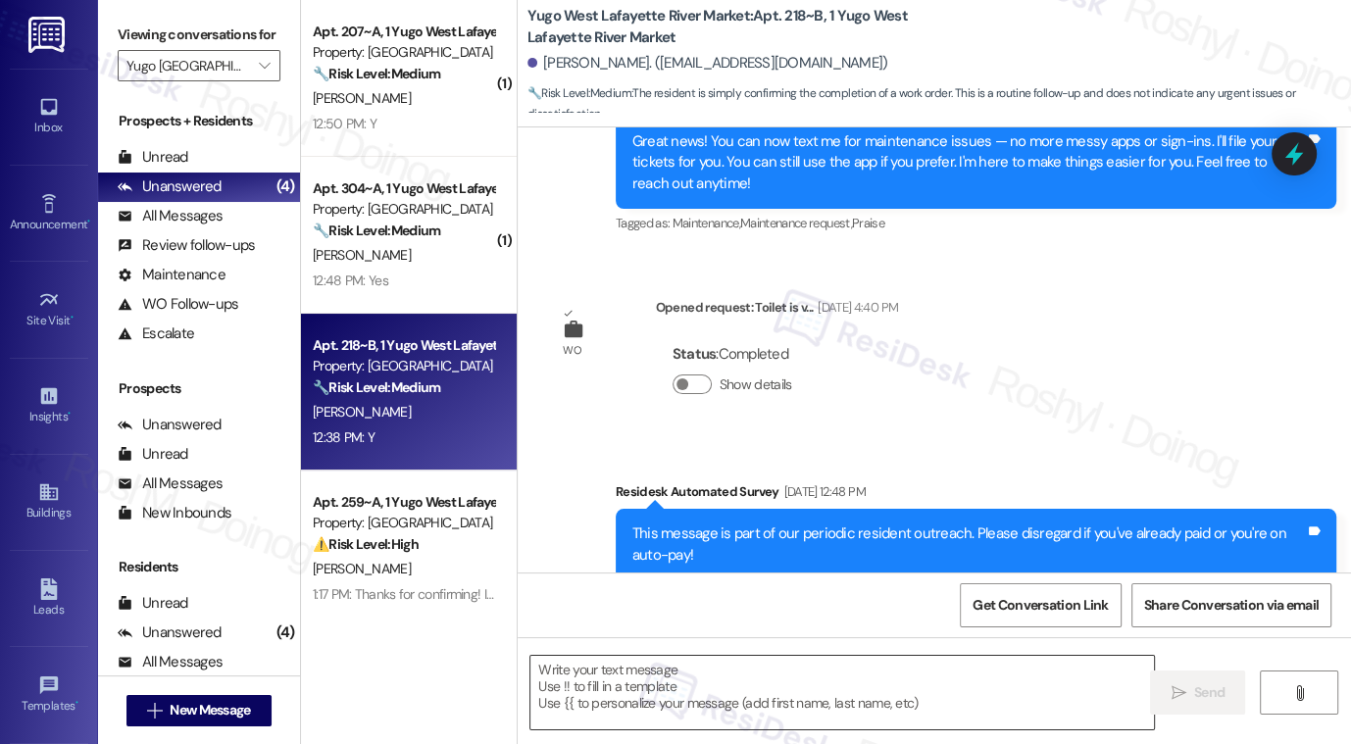
click at [760, 686] on textarea at bounding box center [843, 693] width 624 height 74
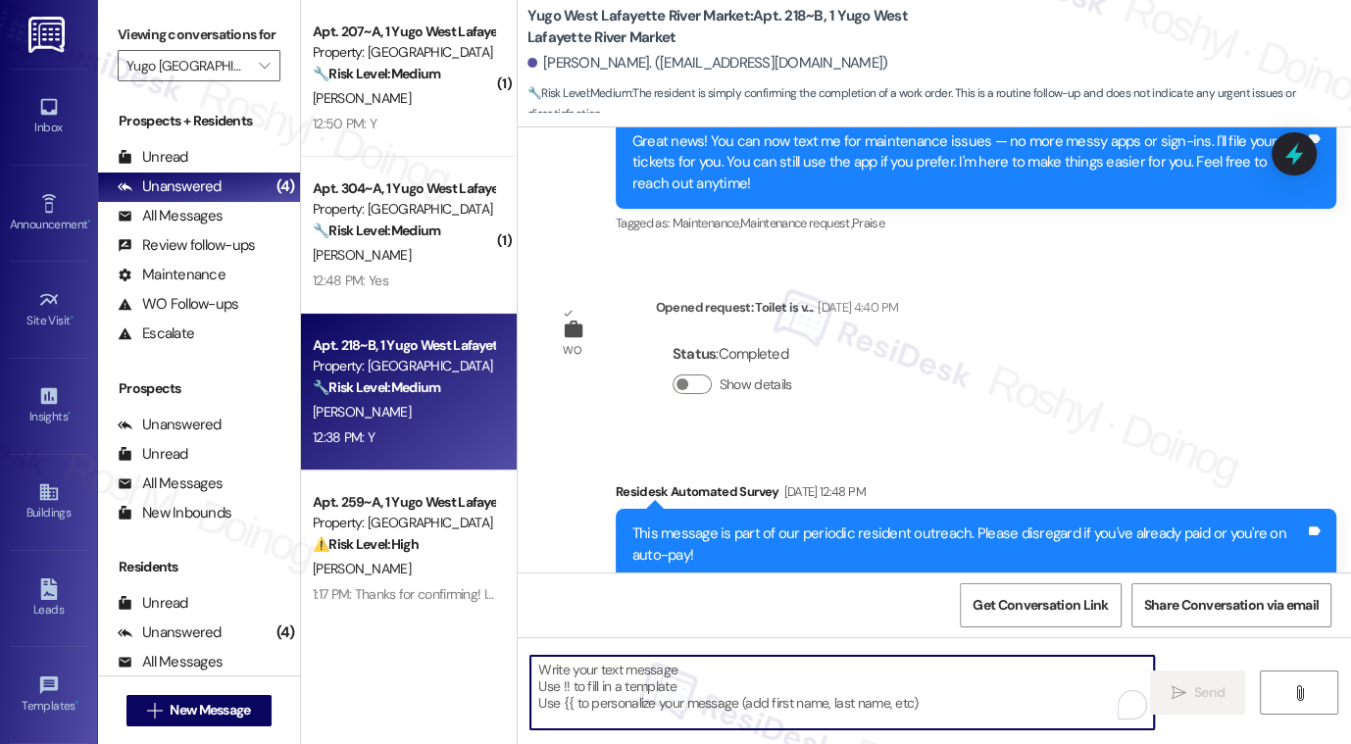
paste textarea "Thanks so much for letting us know! I'm happy to hear your work order was compl…"
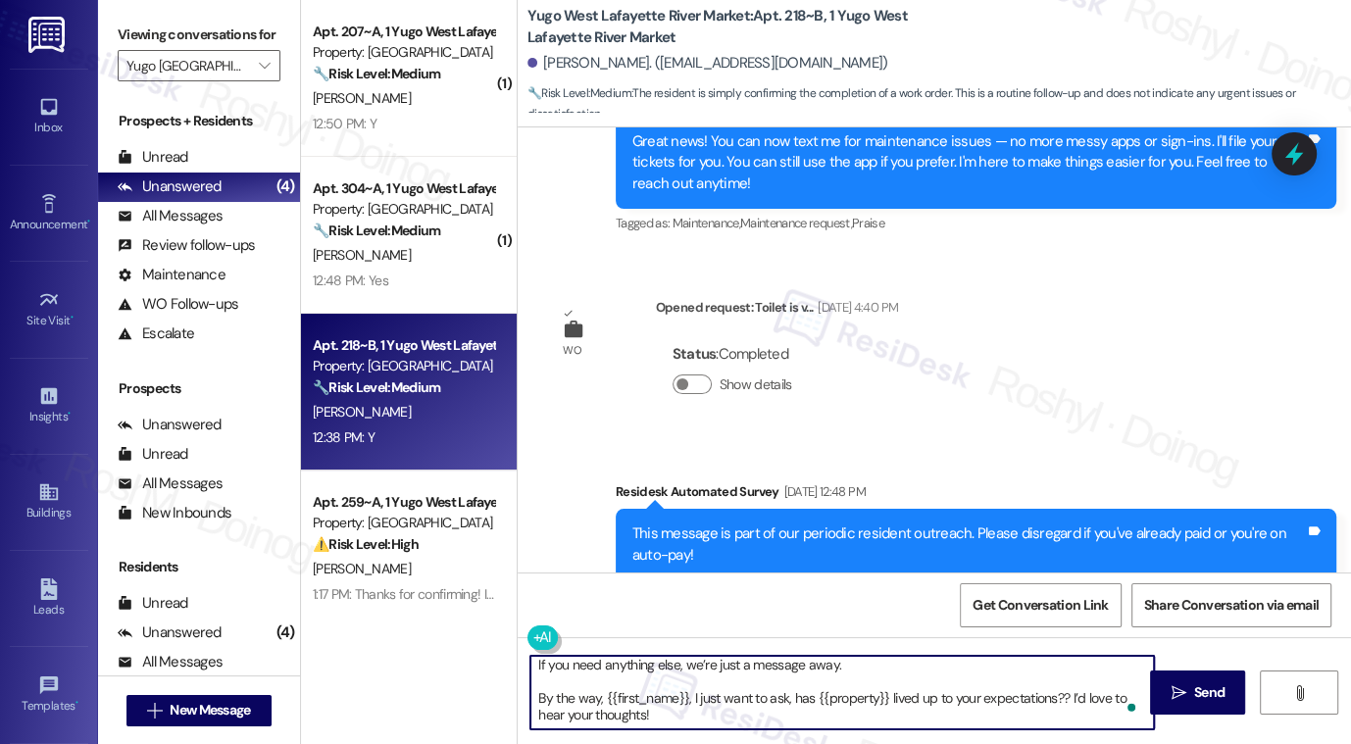
scroll to position [22, 0]
drag, startPoint x: 665, startPoint y: 721, endPoint x: 521, endPoint y: 698, distance: 145.9
click at [521, 698] on div "Thanks so much for letting us know! I'm happy to hear your work order was compl…" at bounding box center [833, 693] width 626 height 76
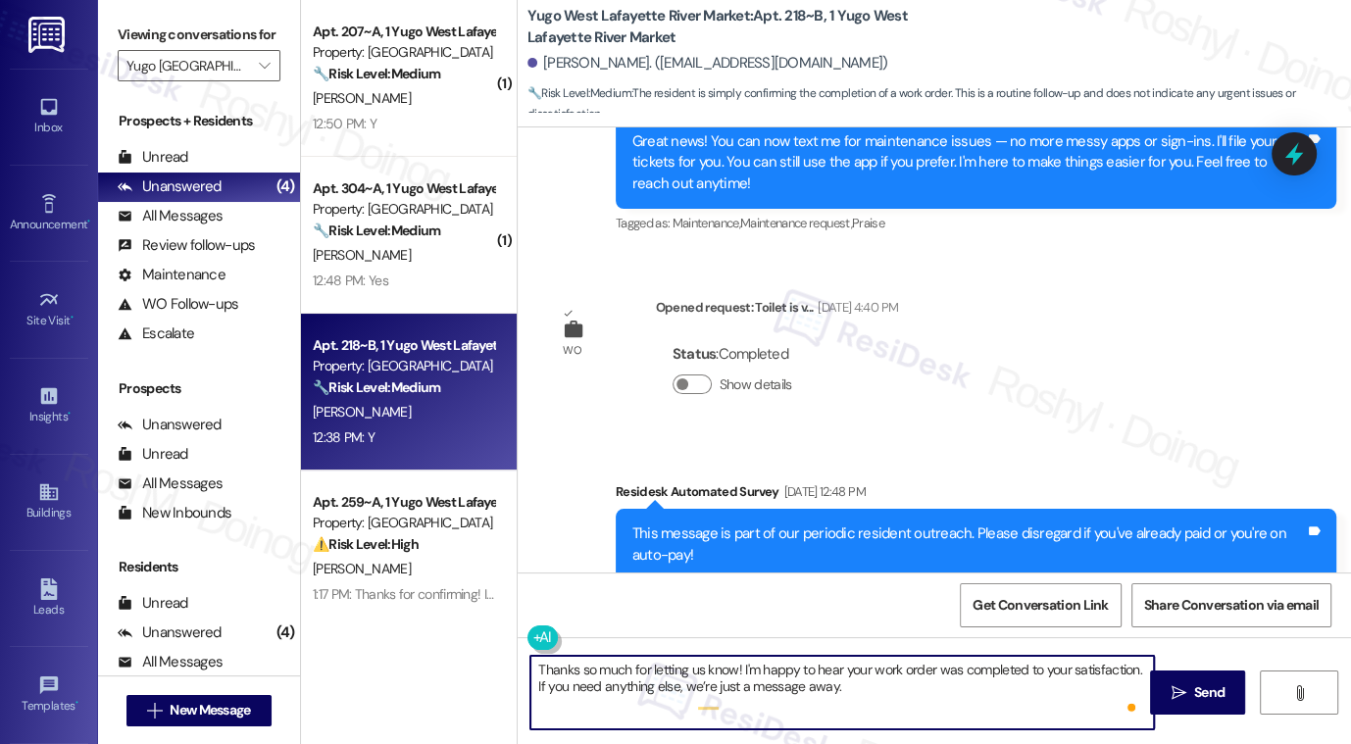
scroll to position [0, 0]
click at [572, 704] on textarea "Thanks so much for letting us know! I'm happy to hear your work order was compl…" at bounding box center [843, 693] width 624 height 74
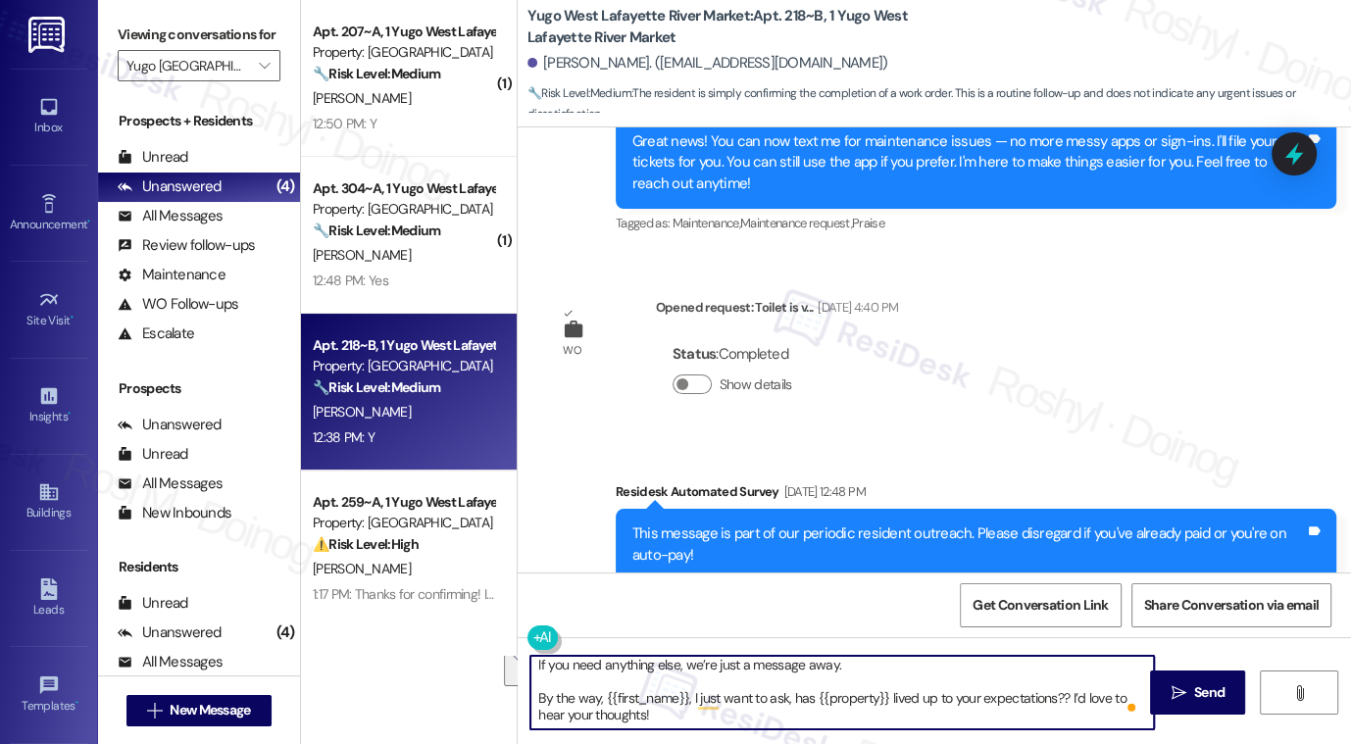
drag, startPoint x: 526, startPoint y: 709, endPoint x: 752, endPoint y: 761, distance: 232.4
click at [752, 744] on html "Inbox Go to Inbox Announcement • Send A Text Announcement Site Visit • Go to Si…" at bounding box center [675, 372] width 1351 height 744
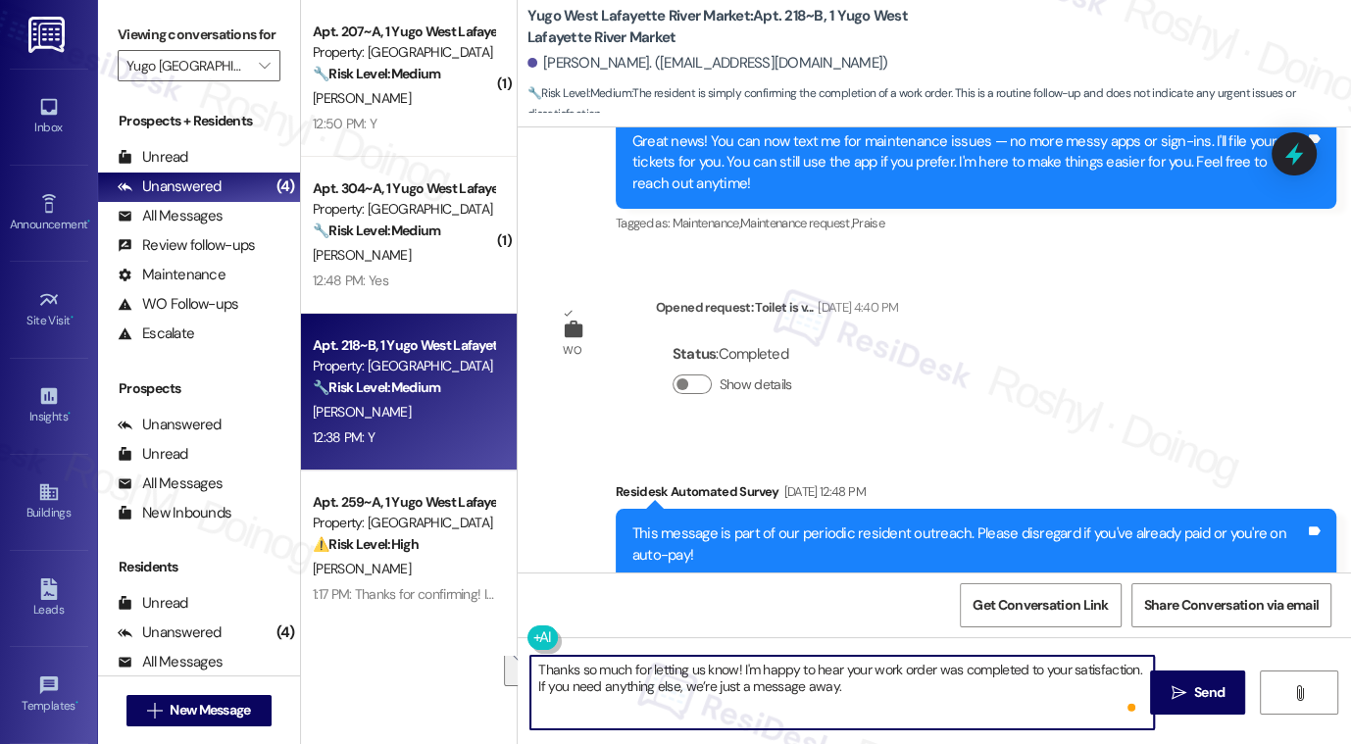
scroll to position [0, 0]
type textarea "Thanks so much for letting us know! I'm happy to hear your work order was compl…"
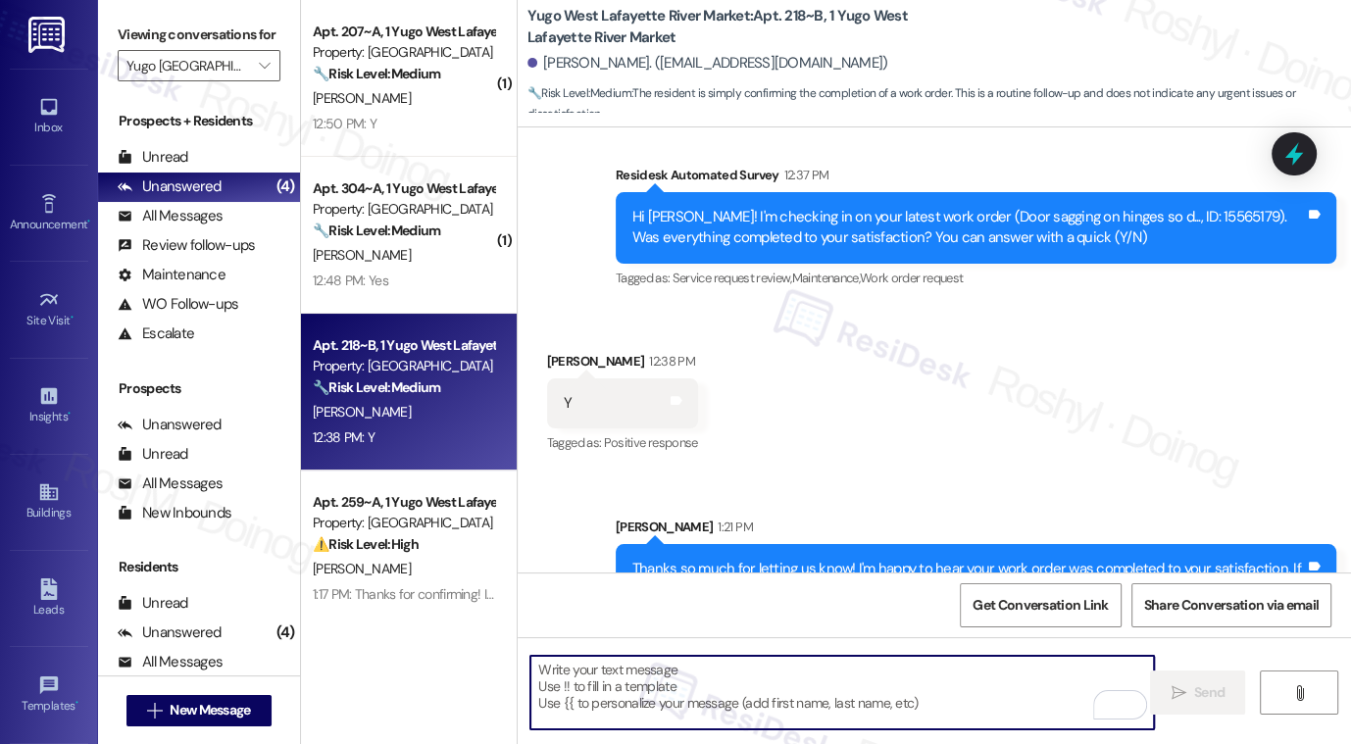
scroll to position [1906, 0]
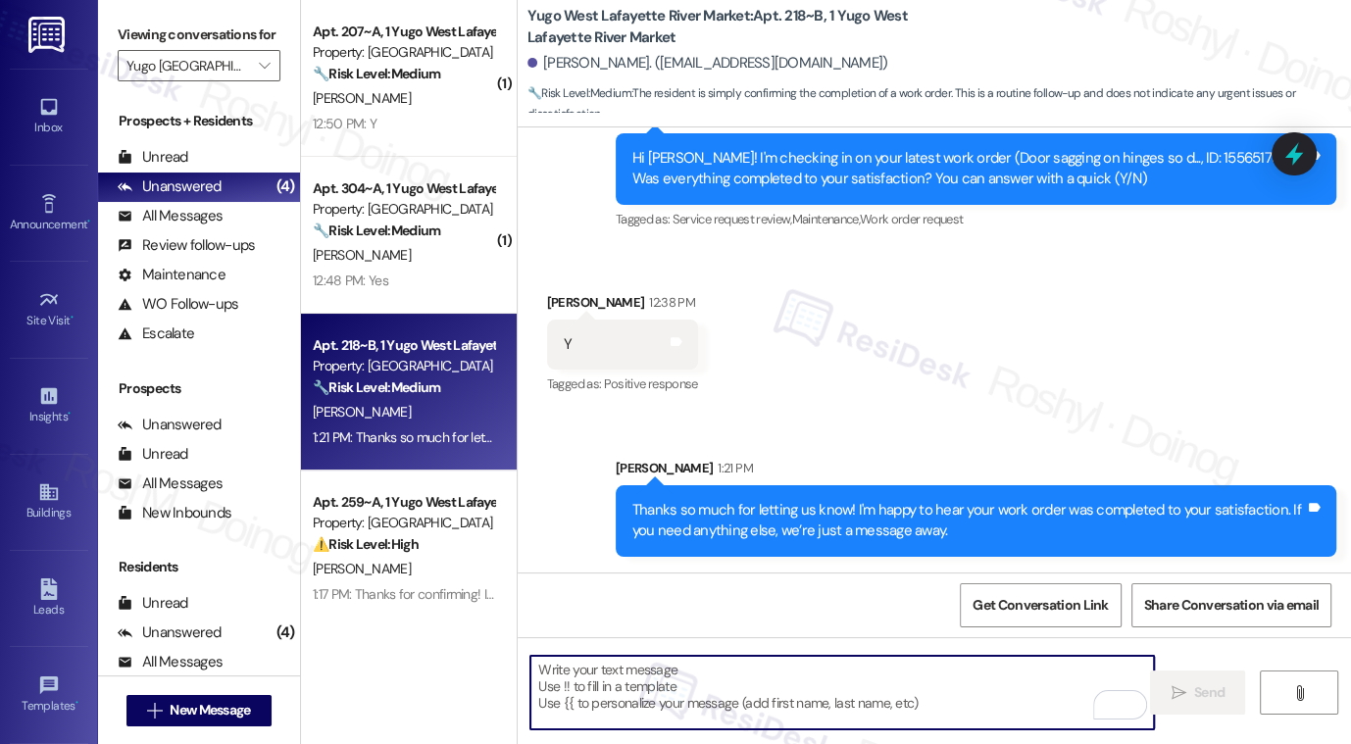
paste textarea "Thanks so much for letting us know! I'm happy to hear your work order was compl…"
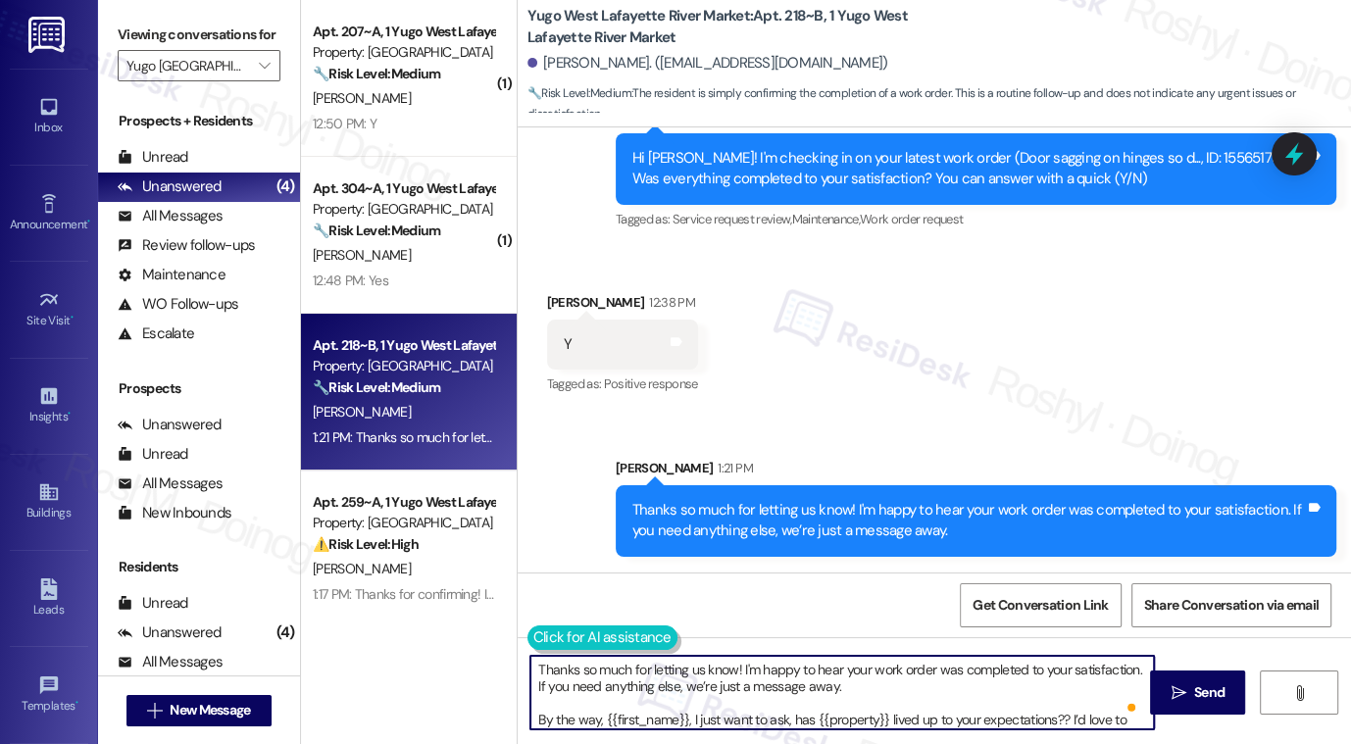
scroll to position [0, 0]
drag, startPoint x: 530, startPoint y: 696, endPoint x: 523, endPoint y: 645, distance: 51.5
click at [523, 655] on div "Thanks so much for letting us know! I'm happy to hear your work order was compl…" at bounding box center [833, 693] width 626 height 76
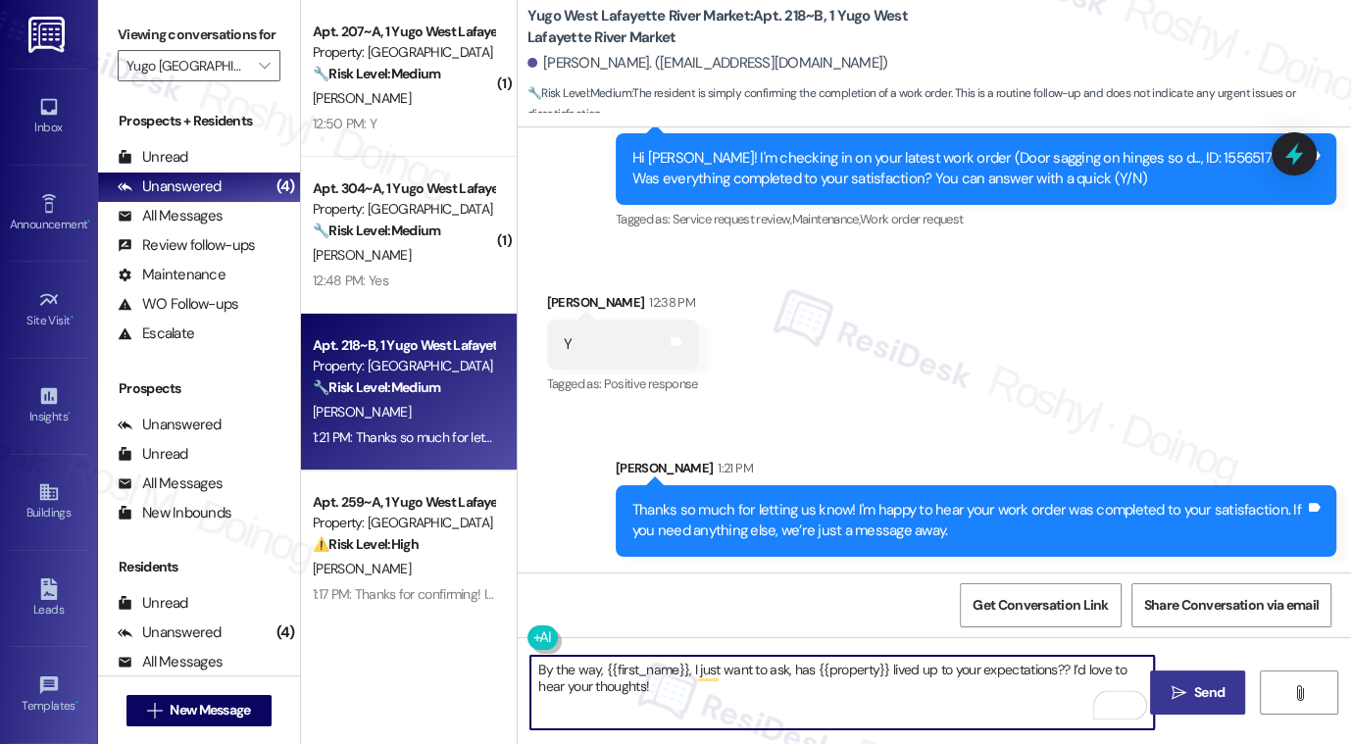
type textarea "By the way, {{first_name}}, I just want to ask, has {{property}} lived up to yo…"
click at [1182, 709] on button " Send" at bounding box center [1197, 693] width 95 height 44
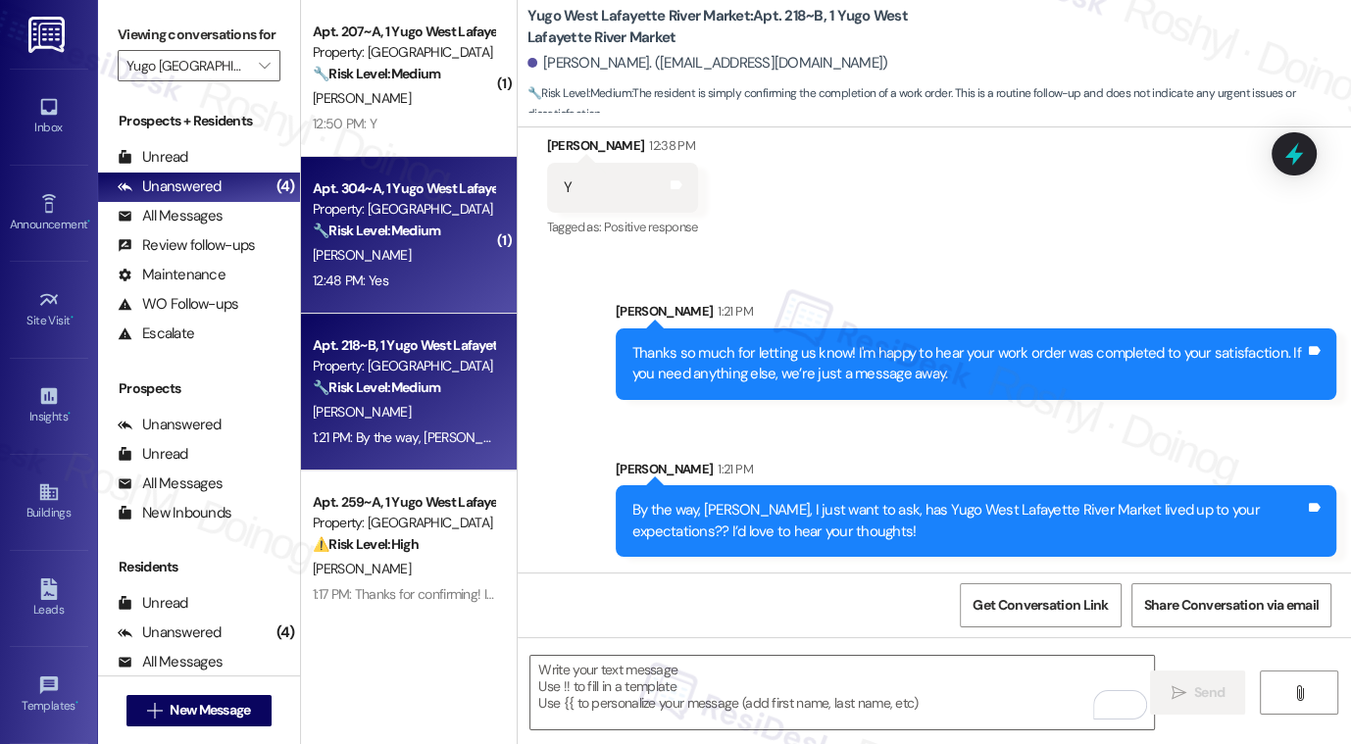
click at [352, 237] on strong "🔧 Risk Level: Medium" at bounding box center [376, 231] width 127 height 18
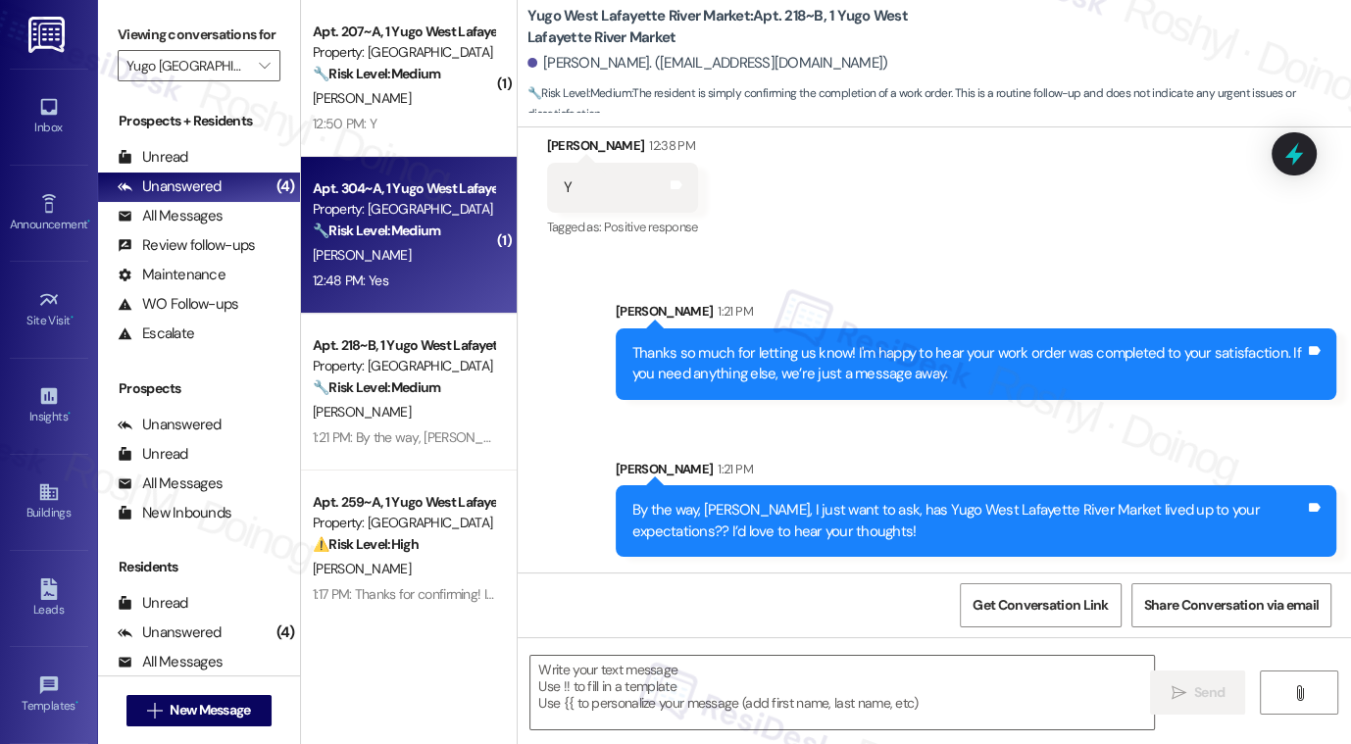
type textarea "Fetching suggested responses. Please feel free to read through the conversation…"
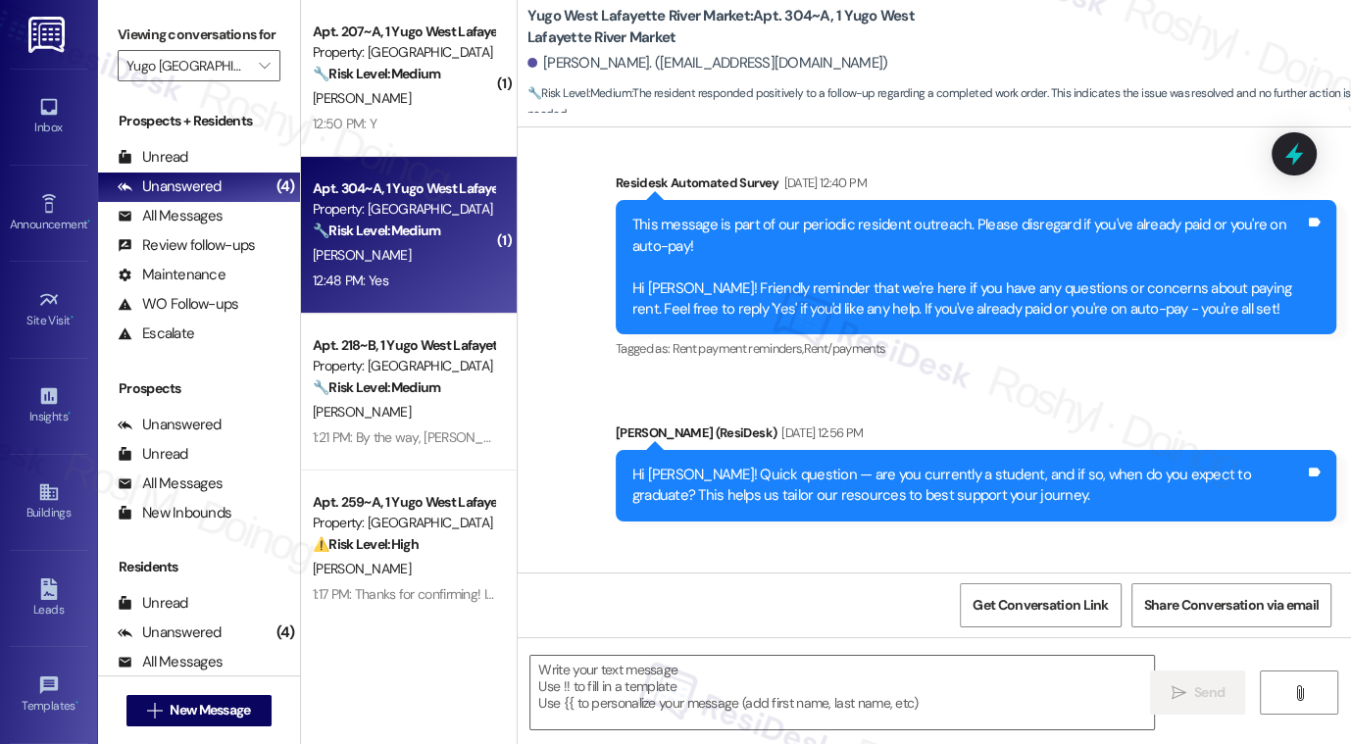
type textarea "Fetching suggested responses. Please feel free to read through the conversation…"
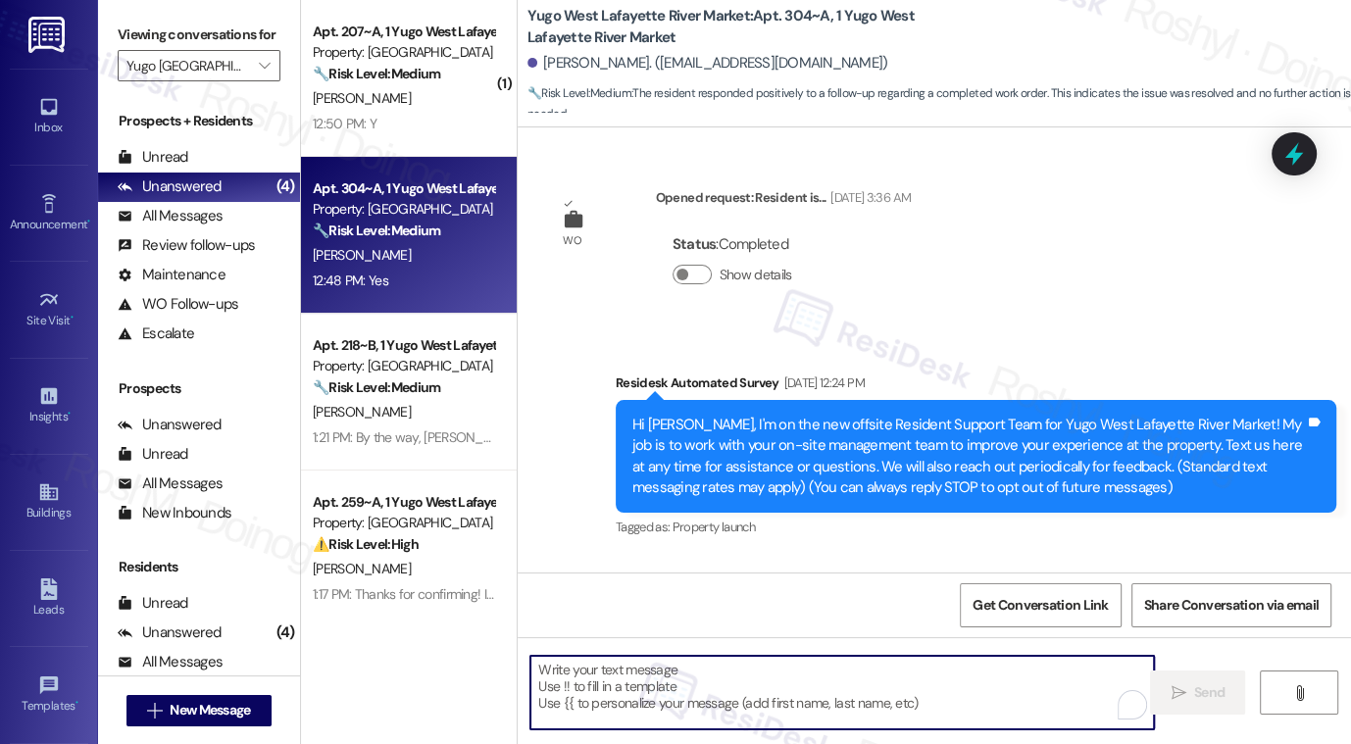
click at [719, 694] on textarea "To enrich screen reader interactions, please activate Accessibility in Grammarl…" at bounding box center [843, 693] width 624 height 74
paste textarea "Thanks so much for letting us know! I'm happy to hear your work order was compl…"
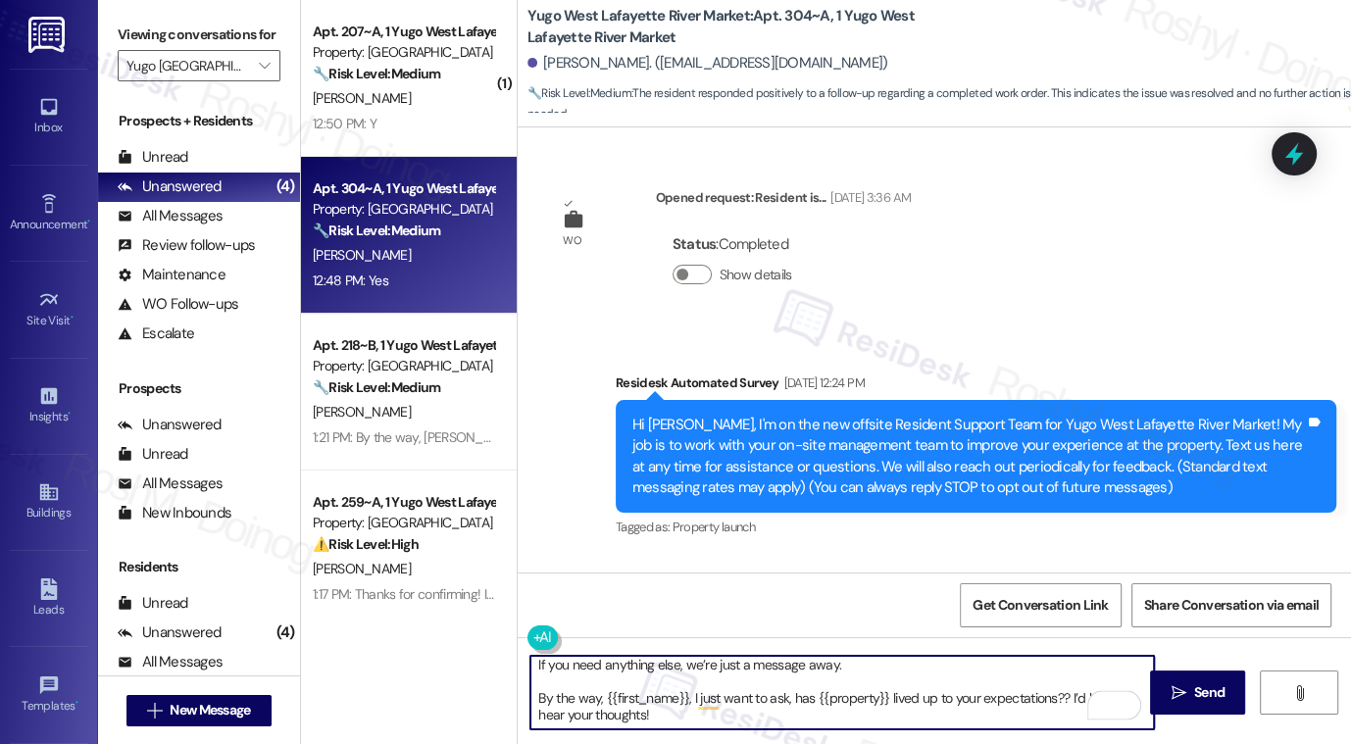
drag, startPoint x: 681, startPoint y: 720, endPoint x: 531, endPoint y: 685, distance: 154.1
click at [531, 685] on textarea "Thanks so much for letting us know! I'm happy to hear your work order was compl…" at bounding box center [843, 693] width 624 height 74
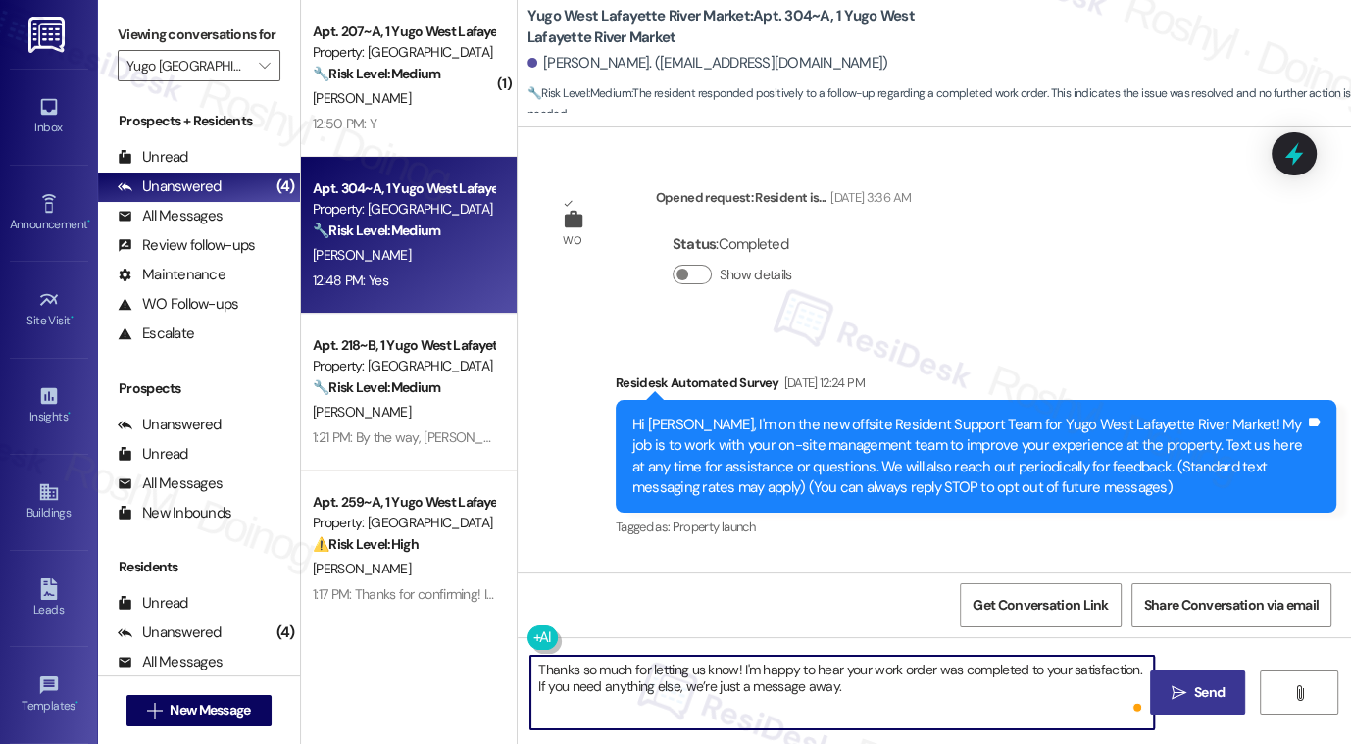
type textarea "Thanks so much for letting us know! I'm happy to hear your work order was compl…"
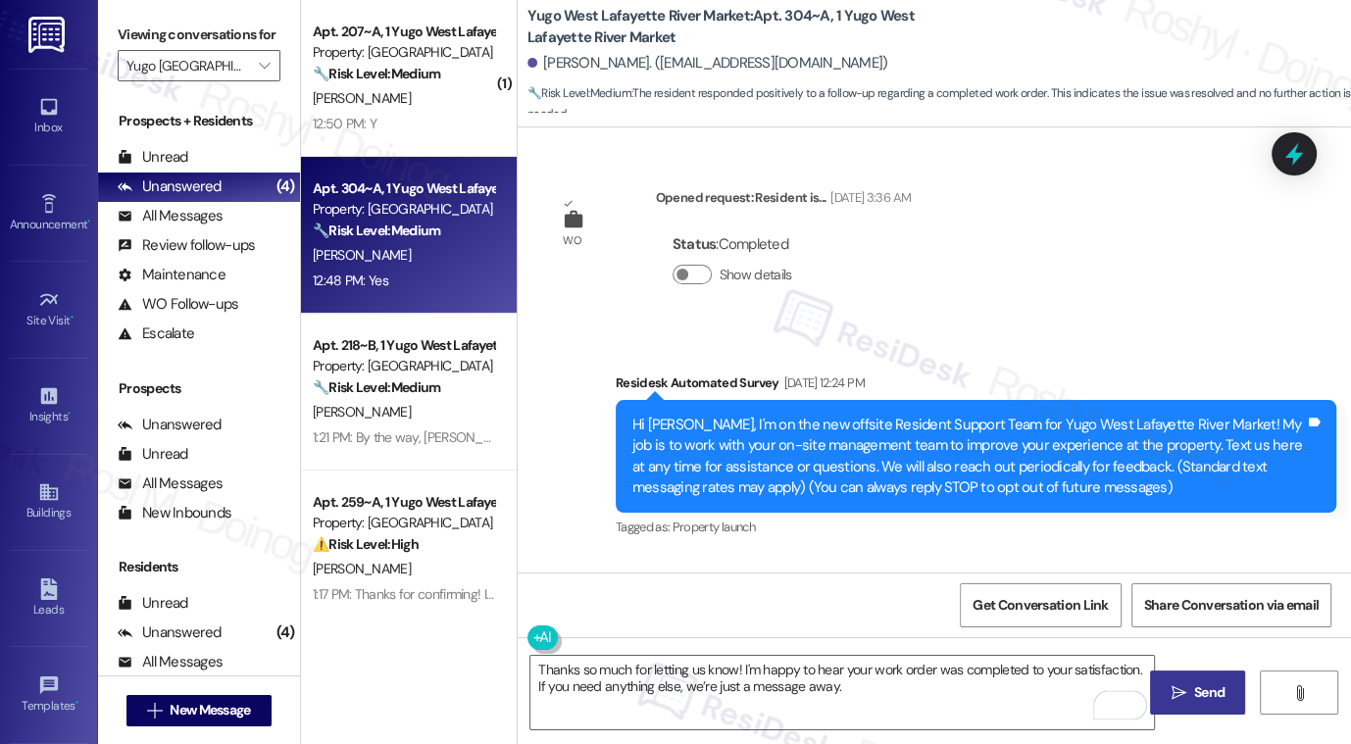
click at [1207, 687] on span "Send" at bounding box center [1209, 693] width 30 height 21
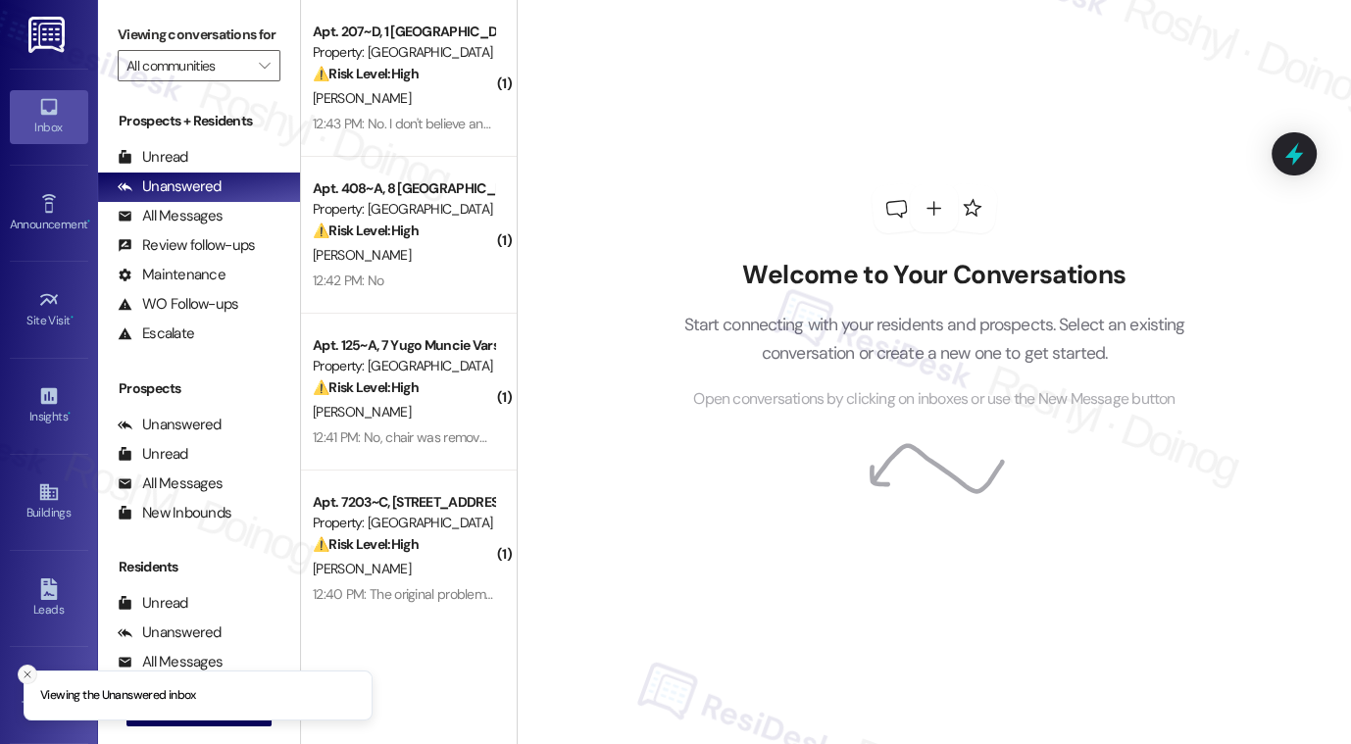
click at [32, 676] on icon "Close toast" at bounding box center [28, 675] width 12 height 12
click at [187, 719] on span "New Message" at bounding box center [210, 710] width 80 height 21
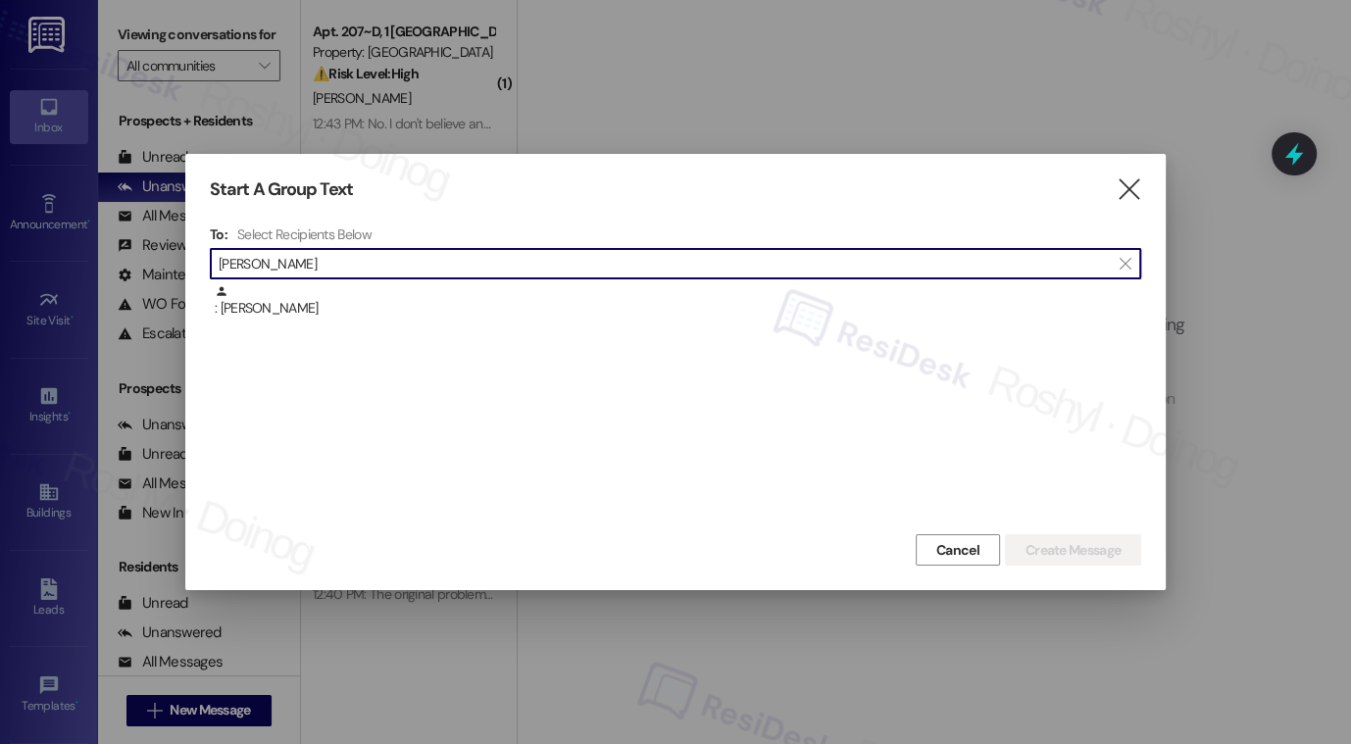
type input "[PERSON_NAME]"
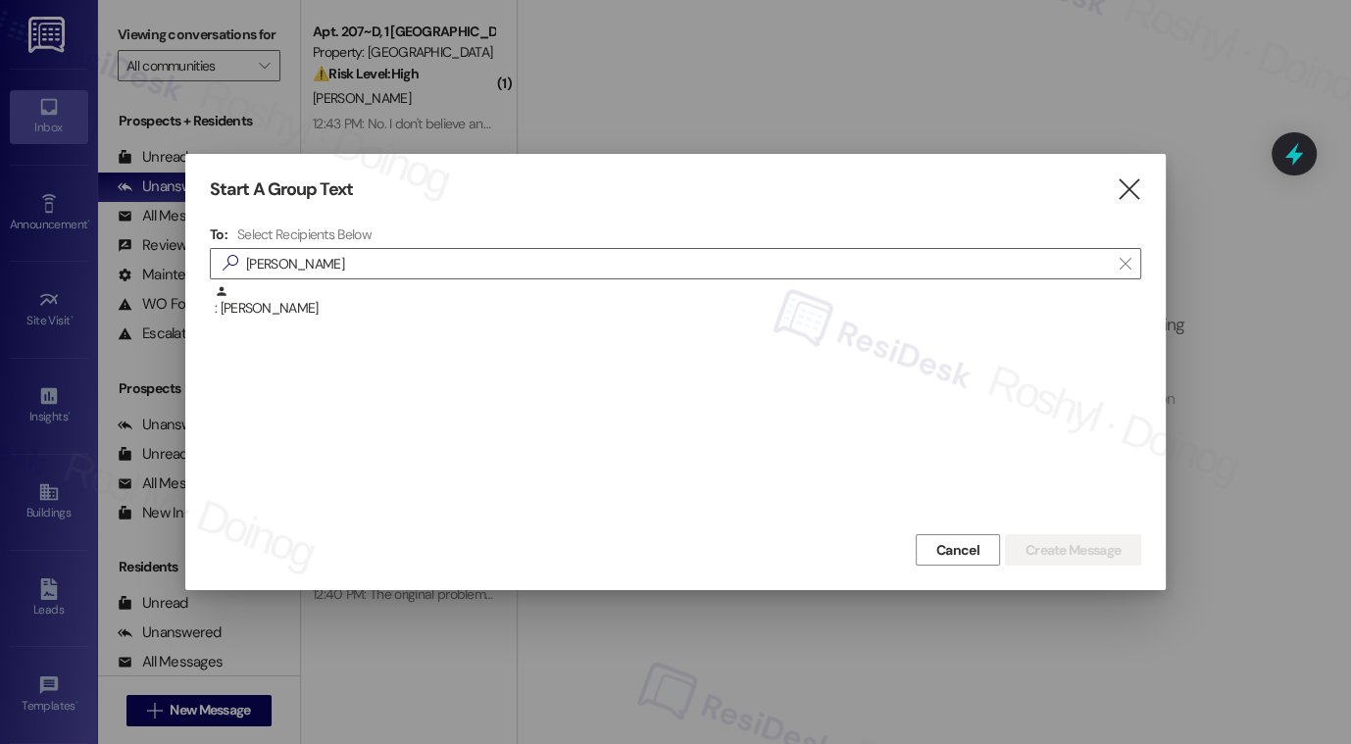
click at [415, 336] on div ": [PERSON_NAME]" at bounding box center [676, 406] width 932 height 245
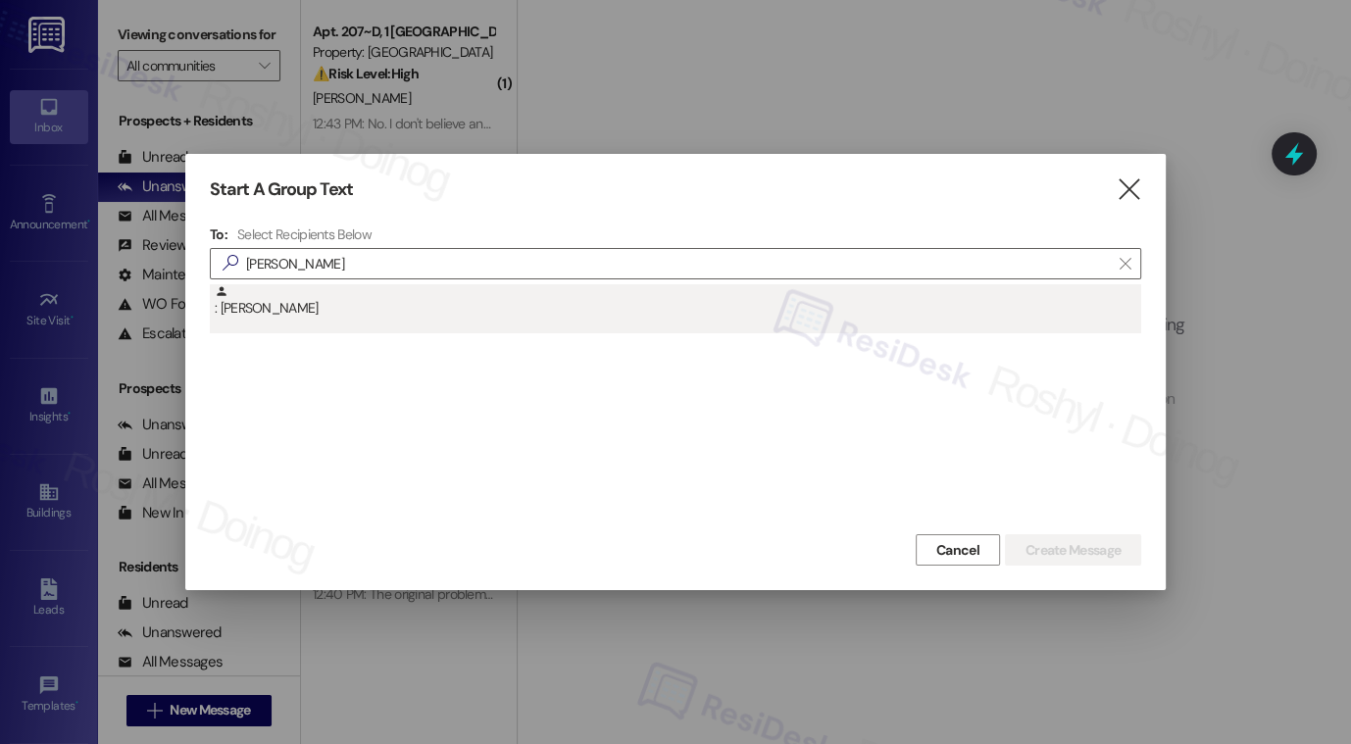
click at [412, 317] on div ": [PERSON_NAME]" at bounding box center [678, 301] width 927 height 34
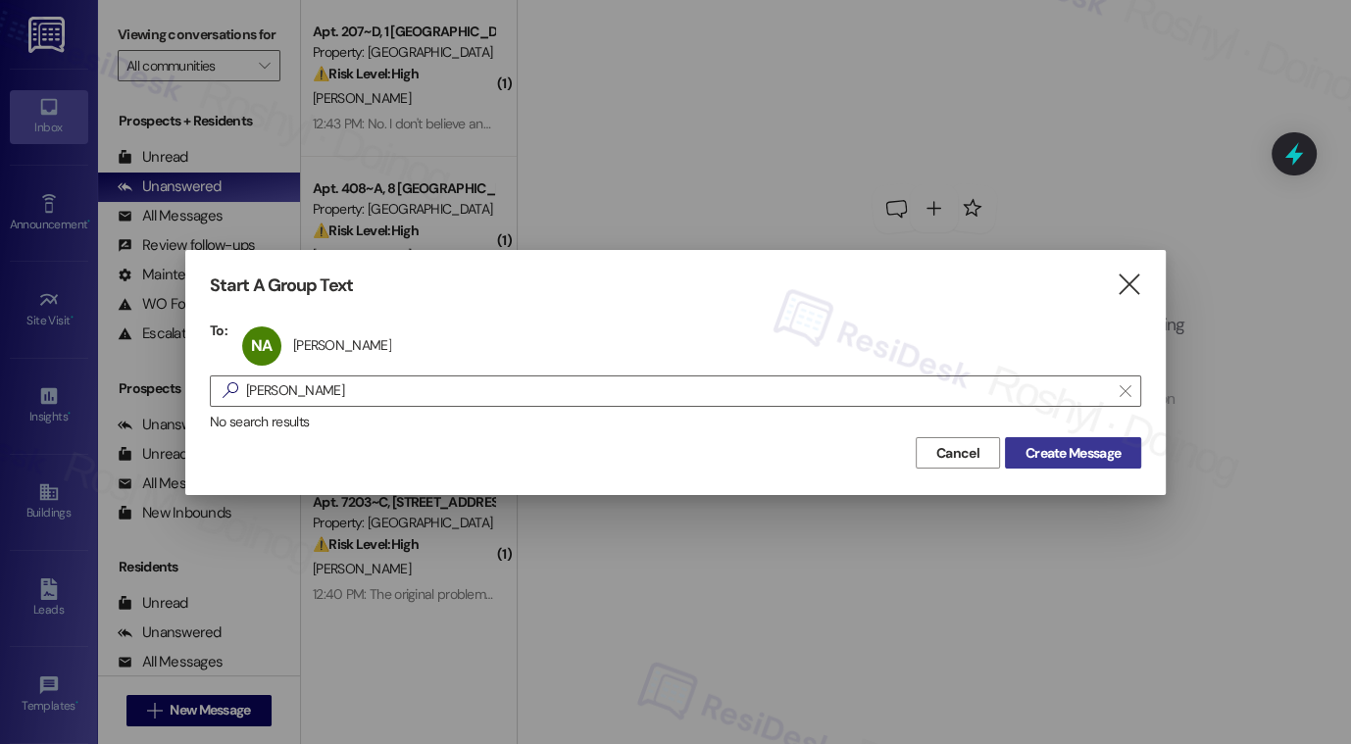
click at [1094, 443] on span "Create Message" at bounding box center [1073, 453] width 95 height 21
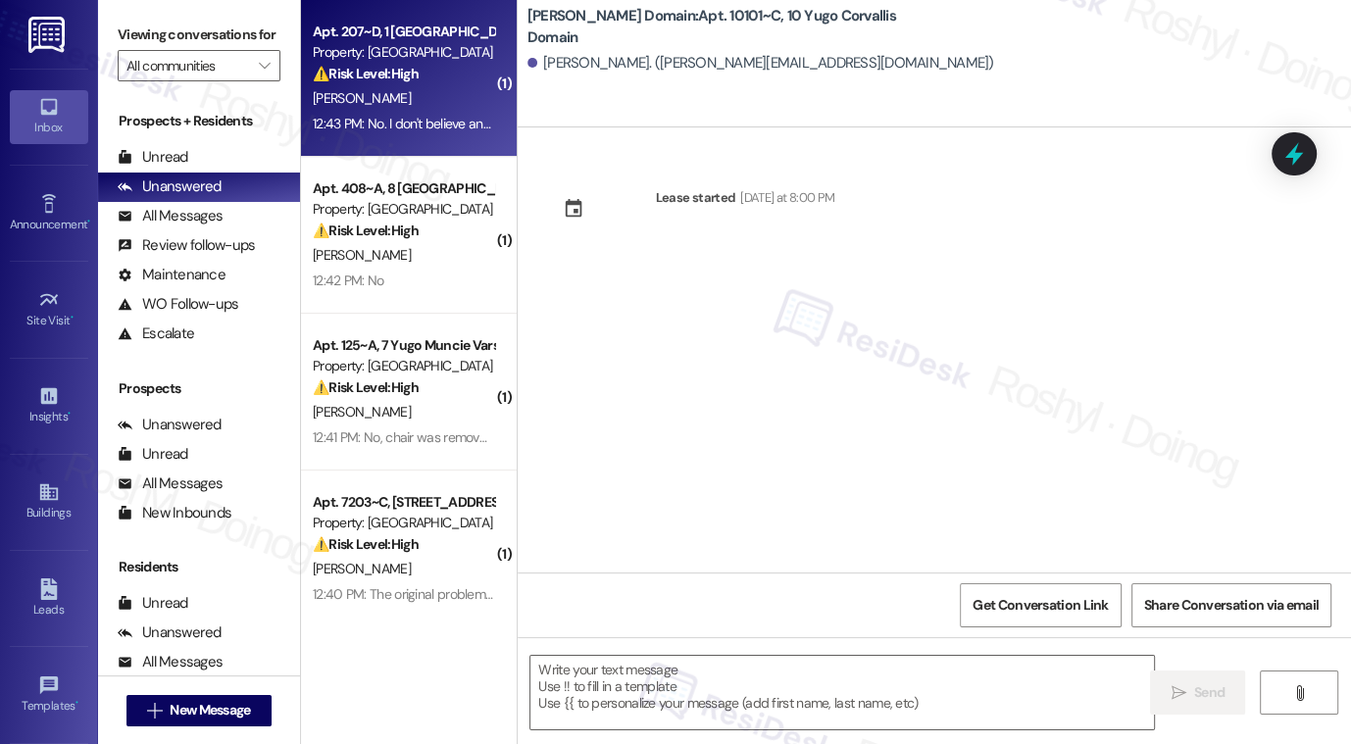
type textarea "Fetching suggested responses. Please feel free to read through the conversation…"
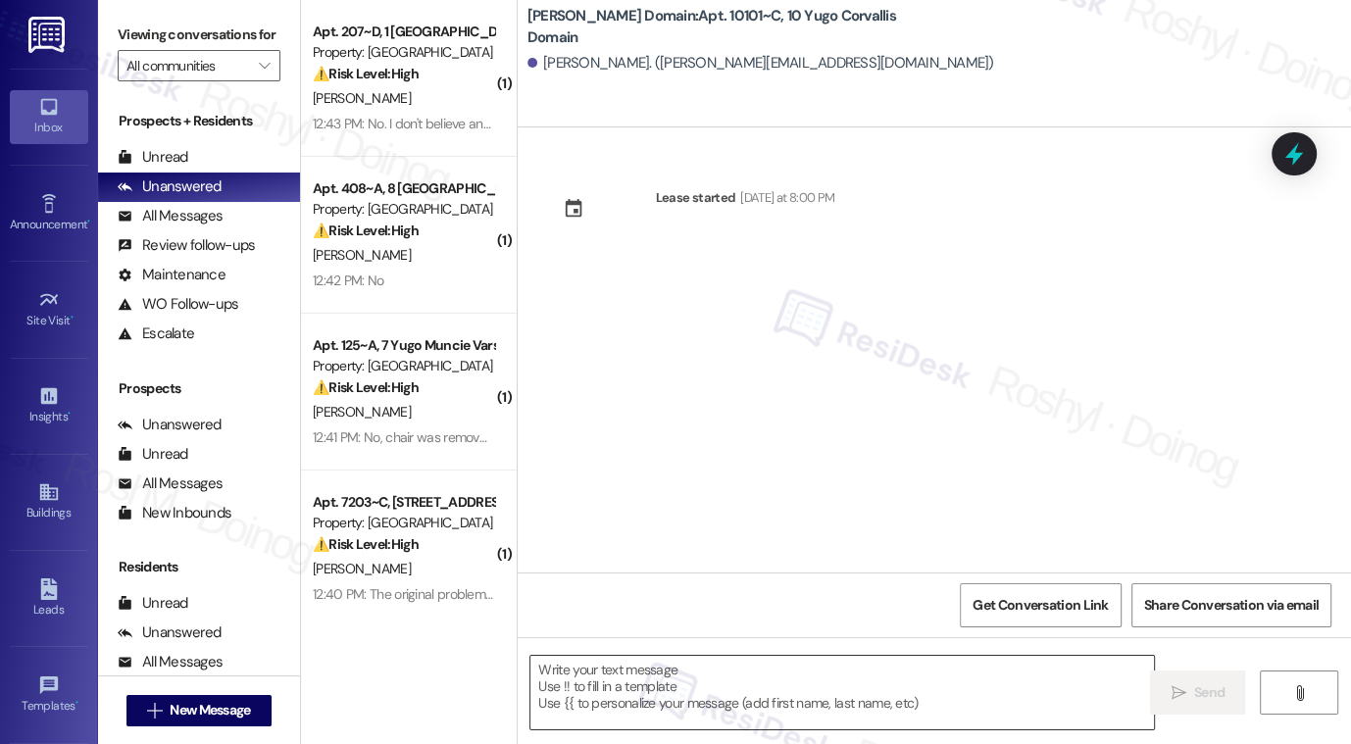
click at [725, 670] on textarea at bounding box center [843, 693] width 624 height 74
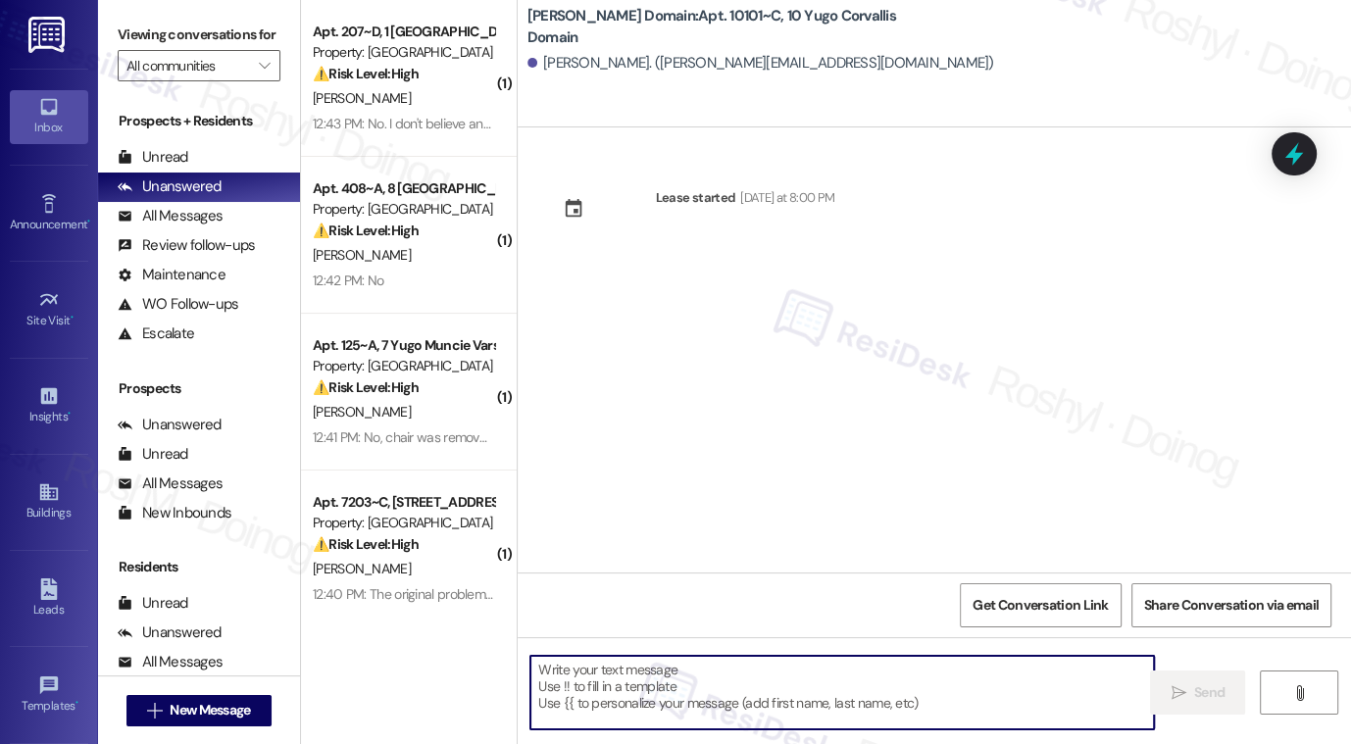
paste textarea "Move-in day is just a few short days away! Please check your email for some qui…"
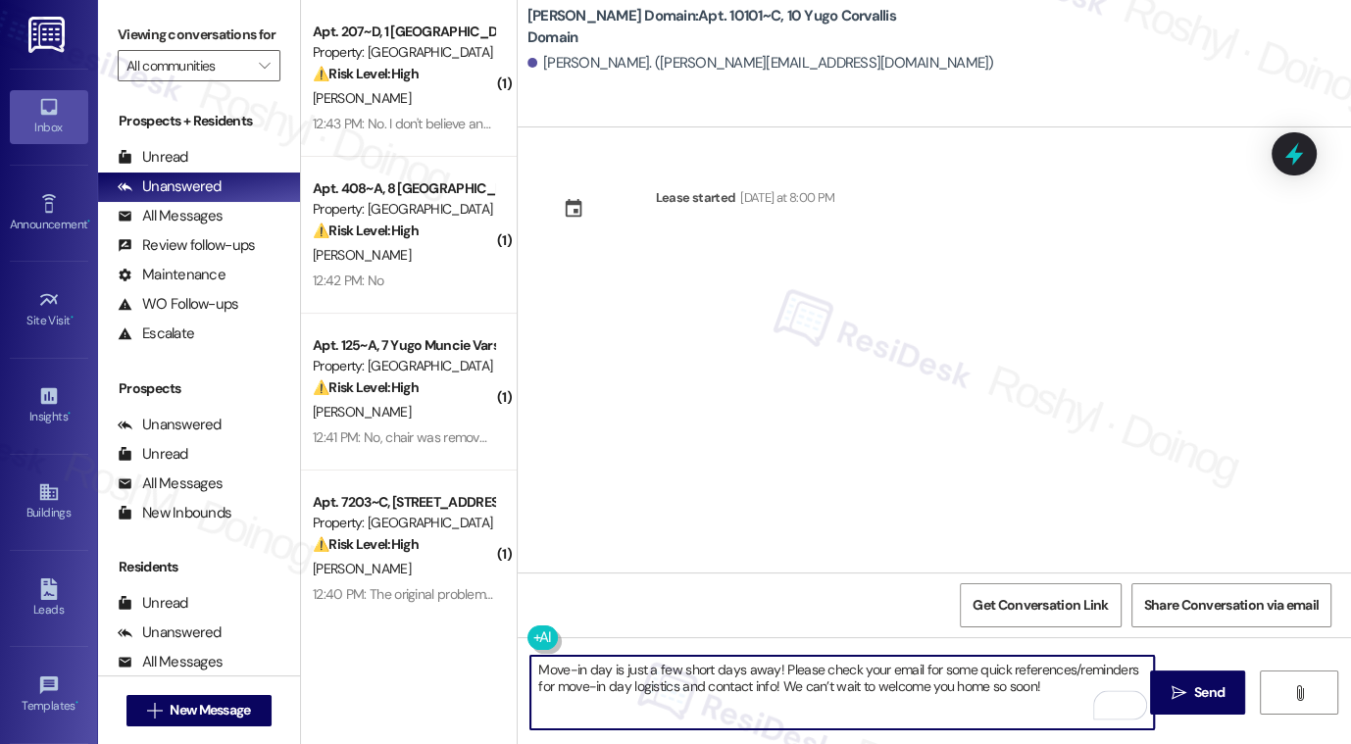
type textarea "Move-in day is just a few short days away! Please check your email for some qui…"
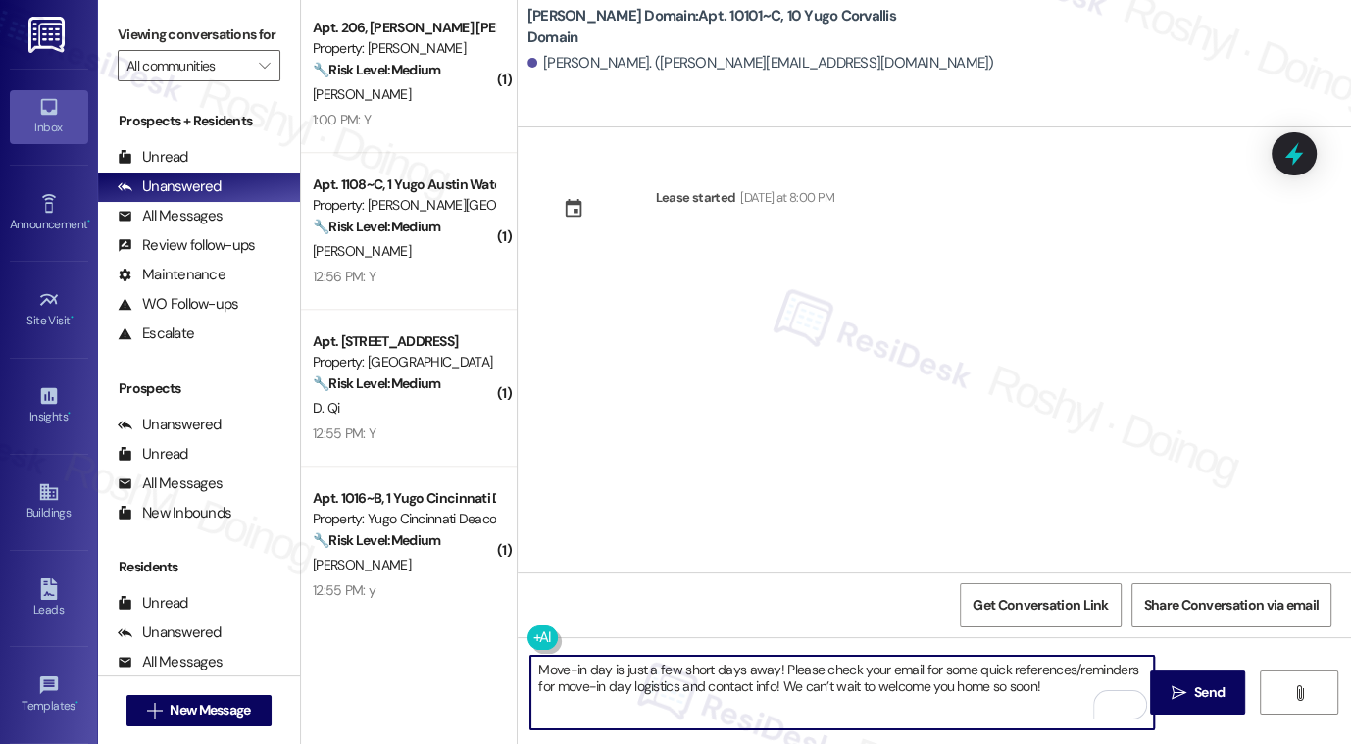
scroll to position [1743, 0]
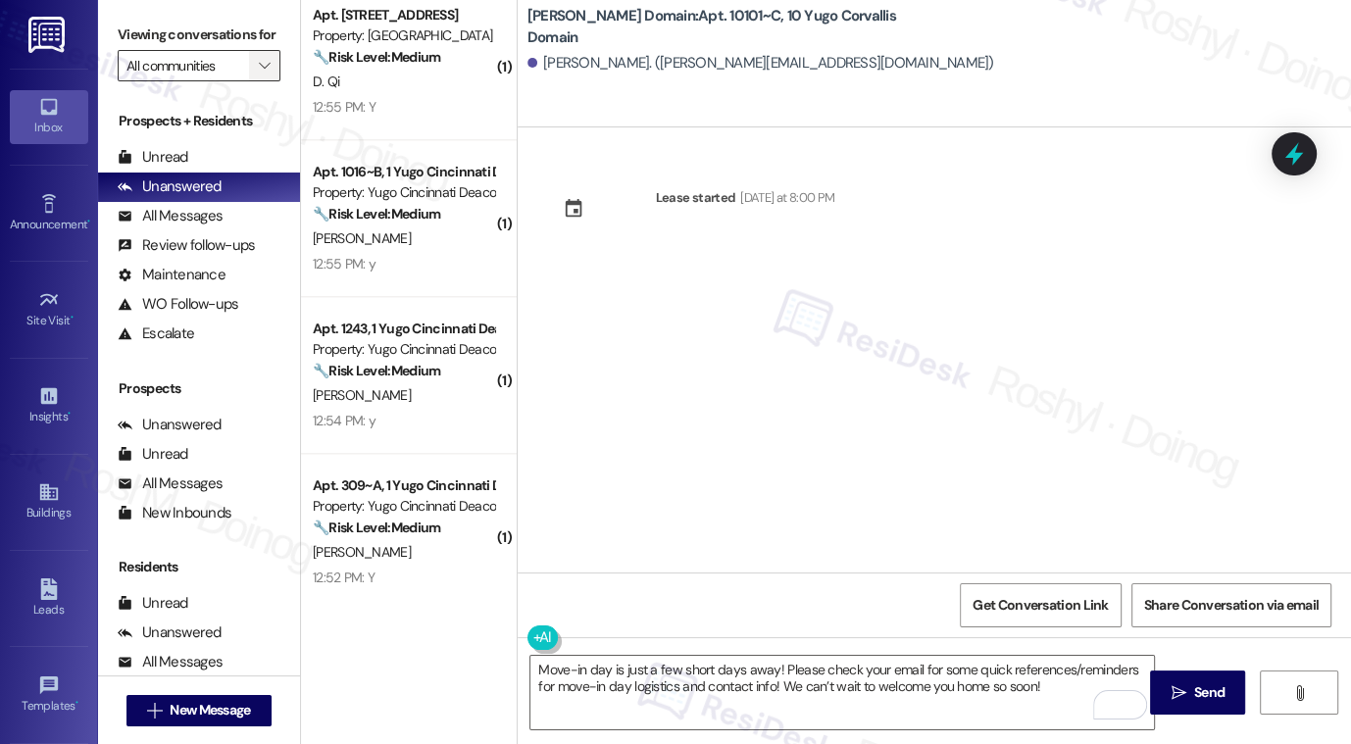
click at [255, 81] on span "" at bounding box center [264, 65] width 19 height 31
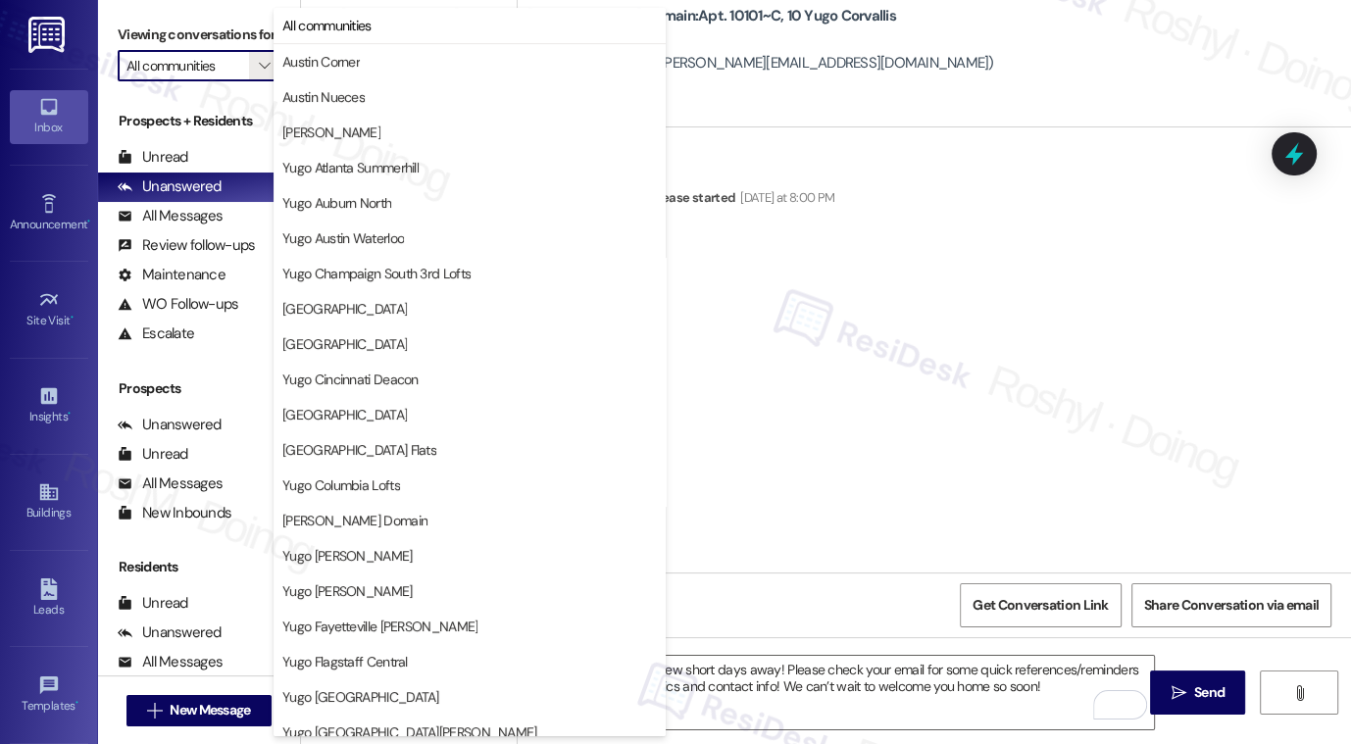
click at [213, 39] on label "Viewing conversations for" at bounding box center [199, 35] width 163 height 30
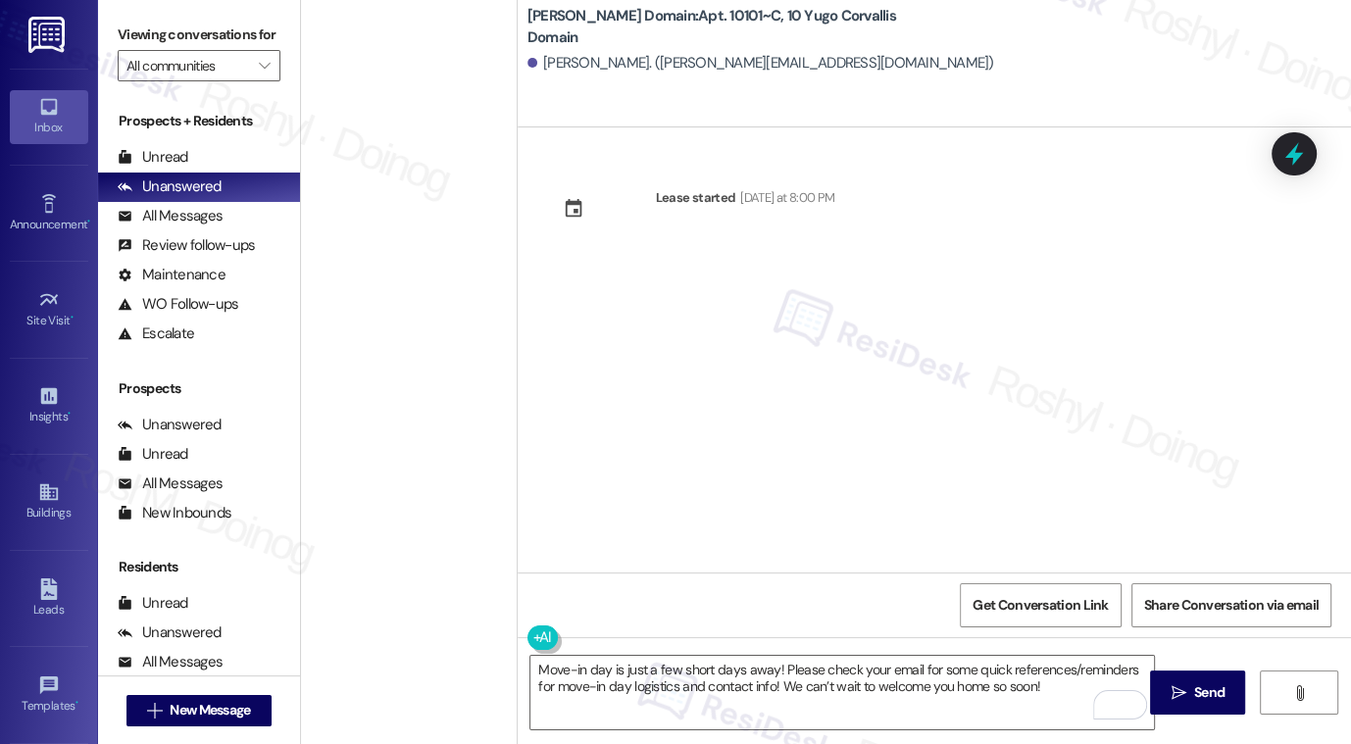
scroll to position [7240, 0]
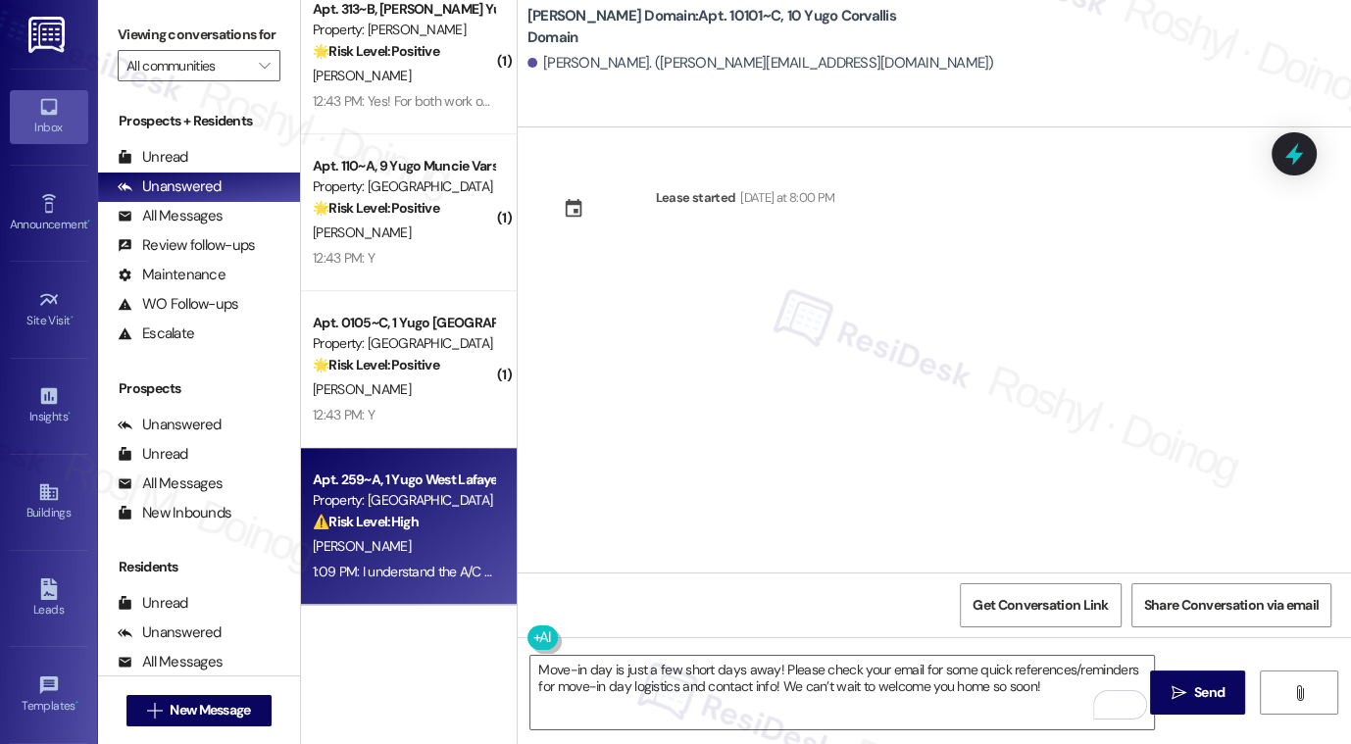
click at [401, 555] on div "[PERSON_NAME]" at bounding box center [403, 546] width 185 height 25
type textarea "Fetching suggested responses. Please feel free to read through the conversation…"
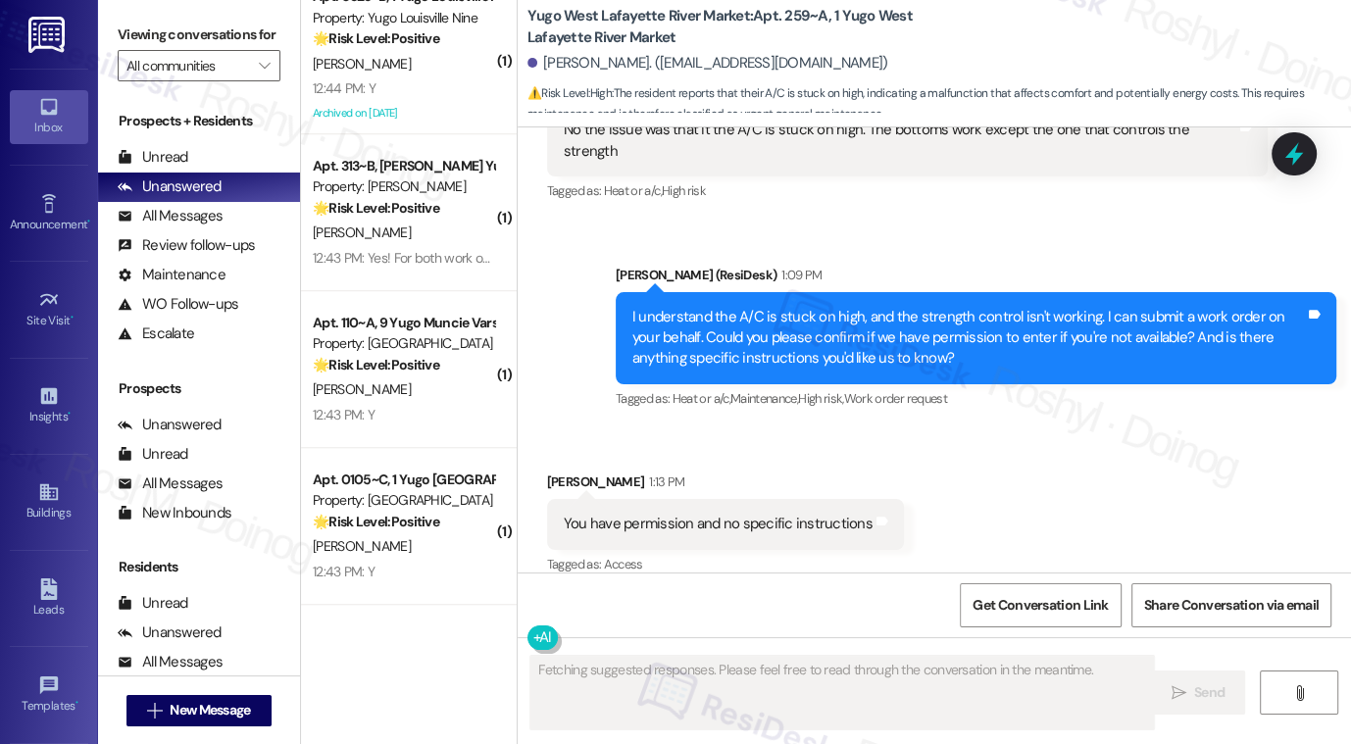
scroll to position [1019, 0]
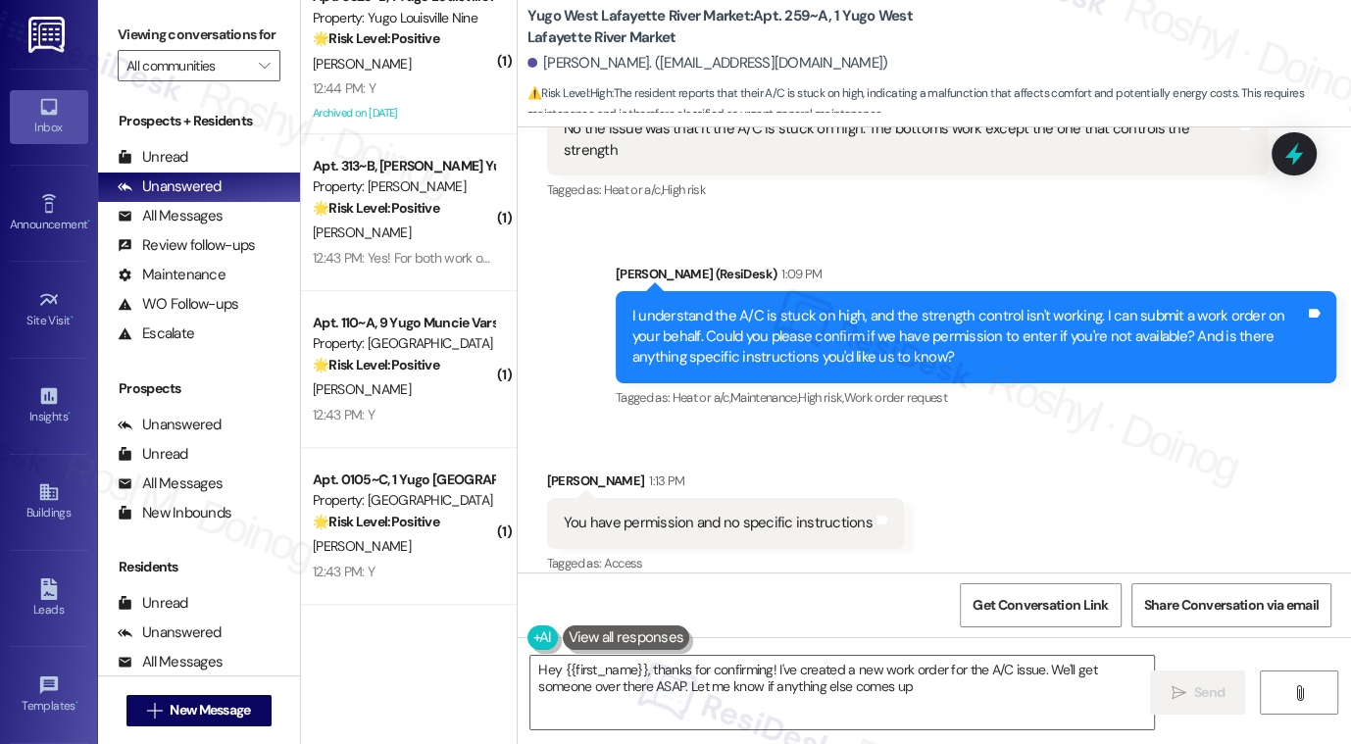
type textarea "Hey {{first_name}}, thanks for confirming! I've created a new work order for th…"
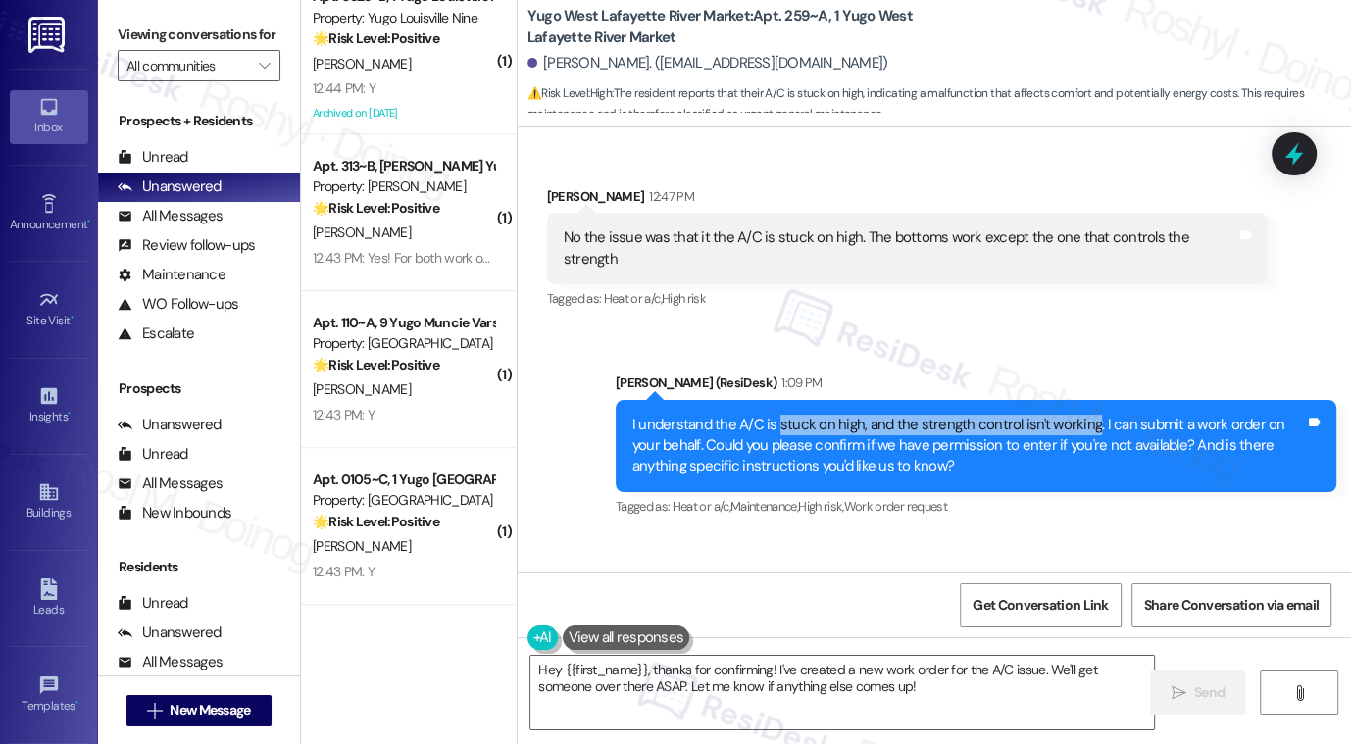
drag, startPoint x: 768, startPoint y: 408, endPoint x: 1079, endPoint y: 406, distance: 310.9
click at [1079, 415] on div "I understand the A/C is stuck on high, and the strength control isn't working. …" at bounding box center [969, 446] width 673 height 63
click at [1090, 329] on div "Sent via SMS Sarah (ResiDesk) 1:09 PM I understand the A/C is stuck on high, an…" at bounding box center [935, 433] width 834 height 208
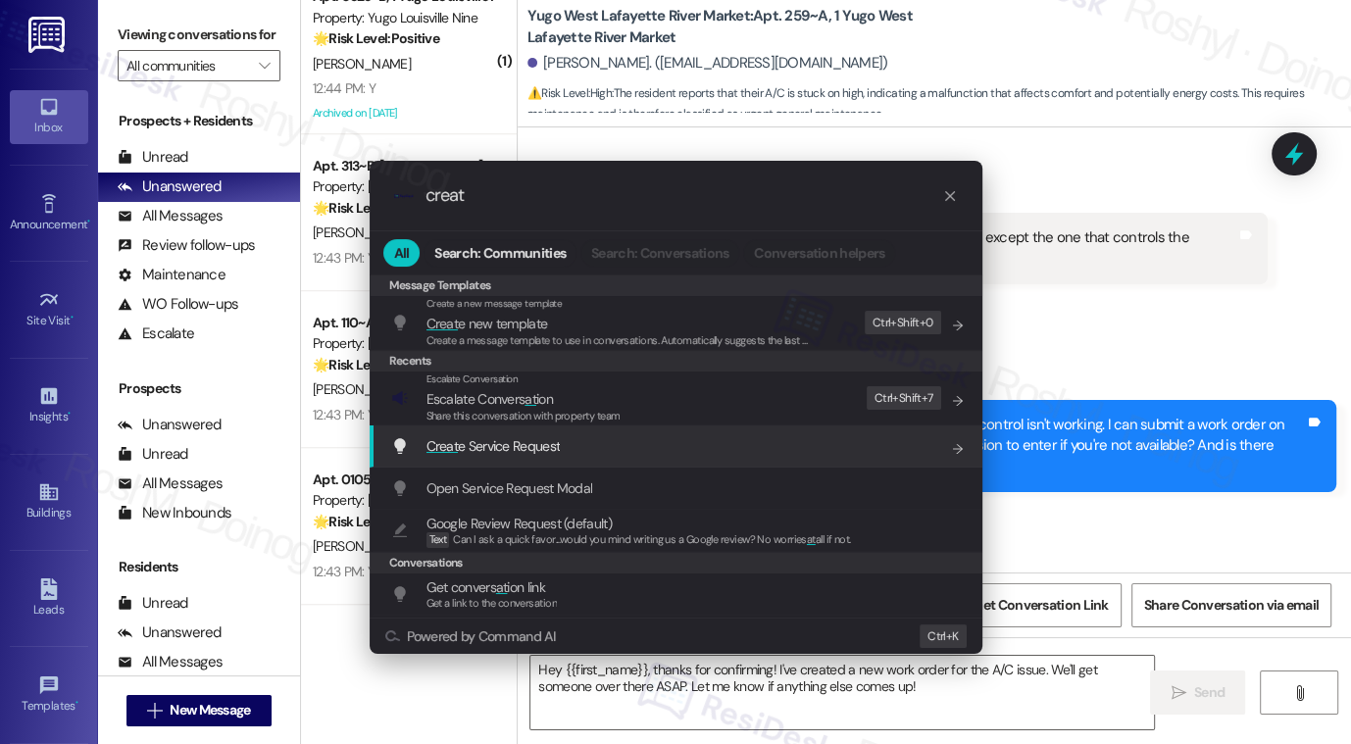
type input "creat"
click at [639, 455] on div "Creat e Service Request Add shortcut" at bounding box center [678, 446] width 574 height 22
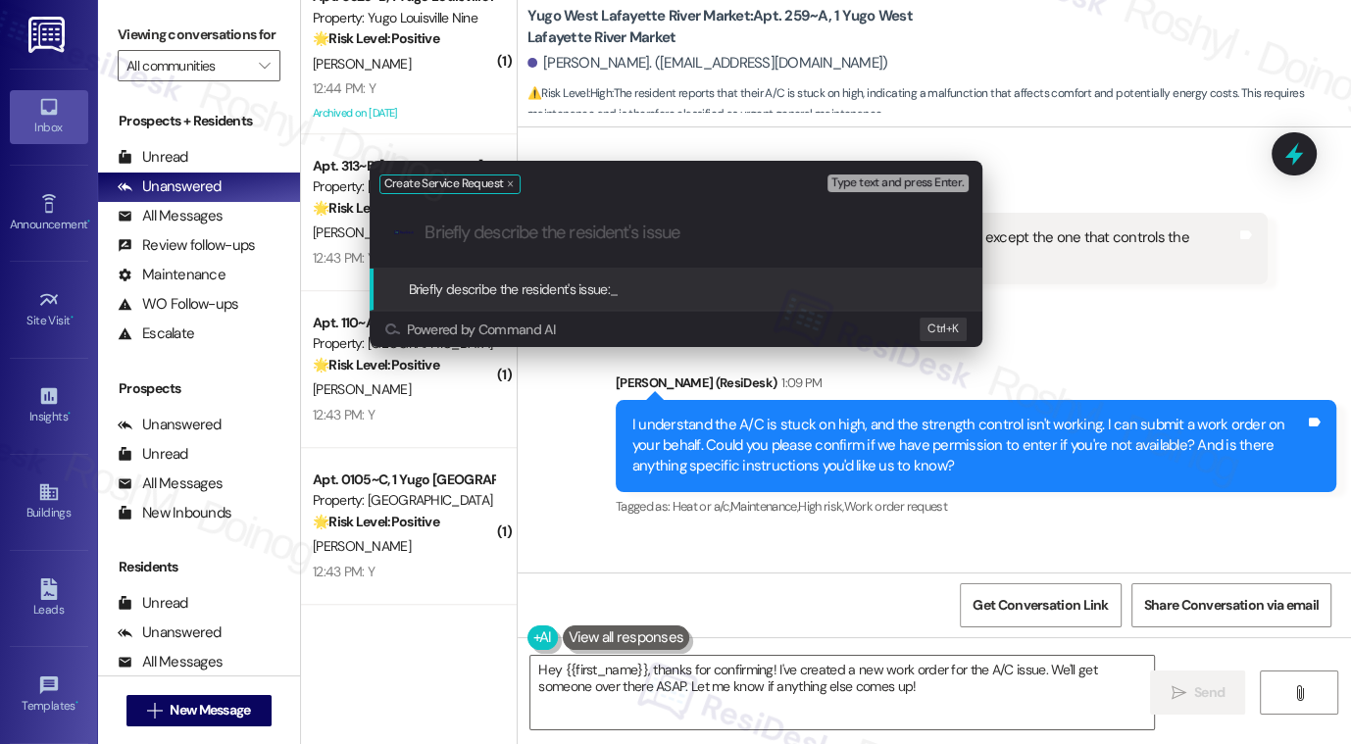
paste input "I can submit a work order on your behalf. Could you please confirm if we have p…"
type input "I can submit a work order on your behalf. Could you please confirm if we have p…"
click at [747, 471] on div "Create Service Request Type text and press Enter. .cls-1{fill:#0a055f;}.cls-2{f…" at bounding box center [675, 372] width 1351 height 744
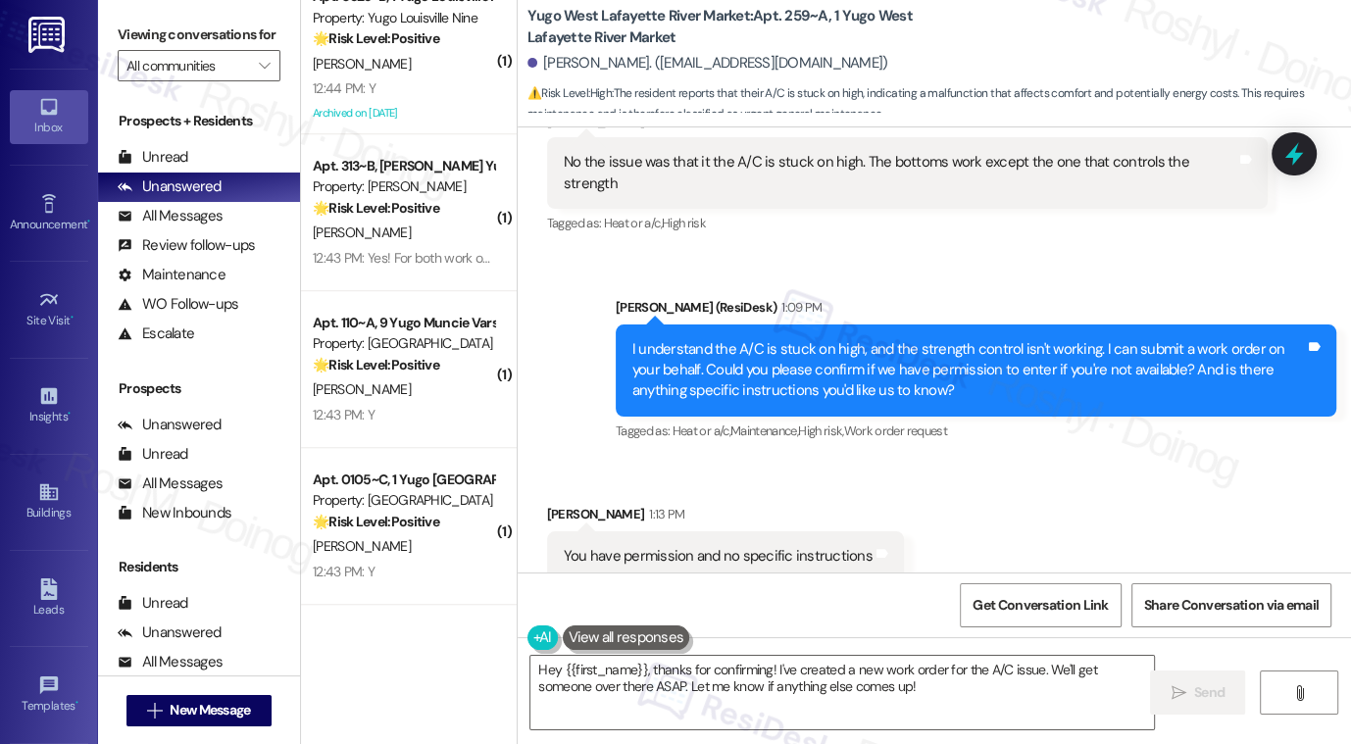
scroll to position [1019, 0]
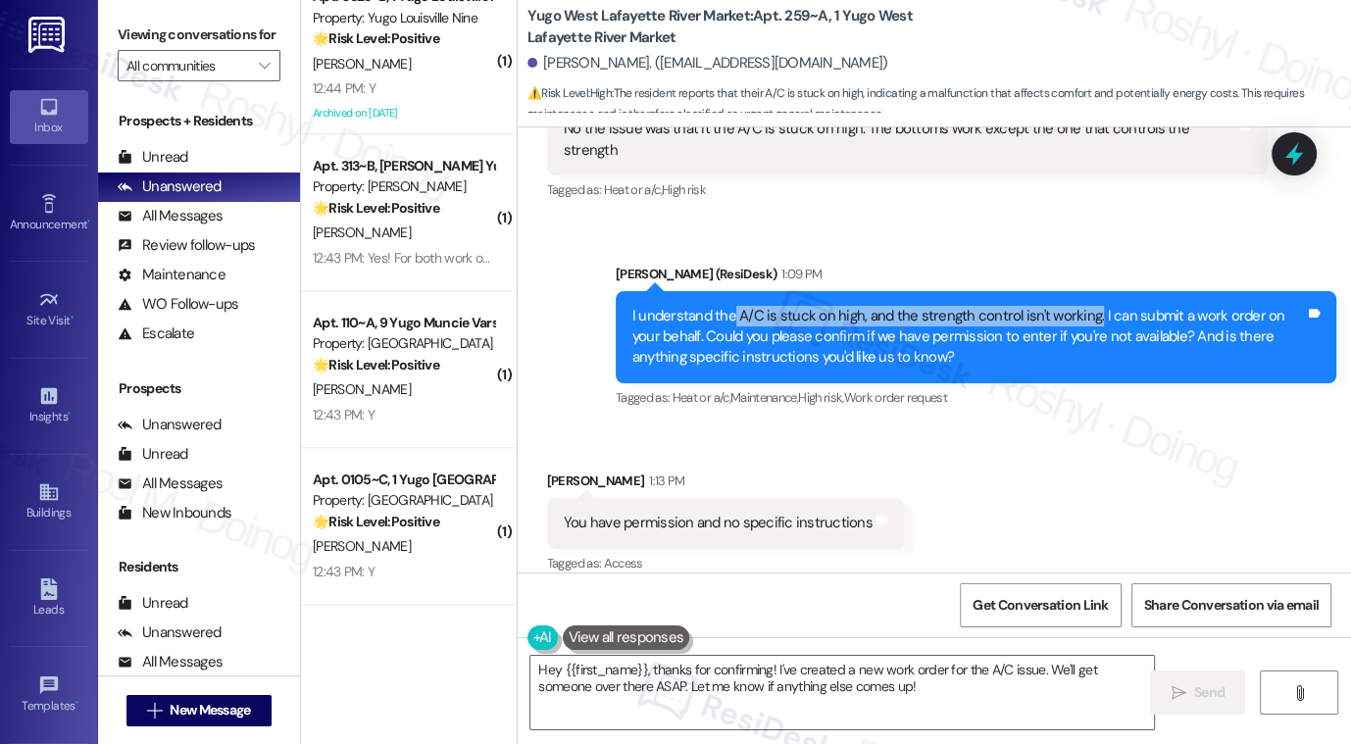
copy div "A/C is stuck on high, and the strength control isn't working."
copy div "A/C is stuck on high, and the strength control isn't working"
drag, startPoint x: 726, startPoint y: 293, endPoint x: 1080, endPoint y: 295, distance: 354.0
click at [1080, 306] on div "I understand the A/C is stuck on high, and the strength control isn't working. …" at bounding box center [969, 337] width 673 height 63
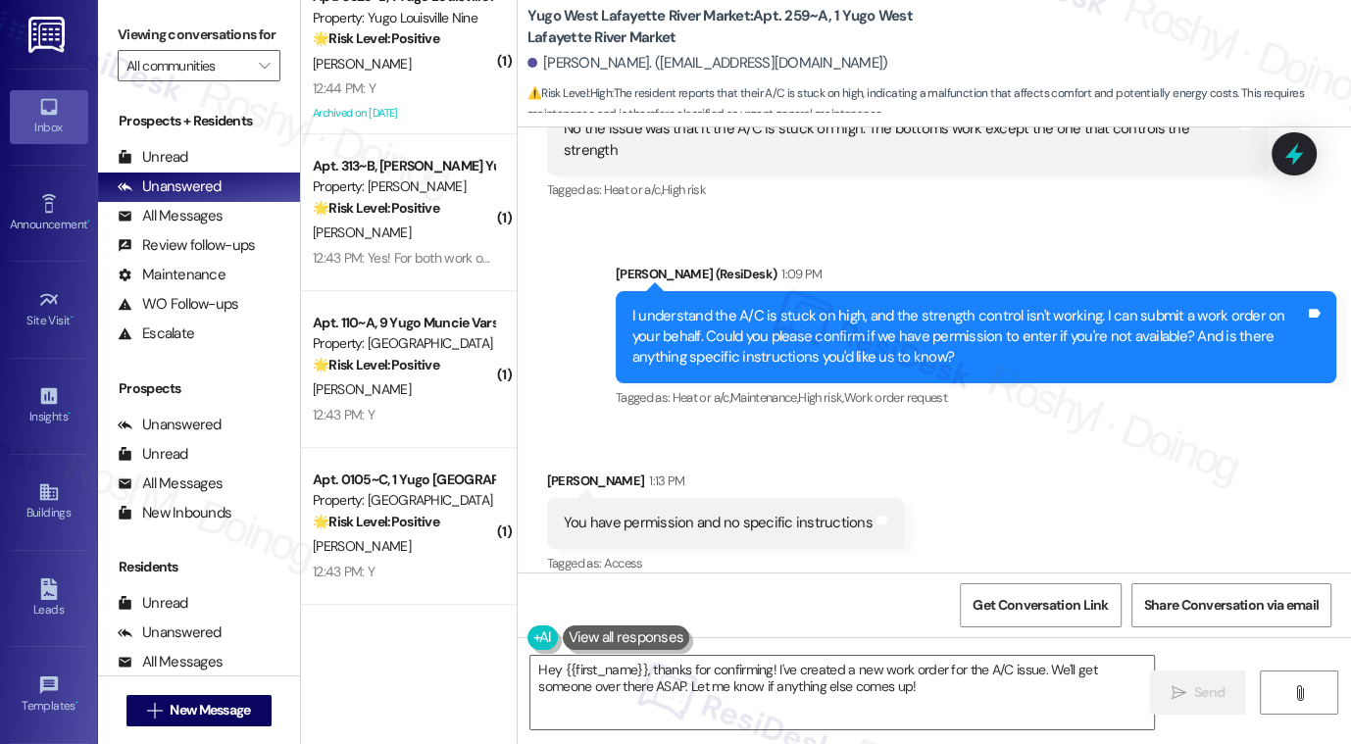
click at [1066, 448] on div "Received via SMS Kennedi Adkins 1:13 PM You have permission and no specific ins…" at bounding box center [935, 510] width 834 height 166
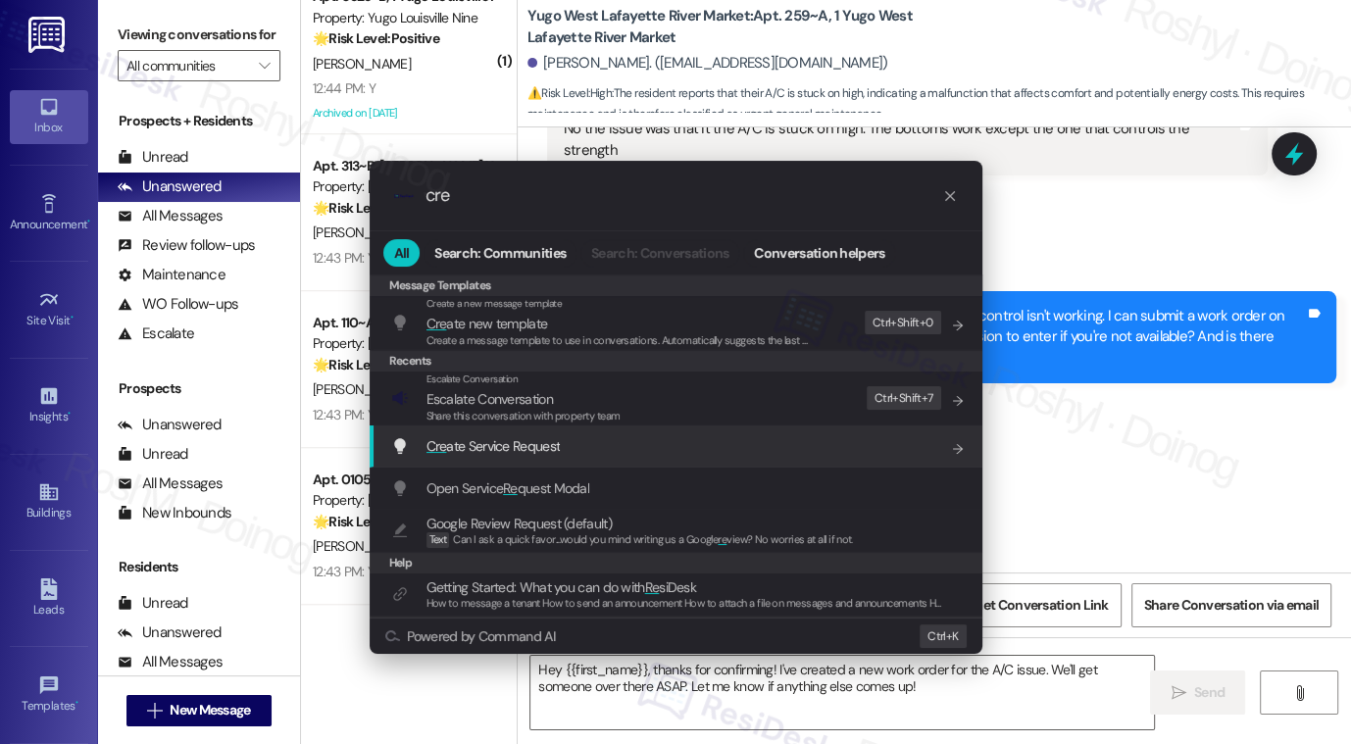
type input "cre"
click at [596, 446] on div "Cre ate Service Request Add shortcut" at bounding box center [678, 446] width 574 height 22
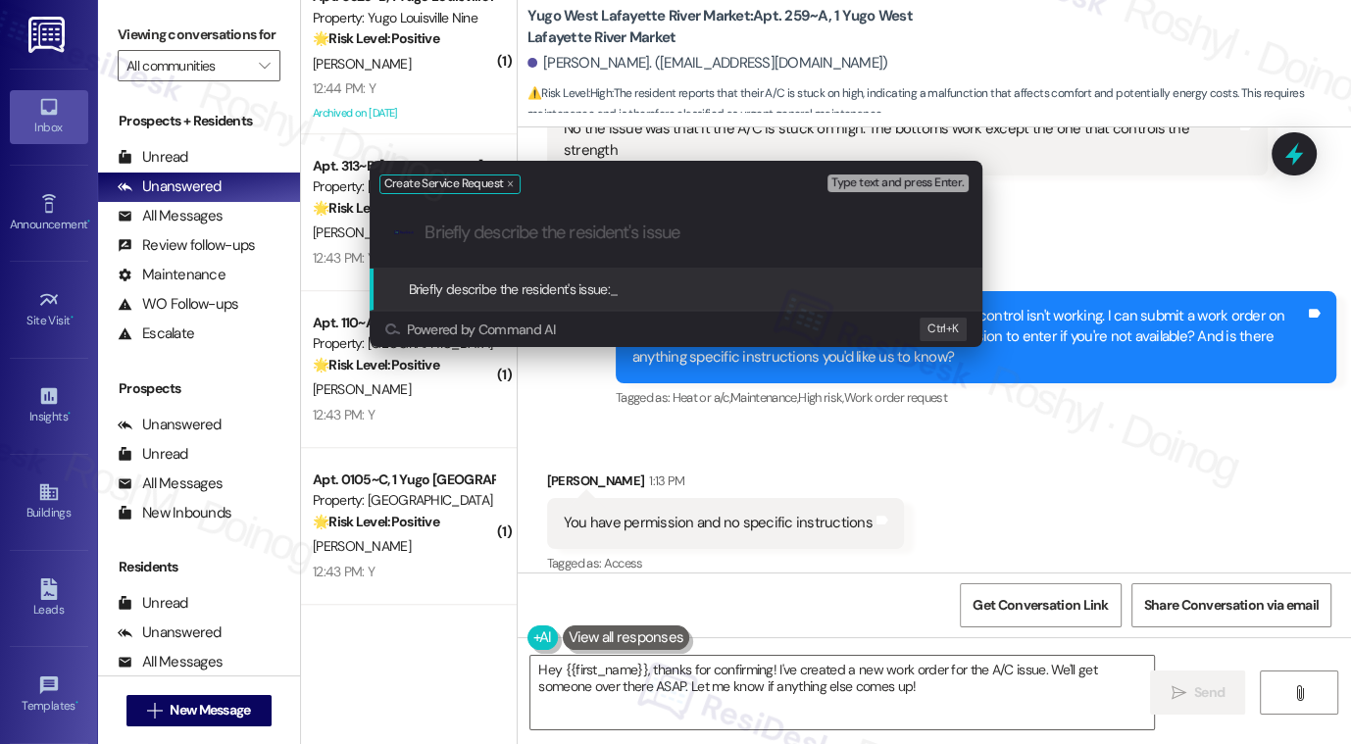
paste input "A/C is stuck on high, and the strength control isn't working"
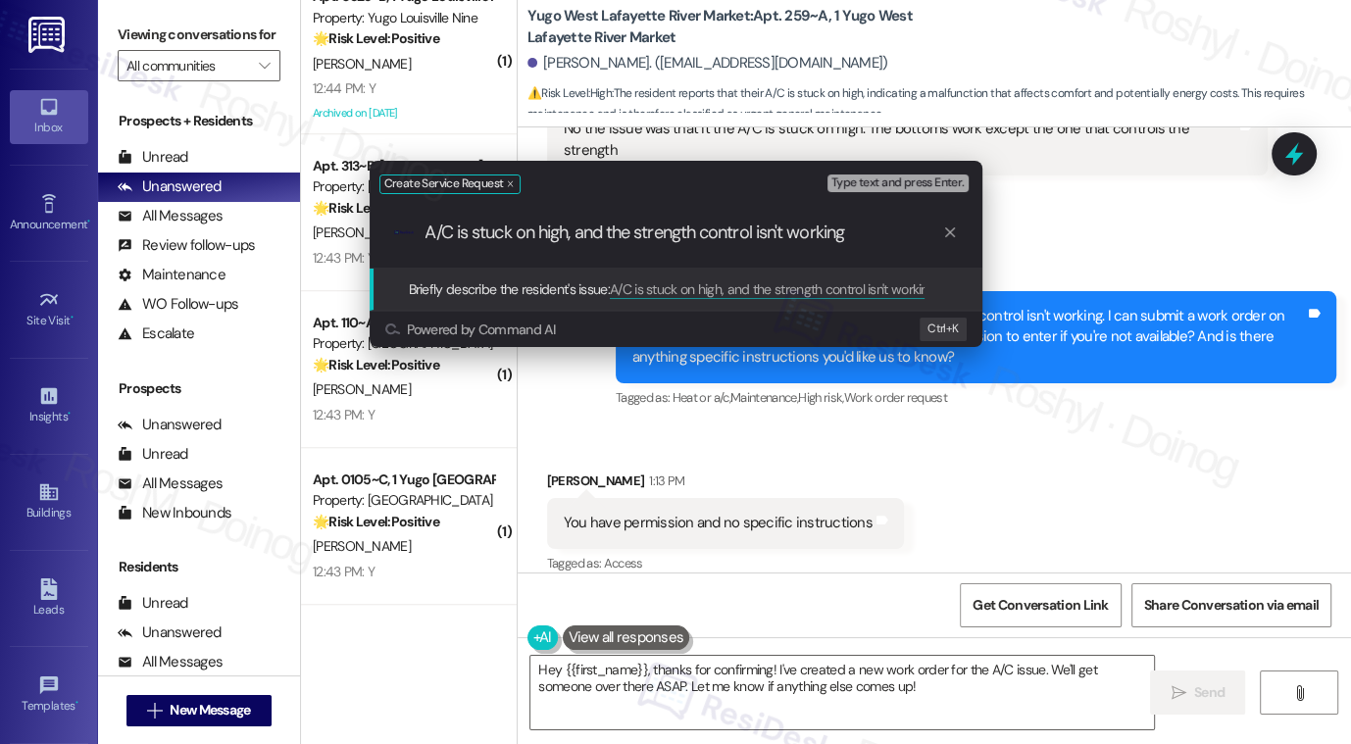
type input "A/C is stuck on high, and the strength control isn't working"
click at [927, 173] on div "Type text and press Enter." at bounding box center [900, 184] width 144 height 27
click at [876, 233] on input "A/C is stuck on high, and the strength control isn't working" at bounding box center [684, 233] width 517 height 21
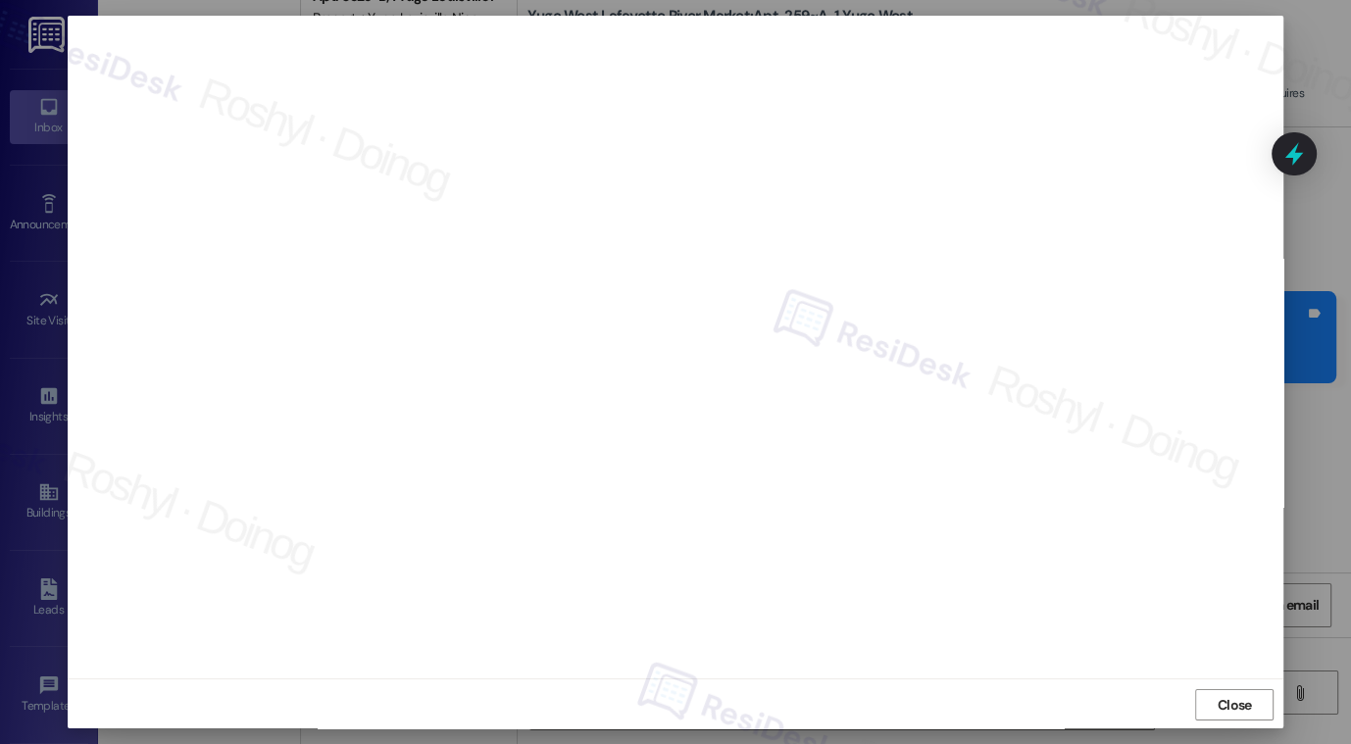
scroll to position [8, 0]
click at [1247, 700] on span "Close" at bounding box center [1235, 704] width 42 height 21
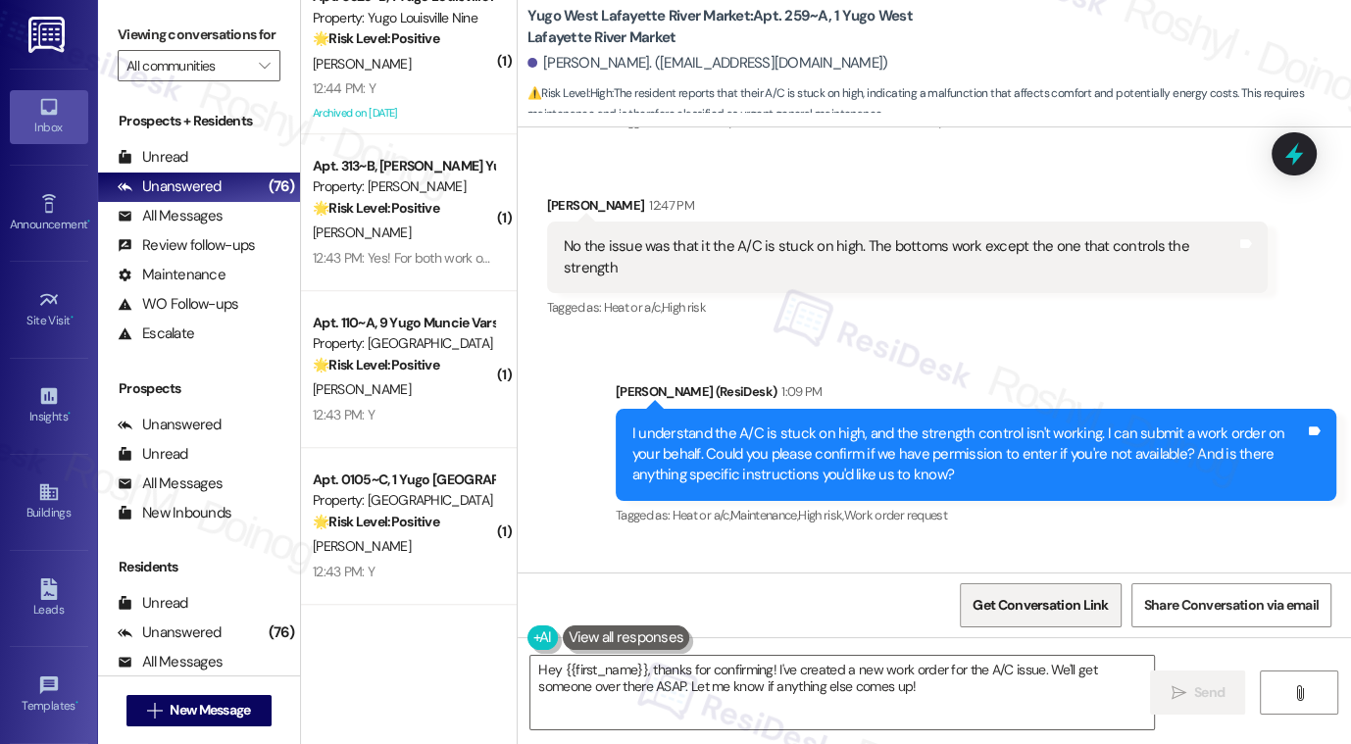
scroll to position [1019, 0]
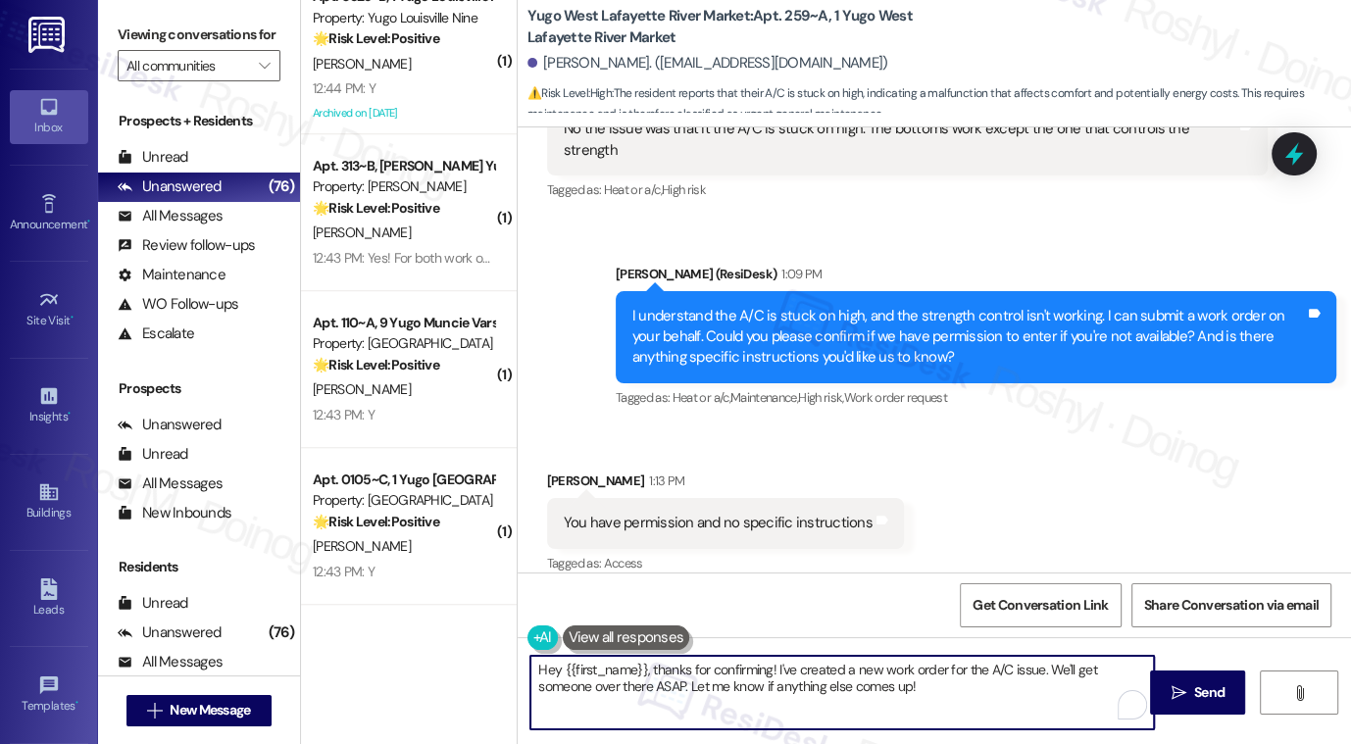
drag, startPoint x: 645, startPoint y: 673, endPoint x: 477, endPoint y: 659, distance: 169.2
click at [477, 659] on div "( 1 ) Apt. 919~B, 1 Yugo Cincinnati Deacon Property: Yugo Cincinnati Deacon 🌟 R…" at bounding box center [826, 372] width 1050 height 744
click at [541, 667] on textarea "thanks for confirming! I've created a new work order for the A/C issue. We'll g…" at bounding box center [843, 693] width 624 height 74
click at [1107, 668] on textarea "Thanks for confirming! I've created a new work order for the A/C issue. We'll g…" at bounding box center [843, 693] width 624 height 74
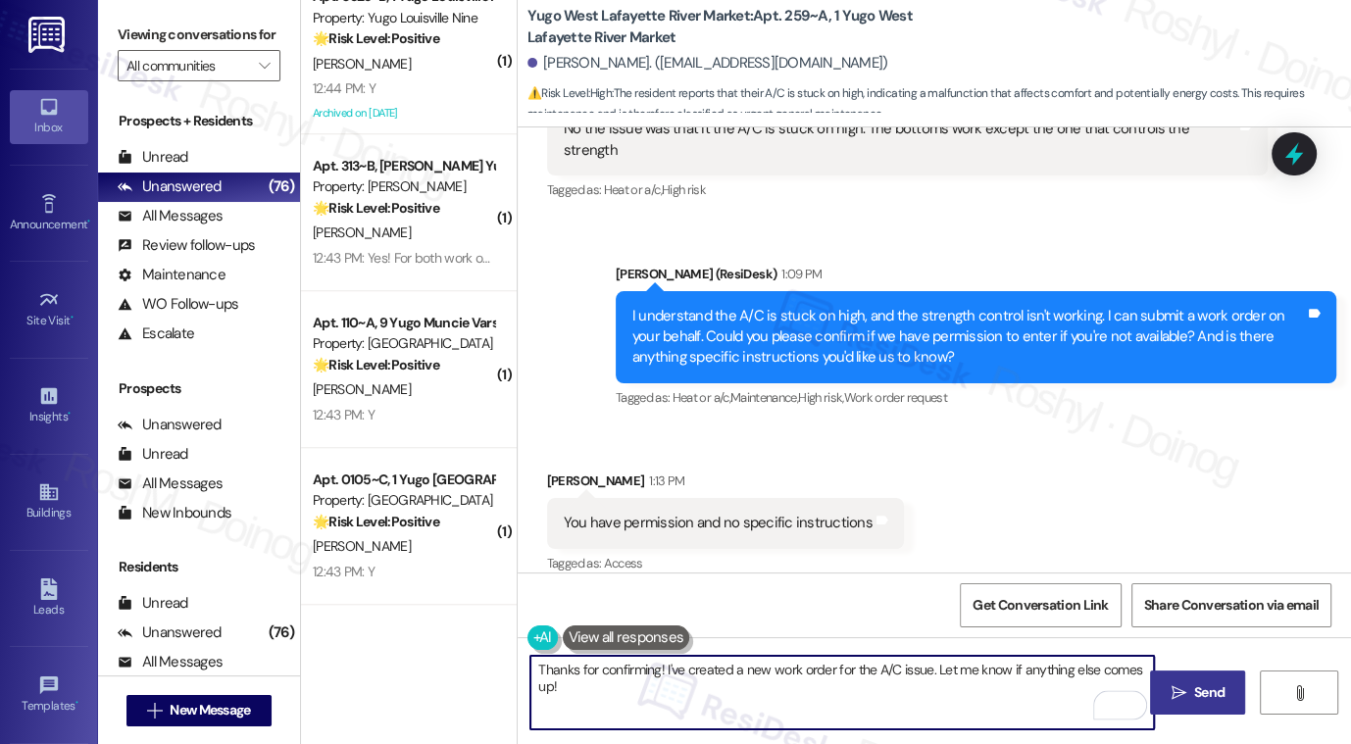
type textarea "Thanks for confirming! I've created a new work order for the A/C issue. Let me …"
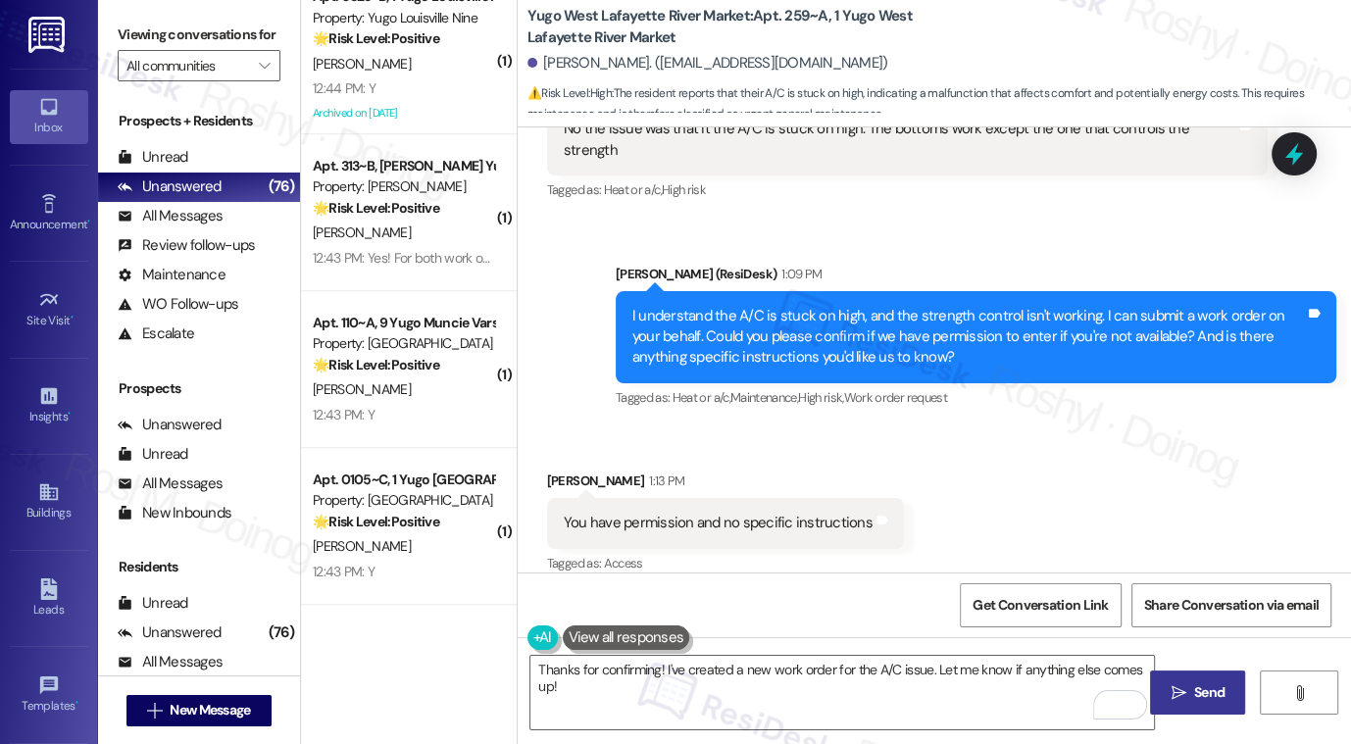
click at [1206, 690] on span "Send" at bounding box center [1209, 693] width 30 height 21
click at [1009, 546] on div "Received via SMS Kennedi Adkins 1:13 PM You have permission and no specific ins…" at bounding box center [935, 510] width 834 height 166
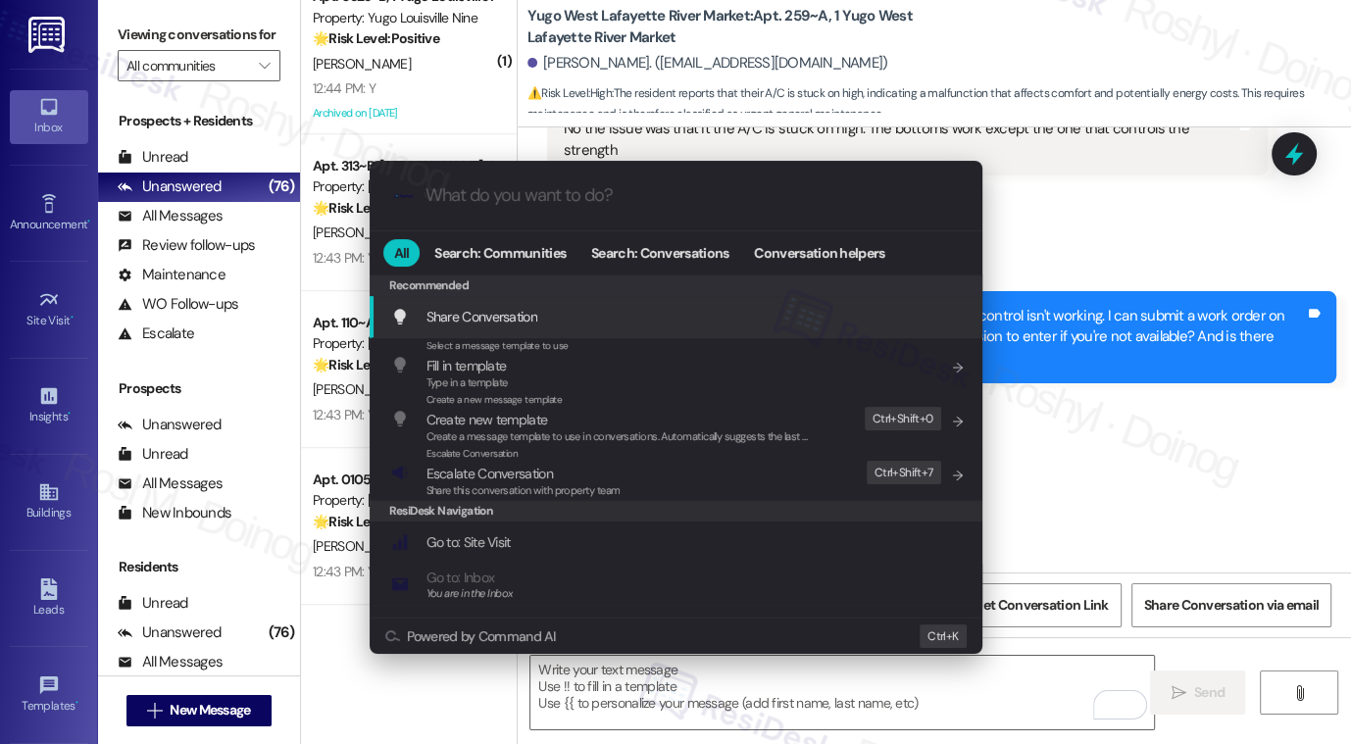
scroll to position [1018, 0]
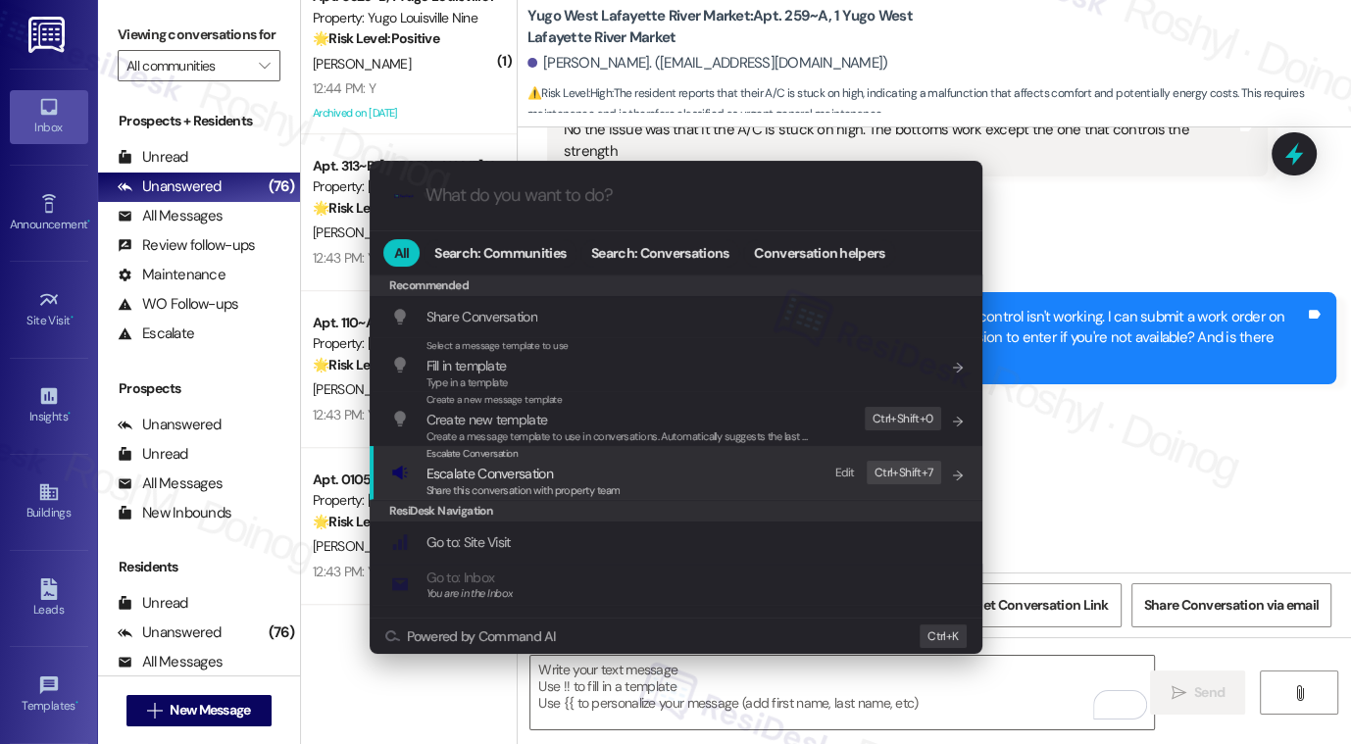
click at [574, 464] on span "Escalate Conversation" at bounding box center [524, 474] width 194 height 22
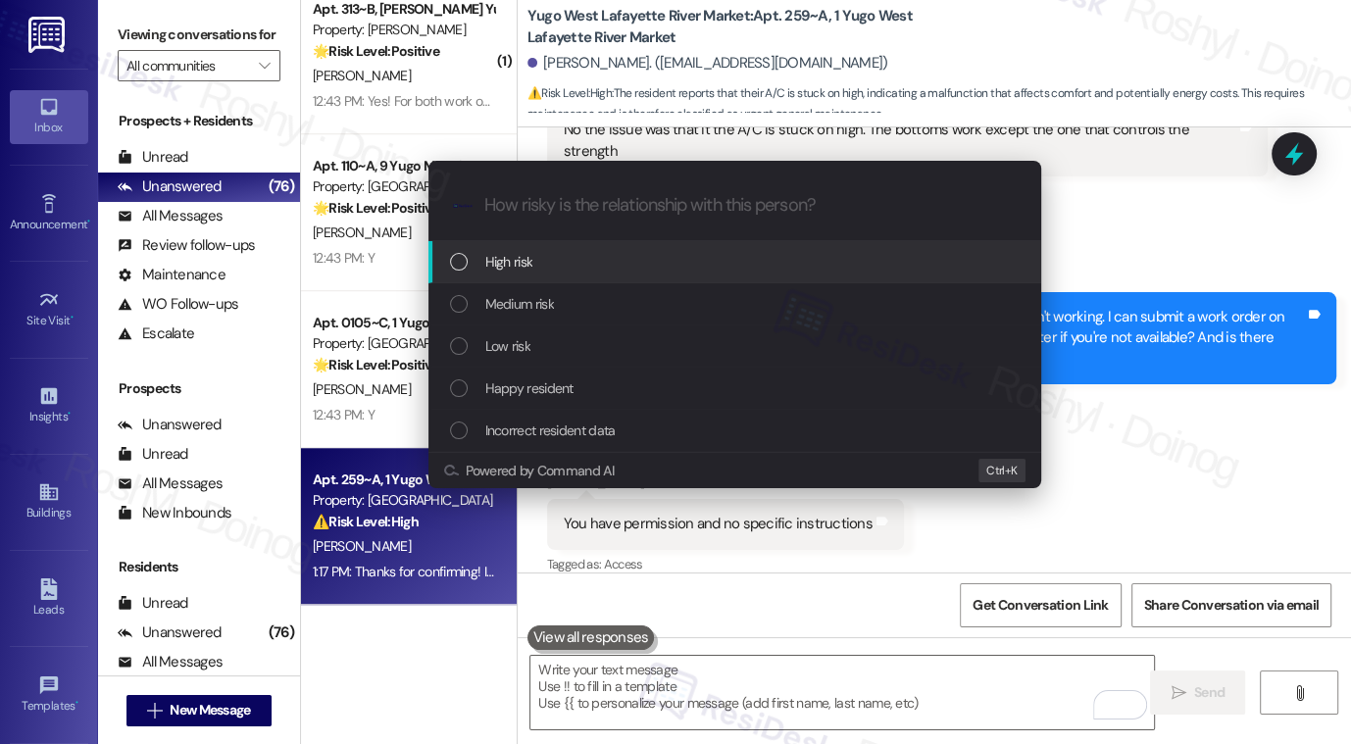
click at [583, 271] on div "High risk" at bounding box center [737, 262] width 574 height 22
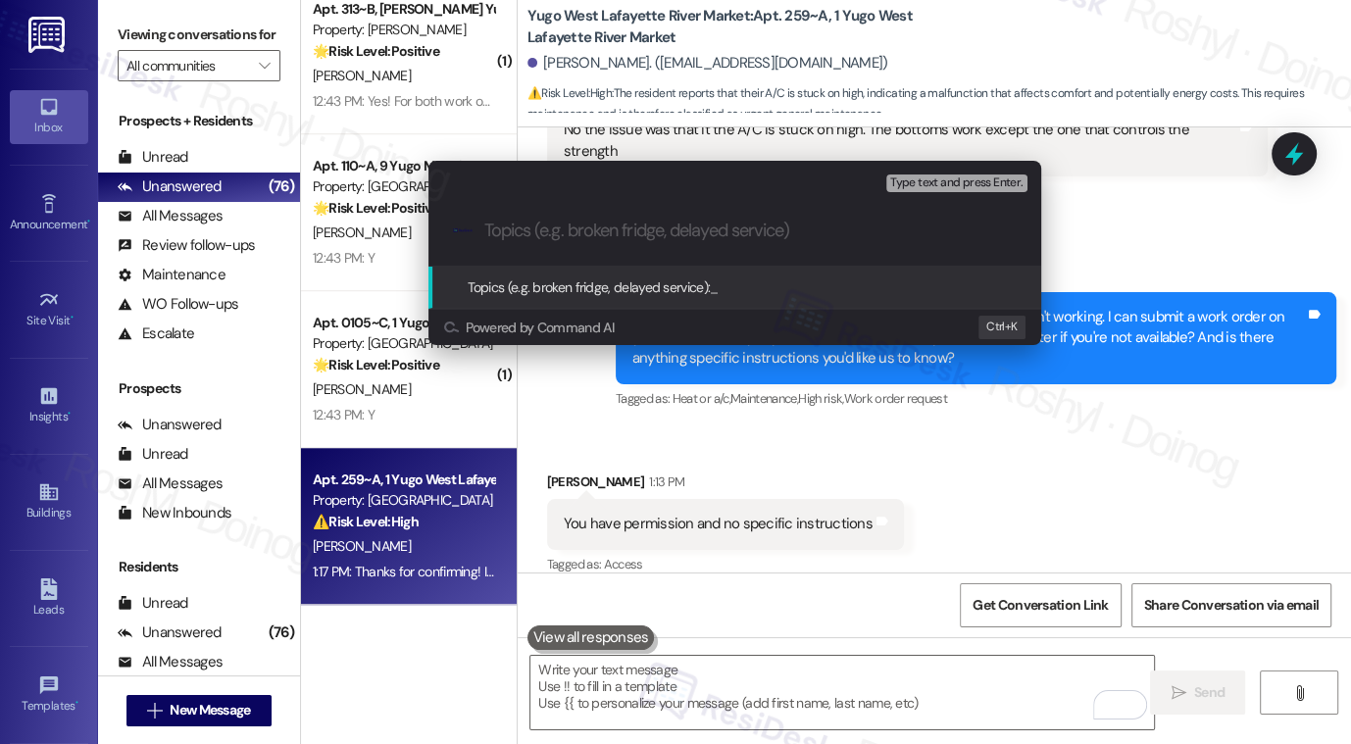
paste input "15568134"
paste input "A/C Fan Speed Control Not Working"
click at [558, 229] on input "15568134 A/C Fan Speed Control Not Working" at bounding box center [742, 231] width 517 height 21
paste input "Work Order (number) filed by ResiDesk - issue"
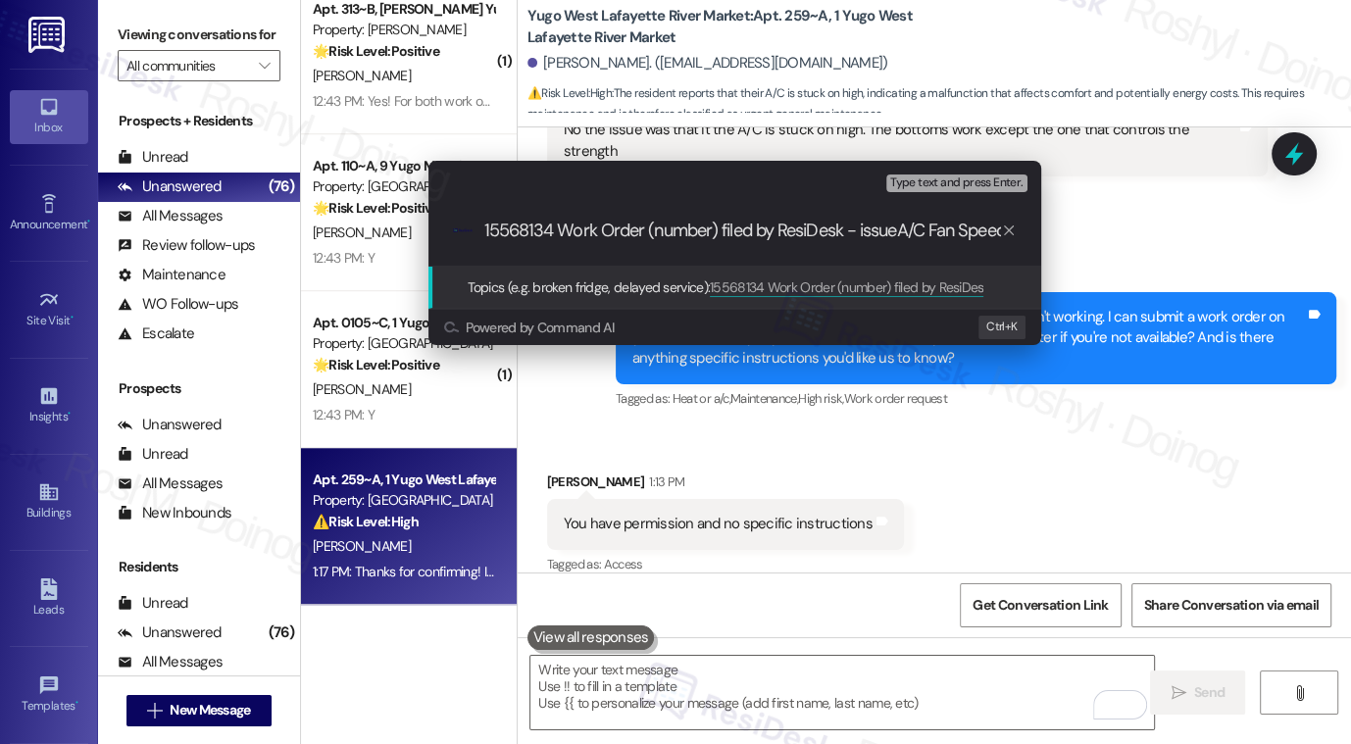
click at [863, 228] on input "15568134 Work Order (number) filed by ResiDesk - issueA/C Fan Speed Control Not…" at bounding box center [742, 231] width 517 height 21
click at [885, 229] on input "15568134 Work Order (number) filed by ResiDesk - issueA/C Fan Speed Control Not…" at bounding box center [742, 231] width 517 height 21
drag, startPoint x: 856, startPoint y: 228, endPoint x: 900, endPoint y: 231, distance: 44.3
click at [900, 231] on input "15568134 Work Order (number) filed by ResiDesk - issueA/C Fan Speed Control Not…" at bounding box center [742, 231] width 517 height 21
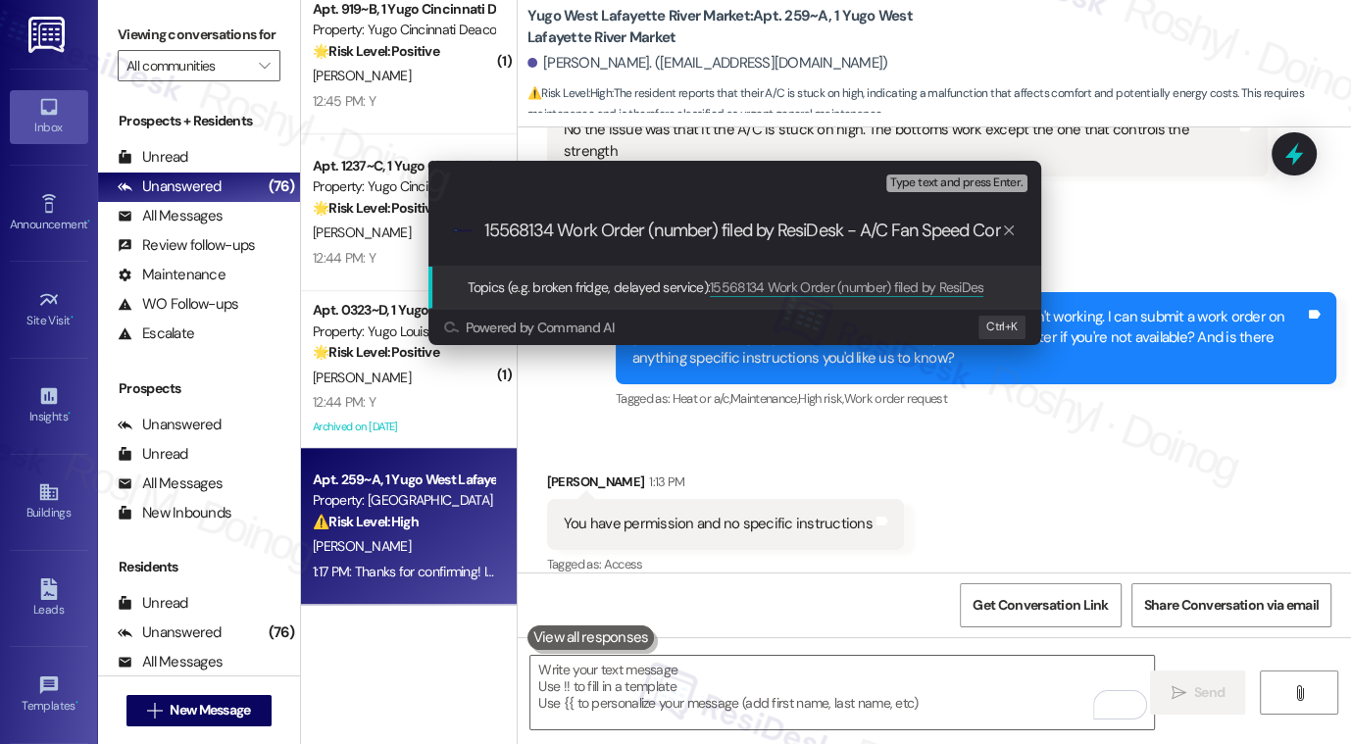
click at [502, 228] on input "15568134 Work Order (number) filed by ResiDesk - A/C Fan Speed Control Not Work…" at bounding box center [742, 231] width 517 height 21
drag, startPoint x: 573, startPoint y: 233, endPoint x: 643, endPoint y: 230, distance: 70.7
click at [643, 230] on input "Work Order (number) filed by ResiDesk - A/C Fan Speed Control Not Working" at bounding box center [742, 231] width 517 height 21
paste input "15568134"
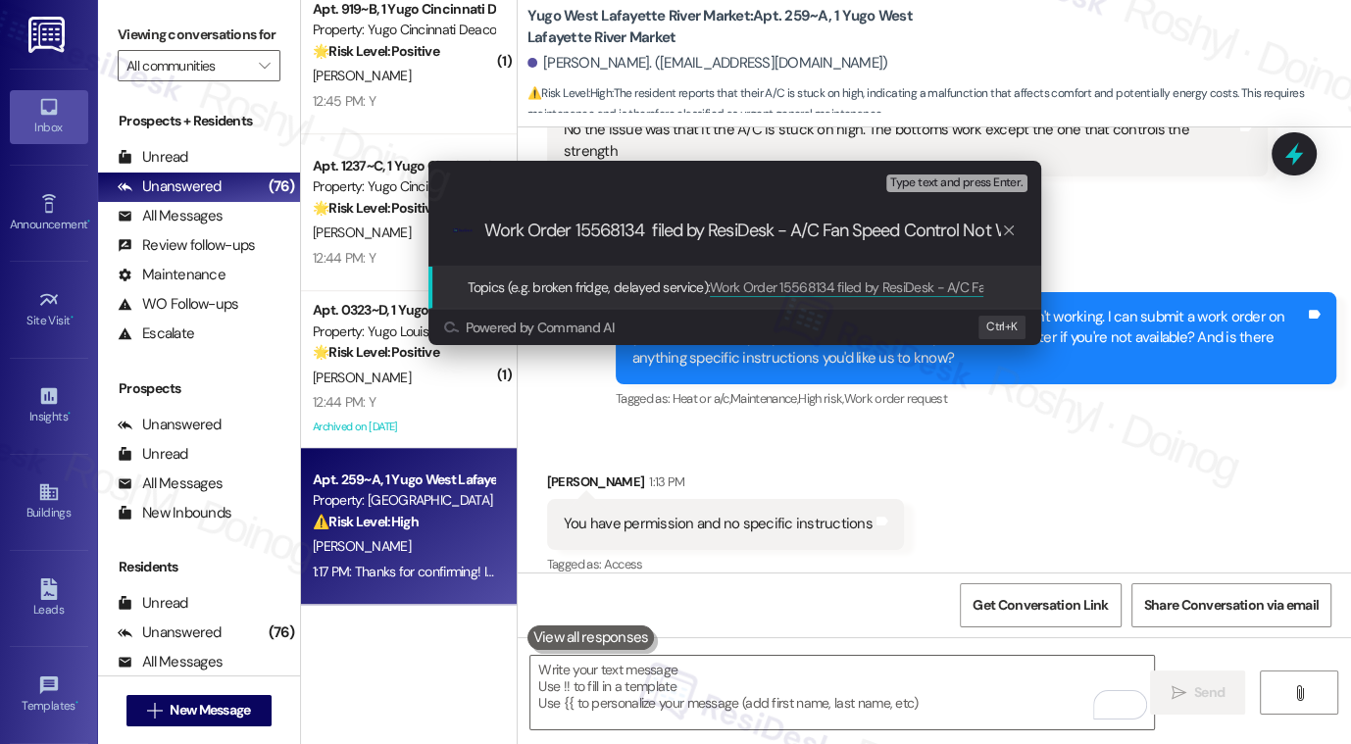
type input "Work Order 15568134 filed by ResiDesk - A/C Fan Speed Control Not Working"
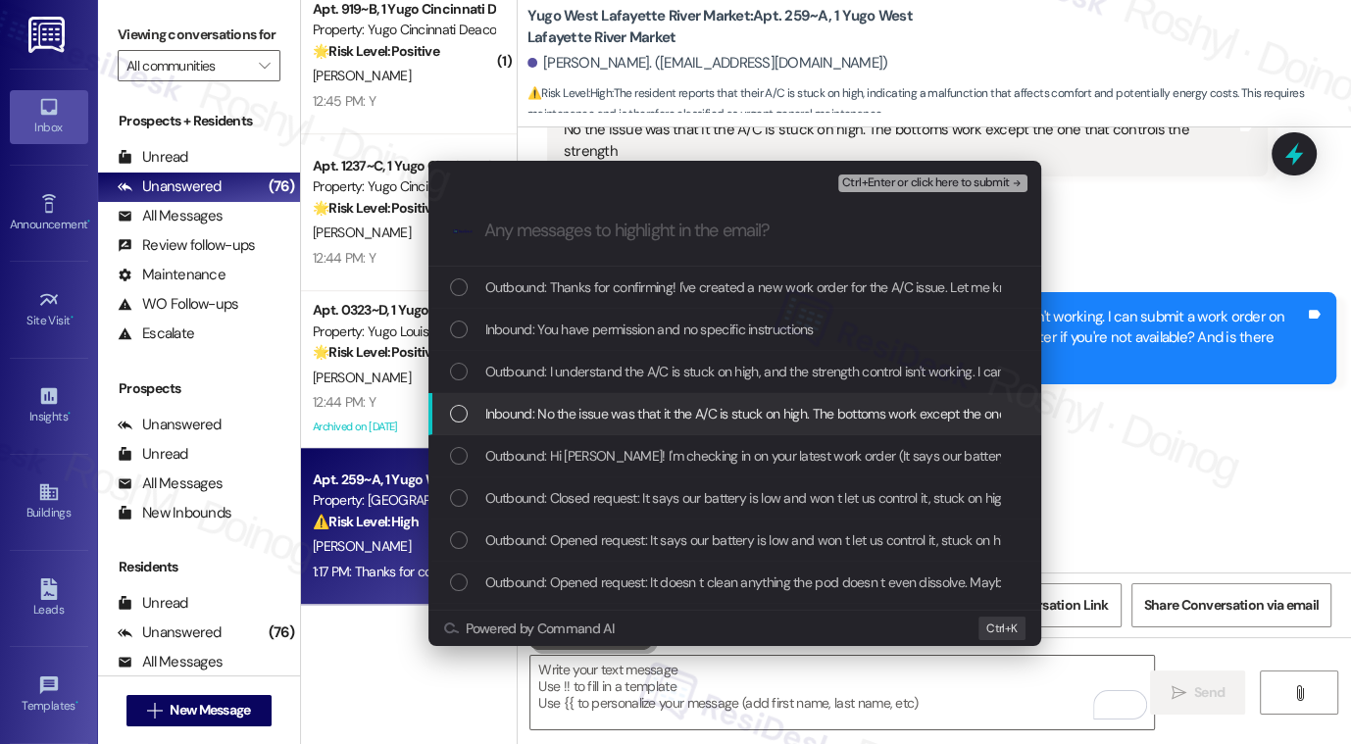
click at [738, 420] on span "Inbound: No the issue was that it the A/C is stuck on high. The bottoms work ex…" at bounding box center [819, 414] width 668 height 22
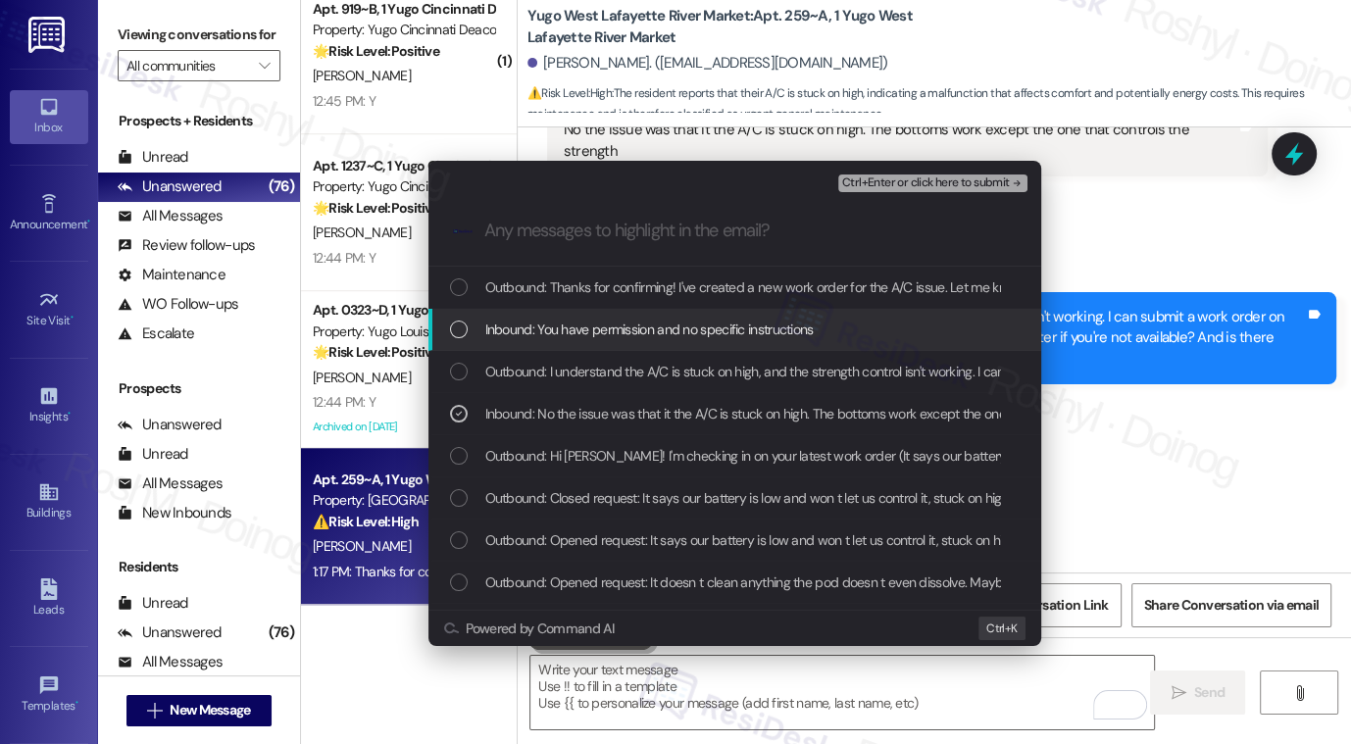
click at [758, 342] on div "Inbound: You have permission and no specific instructions" at bounding box center [735, 330] width 613 height 42
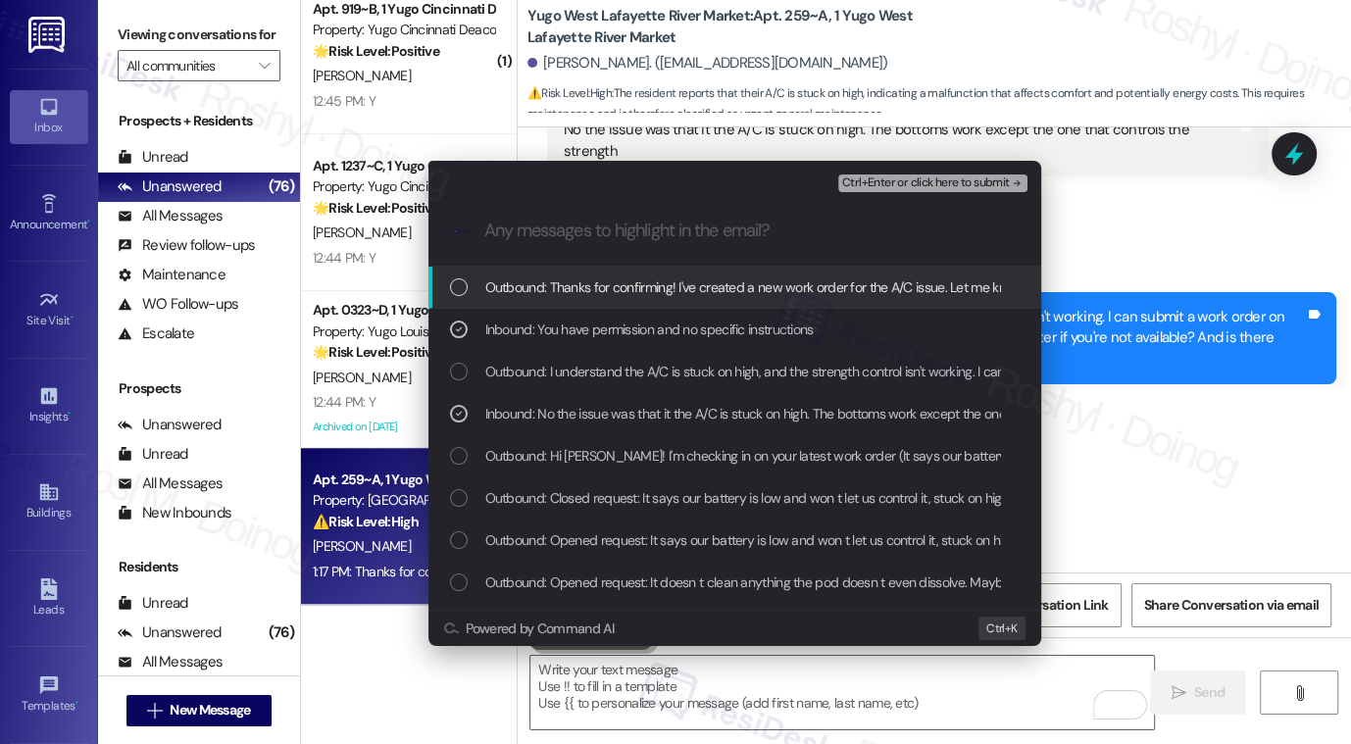
click at [922, 186] on span "Ctrl+Enter or click here to submit" at bounding box center [926, 184] width 168 height 14
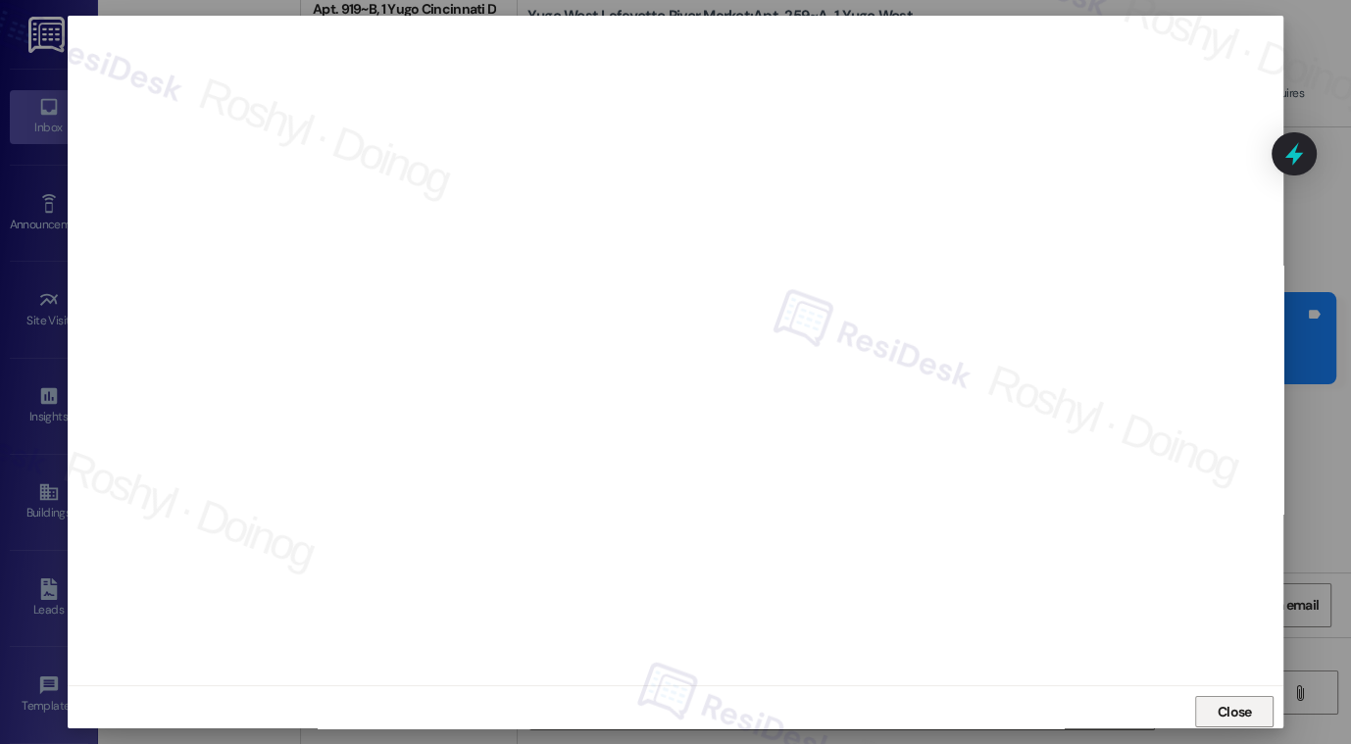
click at [1235, 709] on span "Close" at bounding box center [1235, 712] width 34 height 21
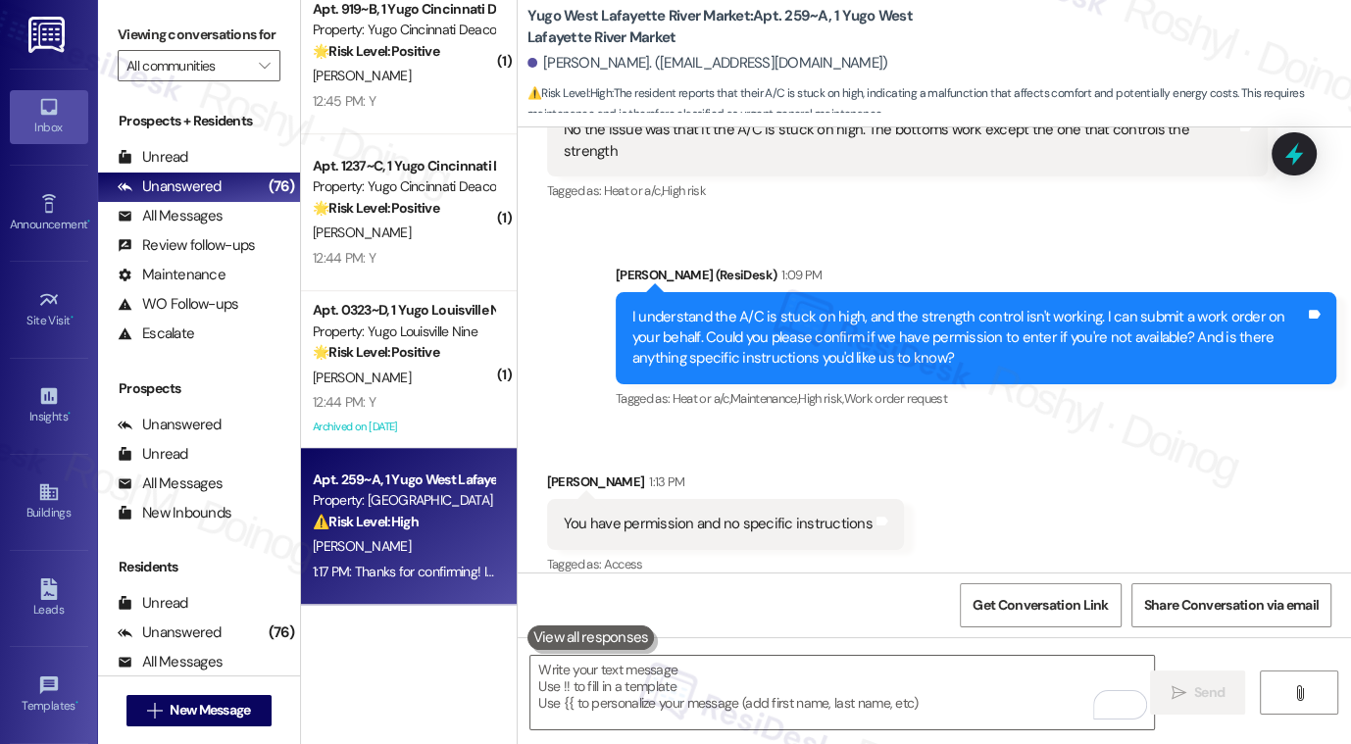
drag, startPoint x: 1052, startPoint y: 616, endPoint x: 1028, endPoint y: 517, distance: 102.0
click at [1028, 517] on div "Sent via SMS Sarah (ResiDesk) Jul 17, 2025 at 1:47 PM Hi Kennedi! We’re so exci…" at bounding box center [935, 499] width 834 height 744
click at [1028, 517] on div "Received via SMS Kennedi Adkins 1:13 PM You have permission and no specific ins…" at bounding box center [935, 511] width 834 height 166
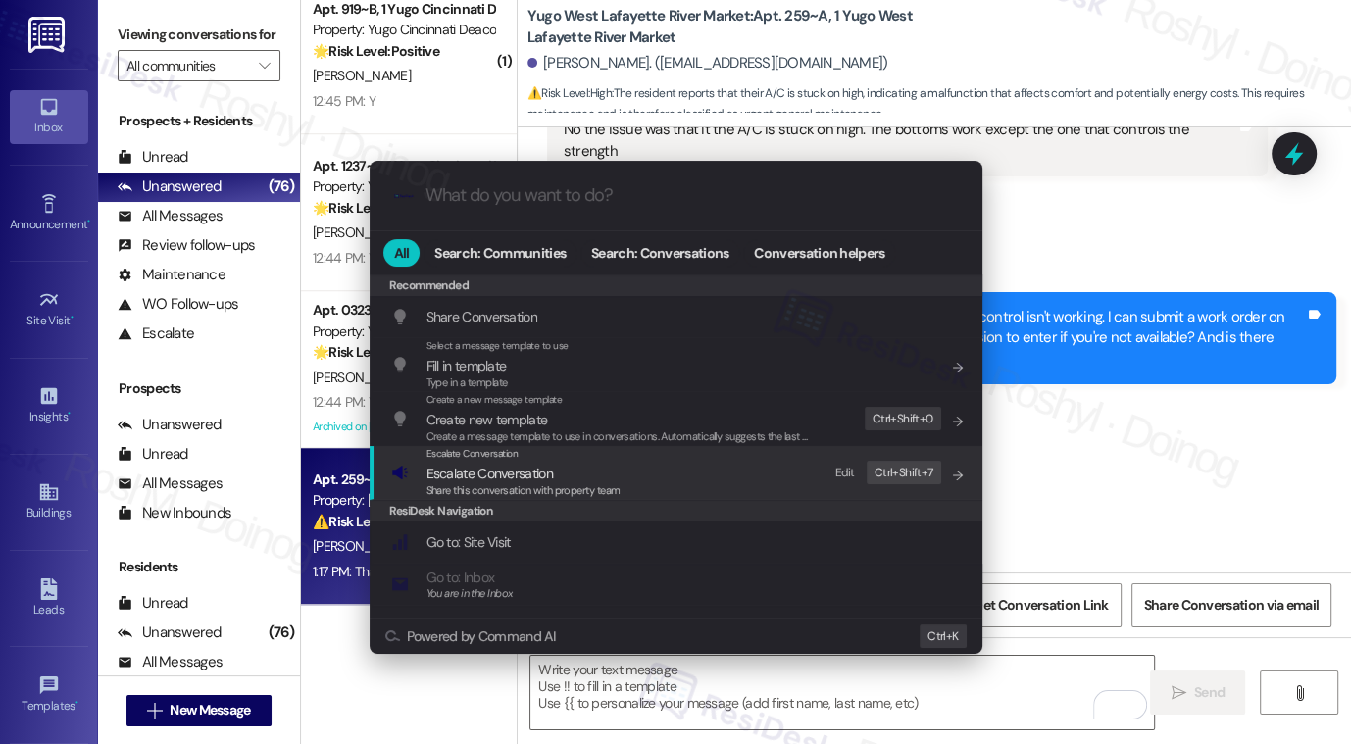
click at [777, 476] on div "Escalate Conversation Escalate Conversation Share this conversation with proper…" at bounding box center [678, 472] width 574 height 53
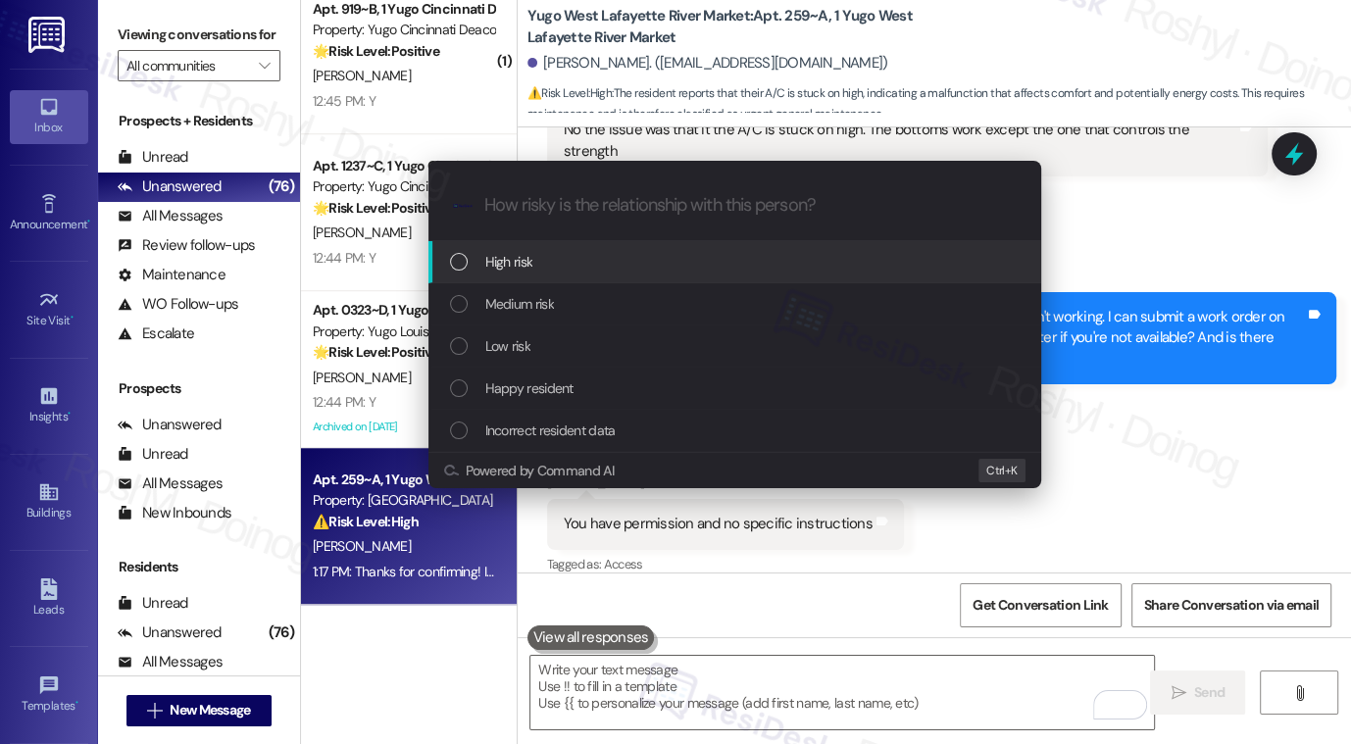
click at [682, 263] on div "High risk" at bounding box center [737, 262] width 574 height 22
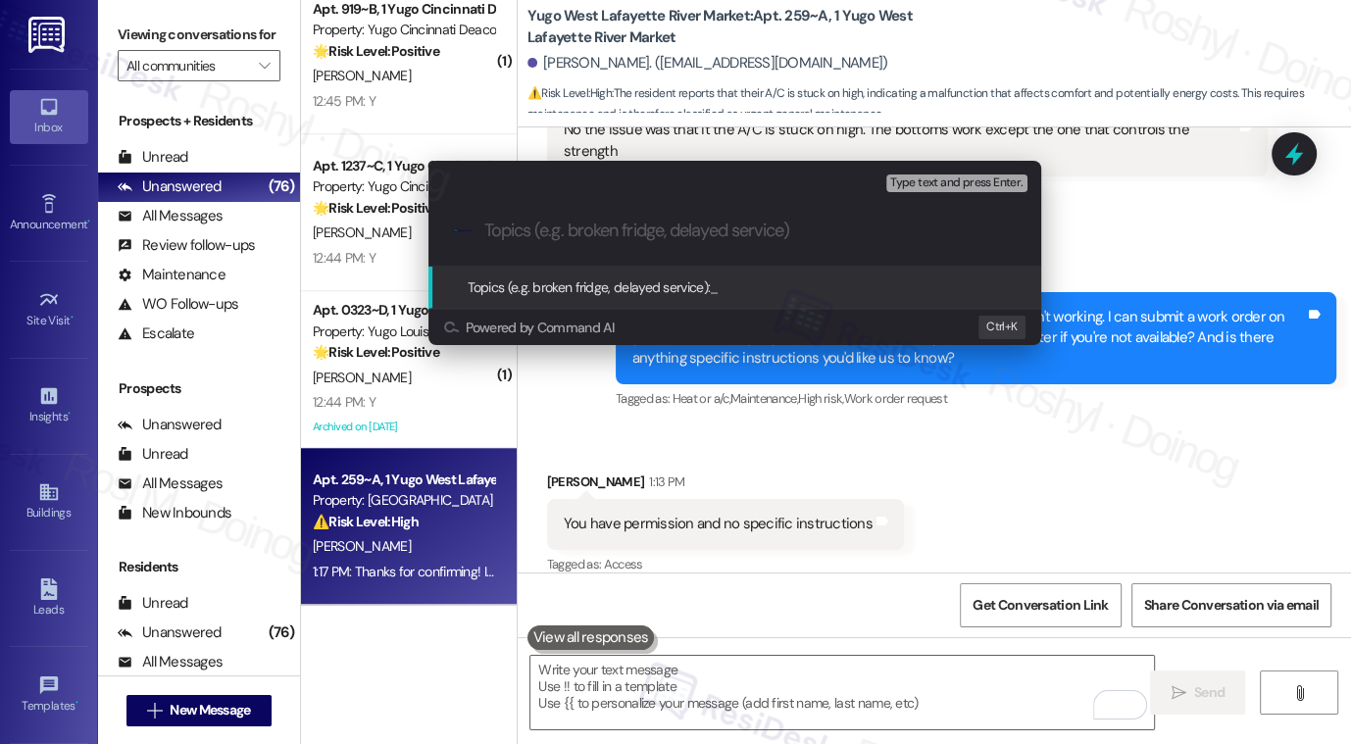
paste input "Work Order 15568134 filed by ResiDesk - A/C Fan Speed Control Not Working"
type input "Work Order 15568134 filed by ResiDesk - A/C Fan Speed Control Not Working"
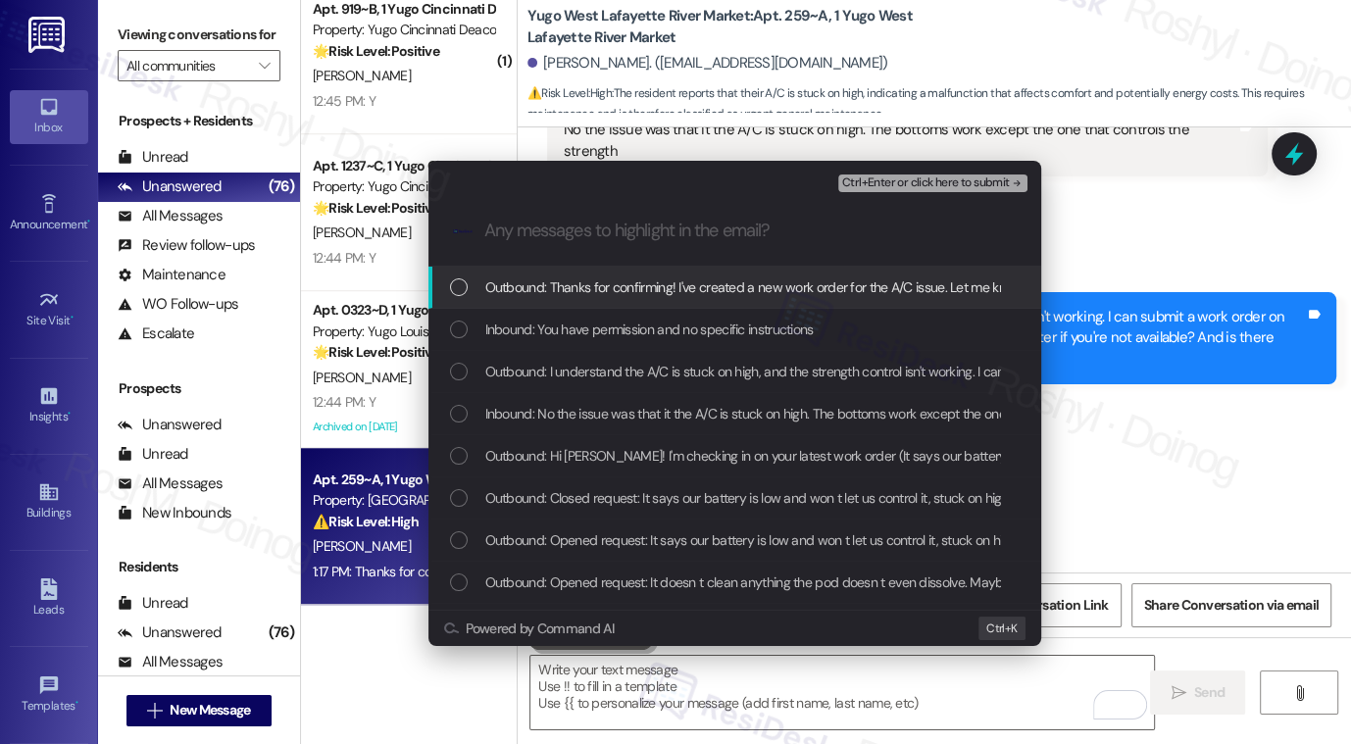
scroll to position [0, 0]
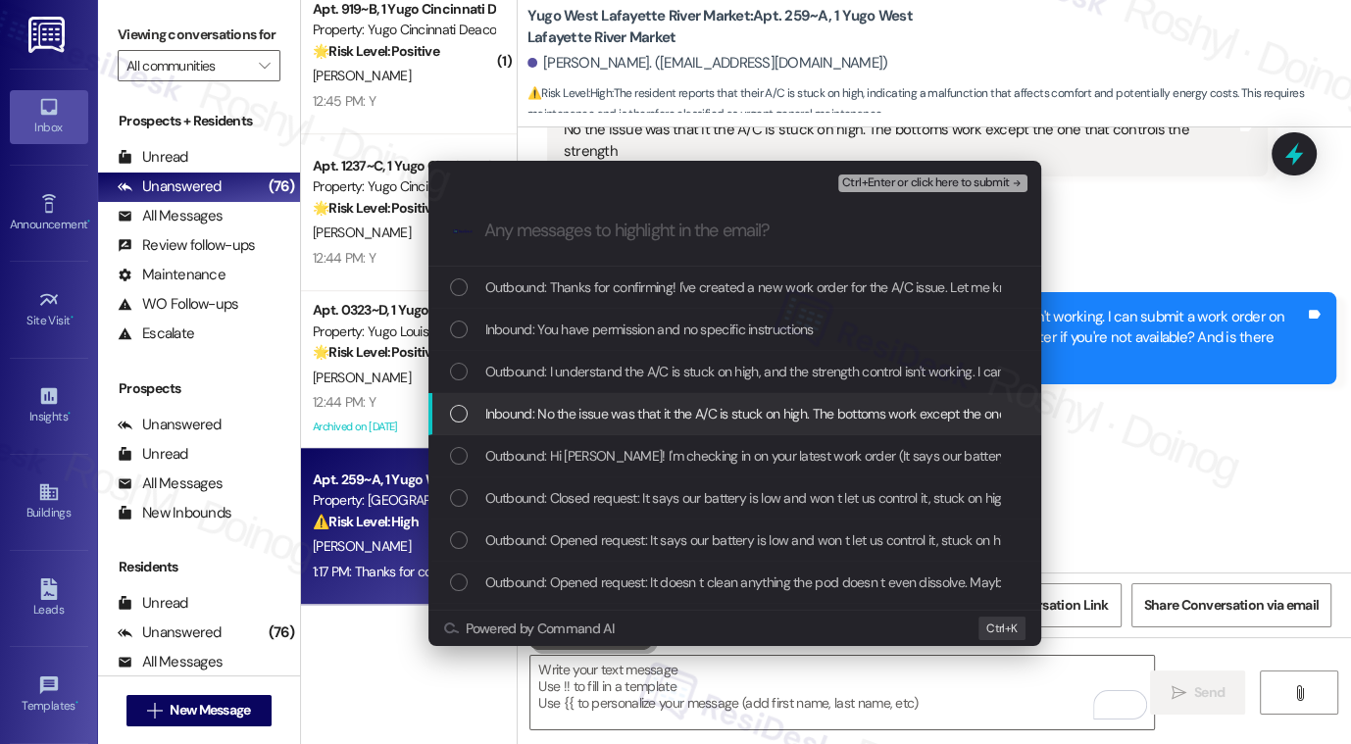
click at [629, 403] on span "Inbound: No the issue was that it the A/C is stuck on high. The bottoms work ex…" at bounding box center [819, 414] width 668 height 22
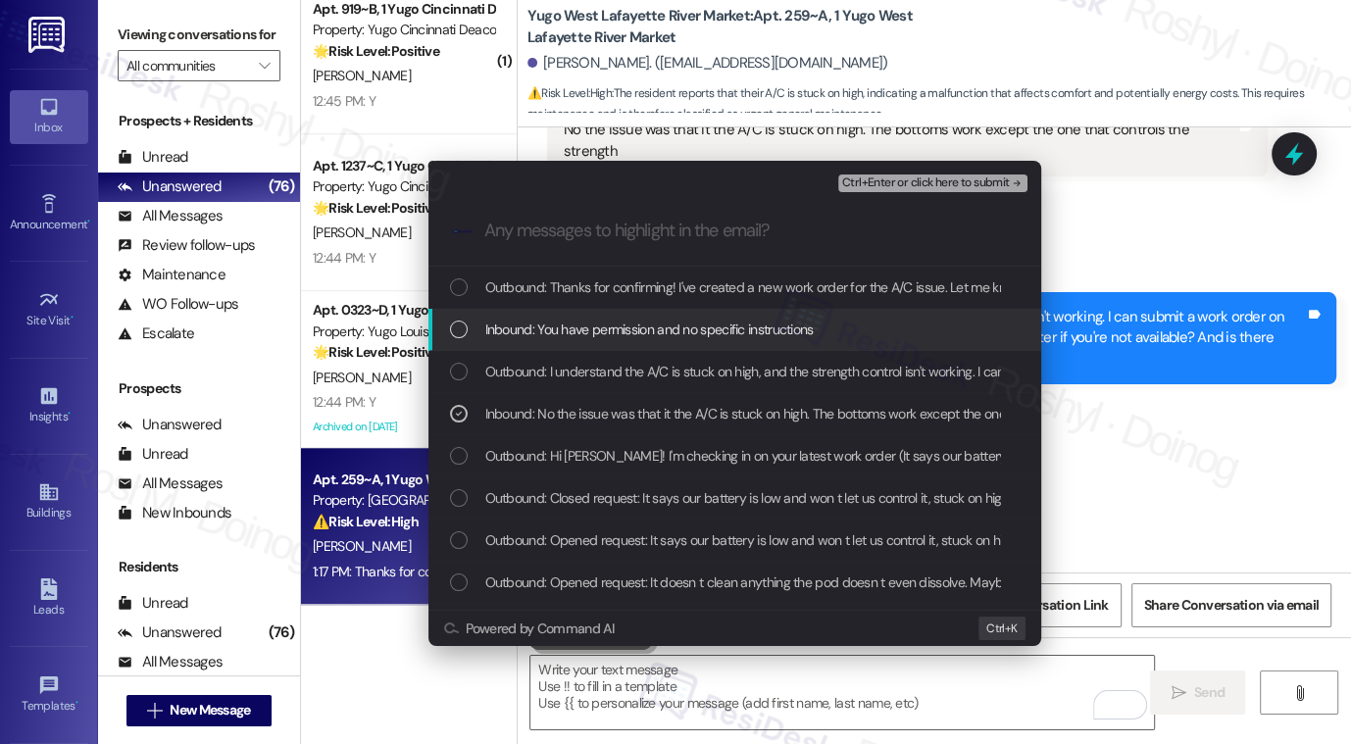
click at [643, 333] on span "Inbound: You have permission and no specific instructions" at bounding box center [649, 330] width 329 height 22
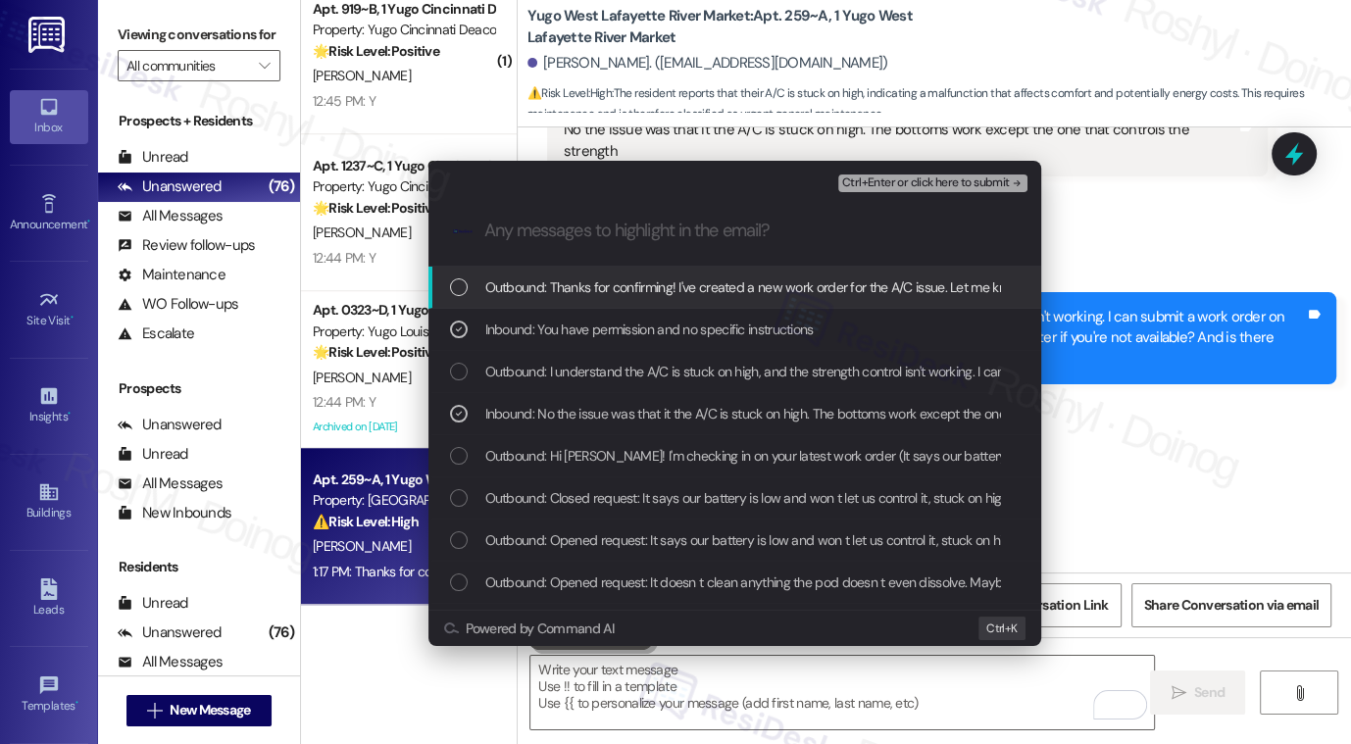
click at [941, 181] on span "Ctrl+Enter or click here to submit" at bounding box center [926, 184] width 168 height 14
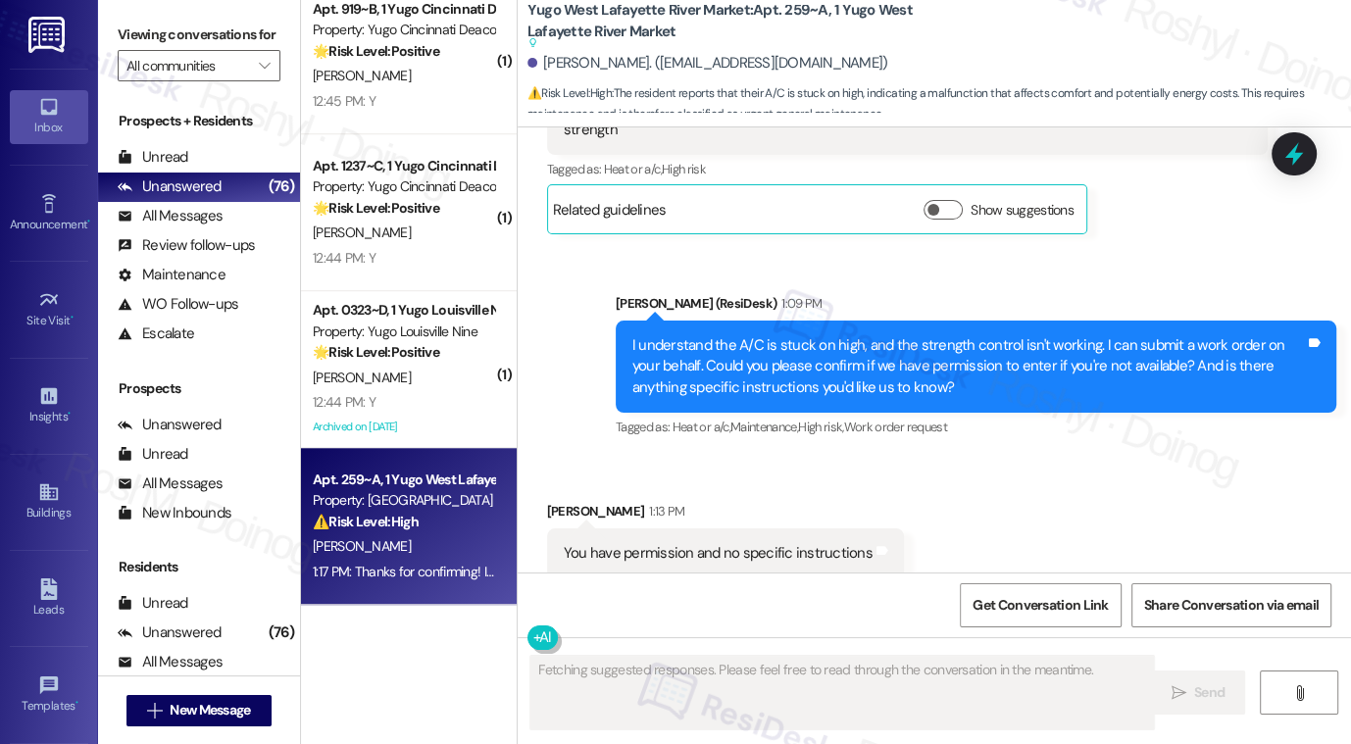
scroll to position [1234, 0]
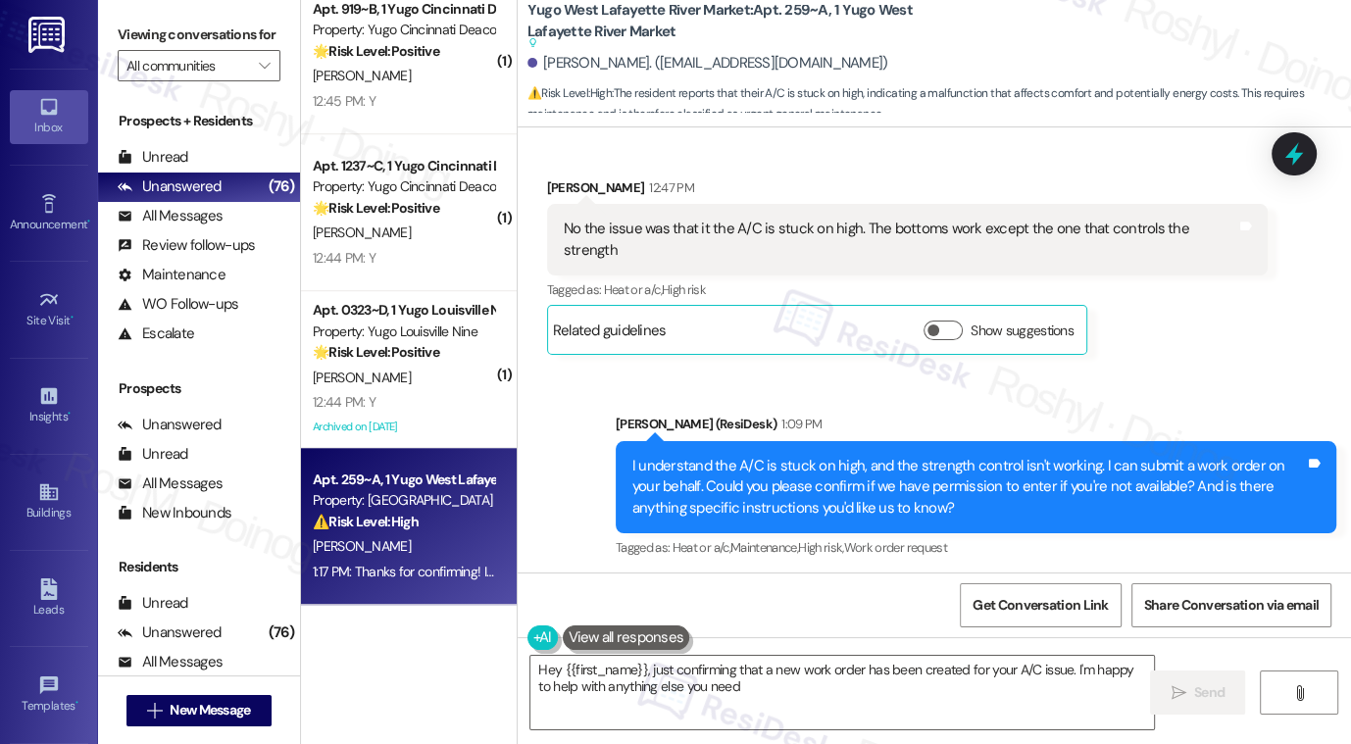
type textarea "Hey {{first_name}}, just confirming that a new work order has been created for …"
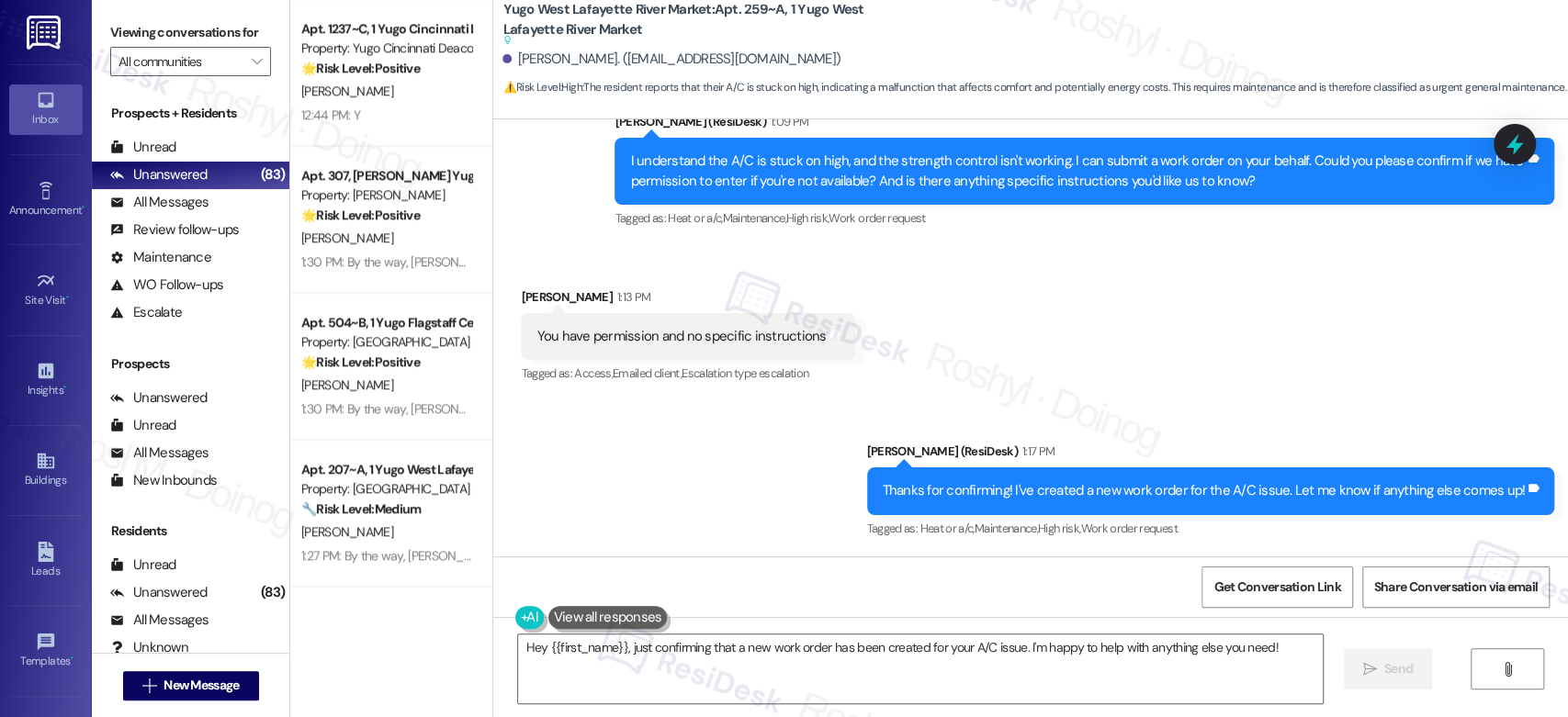
scroll to position [6756, 0]
click at [200, 693] on span "New Message" at bounding box center [201, 685] width 75 height 20
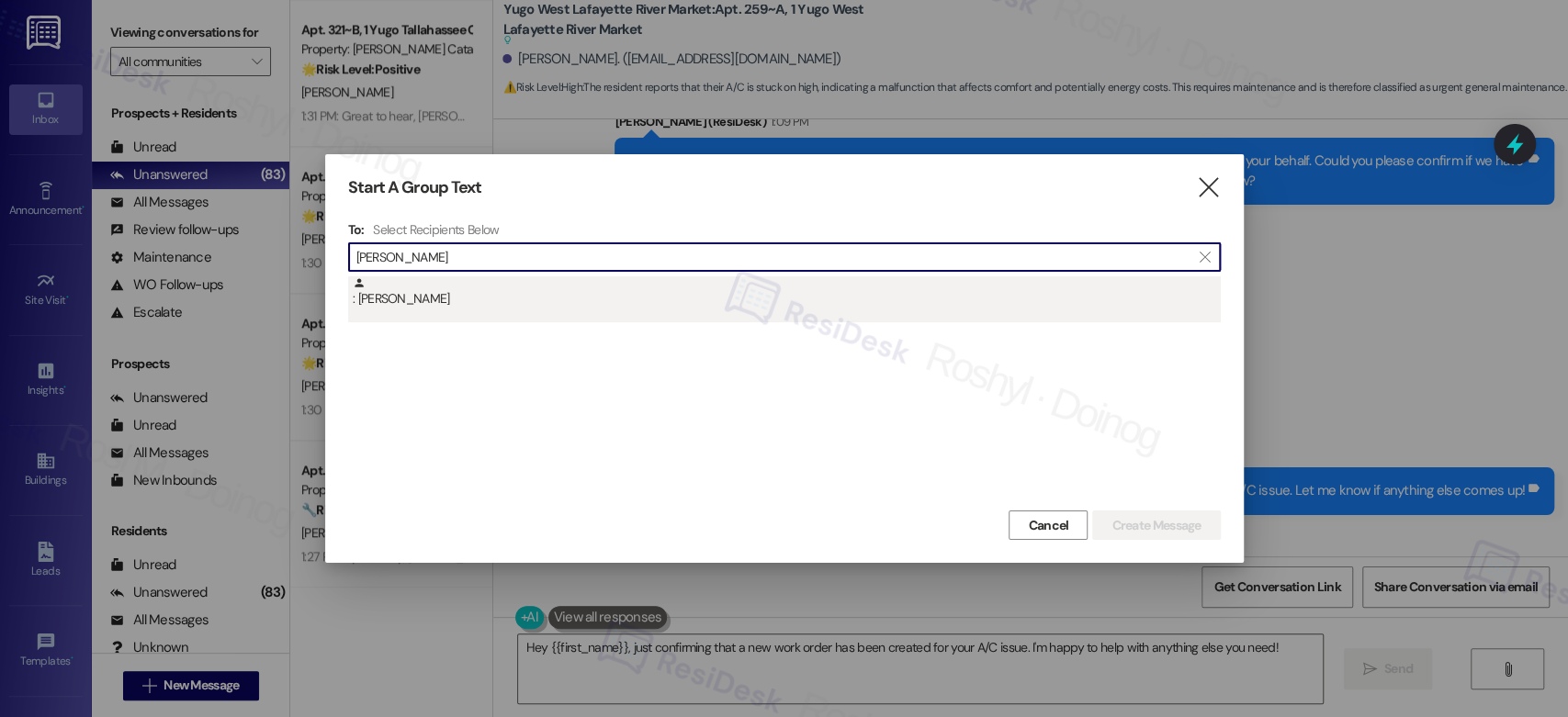
type input "nicole adler"
click at [531, 285] on div ": Nicole Adler" at bounding box center [787, 292] width 868 height 32
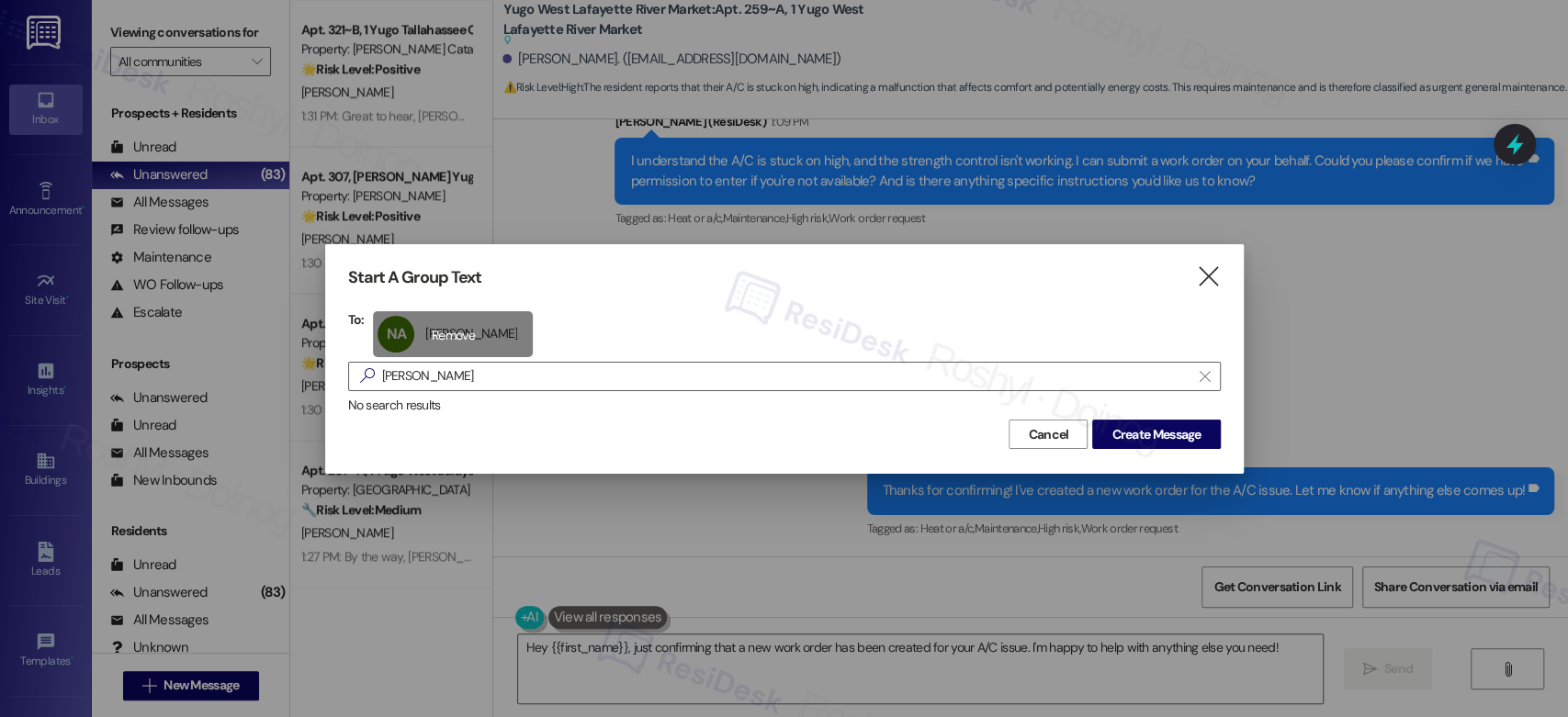
click at [481, 344] on div "NA Nicole Adler Nicole Adler click to remove" at bounding box center [452, 333] width 160 height 46
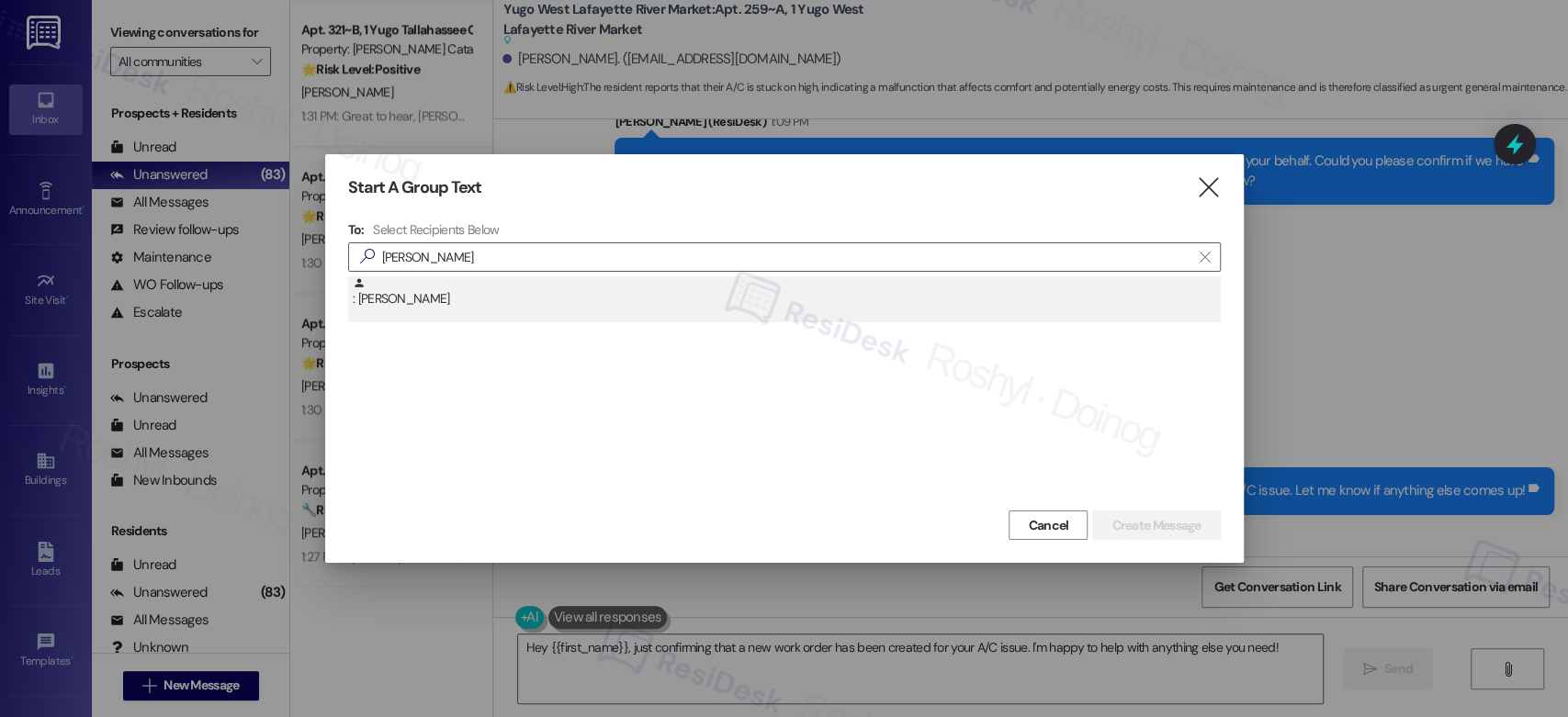
click at [421, 294] on div ": Nicole Adler" at bounding box center [787, 292] width 868 height 32
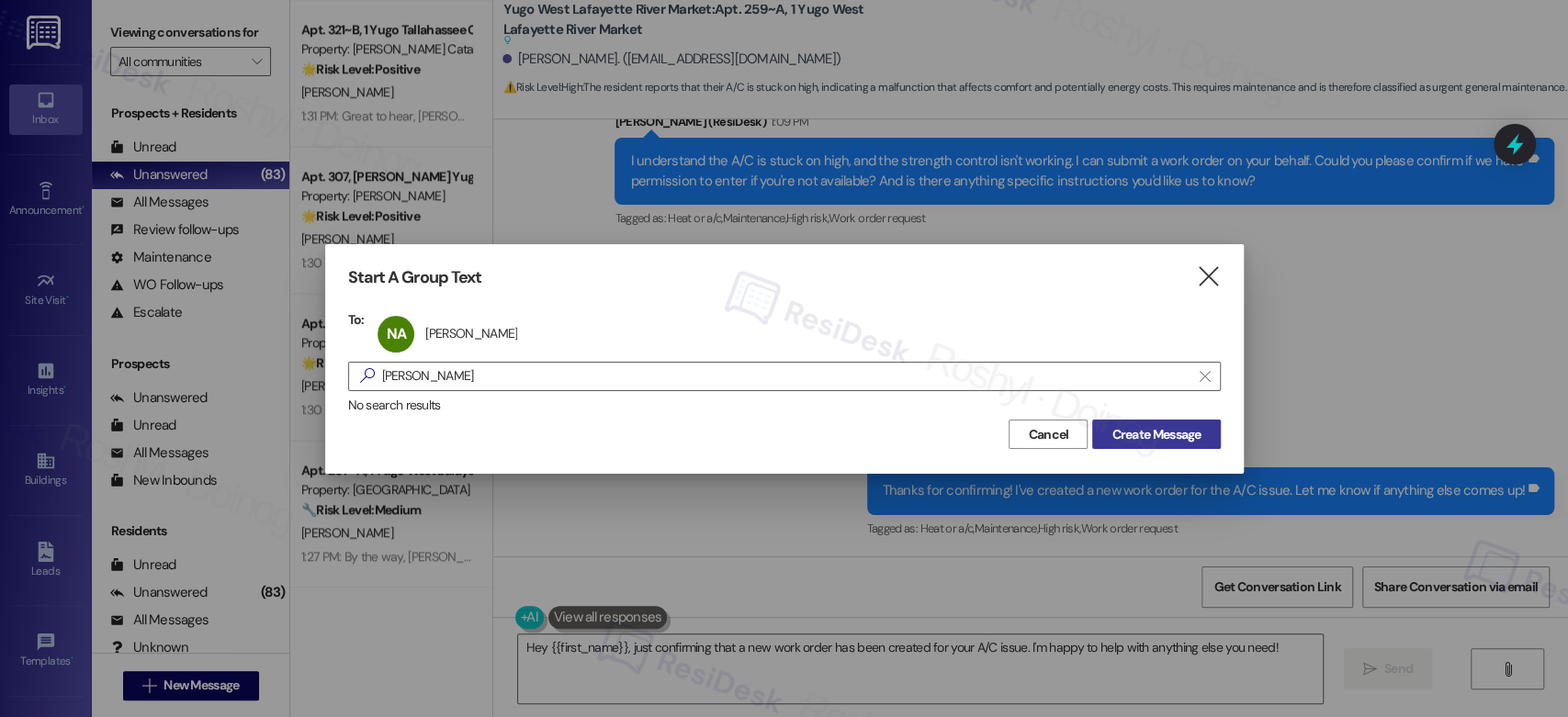
click at [1165, 432] on span "Create Message" at bounding box center [1156, 434] width 89 height 20
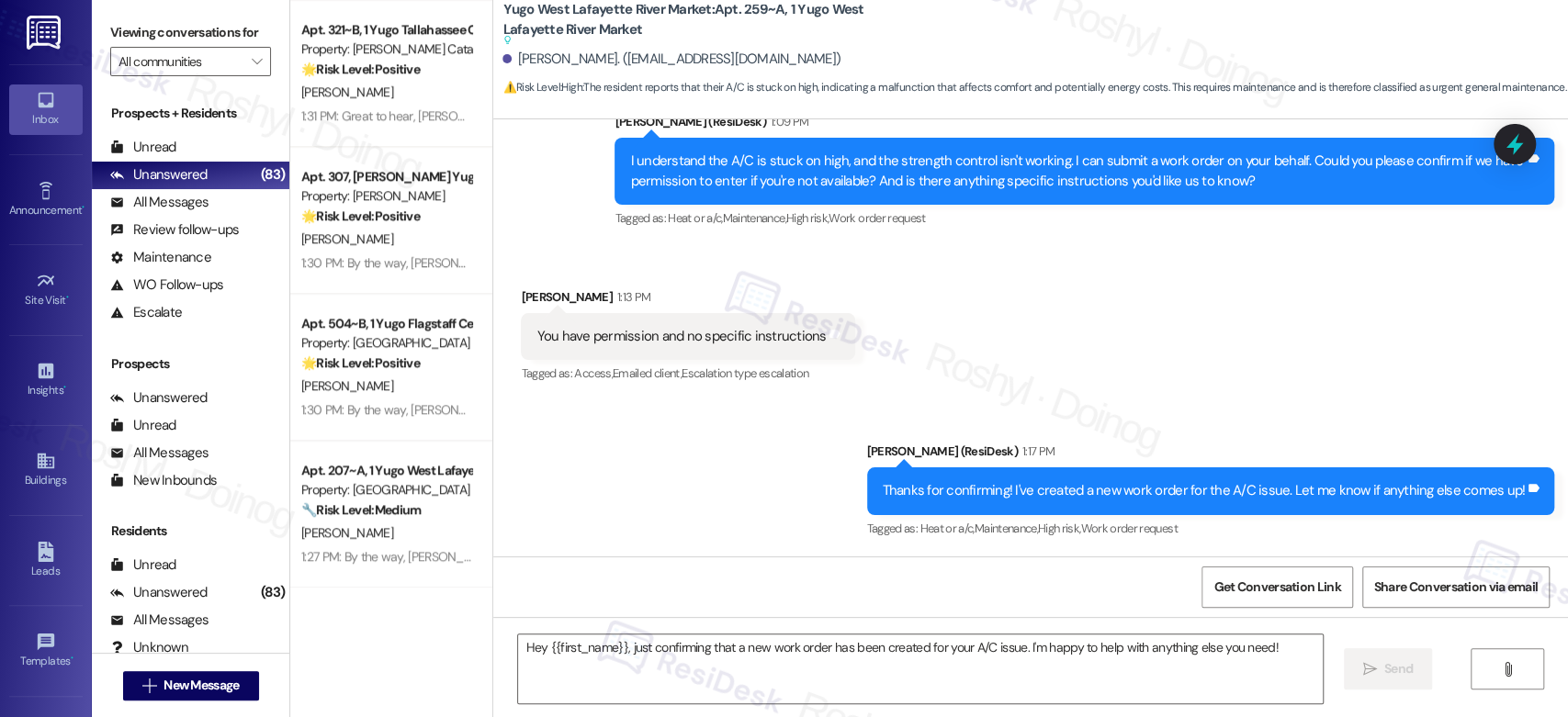
type textarea "Fetching suggested responses. Please feel free to read through the conversation…"
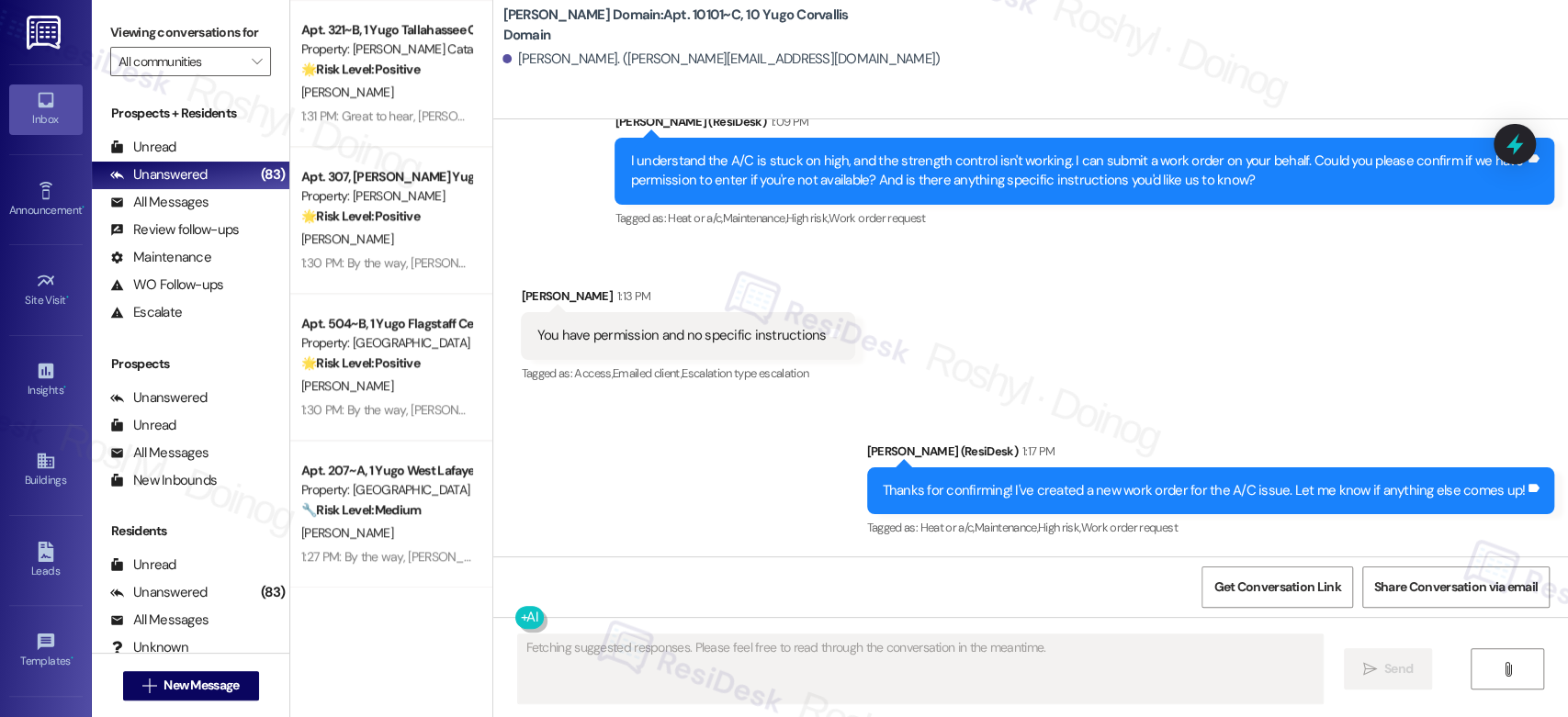
scroll to position [0, 0]
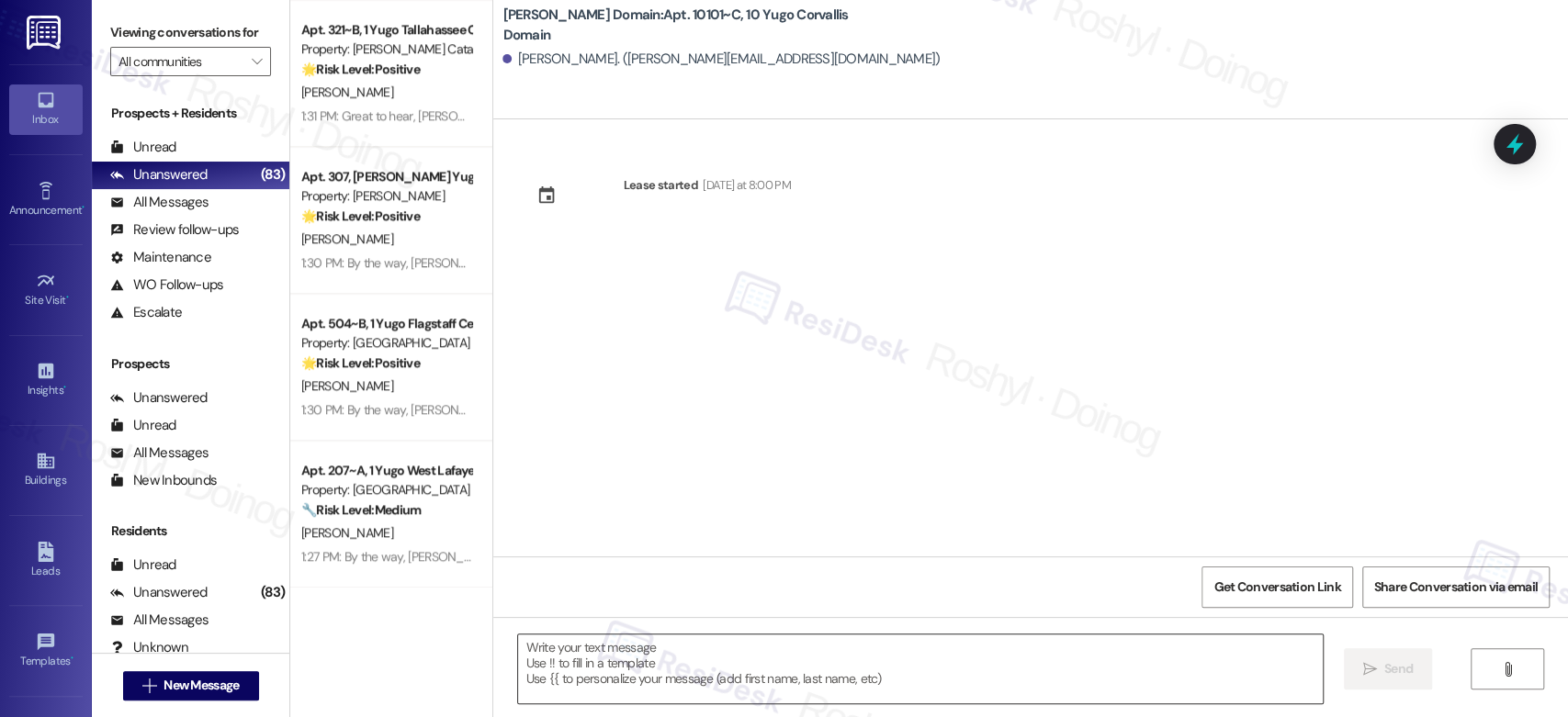
click at [624, 674] on textarea at bounding box center [920, 669] width 804 height 69
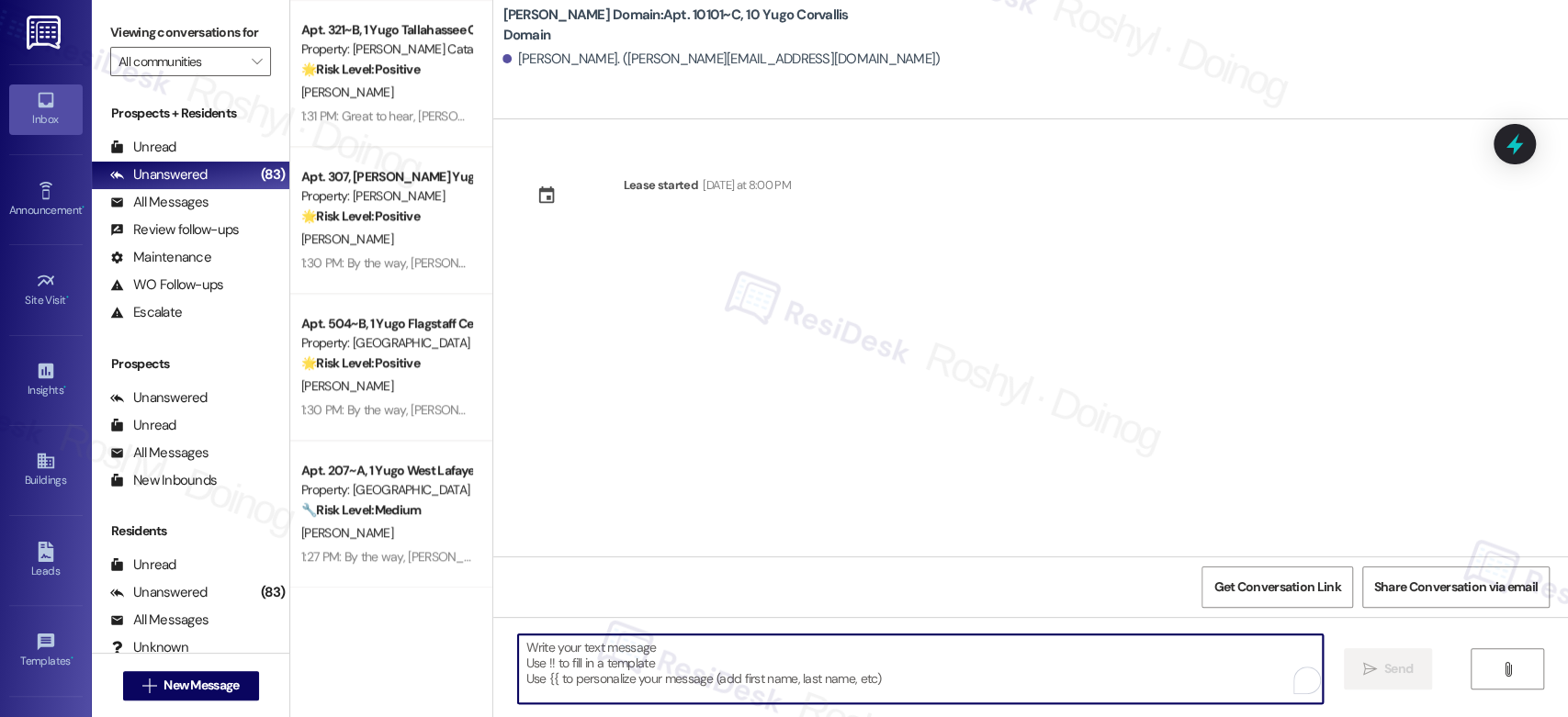
paste textarea "Good day! Move-in day is just a few short days away! Please check your email fo…"
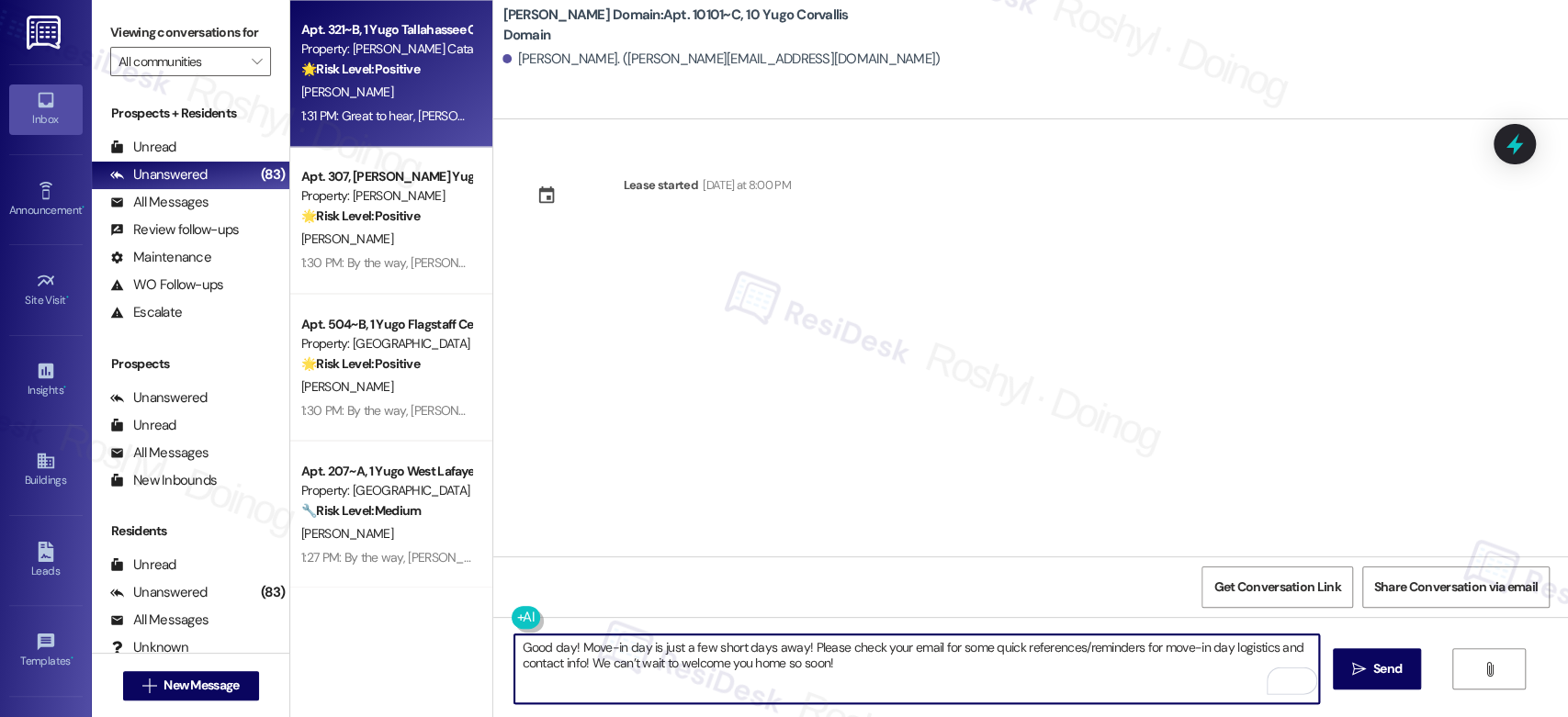
type textarea "Good day! Move-in day is just a few short days away! Please check your email fo…"
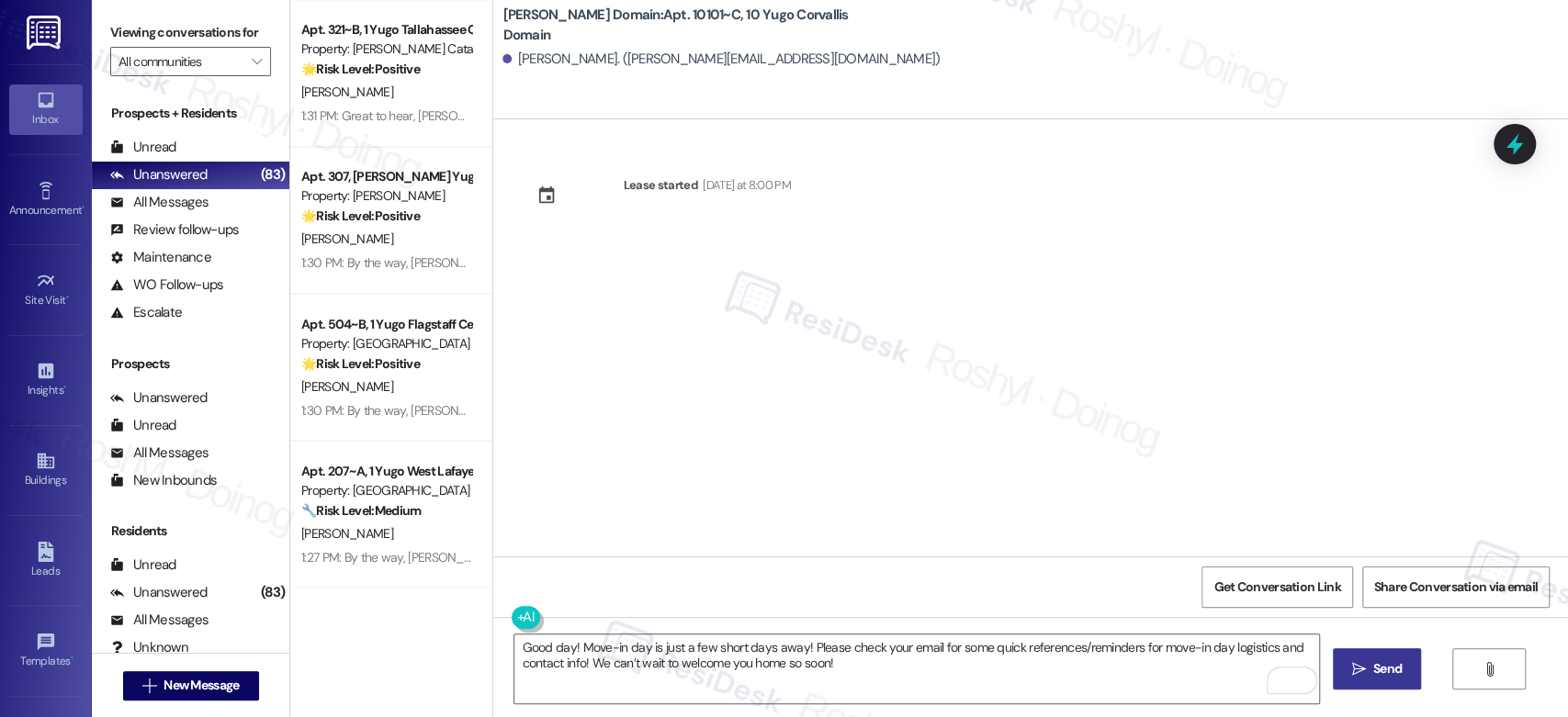
click at [1265, 675] on span " Send" at bounding box center [1378, 668] width 58 height 20
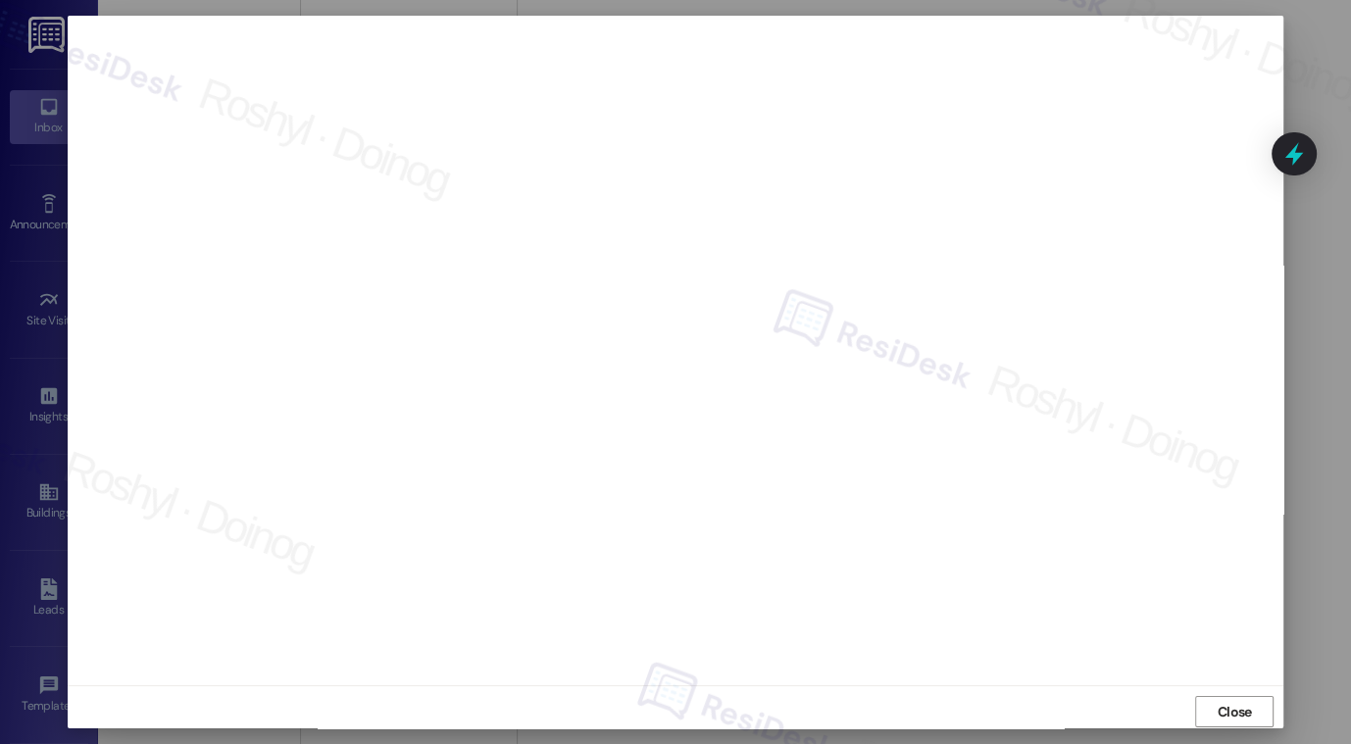
click at [1334, 582] on div at bounding box center [675, 372] width 1351 height 744
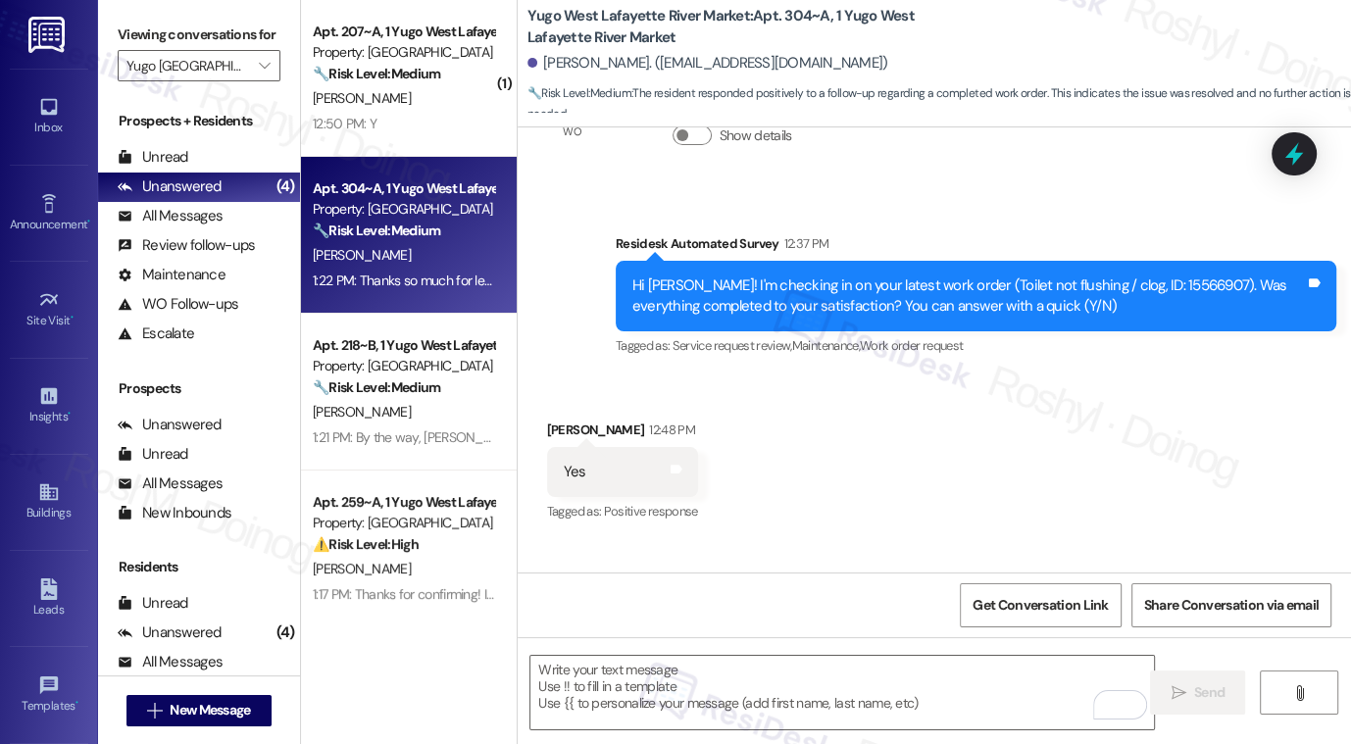
scroll to position [2267, 0]
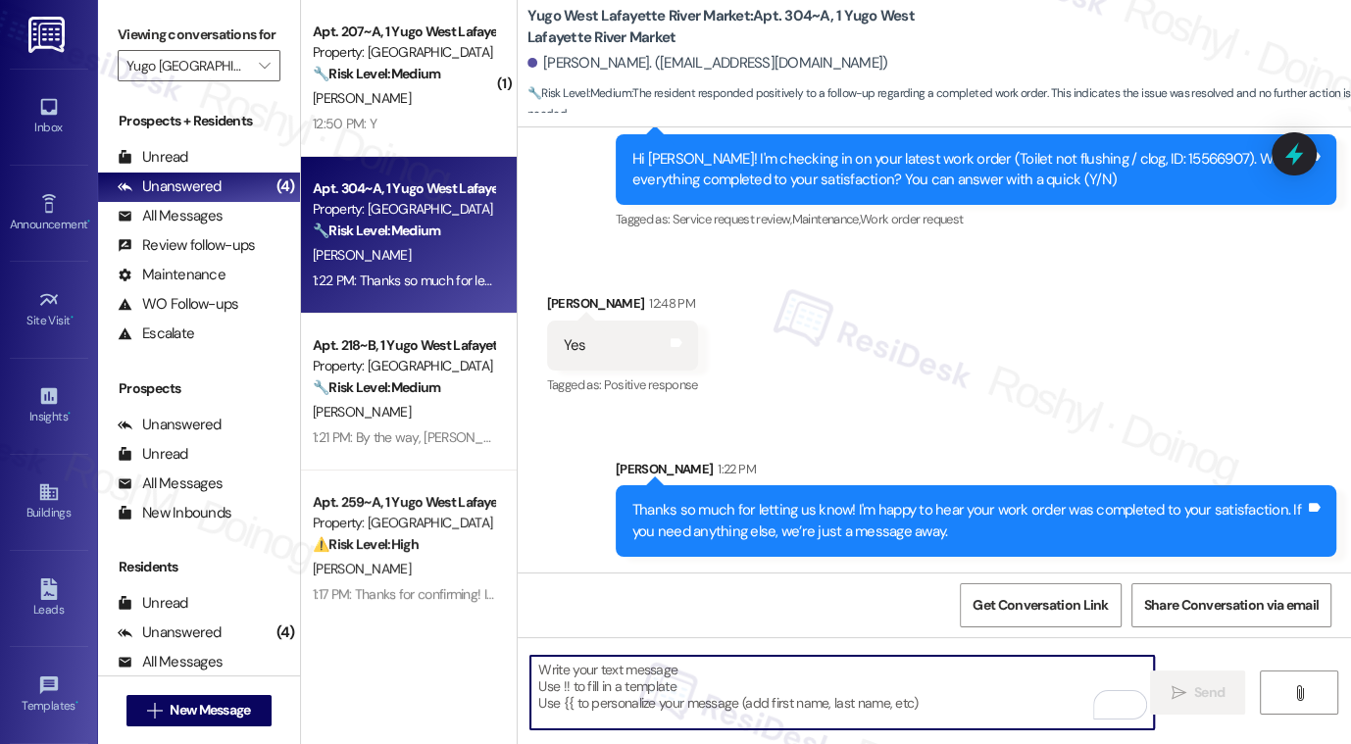
click at [753, 680] on textarea "To enrich screen reader interactions, please activate Accessibility in Grammarl…" at bounding box center [843, 693] width 624 height 74
click at [565, 688] on textarea "To enrich screen reader interactions, please activate Accessibility in Grammarl…" at bounding box center [843, 693] width 624 height 74
paste textarea "Thanks so much for letting us know! I'm happy to hear your work order was compl…"
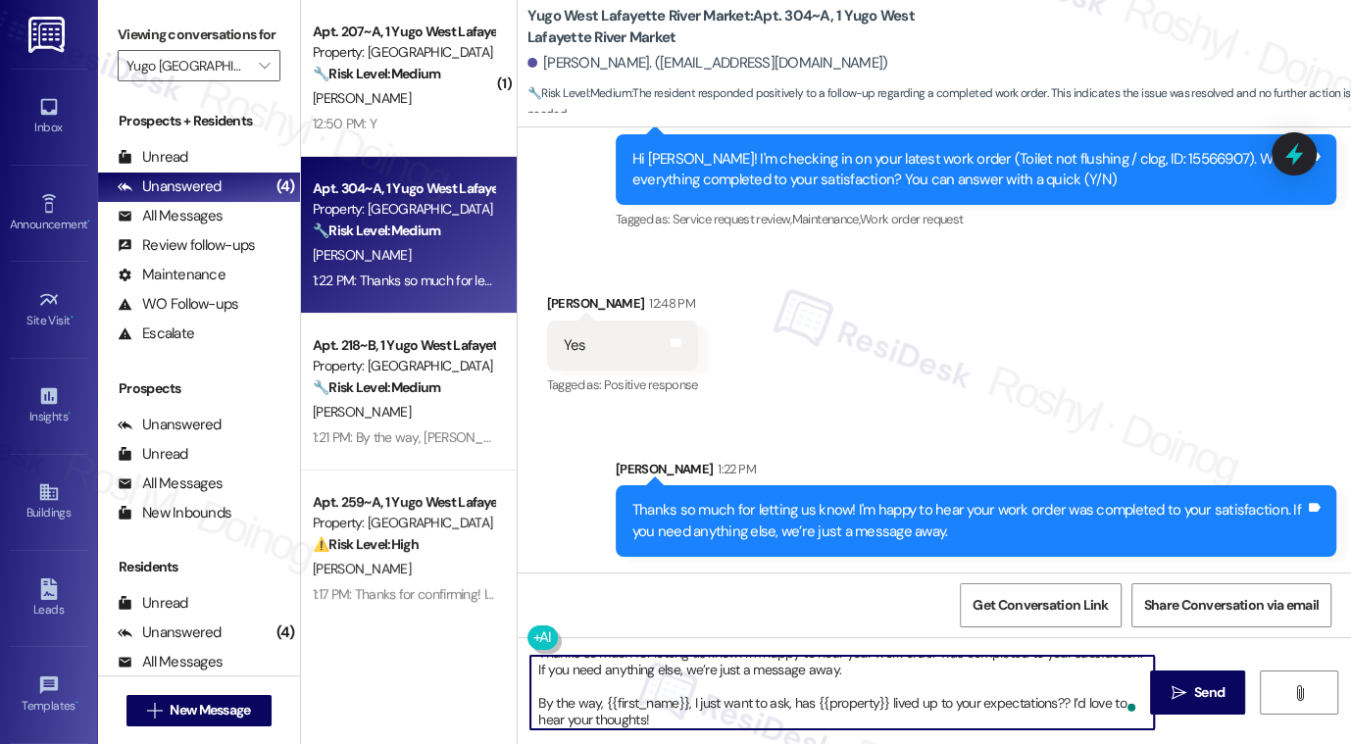
scroll to position [0, 0]
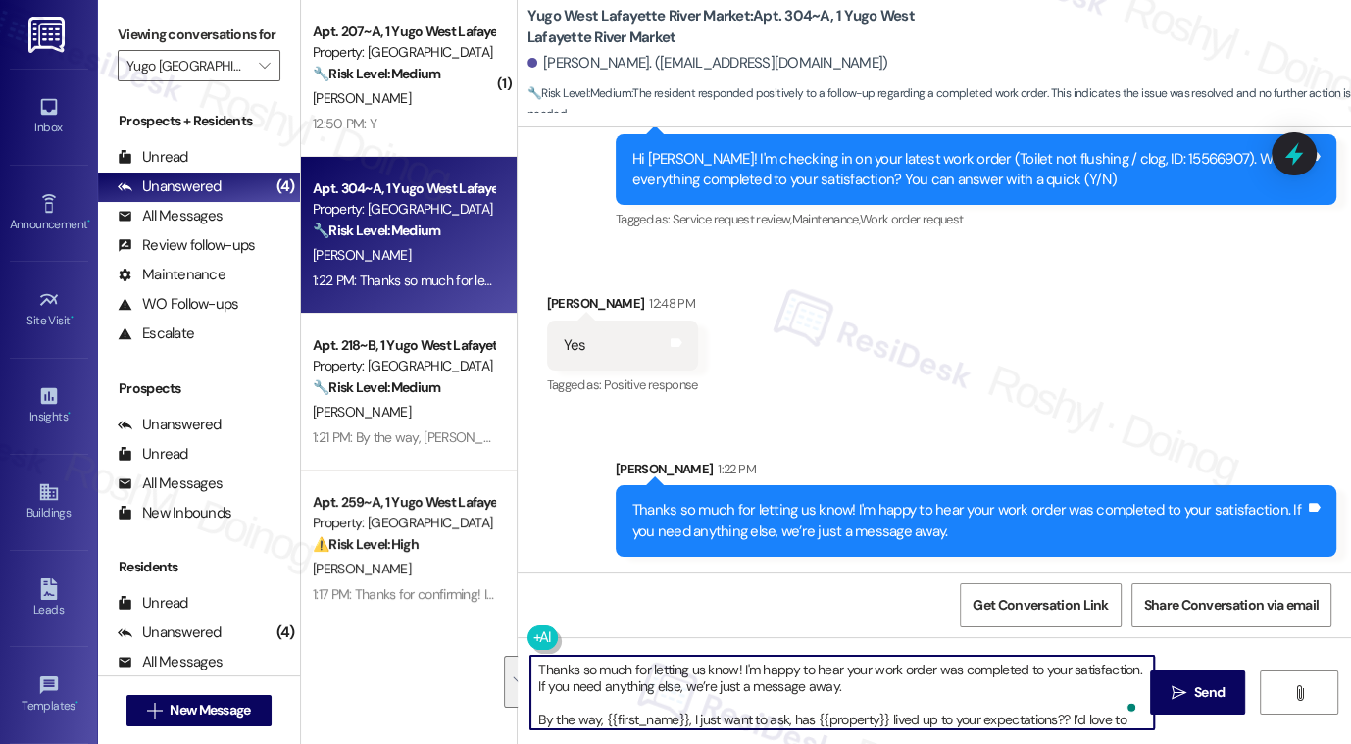
drag, startPoint x: 533, startPoint y: 704, endPoint x: 518, endPoint y: 606, distance: 99.2
click at [518, 606] on div "WO Opened request: Resident is... [DATE] 3:36 AM Status : Completed Show detail…" at bounding box center [935, 499] width 834 height 744
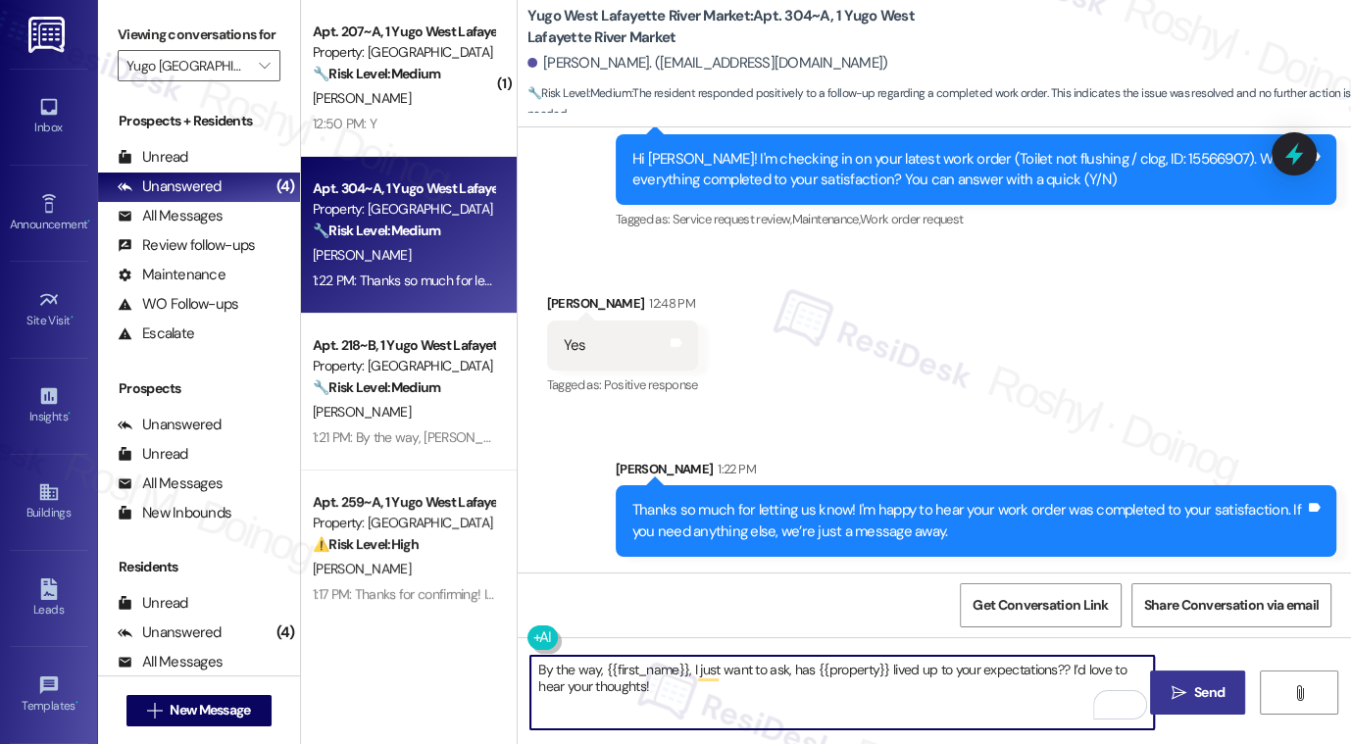
type textarea "By the way, {{first_name}}, I just want to ask, has {{property}} lived up to yo…"
click at [1175, 686] on icon "" at bounding box center [1178, 693] width 15 height 16
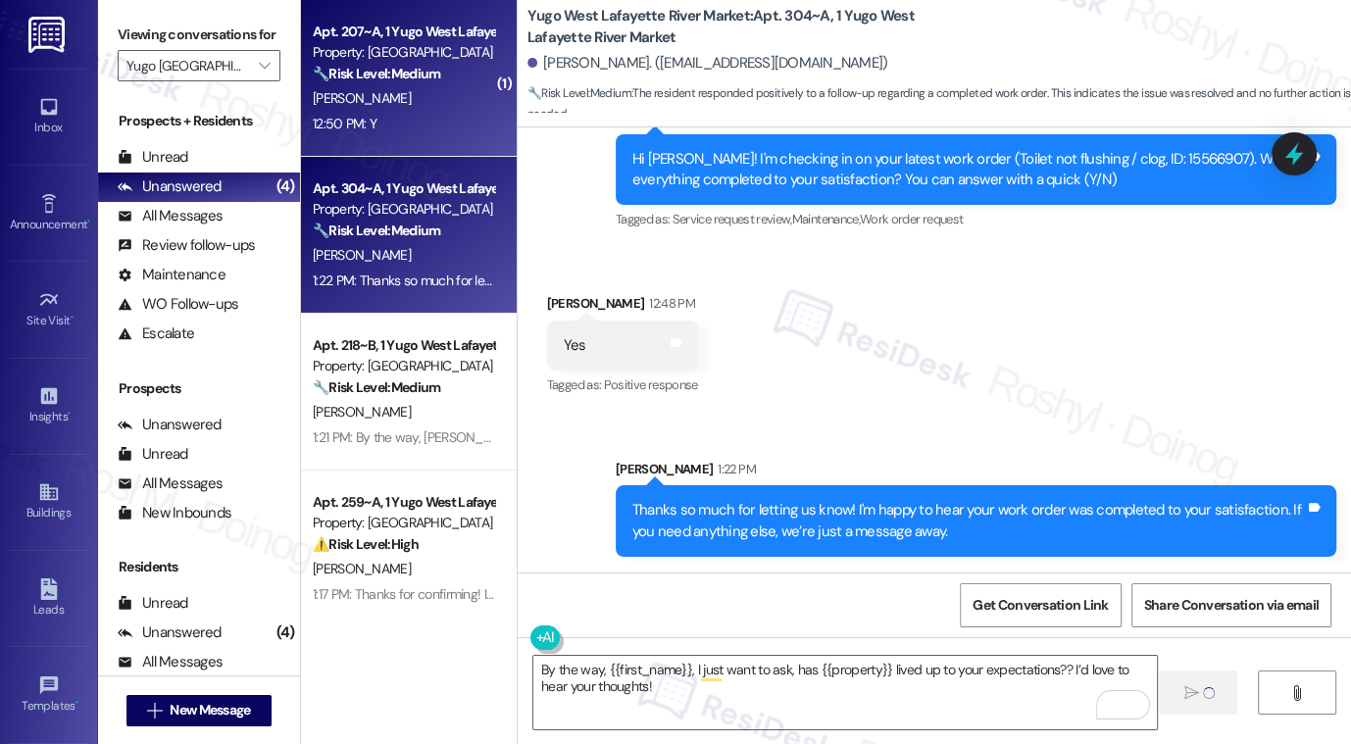
click at [425, 127] on div "12:50 PM: Y 12:50 PM: Y" at bounding box center [403, 124] width 185 height 25
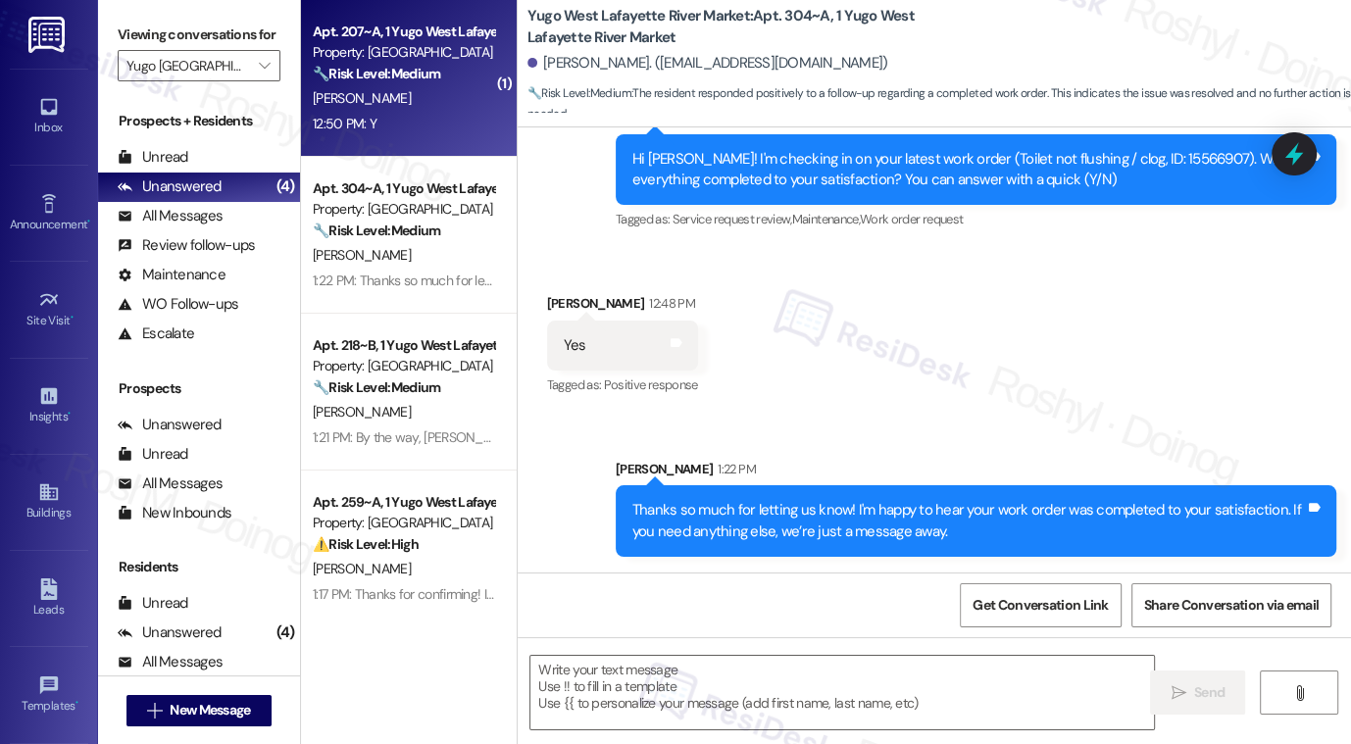
scroll to position [2109, 0]
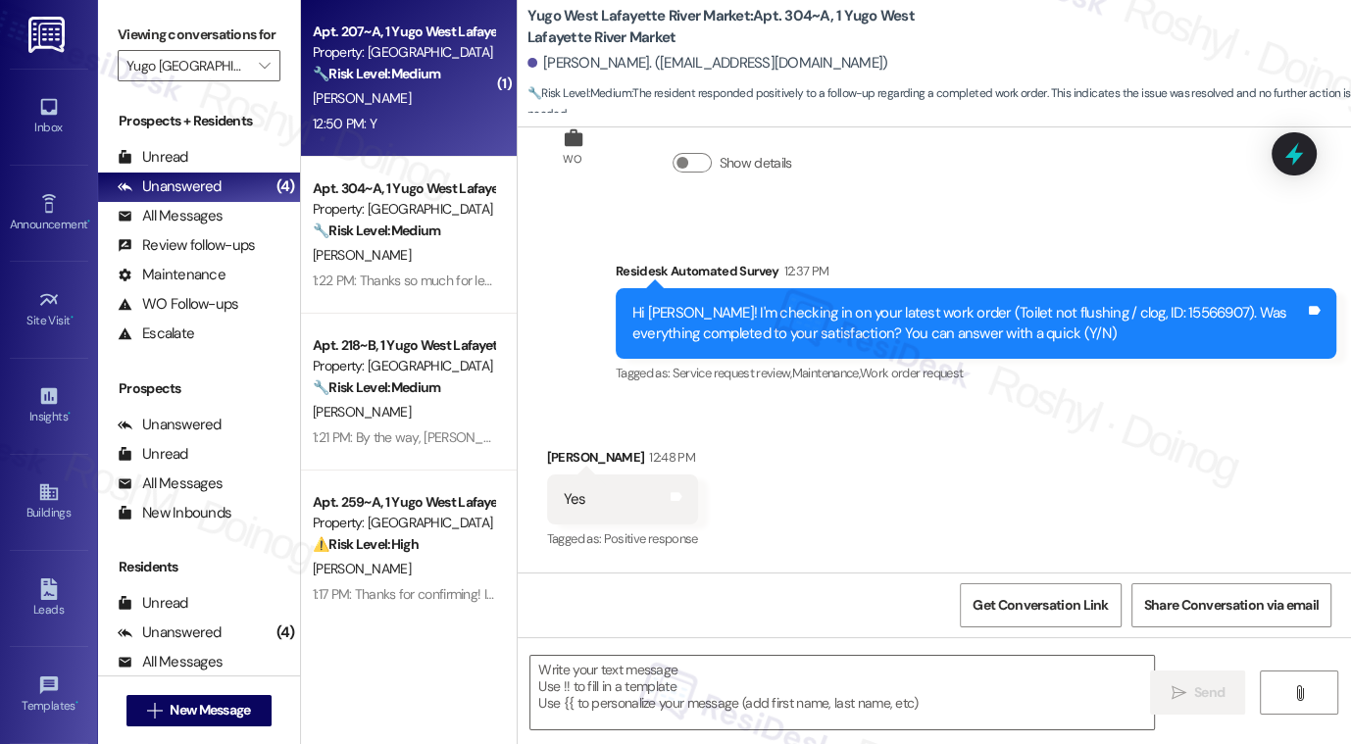
type textarea "Fetching suggested responses. Please feel free to read through the conversation…"
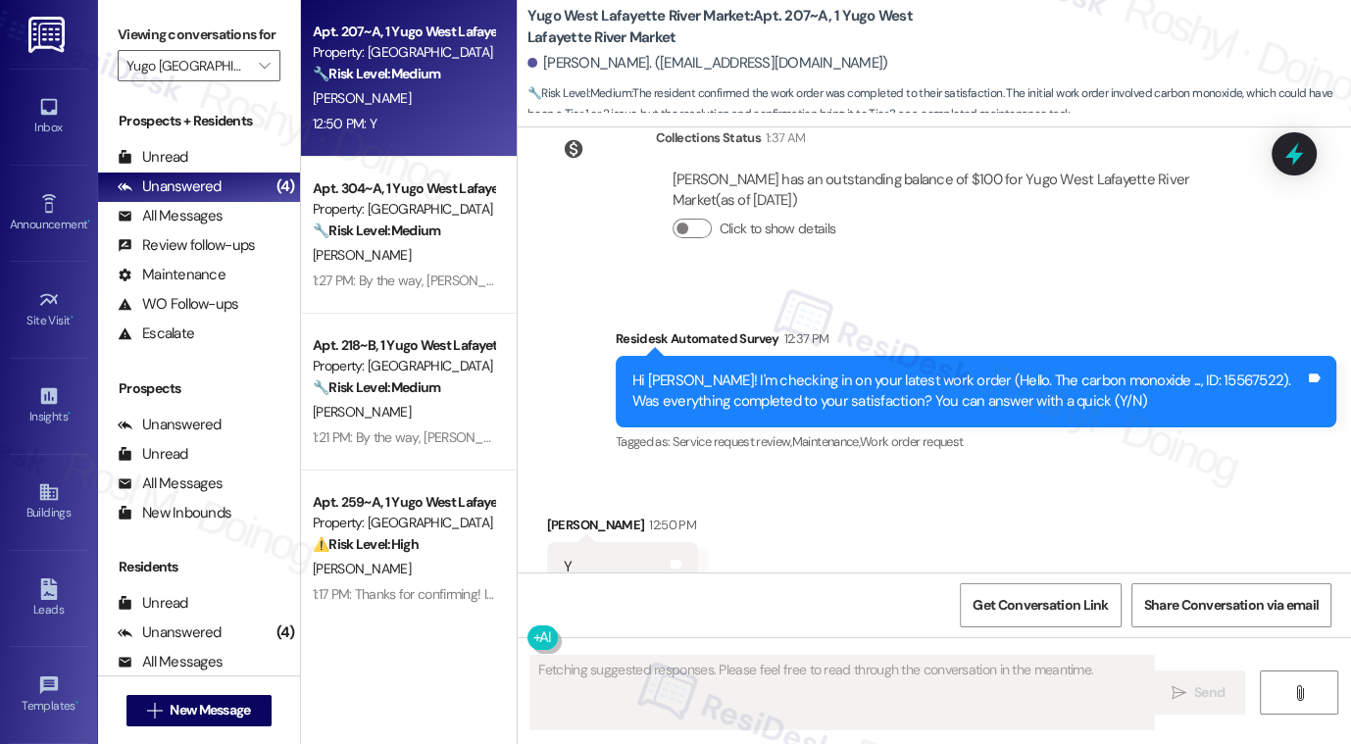
scroll to position [3060, 0]
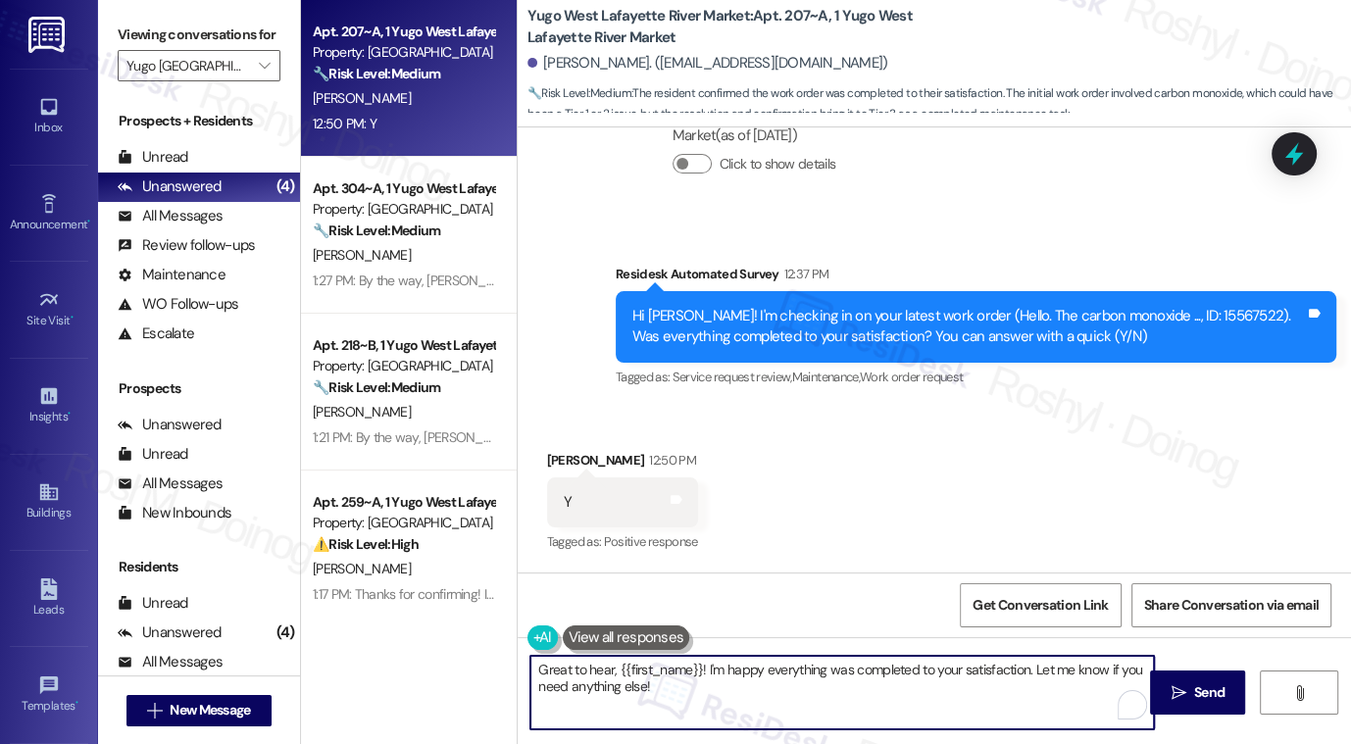
drag, startPoint x: 663, startPoint y: 686, endPoint x: 453, endPoint y: 648, distance: 213.3
click at [453, 648] on div "Apt. 207~A, 1 Yugo West Lafayette River Market Property: Yugo West Lafayette Ri…" at bounding box center [826, 372] width 1050 height 744
paste textarea "Thanks so much for letting us know! I'm happy to hear your work order was compl…"
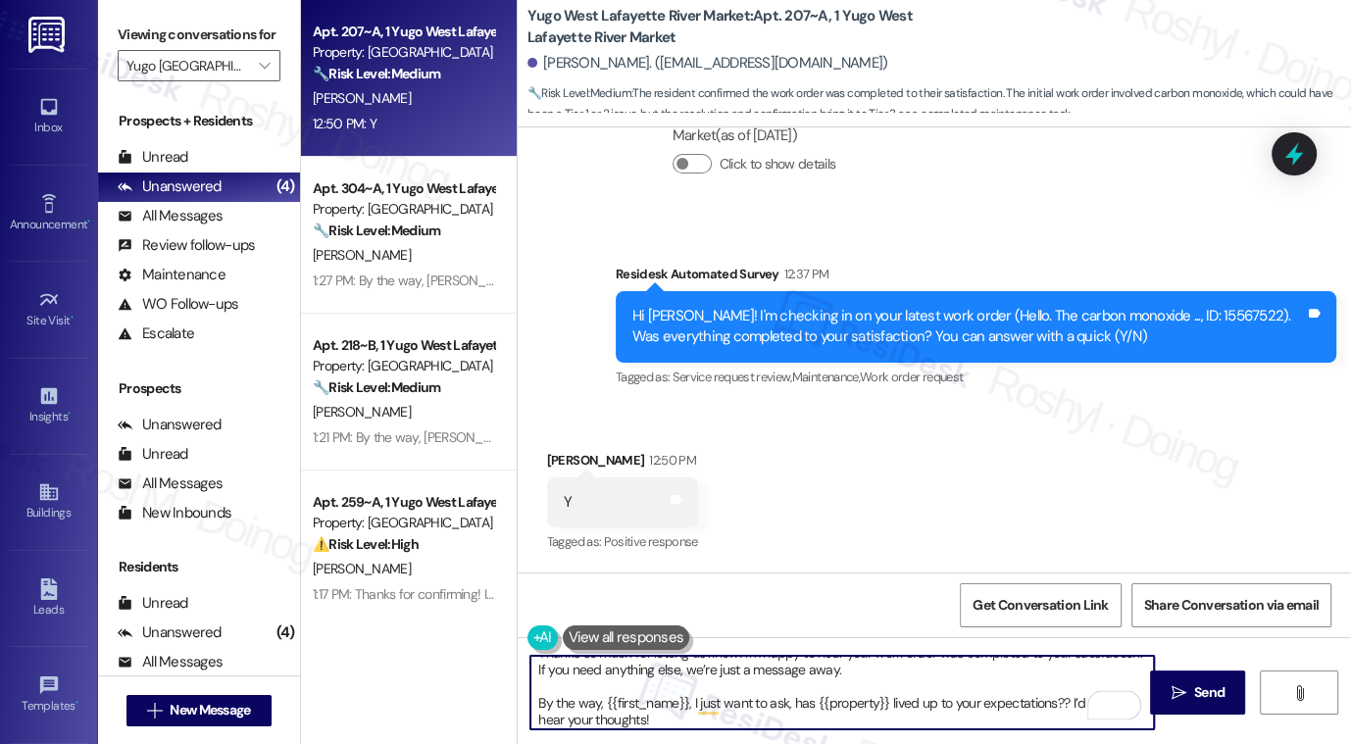
scroll to position [22, 0]
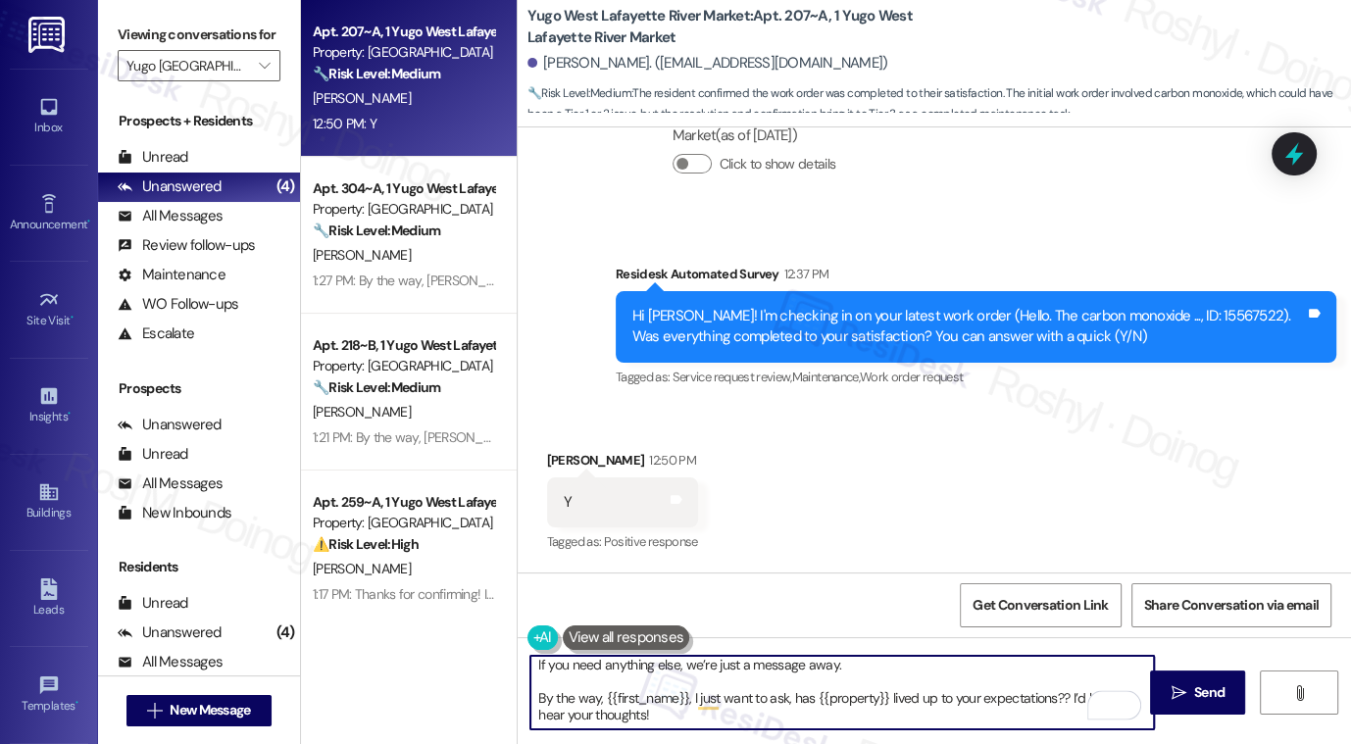
drag, startPoint x: 530, startPoint y: 696, endPoint x: 639, endPoint y: 723, distance: 113.0
click at [639, 723] on textarea "Thanks so much for letting us know! I'm happy to hear your work order was compl…" at bounding box center [843, 693] width 624 height 74
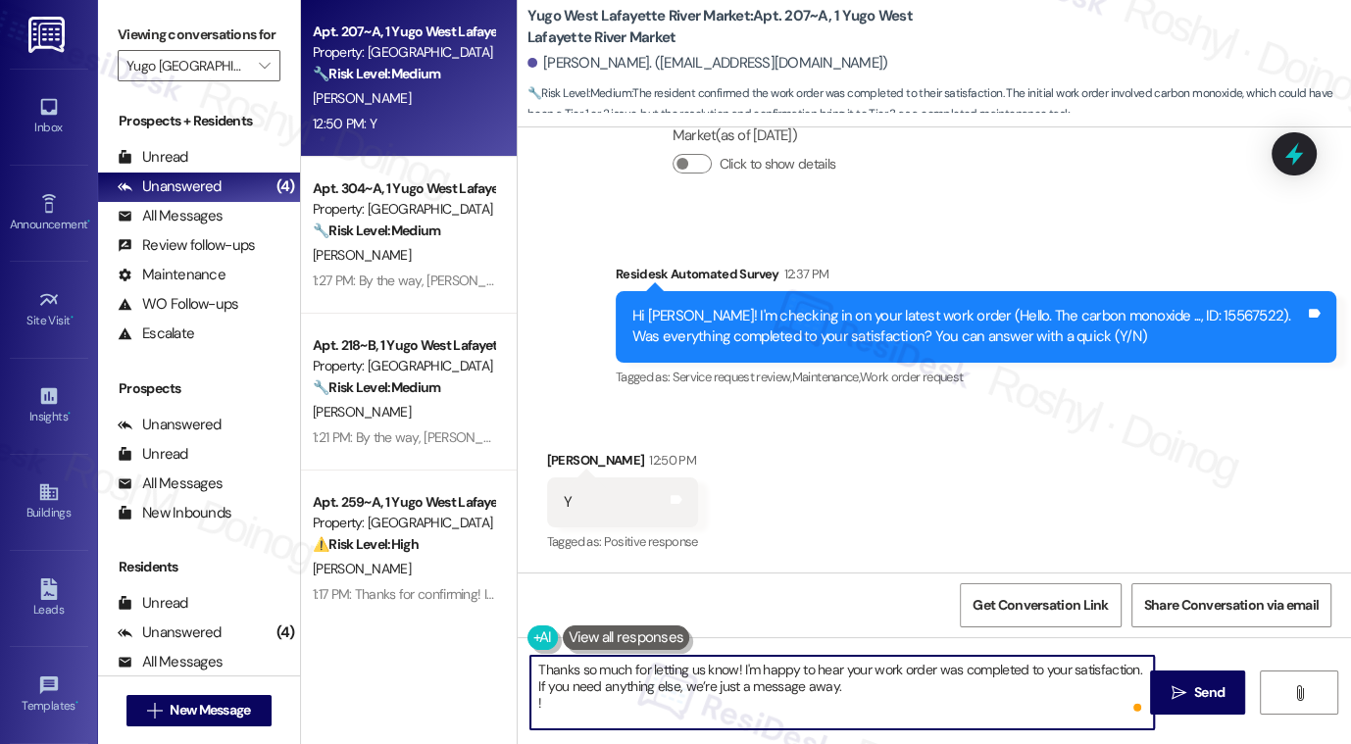
scroll to position [0, 0]
click at [845, 695] on textarea "Thanks so much for letting us know! I'm happy to hear your work order was compl…" at bounding box center [843, 693] width 624 height 74
type textarea "Thanks so much for letting us know! I'm happy to hear your work order was compl…"
click at [1153, 692] on button " Send" at bounding box center [1197, 693] width 95 height 44
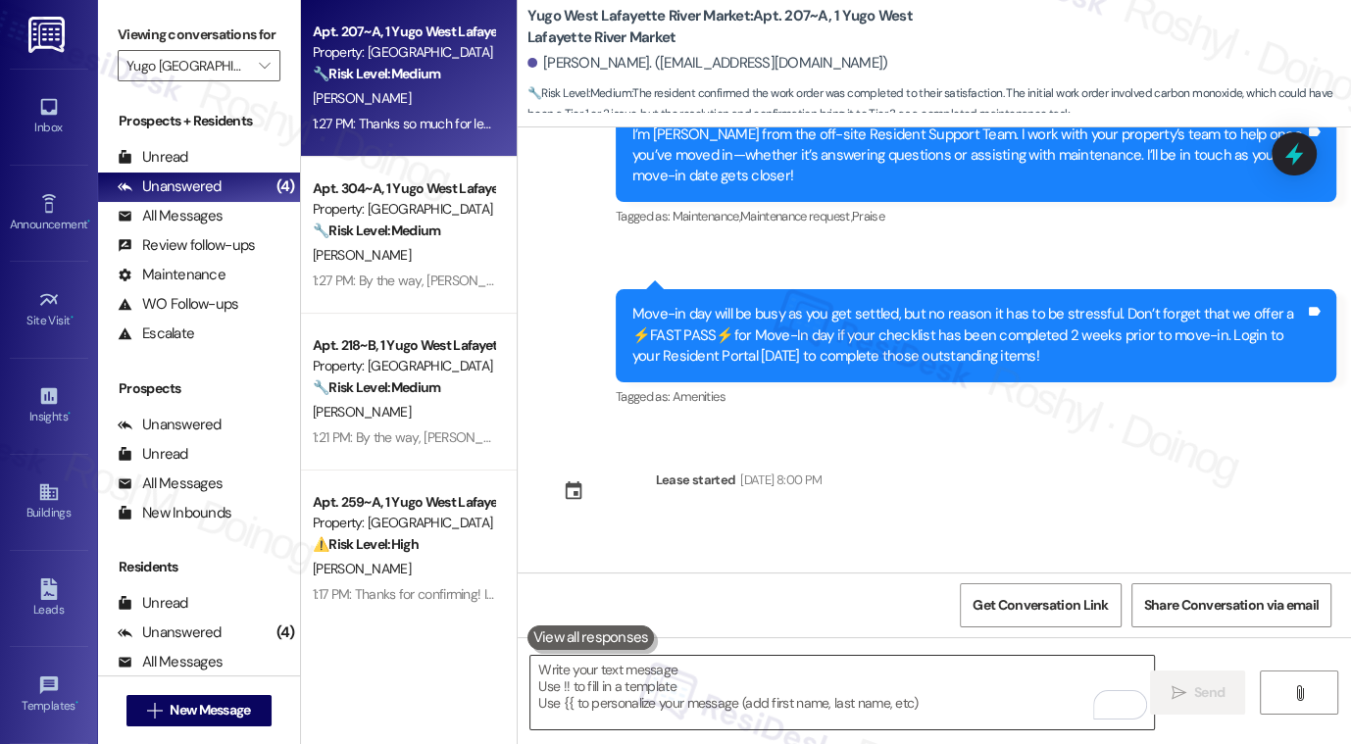
scroll to position [435, 0]
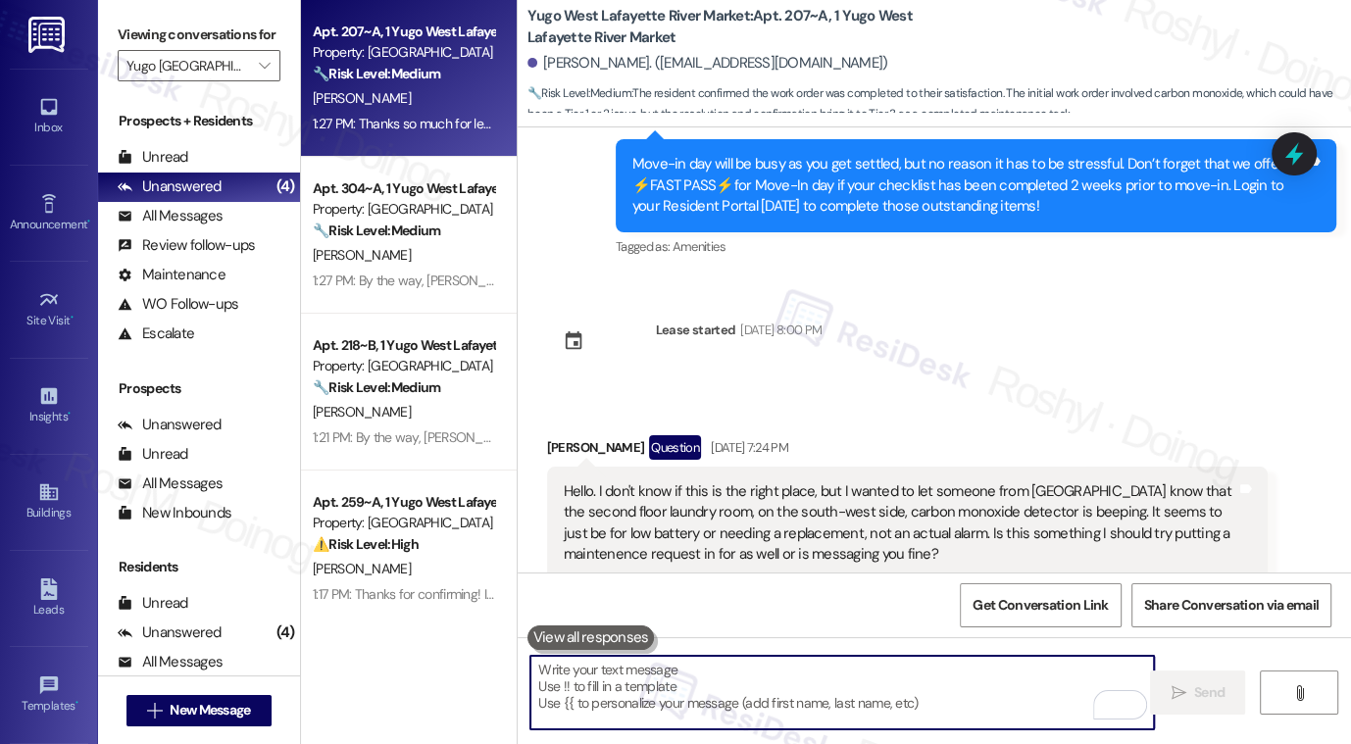
click at [684, 702] on textarea "To enrich screen reader interactions, please activate Accessibility in Grammarl…" at bounding box center [843, 693] width 624 height 74
paste textarea "Thanks so much for letting us know! I'm happy to hear your work order was compl…"
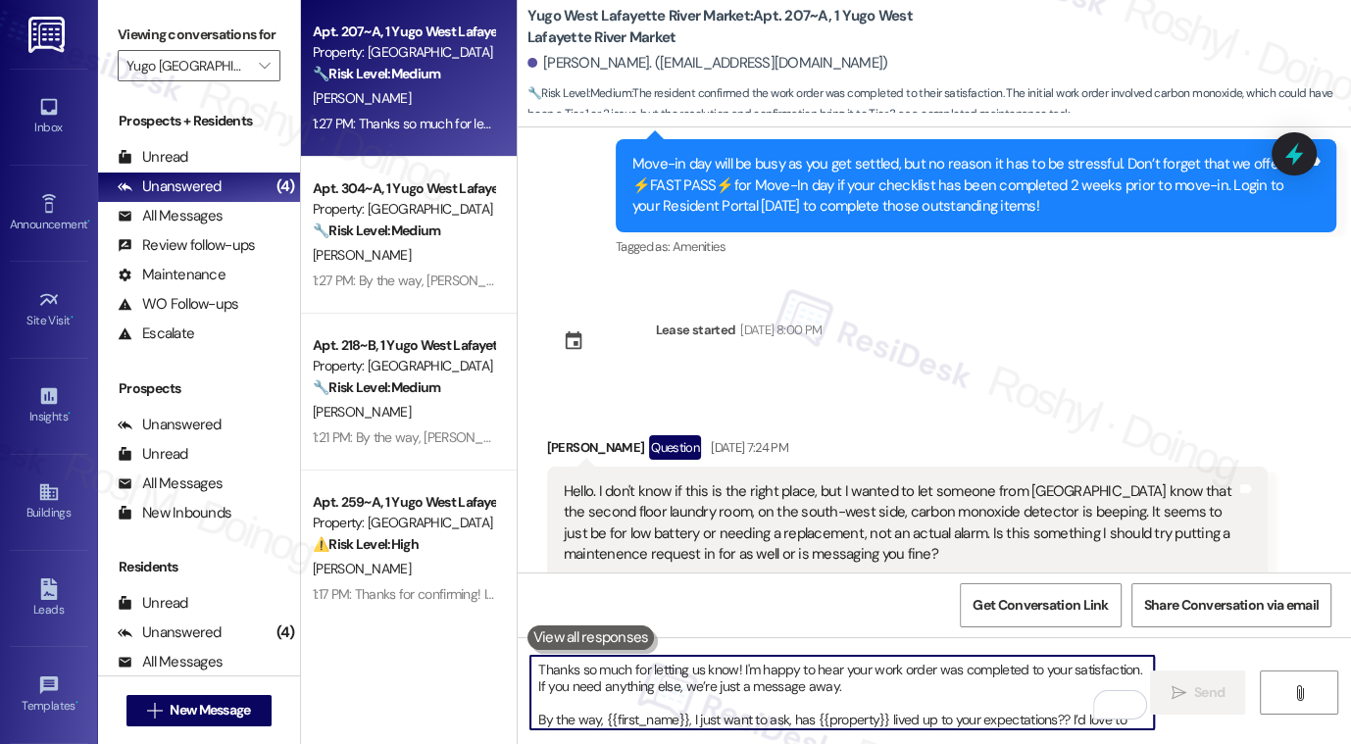
scroll to position [0, 0]
drag, startPoint x: 531, startPoint y: 709, endPoint x: 517, endPoint y: 632, distance: 78.7
click at [518, 632] on div "Sent via SMS [PERSON_NAME] (ResiDesk) [DATE] 11:47 AM Hi [PERSON_NAME]! We’re s…" at bounding box center [935, 499] width 834 height 744
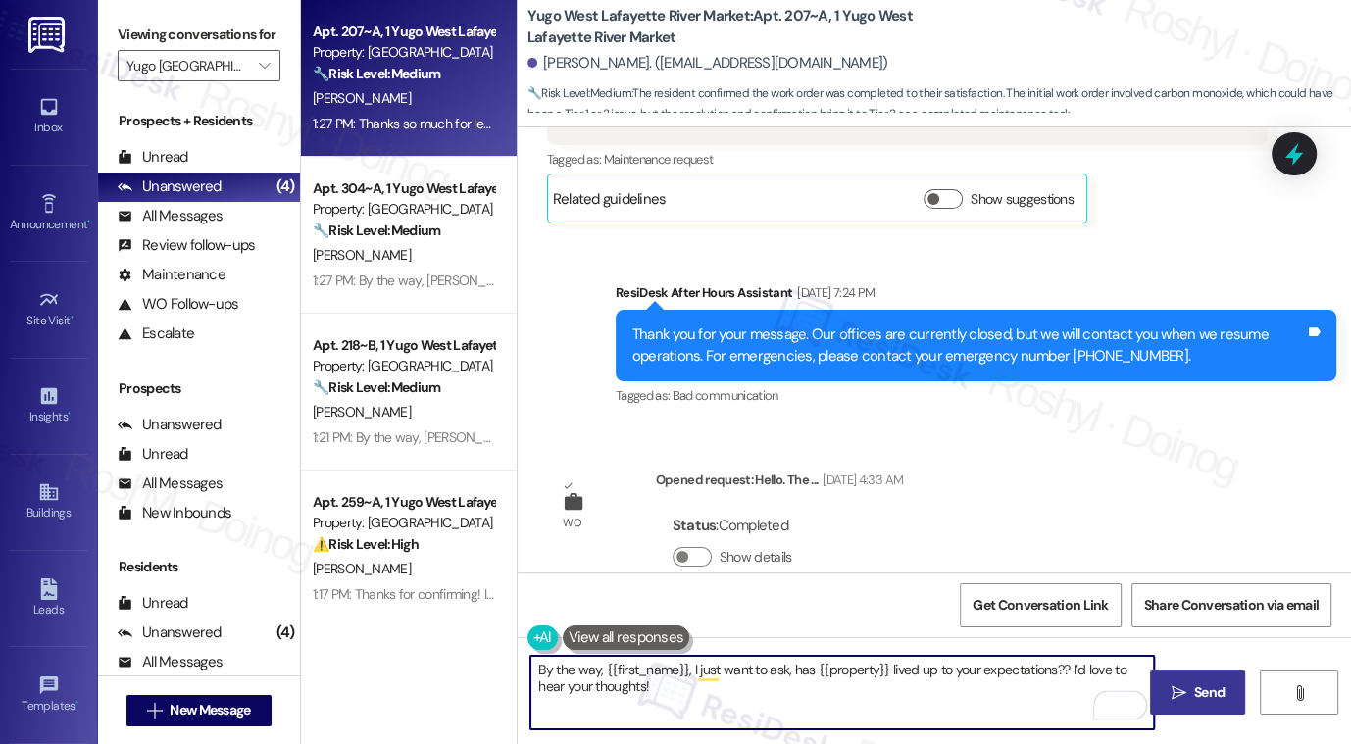
type textarea "By the way, {{first_name}}, I just want to ask, has {{property}} lived up to yo…"
click at [1191, 692] on span "Send" at bounding box center [1210, 693] width 38 height 21
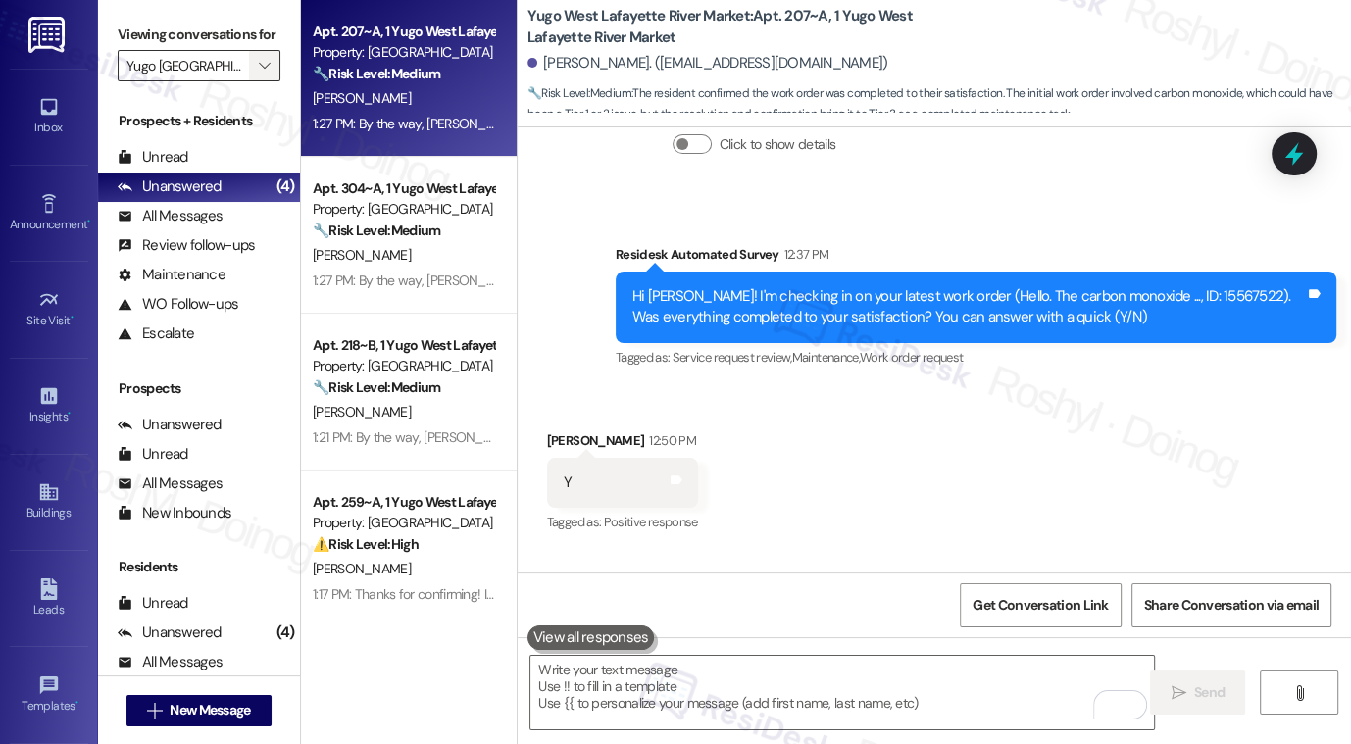
click at [259, 74] on icon "" at bounding box center [264, 66] width 11 height 16
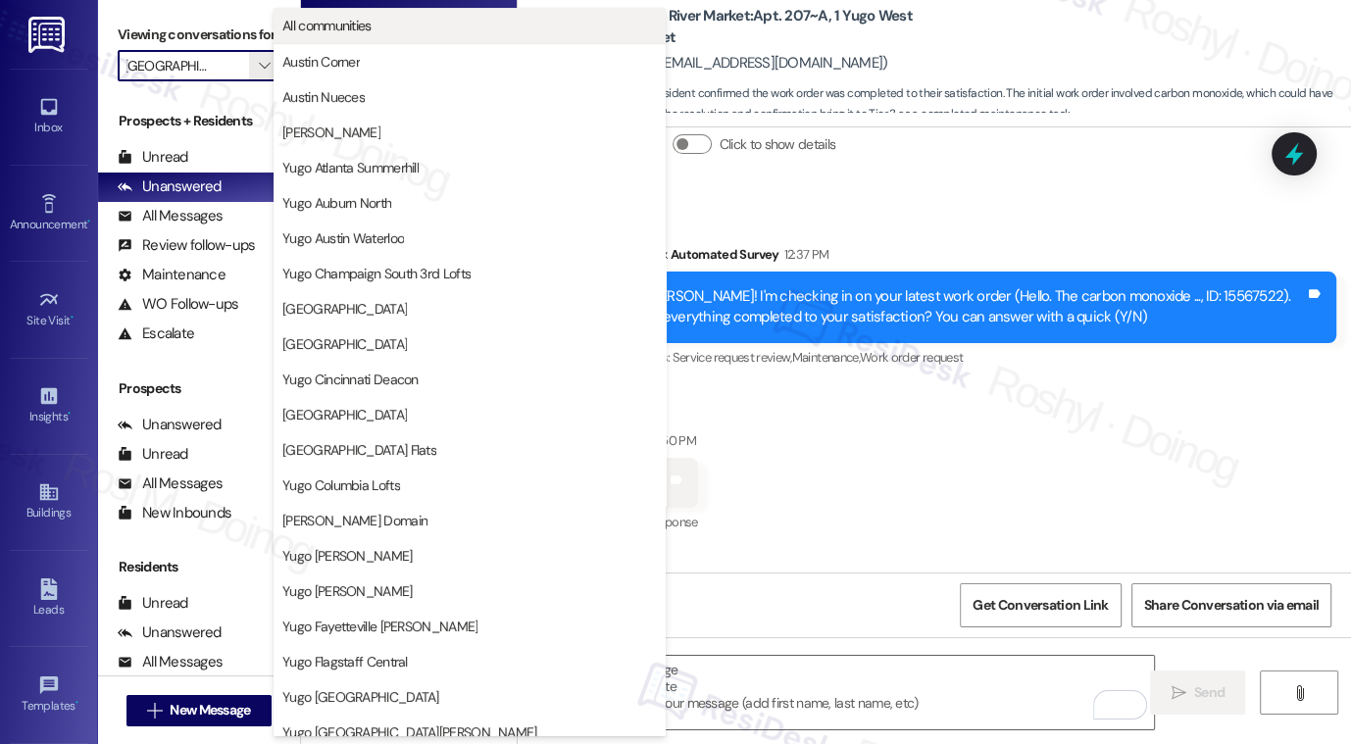
click at [397, 22] on span "All communities" at bounding box center [469, 26] width 375 height 20
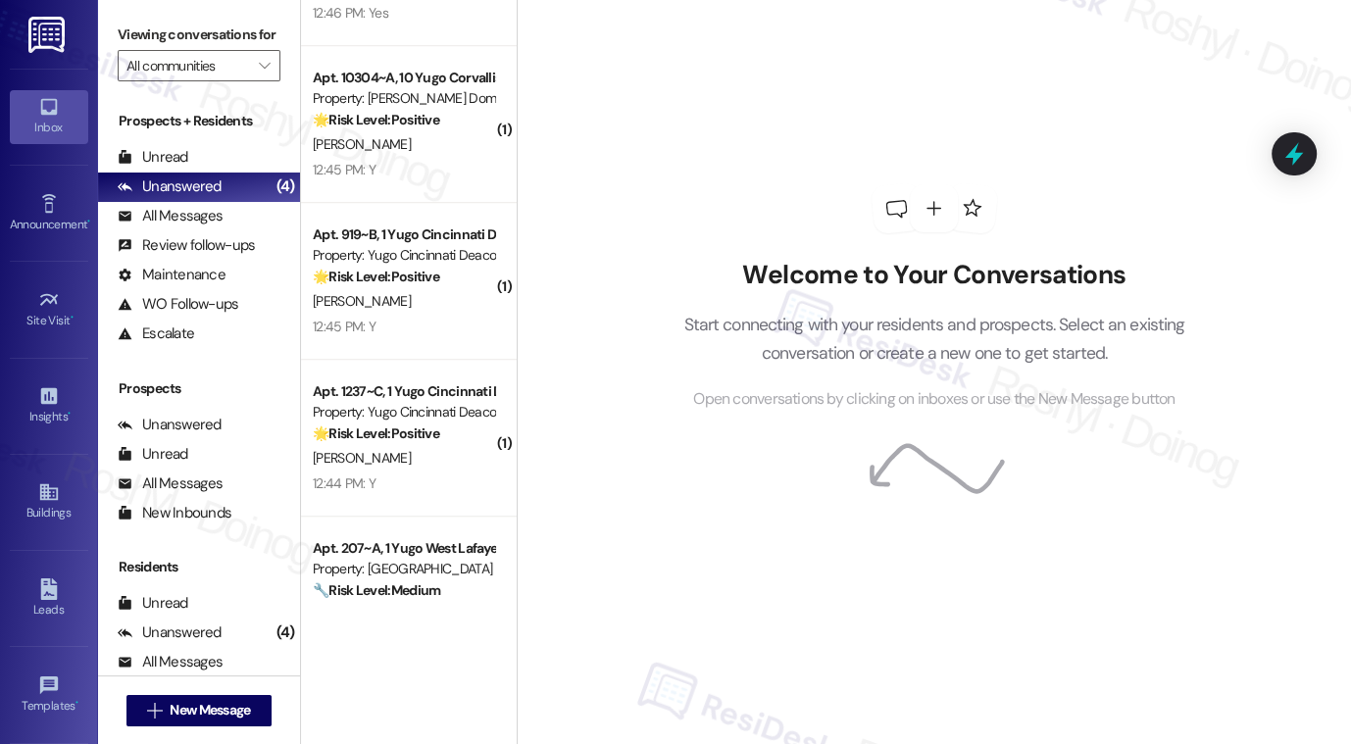
scroll to position [7240, 0]
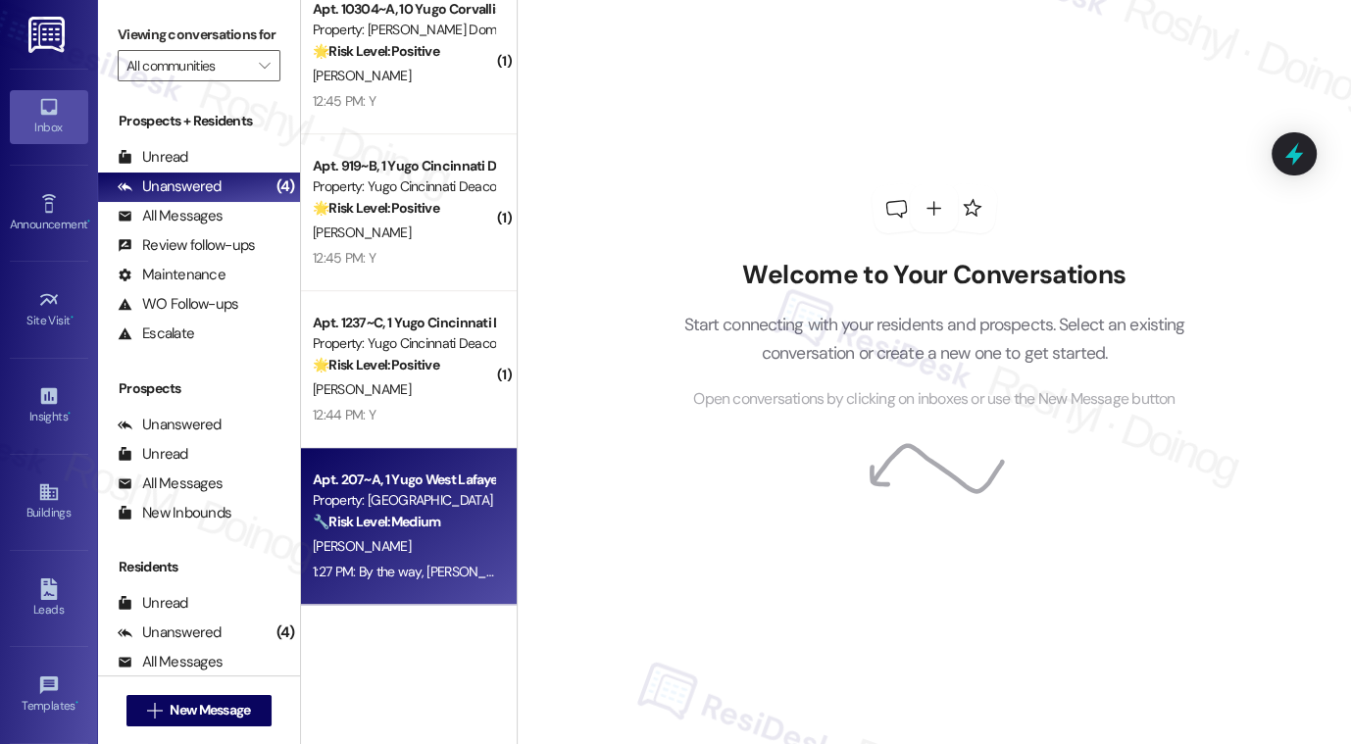
click at [431, 532] on div "🔧 Risk Level: Medium The resident confirmed the work order was completed to the…" at bounding box center [403, 522] width 181 height 21
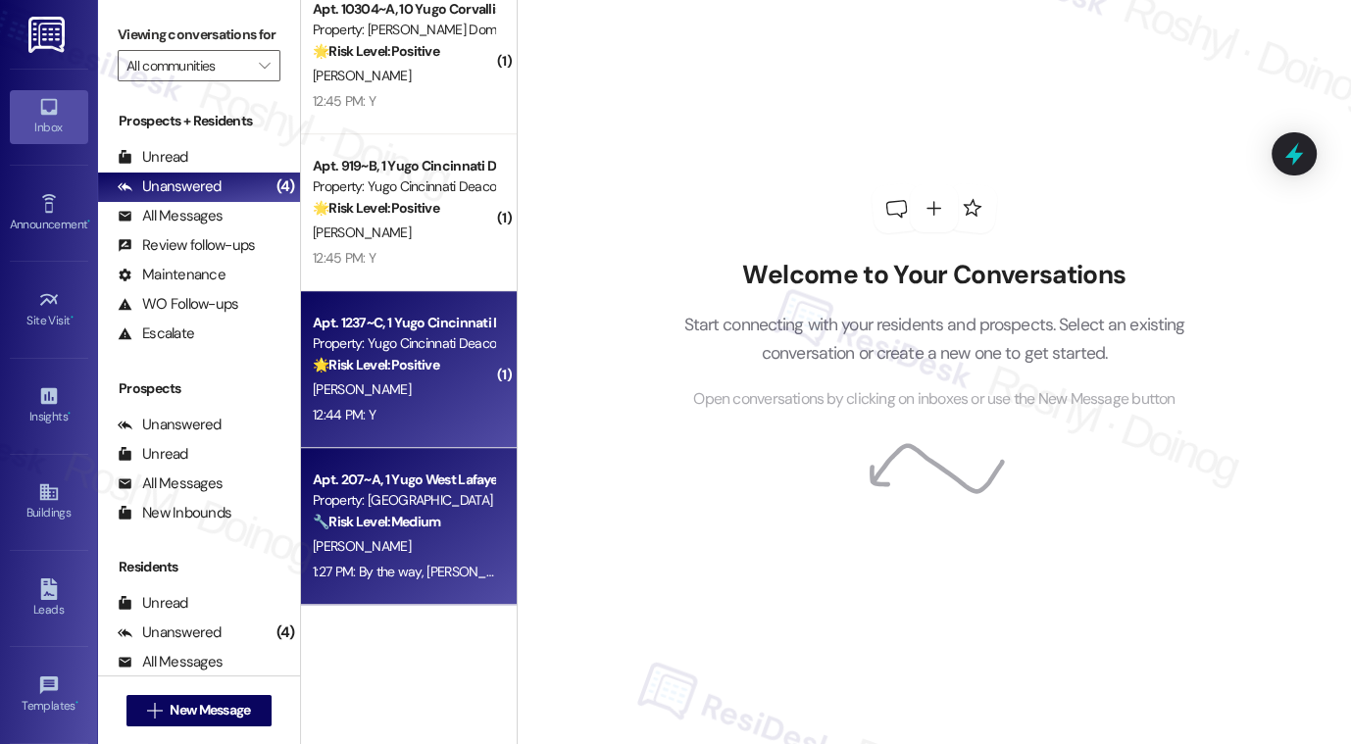
click at [401, 336] on div "Property: Yugo Cincinnati Deacon" at bounding box center [403, 343] width 181 height 21
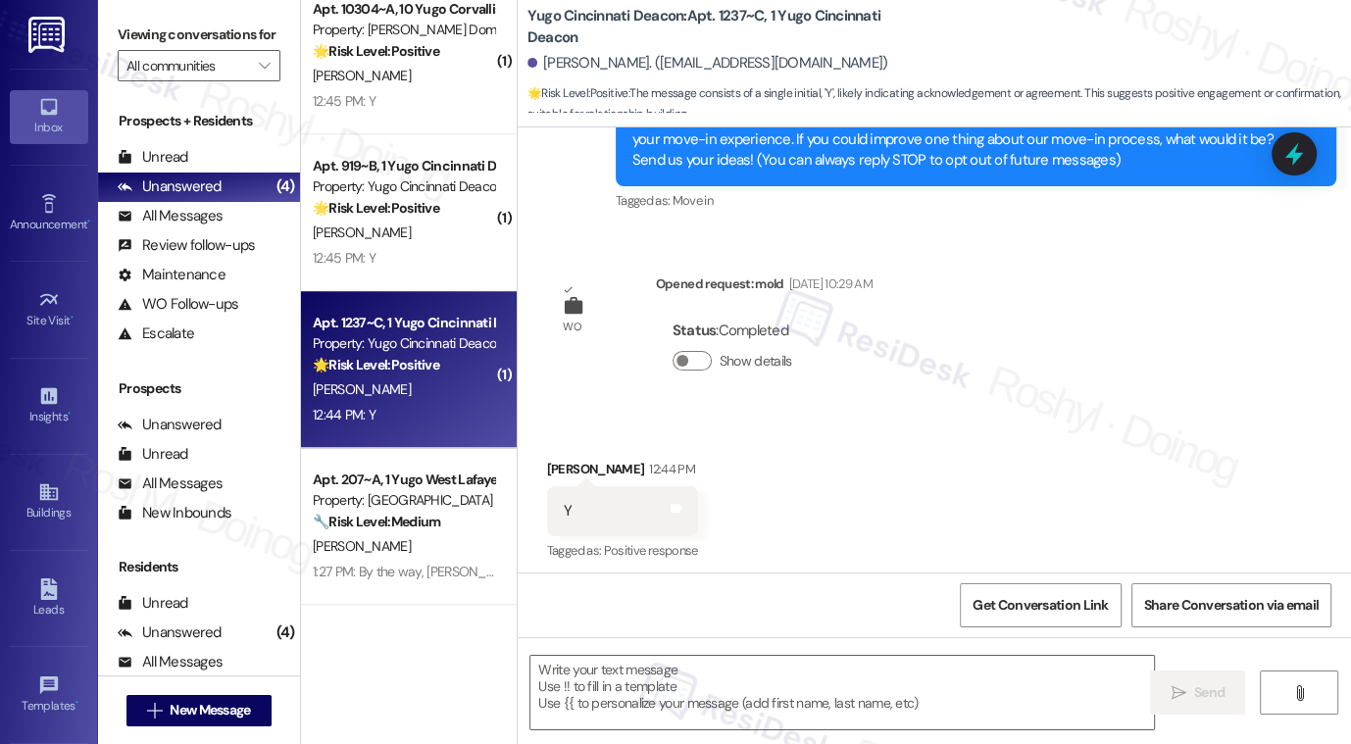
scroll to position [282, 0]
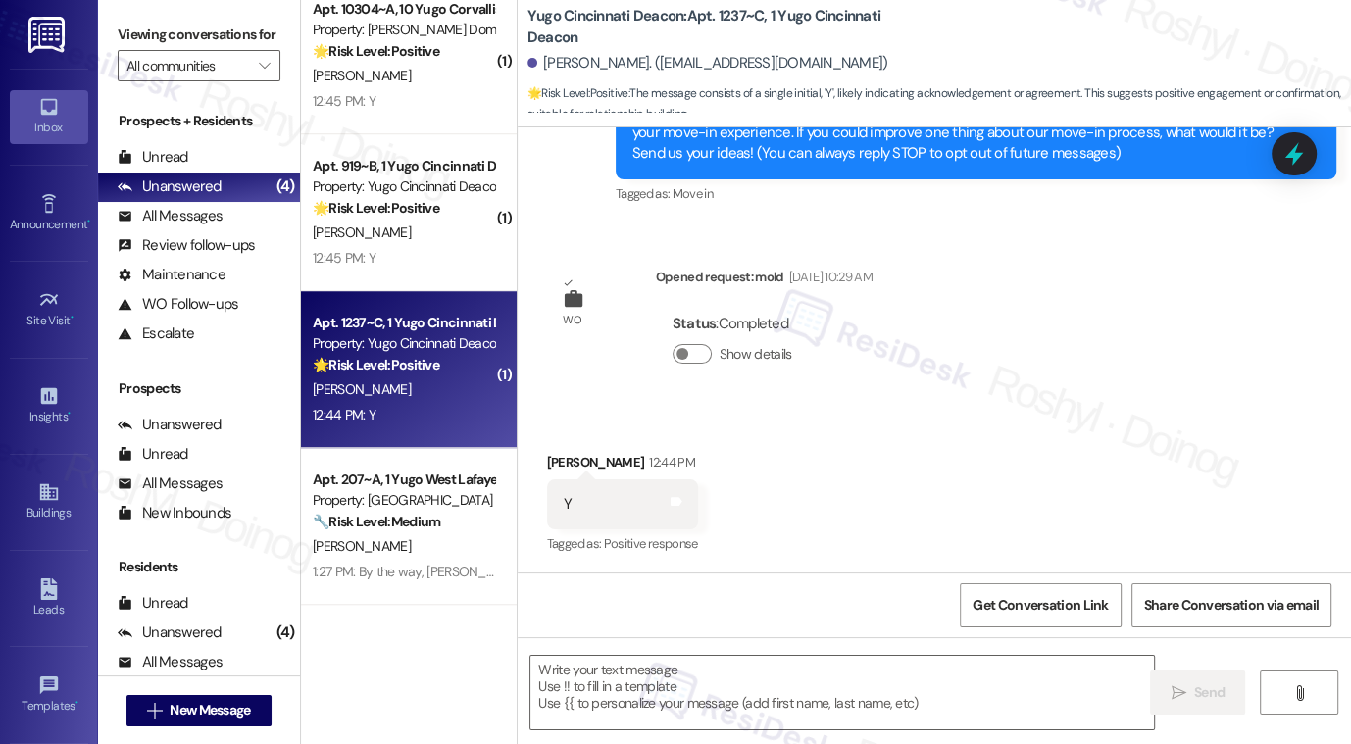
type textarea "Fetching suggested responses. Please feel free to read through the conversation…"
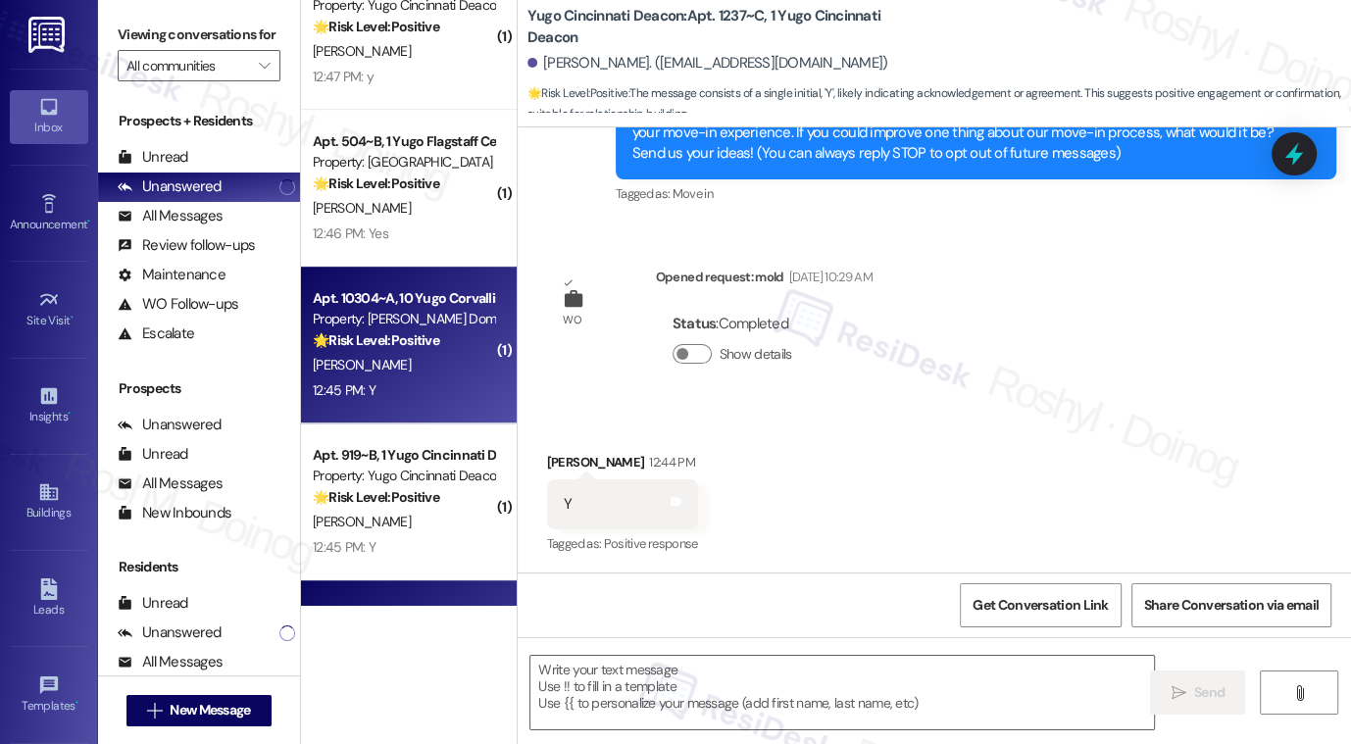
scroll to position [6913, 0]
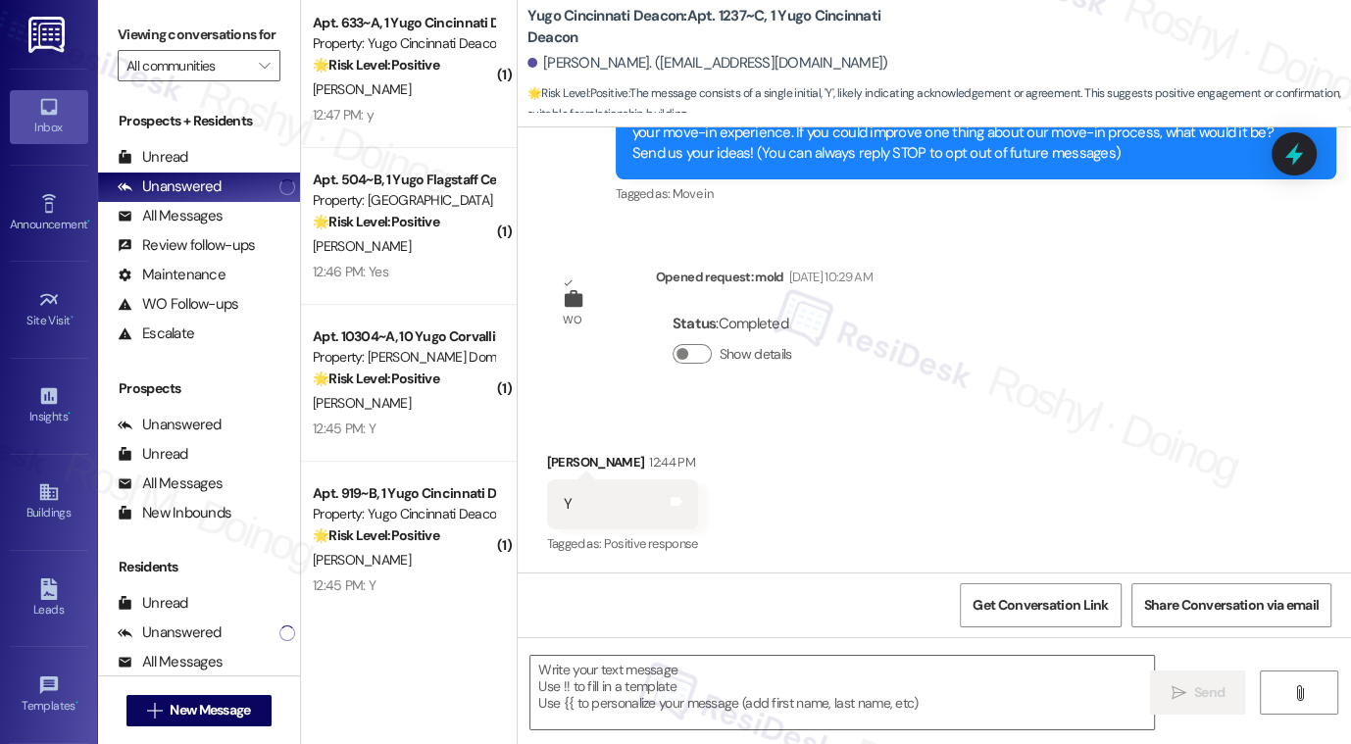
click at [363, 240] on span "[PERSON_NAME]" at bounding box center [362, 246] width 98 height 18
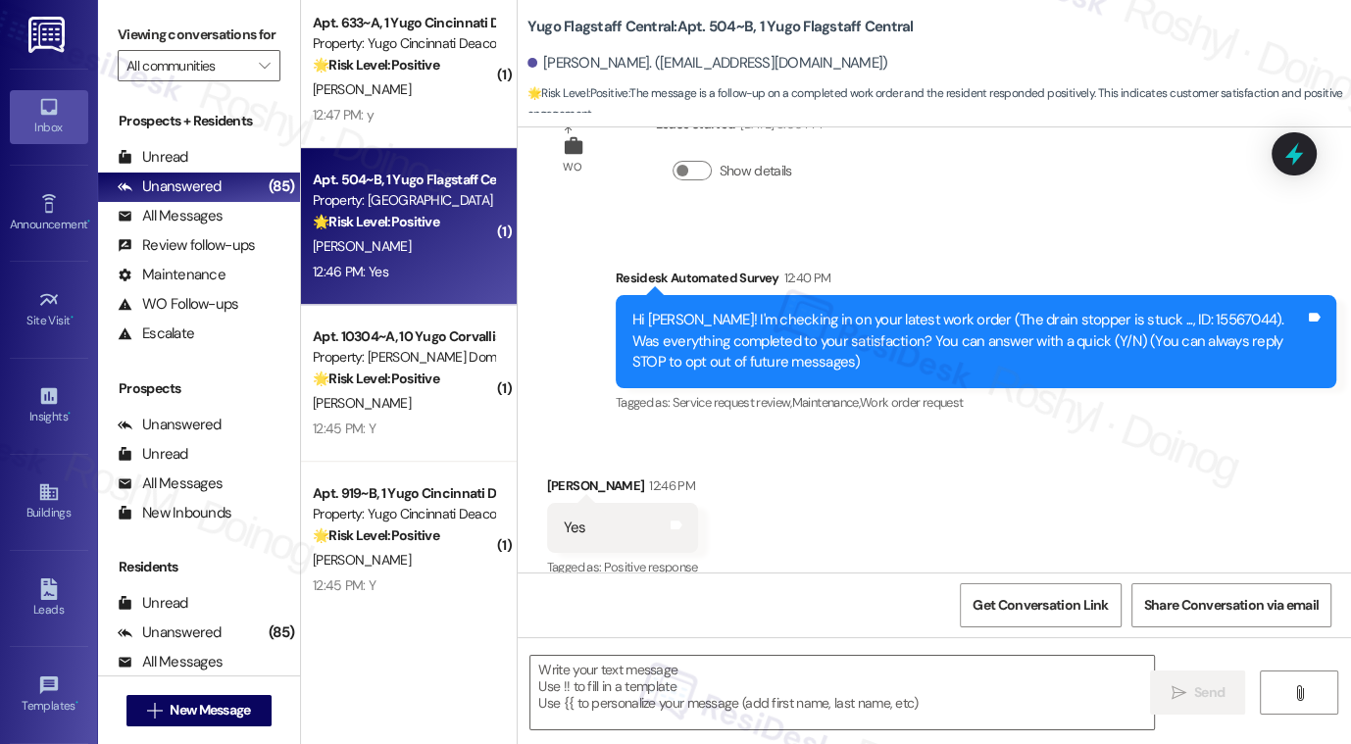
scroll to position [97, 0]
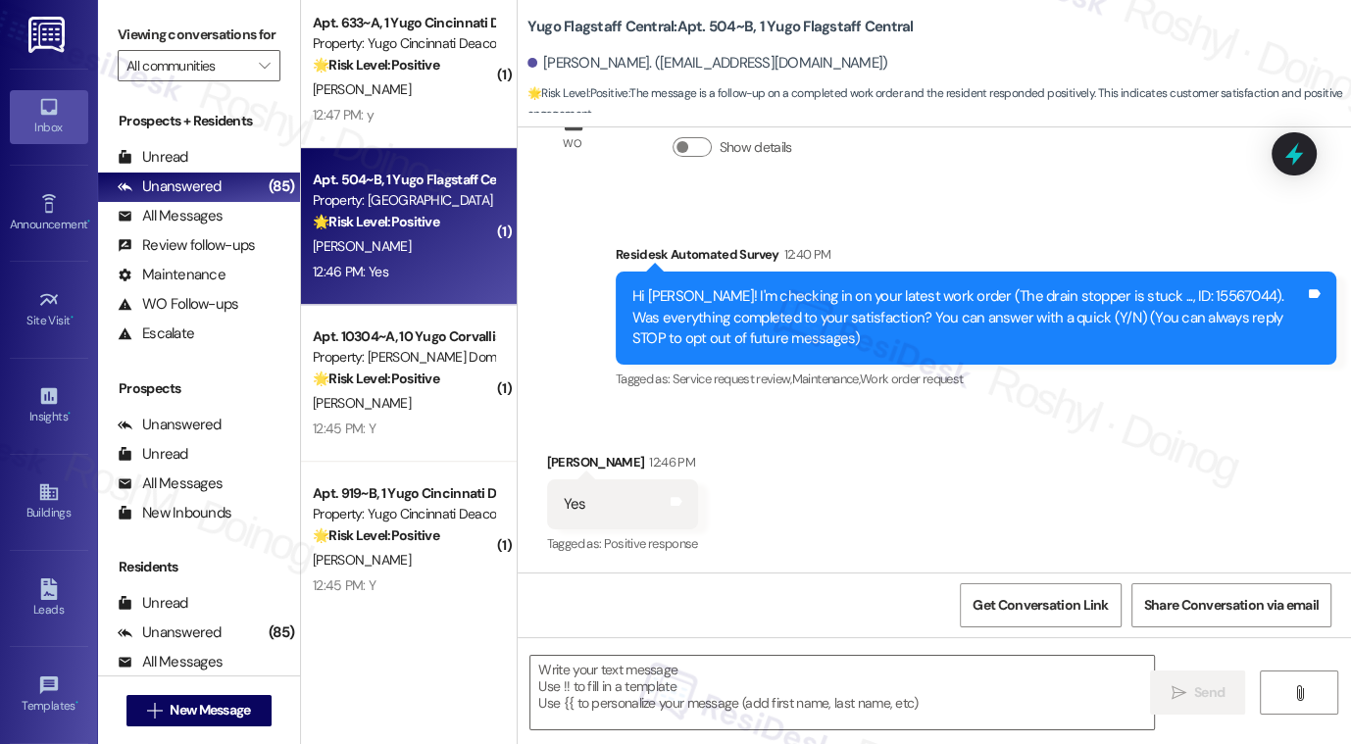
type textarea "Fetching suggested responses. Please feel free to read through the conversation…"
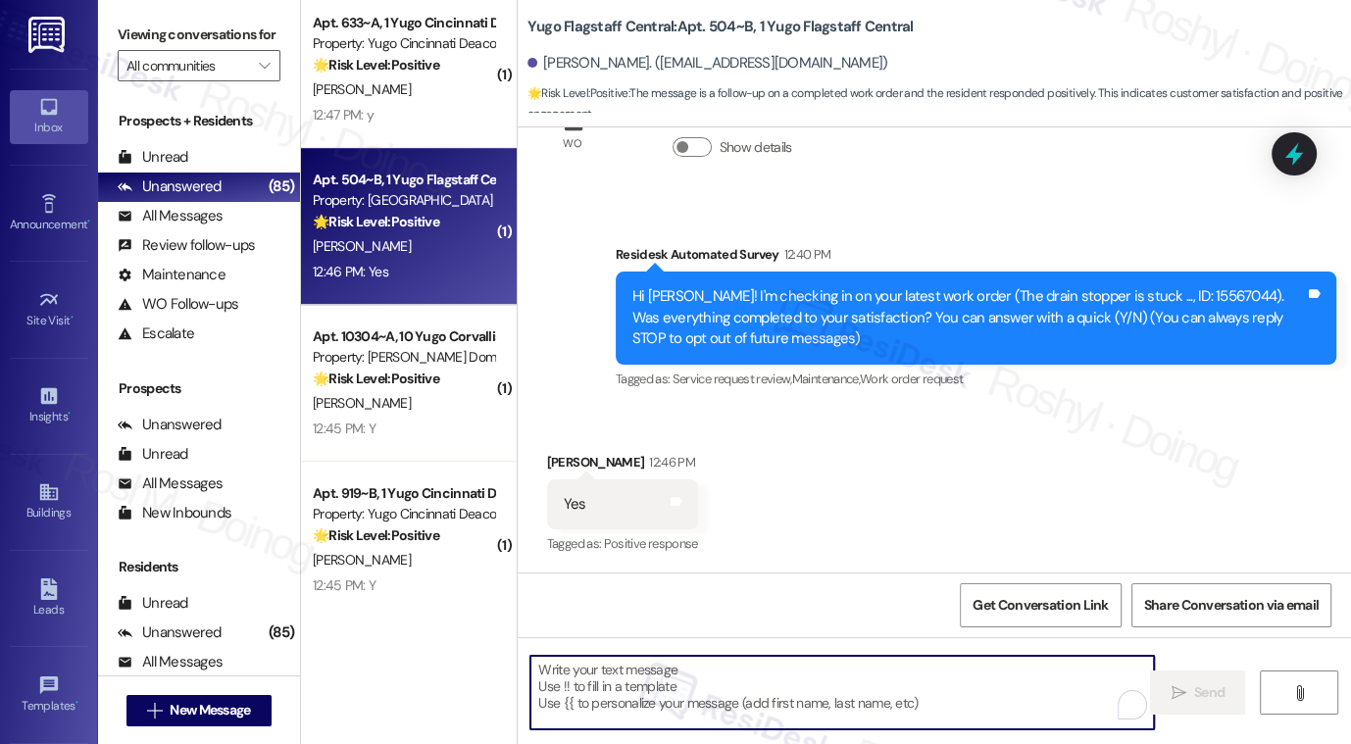
click at [734, 682] on textarea "To enrich screen reader interactions, please activate Accessibility in Grammarl…" at bounding box center [843, 693] width 624 height 74
paste textarea "@Jomar wala na po iaadd dun sa message like Hi or greetings? copy paste lang po?"
type textarea "@Jomar wala na po iaadd dun sa message like Hi or greetings? copy paste lang po?"
paste textarea "Thanks so much for letting us know! I'm happy to hear your work order was compl…"
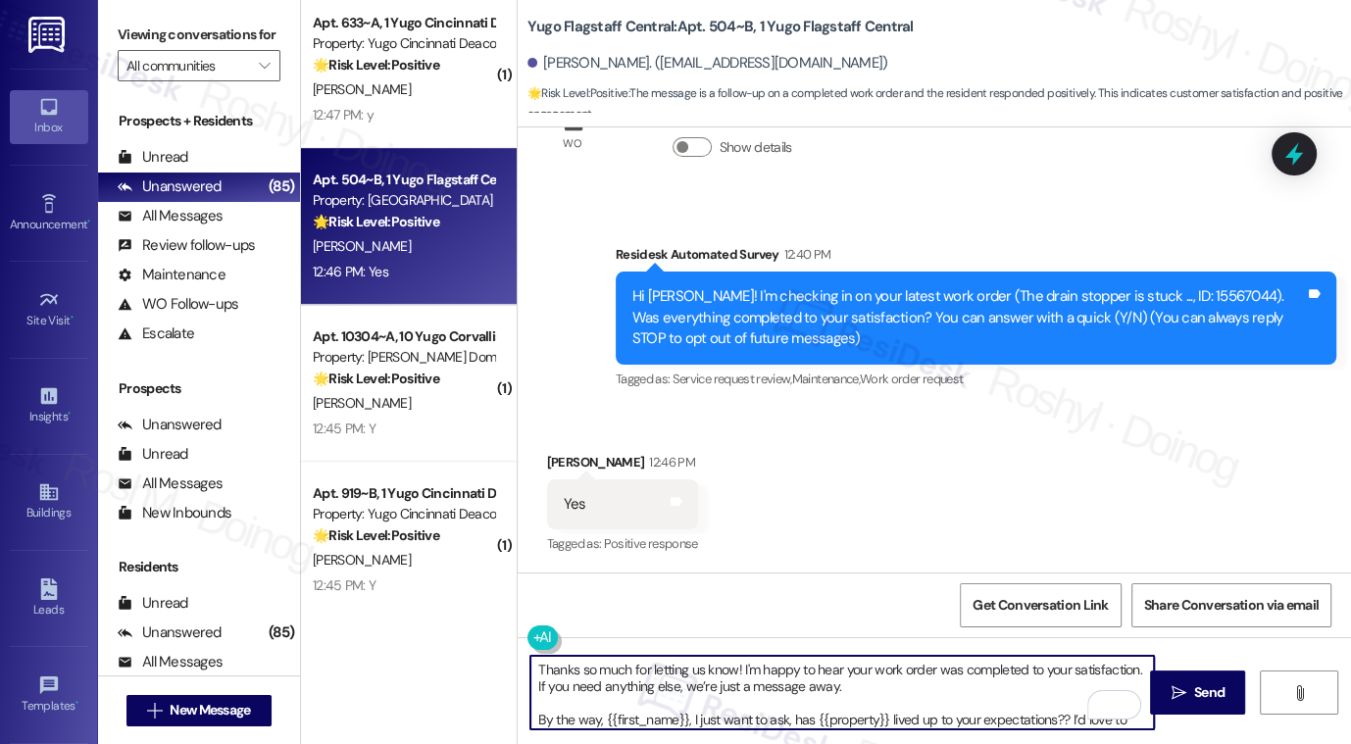
scroll to position [17, 0]
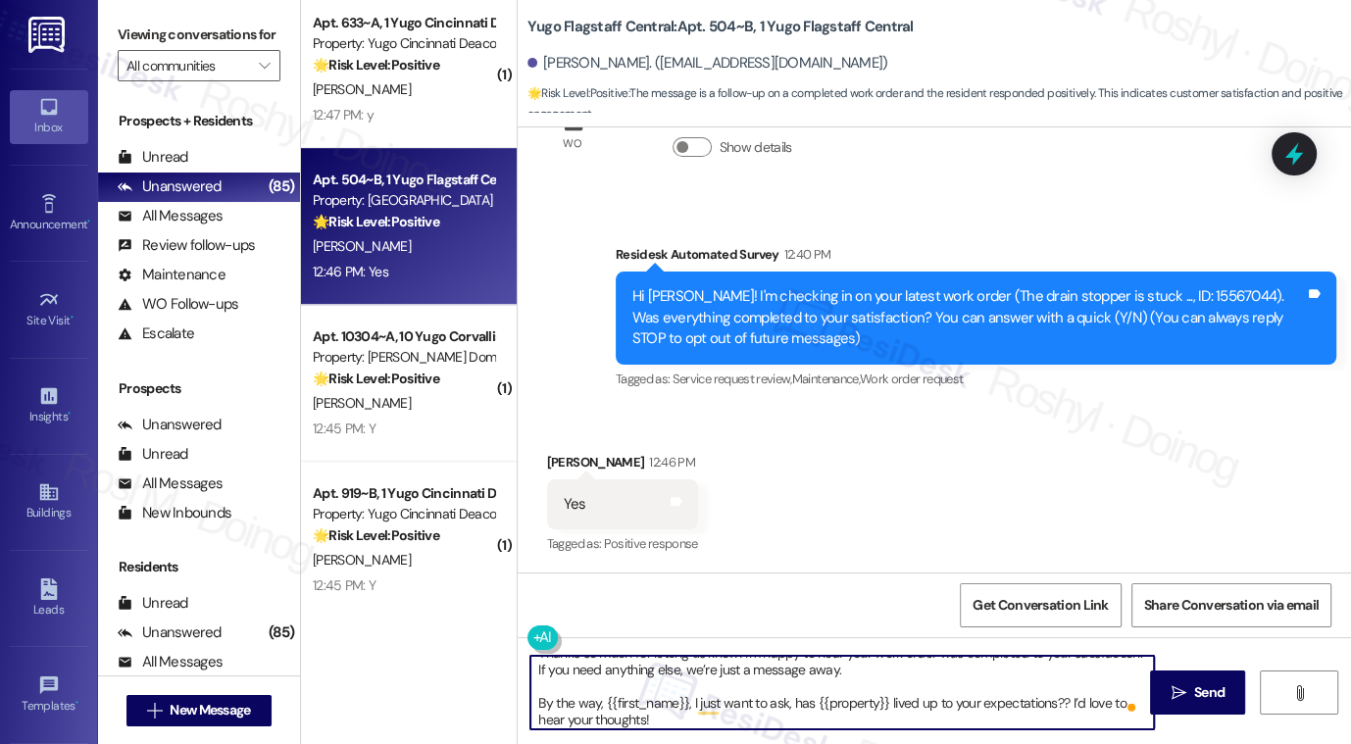
click at [549, 711] on textarea "Thanks so much for letting us know! I'm happy to hear your work order was compl…" at bounding box center [843, 693] width 624 height 74
click at [565, 701] on textarea "Thanks so much for letting us know! I'm happy to hear your work order was compl…" at bounding box center [843, 693] width 624 height 74
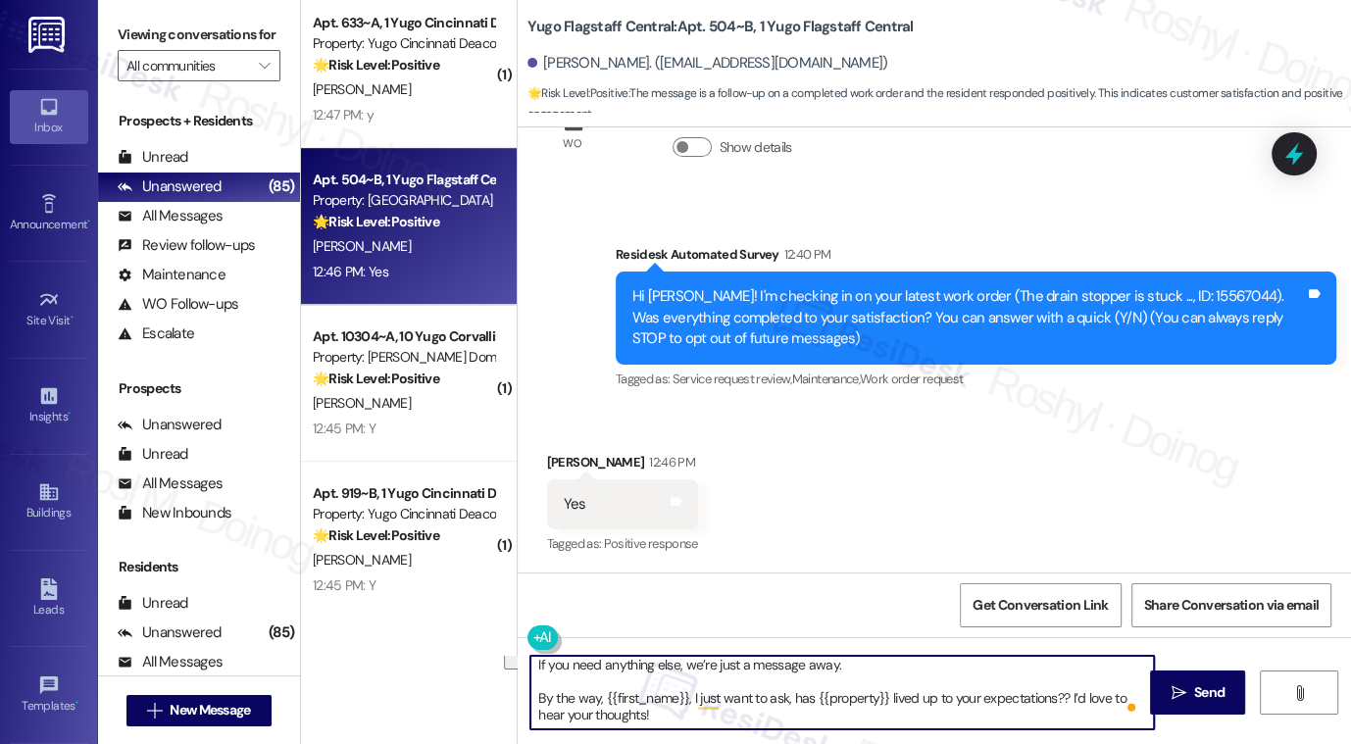
drag, startPoint x: 535, startPoint y: 700, endPoint x: 649, endPoint y: 718, distance: 115.1
click at [649, 718] on textarea "Thanks so much for letting us know! I'm happy to hear your work order was compl…" at bounding box center [843, 693] width 624 height 74
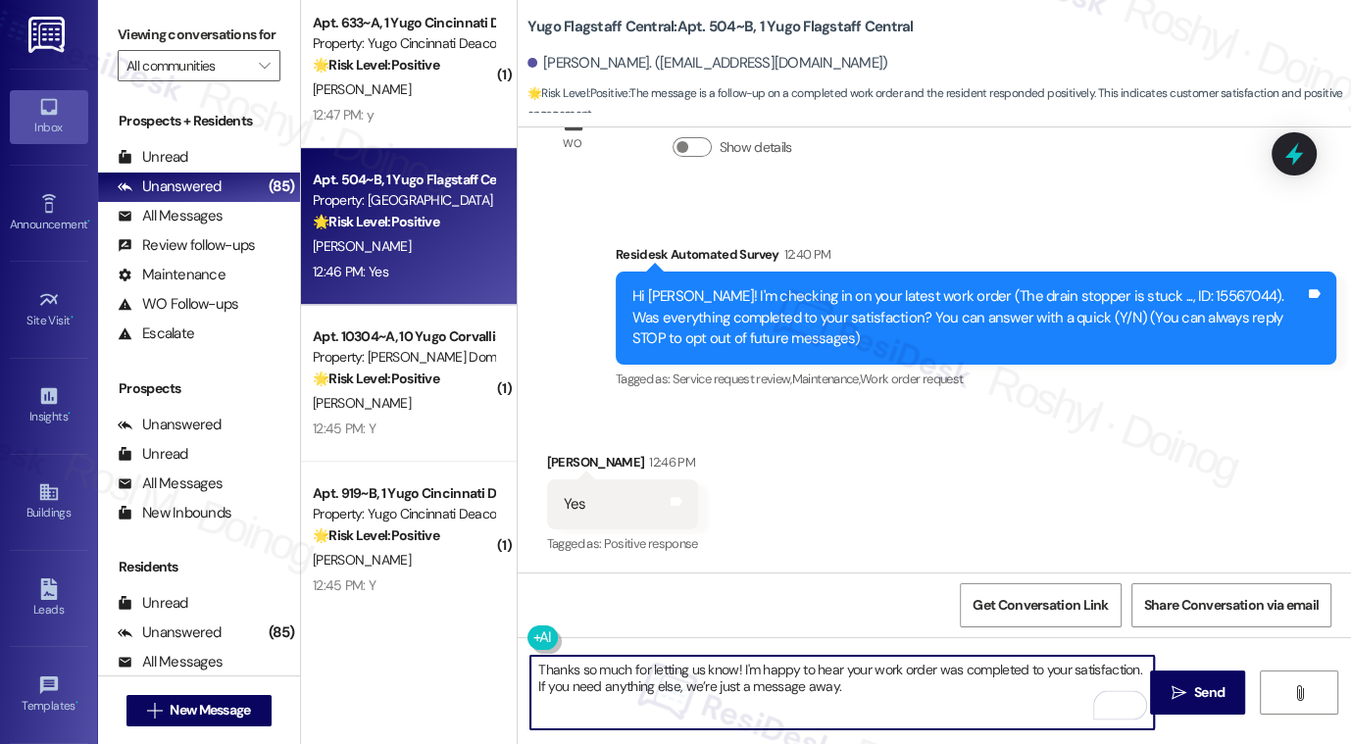
scroll to position [98, 0]
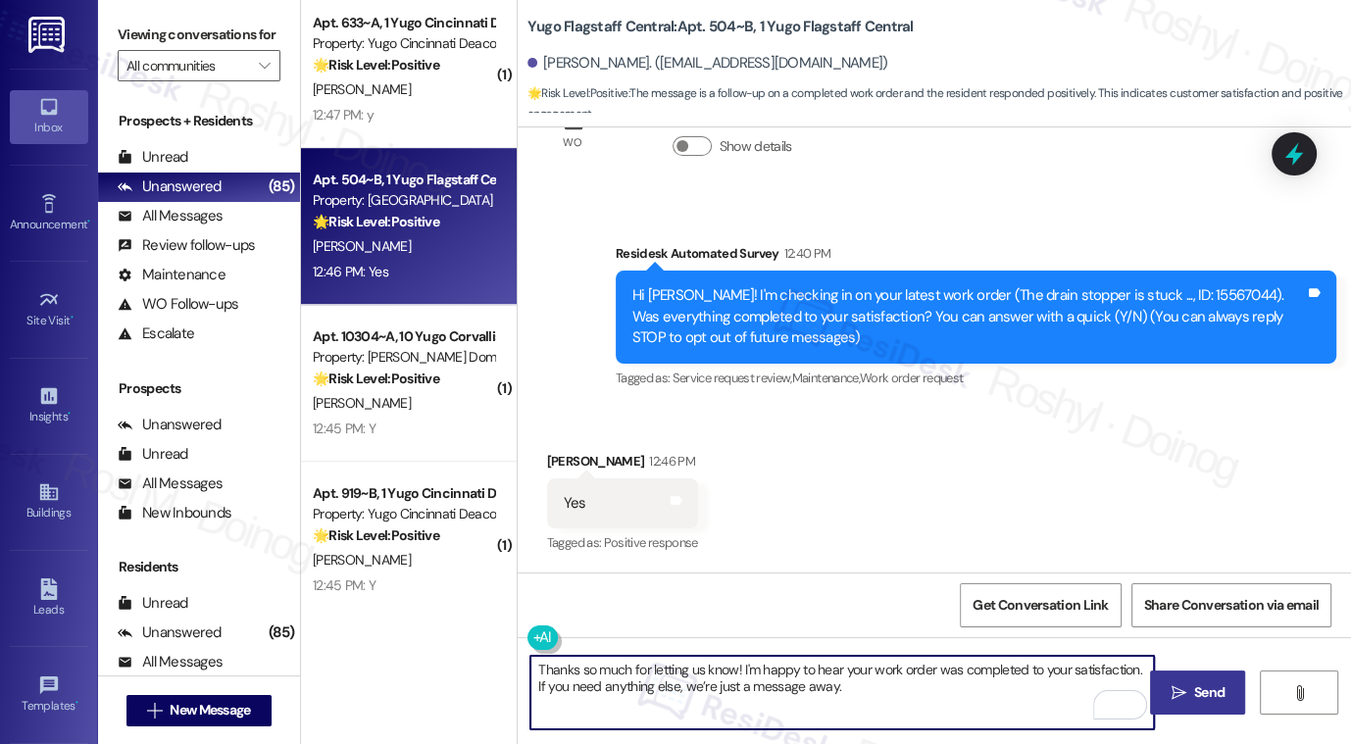
type textarea "Thanks so much for letting us know! I'm happy to hear your work order was compl…"
click at [1191, 701] on span "Send" at bounding box center [1210, 693] width 38 height 21
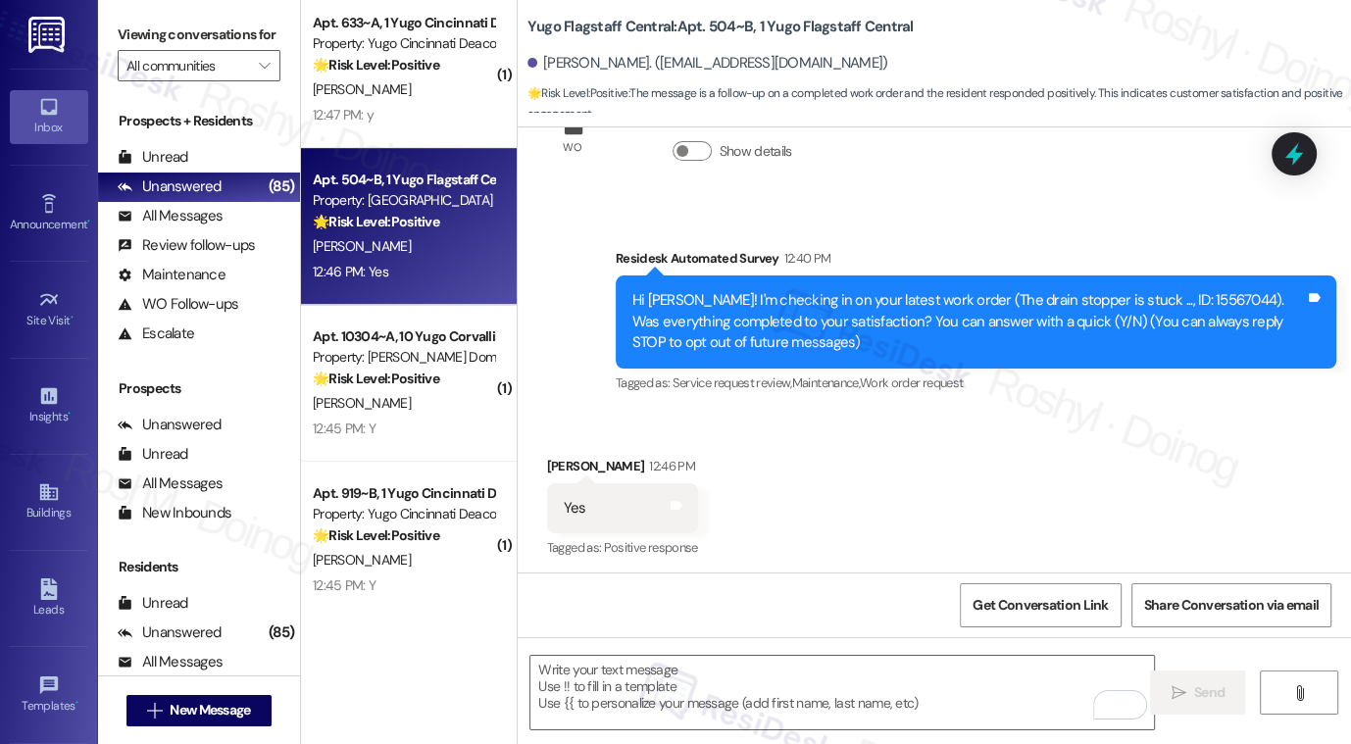
scroll to position [97, 0]
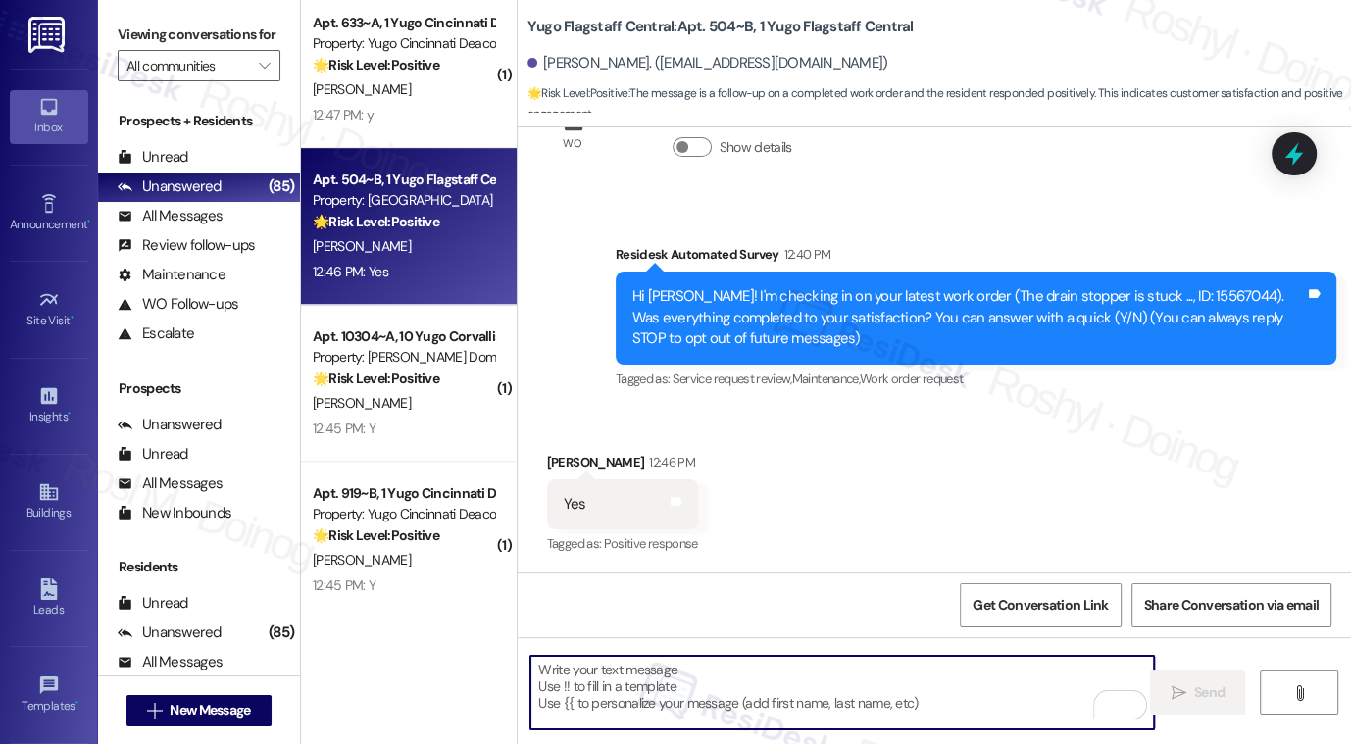
click at [894, 703] on textarea "To enrich screen reader interactions, please activate Accessibility in Grammarl…" at bounding box center [843, 693] width 624 height 74
paste textarea "Thanks so much for letting us know! I'm happy to hear your work order was compl…"
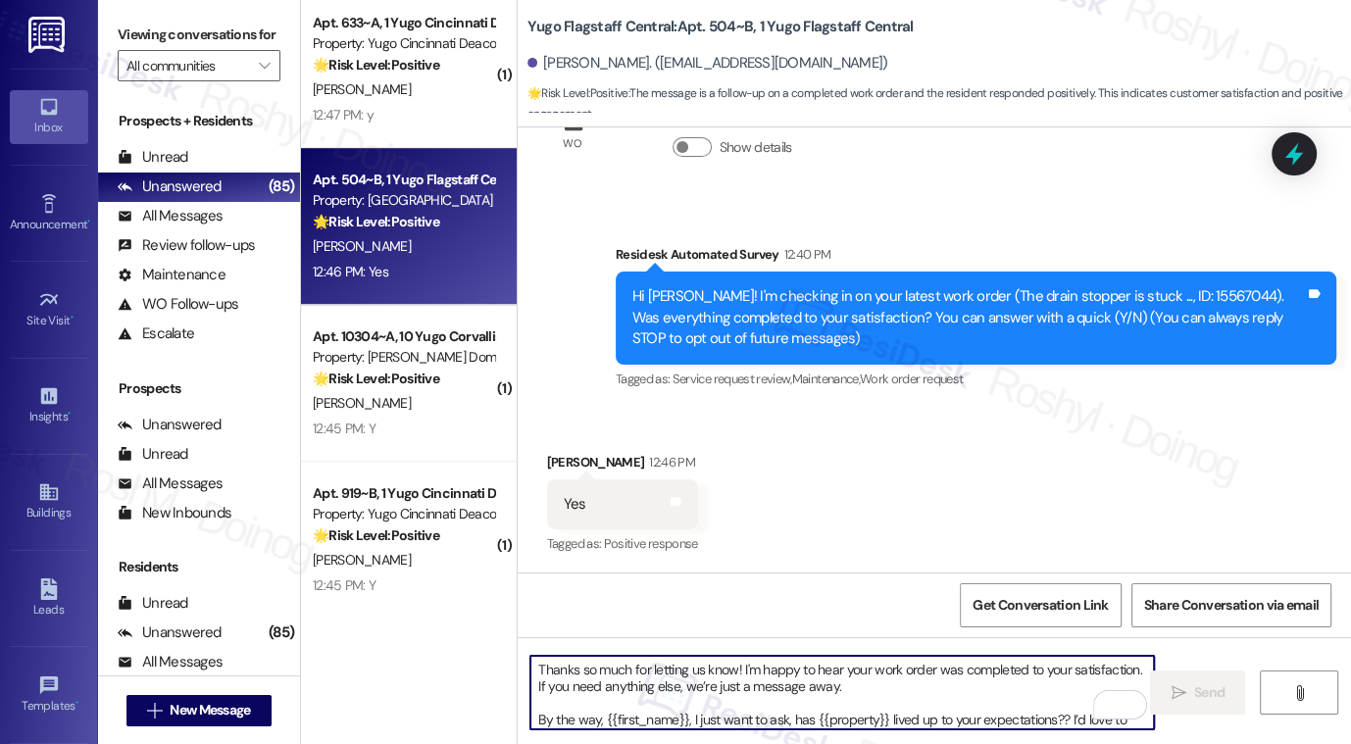
scroll to position [17, 0]
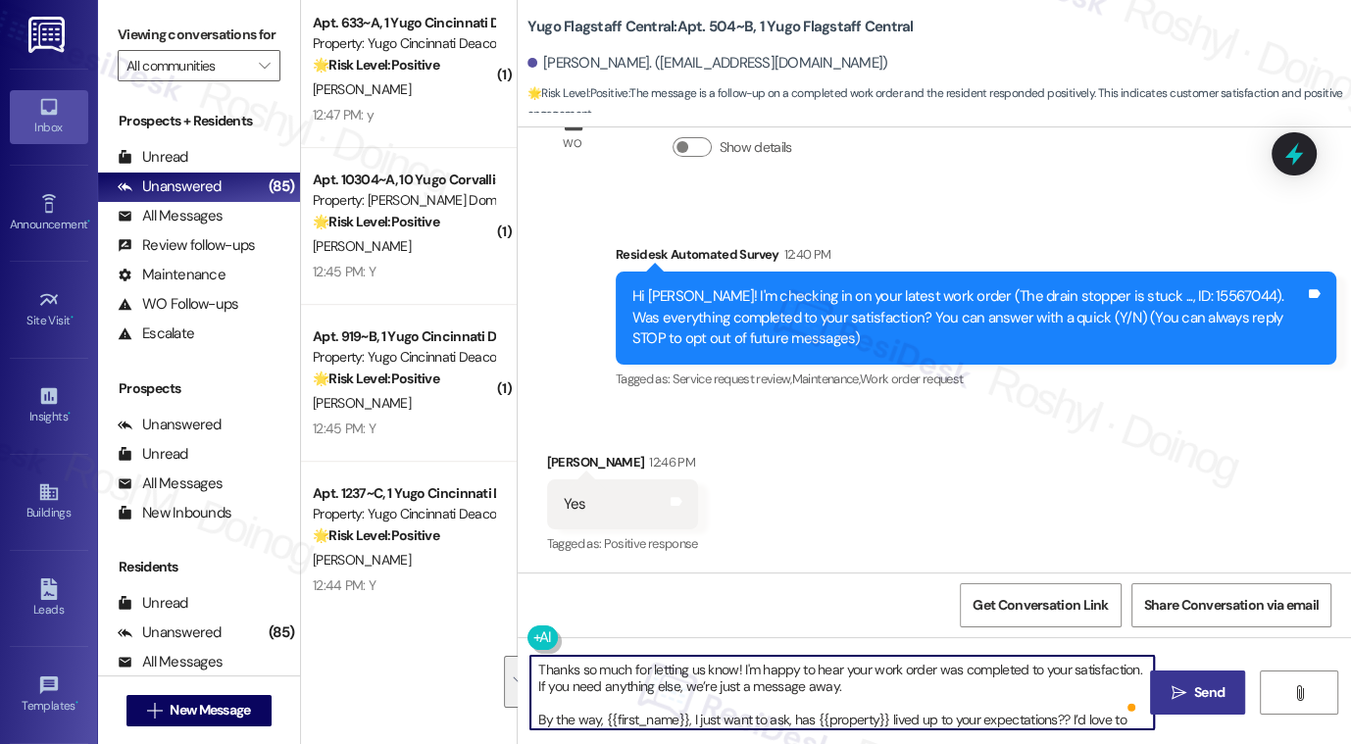
drag, startPoint x: 533, startPoint y: 702, endPoint x: 527, endPoint y: 654, distance: 48.4
click at [527, 654] on div "Thanks so much for letting us know! I'm happy to hear your work order was compl…" at bounding box center [935, 710] width 834 height 147
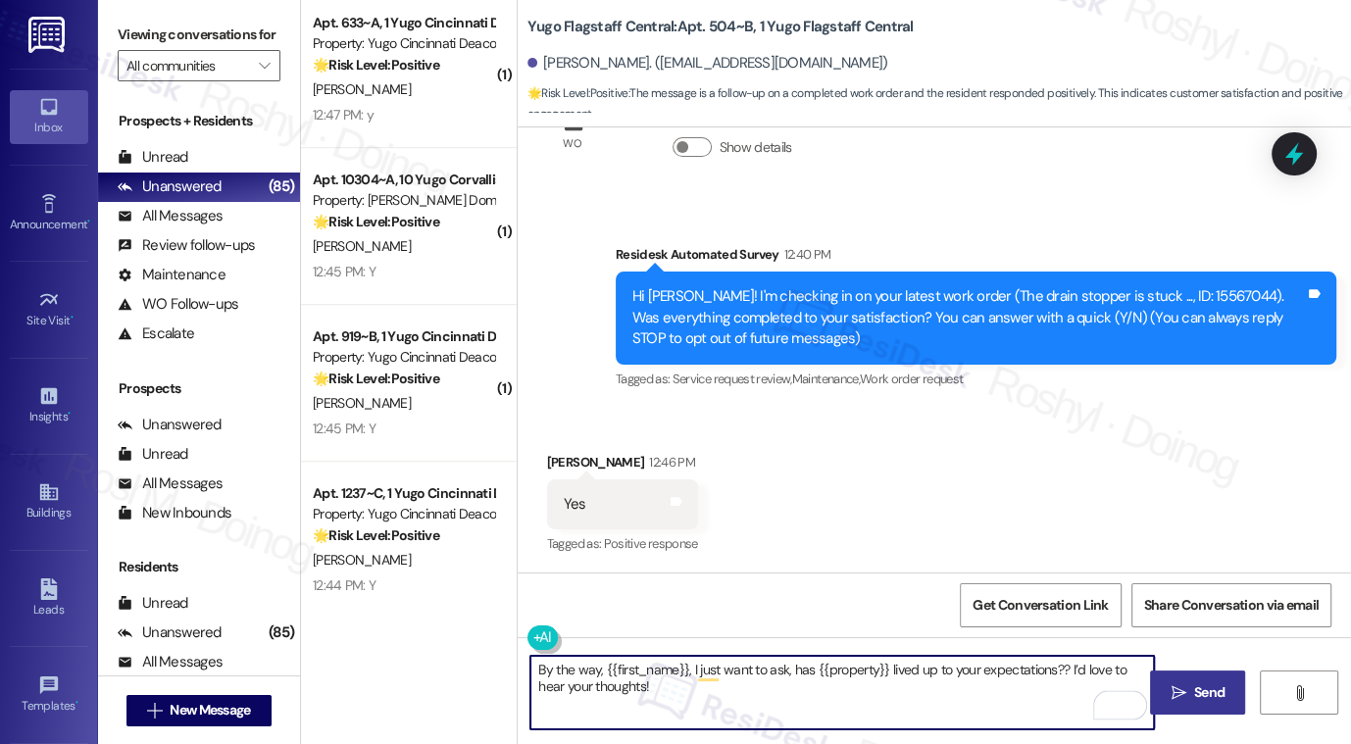
type textarea "By the way, {{first_name}}, I just want to ask, has {{property}} lived up to yo…"
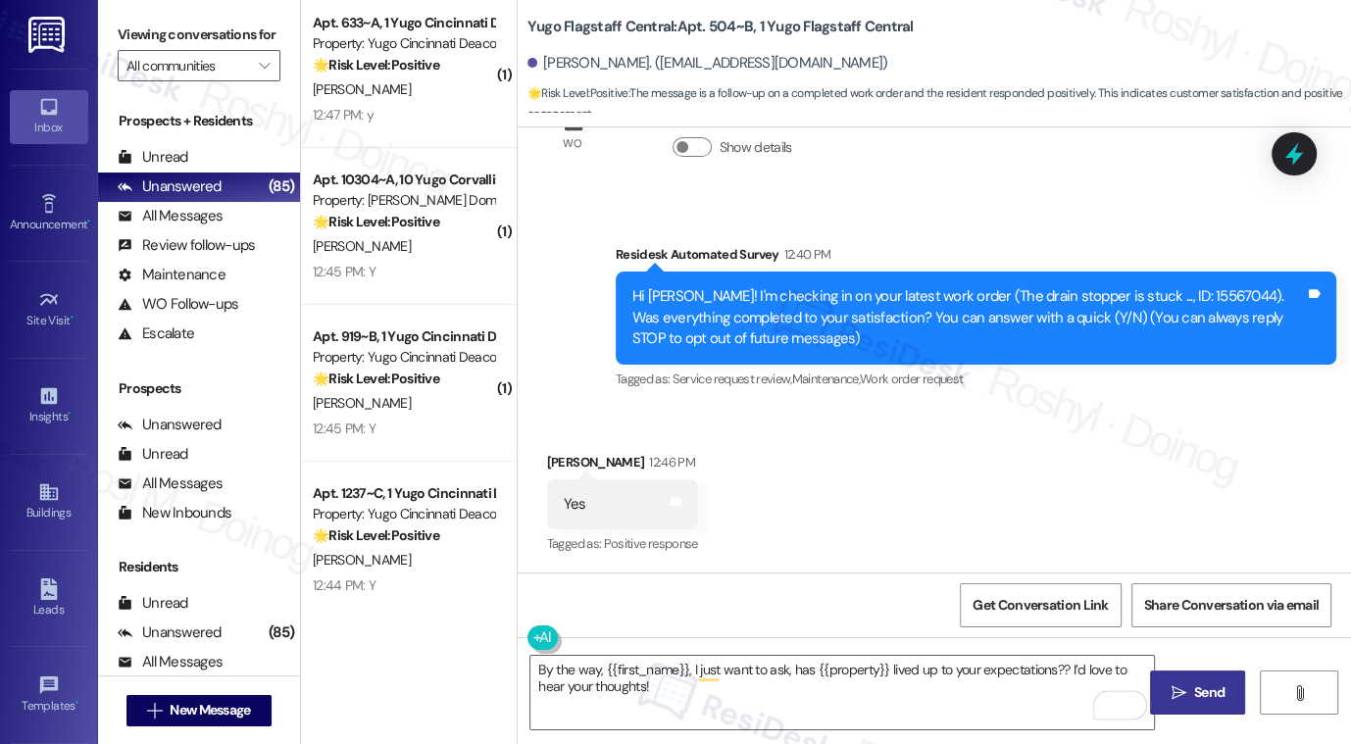
click at [1198, 687] on span "Send" at bounding box center [1209, 693] width 30 height 21
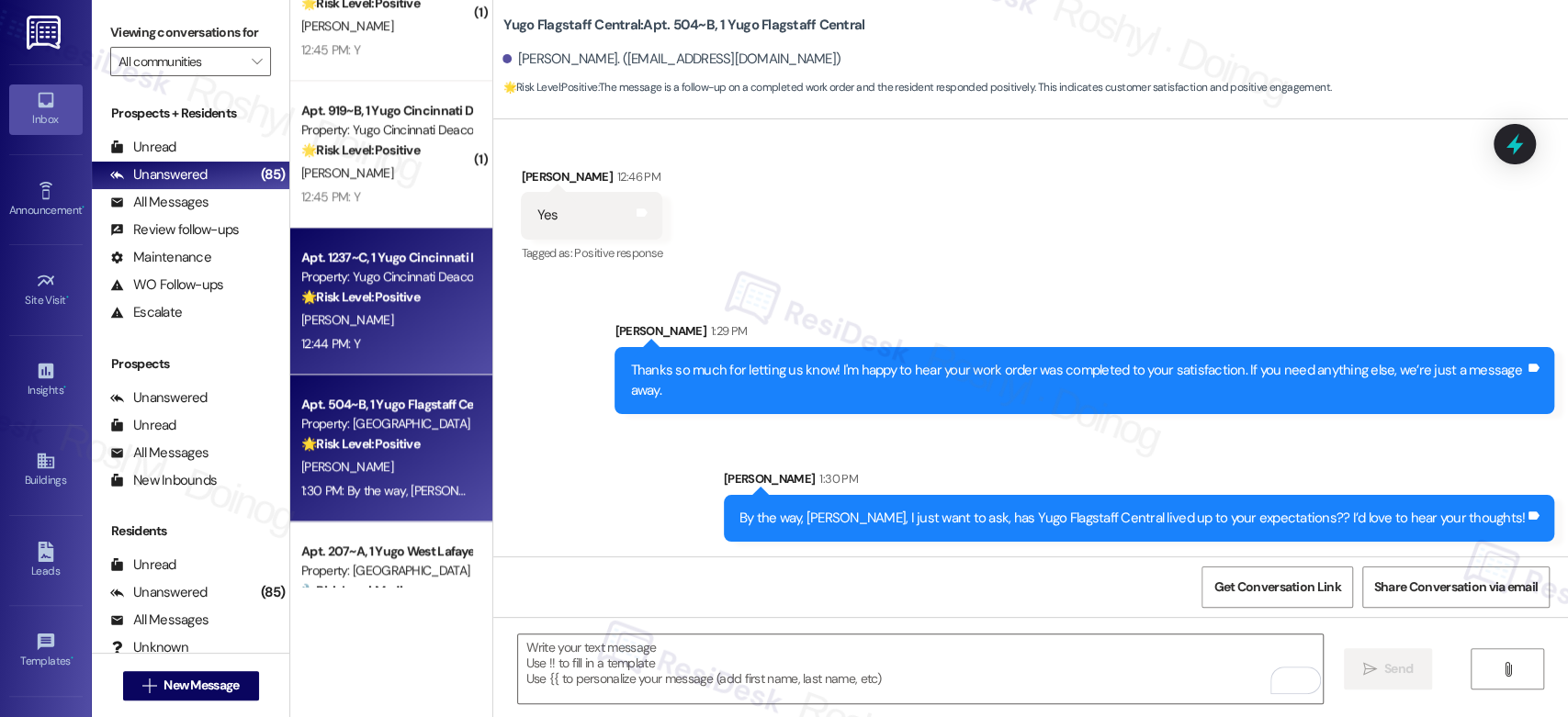
click at [375, 336] on div "12:44 PM: Y 12:44 PM: Y" at bounding box center [386, 344] width 173 height 23
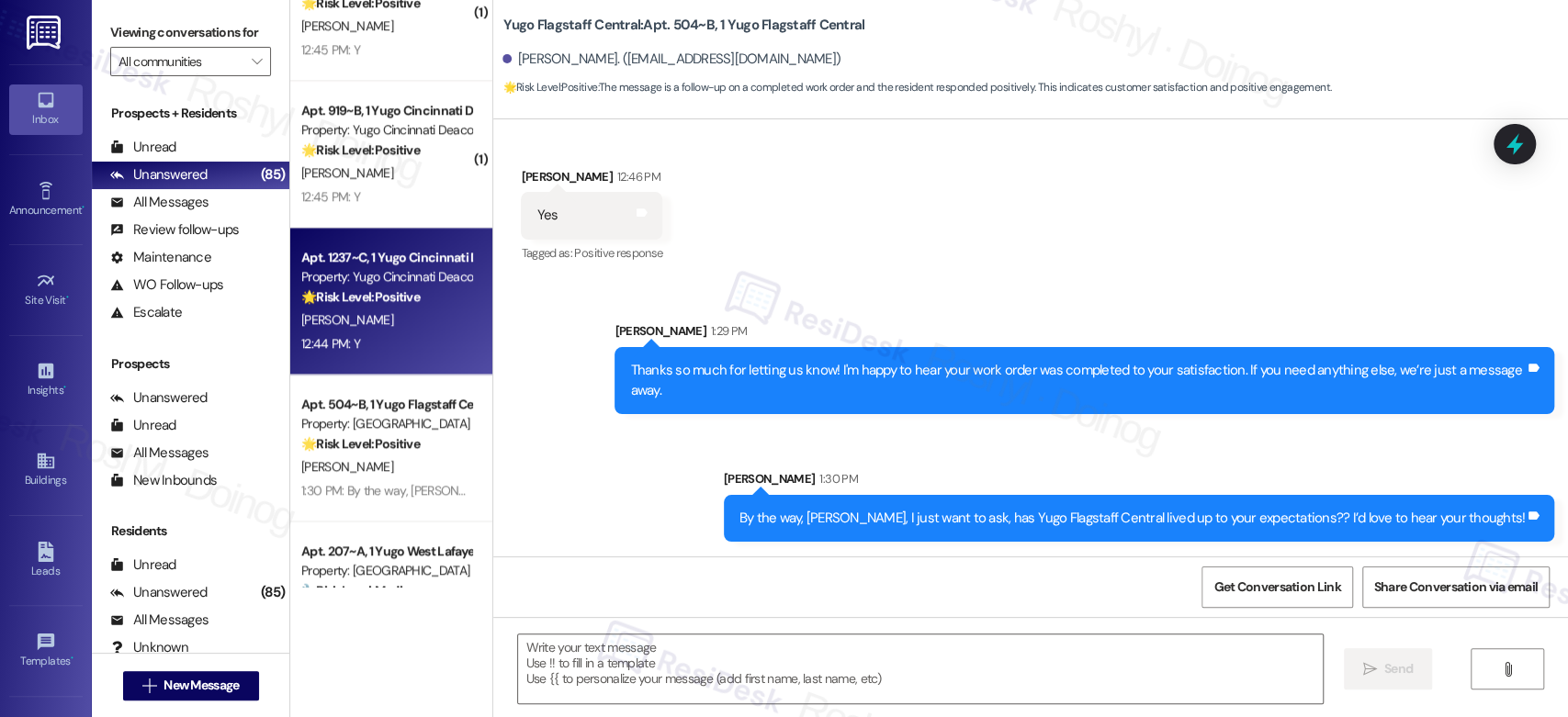
type textarea "Fetching suggested responses. Please feel free to read through the conversation…"
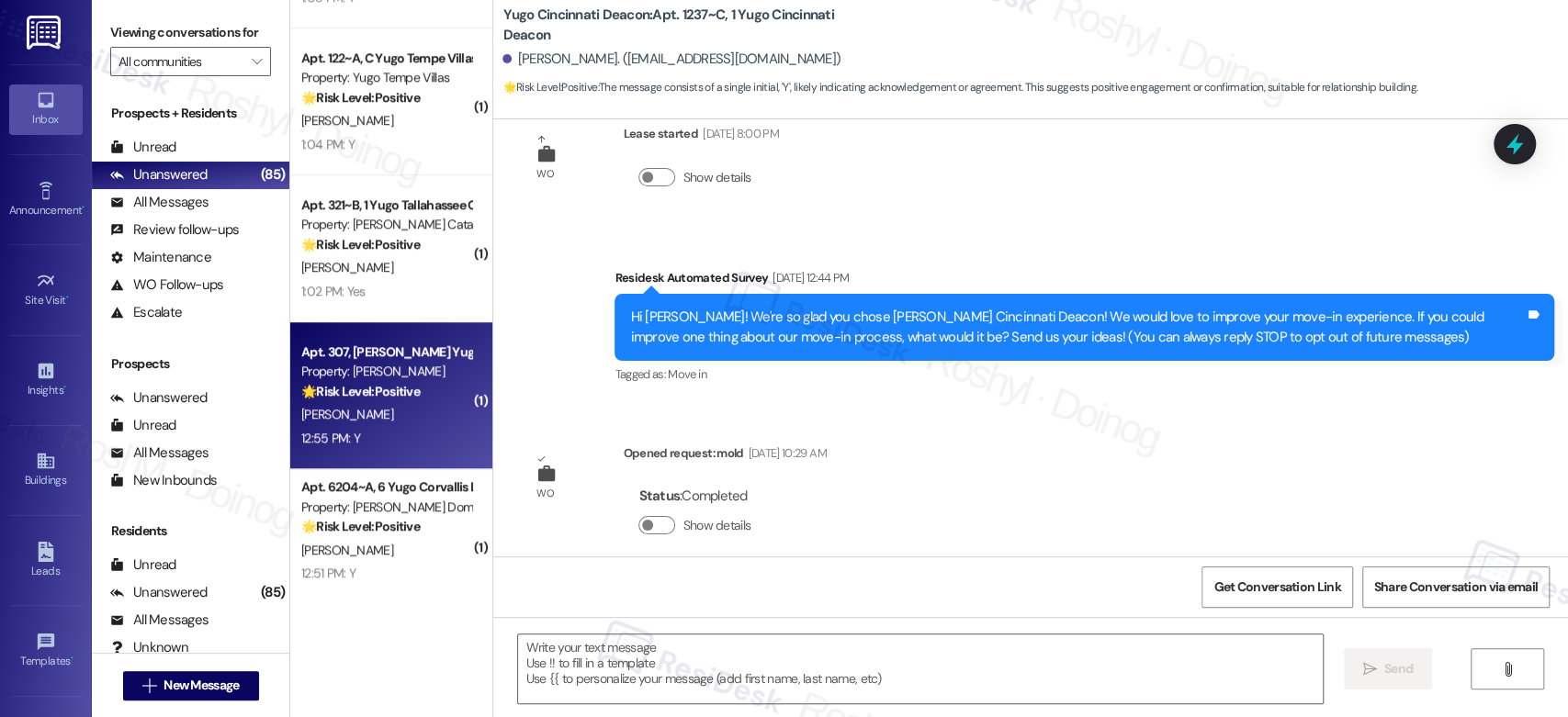
click at [402, 403] on div "[PERSON_NAME]" at bounding box center [386, 415] width 173 height 23
type textarea "Fetching suggested responses. Please feel free to read through the conversation…"
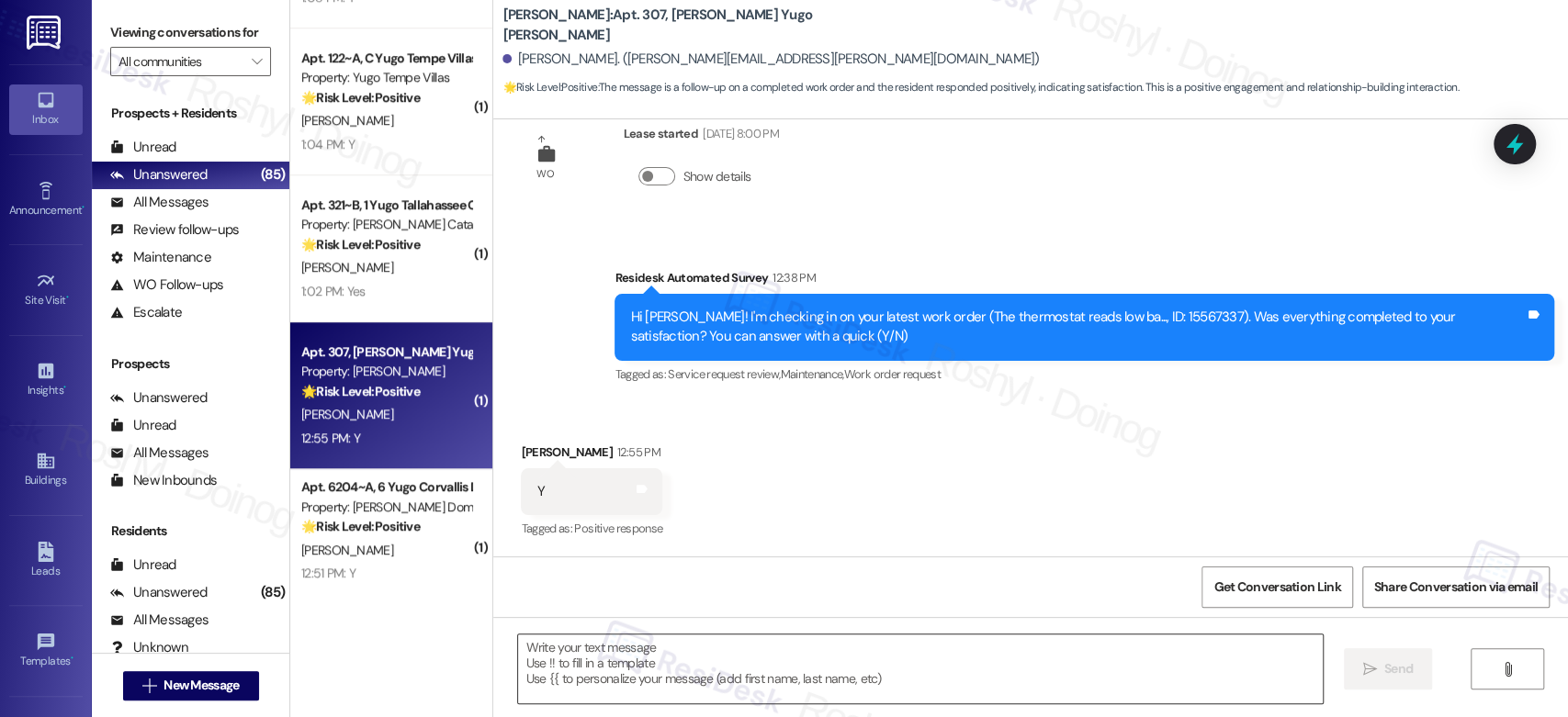
click at [629, 655] on textarea at bounding box center [920, 669] width 804 height 69
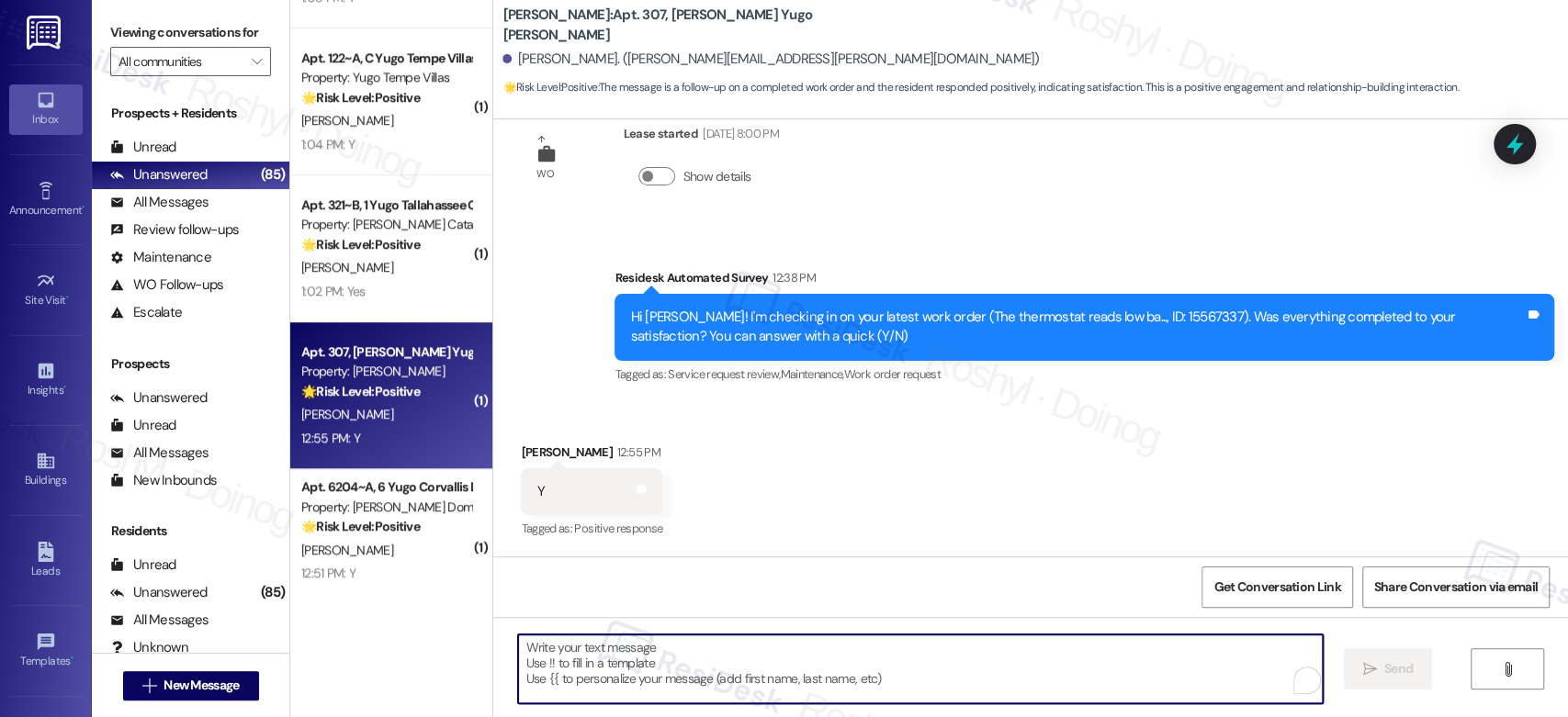
paste textarea "Thanks so much for letting us know! I'm happy to hear your work order was compl…"
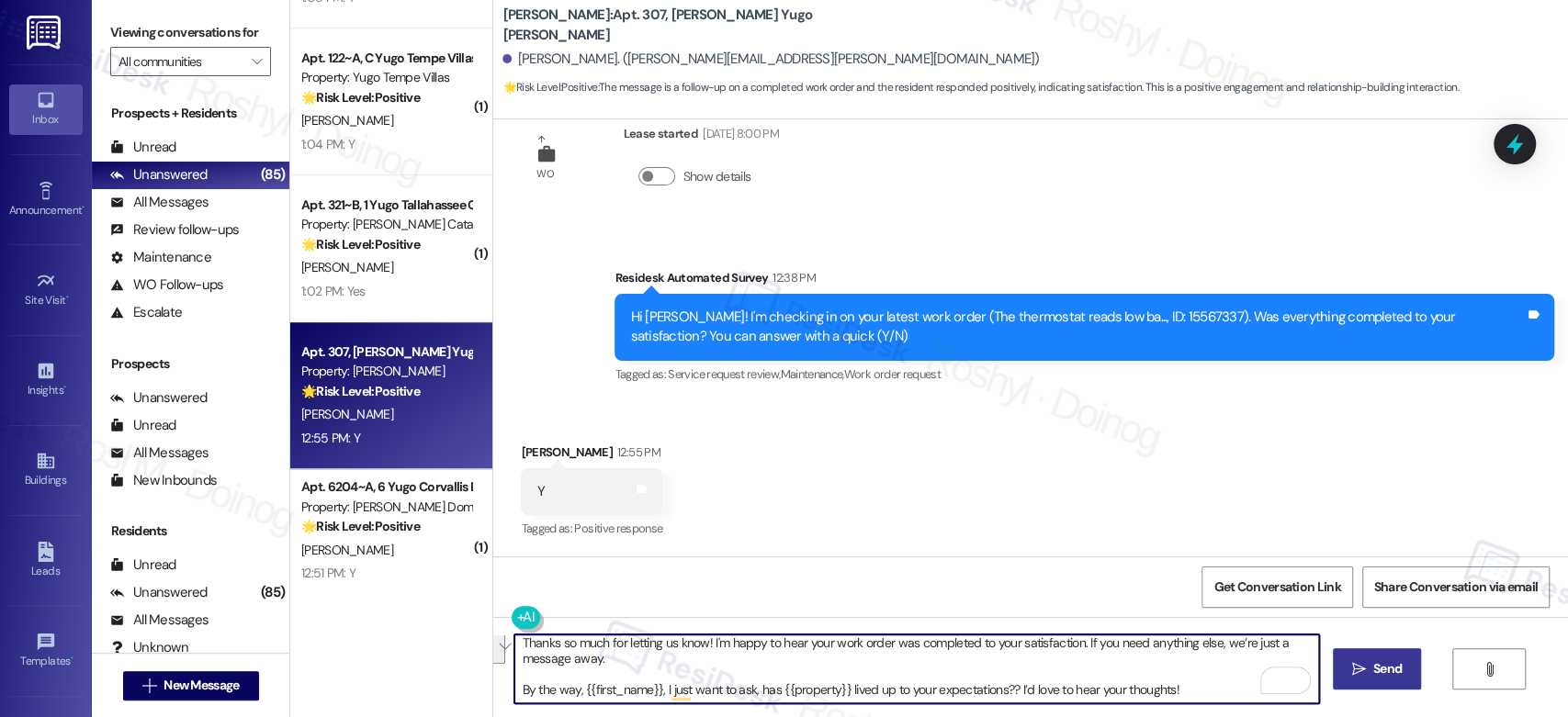
drag, startPoint x: 505, startPoint y: 673, endPoint x: 1254, endPoint y: 756, distance: 753.6
click at [1254, 695] on html "Inbox Go to Inbox Announcement • Send A Text Announcement Site Visit • Go to Si…" at bounding box center [784, 358] width 1568 height 717
type textarea "Thanks so much for letting us know! I'm happy to hear your work order was compl…"
click at [522, 656] on textarea "Thanks so much for letting us know! I'm happy to hear your work order was compl…" at bounding box center [916, 669] width 804 height 69
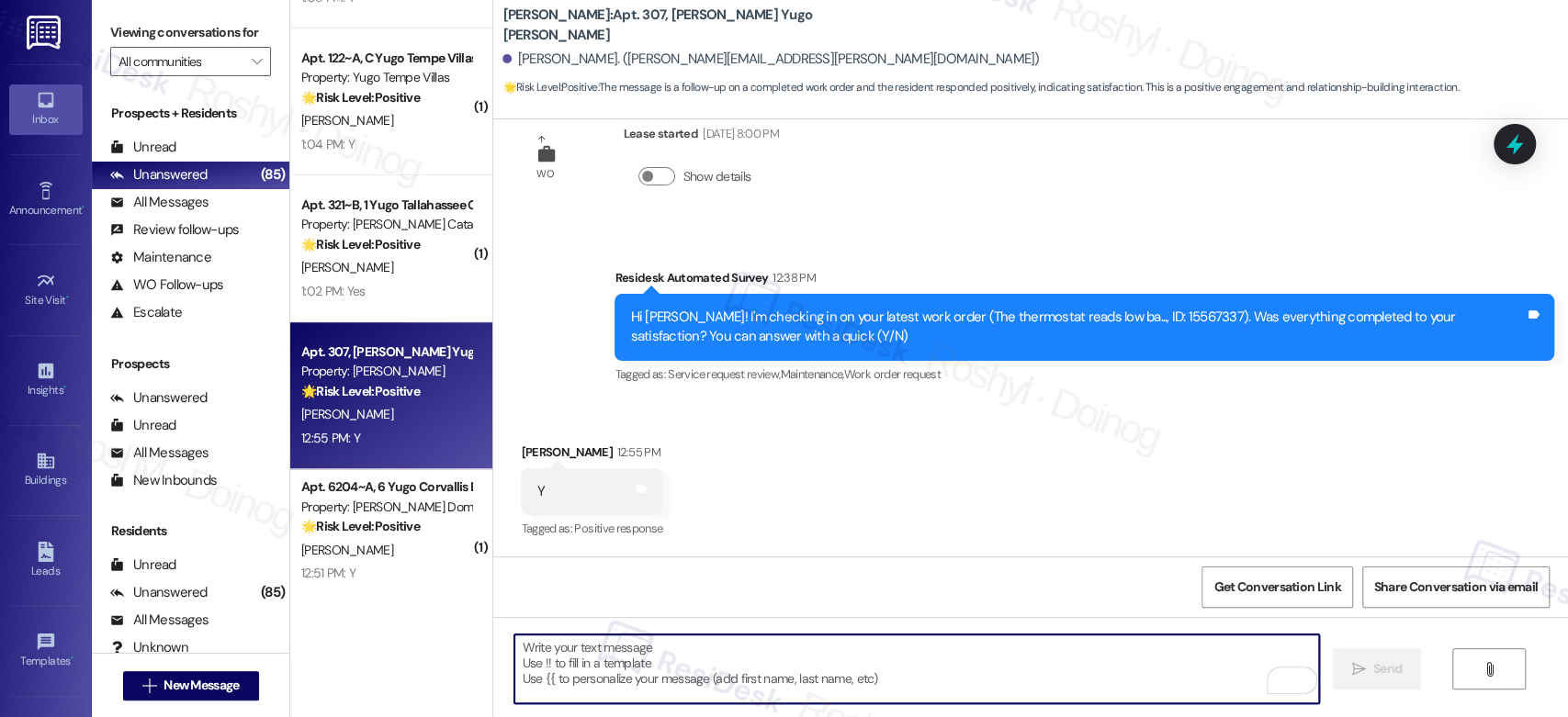
paste textarea "Thanks so much for letting us know! I'm happy to hear your work order was compl…"
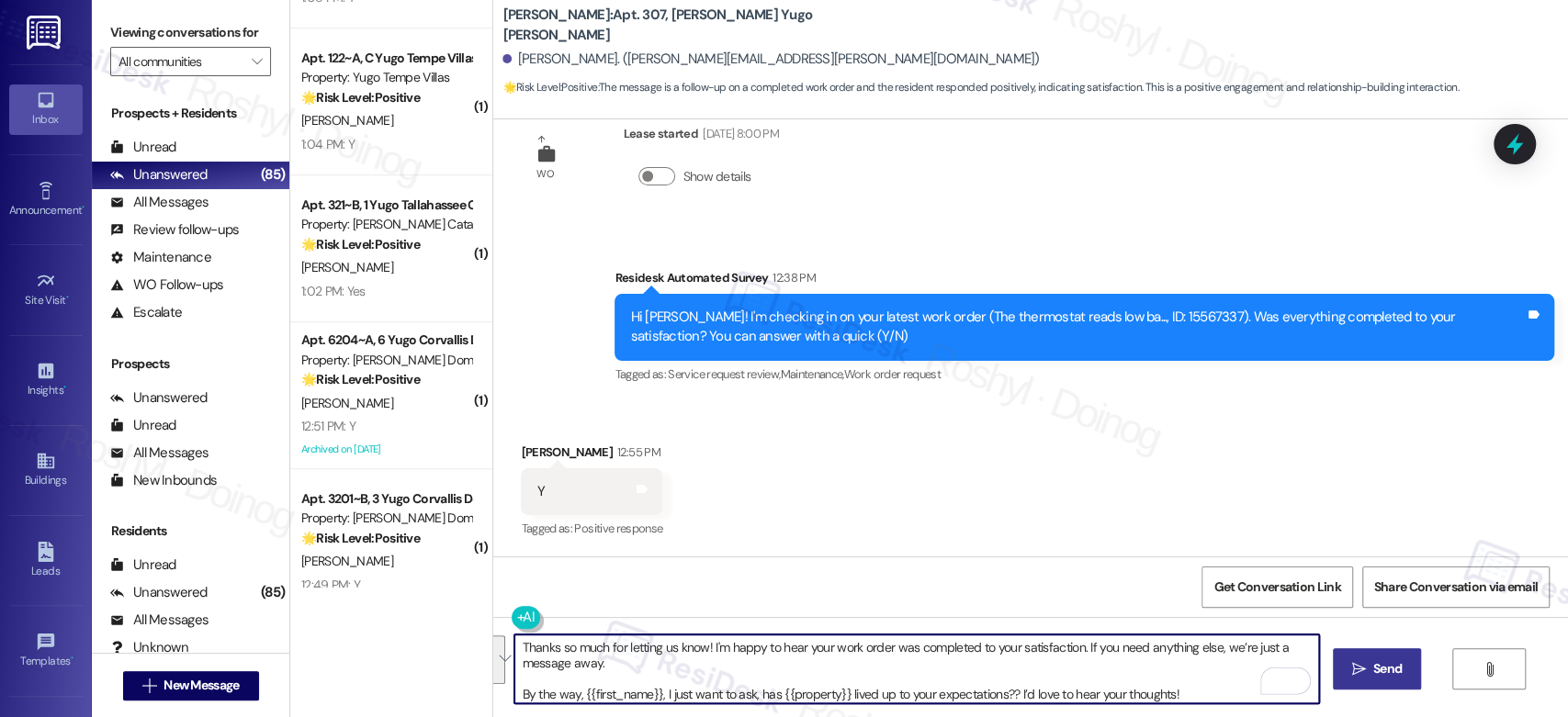
drag, startPoint x: 504, startPoint y: 695, endPoint x: 499, endPoint y: 622, distance: 73.2
click at [504, 634] on div "Thanks so much for letting us know! I'm happy to hear your work order was compl…" at bounding box center [907, 669] width 806 height 71
type textarea "By the way, {{first_name}}, I just want to ask, has {{property}} lived up to yo…"
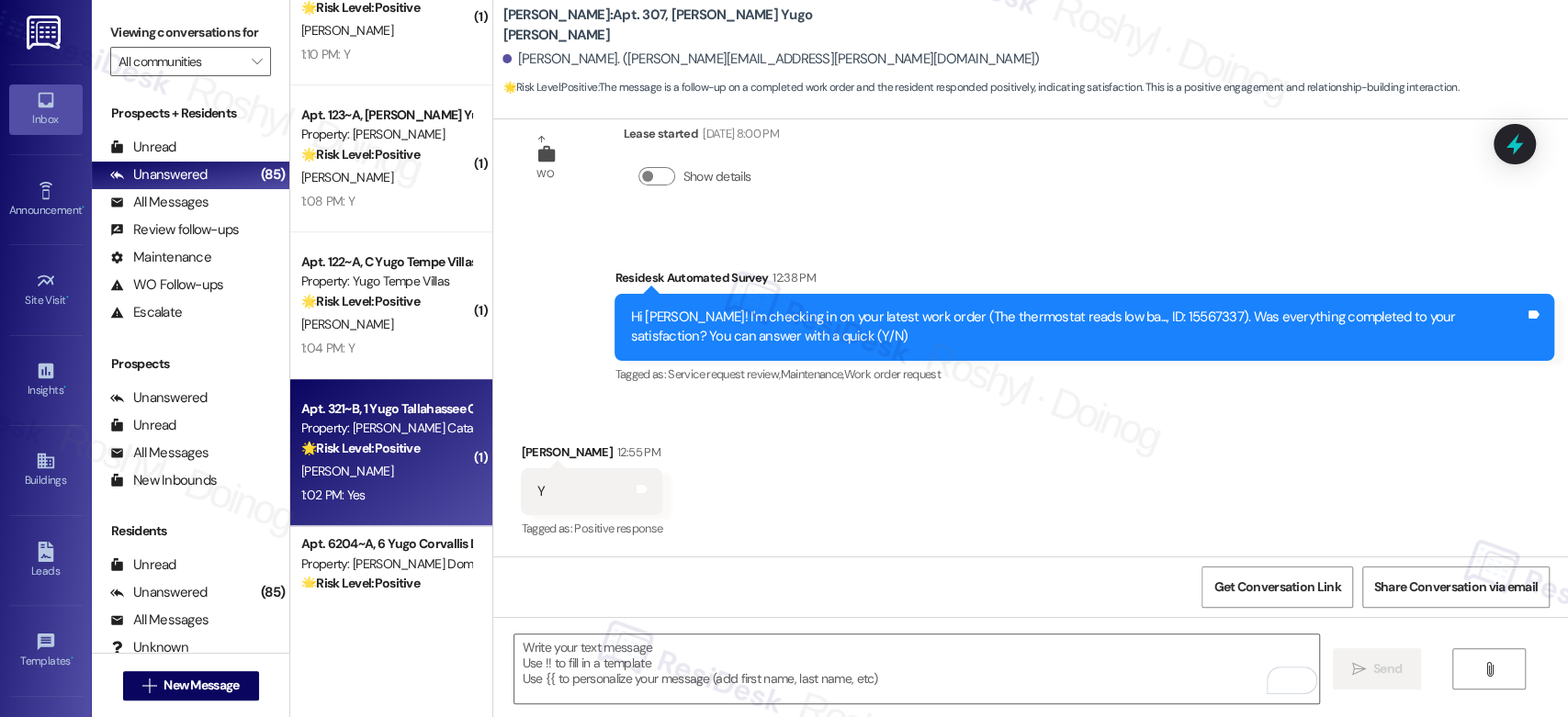
click at [401, 484] on div "1:02 PM: Yes 1:02 PM: Yes" at bounding box center [386, 495] width 173 height 23
type textarea "Fetching suggested responses. Please feel free to read through the conversation…"
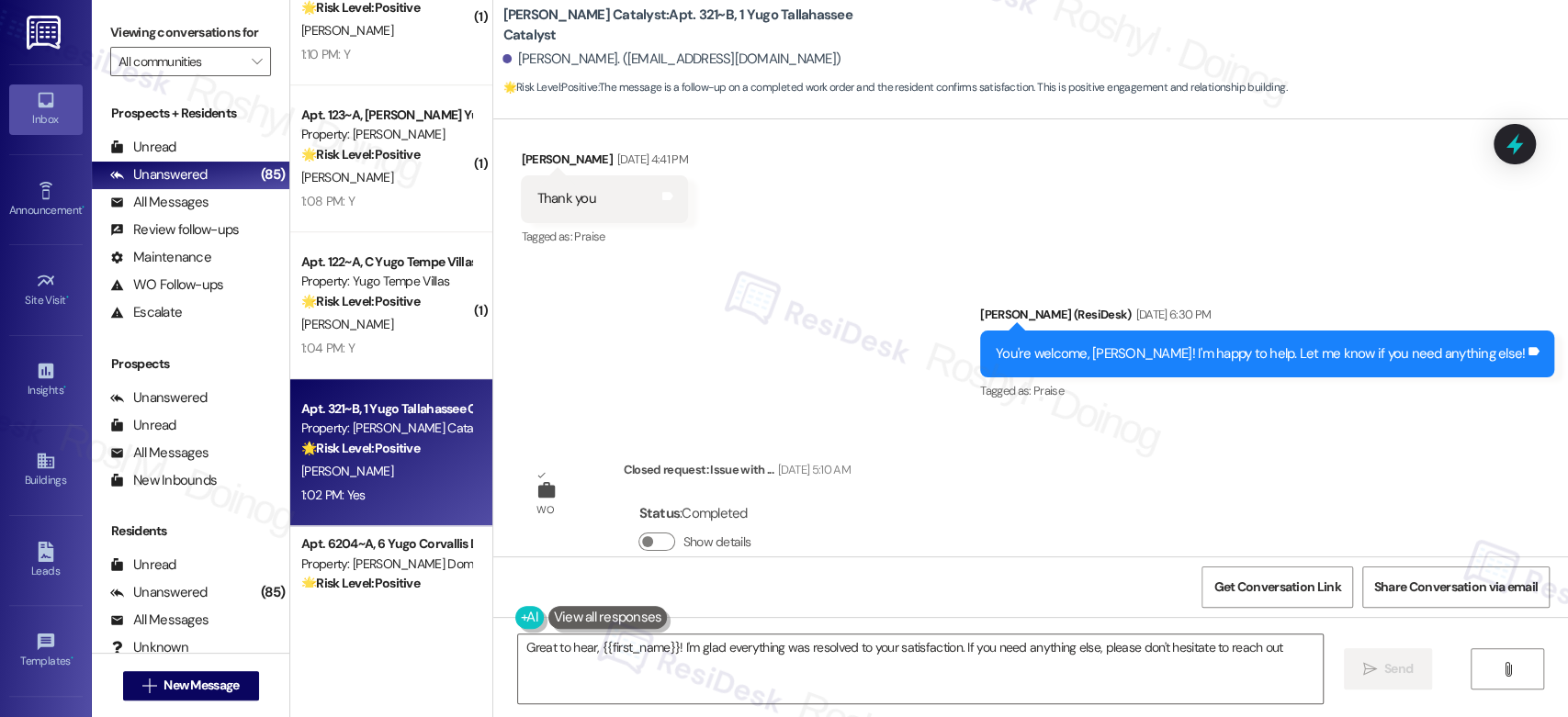
type textarea "Great to hear, {{first_name}}! I'm glad everything was resolved to your satisfa…"
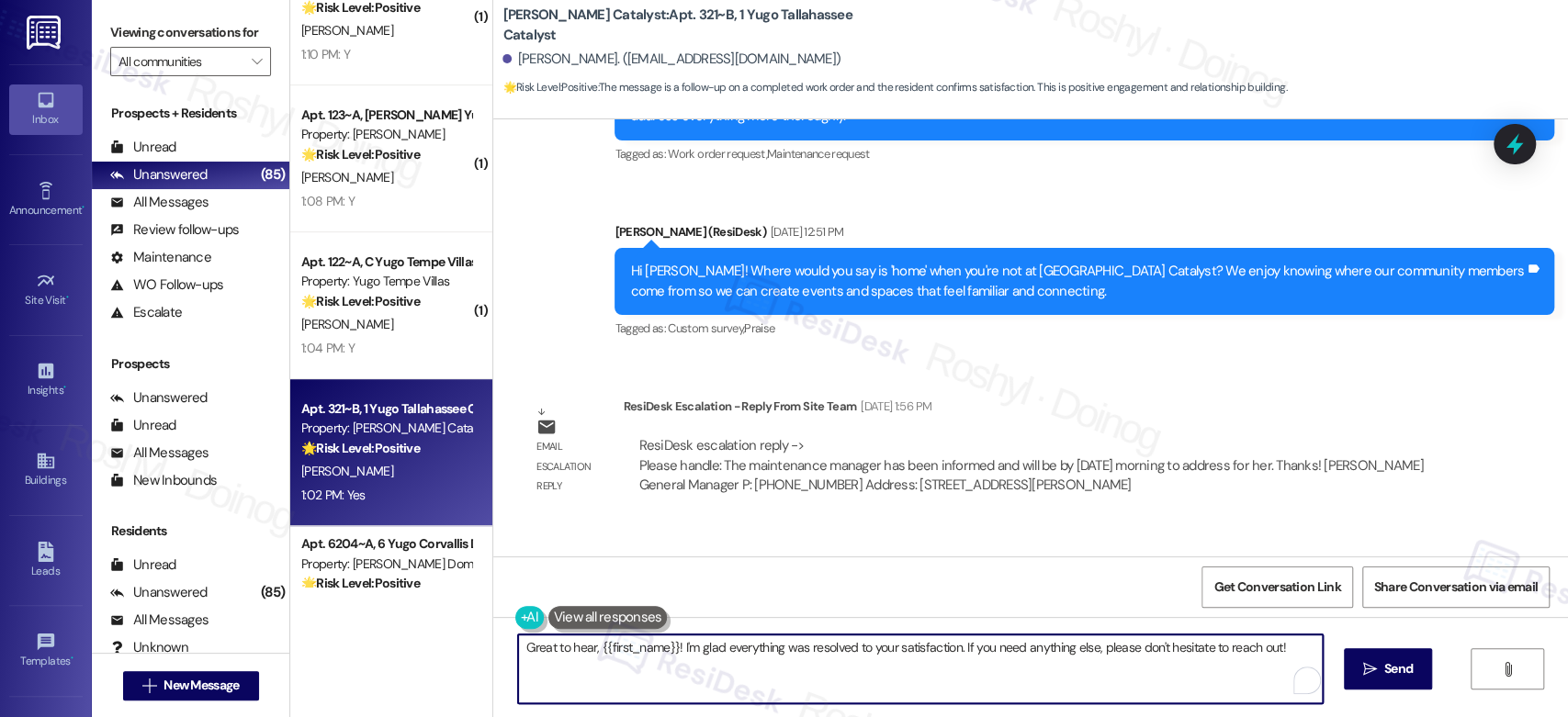
click at [853, 689] on textarea "Great to hear, {{first_name}}! I'm glad everything was resolved to your satisfa…" at bounding box center [920, 669] width 804 height 69
click at [858, 656] on textarea "Great to hear, {{first_name}}! I'm glad everything was resolved to your satisfa…" at bounding box center [916, 669] width 804 height 69
click at [998, 654] on textarea "Great to hear, {{first_name}}! I'm glad everything was resolved to your satisfa…" at bounding box center [916, 669] width 804 height 69
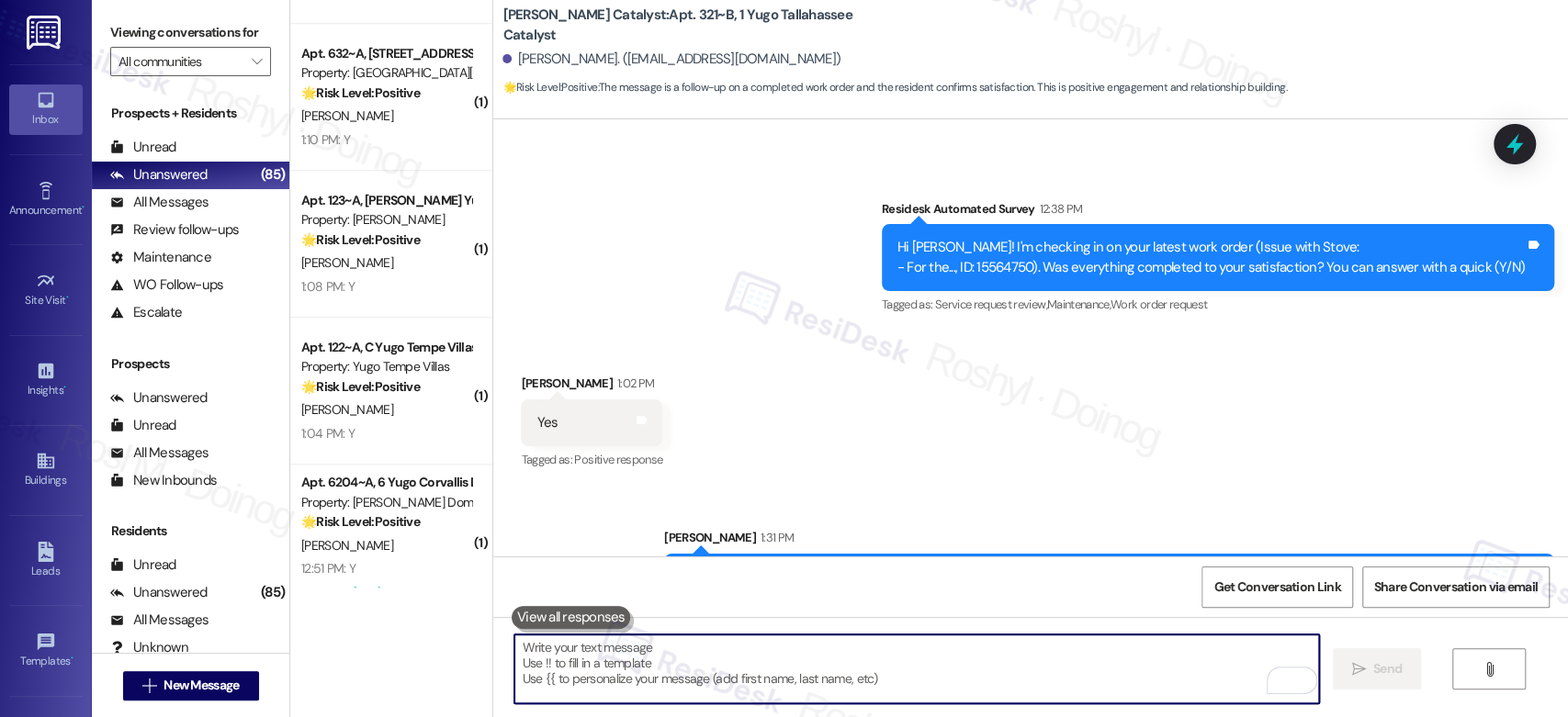
scroll to position [5838, 0]
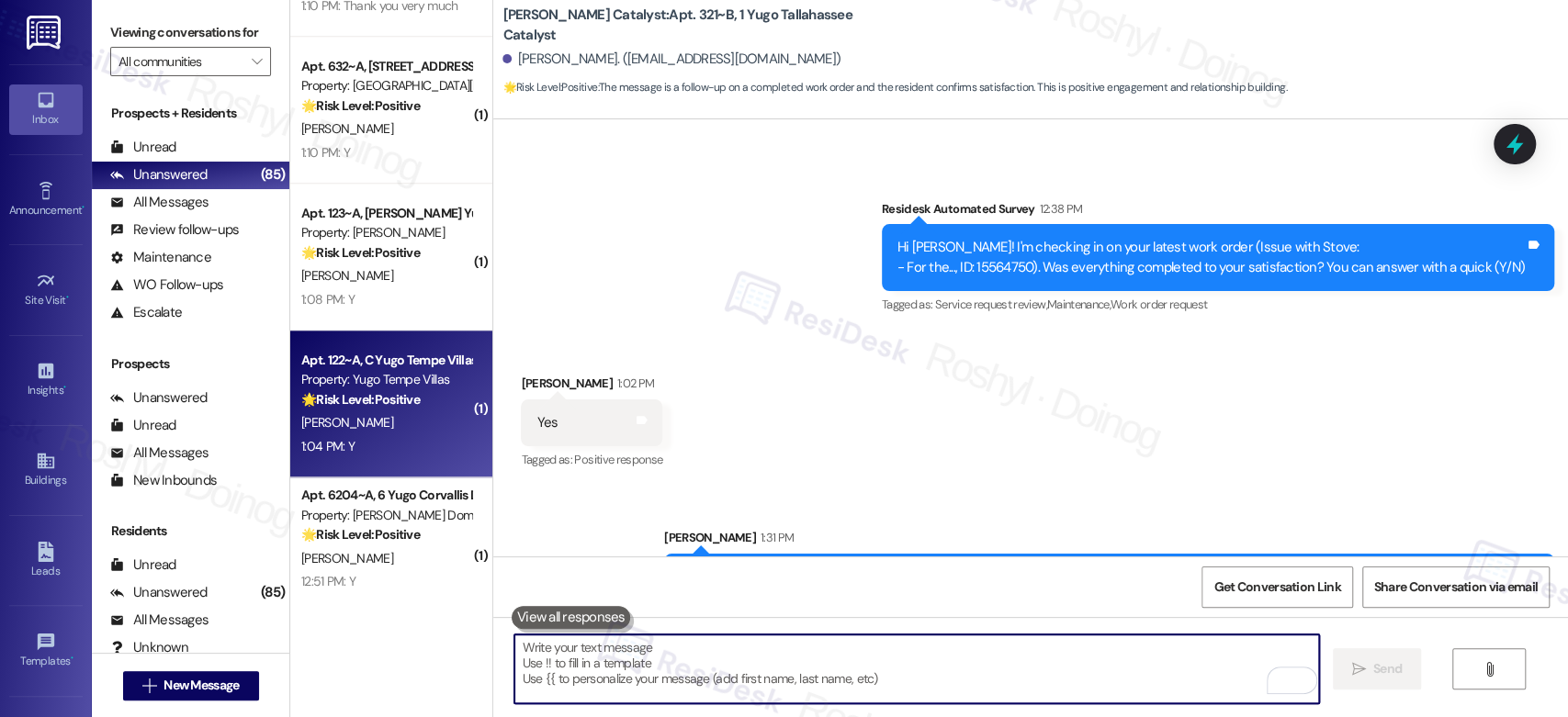
click at [404, 379] on div "Property: Yugo Tempe Villas" at bounding box center [386, 379] width 170 height 20
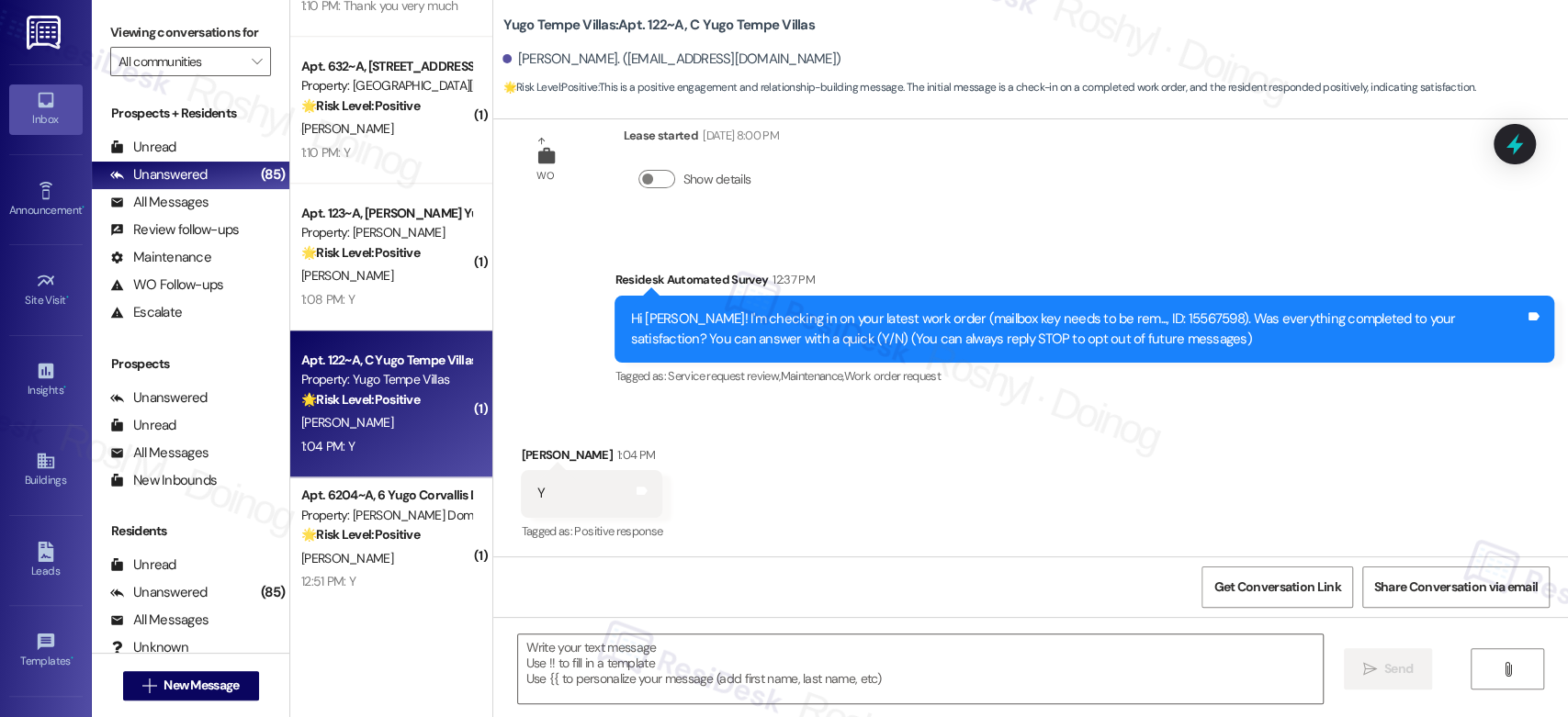
scroll to position [51, 0]
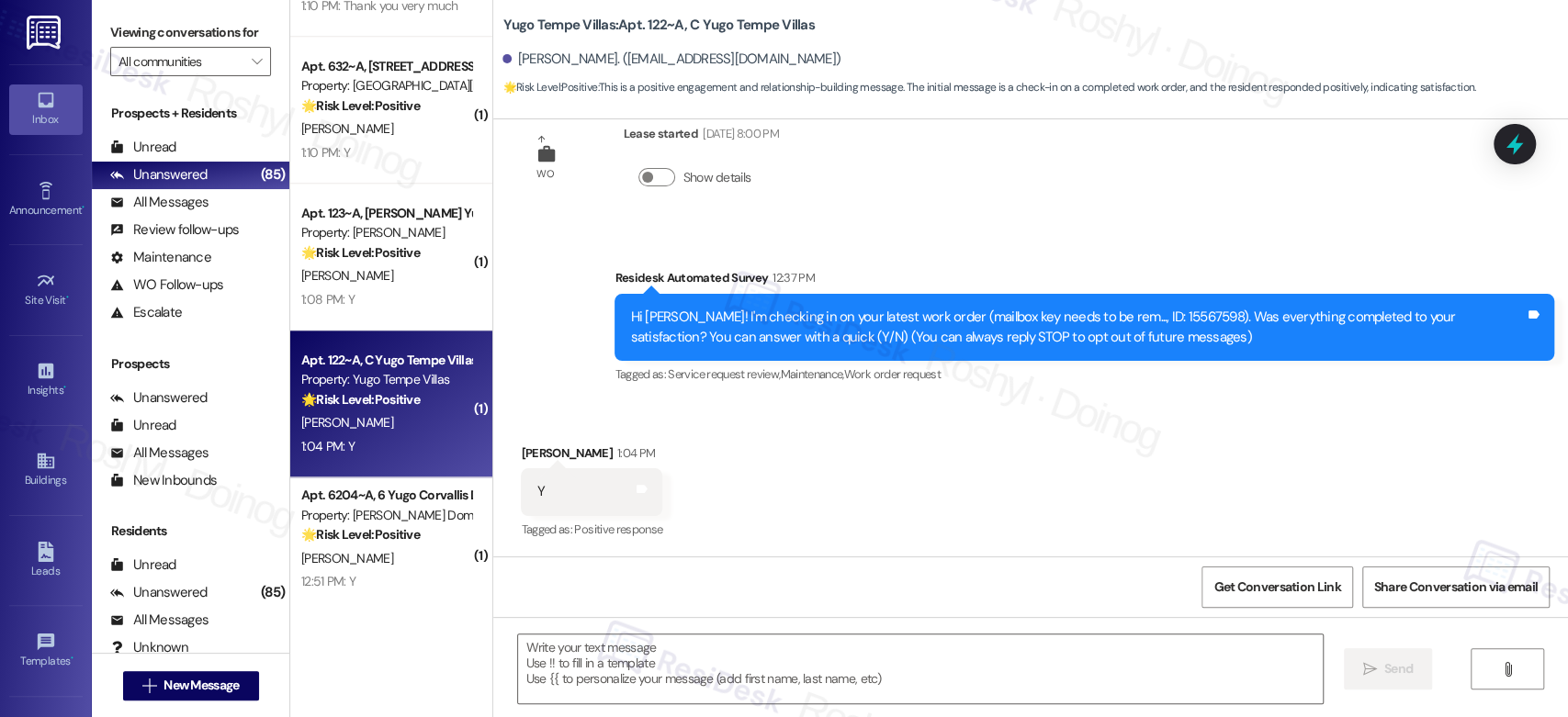
type textarea "Fetching suggested responses. Please feel free to read through the conversation…"
click at [666, 648] on textarea at bounding box center [920, 669] width 804 height 69
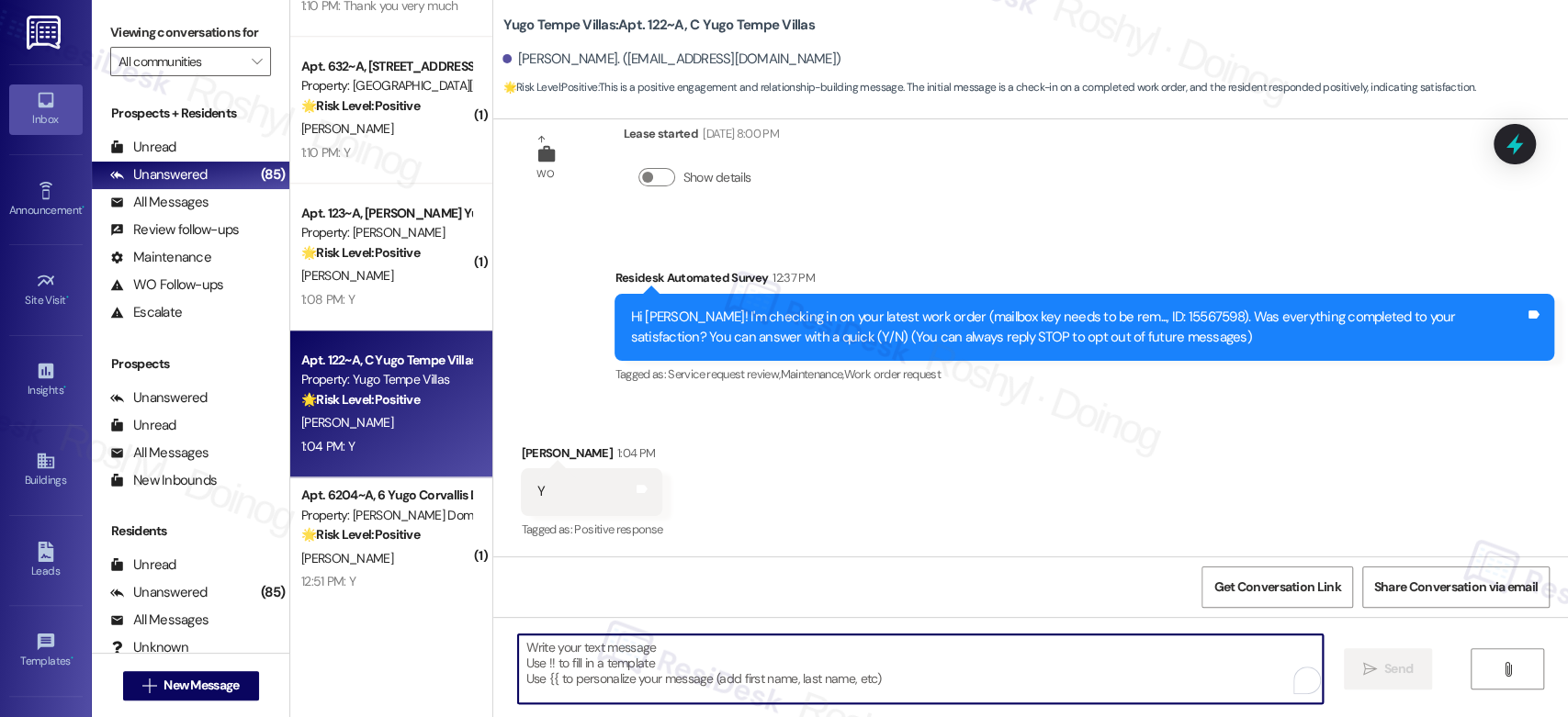
paste textarea "Thanks so much for letting us know! I'm happy to hear your work order was compl…"
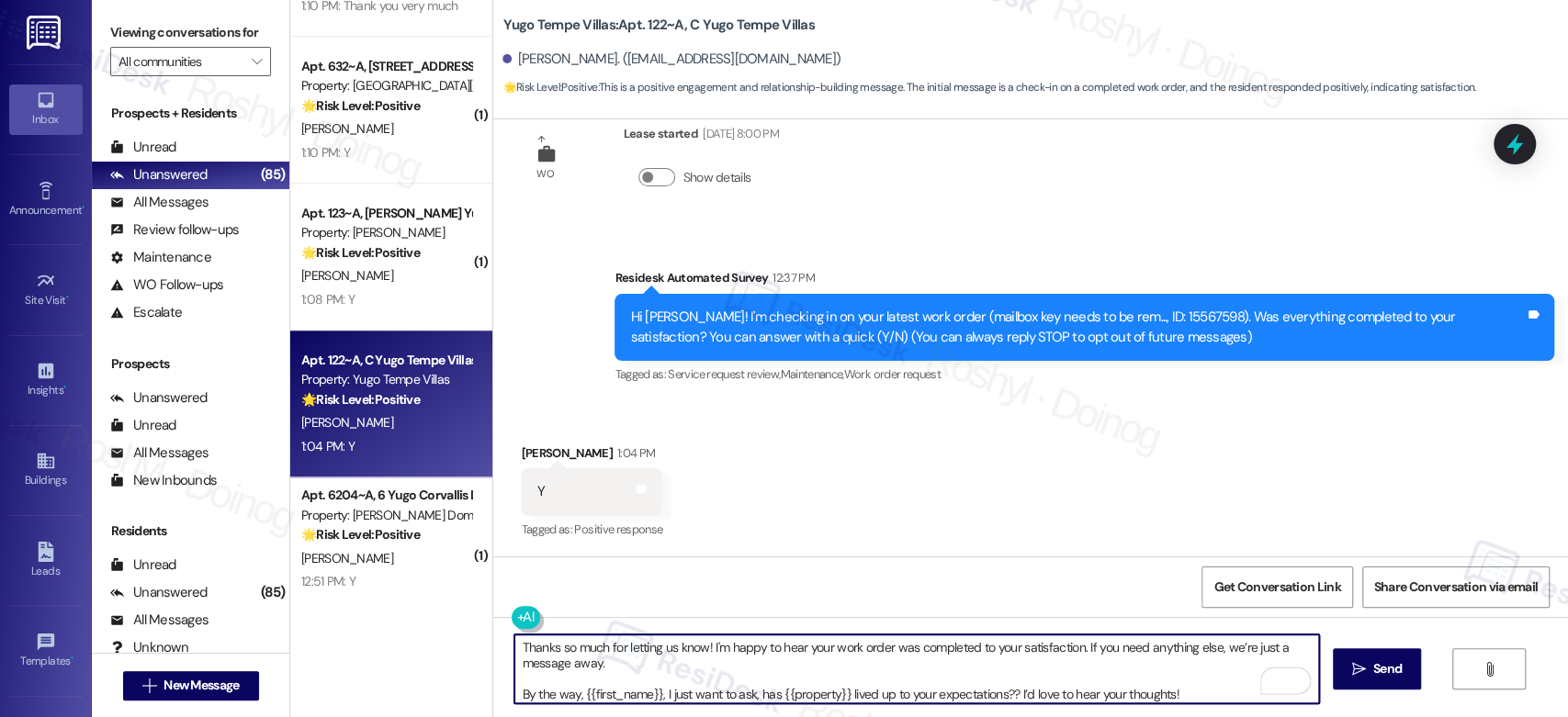
type textarea "Thanks so much for letting us know! I'm happy to hear your work order was compl…"
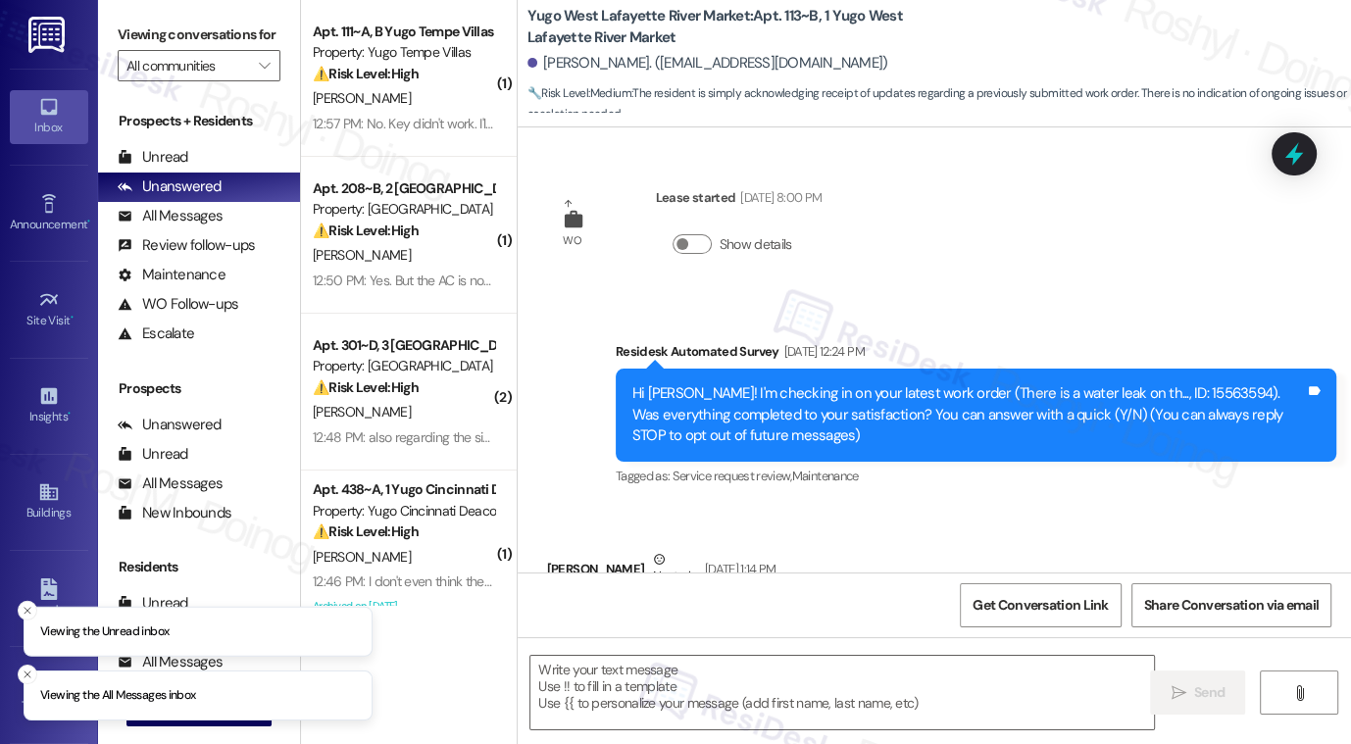
scroll to position [3492, 0]
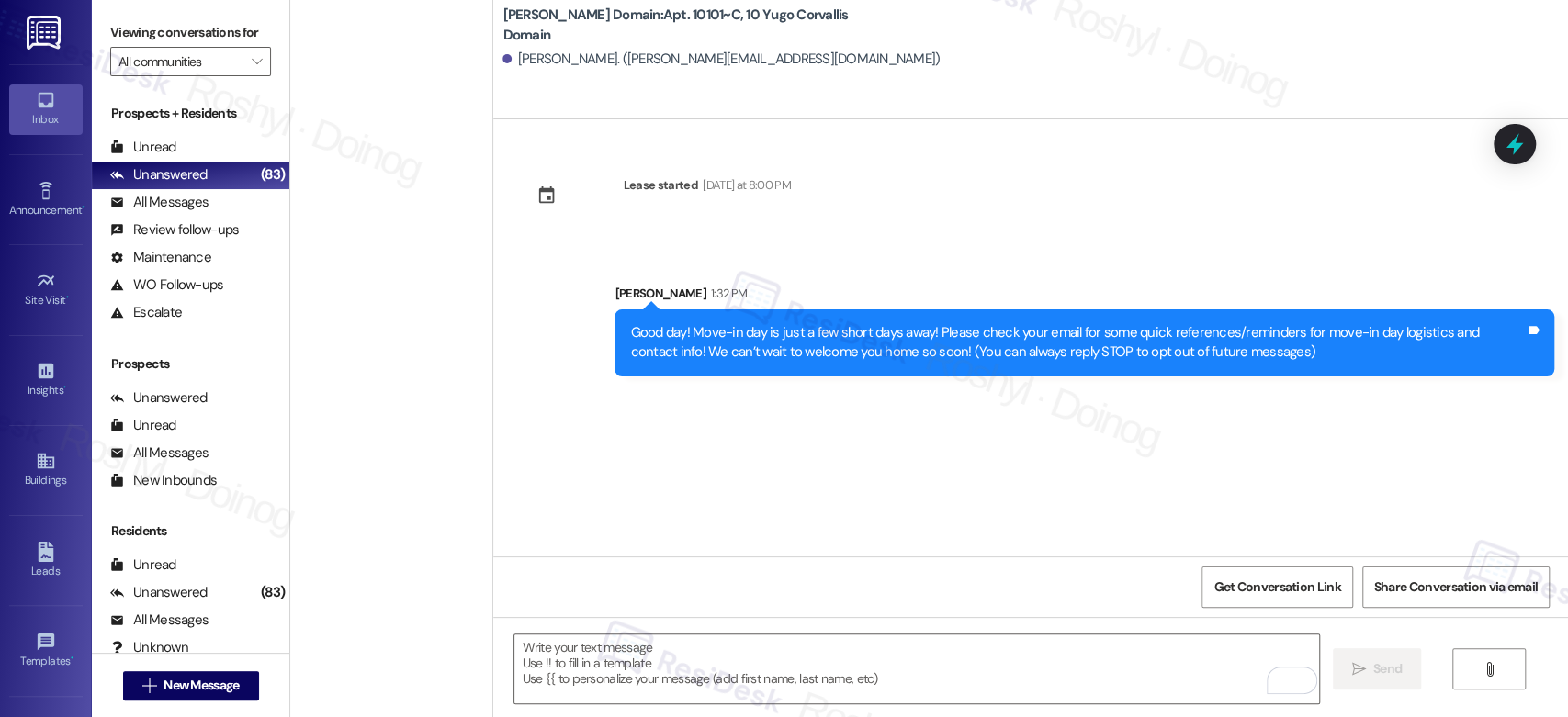
scroll to position [6756, 0]
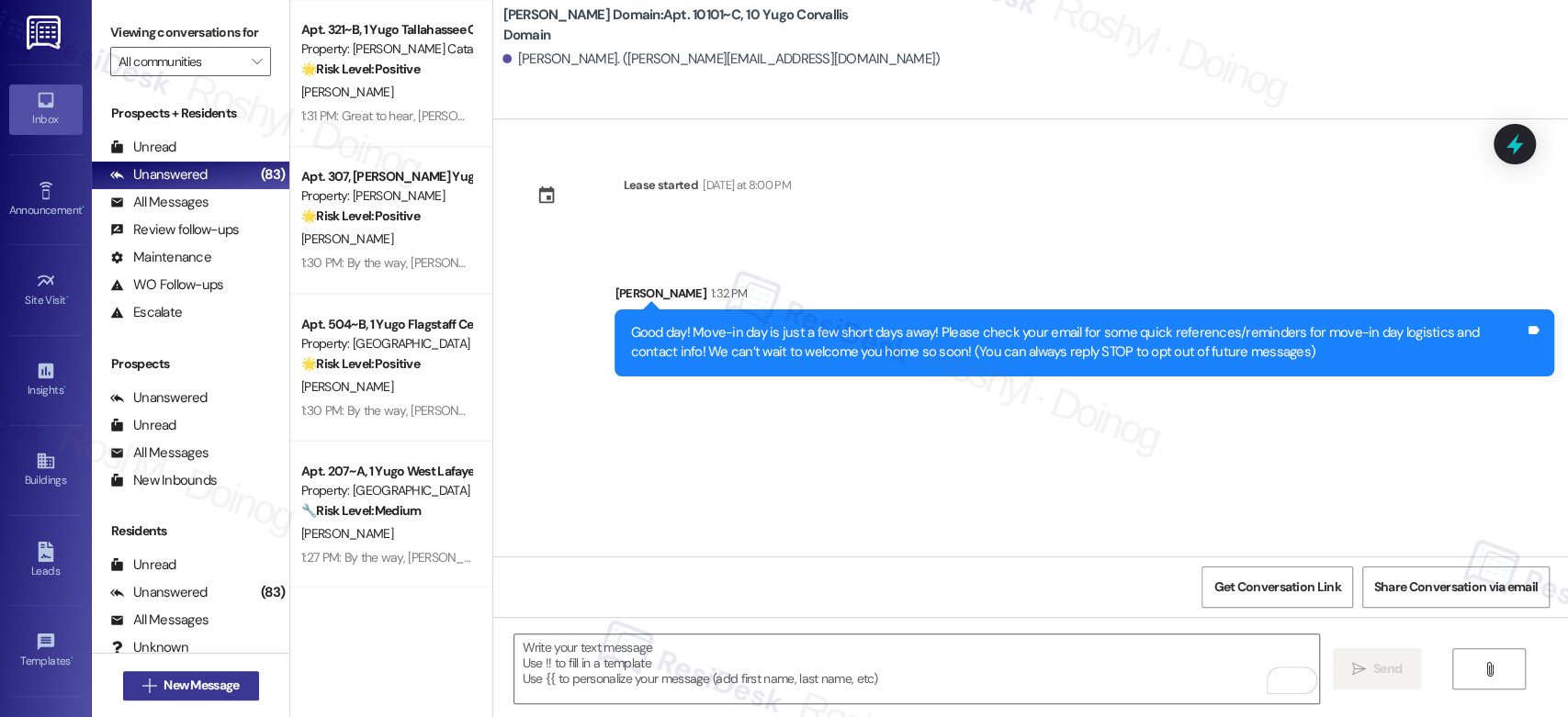
click at [170, 689] on span "New Message" at bounding box center [201, 685] width 75 height 20
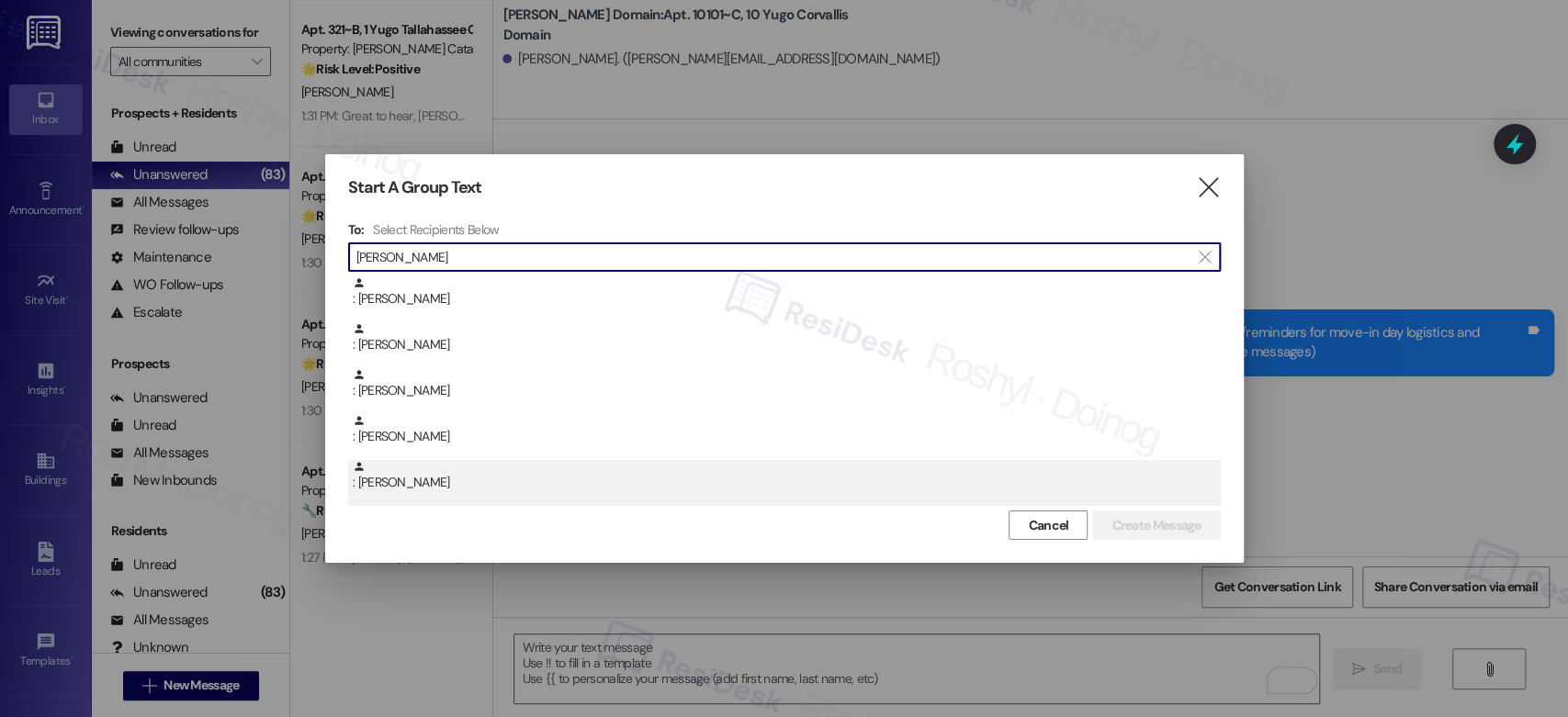
type input "[PERSON_NAME]"
click at [475, 470] on div ": [PERSON_NAME]" at bounding box center [787, 476] width 868 height 32
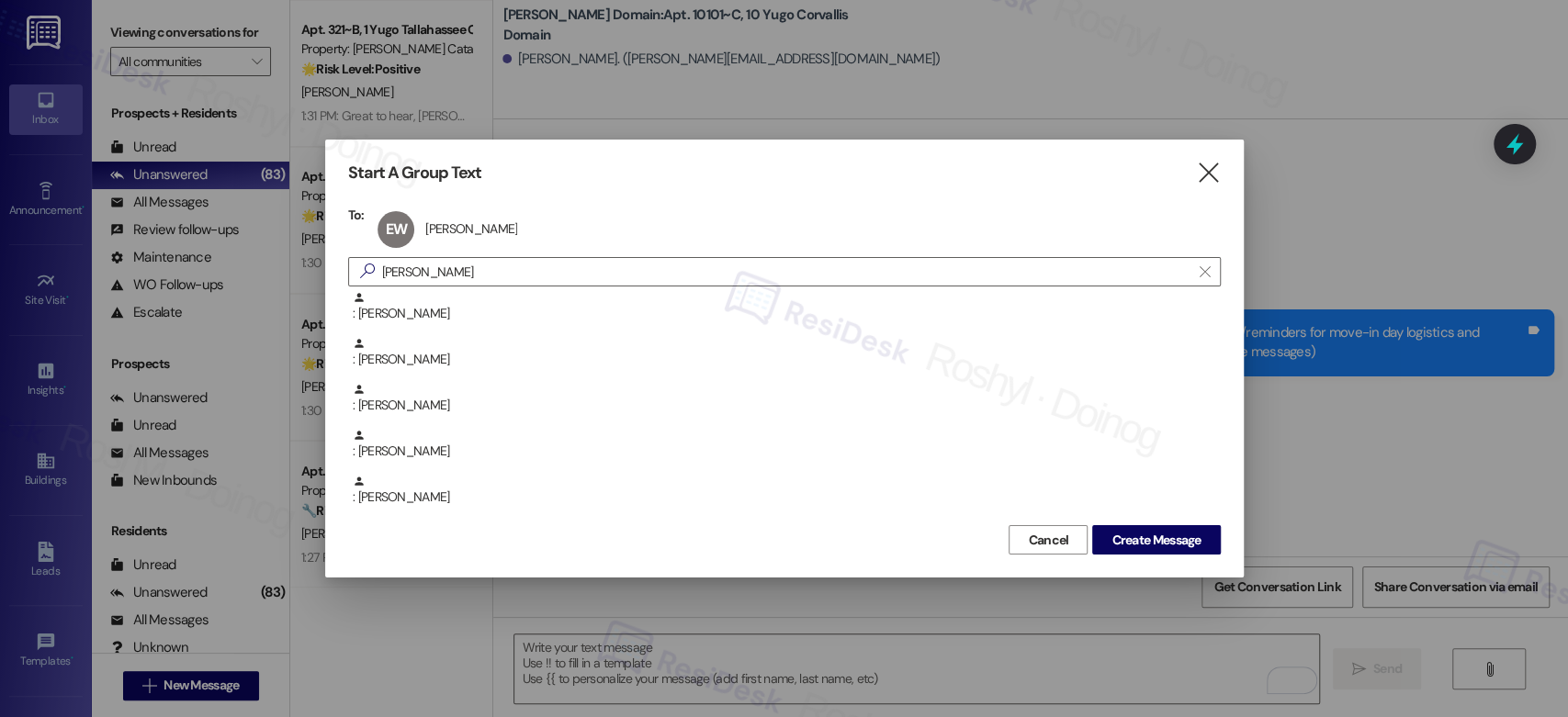
scroll to position [46, 0]
click at [1146, 539] on span "Create Message" at bounding box center [1156, 540] width 89 height 20
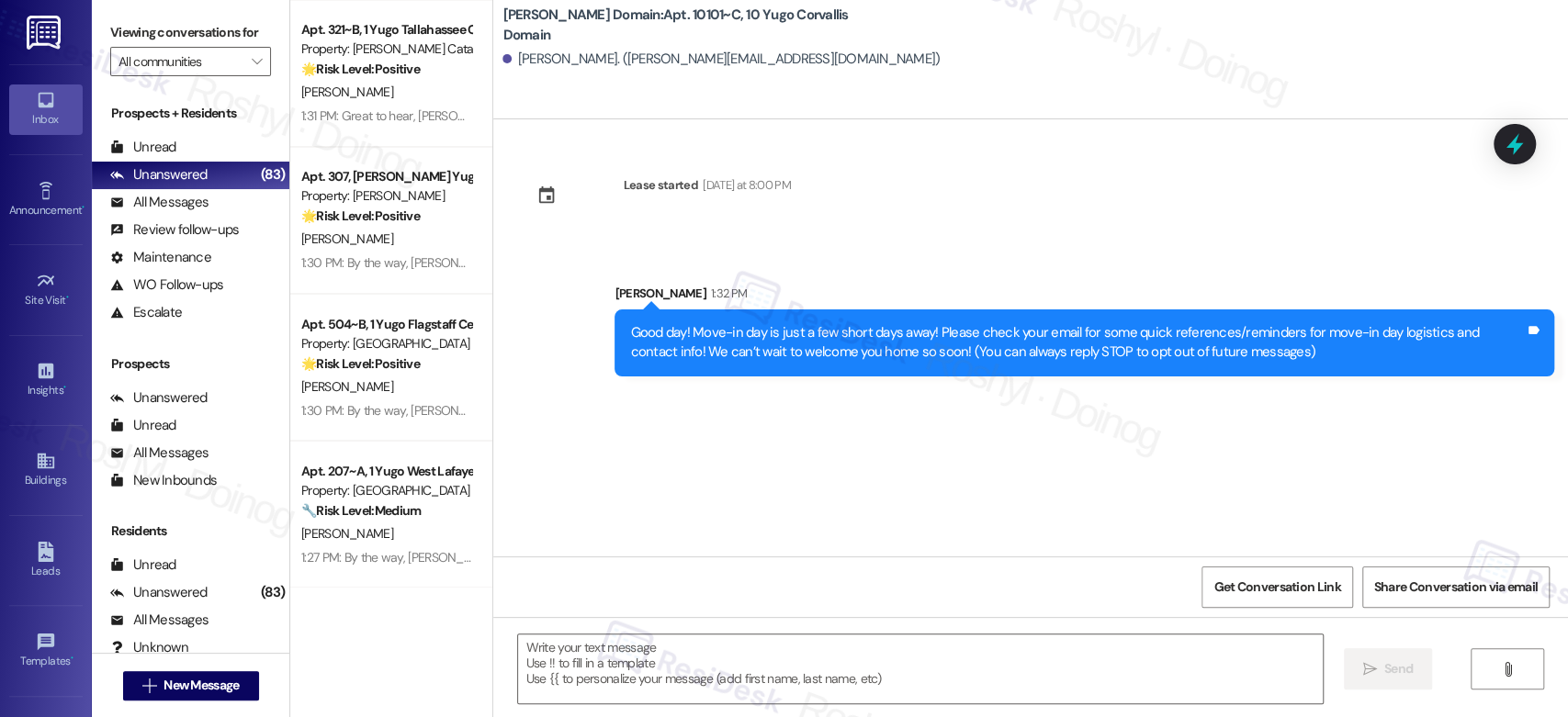
type textarea "Fetching suggested responses. Please feel free to read through the conversation…"
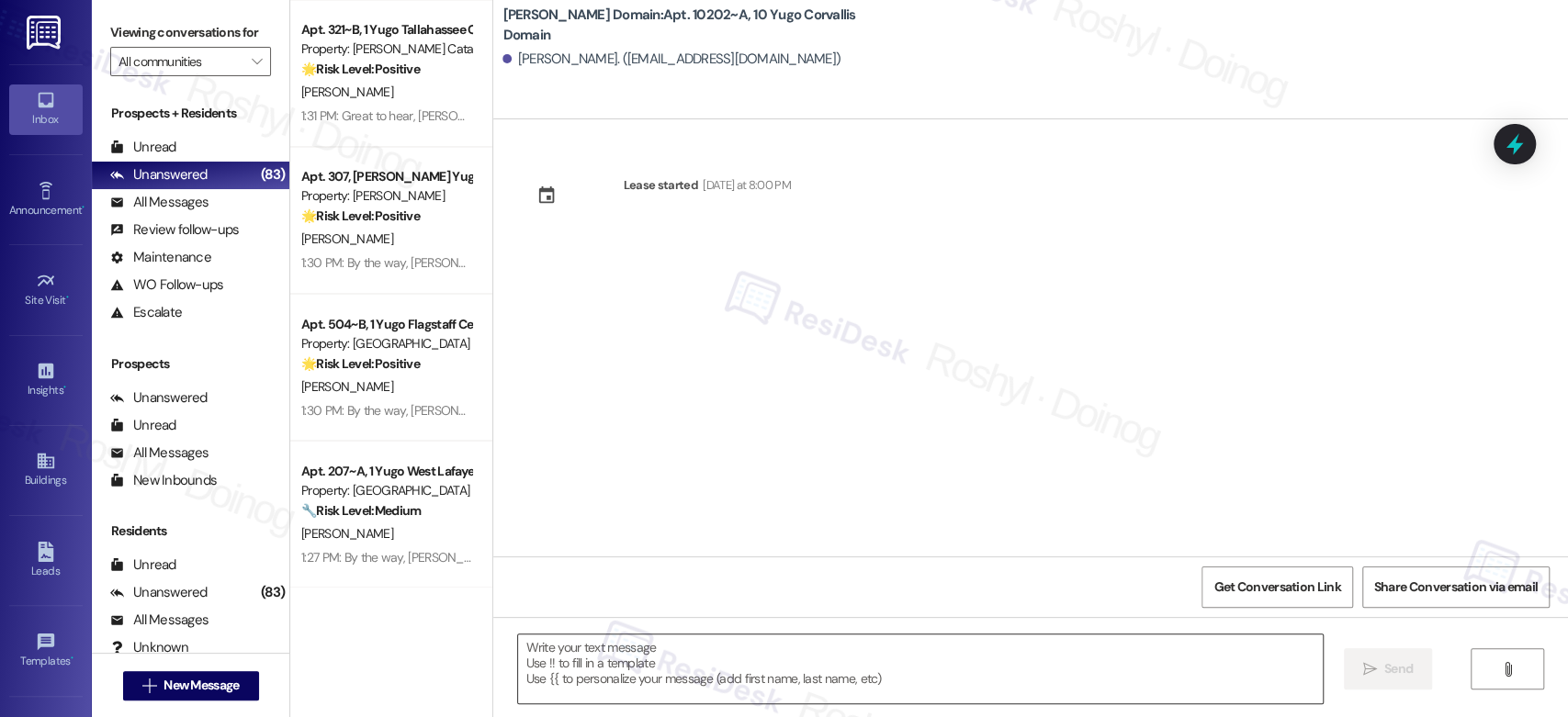
click at [627, 637] on textarea at bounding box center [920, 669] width 804 height 69
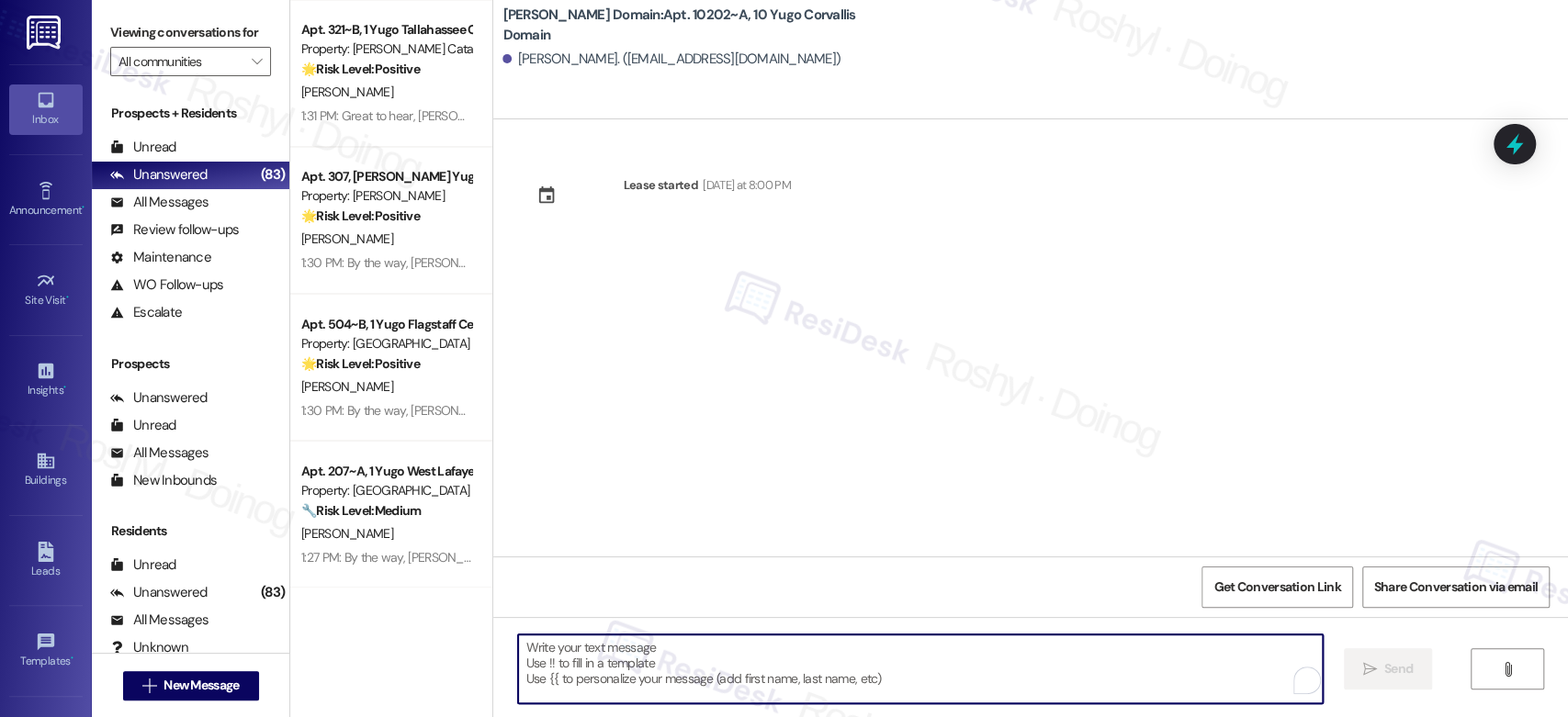
paste textarea "Good day! Move-in day is just a few short days away! Please check your email fo…"
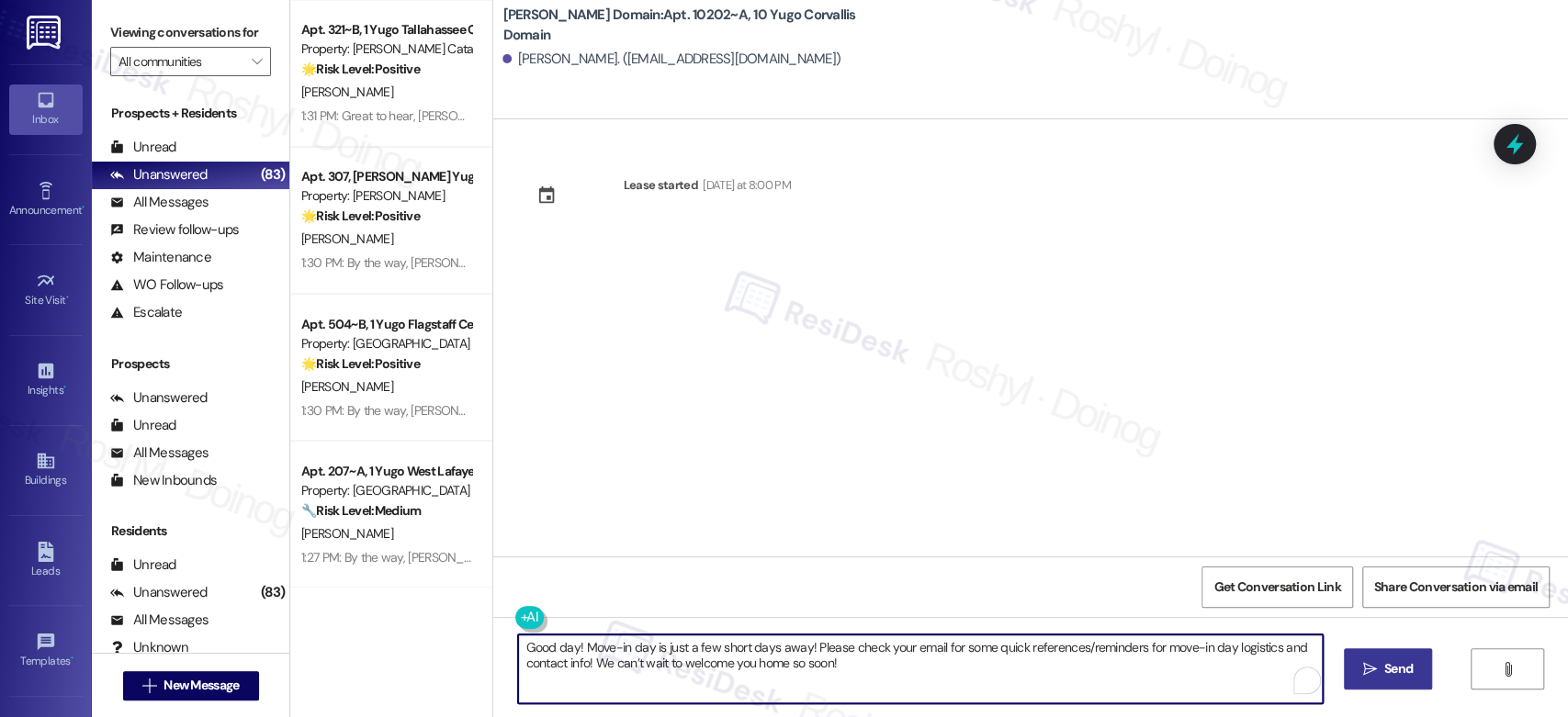
type textarea "Good day! Move-in day is just a few short days away! Please check your email fo…"
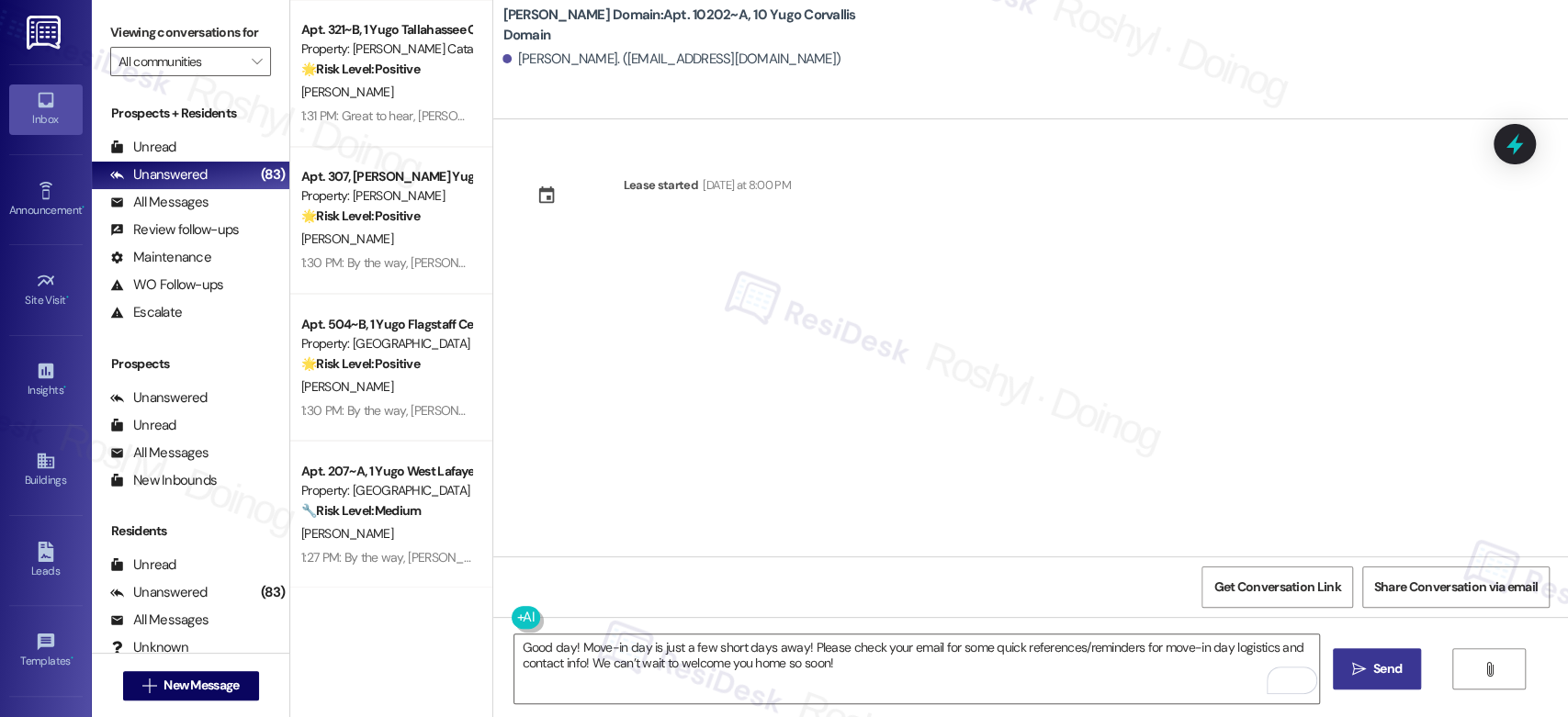
click at [1392, 658] on button " Send" at bounding box center [1377, 668] width 89 height 41
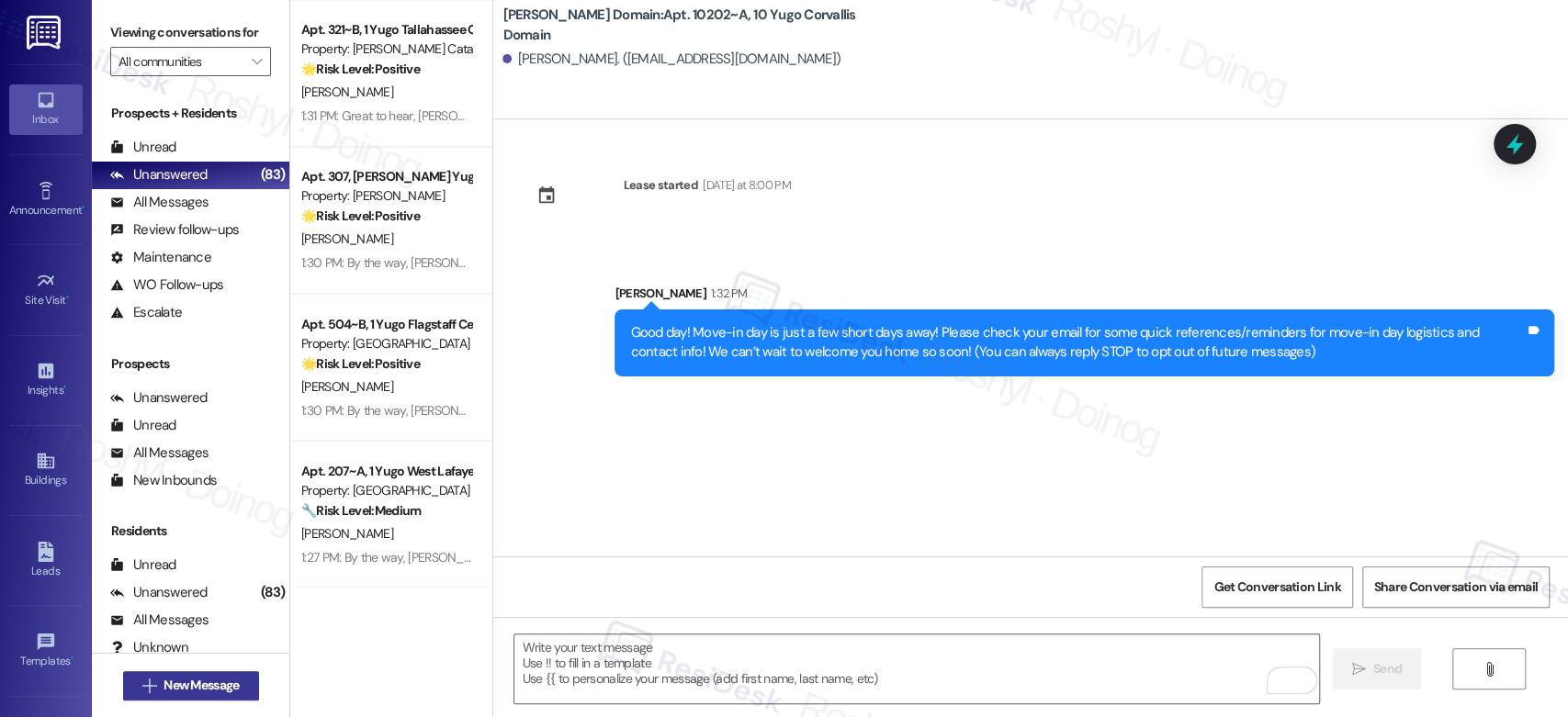
click at [210, 699] on button " New Message" at bounding box center [190, 685] width 136 height 29
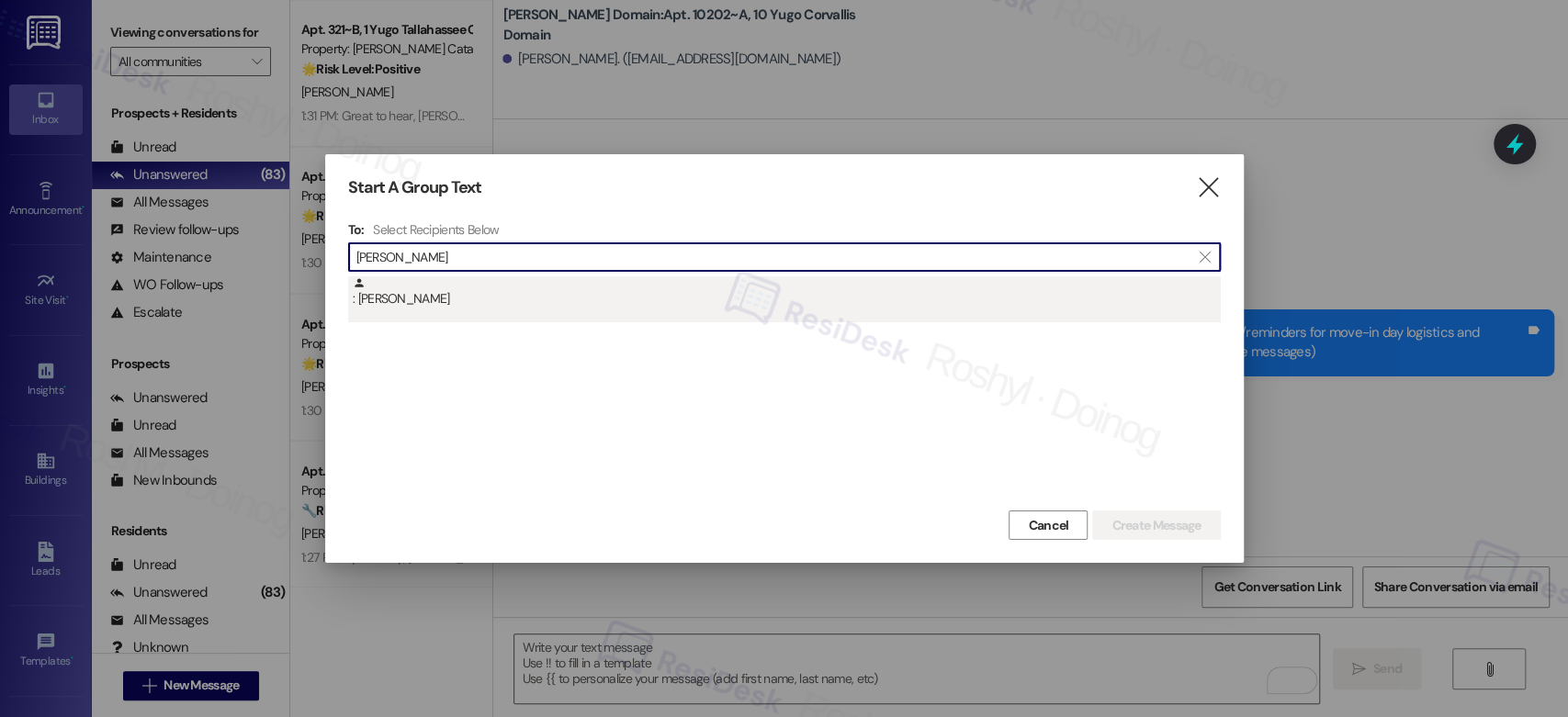
type input "[PERSON_NAME]"
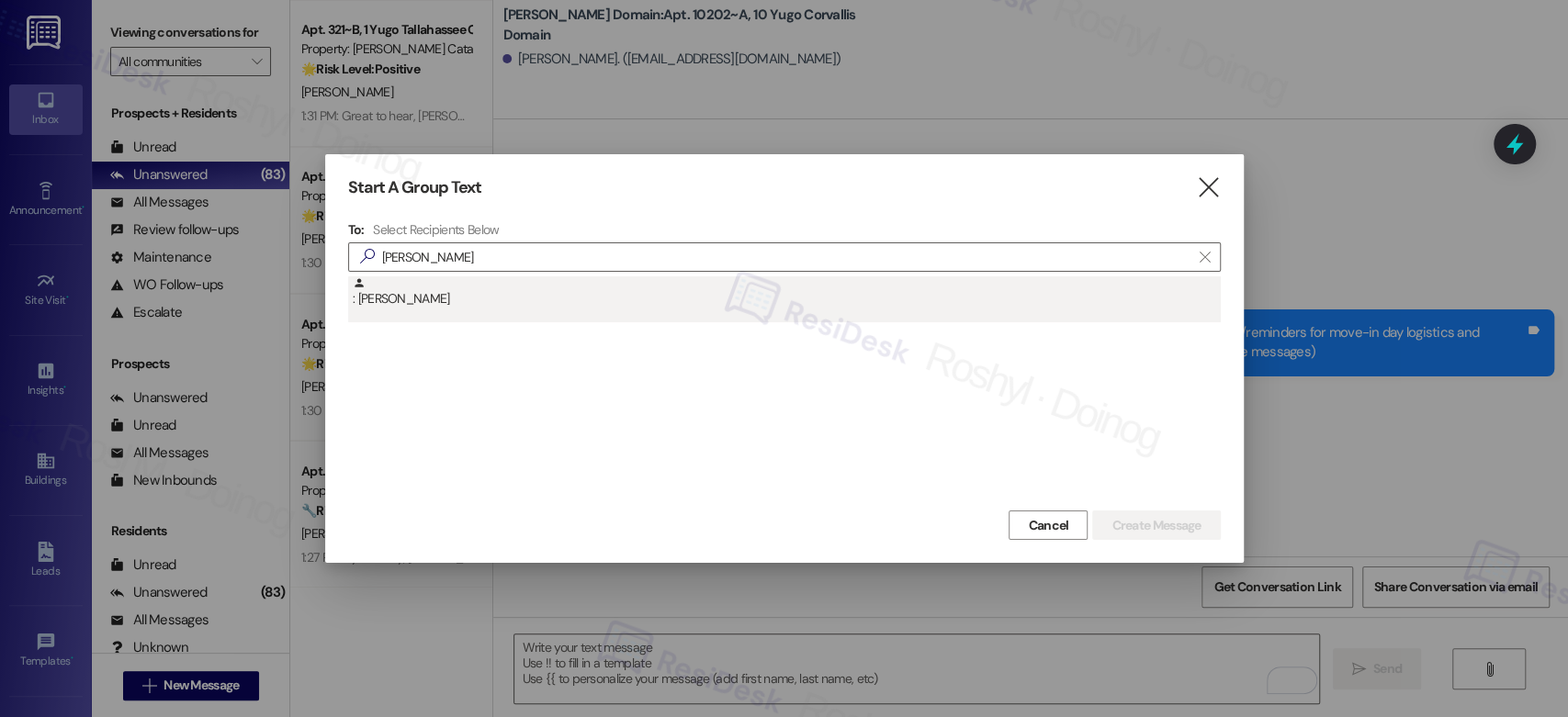
click at [404, 279] on div ": [PERSON_NAME]" at bounding box center [787, 292] width 868 height 32
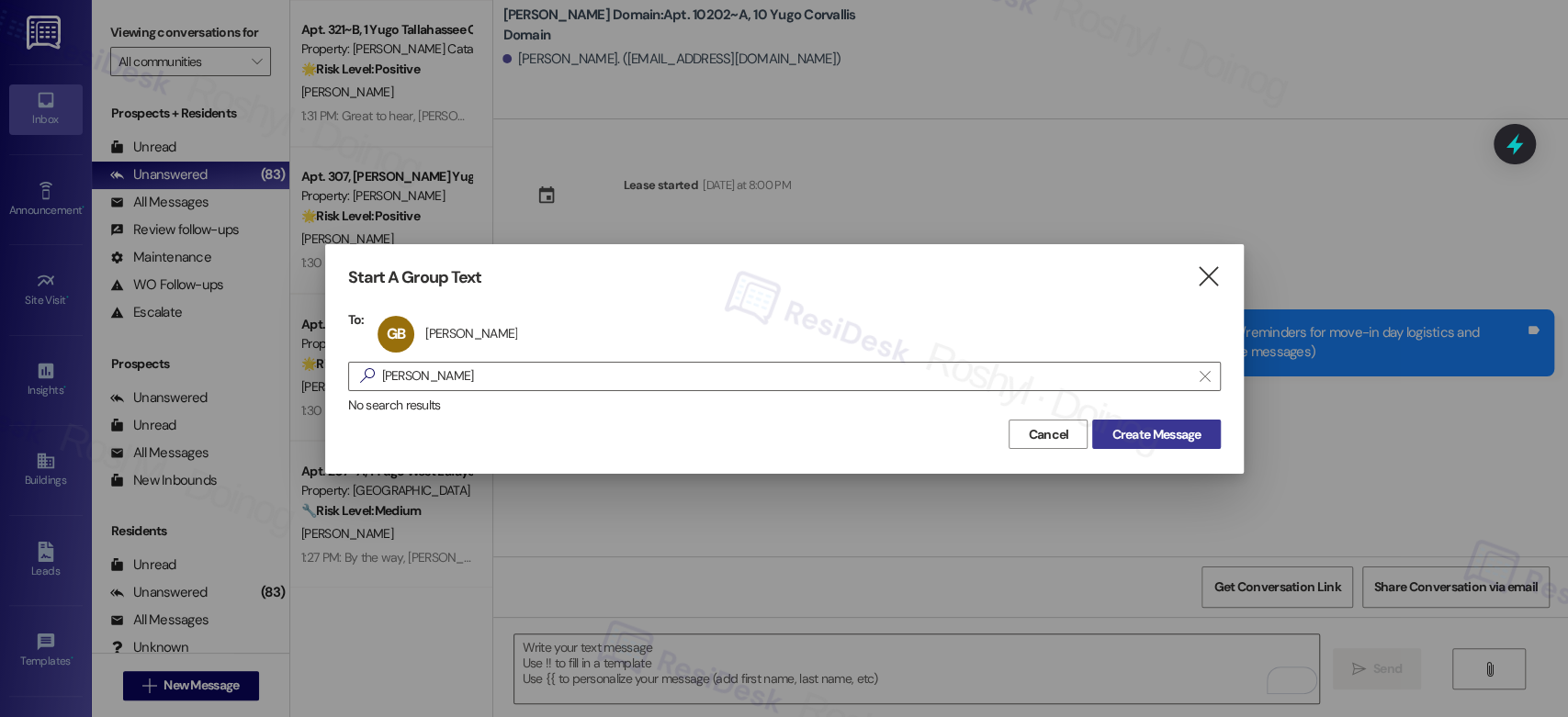
click at [1197, 432] on span "Create Message" at bounding box center [1156, 434] width 89 height 20
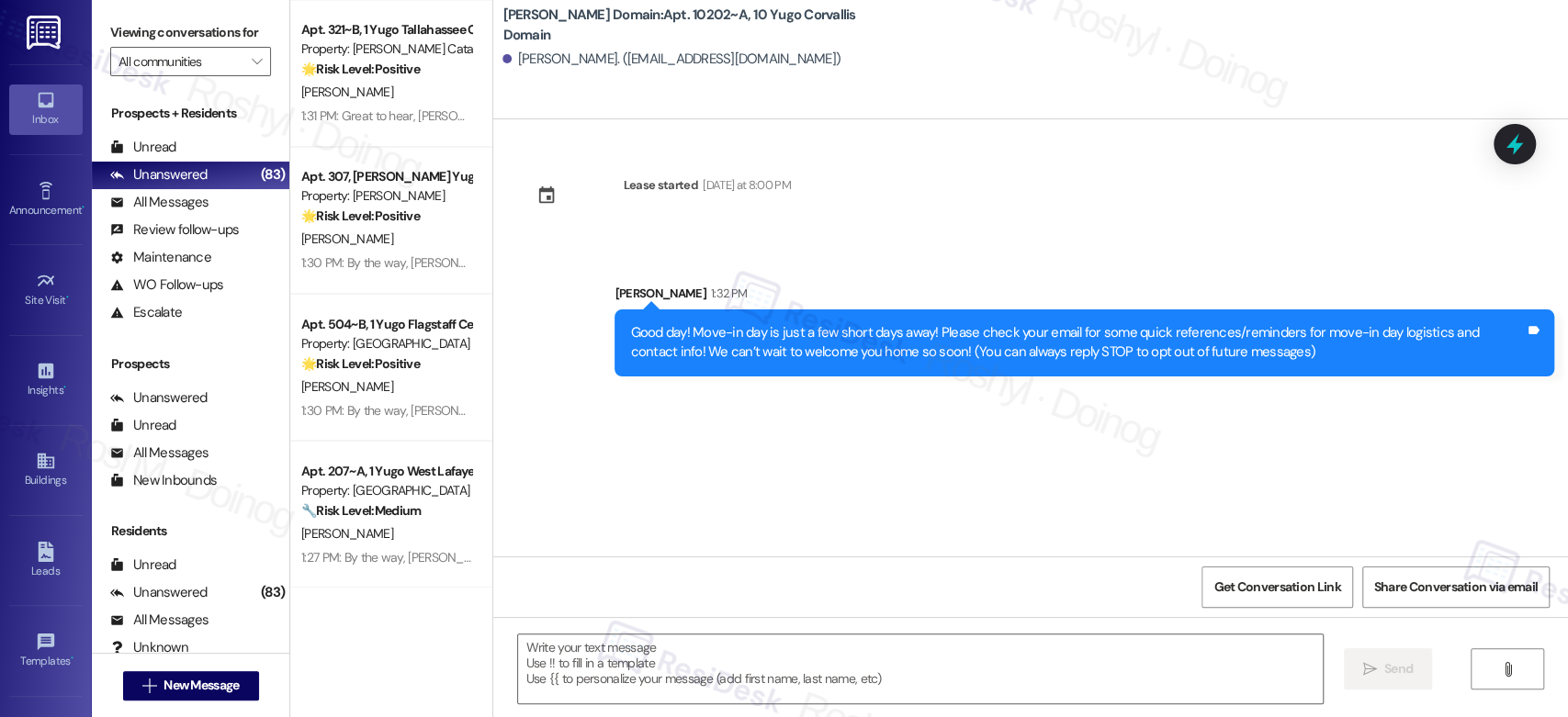
type textarea "Fetching suggested responses. Please feel free to read through the conversation…"
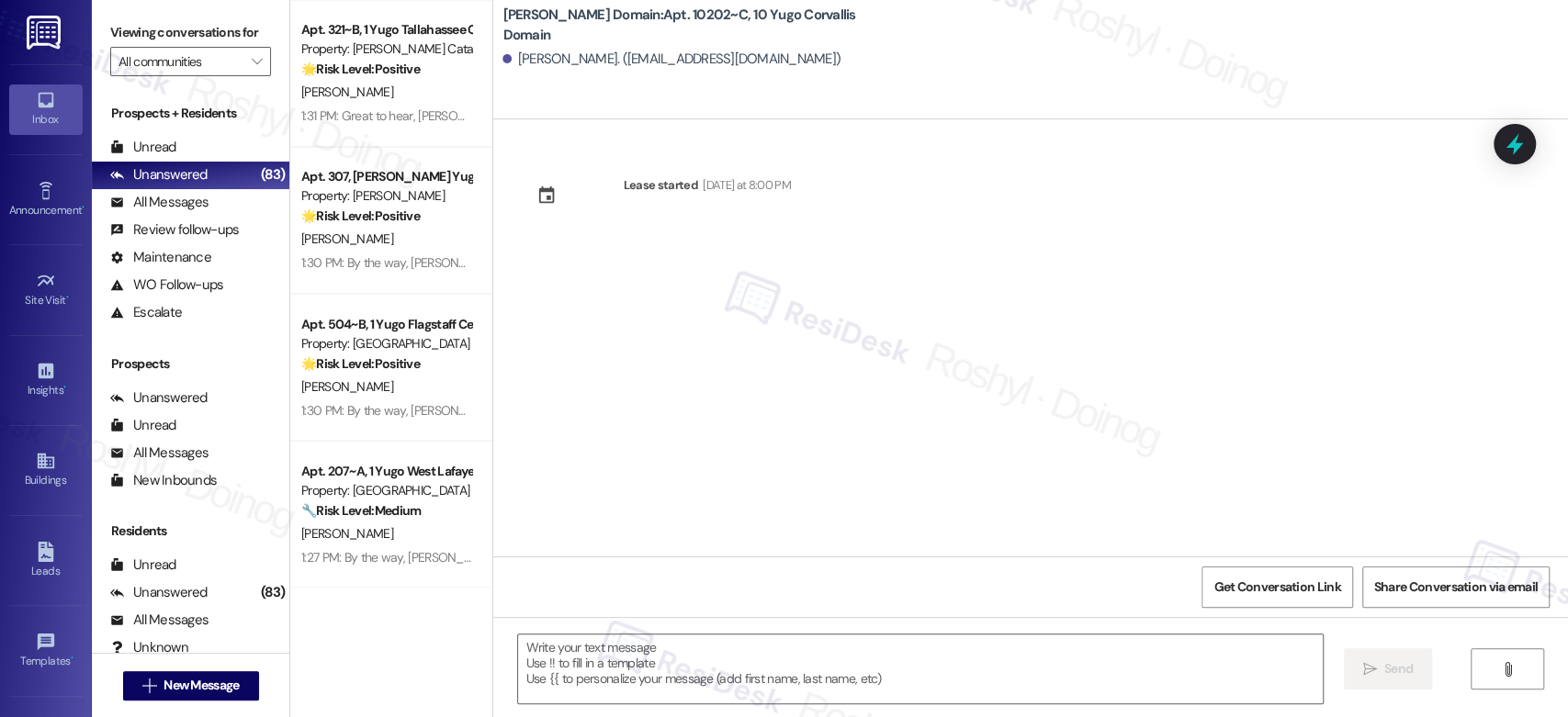
type textarea "Fetching suggested responses. Please feel free to read through the conversation…"
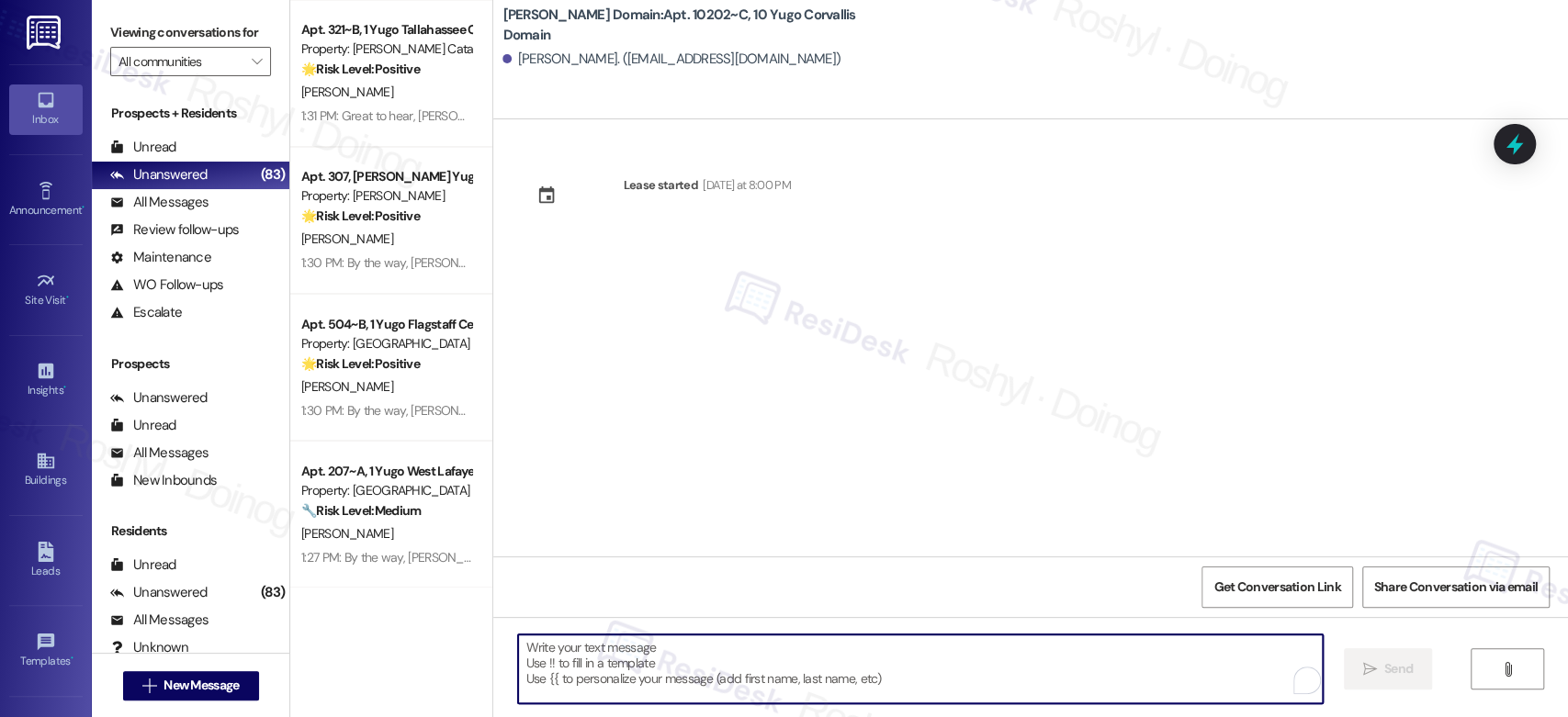
click at [633, 651] on textarea "To enrich screen reader interactions, please activate Accessibility in Grammarl…" at bounding box center [920, 669] width 804 height 69
paste textarea "Good day! Move-in day is just a few short days away! Please check your email fo…"
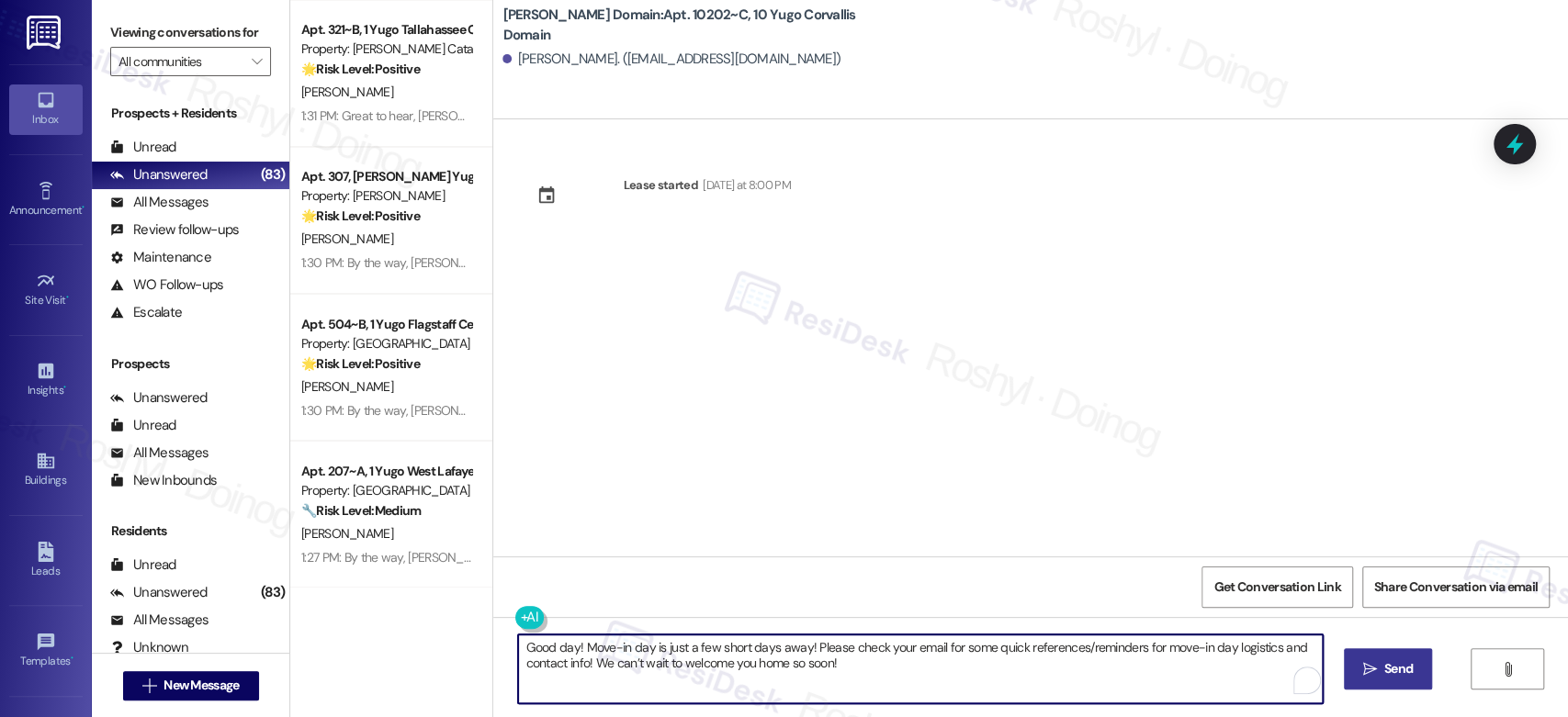
type textarea "Good day! Move-in day is just a few short days away! Please check your email fo…"
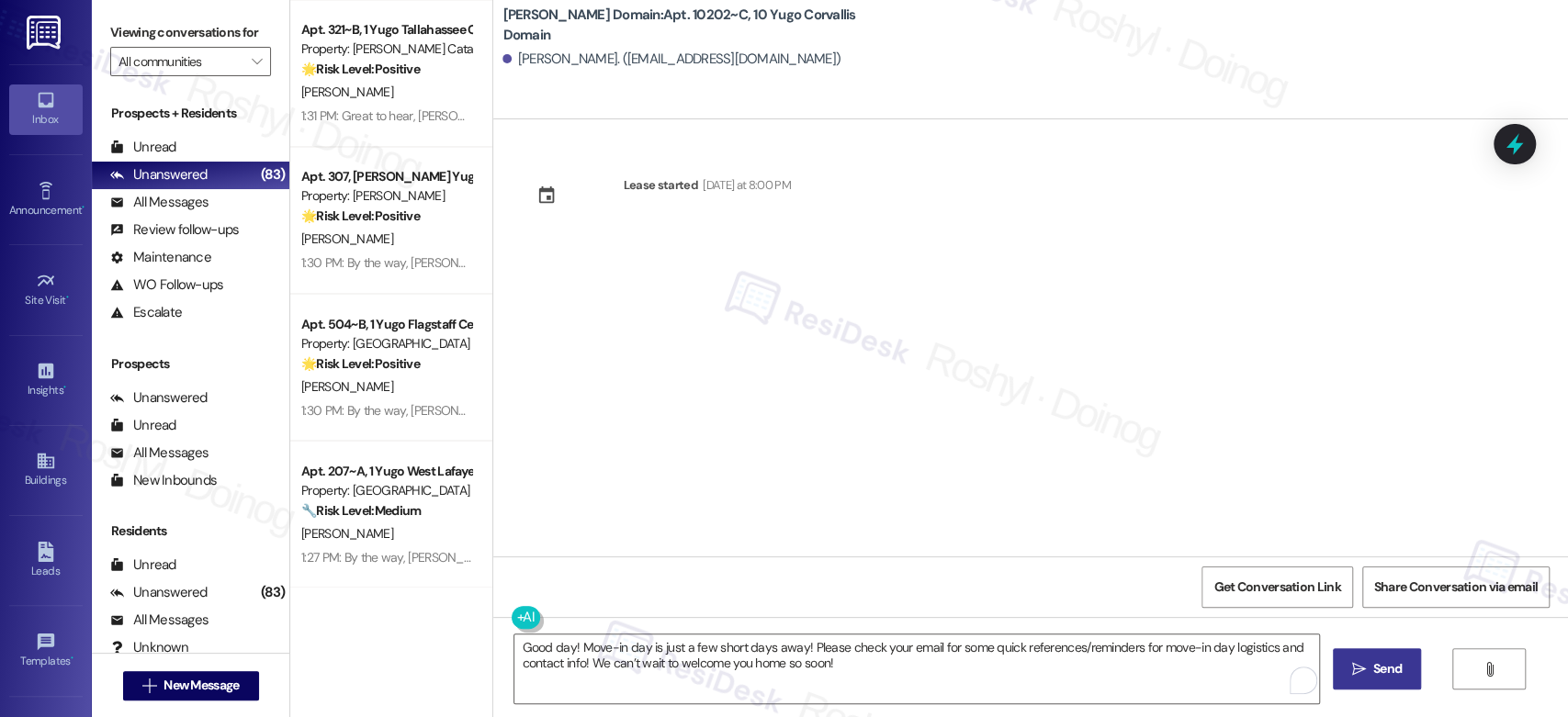
click at [1374, 678] on span "Send" at bounding box center [1387, 668] width 28 height 20
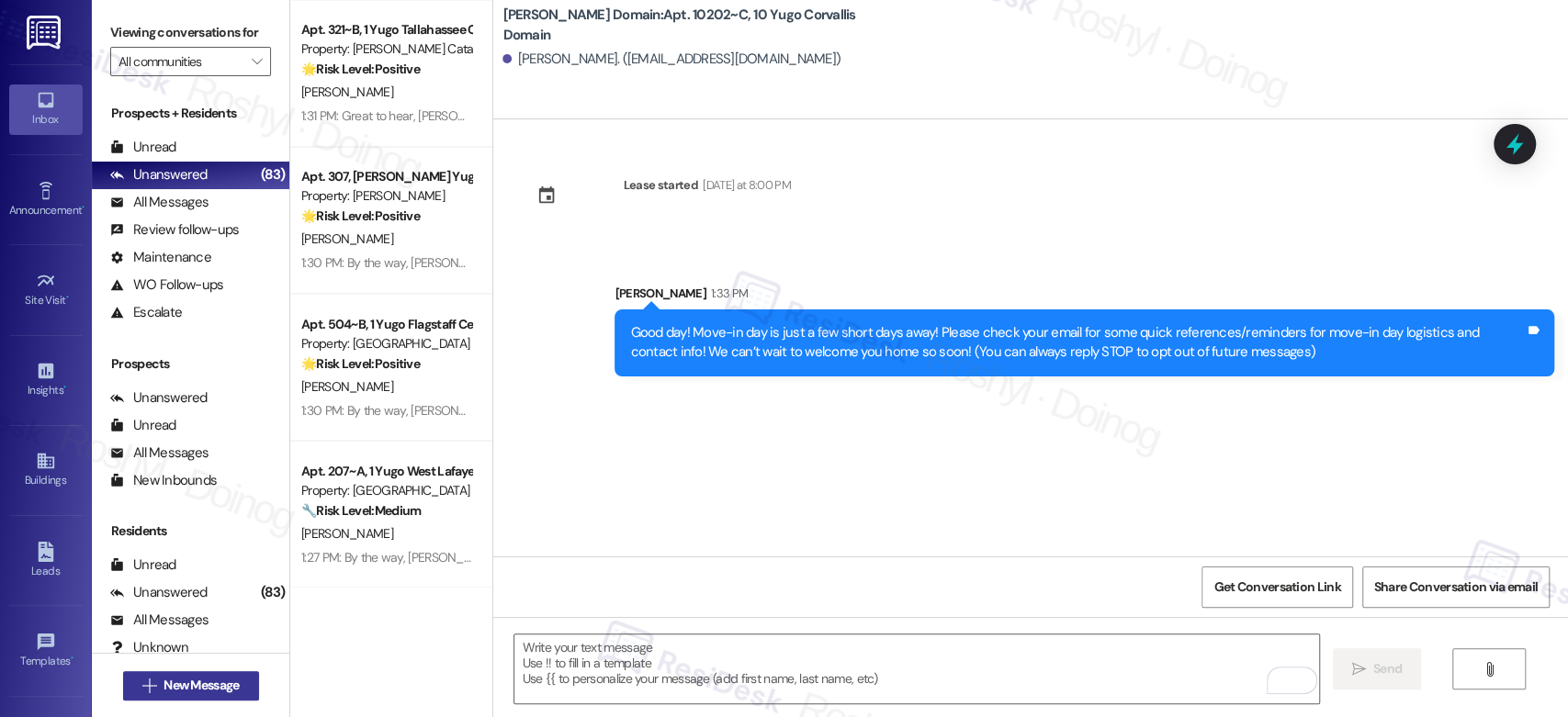
click at [200, 689] on span "New Message" at bounding box center [201, 685] width 75 height 20
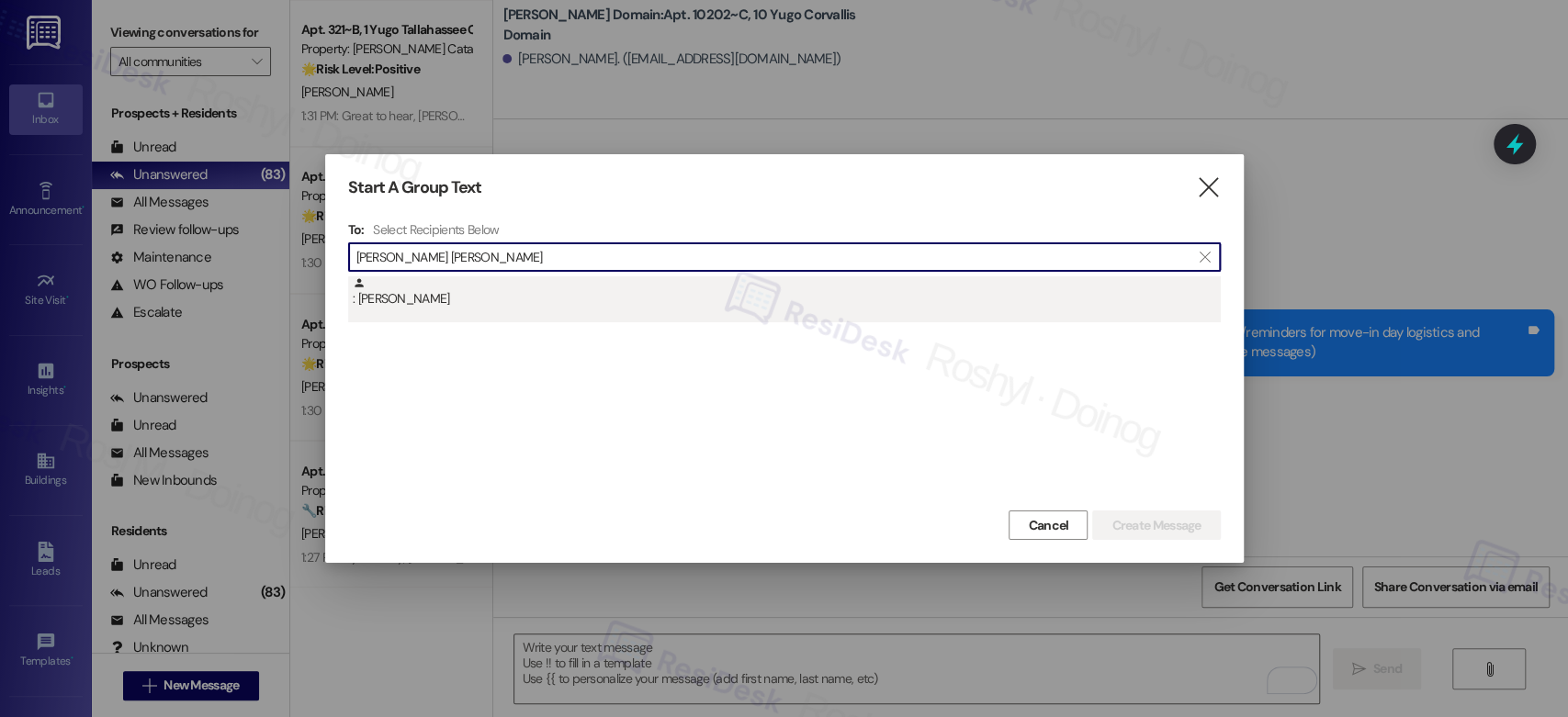
type input "[PERSON_NAME] [PERSON_NAME]"
click at [557, 301] on div ": [PERSON_NAME]" at bounding box center [787, 292] width 868 height 32
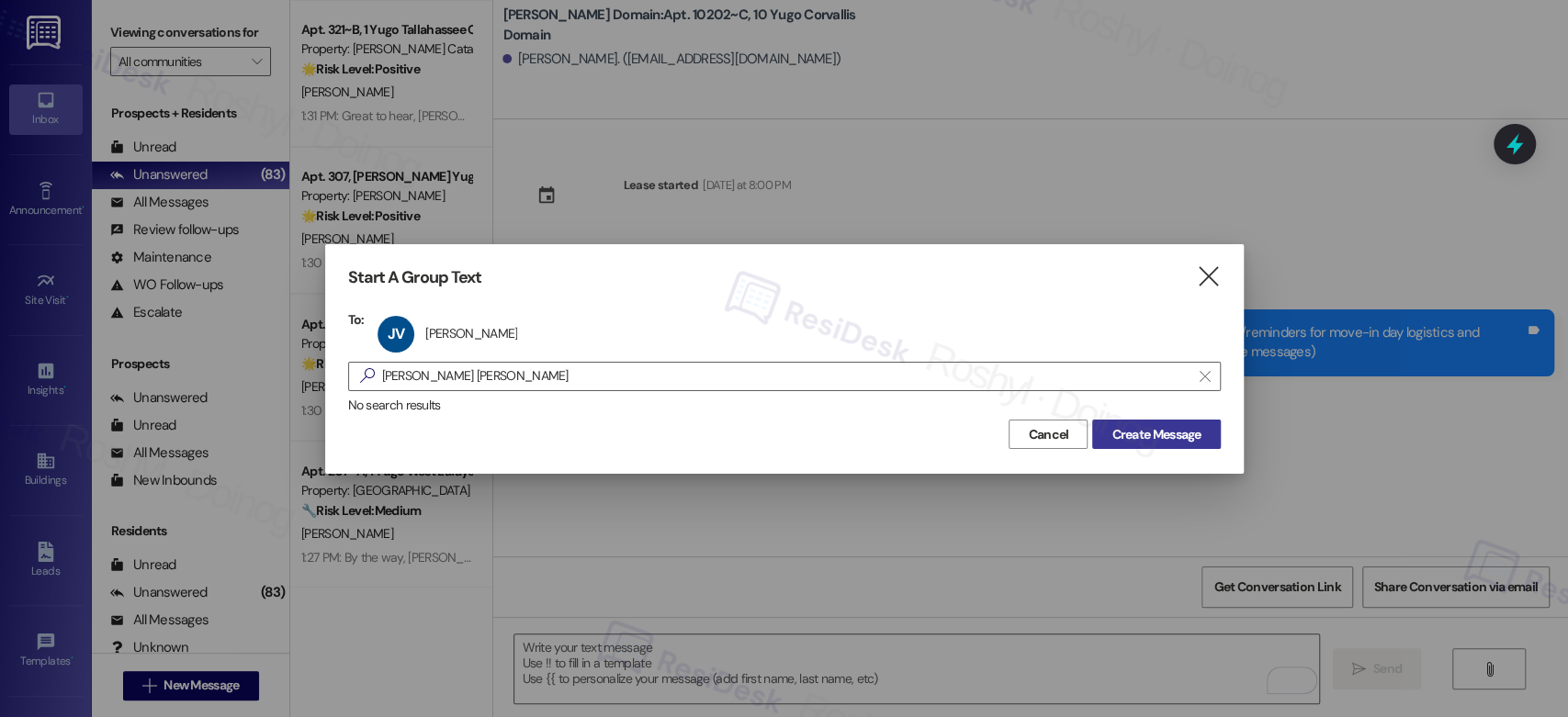
click at [1154, 438] on span "Create Message" at bounding box center [1156, 434] width 89 height 20
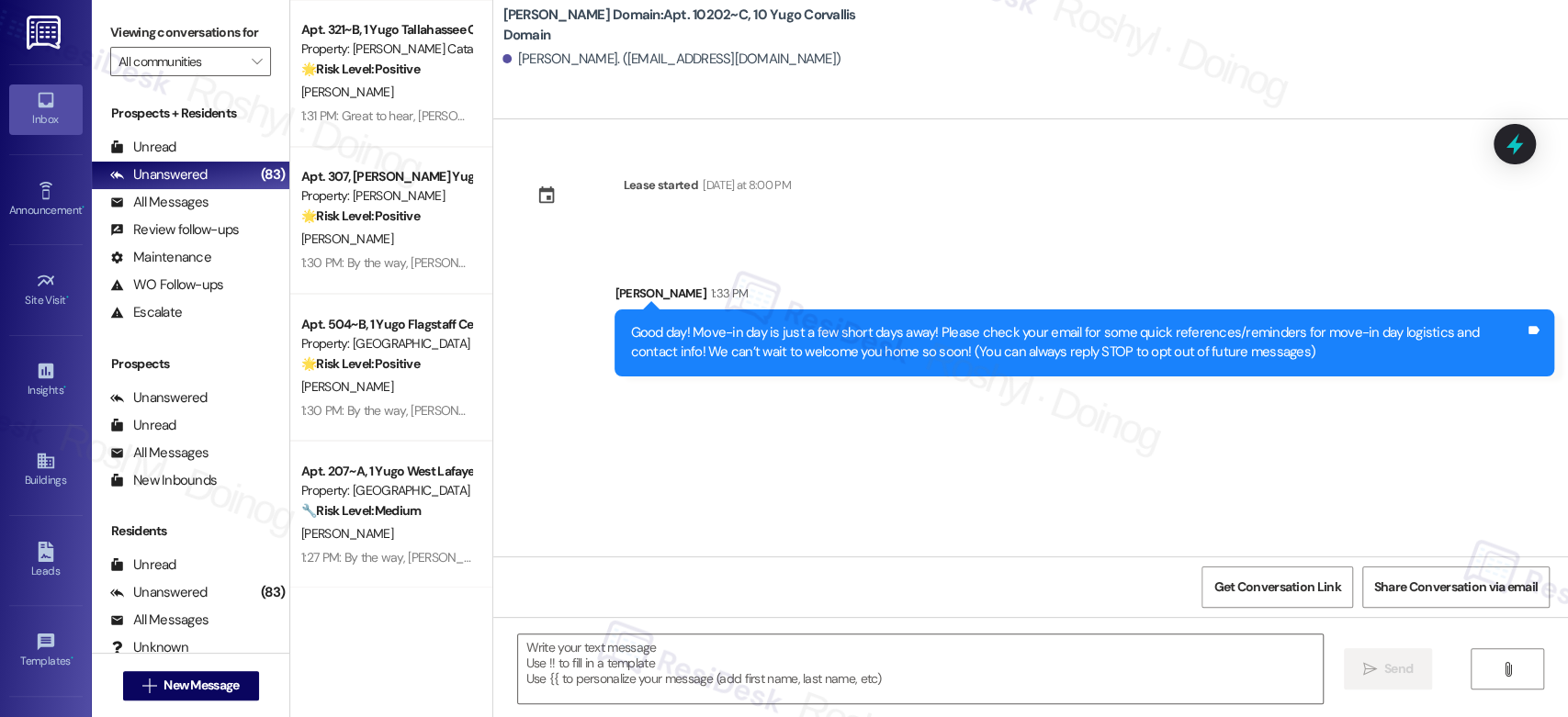
type textarea "Fetching suggested responses. Please feel free to read through the conversation…"
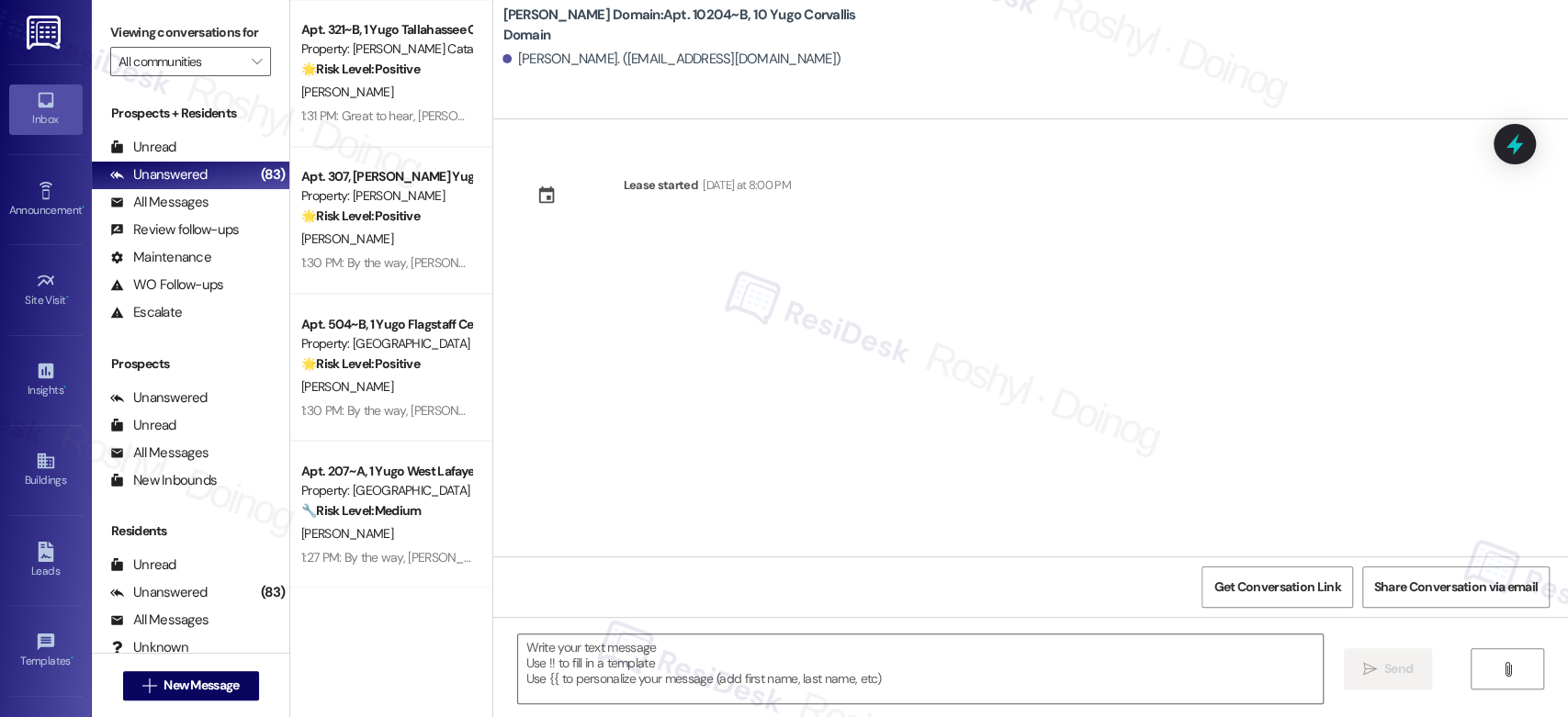
type textarea "Fetching suggested responses. Please feel free to read through the conversation…"
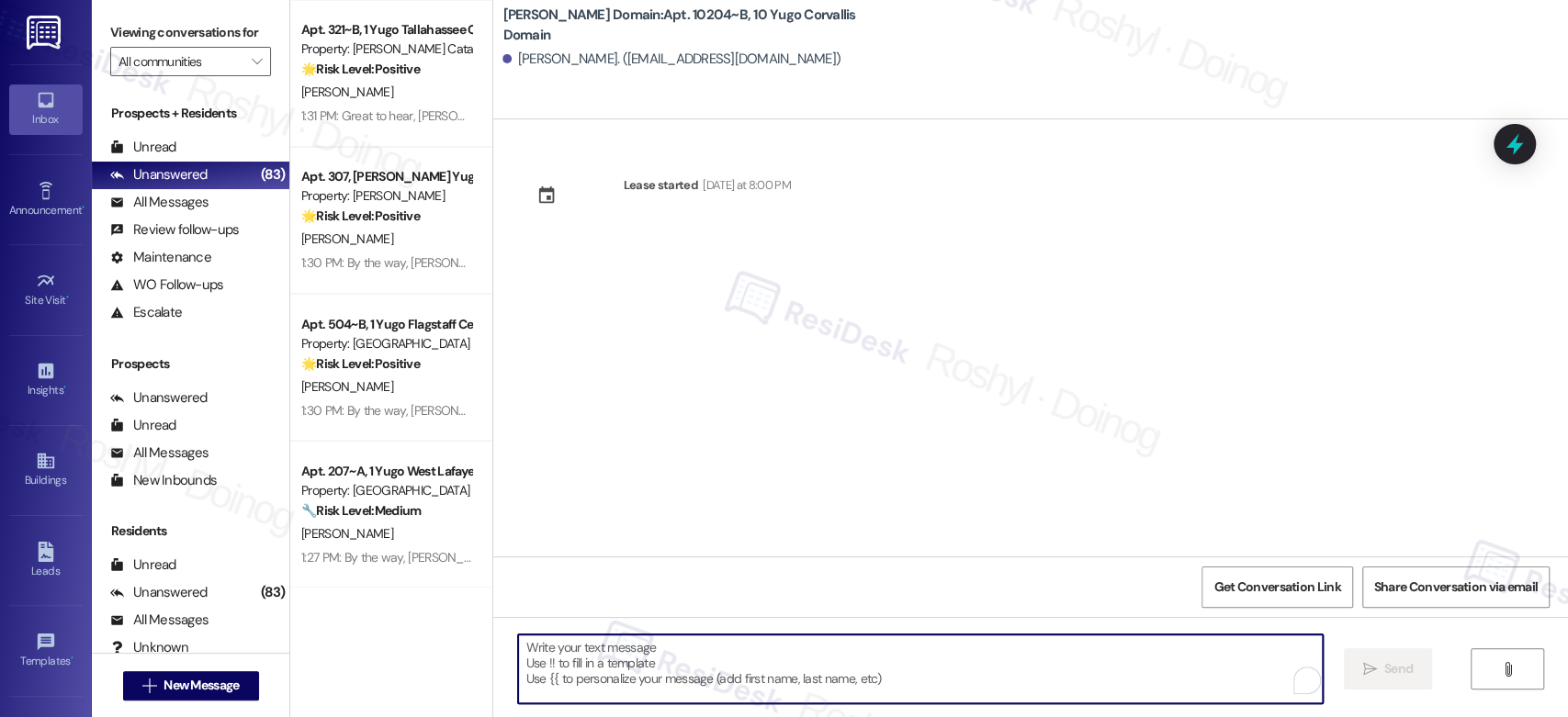
click at [970, 676] on textarea "To enrich screen reader interactions, please activate Accessibility in Grammarl…" at bounding box center [920, 669] width 804 height 69
paste textarea "Good day! Move-in day is just a few short days away! Please check your email fo…"
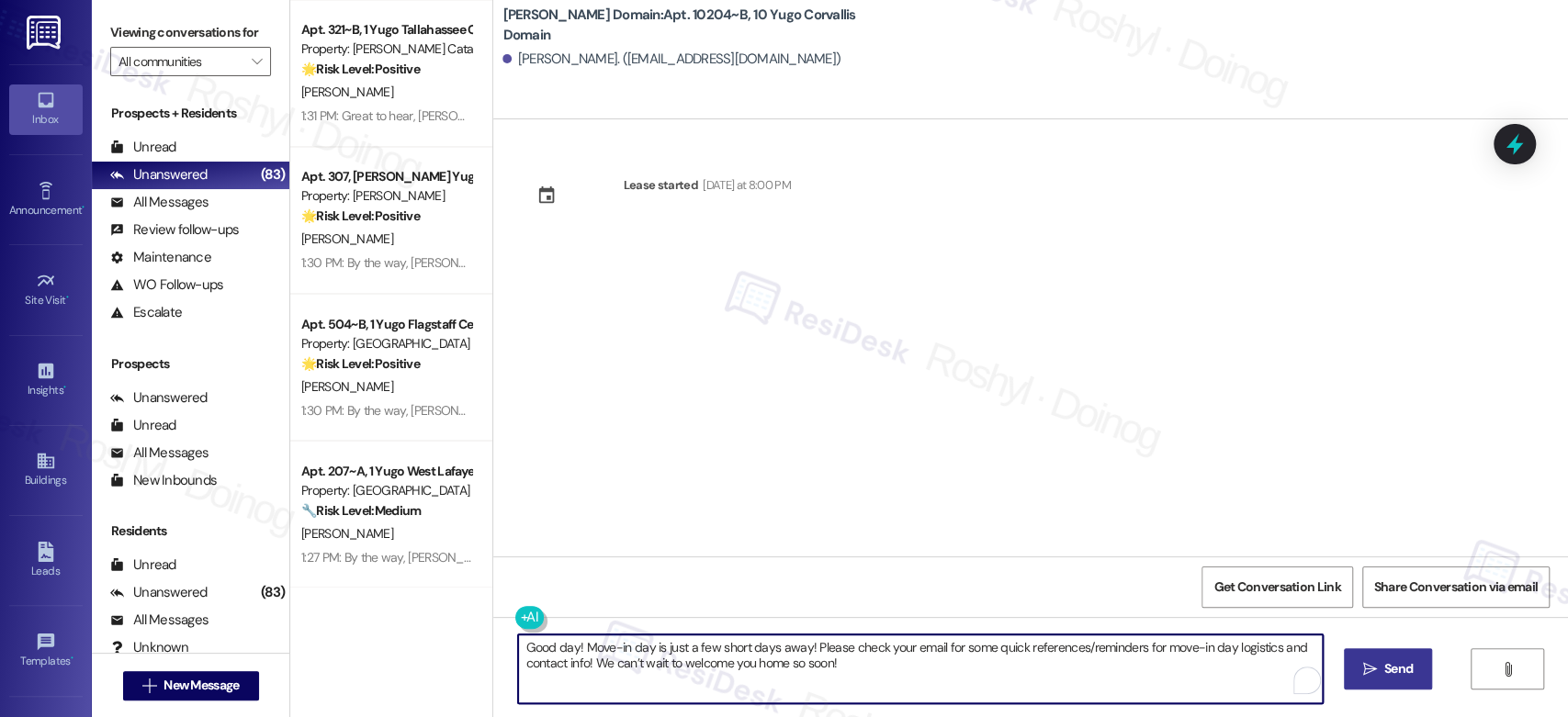
type textarea "Good day! Move-in day is just a few short days away! Please check your email fo…"
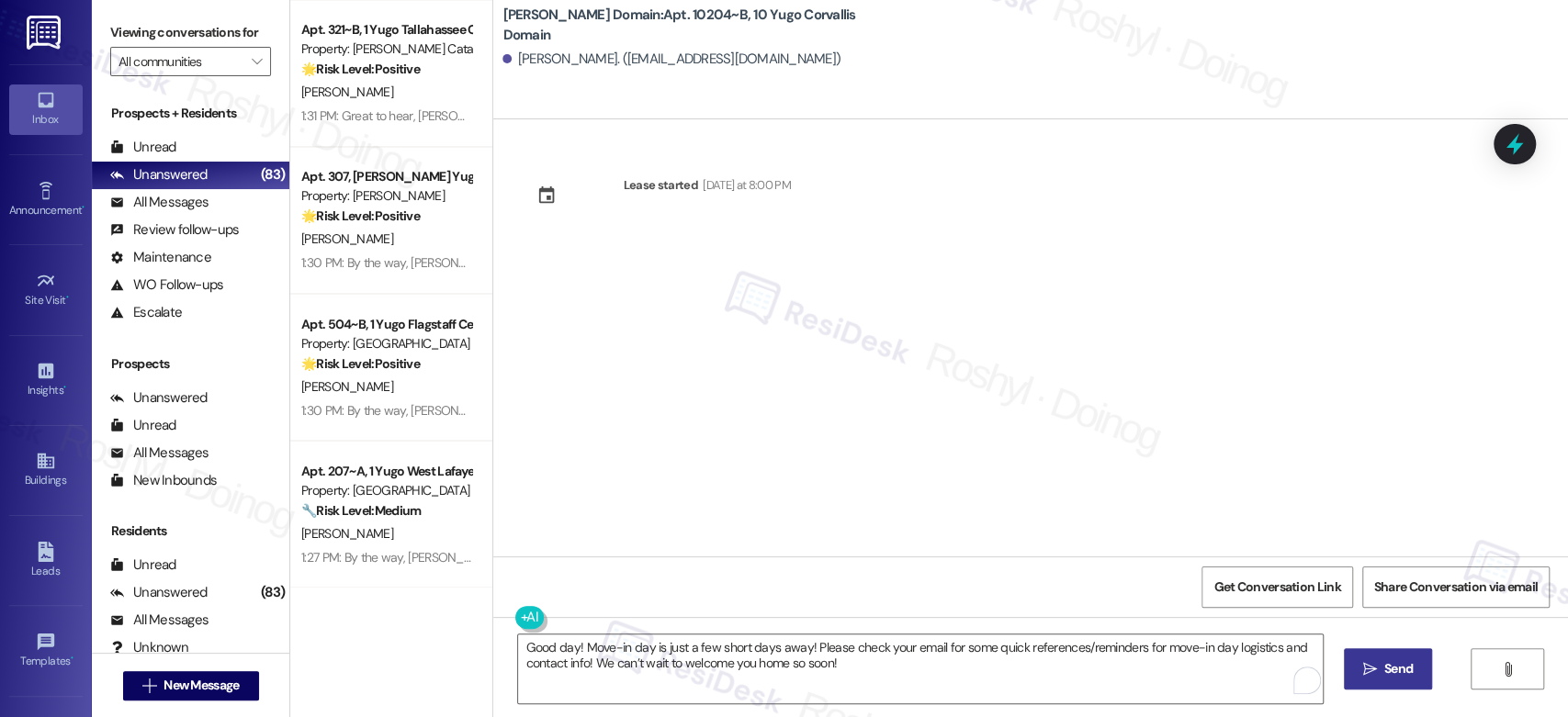
click at [1383, 684] on button " Send" at bounding box center [1388, 668] width 89 height 41
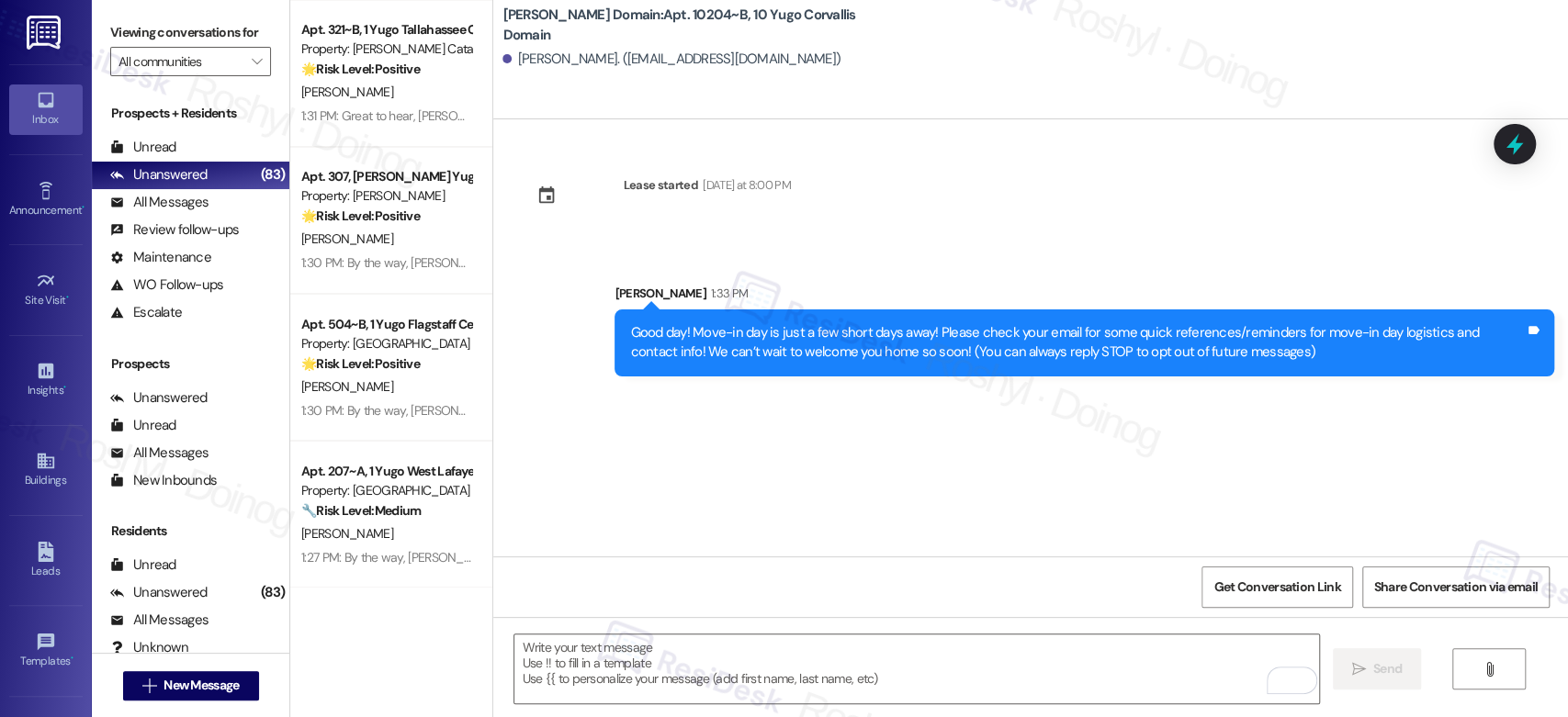
click at [742, 334] on div "Good day! Move-in day is just a few short days away! Please check your email fo…" at bounding box center [1077, 343] width 895 height 39
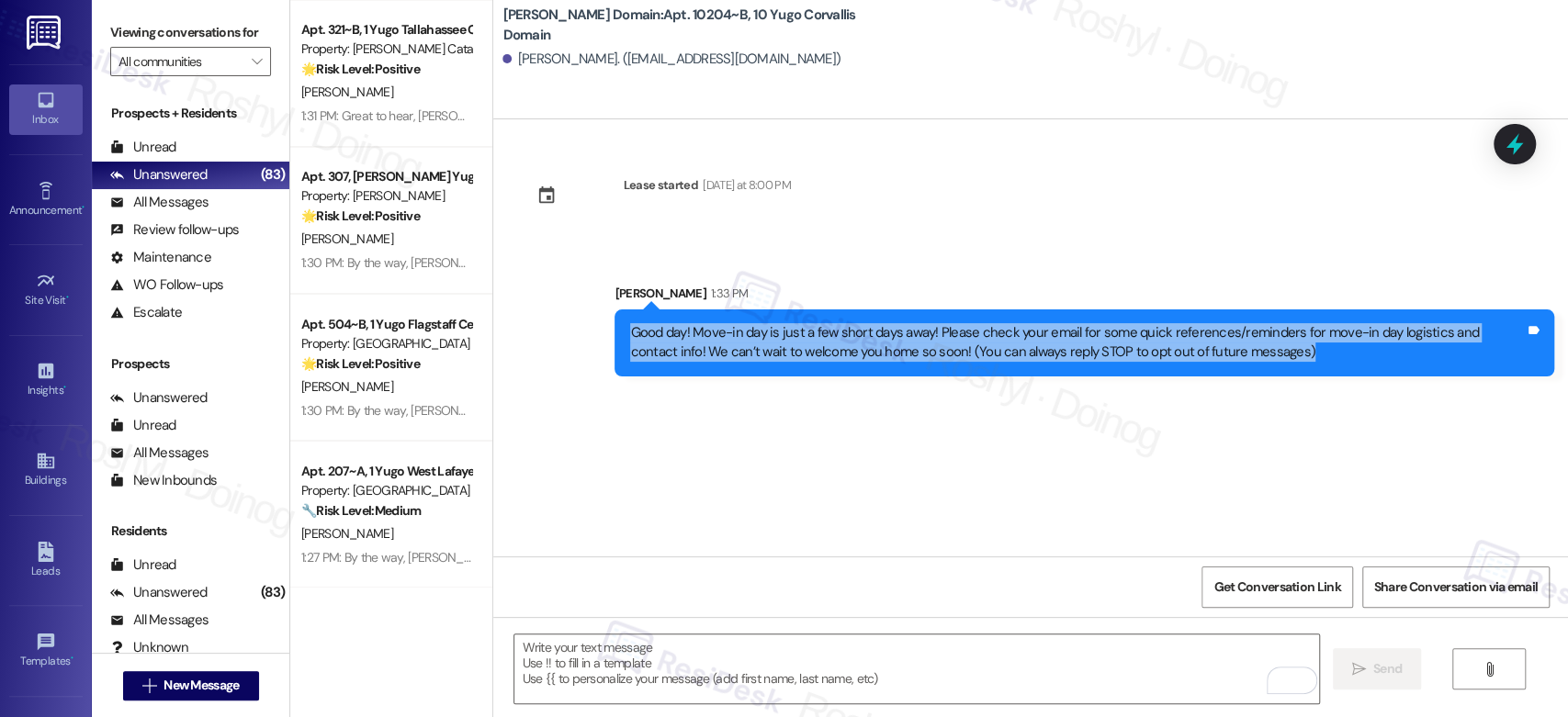
click at [742, 334] on div "Good day! Move-in day is just a few short days away! Please check your email fo…" at bounding box center [1077, 343] width 895 height 39
copy div "Good day! Move-in day is just a few short days away! Please check your email fo…"
click at [181, 682] on span "New Message" at bounding box center [201, 685] width 75 height 20
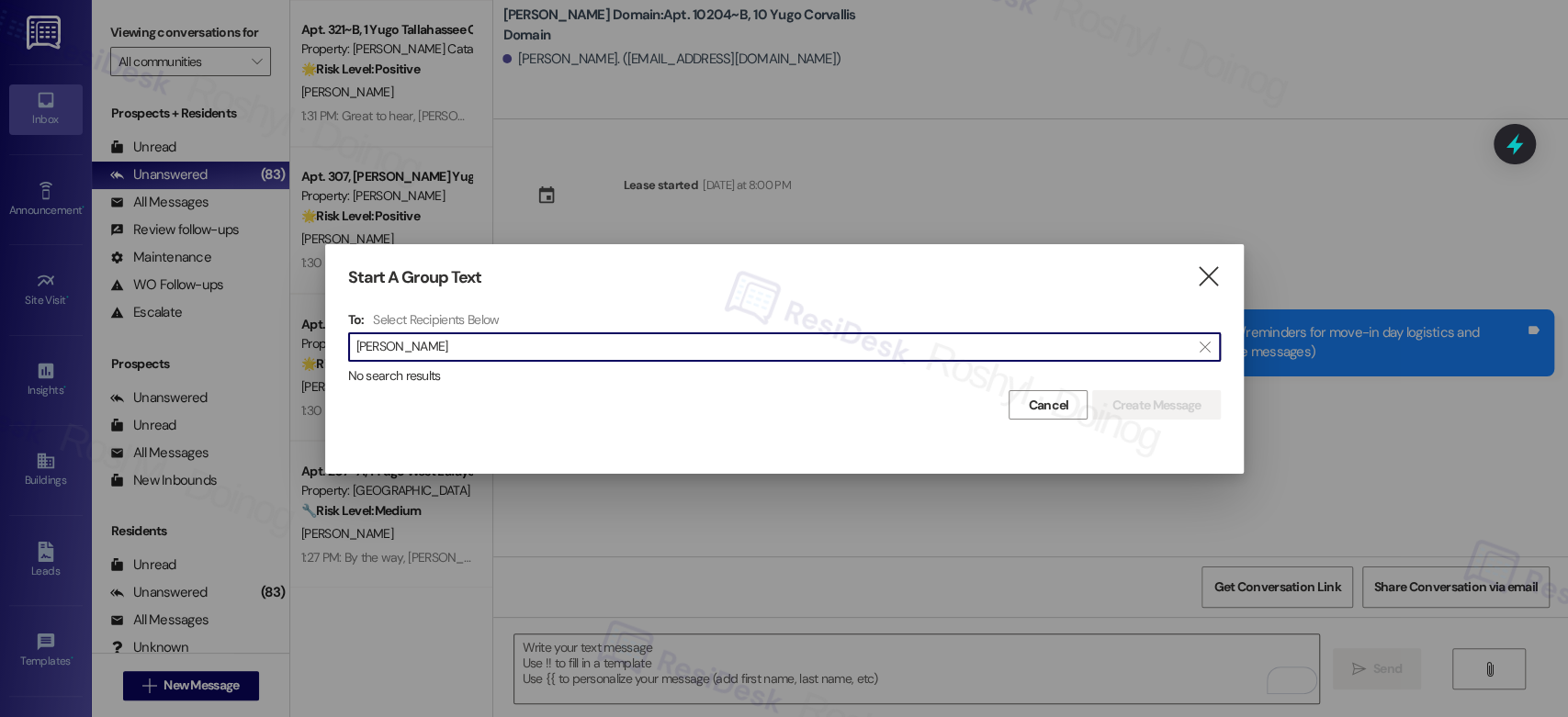
click at [382, 343] on input "[PERSON_NAME]" at bounding box center [774, 346] width 834 height 25
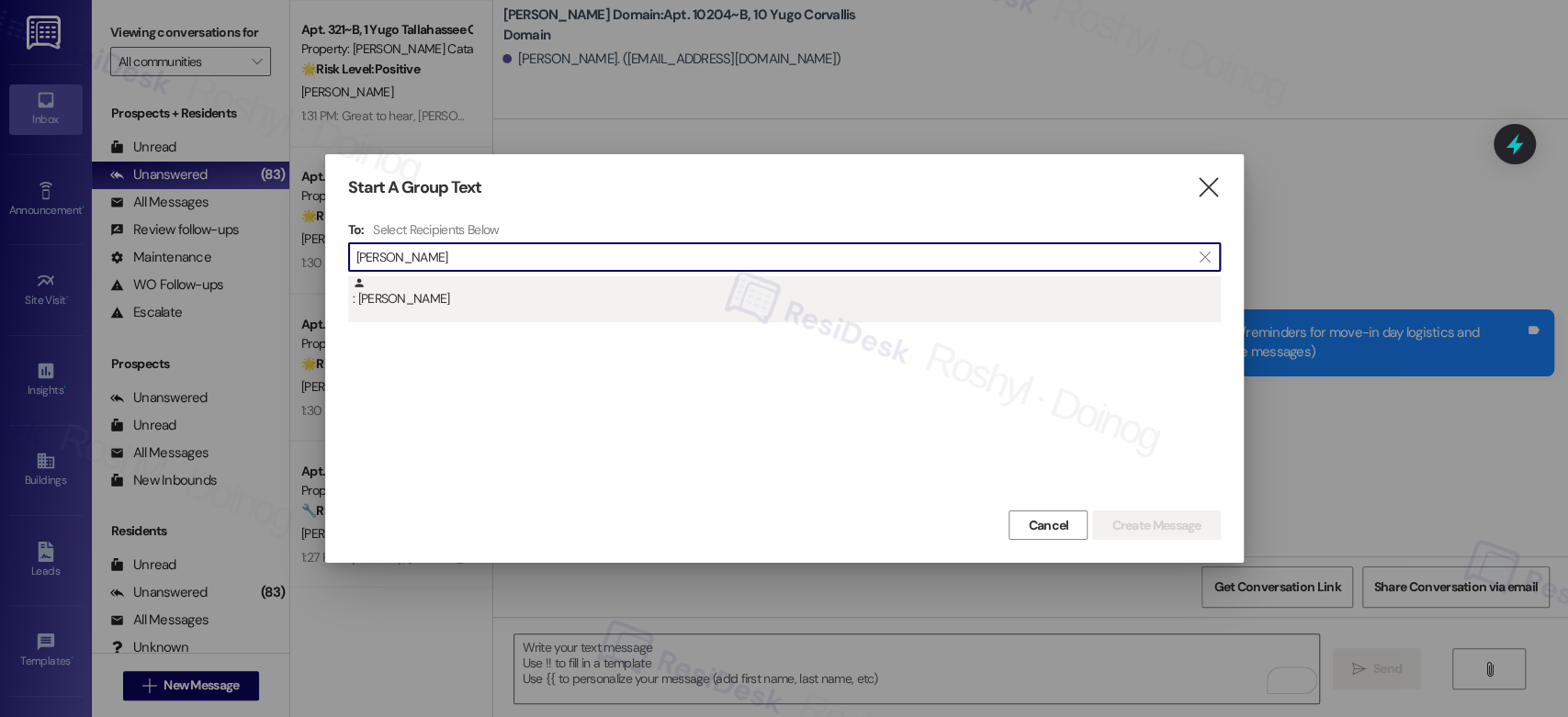
type input "[PERSON_NAME]"
click at [478, 311] on div ": [PERSON_NAME]" at bounding box center [785, 299] width 873 height 46
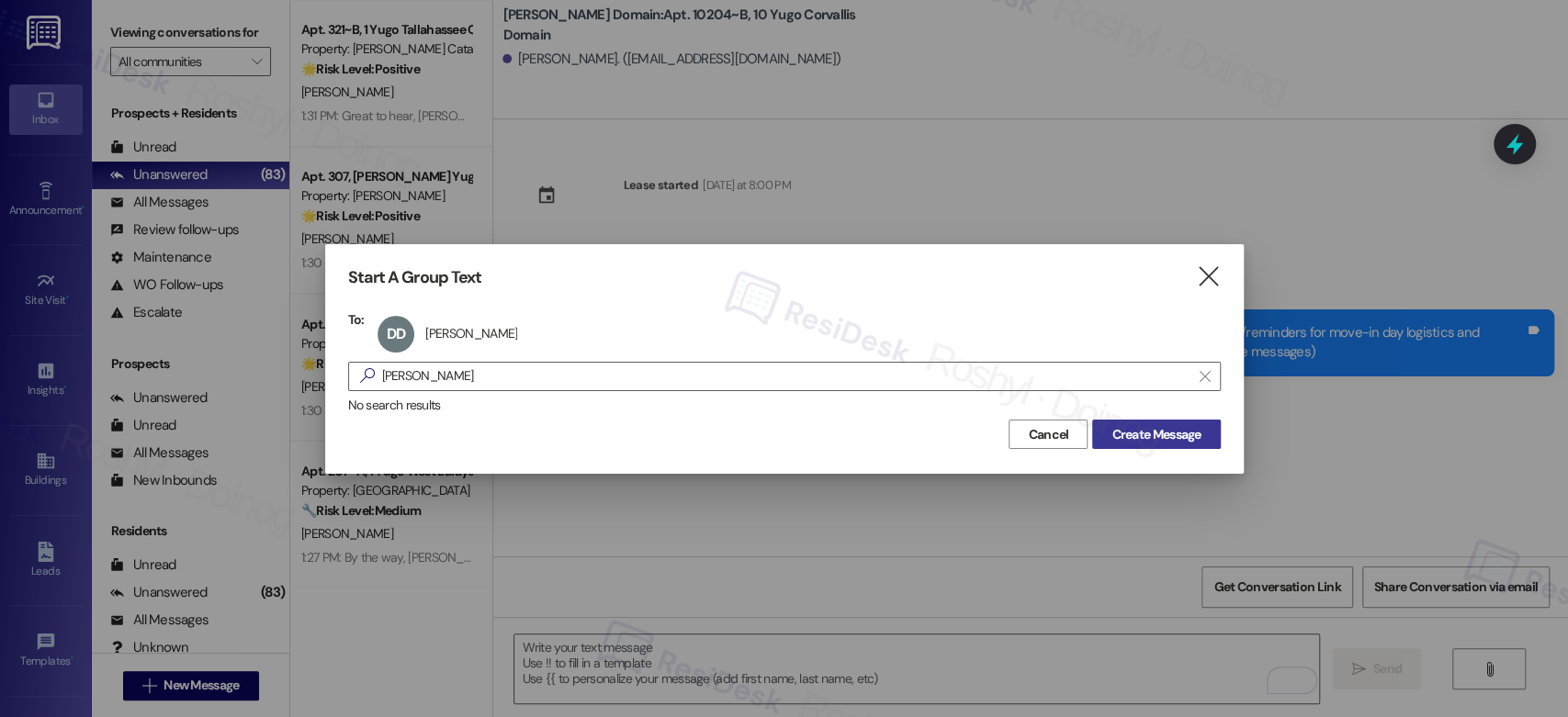
click at [1122, 434] on span "Create Message" at bounding box center [1156, 434] width 89 height 20
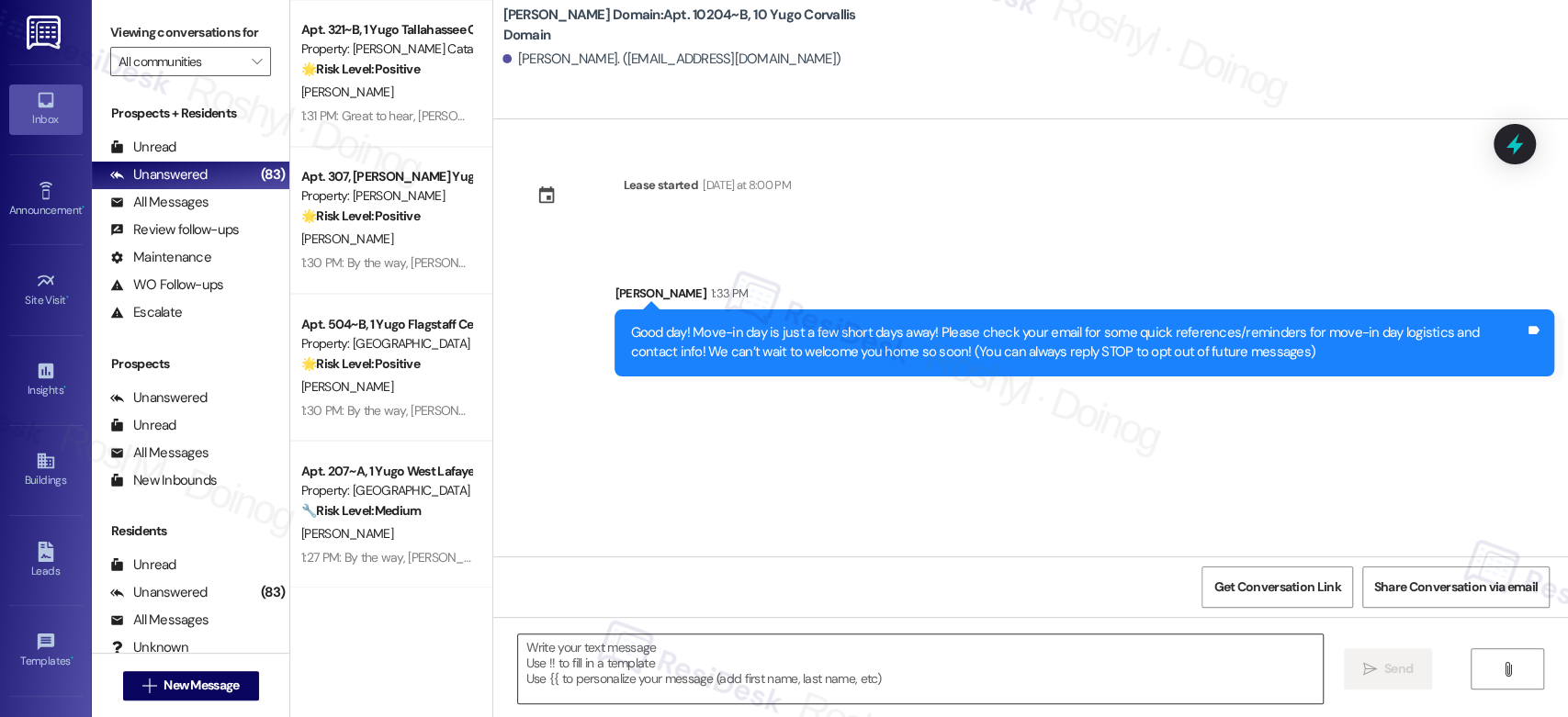
type textarea "Fetching suggested responses. Please feel free to read through the conversation…"
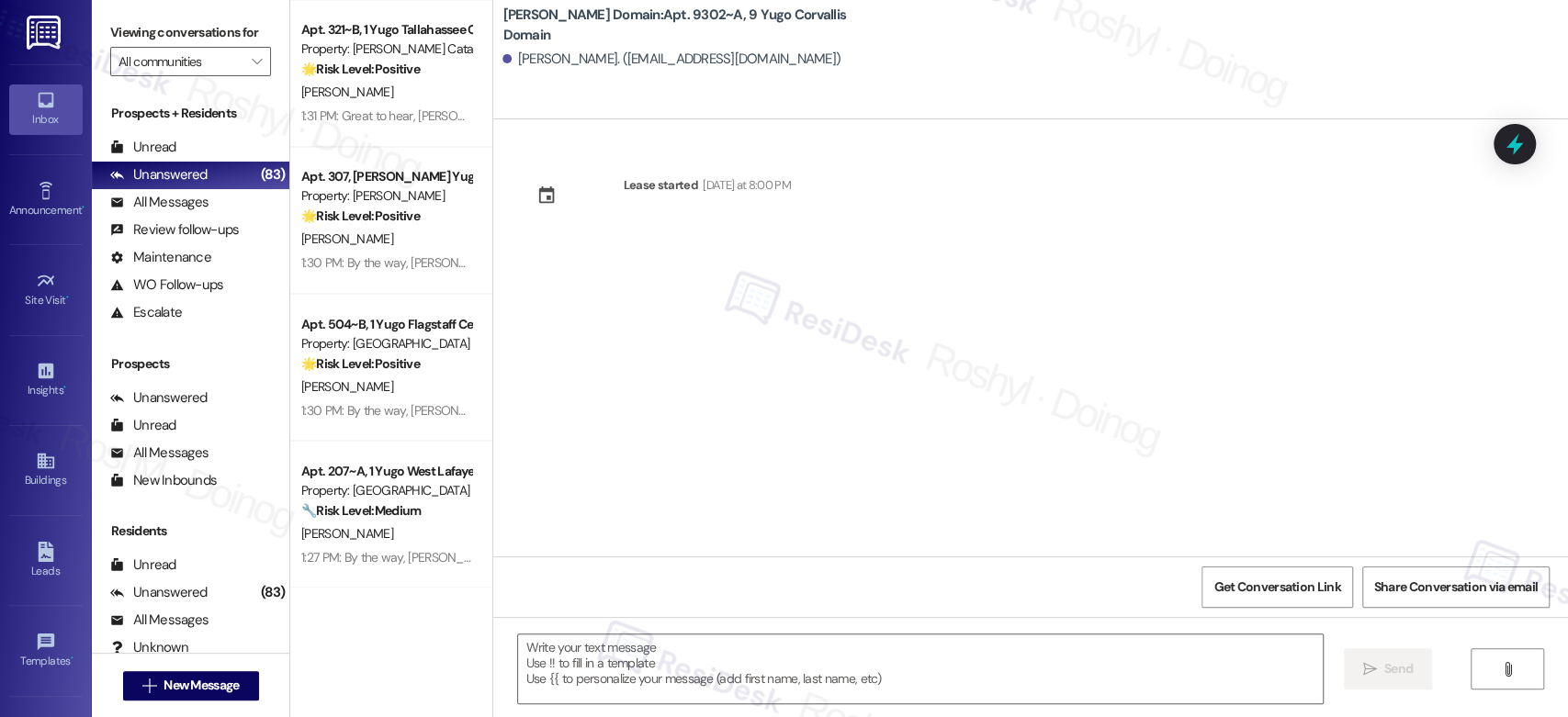
type textarea "Fetching suggested responses. Please feel free to read through the conversation…"
click at [602, 622] on div " Send " at bounding box center [1030, 685] width 1074 height 138
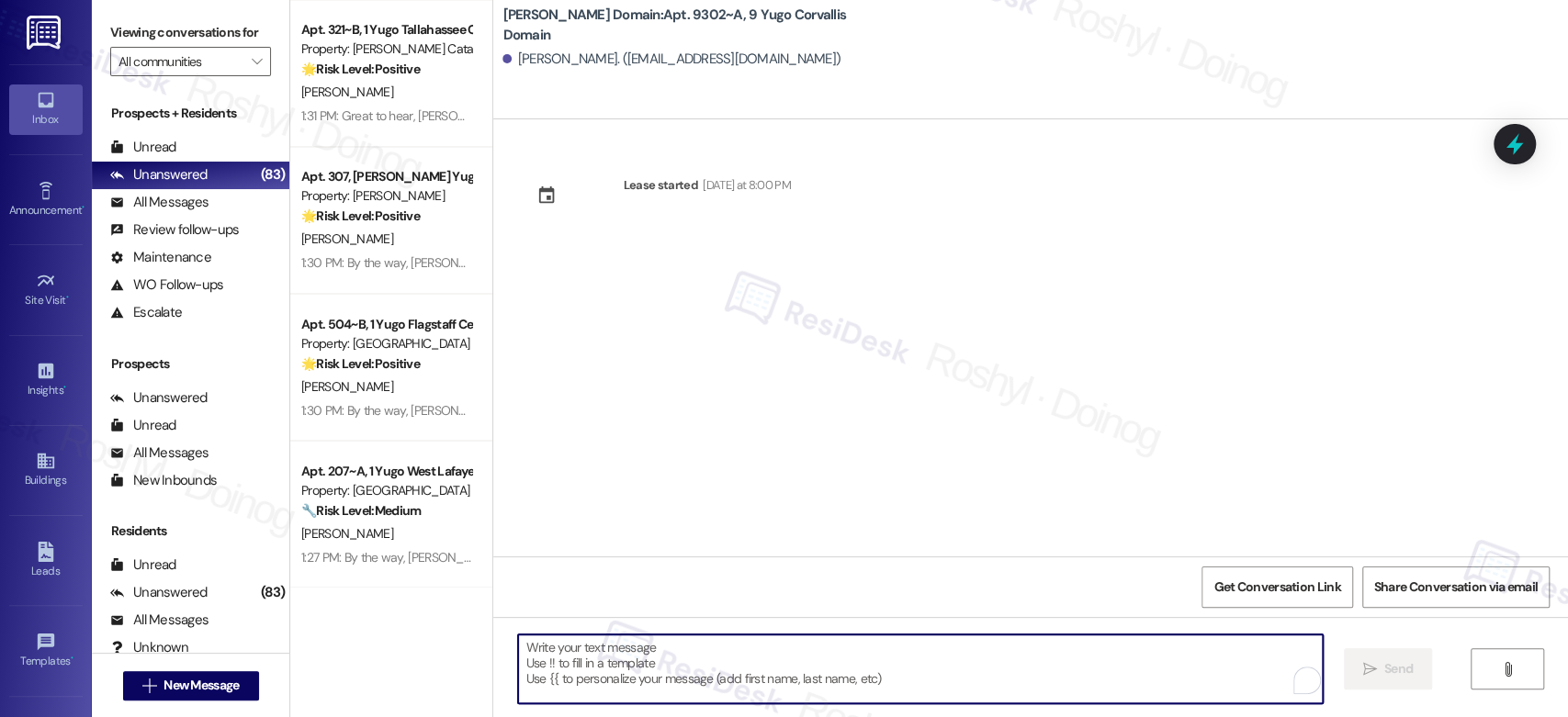
click at [573, 670] on textarea "To enrich screen reader interactions, please activate Accessibility in Grammarl…" at bounding box center [920, 669] width 804 height 69
paste textarea "Good day! Move-in day is just a few short days away! Please check your email fo…"
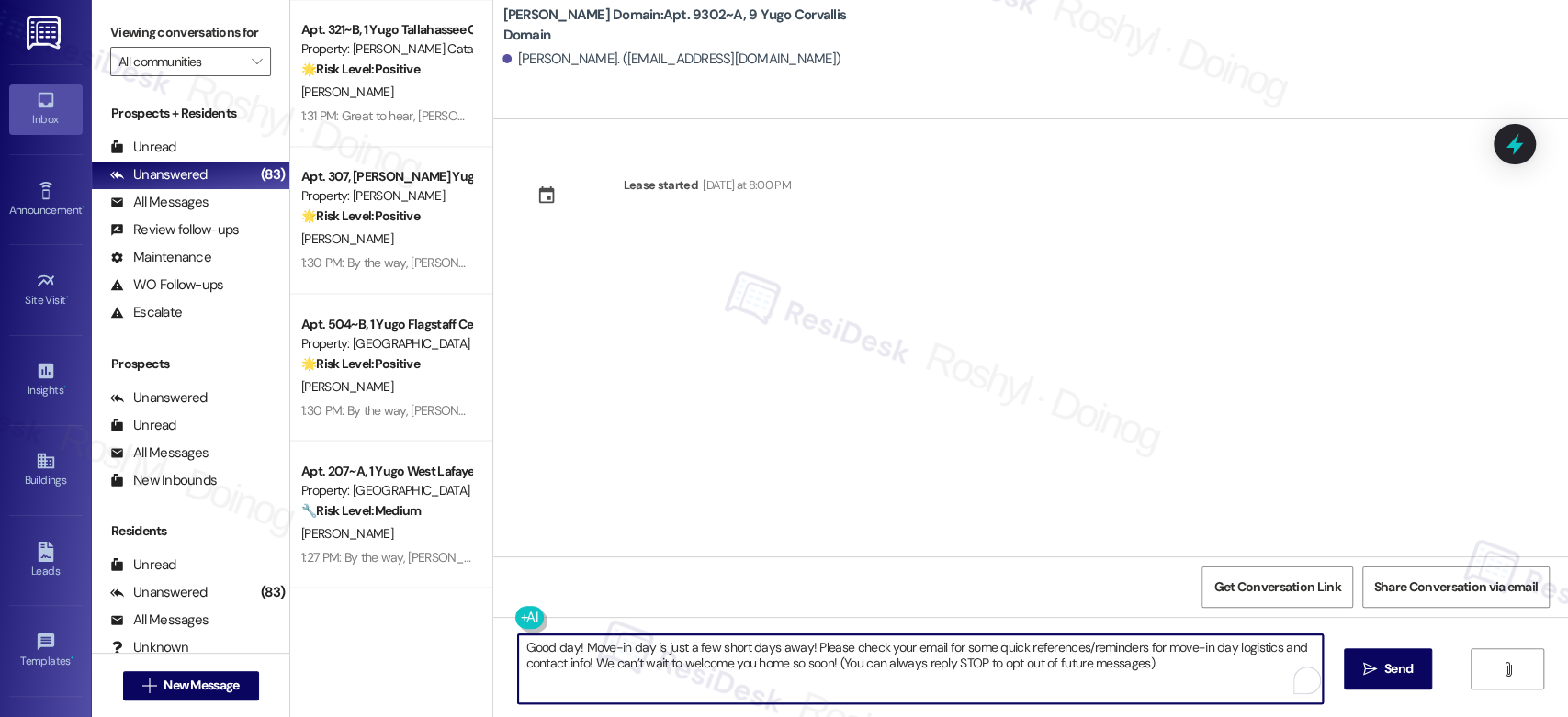
type textarea "Good day! Move-in day is just a few short days away! Please check your email fo…"
click at [164, 683] on span "New Message" at bounding box center [201, 685] width 75 height 20
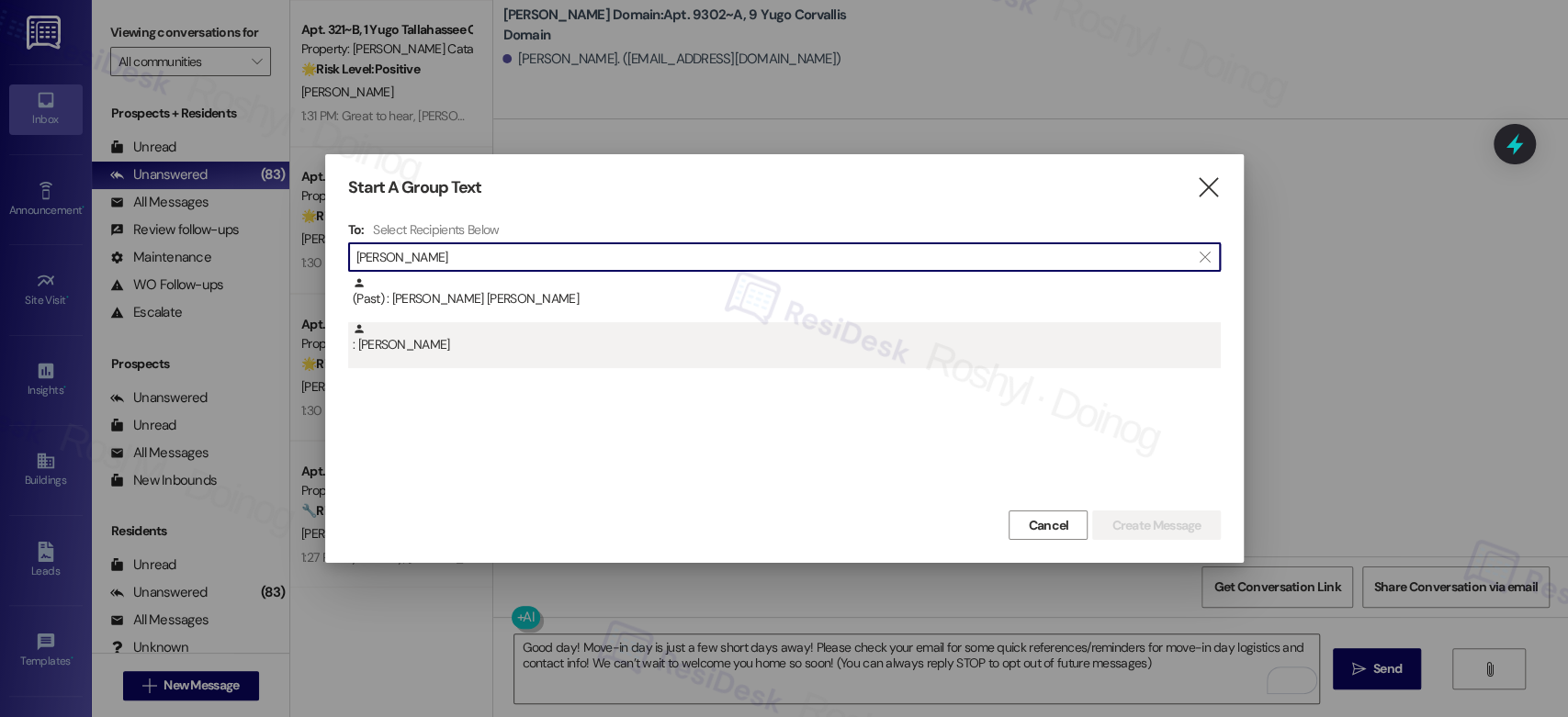
type input "[PERSON_NAME]"
click at [487, 338] on div ": [PERSON_NAME]" at bounding box center [787, 338] width 868 height 32
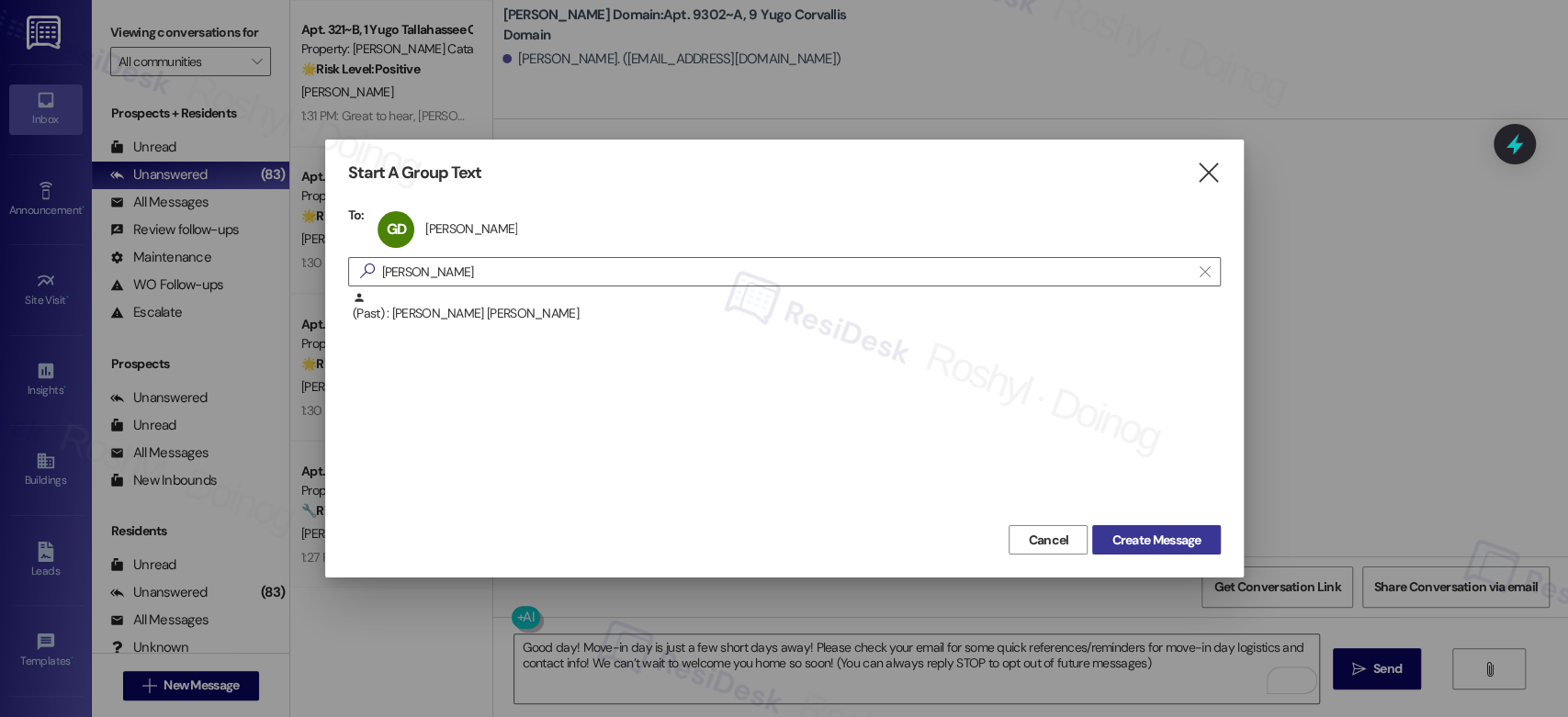
click at [1153, 537] on span "Create Message" at bounding box center [1156, 540] width 89 height 20
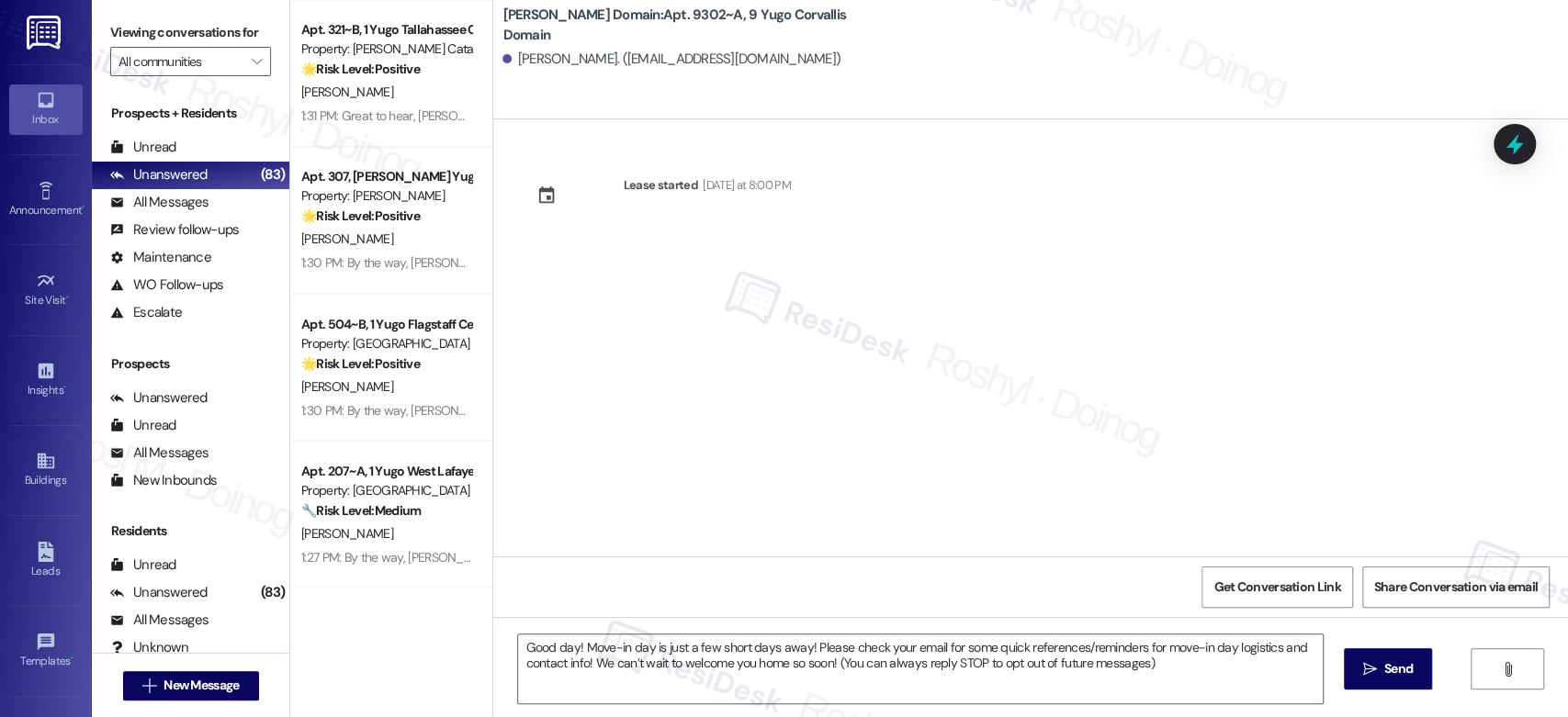
type textarea "Fetching suggested responses. Please feel free to read through the conversation…"
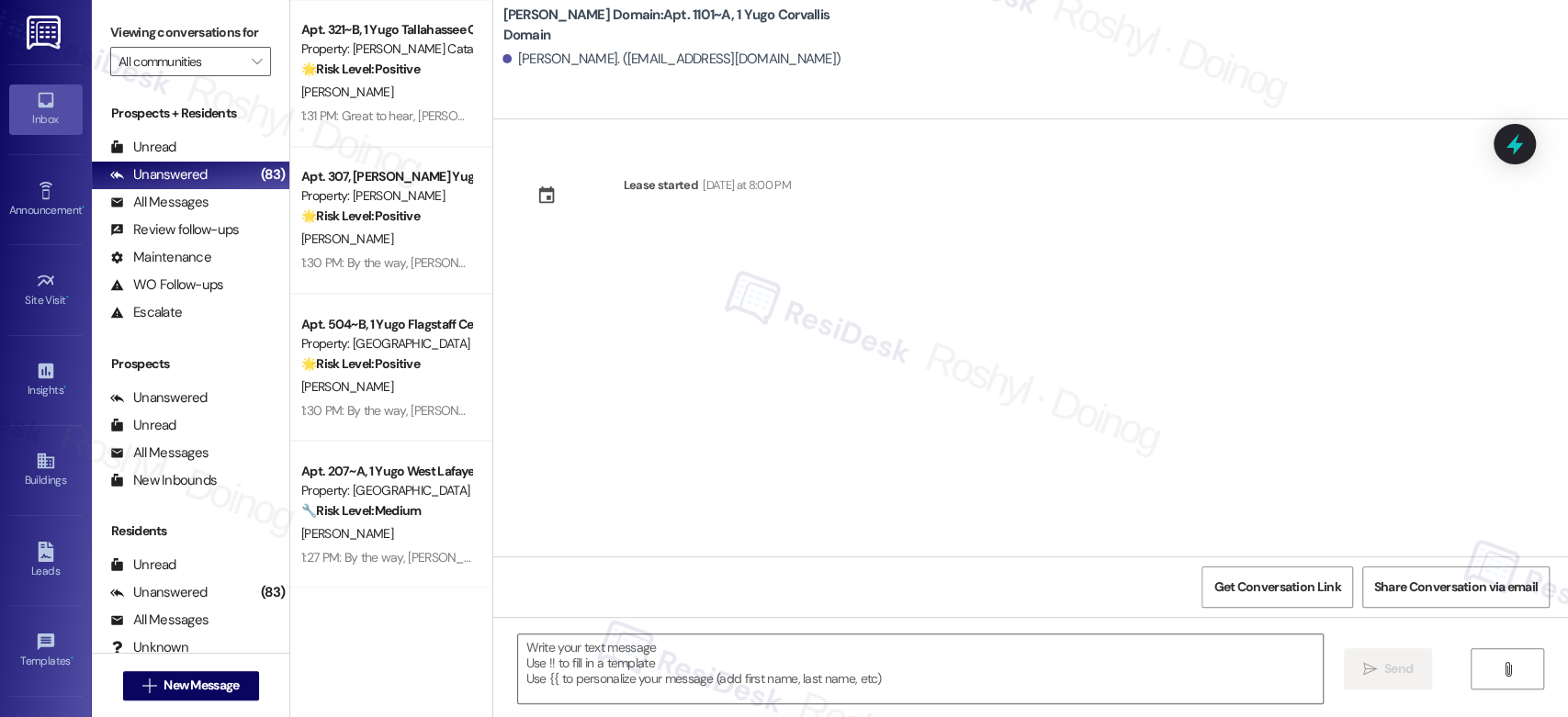
type textarea "Fetching suggested responses. Please feel free to read through the conversation…"
click at [588, 640] on textarea at bounding box center [920, 669] width 804 height 69
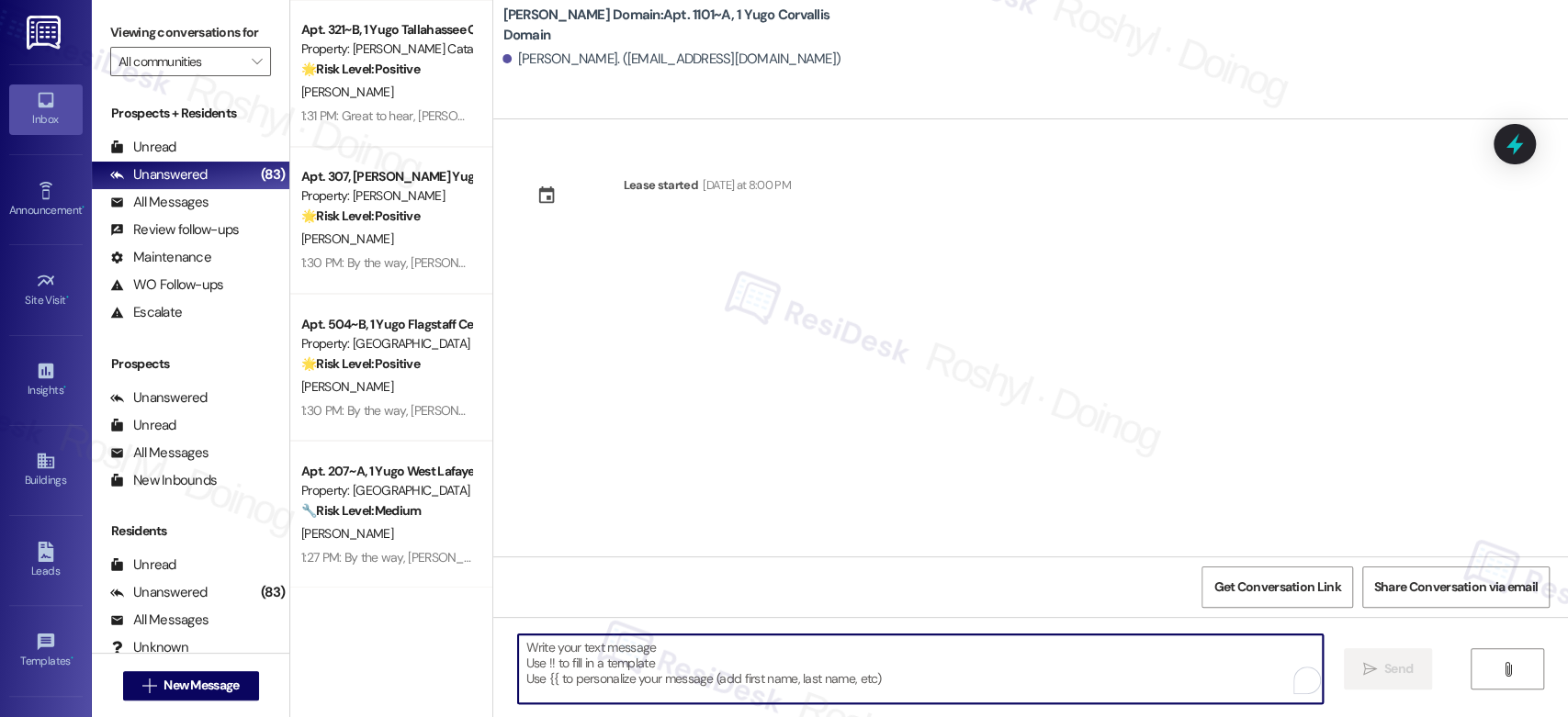
paste textarea "Good day! Move-in day is just a few short days away! Please check your email fo…"
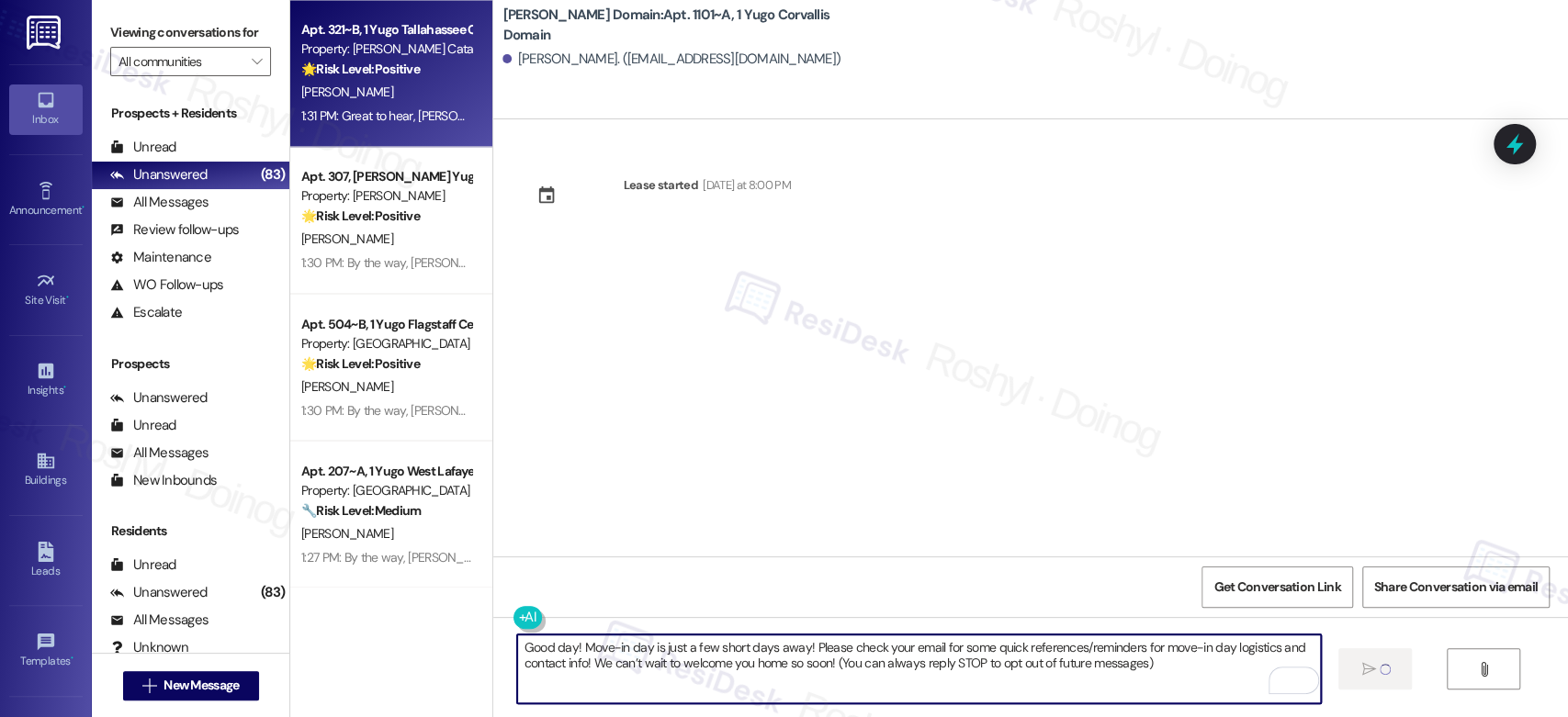
type textarea "Good day! Move-in day is just a few short days away! Please check your email fo…"
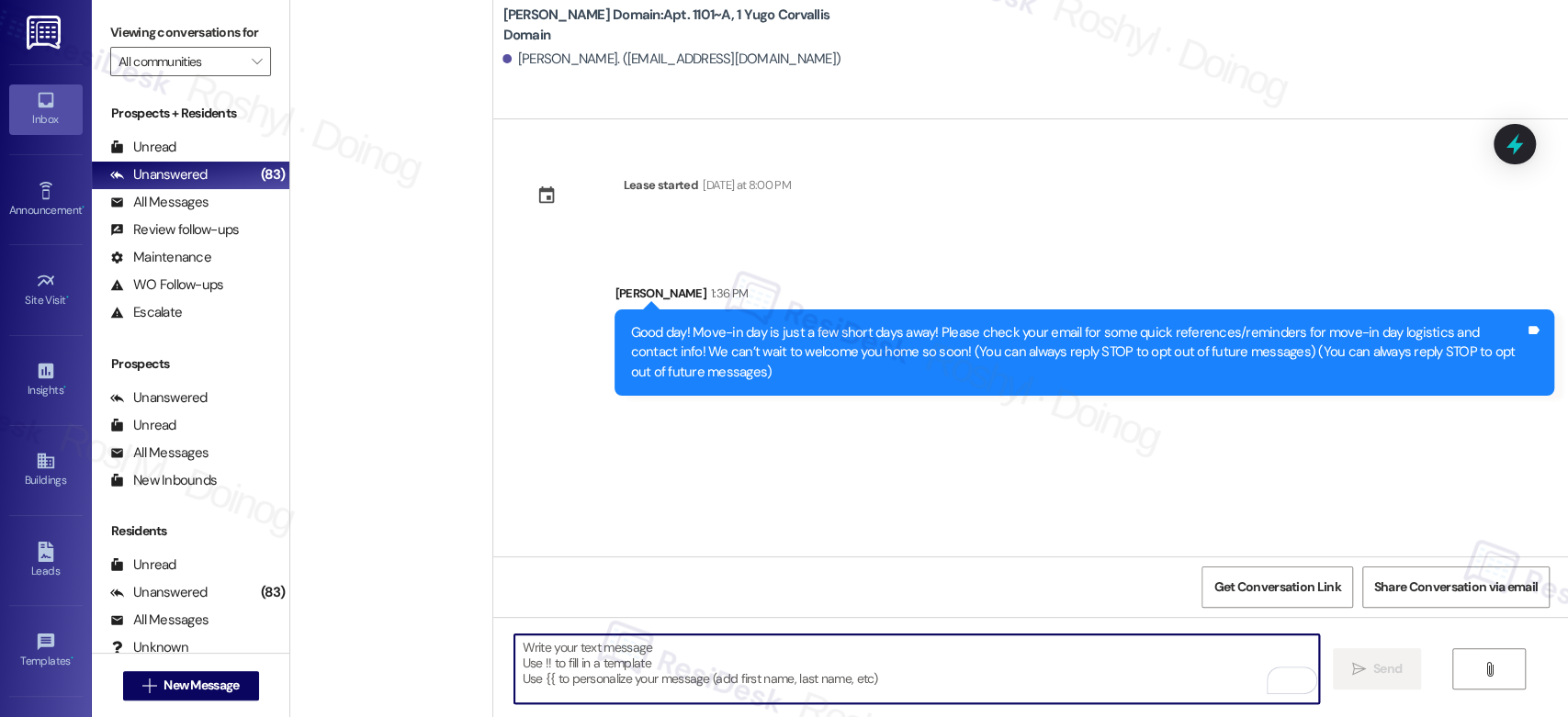
scroll to position [6756, 0]
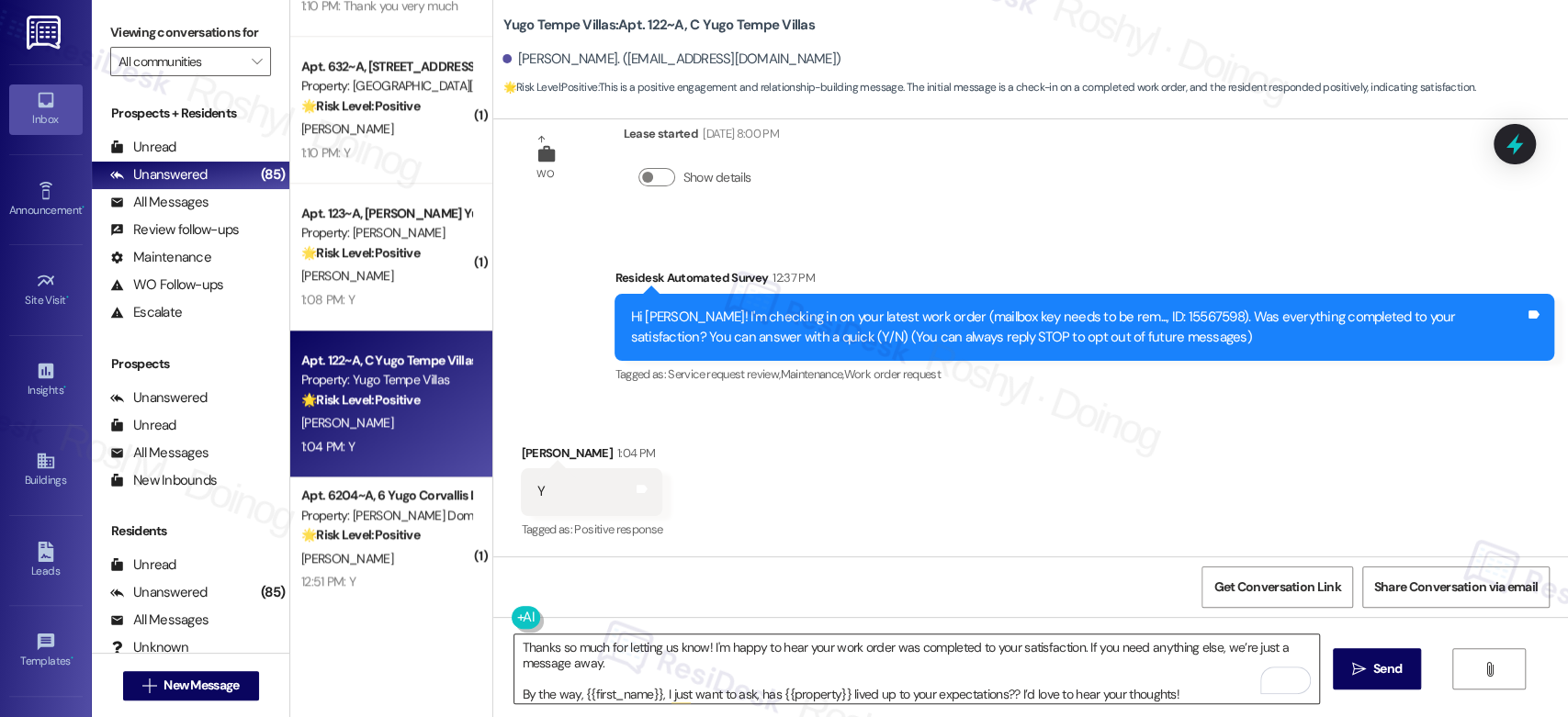
scroll to position [5, 0]
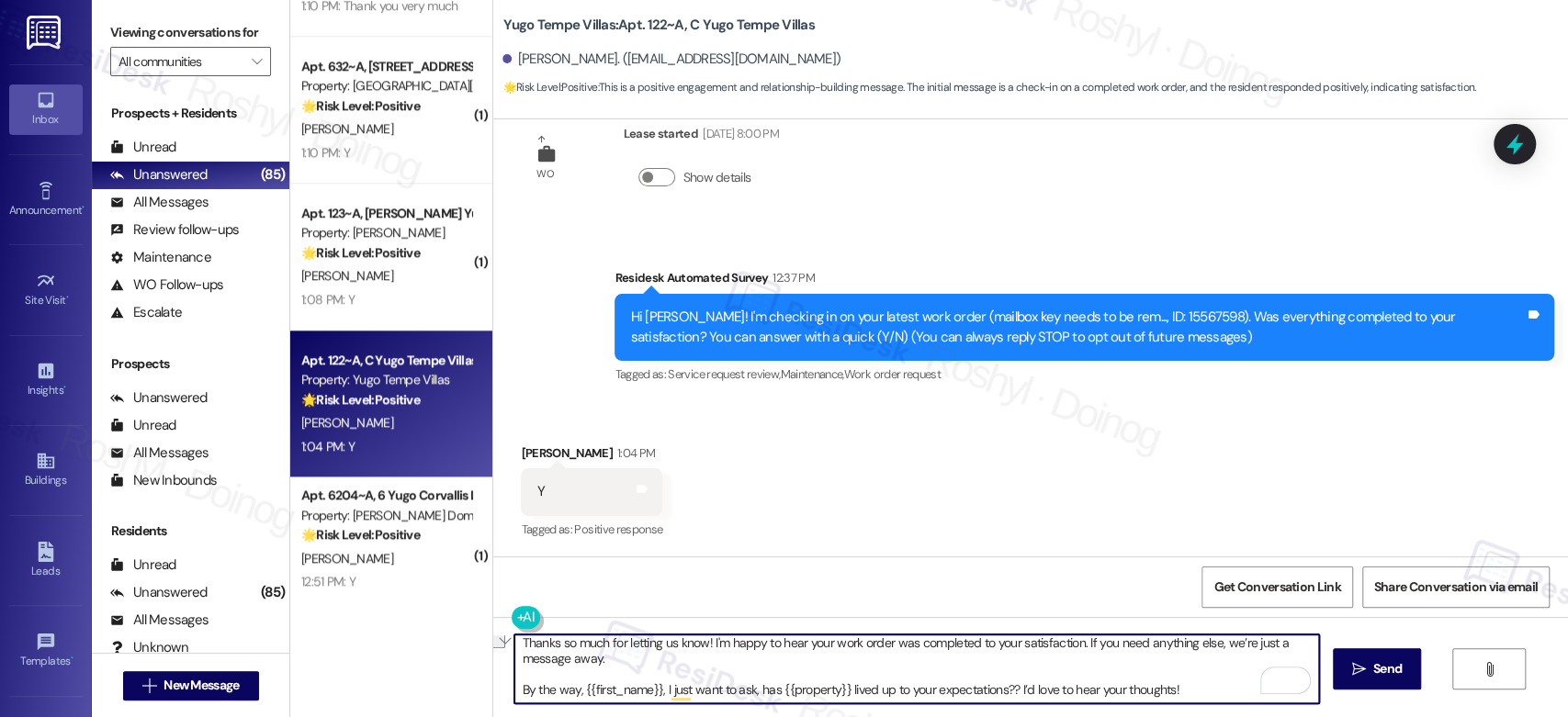
drag, startPoint x: 519, startPoint y: 695, endPoint x: 1162, endPoint y: 693, distance: 643.0
click at [1162, 693] on textarea "Thanks so much for letting us know! I'm happy to hear your work order was compl…" at bounding box center [916, 669] width 804 height 69
type textarea "Thanks so much for letting us know! I'm happy to hear your work order was compl…"
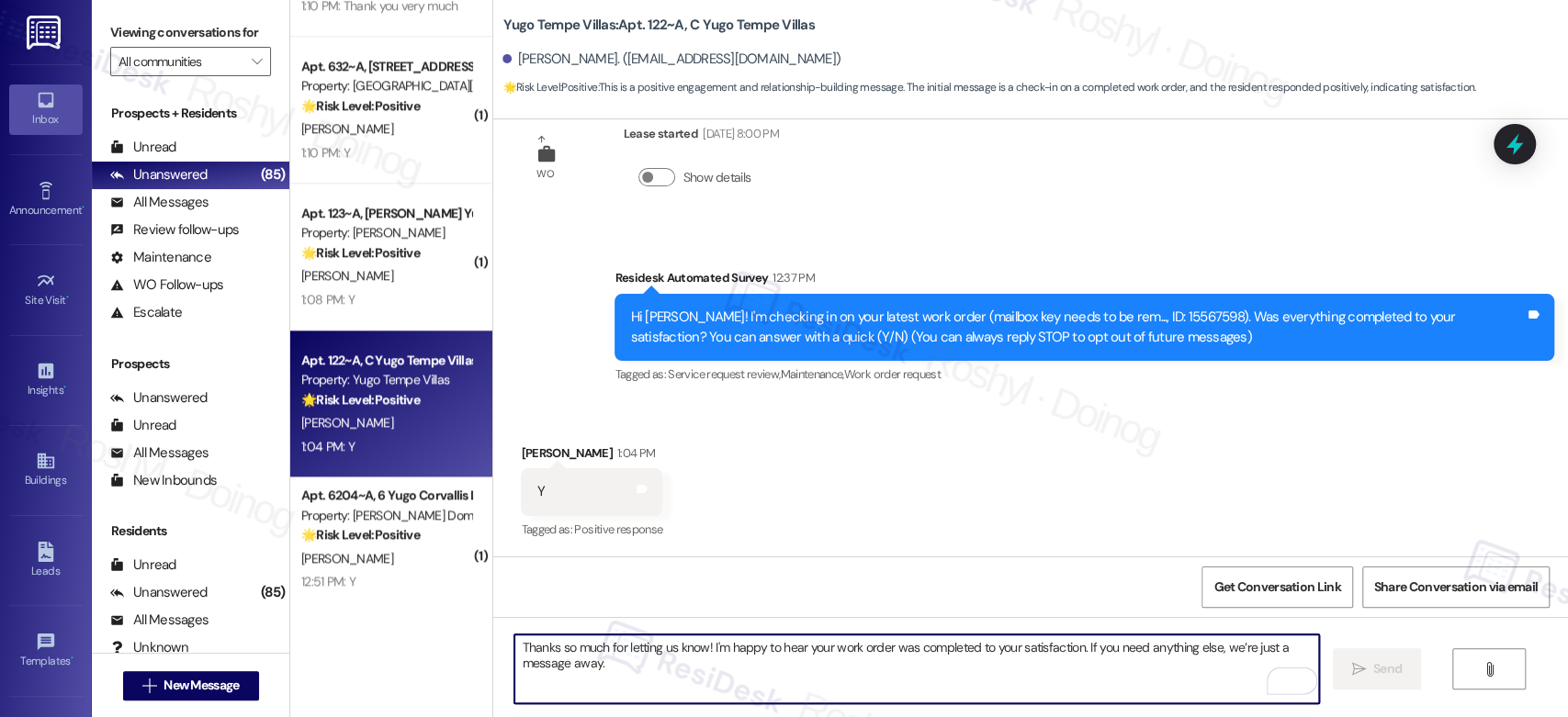
scroll to position [51, 0]
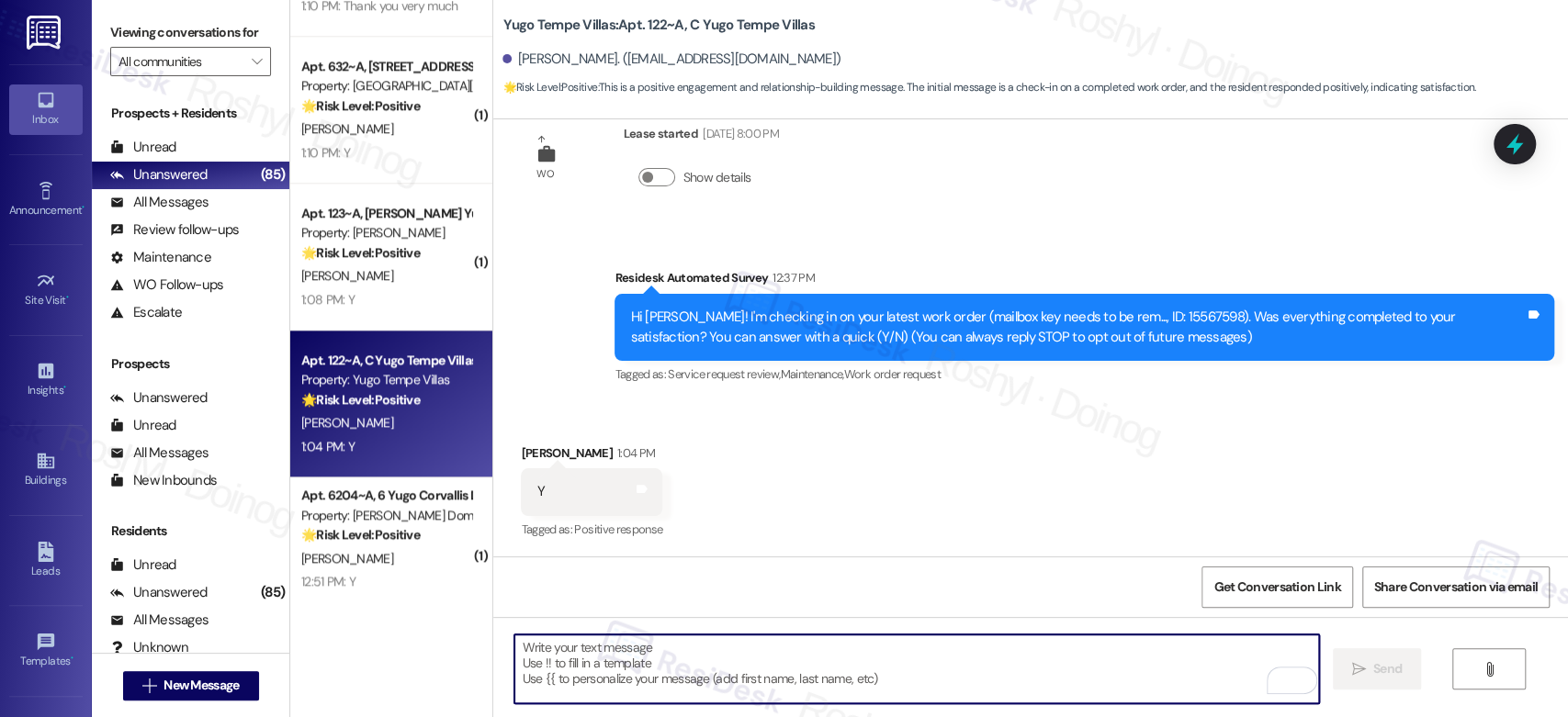
click at [625, 674] on textarea "To enrich screen reader interactions, please activate Accessibility in Grammarl…" at bounding box center [916, 669] width 804 height 69
paste textarea "Thanks so much for letting us know! I'm happy to hear your work order was compl…"
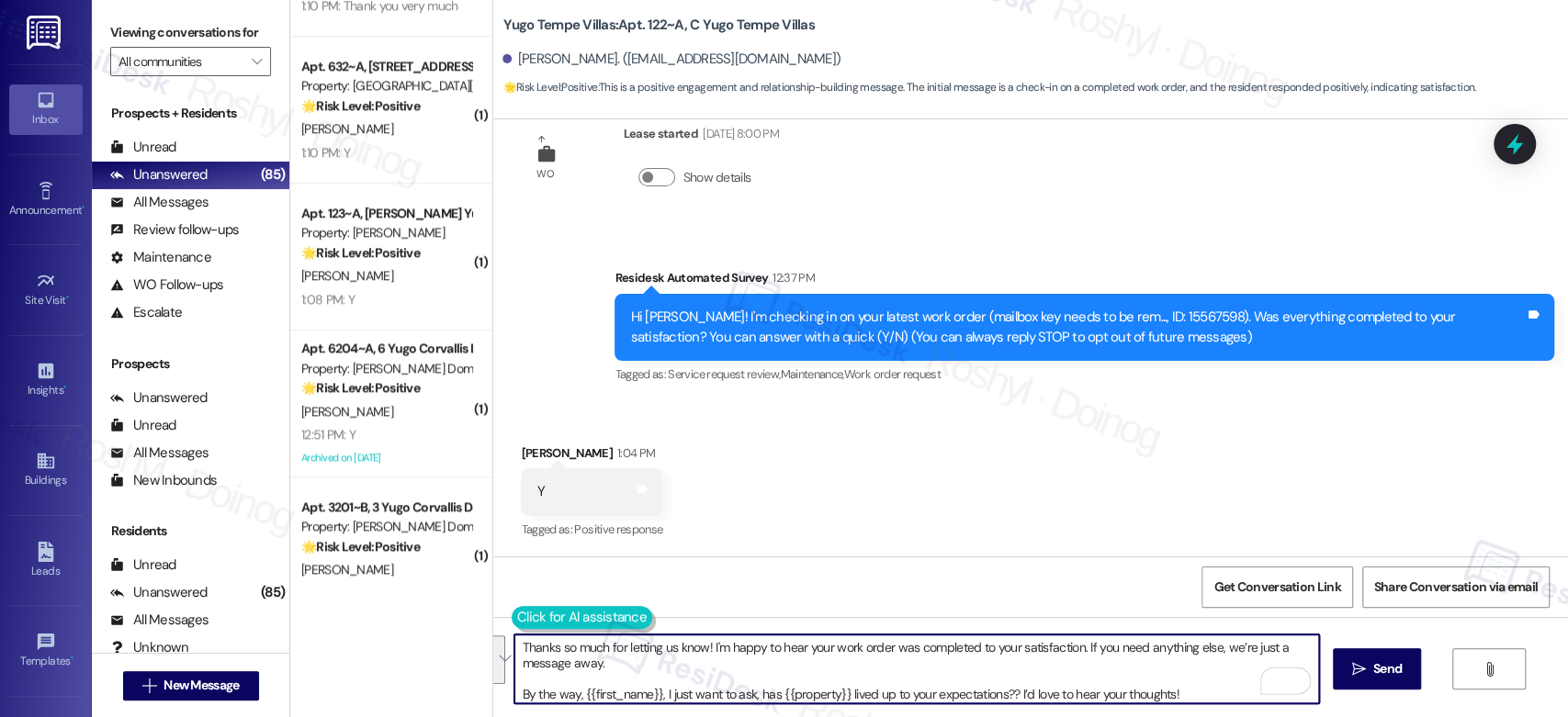
drag, startPoint x: 508, startPoint y: 693, endPoint x: 506, endPoint y: 626, distance: 67.0
click at [506, 634] on div "Thanks so much for letting us know! I'm happy to hear your work order was compl…" at bounding box center [907, 669] width 806 height 71
type textarea "By the way, {{first_name}}, I just want to ask, has {{property}} lived up to yo…"
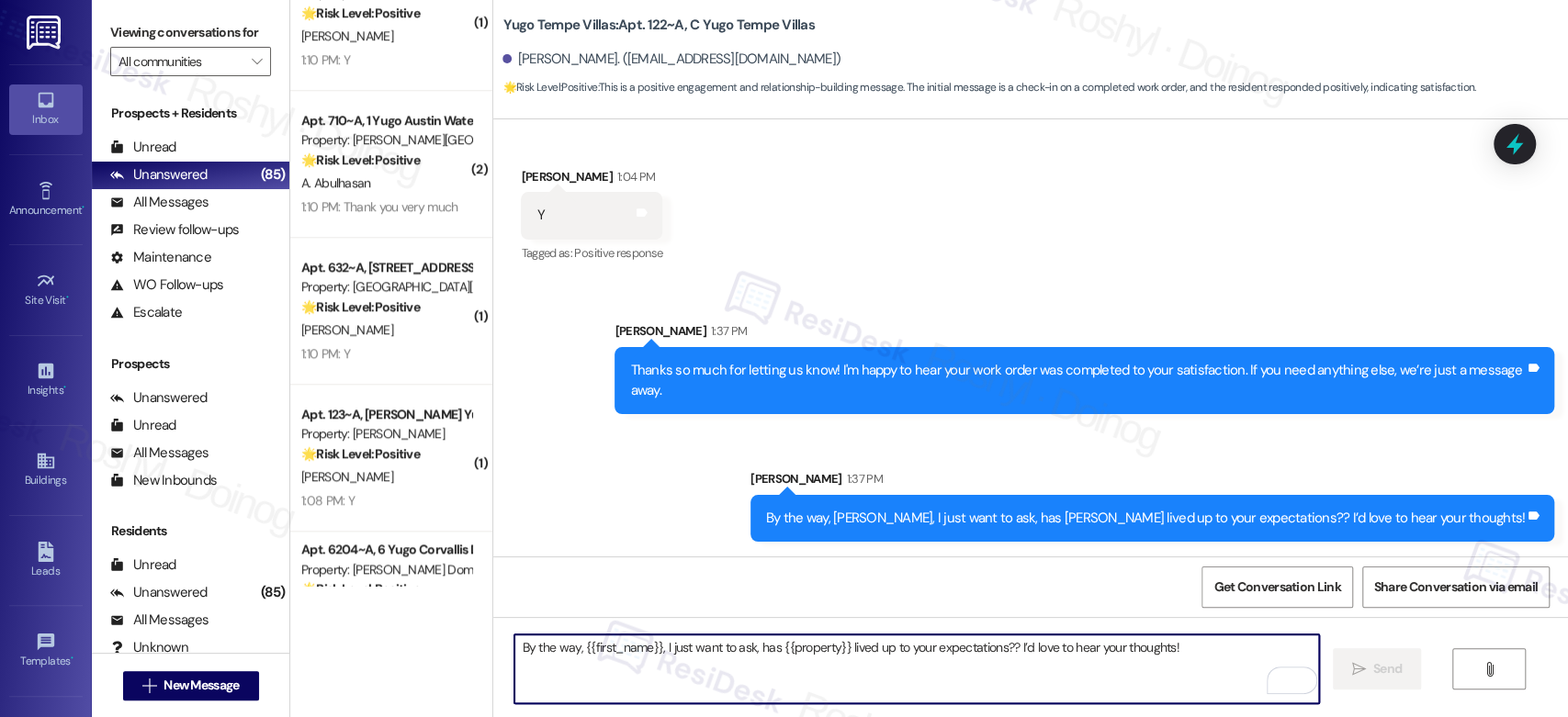
scroll to position [5634, 0]
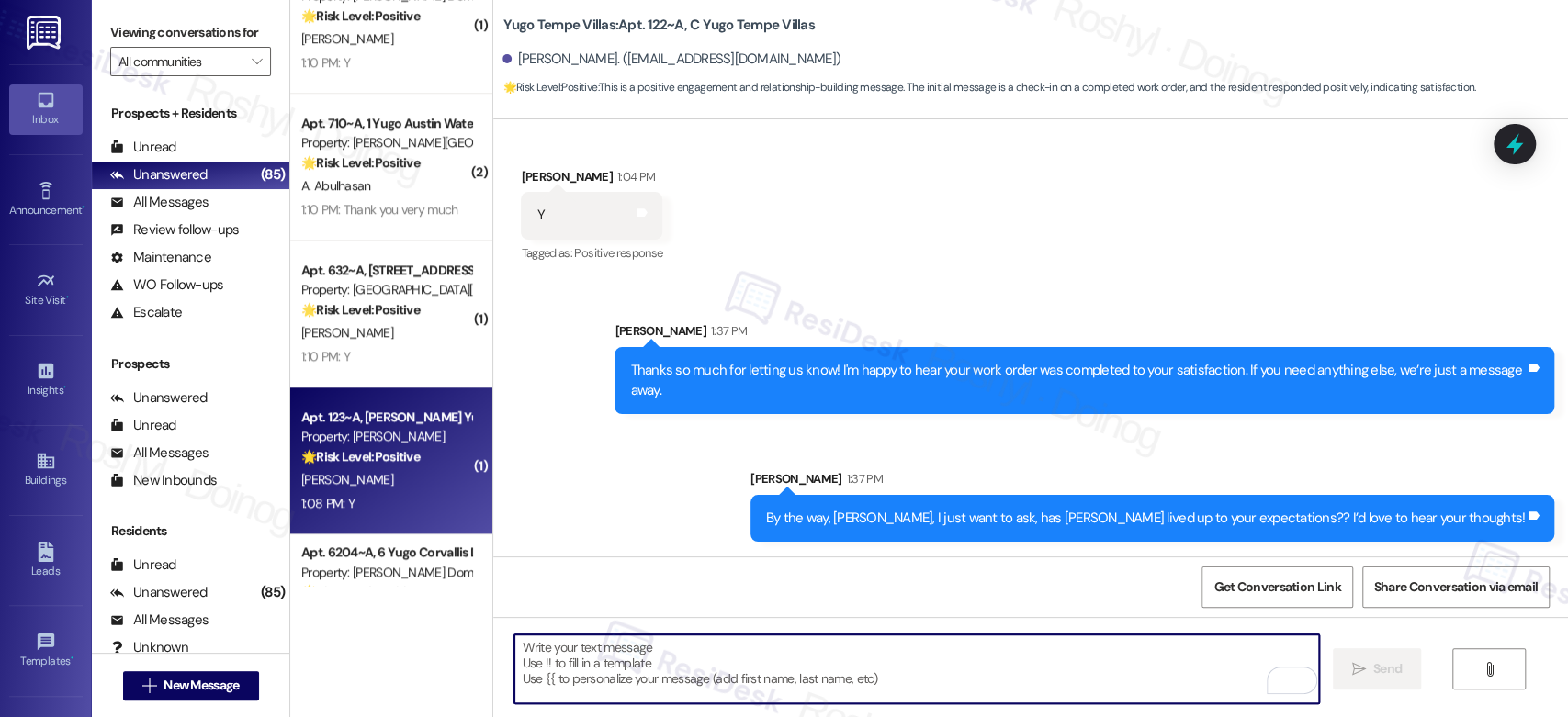
click at [431, 433] on div "Property: [PERSON_NAME]" at bounding box center [386, 436] width 170 height 20
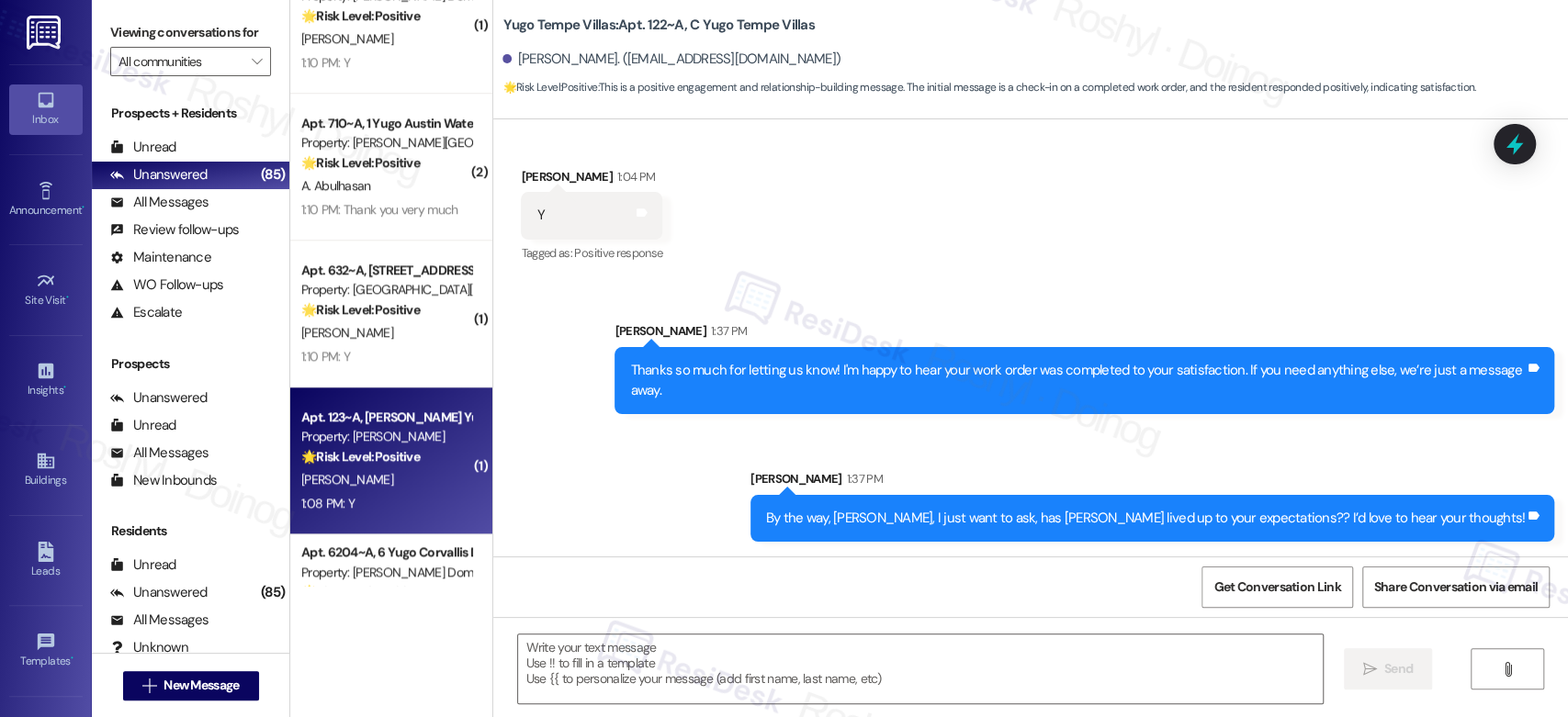
type textarea "Fetching suggested responses. Please feel free to read through the conversation…"
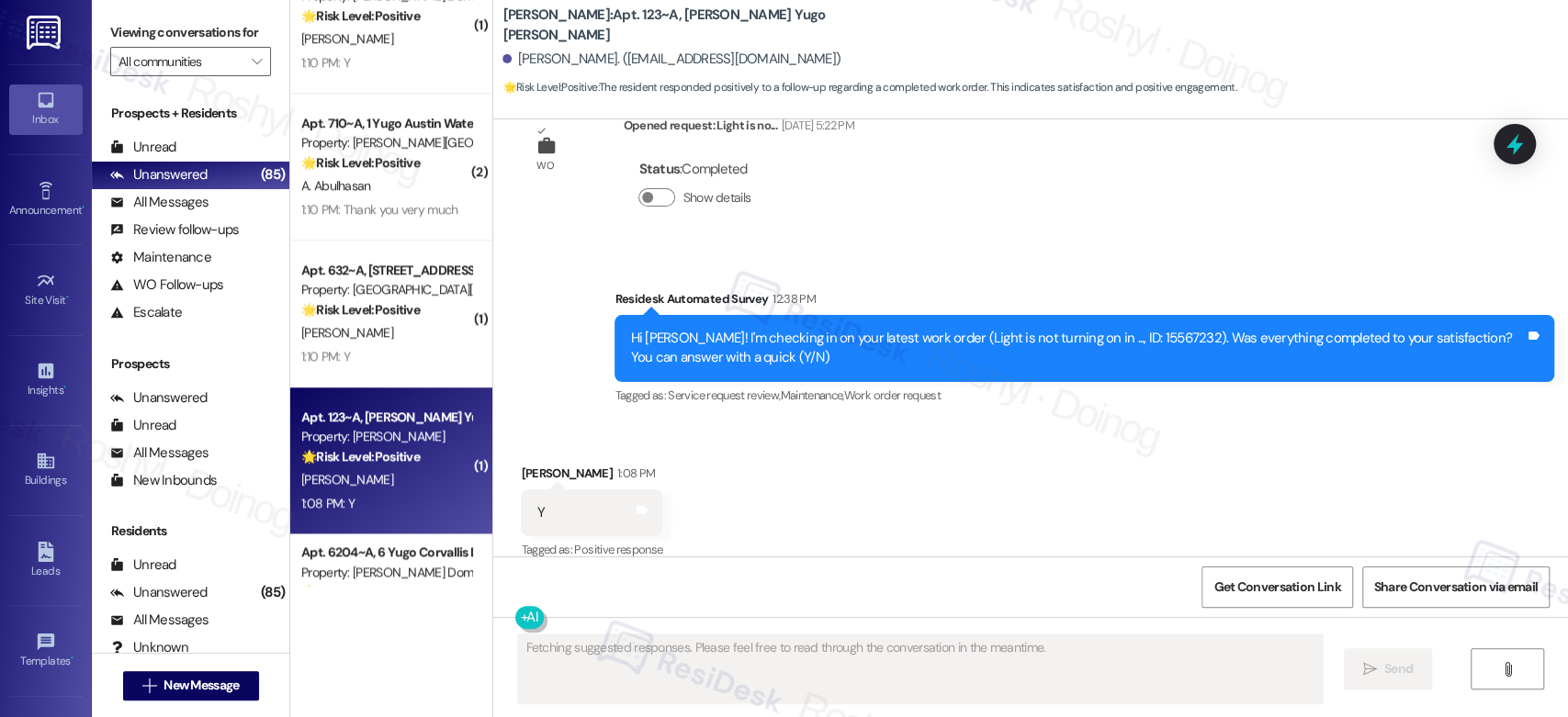
scroll to position [362, 0]
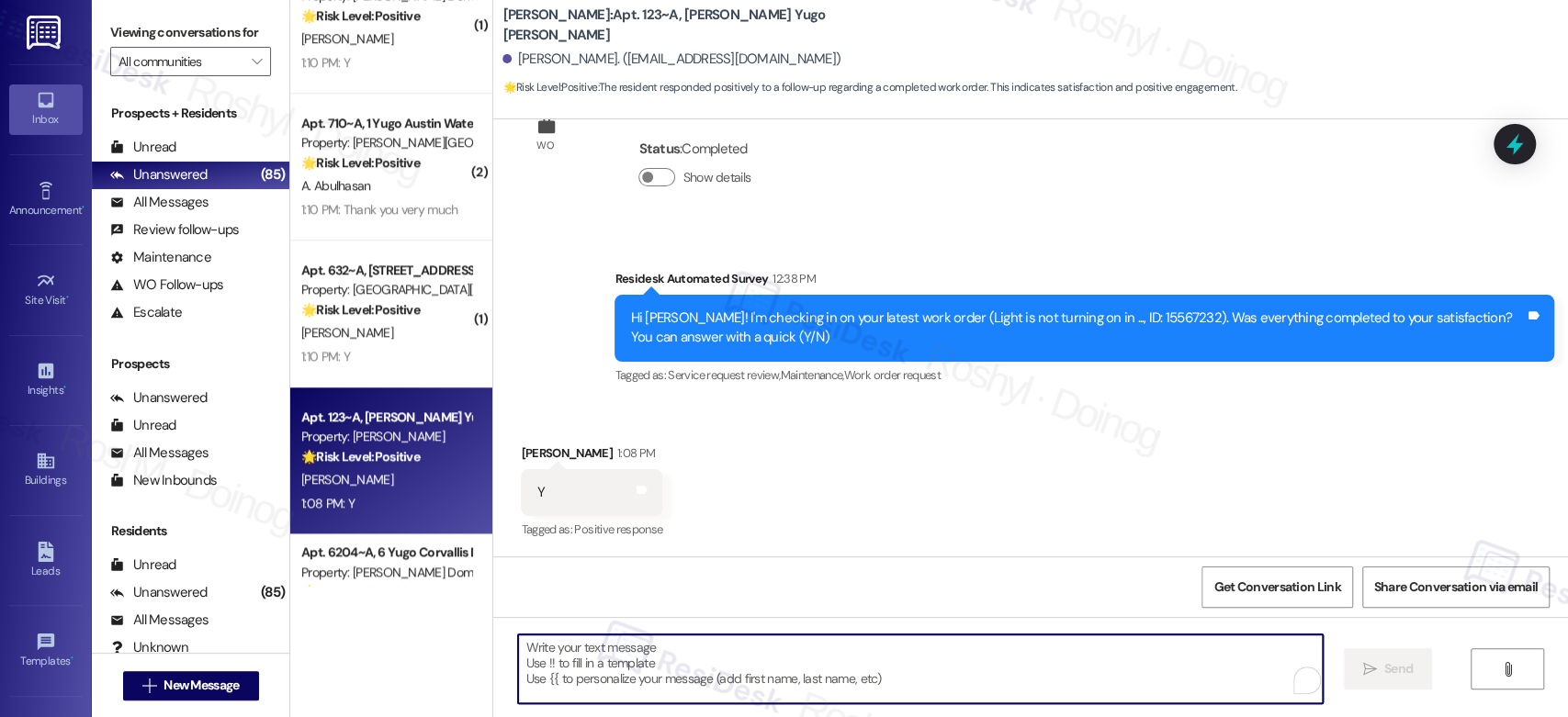
click at [658, 651] on textarea "To enrich screen reader interactions, please activate Accessibility in Grammarl…" at bounding box center [920, 669] width 804 height 69
paste textarea "Thanks so much for letting us know! I'm happy to hear your work order was compl…"
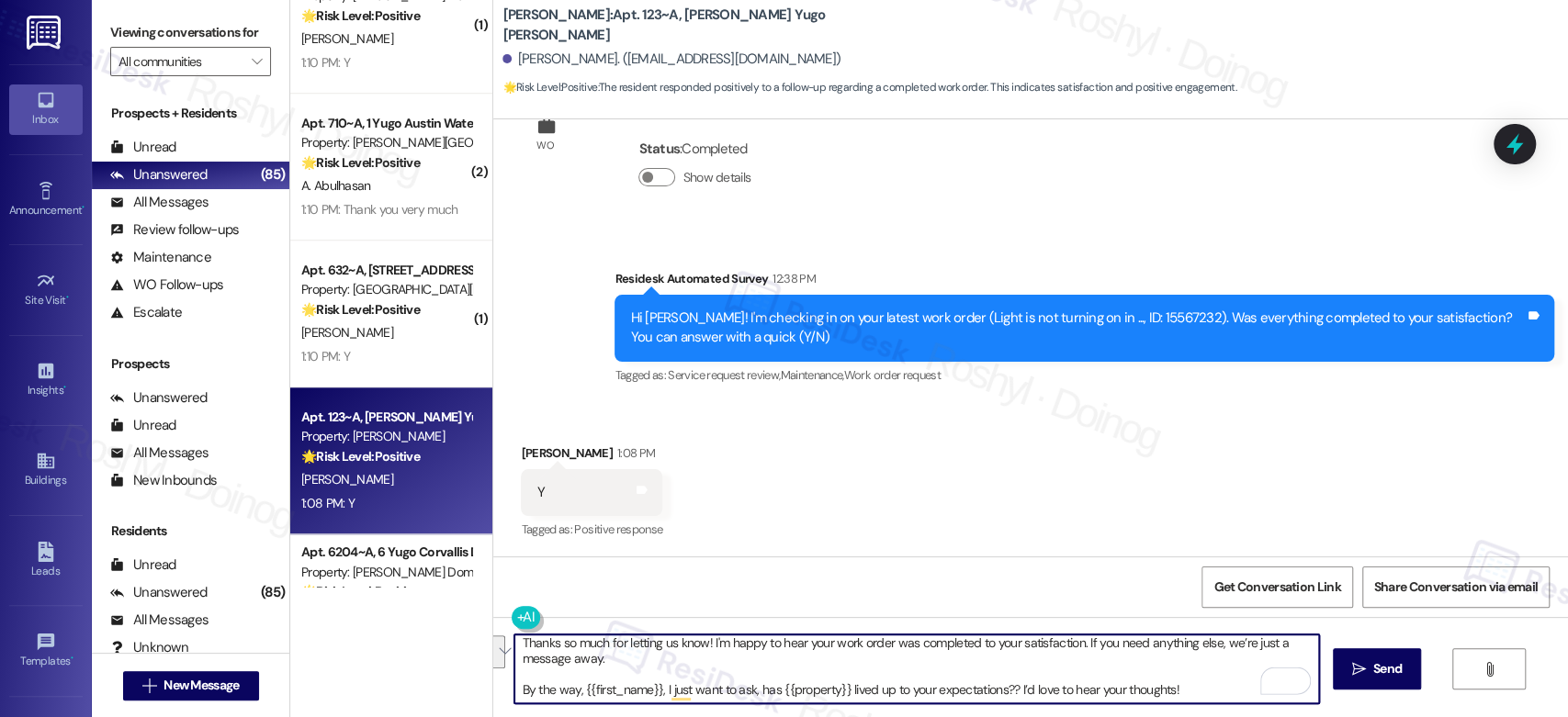
scroll to position [5, 0]
drag, startPoint x: 515, startPoint y: 686, endPoint x: 1375, endPoint y: 756, distance: 862.8
click at [1375, 716] on html "Inbox Go to Inbox Announcement • Send A Text Announcement Site Visit • Go to Si…" at bounding box center [784, 358] width 1568 height 717
type textarea "Thanks so much for letting us know! I'm happy to hear your work order was compl…"
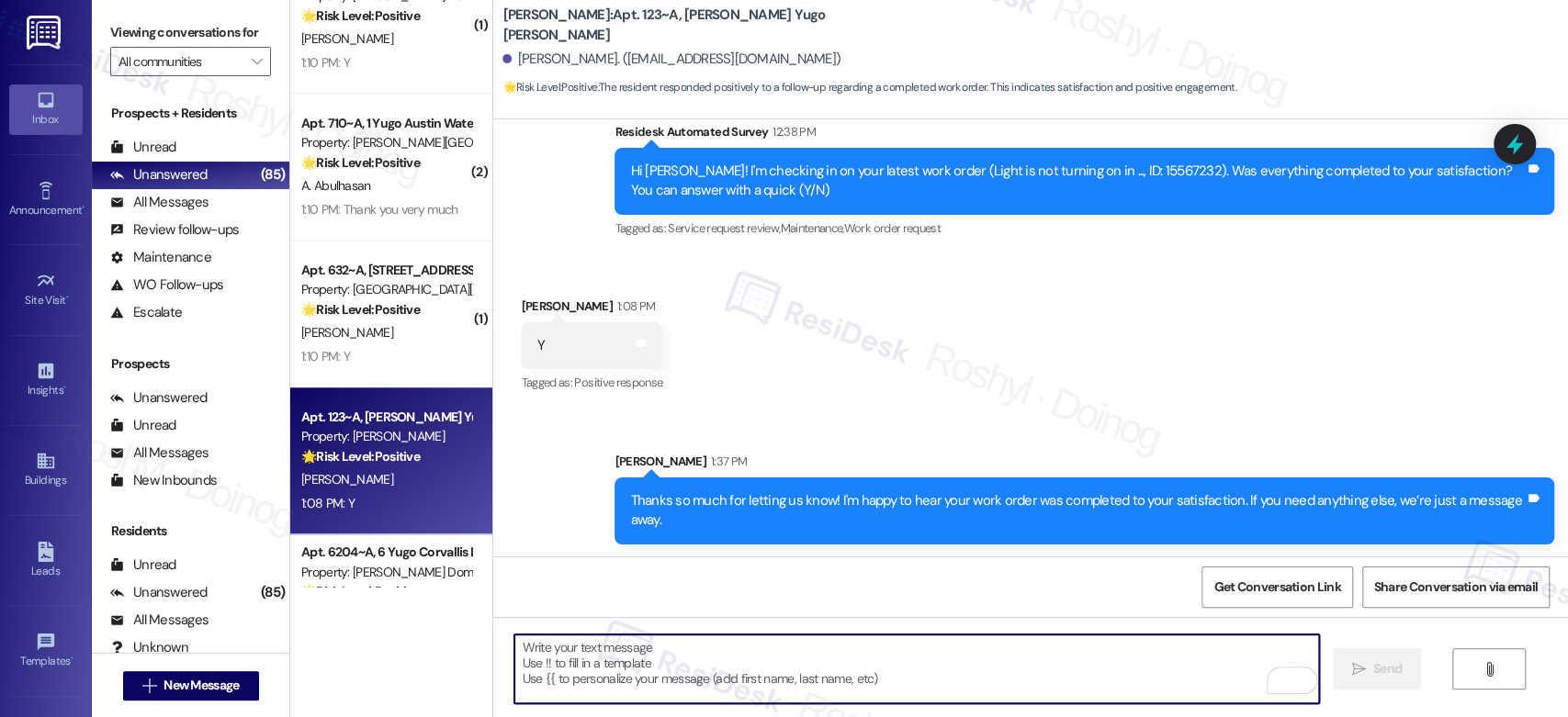
scroll to position [511, 0]
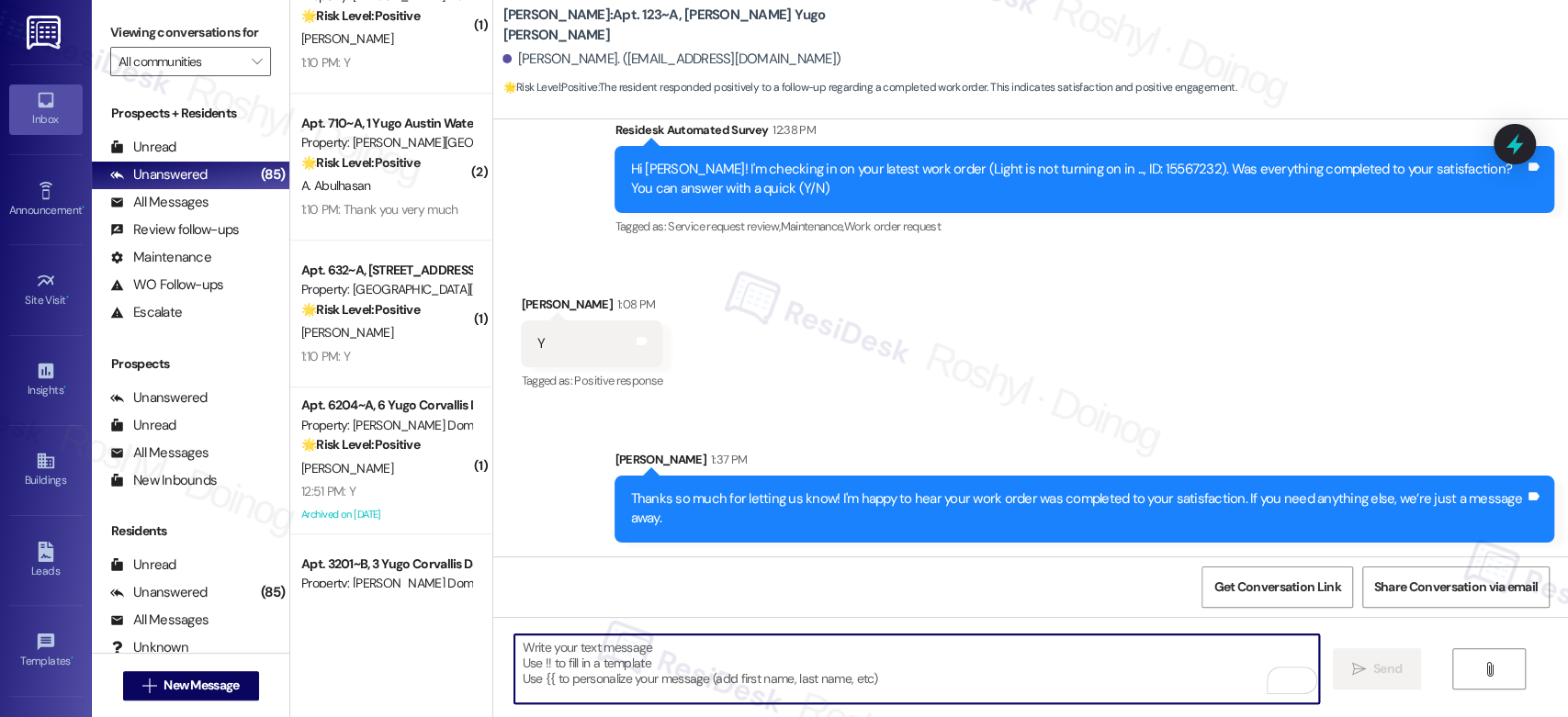
click at [666, 666] on textarea "To enrich screen reader interactions, please activate Accessibility in Grammarl…" at bounding box center [916, 669] width 804 height 69
paste textarea "Thanks so much for letting us know! I'm happy to hear your work order was compl…"
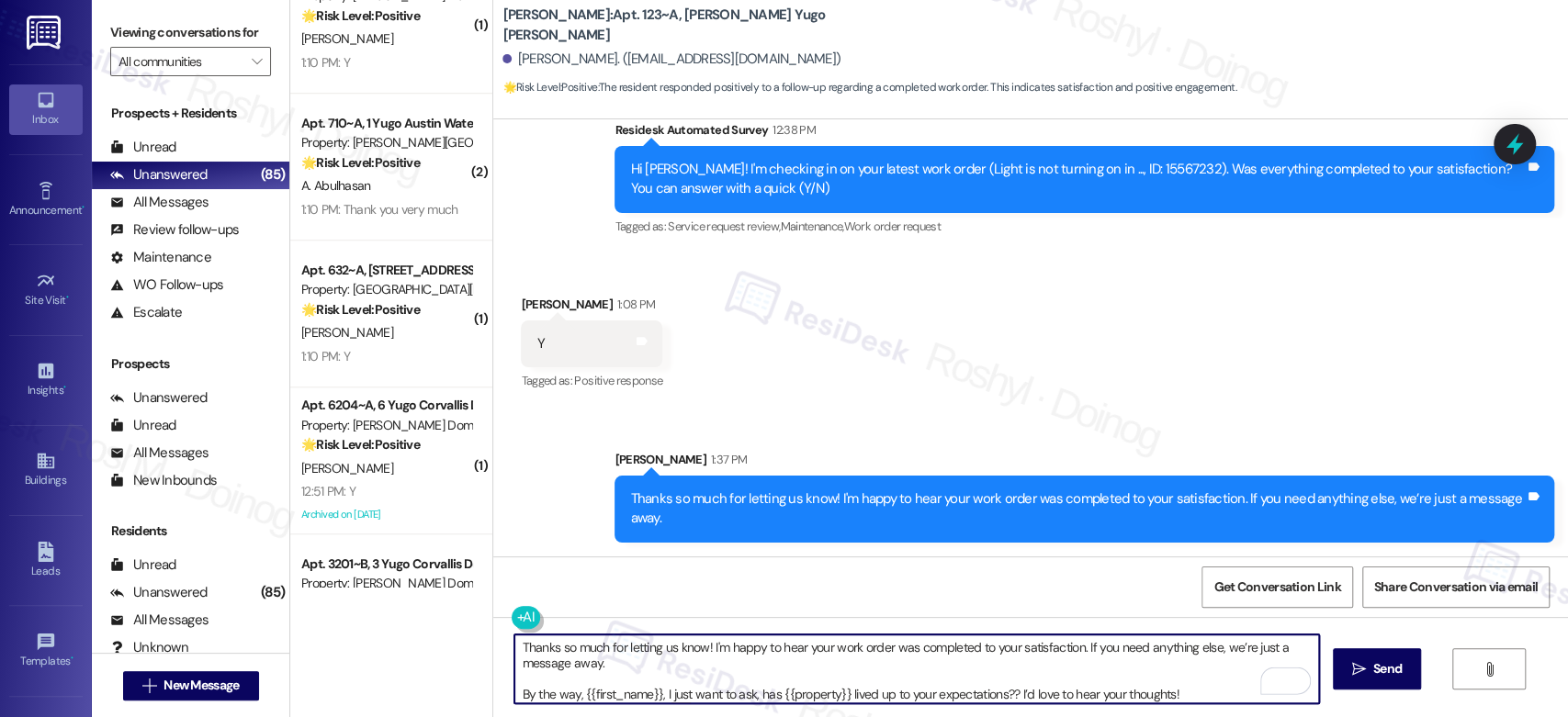
drag, startPoint x: 508, startPoint y: 693, endPoint x: 498, endPoint y: 615, distance: 78.6
click at [498, 615] on div "Lease started Aug 15, 2025 at 8:00 PM Survey, sent via SMS Residesk Automated S…" at bounding box center [1030, 477] width 1074 height 717
type textarea "By the way, {{first_name}}, I just want to ask, has {{property}} lived up to yo…"
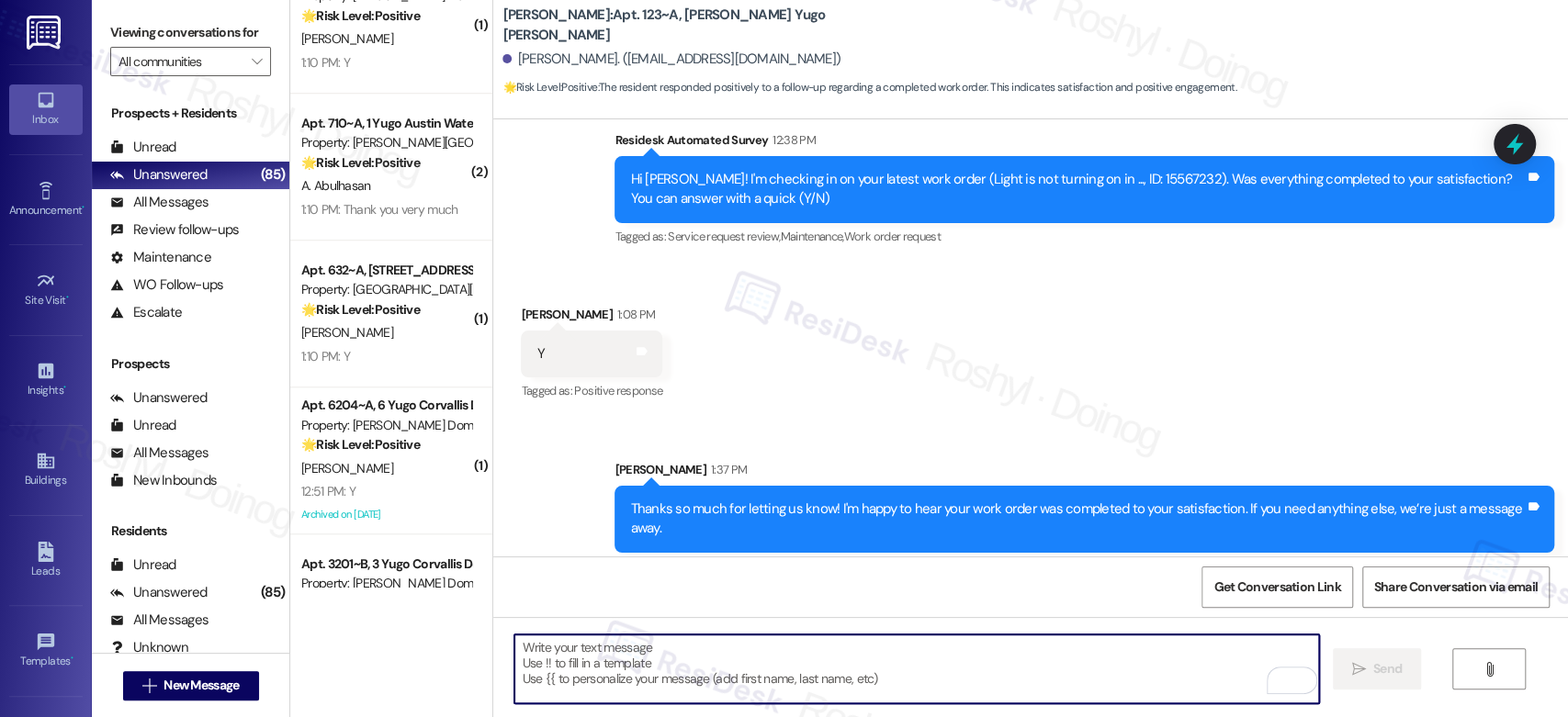
scroll to position [639, 0]
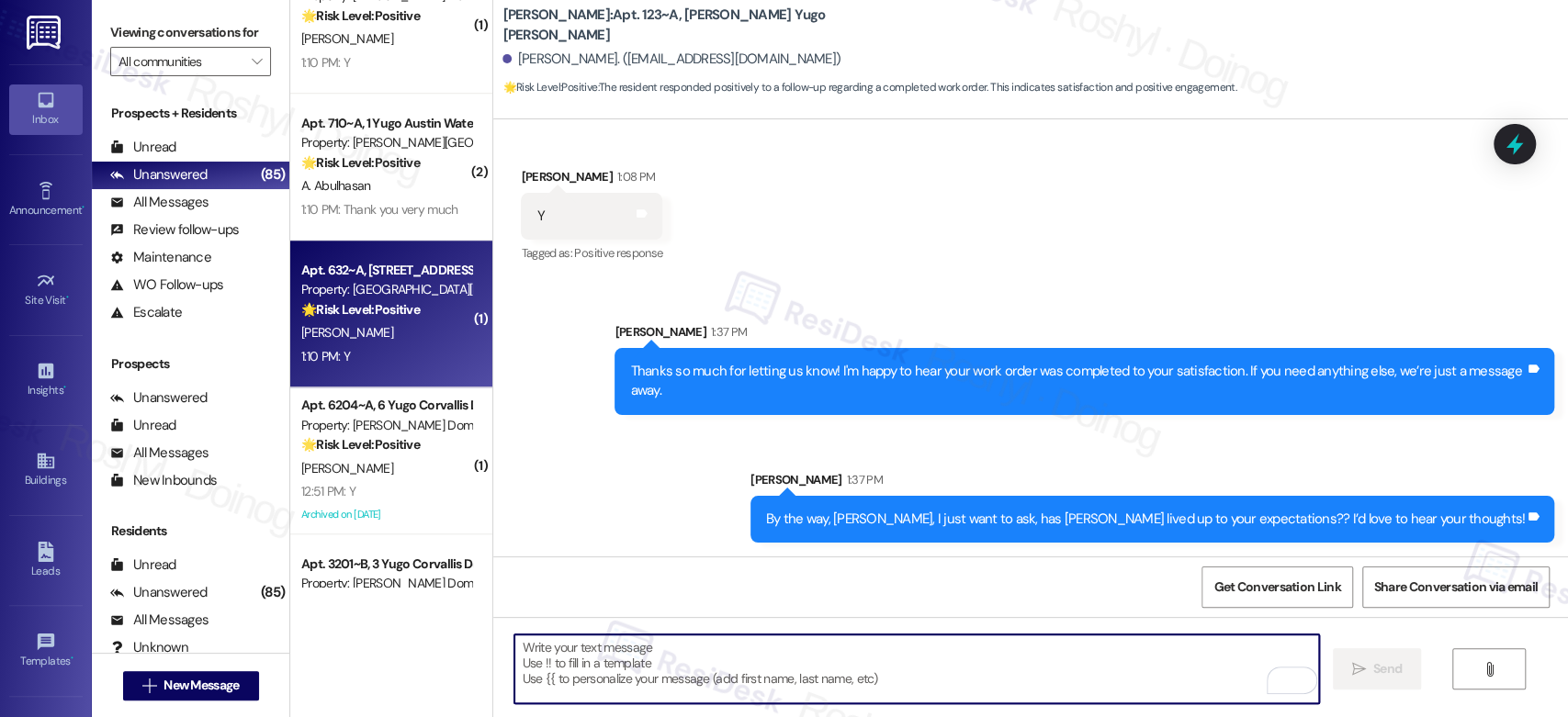
click at [395, 307] on strong "🌟 Risk Level: Positive" at bounding box center [361, 310] width 119 height 17
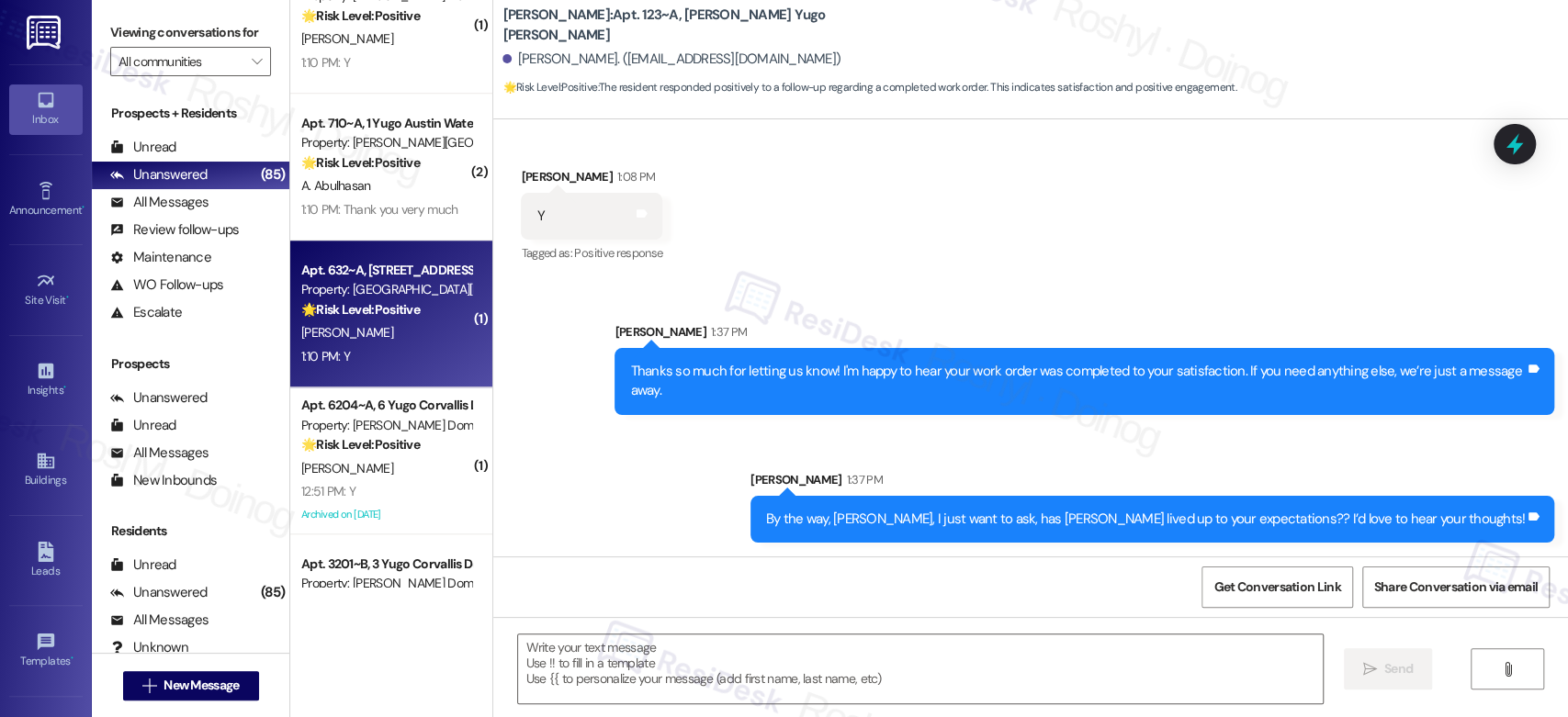
type textarea "Fetching suggested responses. Please feel free to read through the conversation…"
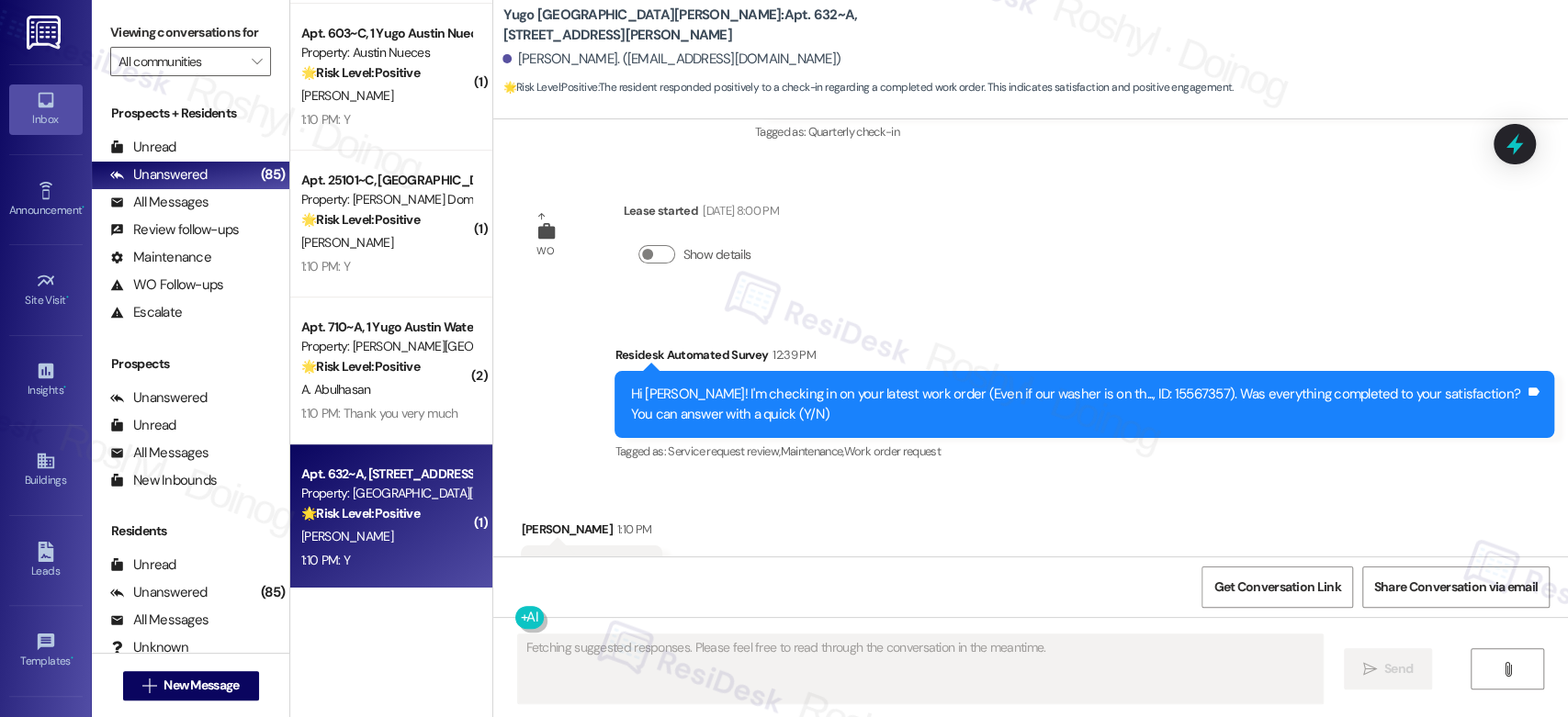
scroll to position [0, 0]
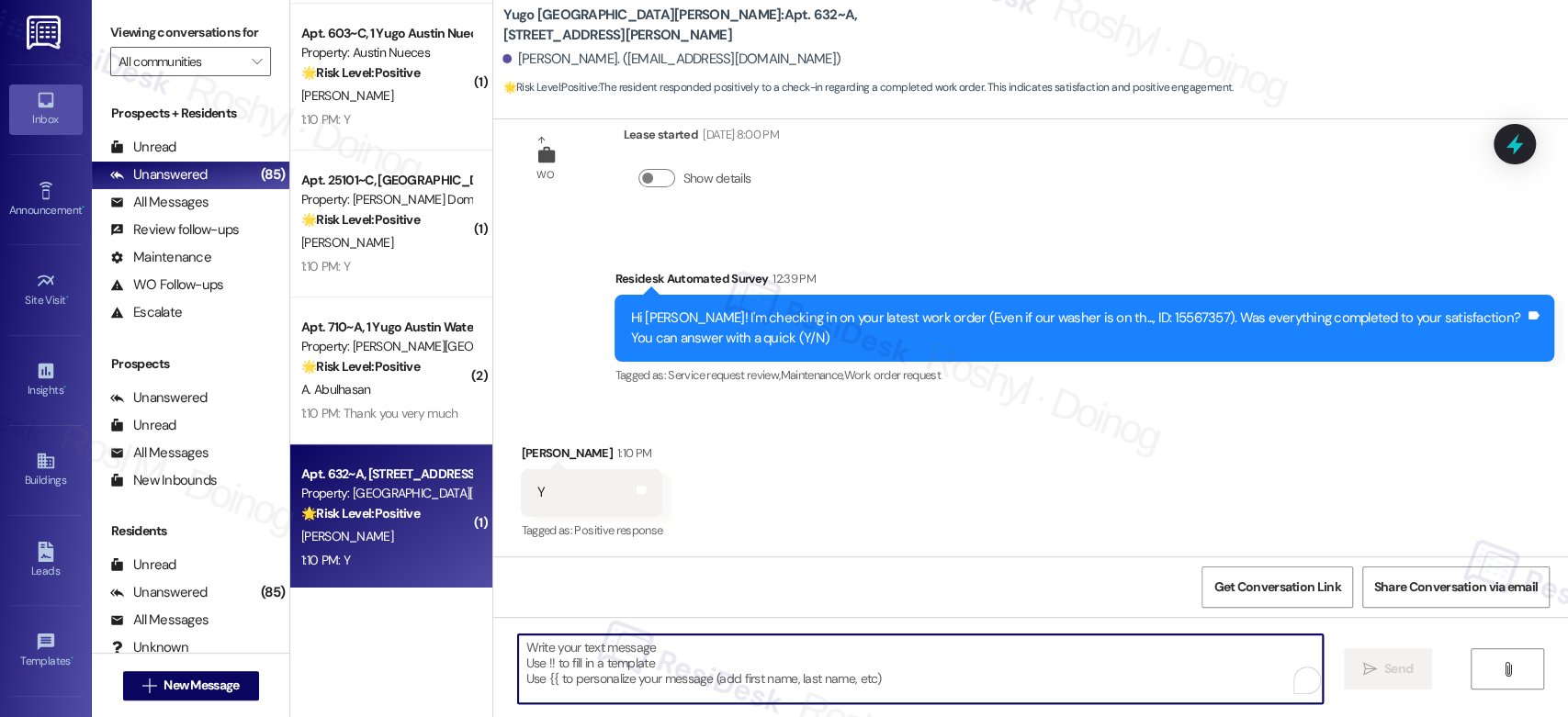
click at [642, 680] on textarea "To enrich screen reader interactions, please activate Accessibility in Grammarl…" at bounding box center [920, 669] width 804 height 69
paste textarea "Thanks so much for letting us know! I'm happy to hear your work order was compl…"
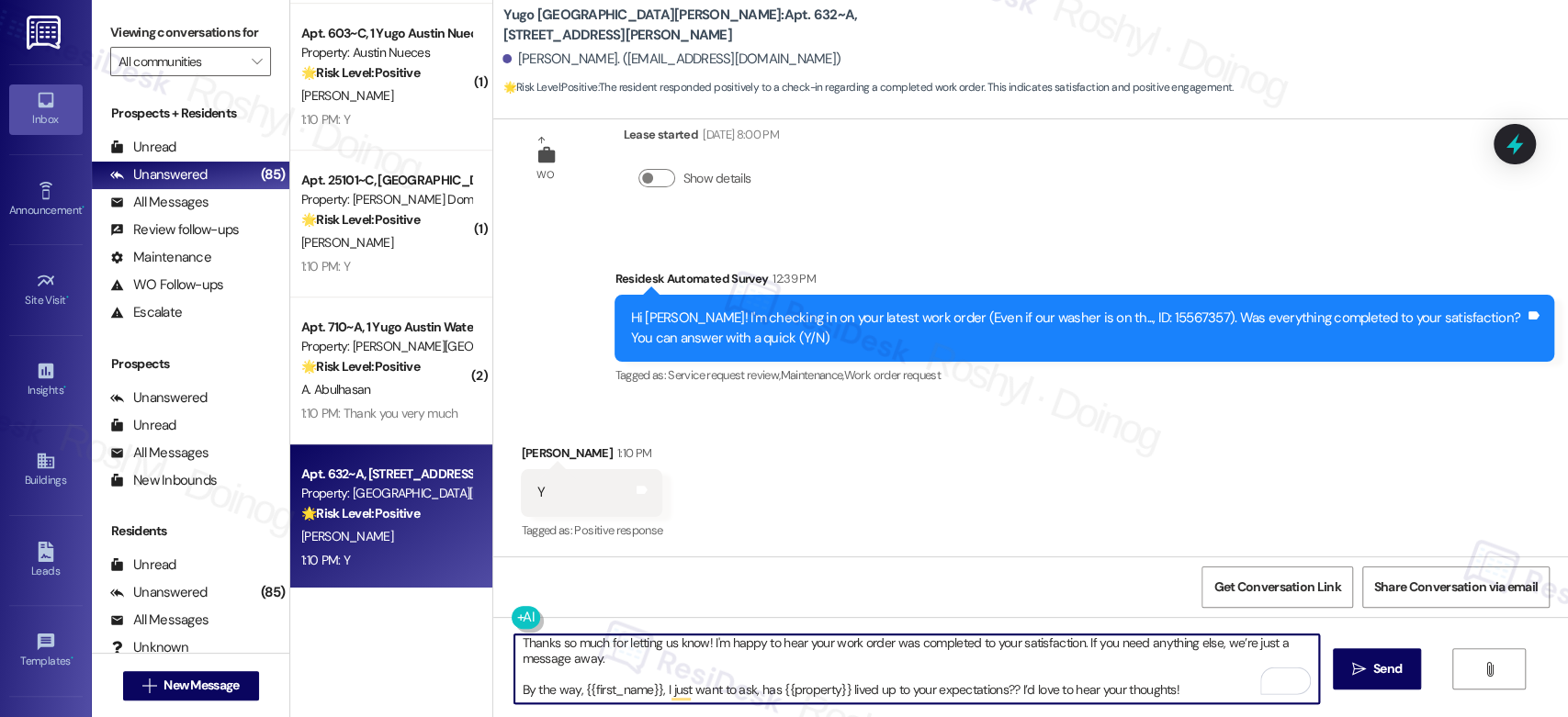
drag, startPoint x: 511, startPoint y: 687, endPoint x: 1256, endPoint y: 743, distance: 747.1
click at [1256, 716] on html "Inbox Go to Inbox Announcement • Send A Text Announcement Site Visit • Go to Si…" at bounding box center [784, 358] width 1568 height 717
type textarea "Thanks so much for letting us know! I'm happy to hear your work order was compl…"
click at [514, 681] on textarea "Thanks so much for letting us know! I'm happy to hear your work order was compl…" at bounding box center [916, 669] width 804 height 69
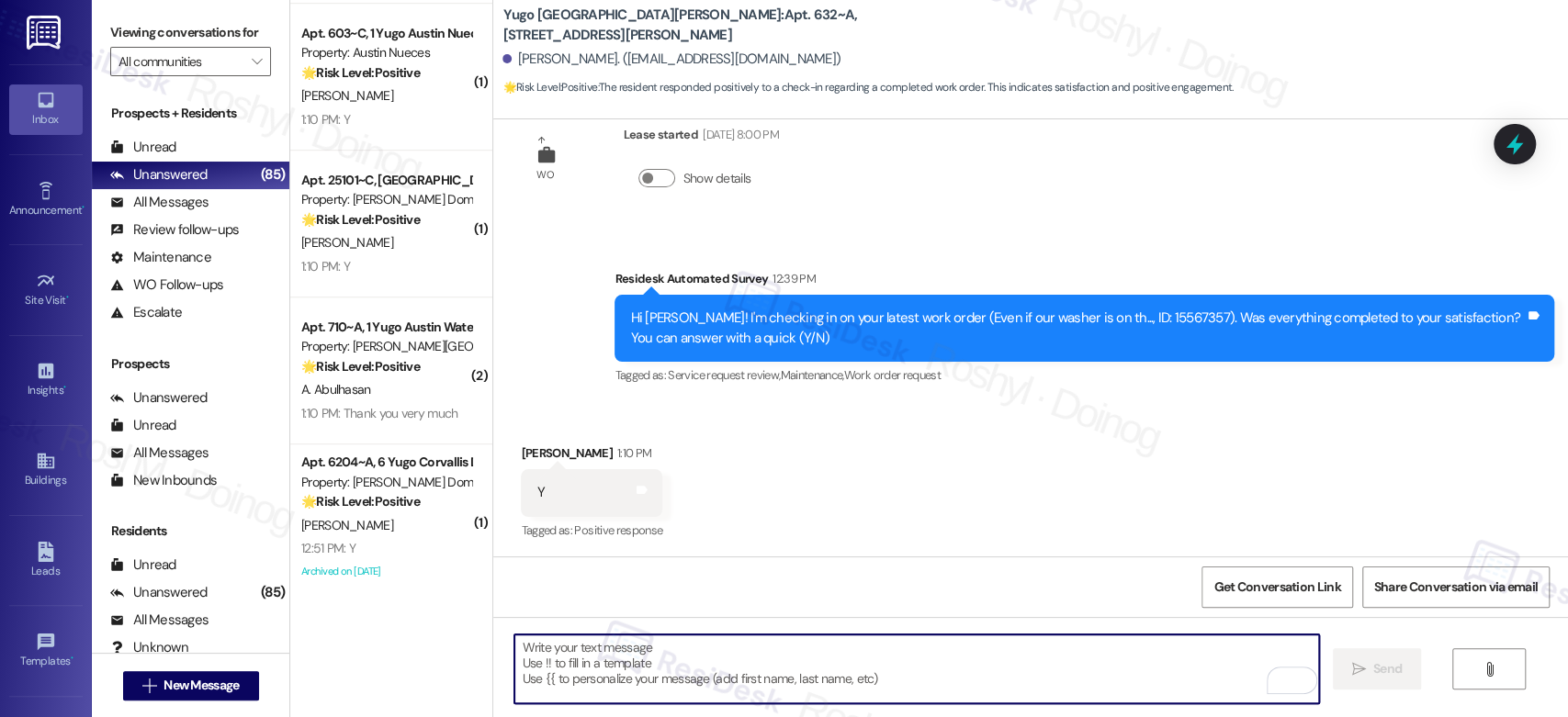
paste textarea "Thanks so much for letting us know! I'm happy to hear your work order was compl…"
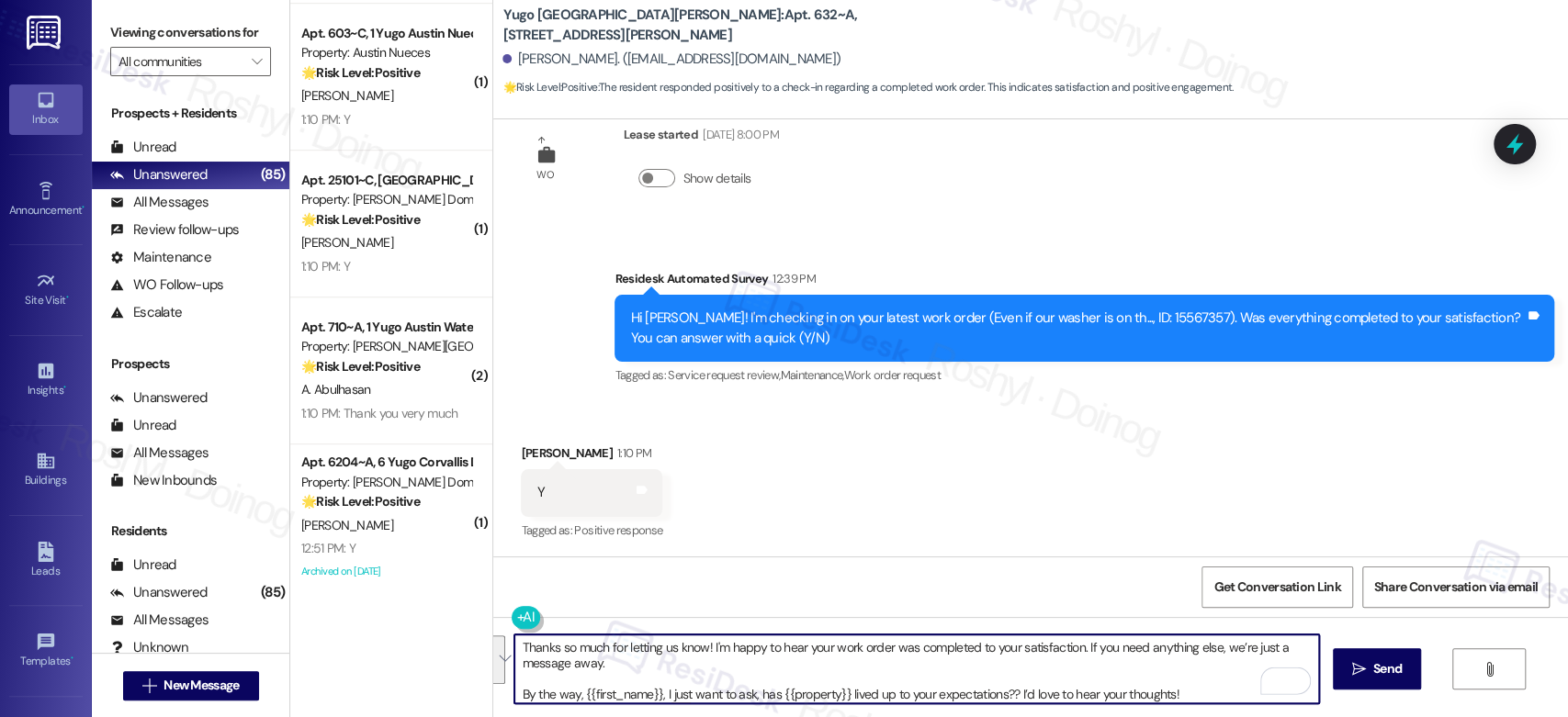
drag, startPoint x: 509, startPoint y: 695, endPoint x: 493, endPoint y: 629, distance: 67.9
click at [494, 629] on div "Thanks so much for letting us know! I'm happy to hear your work order was compl…" at bounding box center [1030, 685] width 1074 height 138
type textarea "By the way, {{first_name}}, I just want to ask, has {{property}} lived up to yo…"
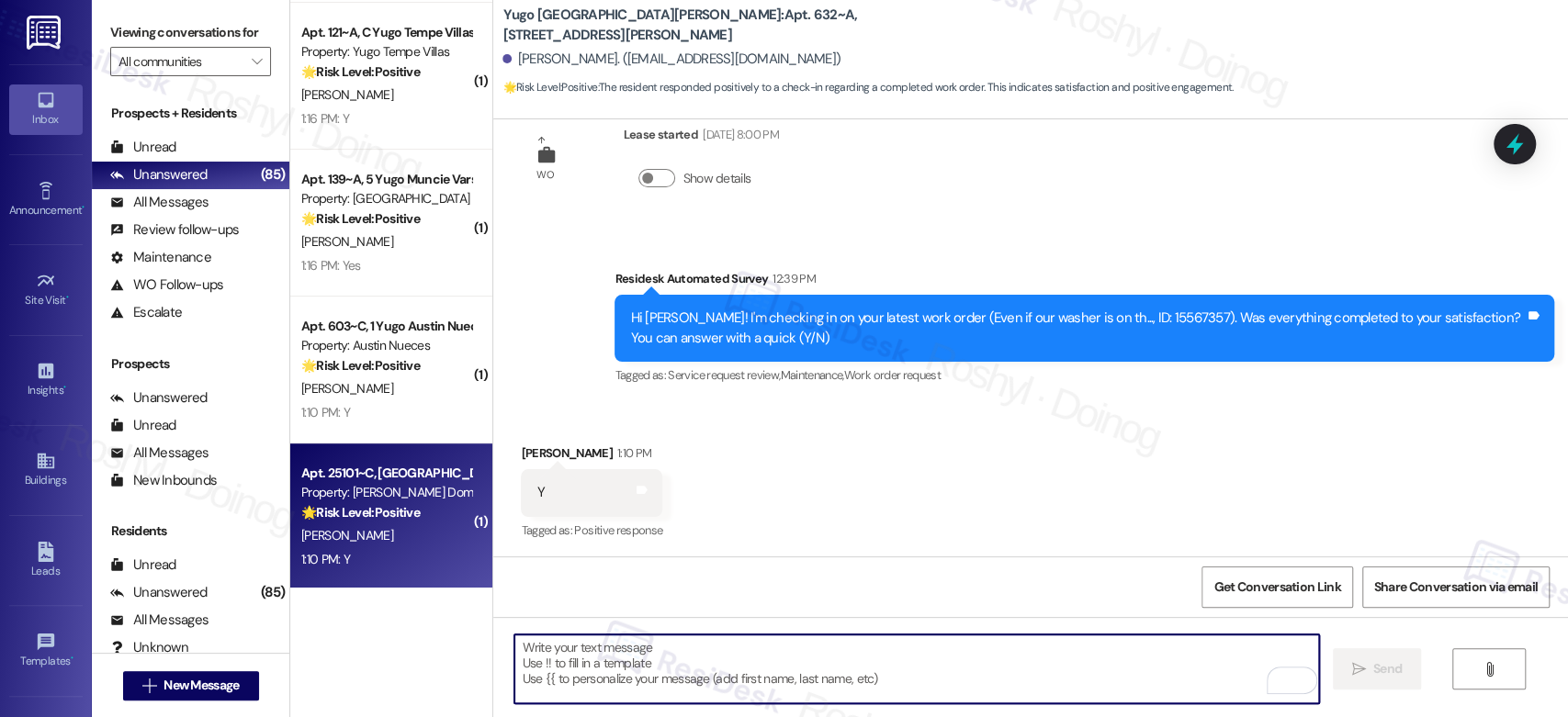
scroll to position [5125, 0]
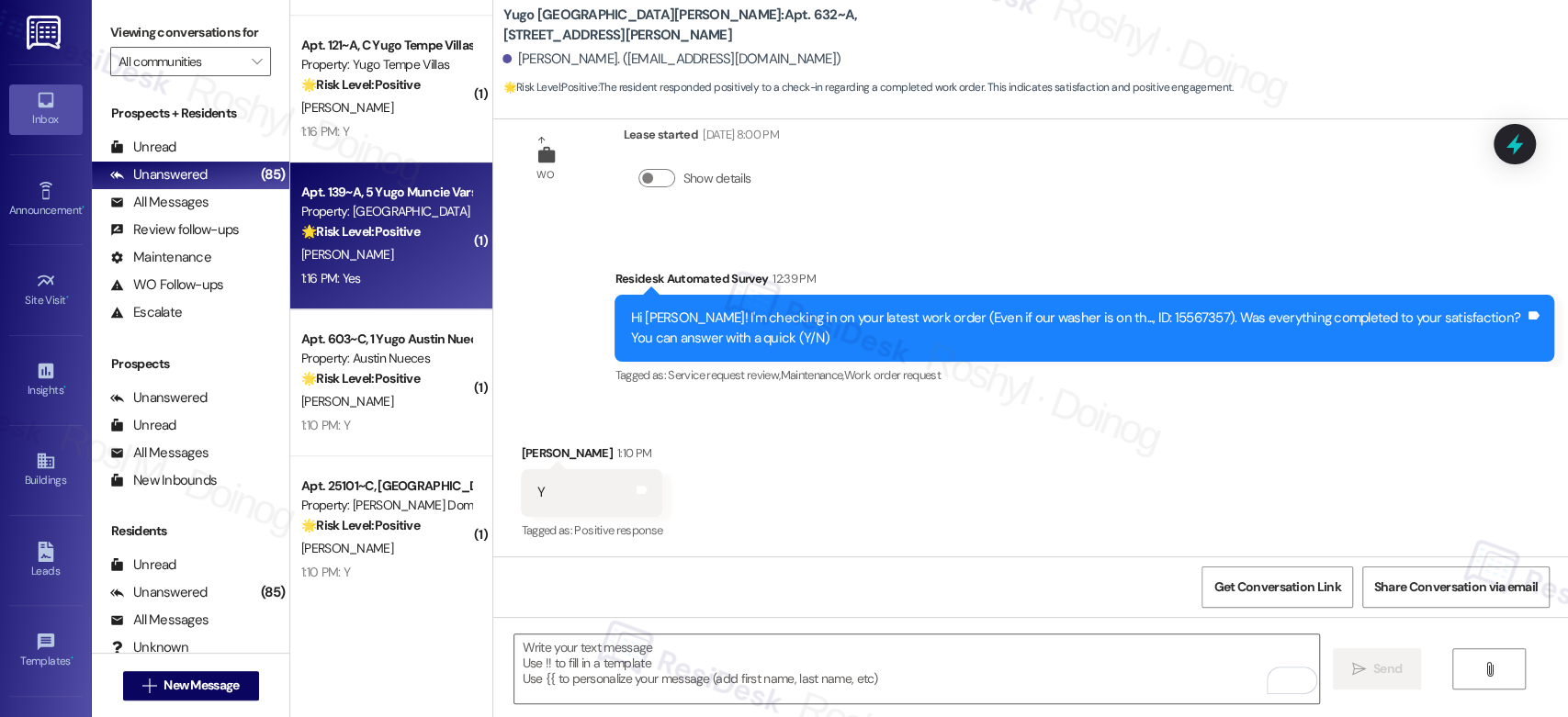
click at [375, 241] on div "🌟 Risk Level: Positive The resident responded positively to a check-in regardin…" at bounding box center [386, 231] width 170 height 20
type textarea "Fetching suggested responses. Please feel free to read through the conversation…"
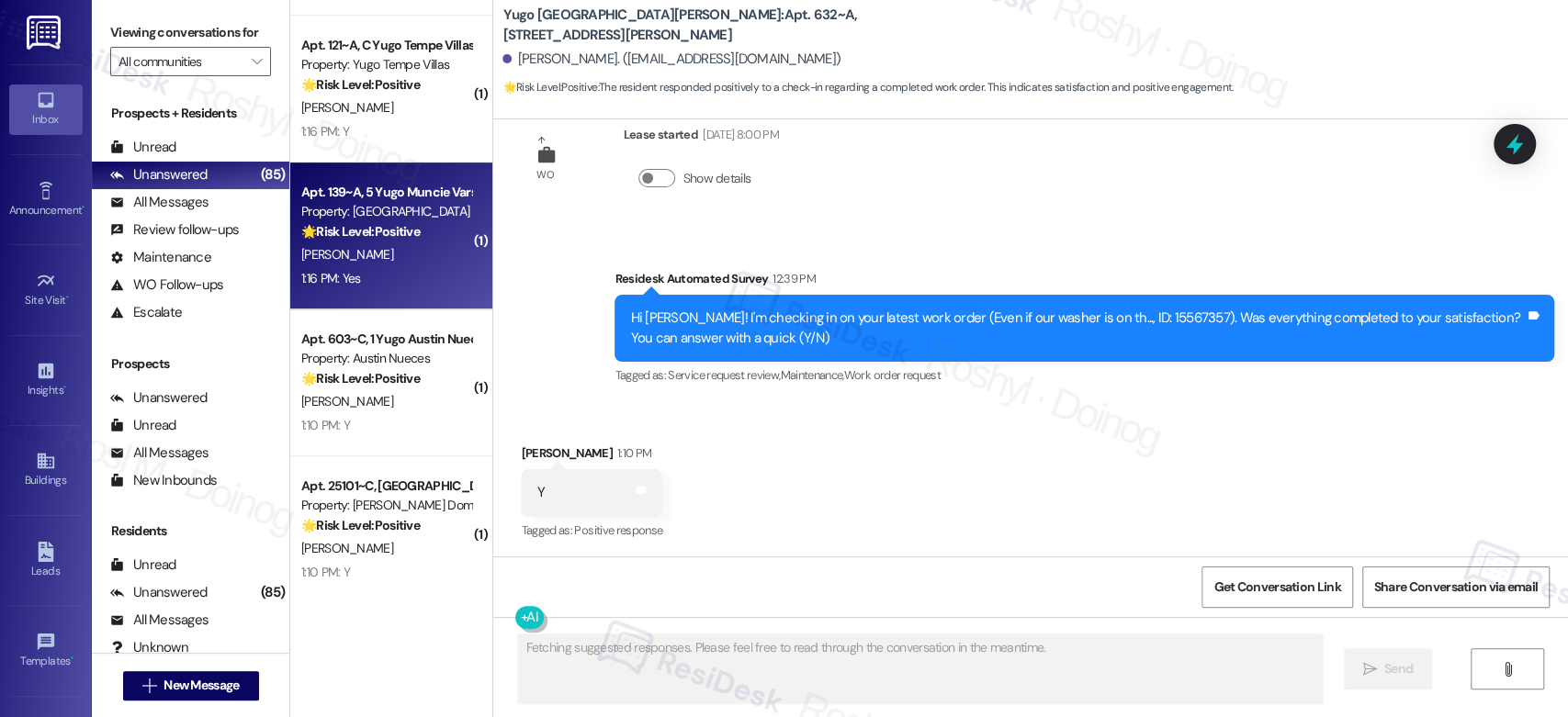
scroll to position [0, 0]
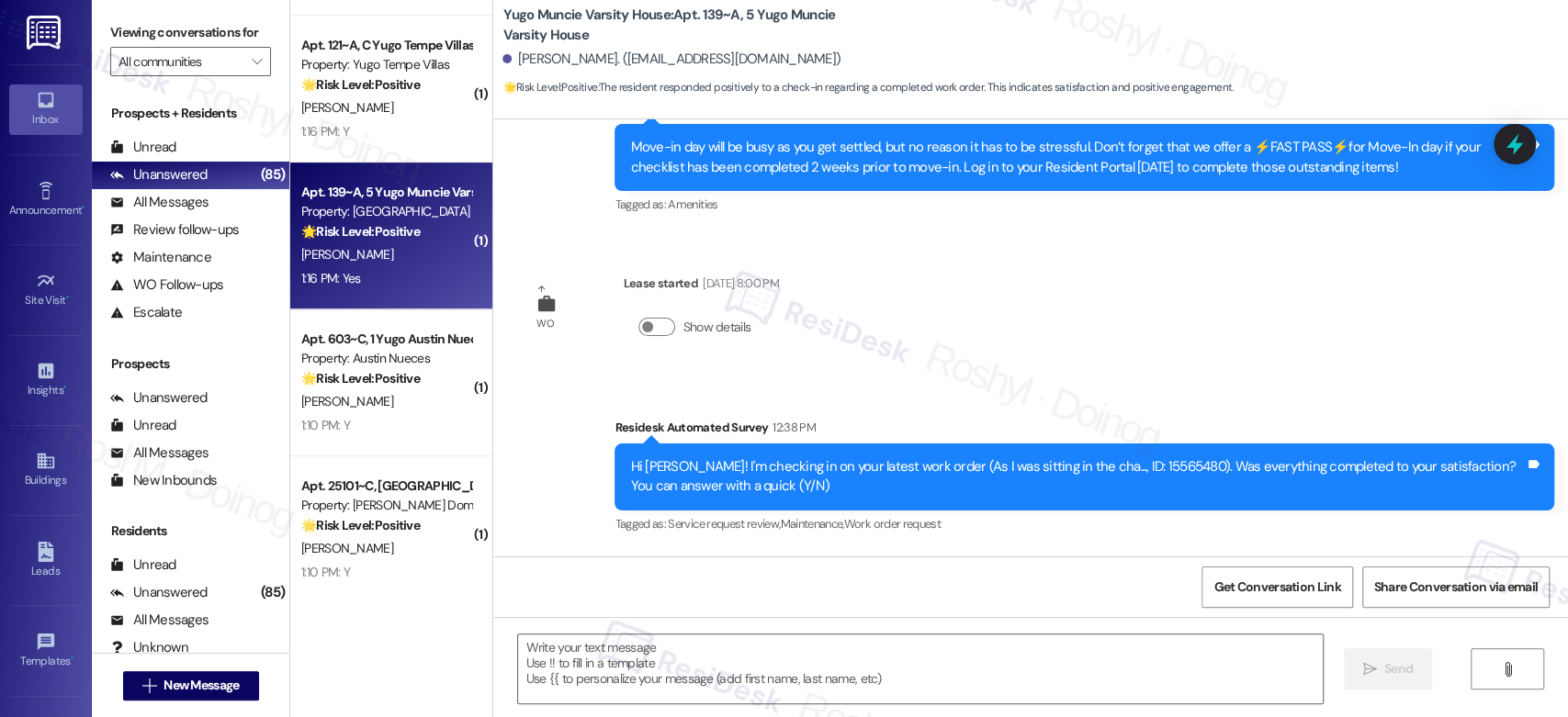
type textarea "Fetching suggested responses. Please feel free to read through the conversation…"
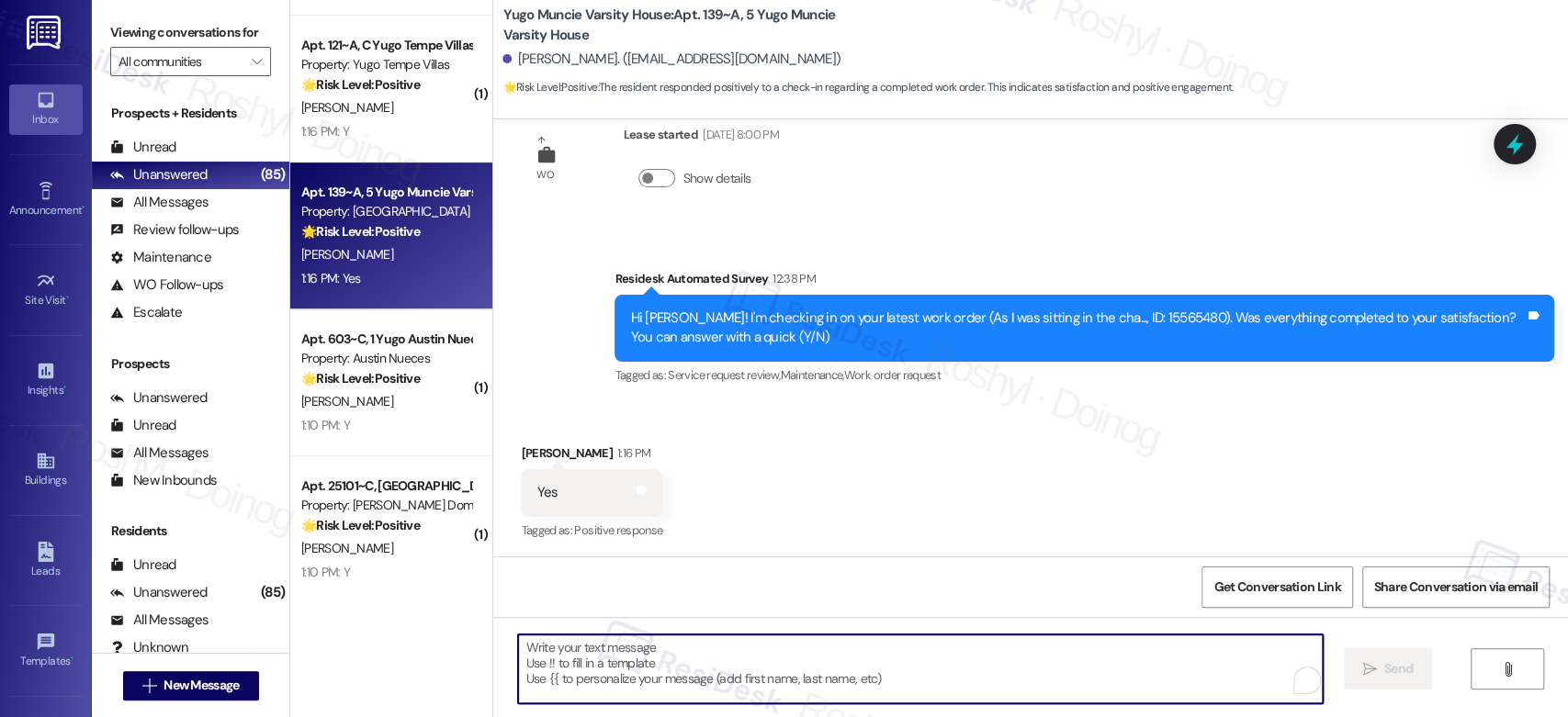
click at [630, 651] on textarea "To enrich screen reader interactions, please activate Accessibility in Grammarl…" at bounding box center [920, 669] width 804 height 69
paste textarea "Thanks so much for letting us know! I'm happy to hear your work order was compl…"
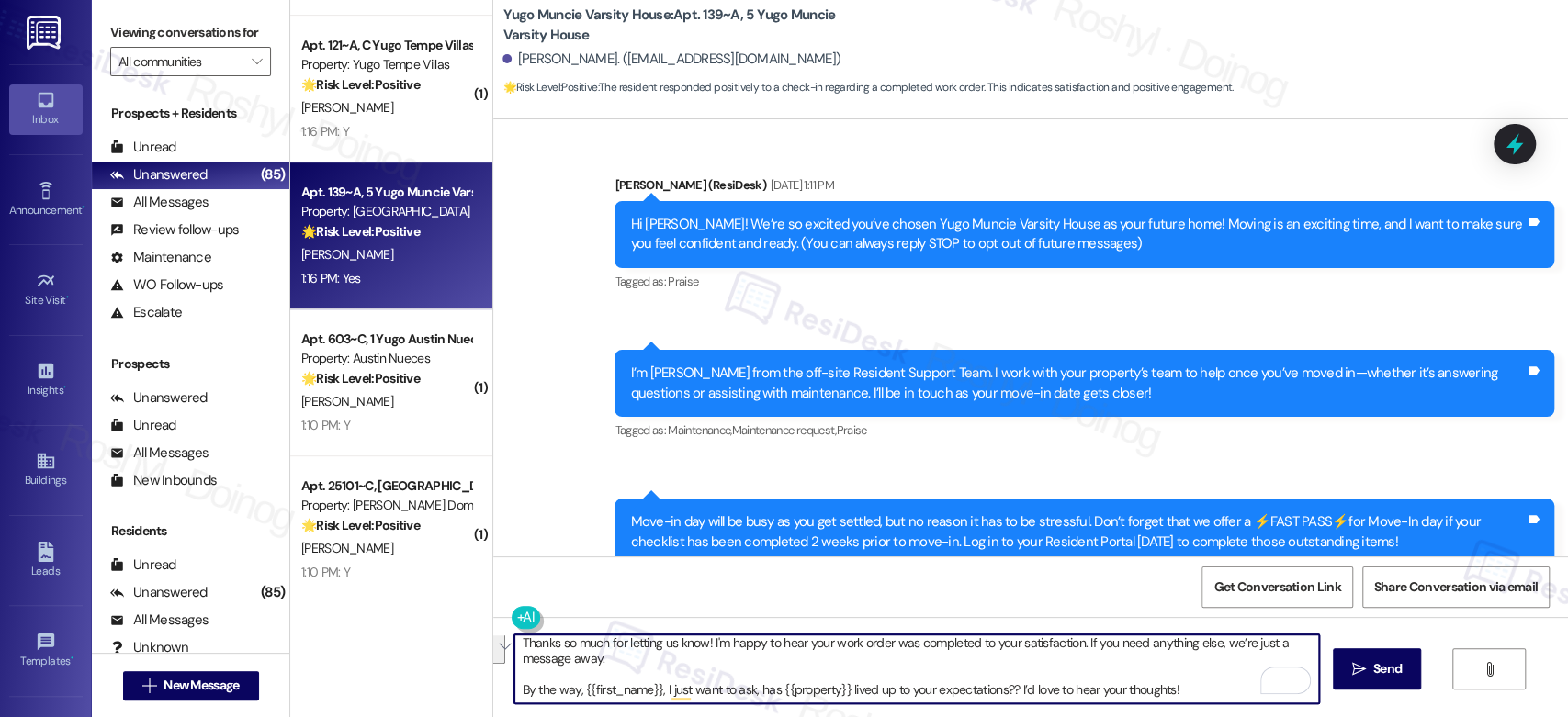
drag, startPoint x: 595, startPoint y: 666, endPoint x: 1346, endPoint y: 756, distance: 756.4
click at [1346, 716] on html "Inbox Go to Inbox Announcement • Send A Text Announcement Site Visit • Go to Si…" at bounding box center [784, 358] width 1568 height 717
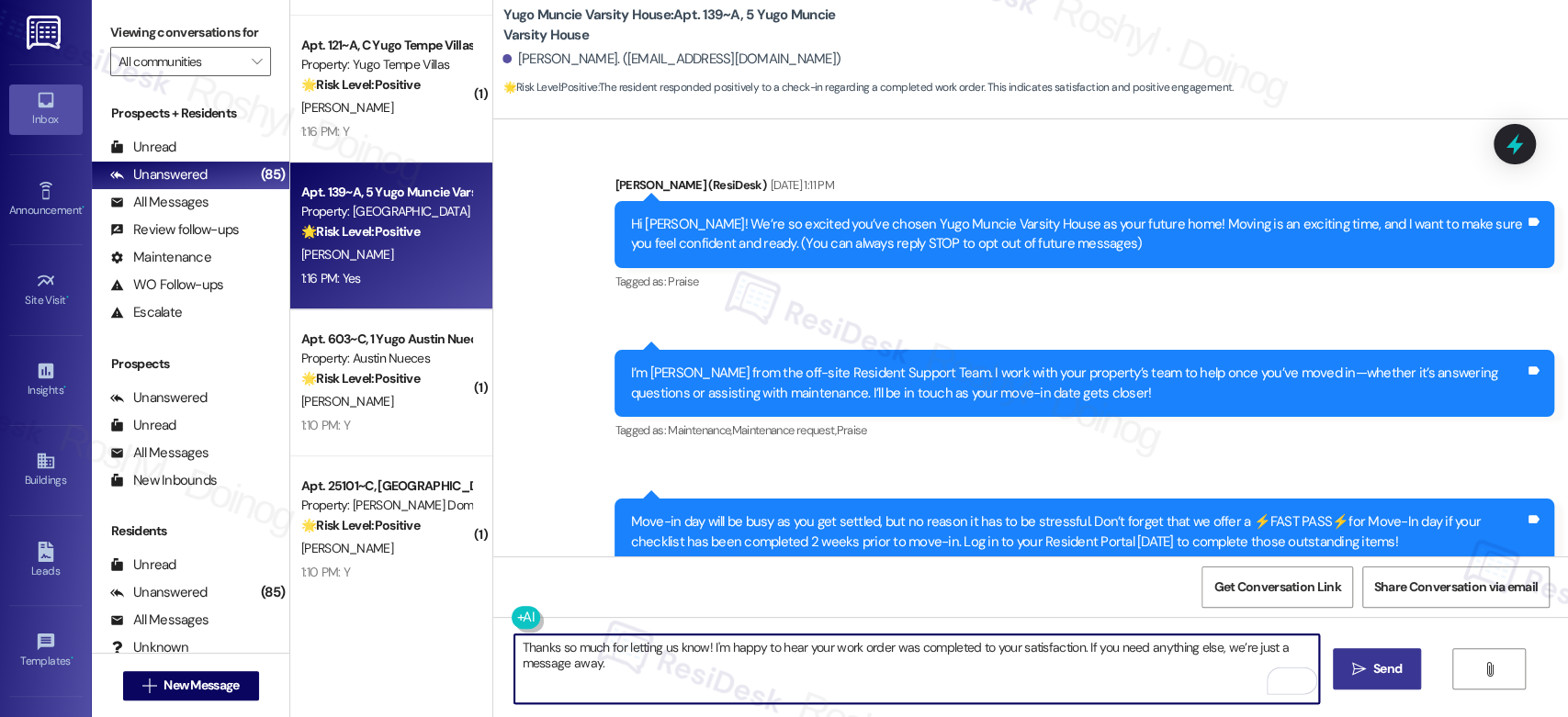
type textarea "Thanks so much for letting us know! I'm happy to hear your work order was compl…"
click at [1369, 674] on span "Send" at bounding box center [1387, 668] width 36 height 20
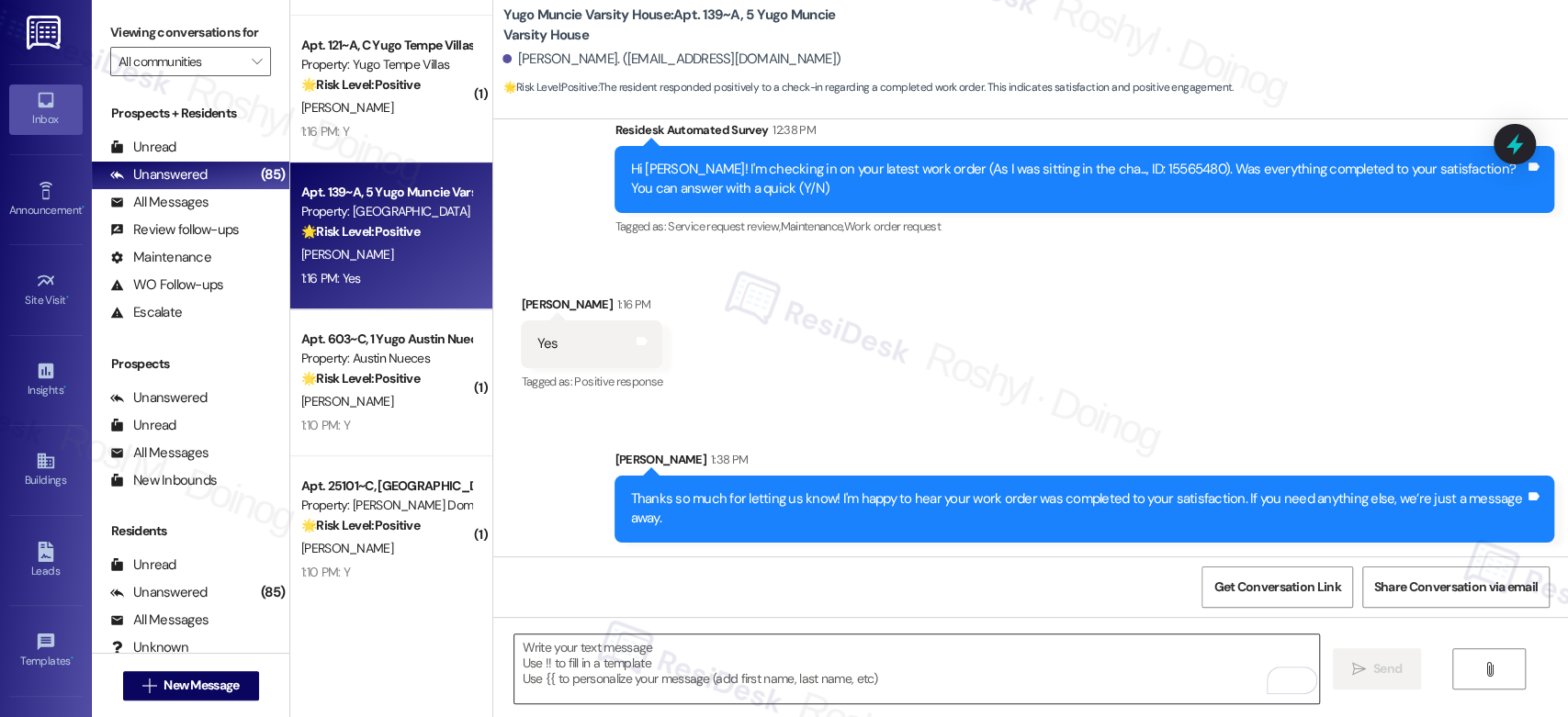
click at [555, 671] on textarea "To enrich screen reader interactions, please activate Accessibility in Grammarl…" at bounding box center [916, 669] width 804 height 69
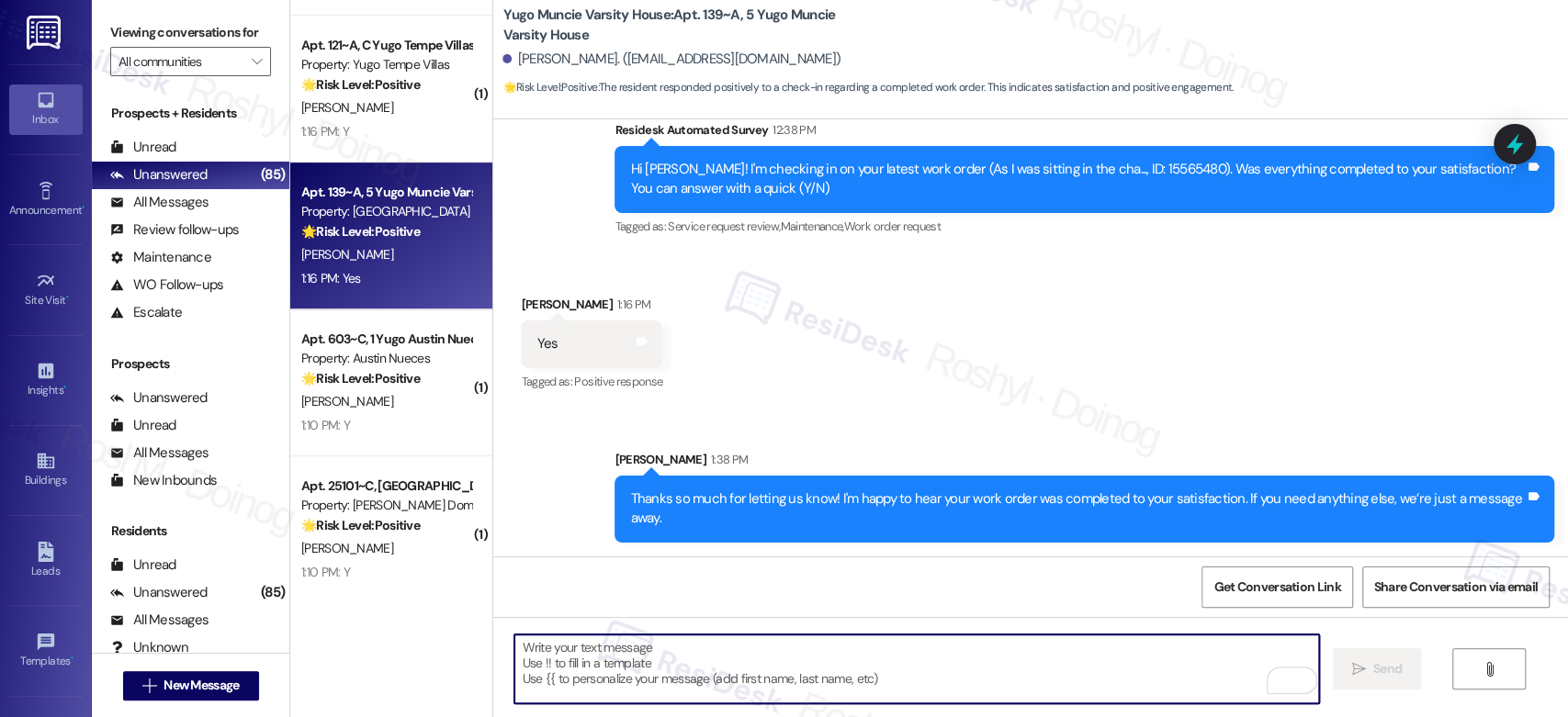
paste textarea "Thanks so much for letting us know! I'm happy to hear your work order was compl…"
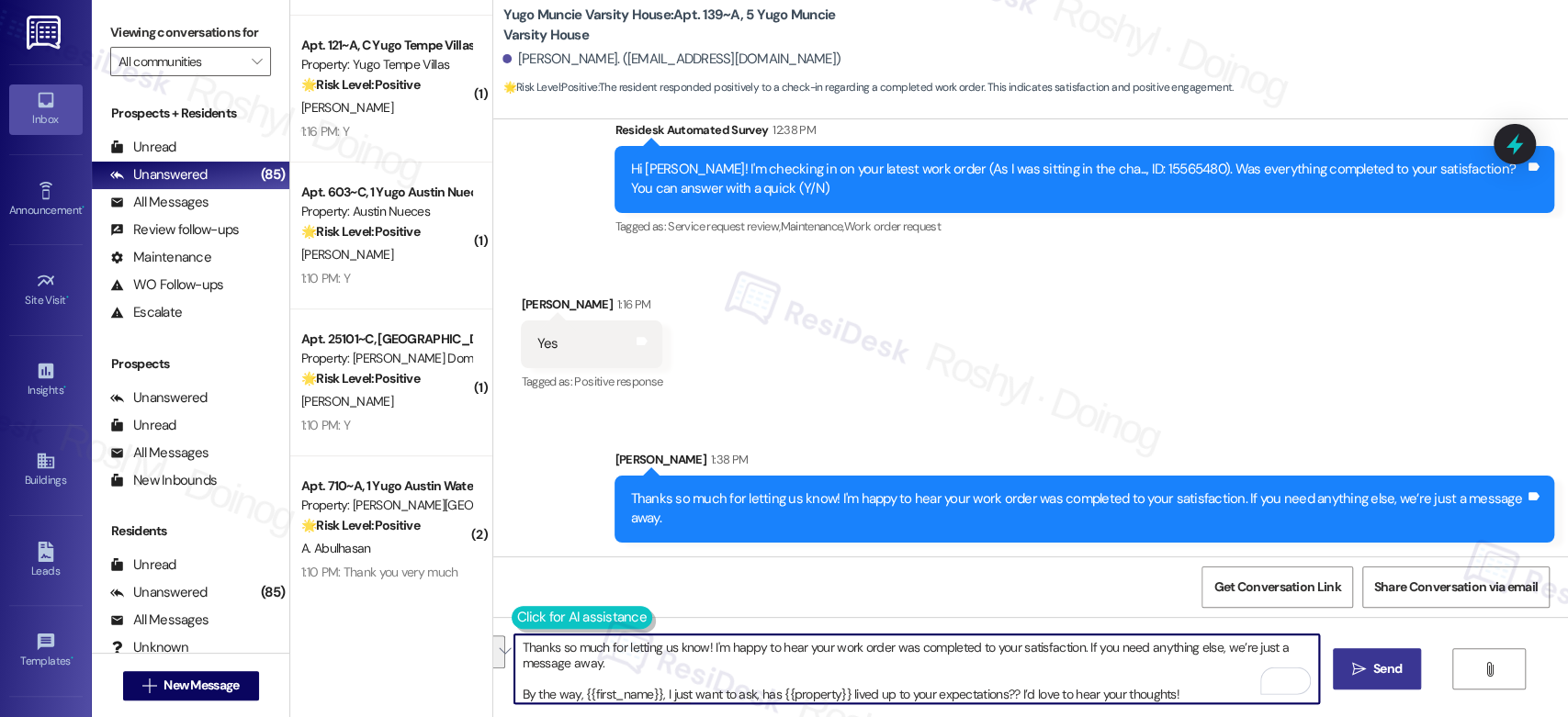
drag, startPoint x: 505, startPoint y: 687, endPoint x: 518, endPoint y: 623, distance: 65.3
click at [518, 634] on div "Thanks so much for letting us know! I'm happy to hear your work order was compl…" at bounding box center [907, 669] width 806 height 71
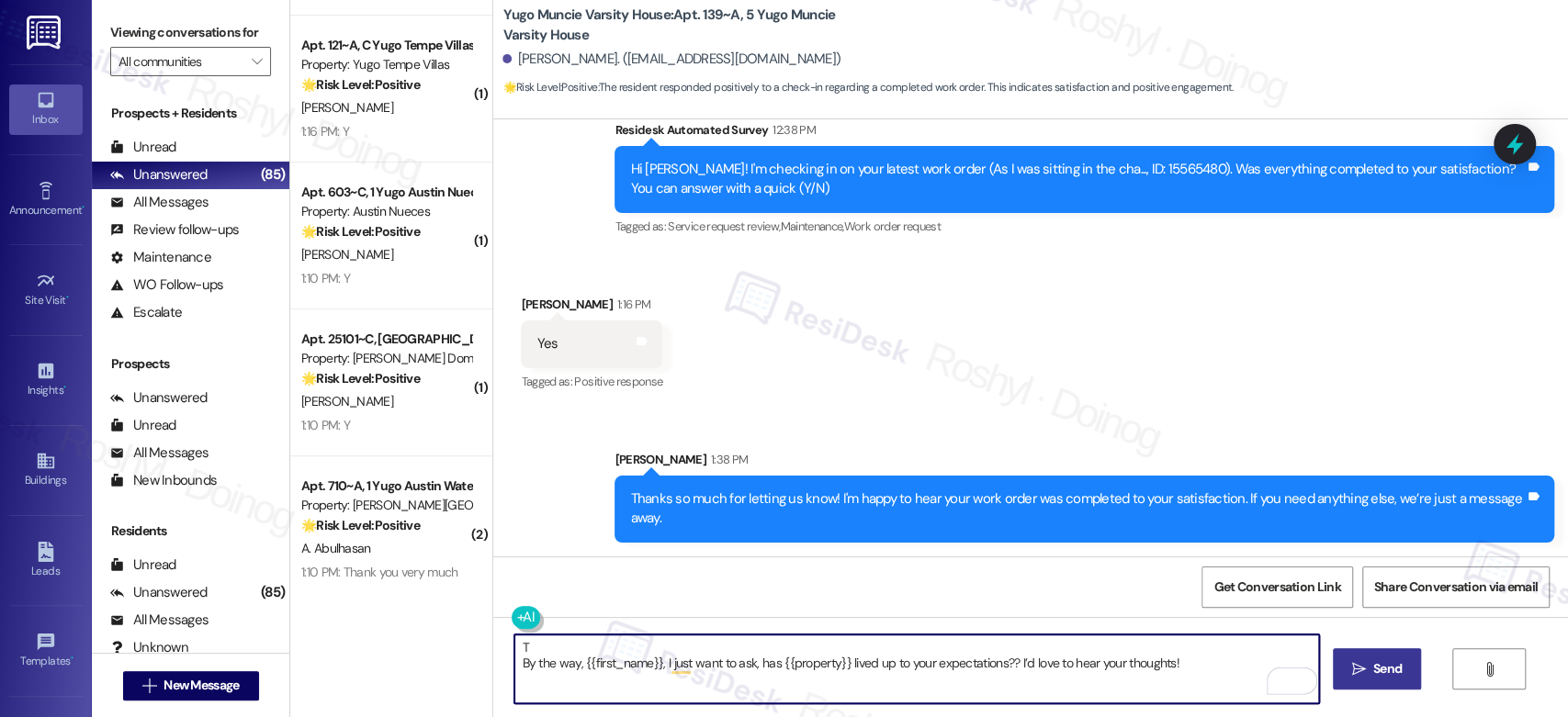
click at [514, 668] on textarea "T By the way, {{first_name}}, I just want to ask, has {{property}} lived up to …" at bounding box center [916, 669] width 804 height 69
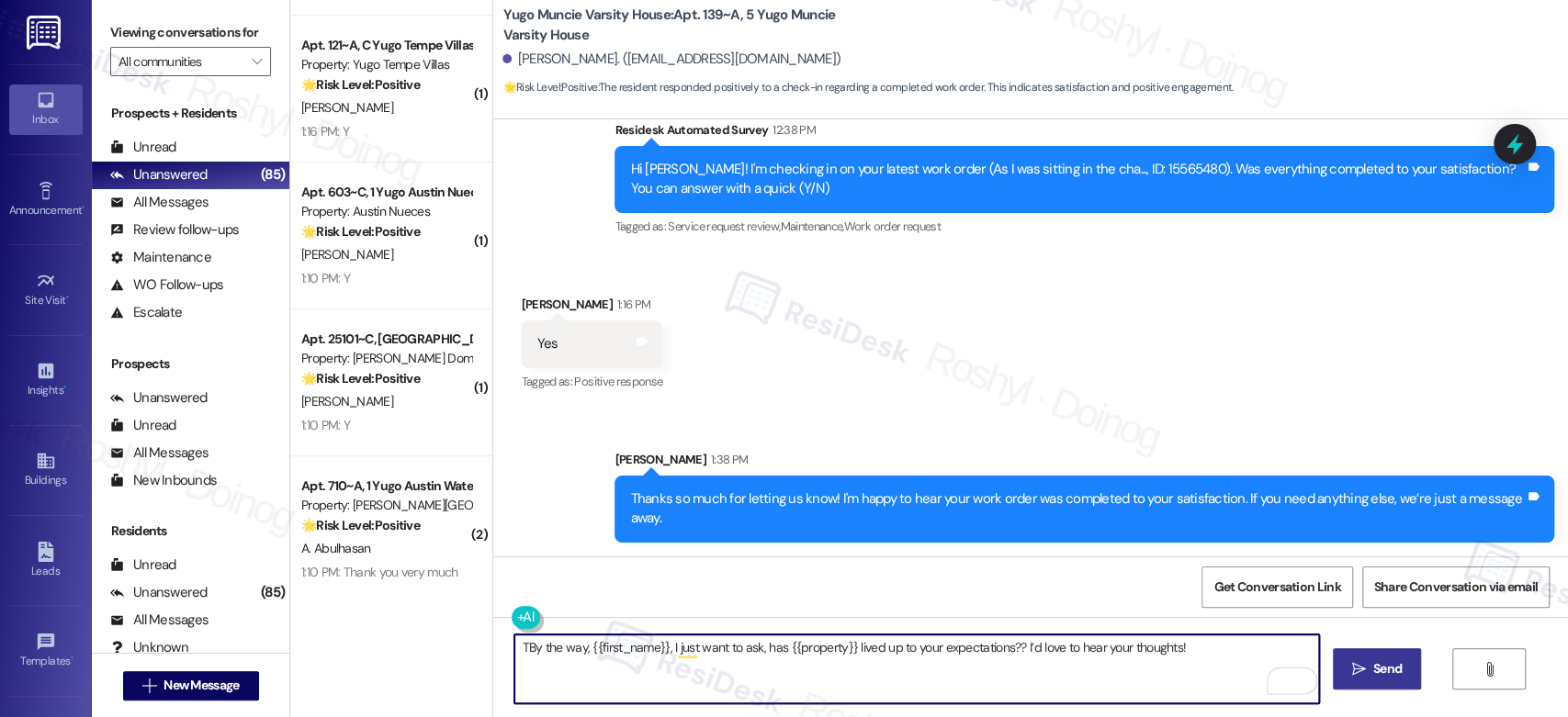
type textarea "By the way, {{first_name}}, I just want to ask, has {{property}} lived up to yo…"
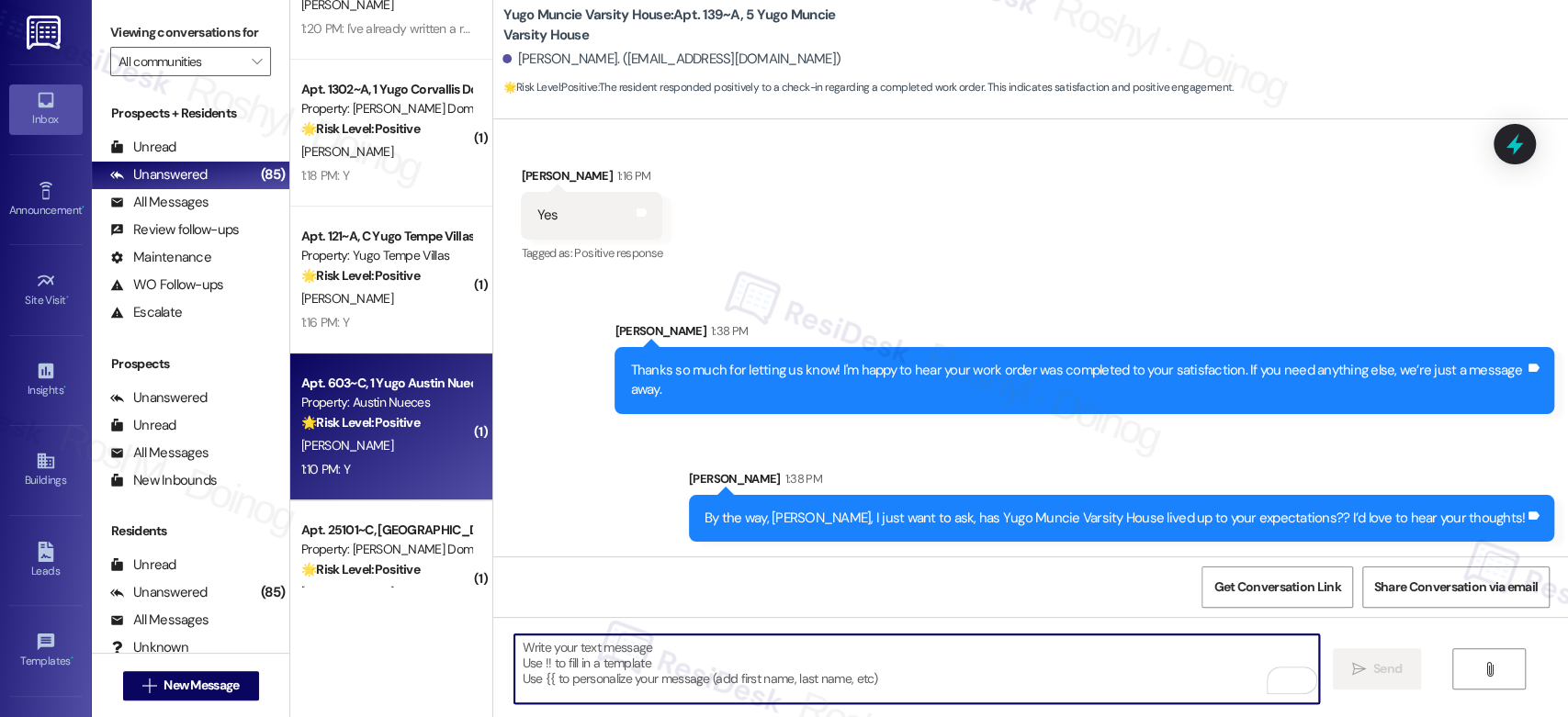
scroll to position [4920, 0]
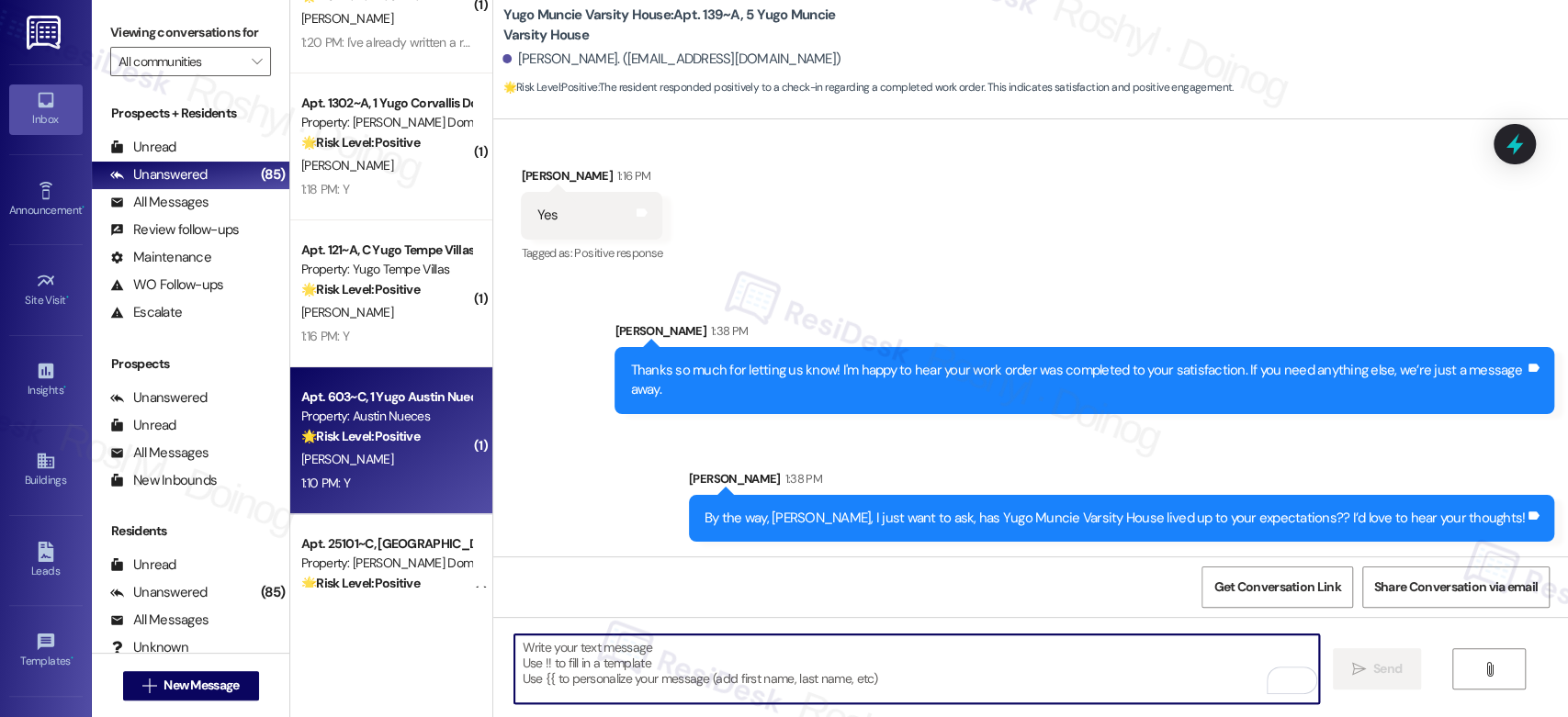
click at [428, 252] on div "Apt. 121~A, C Yugo Tempe Villas" at bounding box center [386, 250] width 170 height 20
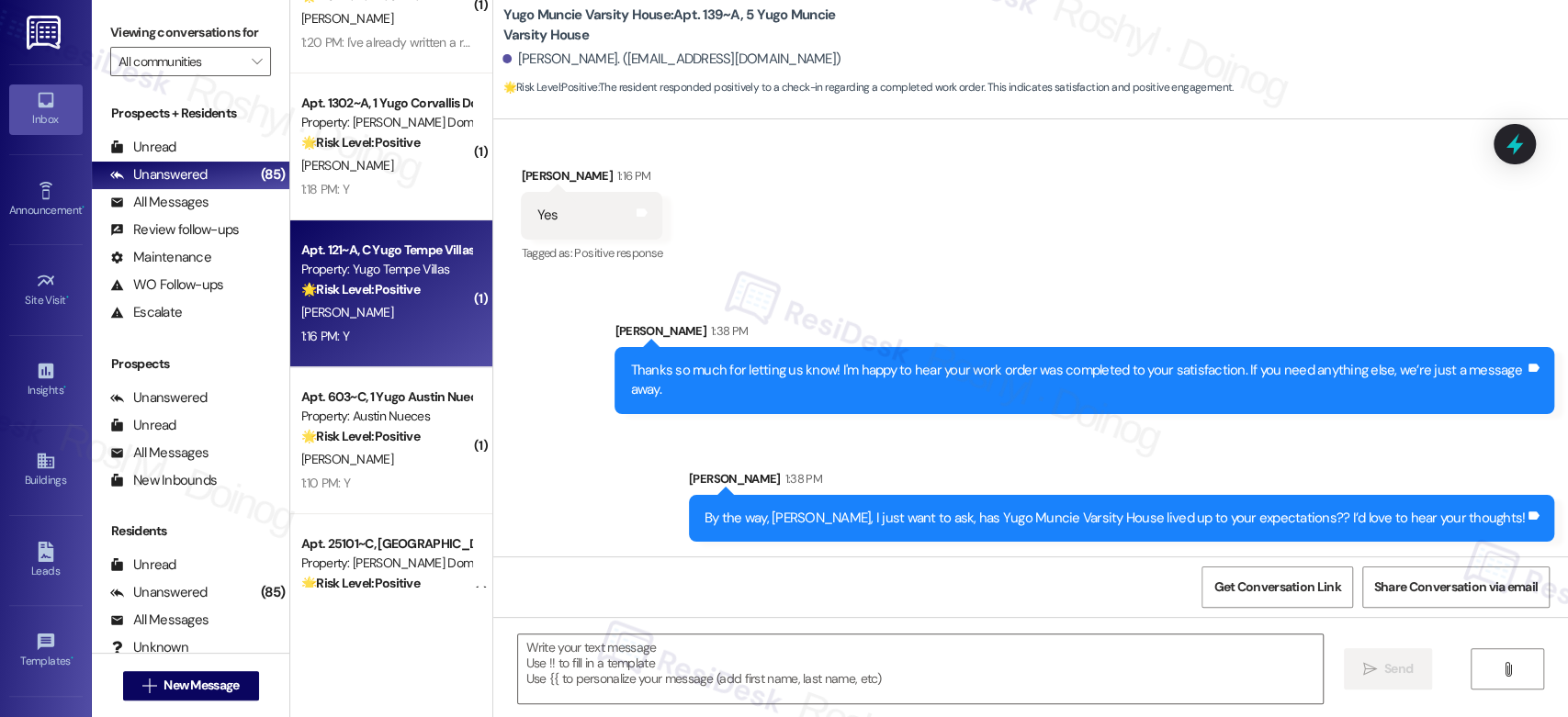
type textarea "Fetching suggested responses. Please feel free to read through the conversation…"
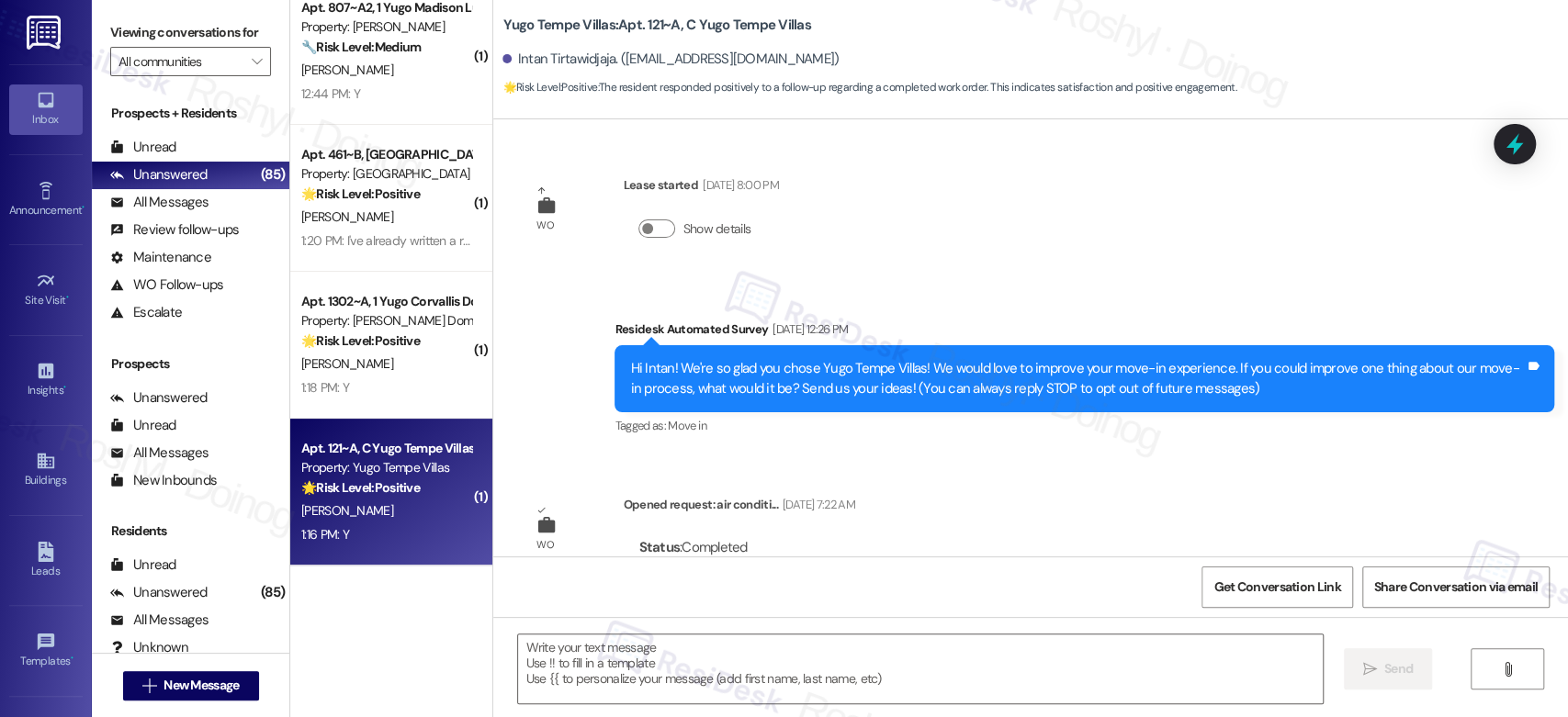
scroll to position [4717, 0]
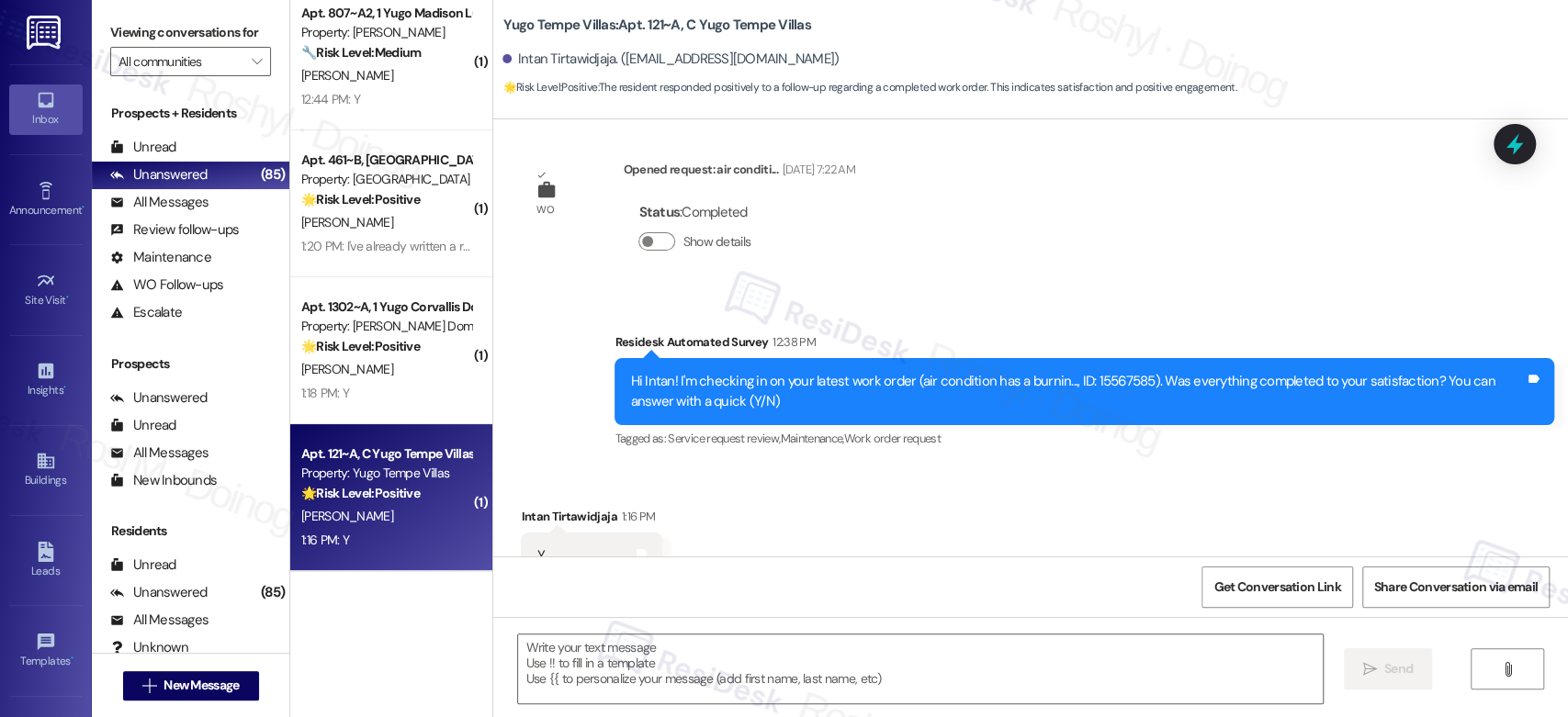
type textarea "Fetching suggested responses. Please feel free to read through the conversation…"
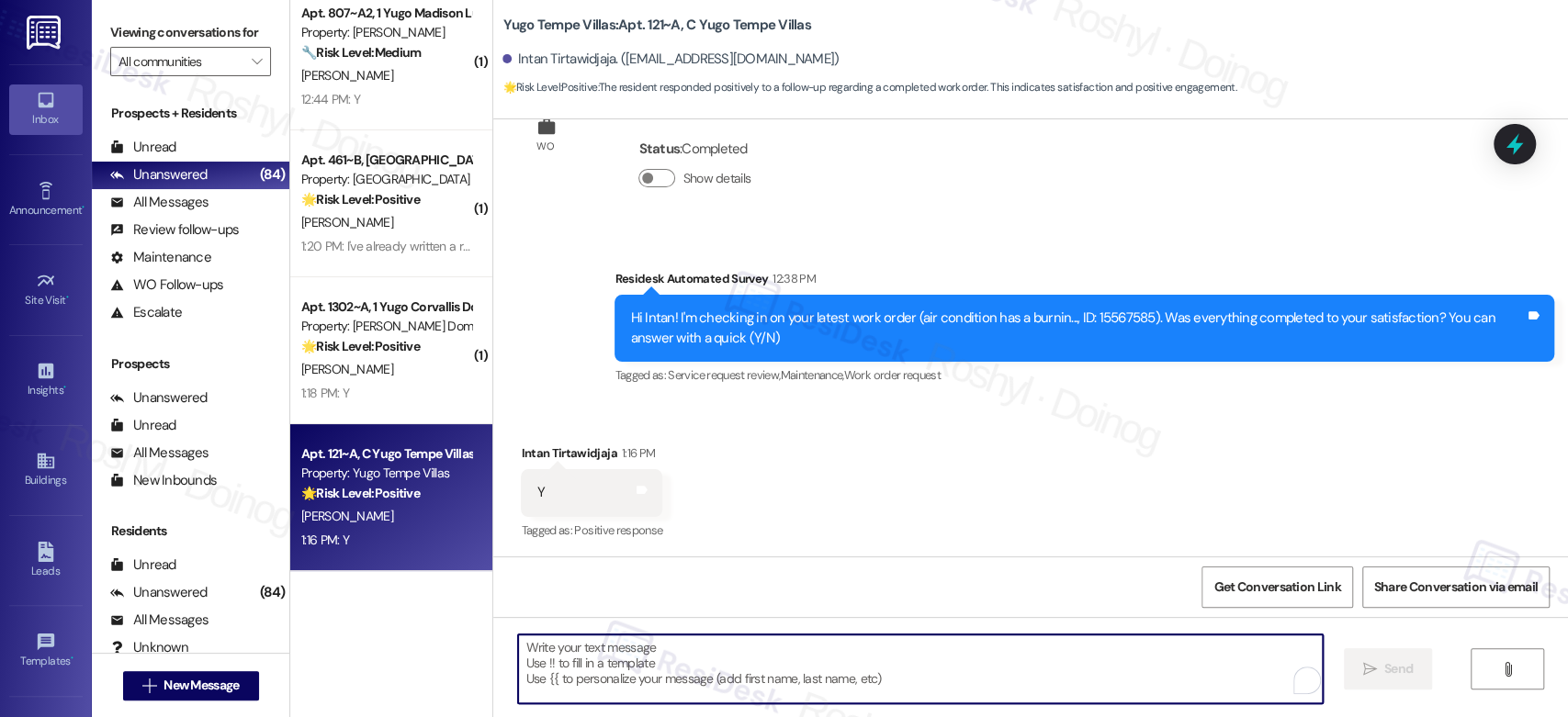
click at [659, 654] on textarea "To enrich screen reader interactions, please activate Accessibility in Grammarl…" at bounding box center [920, 669] width 804 height 69
paste textarea "Thanks so much for letting us know! I'm happy to hear your work order was compl…"
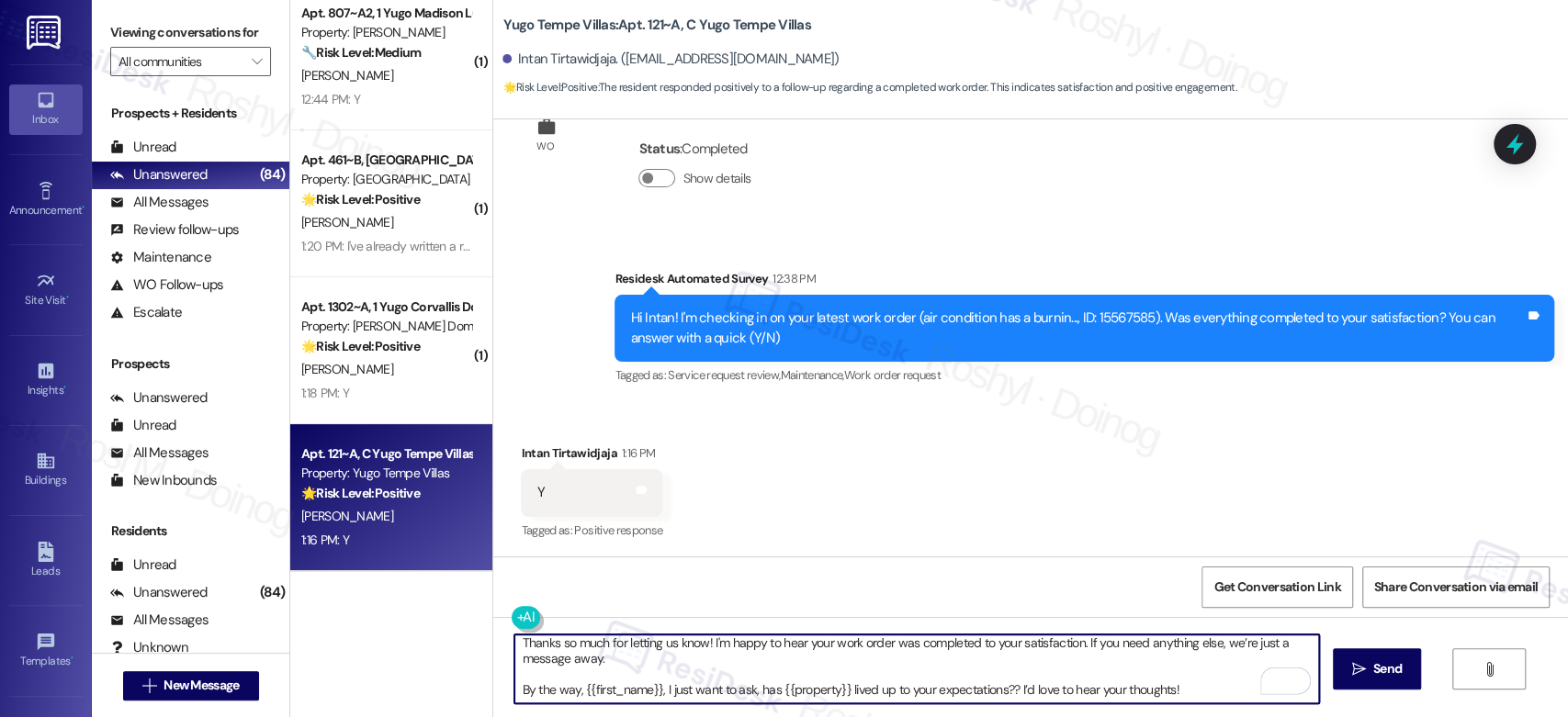
scroll to position [5, 0]
drag, startPoint x: 642, startPoint y: 660, endPoint x: 1470, endPoint y: 756, distance: 833.5
click at [1470, 716] on html "Inbox Go to Inbox Announcement • Send A Text Announcement Site Visit • Go to Si…" at bounding box center [784, 358] width 1568 height 717
type textarea "Thanks so much for letting us know! I'm happy to hear your work order was compl…"
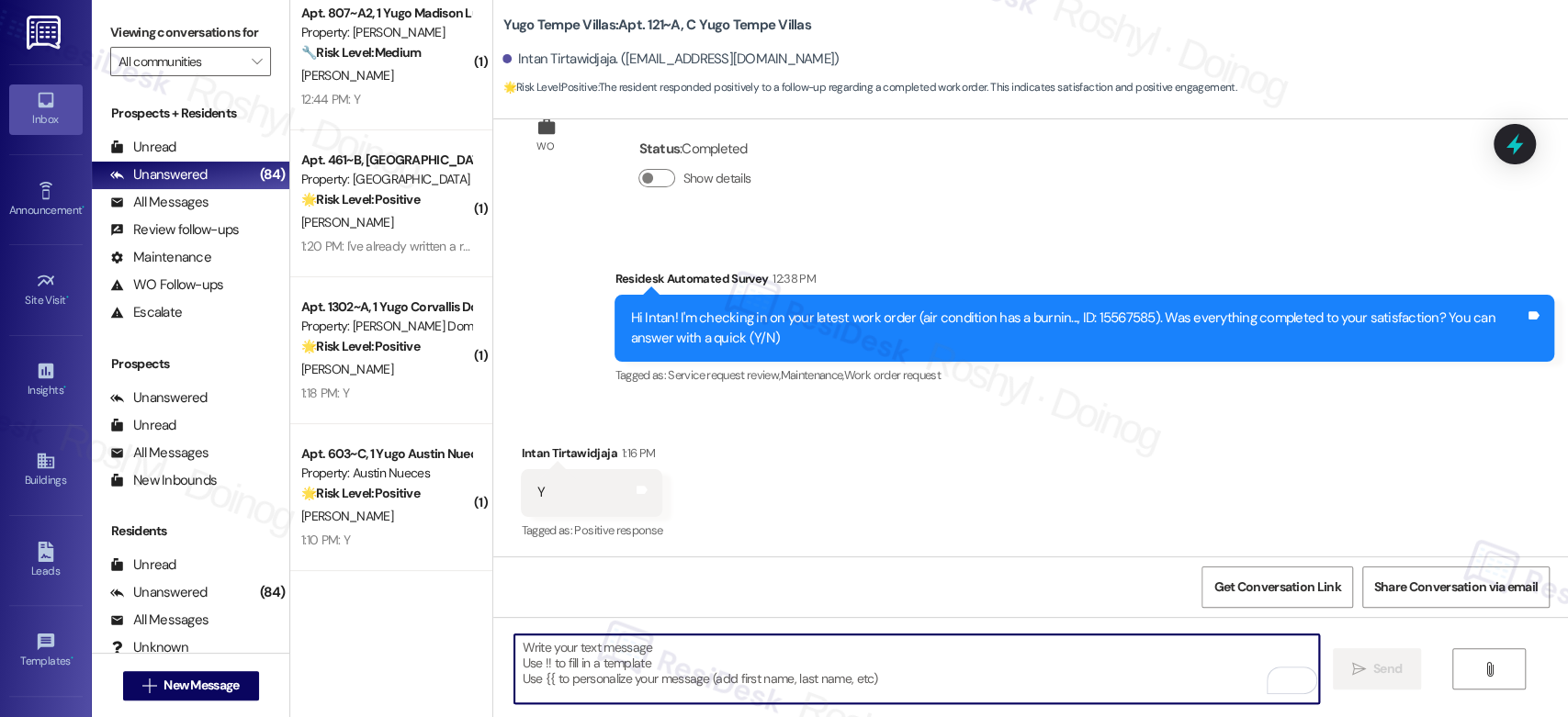
click at [646, 660] on textarea "To enrich screen reader interactions, please activate Accessibility in Grammarl…" at bounding box center [916, 669] width 804 height 69
paste textarea "Thanks so much for letting us know! I'm happy to hear your work order was compl…"
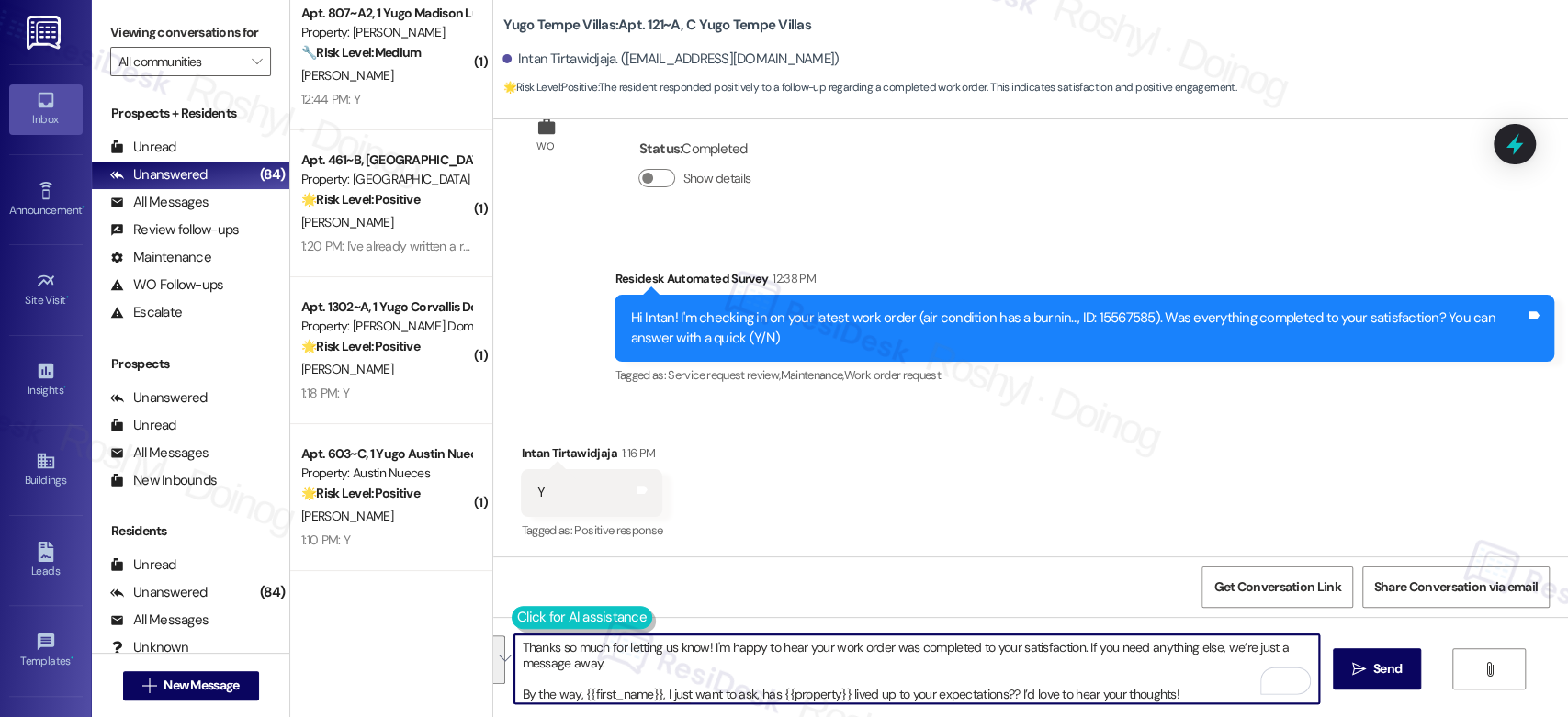
drag, startPoint x: 510, startPoint y: 694, endPoint x: 499, endPoint y: 608, distance: 86.7
click at [504, 634] on div "Thanks so much for letting us know! I'm happy to hear your work order was compl…" at bounding box center [907, 669] width 806 height 71
type textarea "By the way, {{first_name}}, I just want to ask, has {{property}} lived up to yo…"
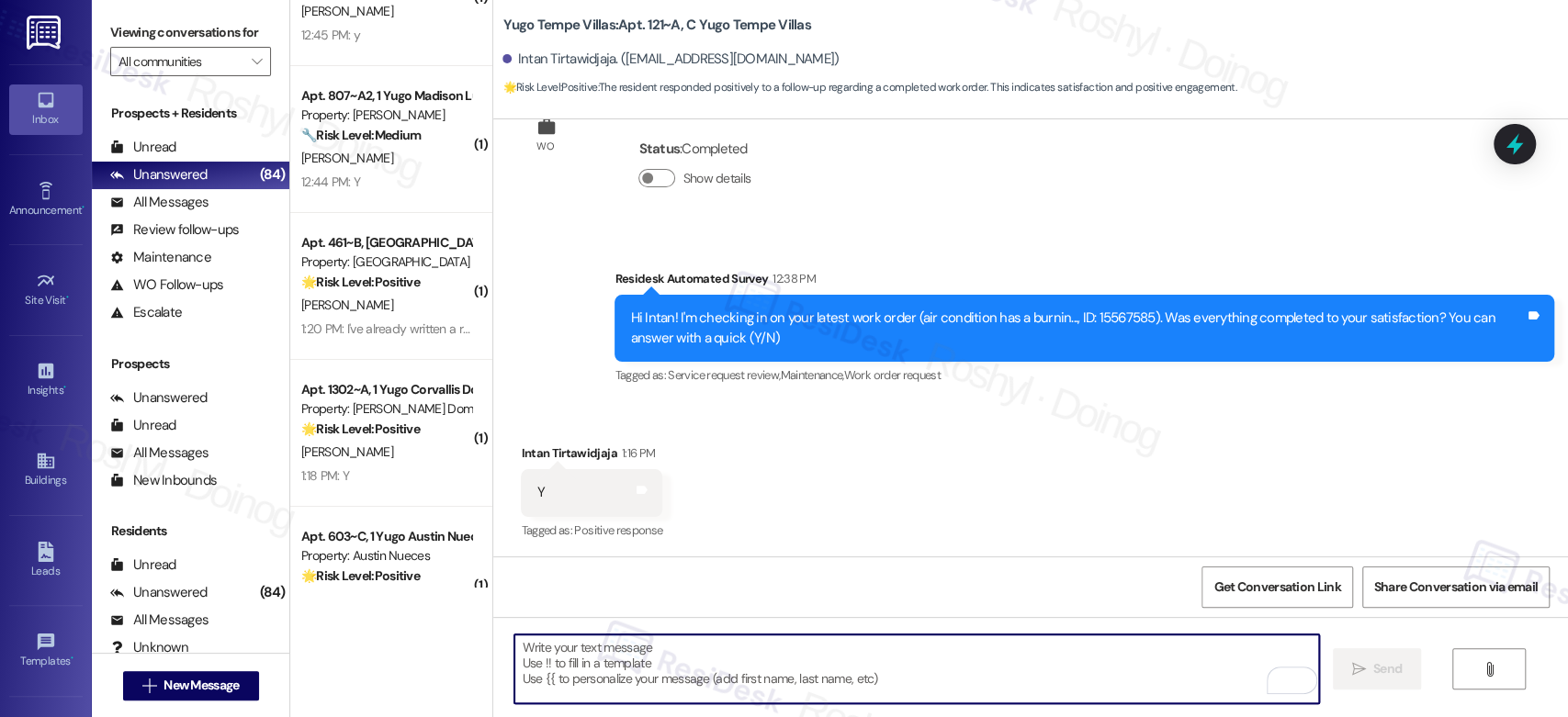
scroll to position [4513, 0]
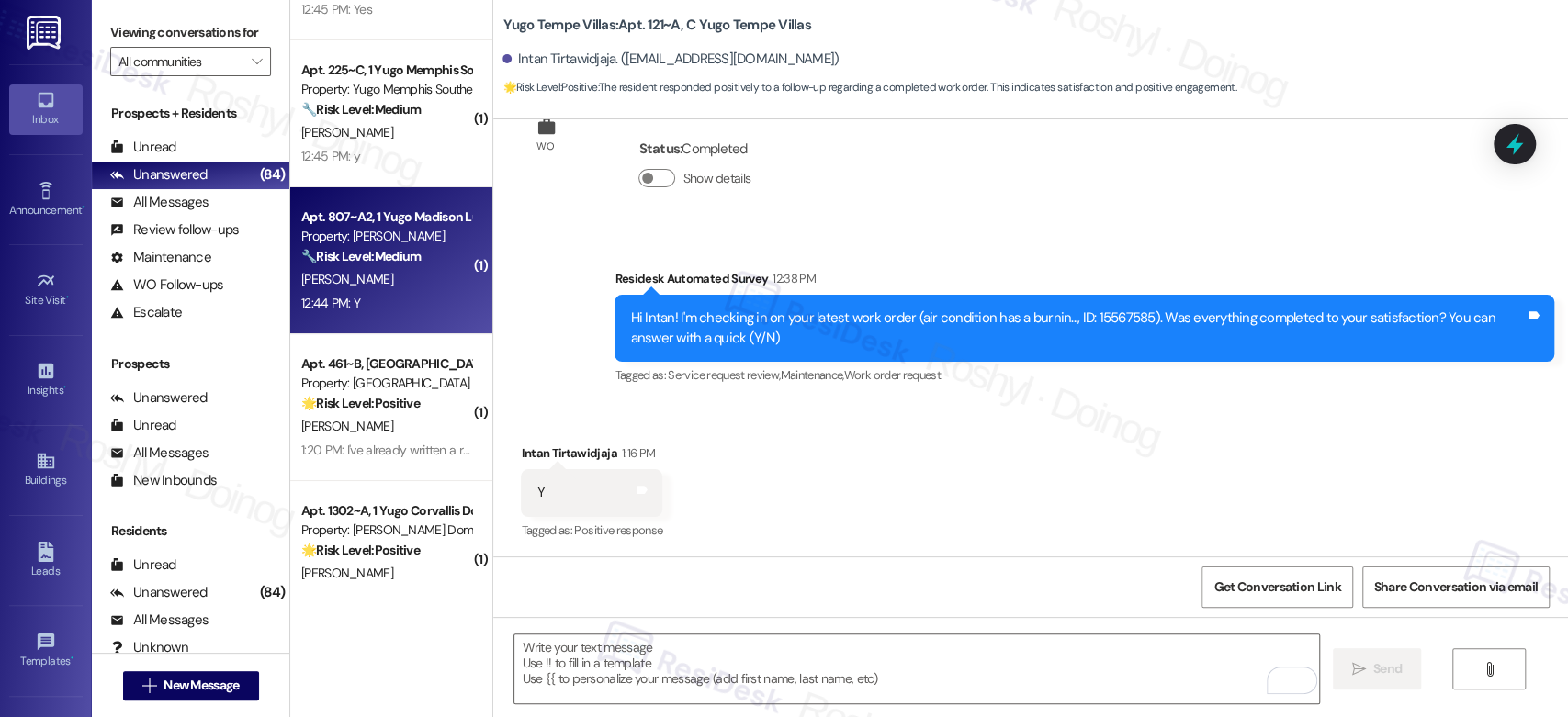
click at [400, 240] on div "Property: Yugo Madison Lux" at bounding box center [386, 236] width 170 height 20
type textarea "Fetching suggested responses. Please feel free to read through the conversation…"
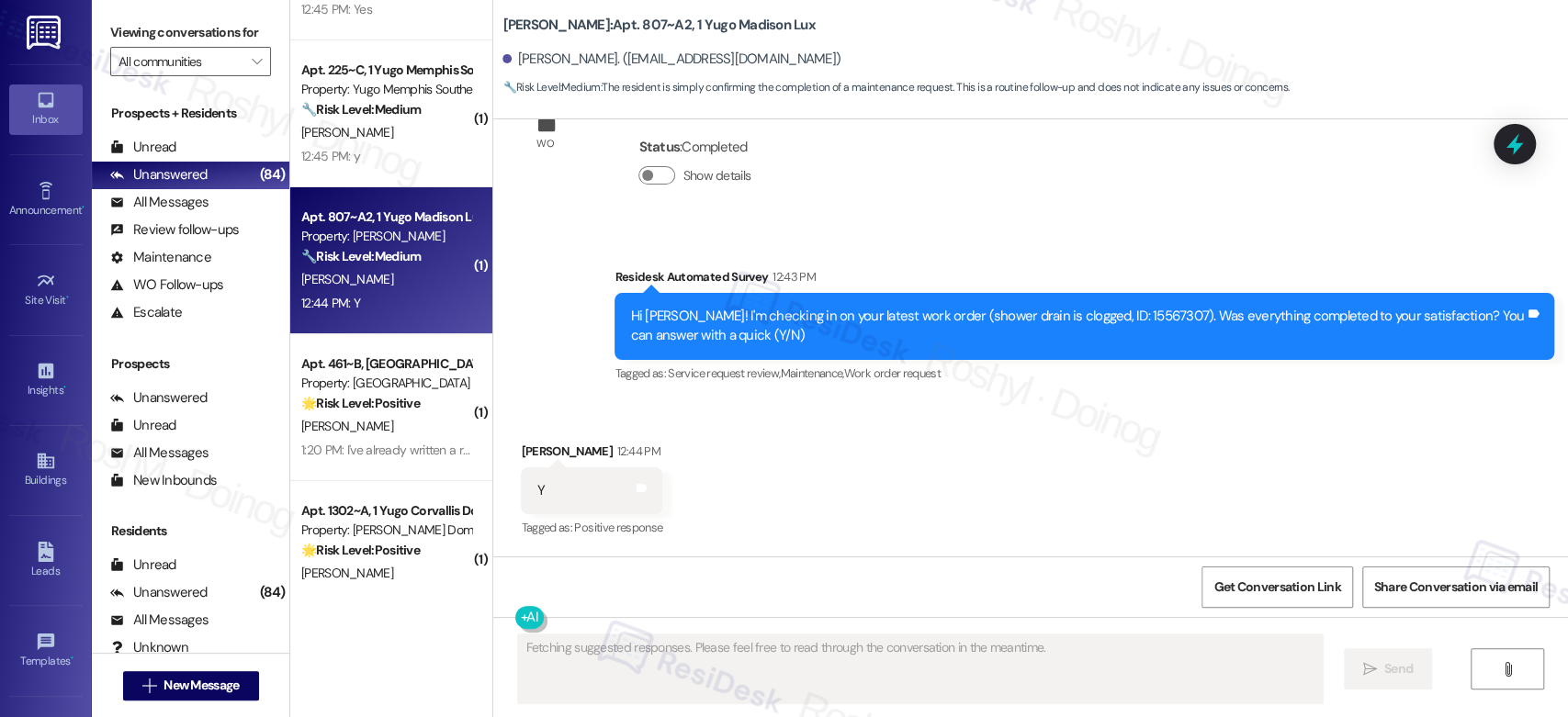
scroll to position [362, 0]
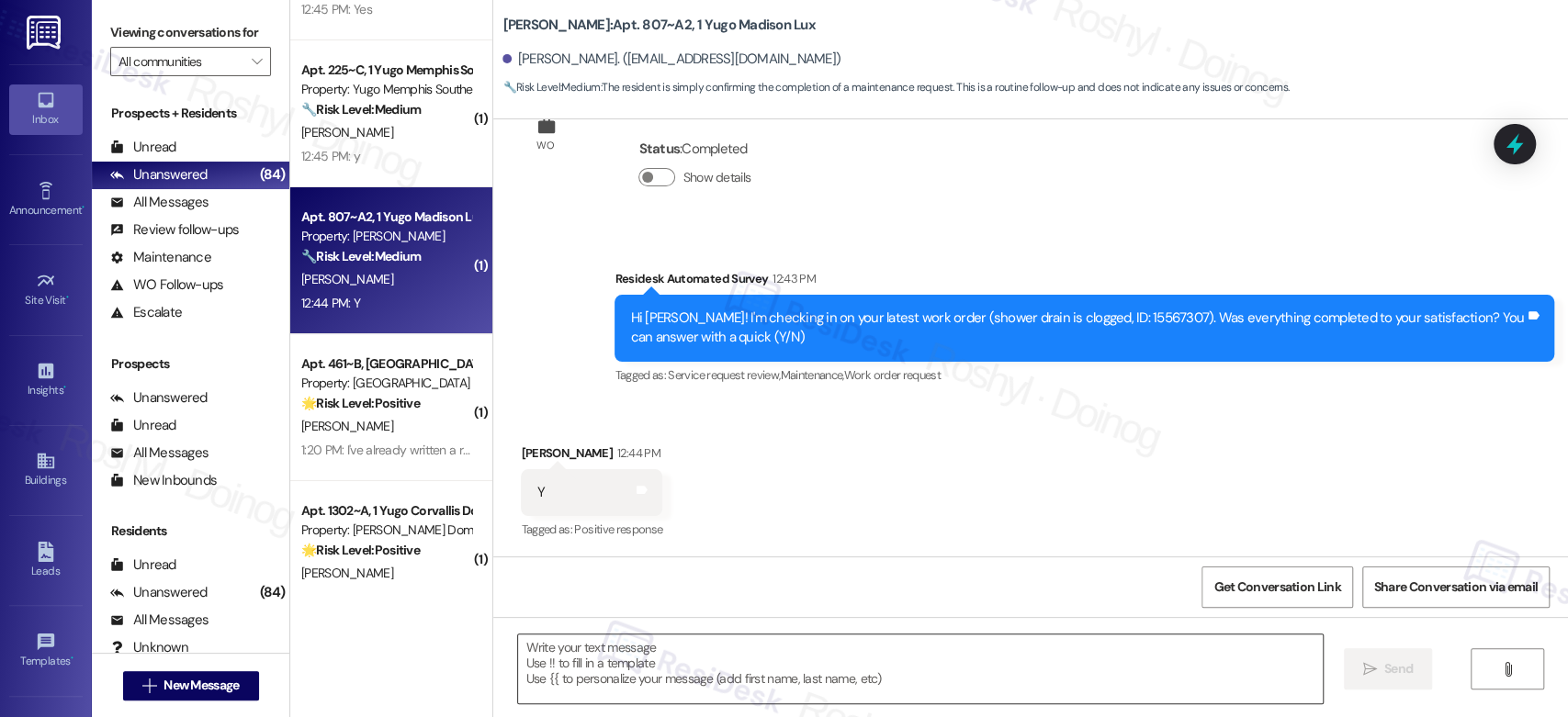
click at [654, 666] on textarea at bounding box center [920, 669] width 804 height 69
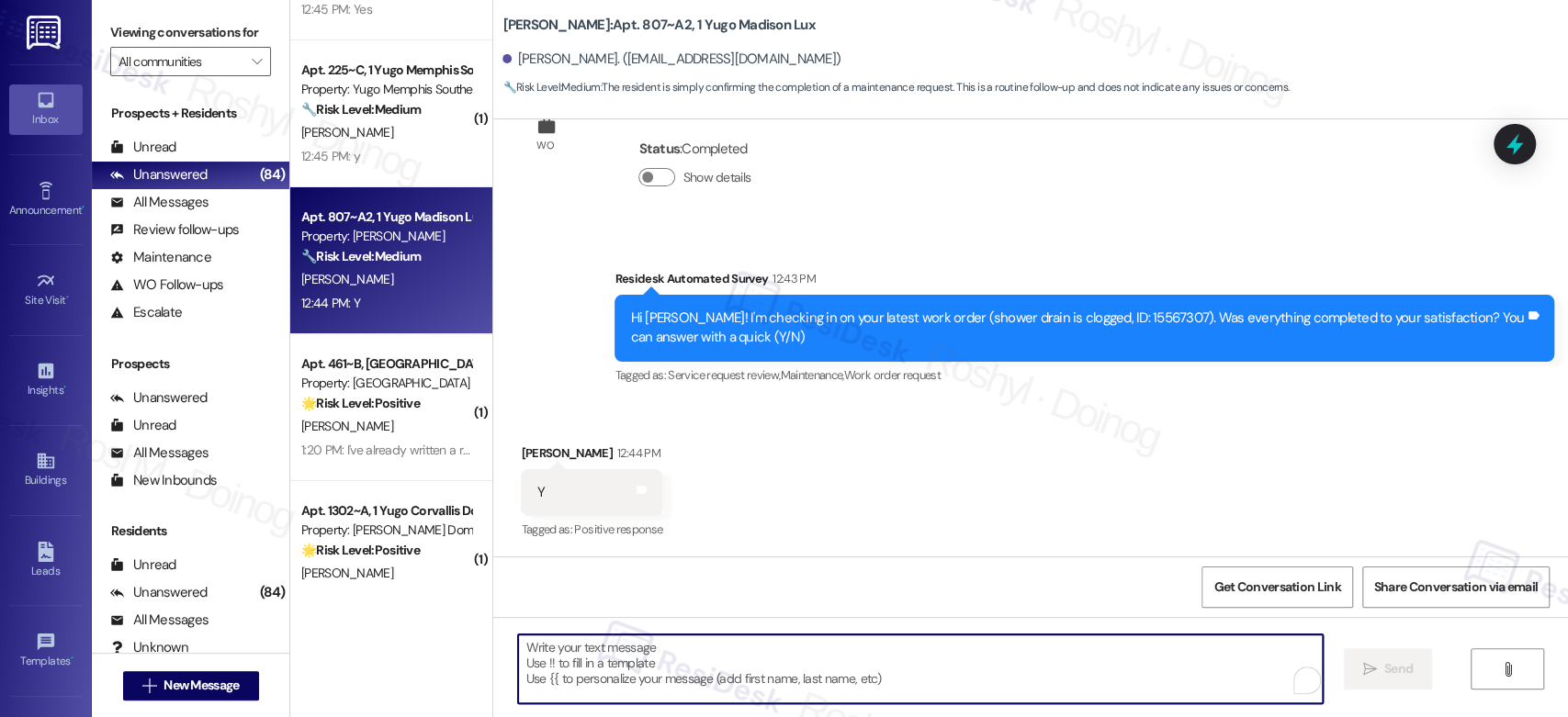
paste textarea "Thanks so much for letting us know! I'm happy to hear your work order was compl…"
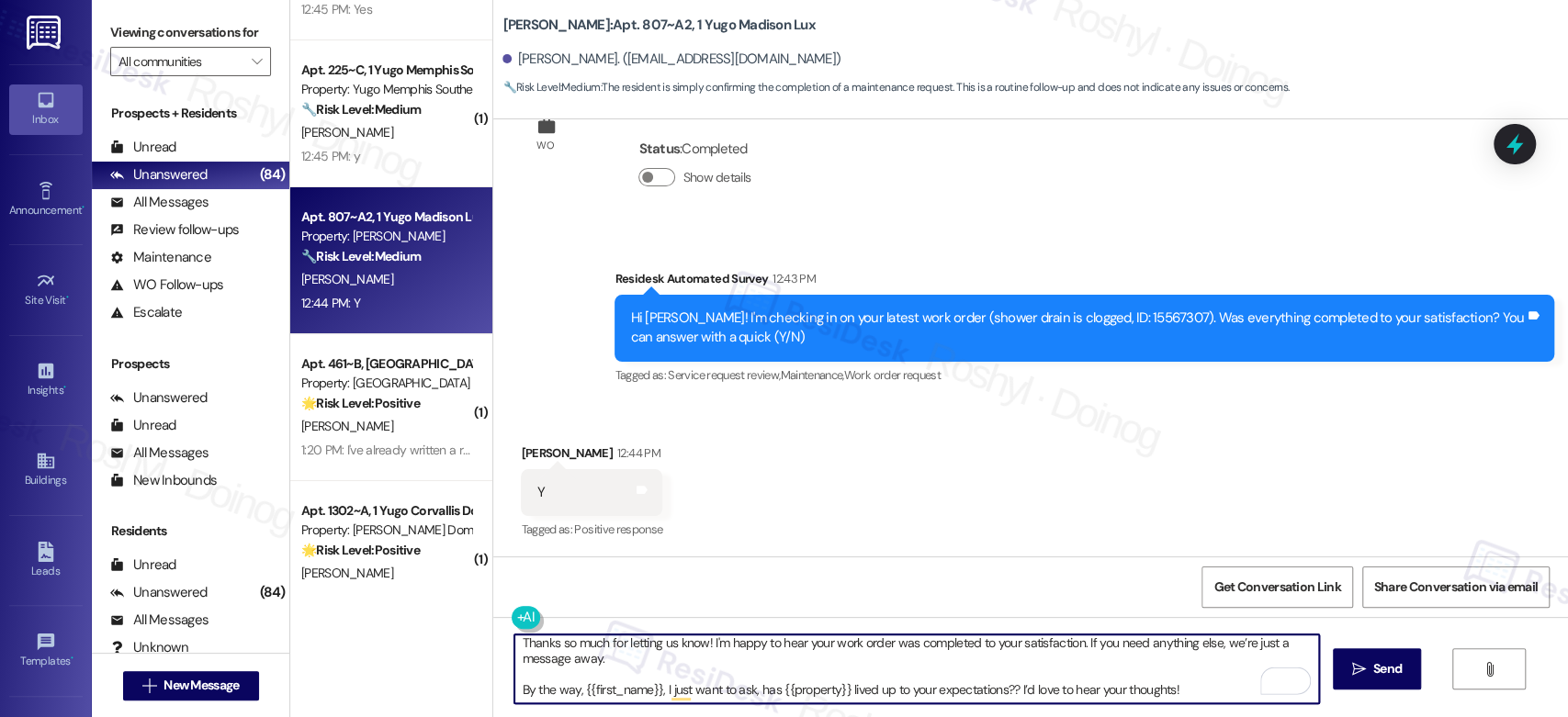
drag, startPoint x: 632, startPoint y: 662, endPoint x: 1439, endPoint y: 756, distance: 812.5
click at [1439, 716] on html "Inbox Go to Inbox Announcement • Send A Text Announcement Site Visit • Go to Si…" at bounding box center [784, 358] width 1568 height 717
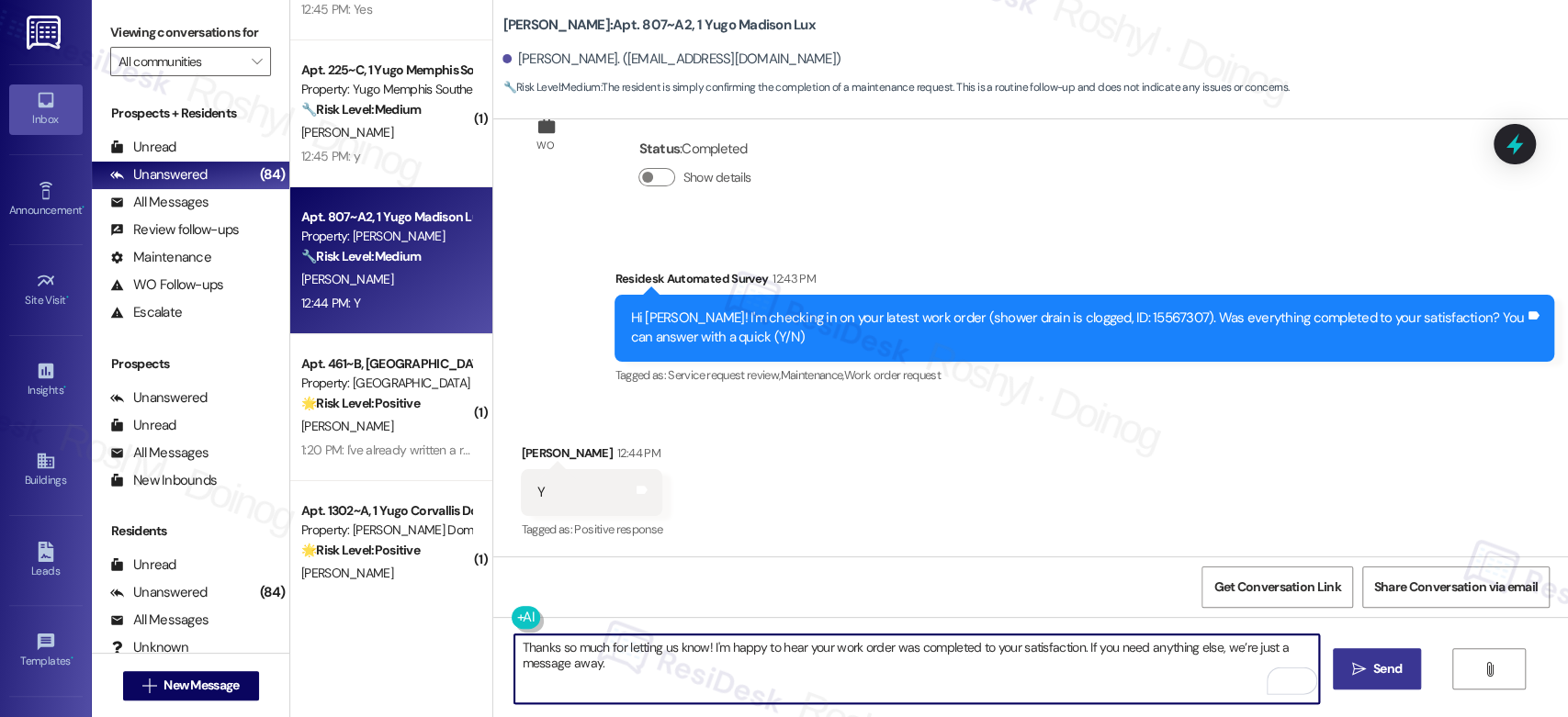
type textarea "Thanks so much for letting us know! I'm happy to hear your work order was compl…"
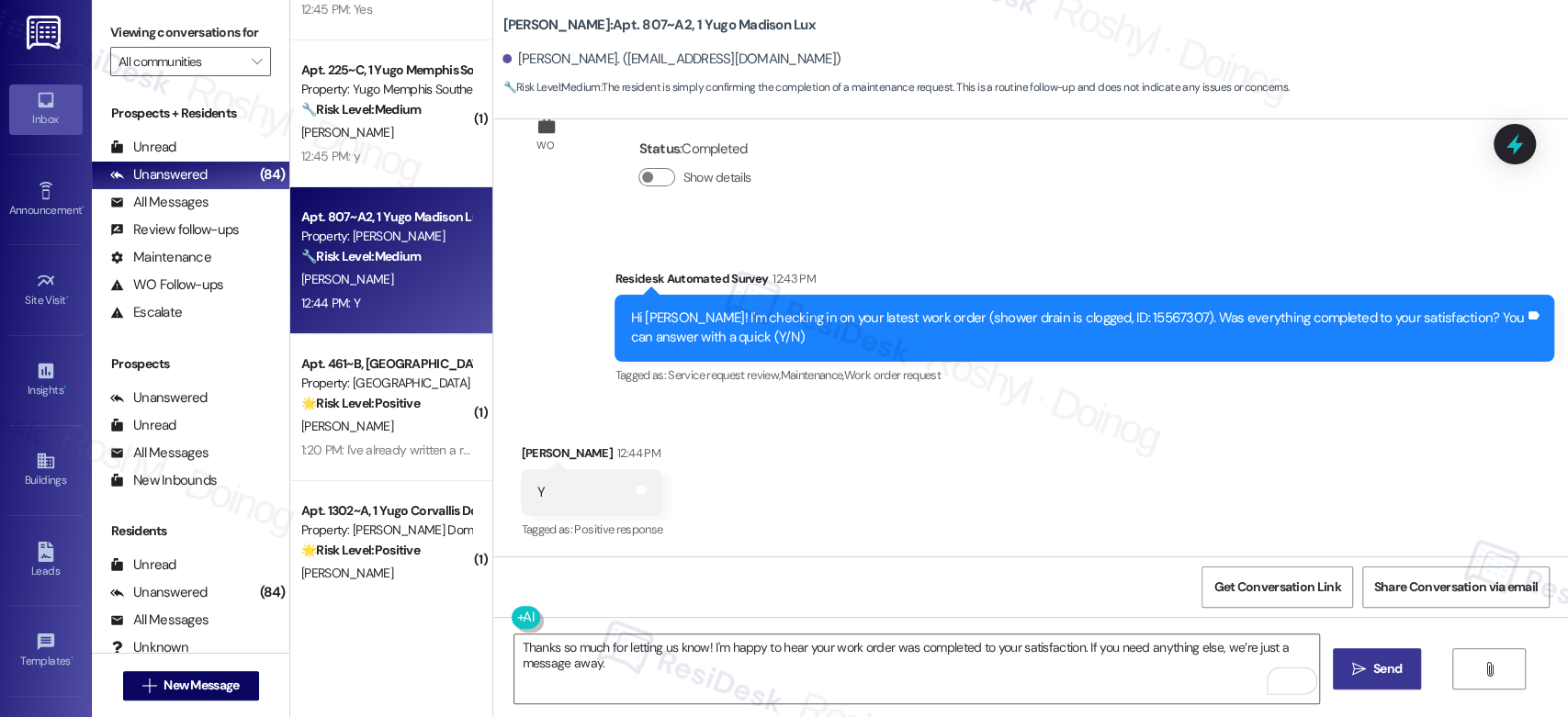
click at [1391, 675] on span "Send" at bounding box center [1387, 668] width 28 height 20
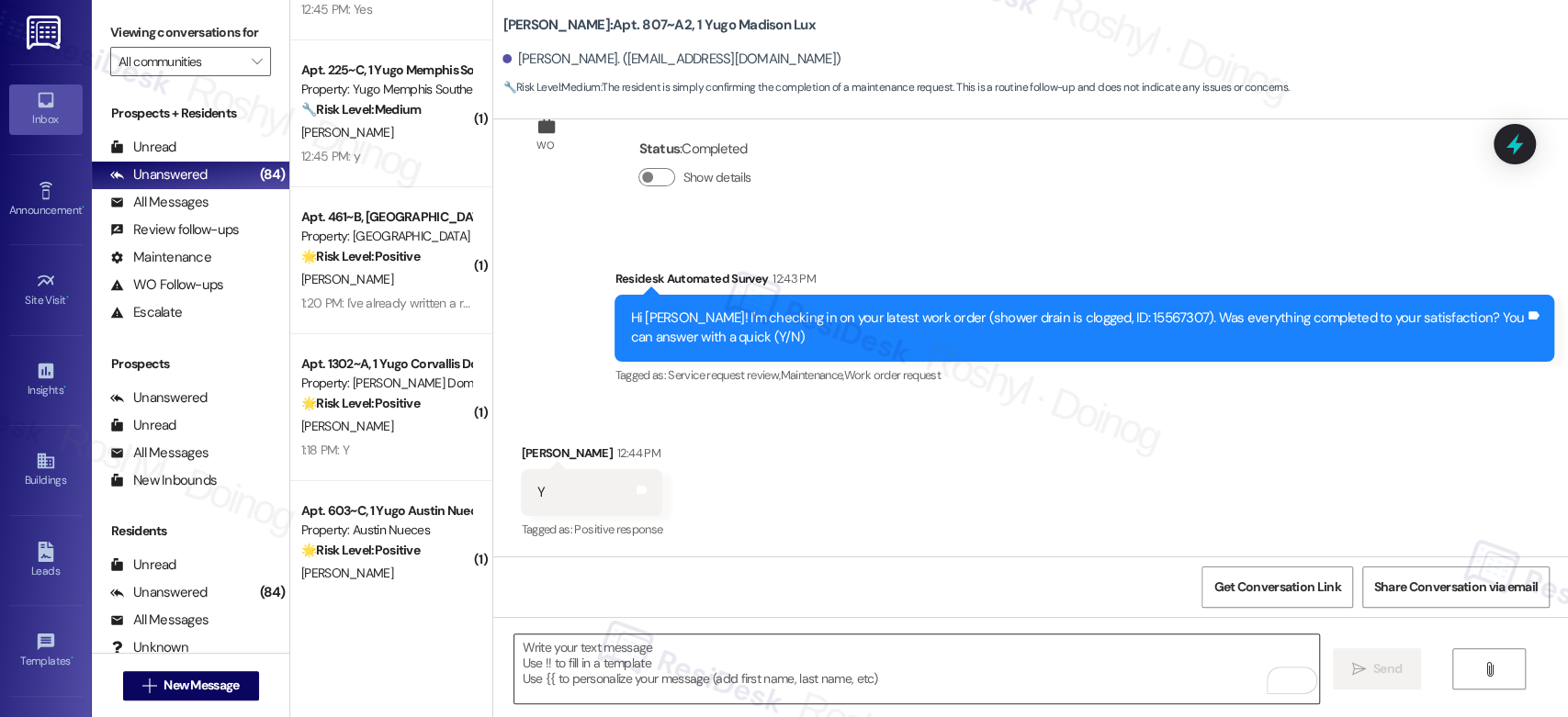
click at [607, 659] on textarea "To enrich screen reader interactions, please activate Accessibility in Grammarl…" at bounding box center [916, 669] width 804 height 69
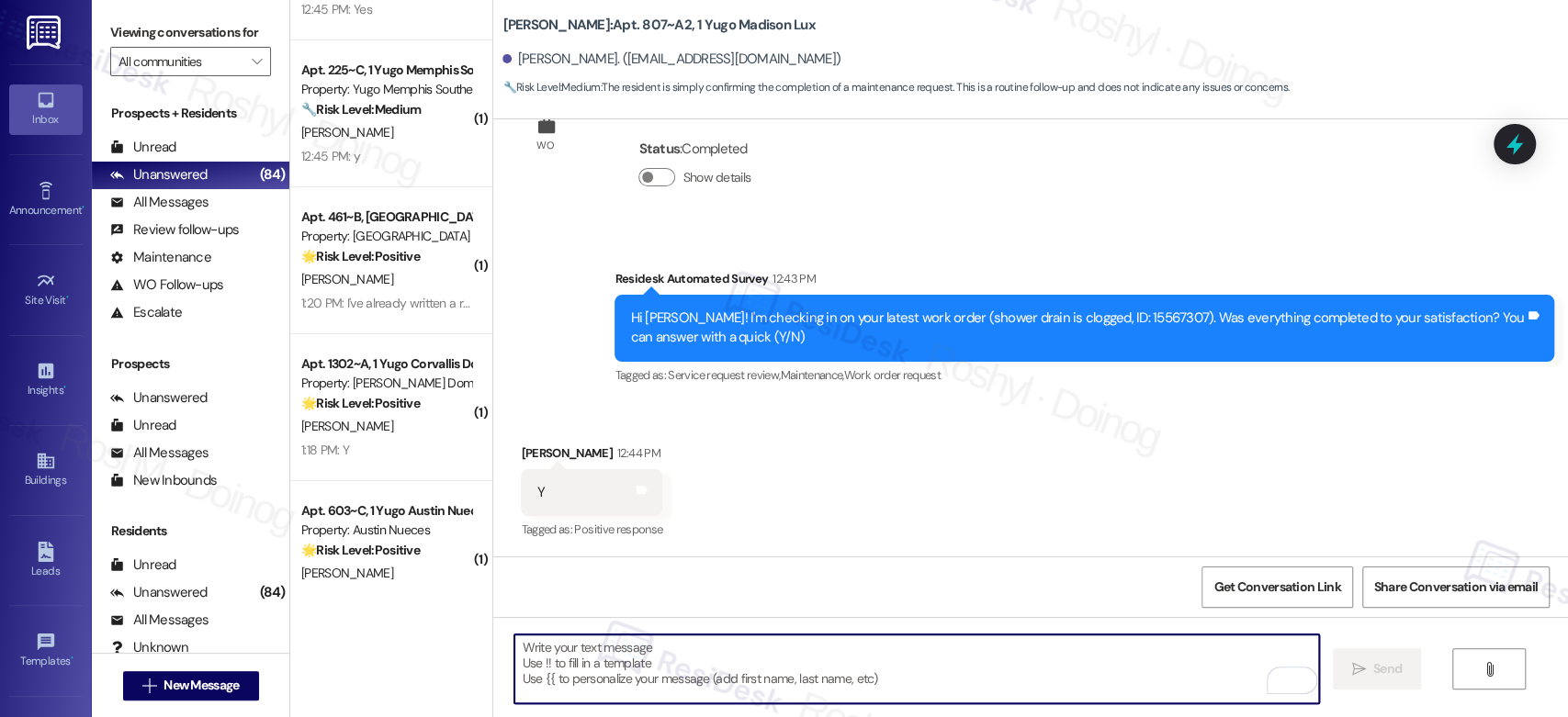
paste textarea "Thanks so much for letting us know! I'm happy to hear your work order was compl…"
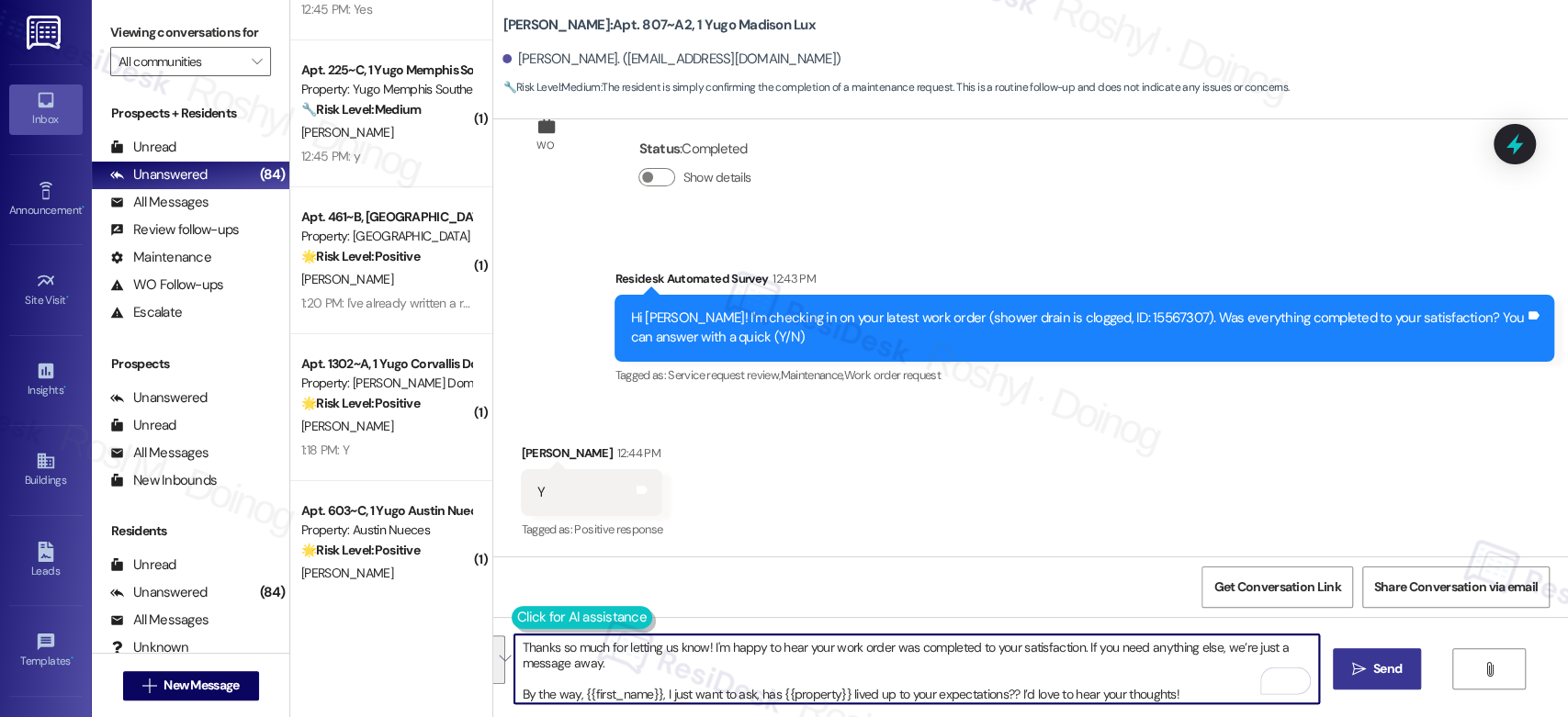
drag, startPoint x: 510, startPoint y: 695, endPoint x: 500, endPoint y: 619, distance: 76.7
click at [504, 634] on div "Thanks so much for letting us know! I'm happy to hear your work order was compl…" at bounding box center [907, 669] width 806 height 71
type textarea "By the way, {{first_name}}, I just want to ask, has {{property}} lived up to yo…"
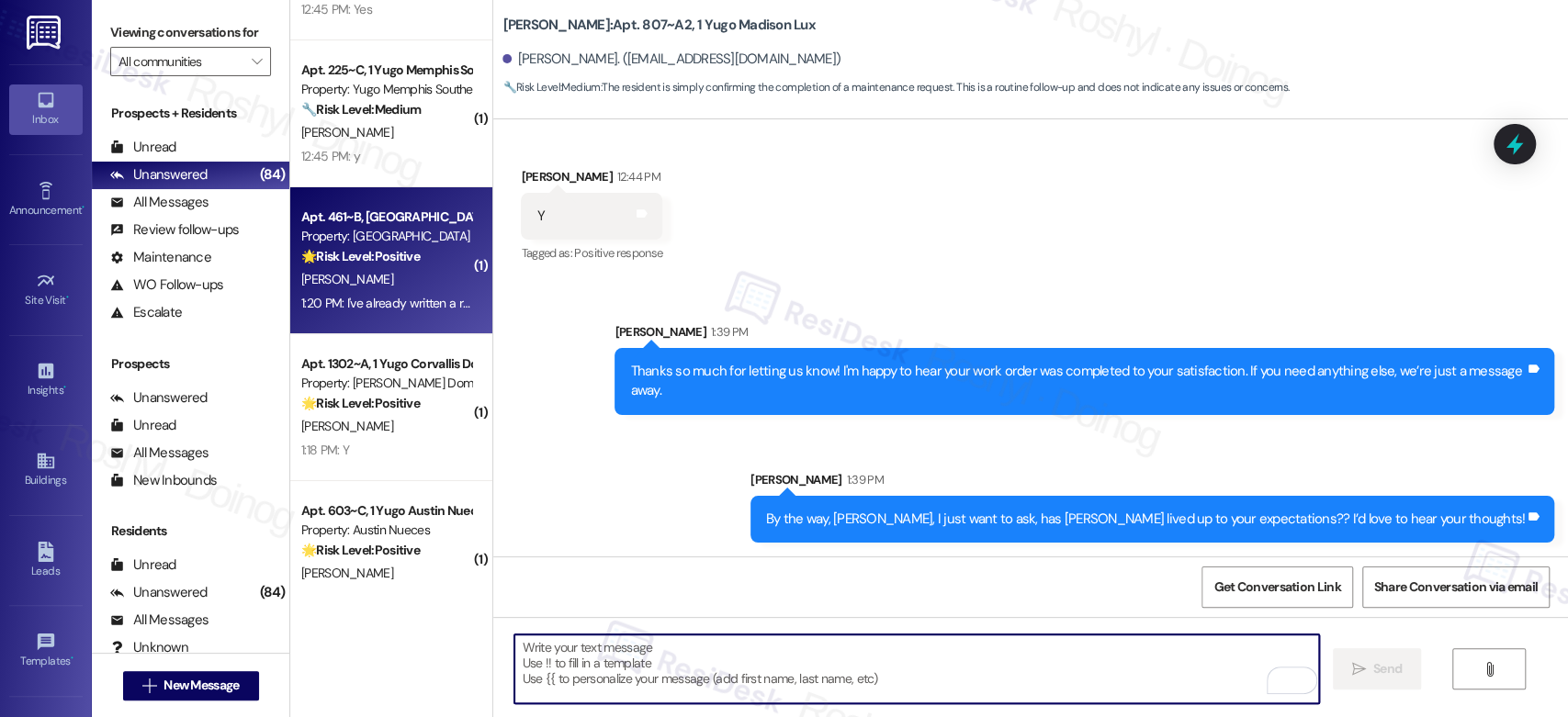
scroll to position [4411, 0]
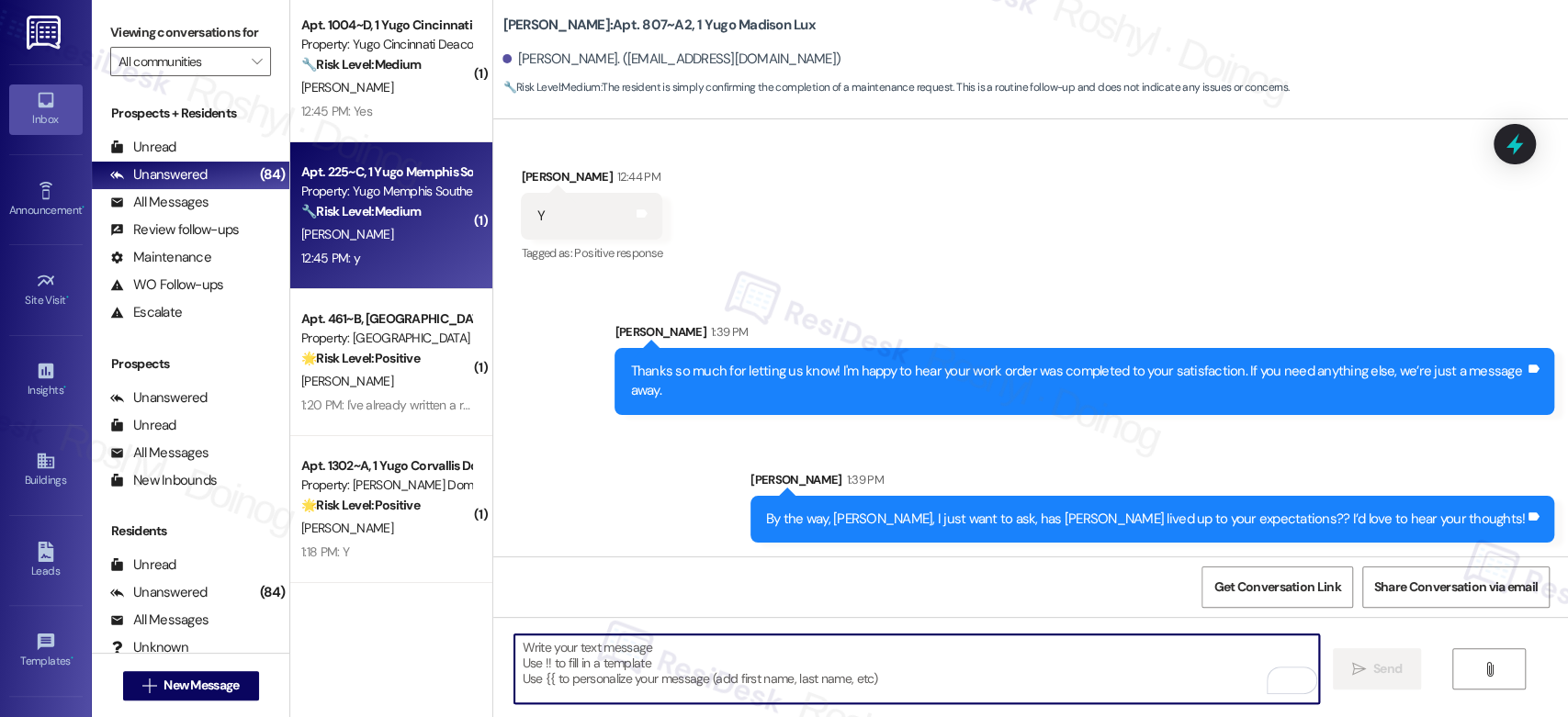
click at [406, 244] on div "R. Williams" at bounding box center [386, 234] width 173 height 23
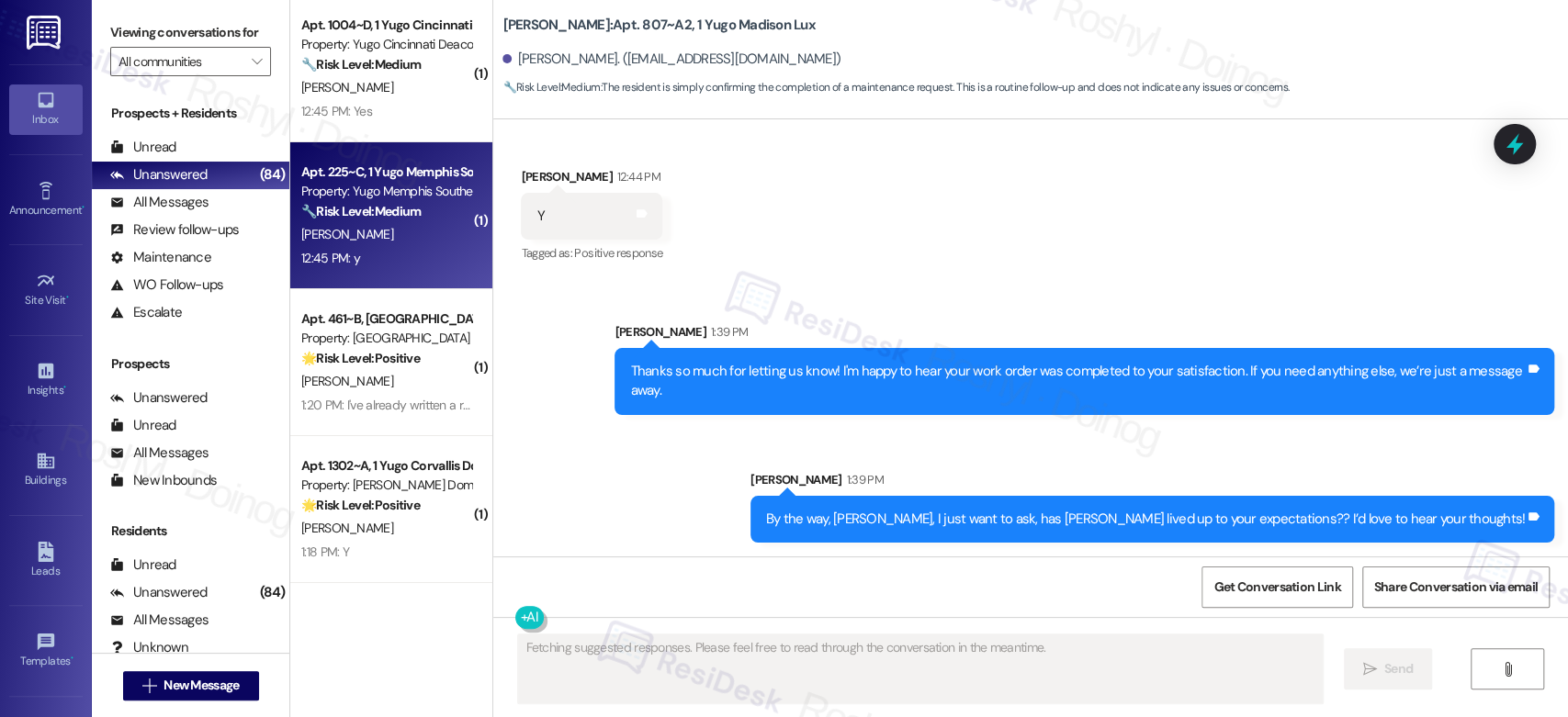
type textarea "Fetching suggested responses. Please feel free to read through the conversation…"
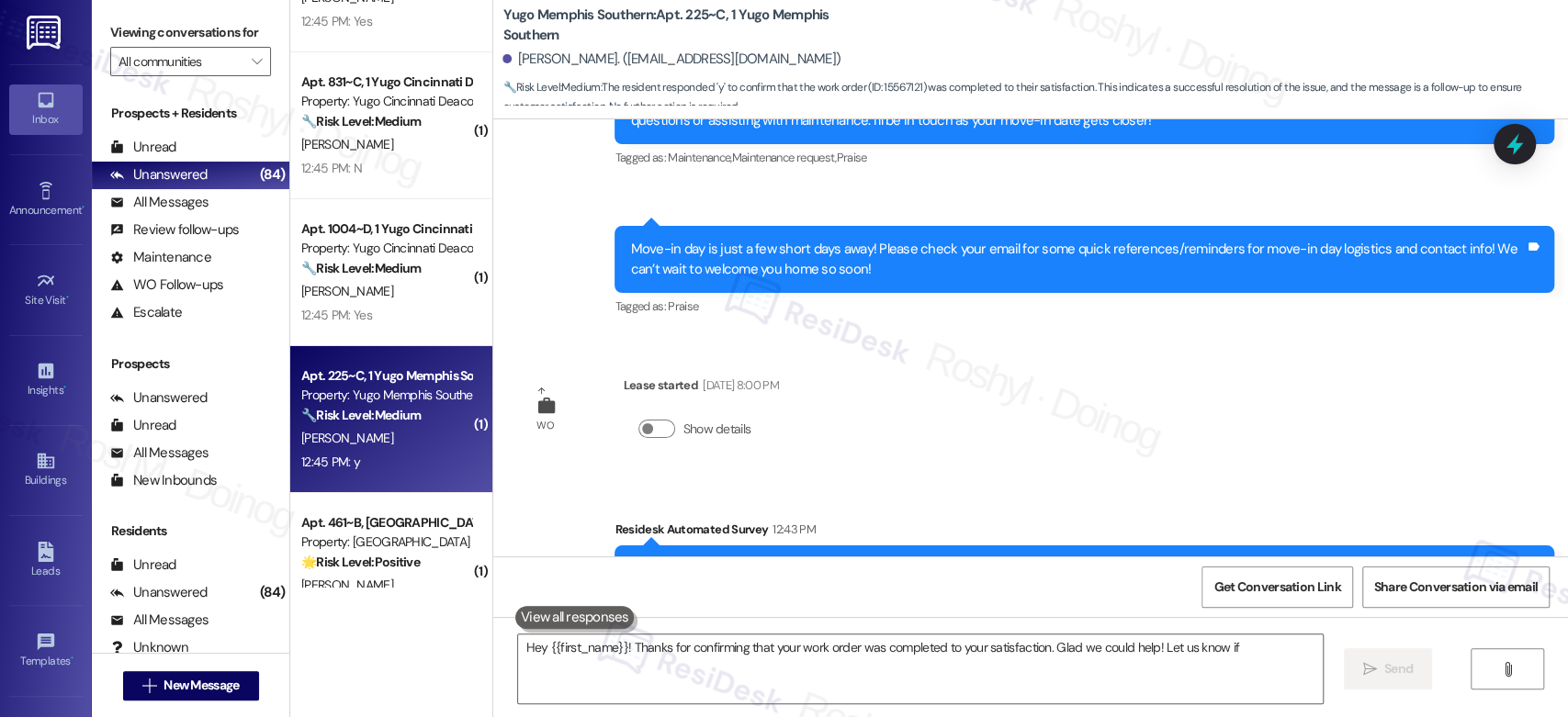
scroll to position [523, 0]
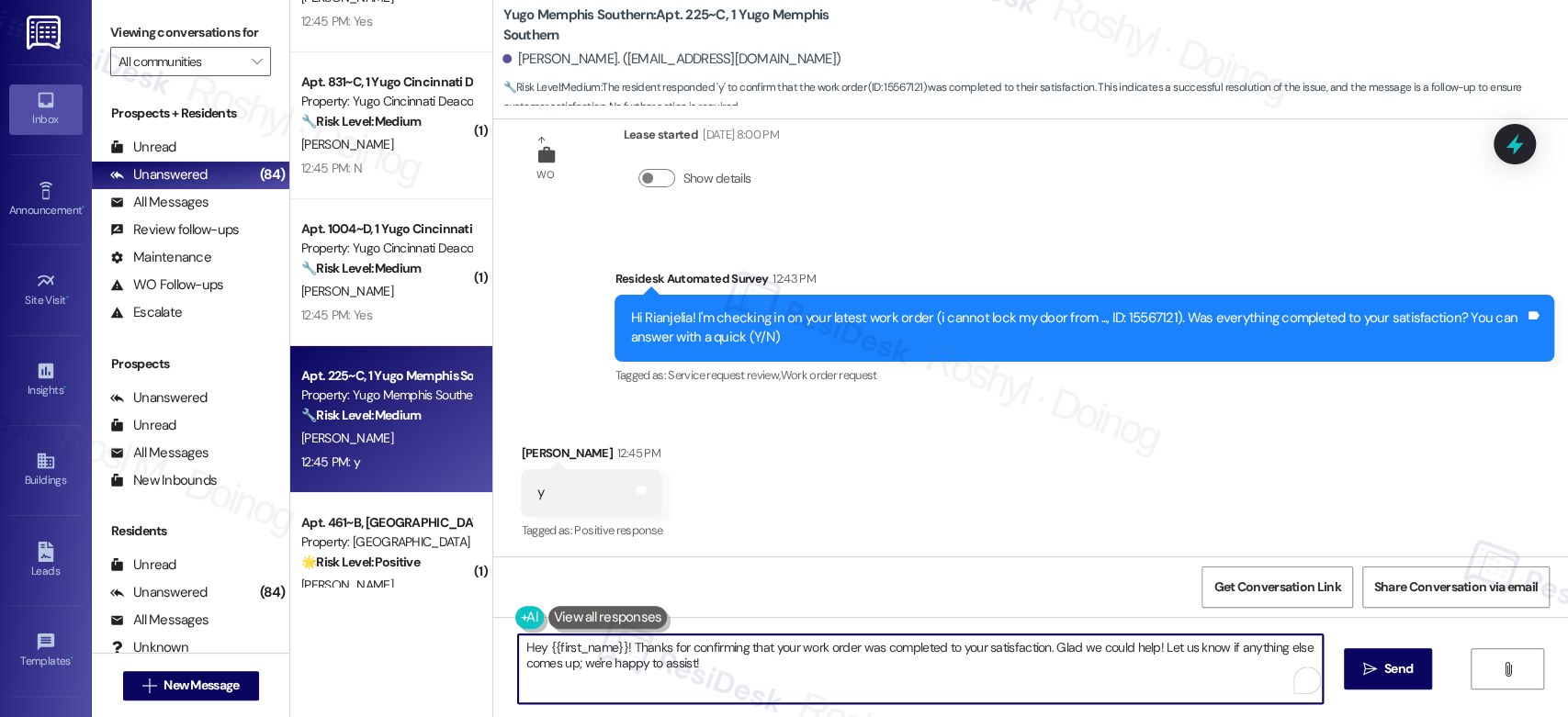
drag, startPoint x: 698, startPoint y: 679, endPoint x: 397, endPoint y: 635, distance: 304.2
click at [397, 635] on div "( 1 ) Apt. 2165~A, 3 Yugo Charlotte College Downs Property: Yugo Charlotte Coll…" at bounding box center [929, 358] width 1278 height 717
paste textarea "Thanks so much for letting us know! I'm happy to hear your work order was compl…"
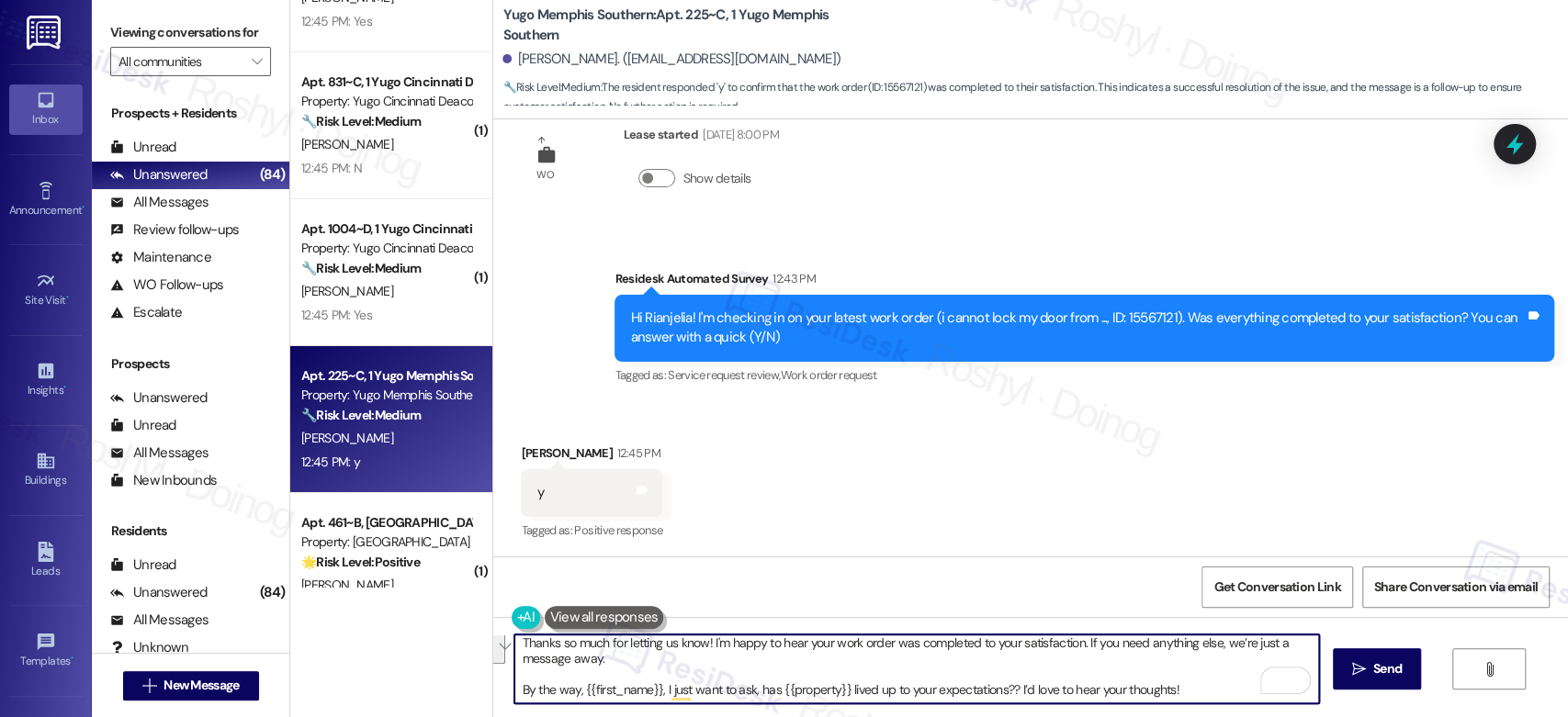
drag, startPoint x: 602, startPoint y: 672, endPoint x: 1250, endPoint y: 756, distance: 653.4
click at [1250, 716] on html "Inbox Go to Inbox Announcement • Send A Text Announcement Site Visit • Go to Si…" at bounding box center [784, 358] width 1568 height 717
type textarea "Thanks so much for letting us know! I'm happy to hear your work order was compl…"
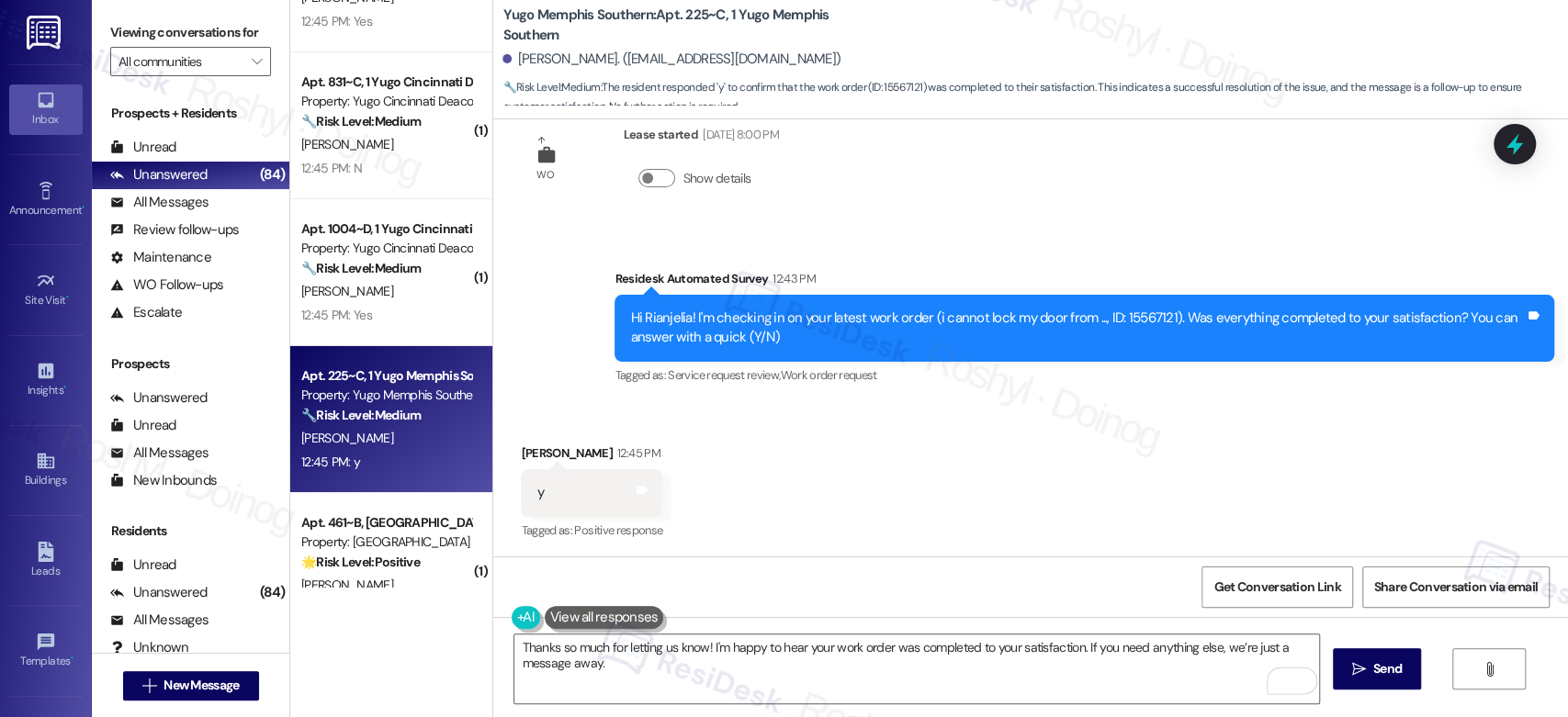
click at [507, 553] on div "Received via SMS Rianjelia Williams 12:45 PM y Tags and notes Tagged as: Positi…" at bounding box center [591, 493] width 169 height 127
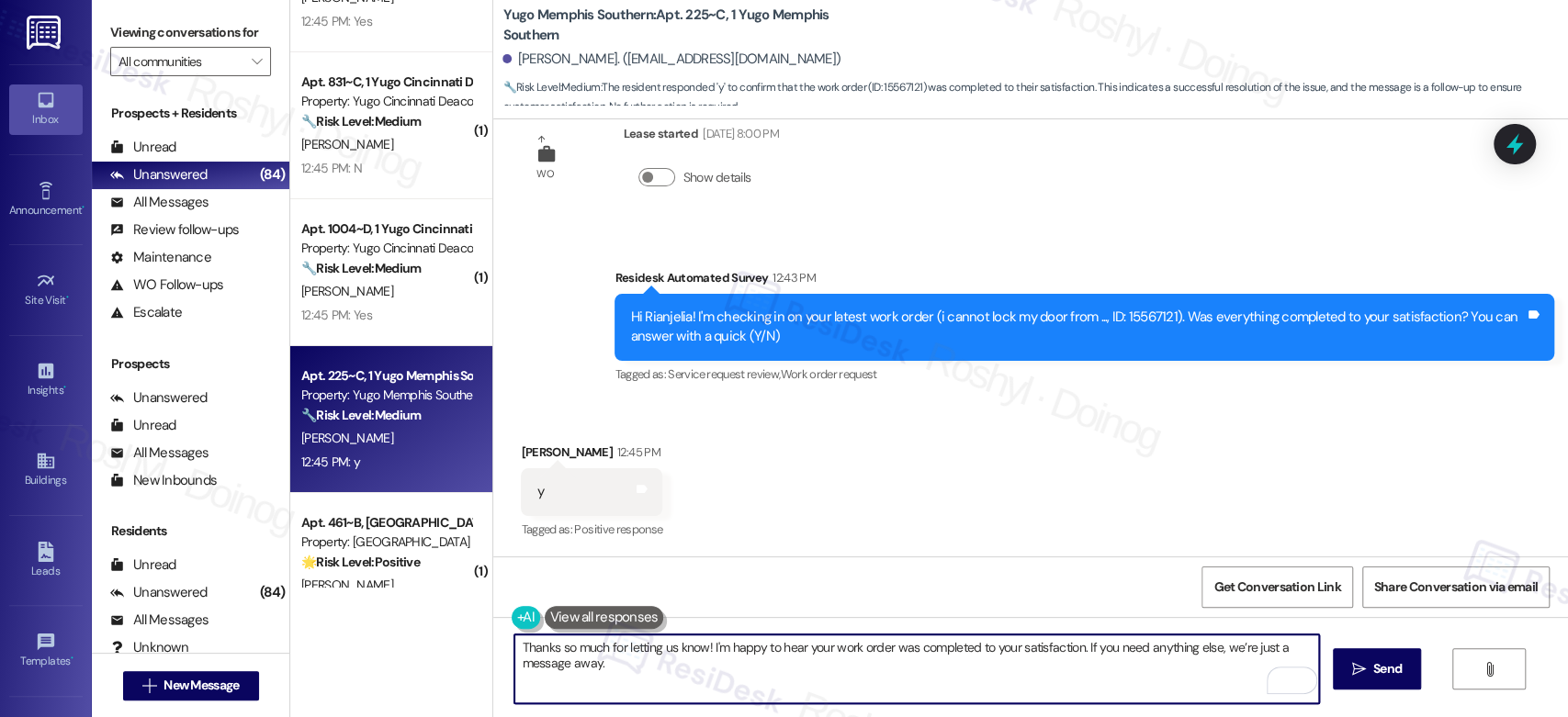
click at [680, 666] on textarea "Thanks so much for letting us know! I'm happy to hear your work order was compl…" at bounding box center [916, 669] width 804 height 69
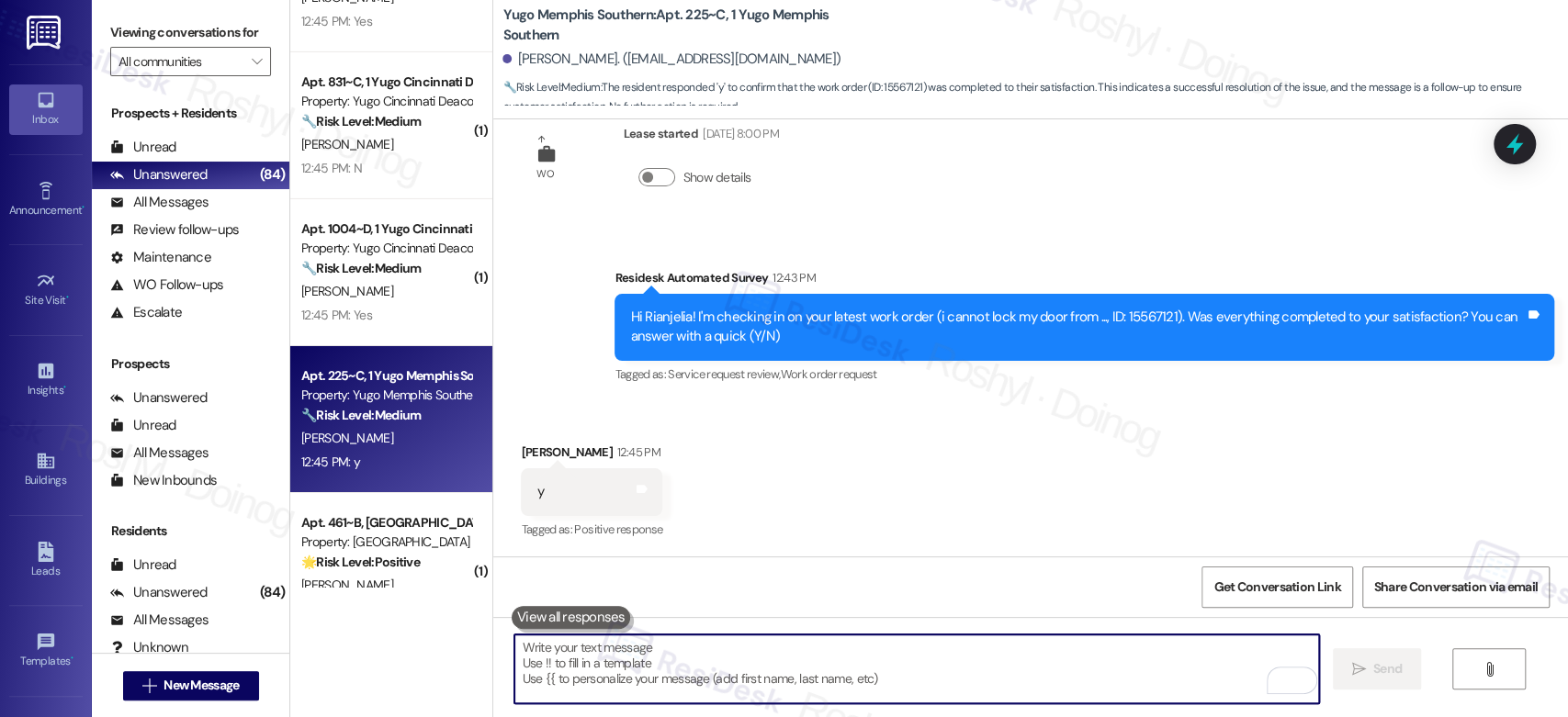
type textarea "Fetching suggested responses. Please feel free to read through the conversation…"
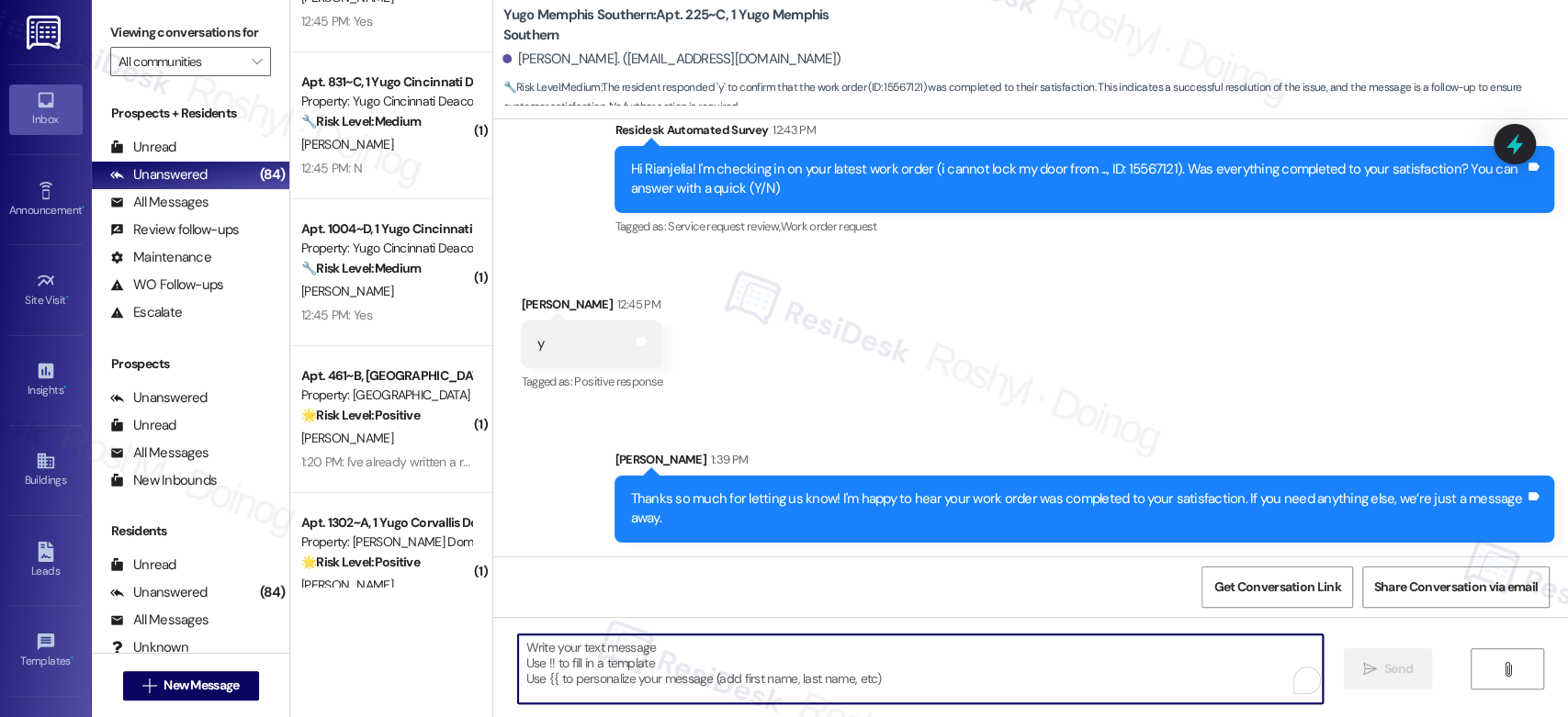
click at [554, 651] on textarea "To enrich screen reader interactions, please activate Accessibility in Grammarl…" at bounding box center [920, 669] width 804 height 69
paste textarea "Thanks so much for letting us know! I'm happy to hear your work order was compl…"
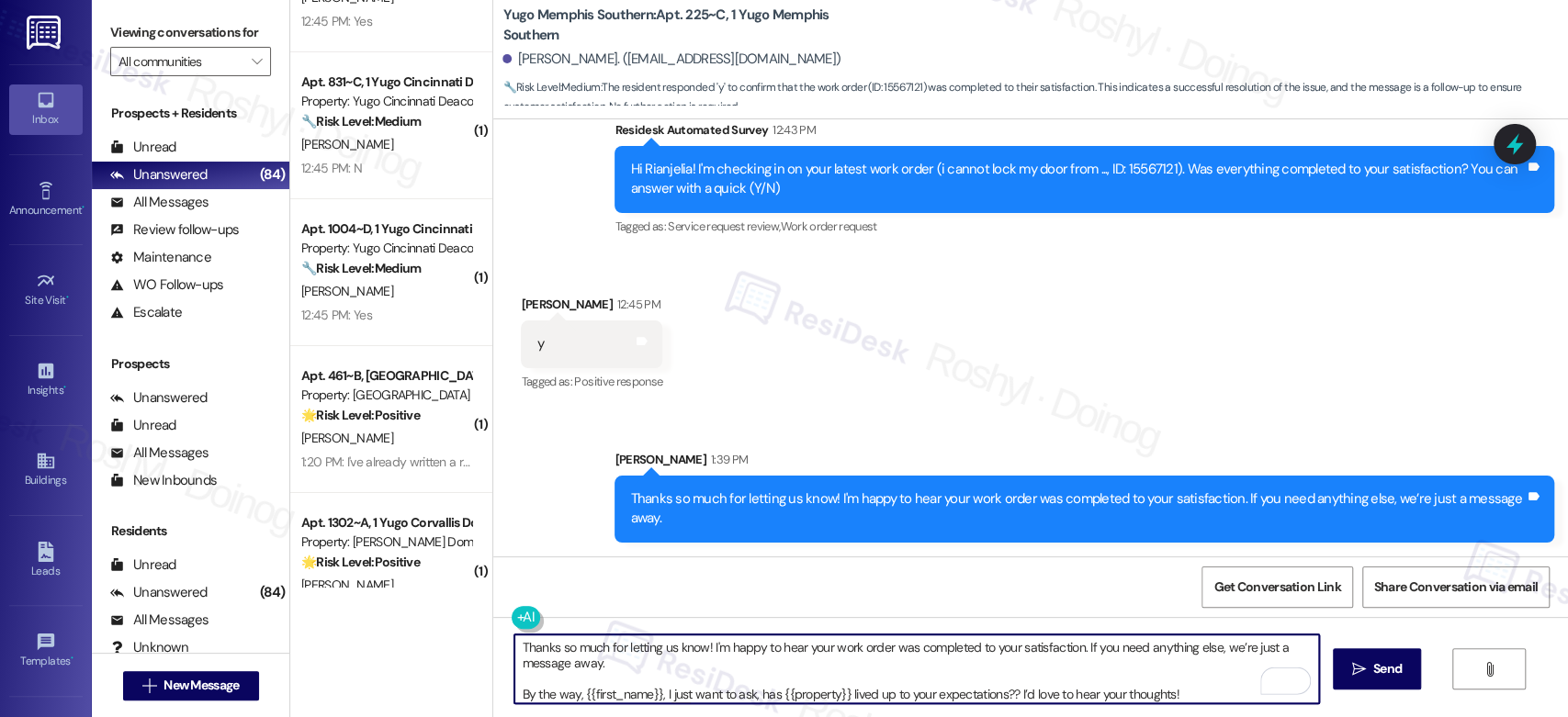
drag, startPoint x: 514, startPoint y: 700, endPoint x: 496, endPoint y: 615, distance: 86.9
click at [496, 615] on div "Sent via SMS Sarah (ResiDesk) Aug 14, 2025 at 6:40 PM Hi Rianjelia! We’re so ex…" at bounding box center [1030, 477] width 1074 height 717
click at [559, 664] on textarea "Thanks so much for letting us know! I'm happy to hear your work order was compl…" at bounding box center [916, 669] width 804 height 69
drag, startPoint x: 510, startPoint y: 690, endPoint x: 499, endPoint y: 637, distance: 54.1
click at [504, 637] on div "Thanks so much for letting us know! I'm happy to hear your work order was compl…" at bounding box center [907, 669] width 806 height 71
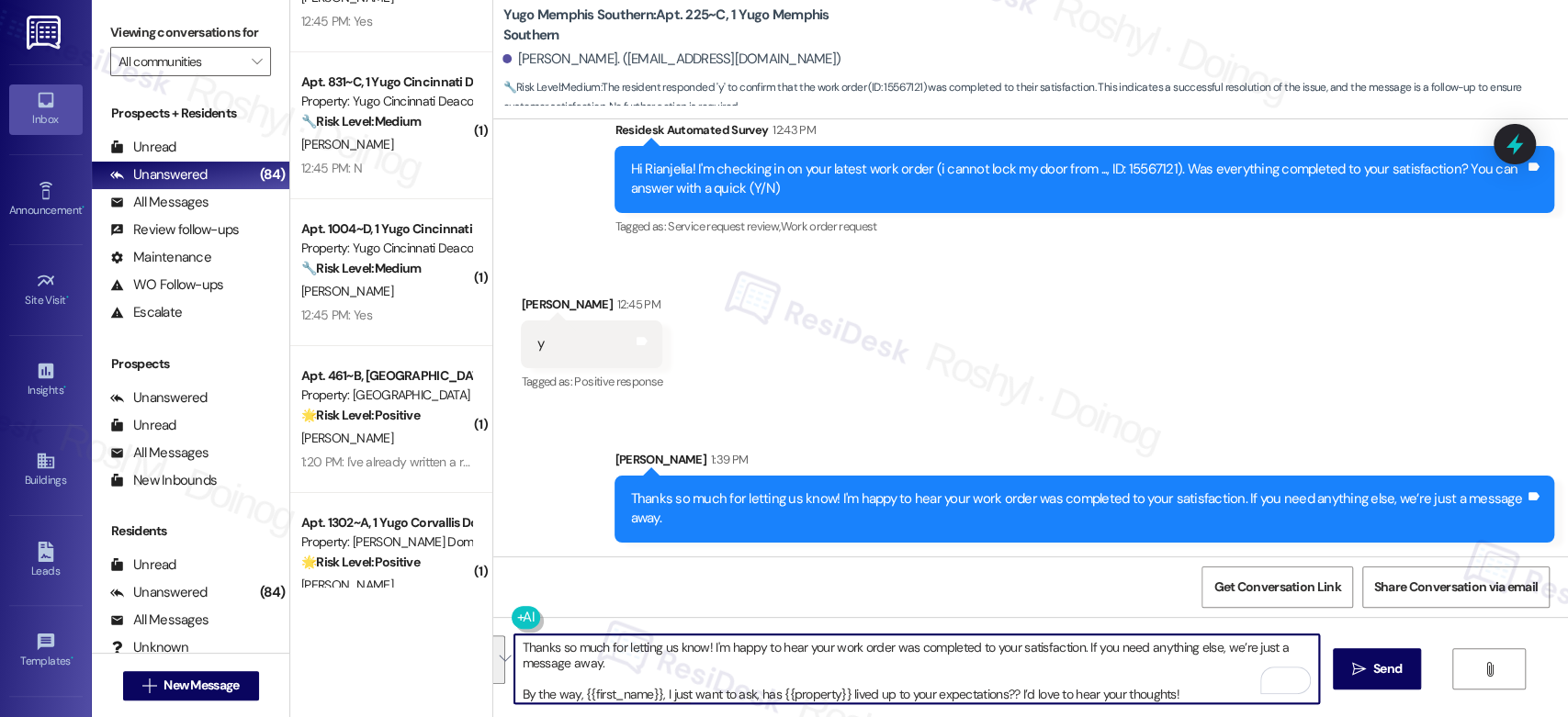
type textarea "By the way, {{first_name}}, I just want to ask, has {{property}} lived up to yo…"
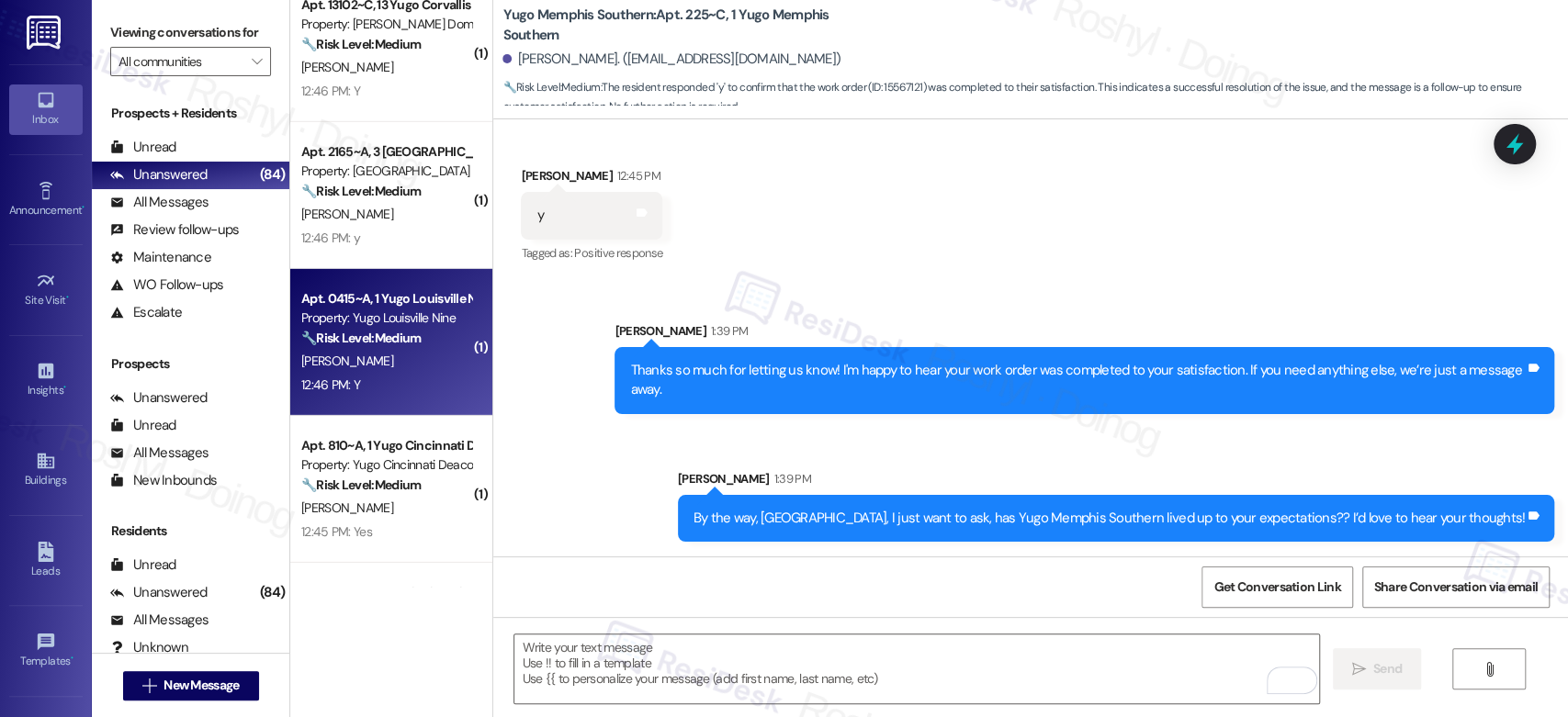
click at [413, 351] on div "T. Shepherd" at bounding box center [386, 361] width 173 height 23
type textarea "Fetching suggested responses. Please feel free to read through the conversation…"
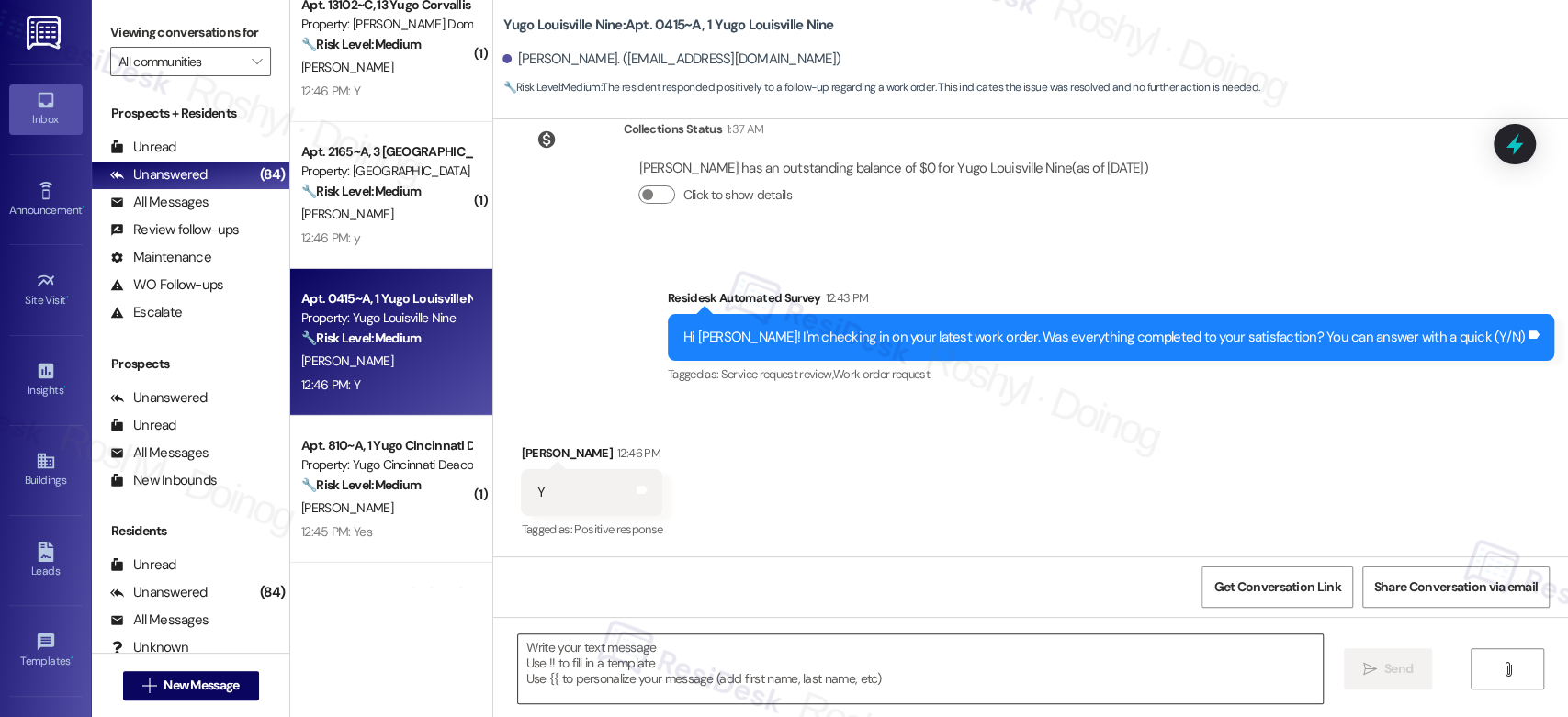
click at [594, 662] on textarea at bounding box center [920, 669] width 804 height 69
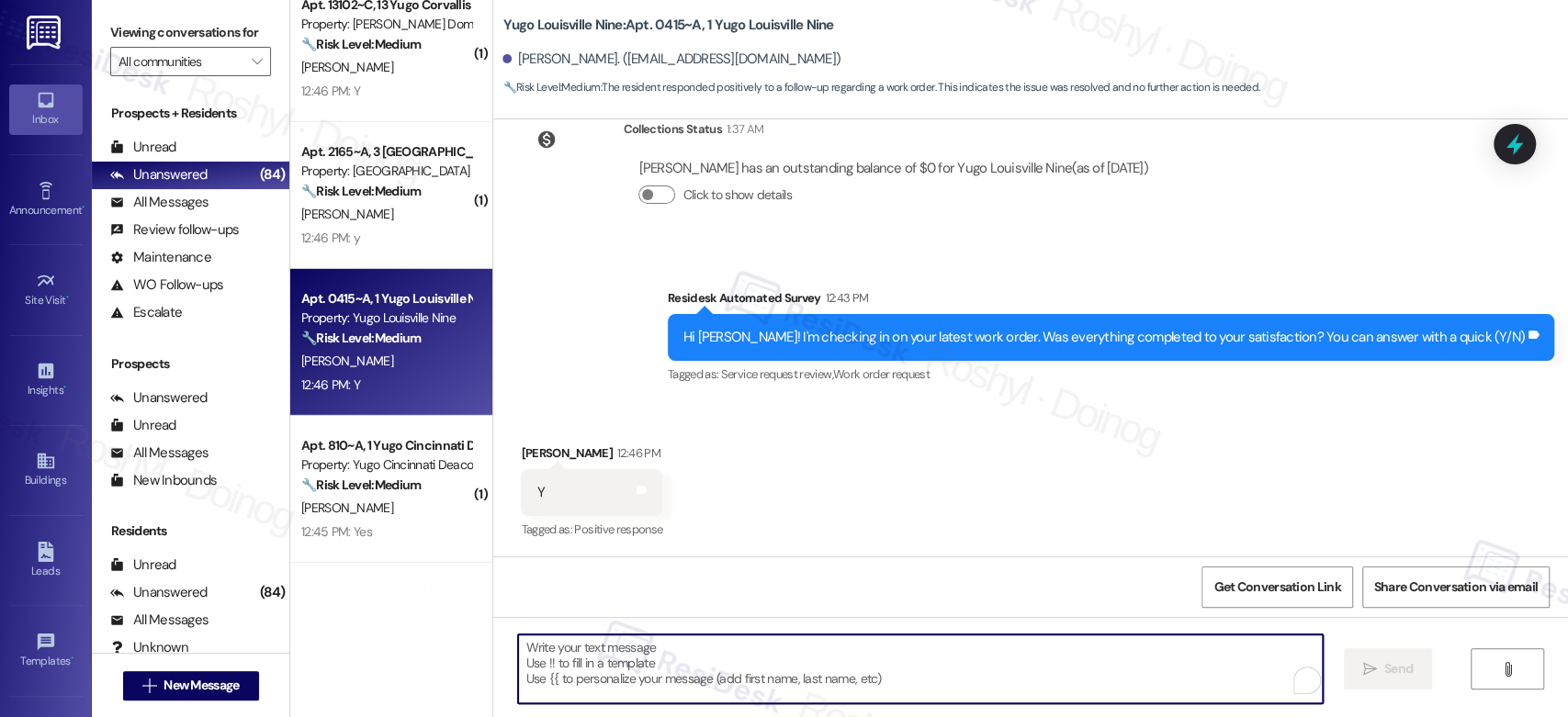
paste textarea "Thanks so much for letting us know! I'm happy to hear your work order was compl…"
type textarea "Thanks so much for letting us know! I'm happy to hear your work order was compl…"
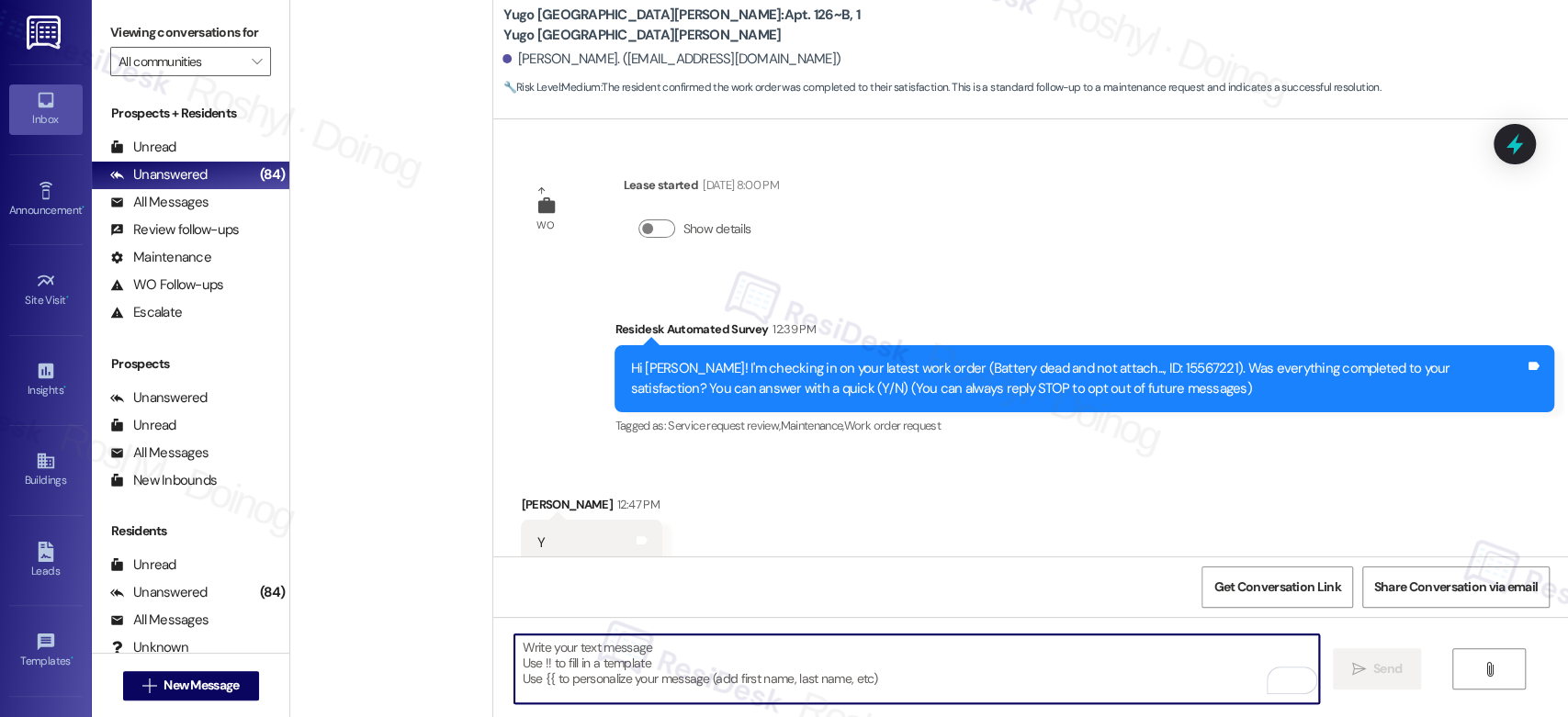
scroll to position [328, 0]
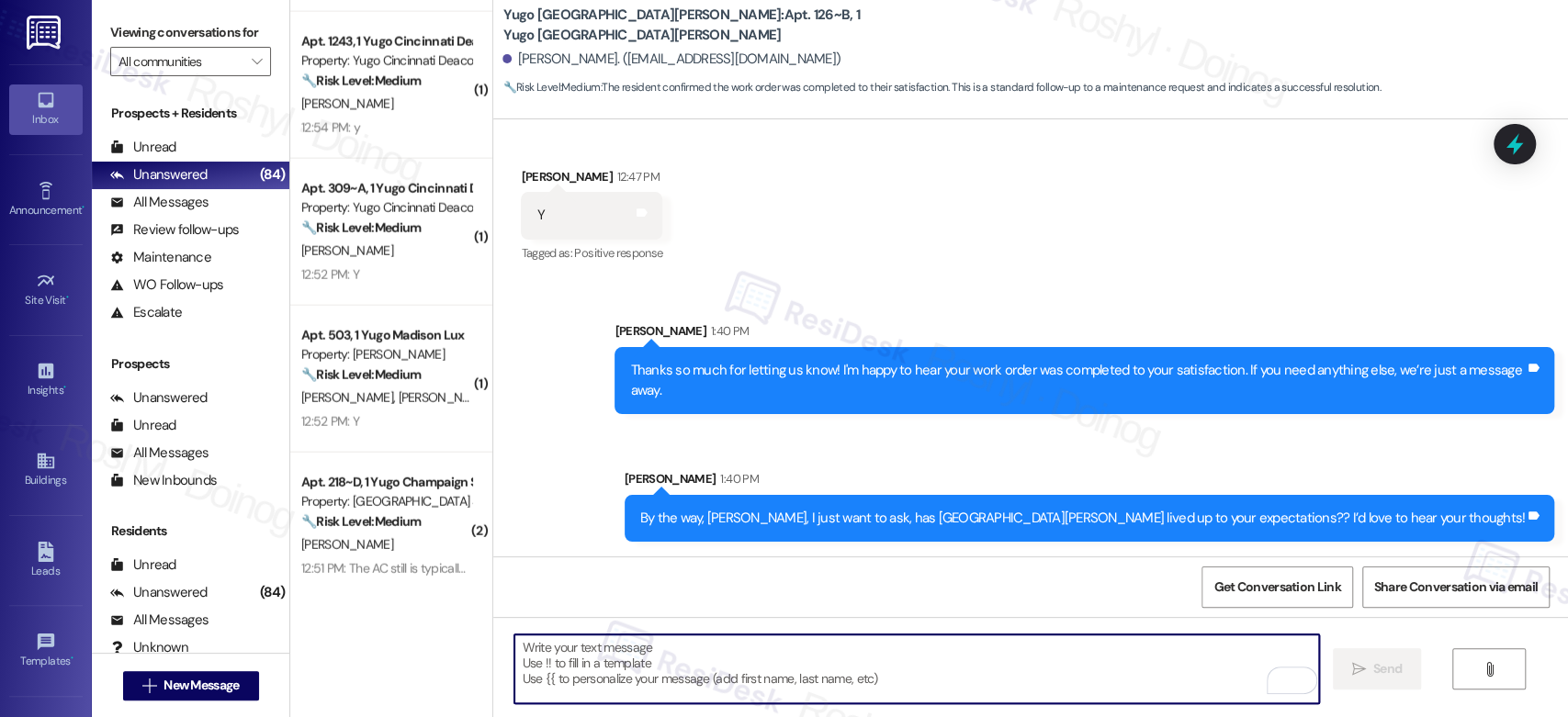
click at [380, 403] on div "[PERSON_NAME] [PERSON_NAME]" at bounding box center [386, 398] width 173 height 23
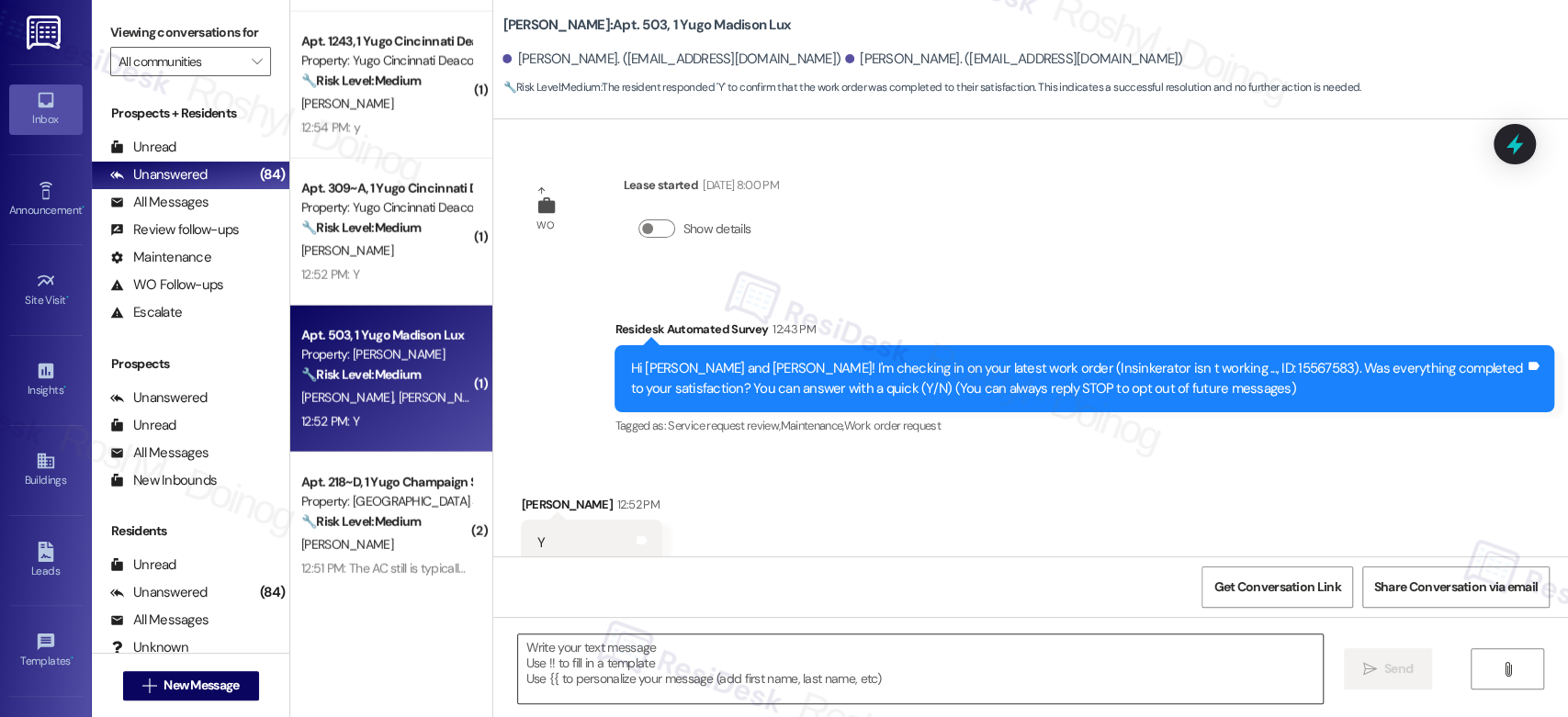
scroll to position [51, 0]
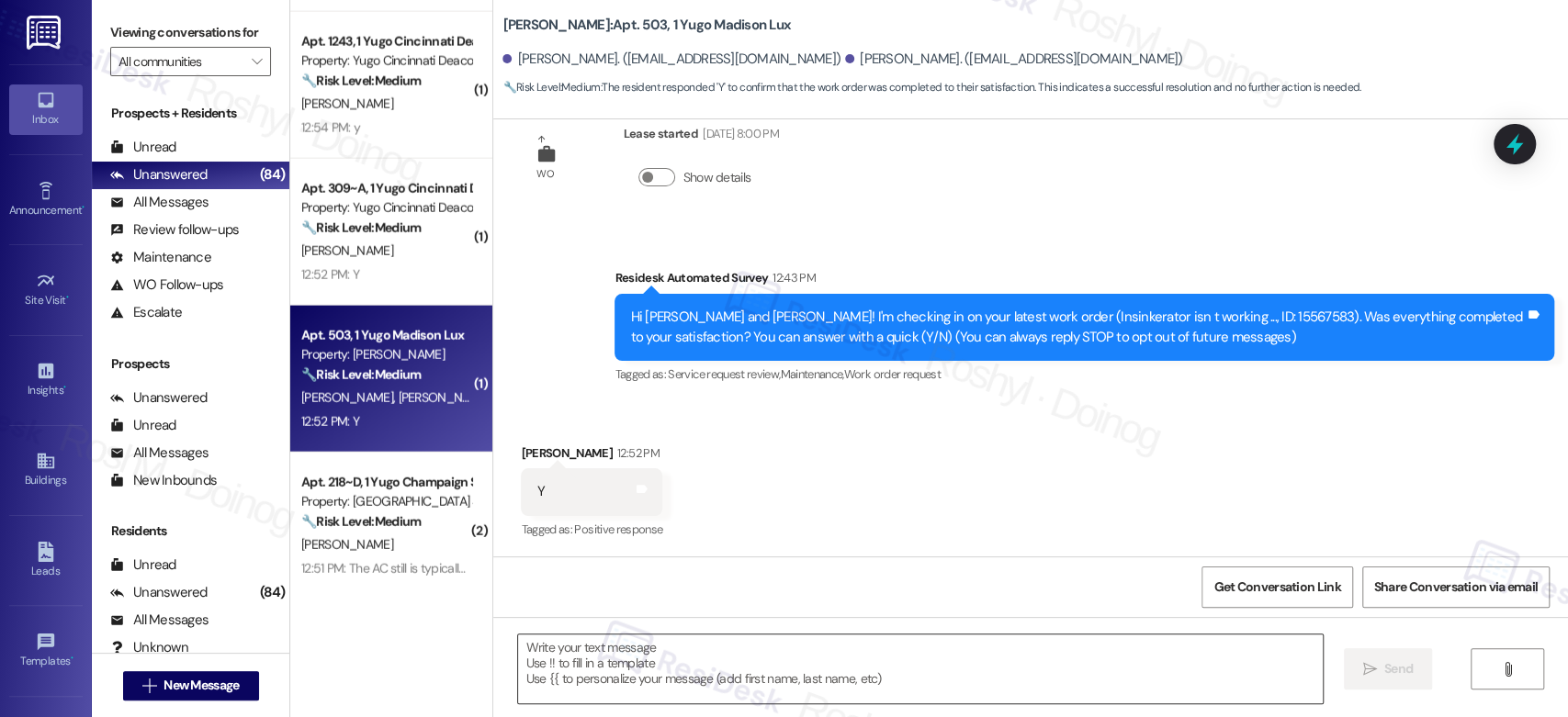
type textarea "Fetching suggested responses. Please feel free to read through the conversation…"
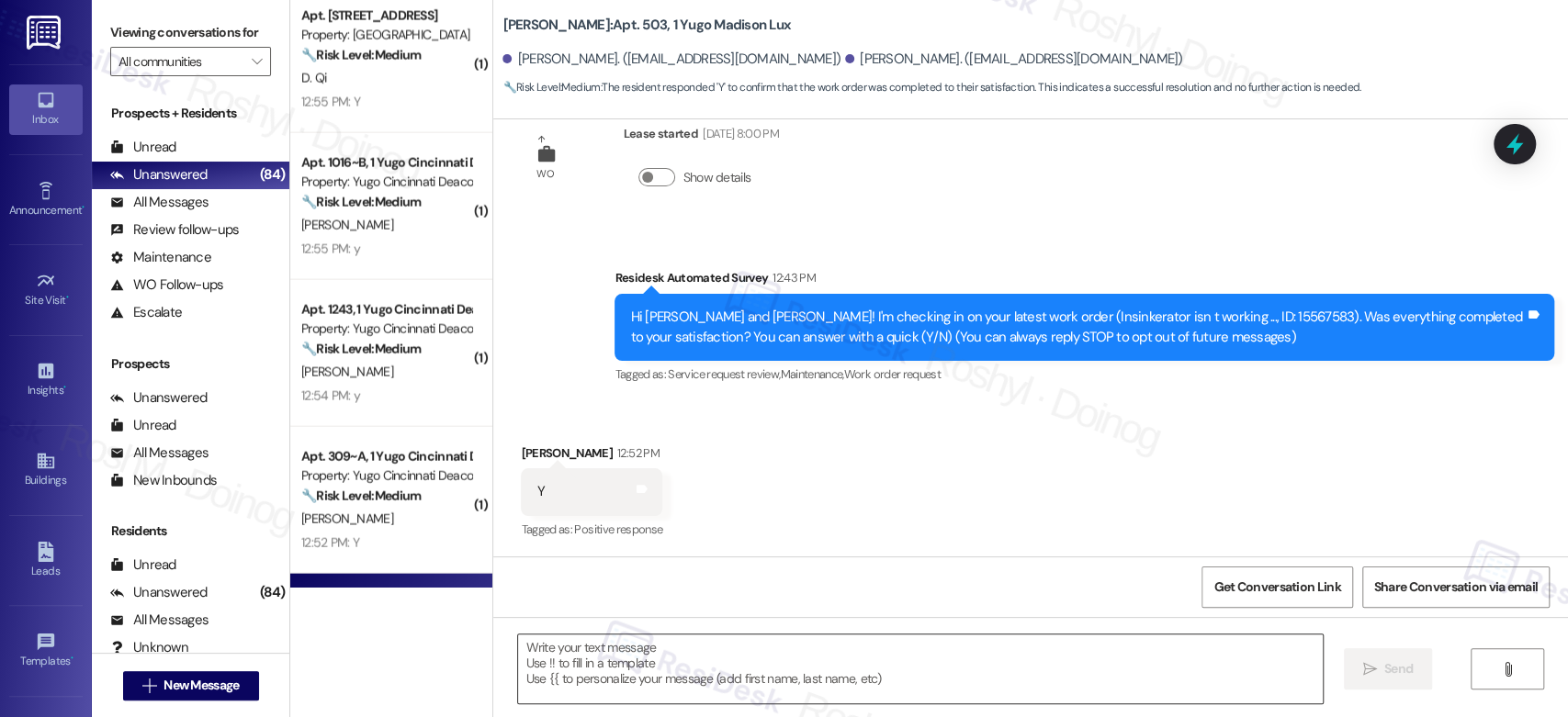
scroll to position [2473, 0]
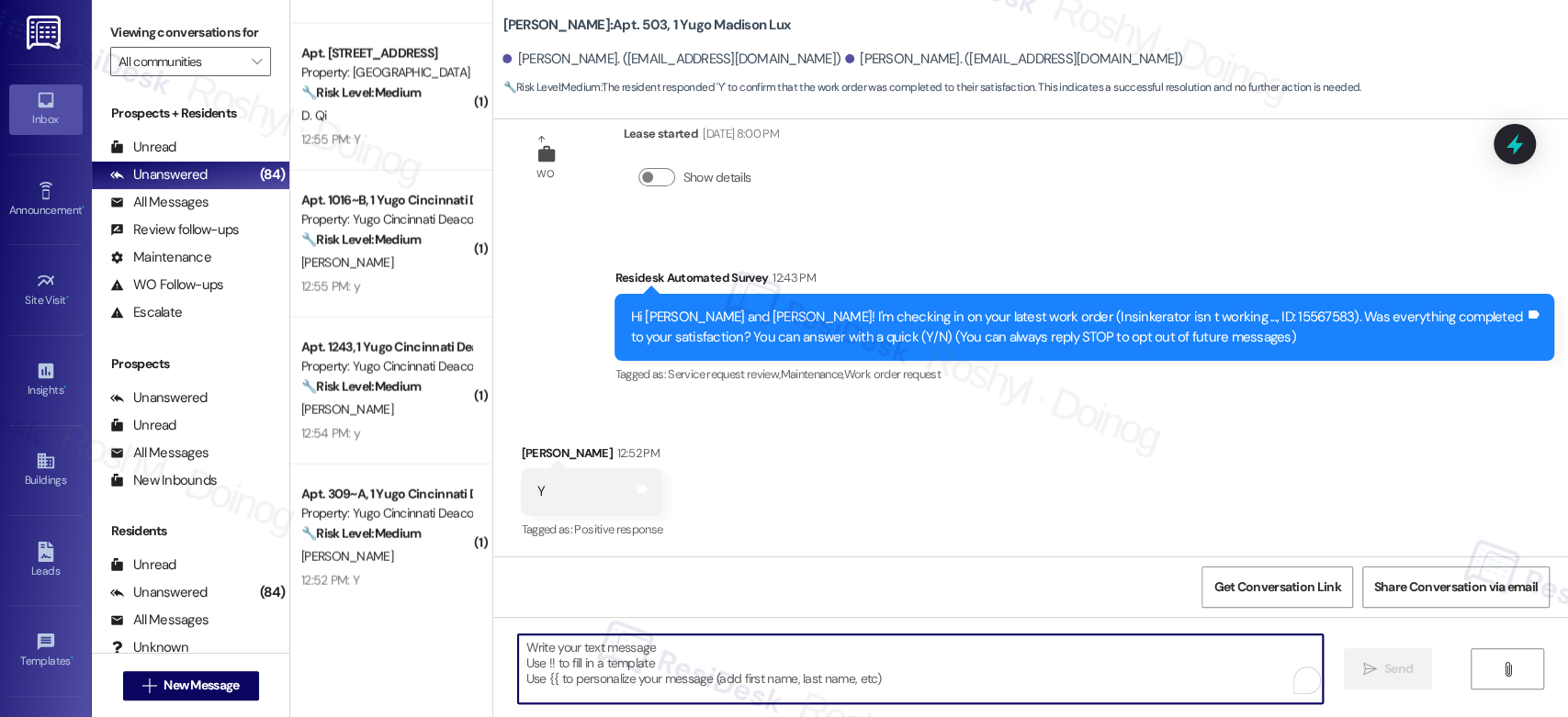
click at [613, 670] on textarea "To enrich screen reader interactions, please activate Accessibility in Grammarl…" at bounding box center [920, 669] width 804 height 69
paste textarea "Thanks so much for letting us know! I'm happy to hear your work order was compl…"
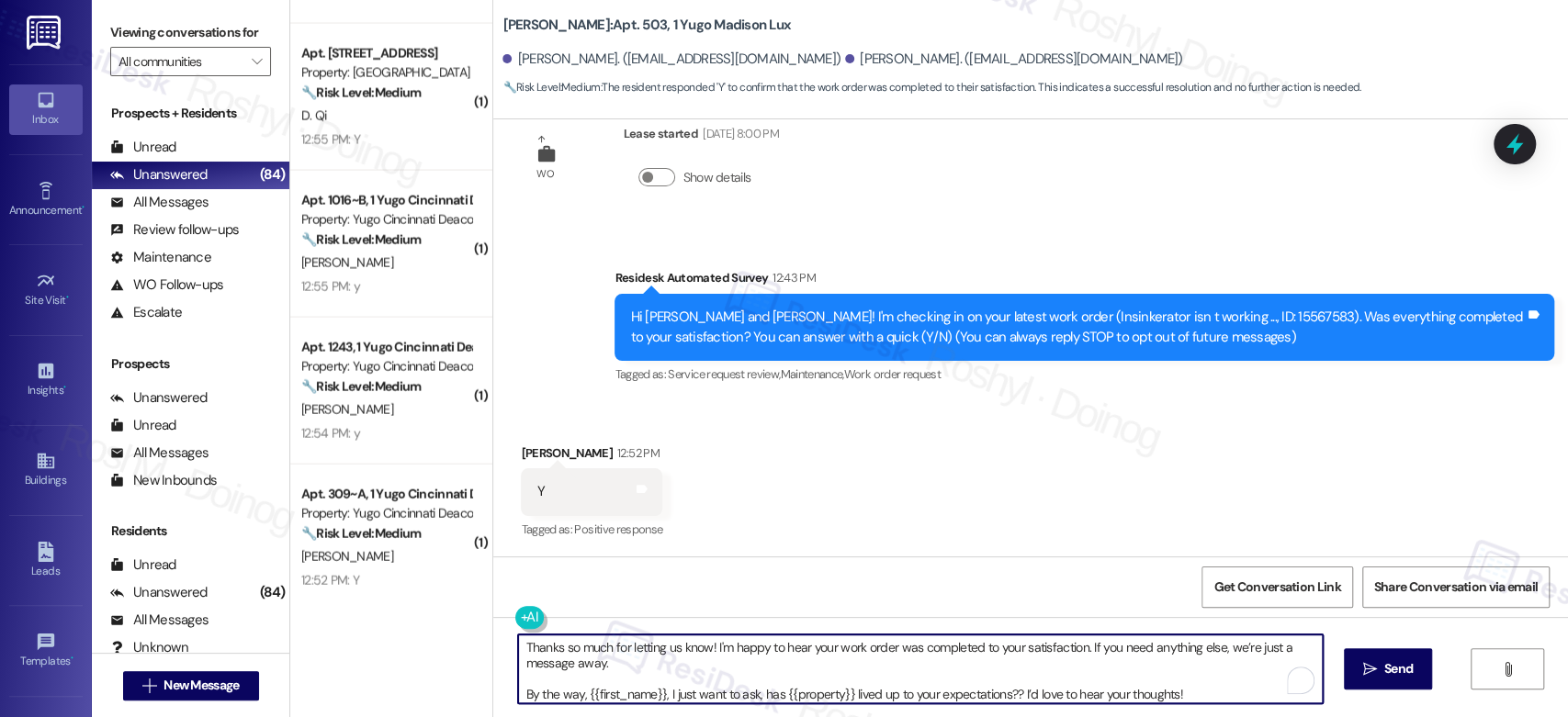
scroll to position [5, 0]
drag, startPoint x: 618, startPoint y: 666, endPoint x: 1387, endPoint y: 742, distance: 772.7
click at [1387, 716] on html "Inbox Go to Inbox Announcement • Send A Text Announcement Site Visit • Go to Si…" at bounding box center [784, 358] width 1568 height 717
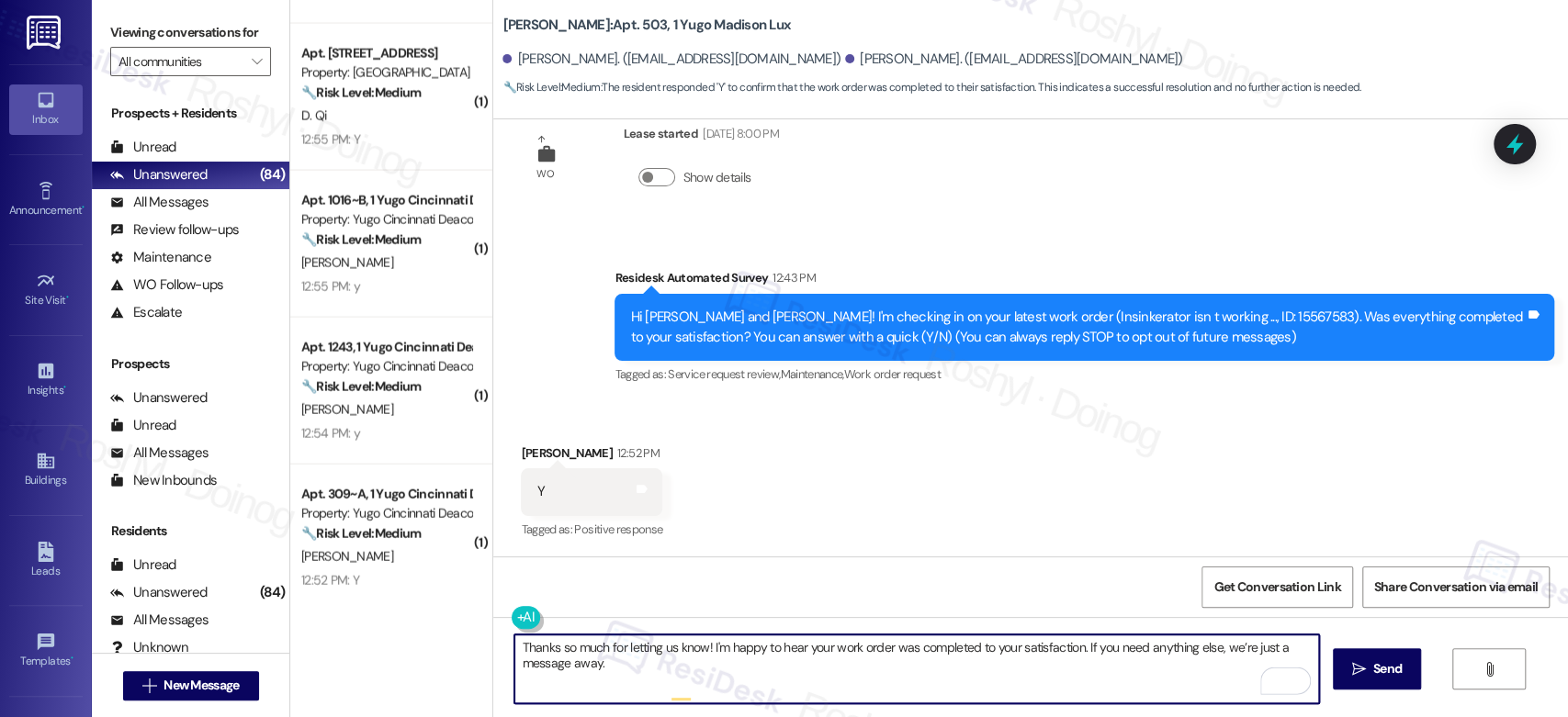
scroll to position [0, 0]
type textarea "Thanks so much for letting us know! I'm happy to hear your work order was compl…"
click at [1411, 674] on button " Send" at bounding box center [1377, 668] width 89 height 41
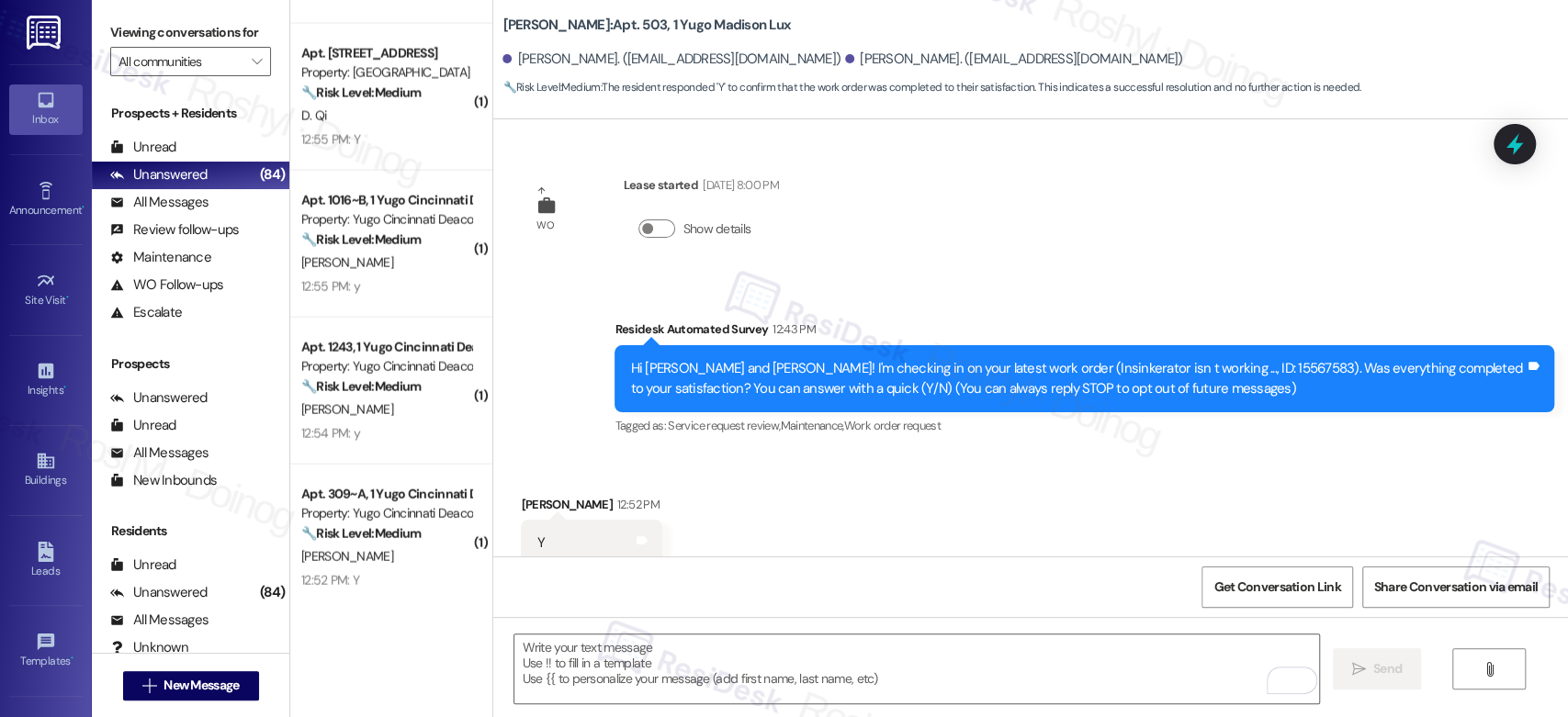
scroll to position [199, 0]
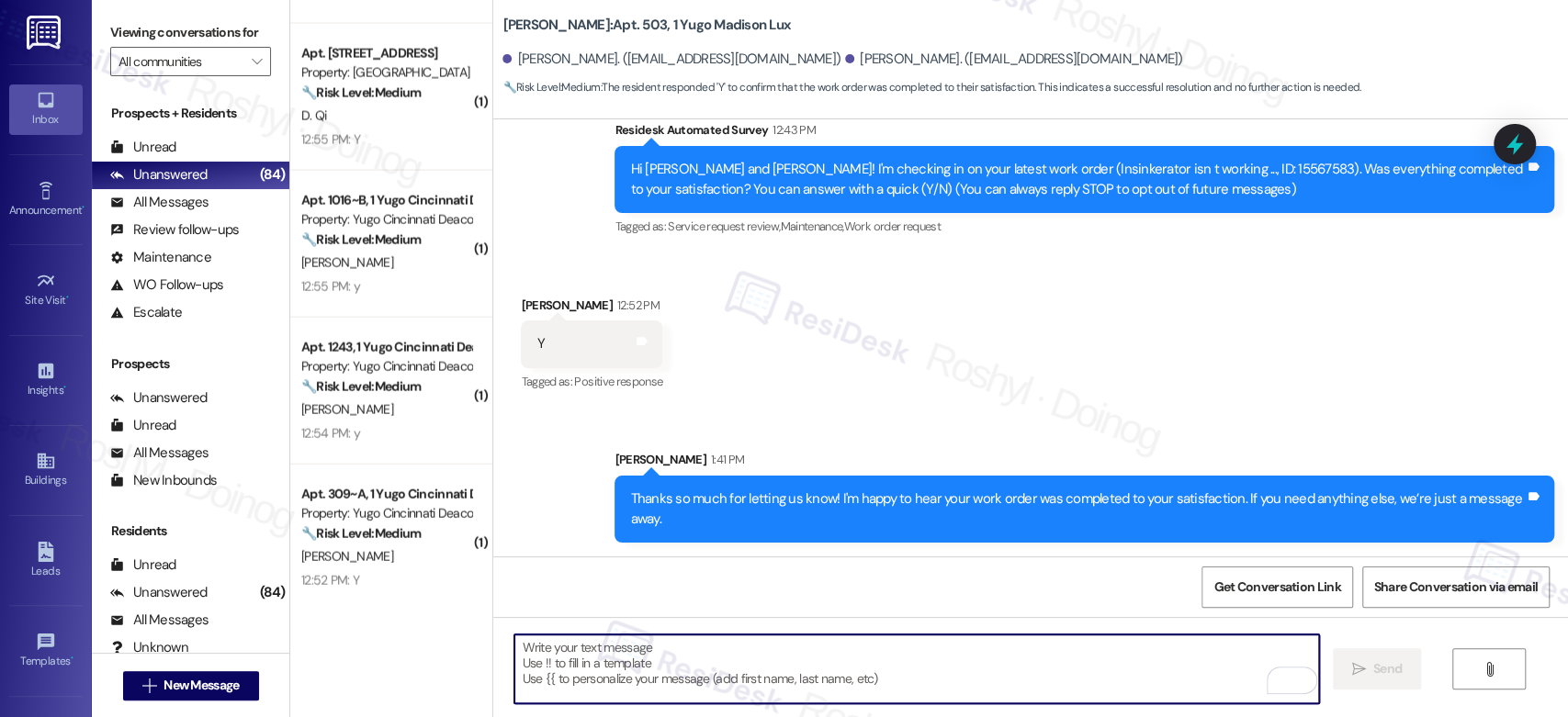
click at [618, 652] on textarea "To enrich screen reader interactions, please activate Accessibility in Grammarl…" at bounding box center [916, 669] width 804 height 69
paste textarea "Thanks so much for letting us know! I'm happy to hear your work order was compl…"
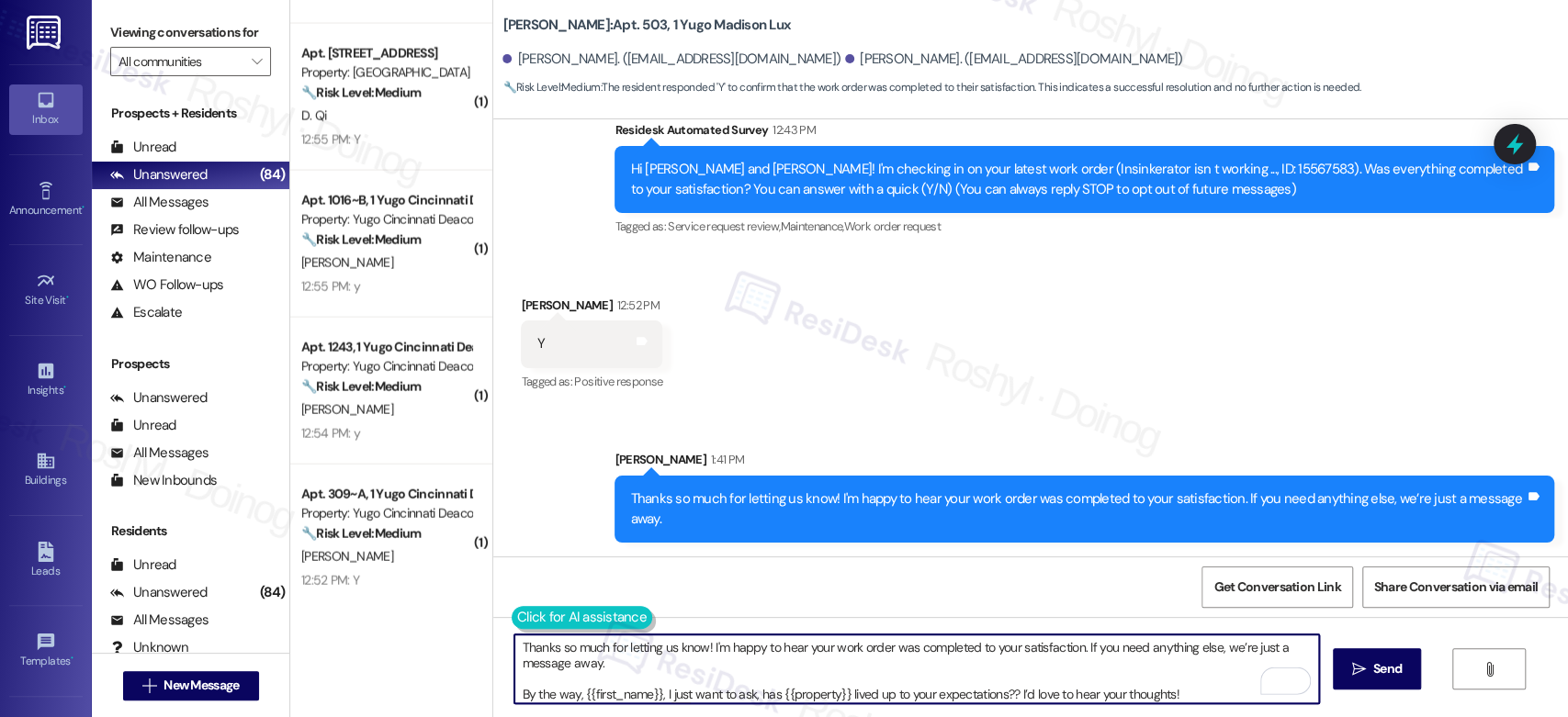
drag, startPoint x: 510, startPoint y: 695, endPoint x: 499, endPoint y: 616, distance: 79.8
click at [504, 634] on div "Thanks so much for letting us know! I'm happy to hear your work order was compl…" at bounding box center [907, 669] width 806 height 71
type textarea "By the way, {{first_name}}, I just want to ask, has {{property}} lived up to yo…"
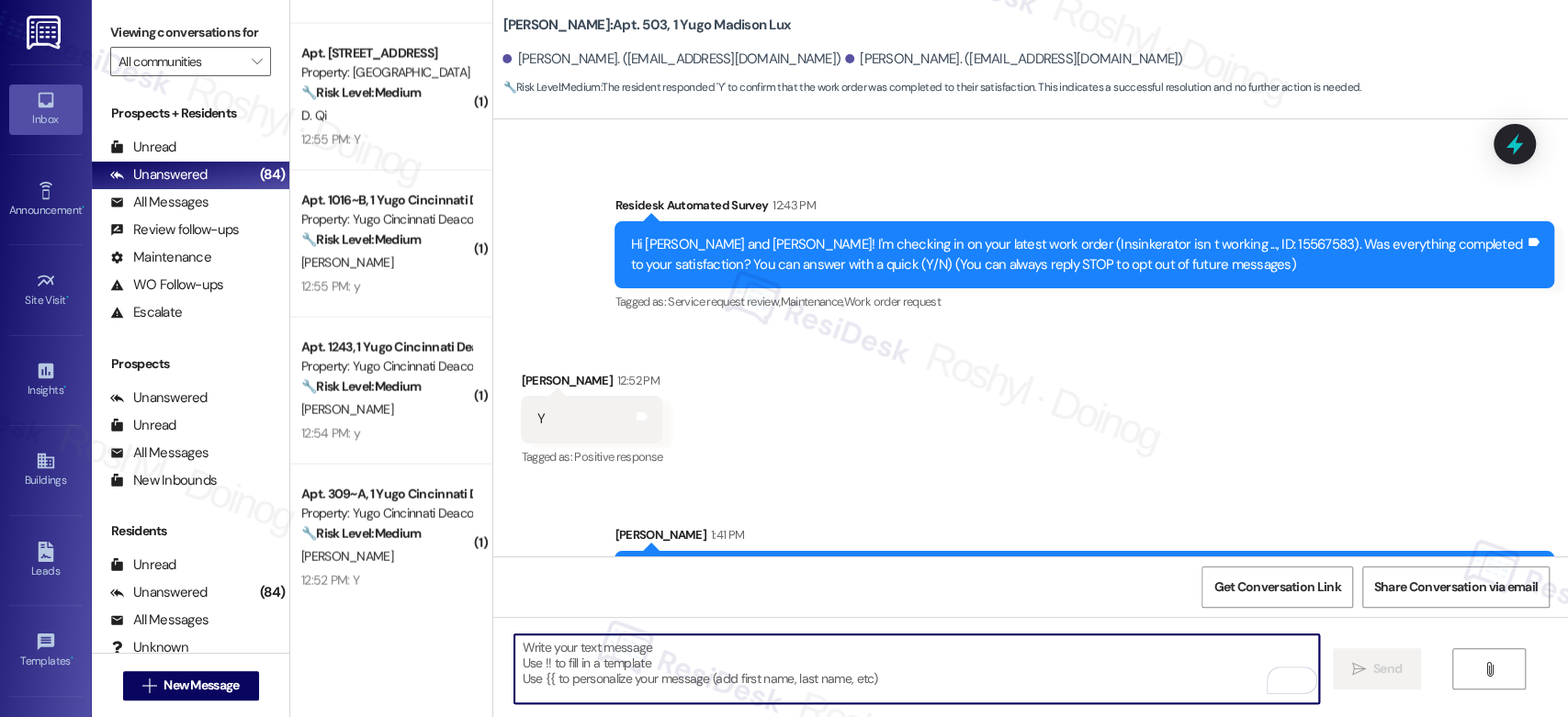
scroll to position [328, 0]
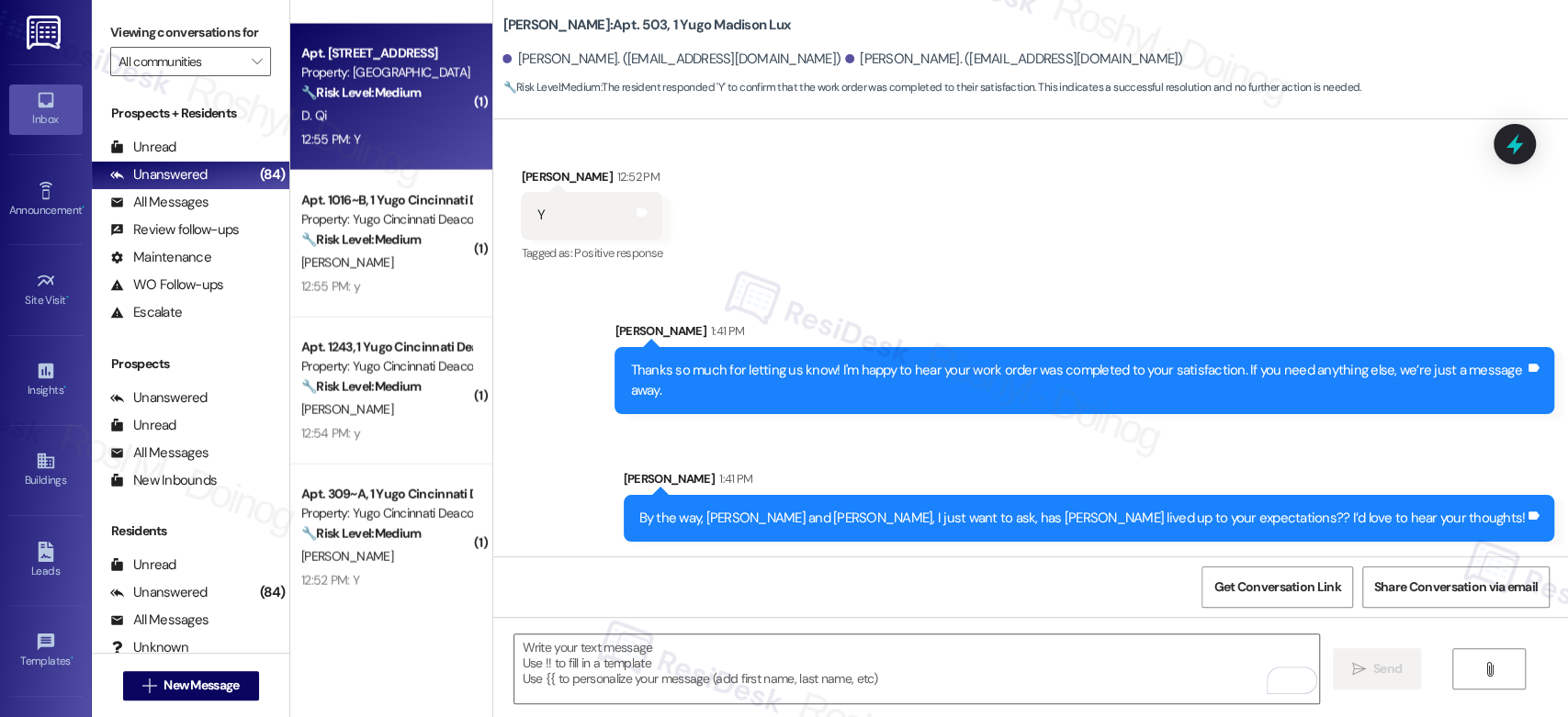
click at [412, 106] on div "D. Qi" at bounding box center [386, 116] width 173 height 23
type textarea "Fetching suggested responses. Please feel free to read through the conversation…"
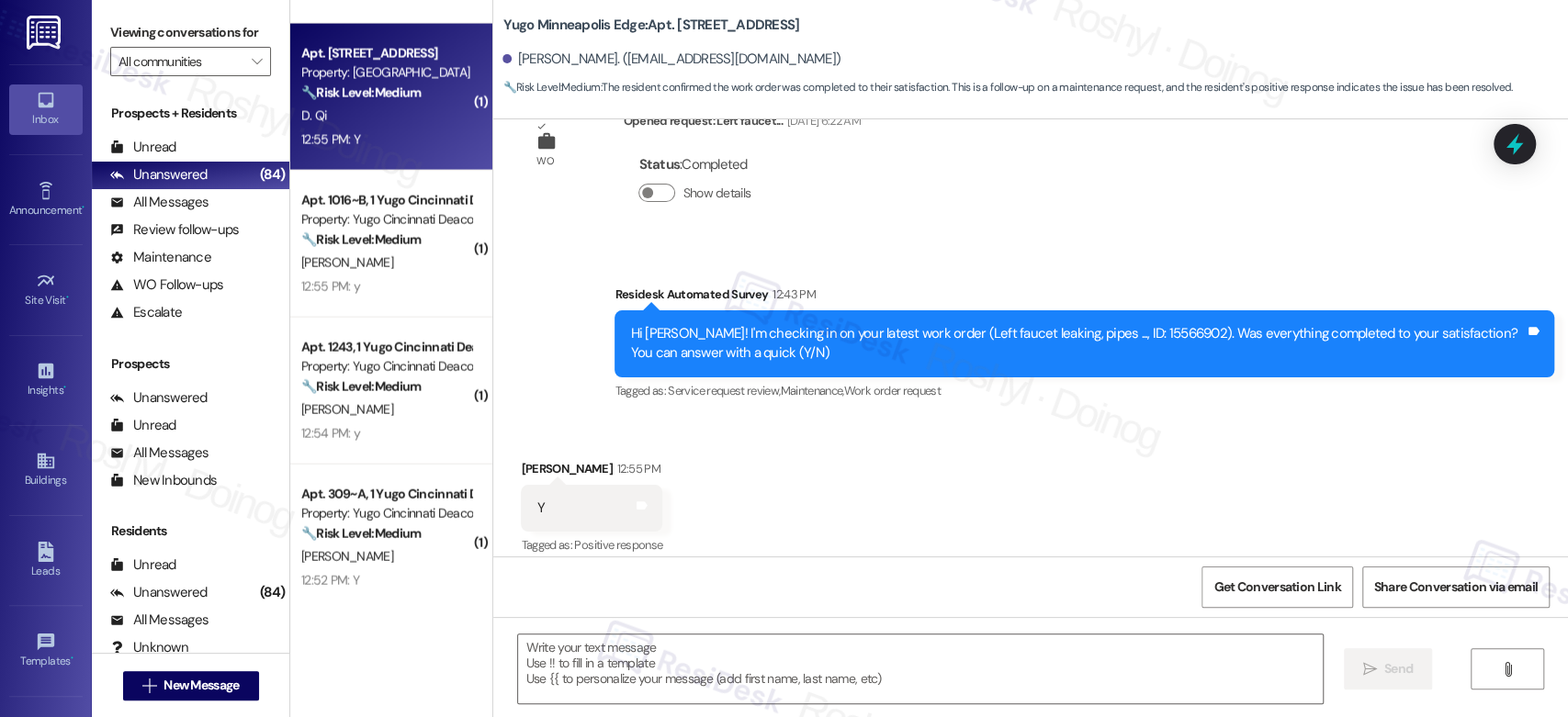
type textarea "Fetching suggested responses. Please feel free to read through the conversation…"
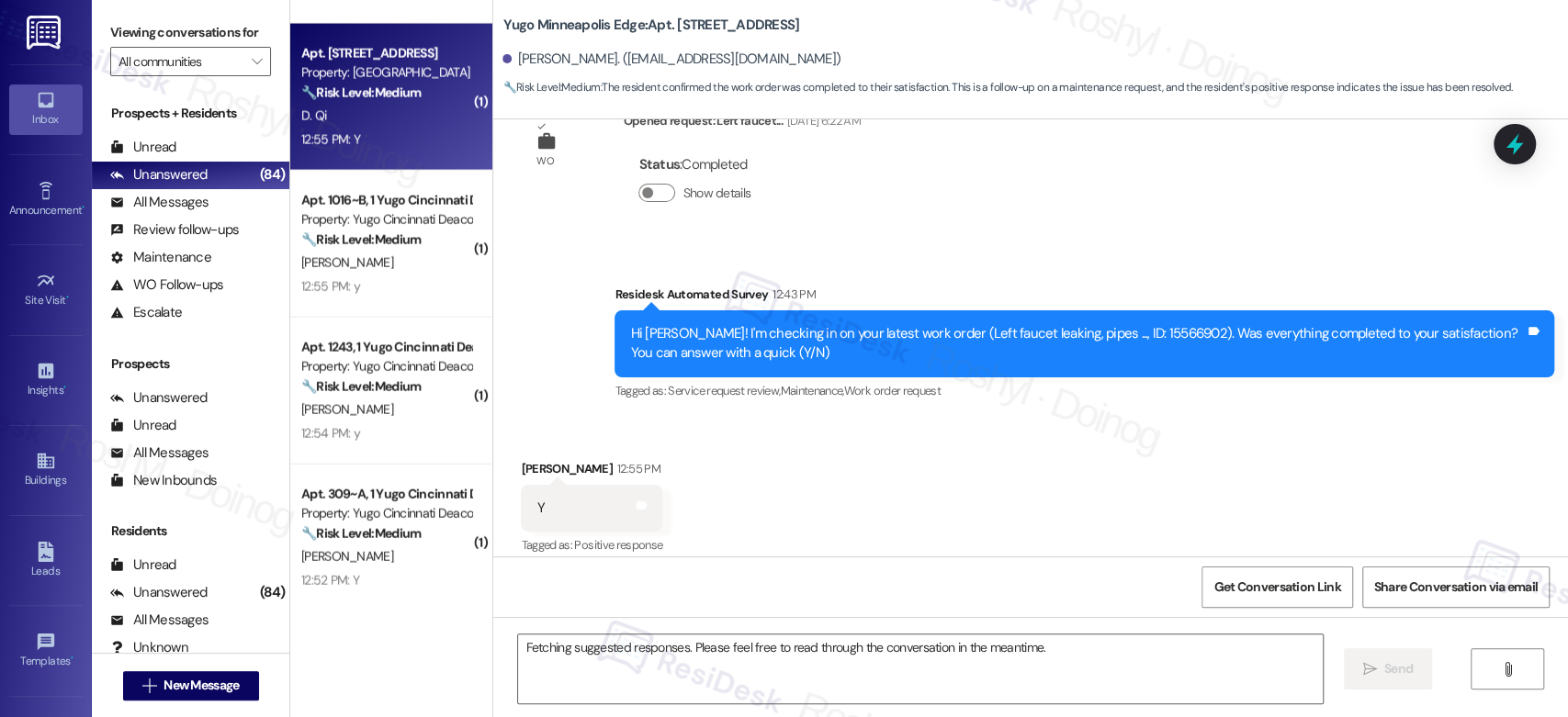
scroll to position [362, 0]
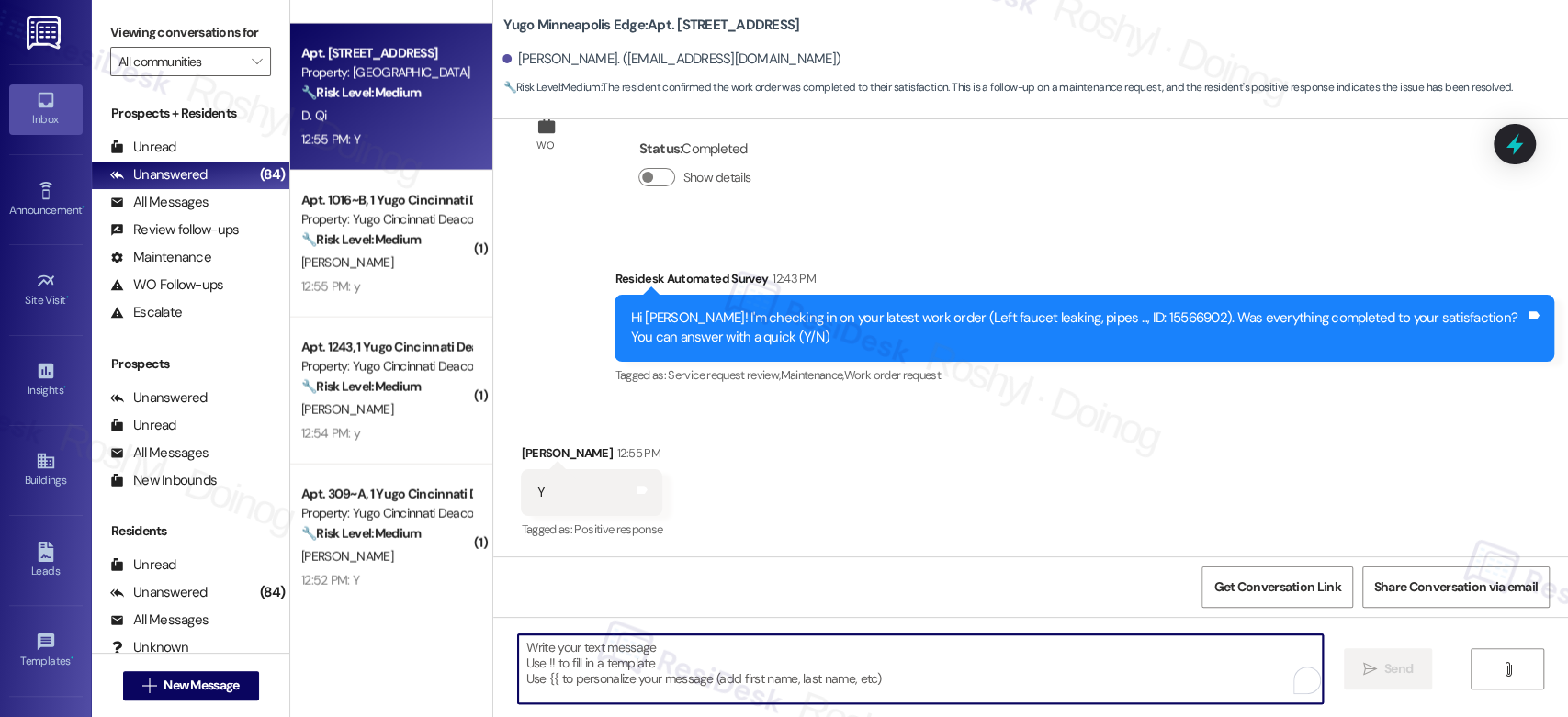
click at [619, 660] on textarea "To enrich screen reader interactions, please activate Accessibility in Grammarl…" at bounding box center [920, 669] width 804 height 69
paste textarea "Thanks so much for letting us know! I'm happy to hear your work order was compl…"
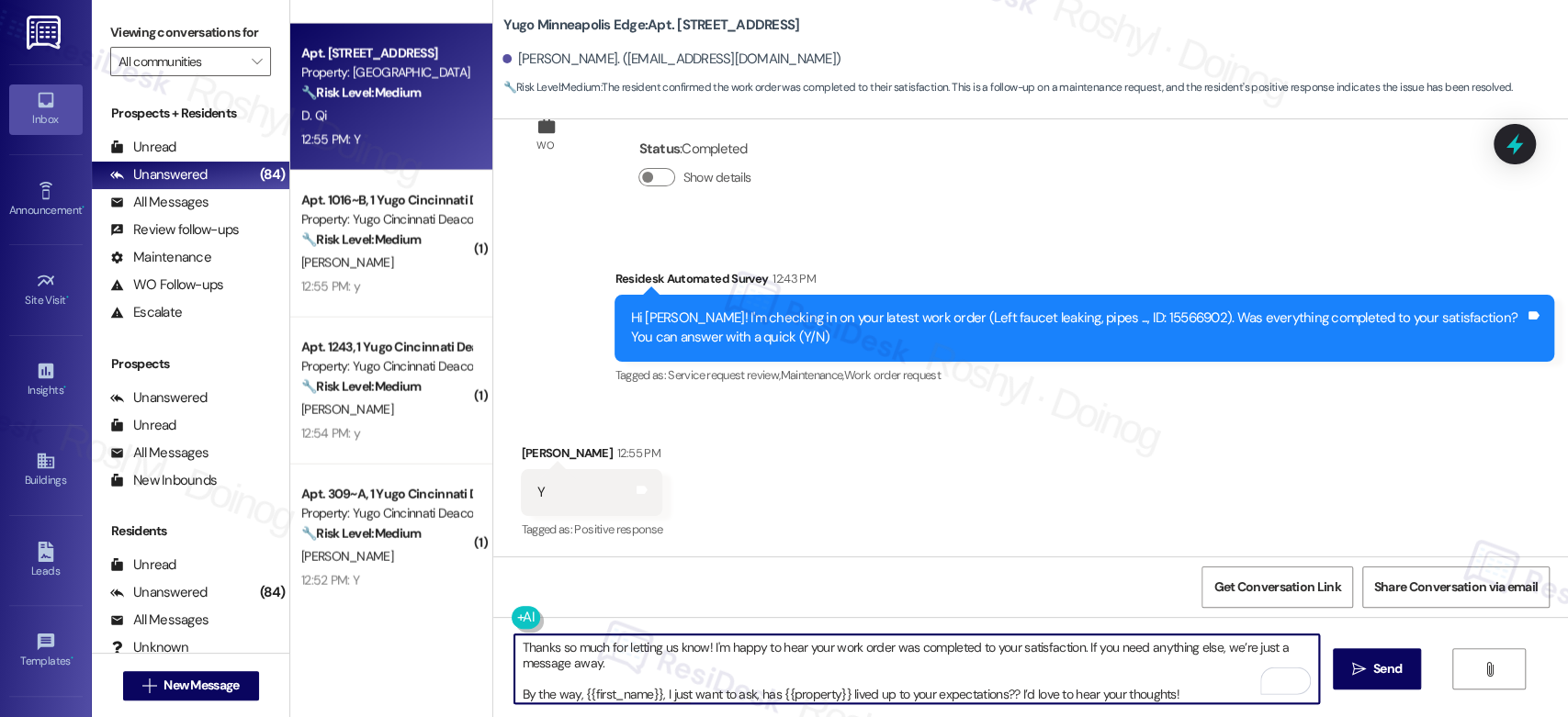
scroll to position [5, 0]
drag, startPoint x: 612, startPoint y: 660, endPoint x: 1221, endPoint y: 756, distance: 616.5
click at [1221, 716] on html "Inbox Go to Inbox Announcement • Send A Text Announcement Site Visit • Go to Si…" at bounding box center [784, 358] width 1568 height 717
type textarea "Thanks so much for letting us know! I'm happy to hear your work order was compl…"
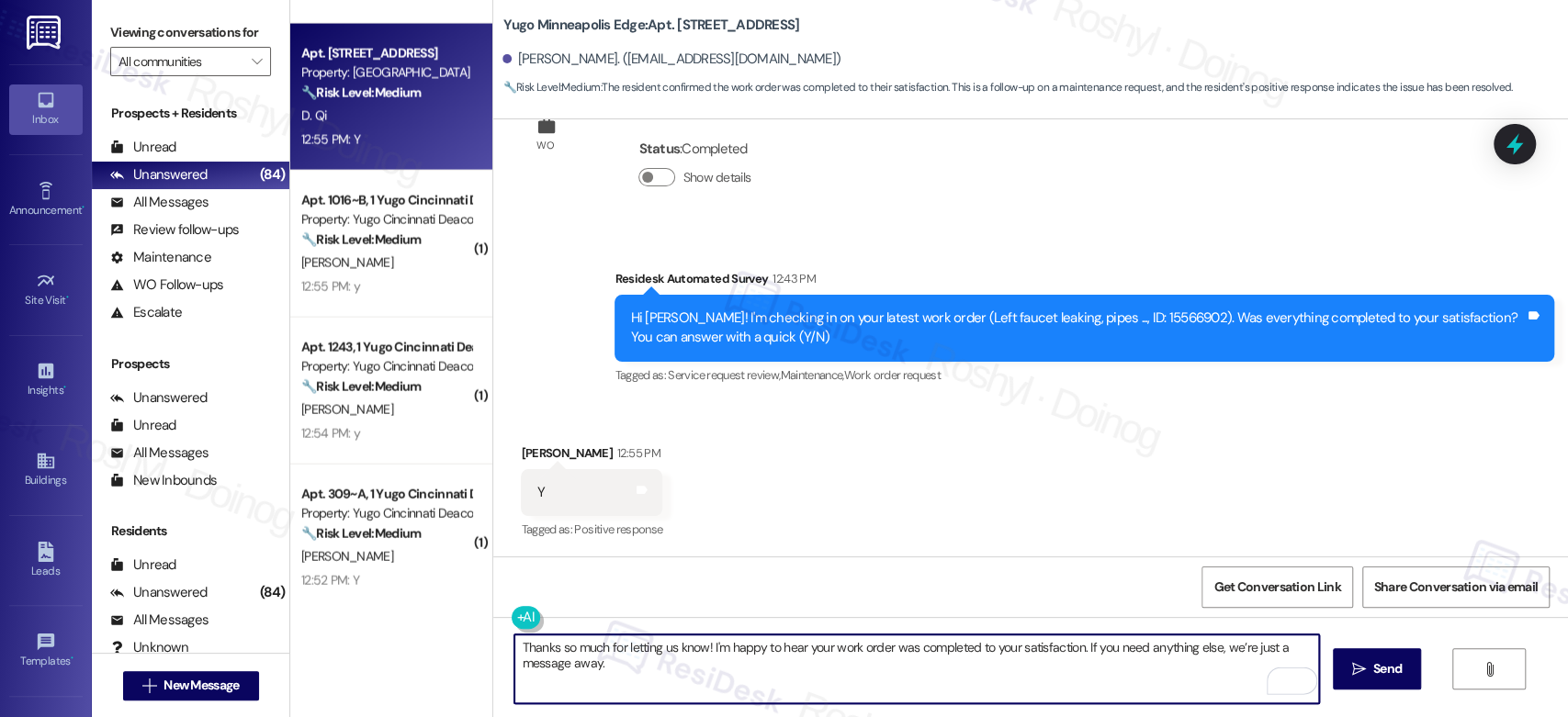
click at [510, 395] on div "Survey, sent via SMS Residesk Automated Survey 12:43 PM Hi Daniel! I'm checking…" at bounding box center [1030, 315] width 1074 height 174
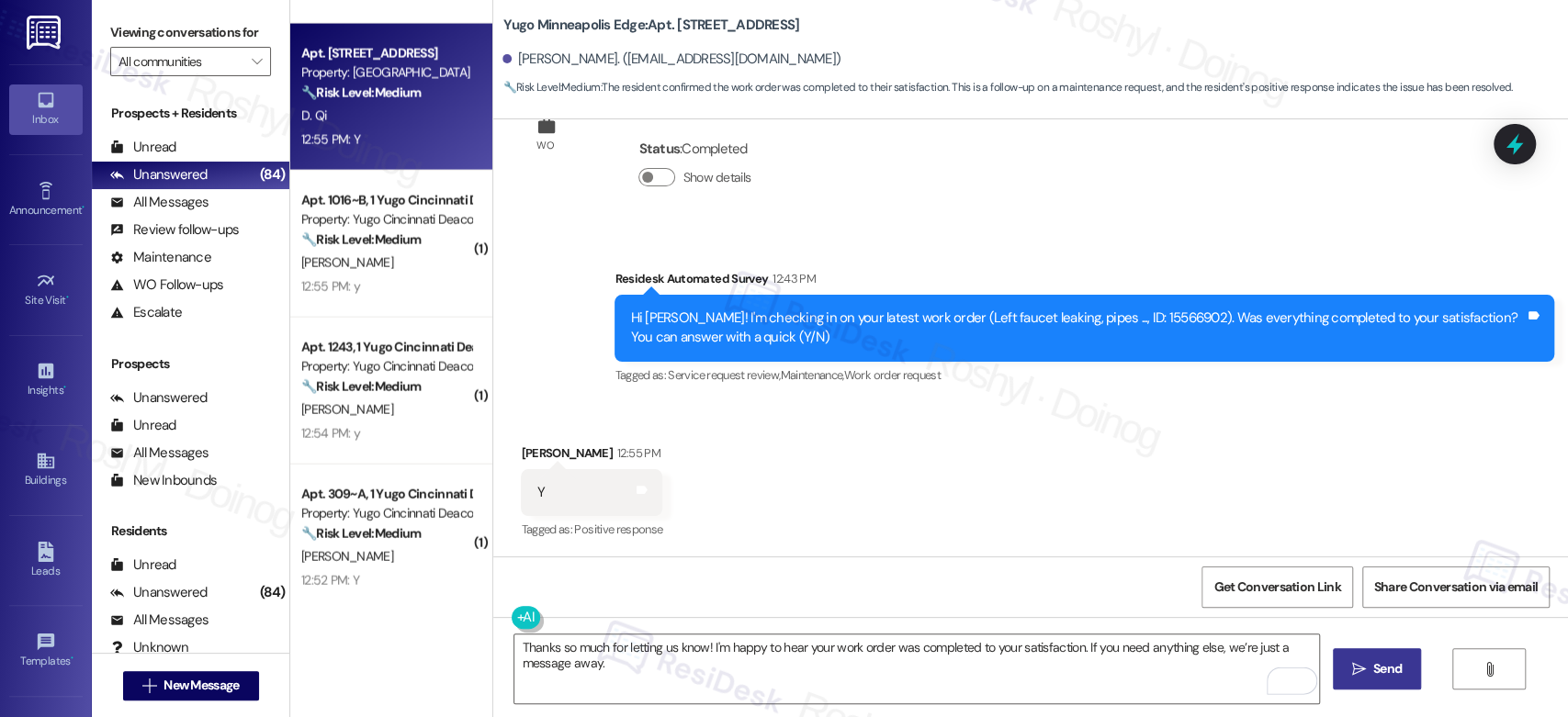
click at [1387, 676] on span "Send" at bounding box center [1387, 668] width 28 height 20
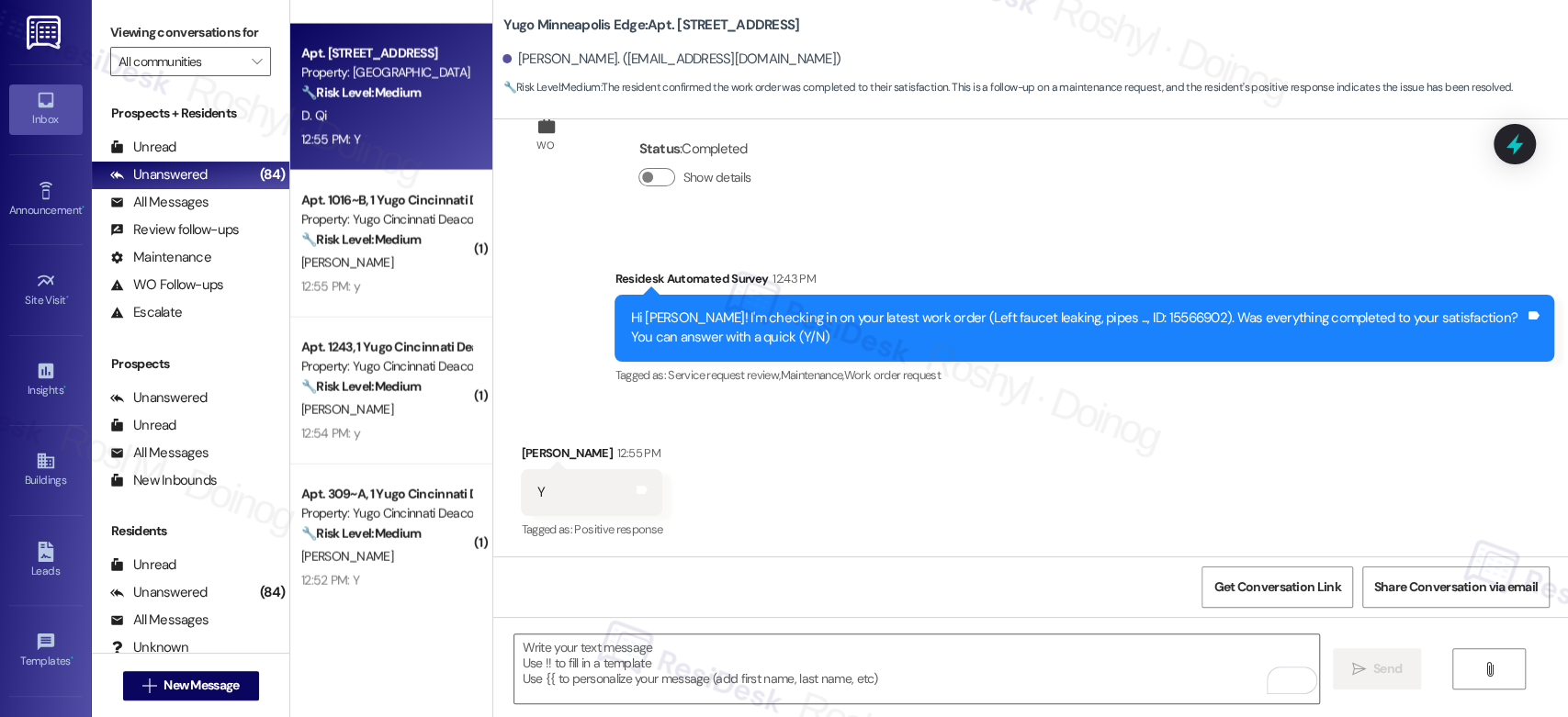
scroll to position [511, 0]
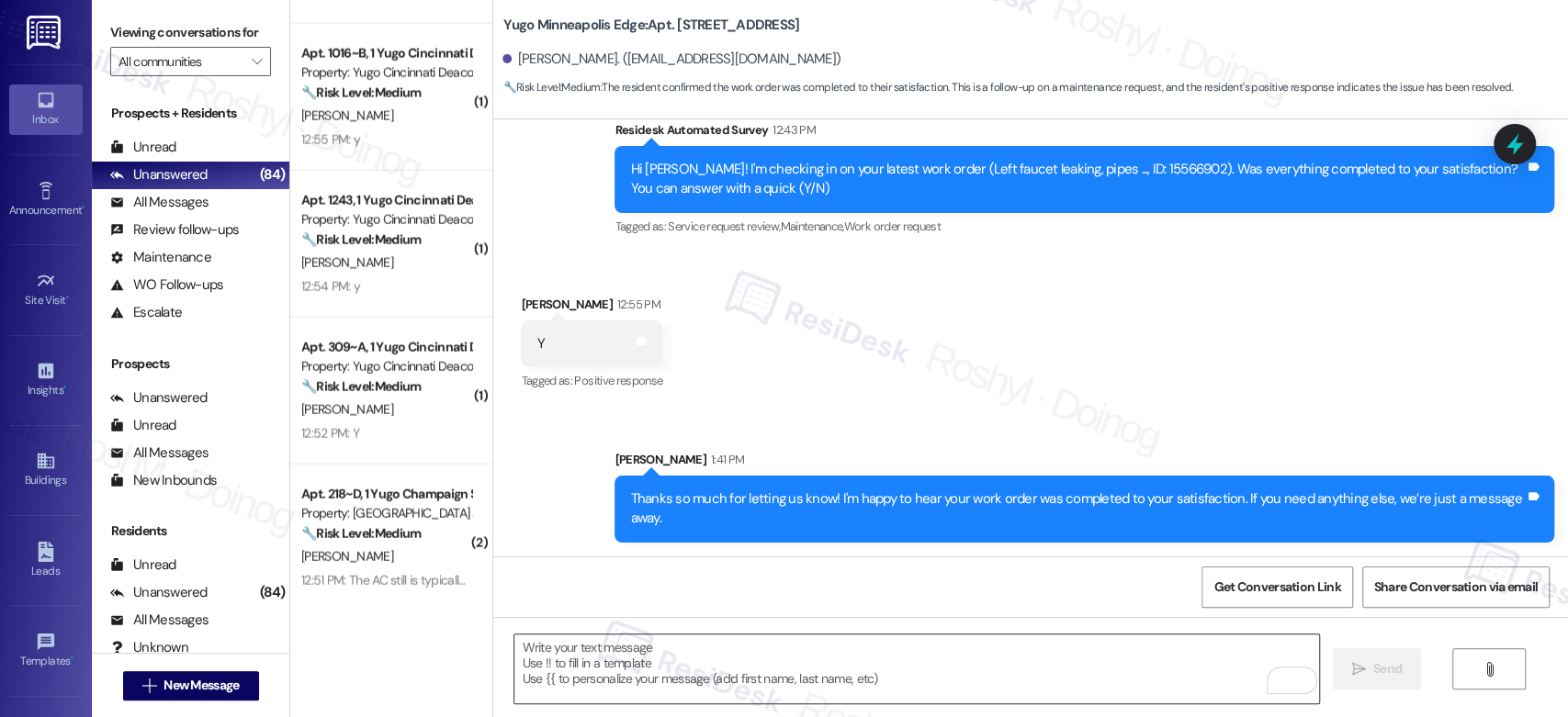
click at [640, 678] on textarea "To enrich screen reader interactions, please activate Accessibility in Grammarl…" at bounding box center [916, 669] width 804 height 69
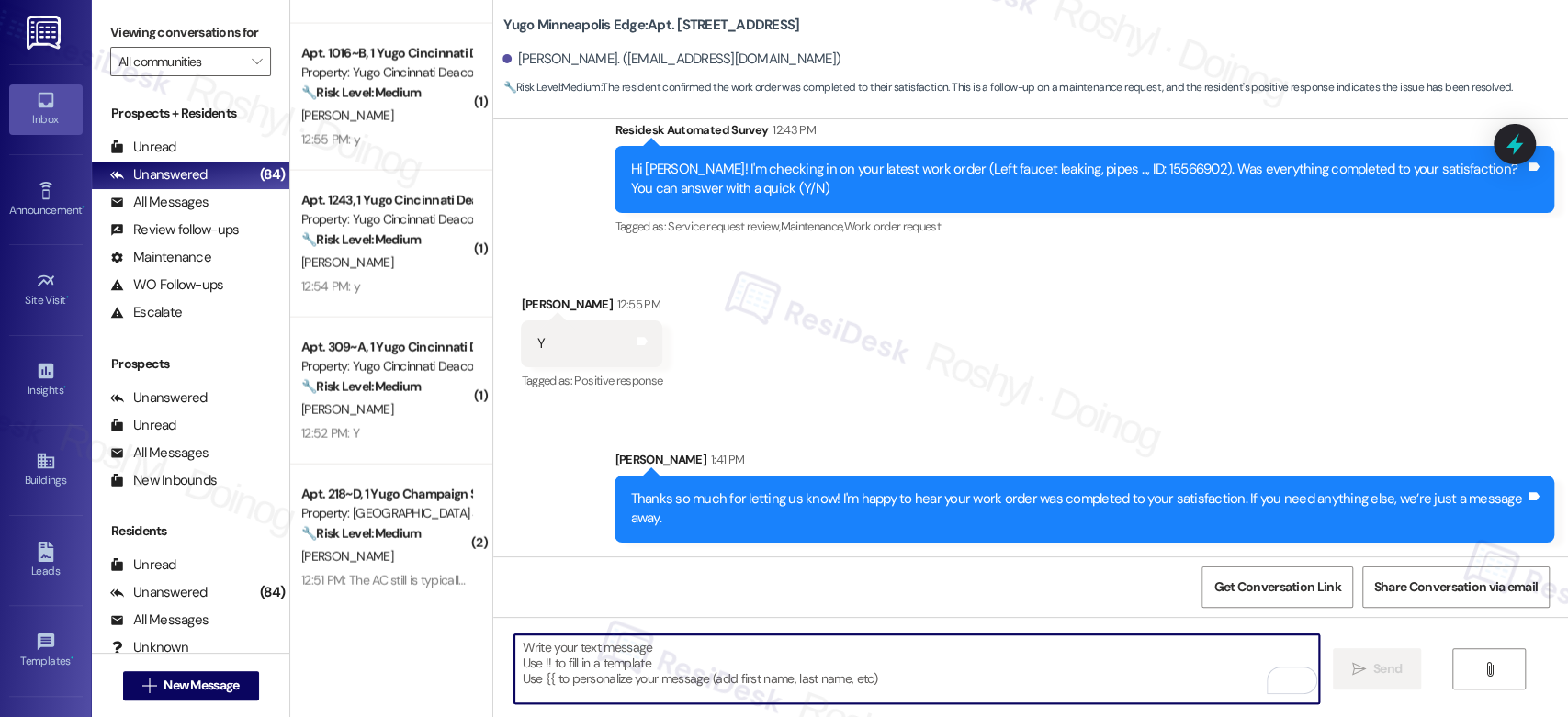
paste textarea "Thanks so much for letting us know! I'm happy to hear your work order was compl…"
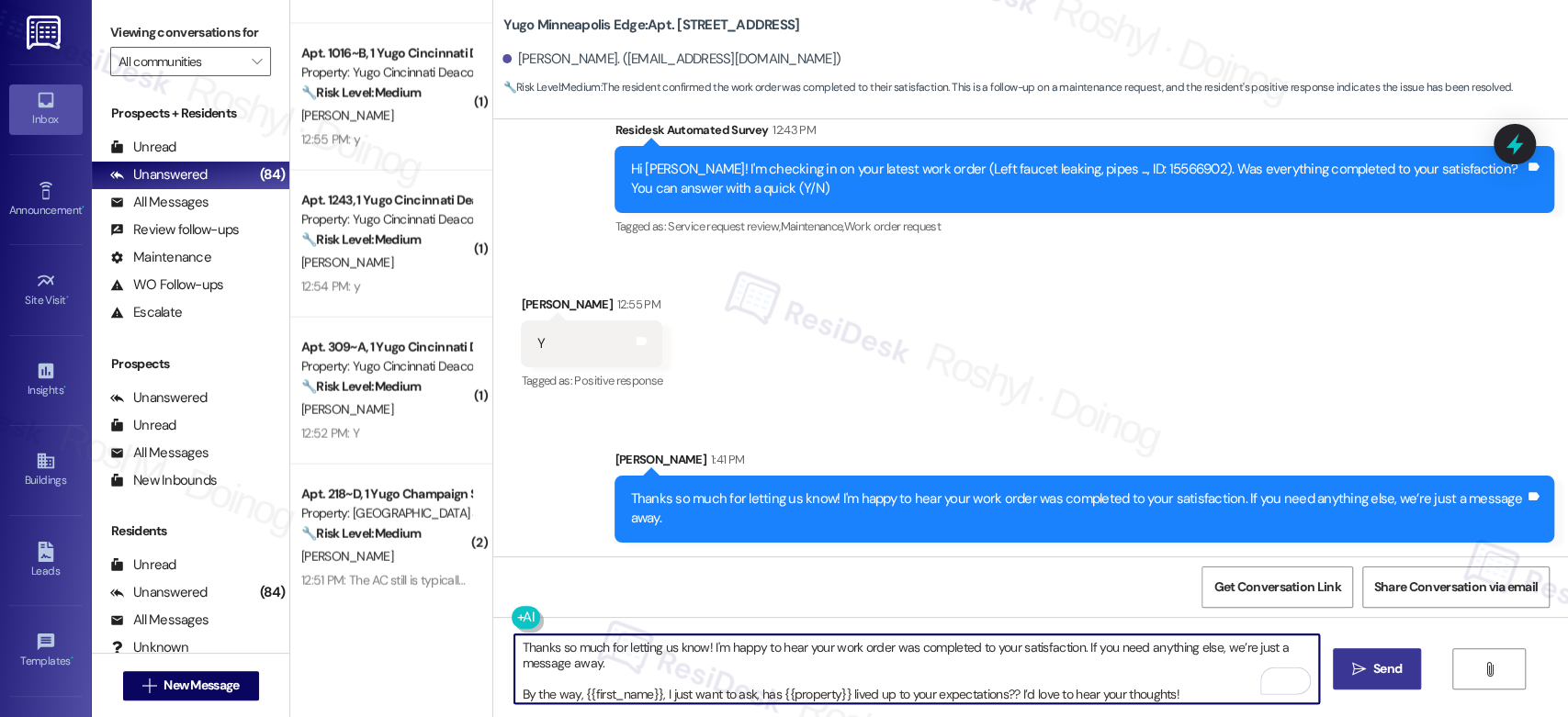
drag, startPoint x: 505, startPoint y: 694, endPoint x: 487, endPoint y: 616, distance: 80.0
click at [494, 617] on div "Thanks so much for letting us know! I'm happy to hear your work order was compl…" at bounding box center [1030, 685] width 1074 height 138
type textarea "By the way, {{first_name}}, I just want to ask, has {{property}} lived up to yo…"
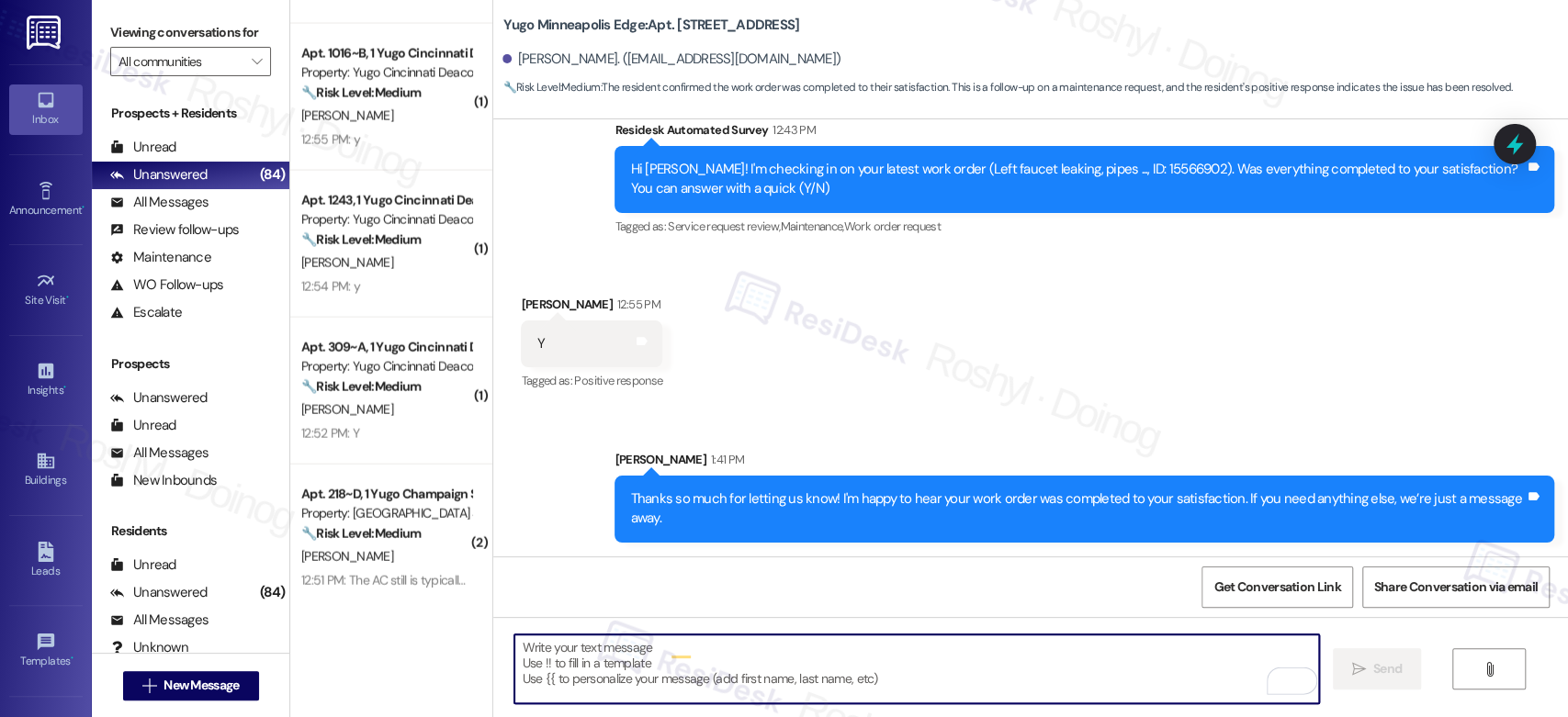
scroll to position [0, 0]
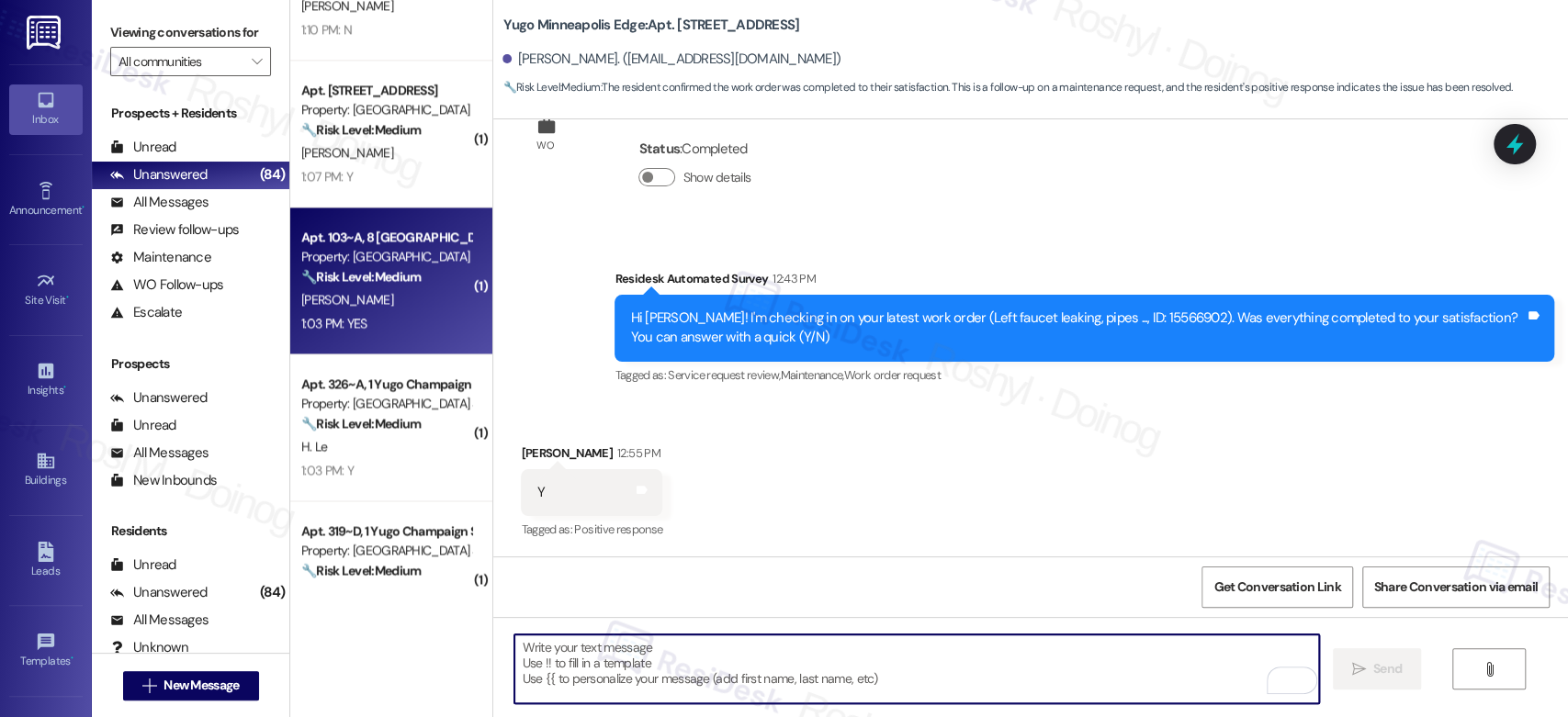
click at [396, 297] on div "K. Balderas" at bounding box center [386, 300] width 173 height 23
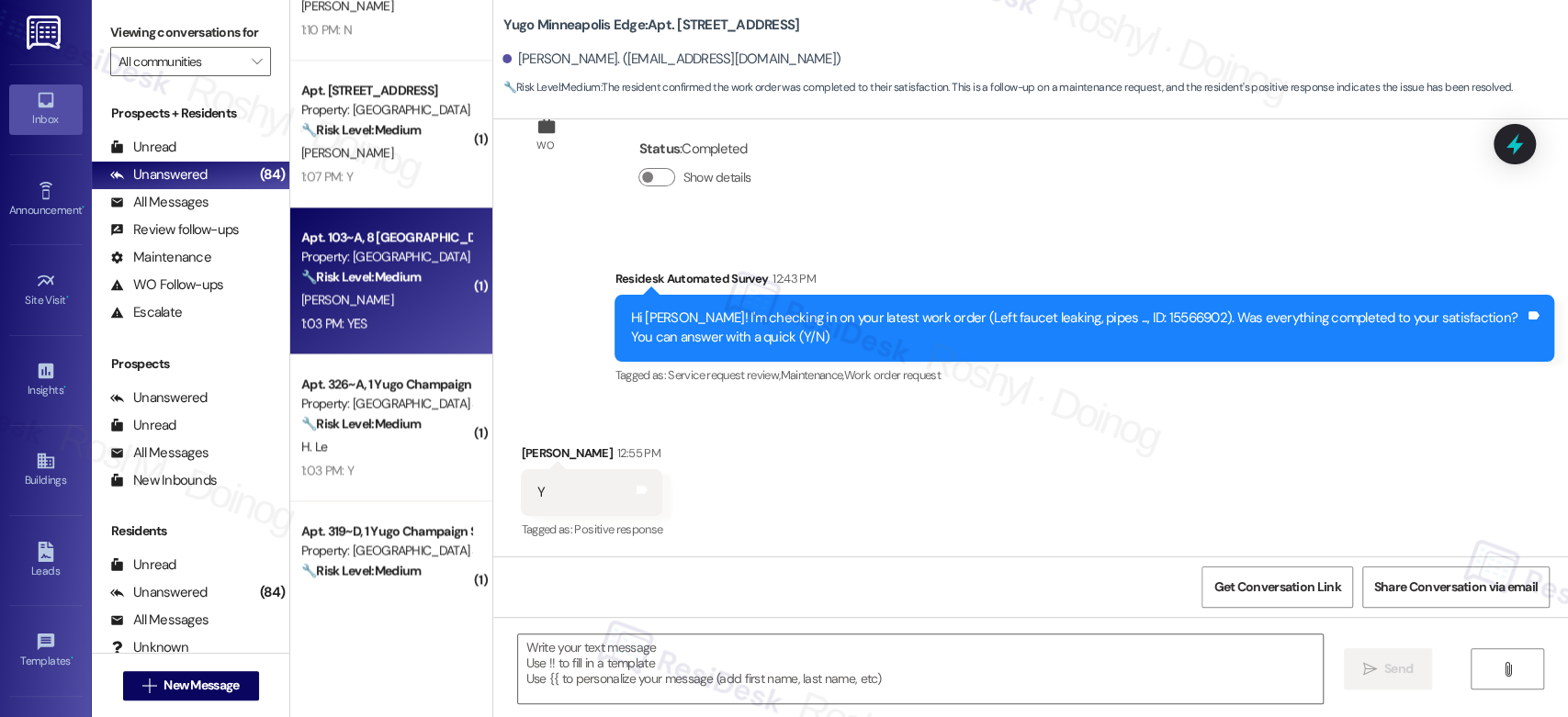
type textarea "Fetching suggested responses. Please feel free to read through the conversation…"
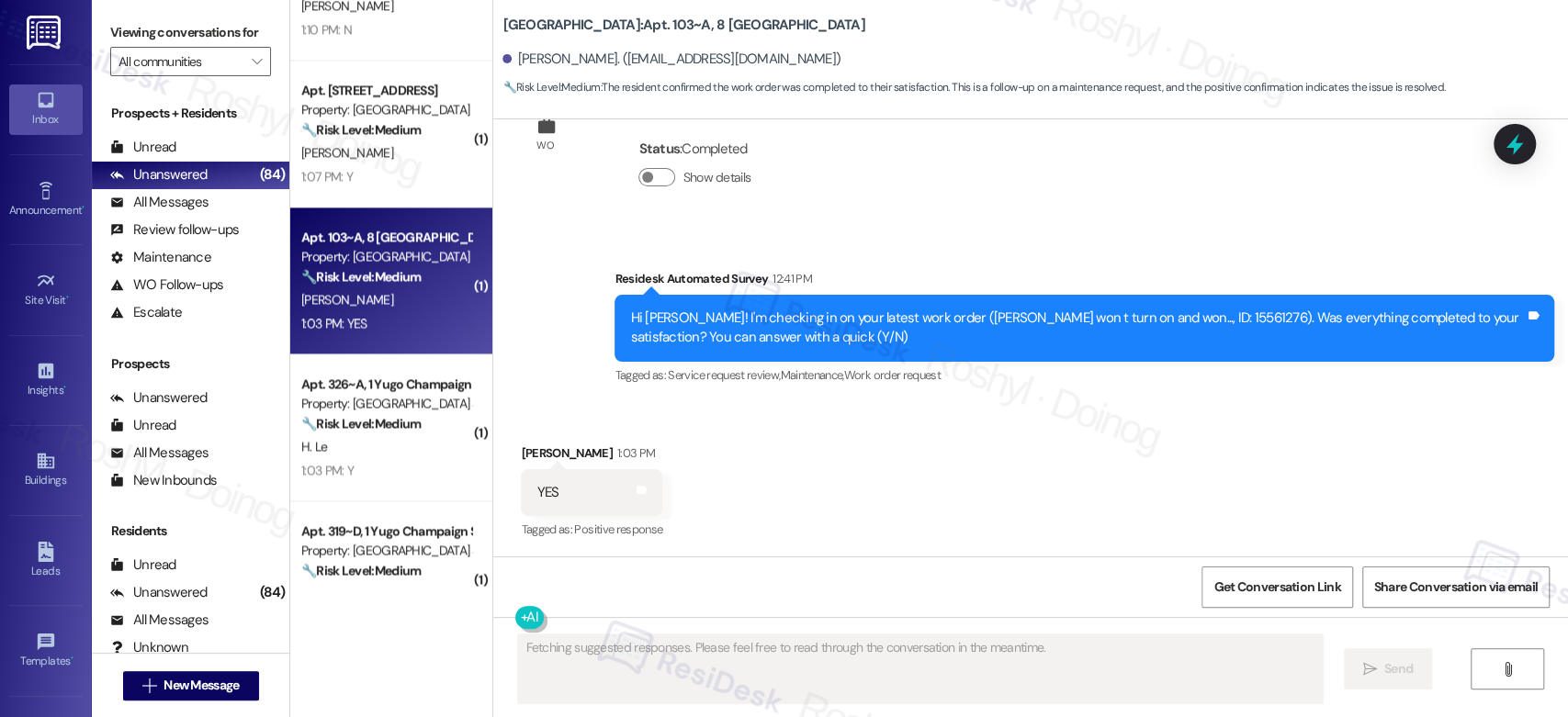
type textarea "Fetching suggested responses. Please feel free to read through the conversation…"
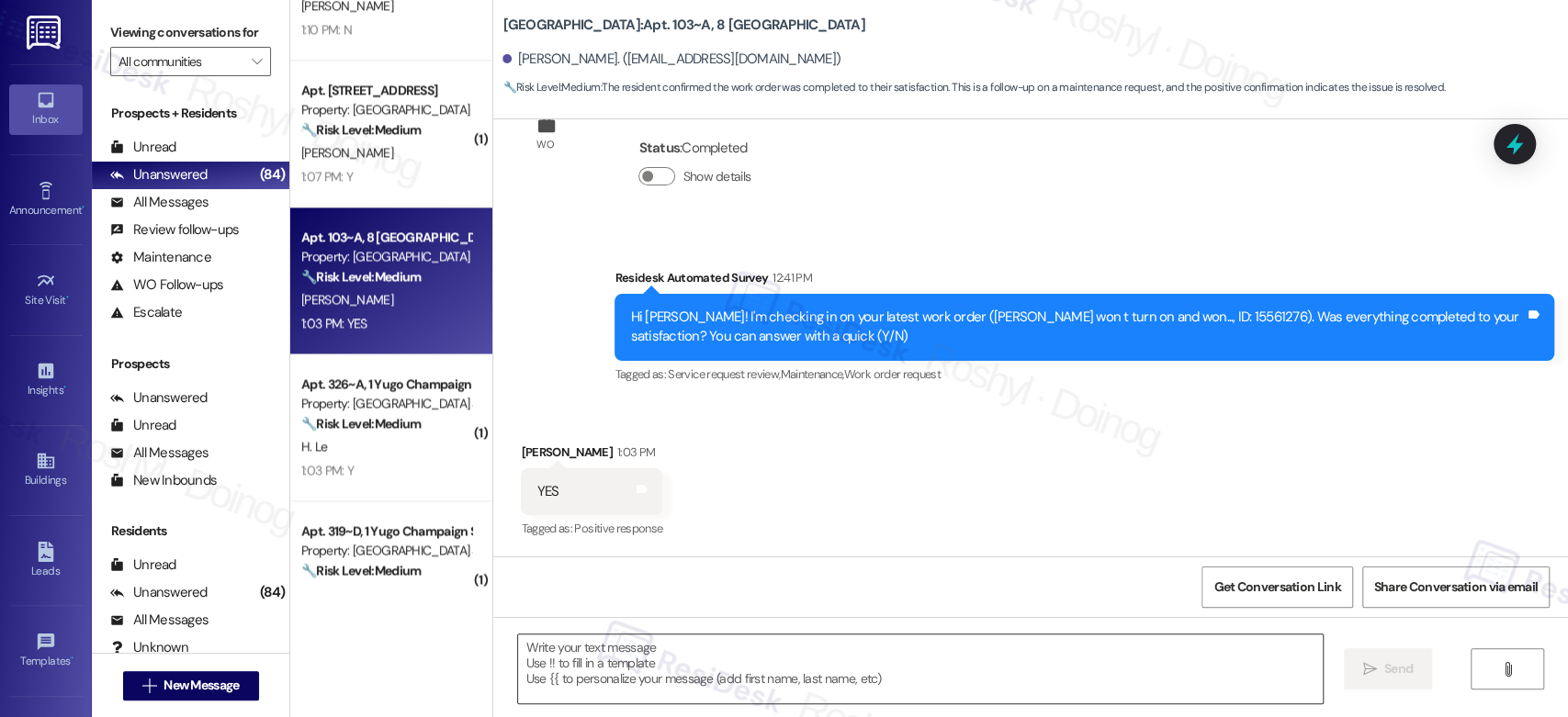
click at [738, 687] on textarea at bounding box center [920, 669] width 804 height 69
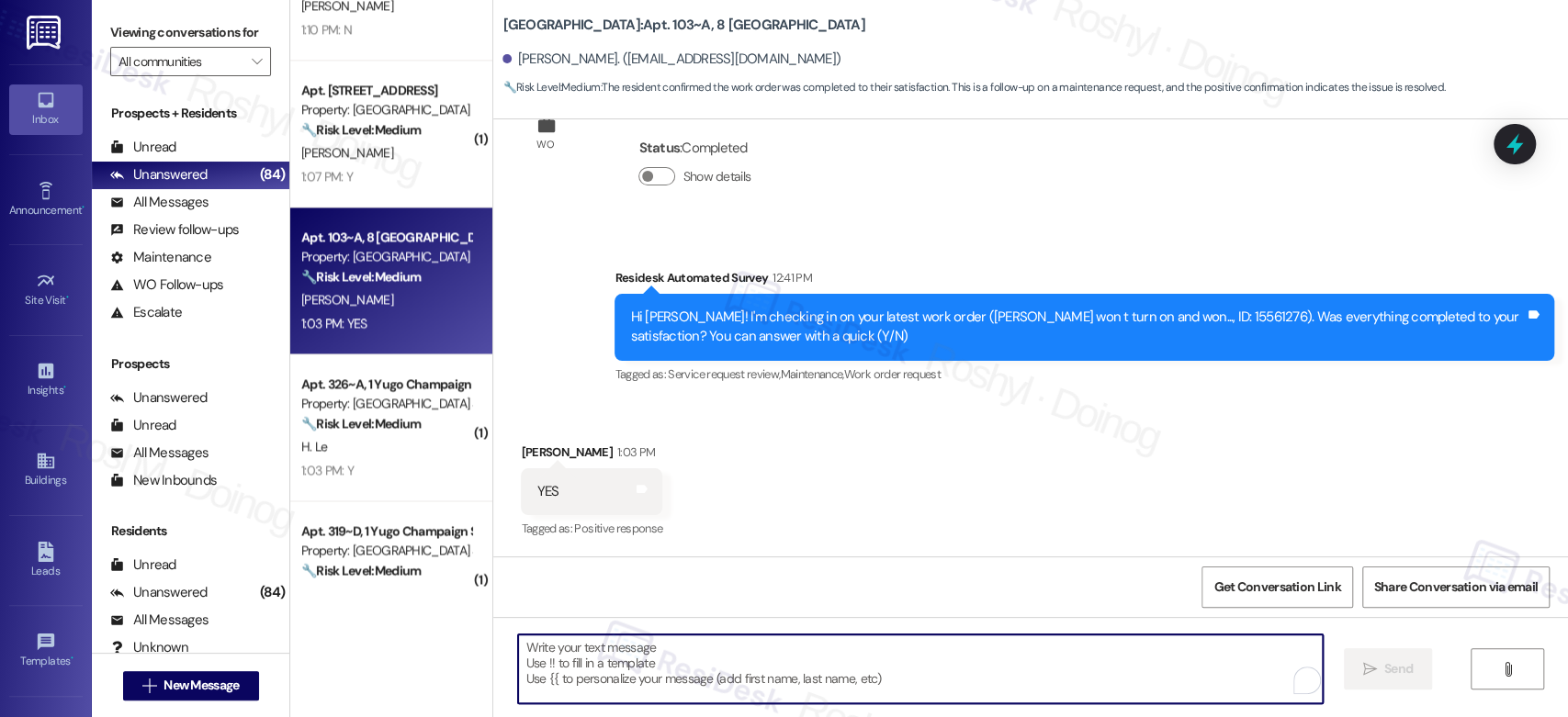
paste textarea "Thanks so much for letting us know! I'm happy to hear your work order was compl…"
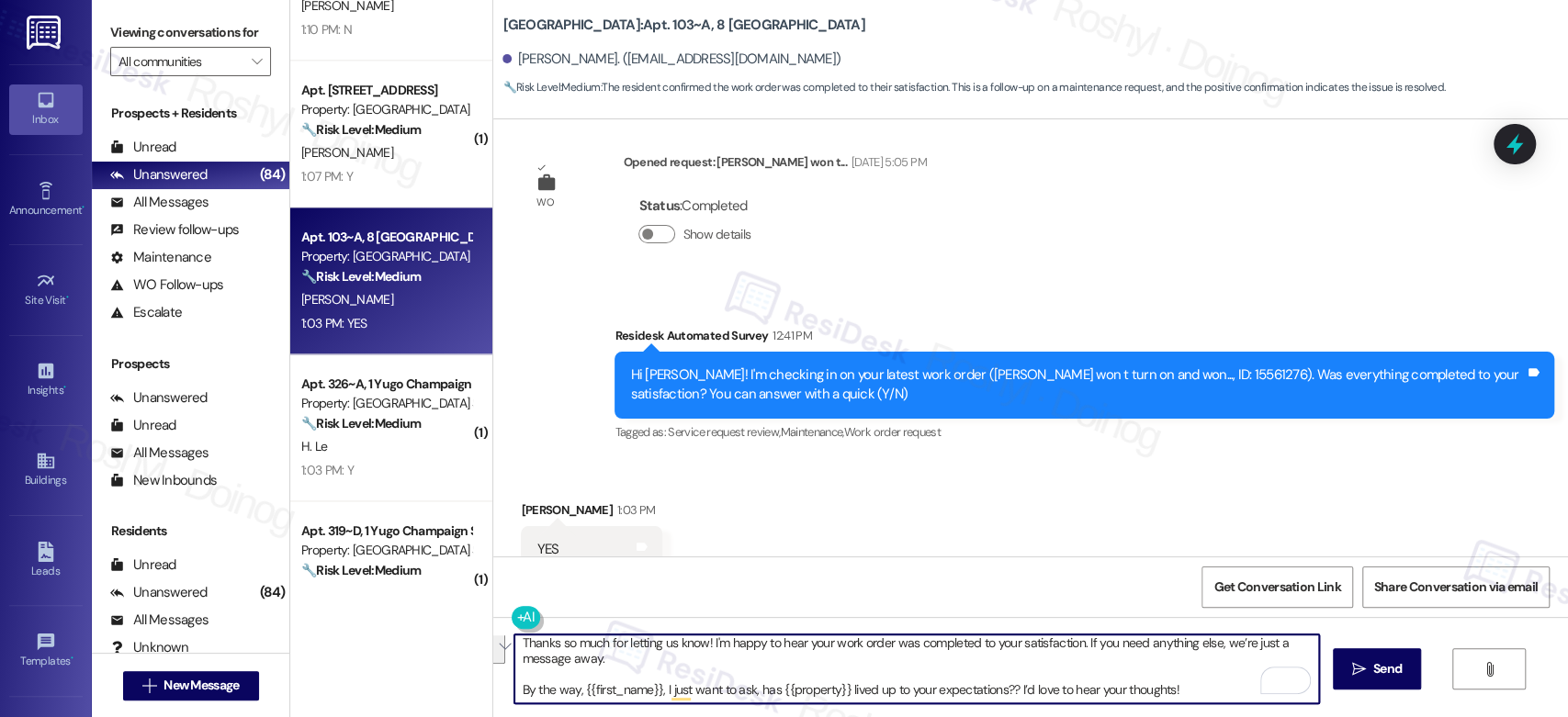
drag, startPoint x: 597, startPoint y: 662, endPoint x: 1316, endPoint y: 756, distance: 725.1
click at [1316, 716] on html "Inbox Go to Inbox Announcement • Send A Text Announcement Site Visit • Go to Si…" at bounding box center [784, 358] width 1568 height 717
type textarea "Thanks so much for letting us know! I'm happy to hear your work order was compl…"
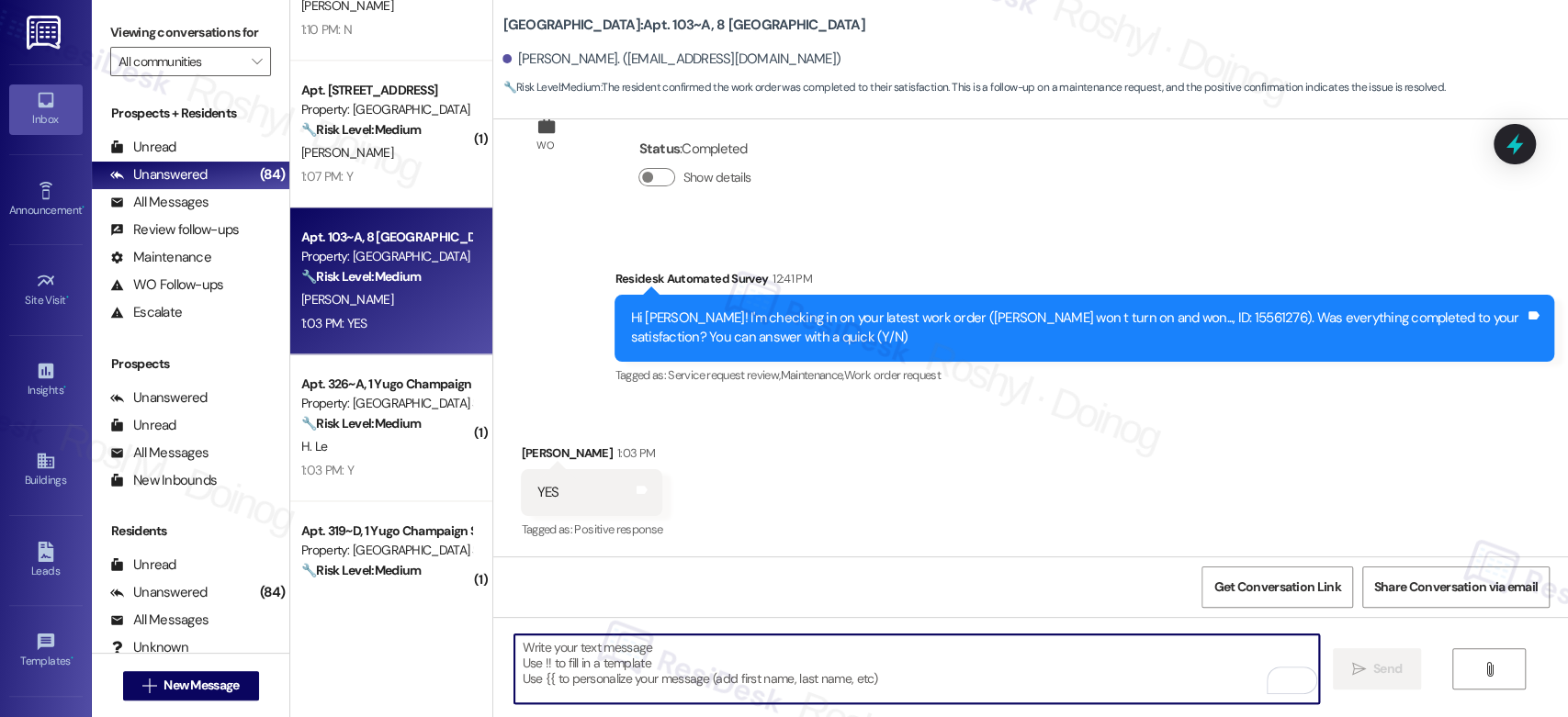
click at [617, 680] on textarea "To enrich screen reader interactions, please activate Accessibility in Grammarl…" at bounding box center [916, 669] width 804 height 69
paste textarea "Thanks so much for letting us know! I'm happy to hear your work order was compl…"
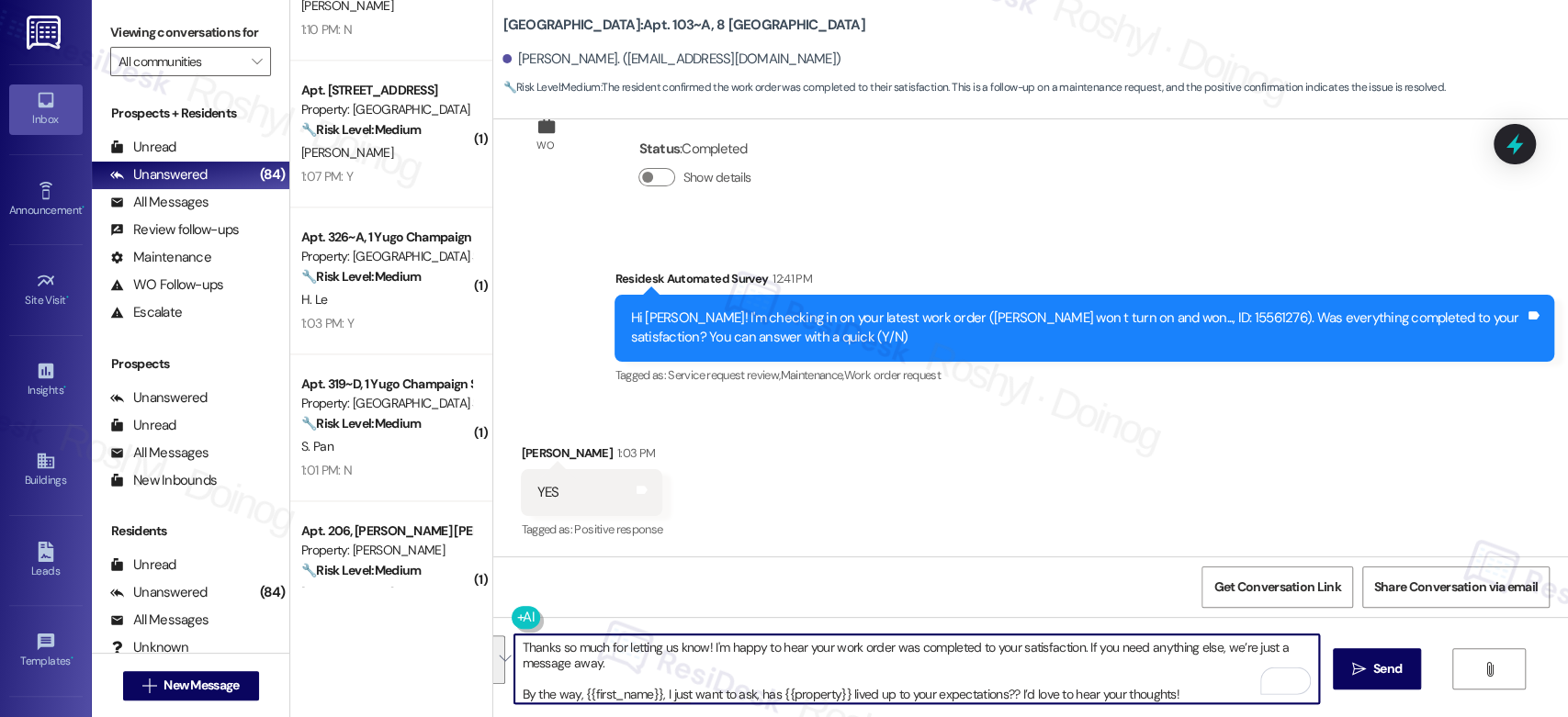
drag, startPoint x: 510, startPoint y: 689, endPoint x: 502, endPoint y: 596, distance: 93.3
click at [502, 596] on div "Lease started Aug 13, 2025 at 8:00 PM Survey, sent via SMS Residesk Automated S…" at bounding box center [1030, 477] width 1074 height 717
type textarea "By the way, {{first_name}}, I just want to ask, has {{property}} lived up to yo…"
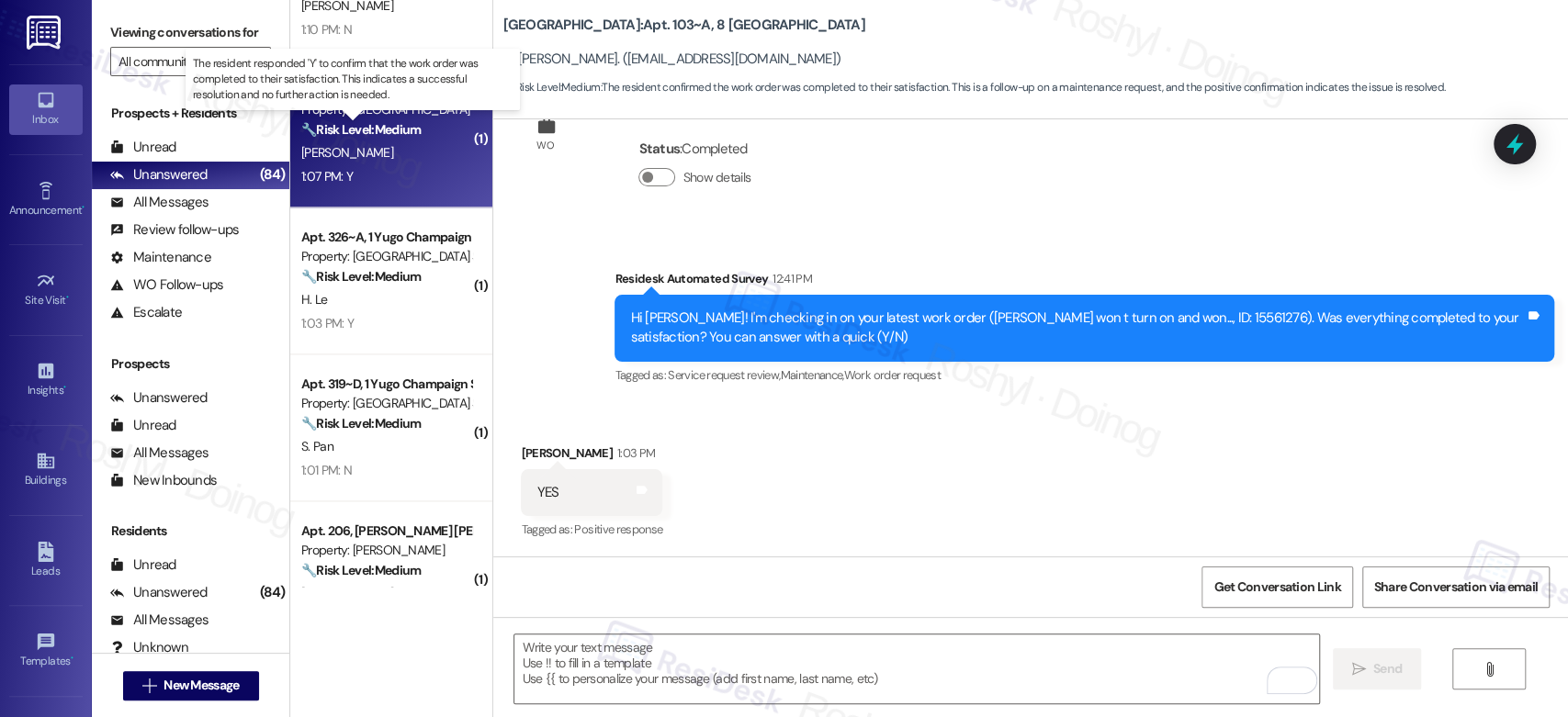
click at [408, 127] on strong "🔧 Risk Level: Medium" at bounding box center [361, 129] width 119 height 17
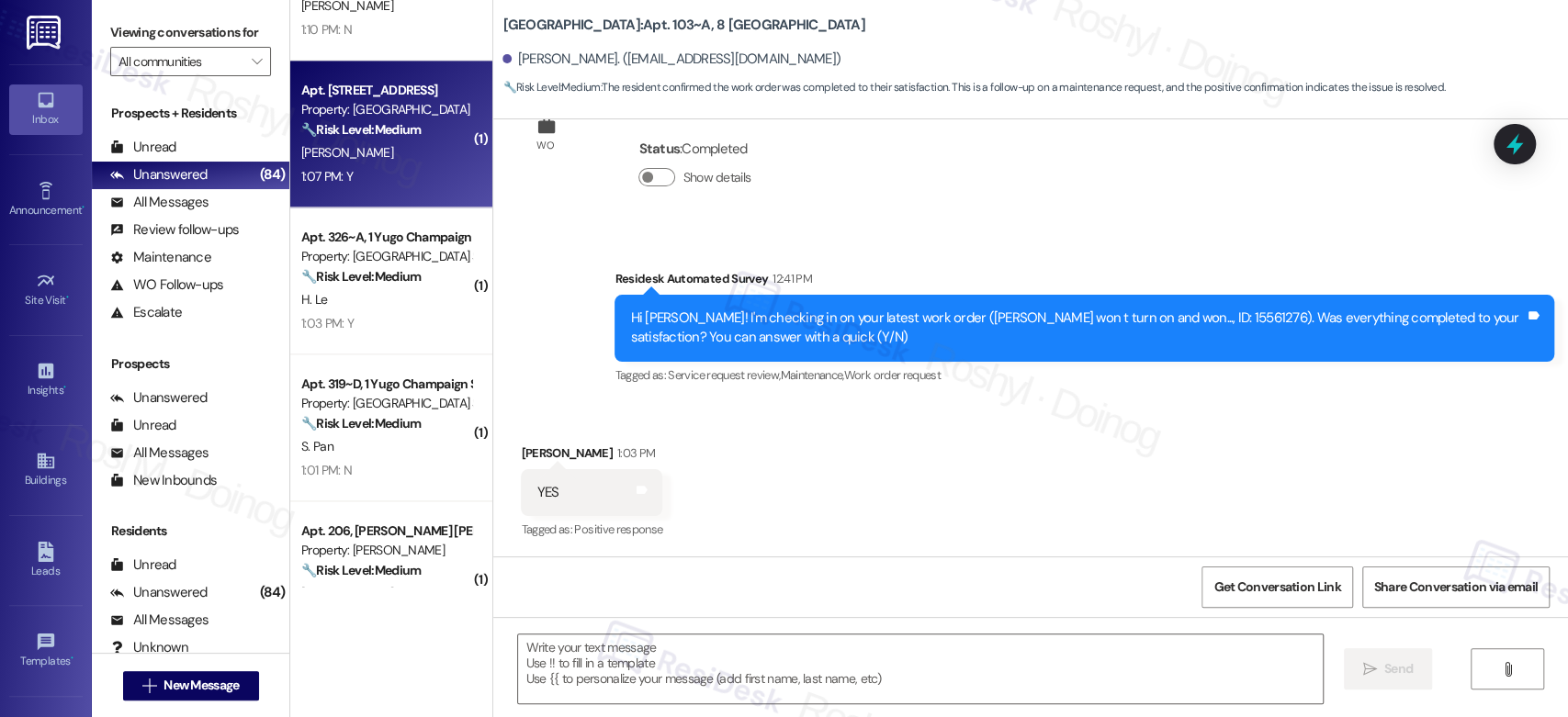
type textarea "Fetching suggested responses. Please feel free to read through the conversation…"
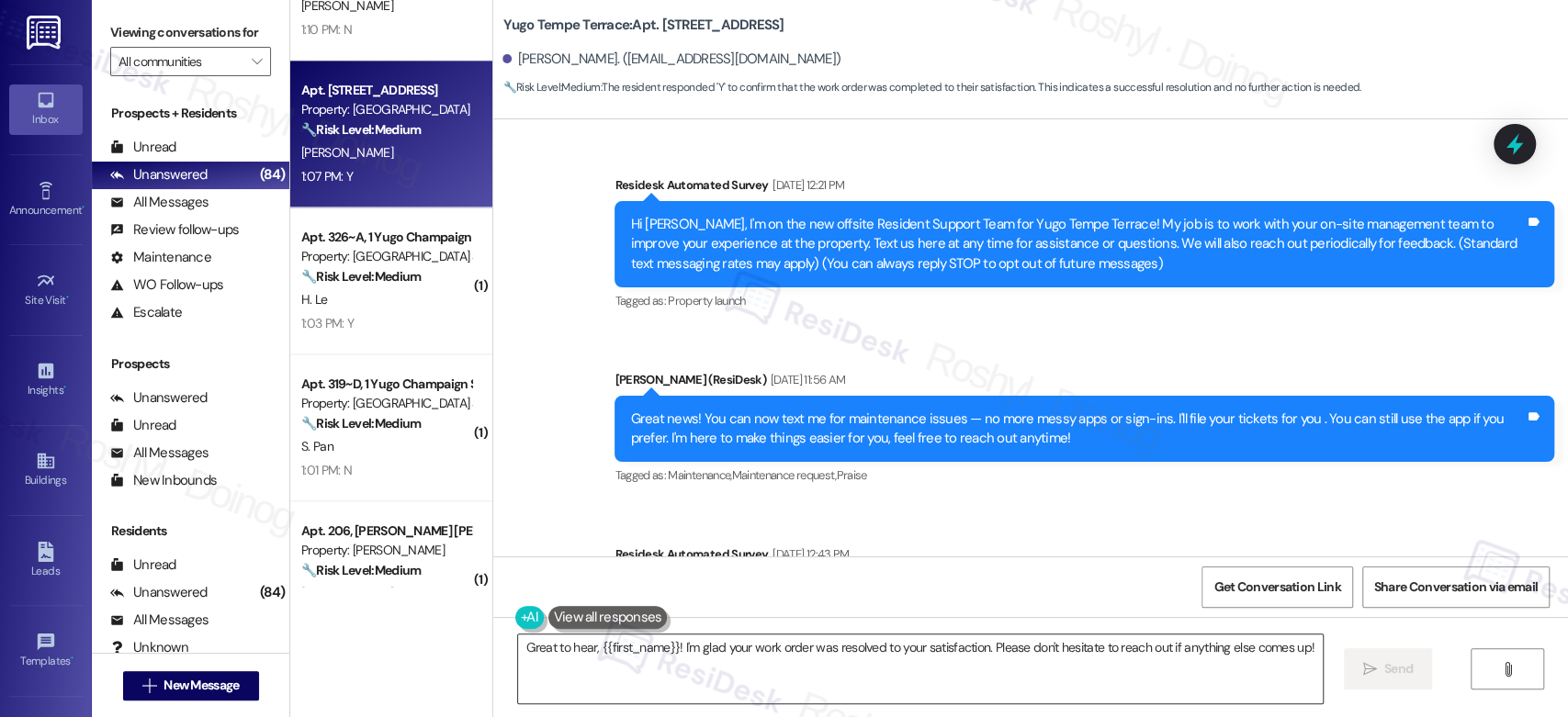
click at [661, 673] on textarea "Great to hear, {{first_name}}! I'm glad your work order was resolved to your sa…" at bounding box center [920, 669] width 804 height 69
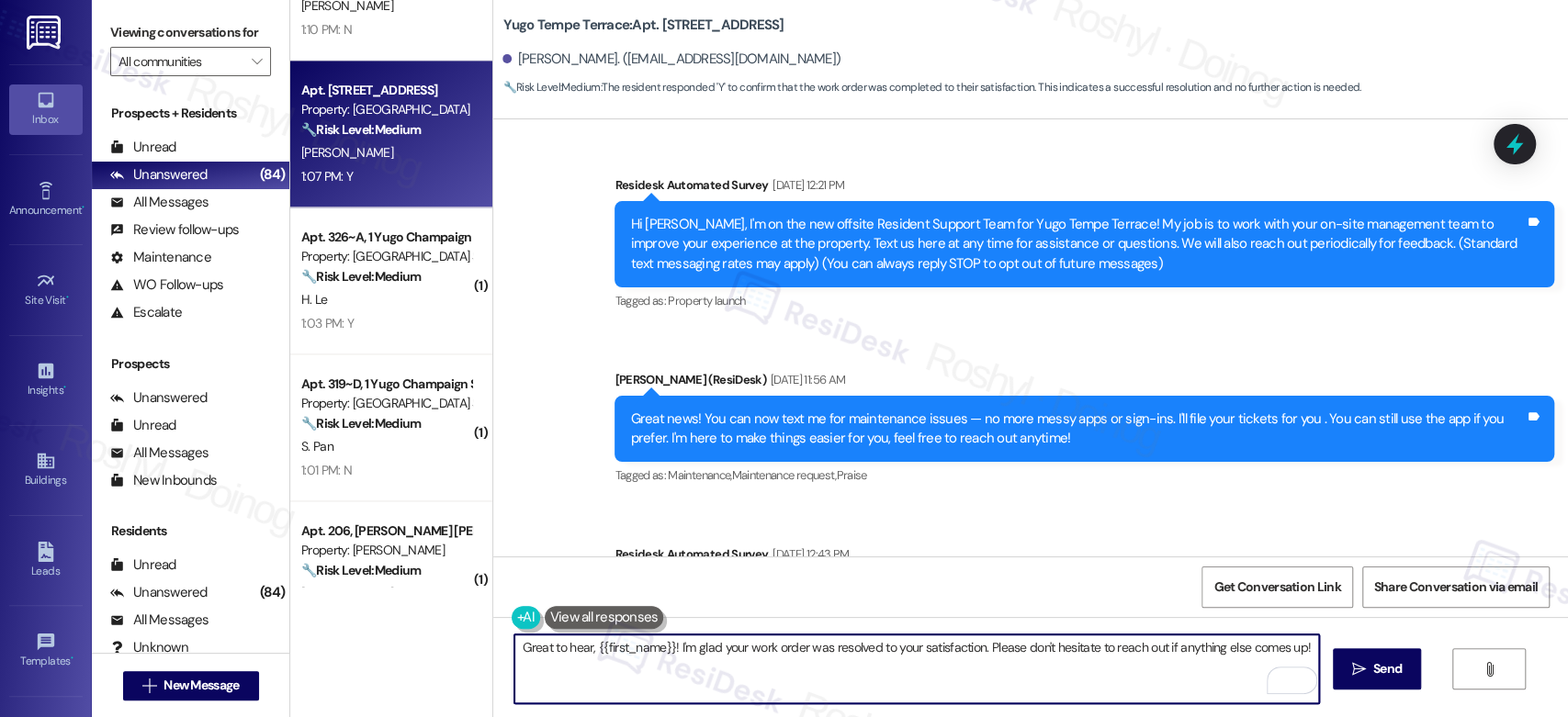
paste textarea "Thanks so much for letting us know! I'm happy to hear your work order was compl…"
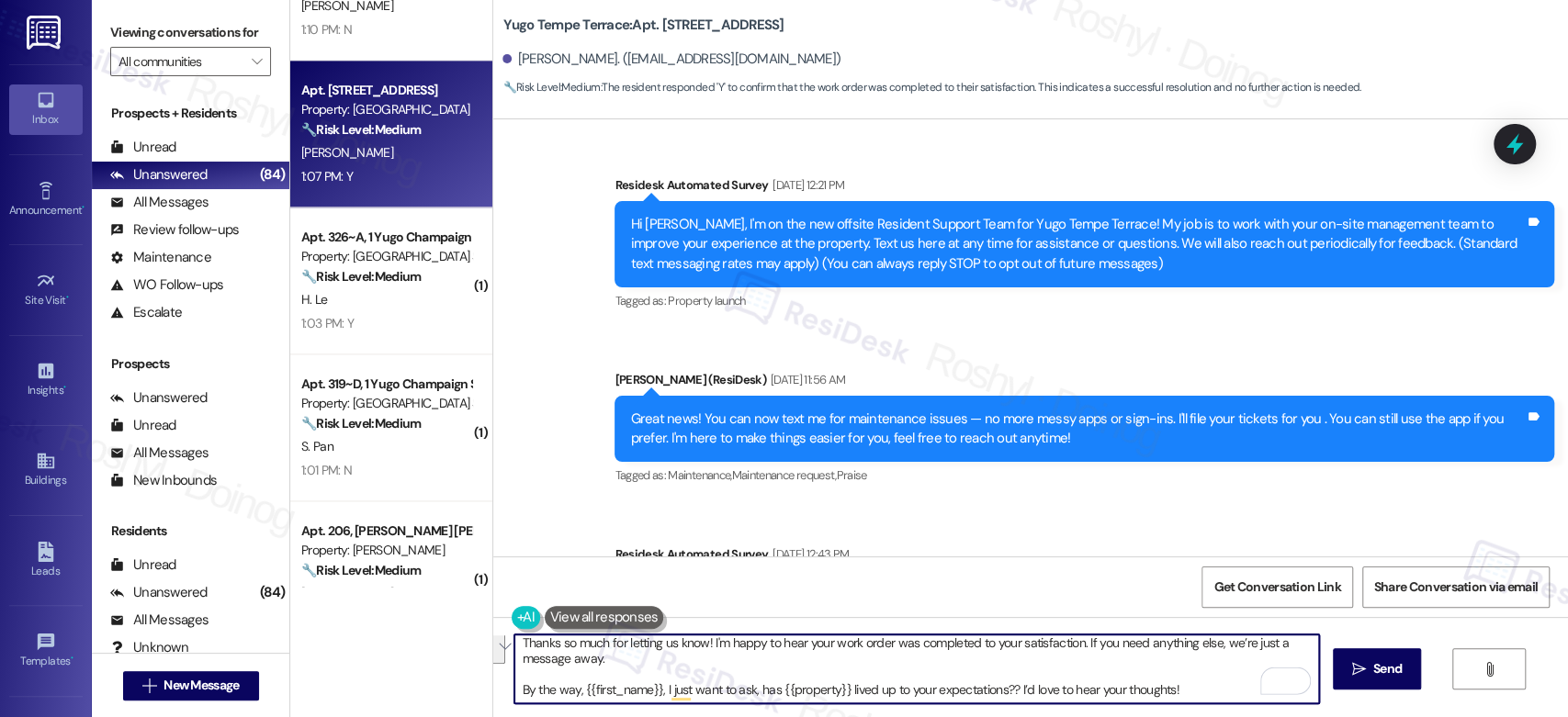
drag, startPoint x: 595, startPoint y: 662, endPoint x: 1497, endPoint y: 756, distance: 906.9
click at [1497, 716] on html "Inbox Go to Inbox Announcement • Send A Text Announcement Site Visit • Go to Si…" at bounding box center [784, 358] width 1568 height 717
type textarea "Thanks so much for letting us know! I'm happy to hear your work order was compl…"
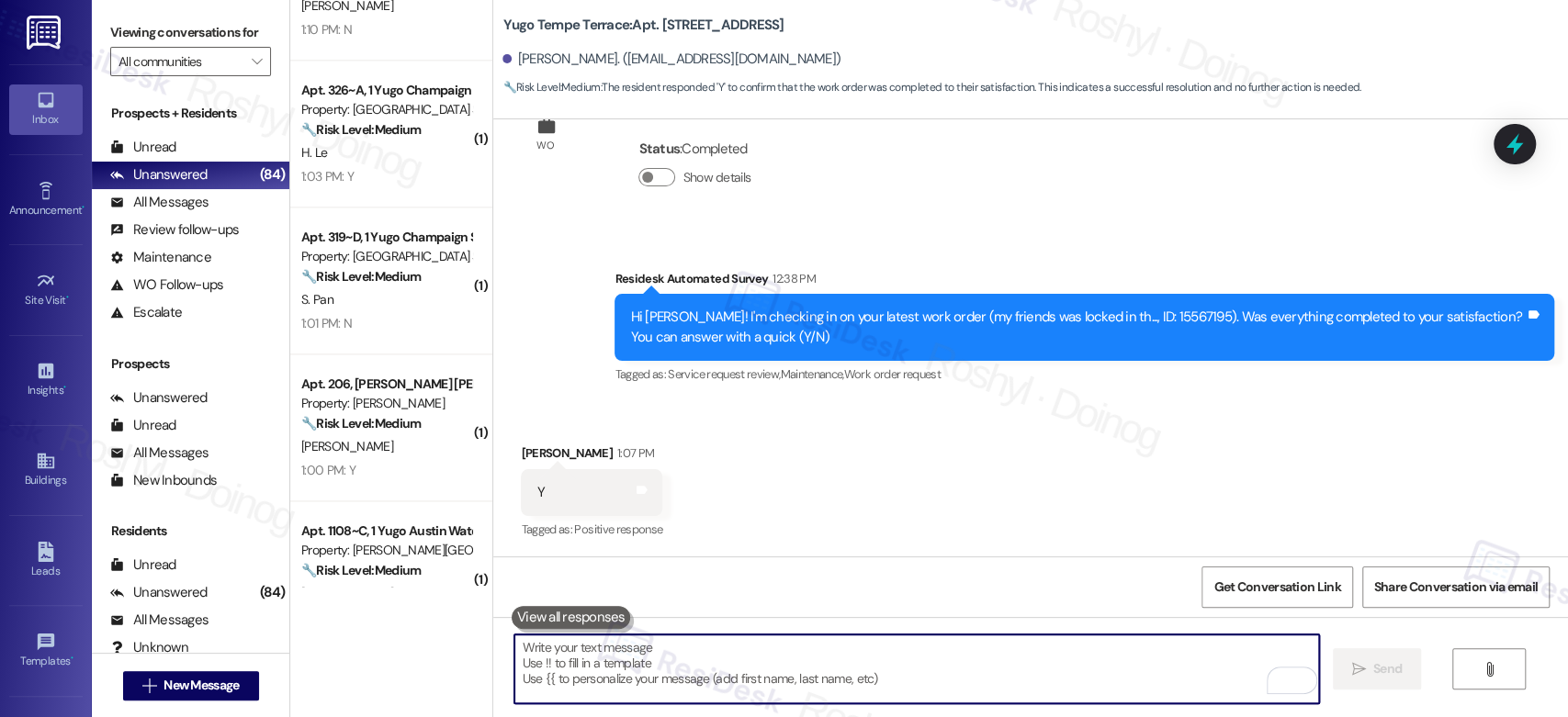
paste textarea "Thanks so much for letting us know! I'm happy to hear your work order was compl…"
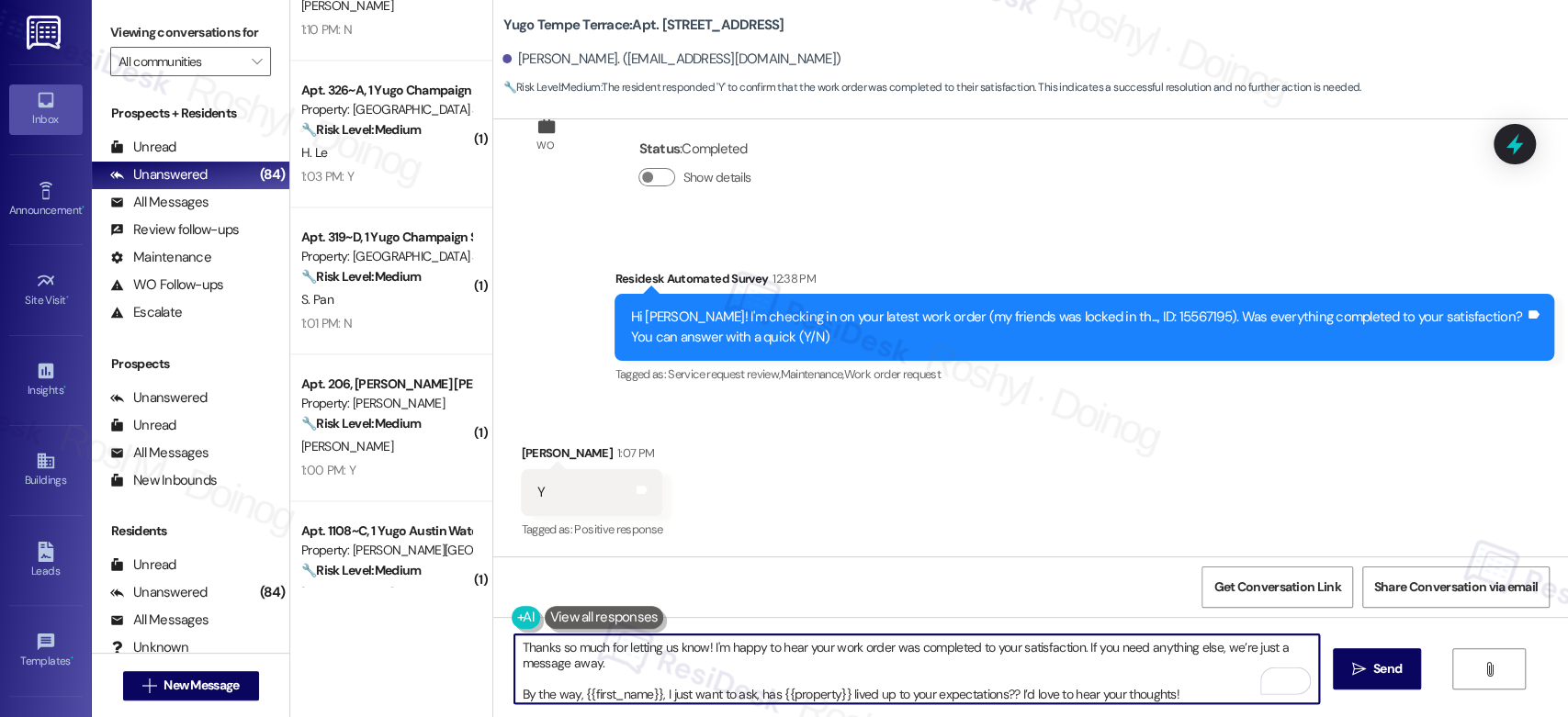
scroll to position [5, 0]
drag, startPoint x: 604, startPoint y: 667, endPoint x: 1228, endPoint y: 719, distance: 626.2
click at [1228, 716] on html "Inbox Go to Inbox Announcement • Send A Text Announcement Site Visit • Go to Si…" at bounding box center [784, 358] width 1568 height 717
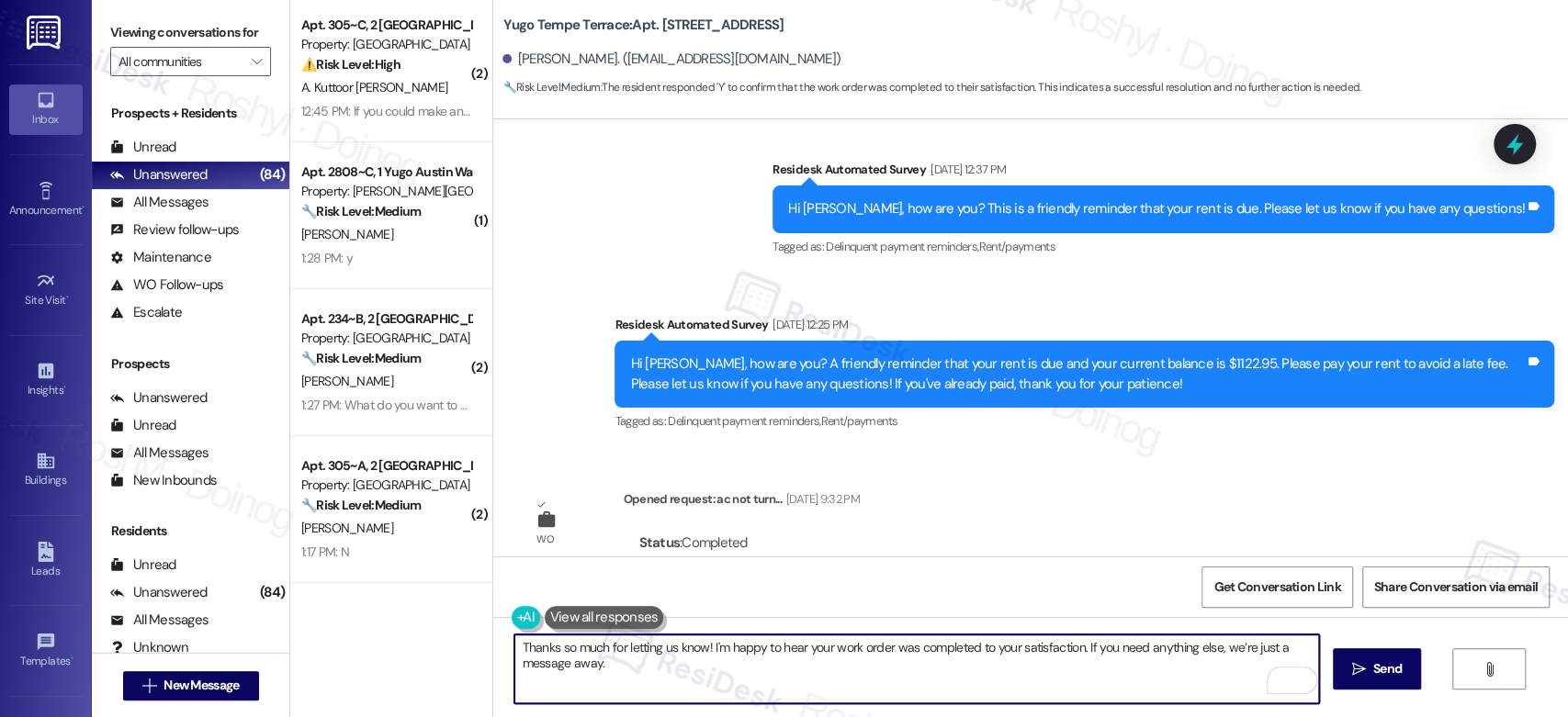
scroll to position [3083, 0]
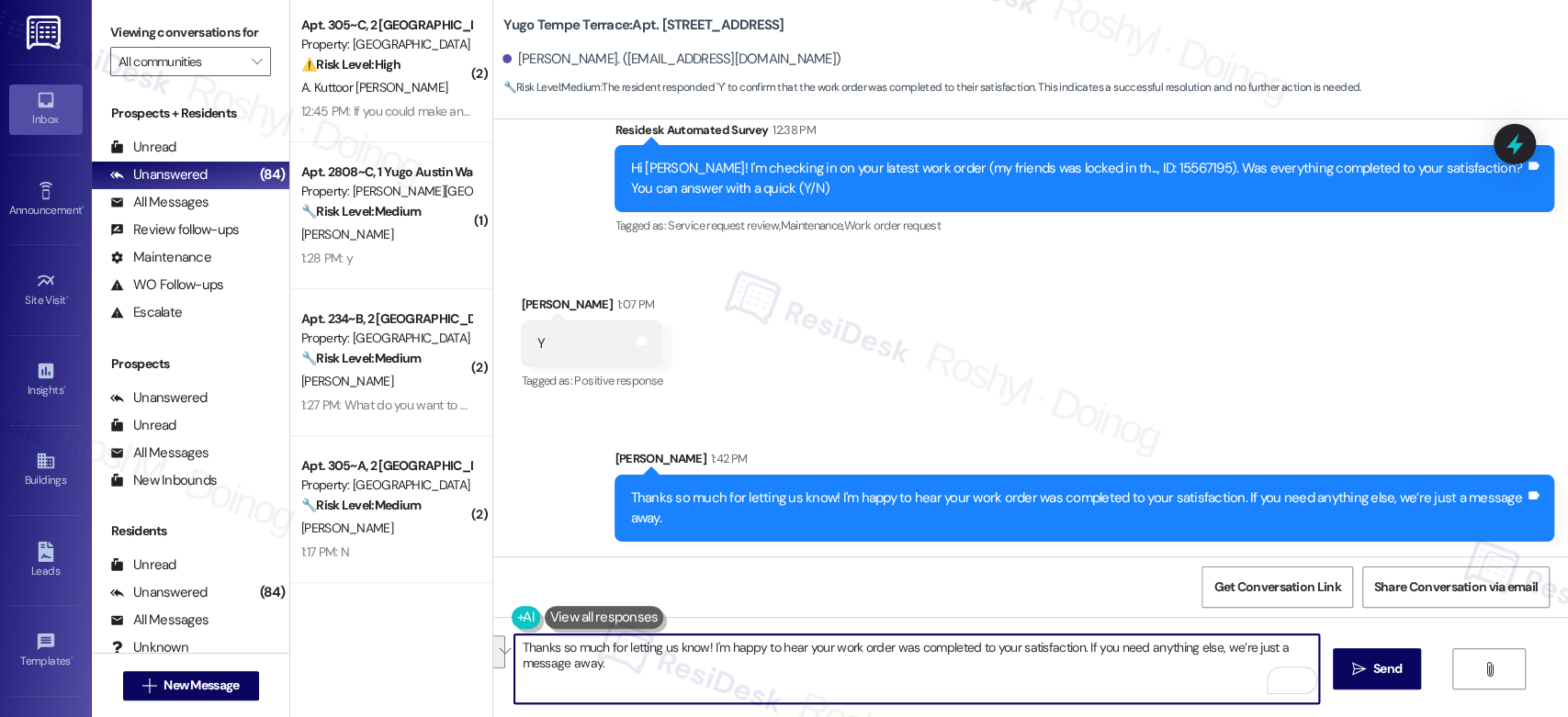
paste textarea "By the way, {{first_name}}, I just want to ask, has {{property}} lived up to yo…"
drag, startPoint x: 630, startPoint y: 667, endPoint x: 469, endPoint y: 593, distance: 177.2
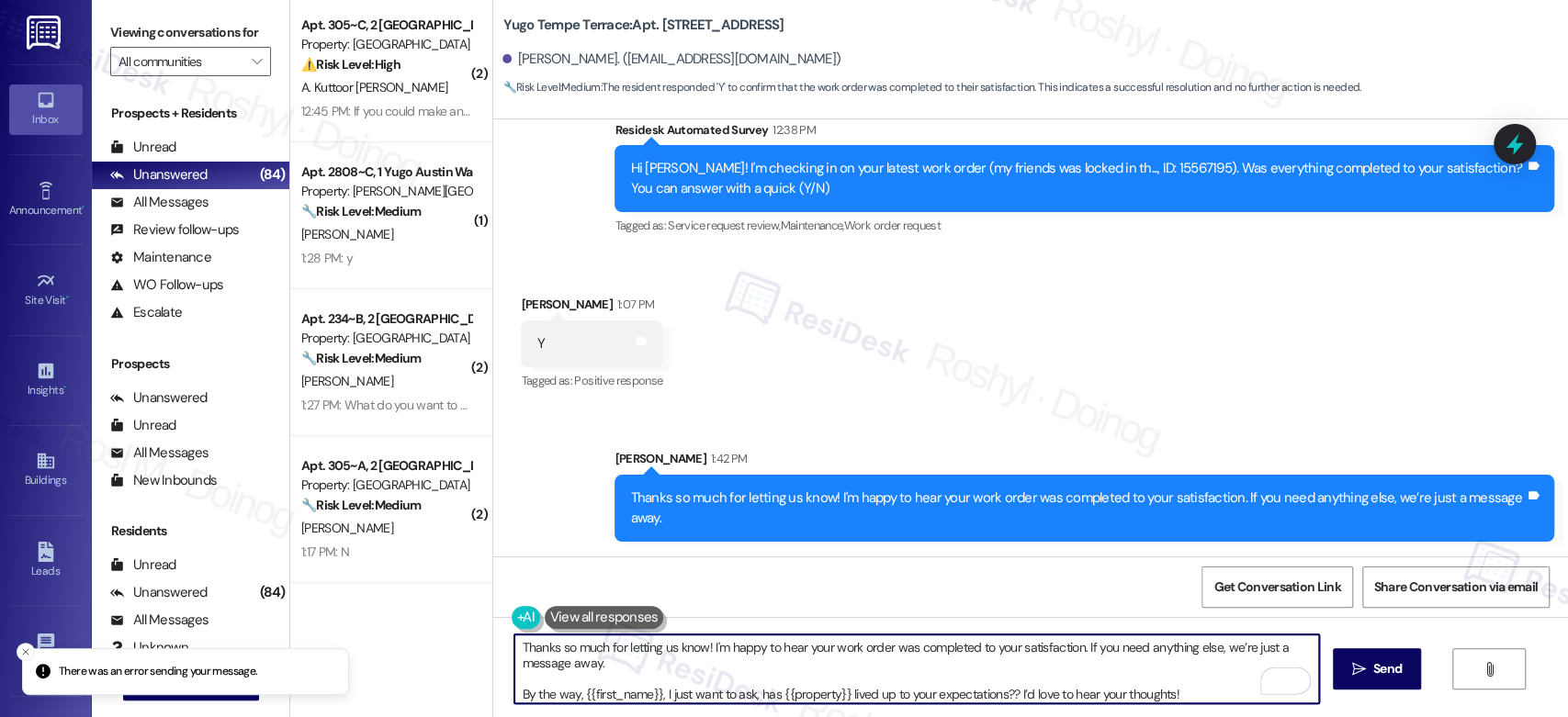
drag, startPoint x: 508, startPoint y: 693, endPoint x: 525, endPoint y: 593, distance: 101.4
click at [525, 593] on div "Survey, sent via SMS Residesk Automated Survey Mar 26, 2025 at 12:21 PM Hi Lely…" at bounding box center [1030, 477] width 1074 height 717
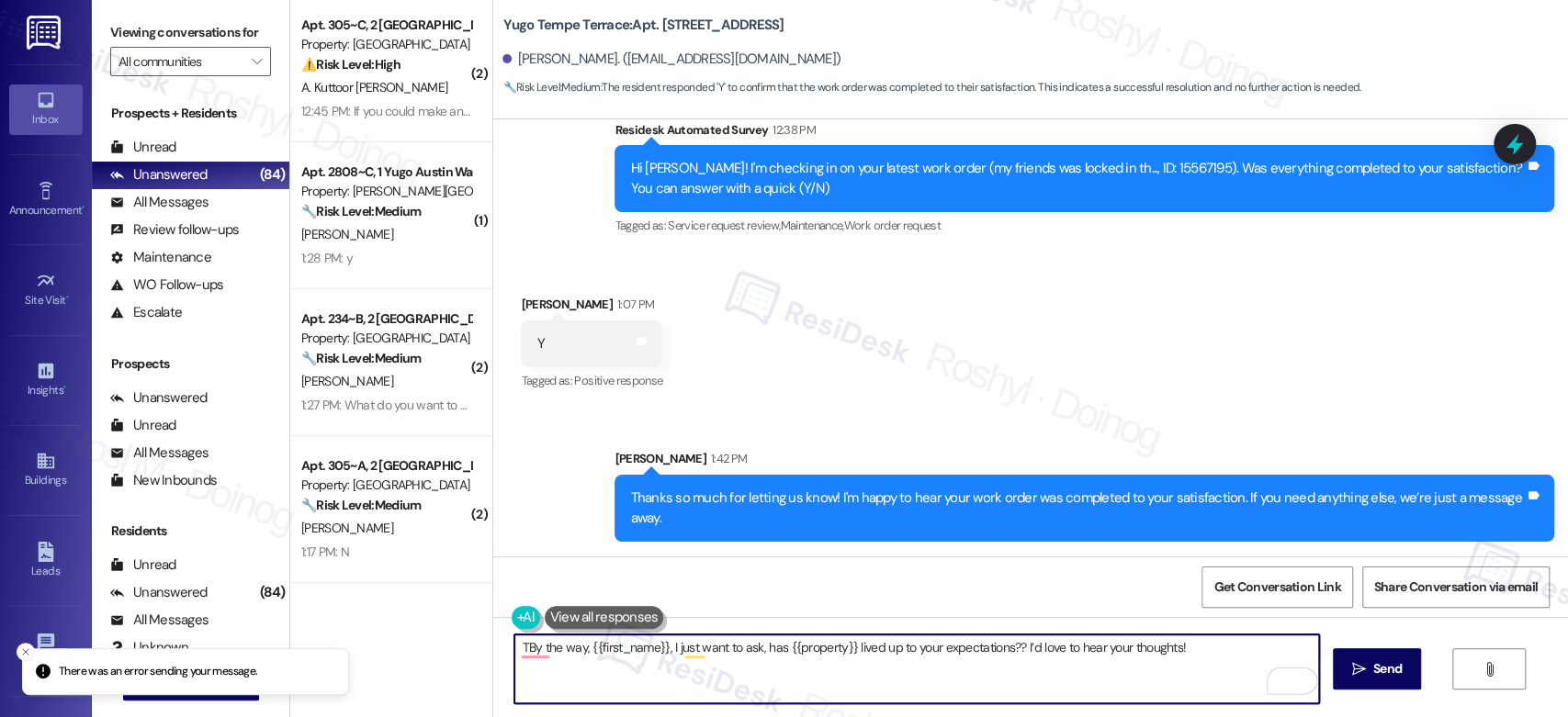
type textarea "By the way, {{first_name}}, I just want to ask, has {{property}} lived up to yo…"
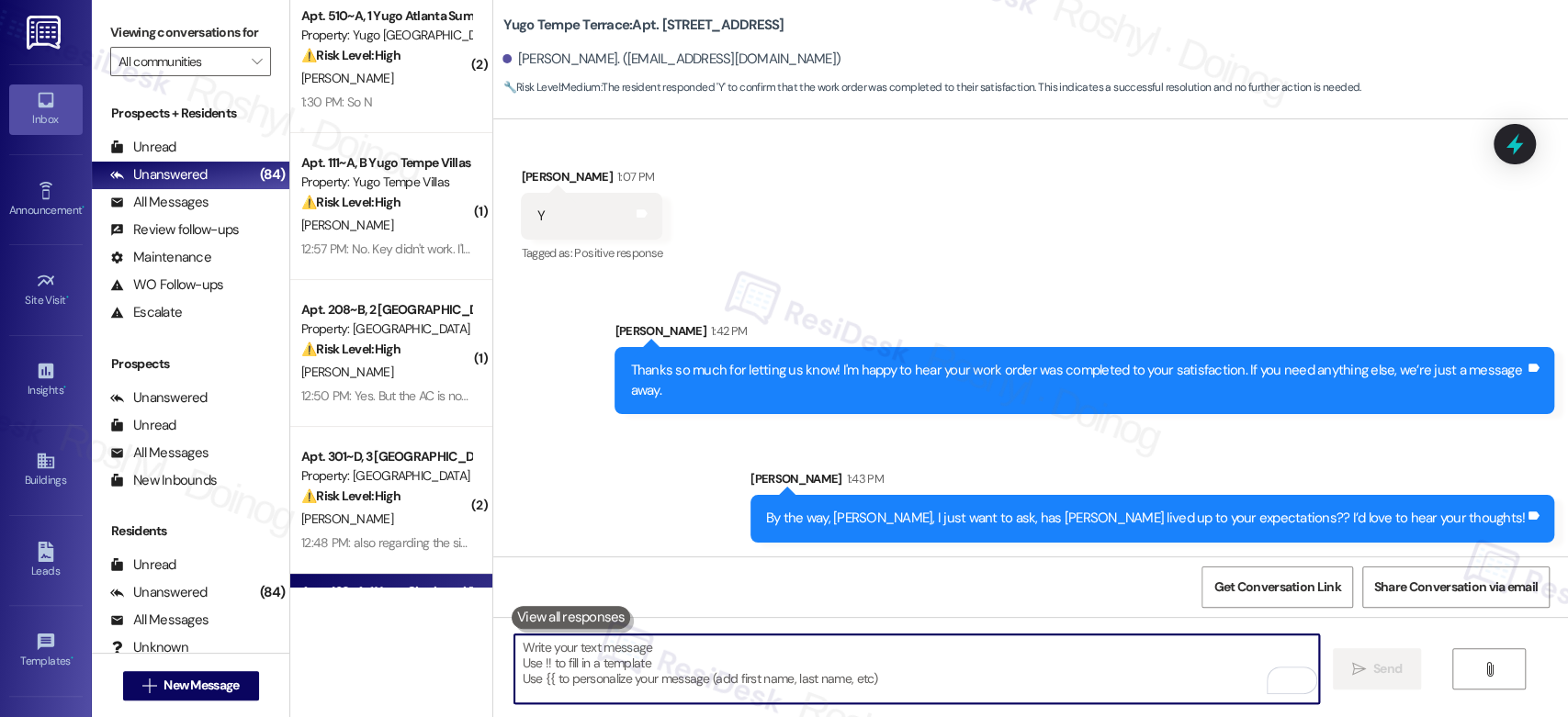
scroll to position [0, 0]
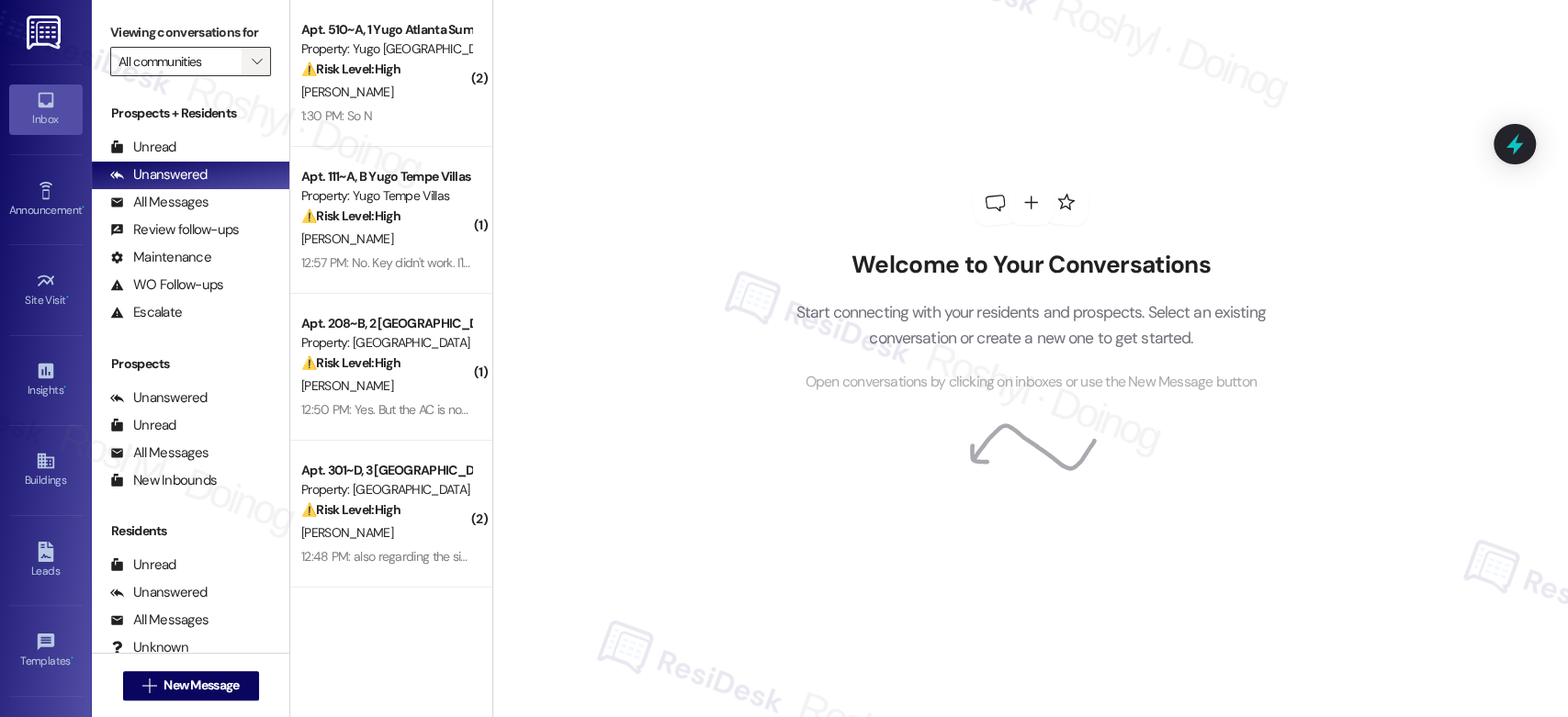
click at [248, 50] on span "" at bounding box center [257, 61] width 18 height 29
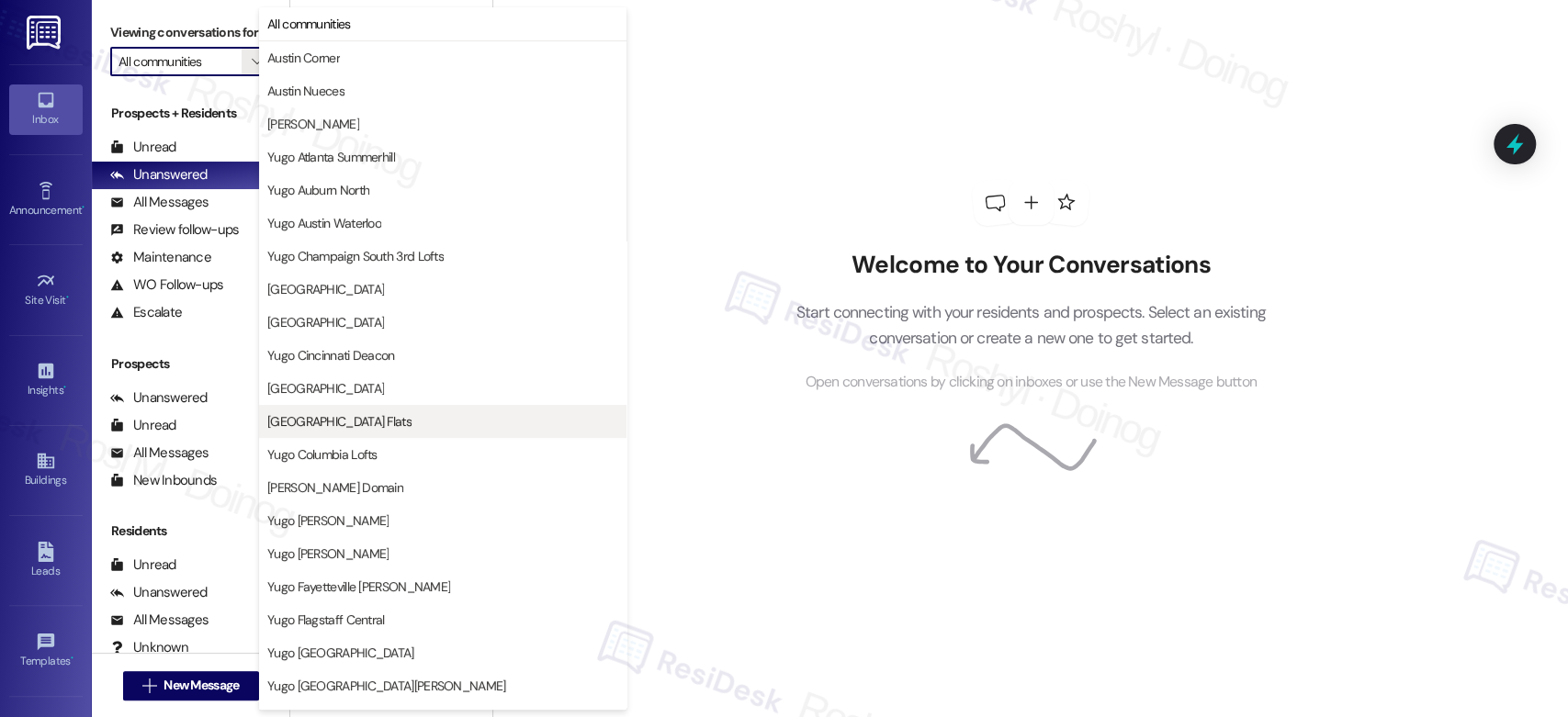
click at [396, 422] on span "Yugo Columbia District Flats" at bounding box center [339, 421] width 144 height 19
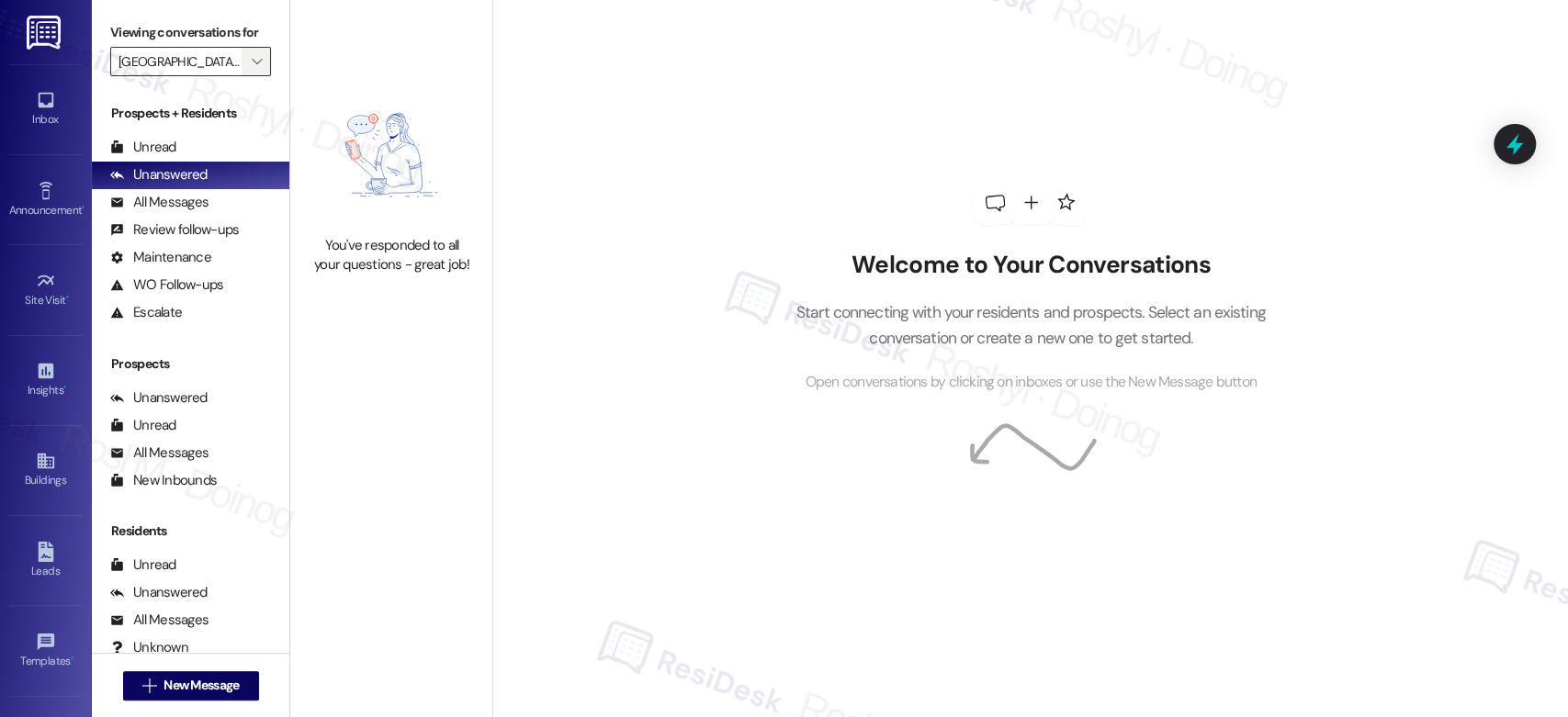
click at [248, 66] on span "" at bounding box center [257, 61] width 18 height 29
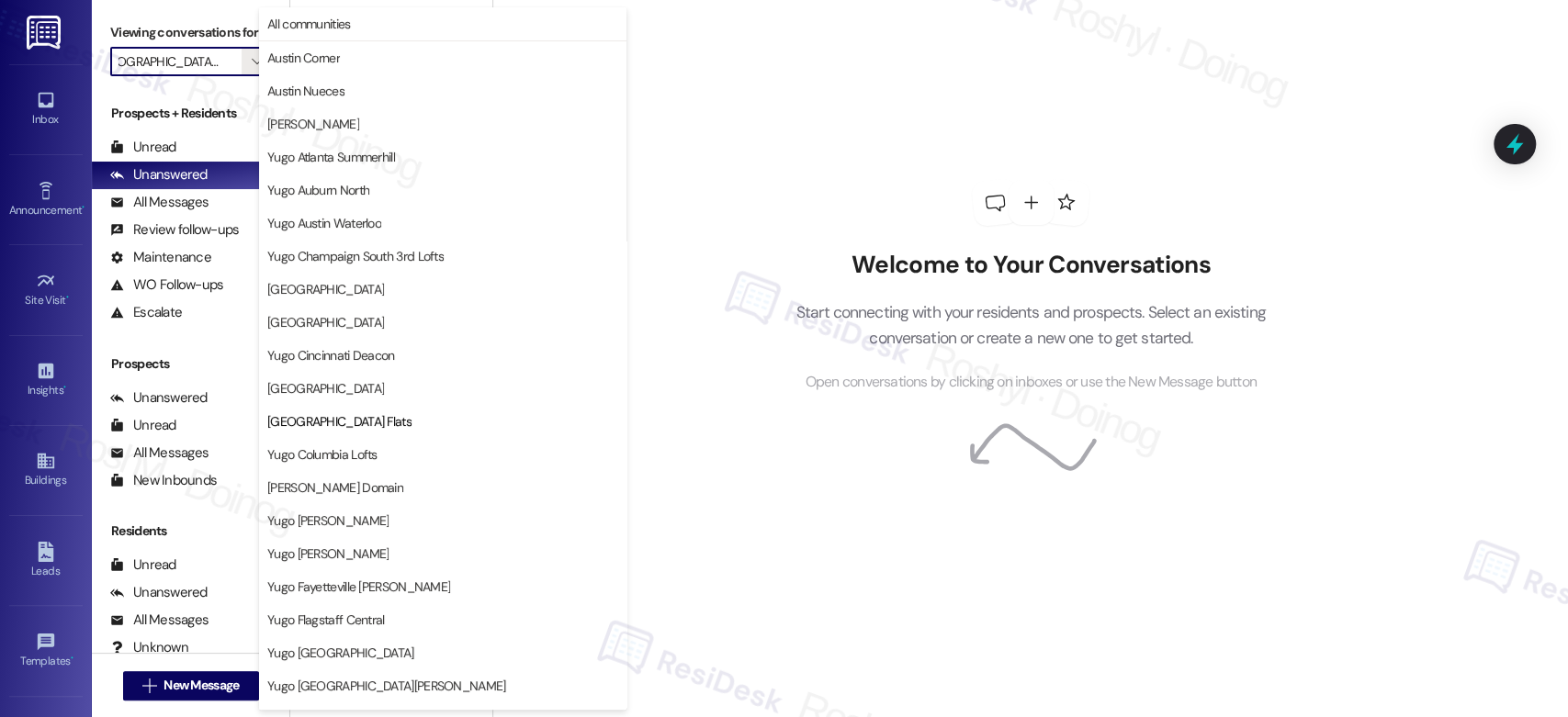
scroll to position [299, 0]
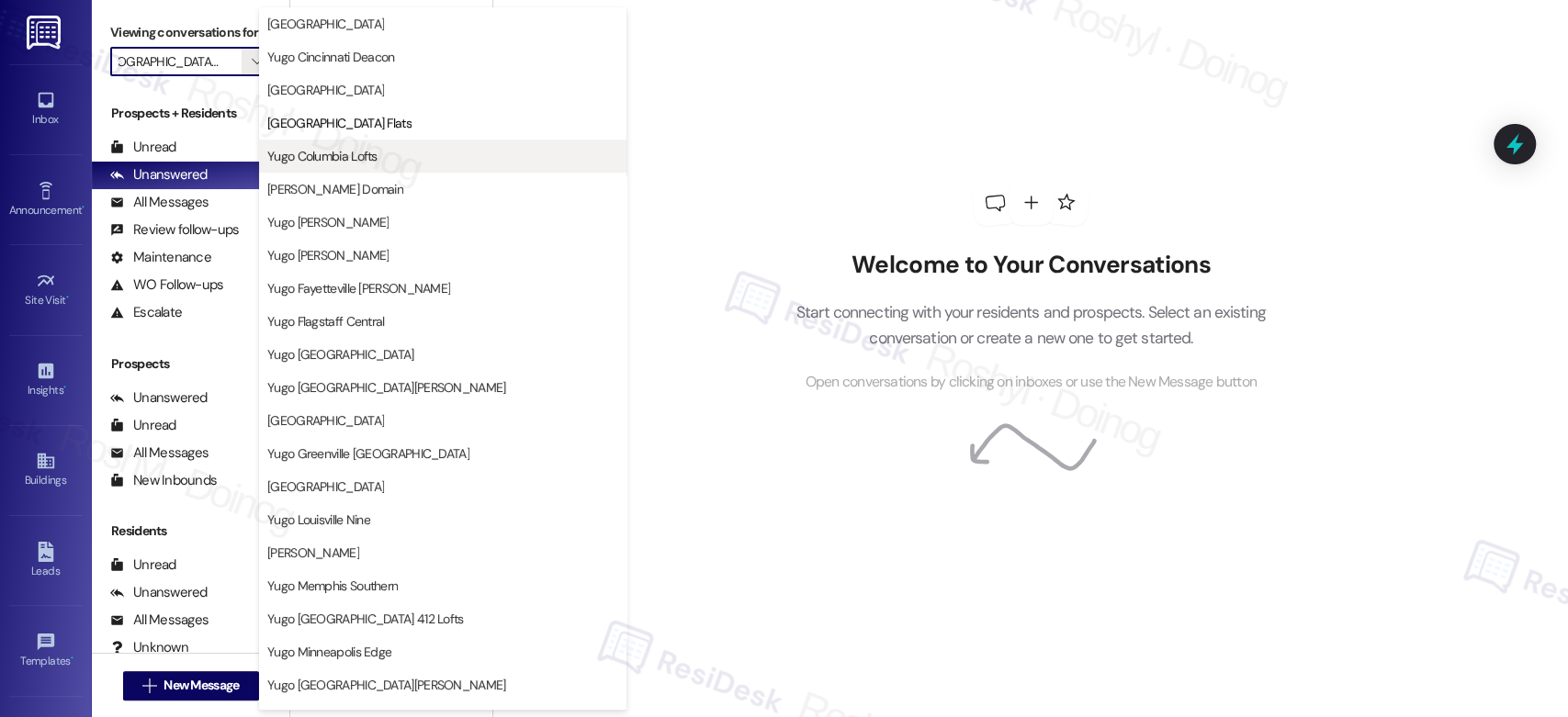
click at [348, 164] on span "Yugo Columbia Lofts" at bounding box center [322, 156] width 111 height 19
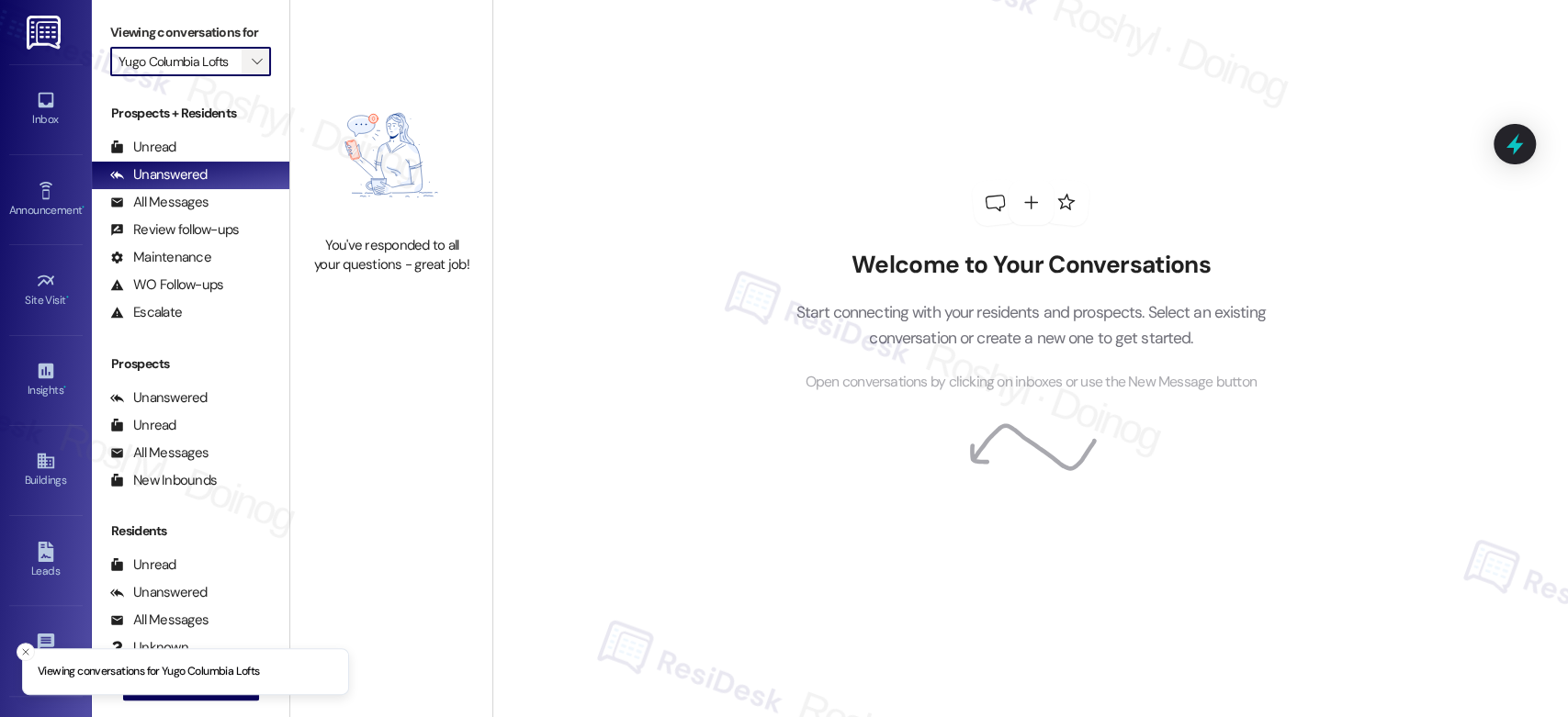
click at [251, 66] on span "" at bounding box center [257, 61] width 18 height 29
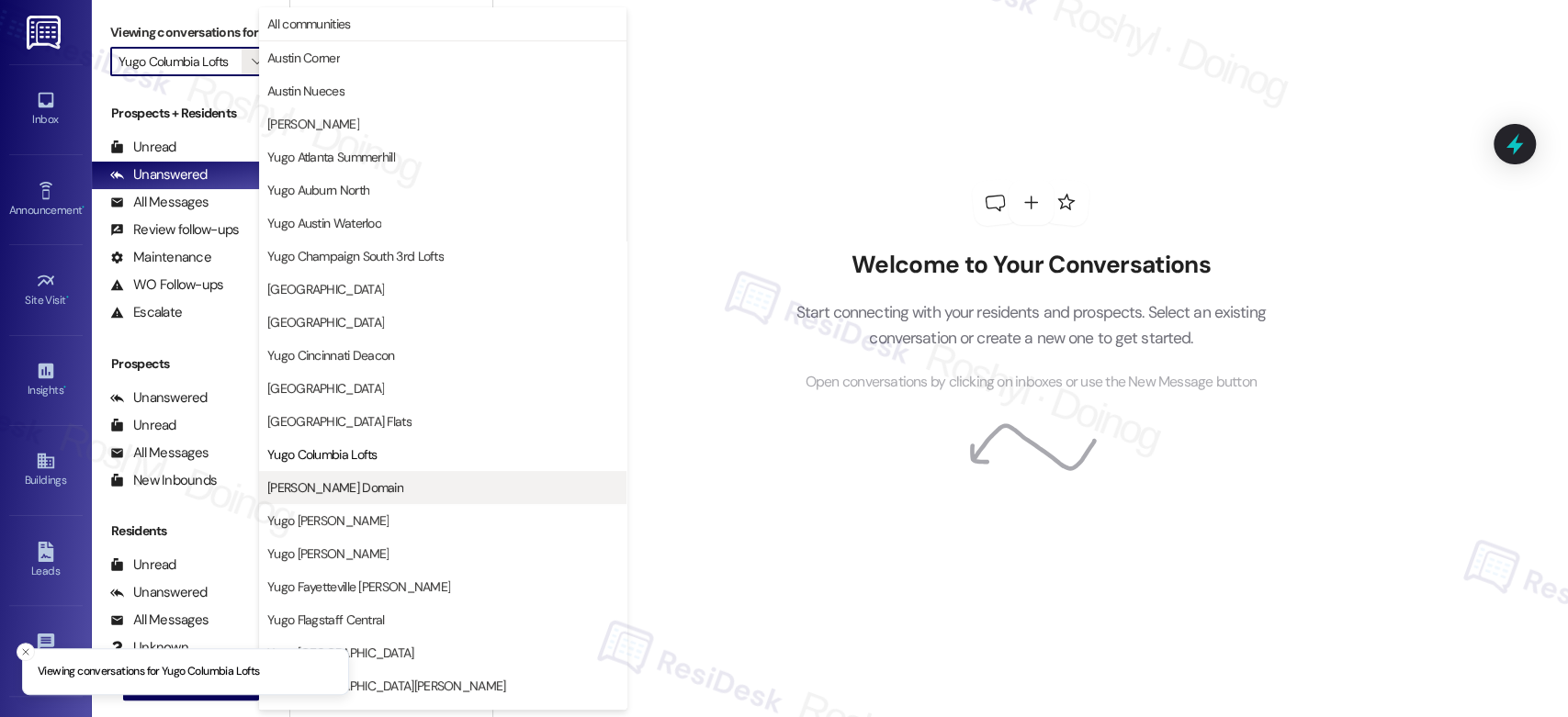
scroll to position [299, 0]
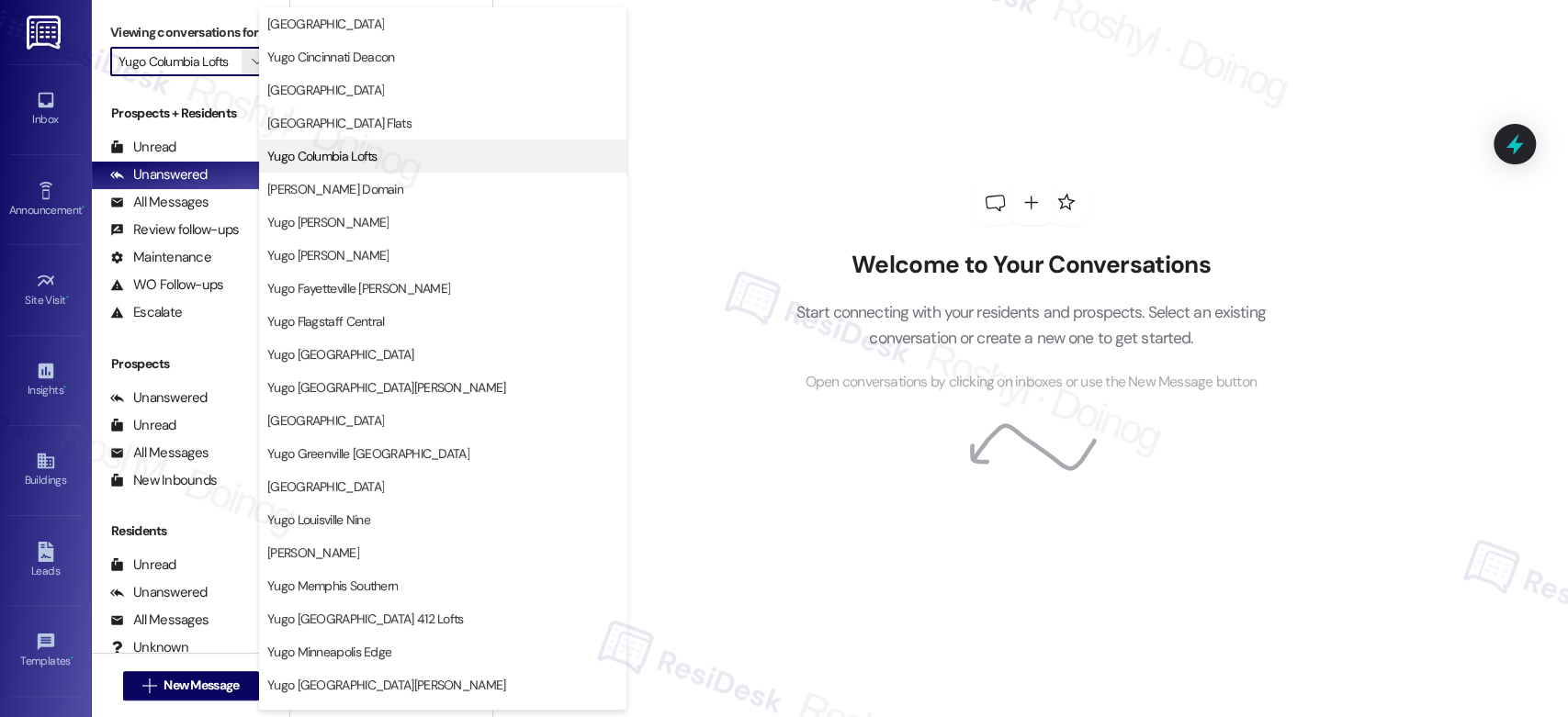
click at [355, 160] on span "Yugo Columbia Lofts" at bounding box center [322, 156] width 111 height 19
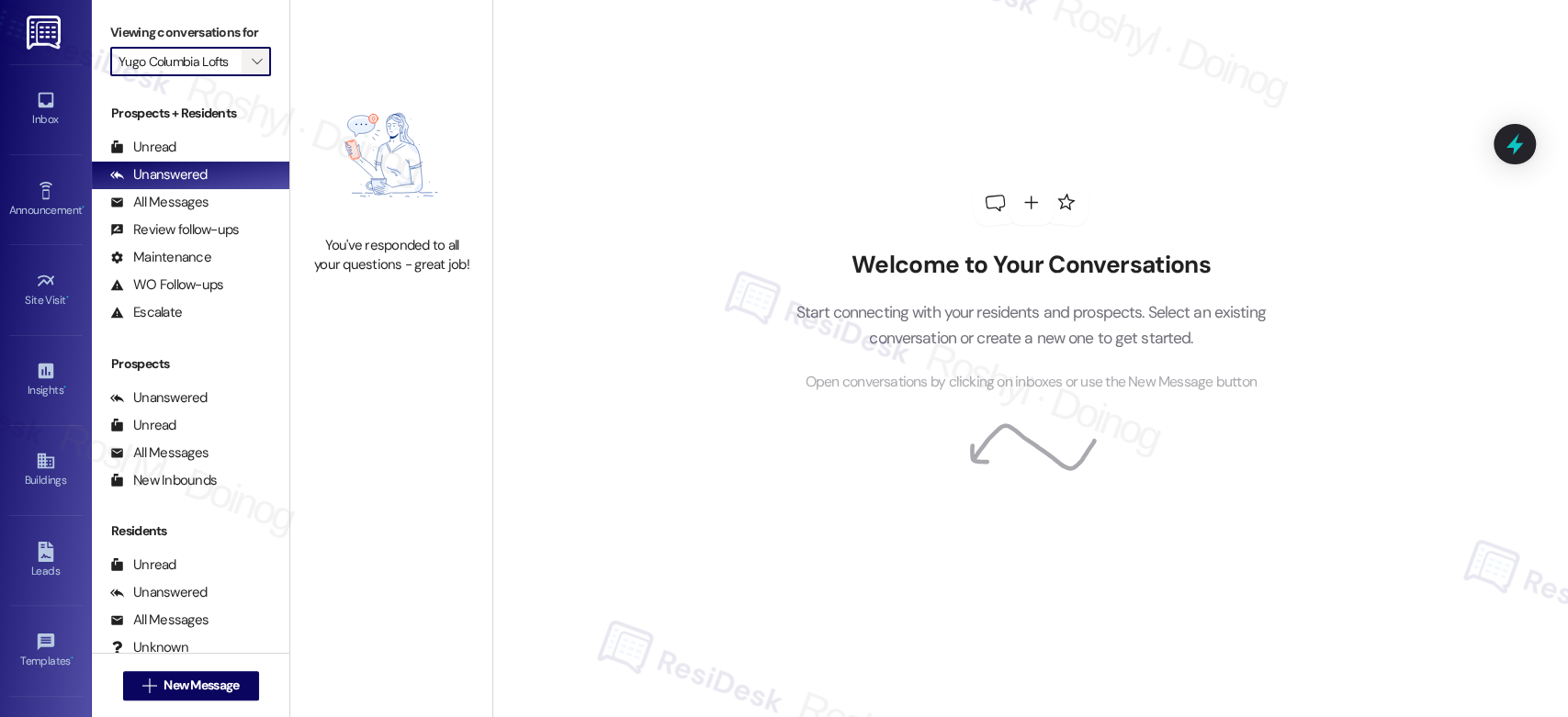
click at [252, 64] on icon "" at bounding box center [257, 62] width 10 height 15
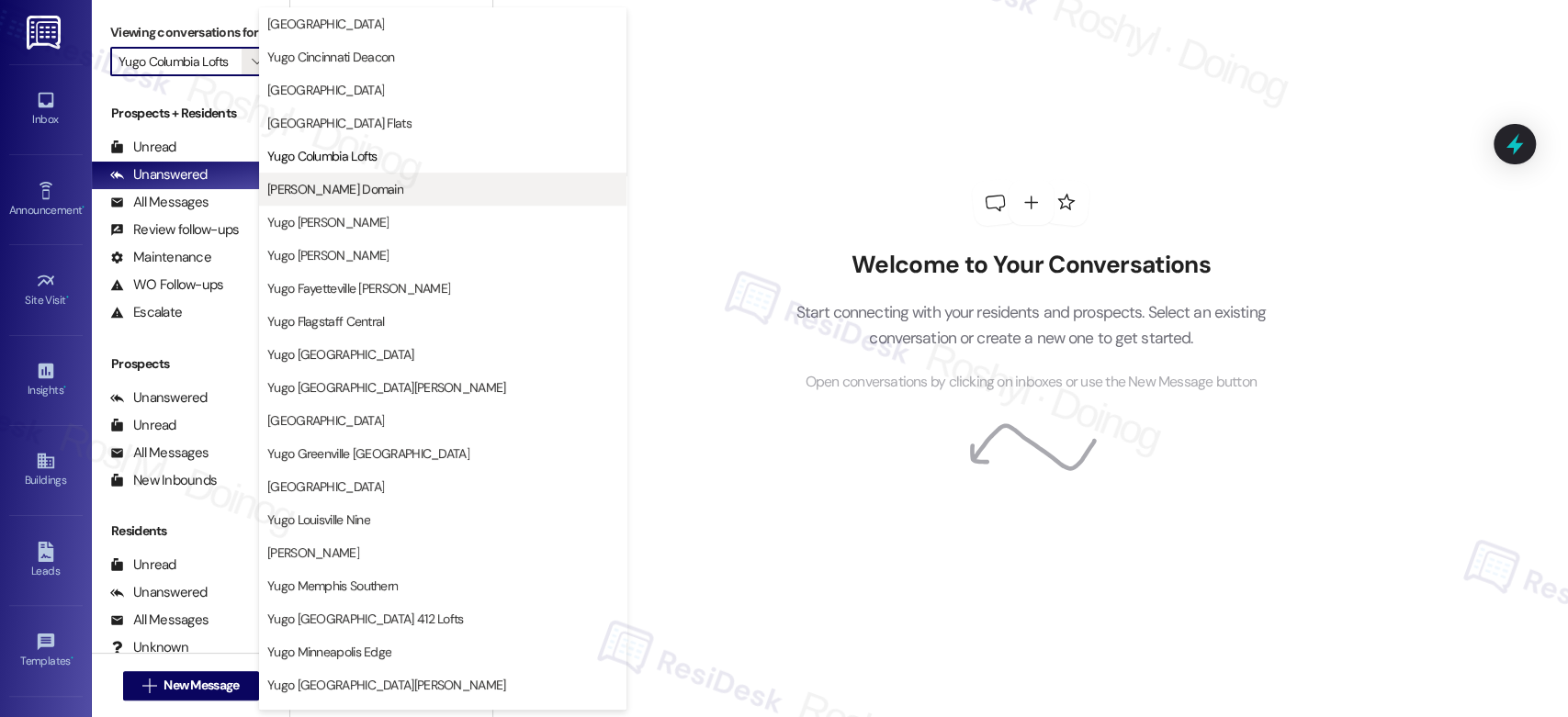
click at [339, 194] on span "Yugo Corvallis Domain" at bounding box center [334, 189] width 136 height 19
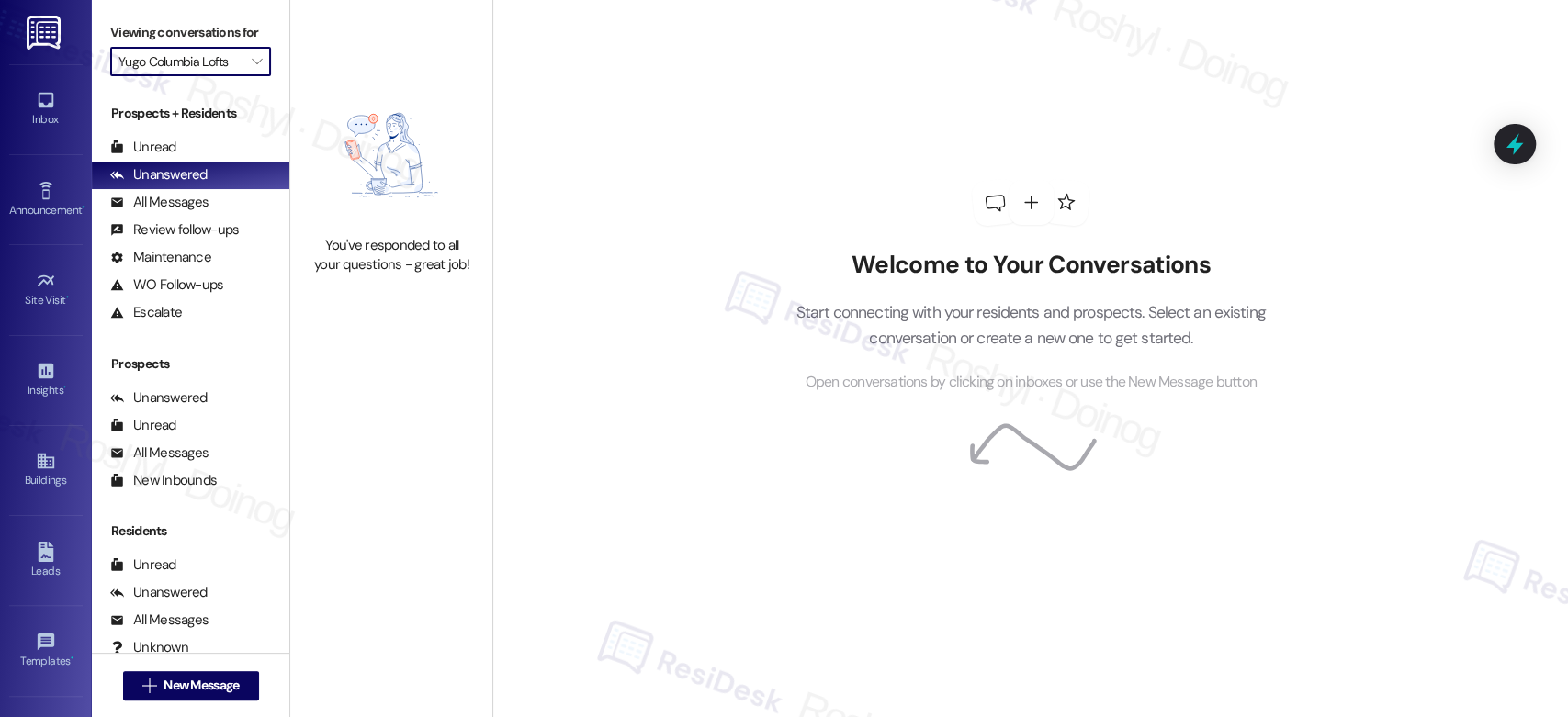
type input "Yugo Corvallis Domain"
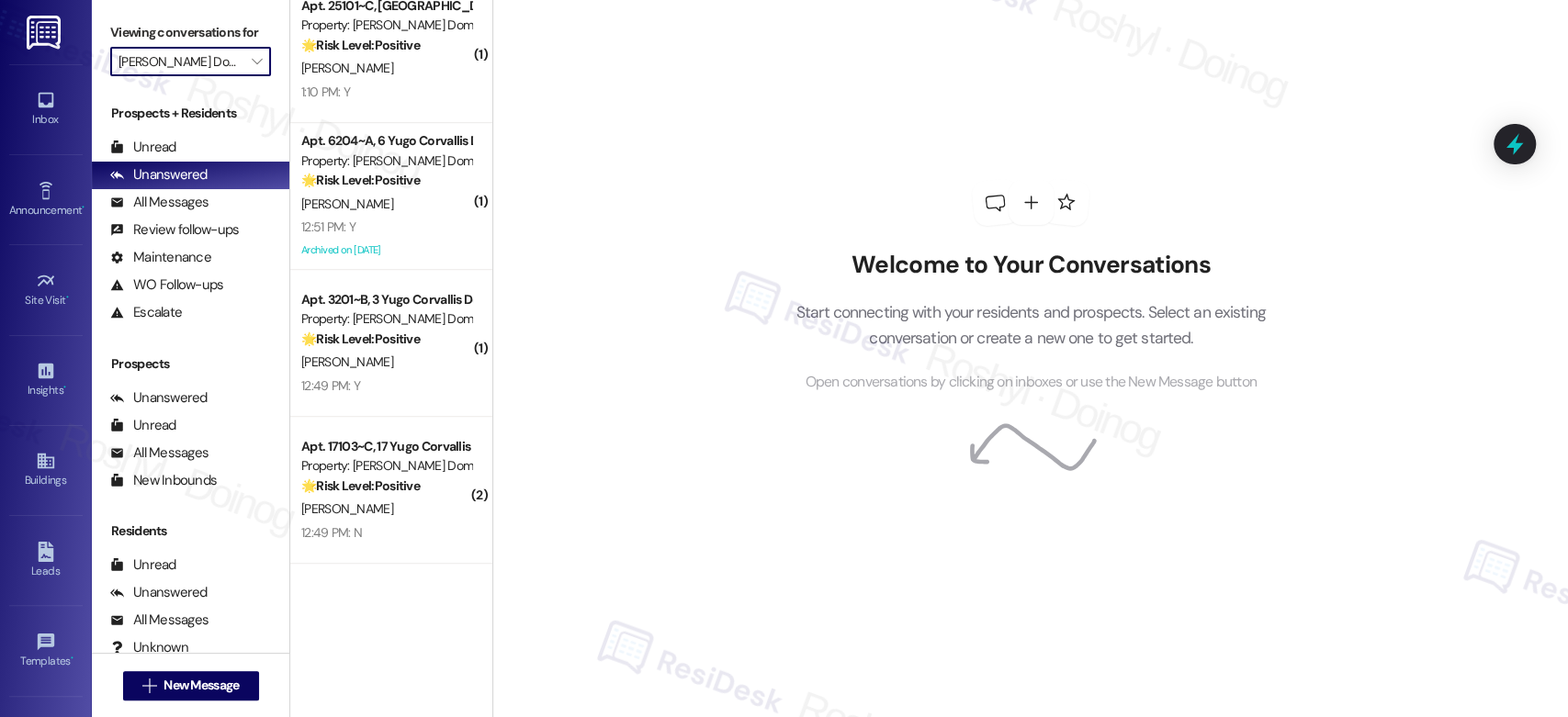
scroll to position [735, 0]
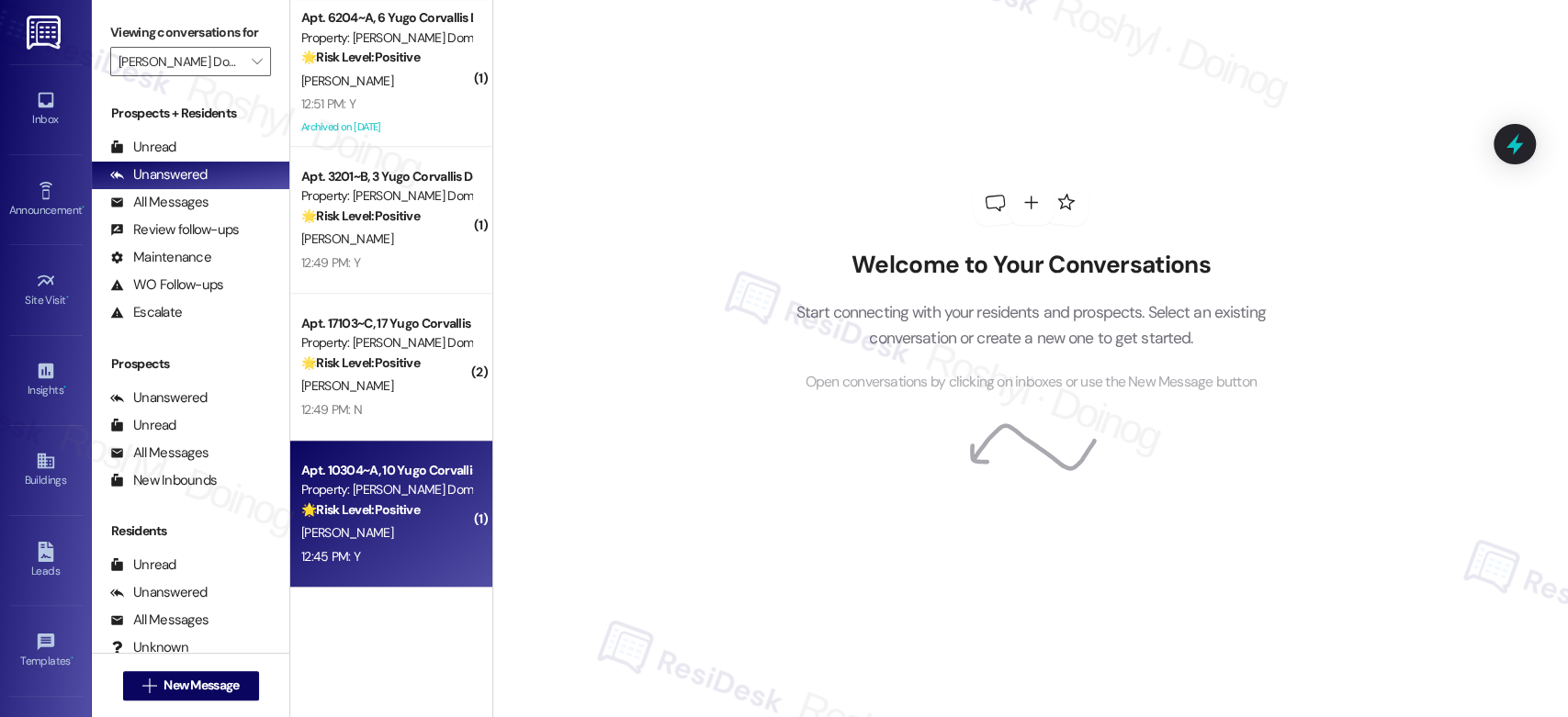
click at [397, 525] on div "D. Meagher" at bounding box center [386, 533] width 173 height 23
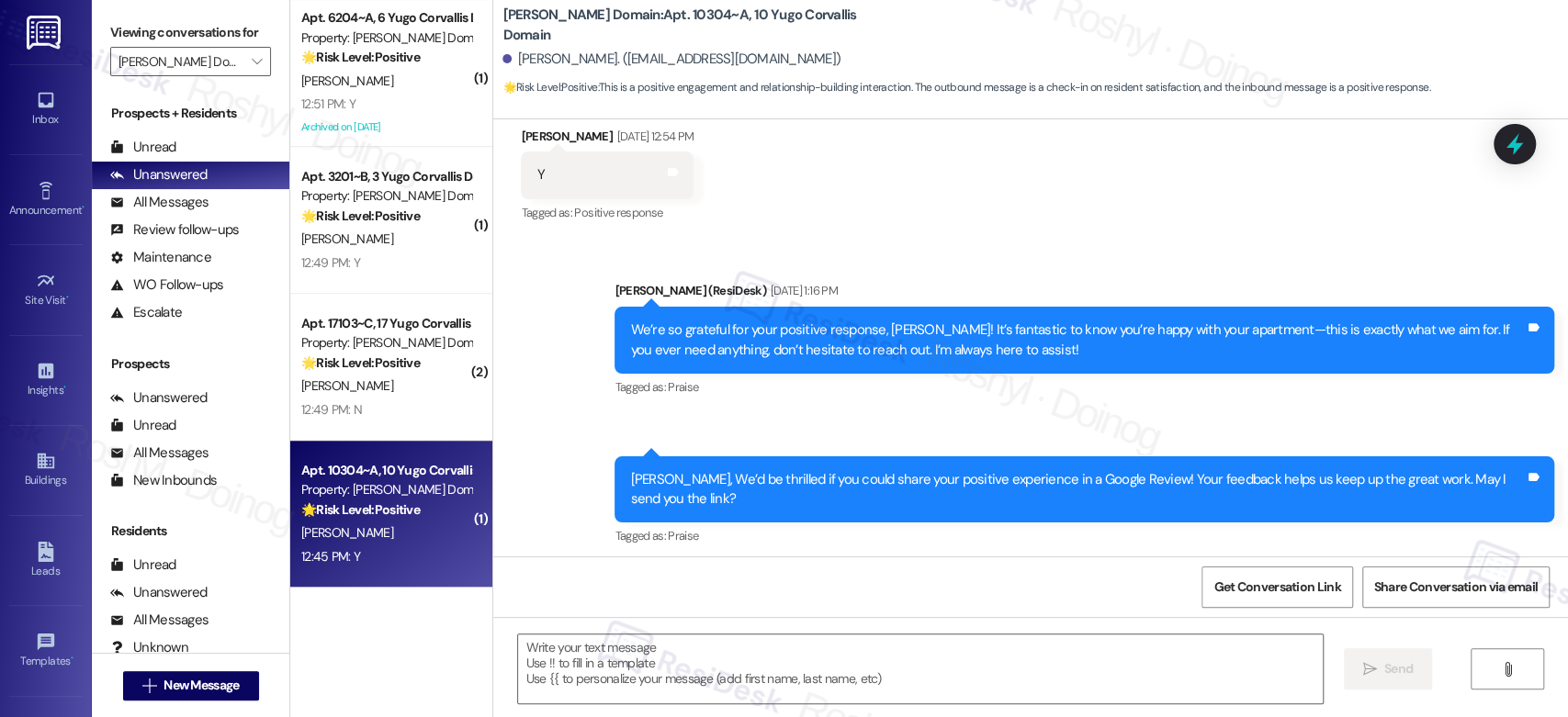
type textarea "Fetching suggested responses. Please feel free to read through the conversation…"
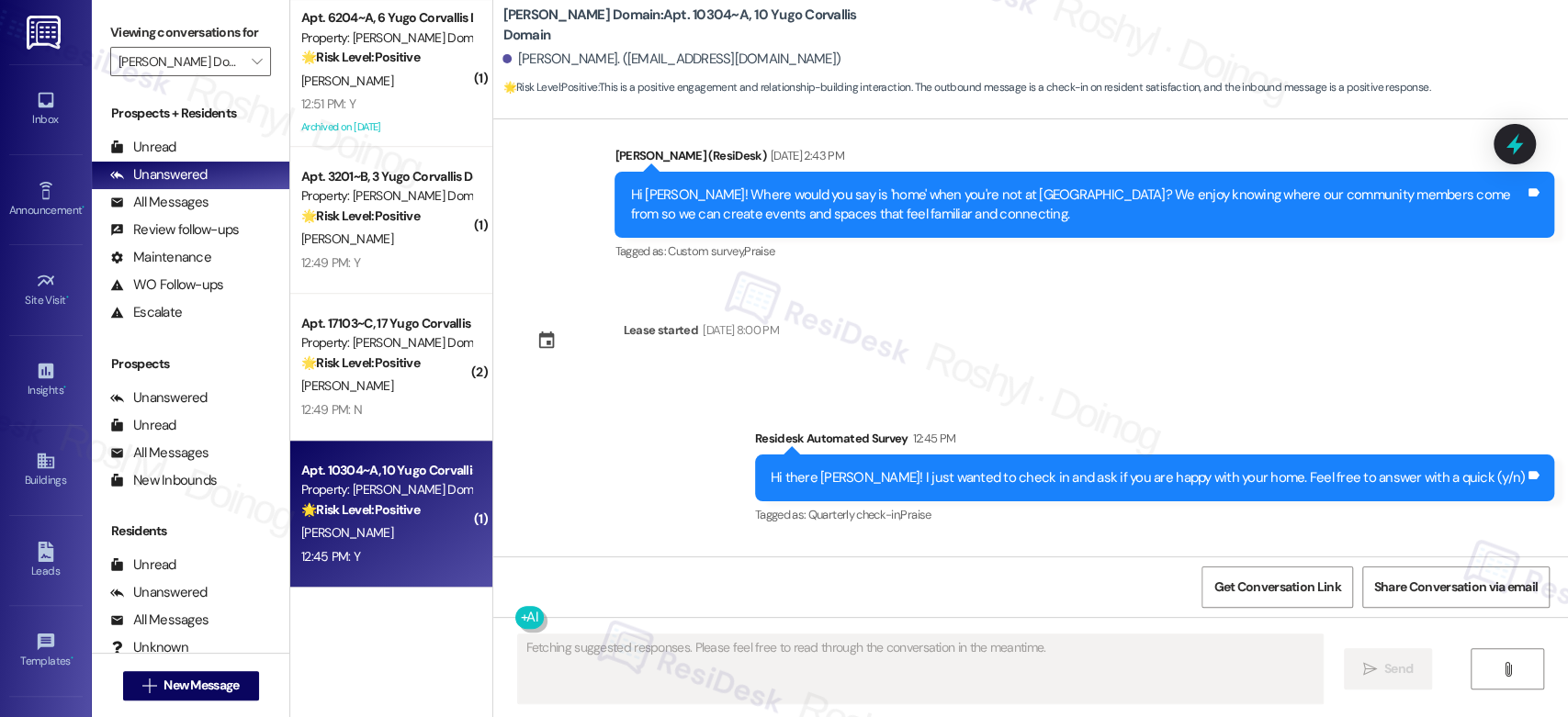
scroll to position [2476, 0]
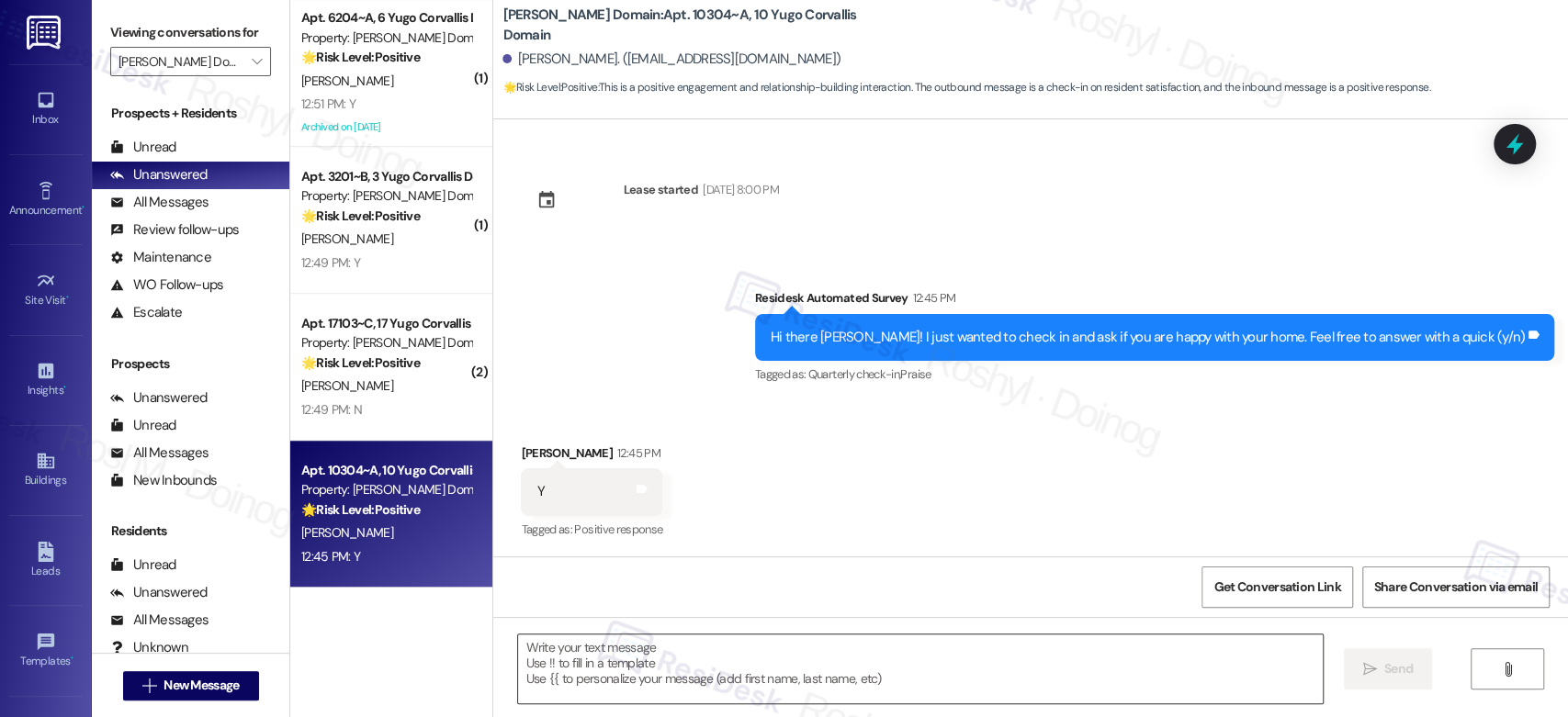
click at [545, 660] on textarea at bounding box center [920, 669] width 804 height 69
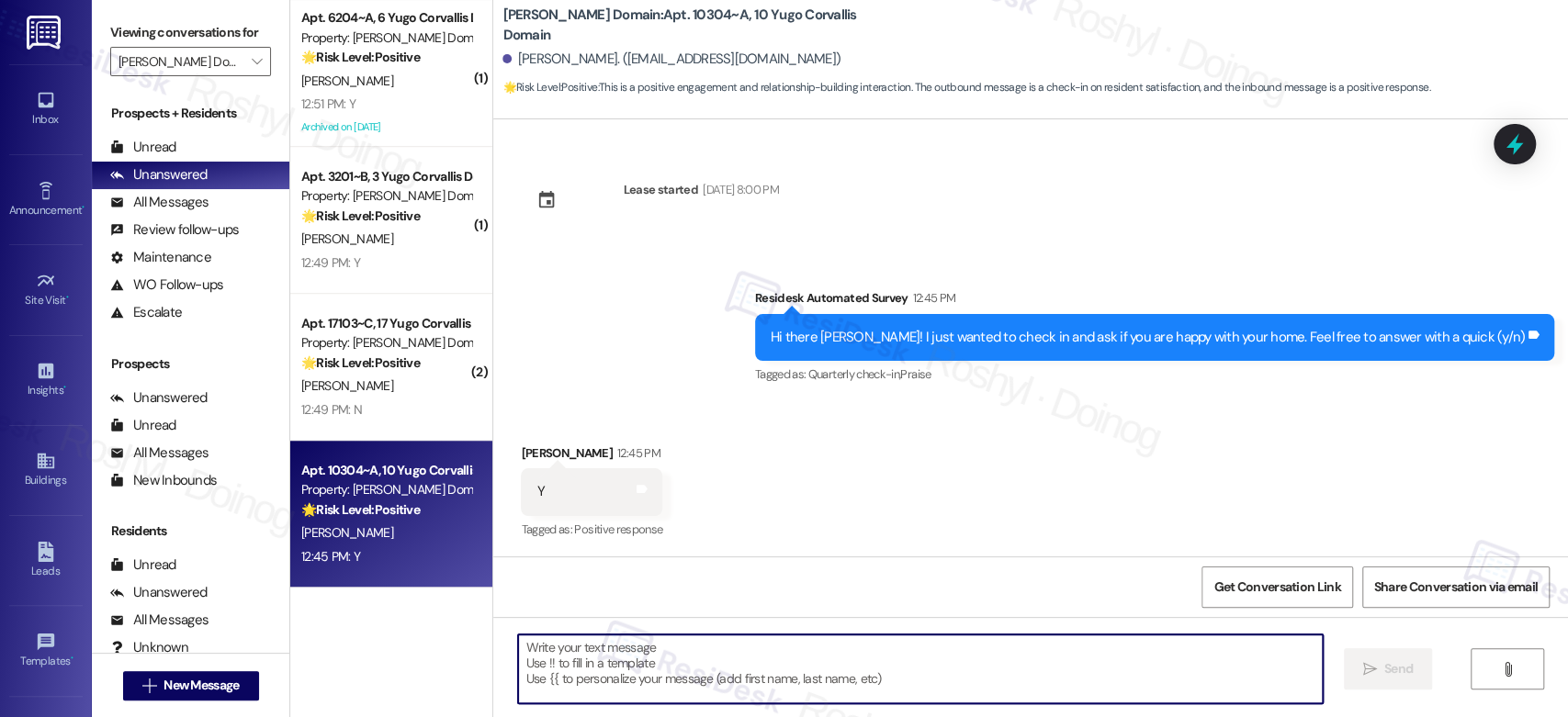
paste textarea "Thanks so much for letting us know! I'm happy to hear your work order was compl…"
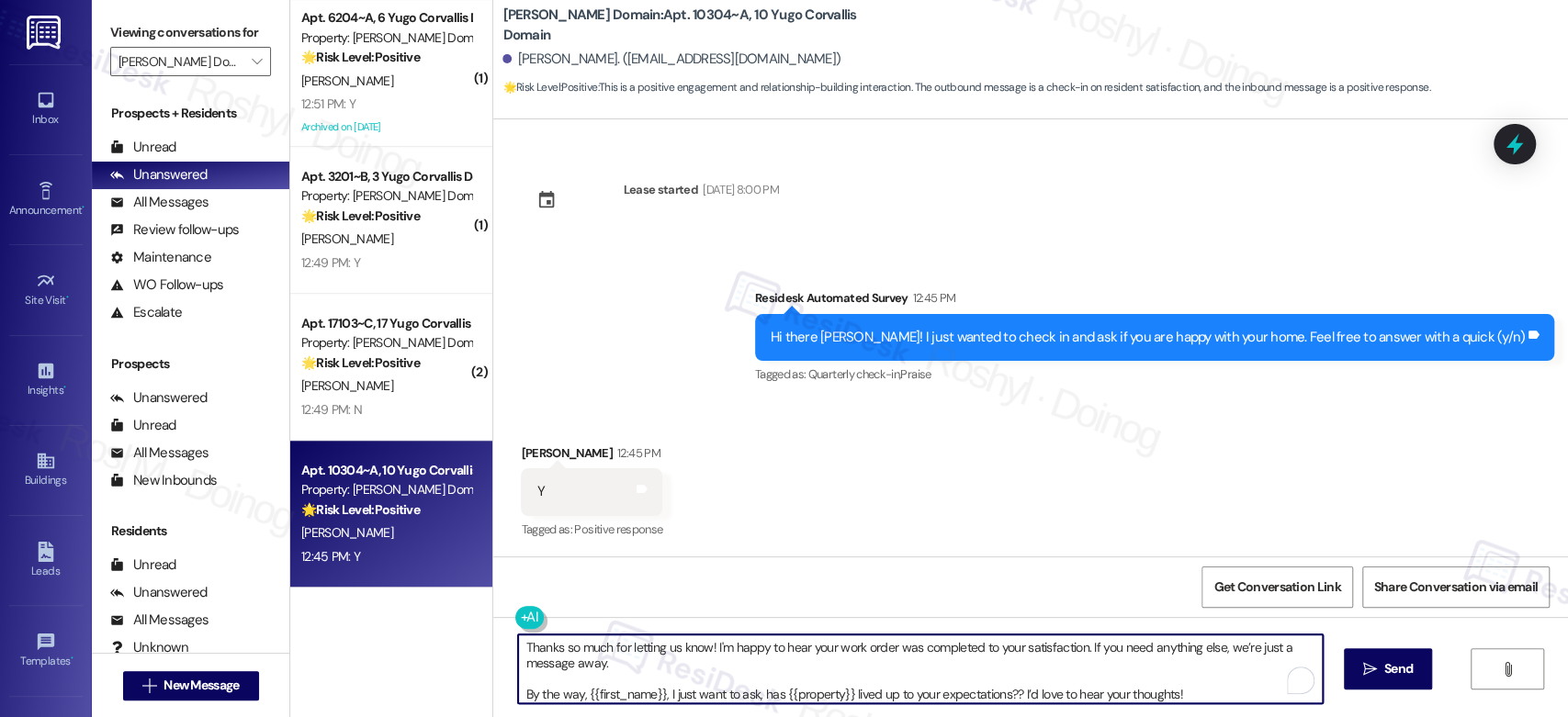
scroll to position [5, 0]
drag, startPoint x: 627, startPoint y: 659, endPoint x: 1344, endPoint y: 756, distance: 723.5
click at [1344, 716] on html "Inbox Go to Inbox Announcement • Send A Text Announcement Site Visit • Go to Si…" at bounding box center [784, 358] width 1568 height 717
type textarea "Thanks so much for letting us know! I'm happy to hear your work order was compl…"
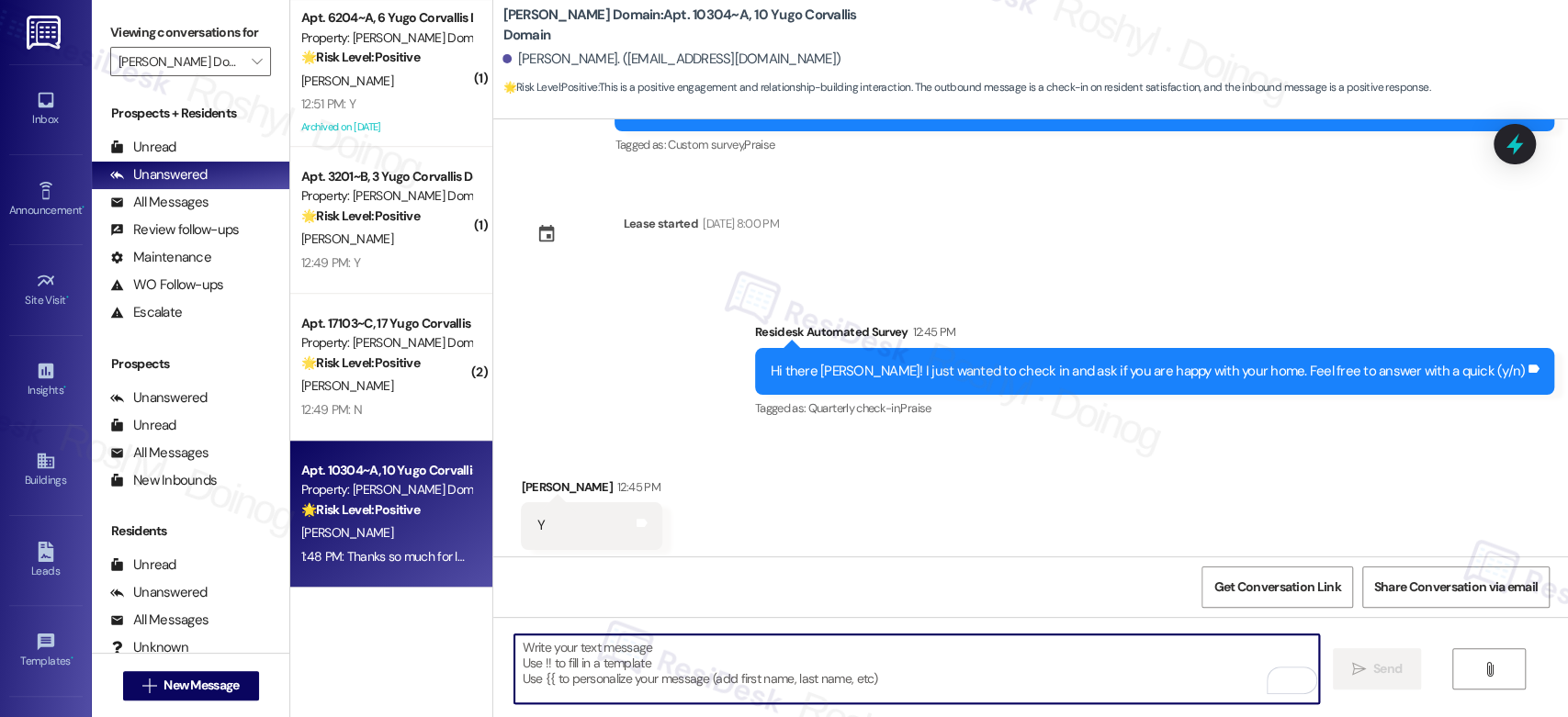
scroll to position [2625, 0]
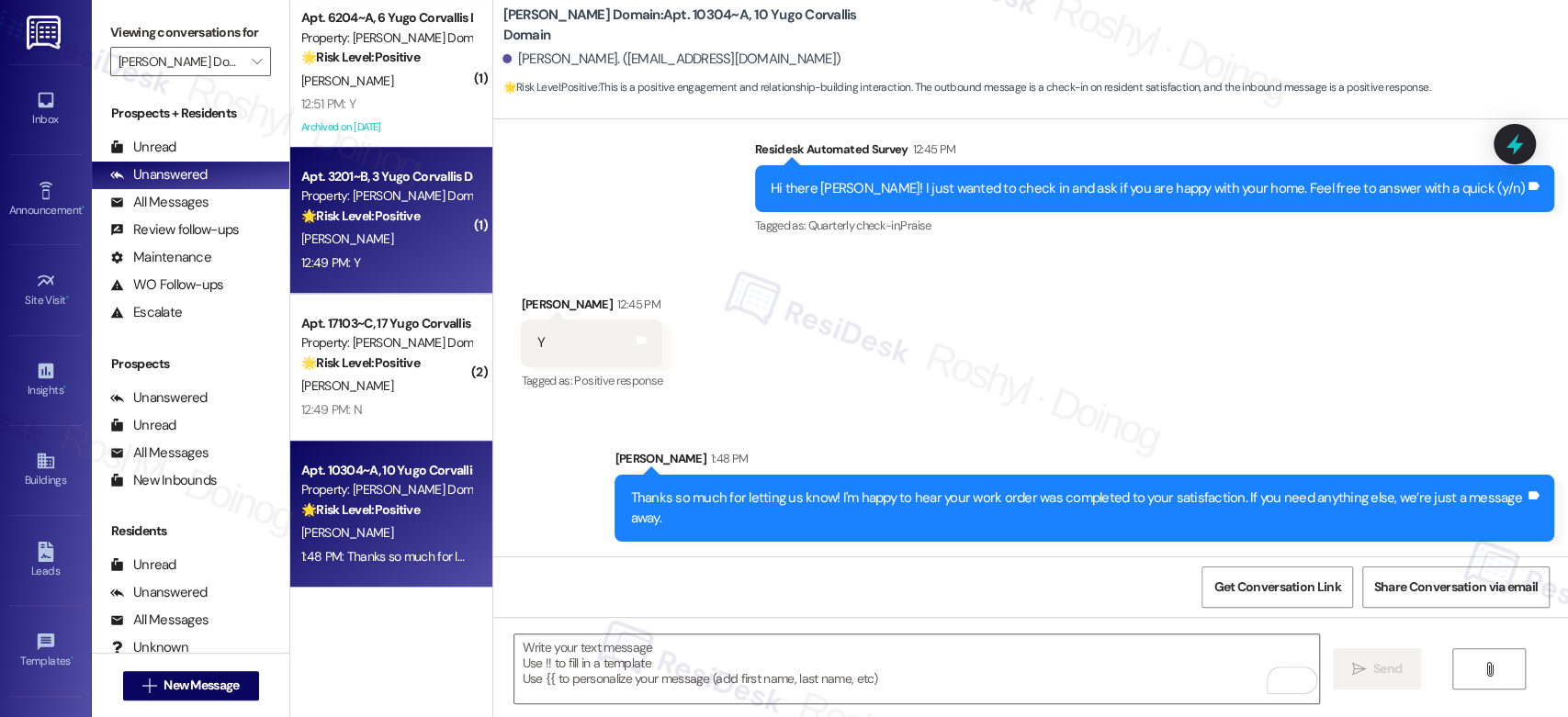
click at [397, 256] on div "12:49 PM: Y 12:49 PM: Y" at bounding box center [386, 263] width 173 height 23
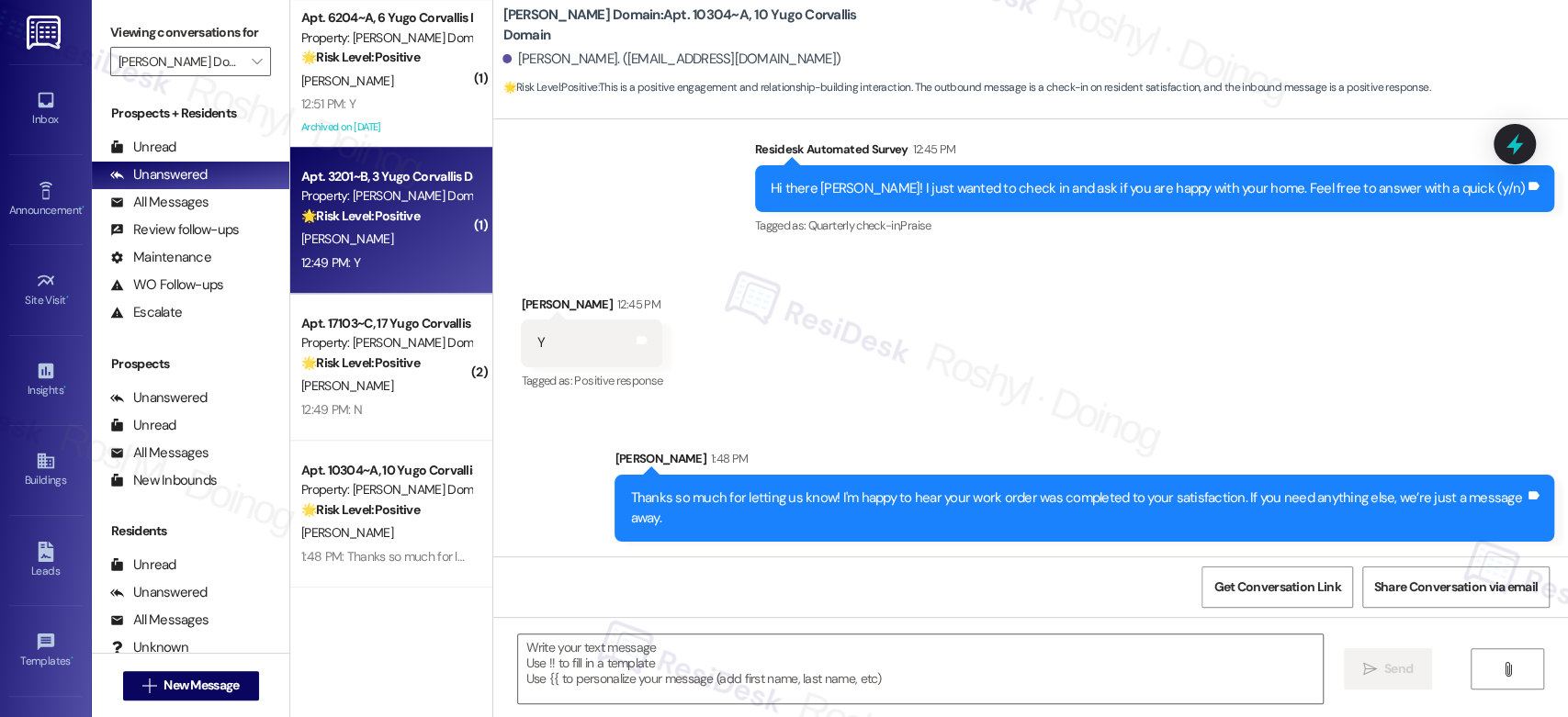
type textarea "Fetching suggested responses. Please feel free to read through the conversation…"
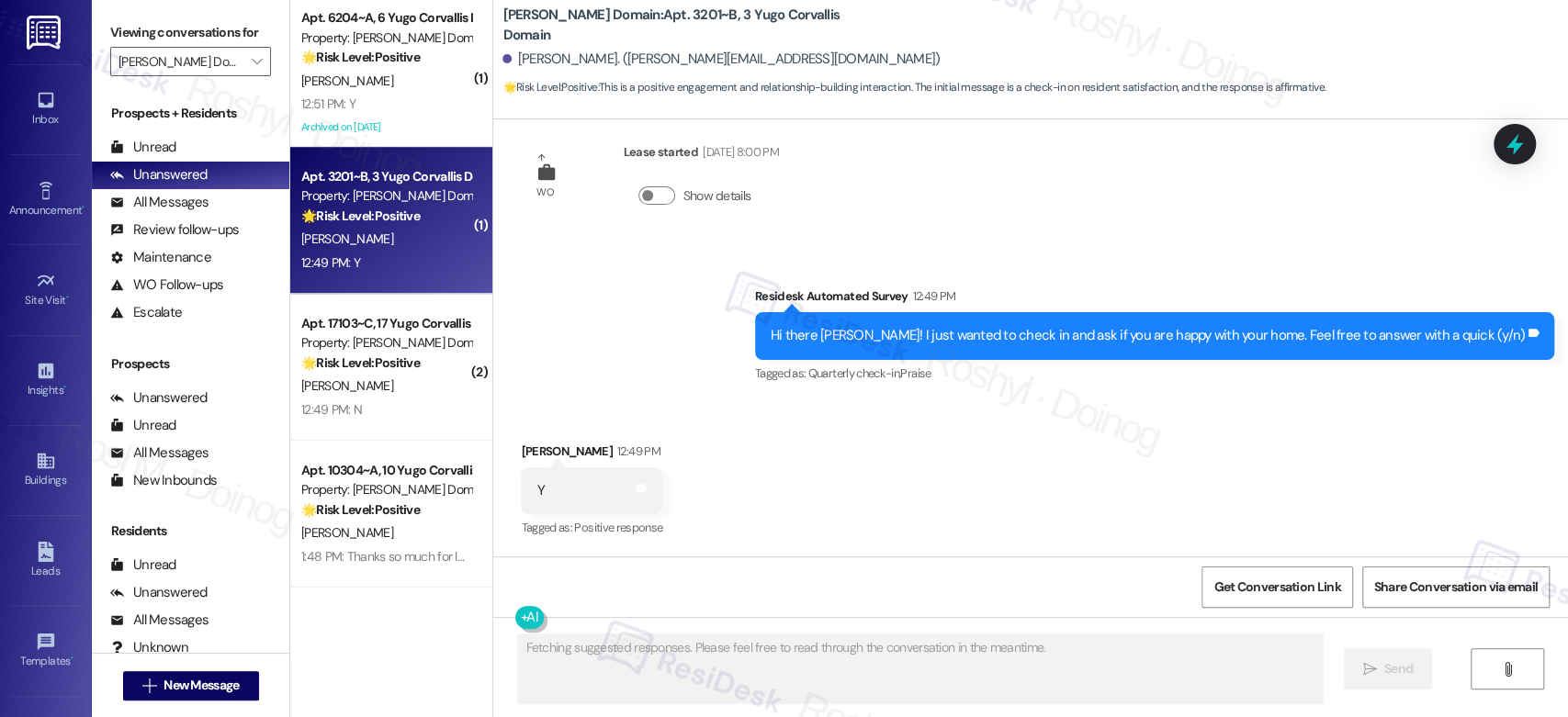
scroll to position [2295, 0]
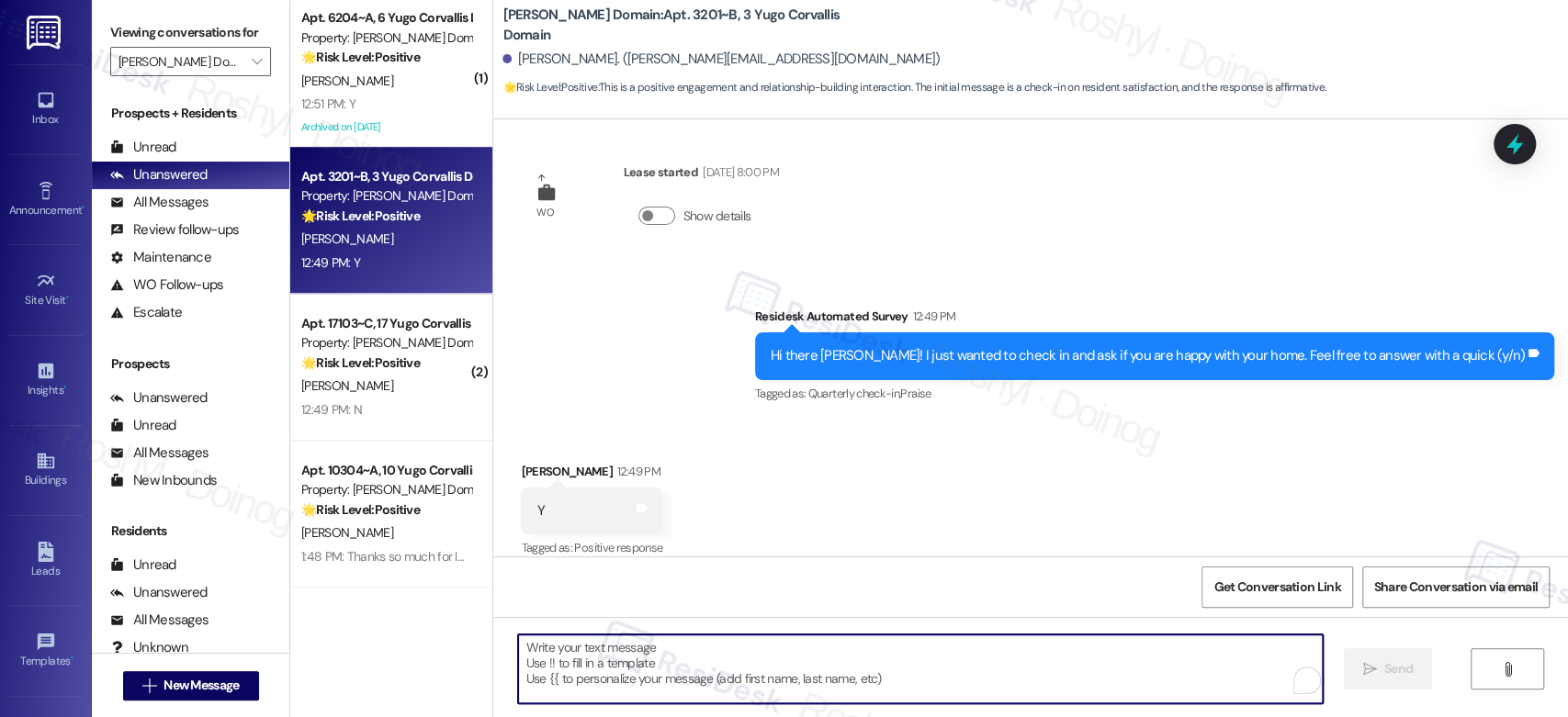
click at [622, 659] on textarea "To enrich screen reader interactions, please activate Accessibility in Grammarl…" at bounding box center [920, 669] width 804 height 69
paste textarea "Thanks so much for letting us know! I'm happy to hear your work order was compl…"
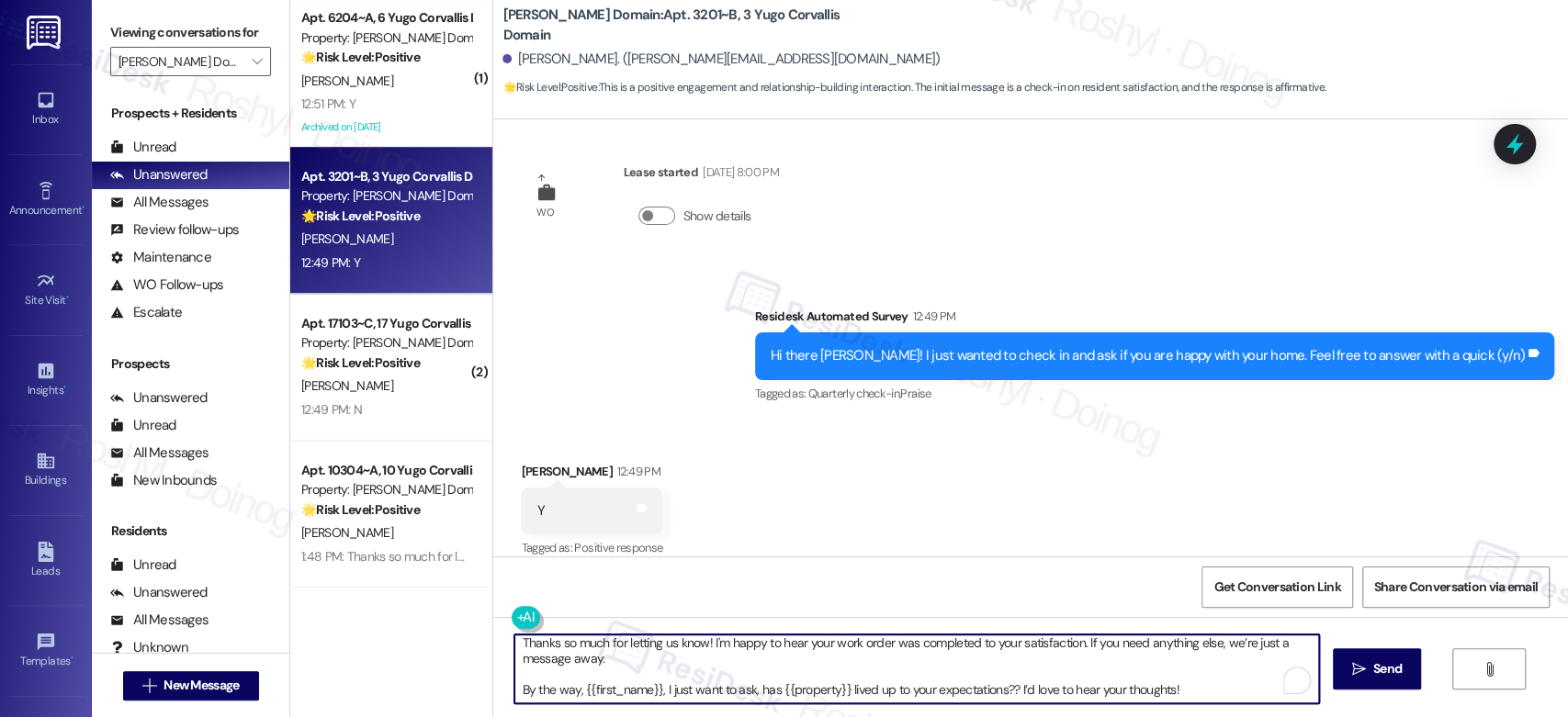
scroll to position [5, 0]
drag, startPoint x: 643, startPoint y: 659, endPoint x: 1418, endPoint y: 756, distance: 781.0
click at [1418, 716] on html "Inbox Go to Inbox Announcement • Send A Text Announcement Site Visit • Go to Si…" at bounding box center [784, 358] width 1568 height 717
type textarea "Thanks so much for letting us know! I'm happy to hear your work order was compl…"
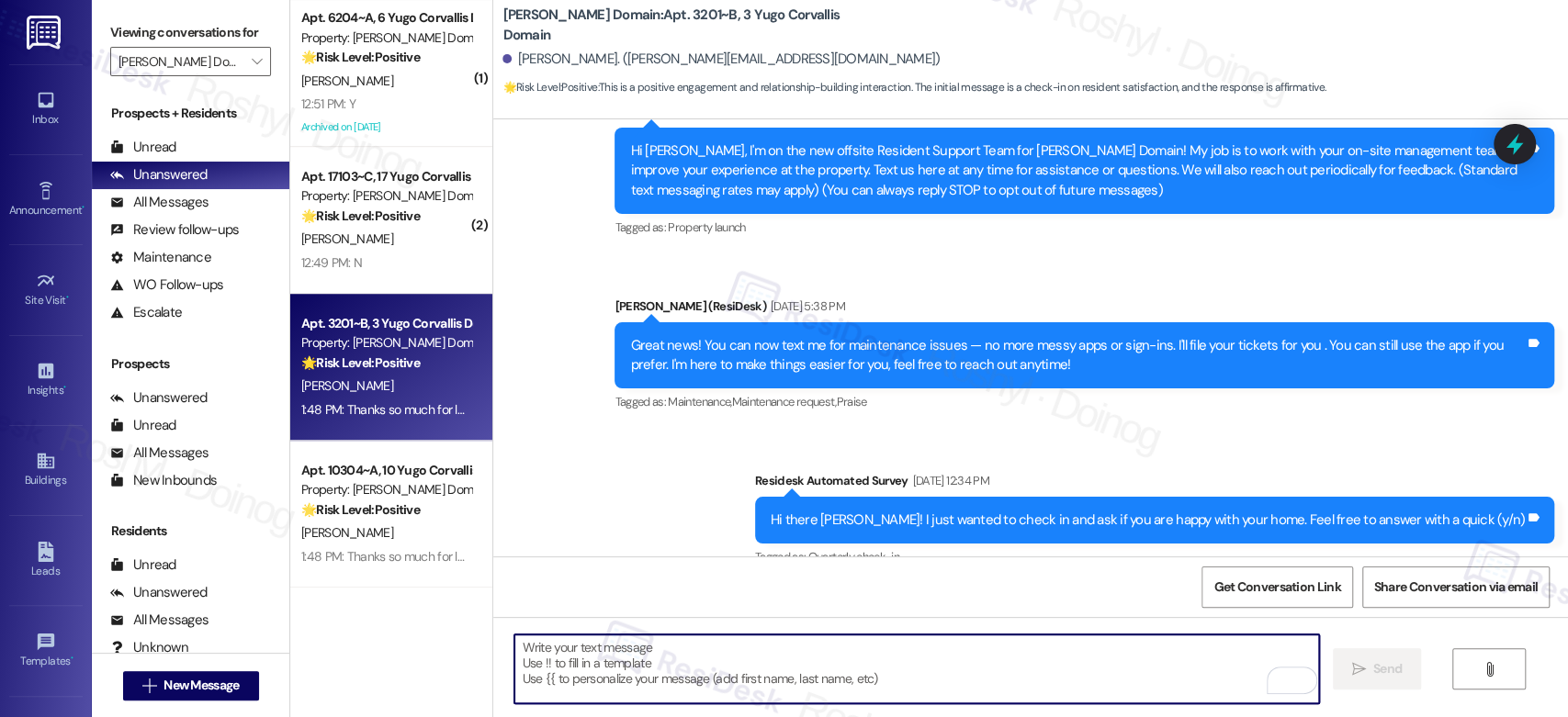
scroll to position [0, 0]
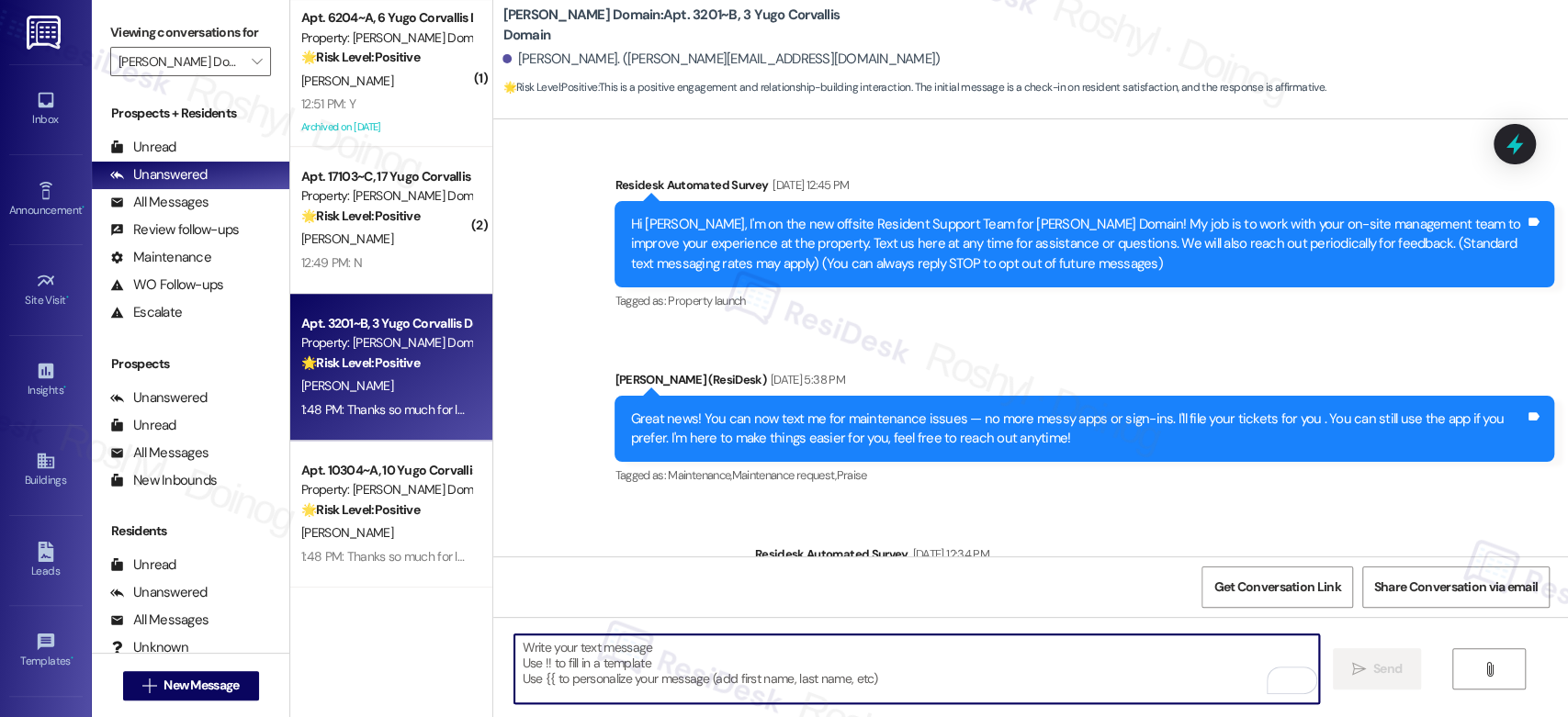
click at [779, 666] on textarea "To enrich screen reader interactions, please activate Accessibility in Grammarl…" at bounding box center [916, 669] width 804 height 69
paste textarea "Thanks so much for letting us know! I'm happy to hear your work order was compl…"
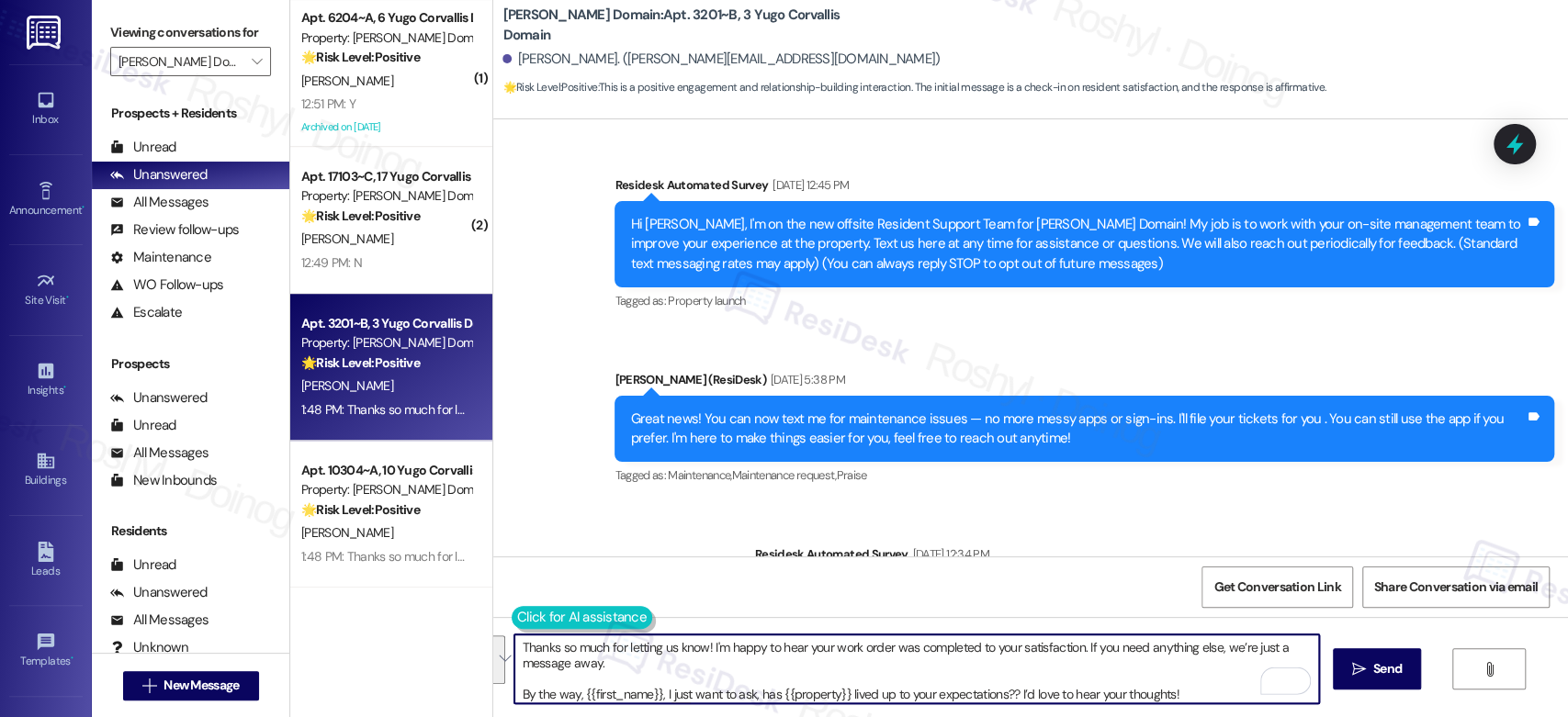
drag, startPoint x: 507, startPoint y: 692, endPoint x: 505, endPoint y: 626, distance: 66.0
click at [505, 634] on div "Thanks so much for letting us know! I'm happy to hear your work order was compl…" at bounding box center [907, 669] width 806 height 71
type textarea "By the way, {{first_name}}, I just want to ask, has {{property}} lived up to yo…"
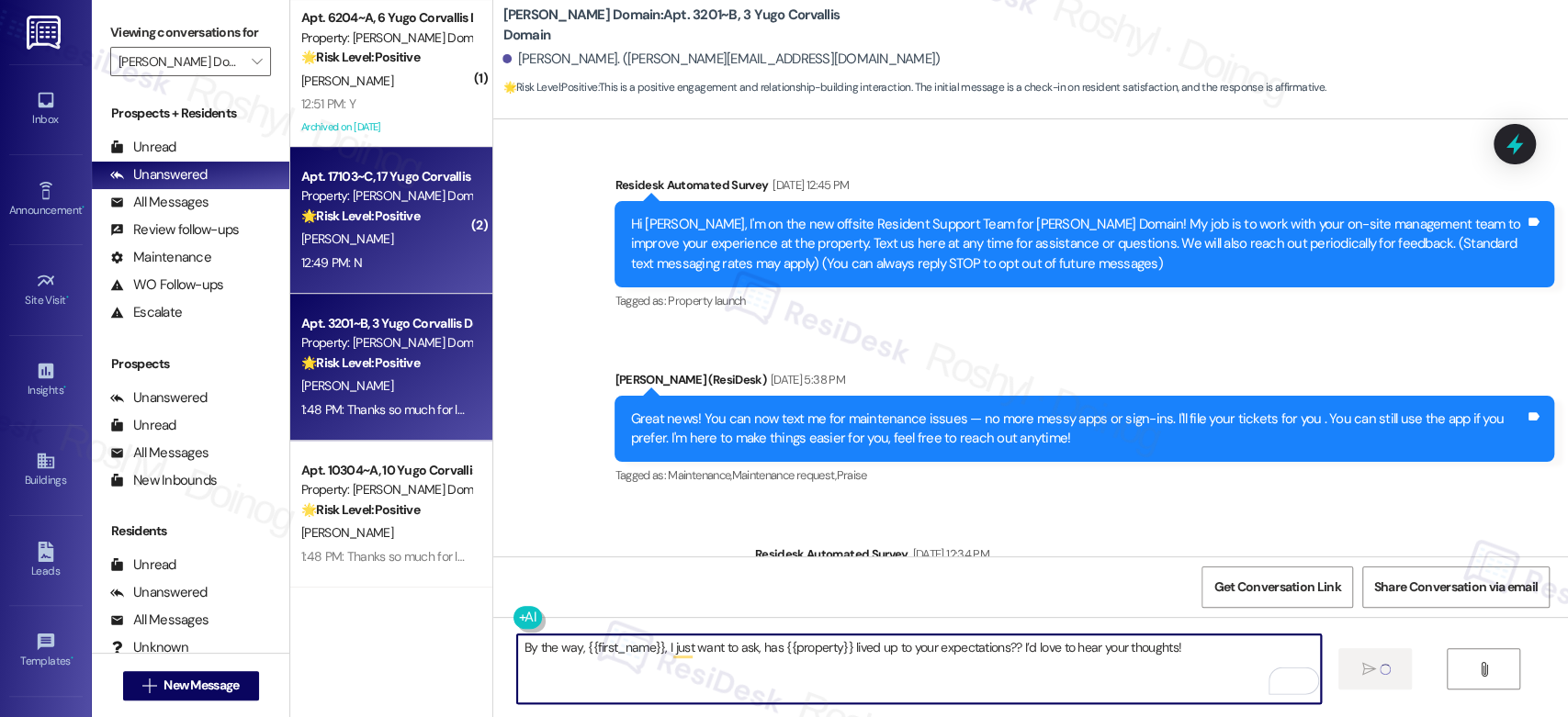
scroll to position [633, 0]
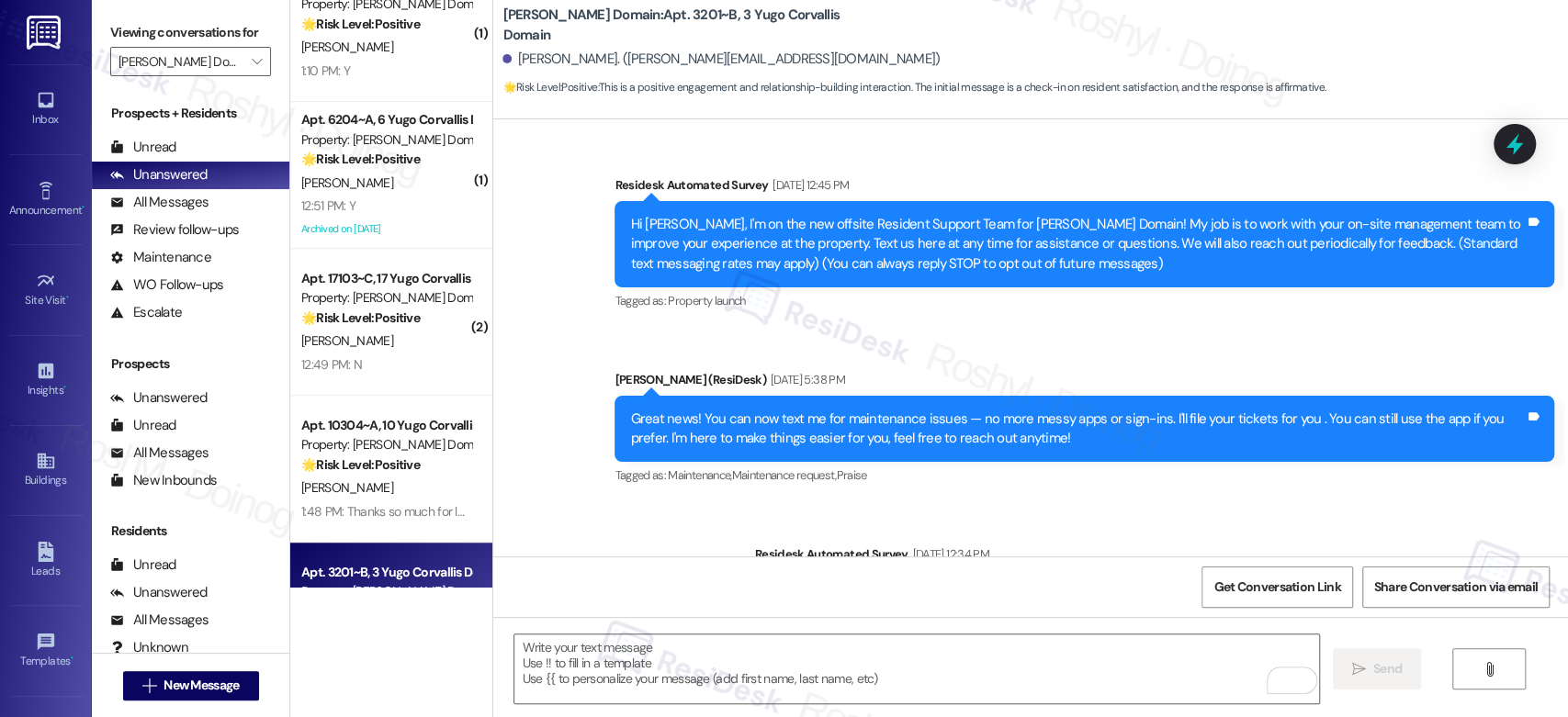
click at [411, 175] on div "C. Schrepel" at bounding box center [386, 183] width 173 height 23
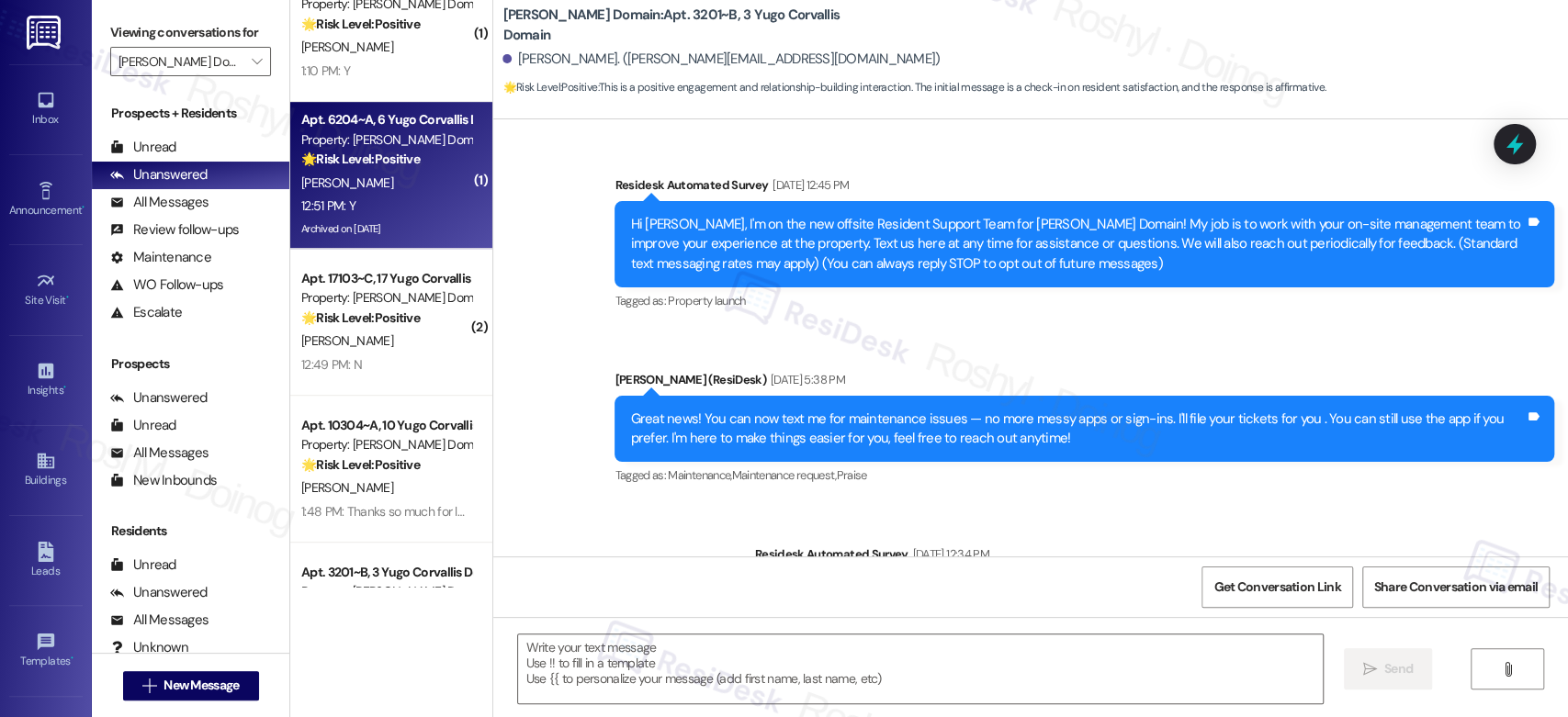
type textarea "Fetching suggested responses. Please feel free to read through the conversation…"
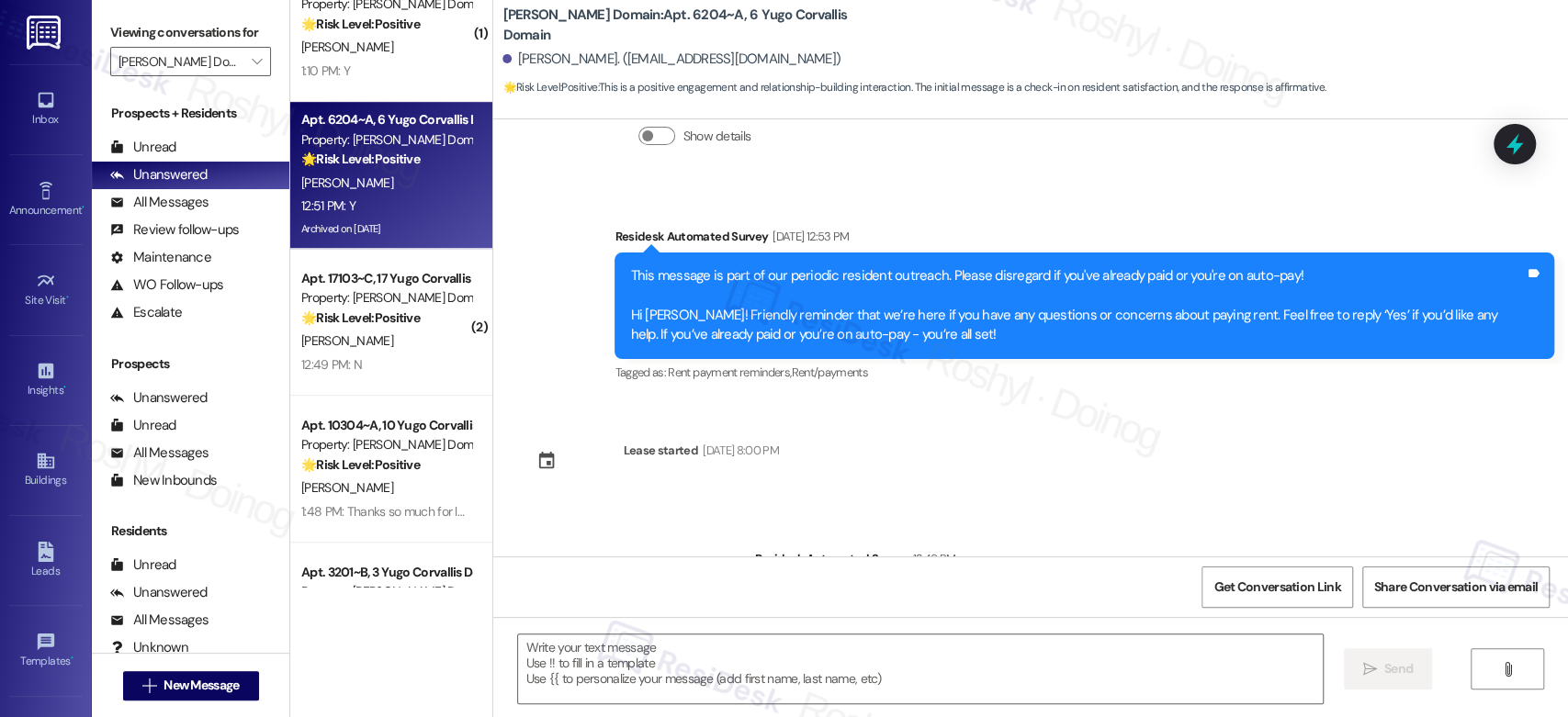
scroll to position [9998, 0]
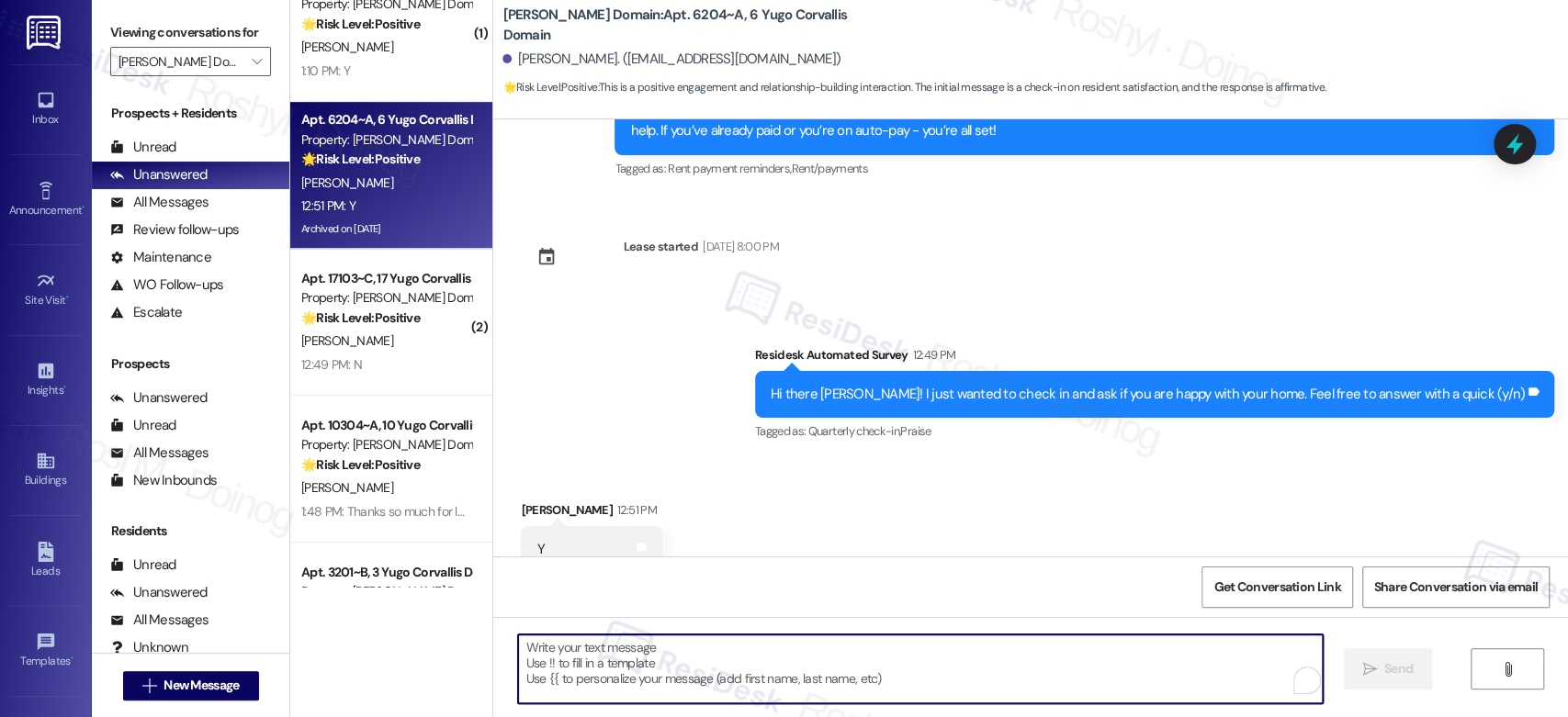
click at [645, 657] on textarea "To enrich screen reader interactions, please activate Accessibility in Grammarl…" at bounding box center [920, 669] width 804 height 69
paste textarea "Thanks so much for letting us know! I'm happy to hear your work order was compl…"
type textarea "Thanks so much for letting us know! I'm happy to hear your work order was compl…"
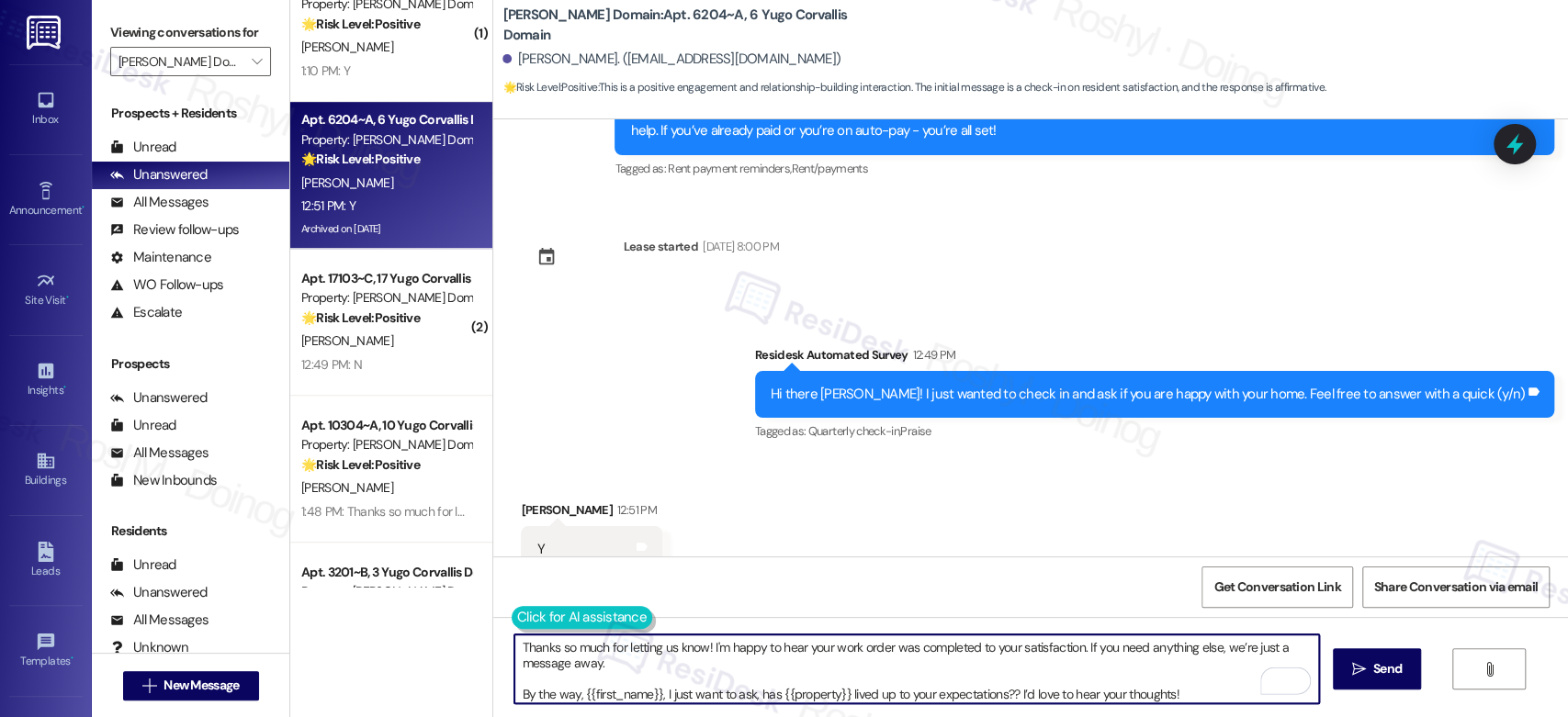
drag, startPoint x: 513, startPoint y: 689, endPoint x: 509, endPoint y: 622, distance: 67.1
click at [509, 634] on div "Thanks so much for letting us know! I'm happy to hear your work order was compl…" at bounding box center [907, 669] width 806 height 71
click at [632, 661] on textarea "Thanks so much for letting us know! I'm happy to hear your work order was compl…" at bounding box center [916, 669] width 804 height 69
drag, startPoint x: 630, startPoint y: 663, endPoint x: 1308, endPoint y: 756, distance: 684.3
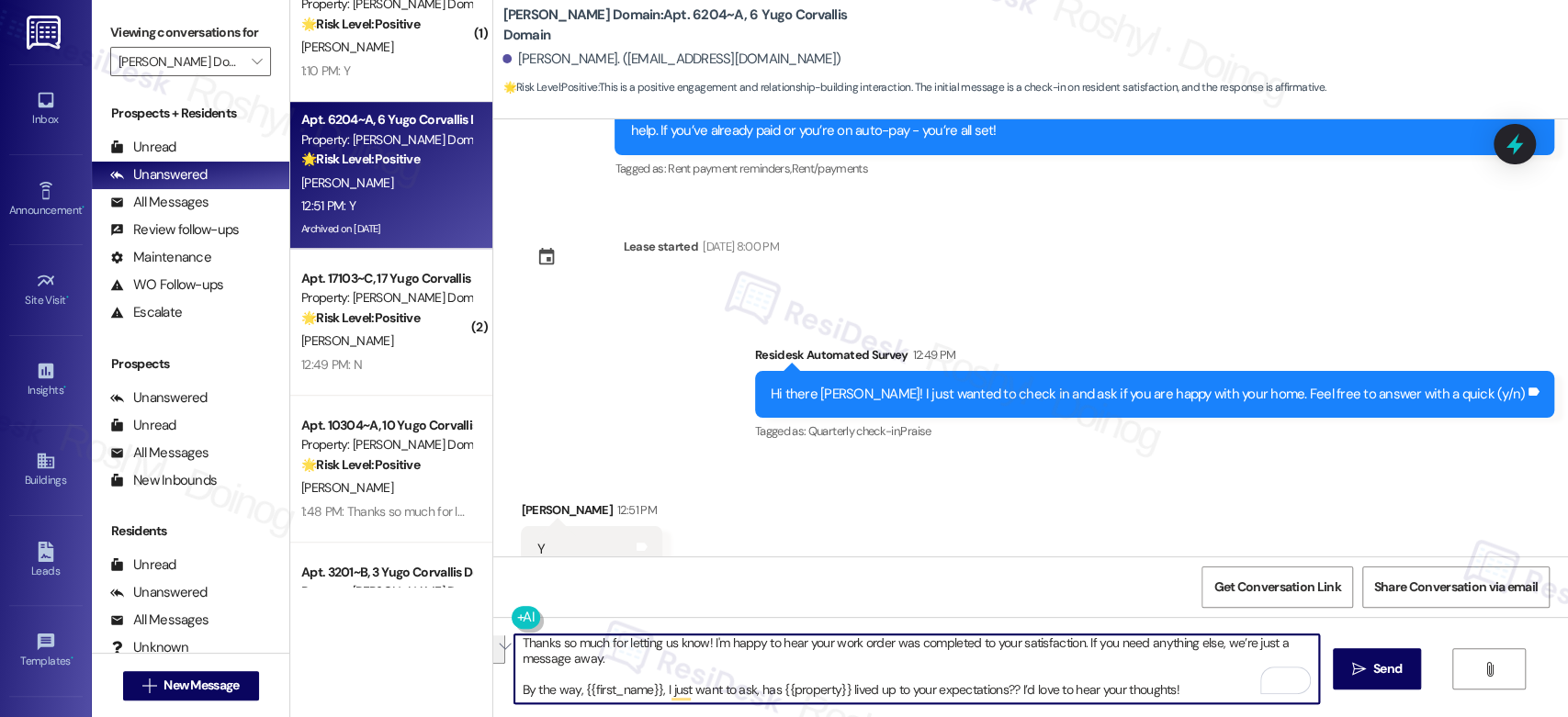
click at [1308, 716] on html "Inbox Go to Inbox Announcement • Send A Text Announcement Site Visit • Go to Si…" at bounding box center [784, 358] width 1568 height 717
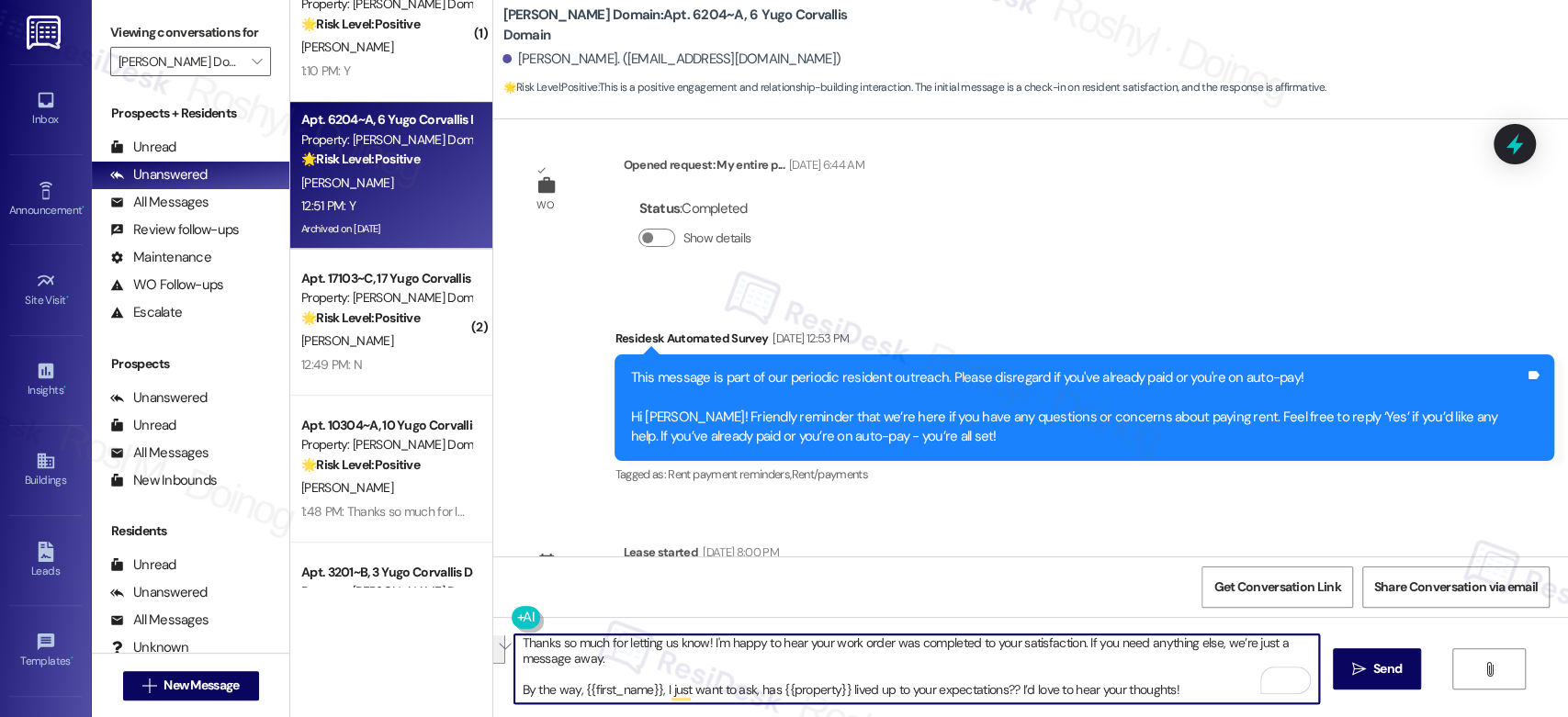
scroll to position [9998, 0]
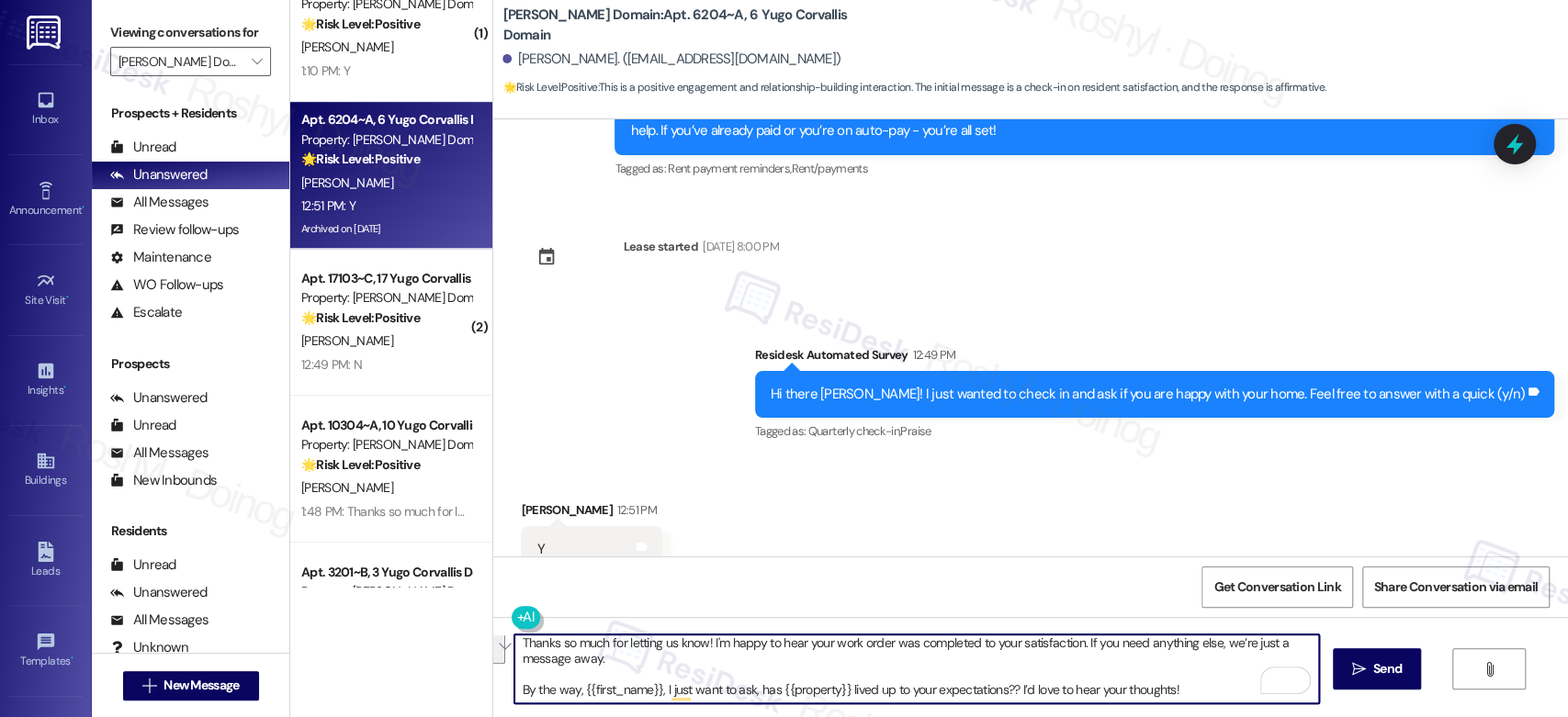
click at [1062, 680] on textarea "Thanks so much for letting us know! I'm happy to hear your work order was compl…" at bounding box center [916, 669] width 804 height 69
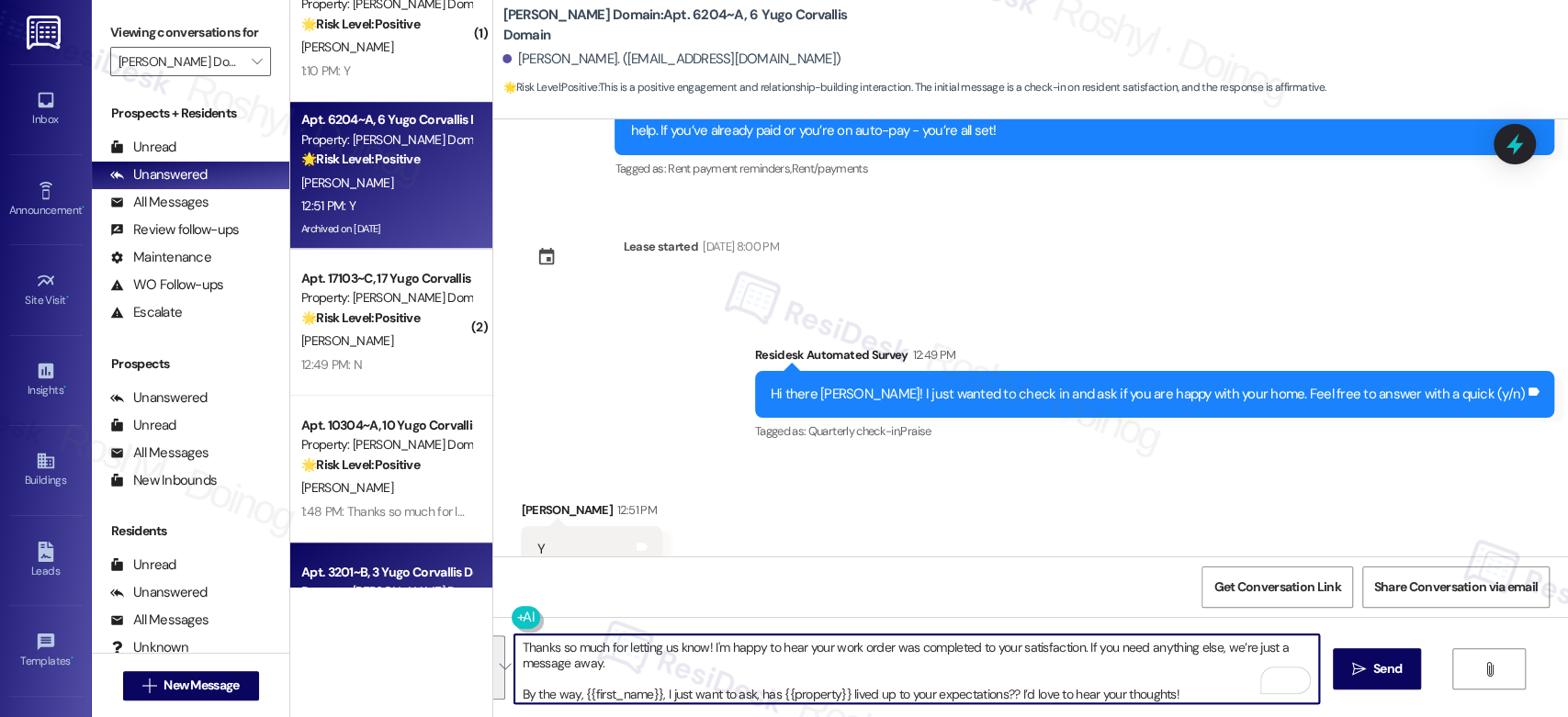
drag, startPoint x: 1177, startPoint y: 687, endPoint x: 432, endPoint y: 560, distance: 755.7
click at [433, 561] on div "( 1 ) Apt. 3202~B, 3 Yugo Corvallis Domain Property: Yugo Corvallis Domain 🌟 Ri…" at bounding box center [929, 358] width 1278 height 717
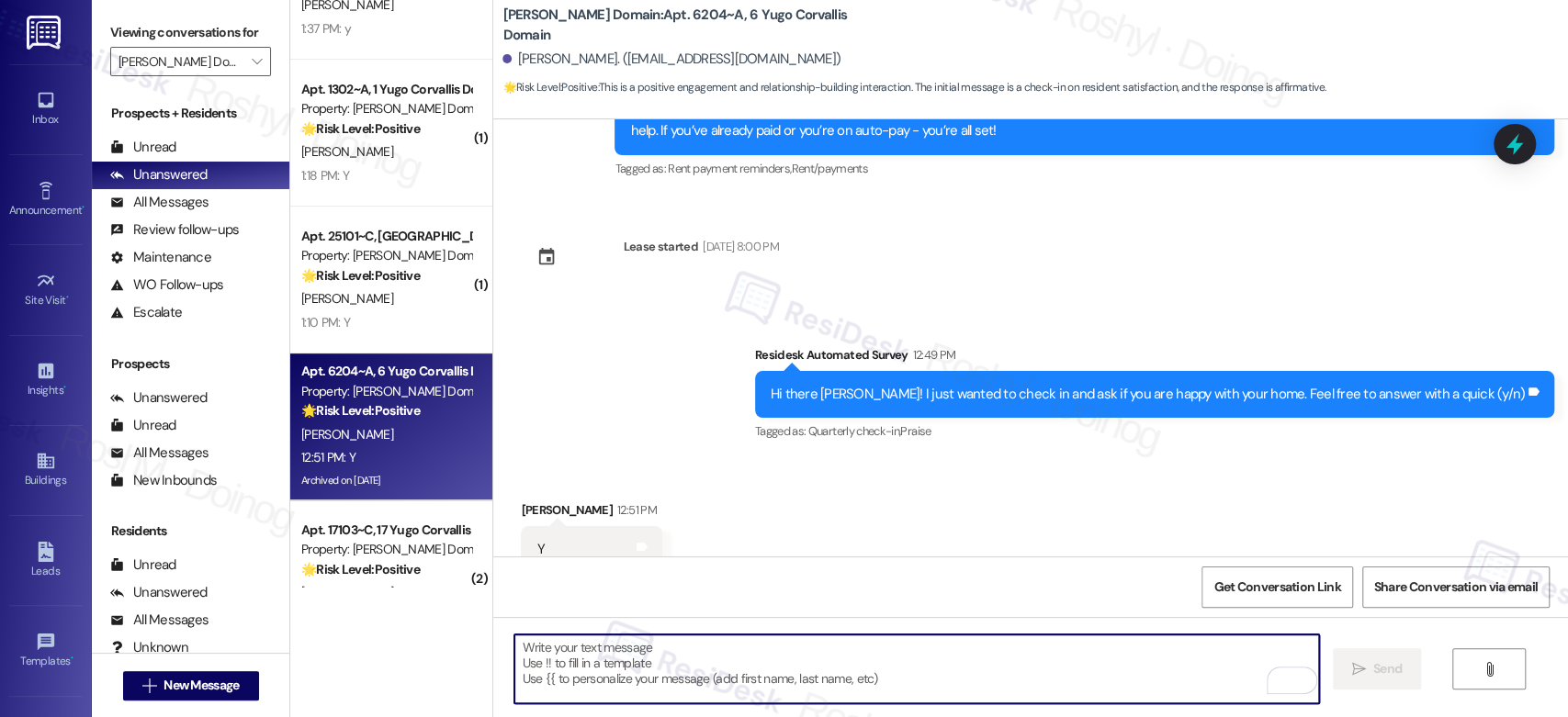
scroll to position [327, 0]
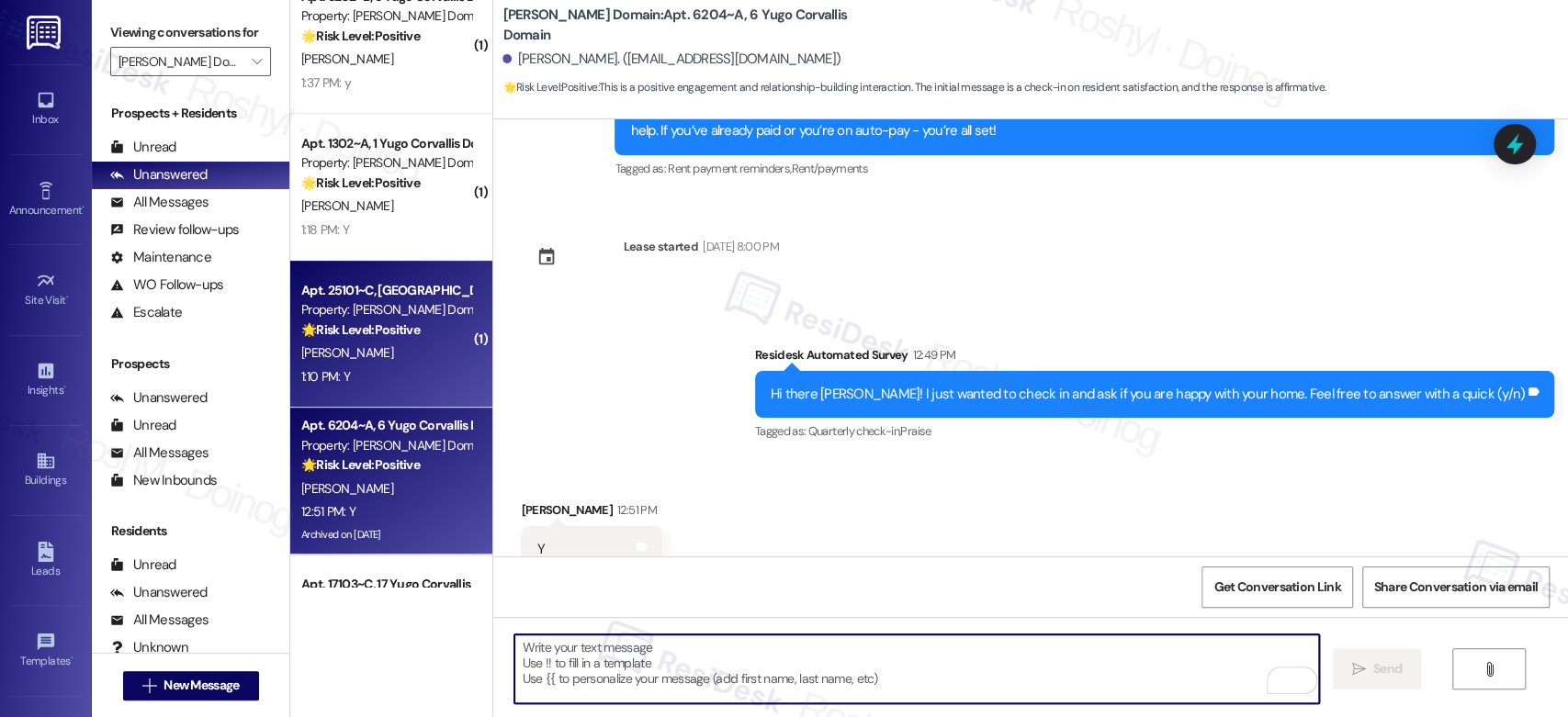
click at [386, 323] on strong "🌟 Risk Level: Positive" at bounding box center [361, 329] width 119 height 17
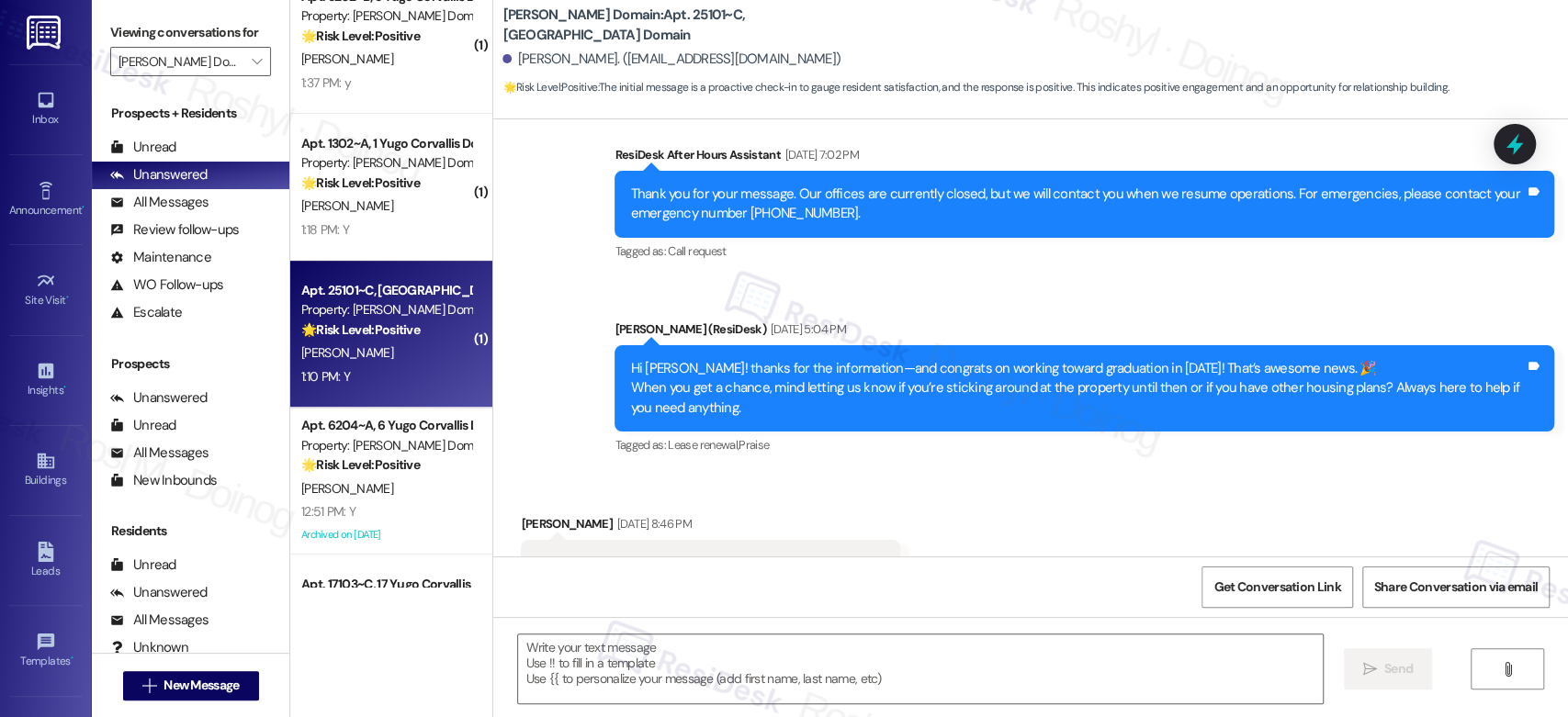
type textarea "Fetching suggested responses. Please feel free to read through the conversation…"
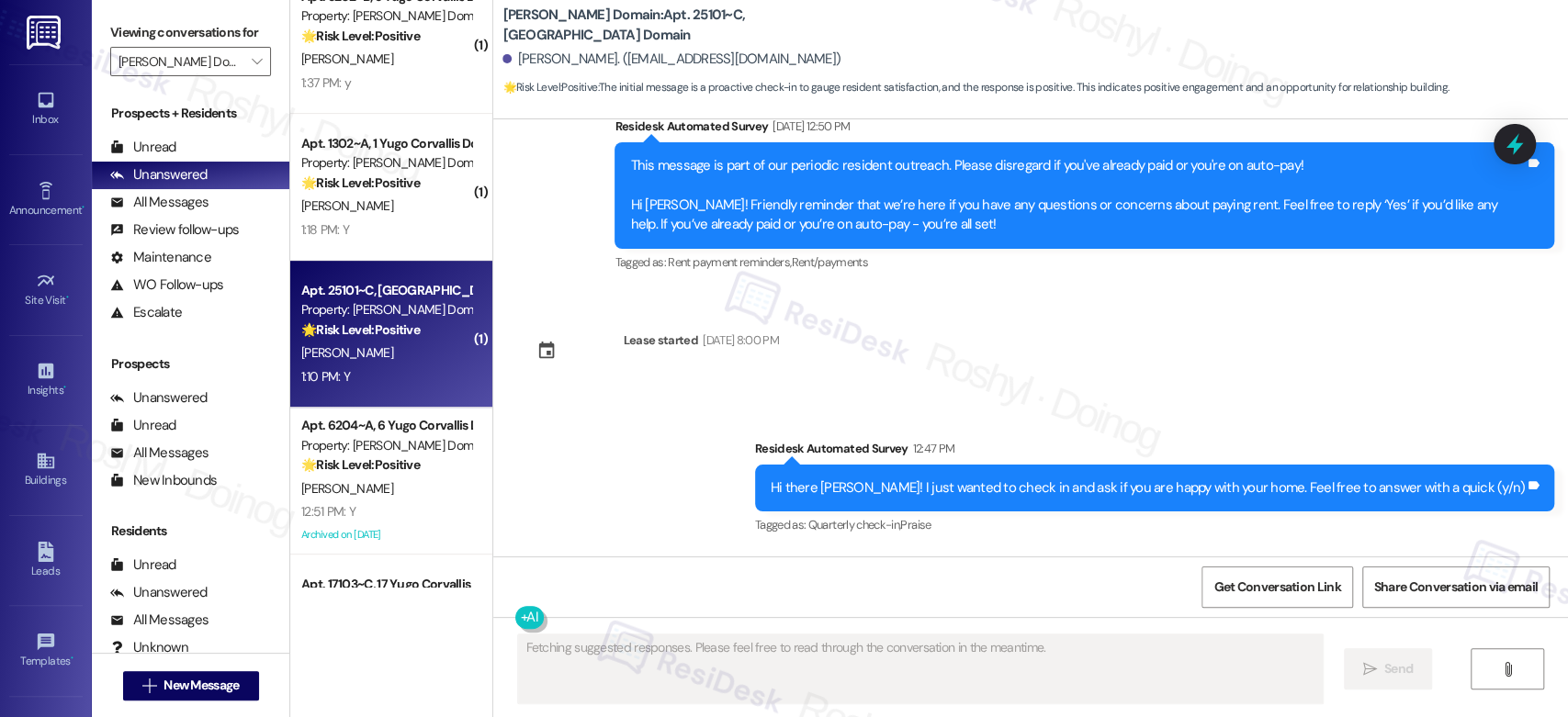
scroll to position [2666, 0]
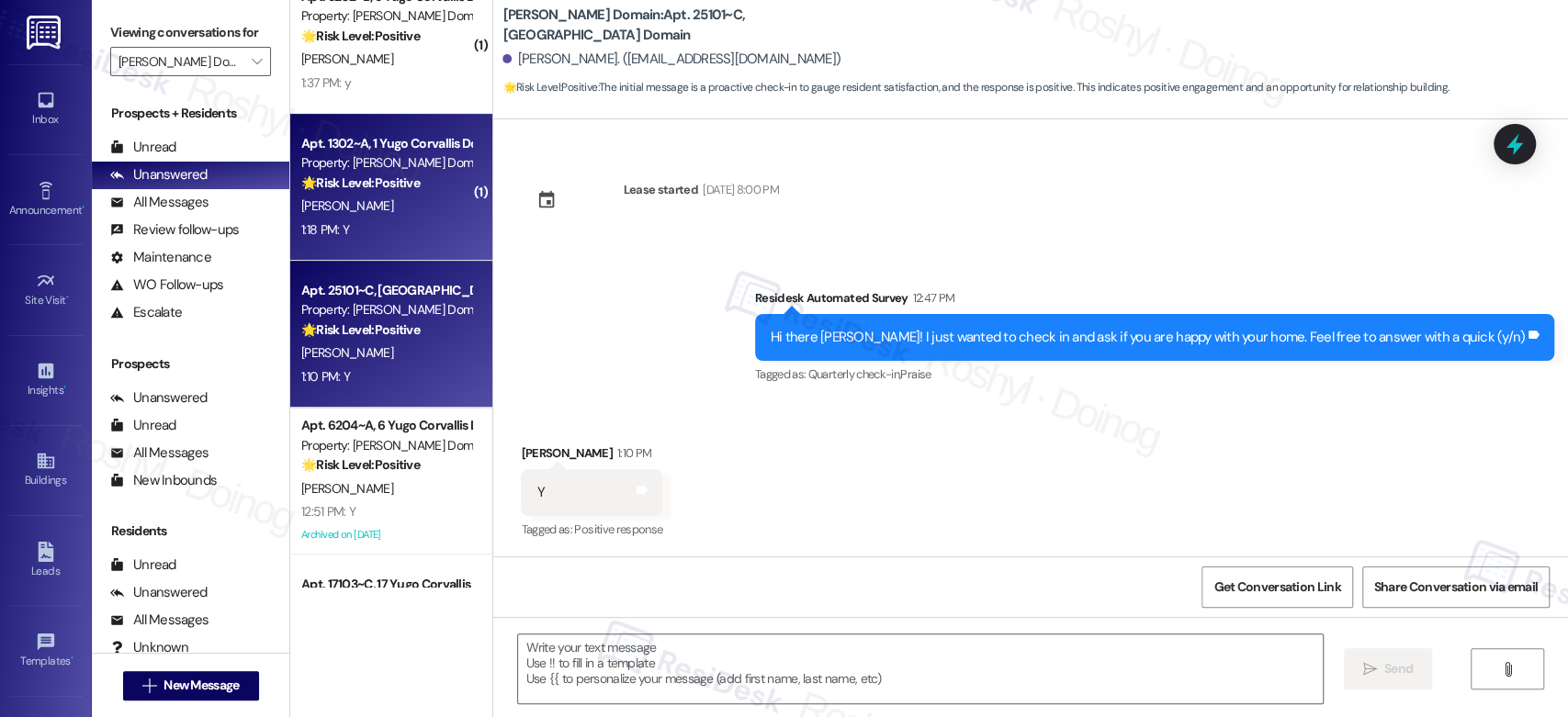
click at [400, 227] on div "1:18 PM: Y 1:18 PM: Y" at bounding box center [386, 229] width 173 height 23
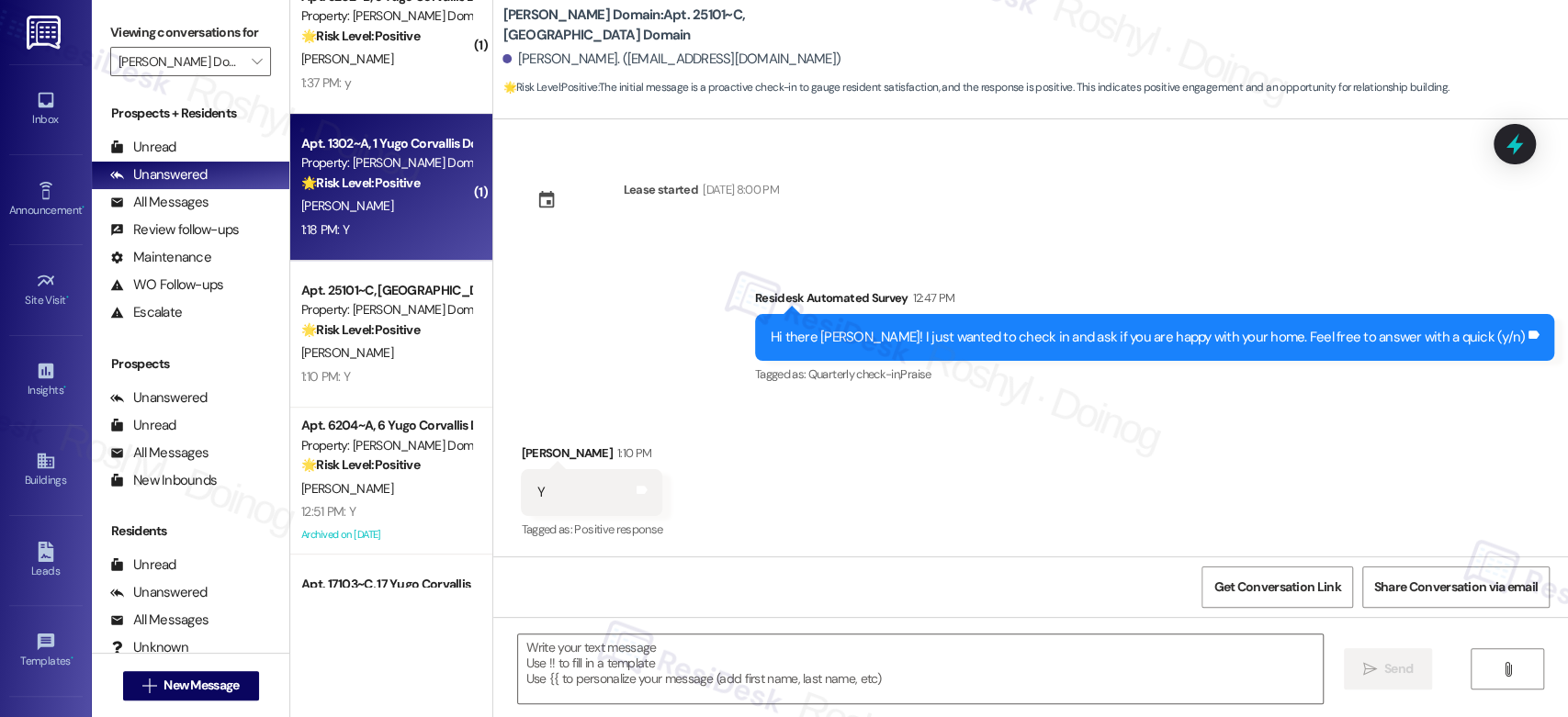
type textarea "Fetching suggested responses. Please feel free to read through the conversation…"
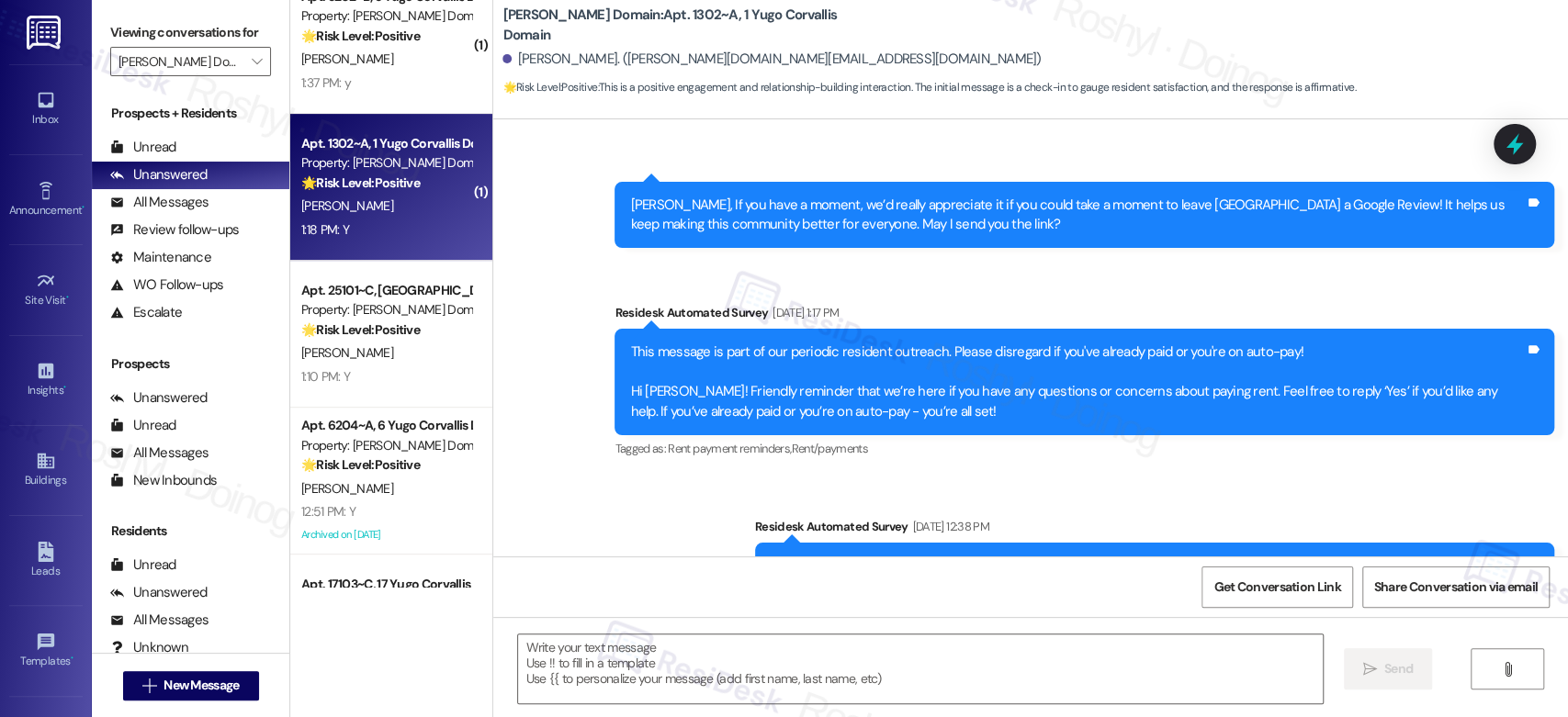
type textarea "Fetching suggested responses. Please feel free to read through the conversation…"
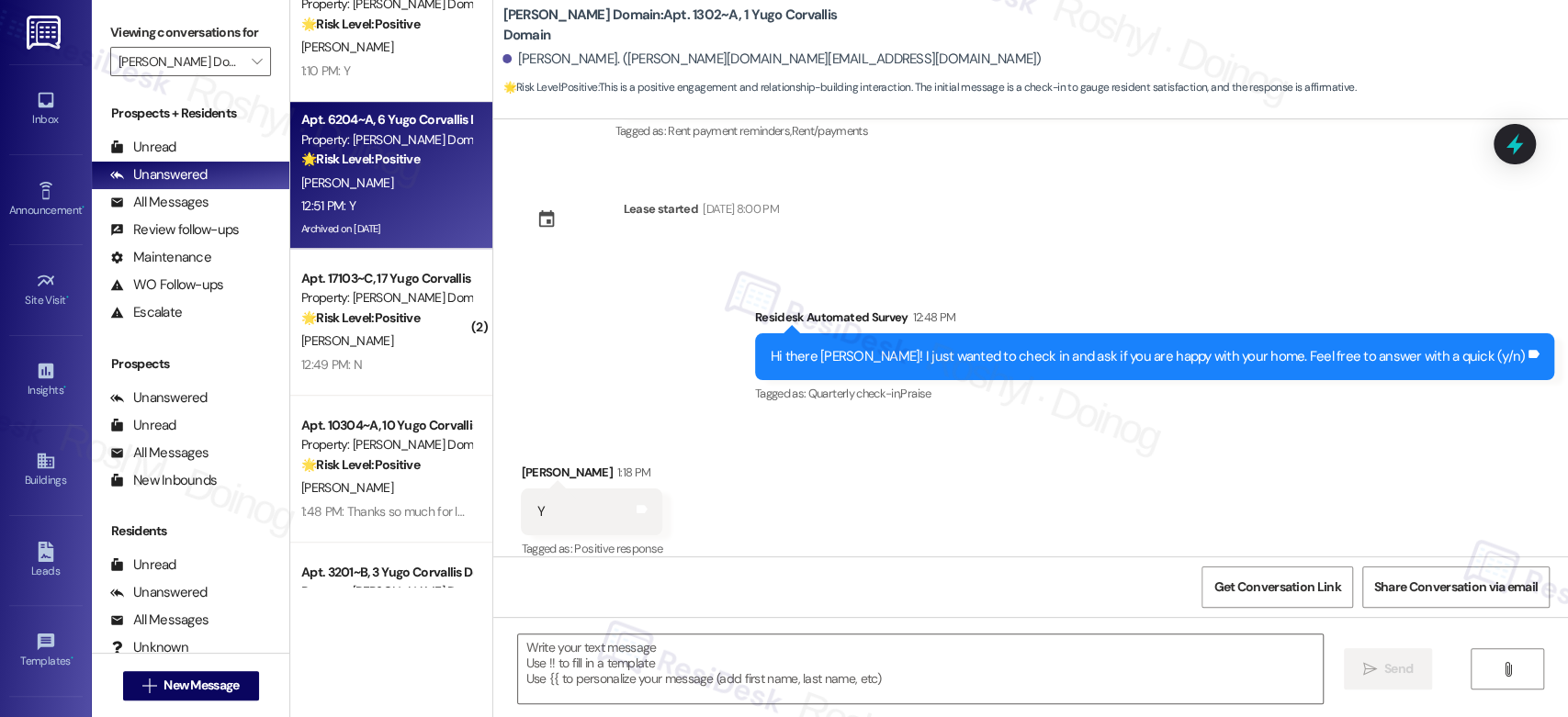
scroll to position [735, 0]
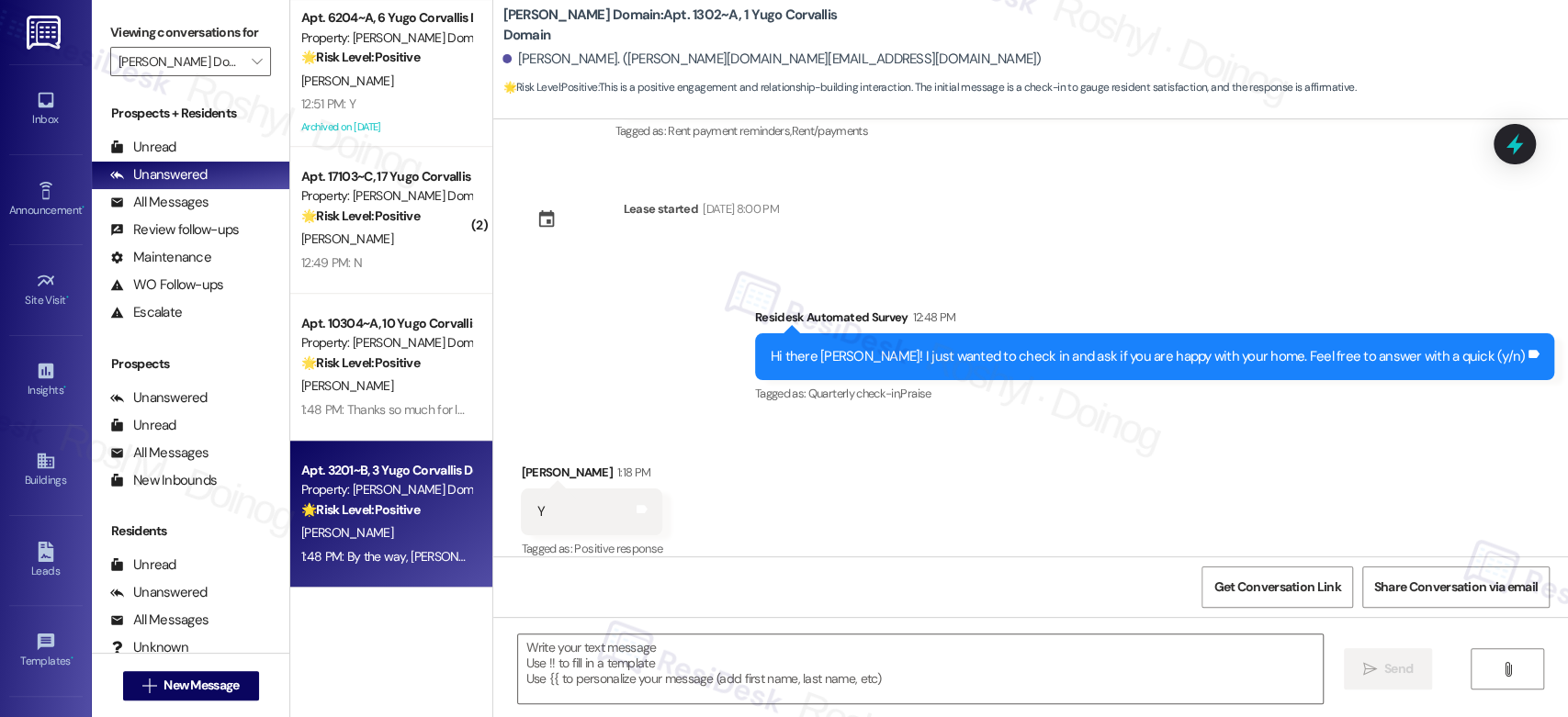
click at [362, 527] on div "R. Ledbetter" at bounding box center [386, 533] width 173 height 23
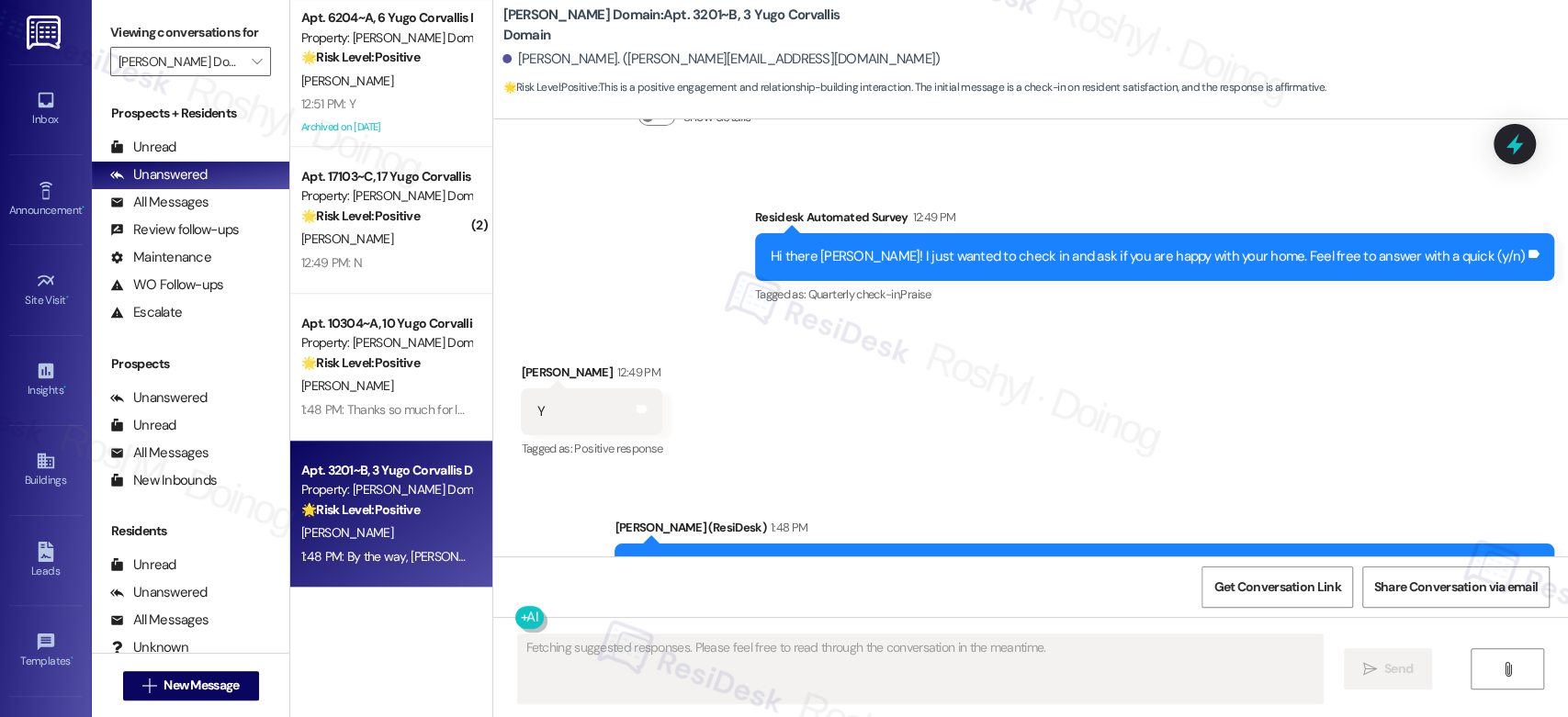
scroll to position [2496, 0]
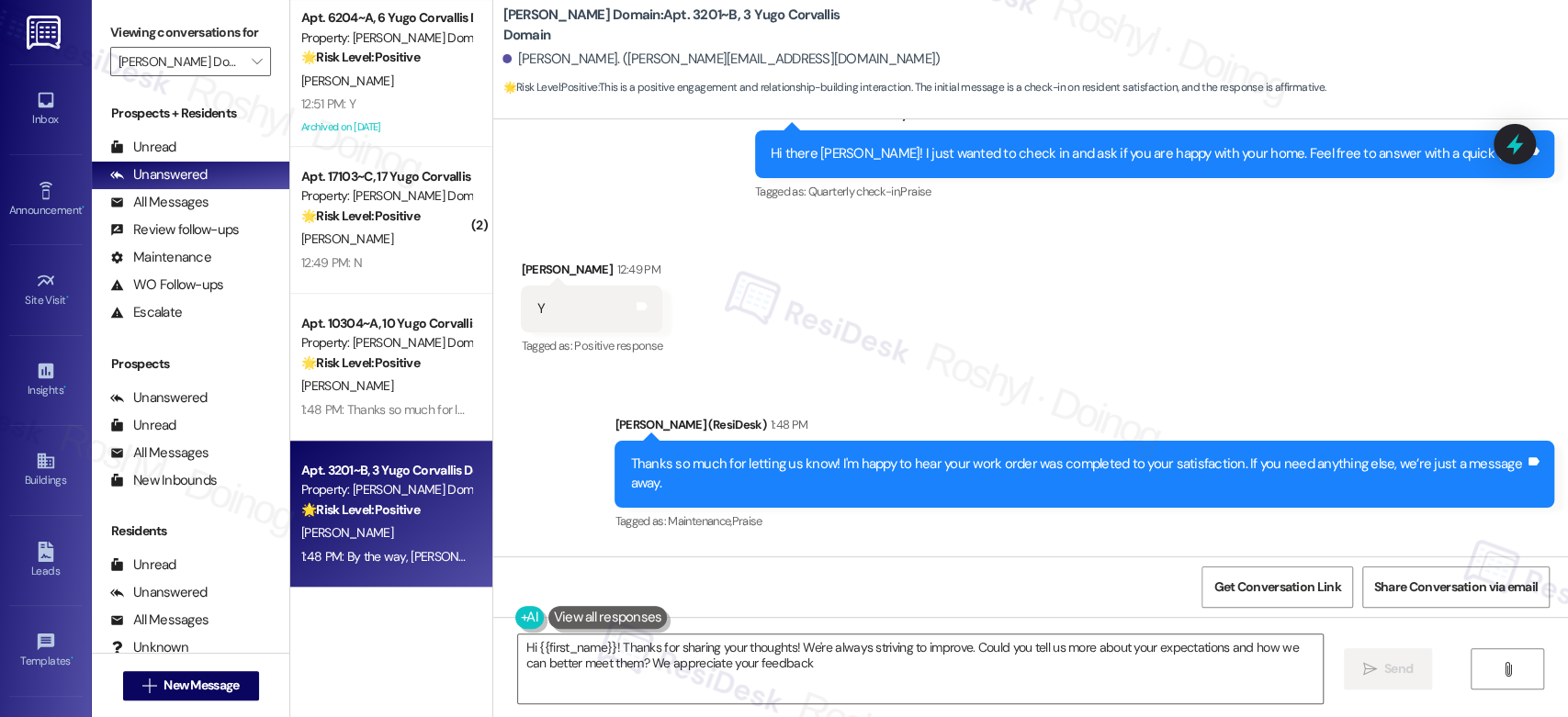
type textarea "Hi {{first_name}}! Thanks for sharing your thoughts! We're always striving to i…"
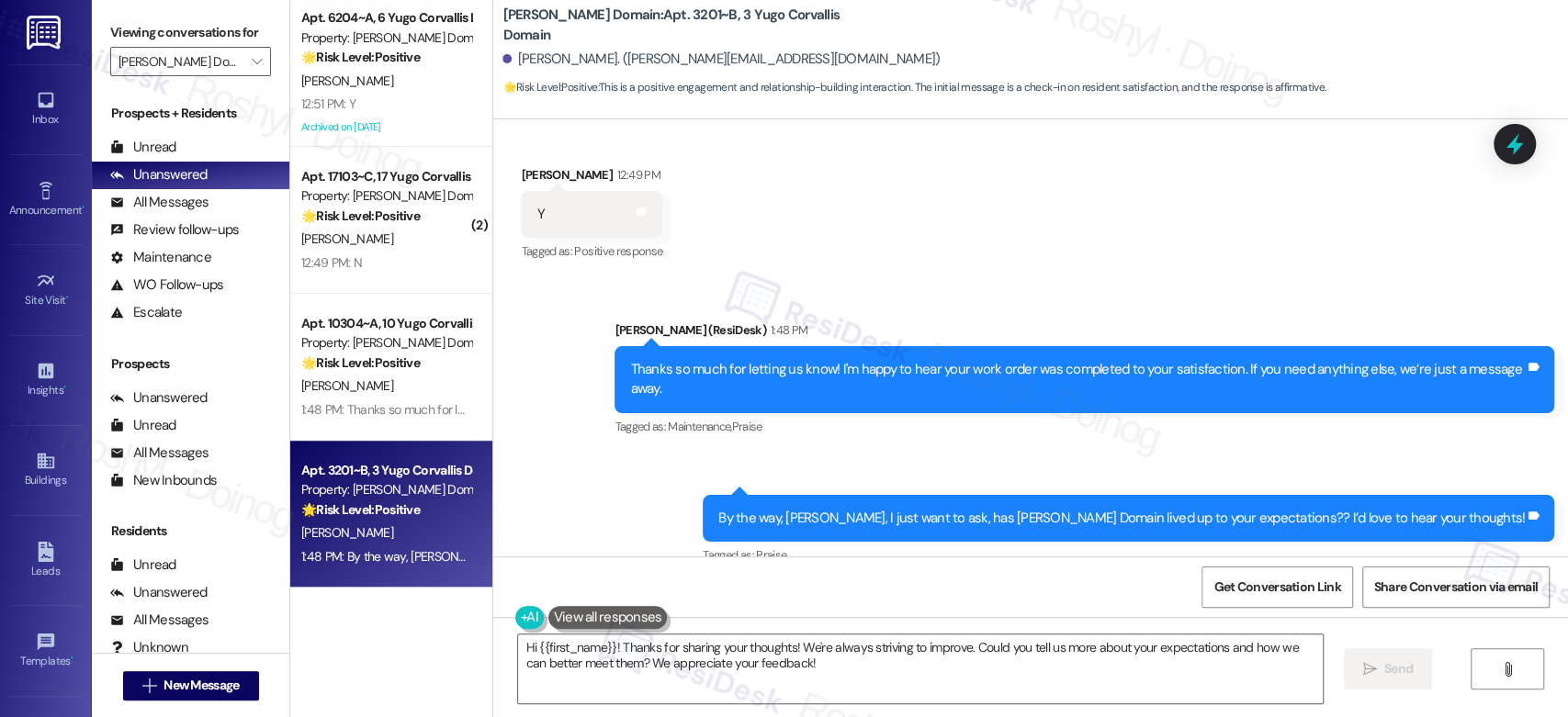
scroll to position [2598, 0]
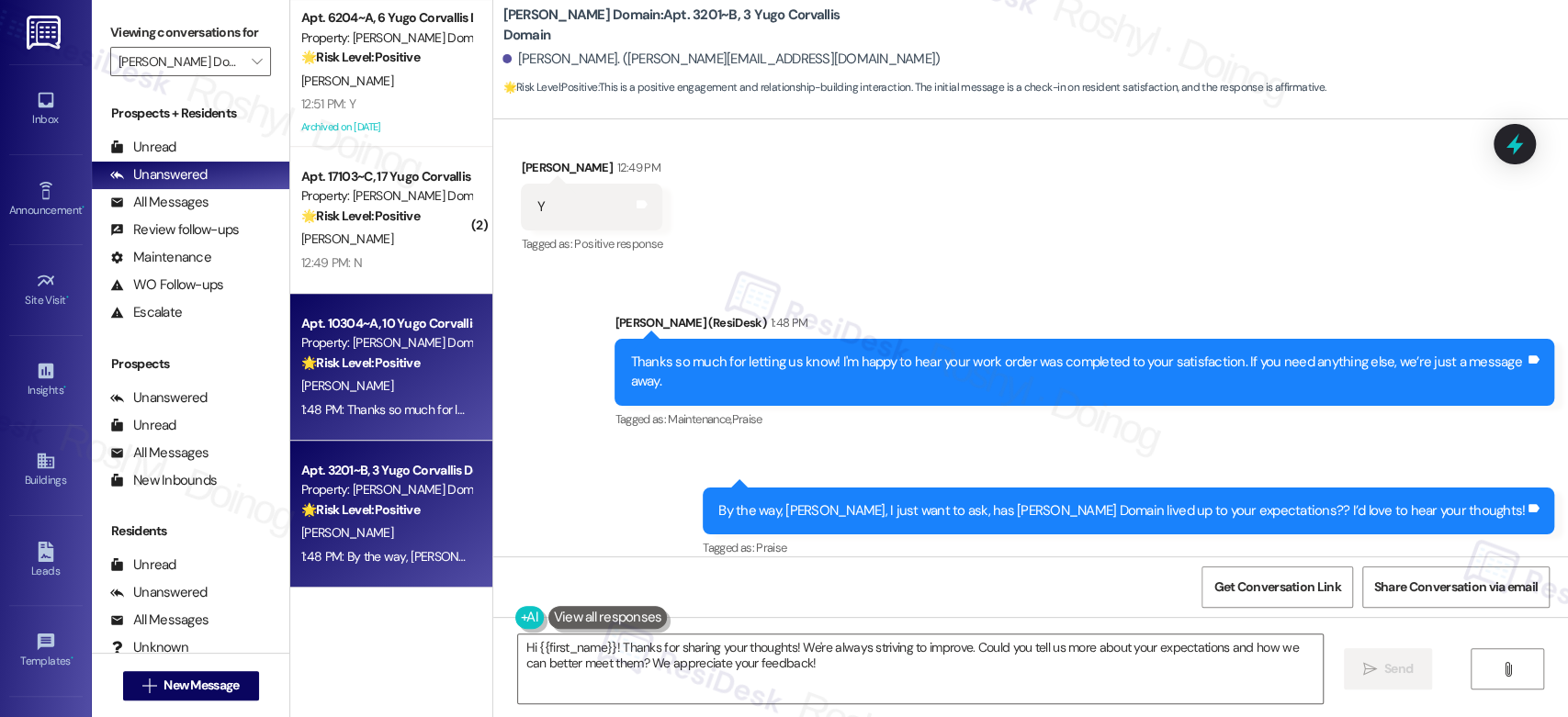
click at [421, 380] on div "D. Meagher" at bounding box center [386, 386] width 173 height 23
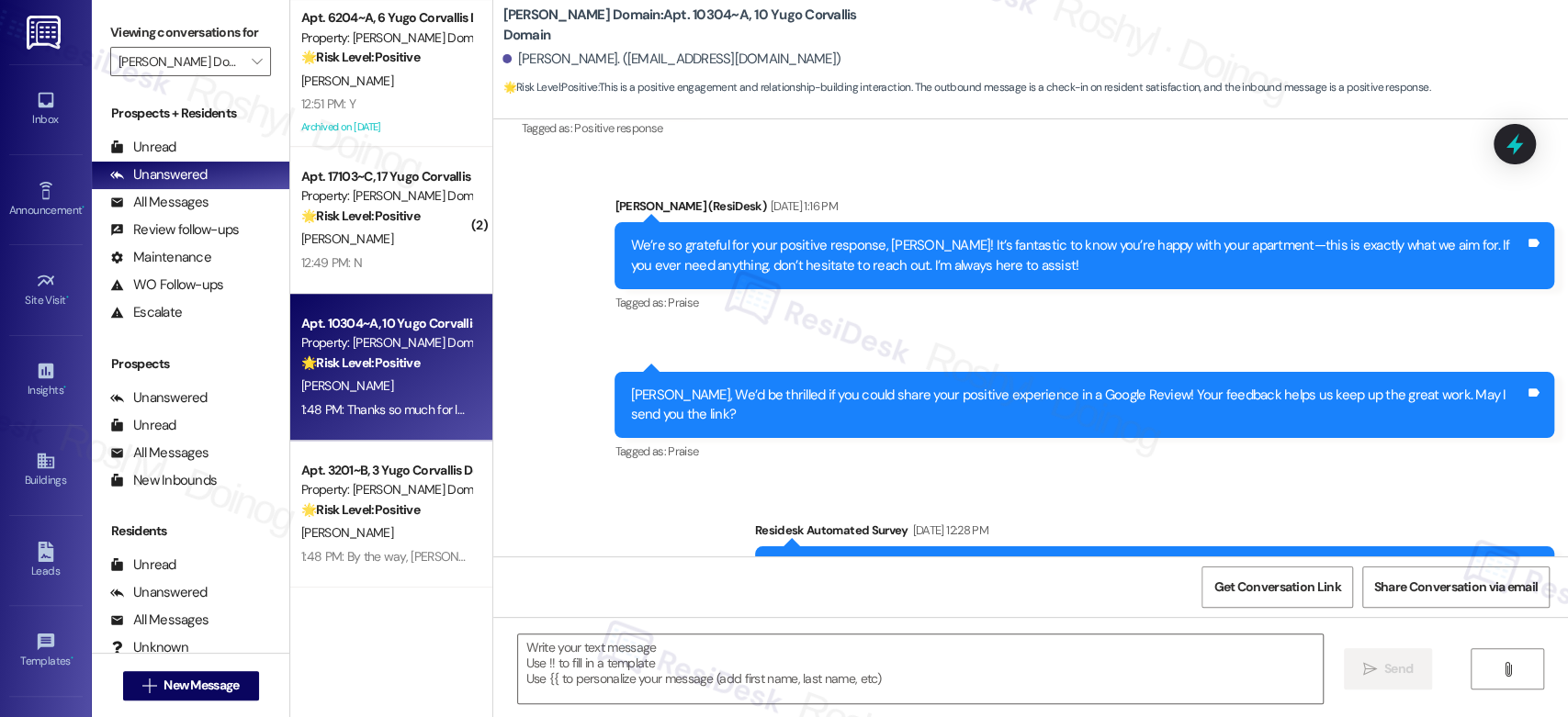
type textarea "Fetching suggested responses. Please feel free to read through the conversation…"
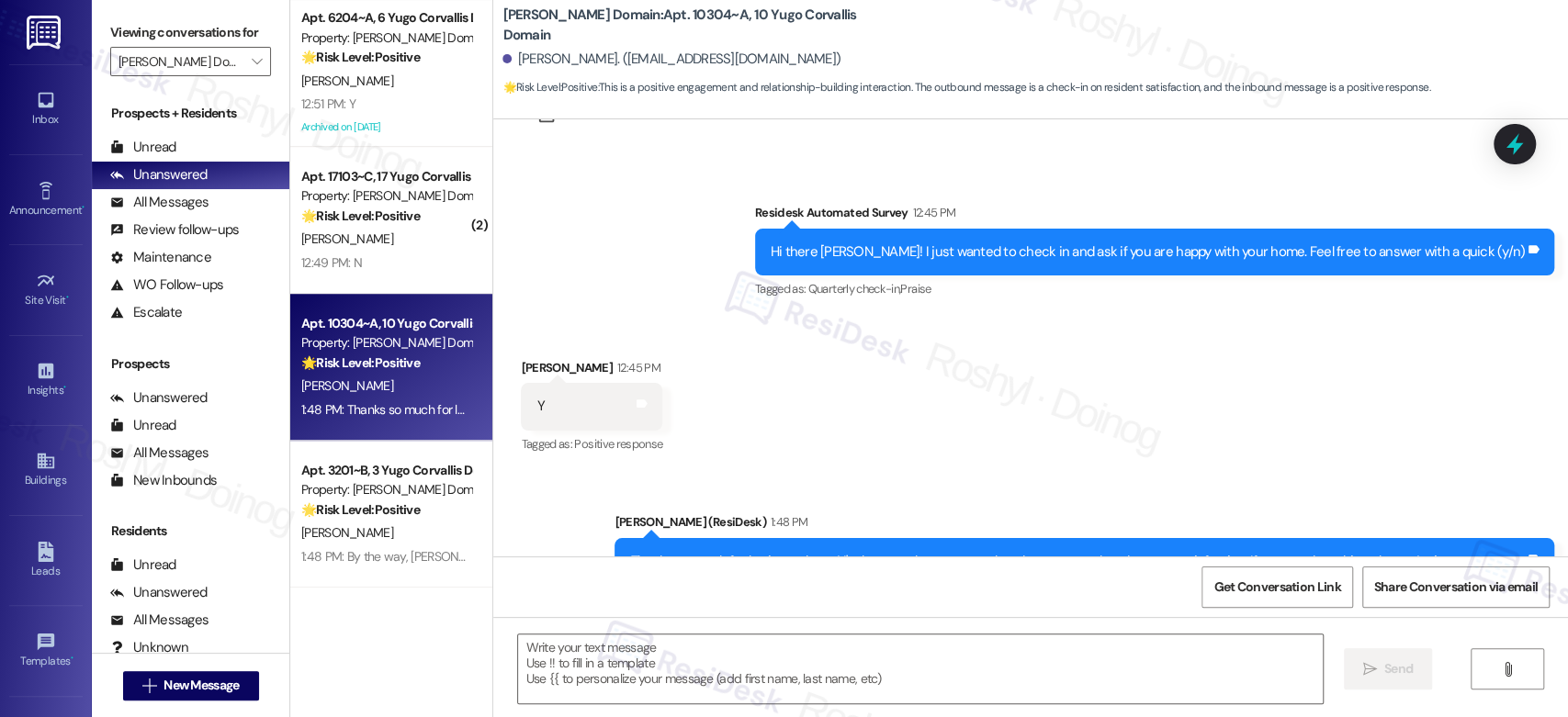
scroll to position [2651, 0]
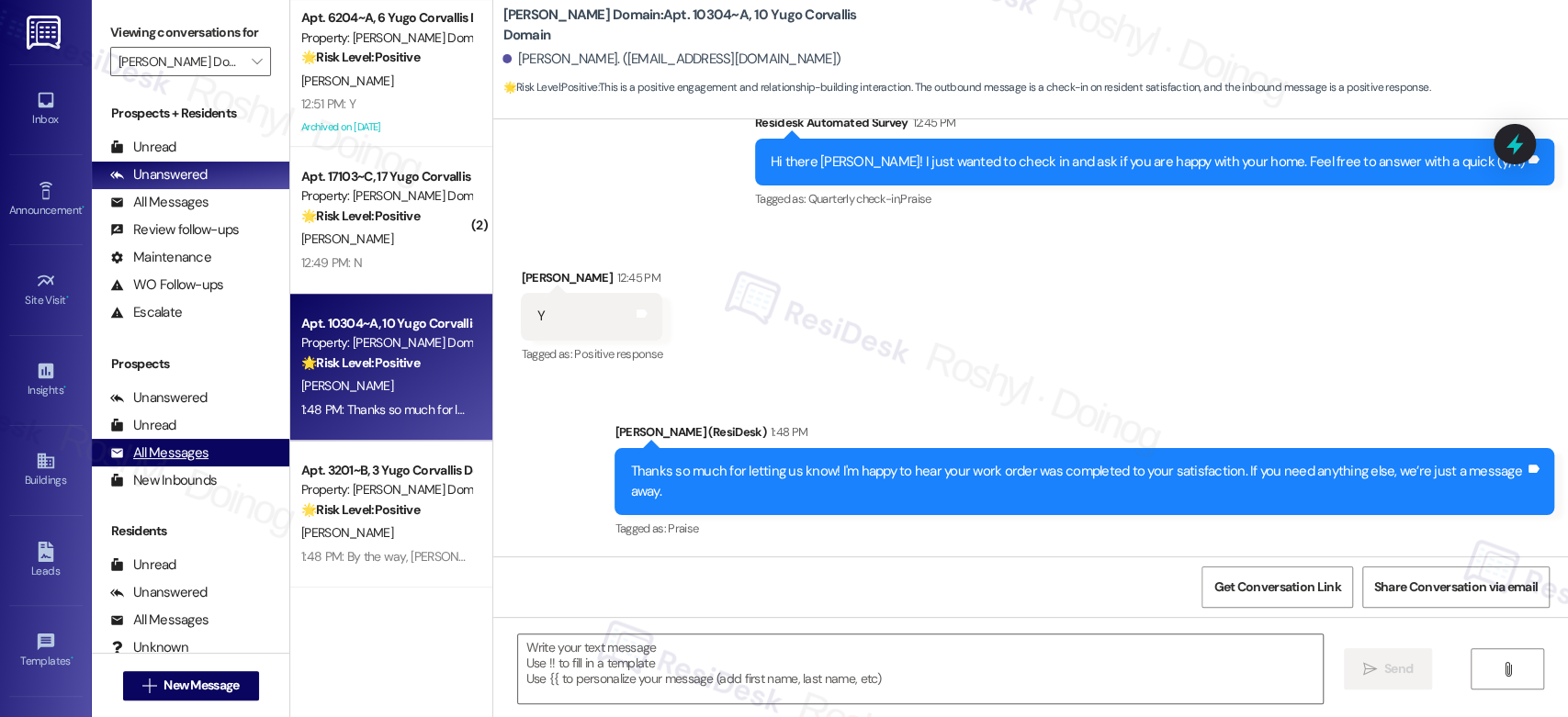
click at [259, 460] on div "All Messages (undefined)" at bounding box center [190, 452] width 198 height 27
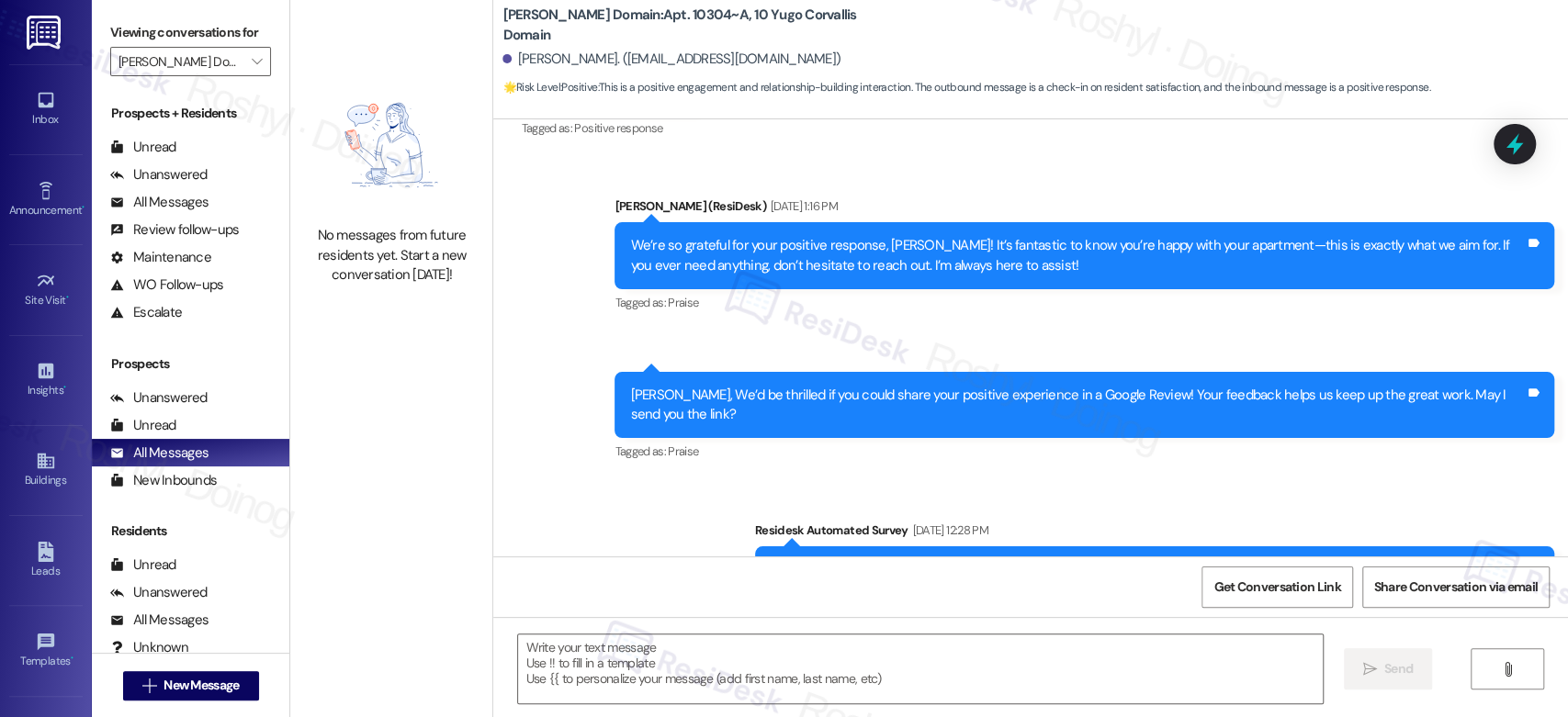
type textarea "Fetching suggested responses. Please feel free to read through the conversation…"
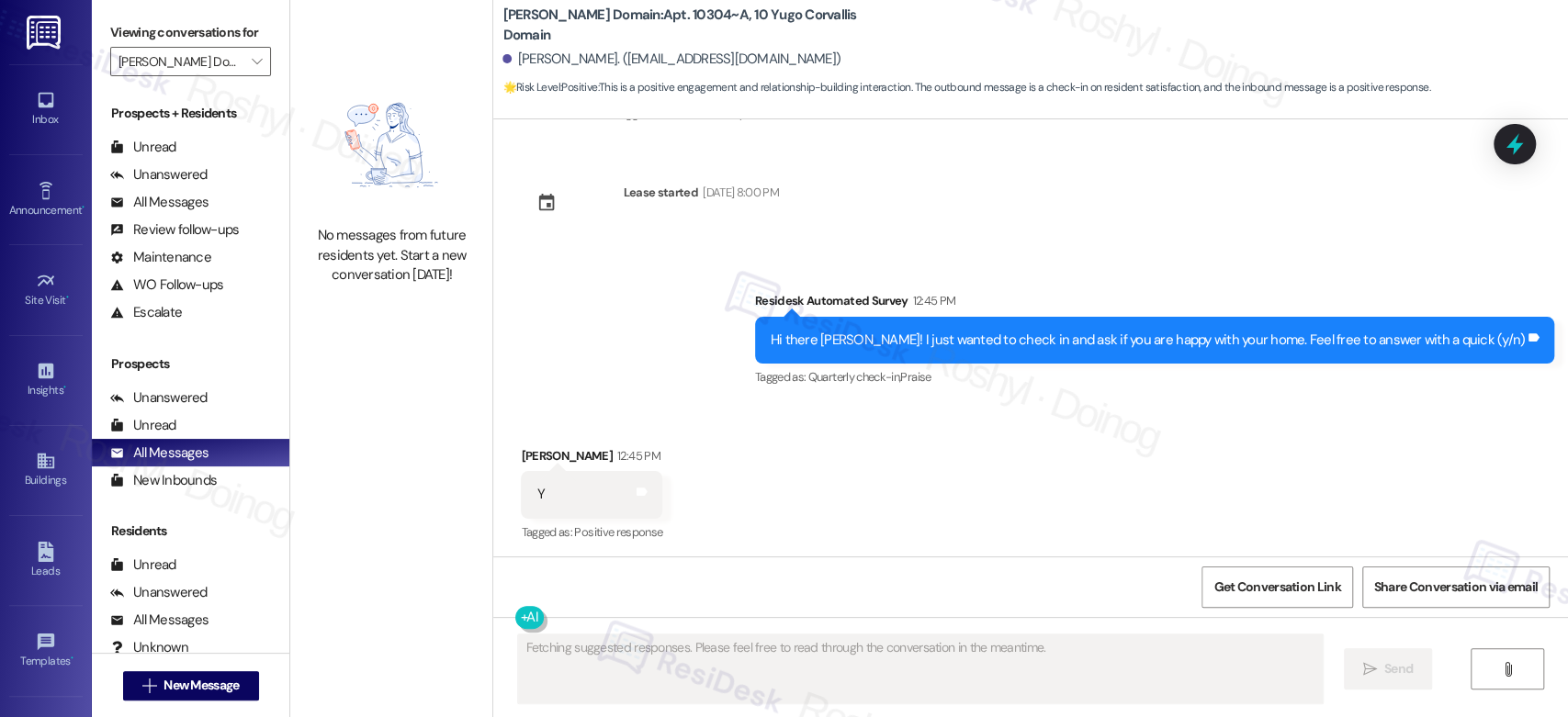
scroll to position [2476, 0]
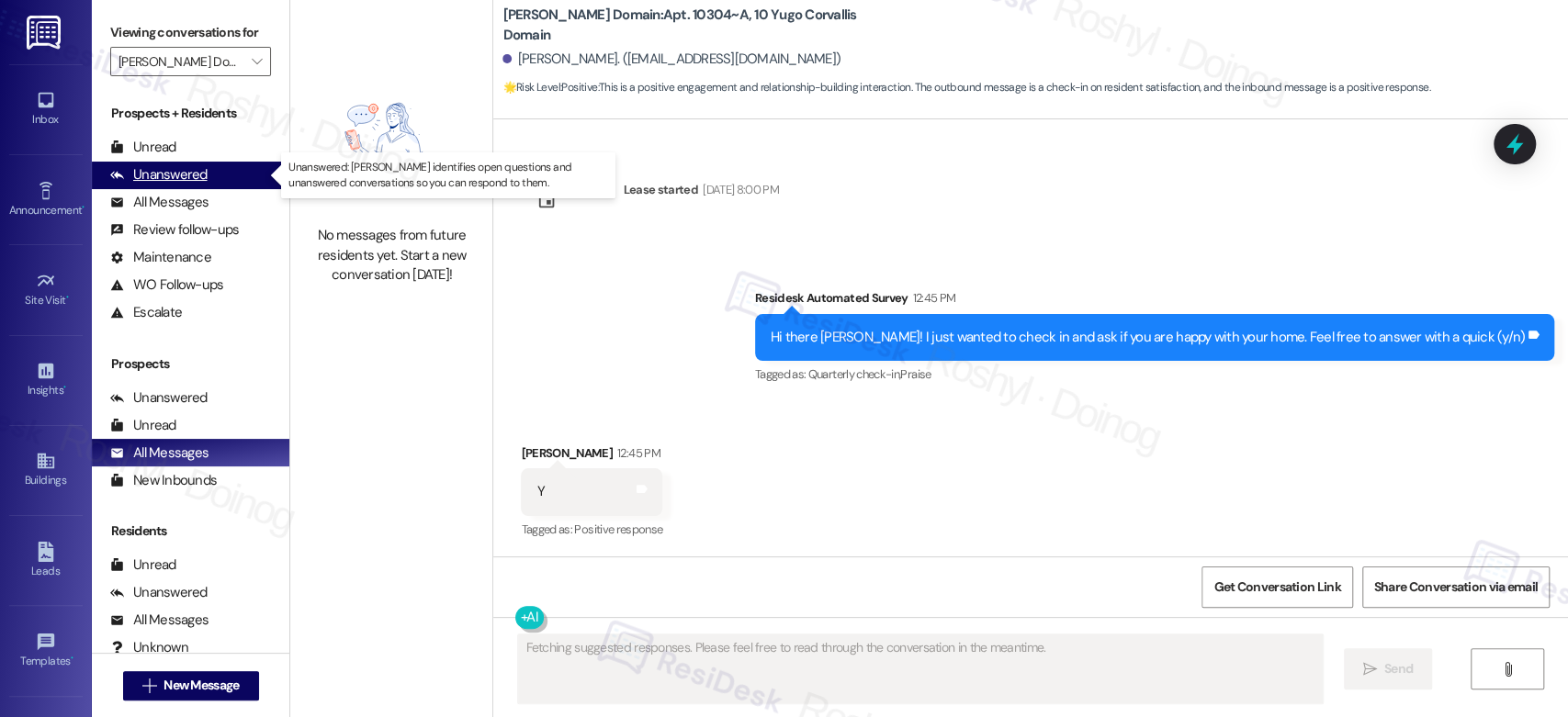
click at [195, 167] on div "Unanswered" at bounding box center [159, 175] width 97 height 20
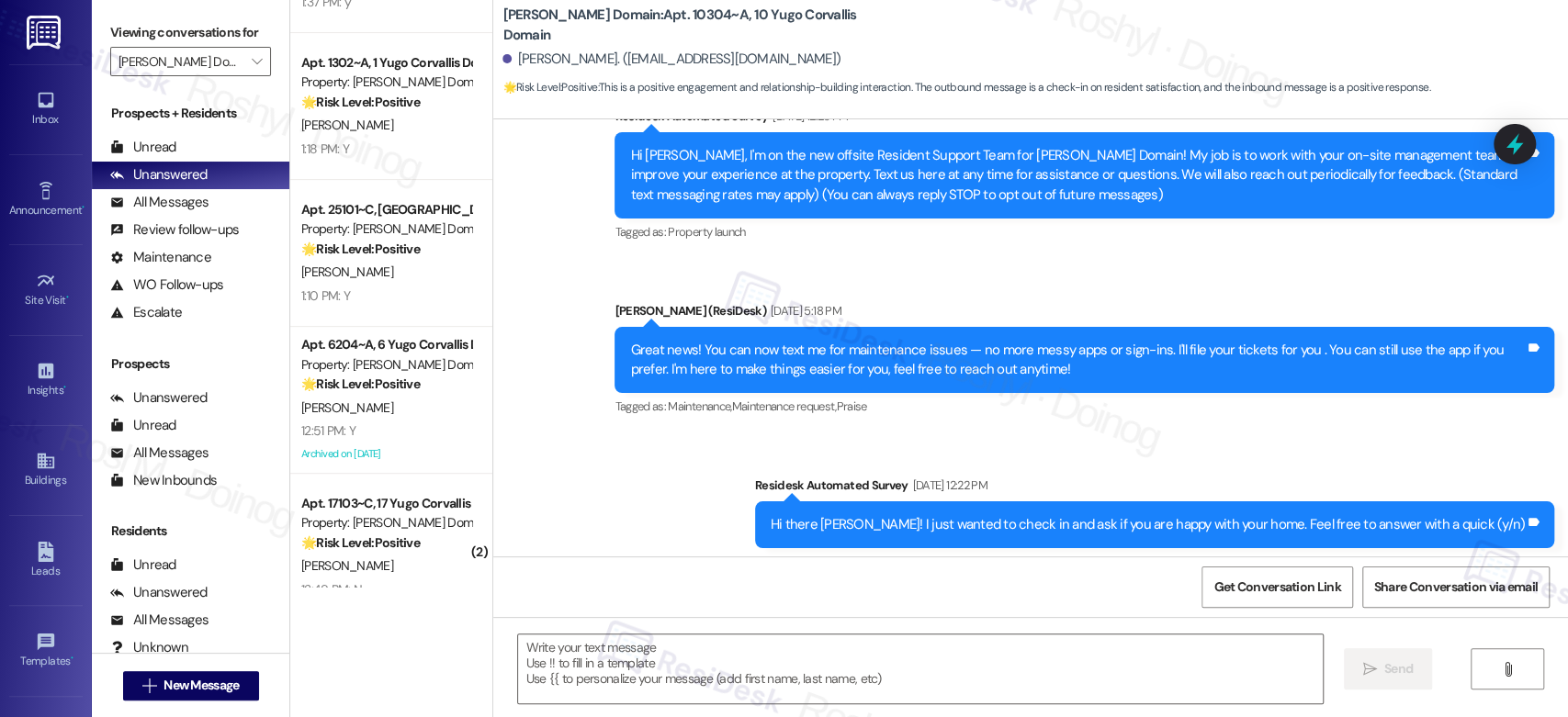
scroll to position [418, 0]
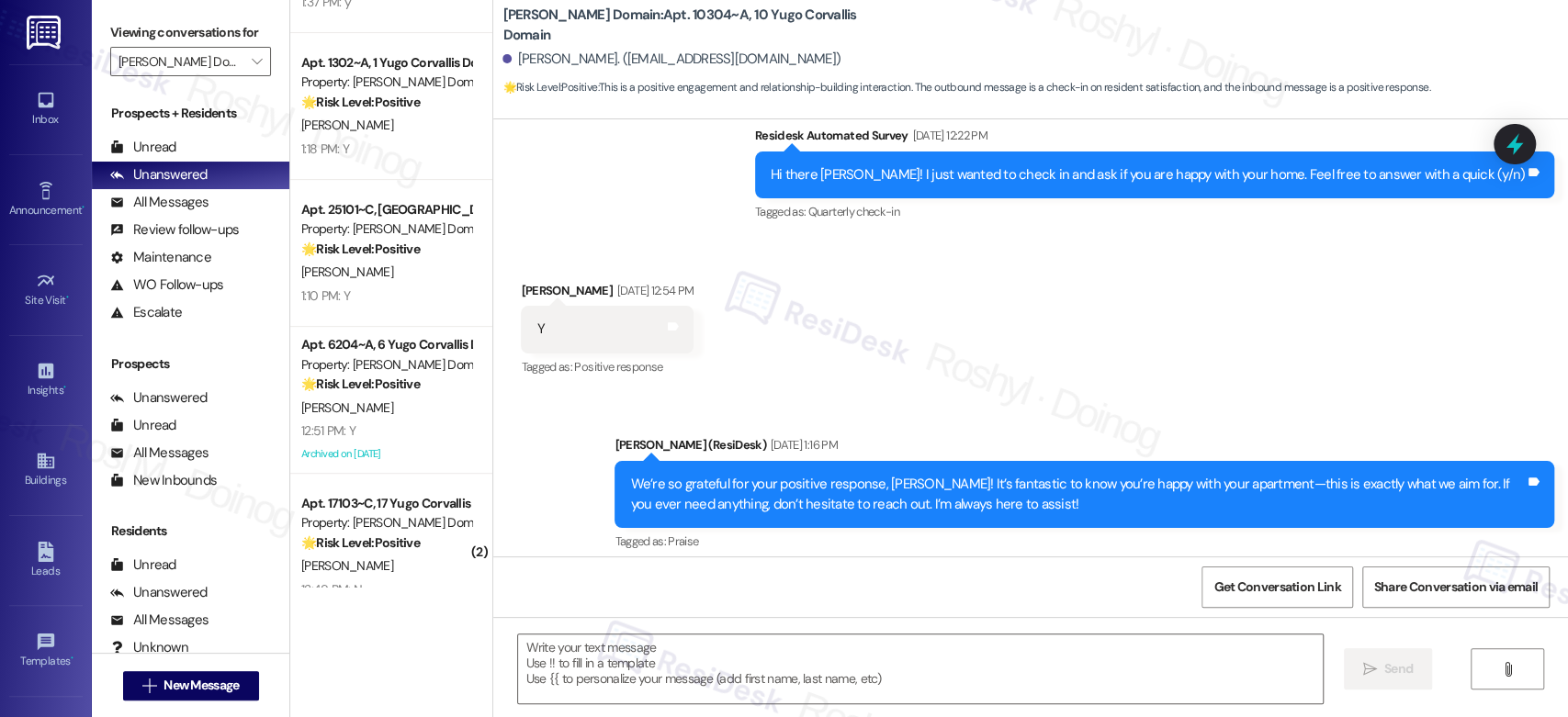
type textarea "Fetching suggested responses. Please feel free to read through the conversation…"
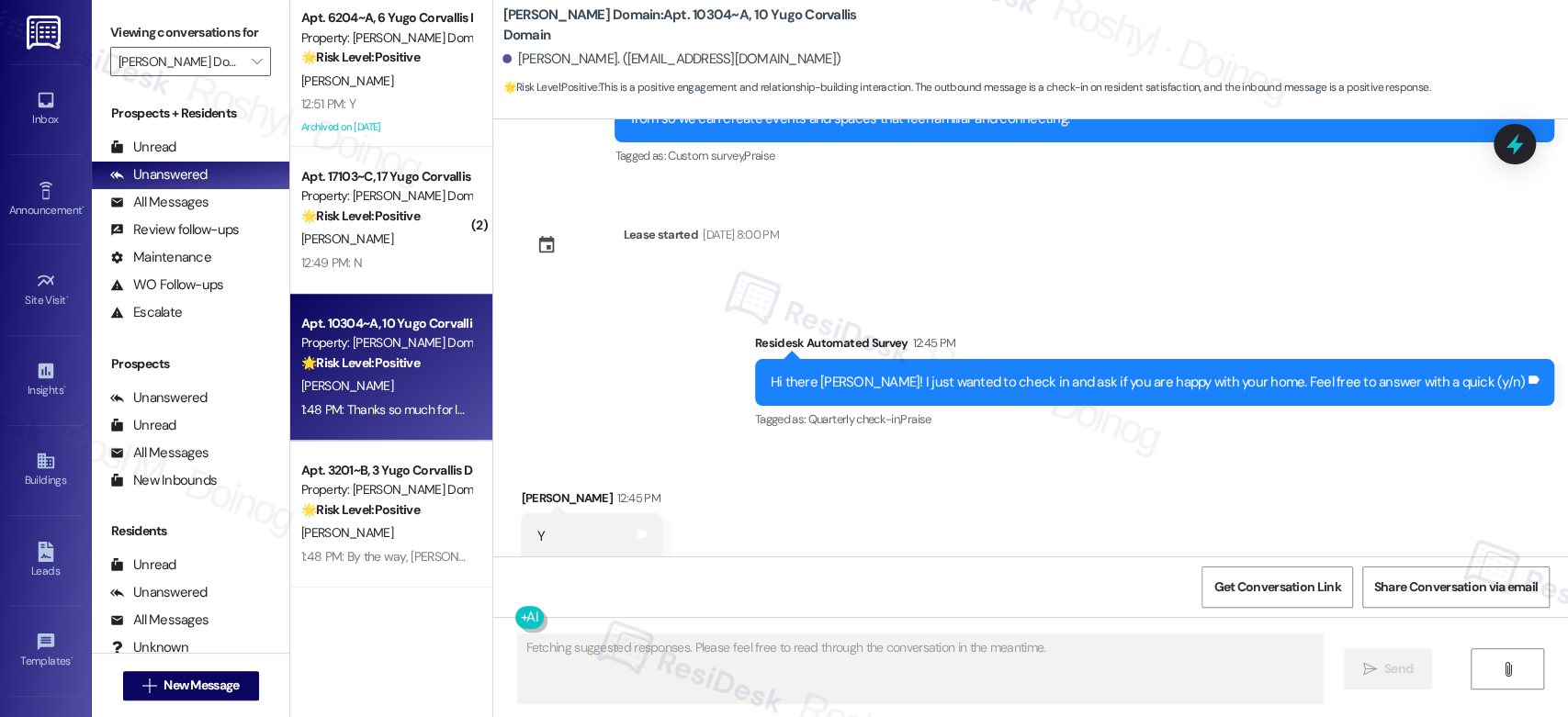
scroll to position [2476, 0]
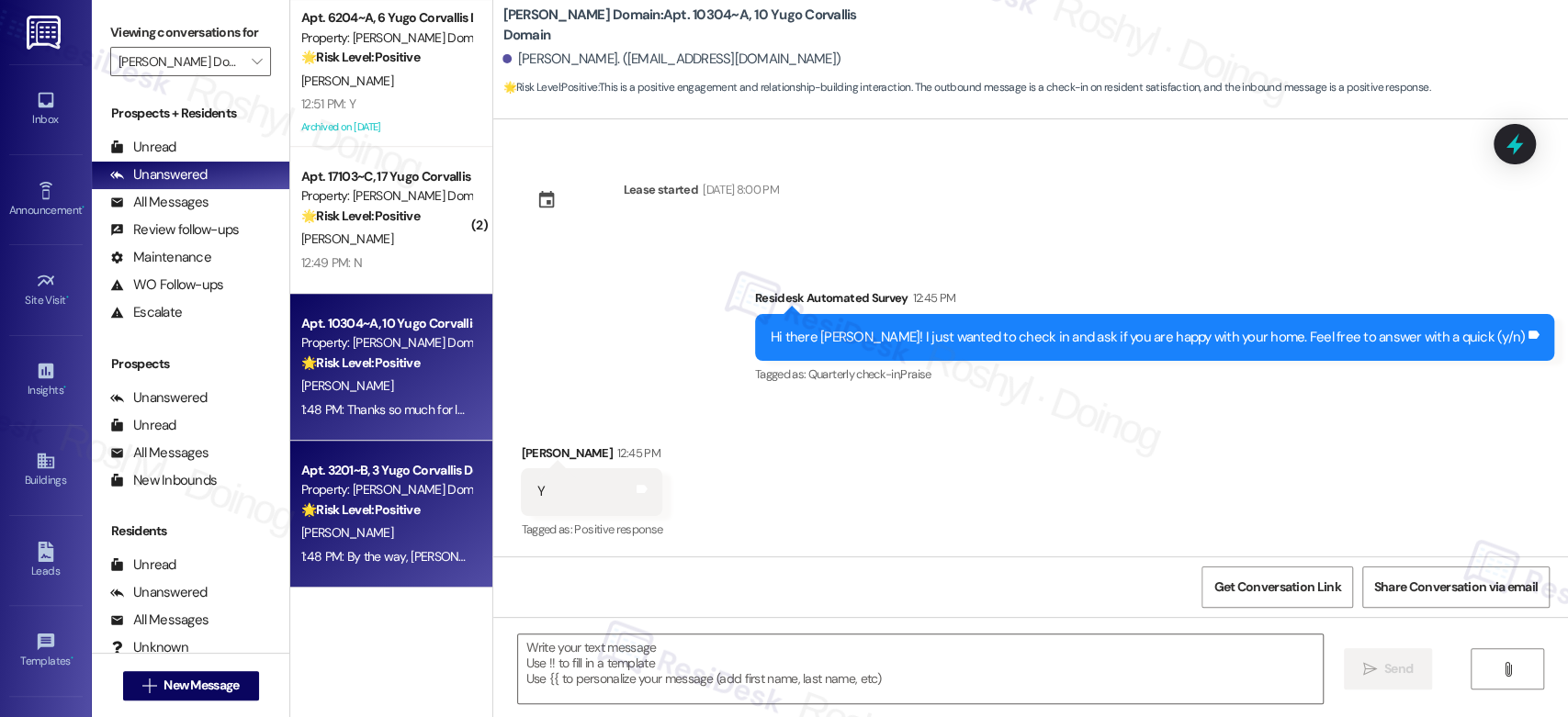
click at [392, 526] on div "R. Ledbetter" at bounding box center [386, 533] width 173 height 23
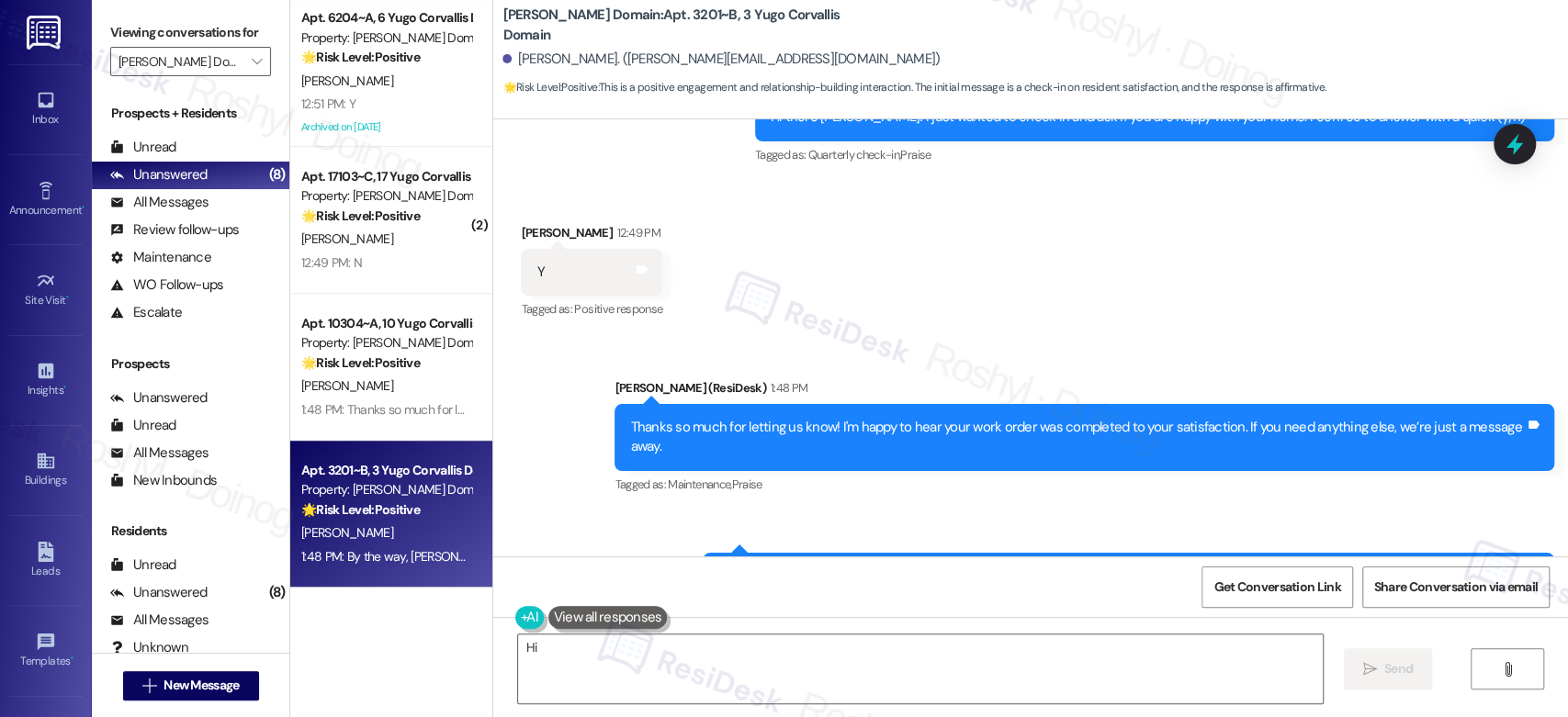
scroll to position [2496, 0]
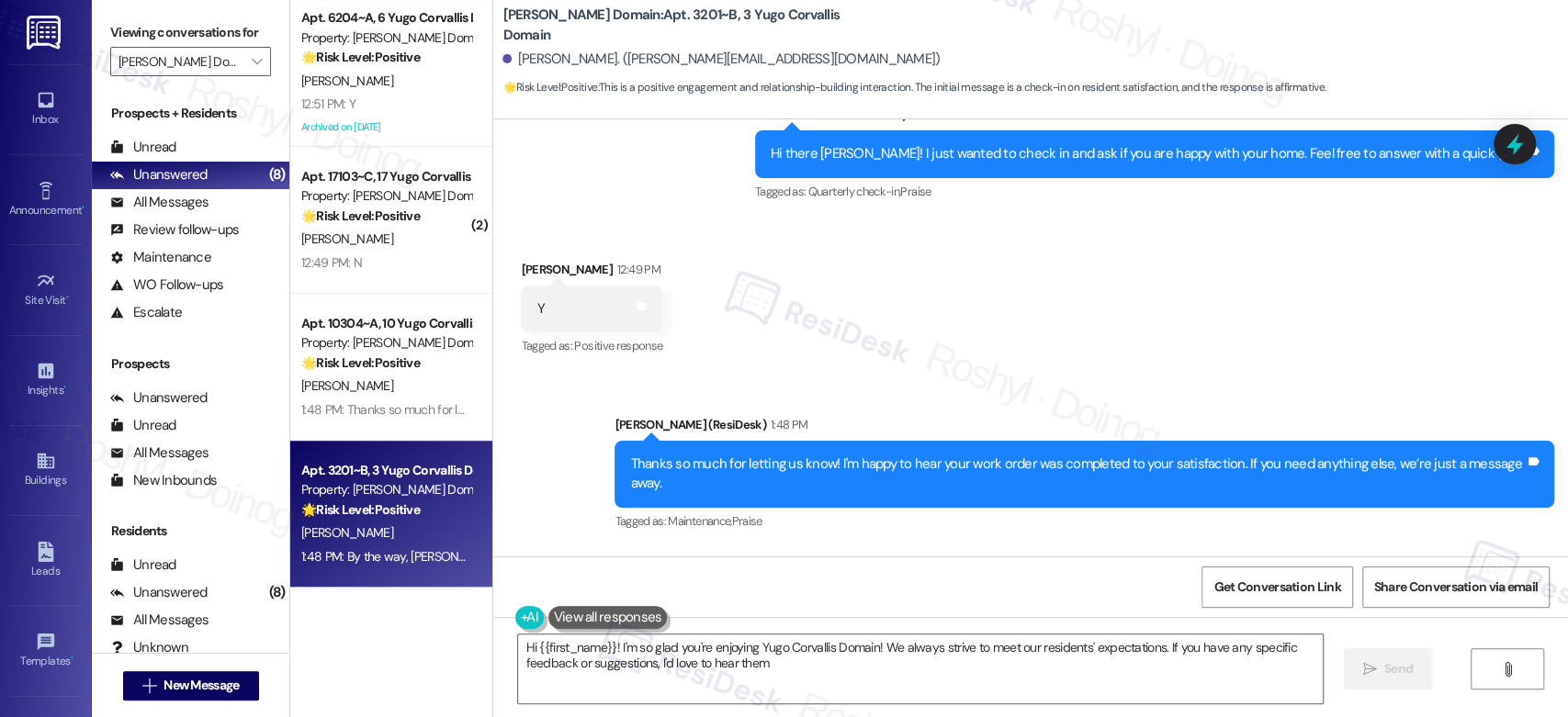
type textarea "Hi {{first_name}}! I'm so glad you're enjoying Yugo Corvallis Domain! We always…"
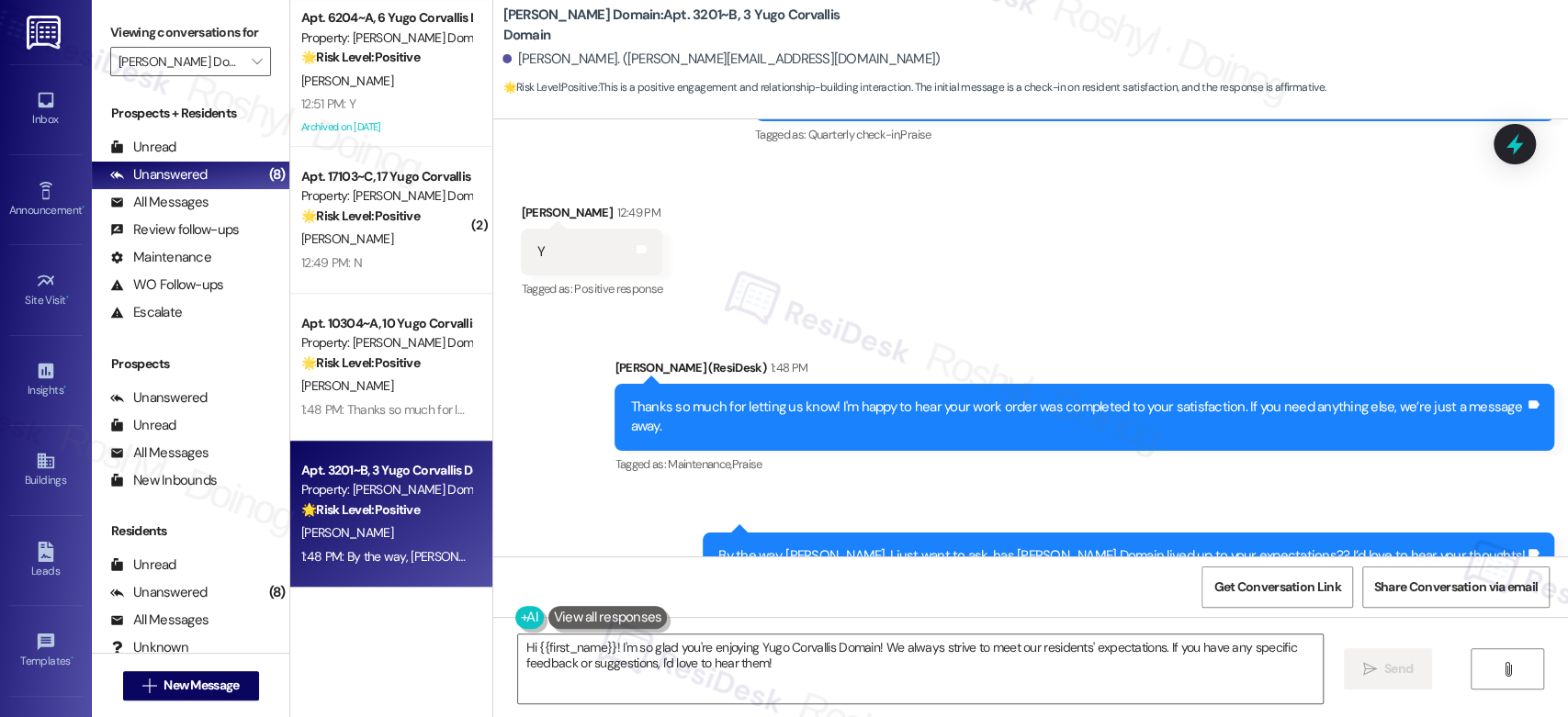
scroll to position [2598, 0]
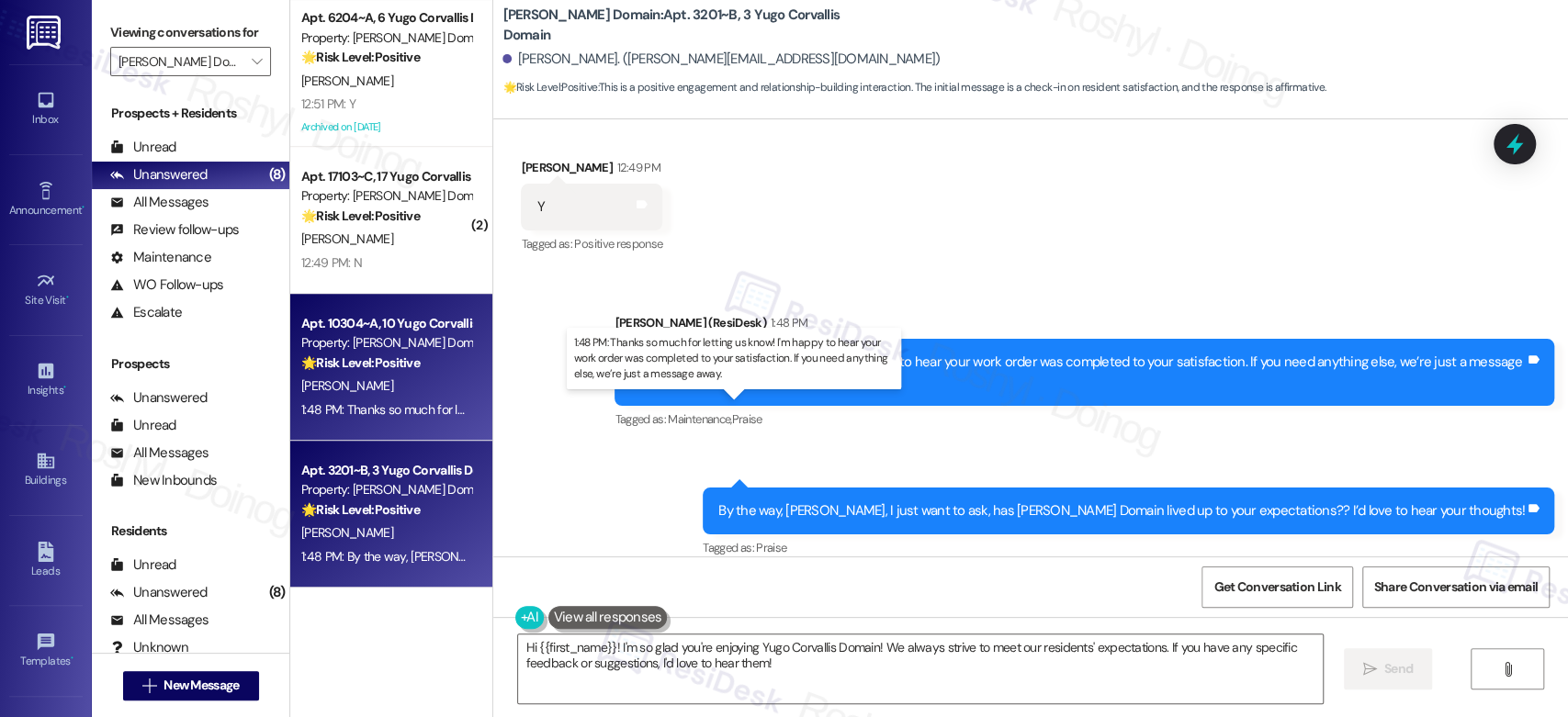
click at [389, 409] on div "1:48 PM: Thanks so much for letting us know! I'm happy to hear your work order …" at bounding box center [750, 410] width 897 height 17
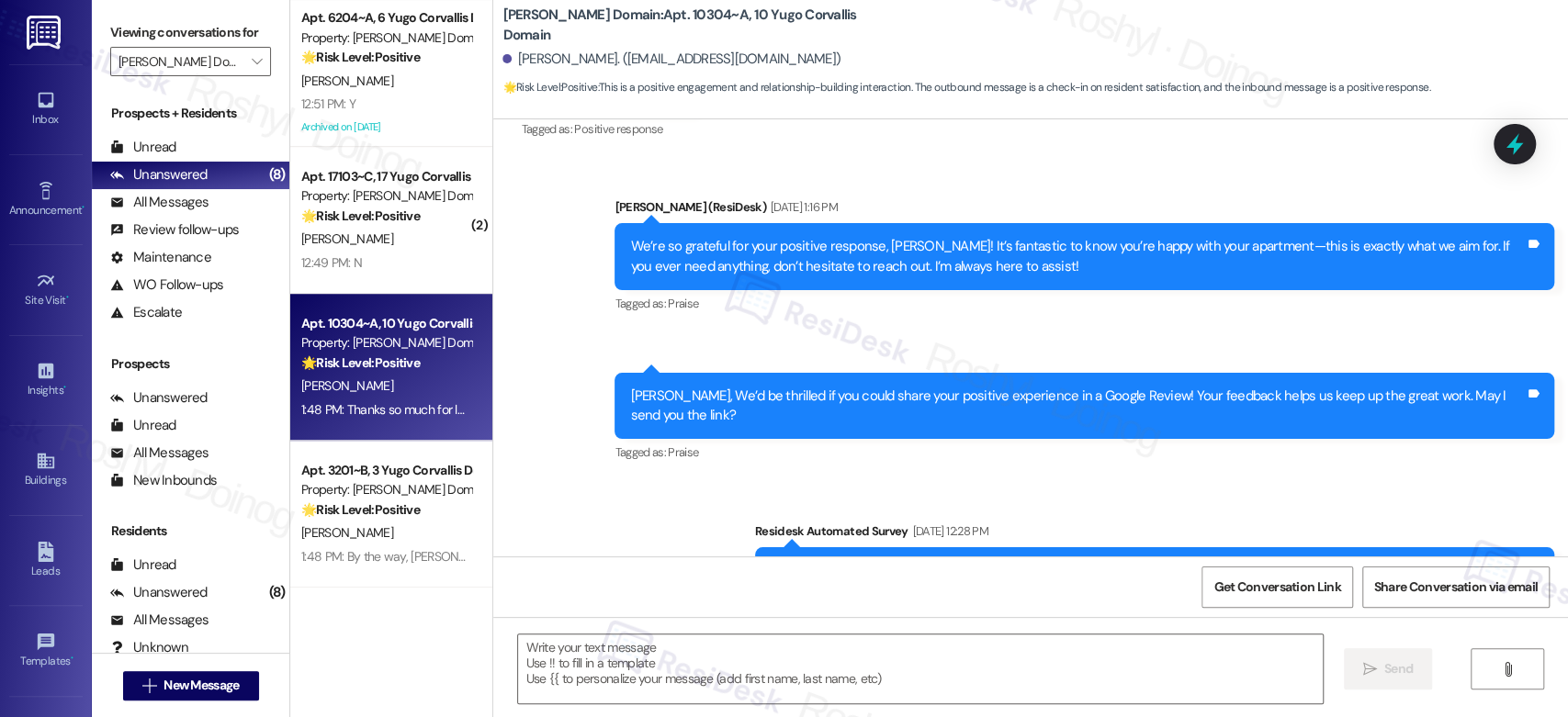
type textarea "Fetching suggested responses. Please feel free to read through the conversation…"
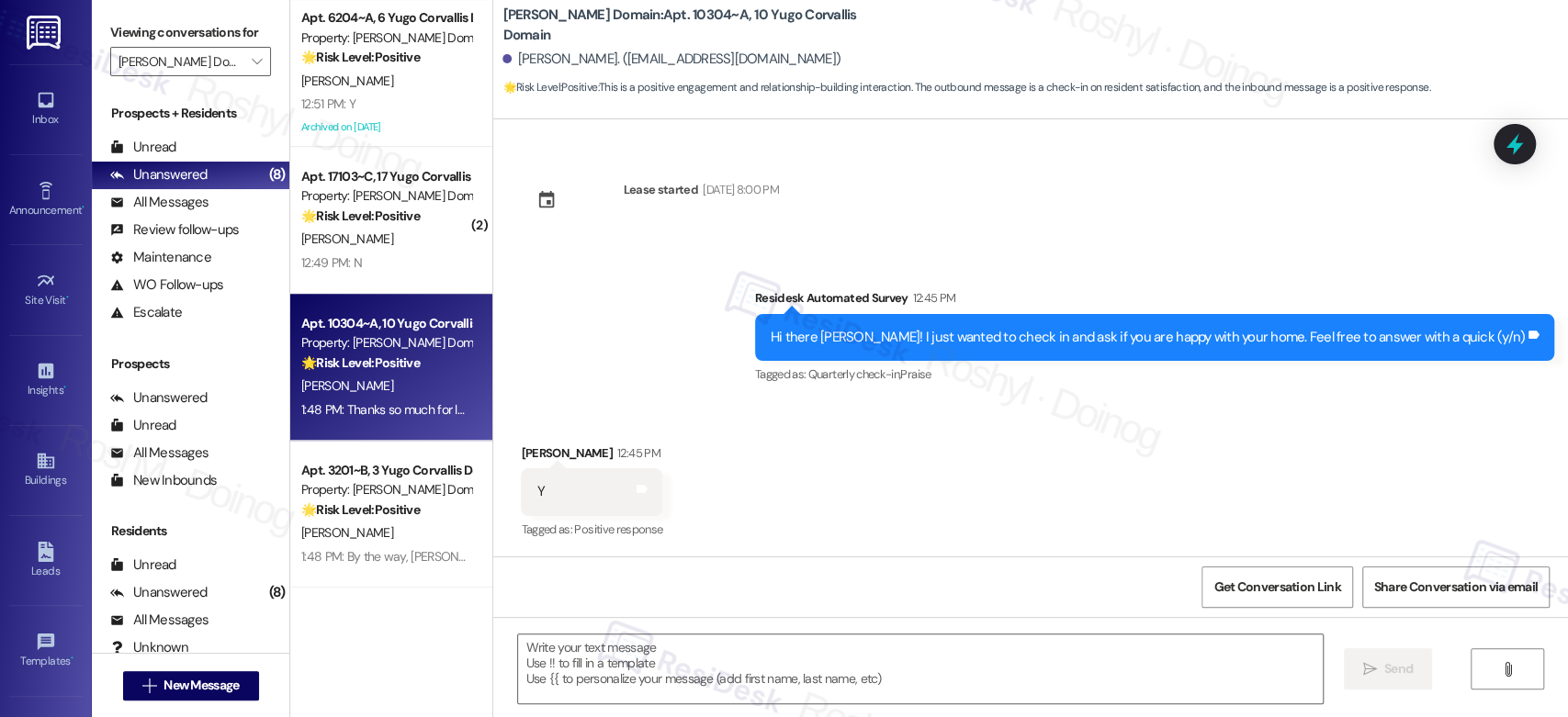
scroll to position [2651, 0]
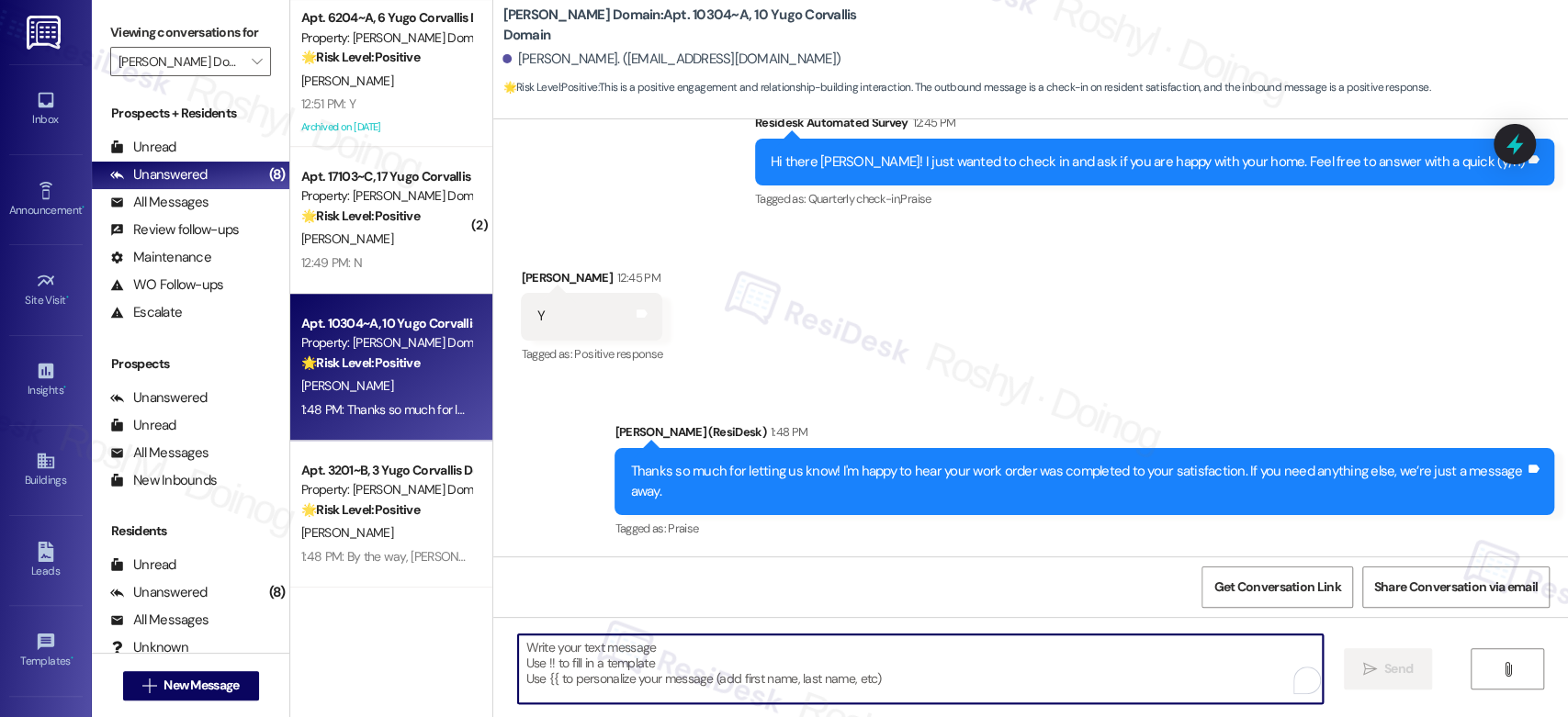
click at [689, 666] on textarea "To enrich screen reader interactions, please activate Accessibility in Grammarl…" at bounding box center [920, 669] width 804 height 69
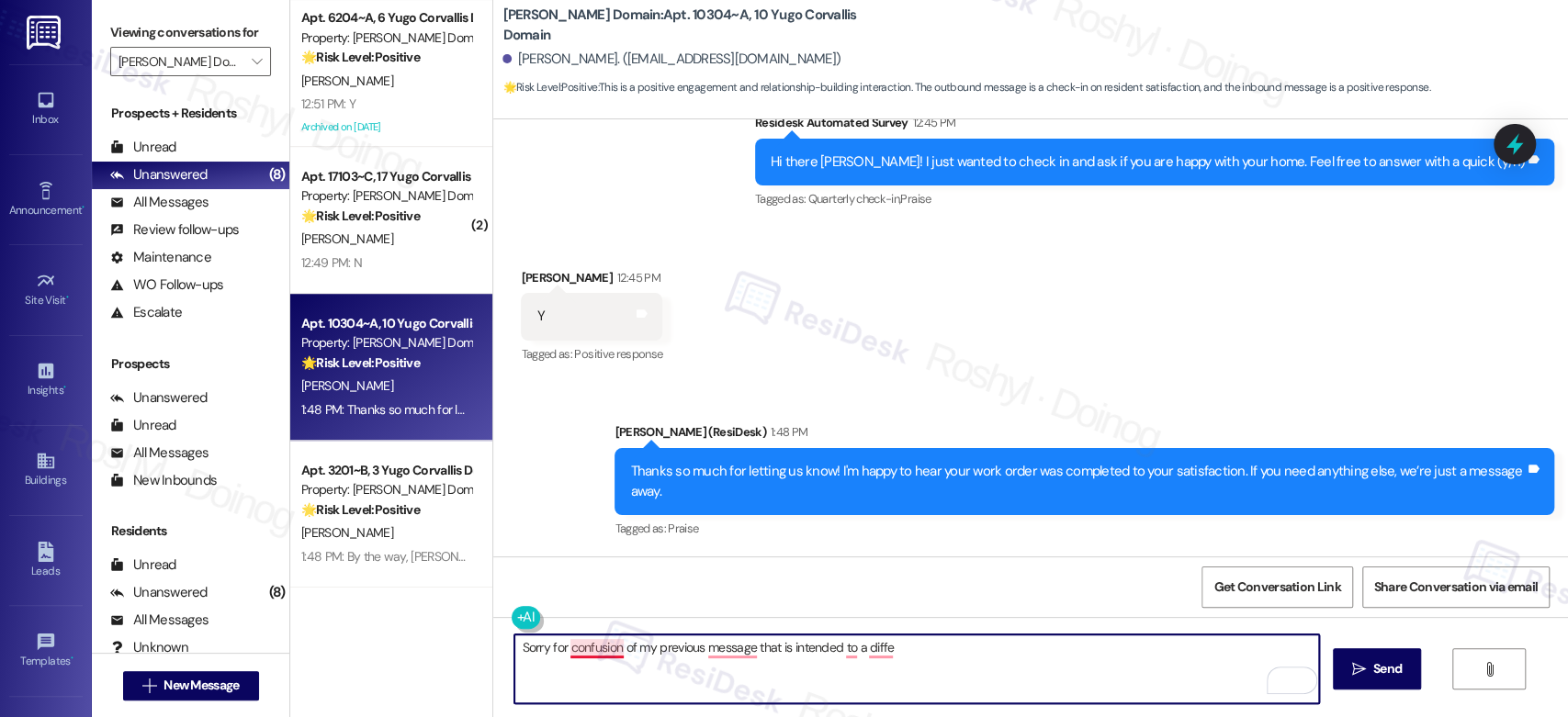
click at [556, 642] on textarea "Sorry for confusion of my previous message that is intended to a diffe" at bounding box center [916, 669] width 804 height 69
click at [560, 648] on textarea "Sorry for confusion of my previous message that is intended to a diffe" at bounding box center [916, 669] width 804 height 69
click at [742, 650] on textarea "Sorry for the confusion of my previous message that is intended to a diffe" at bounding box center [916, 669] width 804 height 69
click at [932, 649] on textarea "Sorry for the confusion of my previous message, that is intended to a diffe" at bounding box center [916, 669] width 804 height 69
click at [865, 653] on textarea "Sorry for the confusion of my previous message, that is intended to a diffe" at bounding box center [916, 669] width 804 height 69
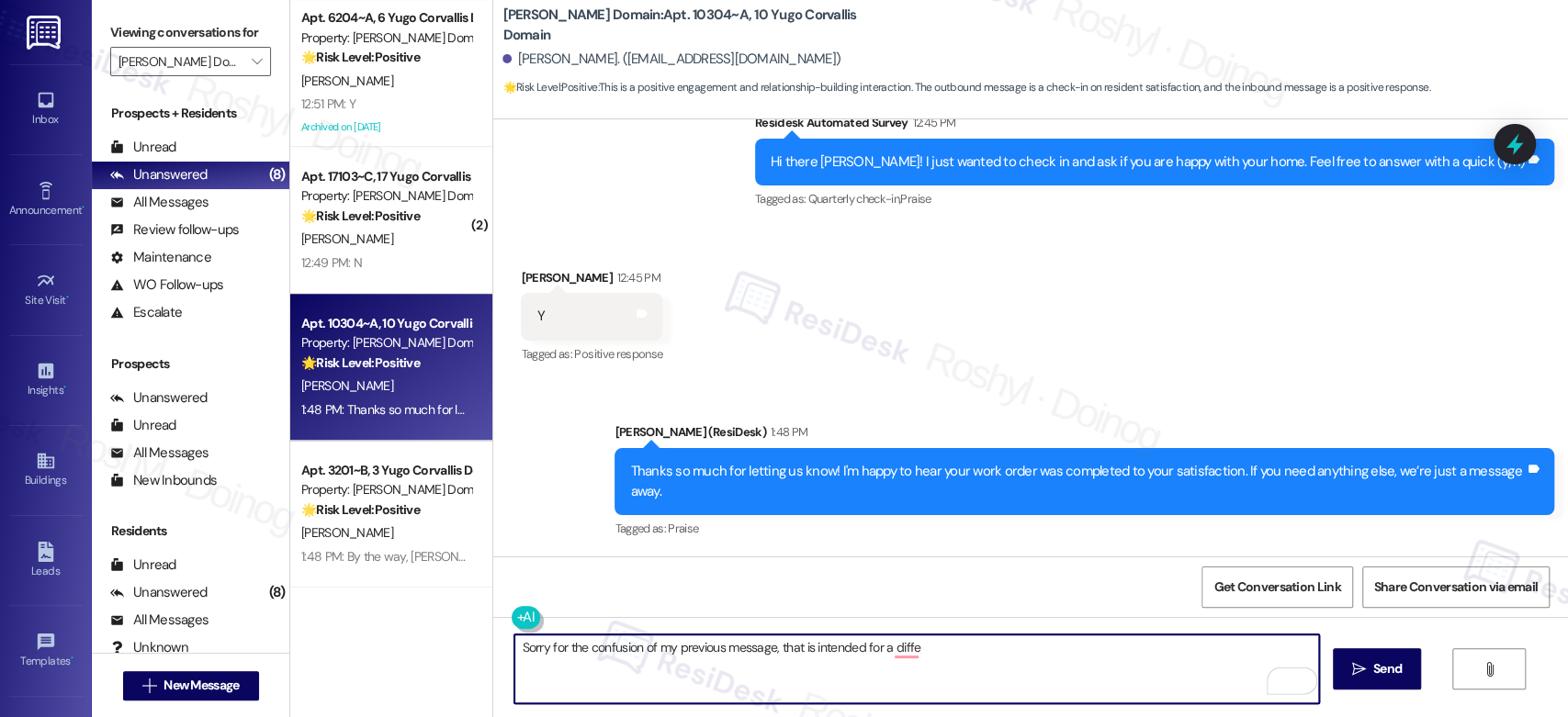
click at [924, 649] on textarea "Sorry for the confusion of my previous message, that is intended for a diffe" at bounding box center [916, 669] width 804 height 69
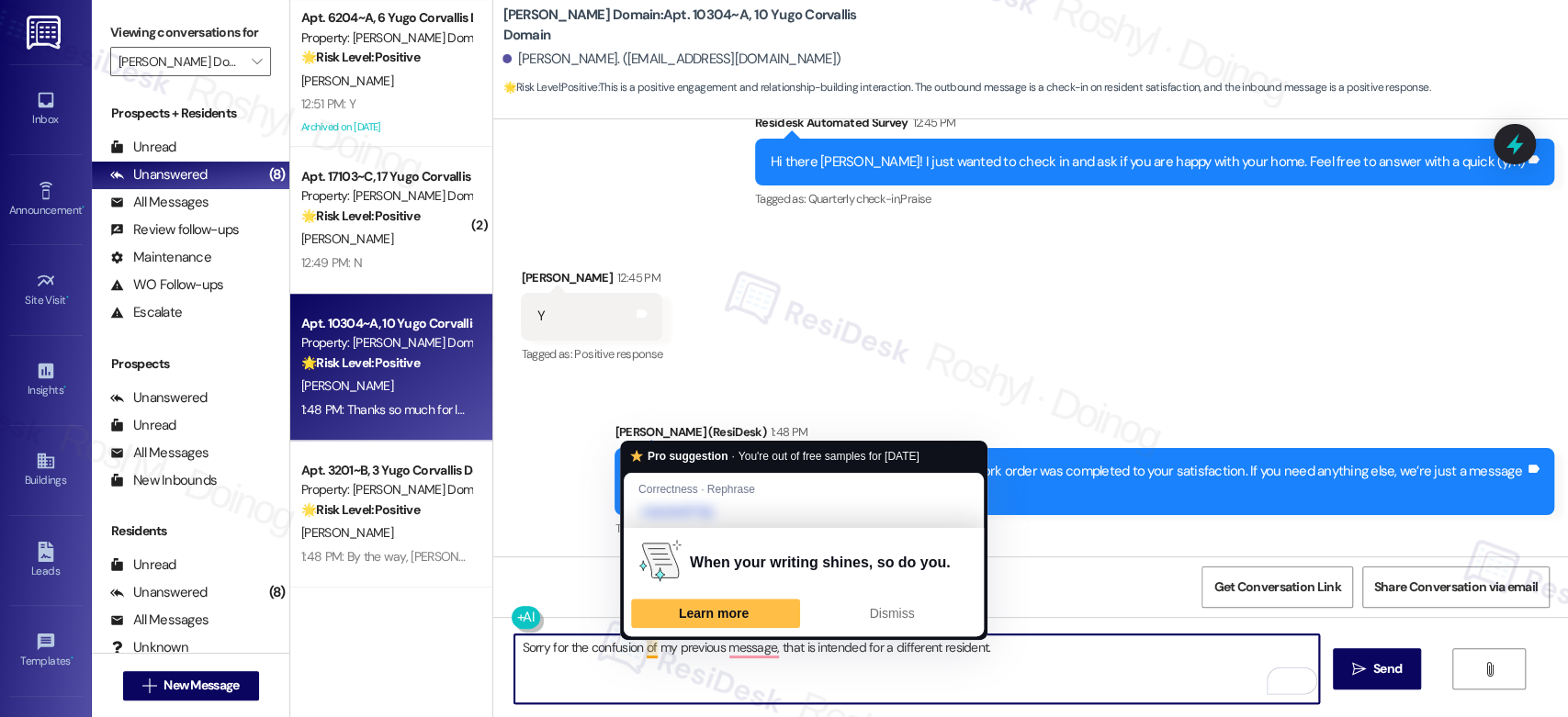
click at [640, 651] on textarea "Sorry for the confusion of my previous message, that is intended for a differen…" at bounding box center [916, 669] width 804 height 69
click at [740, 652] on textarea "Sorry for the confusion of my previous message, that is intended for a differen…" at bounding box center [916, 669] width 804 height 69
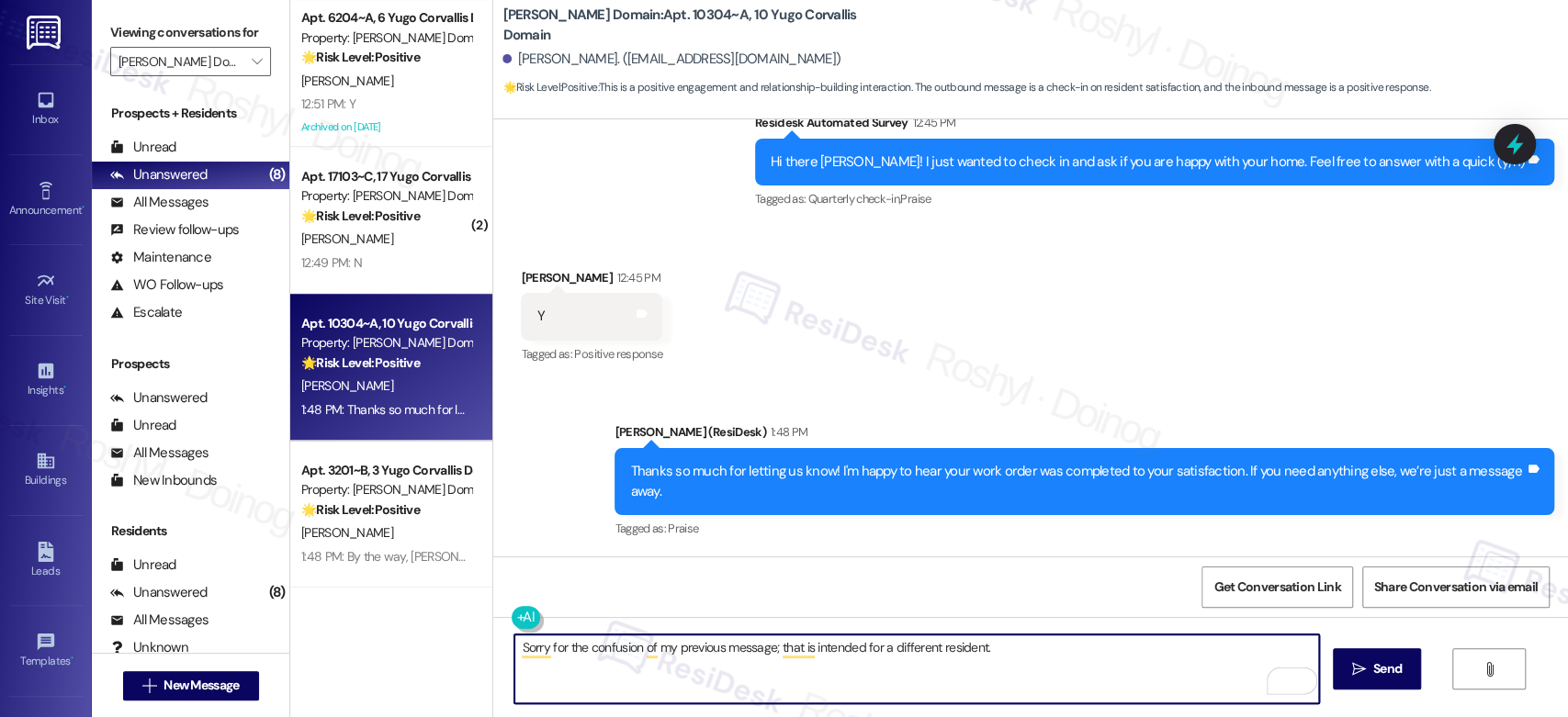
click at [1000, 645] on textarea "Sorry for the confusion of my previous message; that is intended for a differen…" at bounding box center [916, 669] width 804 height 69
type textarea "Sorry for the confusion of my previous message; that is intended for a differen…"
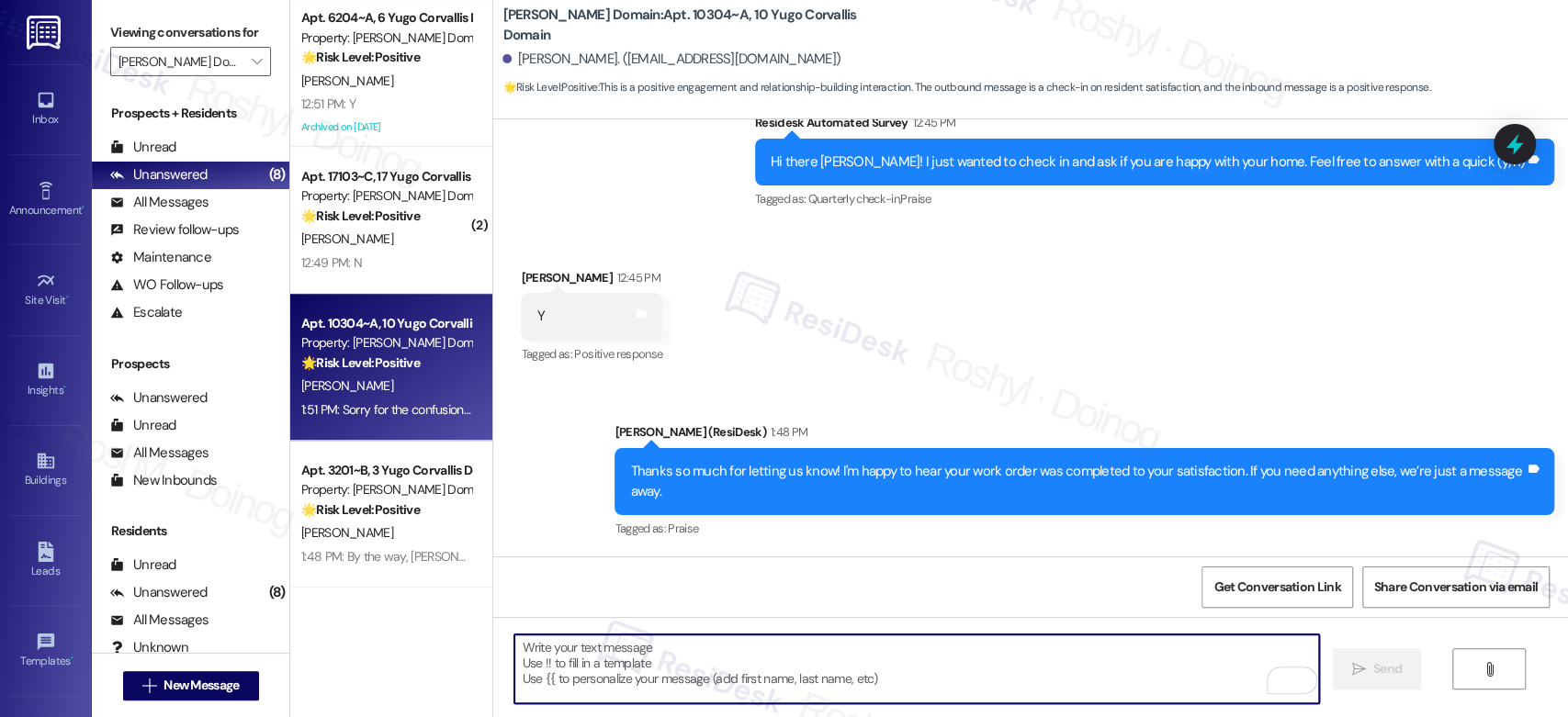
scroll to position [2779, 0]
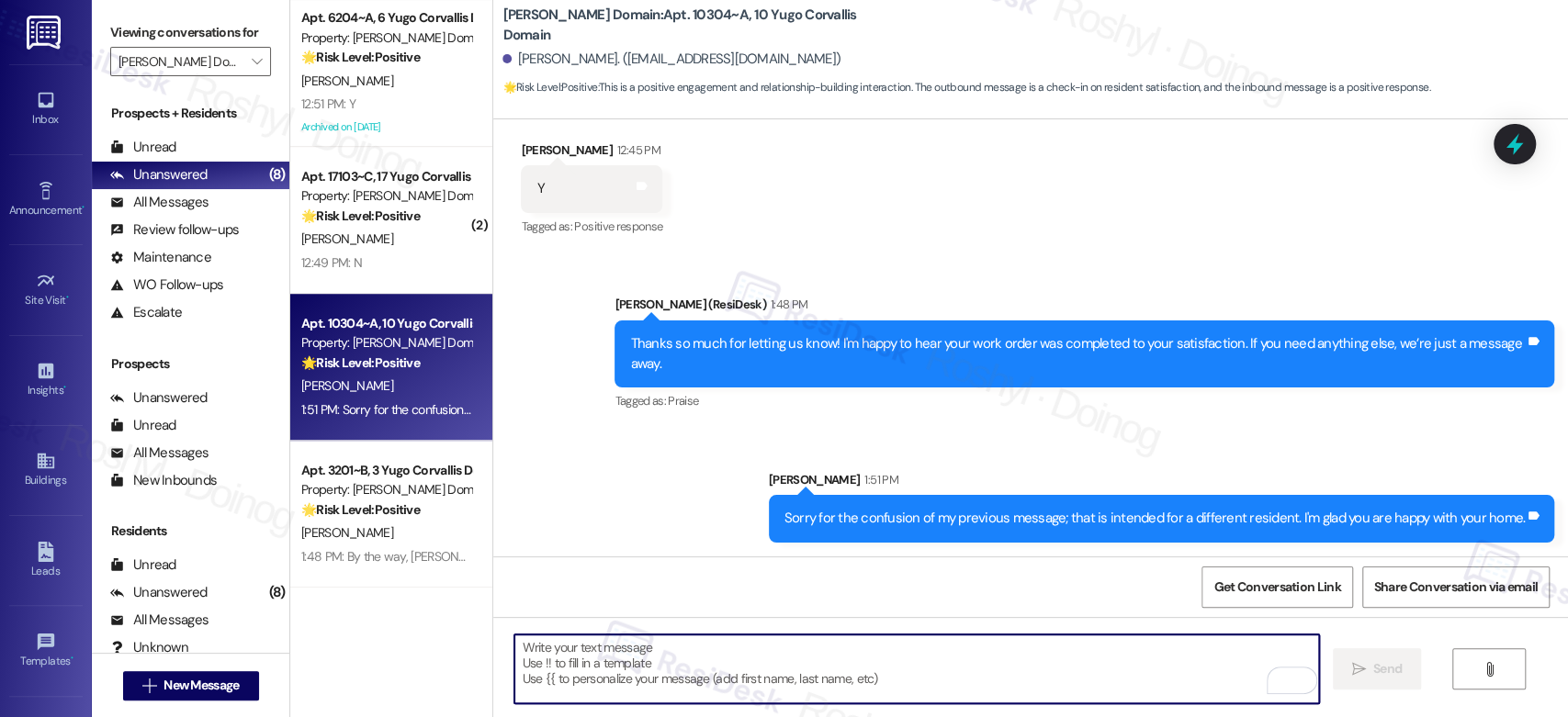
click at [628, 669] on textarea "To enrich screen reader interactions, please activate Accessibility in Grammarl…" at bounding box center [916, 669] width 804 height 69
type textarea "K"
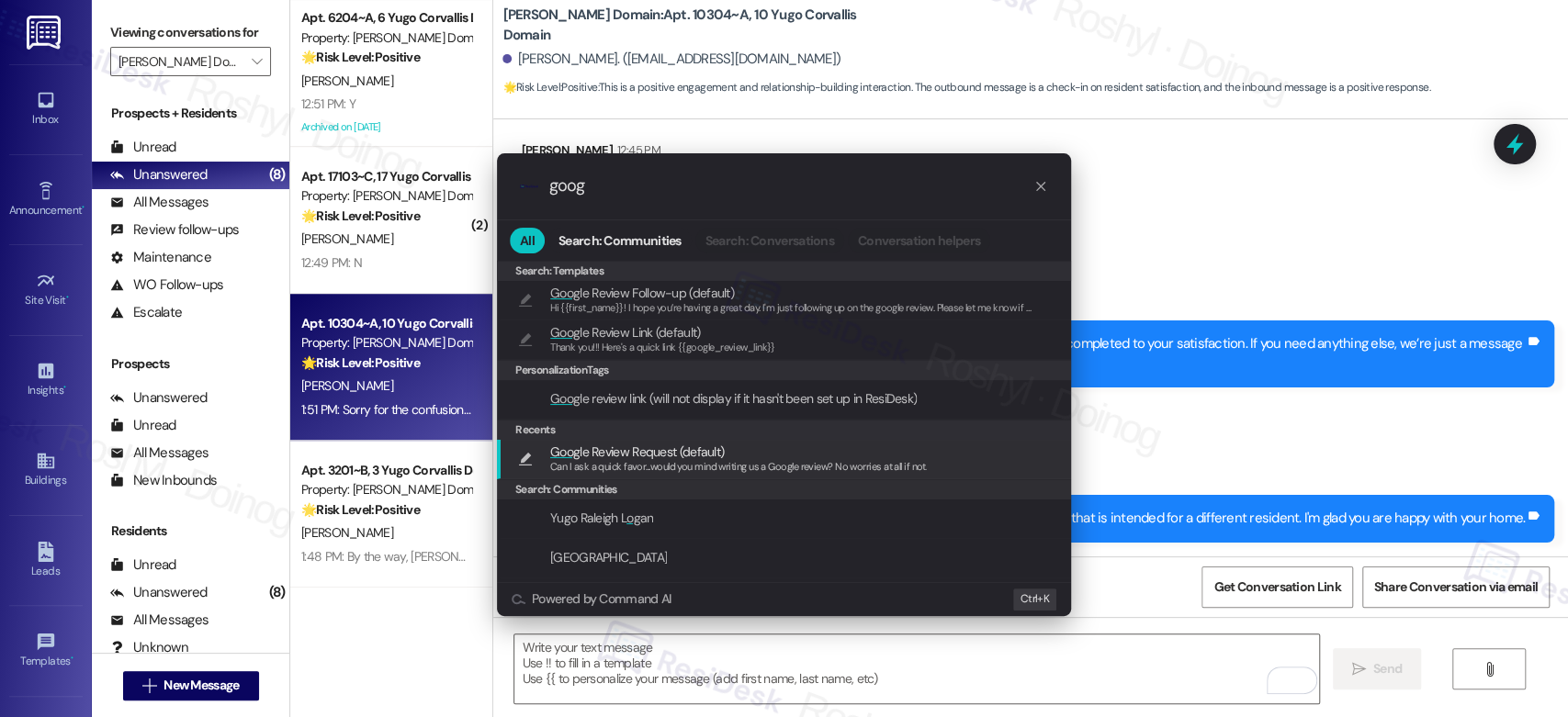
type input "goog"
click at [673, 460] on span "Can I ask a quick favor...would you mind writing us a Google review? No worries…" at bounding box center [738, 466] width 377 height 13
type textarea "Can I ask a quick favor...would you mind writing us a Google review? No worries…"
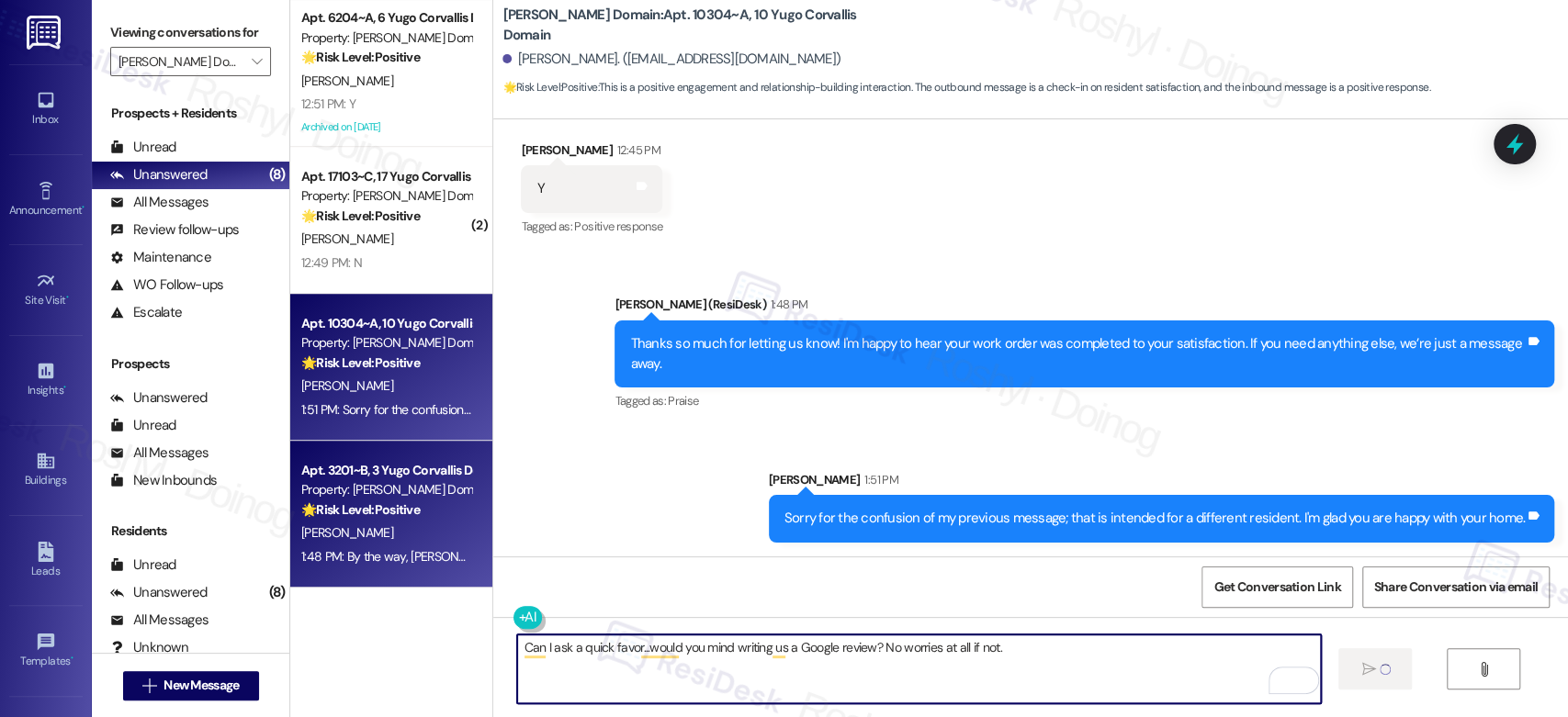
click at [392, 564] on div "1:48 PM: By the way, Riley, I just want to ask, has Yugo Corvallis Domain lived…" at bounding box center [386, 557] width 173 height 23
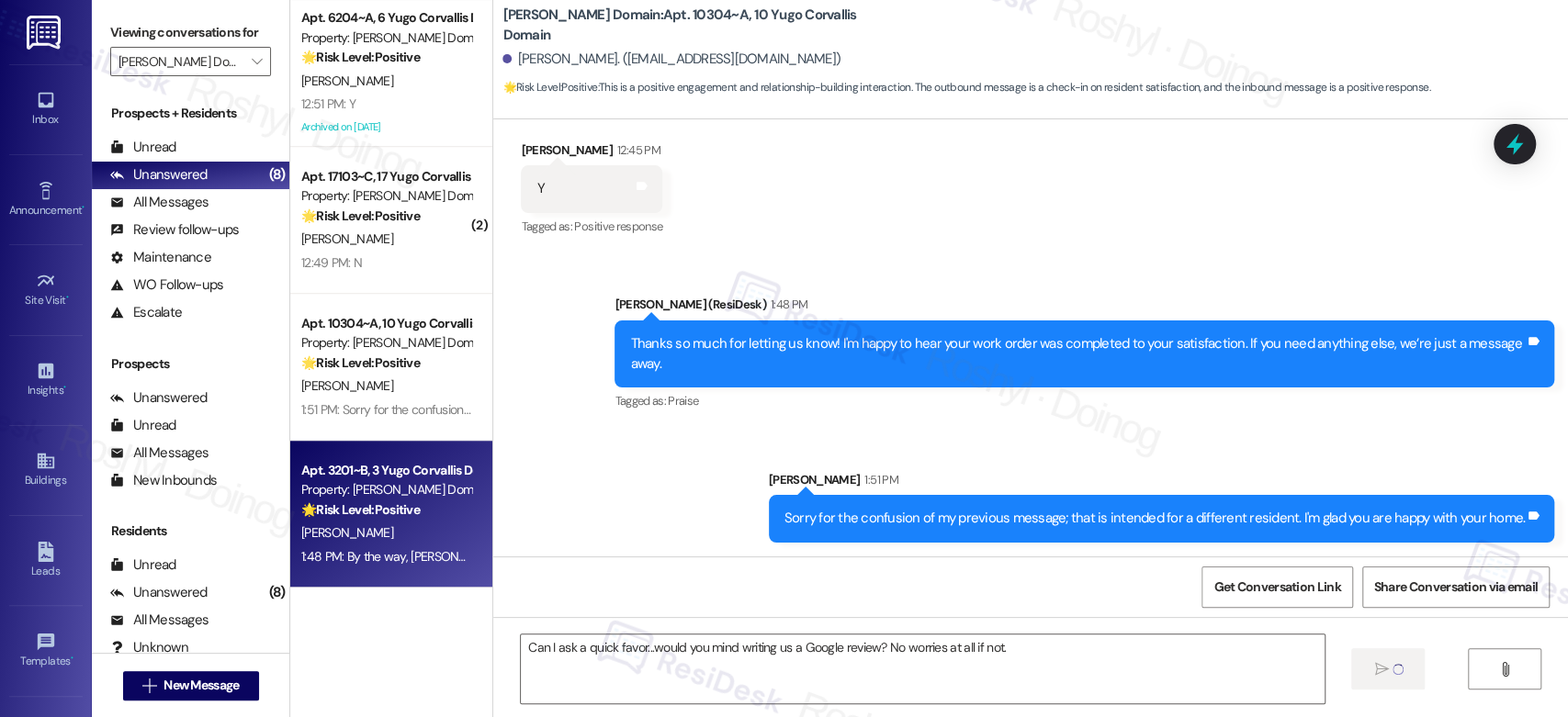
type textarea "Fetching suggested responses. Please feel free to read through the conversation…"
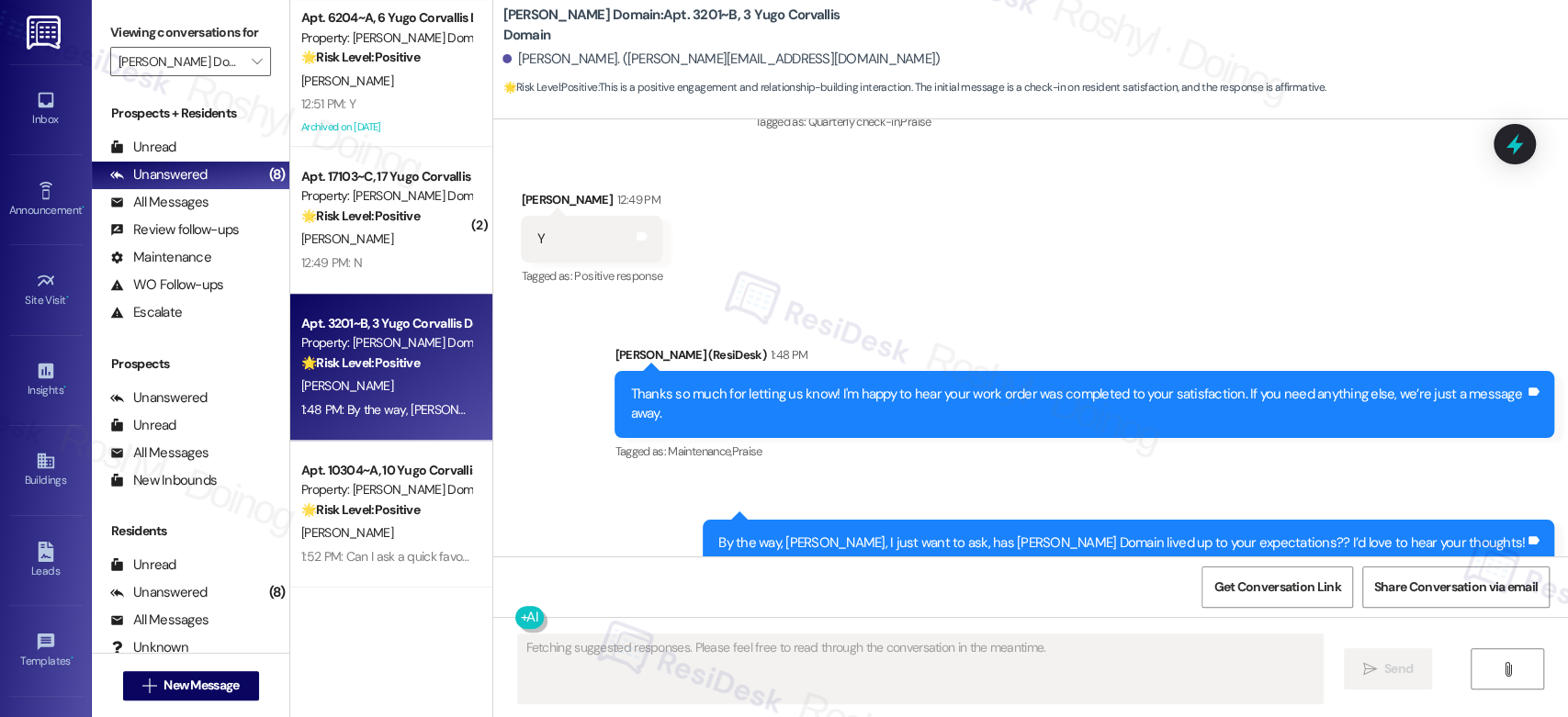
scroll to position [2598, 0]
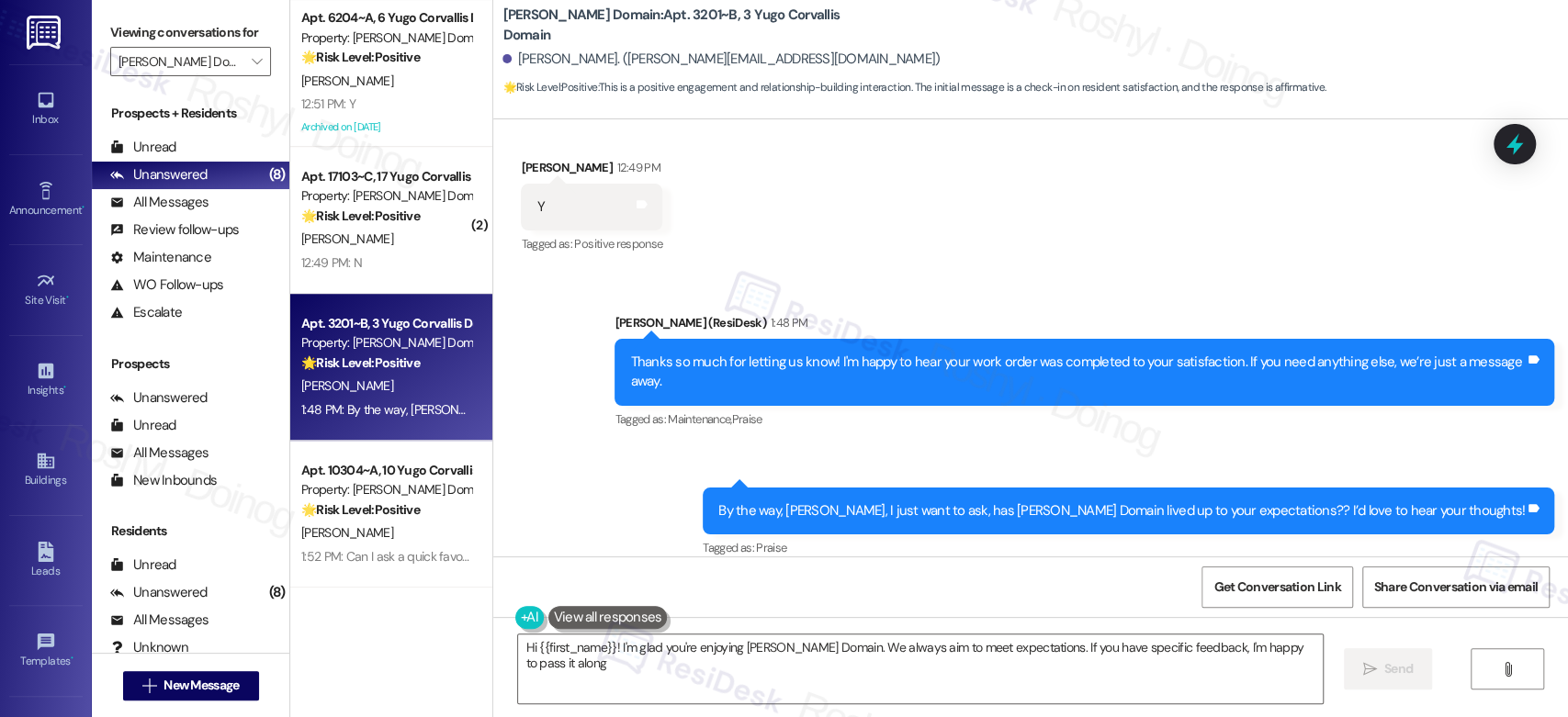
type textarea "Hi {{first_name}}! I'm glad you're enjoying Yugo Corvallis Domain. We always ai…"
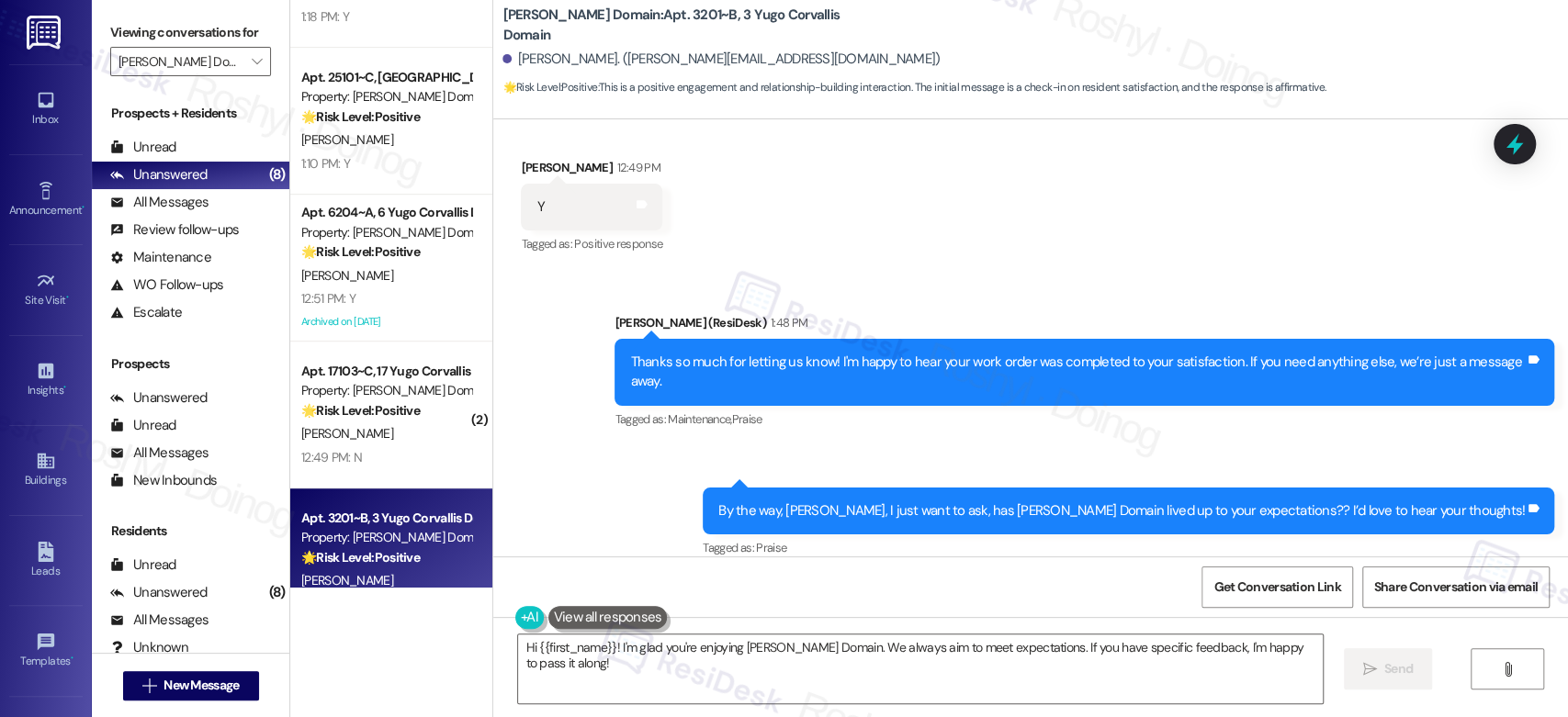
scroll to position [429, 0]
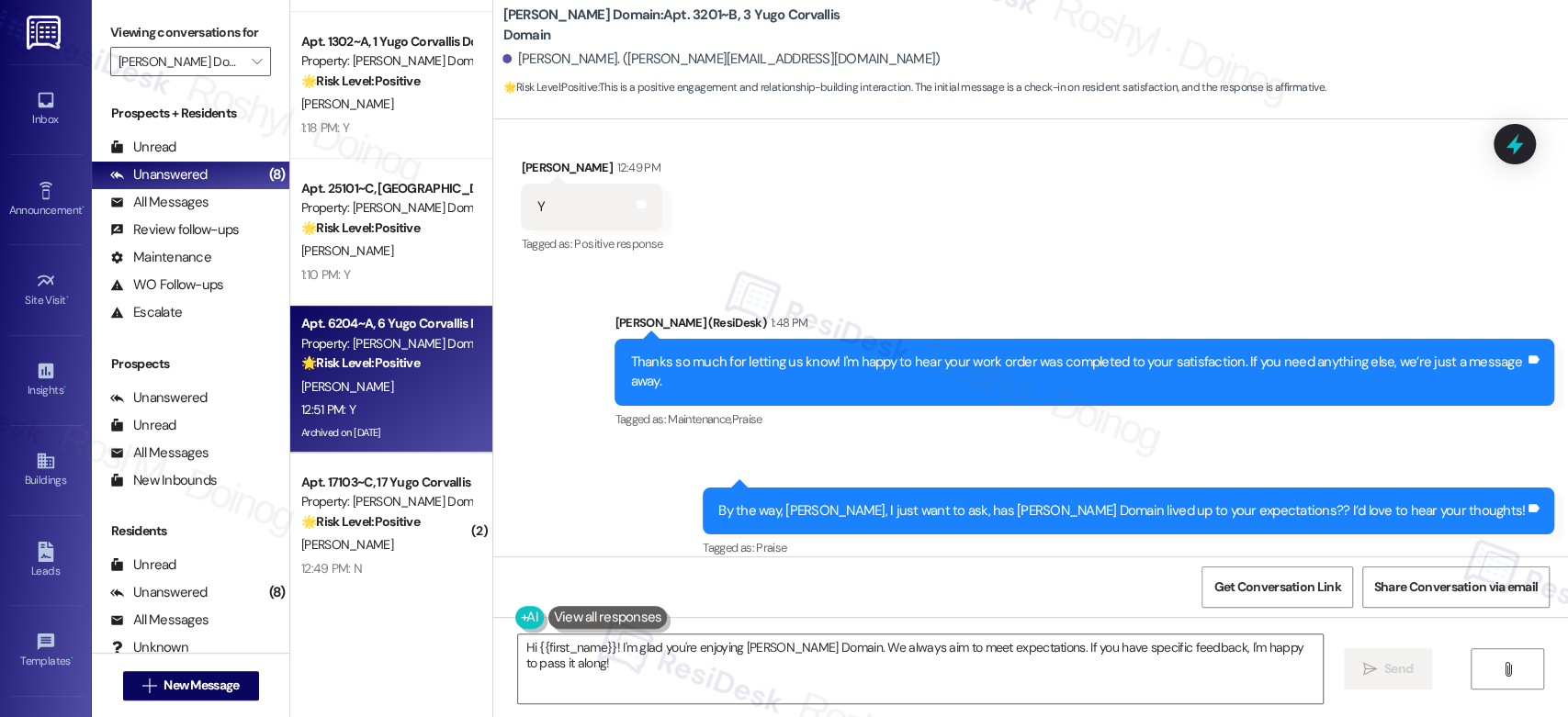
click at [380, 388] on div "C. Schrepel" at bounding box center [386, 387] width 173 height 23
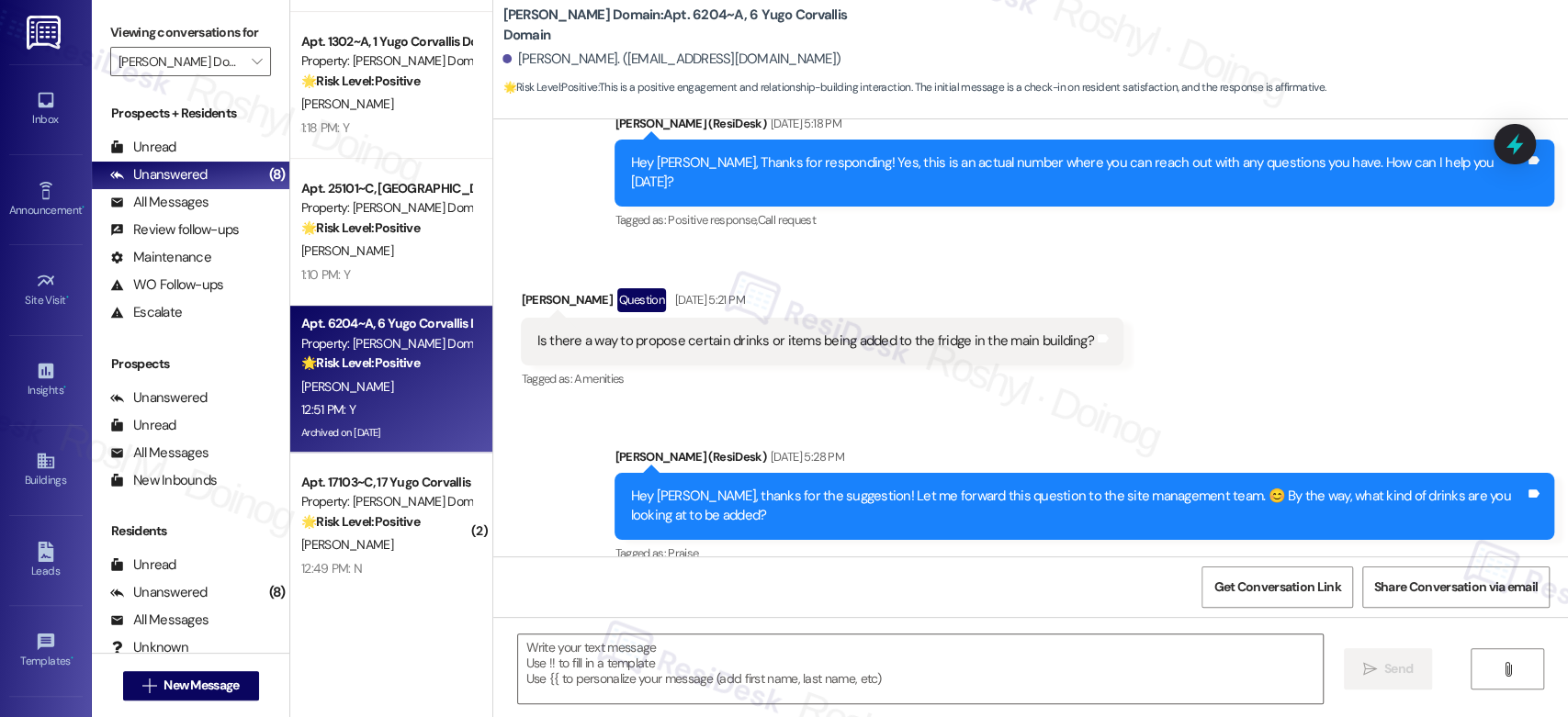
type textarea "Fetching suggested responses. Please feel free to read through the conversation…"
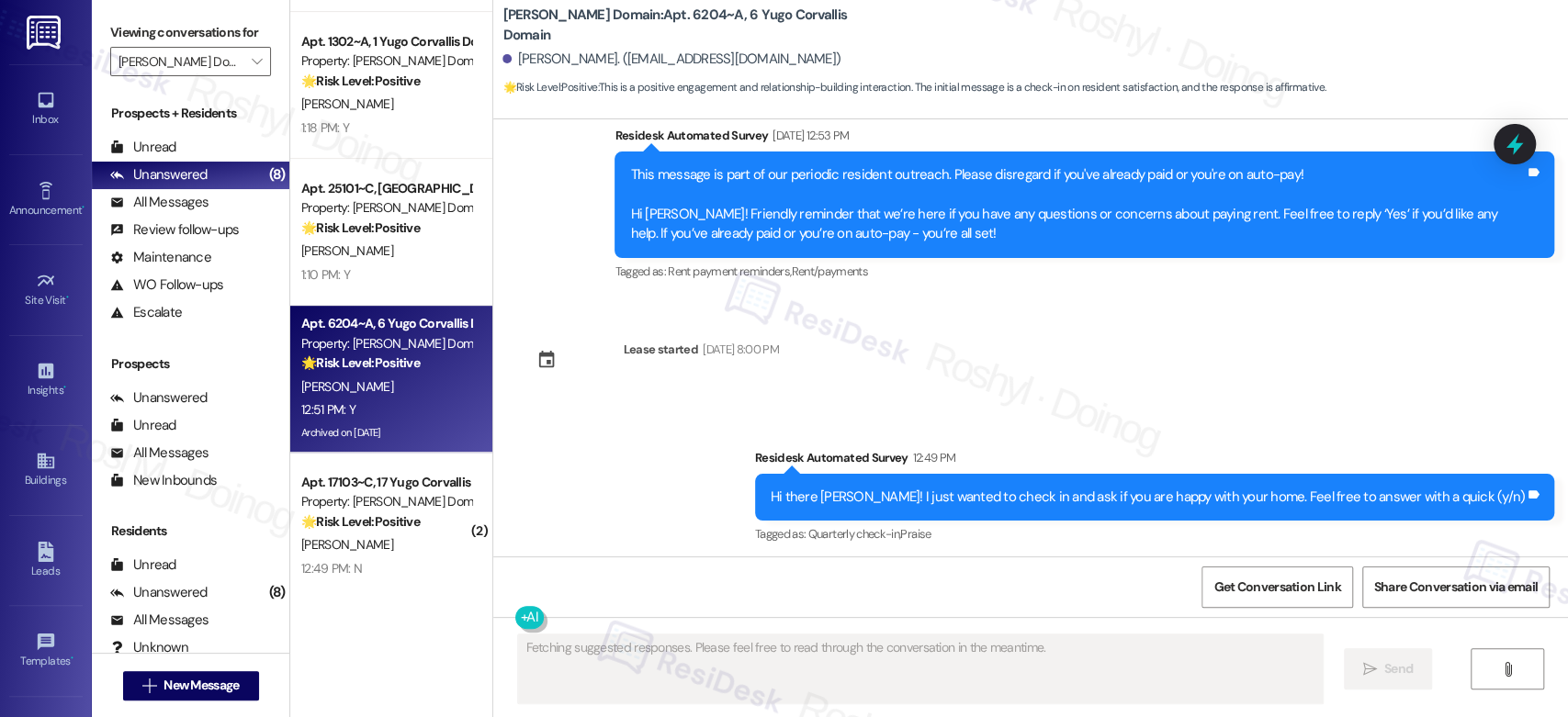
scroll to position [9997, 0]
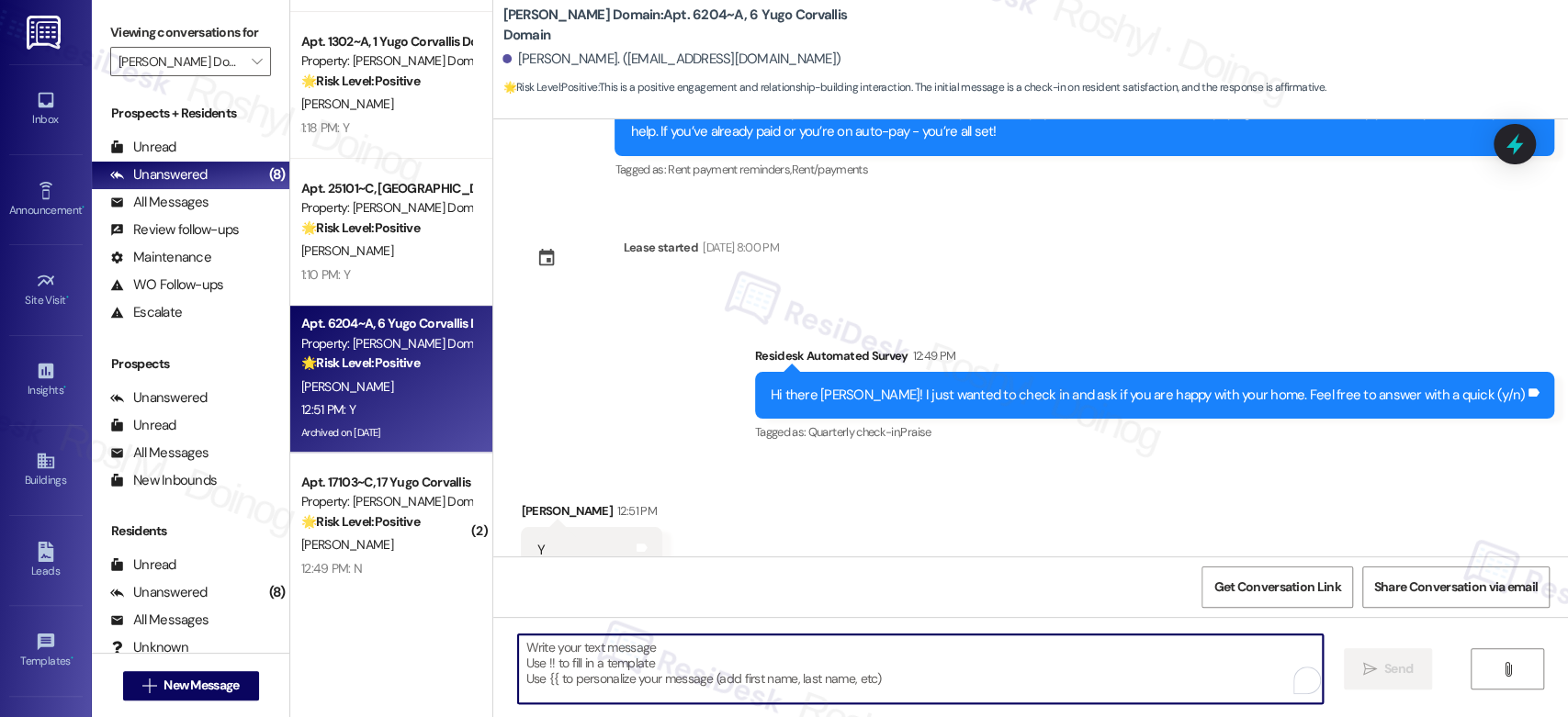
click at [701, 685] on textarea "To enrich screen reader interactions, please activate Accessibility in Grammarl…" at bounding box center [920, 669] width 804 height 69
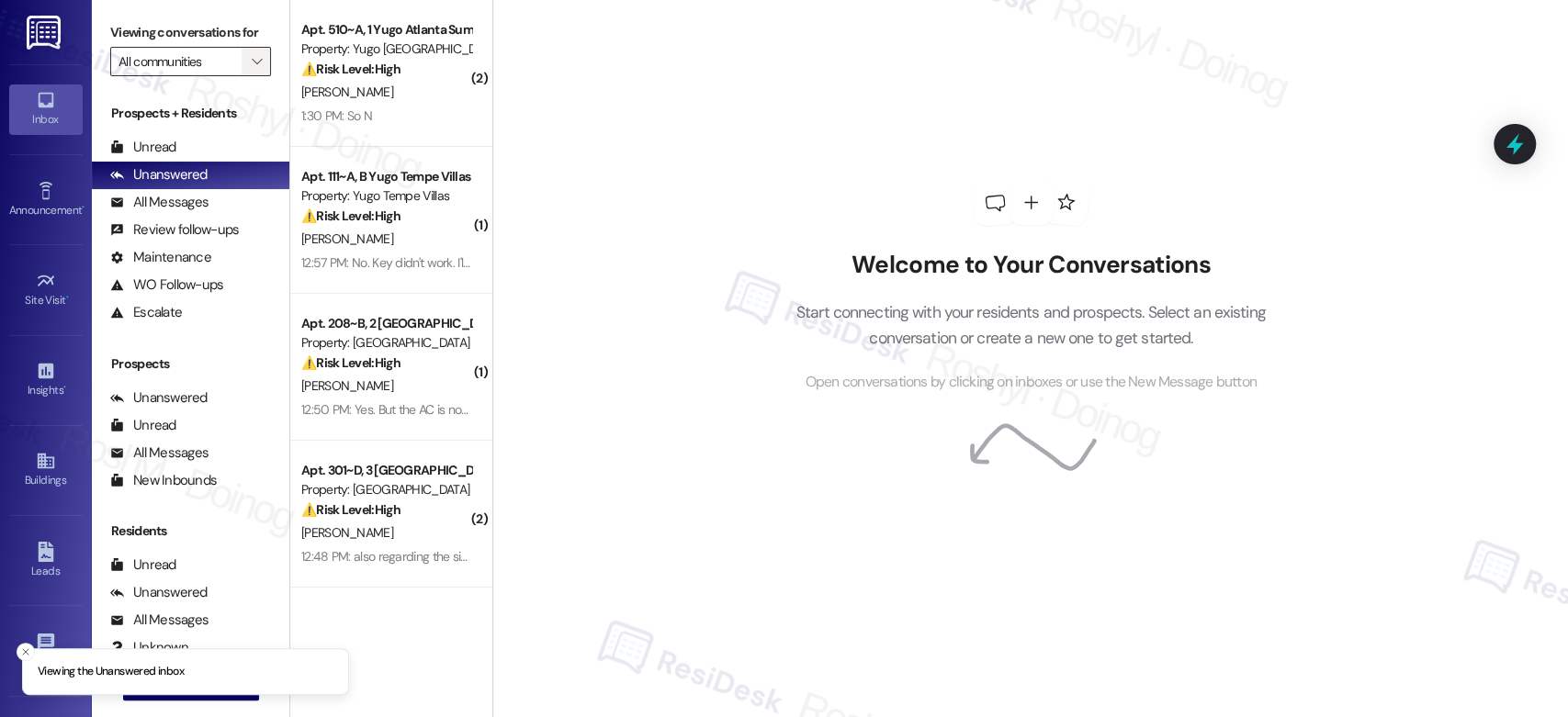
click at [252, 67] on icon "" at bounding box center [257, 62] width 10 height 15
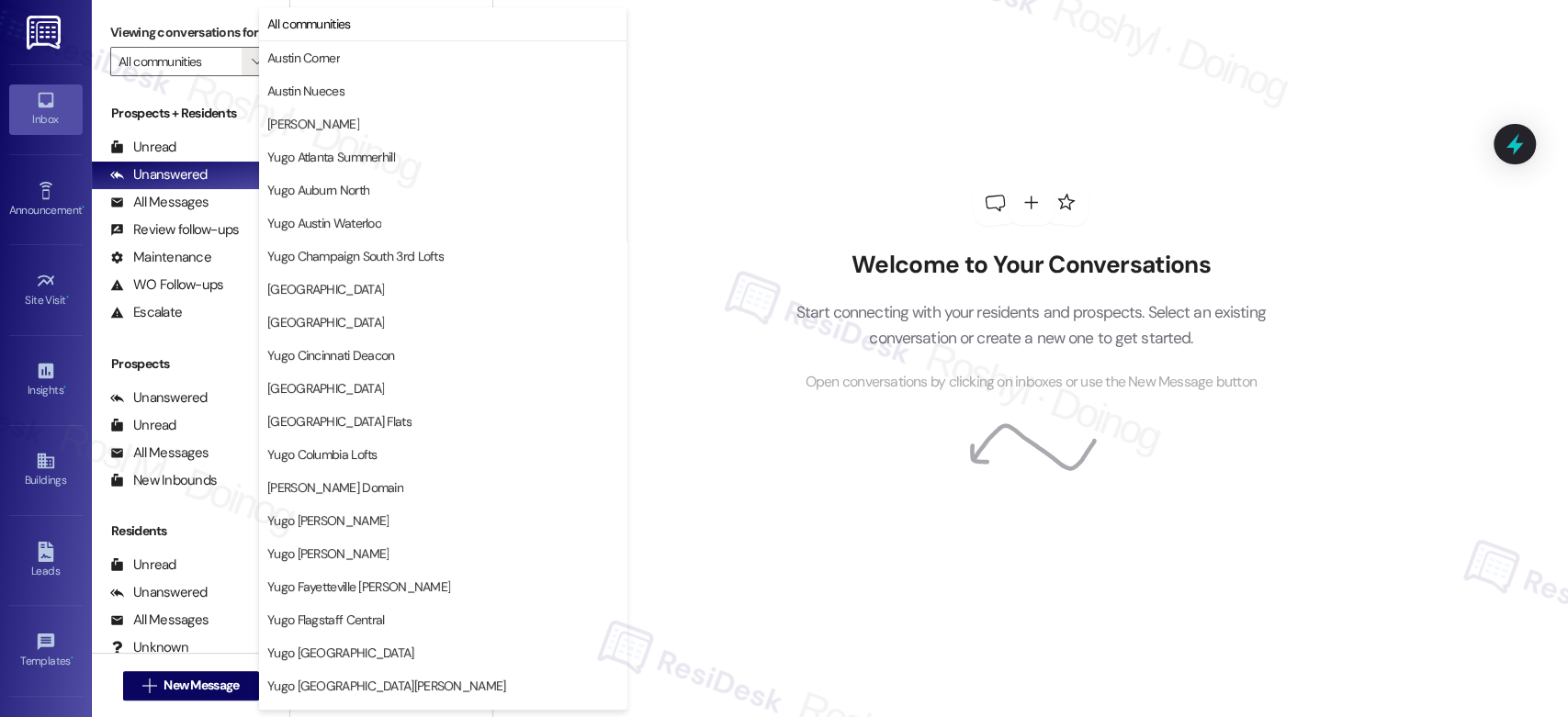
click at [828, 190] on div "Welcome to Your Conversations Start connecting with your residents and prospect…" at bounding box center [1030, 286] width 551 height 574
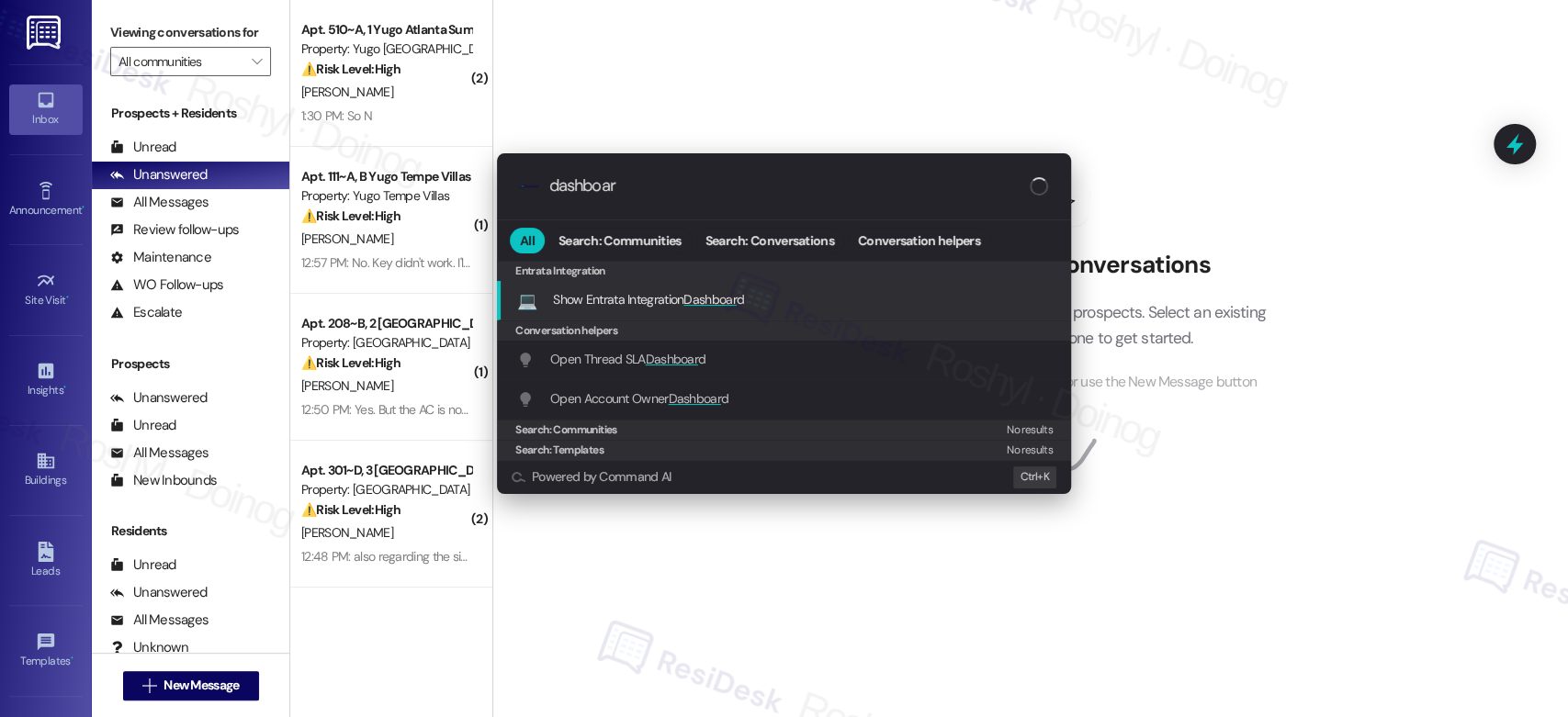
type input "dashboar"
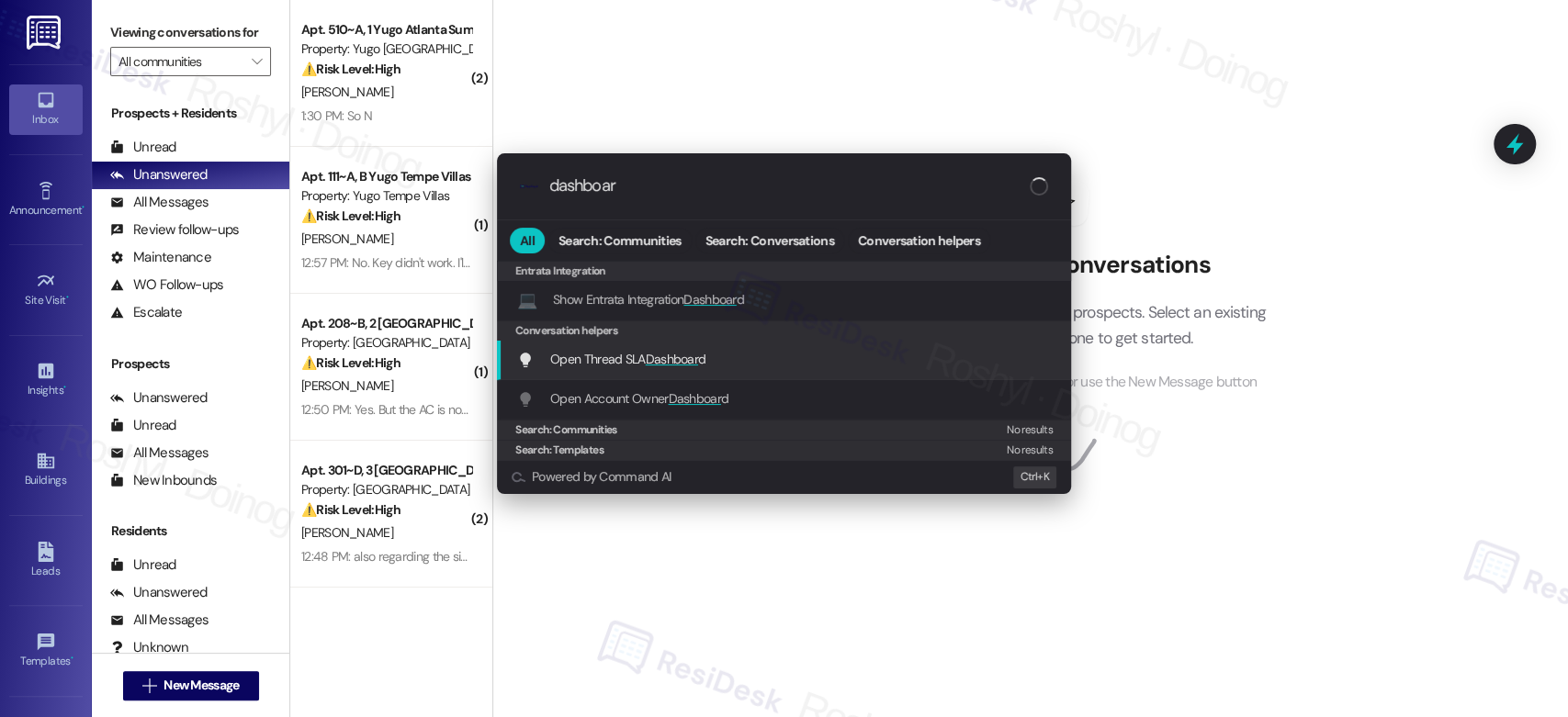
click at [680, 358] on span "Dashboar" at bounding box center [672, 359] width 52 height 17
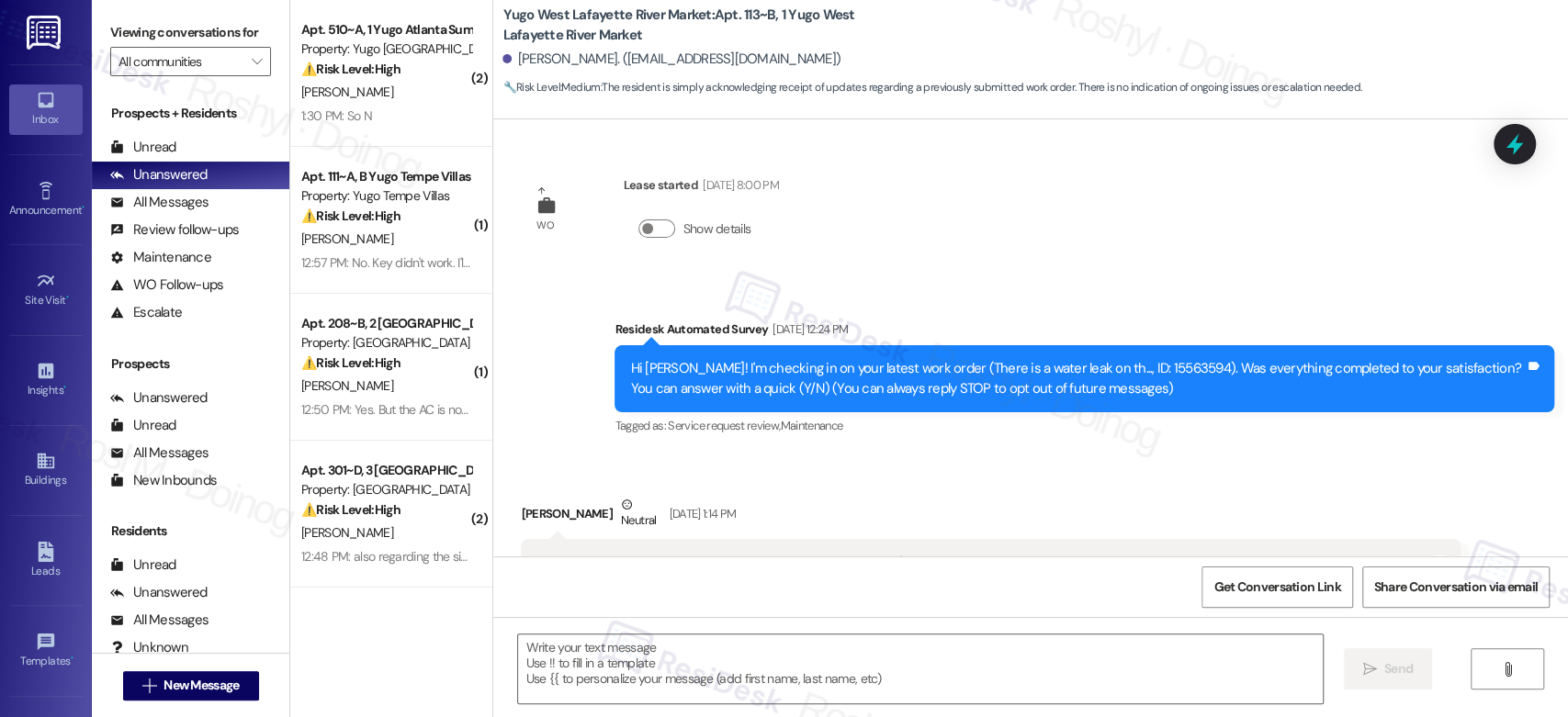
scroll to position [3119, 0]
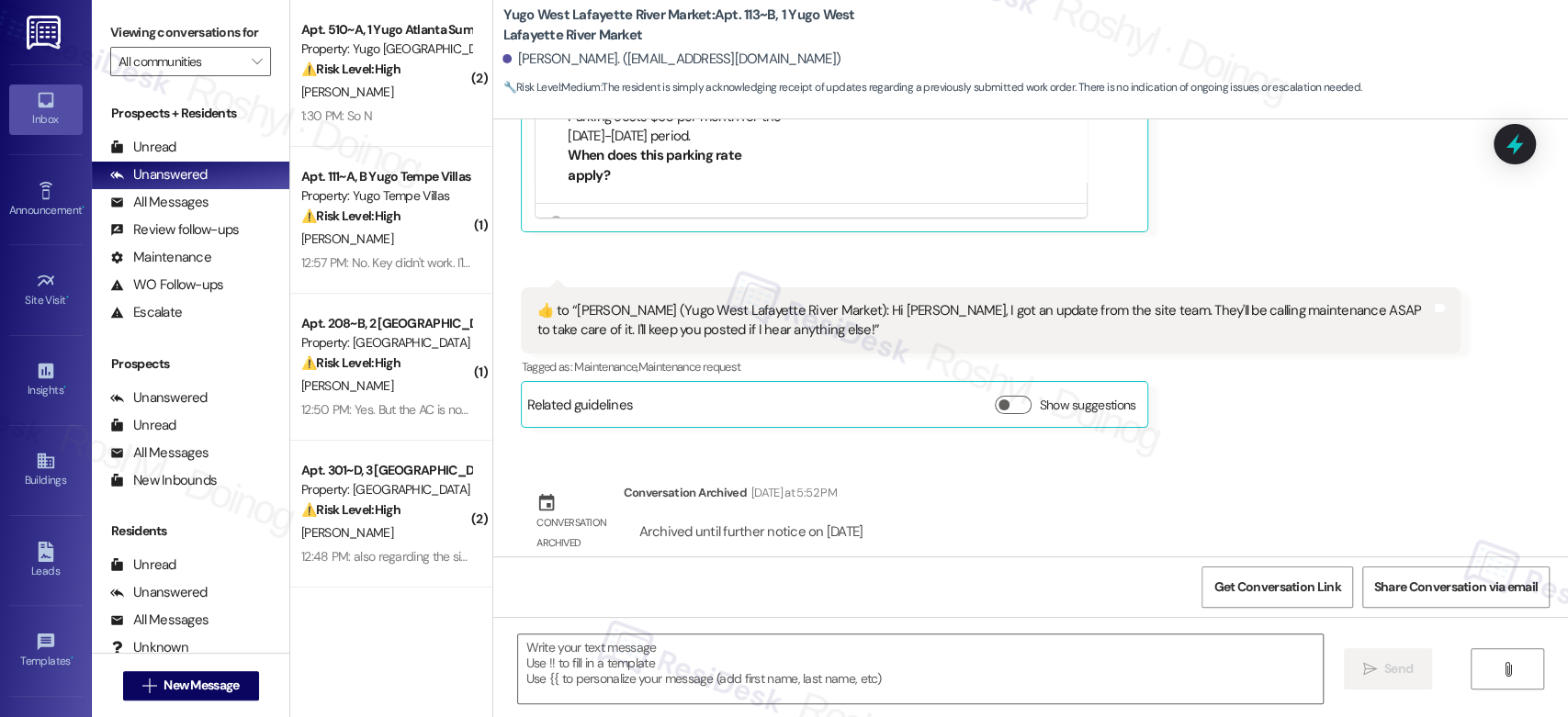
type textarea "Fetching suggested responses. Please feel free to read through the conversation…"
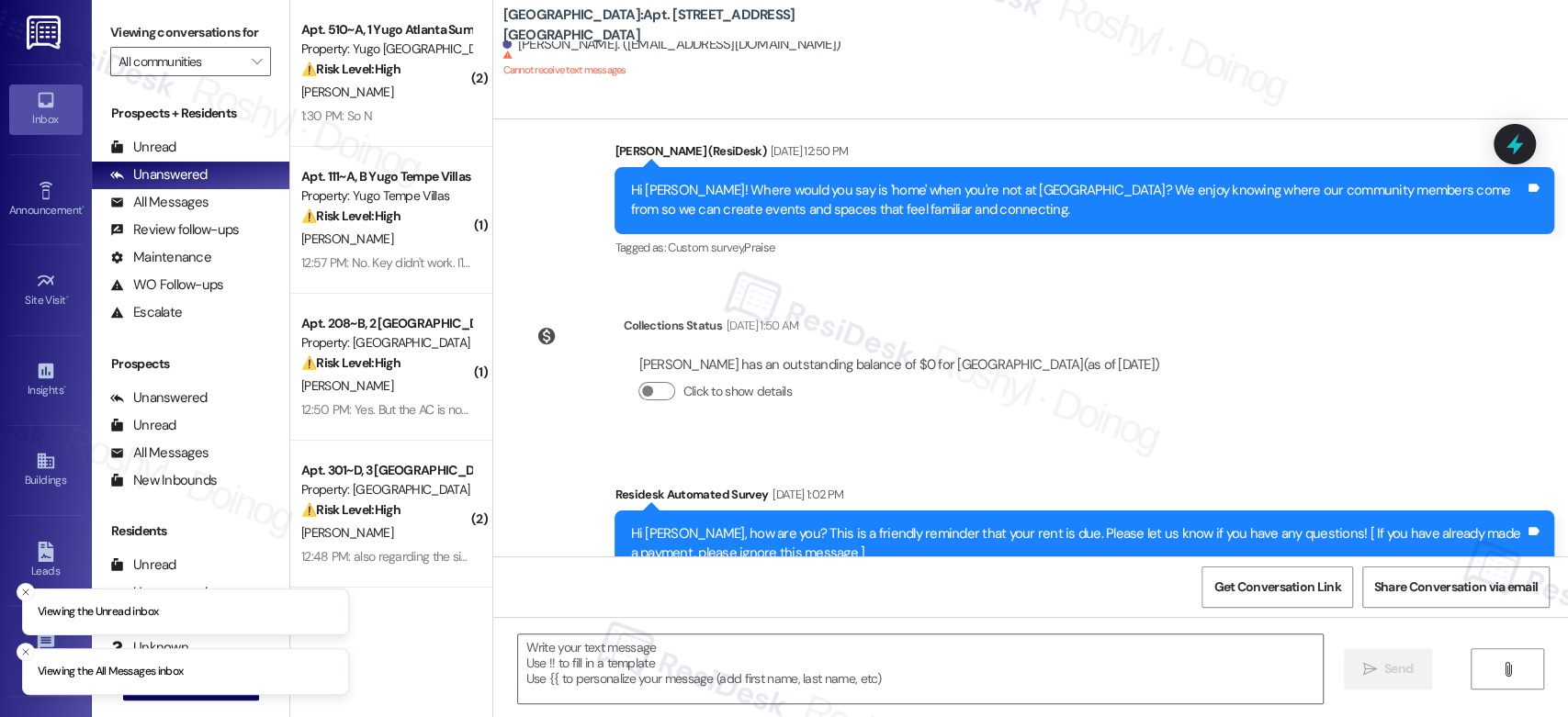
type textarea "Fetching suggested responses. Please feel free to read through the conversation…"
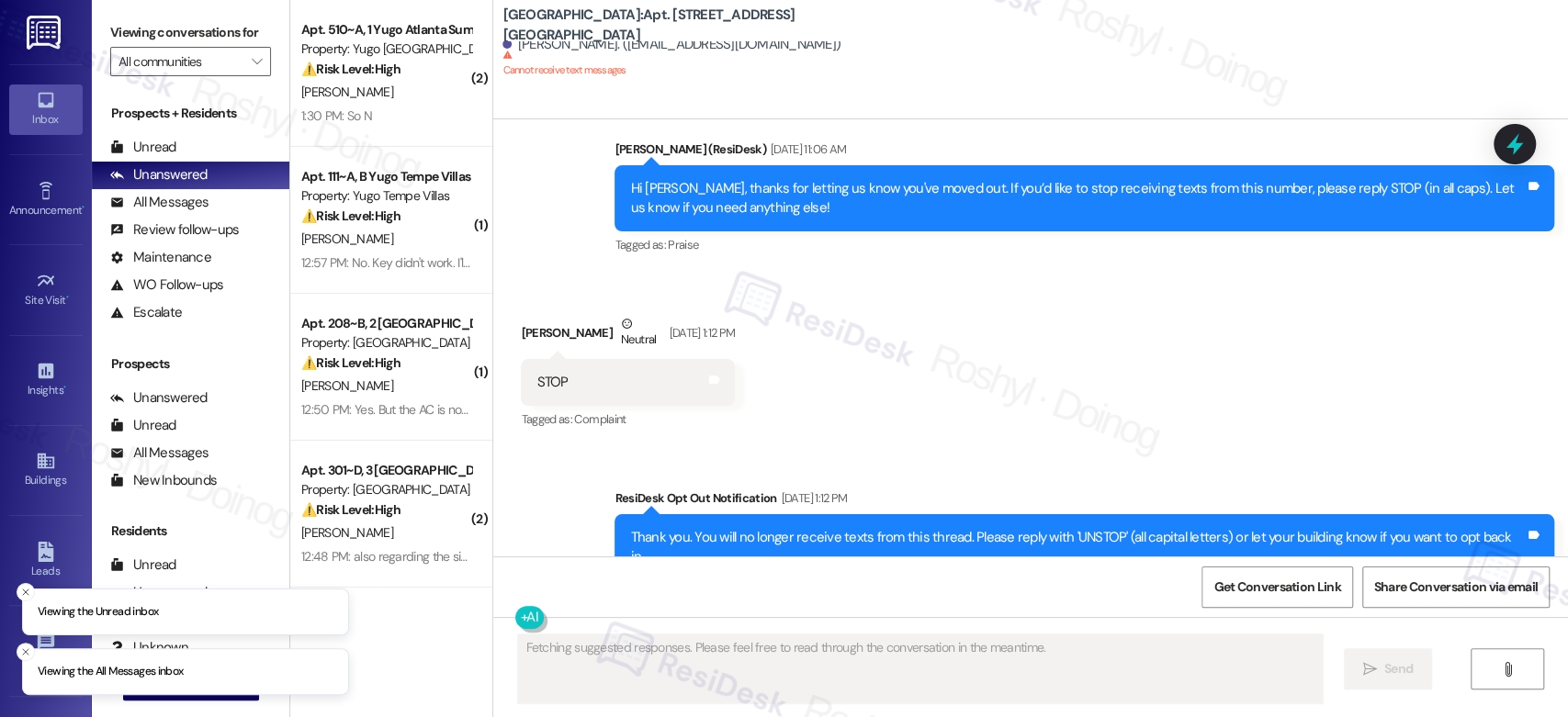
scroll to position [2714, 0]
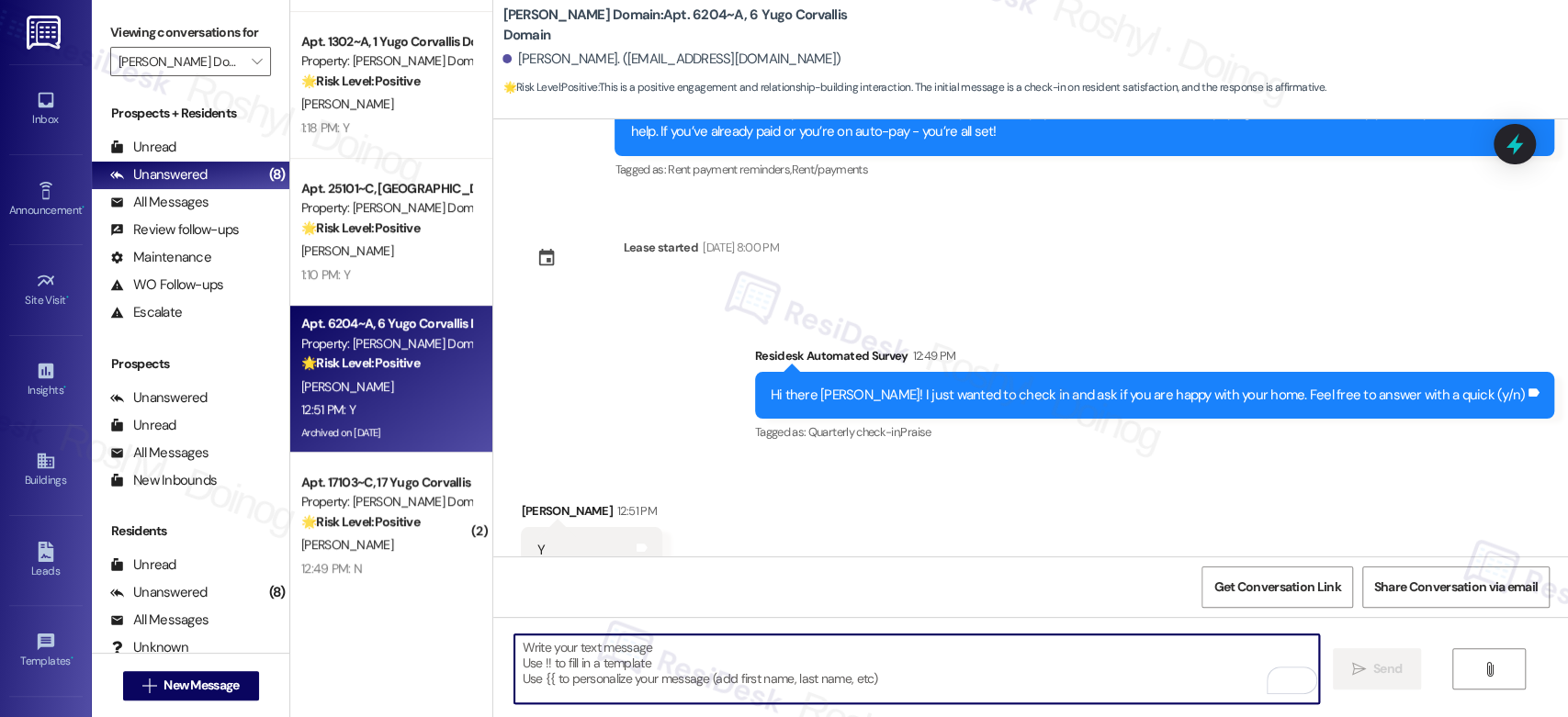
scroll to position [9998, 0]
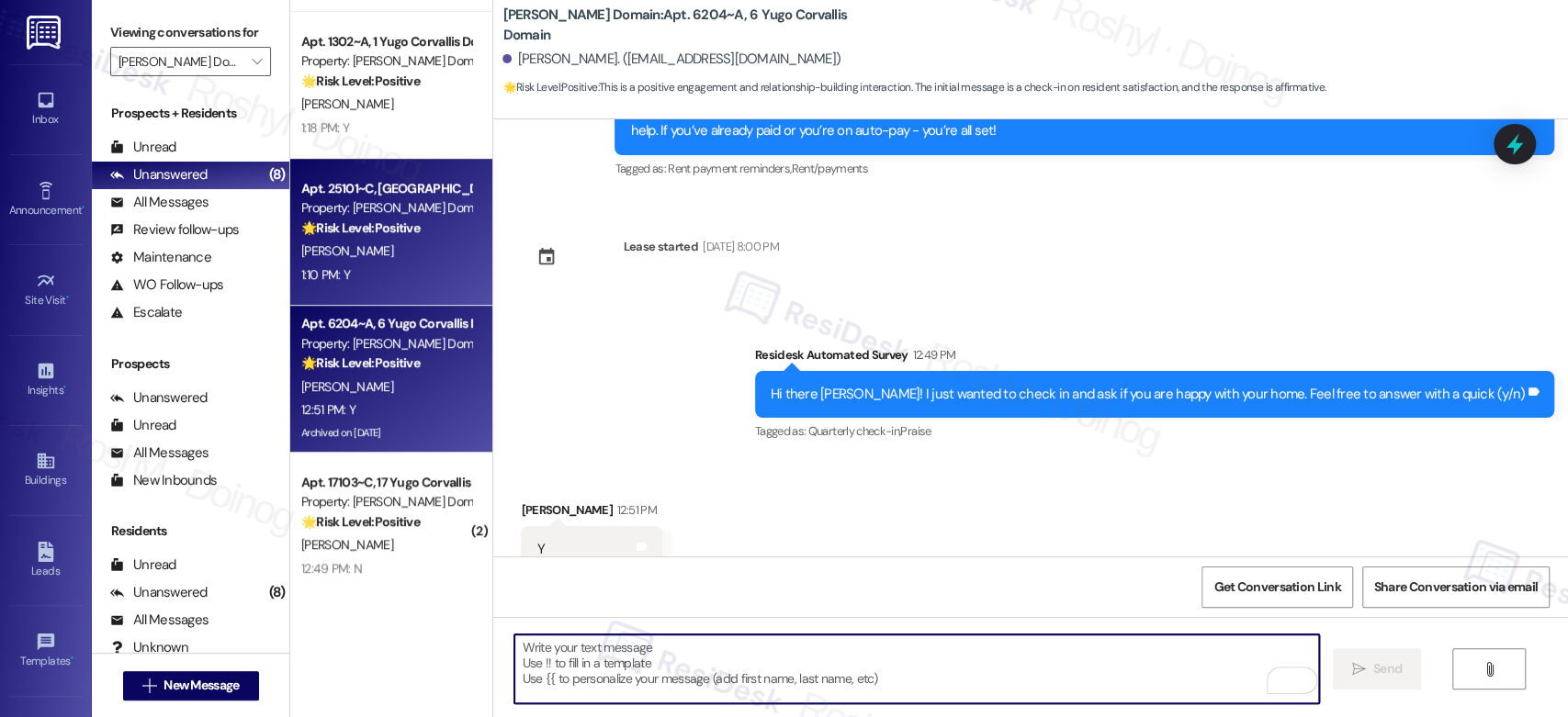
click at [338, 219] on strong "🌟 Risk Level: Positive" at bounding box center [361, 227] width 119 height 17
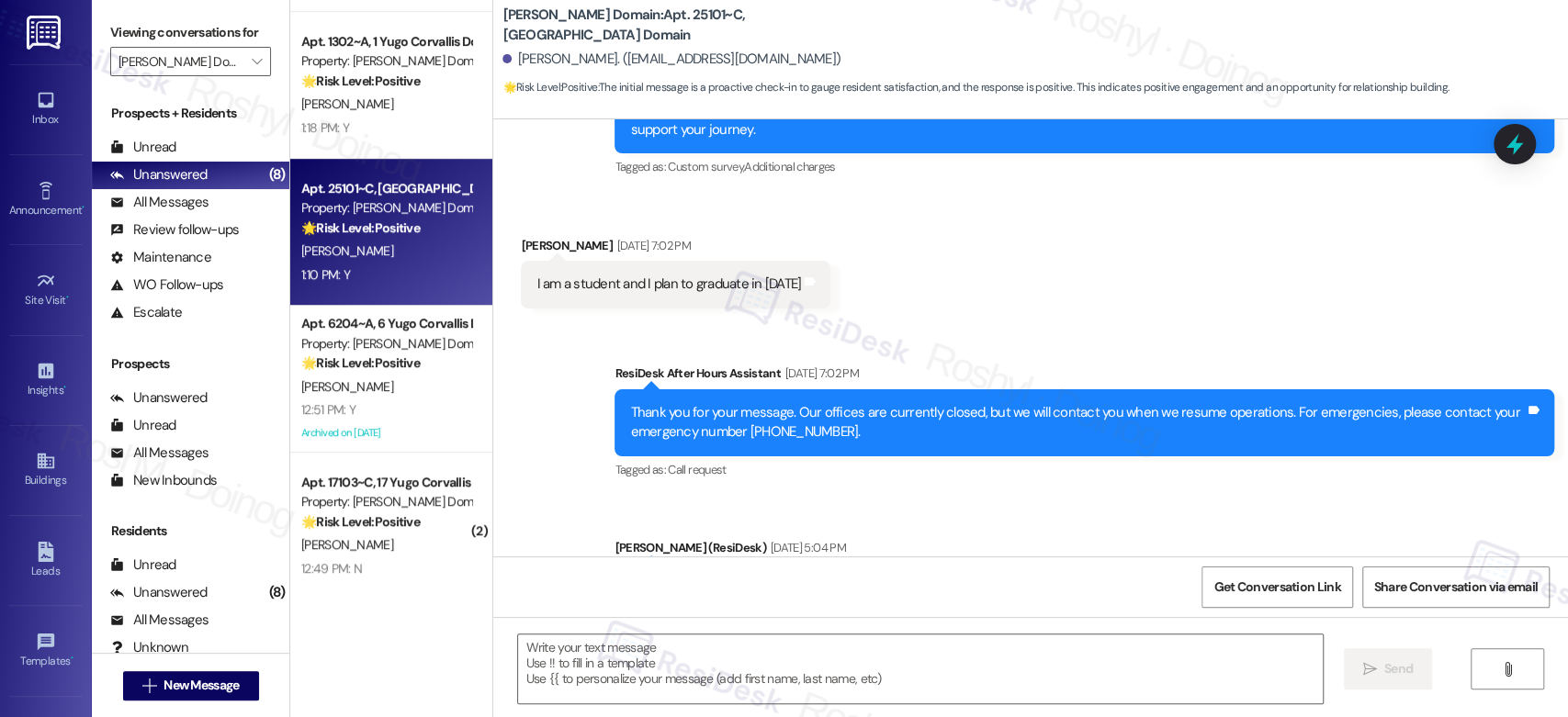
type textarea "Fetching suggested responses. Please feel free to read through the conversation…"
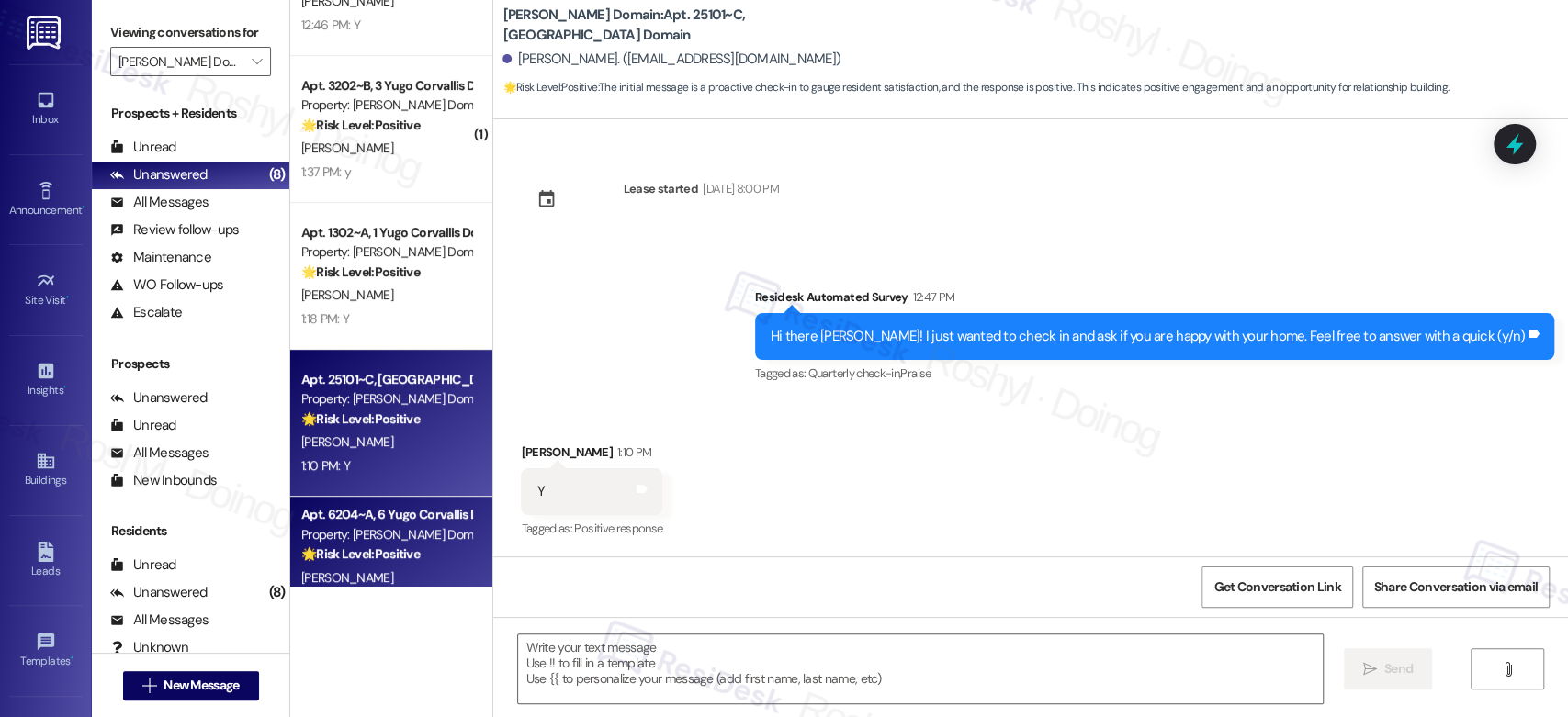
scroll to position [225, 0]
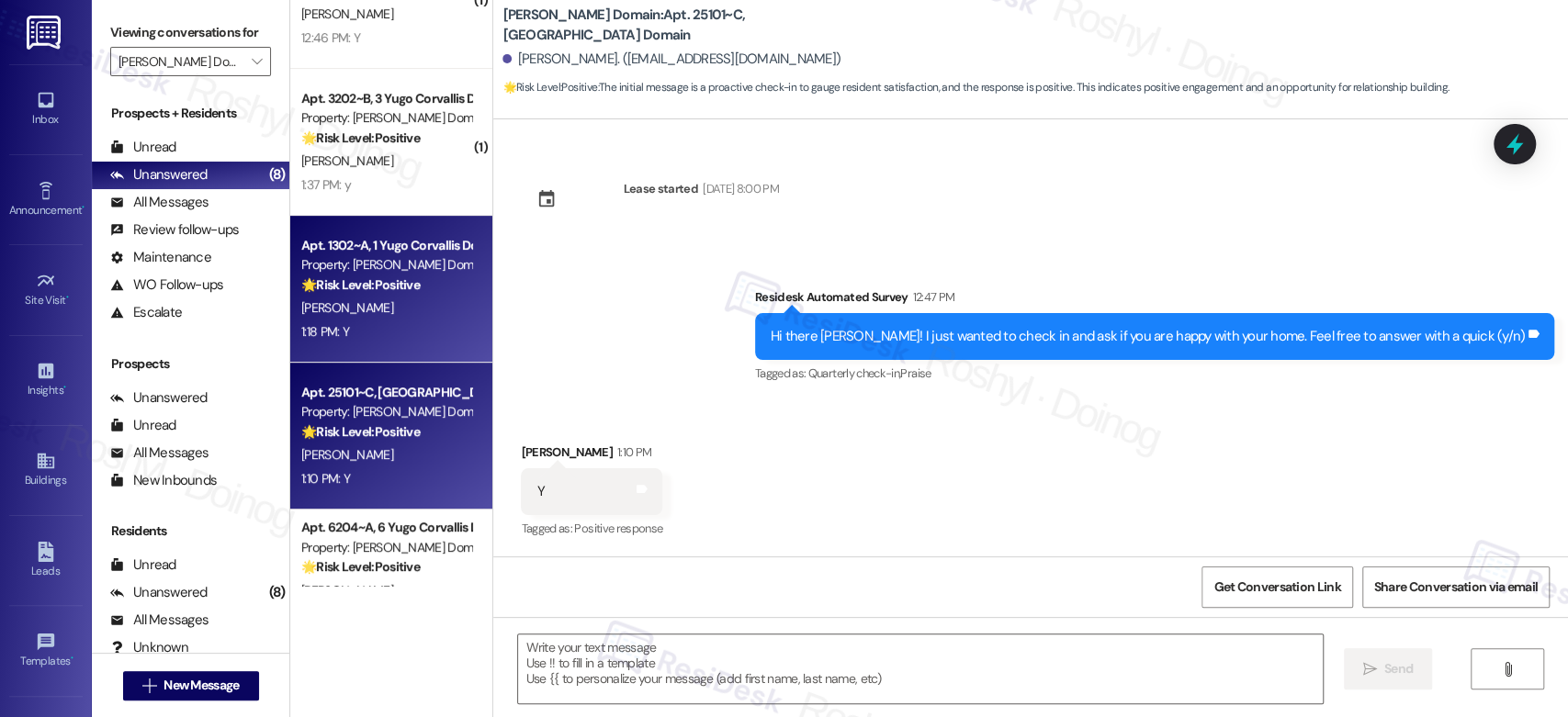
click at [386, 300] on div "[PERSON_NAME]" at bounding box center [386, 308] width 173 height 23
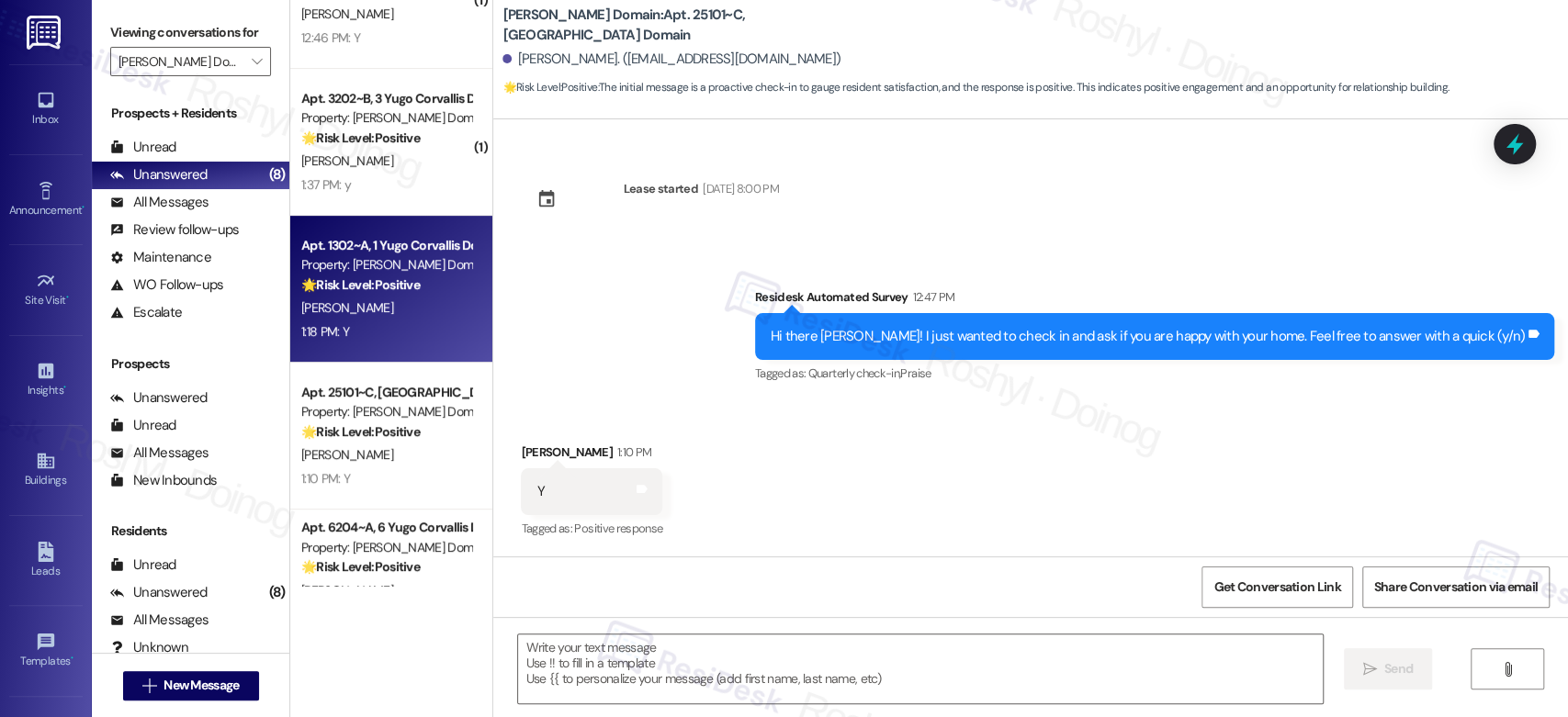
type textarea "Fetching suggested responses. Please feel free to read through the conversation…"
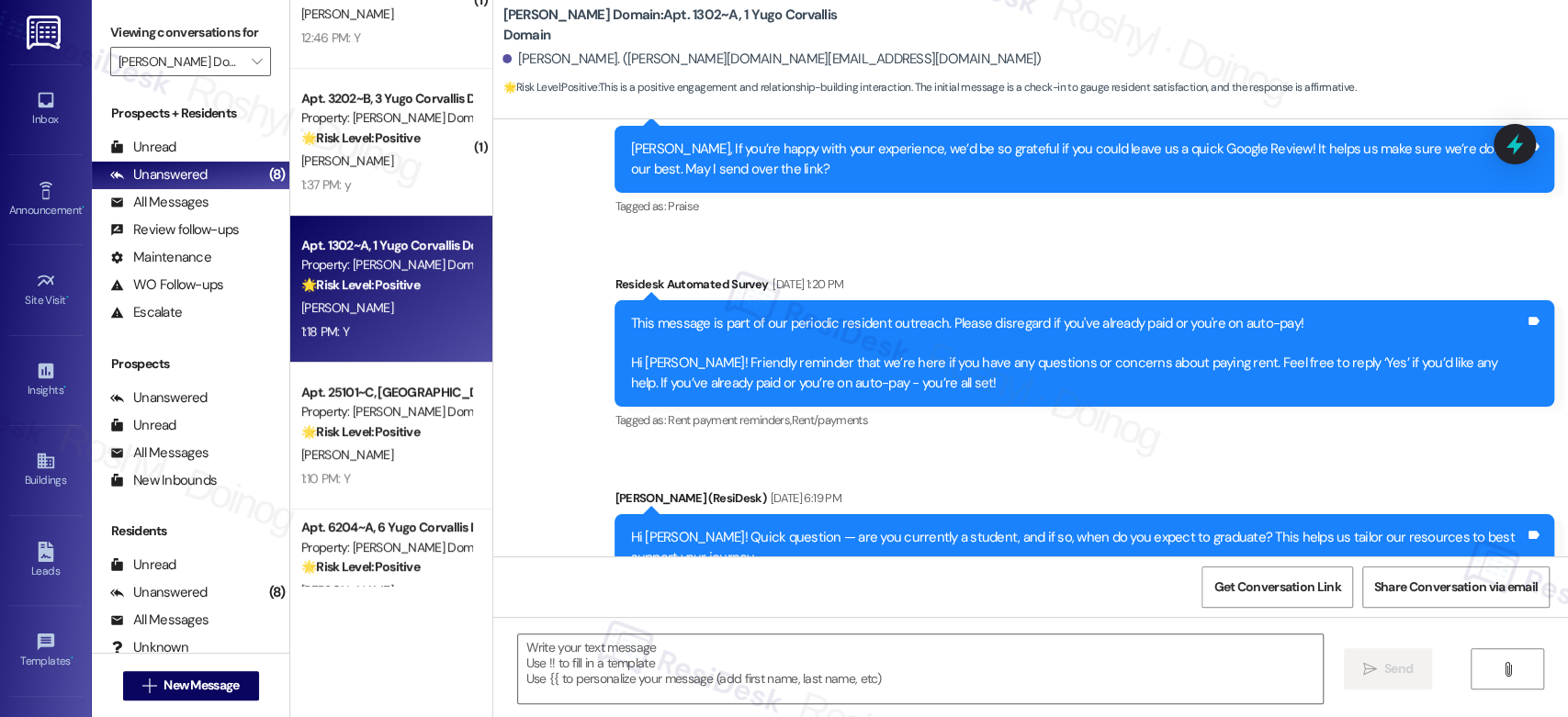
type textarea "Fetching suggested responses. Please feel free to read through the conversation…"
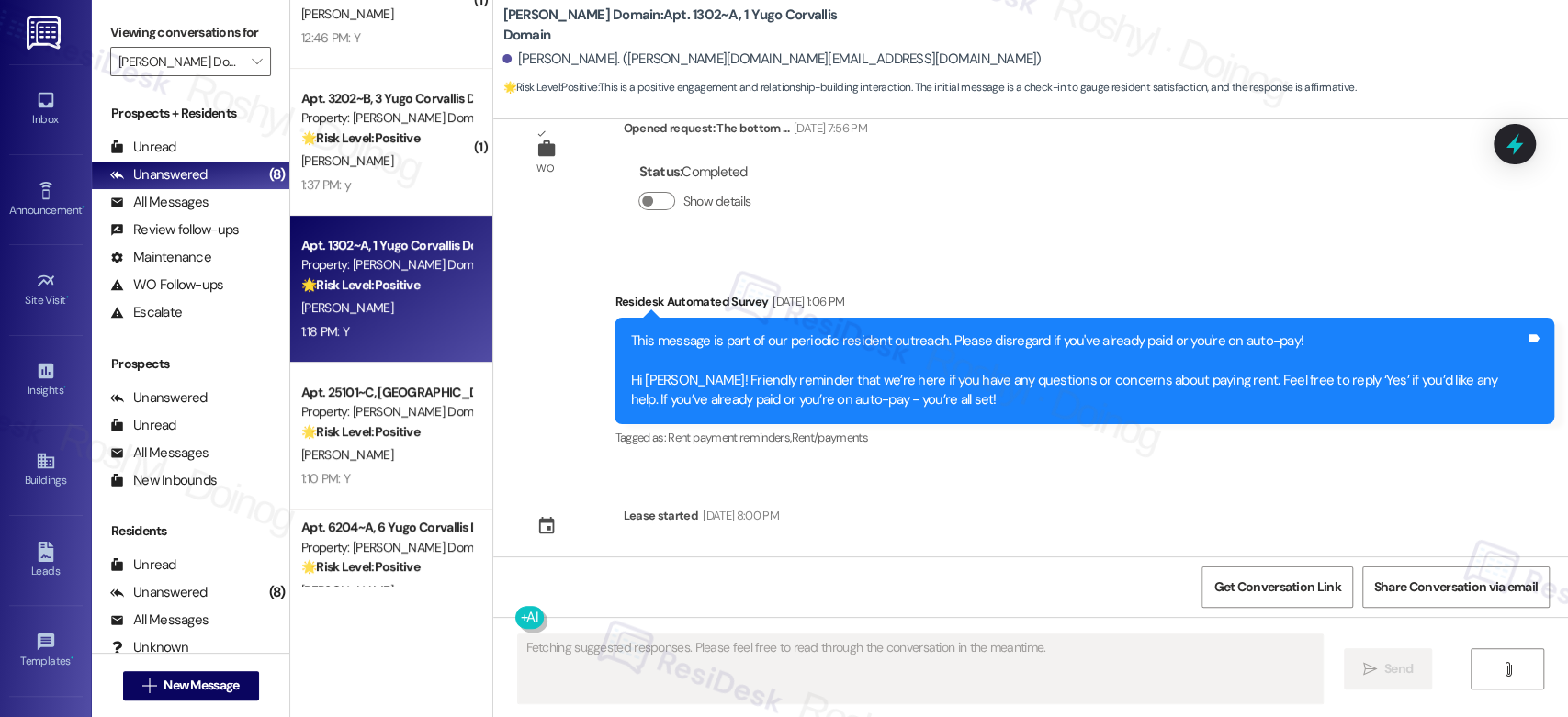
scroll to position [4123, 0]
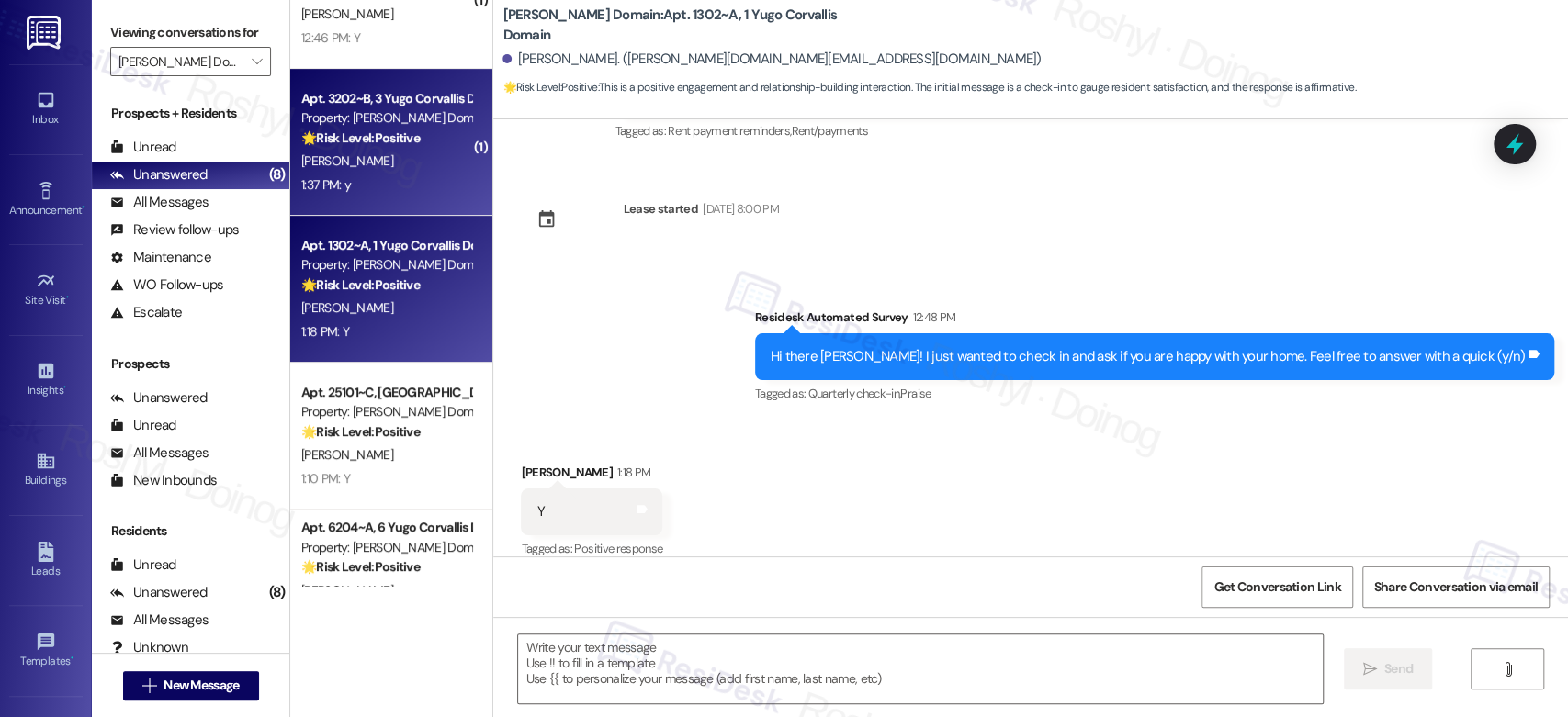
click at [414, 142] on div "🌟 Risk Level: Positive This is a positive engagement and relationship-building …" at bounding box center [386, 138] width 170 height 20
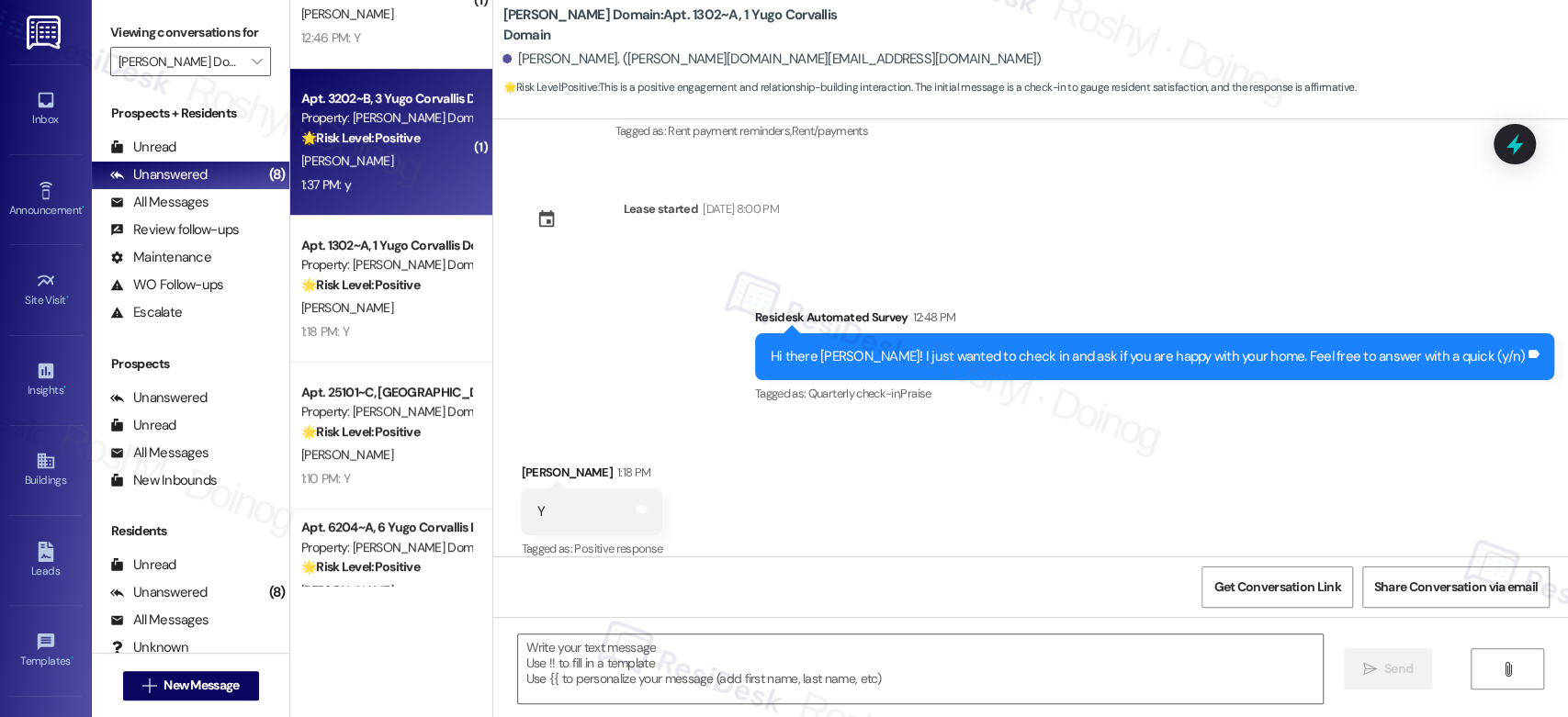
type textarea "Fetching suggested responses. Please feel free to read through the conversation…"
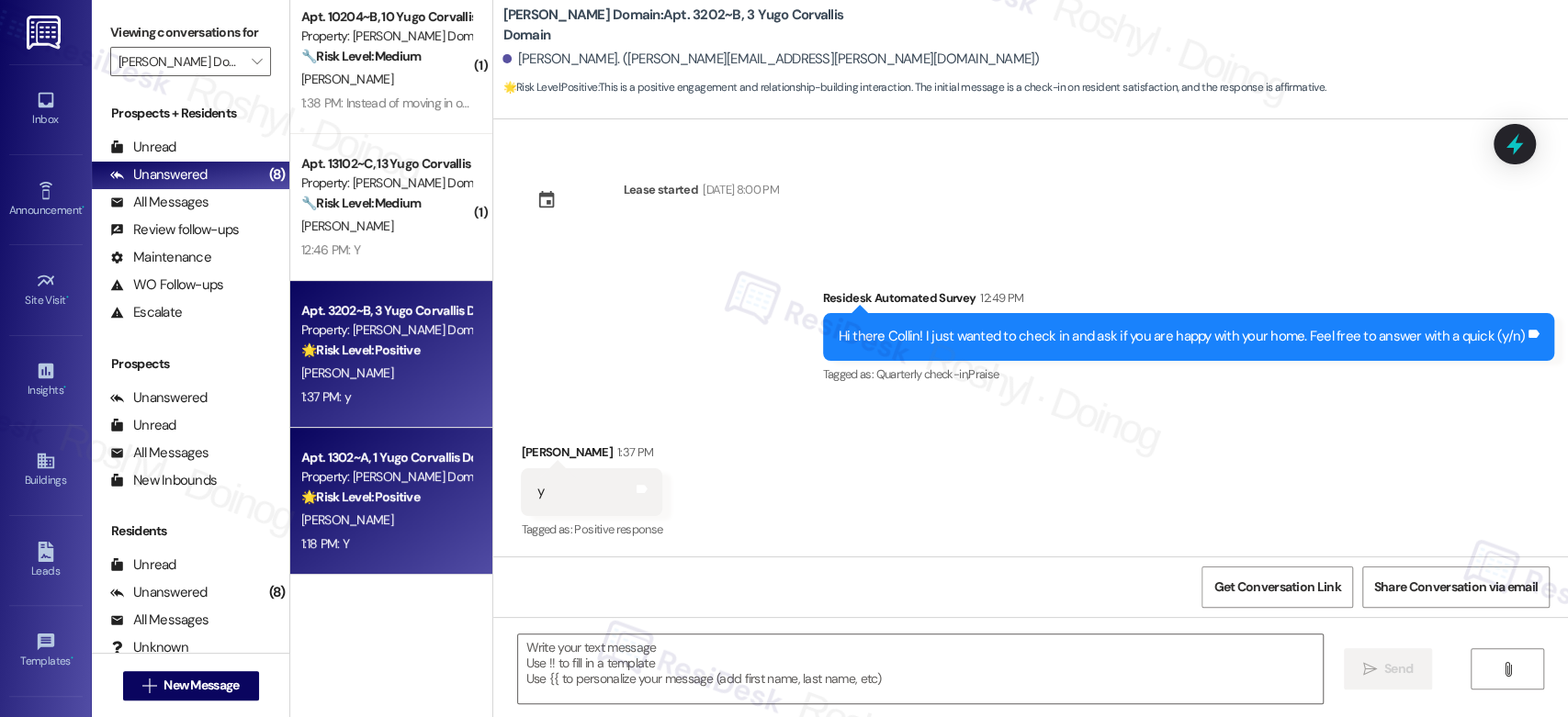
scroll to position [0, 0]
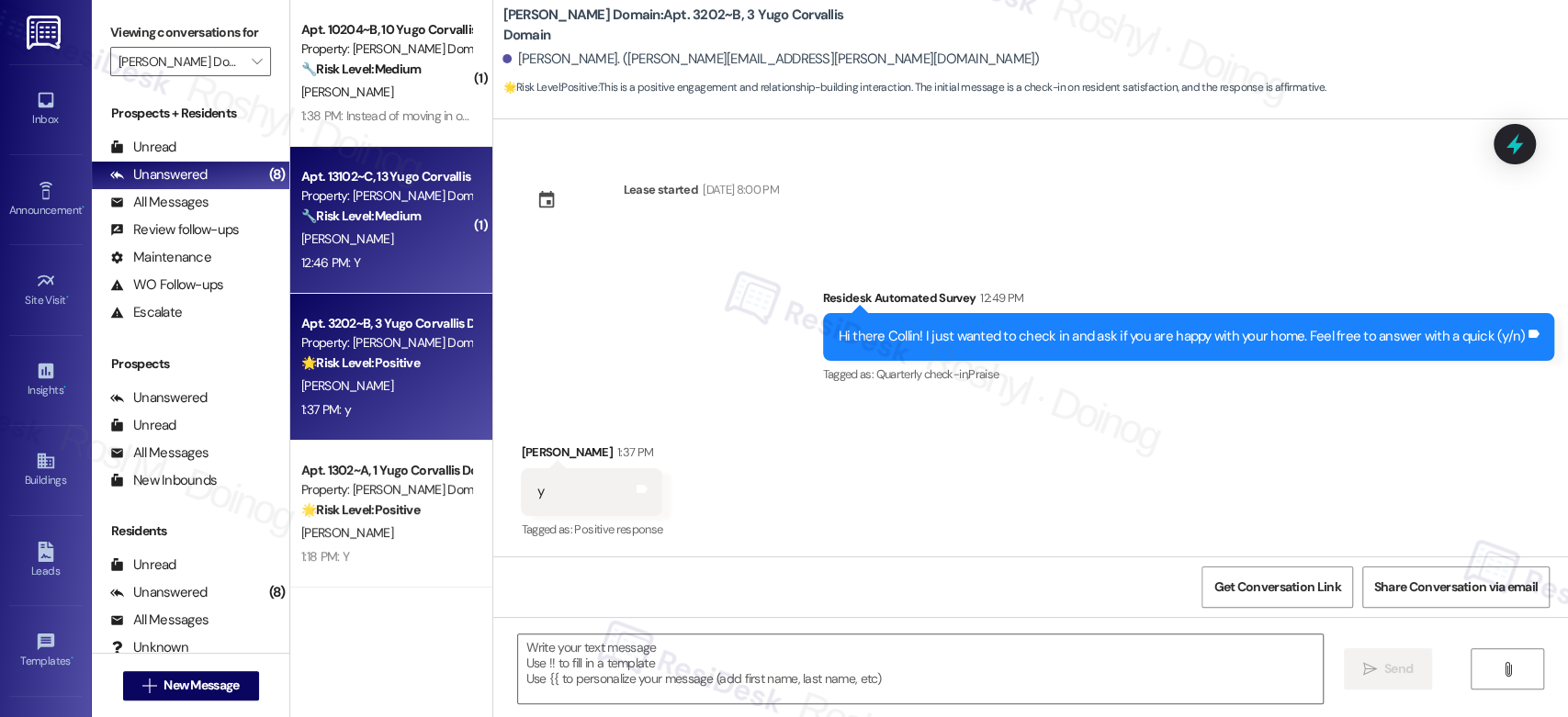
click at [439, 270] on div "12:46 PM: Y 12:46 PM: Y" at bounding box center [386, 263] width 173 height 23
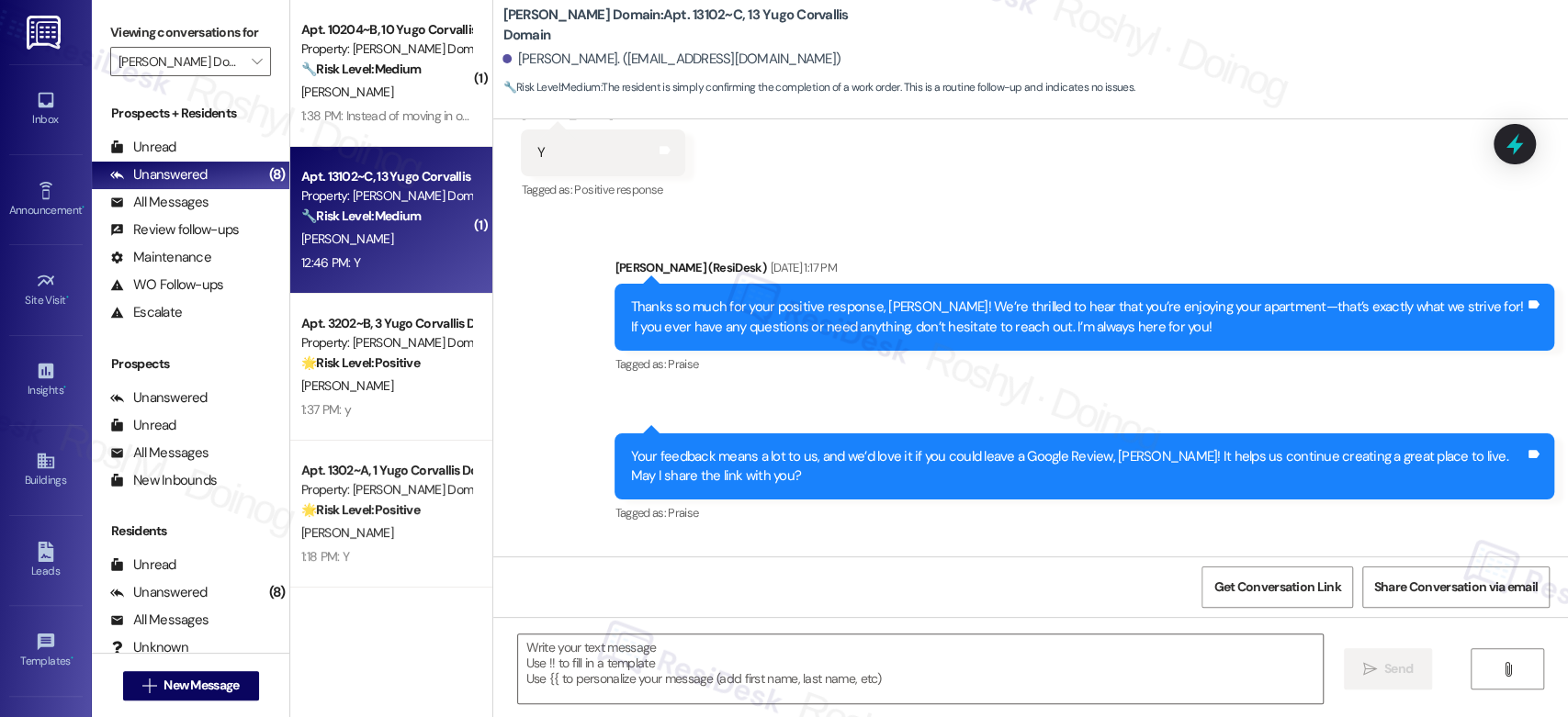
type textarea "Fetching suggested responses. Please feel free to read through the conversation…"
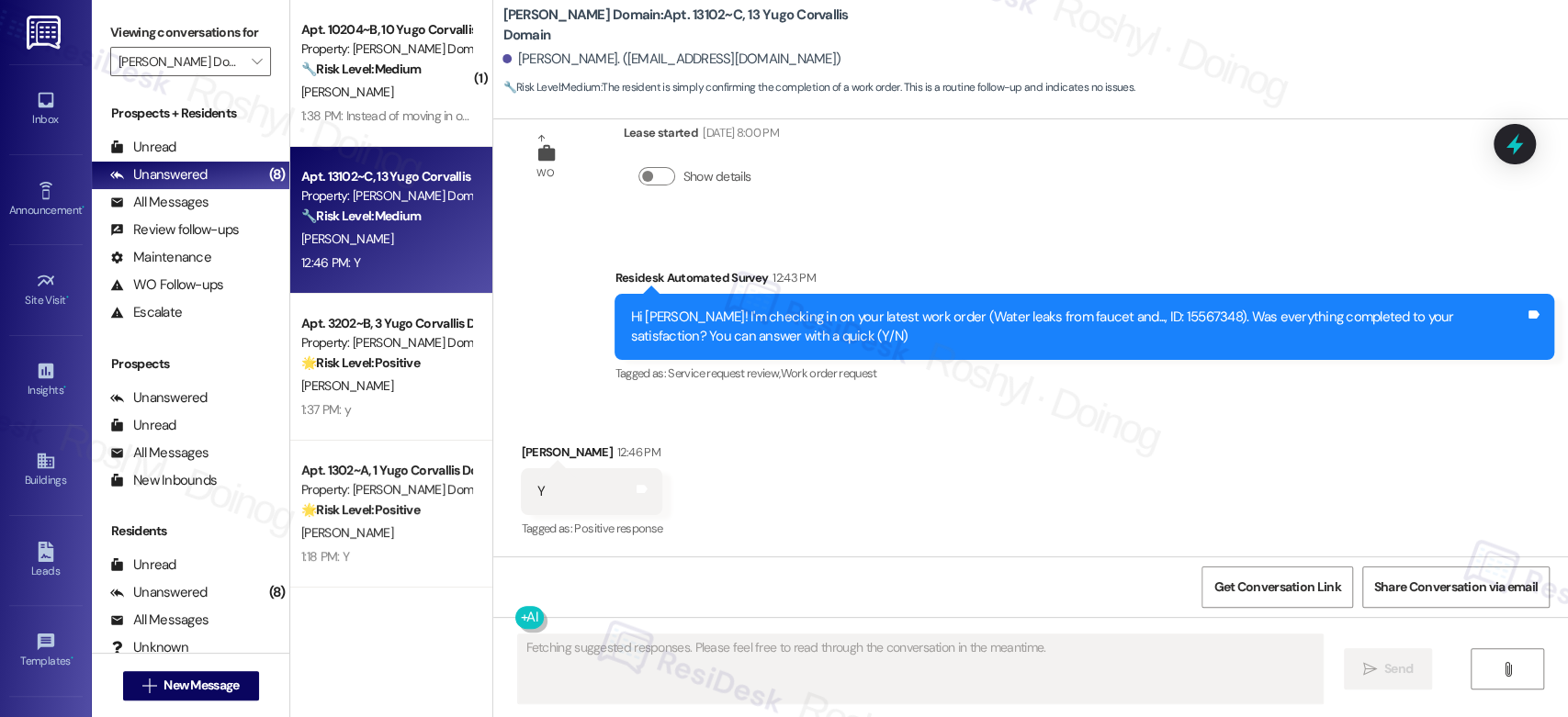
scroll to position [2893, 0]
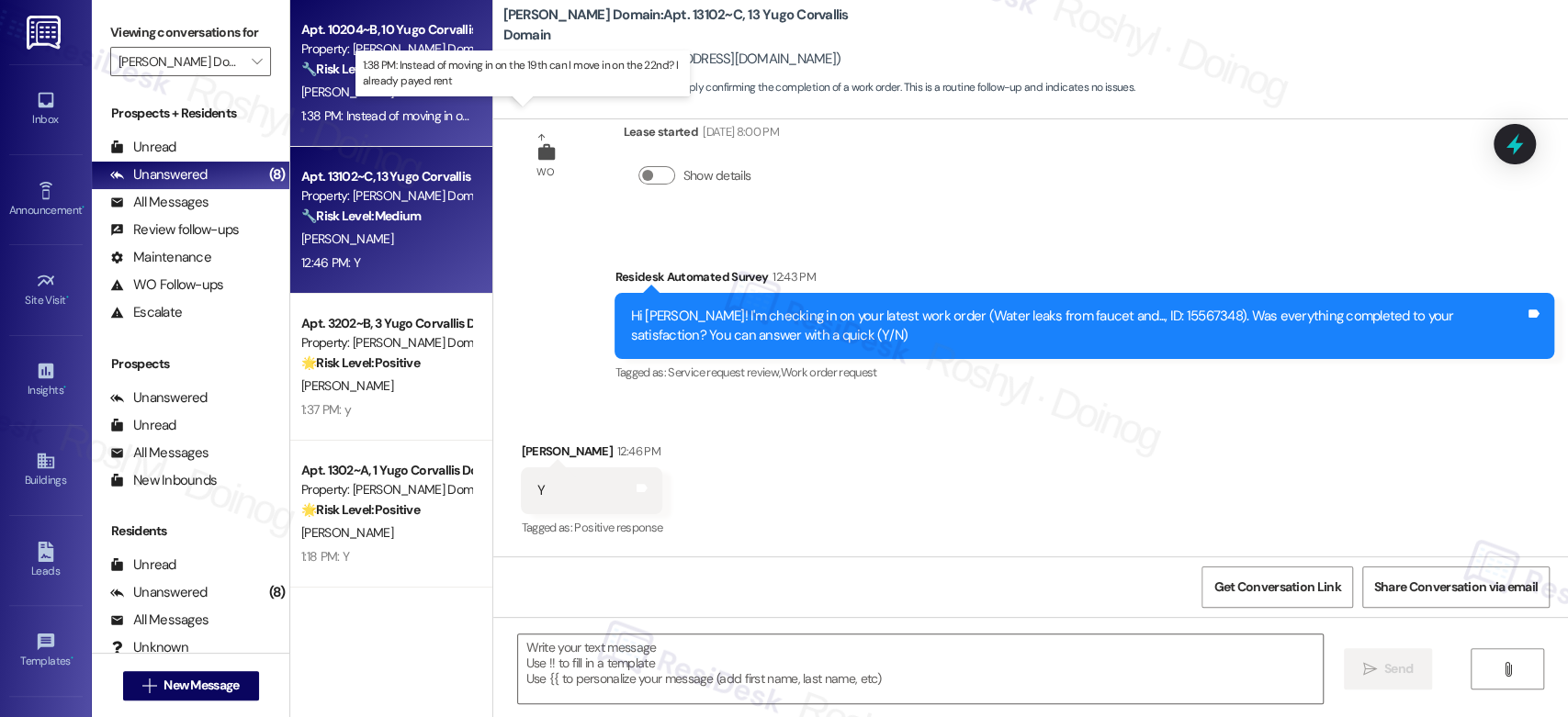
click at [392, 123] on div "1:38 PM: Instead of moving in on the 19th can I move in on the 22nd? I already …" at bounding box center [536, 116] width 469 height 17
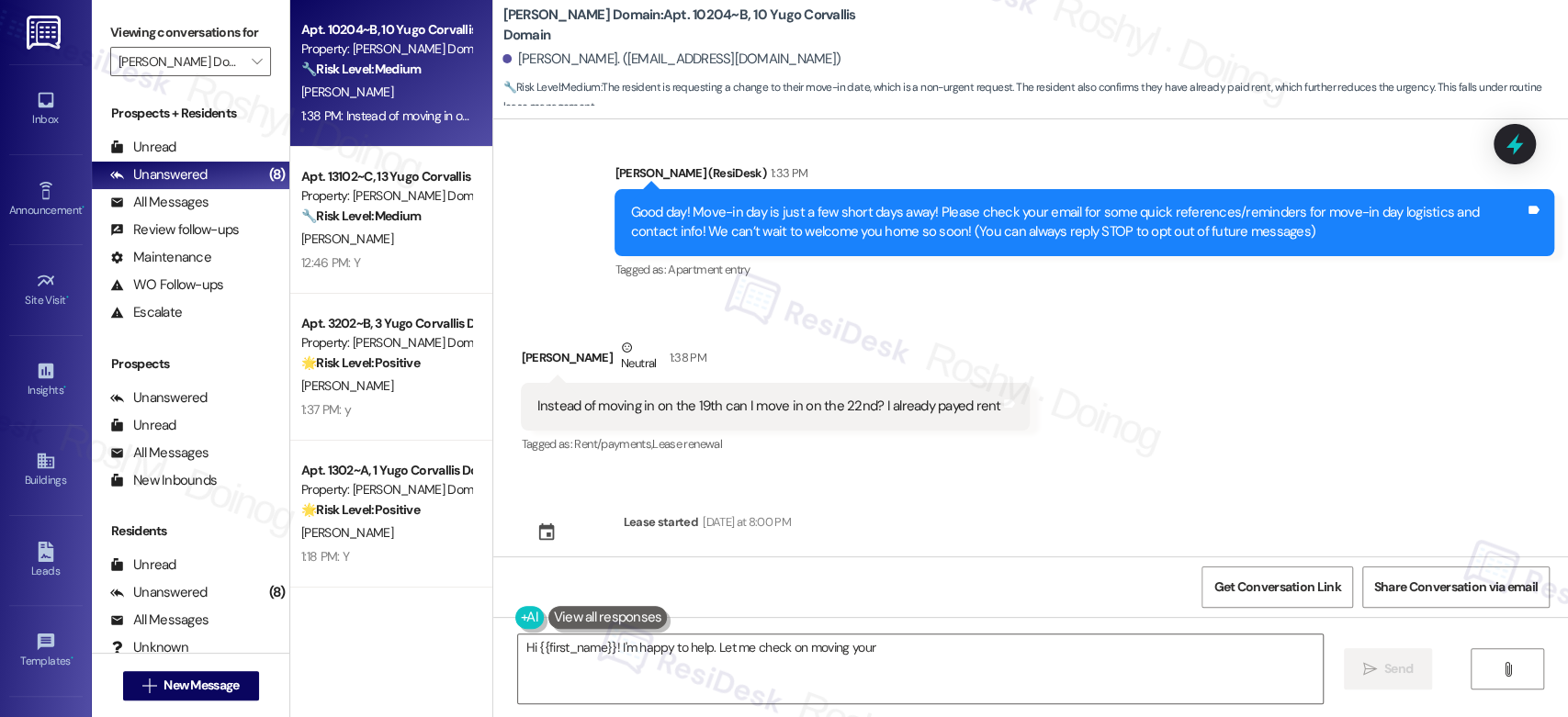
scroll to position [0, 0]
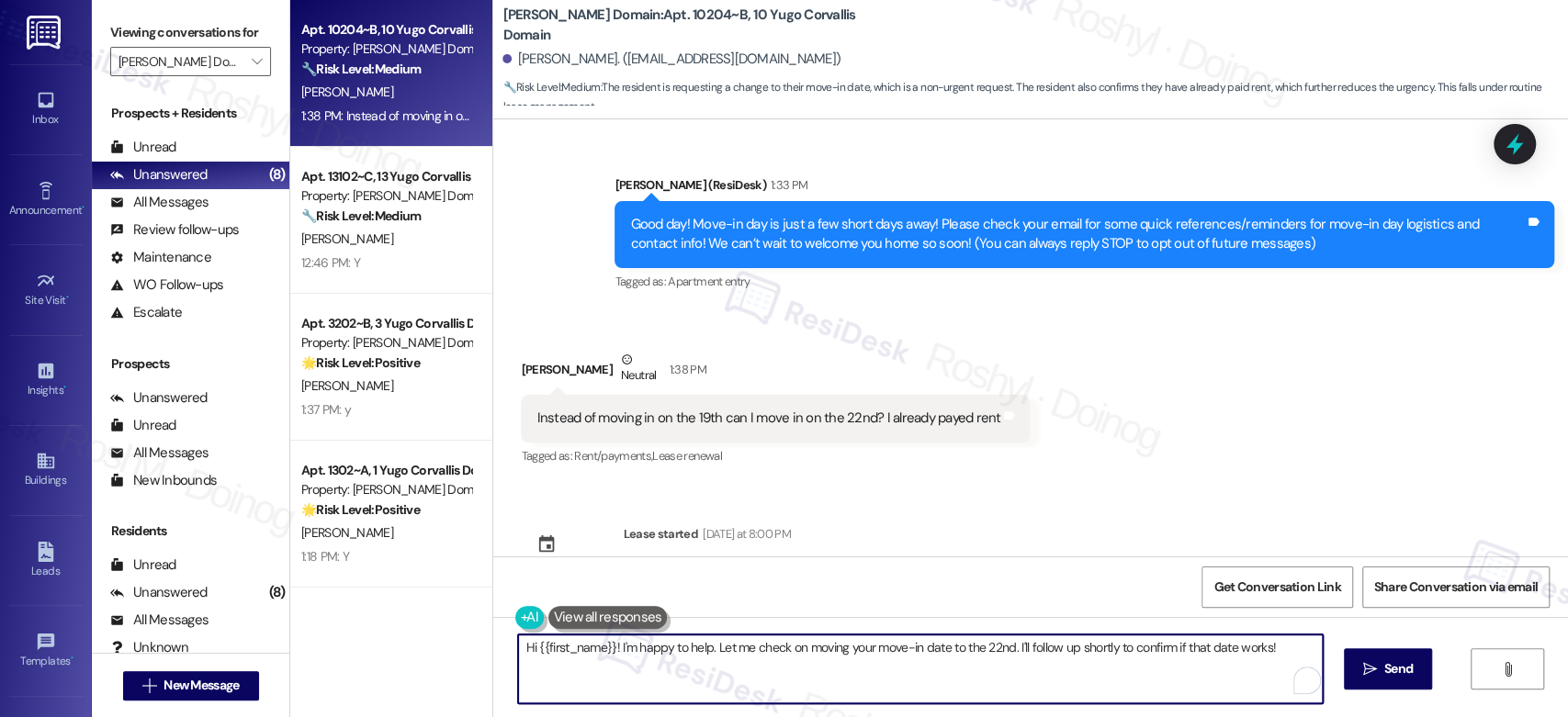
drag, startPoint x: 610, startPoint y: 651, endPoint x: 404, endPoint y: 625, distance: 207.6
click at [404, 625] on div "Apt. 10204~B, [GEOGRAPHIC_DATA] Domain Property: [GEOGRAPHIC_DATA] Domain 🔧 Ris…" at bounding box center [929, 358] width 1278 height 717
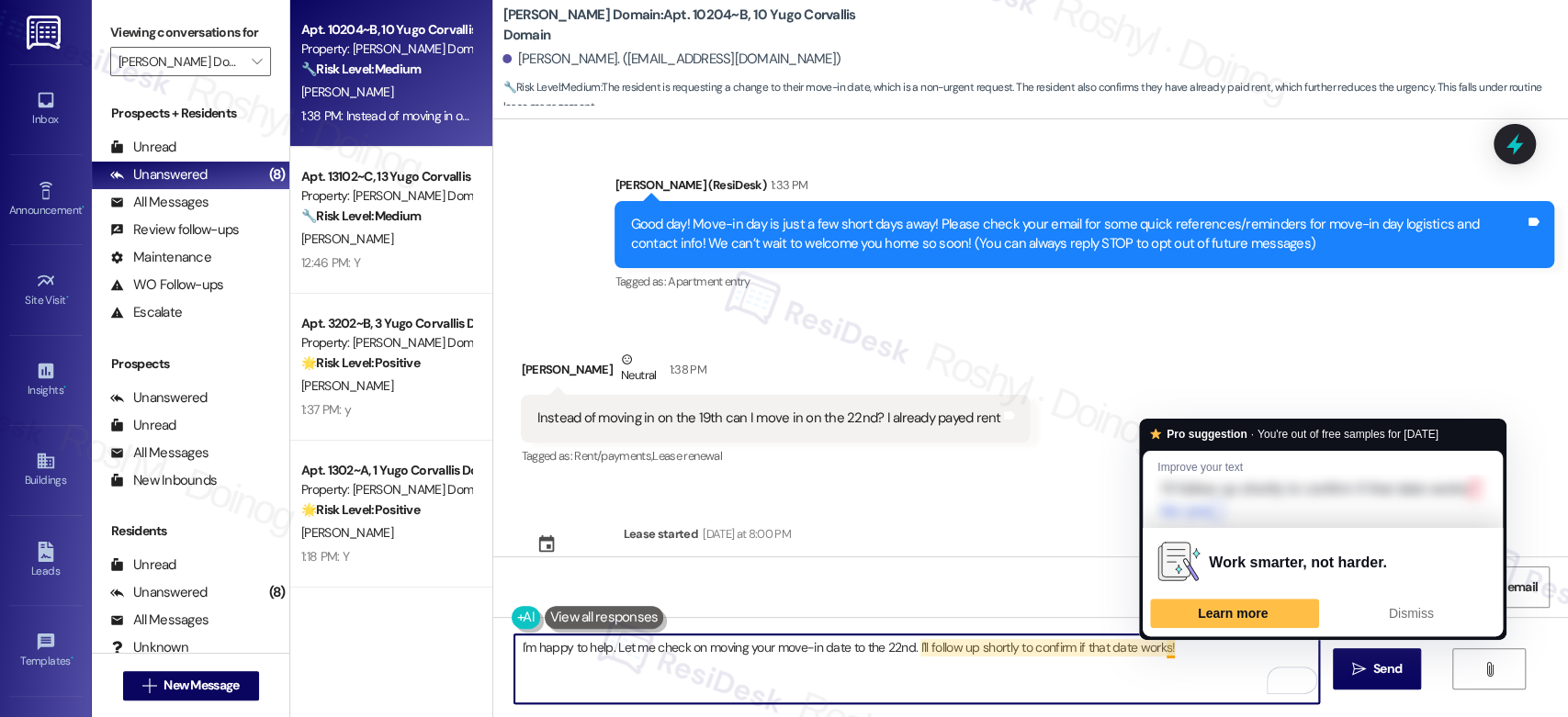
click at [1161, 649] on textarea "I'm happy to help. Let me check on moving your move-in date to the 22nd. I'll f…" at bounding box center [916, 669] width 804 height 69
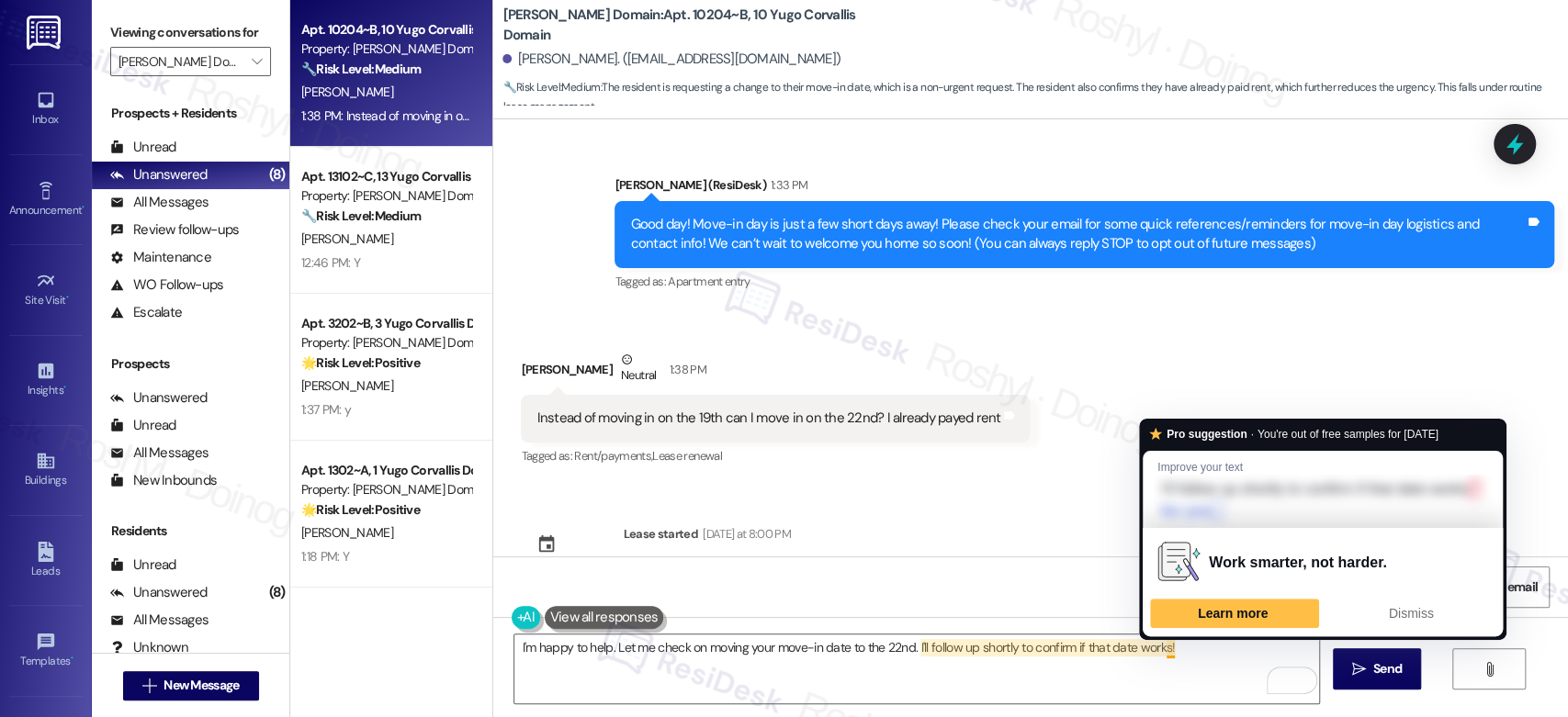
click at [802, 631] on div "I'm happy to help. Let me check on moving your move-in date to the 22nd. I'll f…" at bounding box center [1030, 685] width 1074 height 138
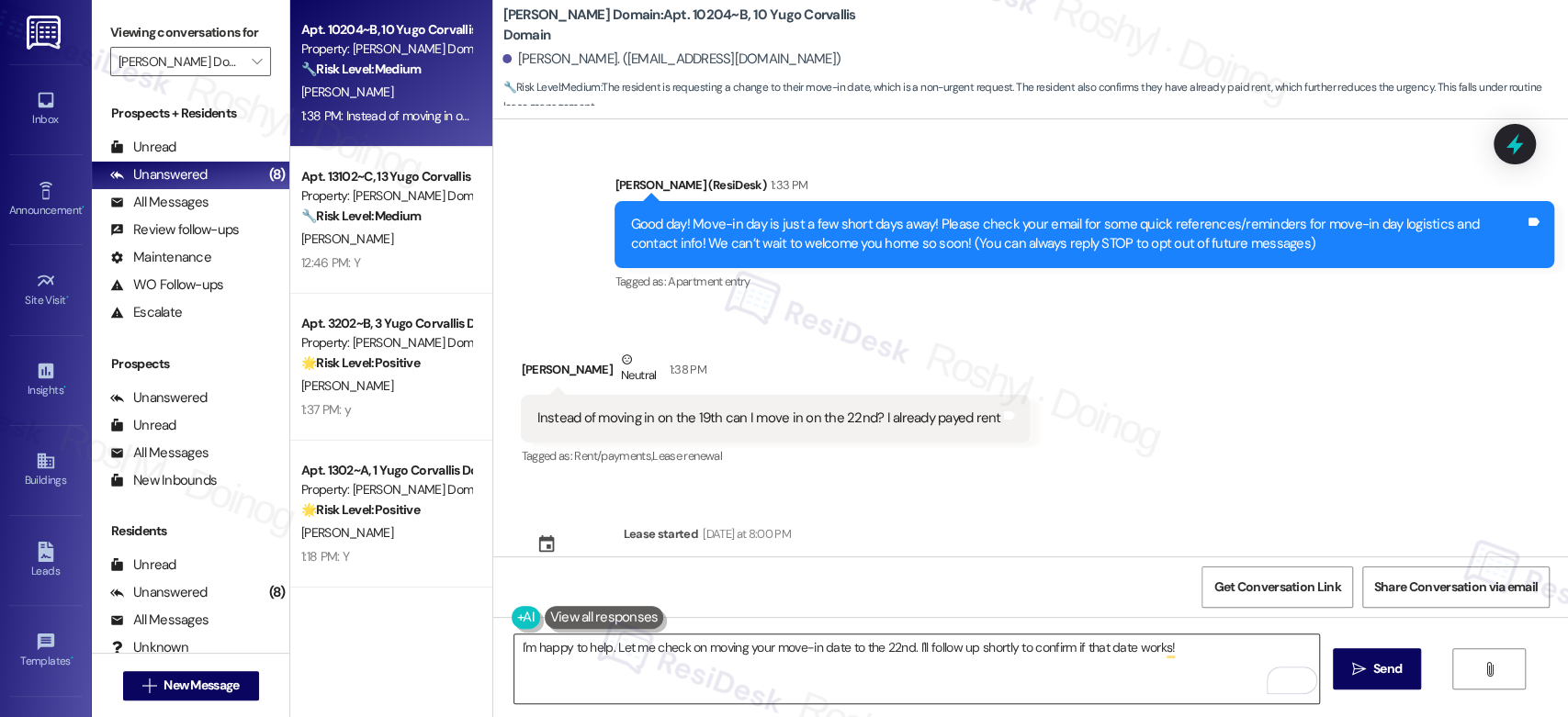
click at [1176, 649] on textarea "I'm happy to help. Let me check on moving your move-in date to the 22nd. I'll f…" at bounding box center [916, 669] width 804 height 69
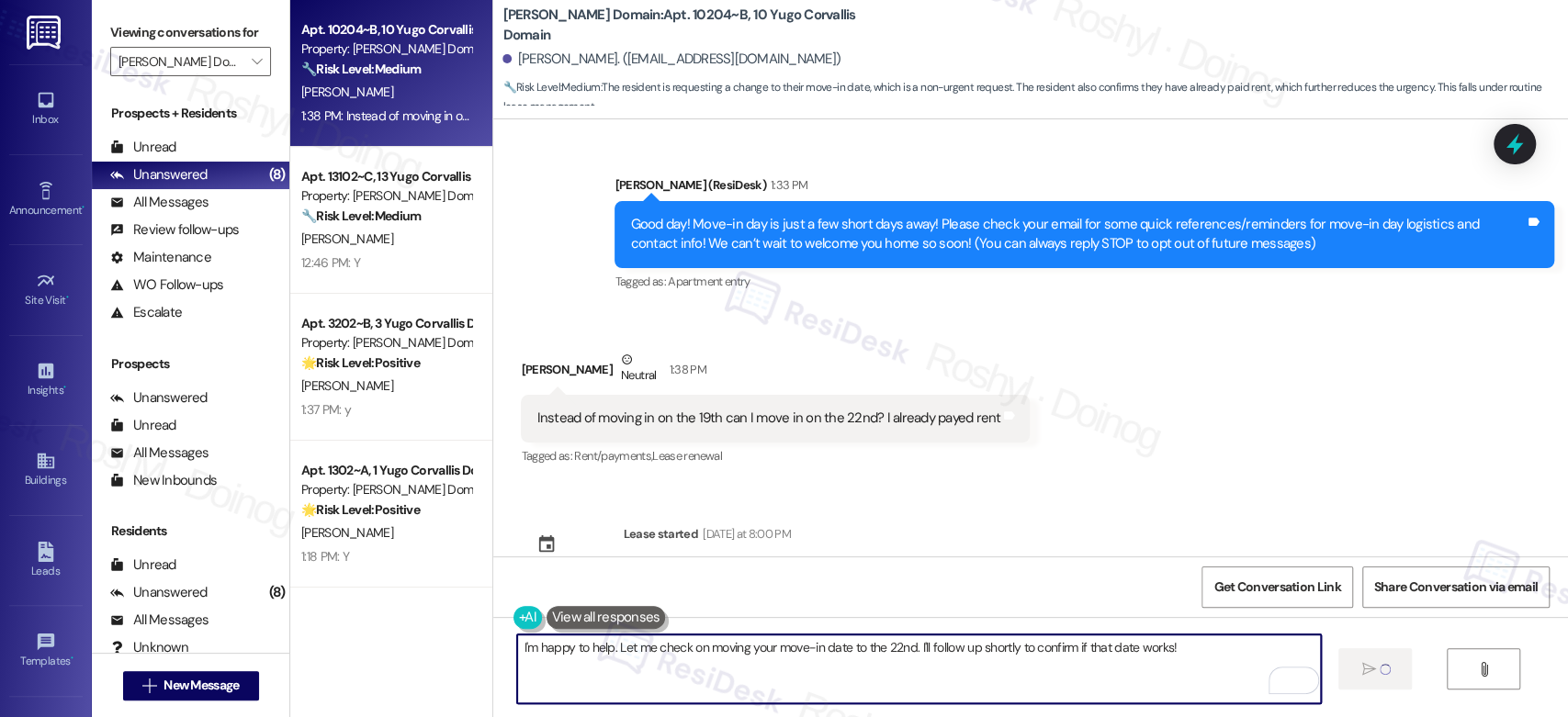
type textarea "I'm happy to help. Let me check on moving your move-in date to the 22nd. I'll f…"
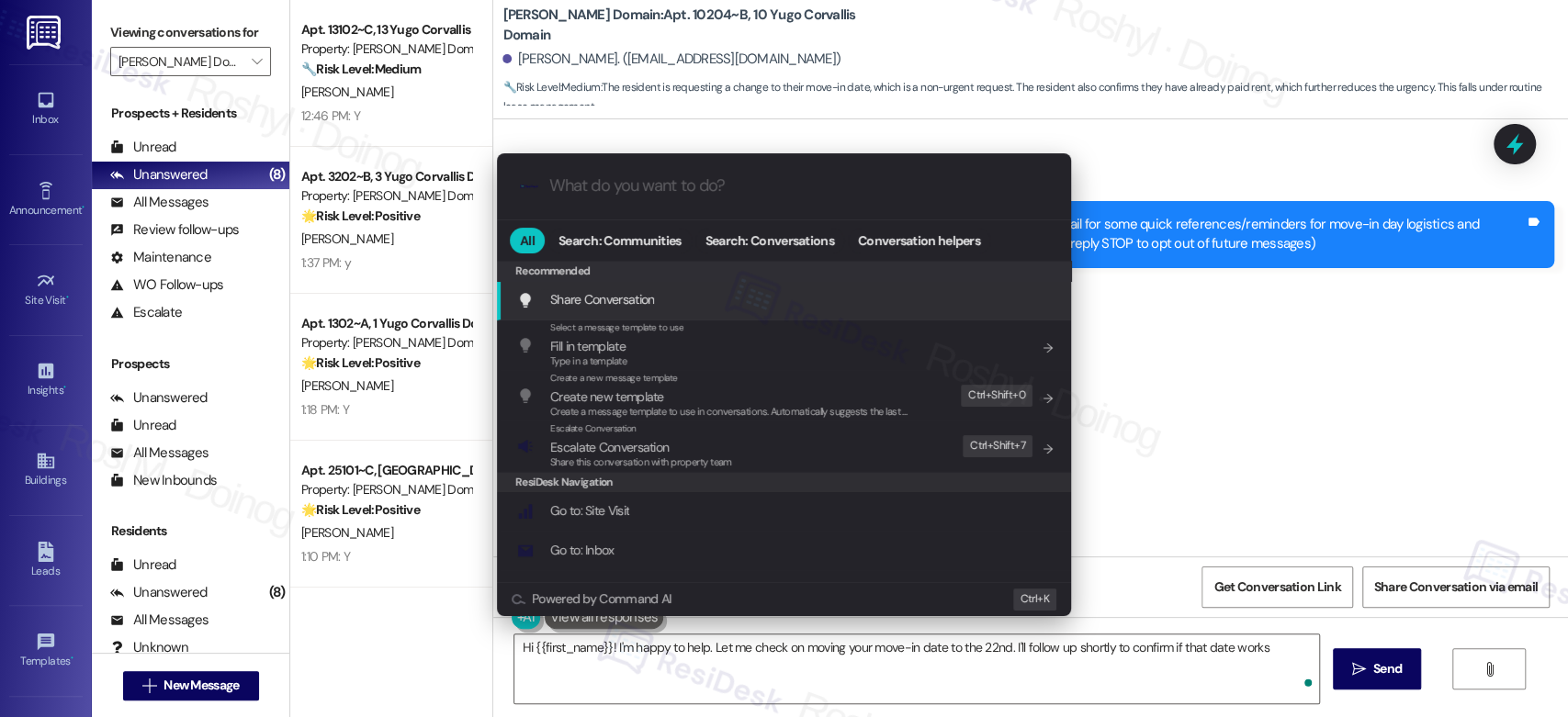
type textarea "Hi {{first_name}}! I'm happy to help. Let me check on moving your move-in date …"
click at [717, 449] on span "Escalate Conversation" at bounding box center [641, 447] width 182 height 21
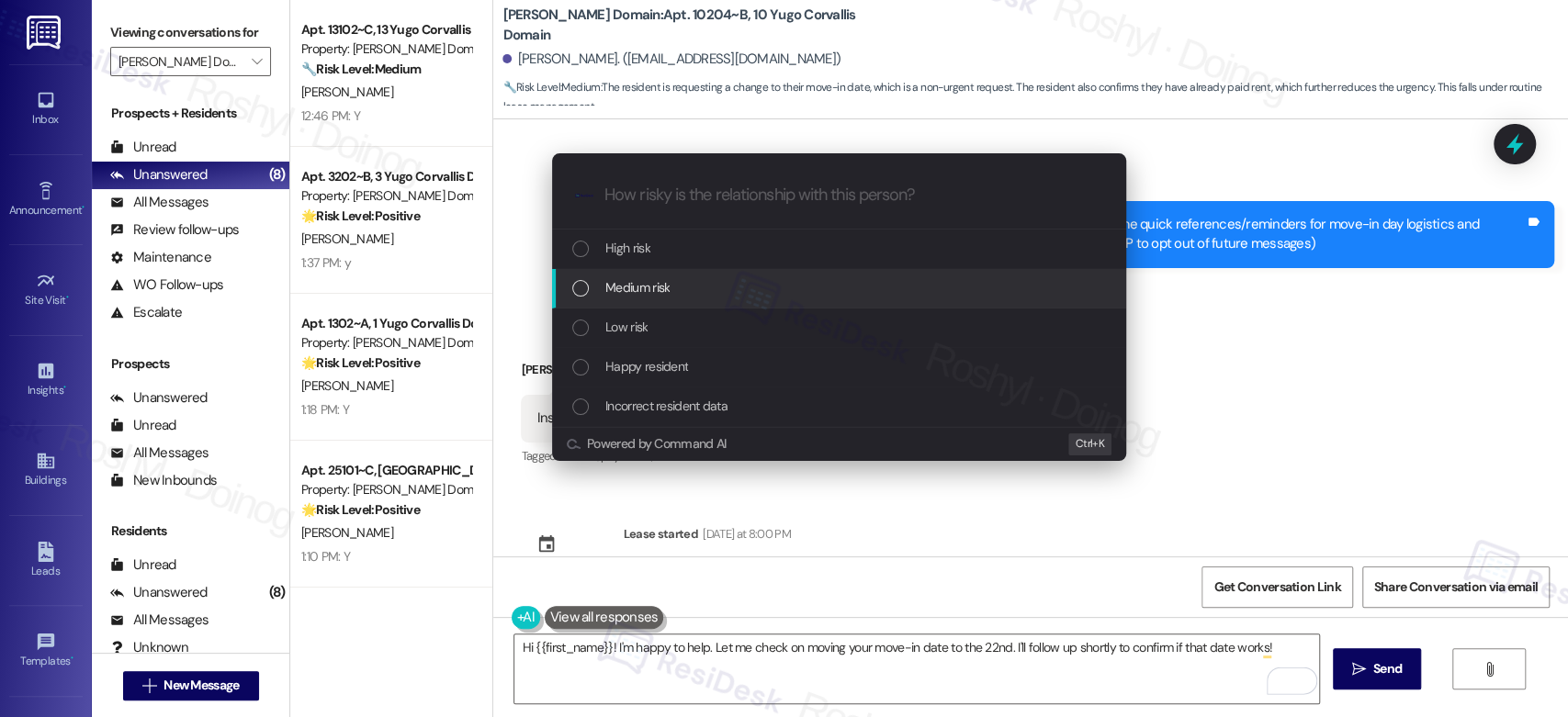
click at [726, 306] on div "Medium risk" at bounding box center [838, 288] width 574 height 39
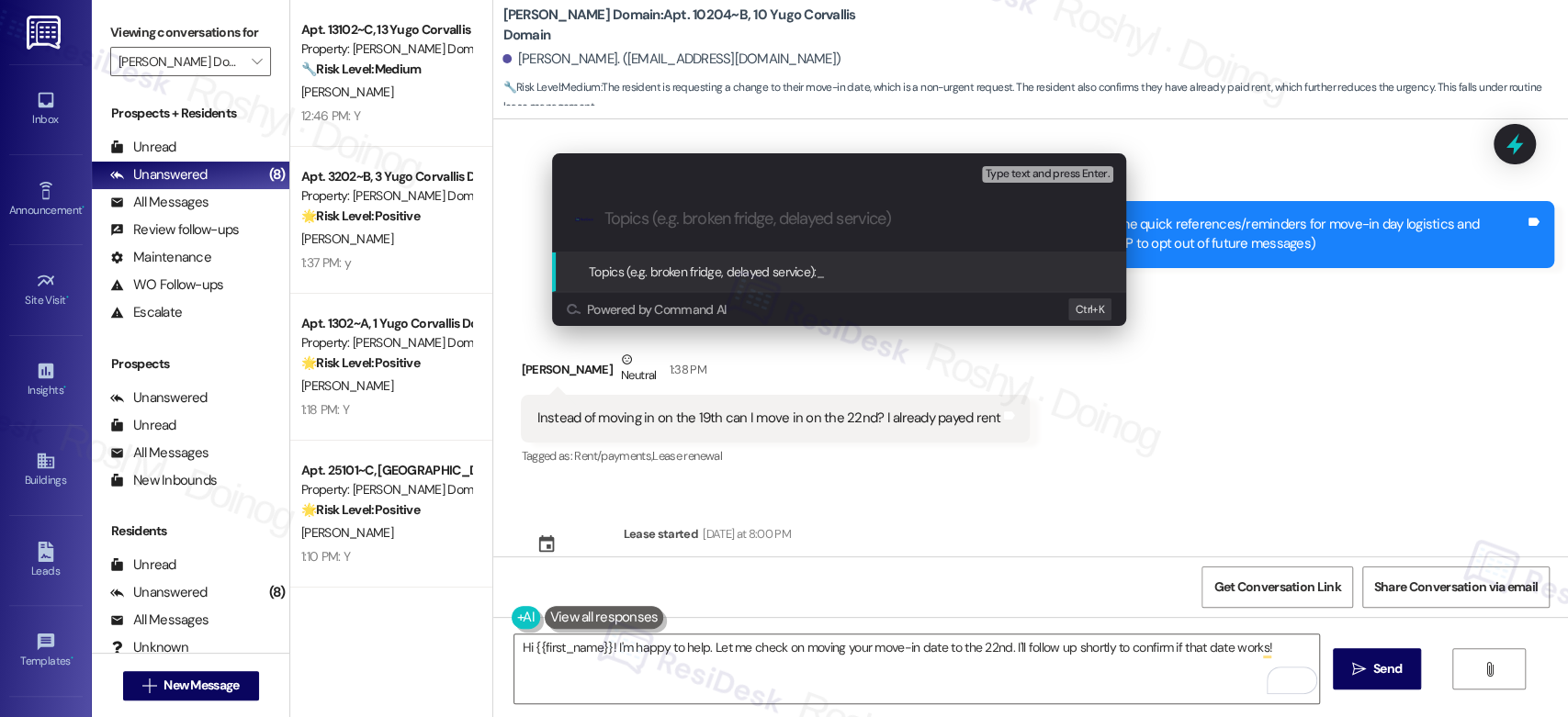
type input "M"
type input "Changing Move-in Date From 19th to 22nd"
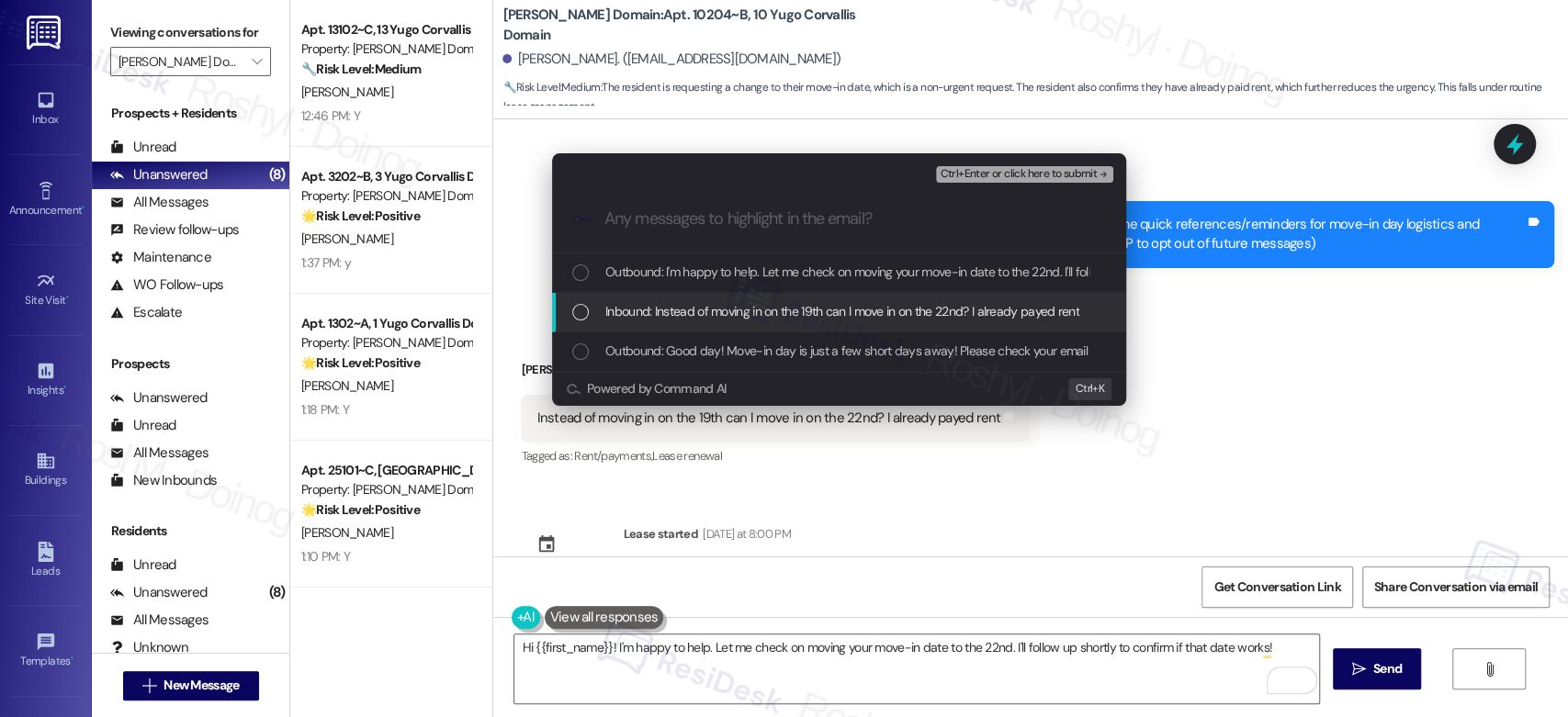
click at [747, 316] on span "Inbound: Instead of moving in on the 19th can I move in on the 22nd? I already …" at bounding box center [842, 312] width 474 height 21
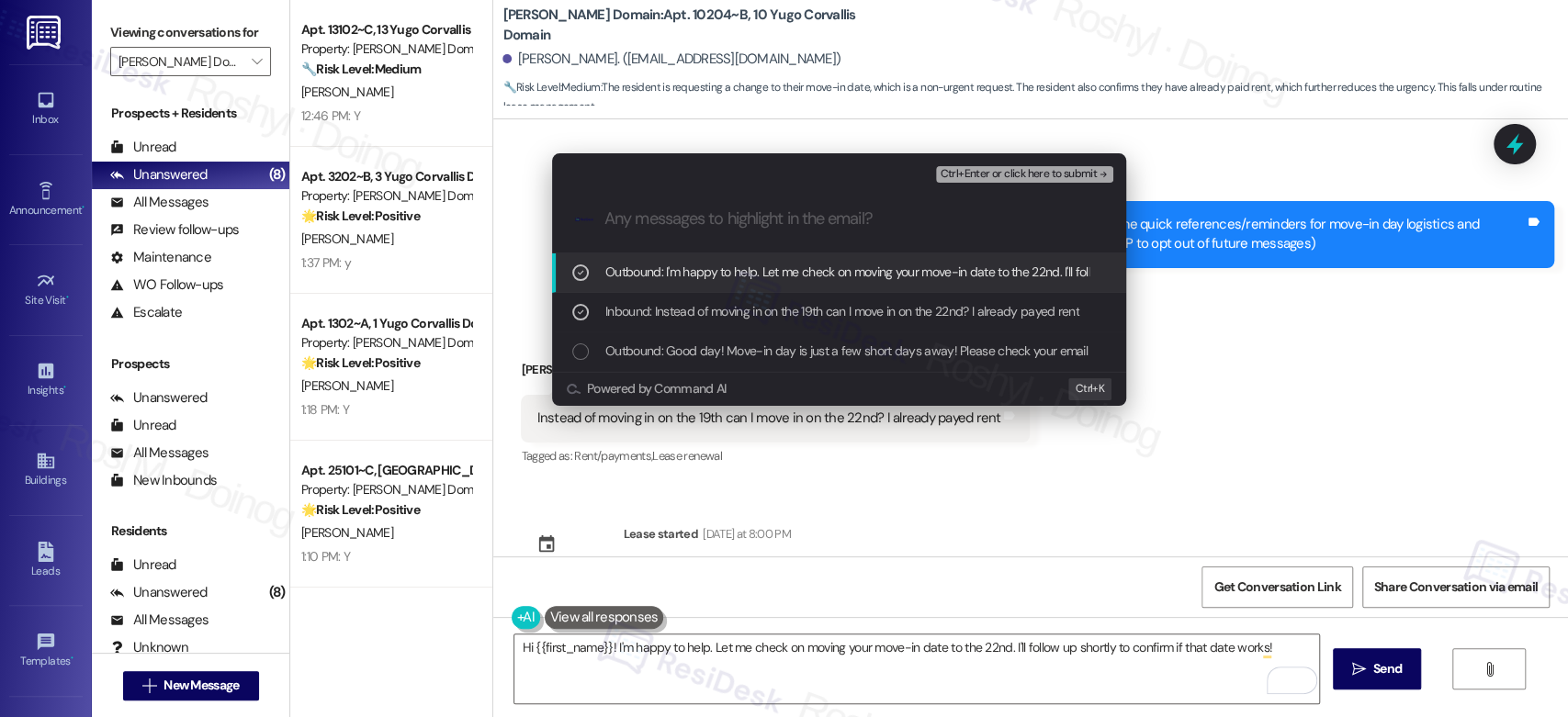
click at [975, 275] on span "Outbound: I'm happy to help. Let me check on moving your move-in date to the 22…" at bounding box center [962, 271] width 714 height 21
click at [1062, 174] on span "Ctrl+Enter or click here to submit" at bounding box center [1018, 174] width 157 height 13
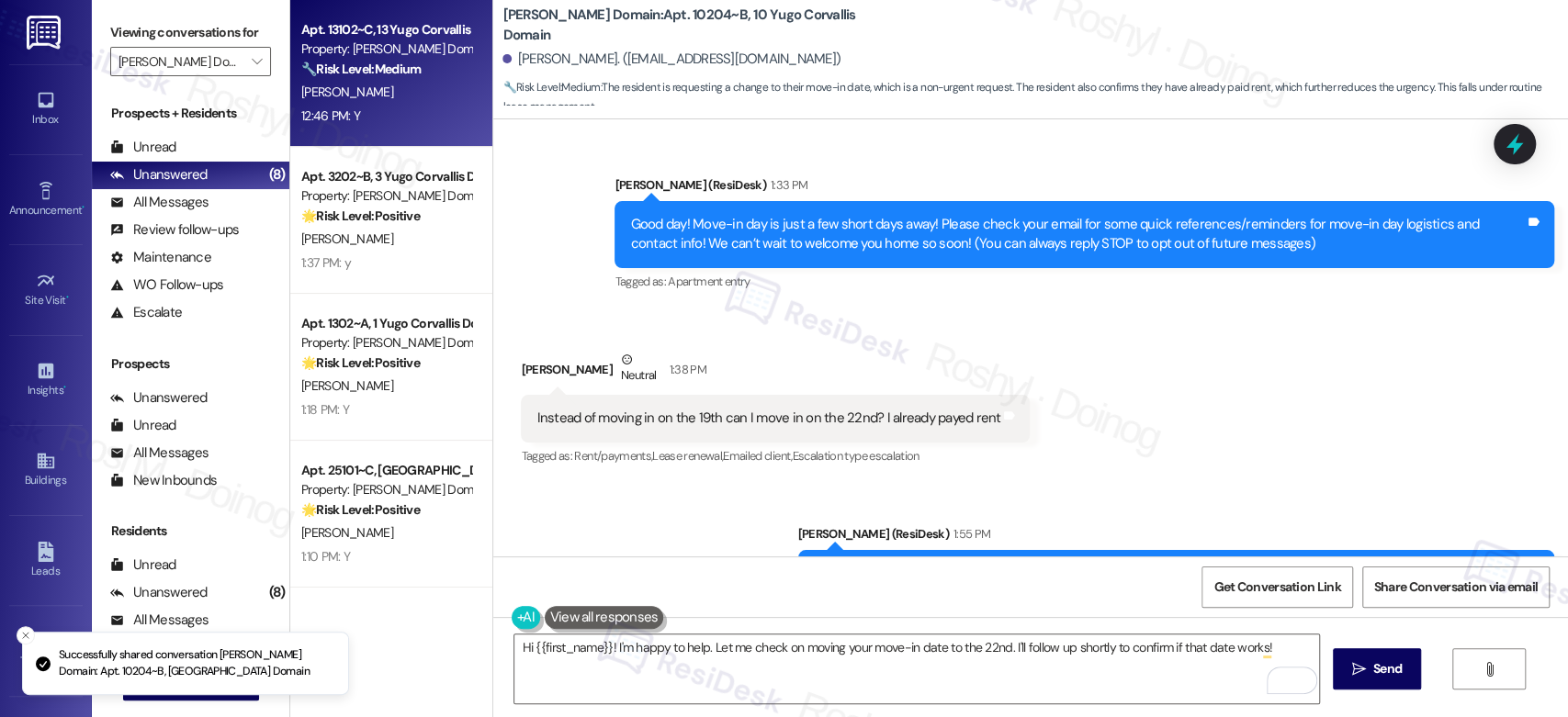
click at [388, 116] on div "12:46 PM: Y 12:46 PM: Y" at bounding box center [386, 116] width 173 height 23
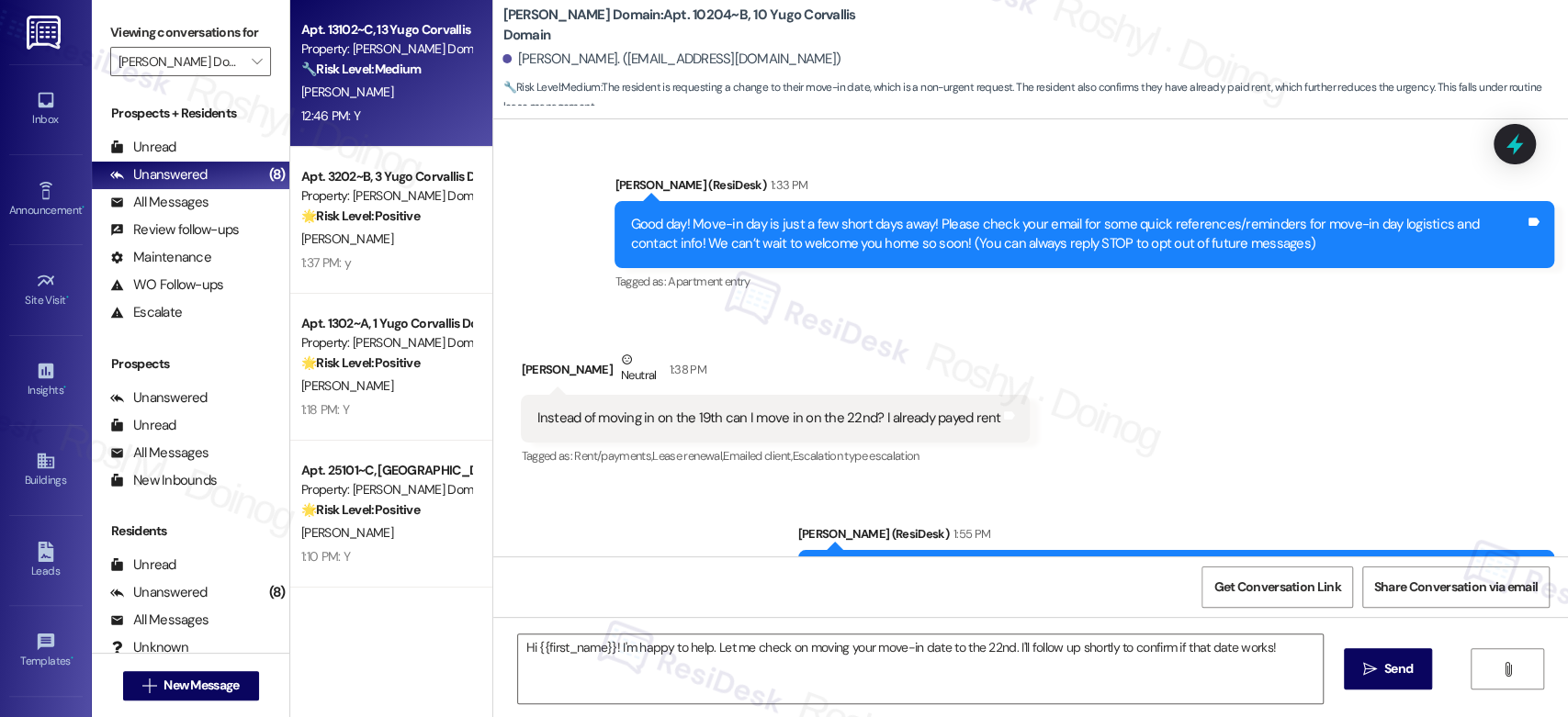
type textarea "Fetching suggested responses. Please feel free to read through the conversation…"
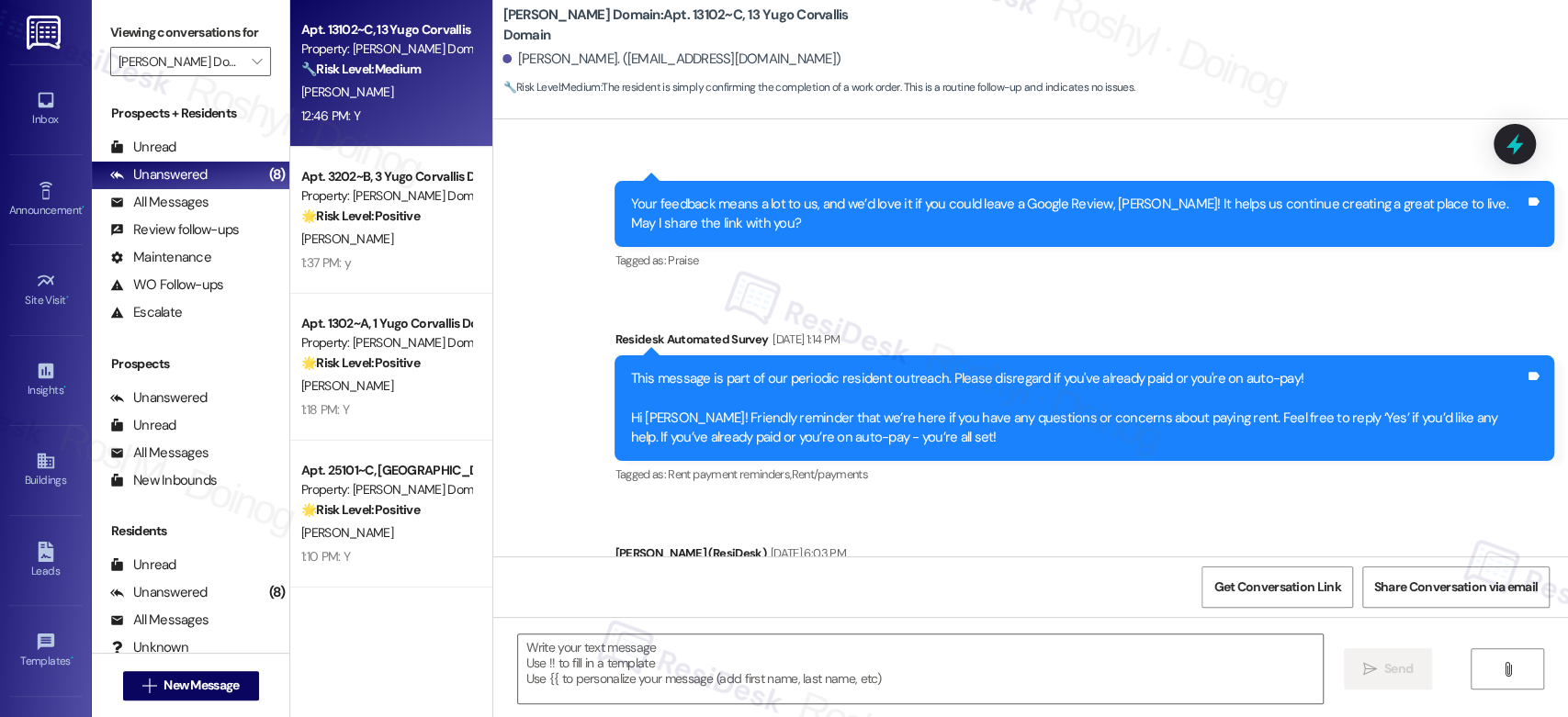
type textarea "Fetching suggested responses. Please feel free to read through the conversation…"
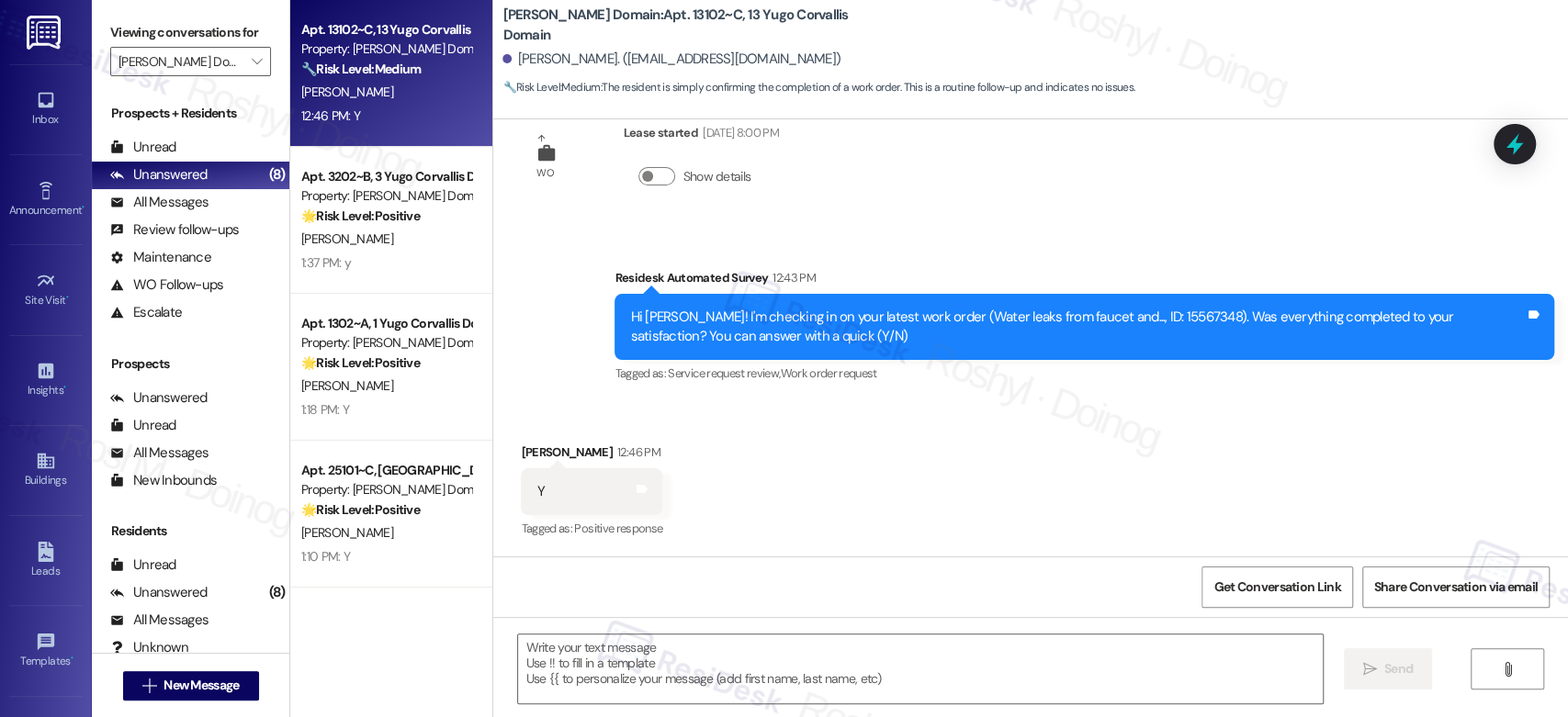
scroll to position [2893, 0]
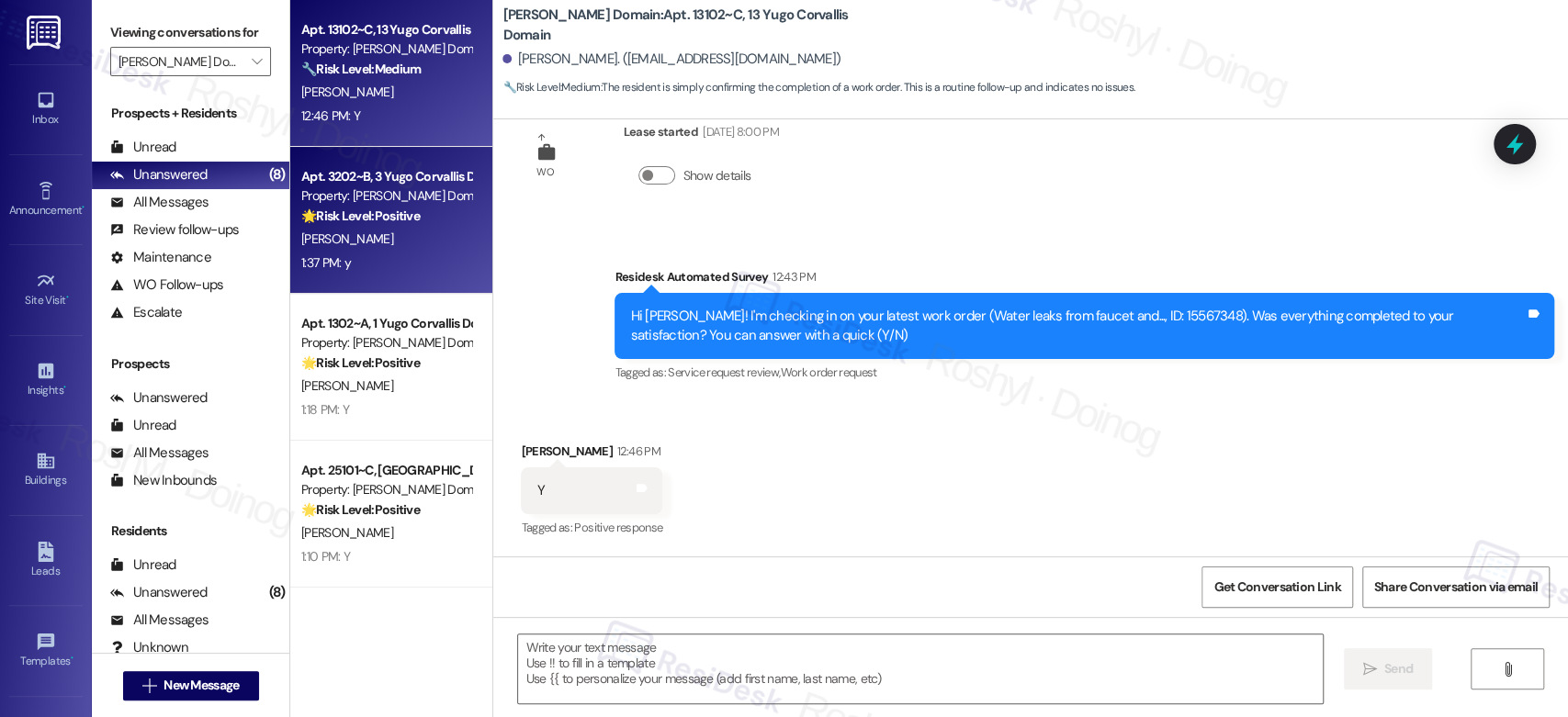
click at [360, 201] on div "Property: [PERSON_NAME] Domain" at bounding box center [386, 196] width 170 height 20
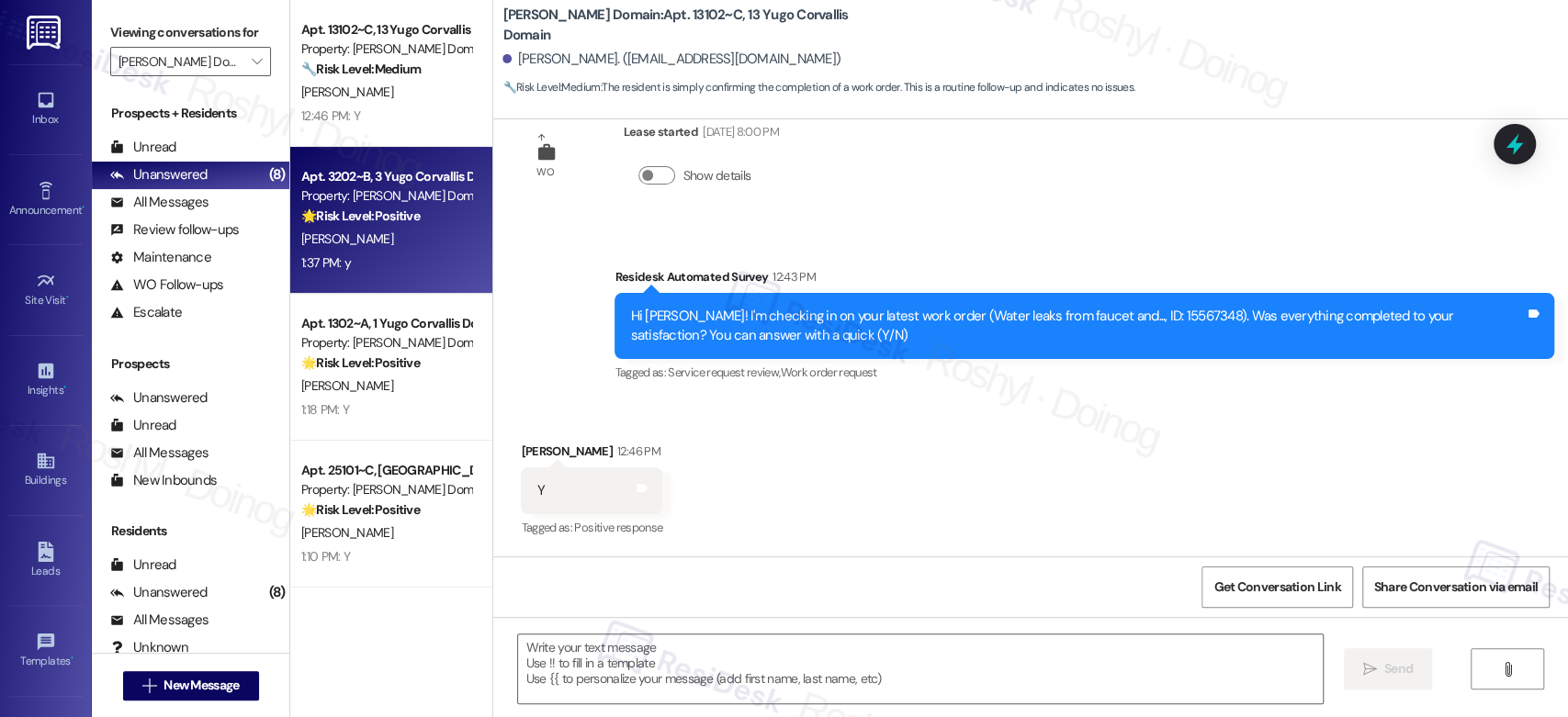
type textarea "Fetching suggested responses. Please feel free to read through the conversation…"
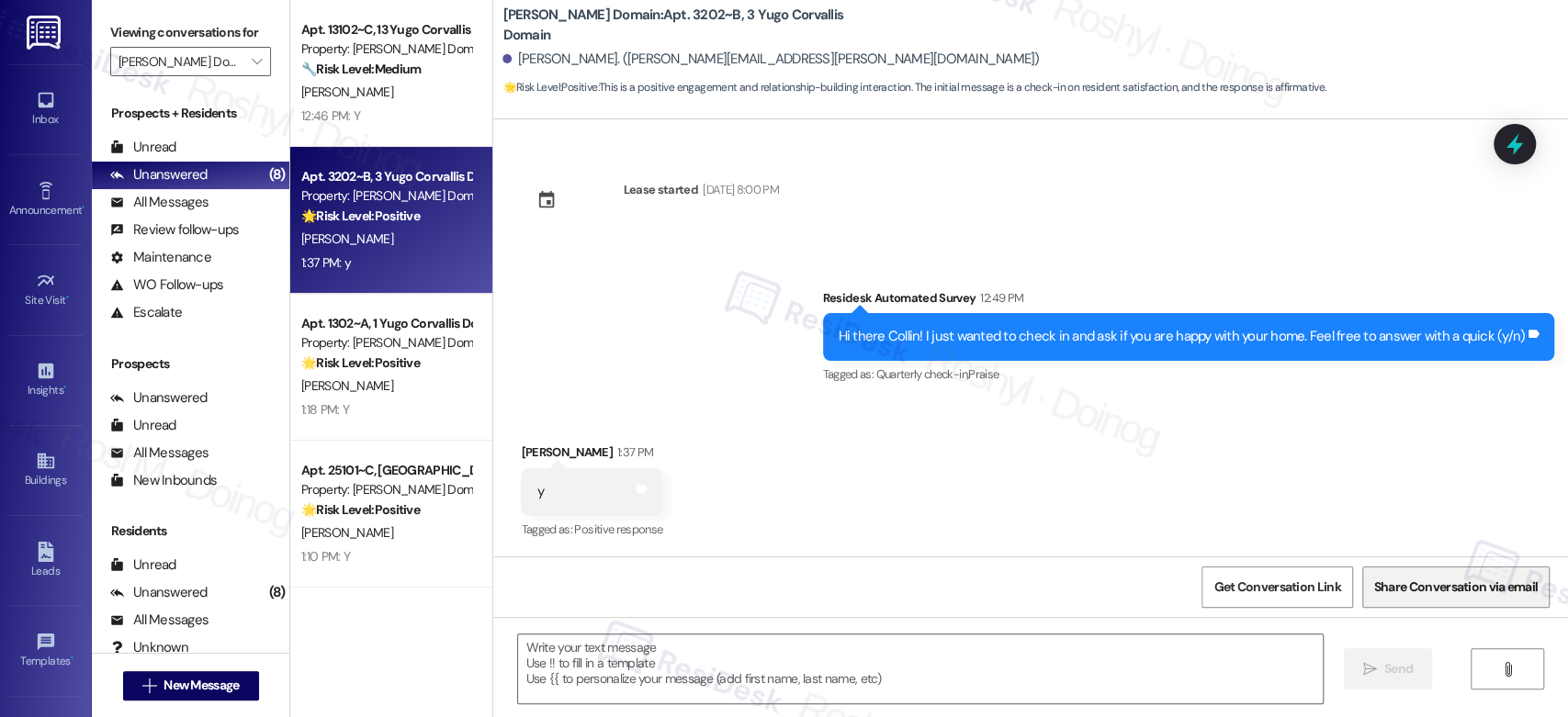
scroll to position [2034, 0]
click at [1305, 571] on span "Get Conversation Link" at bounding box center [1277, 587] width 134 height 39
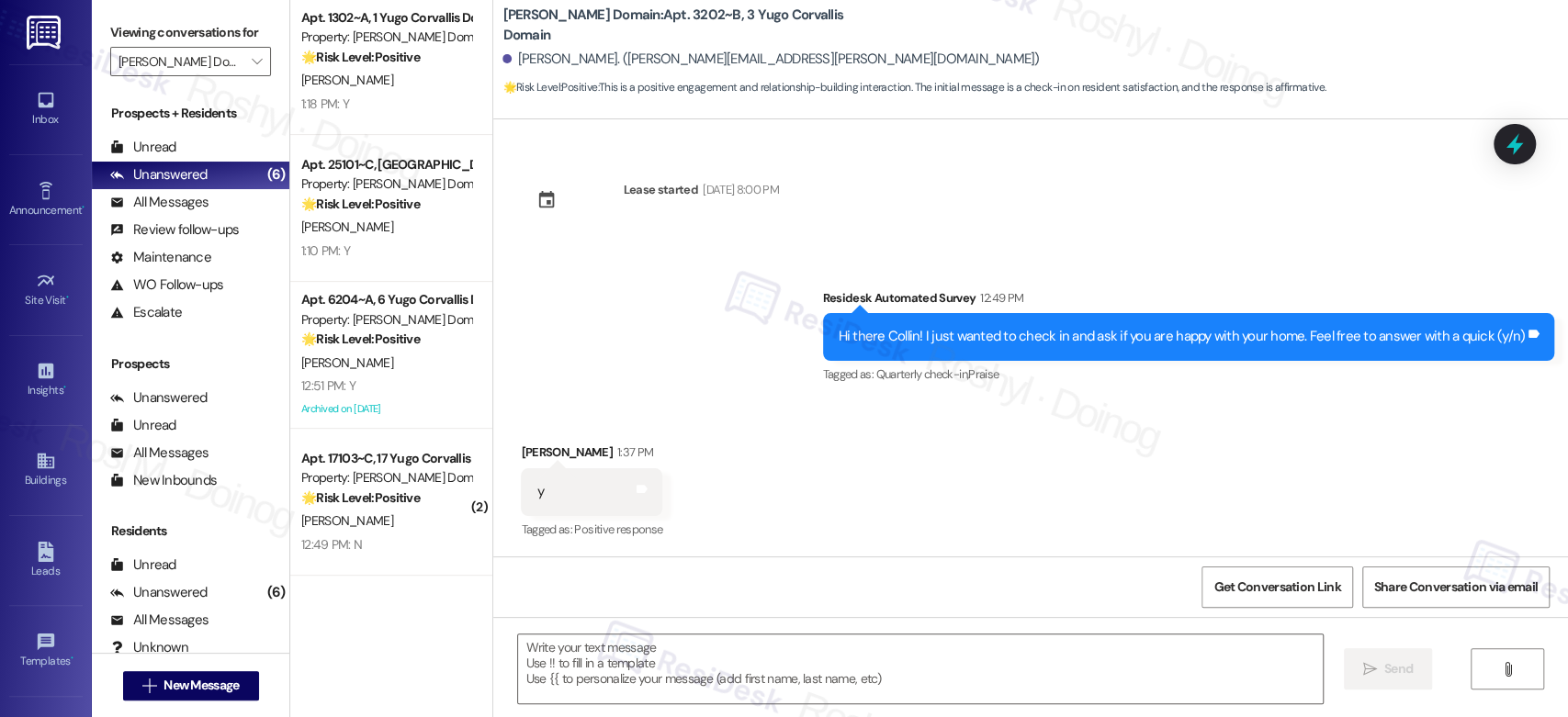
scroll to position [441, 0]
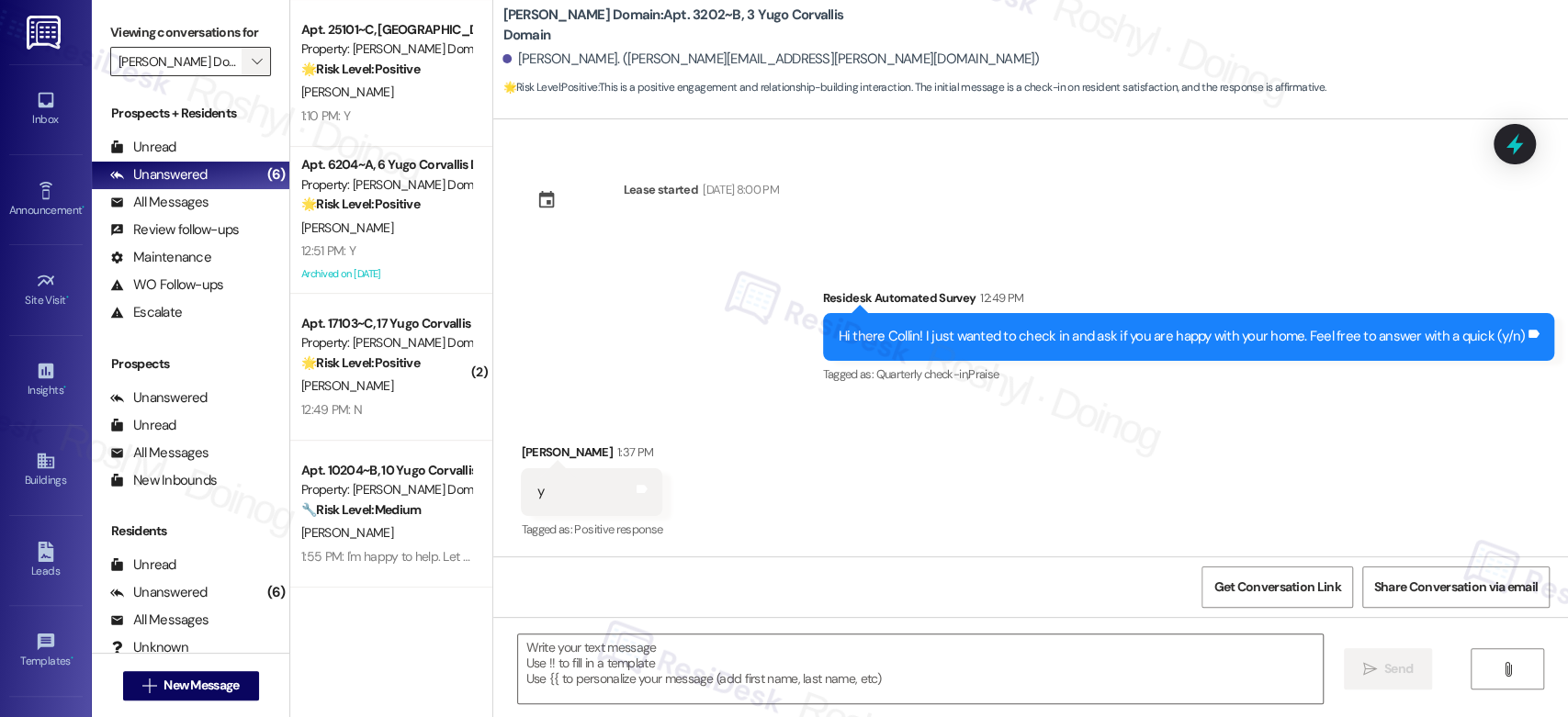
click at [252, 65] on icon "" at bounding box center [257, 62] width 10 height 15
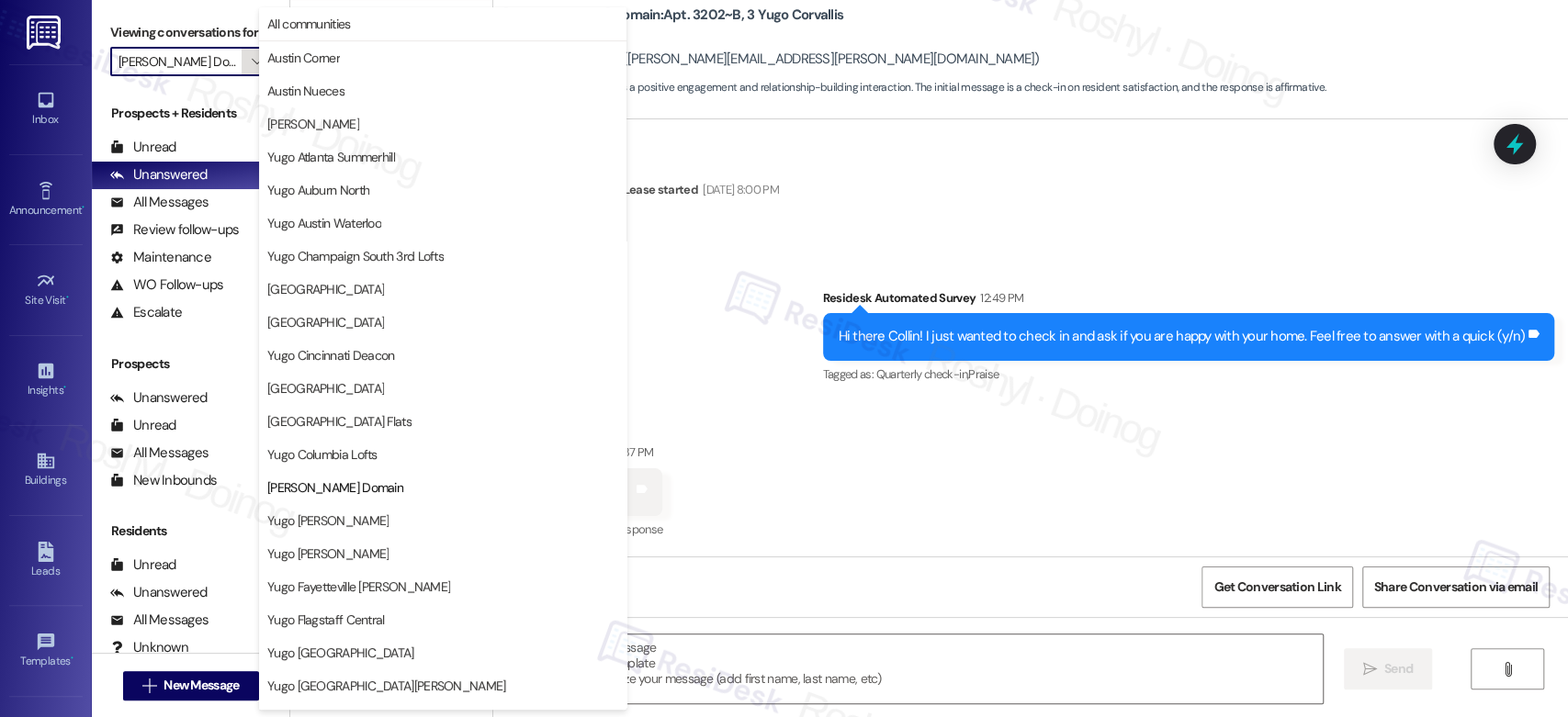
scroll to position [299, 0]
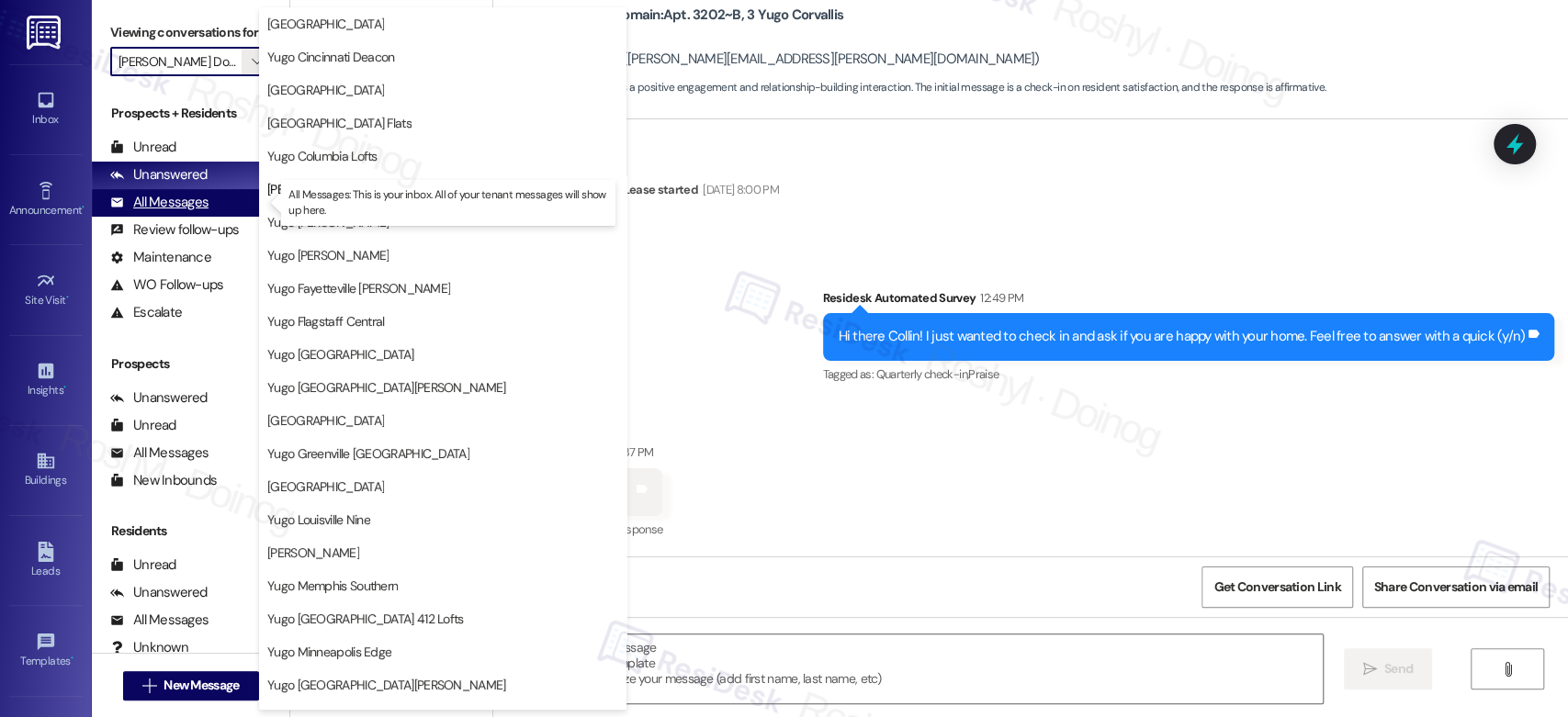
click at [200, 211] on div "All Messages" at bounding box center [159, 202] width 98 height 20
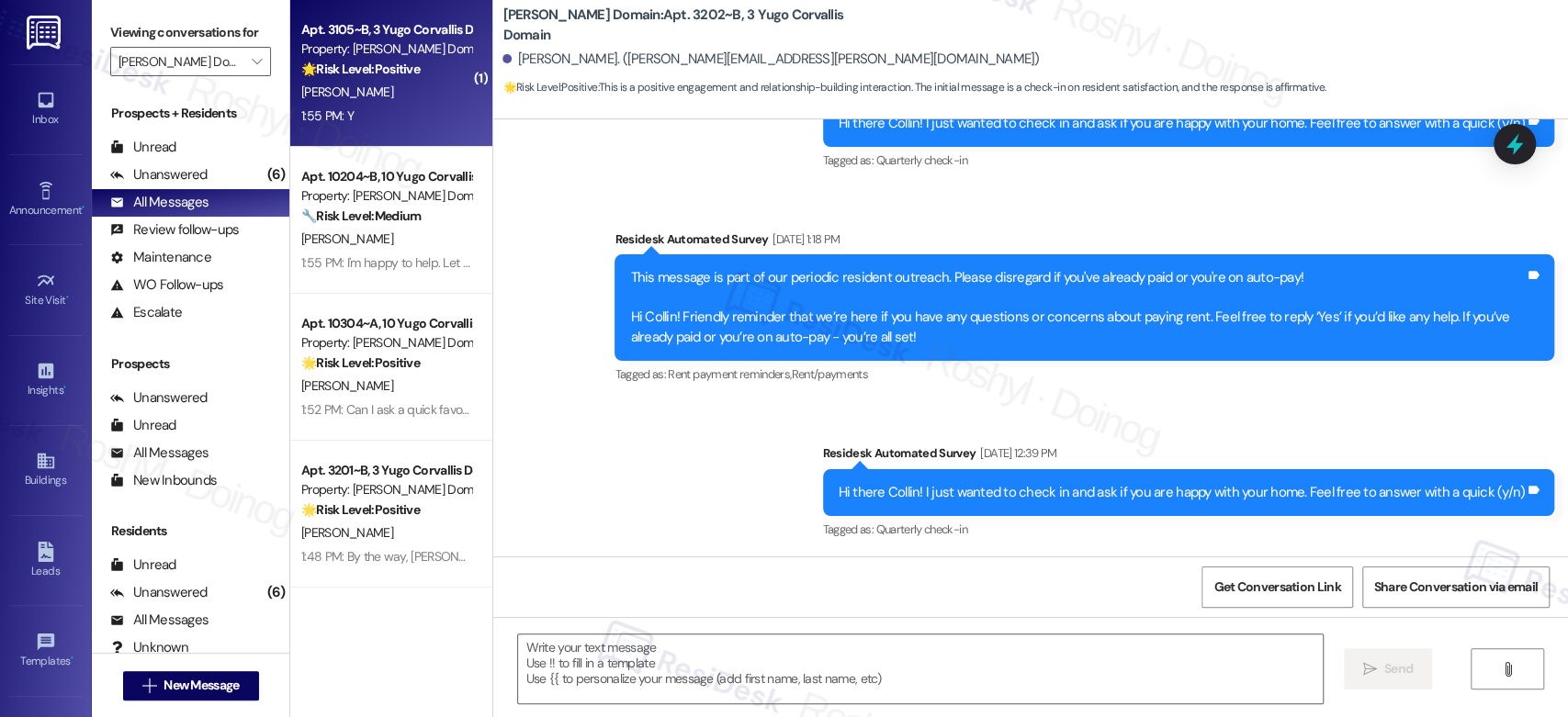
type textarea "Fetching suggested responses. Please feel free to read through the conversation…"
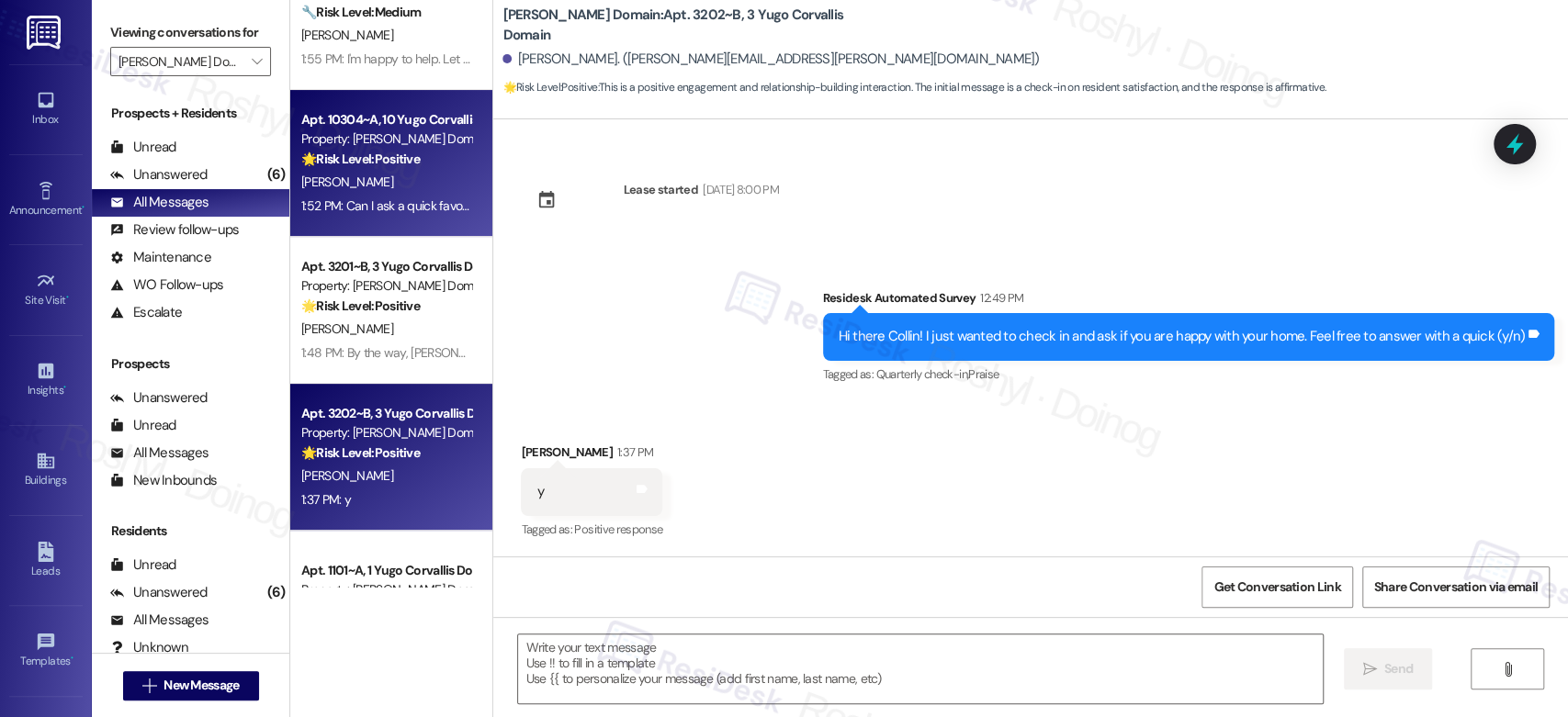
scroll to position [306, 0]
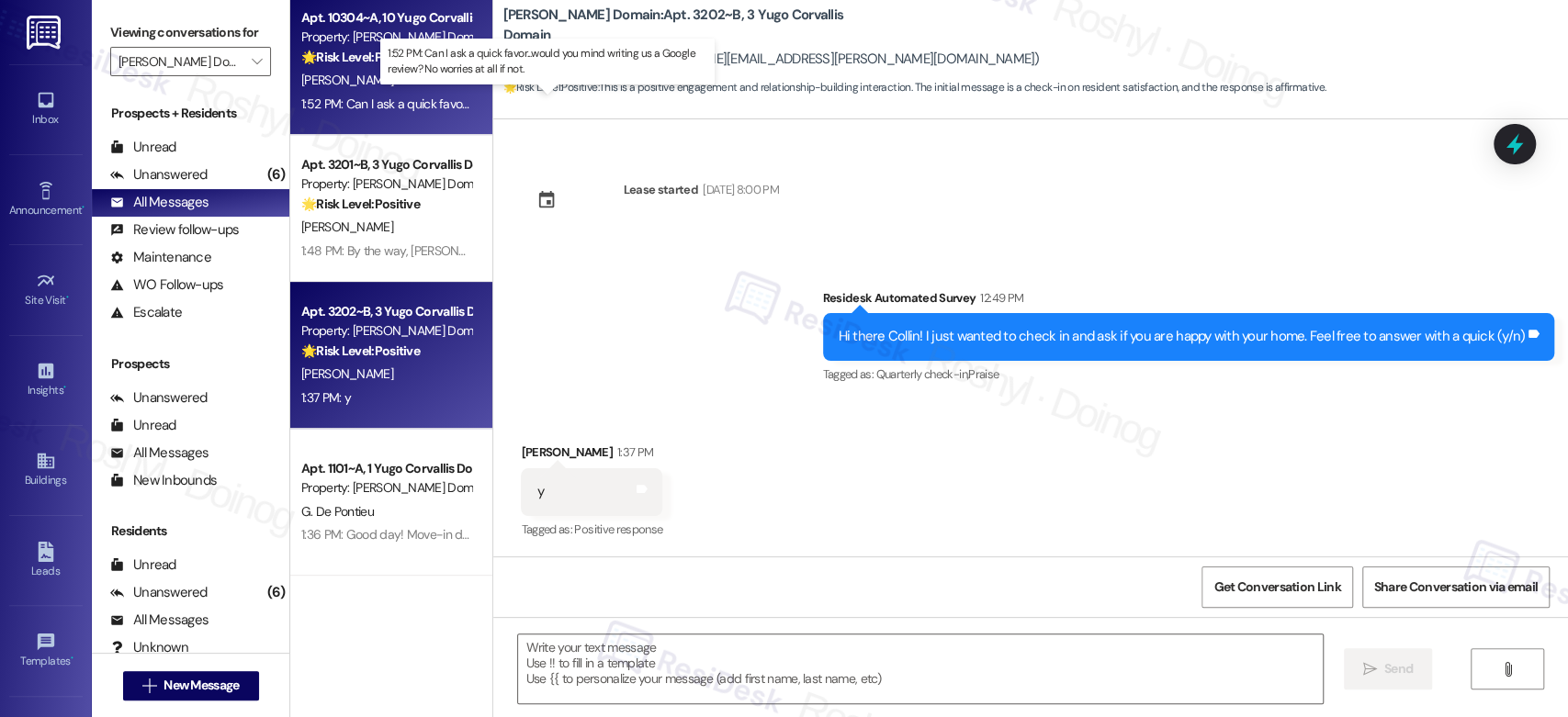
click at [406, 108] on div "1:52 PM: Can I ask a quick favor...would you mind writing us a Google review? N…" at bounding box center [563, 104] width 523 height 17
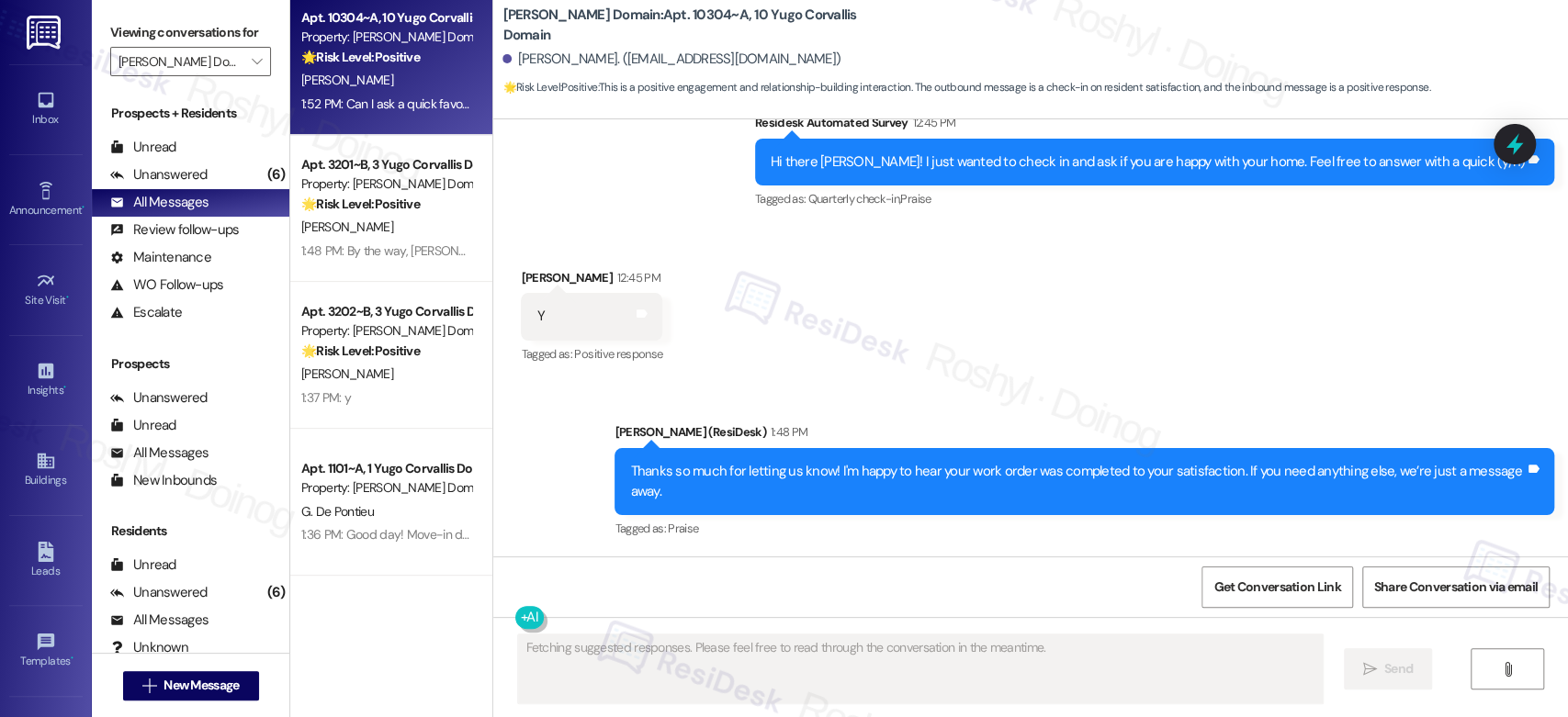
scroll to position [2604, 0]
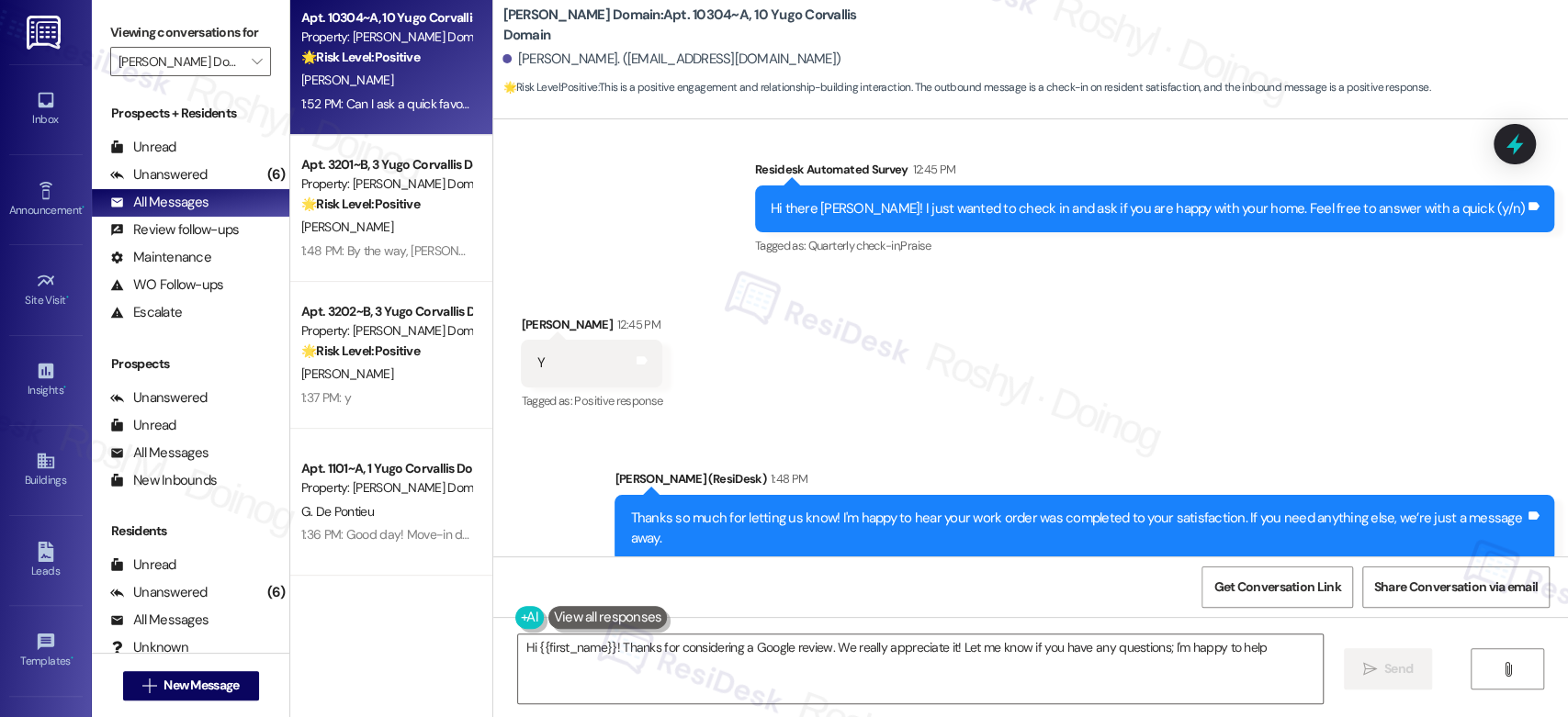
type textarea "Hi {{first_name}}! Thanks for considering a Google review. We really appreciate…"
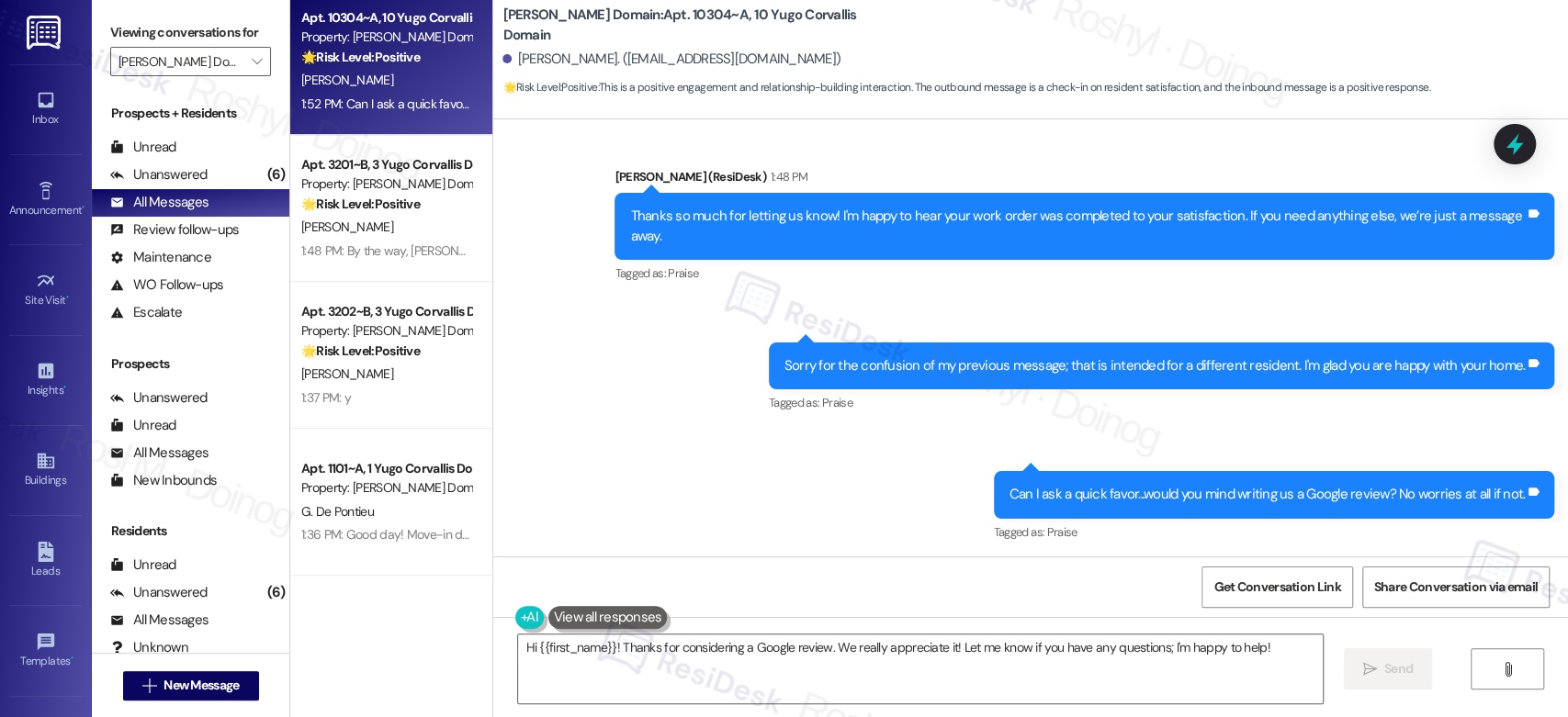
scroll to position [2910, 0]
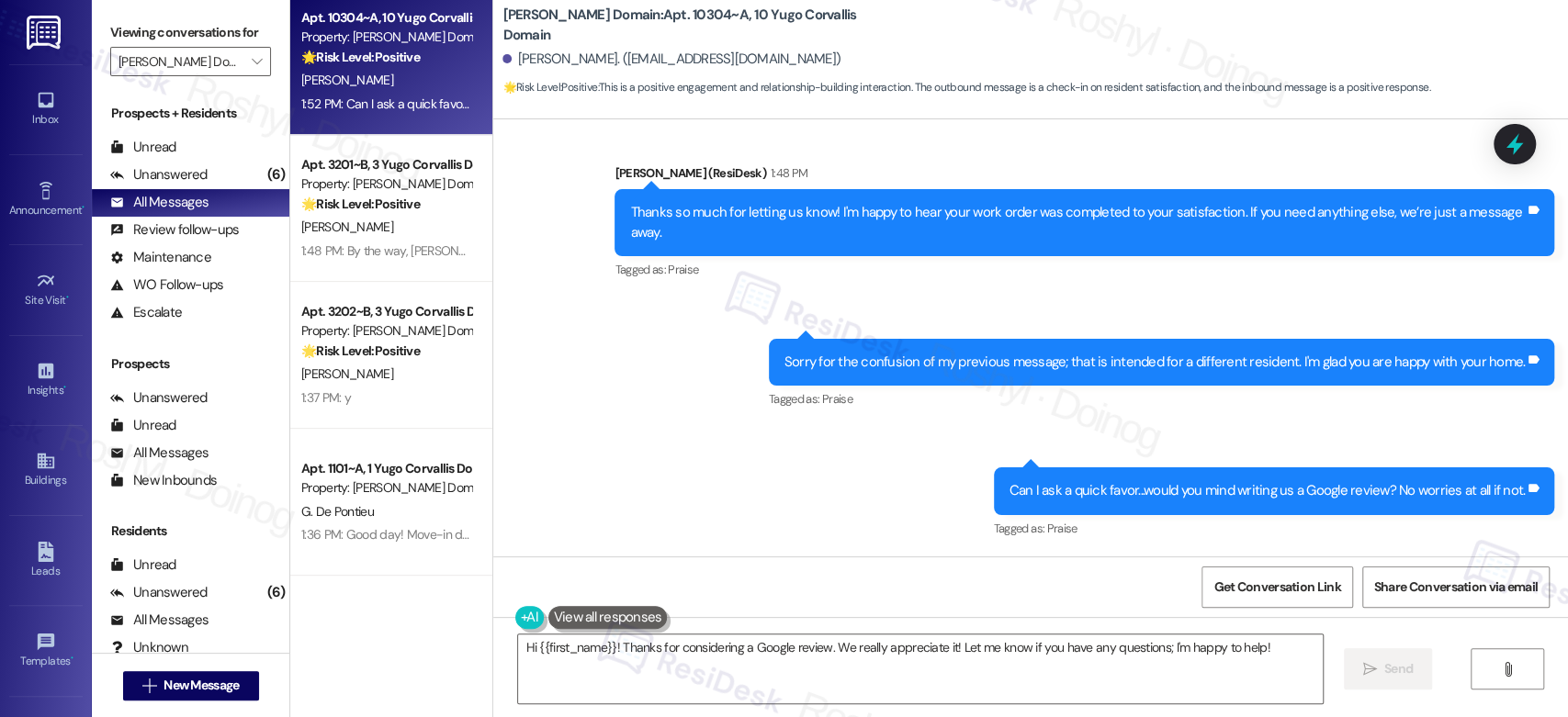
drag, startPoint x: 869, startPoint y: 239, endPoint x: 685, endPoint y: 260, distance: 185.2
click at [685, 260] on div "Tagged as: Praise Click to highlight conversations about Praise" at bounding box center [1084, 270] width 939 height 26
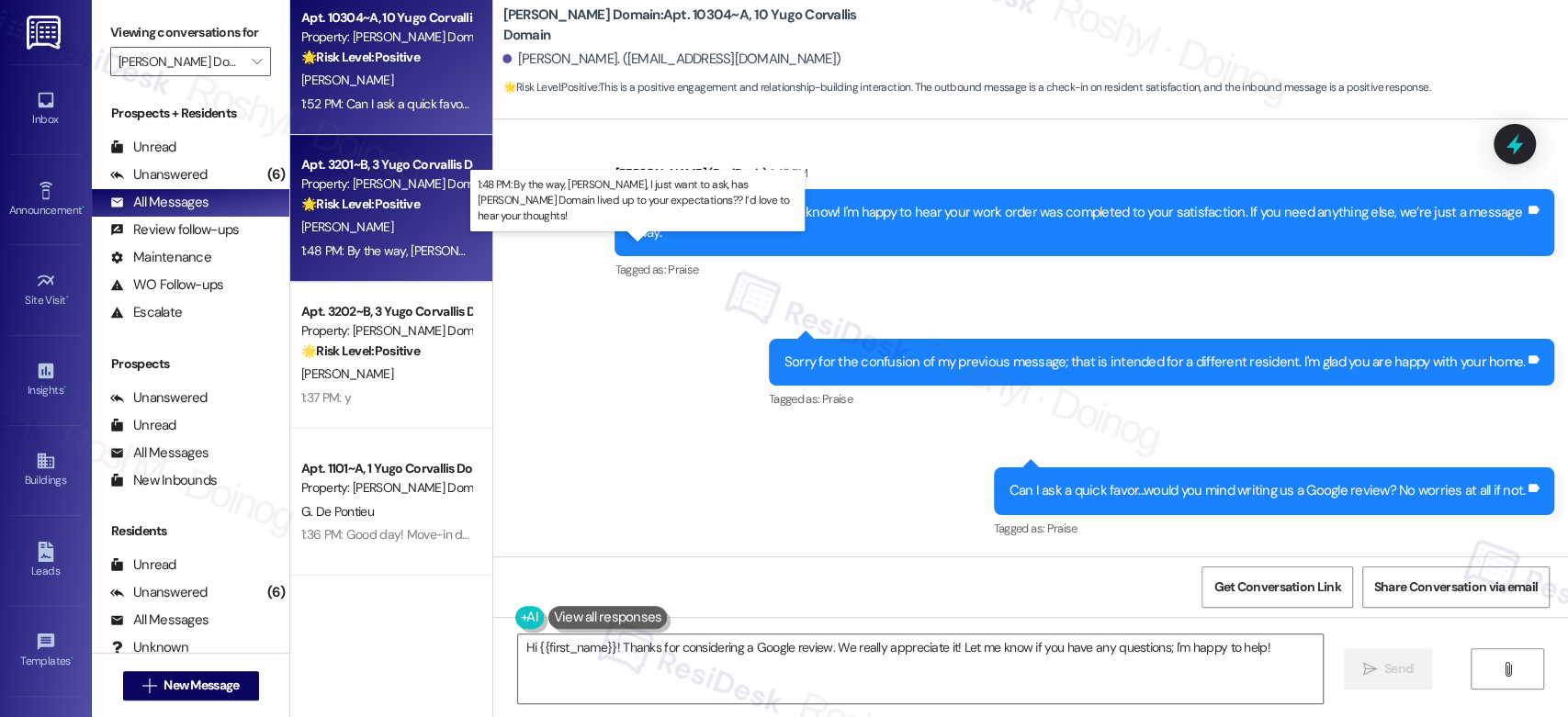
click at [353, 247] on div "1:48 PM: By the way, [PERSON_NAME], I just want to ask, has [PERSON_NAME] Domai…" at bounding box center [694, 251] width 786 height 17
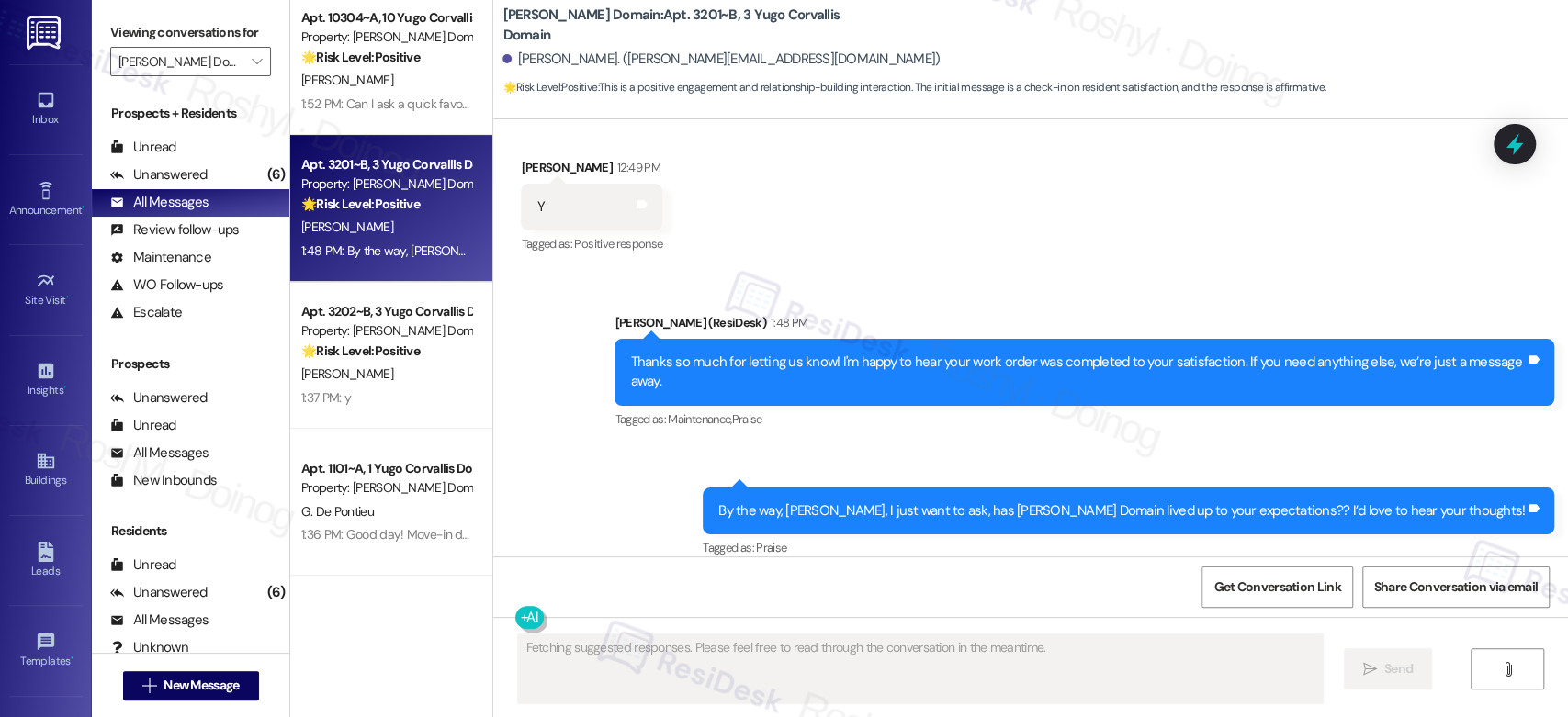
scroll to position [2496, 0]
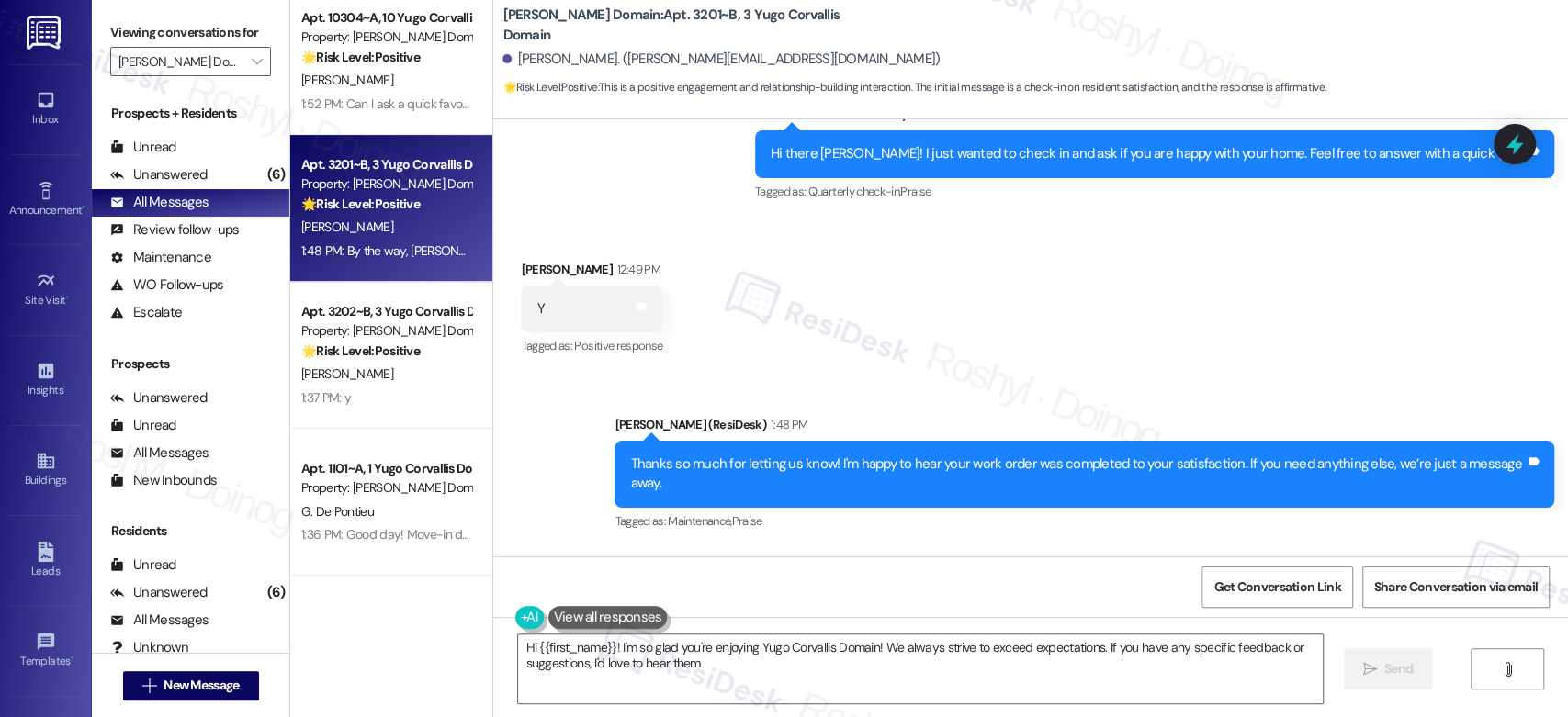
type textarea "Hi {{first_name}}! I'm so glad you're enjoying Yugo Corvallis Domain! We always…"
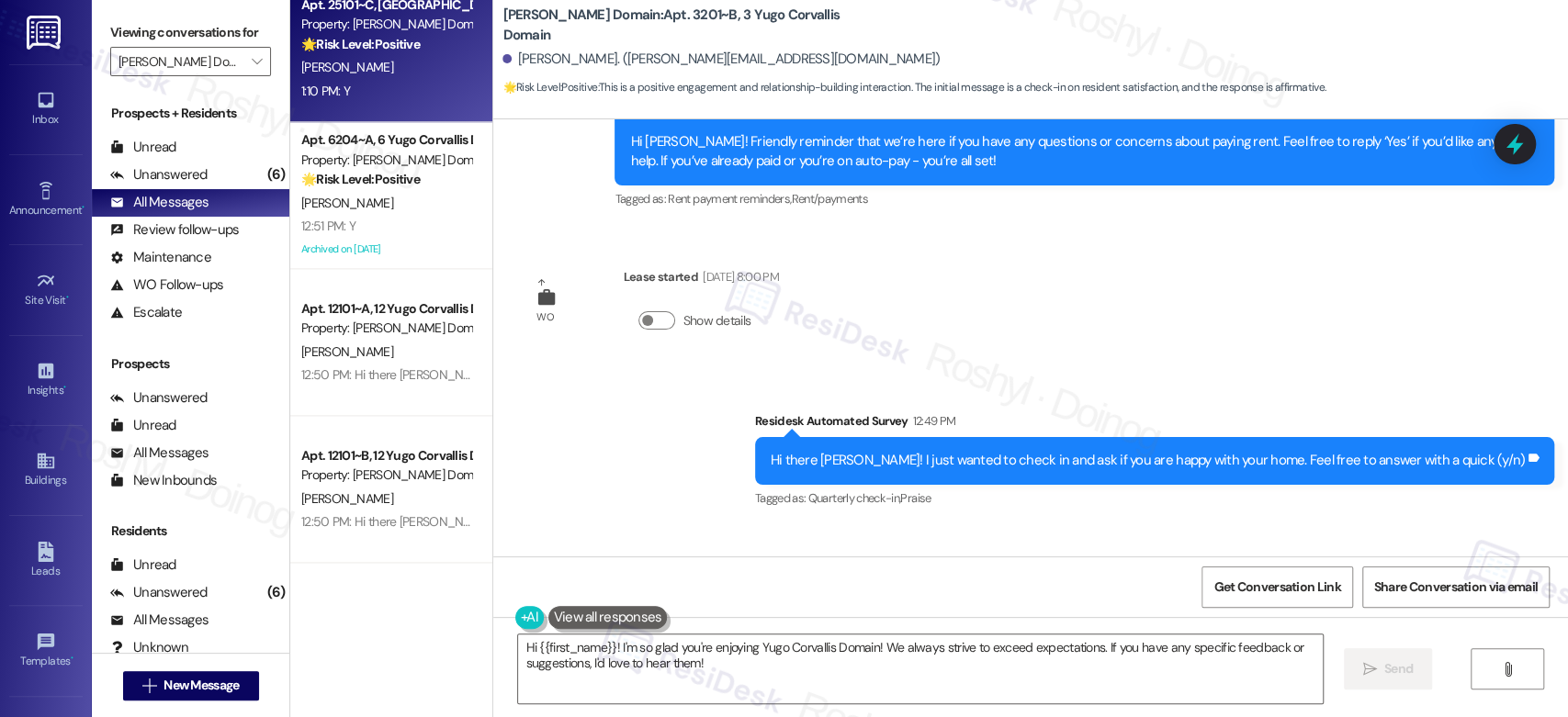
scroll to position [1529, 0]
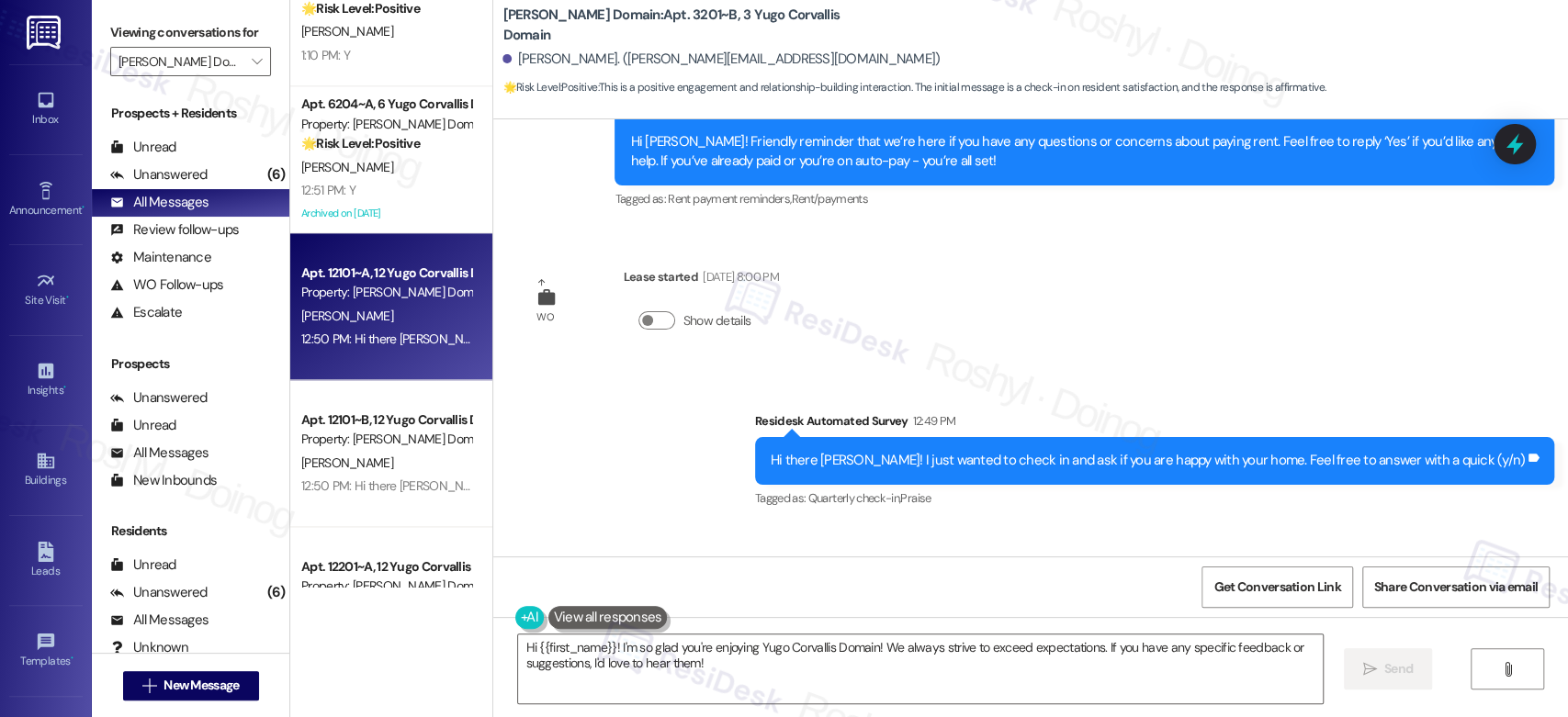
click at [316, 308] on span "[PERSON_NAME]" at bounding box center [348, 316] width 92 height 17
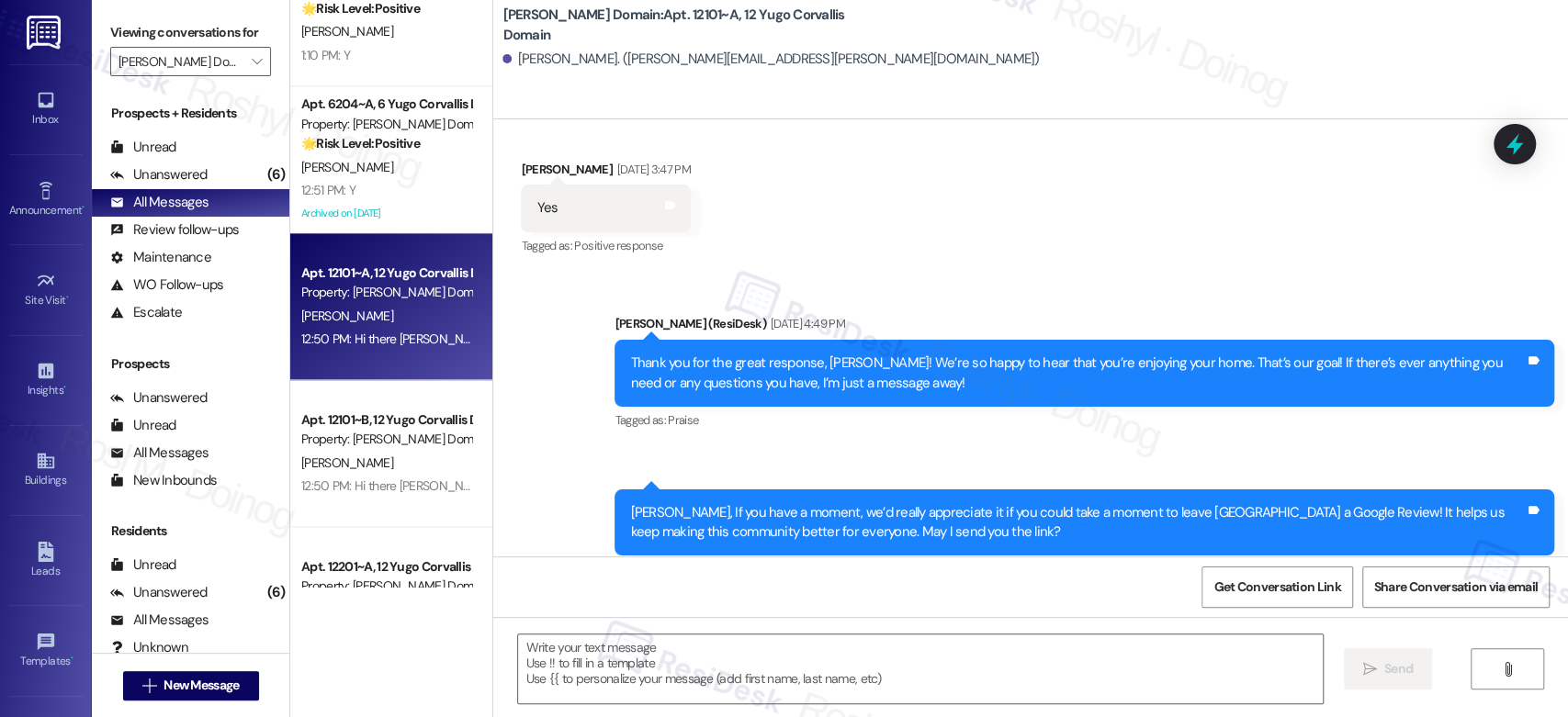
type textarea "Fetching suggested responses. Please feel free to read through the conversation…"
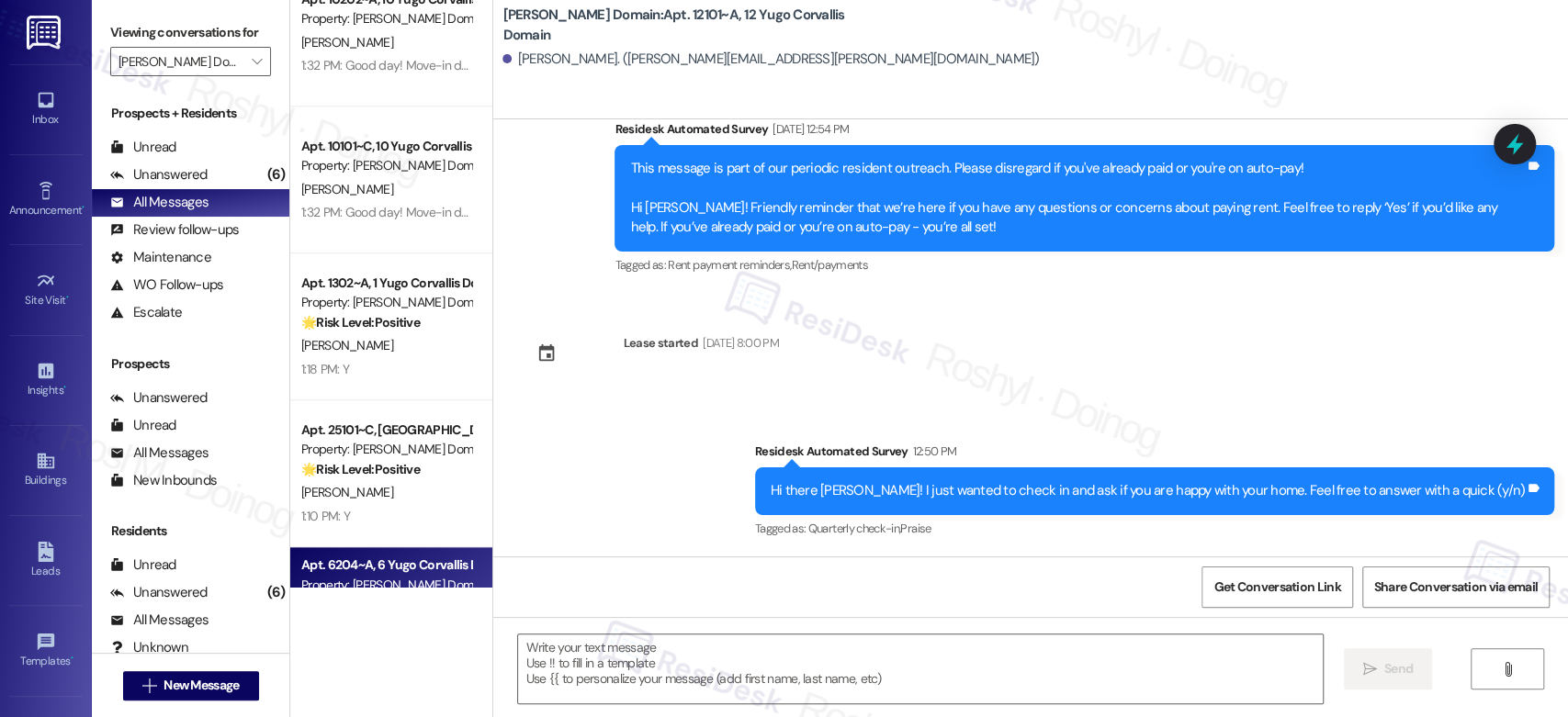
scroll to position [1045, 0]
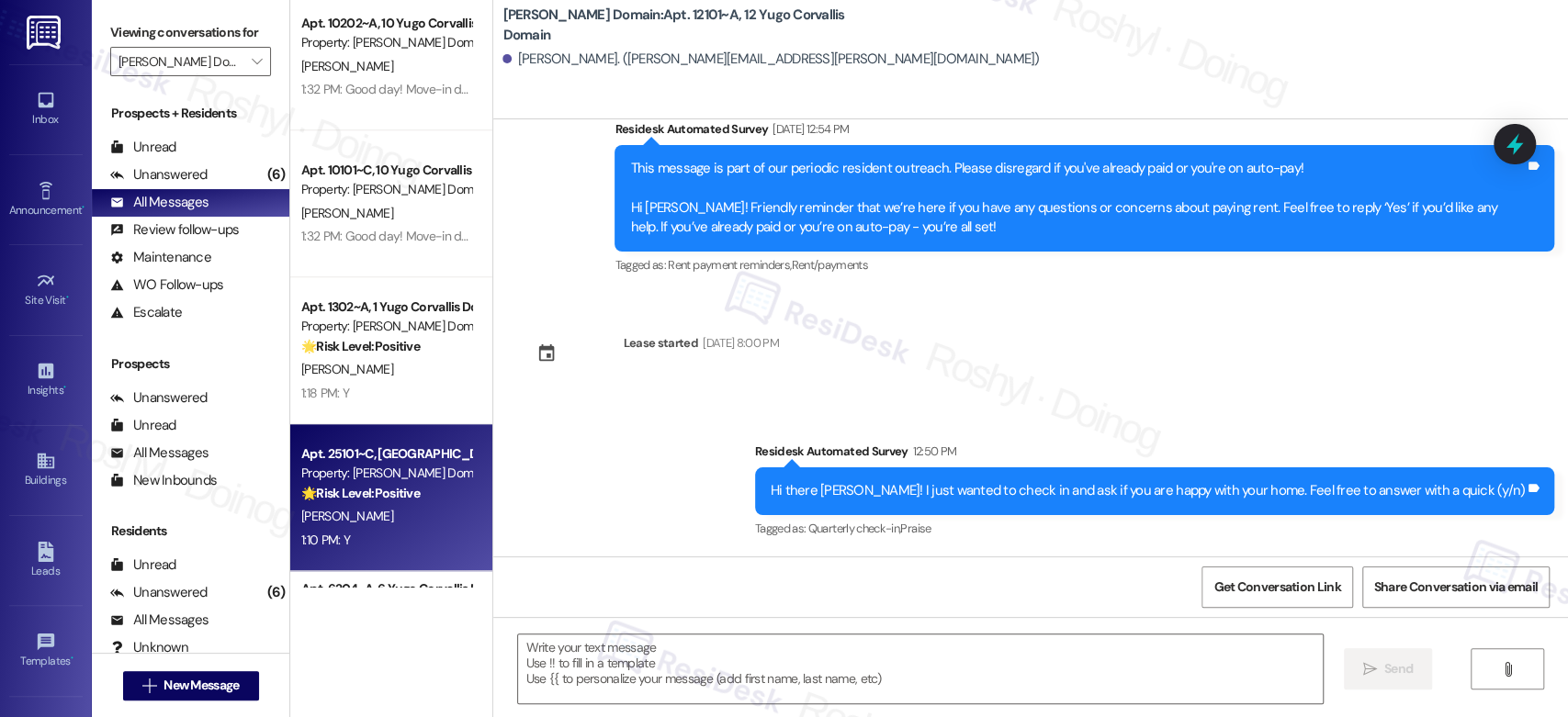
click at [375, 465] on div "Property: [PERSON_NAME] Domain" at bounding box center [386, 473] width 170 height 20
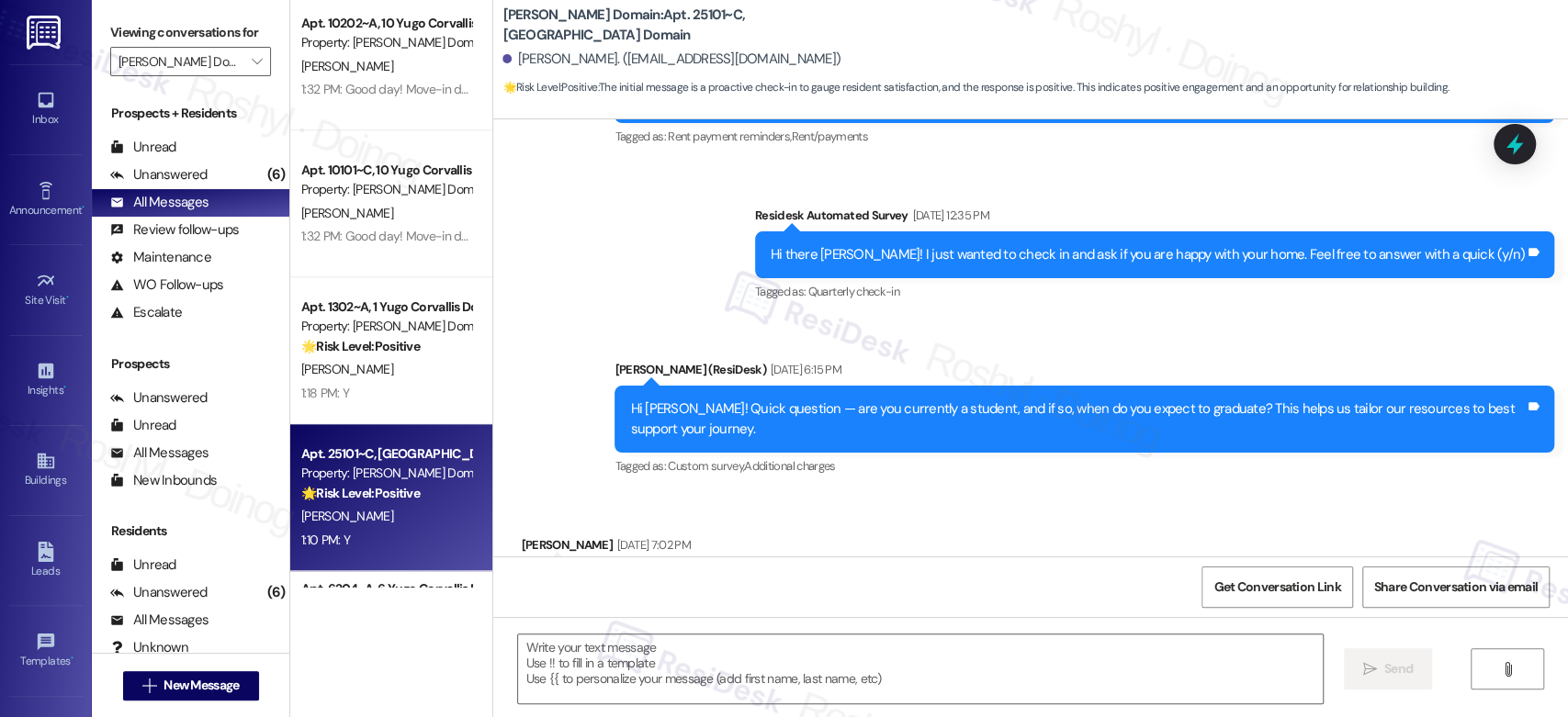
type textarea "Fetching suggested responses. Please feel free to read through the conversation…"
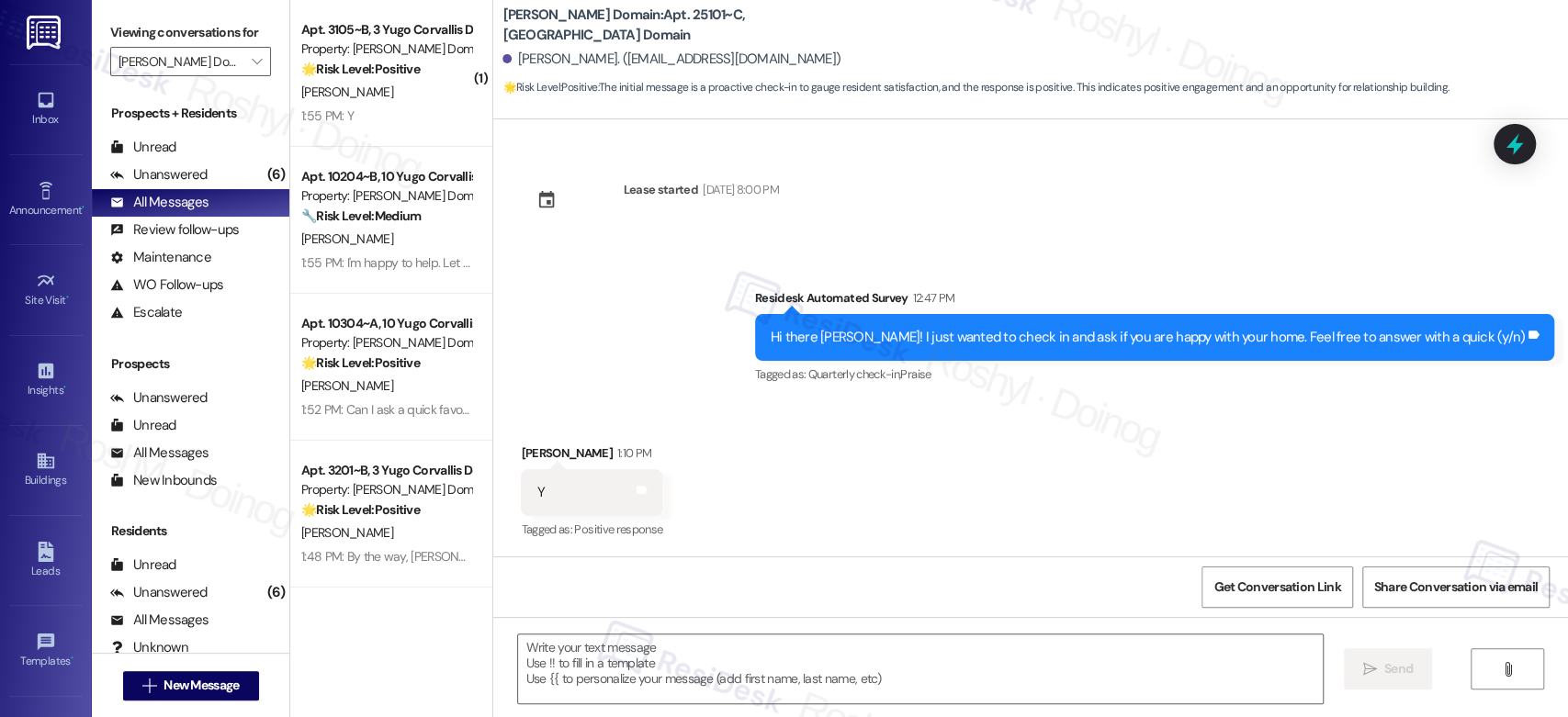
scroll to position [2667, 0]
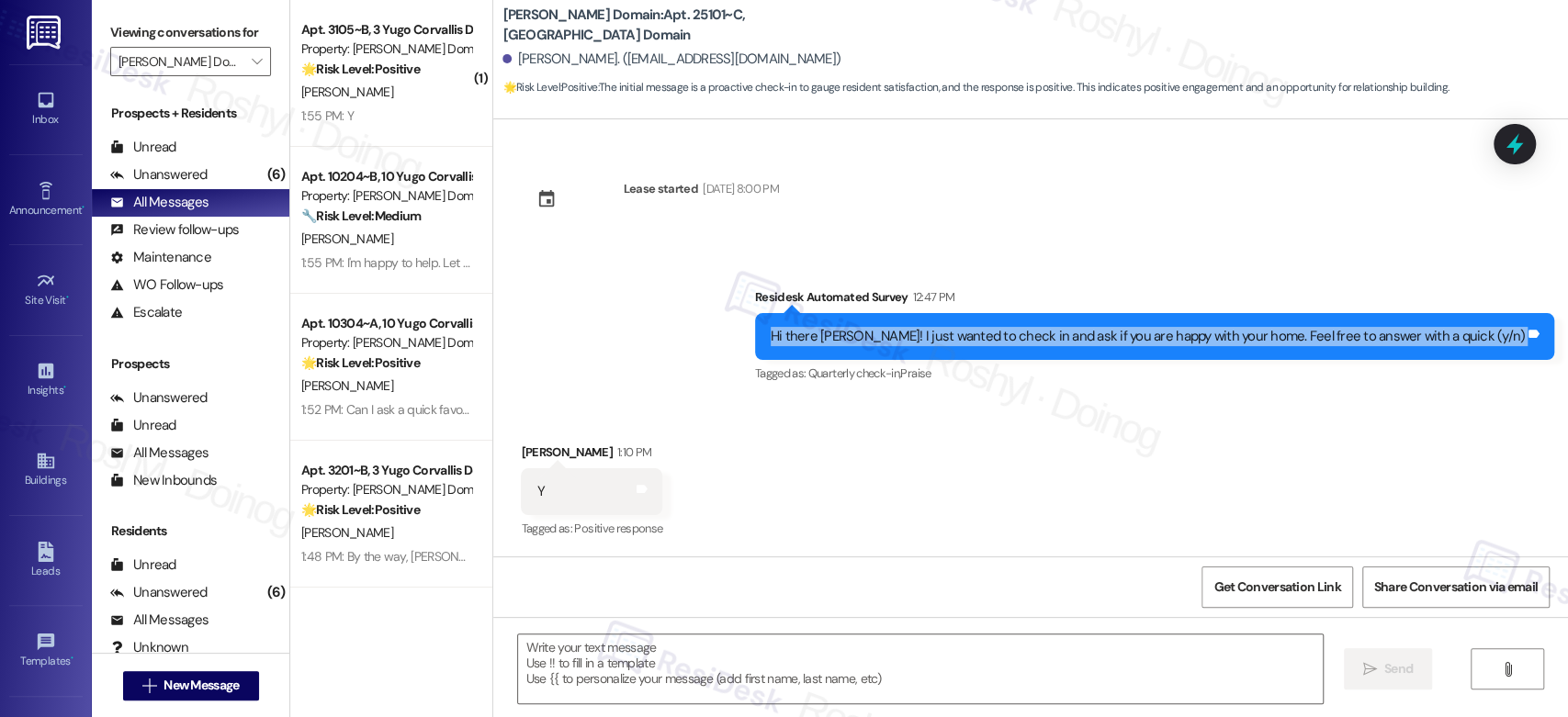
drag, startPoint x: 832, startPoint y: 334, endPoint x: 1541, endPoint y: 335, distance: 709.0
click at [1541, 335] on div "Hi there [PERSON_NAME]! I just wanted to check in and ask if you are happy with…" at bounding box center [1154, 336] width 799 height 47
copy div "Hi there [PERSON_NAME]! I just wanted to check in and ask if you are happy with…"
